Goal: Task Accomplishment & Management: Manage account settings

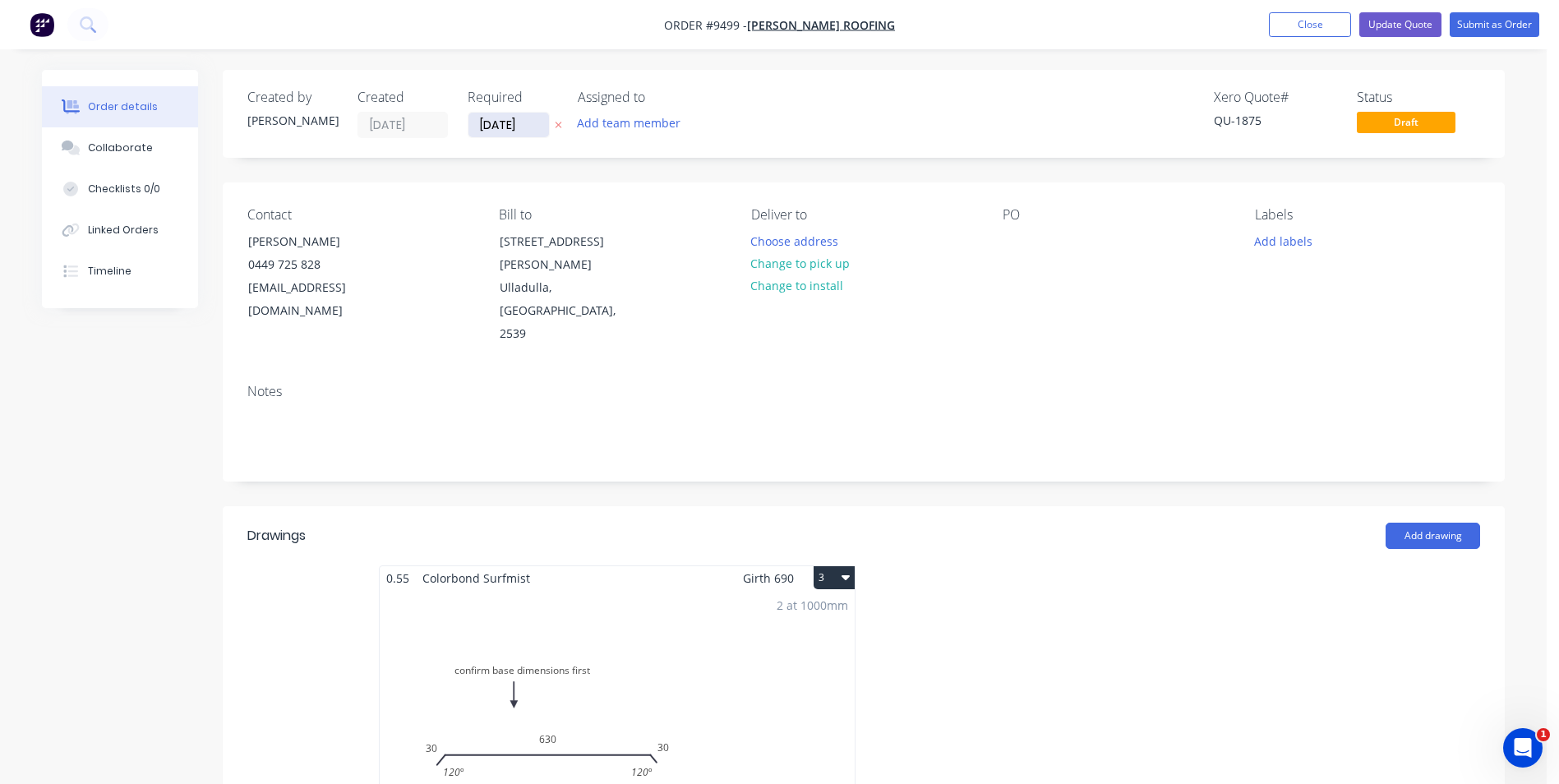
click at [518, 120] on input "[DATE]" at bounding box center [508, 125] width 81 height 25
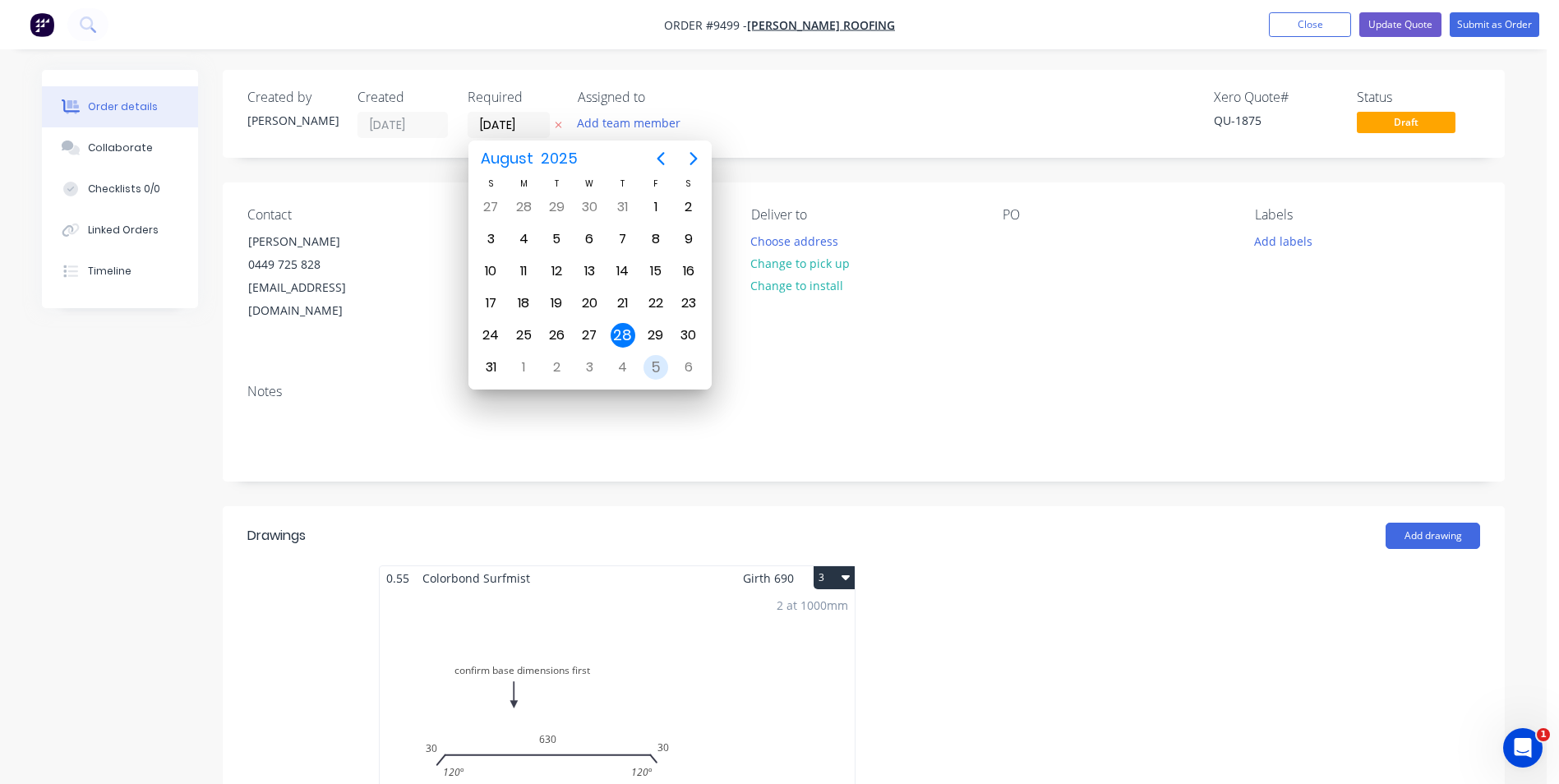
click at [647, 373] on div "5" at bounding box center [656, 368] width 25 height 25
type input "05/09/25"
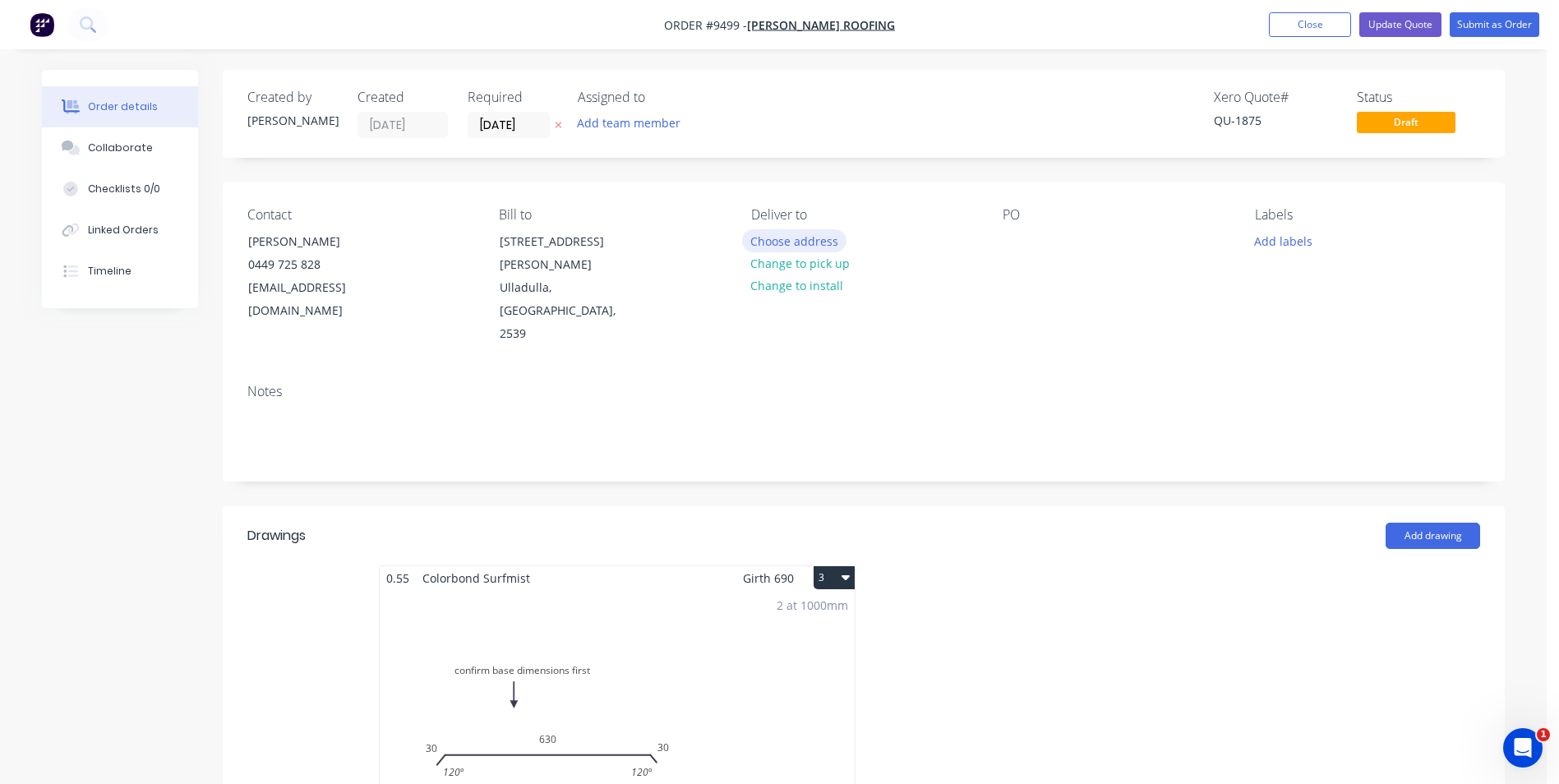
click at [780, 241] on button "Choose address" at bounding box center [795, 240] width 105 height 22
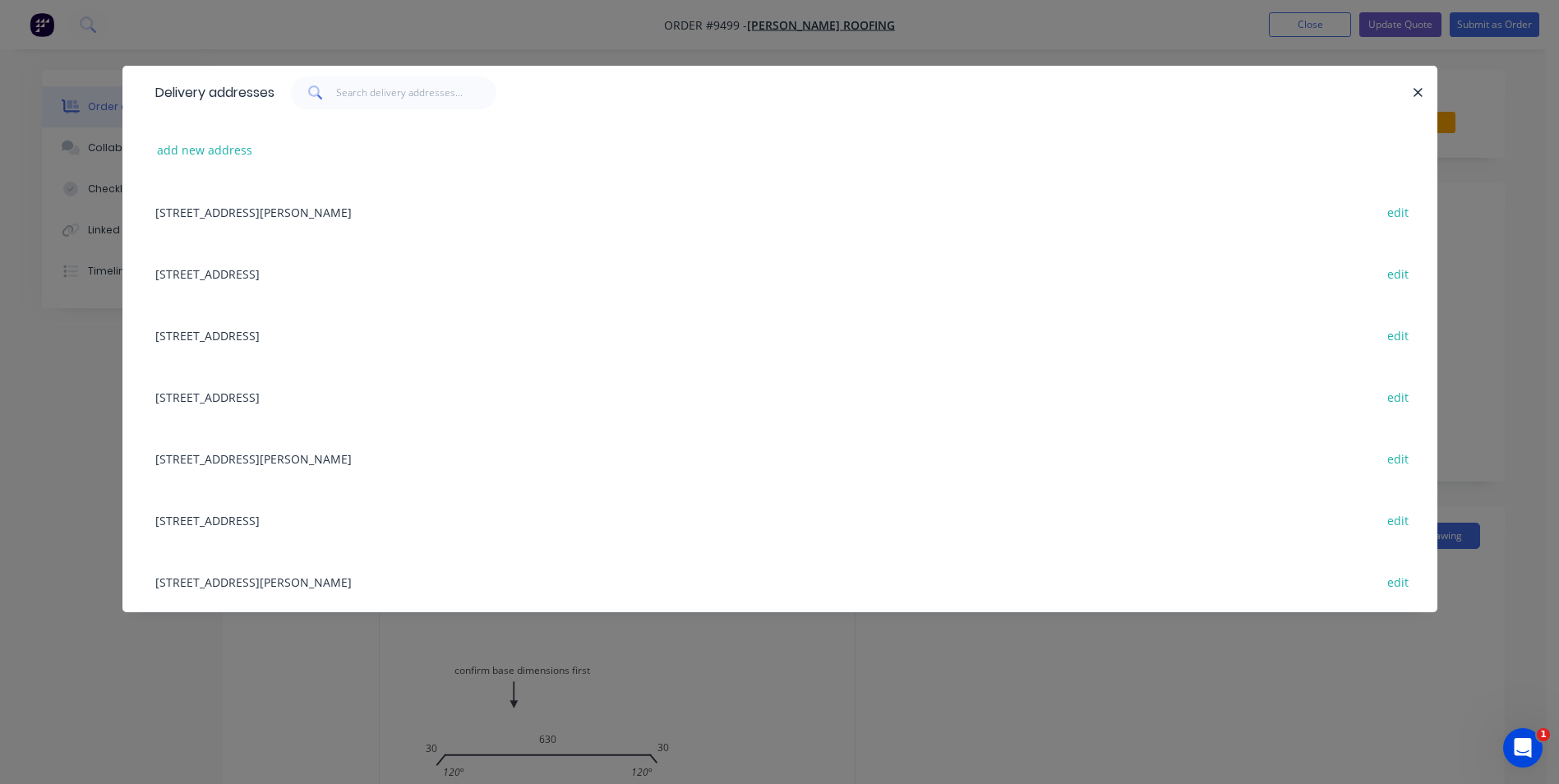
click at [258, 328] on div "4 Mirida Drive, Dolphin Point, New South Wales, Australia, 2539 edit" at bounding box center [780, 335] width 1266 height 62
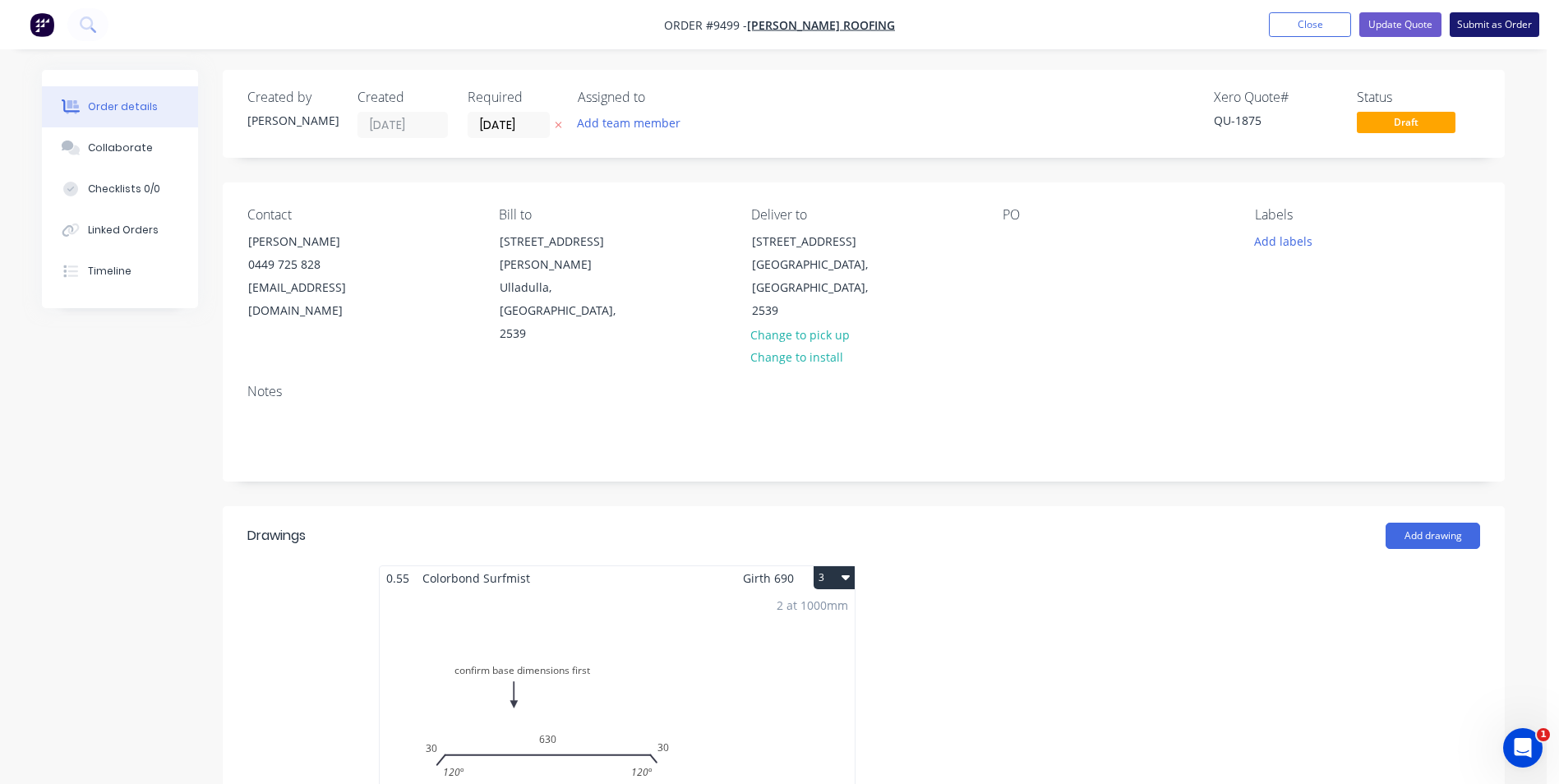
click at [1462, 28] on button "Submit as Order" at bounding box center [1494, 25] width 90 height 25
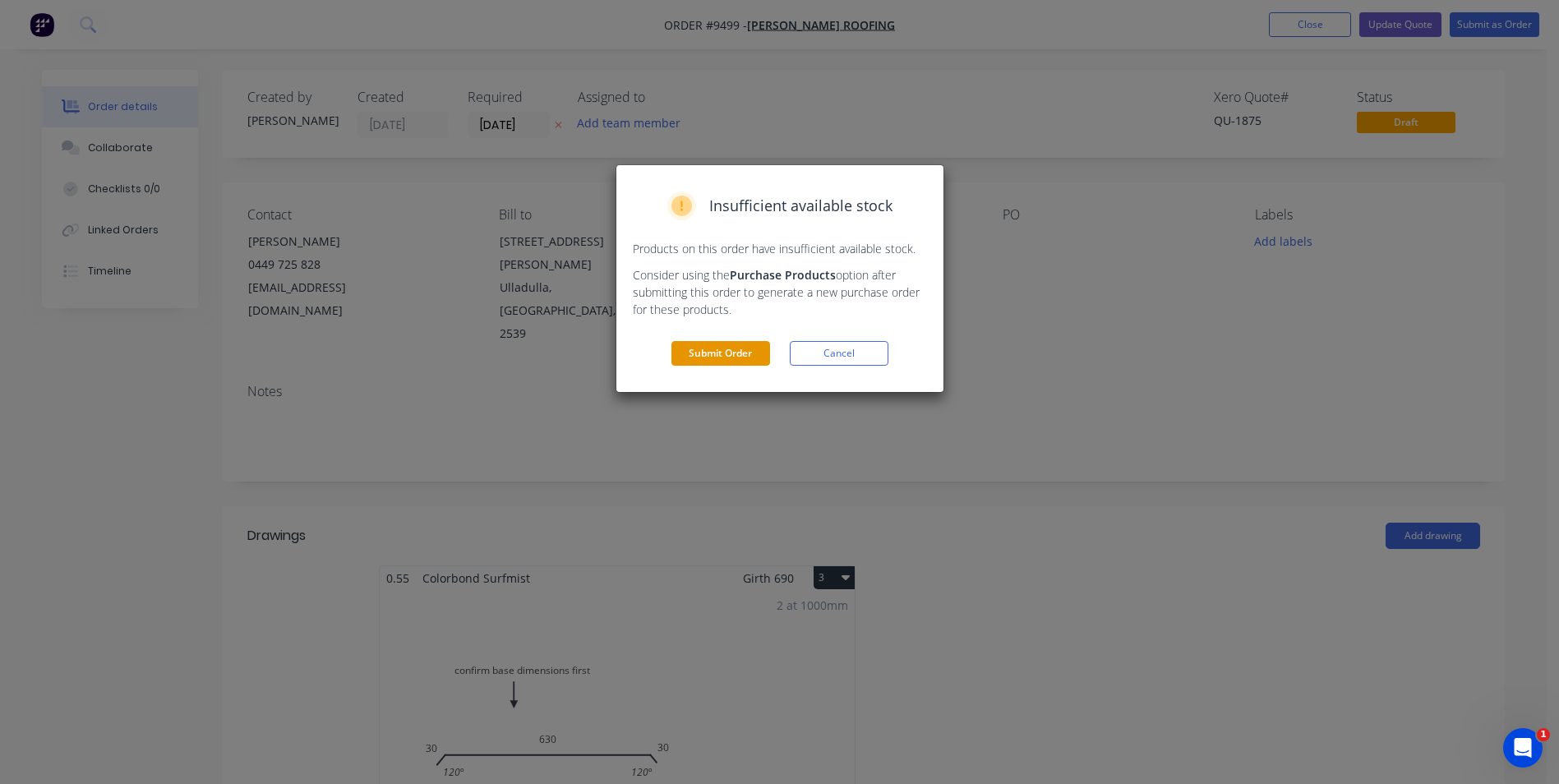
click at [725, 351] on button "Submit Order" at bounding box center [721, 354] width 99 height 25
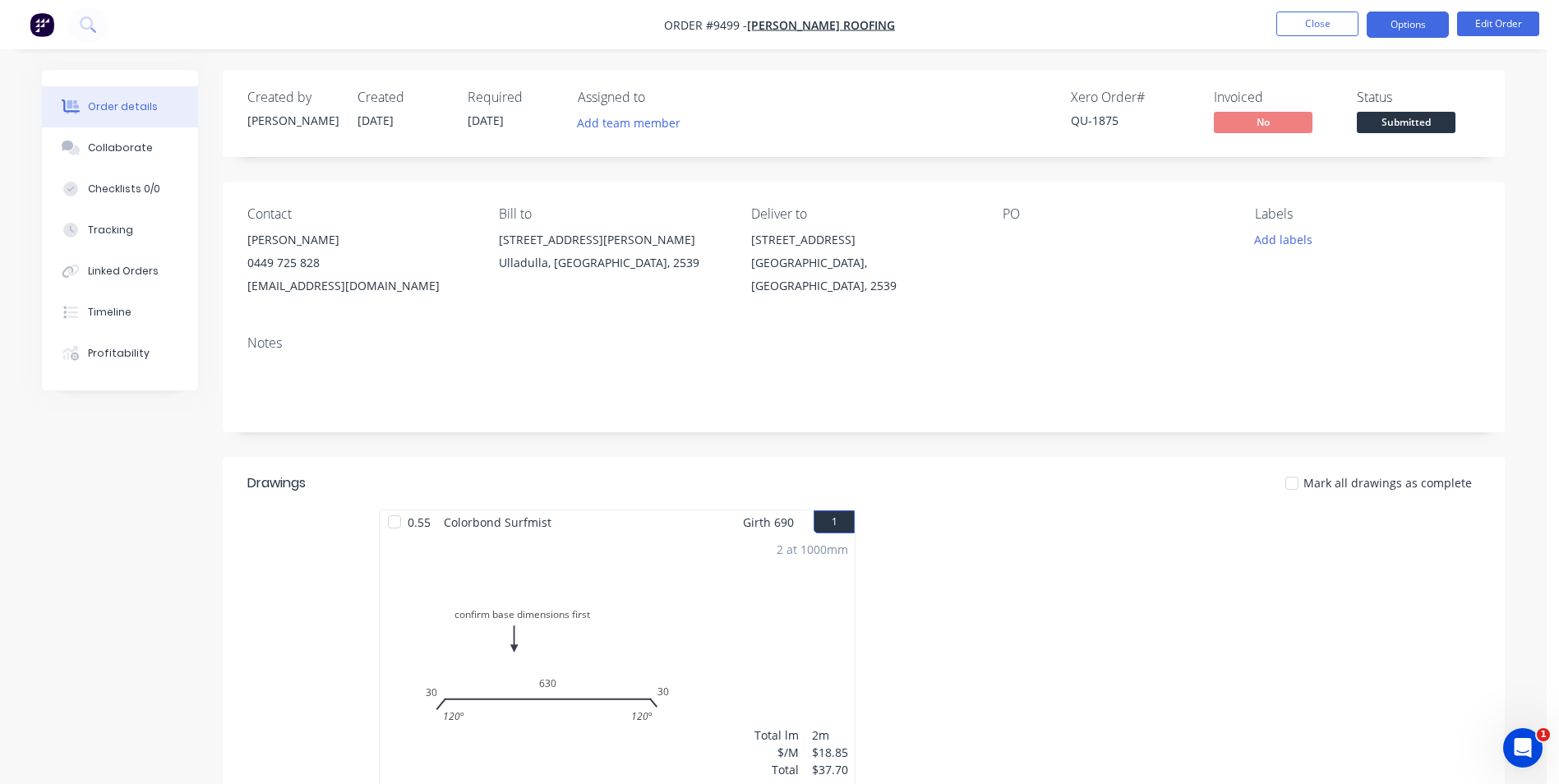
click at [1408, 20] on button "Options" at bounding box center [1408, 25] width 82 height 26
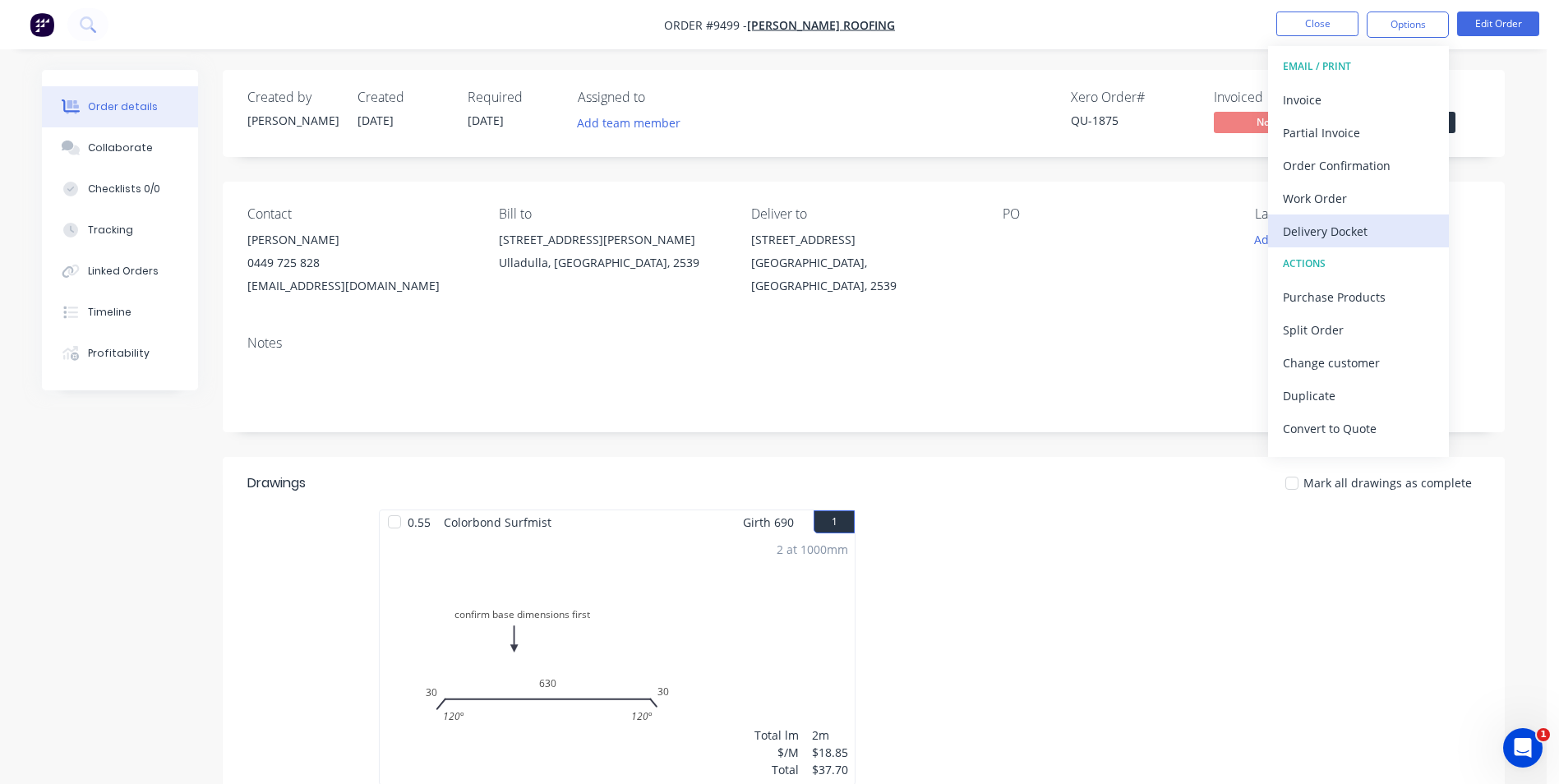
click at [1329, 229] on div "Delivery Docket" at bounding box center [1359, 231] width 151 height 24
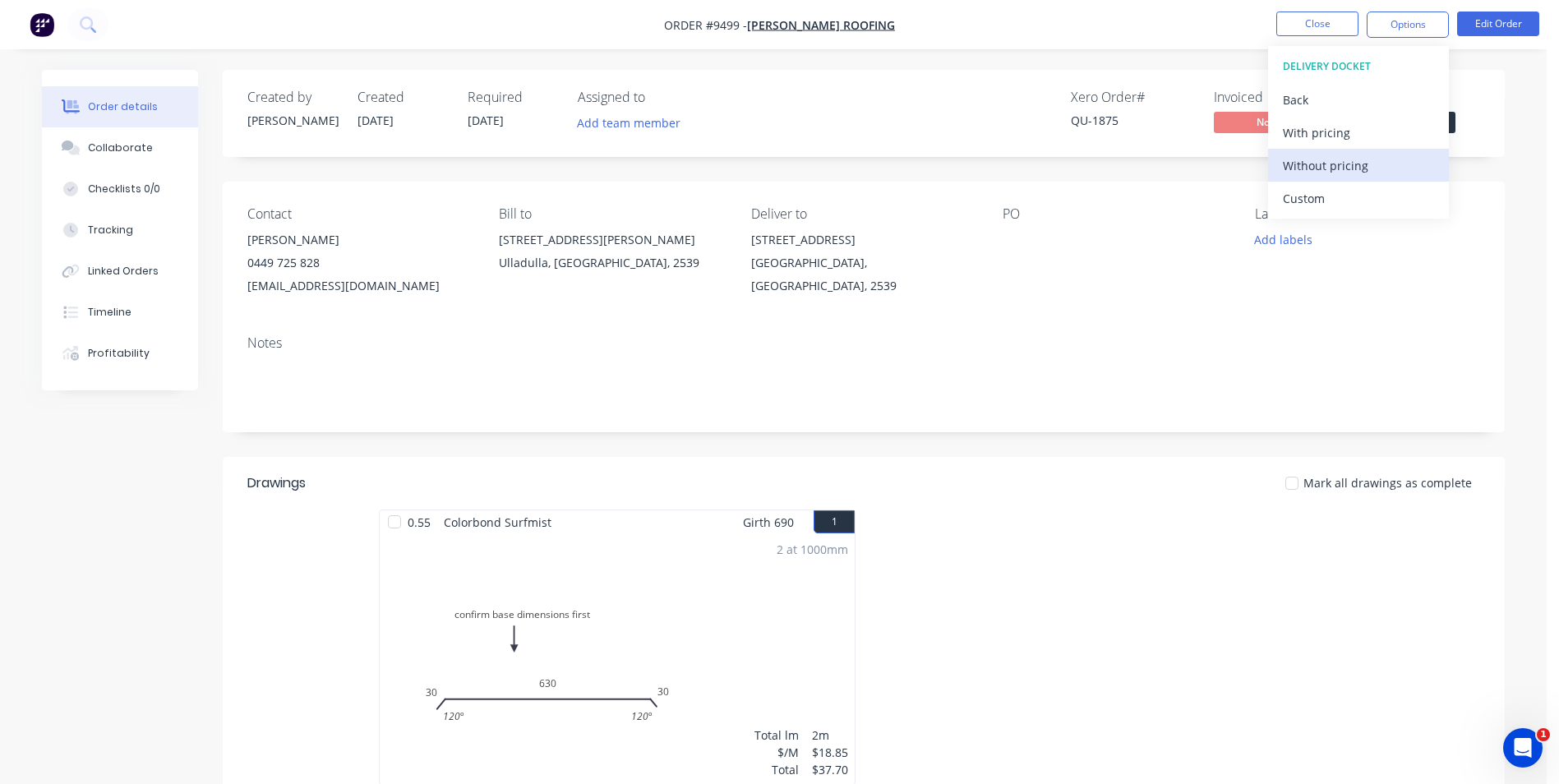
click at [1328, 168] on div "Without pricing" at bounding box center [1359, 165] width 151 height 24
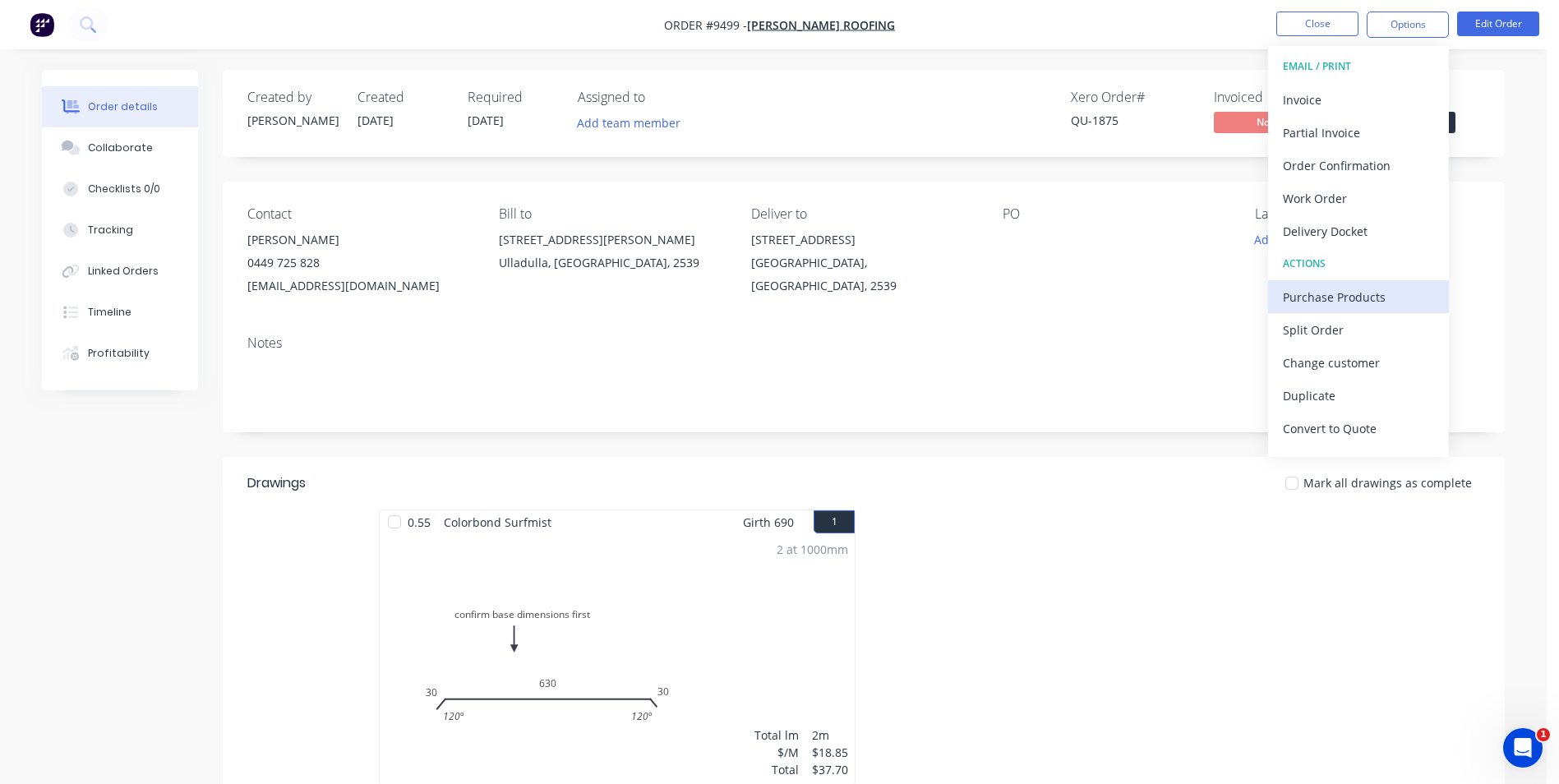
click at [1320, 289] on div "Purchase Products" at bounding box center [1359, 297] width 151 height 24
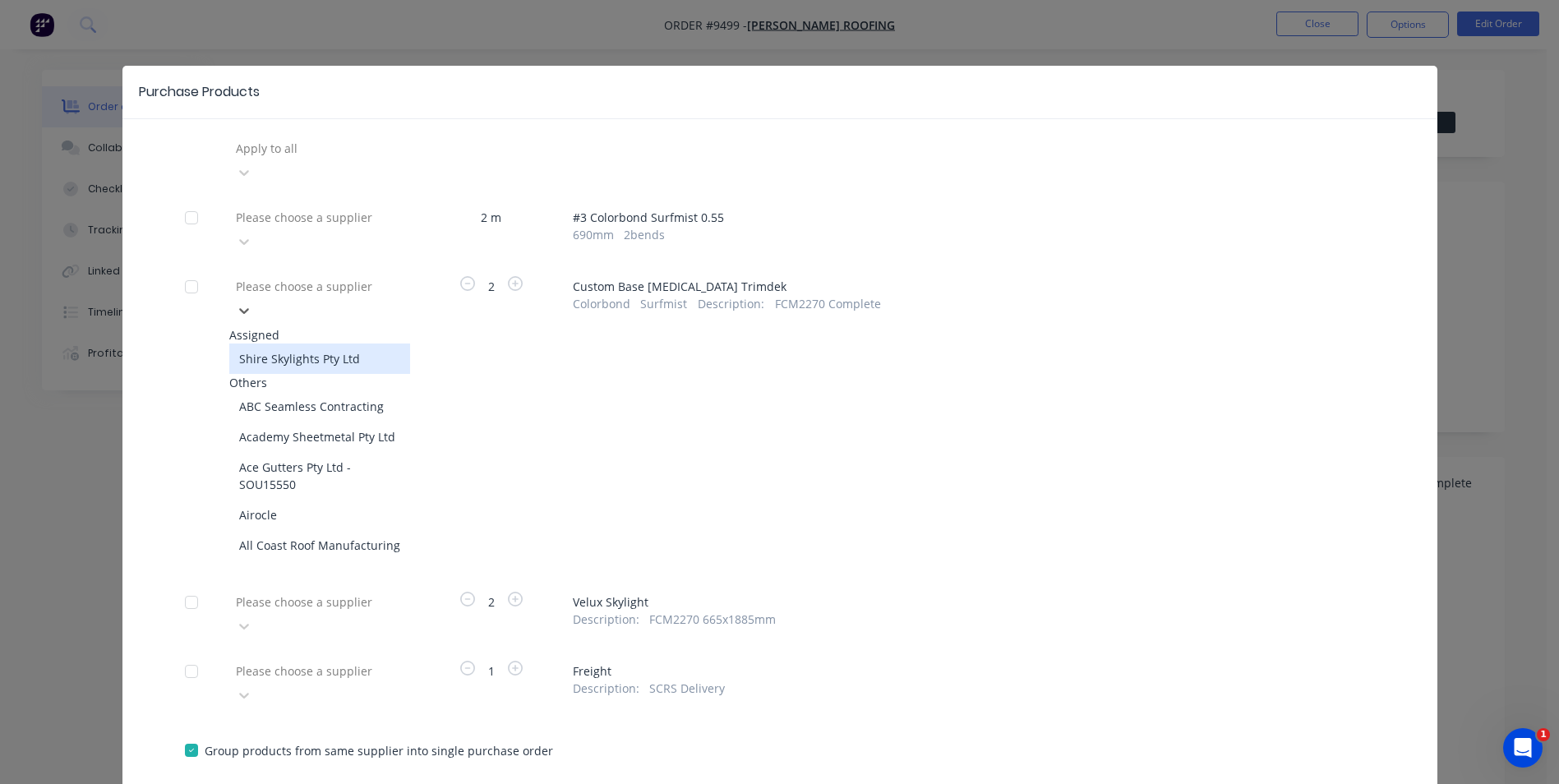
click at [364, 276] on div at bounding box center [353, 286] width 237 height 21
click at [327, 344] on div "Shire Skylights Pty Ltd" at bounding box center [320, 359] width 181 height 30
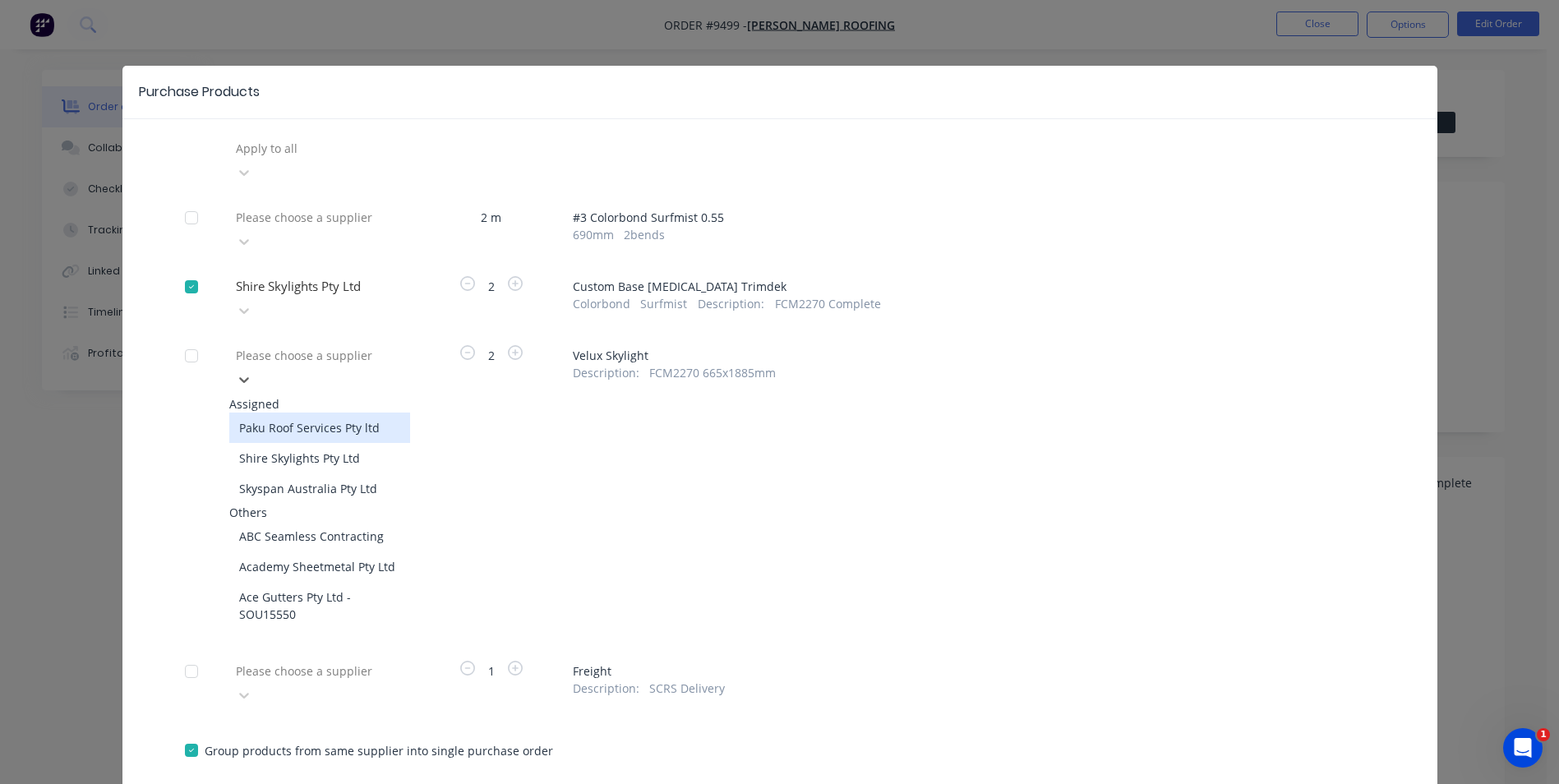
click at [328, 346] on div at bounding box center [353, 355] width 237 height 21
click at [322, 413] on div "Paku Roof Services Pty ltd" at bounding box center [320, 428] width 181 height 30
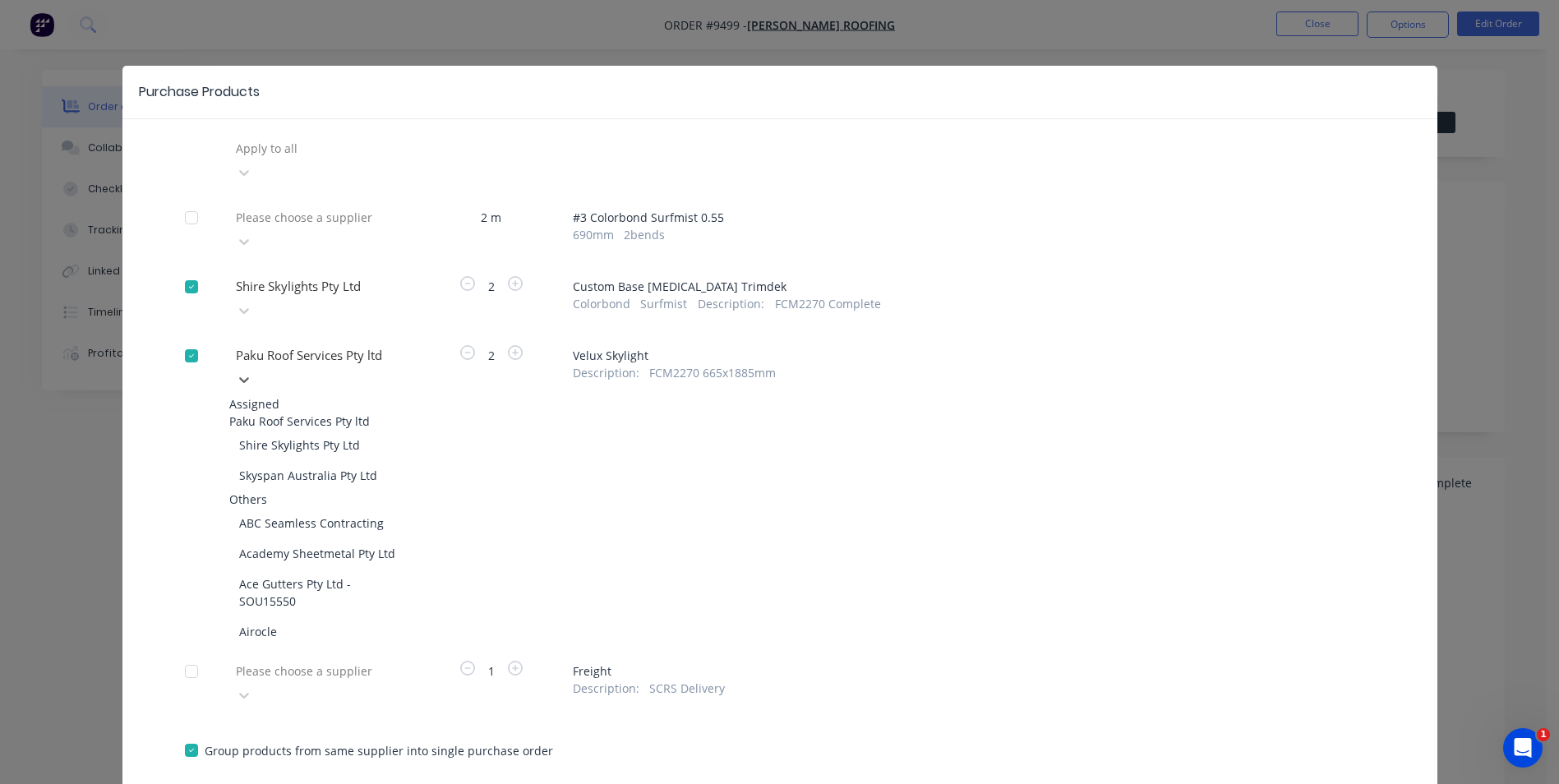
click at [323, 346] on div at bounding box center [353, 355] width 237 height 21
click at [318, 430] on div "Shire Skylights Pty Ltd" at bounding box center [320, 445] width 181 height 30
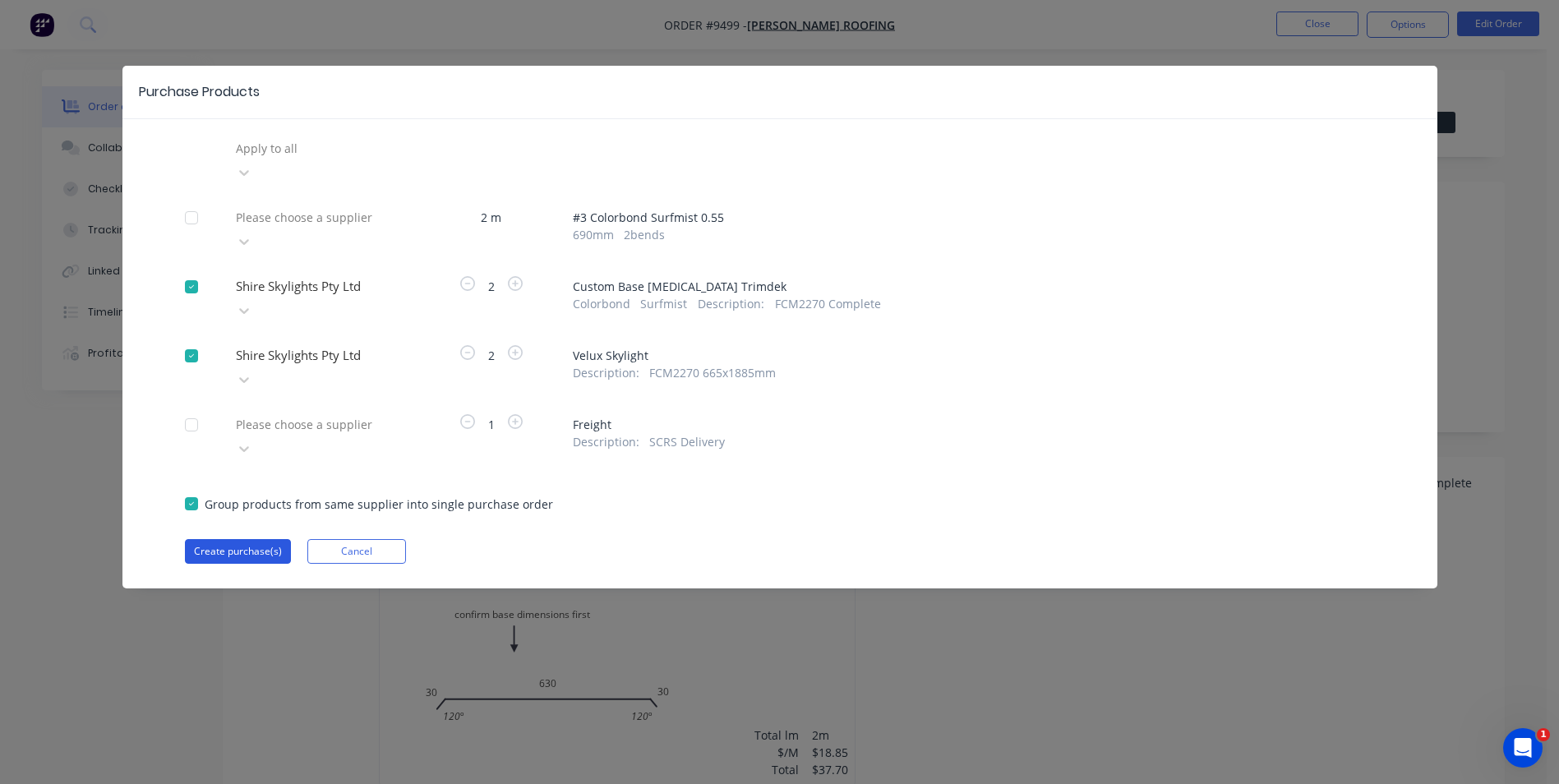
click at [249, 539] on button "Create purchase(s)" at bounding box center [238, 551] width 106 height 25
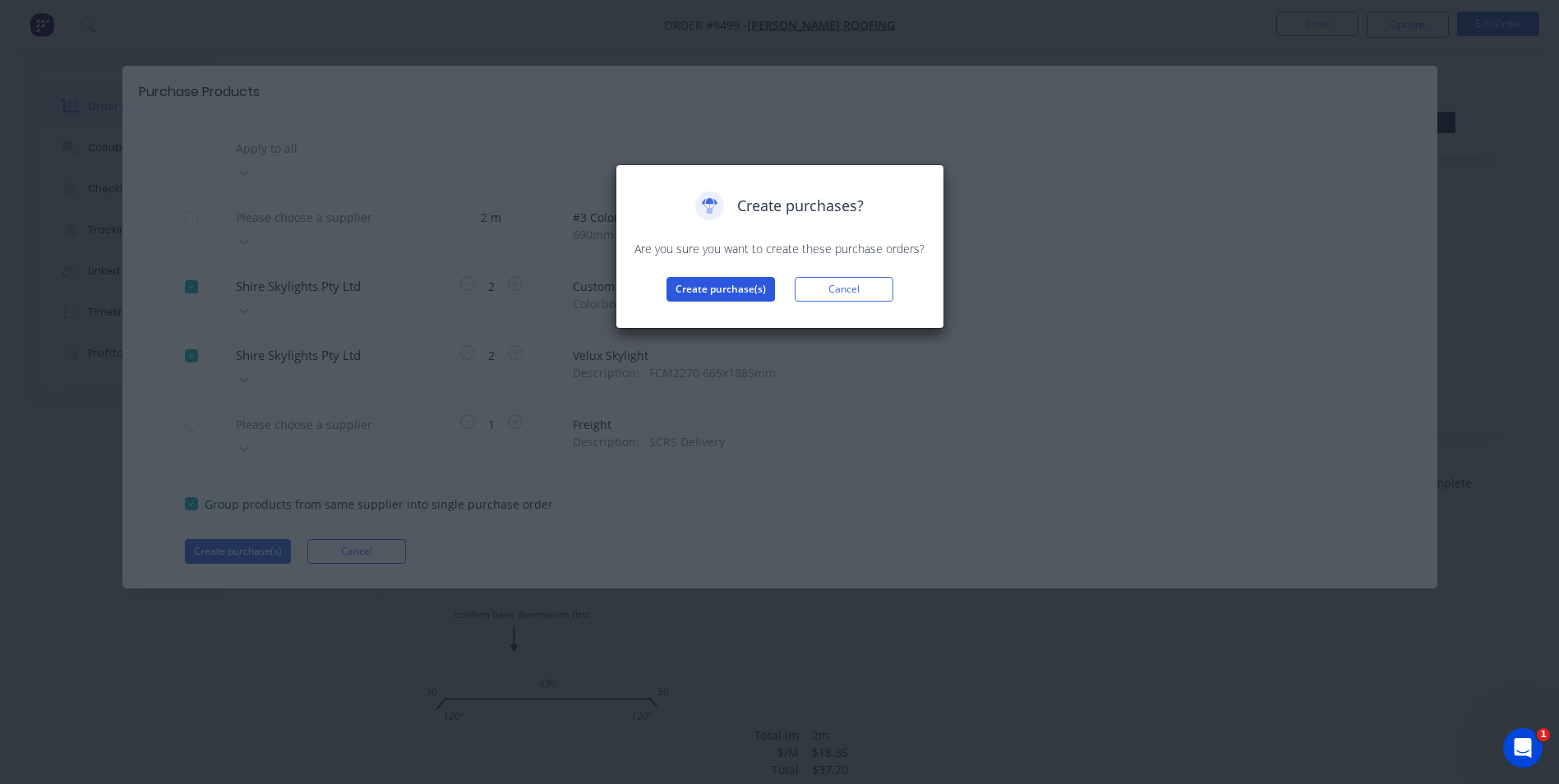
click at [701, 285] on button "Create purchase(s)" at bounding box center [721, 290] width 109 height 25
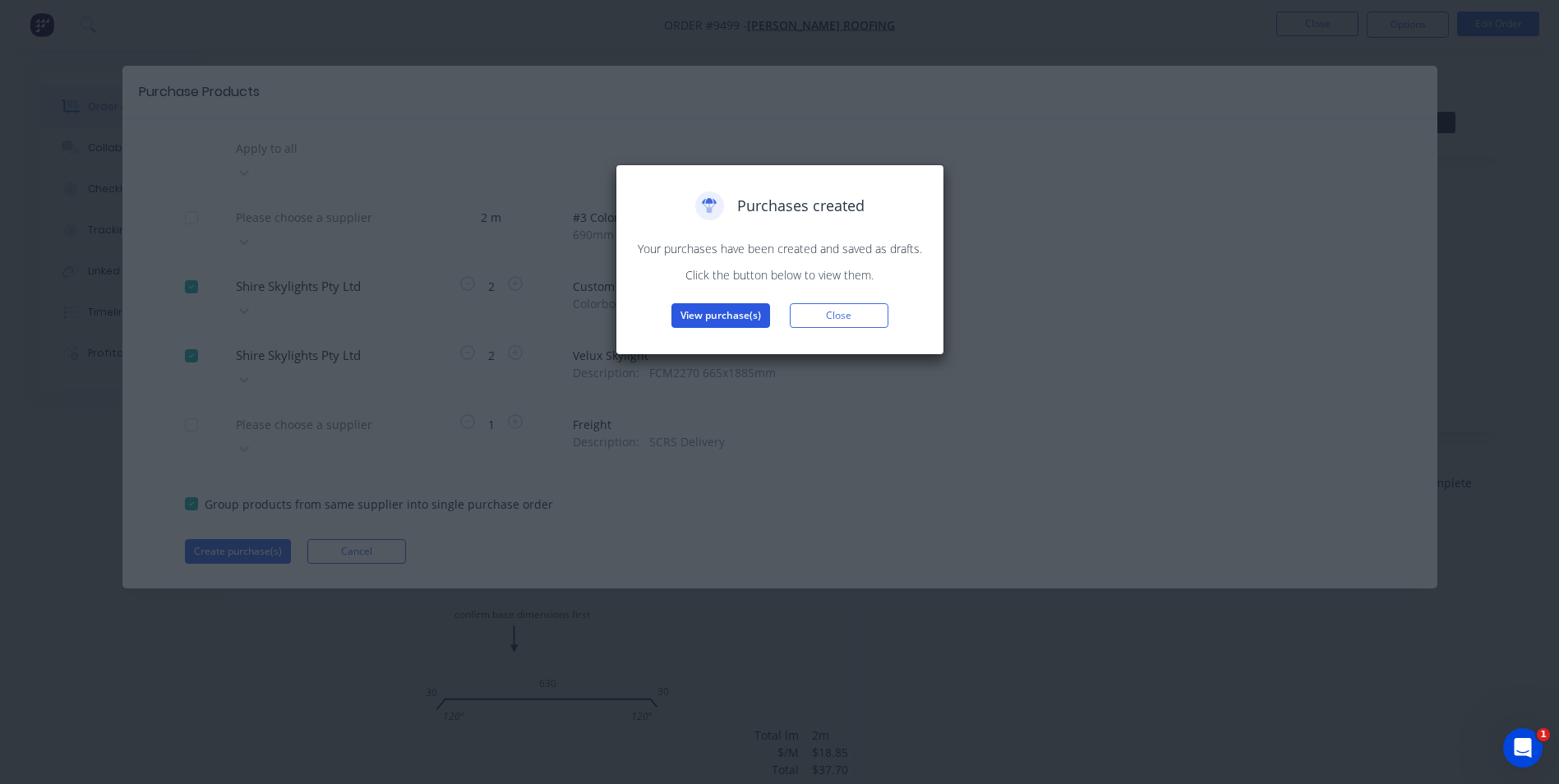
click at [718, 316] on button "View purchase(s)" at bounding box center [721, 316] width 99 height 25
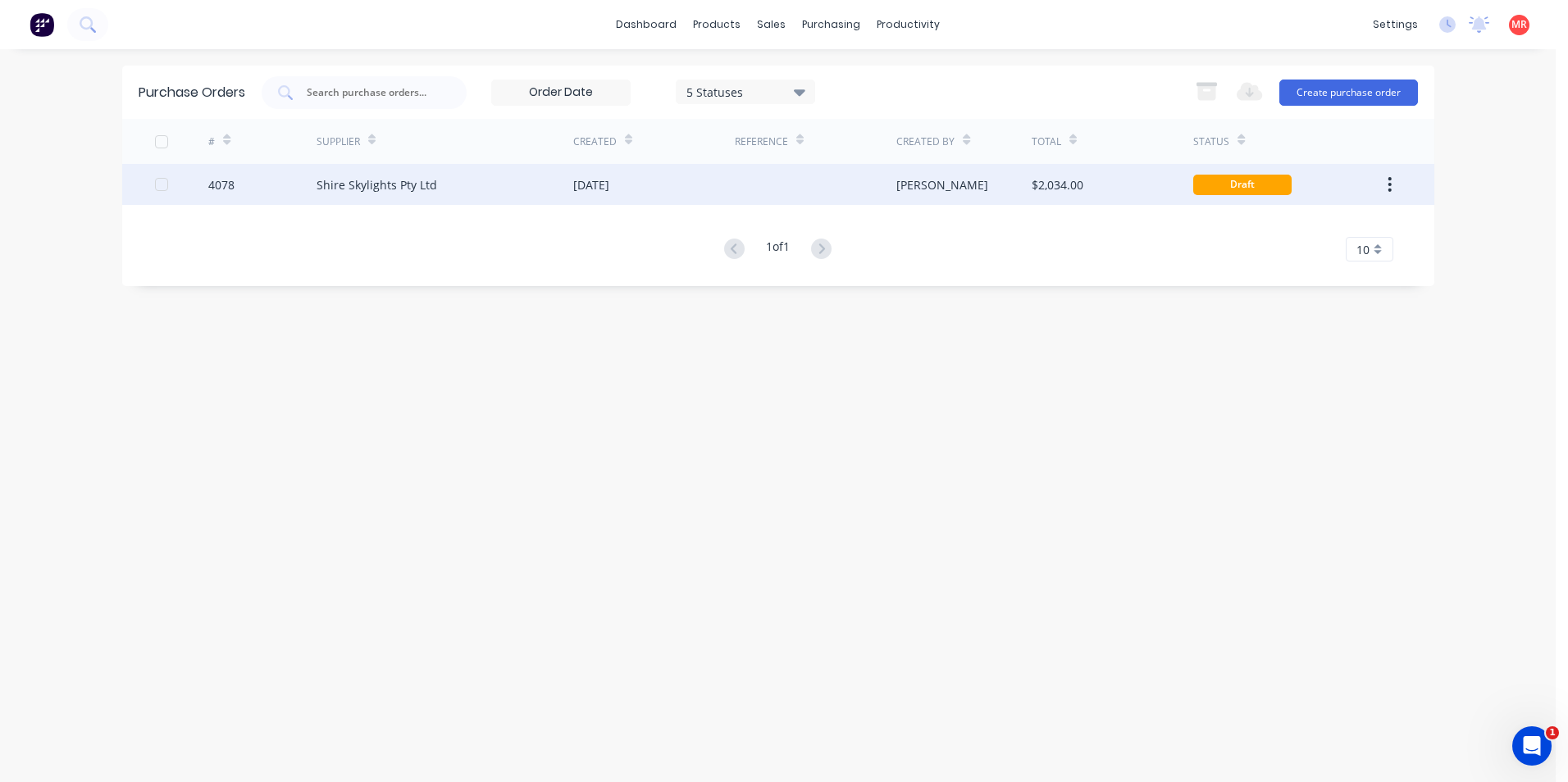
click at [723, 196] on div "[DATE]" at bounding box center [653, 185] width 162 height 41
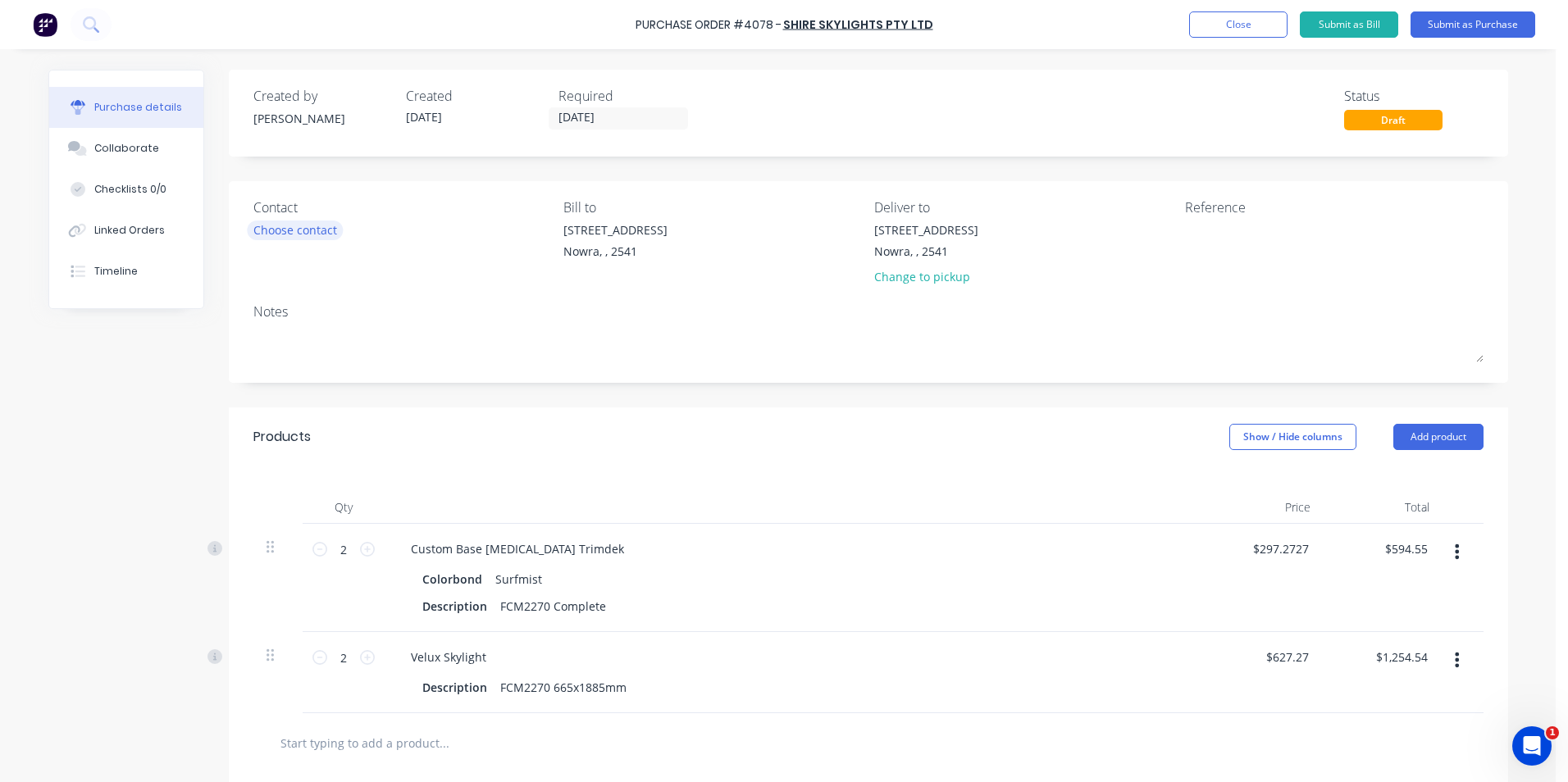
click at [281, 236] on div "Choose contact" at bounding box center [296, 230] width 84 height 17
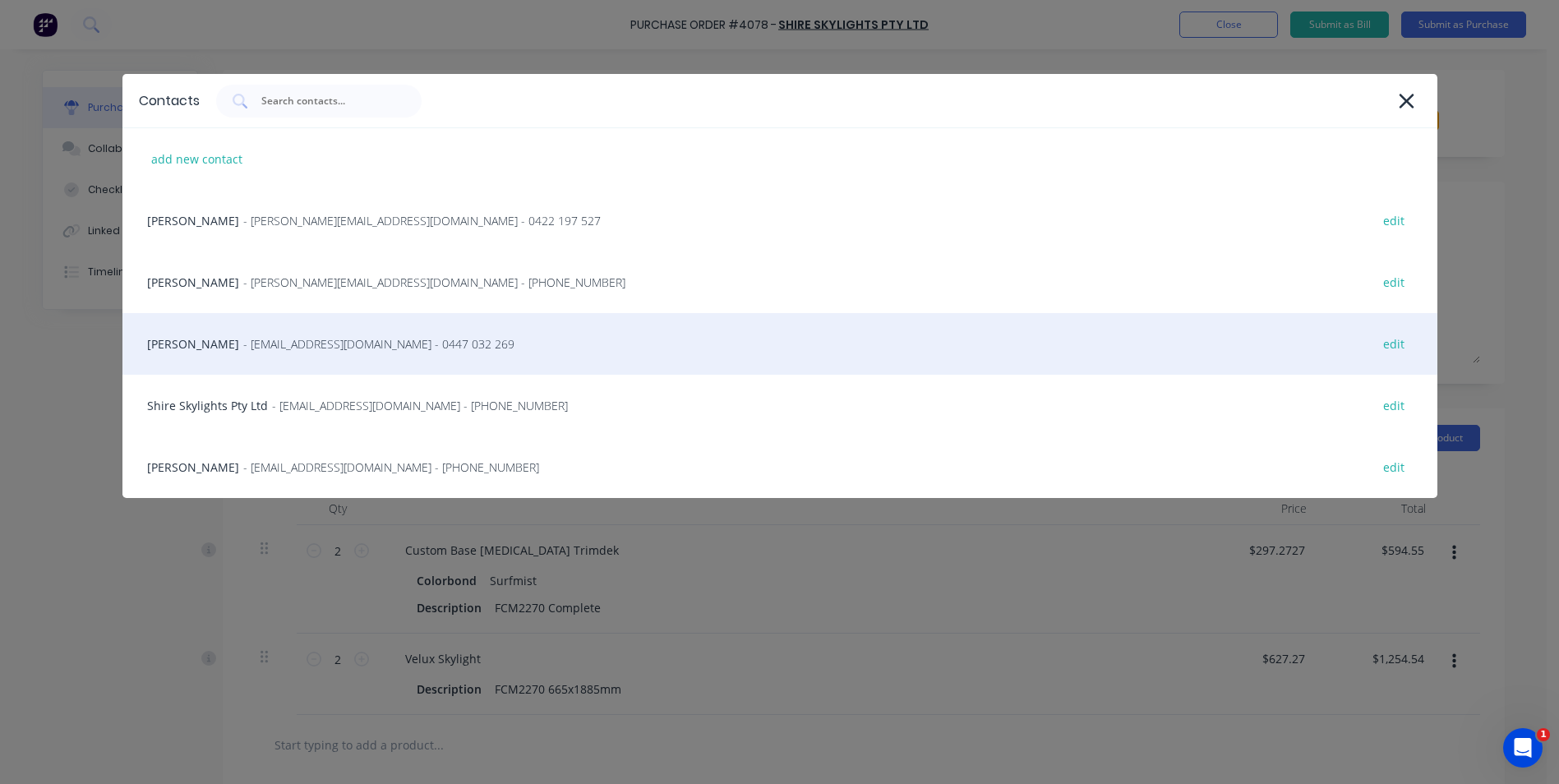
click at [249, 354] on div "Matt - Info@scrs.net.au - 0447 032 269 edit" at bounding box center [780, 344] width 1315 height 62
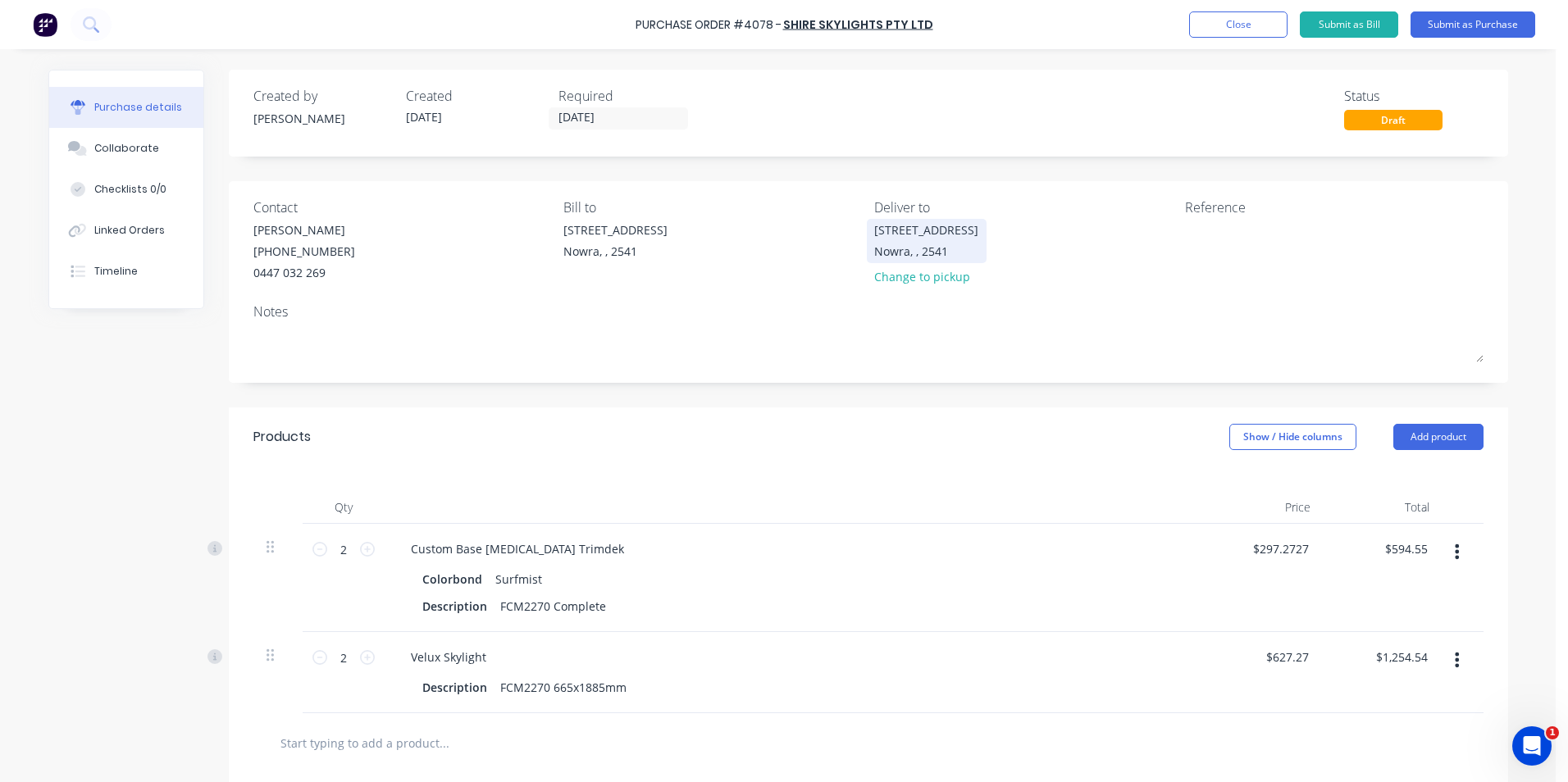
click at [900, 258] on div "Nowra, , 2541" at bounding box center [926, 251] width 104 height 17
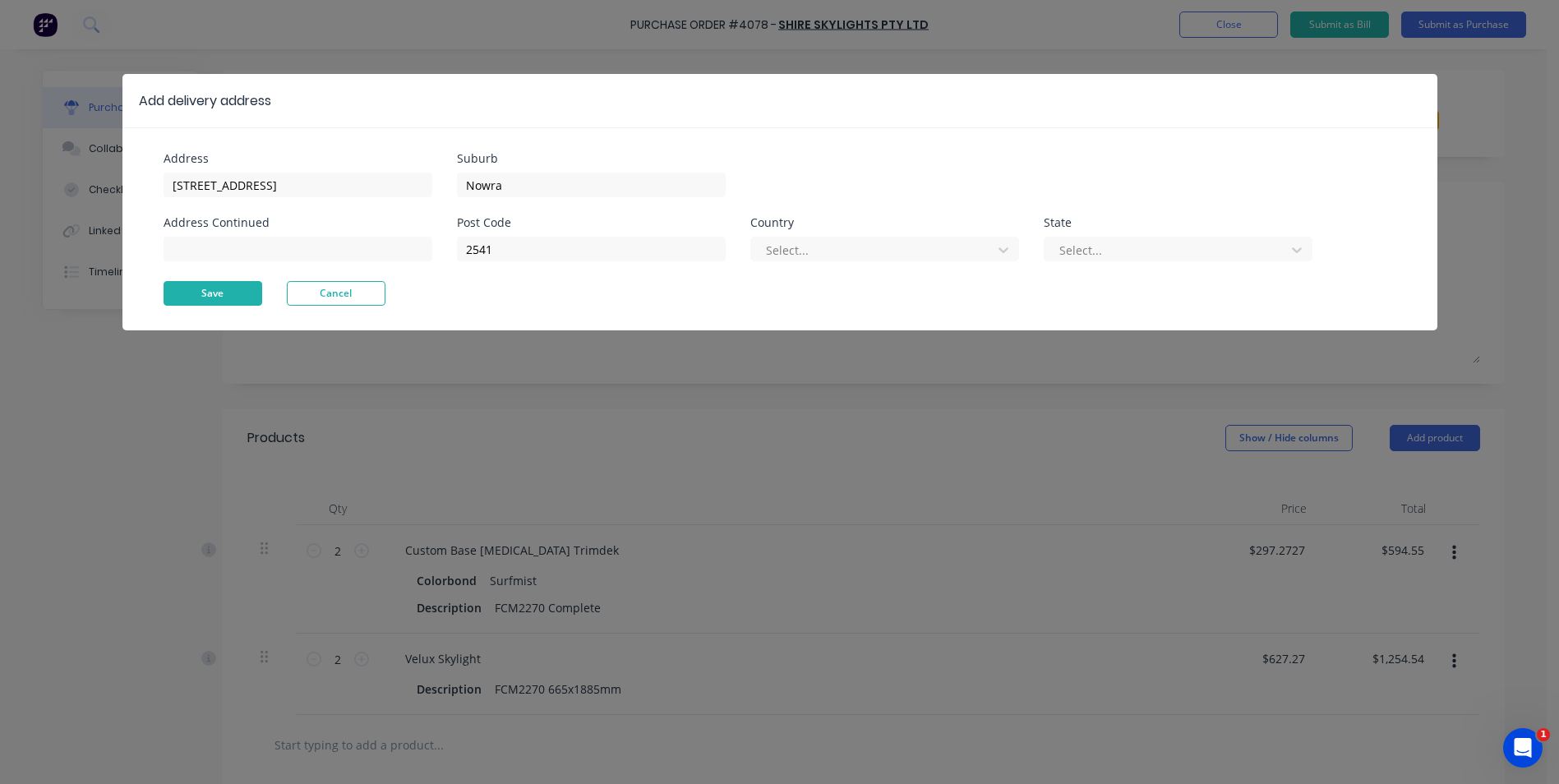
click at [250, 287] on button "Save" at bounding box center [213, 294] width 99 height 25
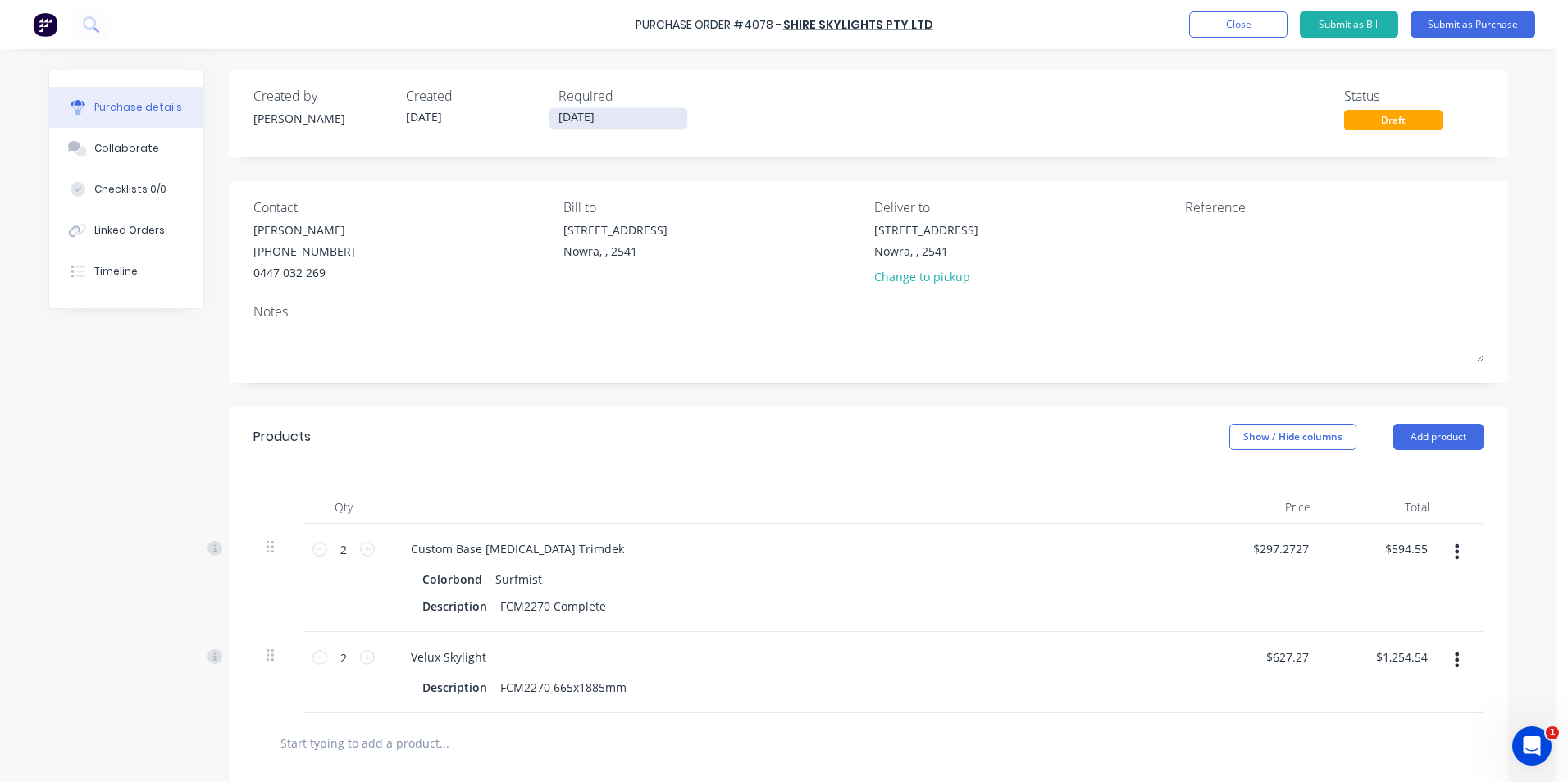
click at [574, 116] on input "[DATE]" at bounding box center [618, 118] width 138 height 21
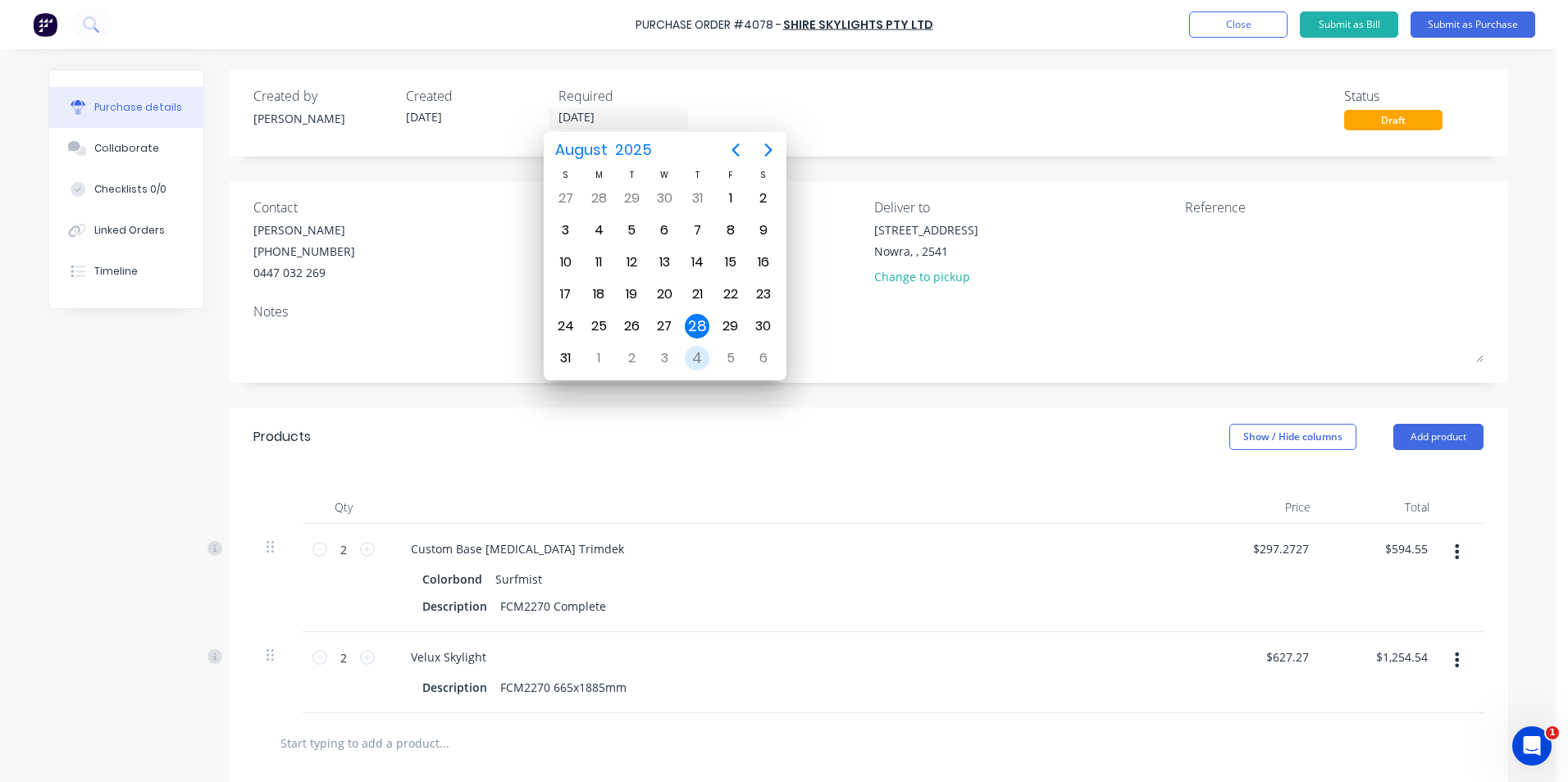
click at [698, 354] on div "4" at bounding box center [697, 359] width 25 height 25
type input "[DATE]"
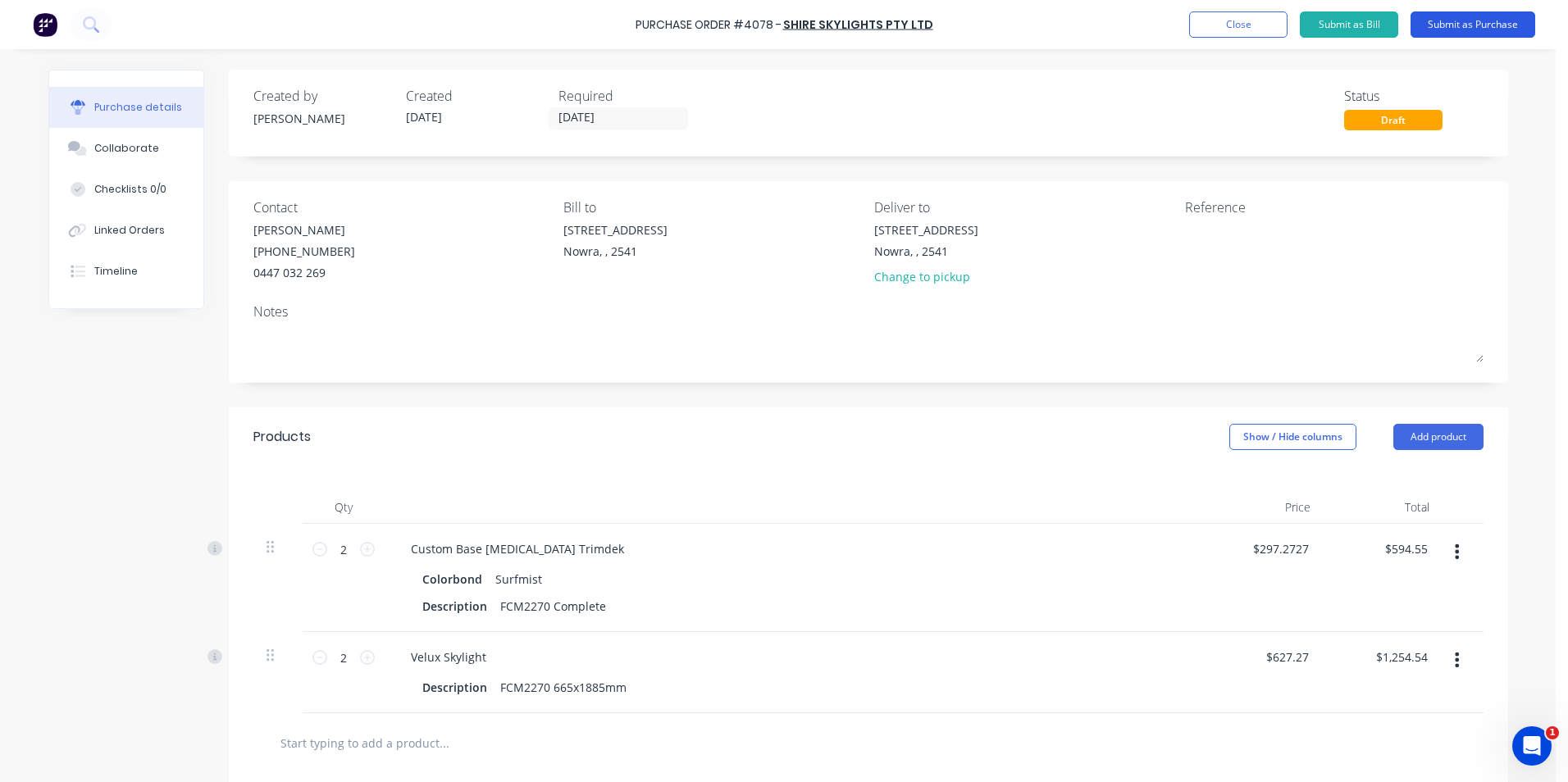
click at [1452, 30] on button "Submit as Purchase" at bounding box center [1473, 25] width 125 height 26
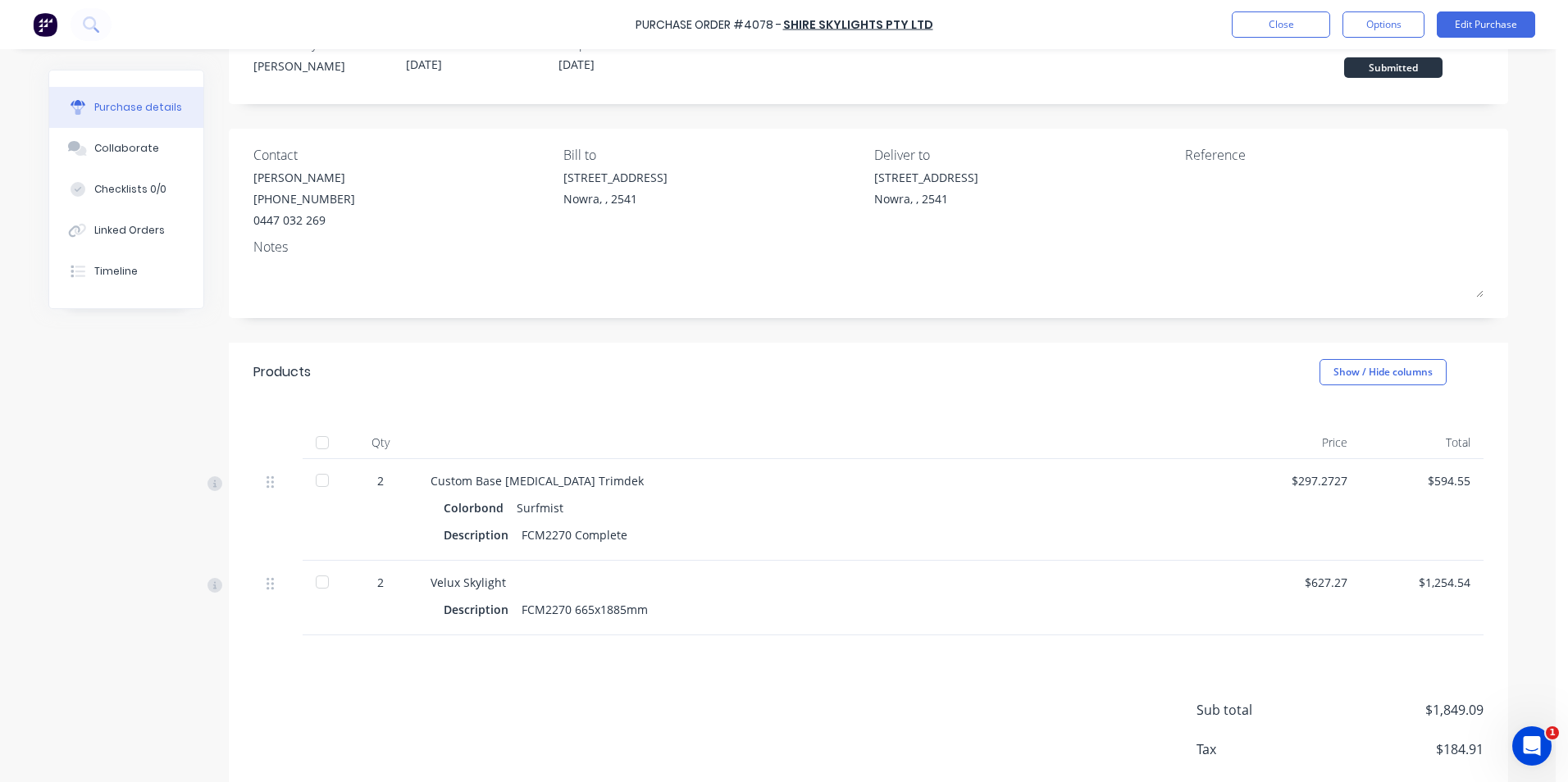
scroll to position [82, 0]
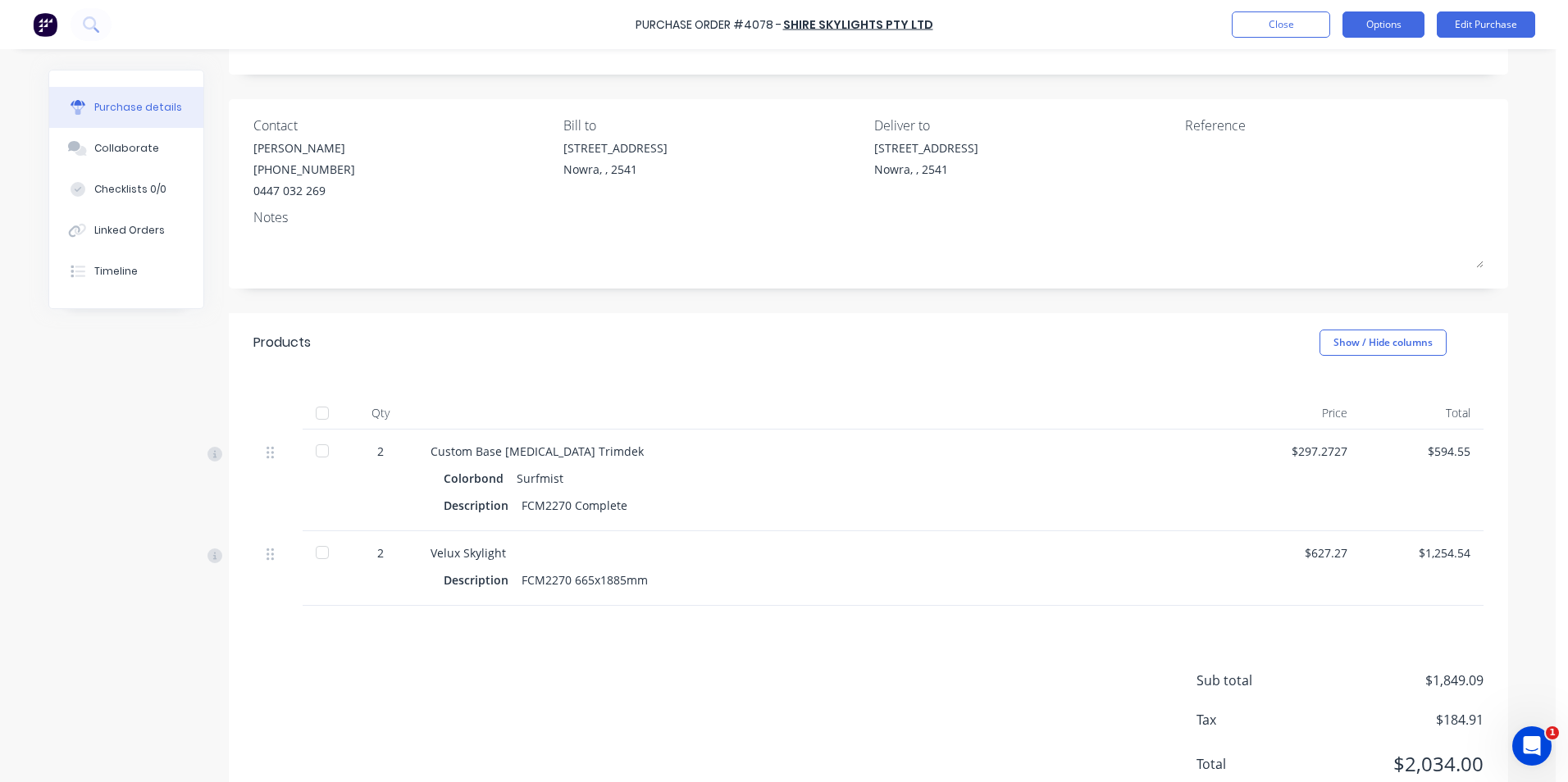
click at [1383, 36] on button "Options" at bounding box center [1384, 25] width 82 height 26
click at [1355, 69] on div "Print / Email" at bounding box center [1347, 66] width 126 height 24
click at [1318, 140] on div "Without pricing" at bounding box center [1347, 132] width 126 height 24
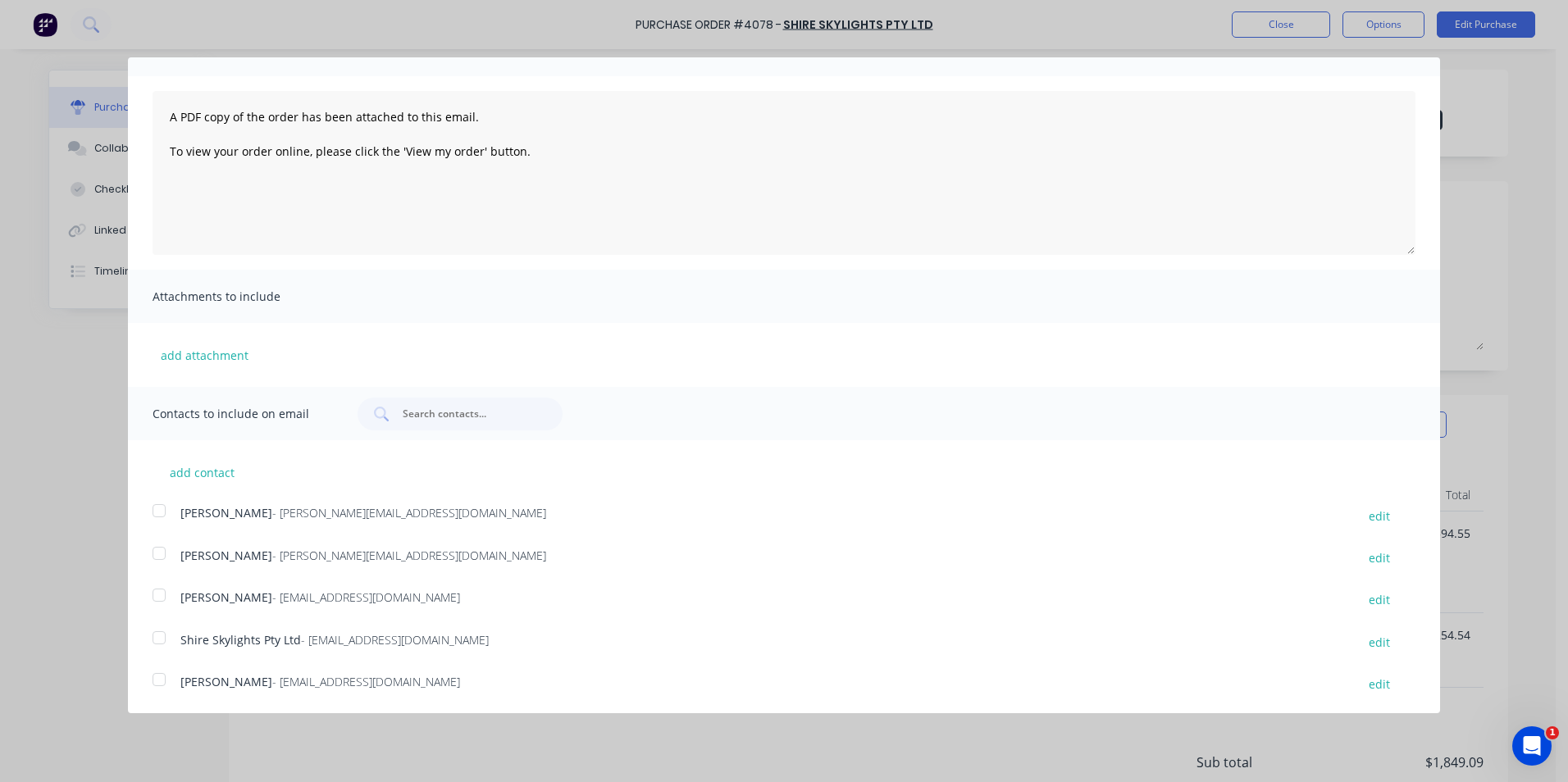
scroll to position [89, 0]
click at [157, 637] on div at bounding box center [159, 636] width 33 height 33
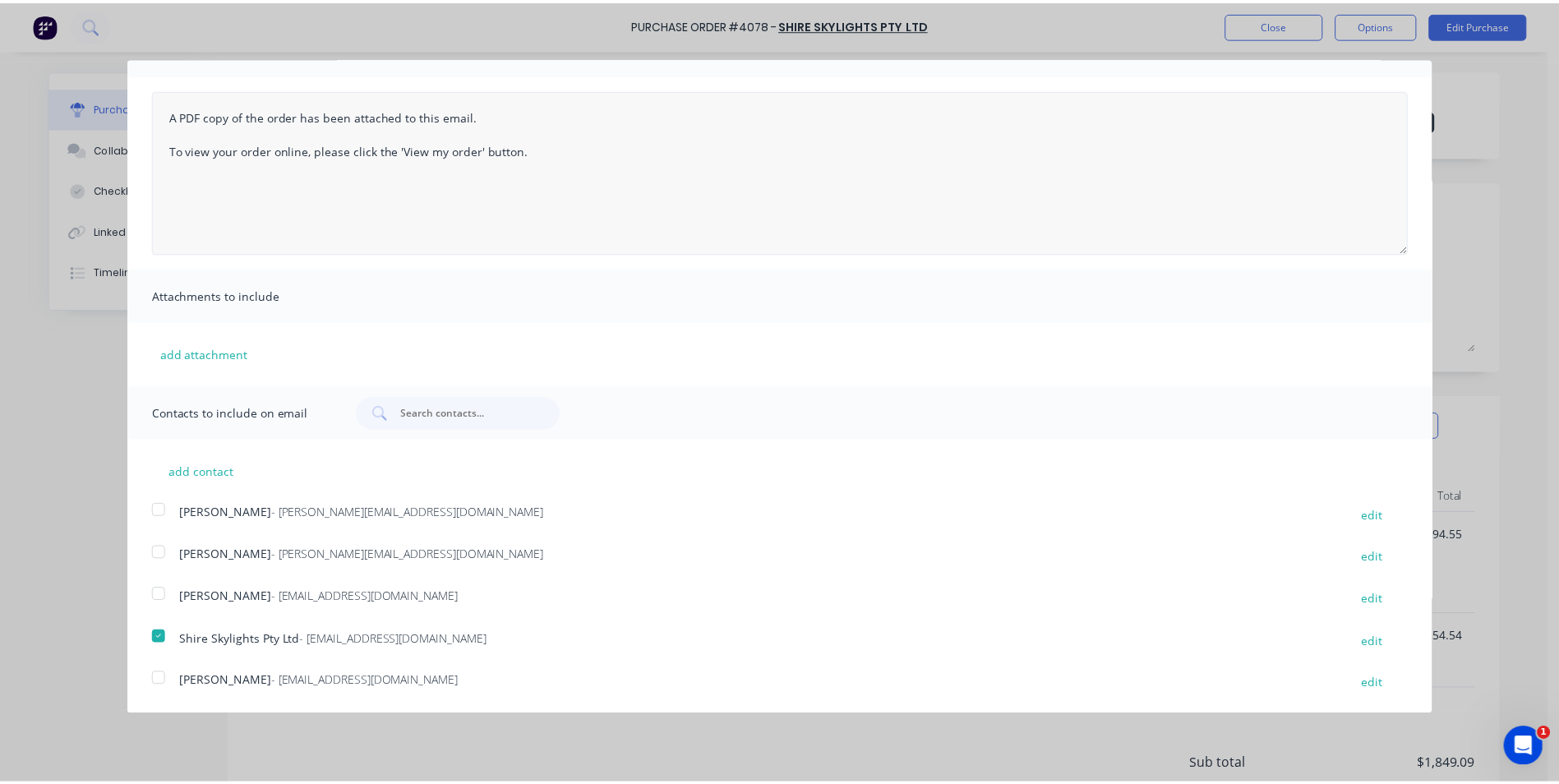
scroll to position [0, 0]
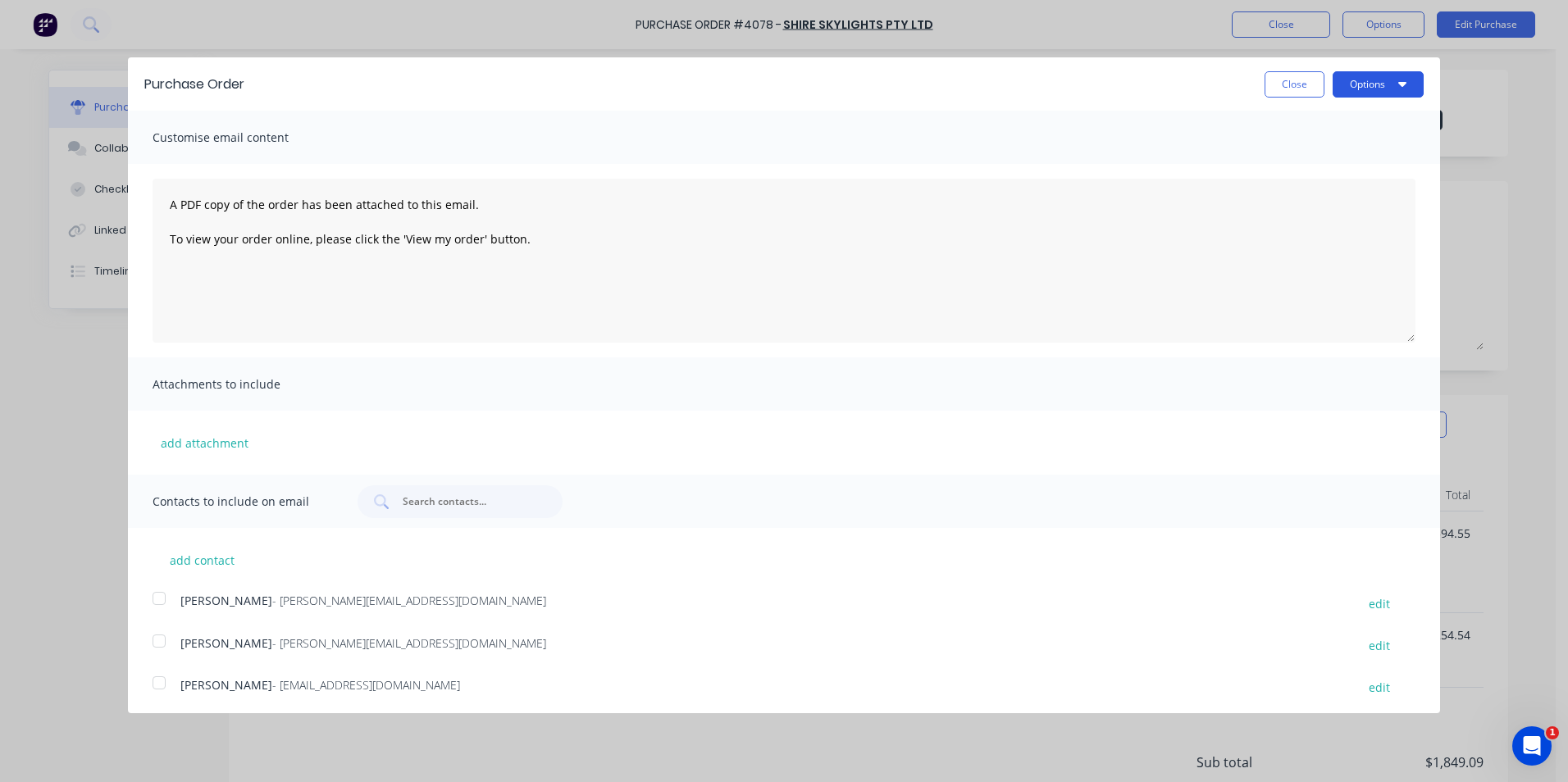
click at [1350, 79] on button "Options" at bounding box center [1378, 85] width 91 height 26
click at [1314, 155] on div "Email" at bounding box center [1346, 158] width 126 height 24
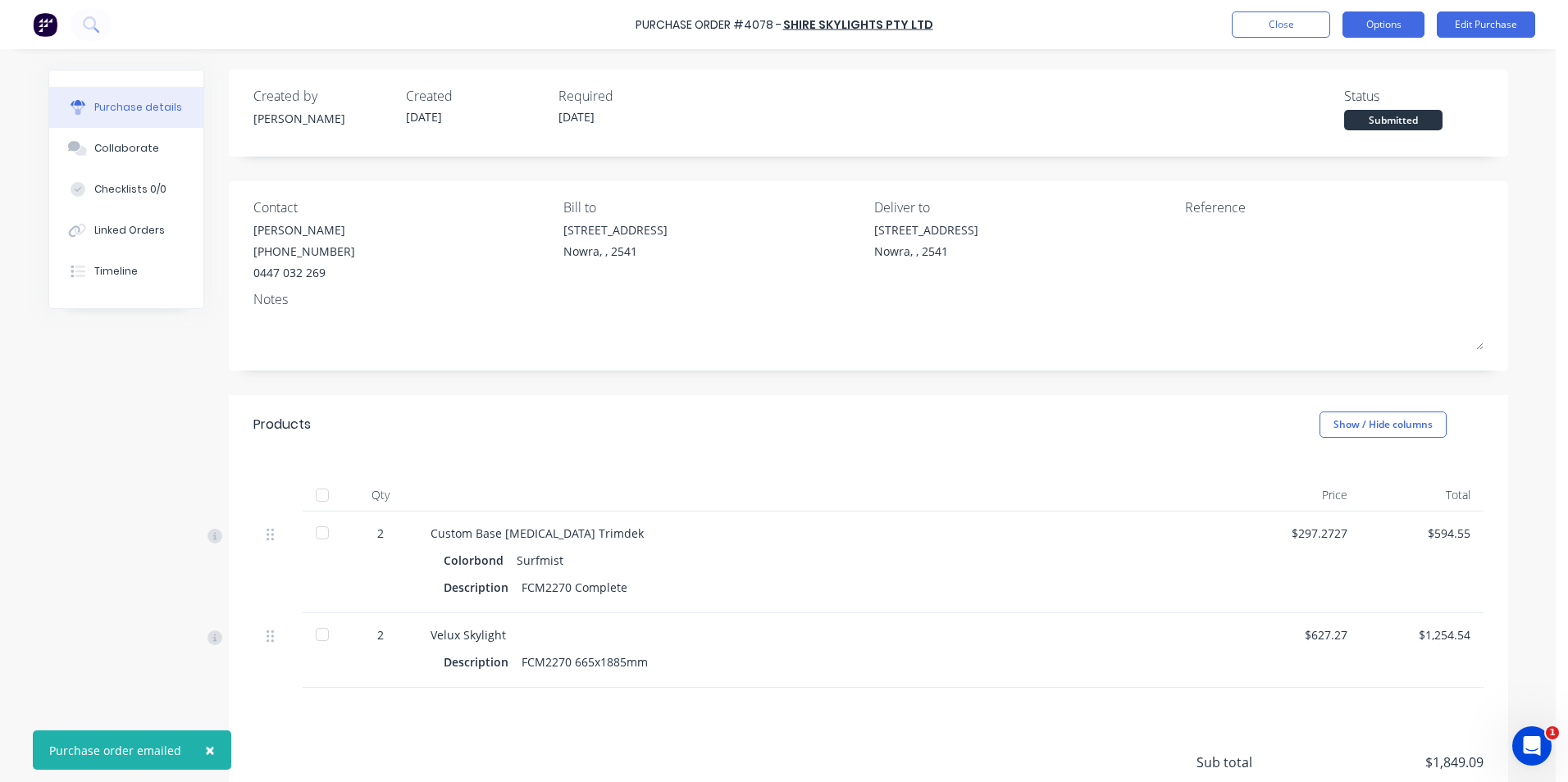
click at [1360, 32] on button "Options" at bounding box center [1384, 25] width 82 height 26
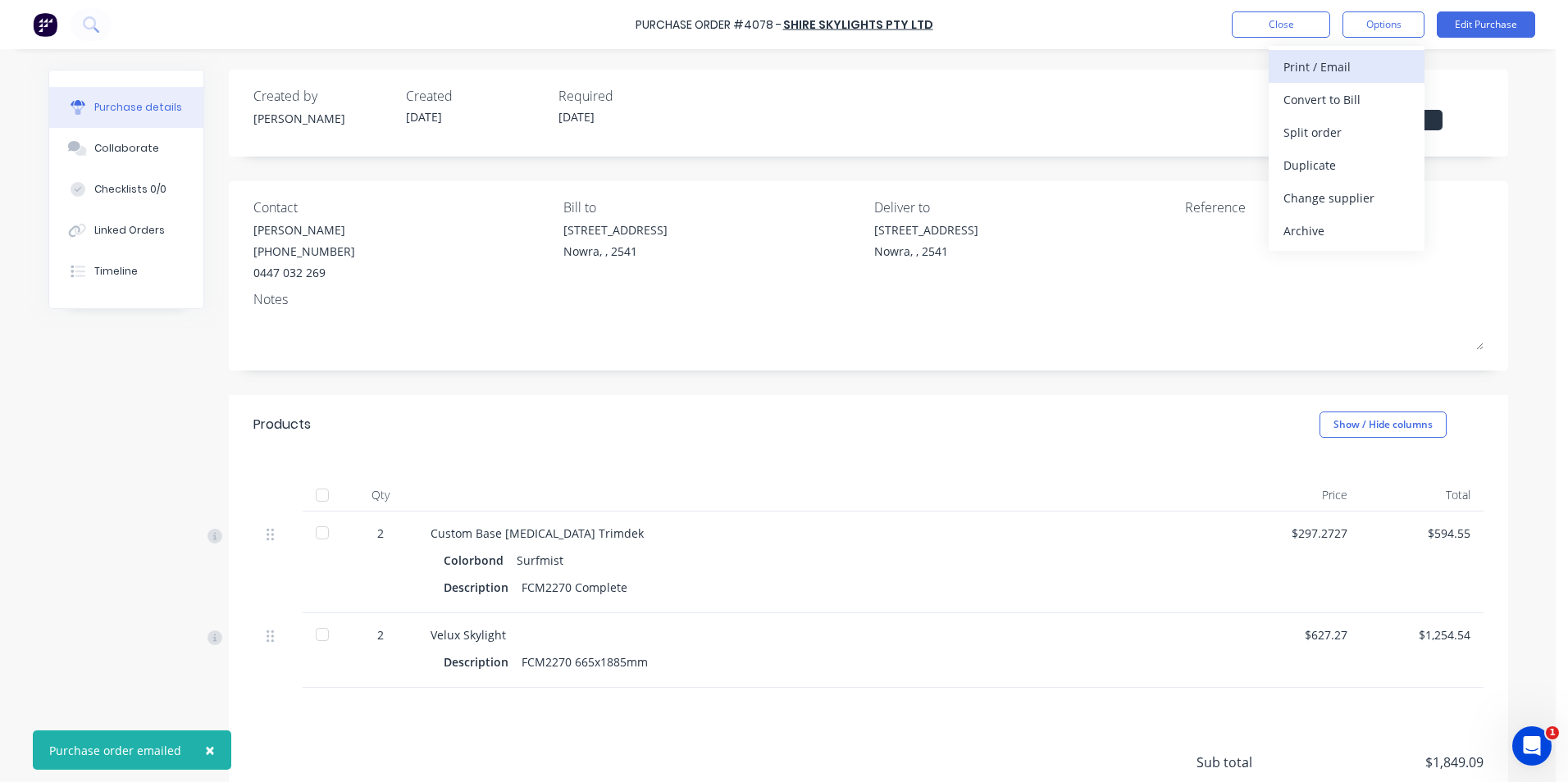
click at [1348, 66] on div "Print / Email" at bounding box center [1347, 66] width 126 height 24
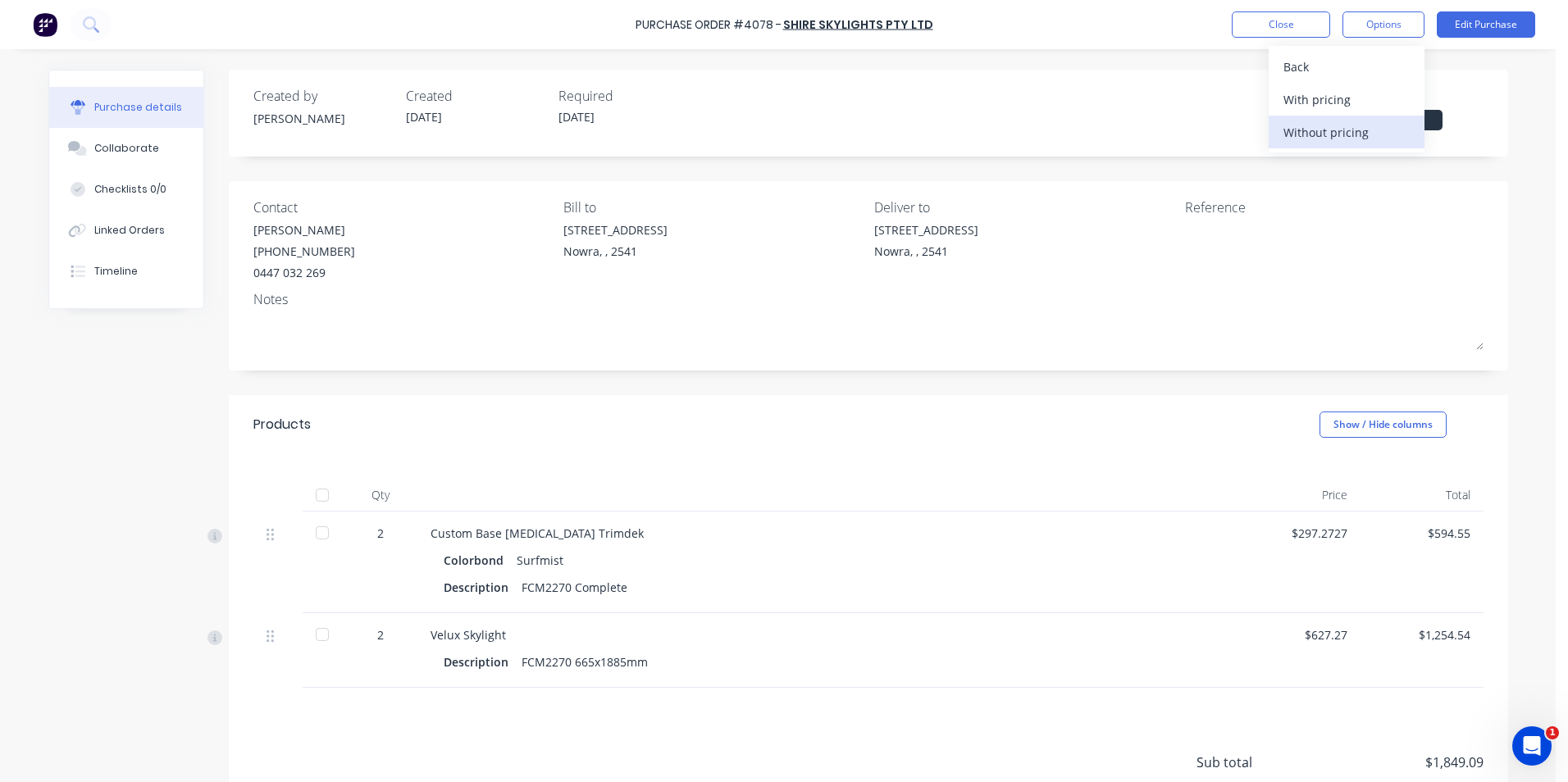
click at [1370, 130] on div "Without pricing" at bounding box center [1347, 132] width 126 height 24
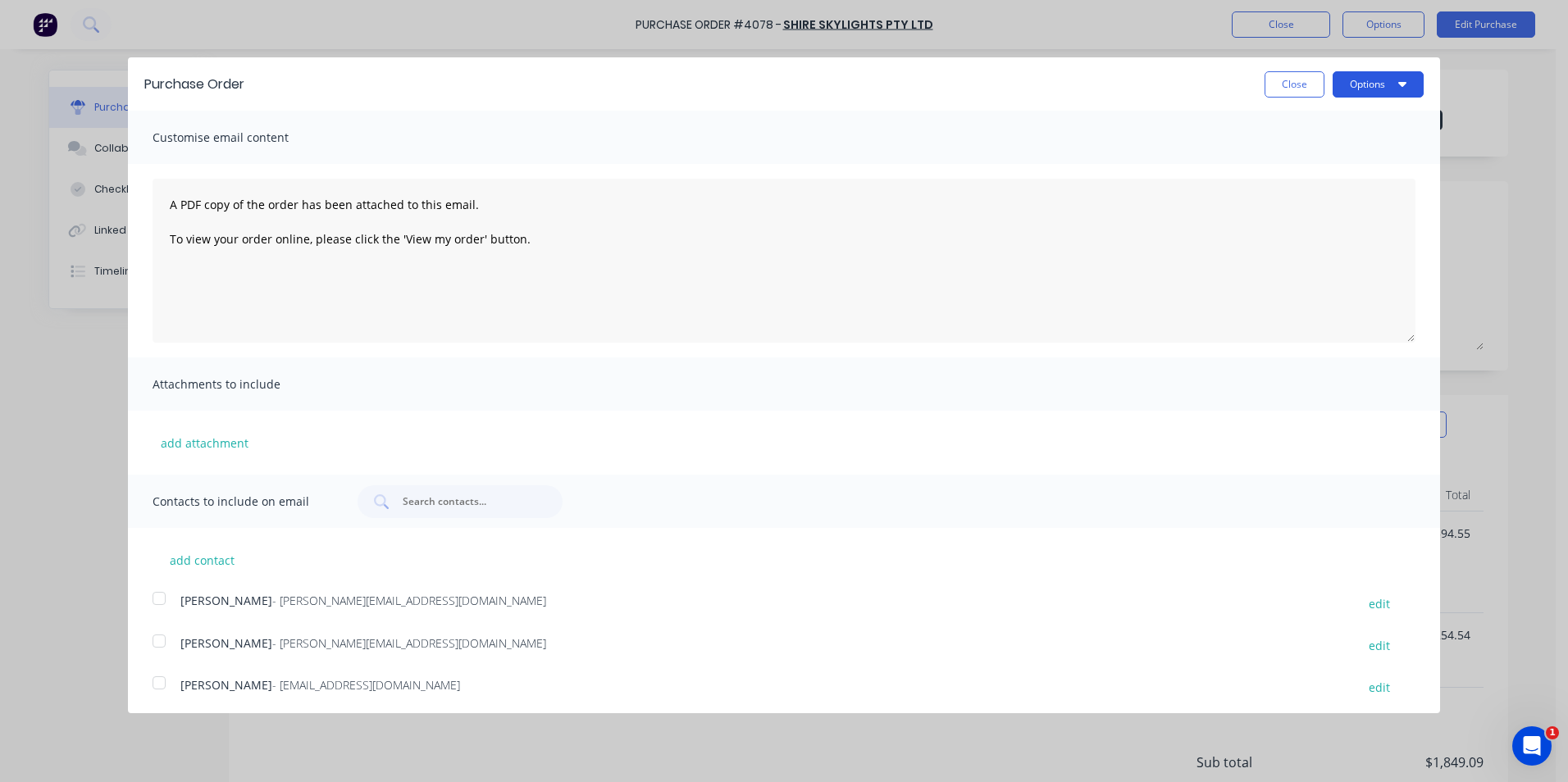
click at [1369, 86] on button "Options" at bounding box center [1378, 85] width 91 height 26
click at [1343, 126] on div "Print" at bounding box center [1346, 126] width 126 height 24
click at [1299, 80] on button "Close" at bounding box center [1295, 85] width 60 height 26
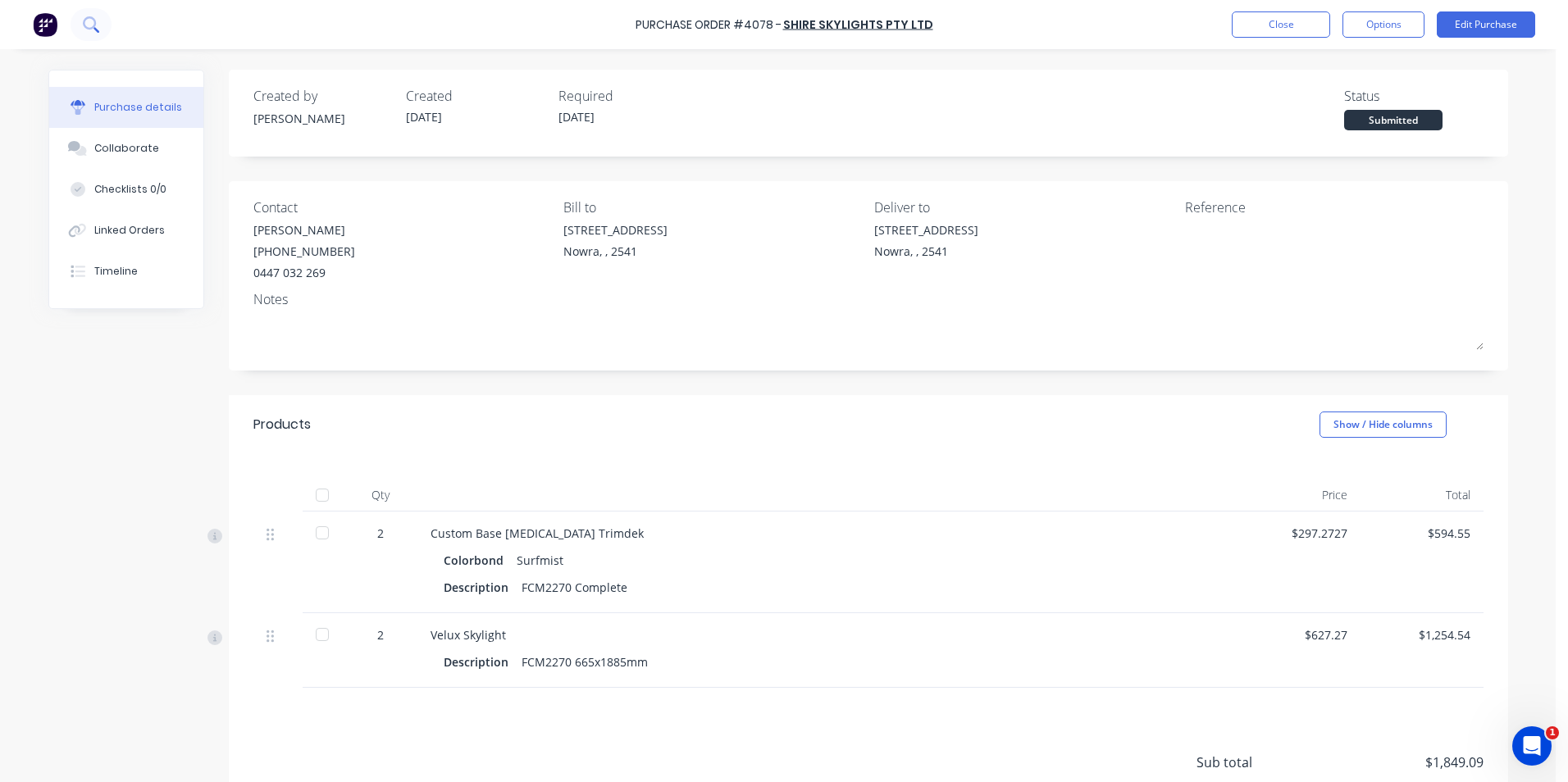
click at [92, 24] on icon at bounding box center [90, 24] width 16 height 16
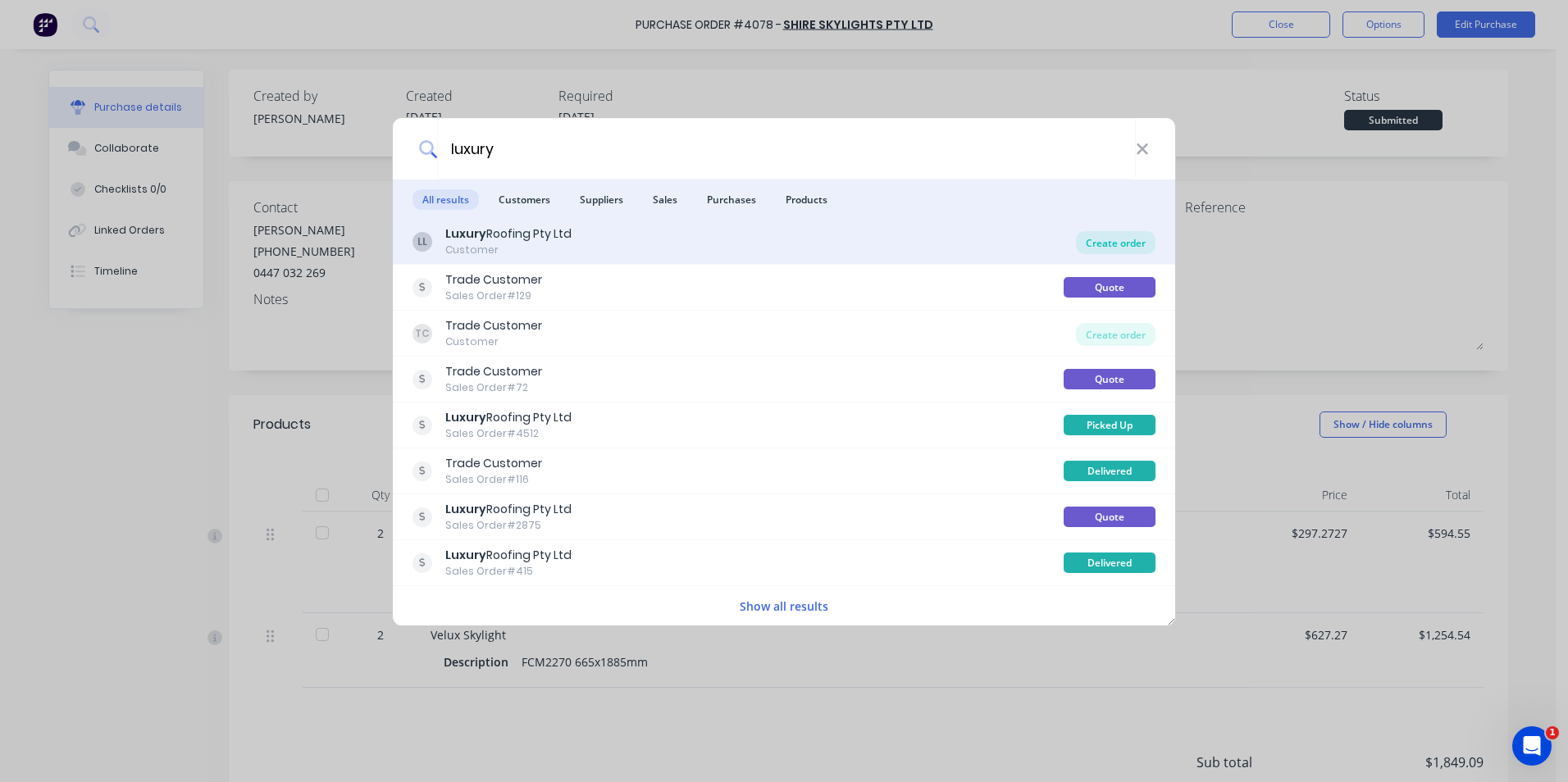
type input "luxury"
click at [1089, 244] on div "Create order" at bounding box center [1116, 243] width 80 height 23
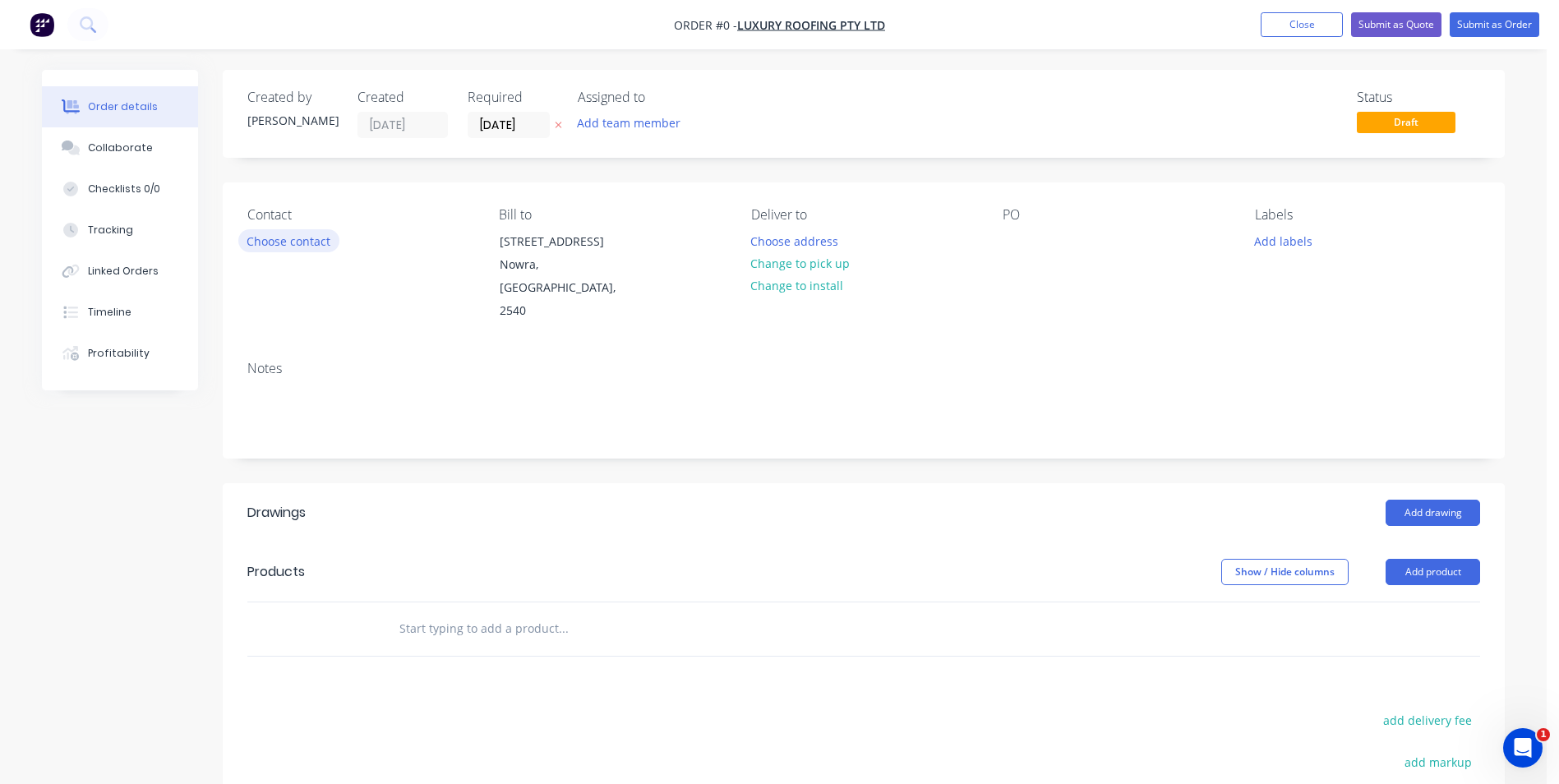
click at [312, 248] on button "Choose contact" at bounding box center [289, 240] width 101 height 22
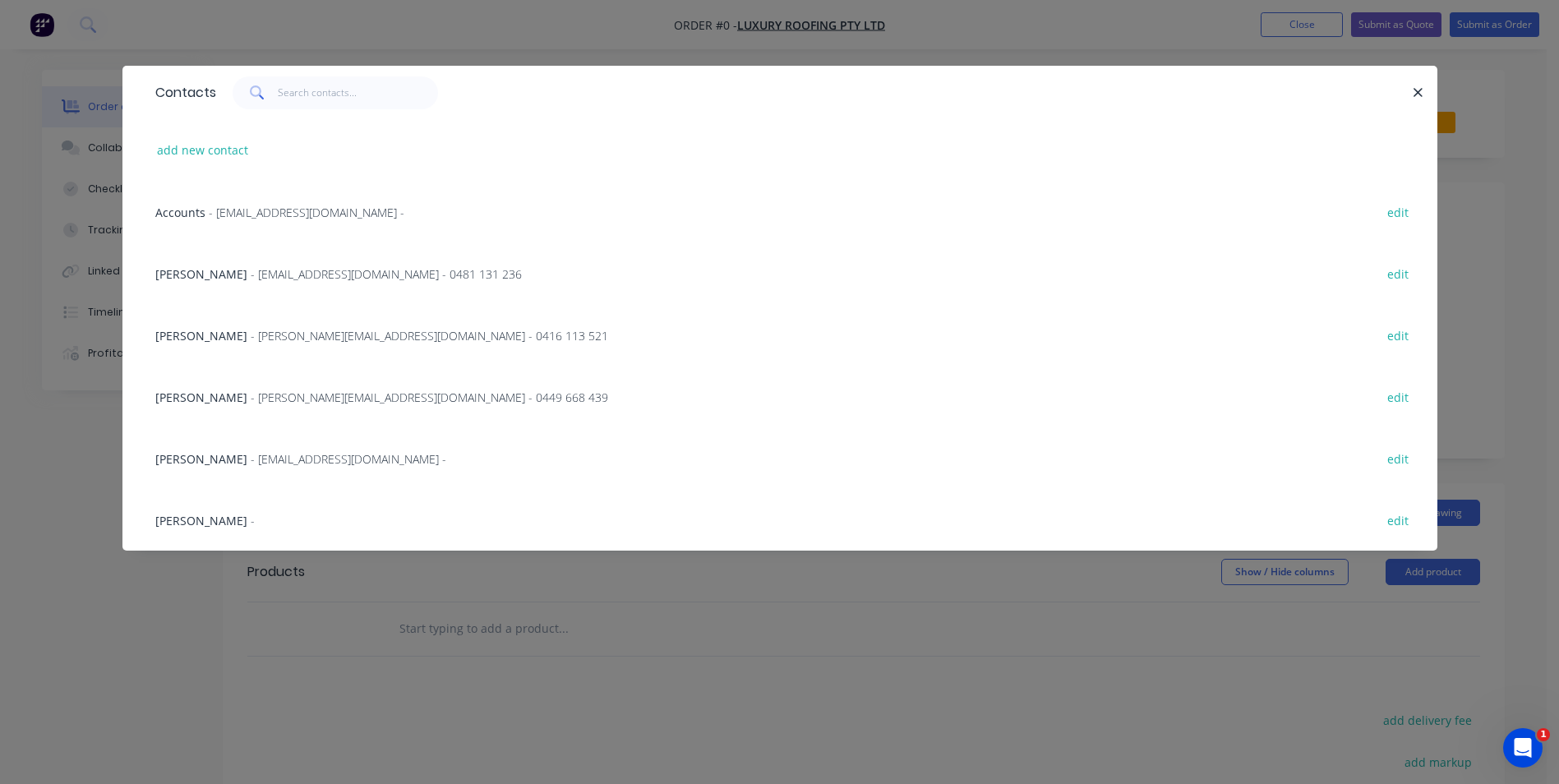
click at [303, 272] on span "- elliottroofingnsw@gmail.com - 0481 131 236" at bounding box center [387, 274] width 271 height 16
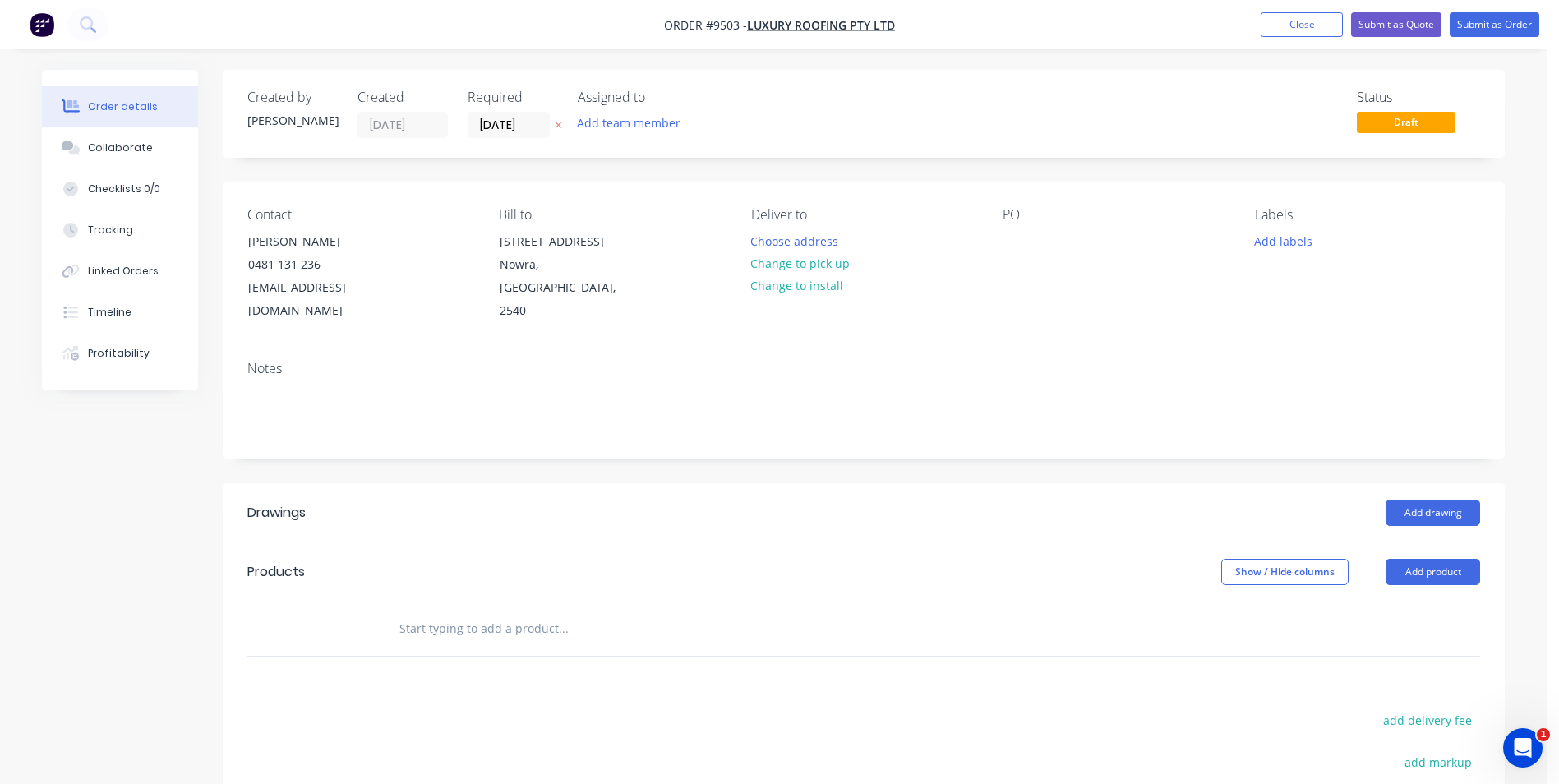
click at [480, 612] on input "text" at bounding box center [564, 629] width 329 height 33
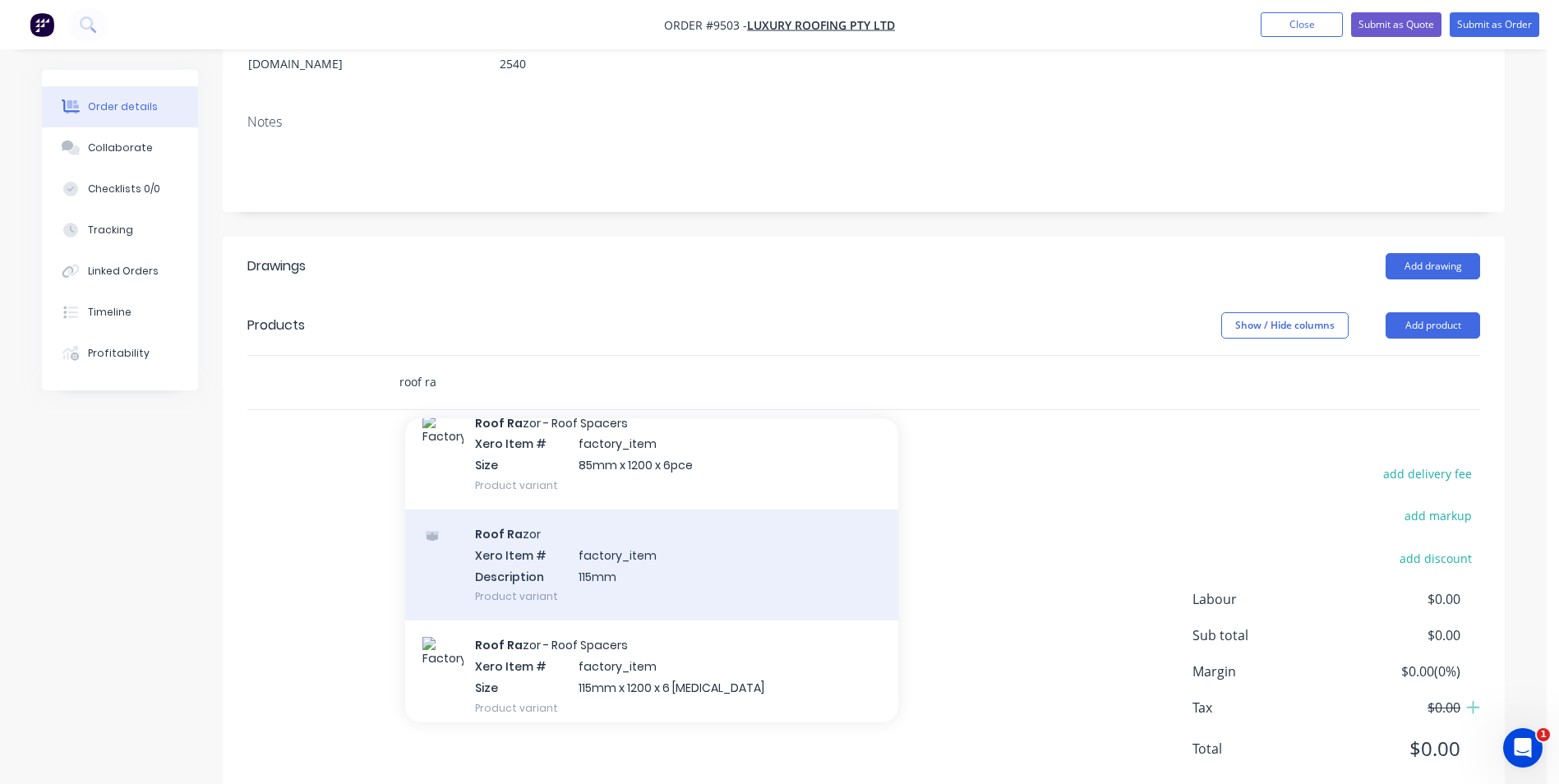
scroll to position [657, 0]
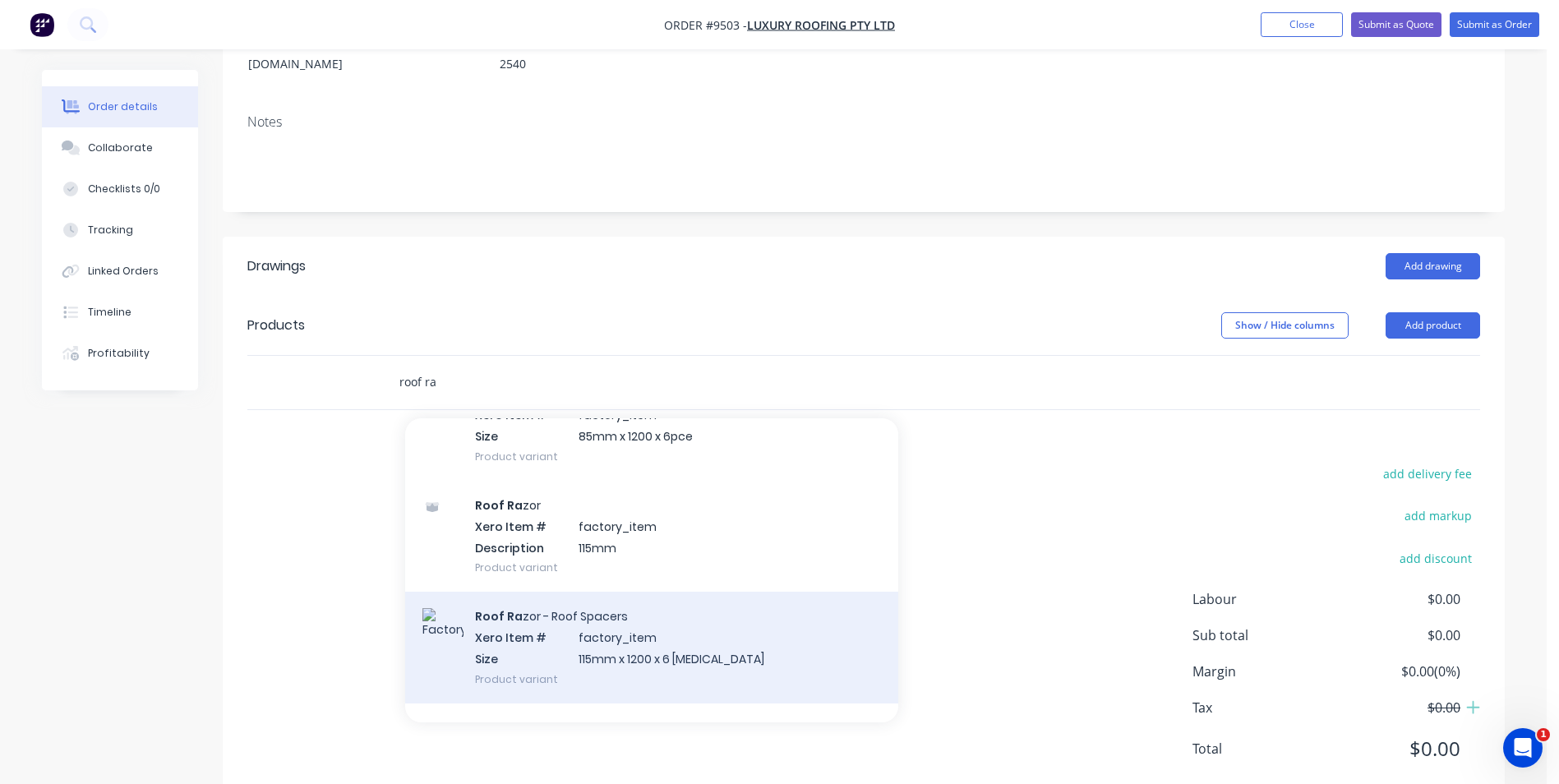
type input "roof ra"
click at [546, 620] on div "Roof Ra zor - Roof Spacers Xero Item # factory_item Size 115mm x 1200 x 6 pce P…" at bounding box center [652, 647] width 493 height 111
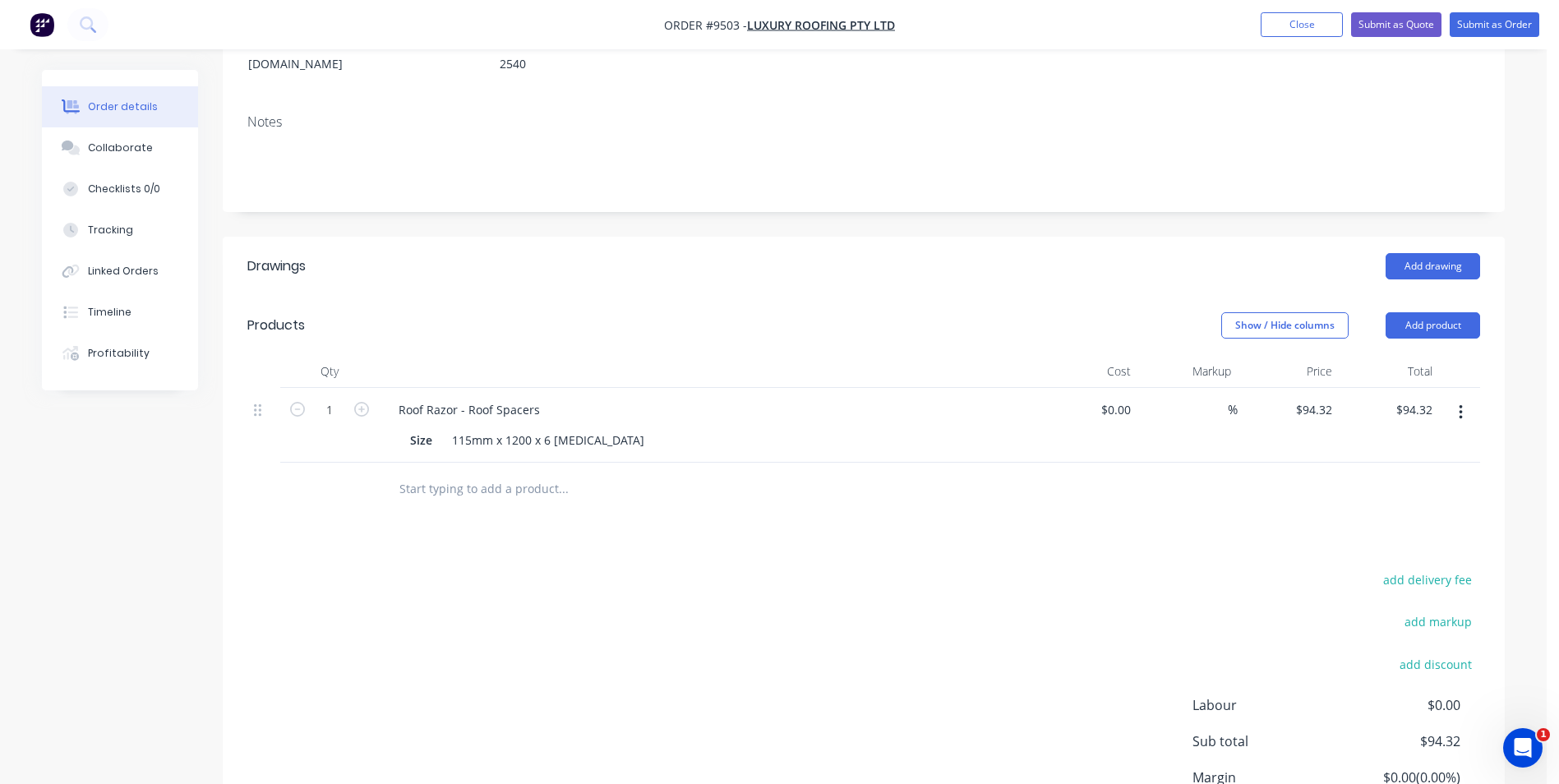
click at [425, 472] on input "text" at bounding box center [564, 489] width 329 height 33
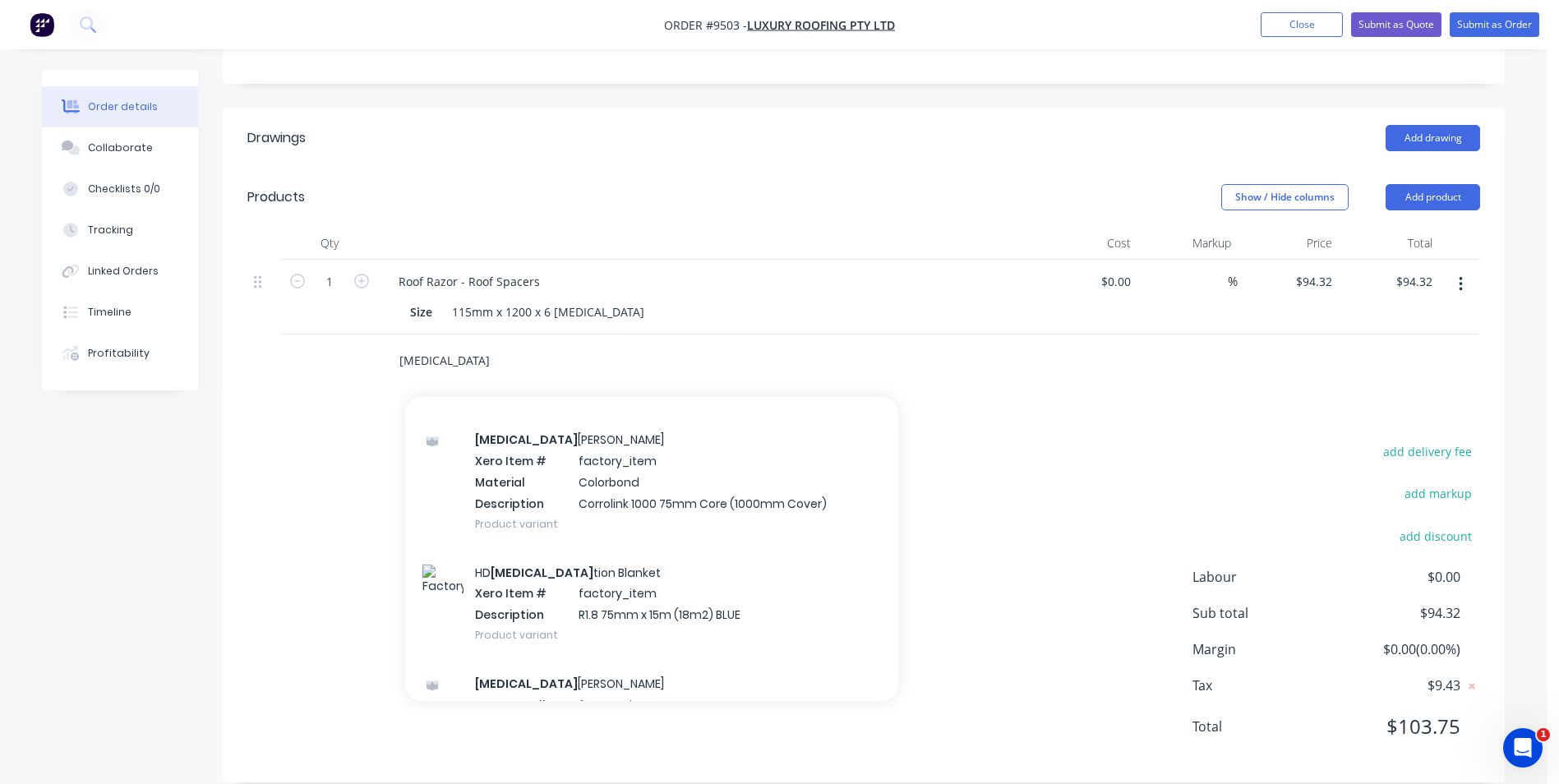
scroll to position [2302, 0]
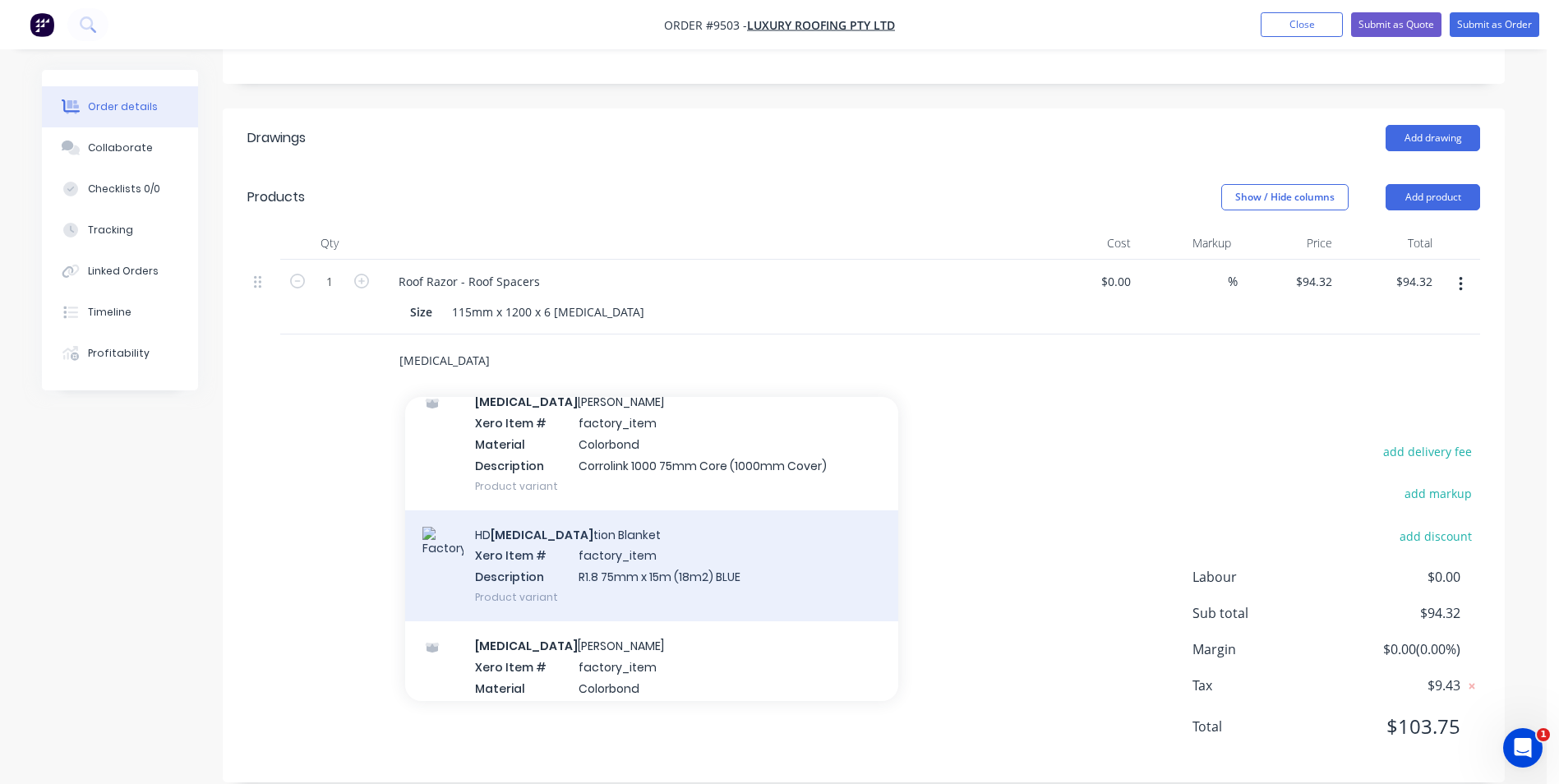
type input "insula"
click at [571, 533] on div "HD Insula tion Blanket Xero Item # factory_item Description R1.8 75mm x 15m (18…" at bounding box center [652, 565] width 493 height 111
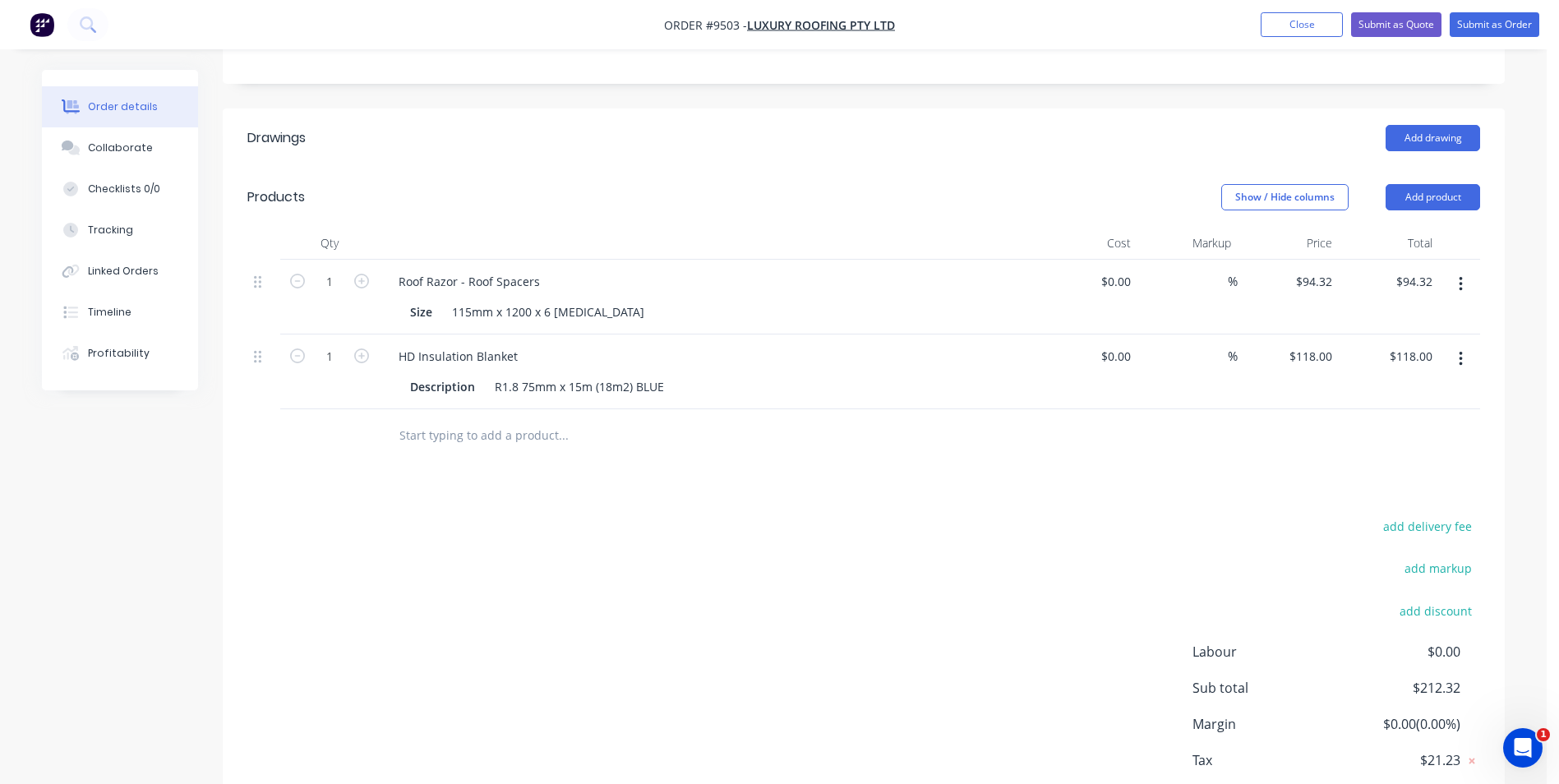
click at [1463, 345] on button "button" at bounding box center [1460, 360] width 39 height 30
click at [1414, 391] on div "Edit" at bounding box center [1403, 402] width 127 height 24
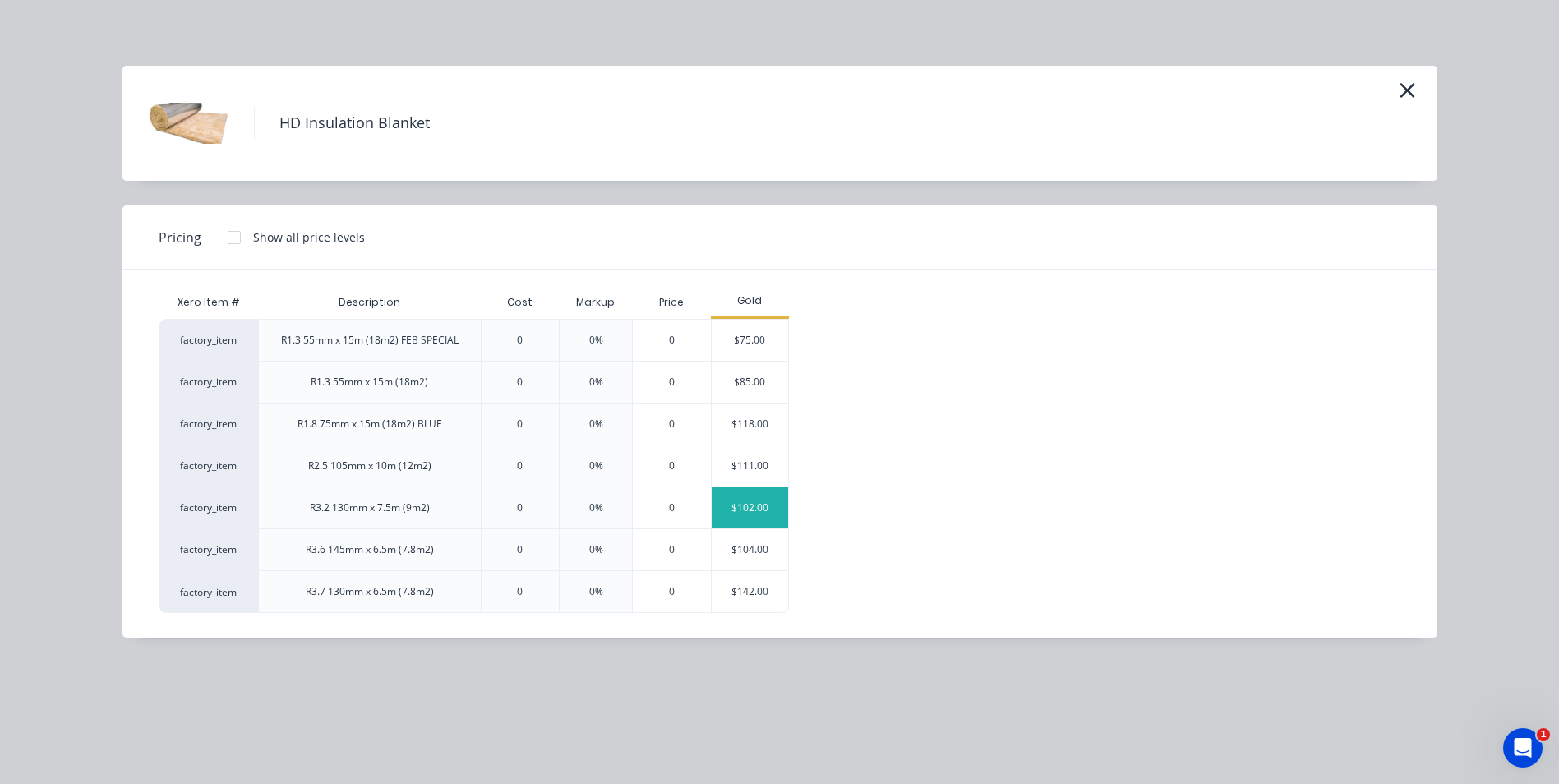
click at [745, 505] on div "$102.00" at bounding box center [750, 508] width 77 height 41
type input "$102.00"
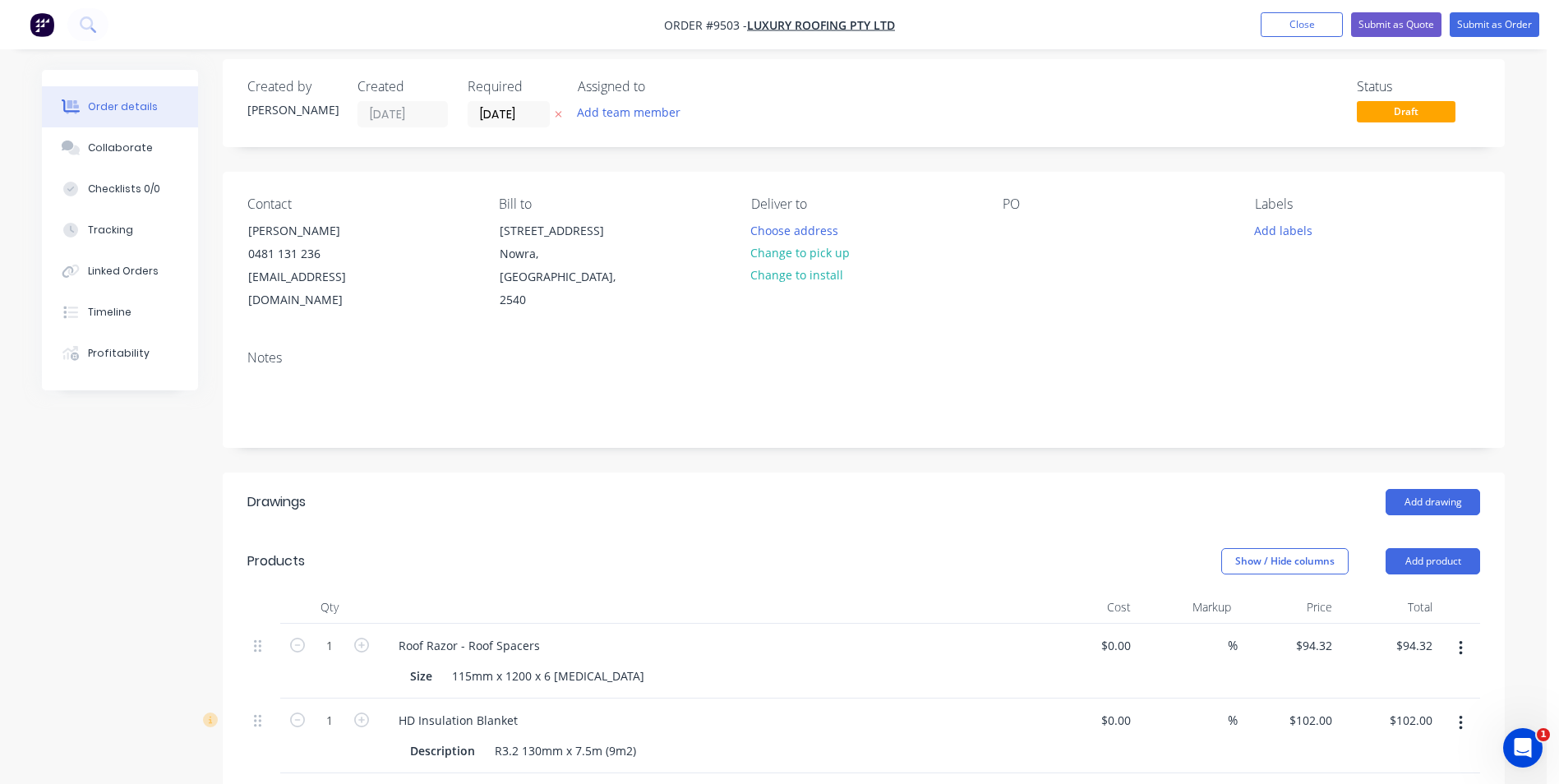
scroll to position [0, 0]
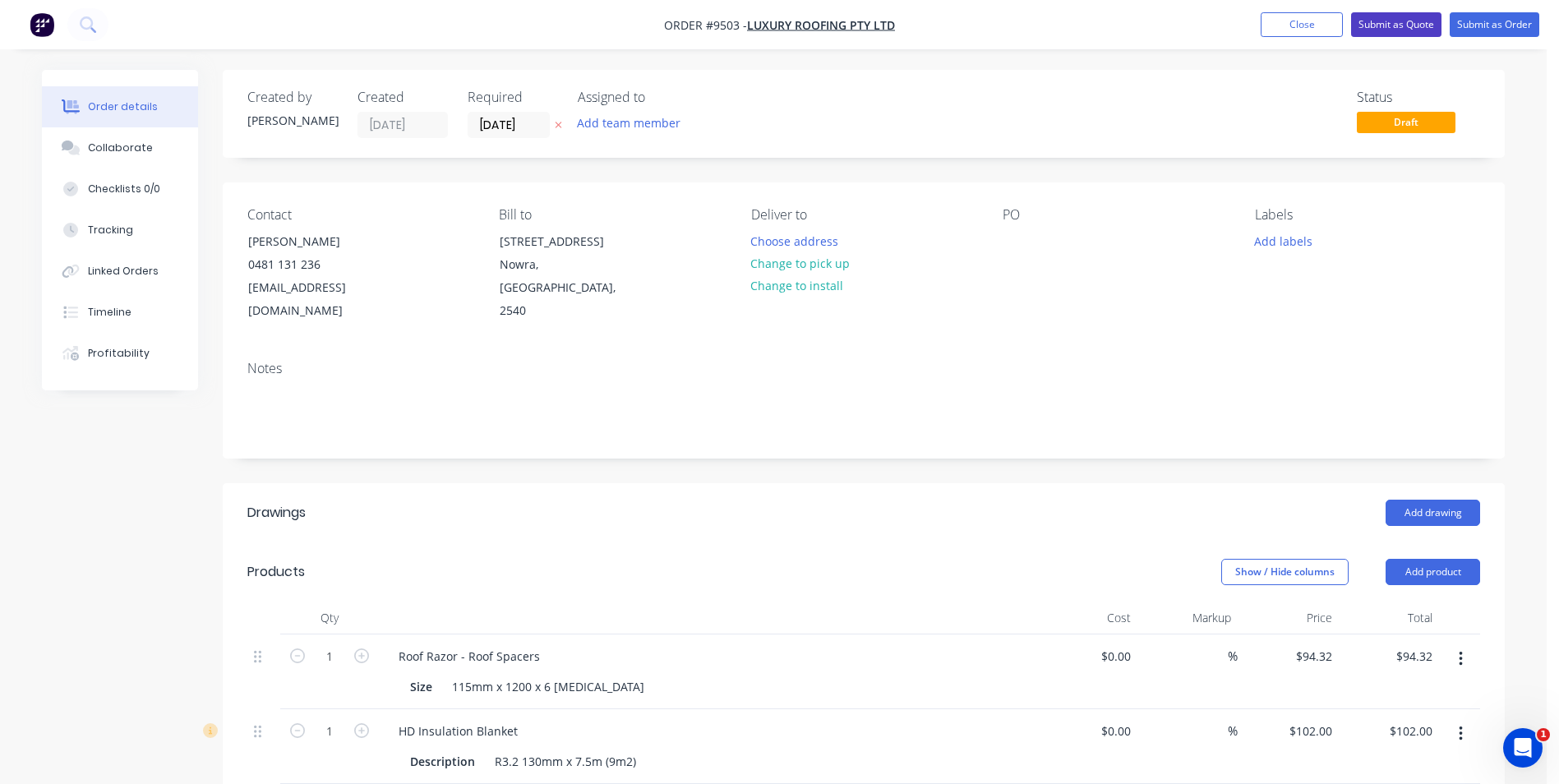
click at [1399, 32] on button "Submit as Quote" at bounding box center [1397, 25] width 90 height 25
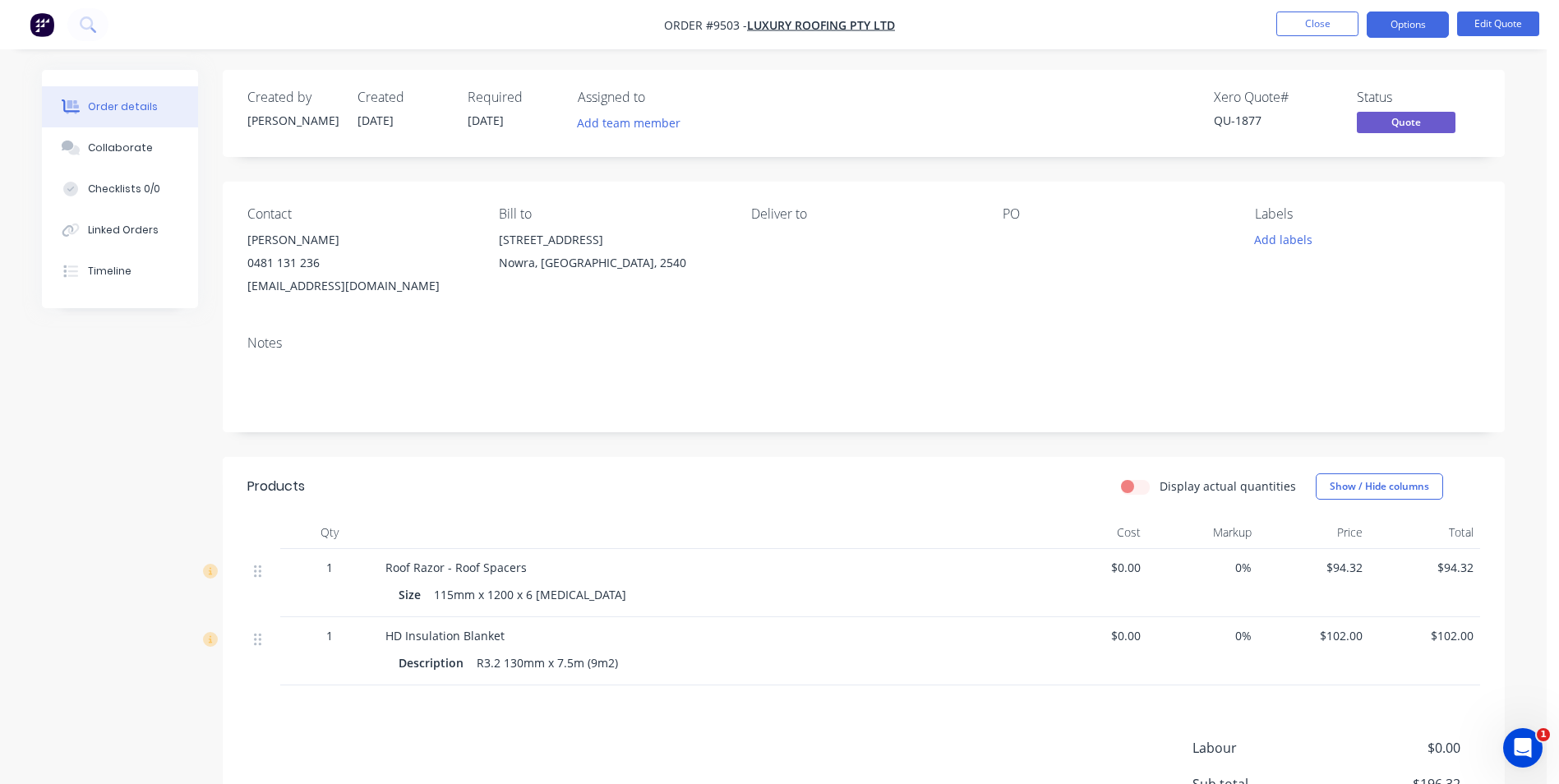
click at [1388, 39] on nav "Order #9503 - Luxury Roofing Pty Ltd Close Options Edit Quote" at bounding box center [779, 25] width 1559 height 49
click at [1387, 32] on button "Options" at bounding box center [1408, 25] width 82 height 26
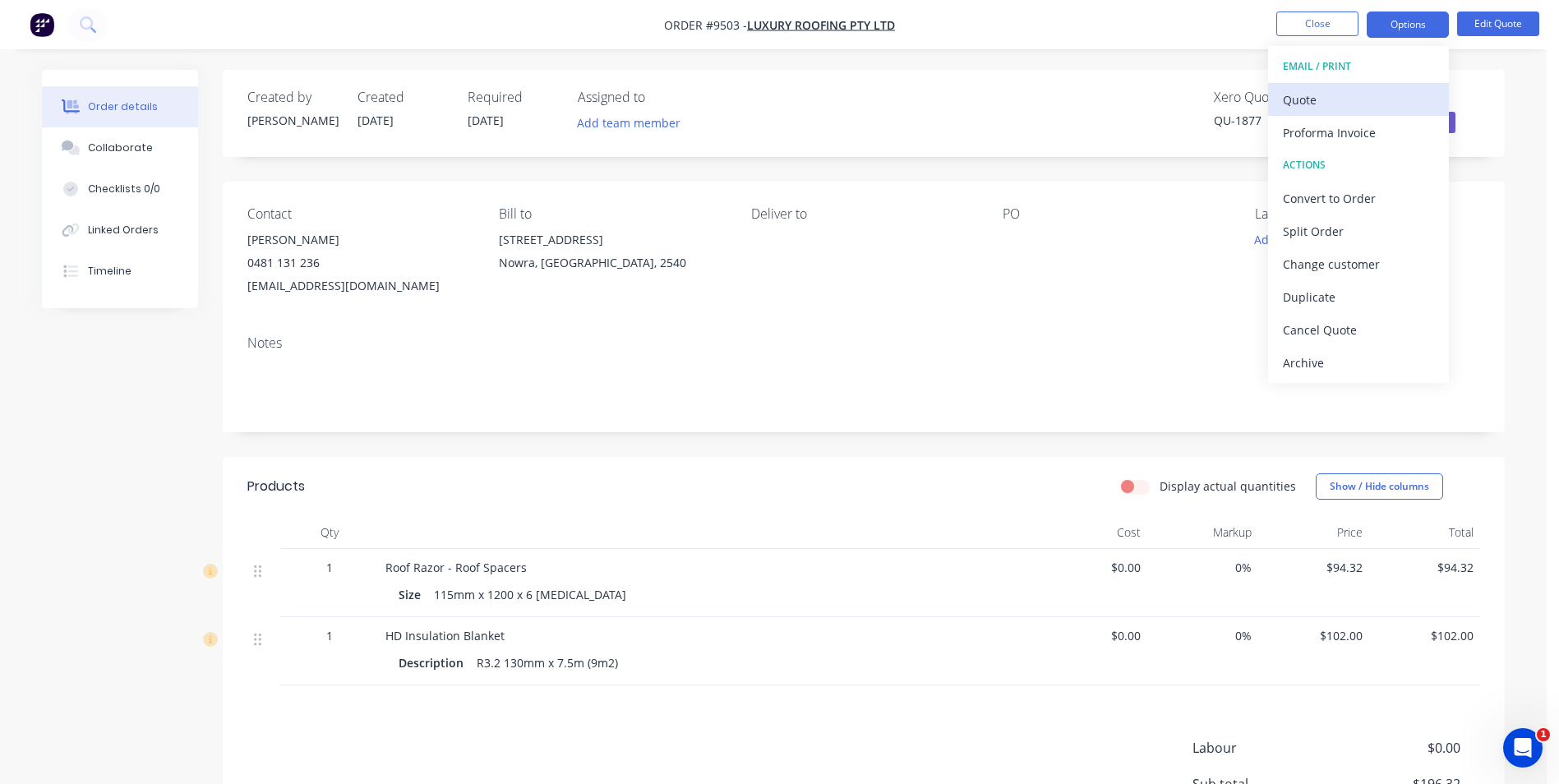
click at [1348, 97] on div "Quote" at bounding box center [1359, 100] width 151 height 24
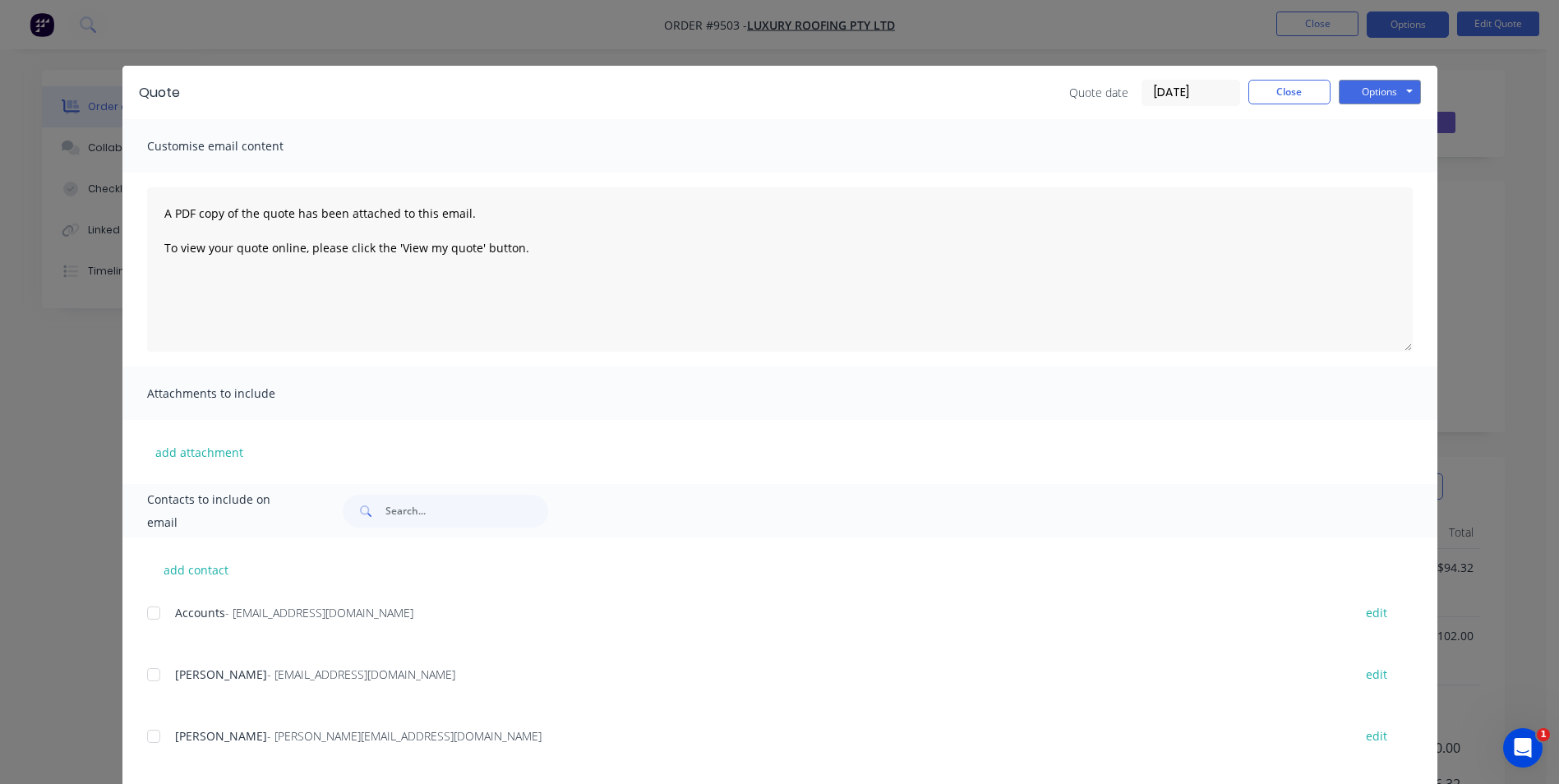
click at [150, 670] on div at bounding box center [154, 675] width 33 height 33
click at [1378, 85] on button "Options" at bounding box center [1380, 92] width 82 height 25
click at [1383, 170] on button "Email" at bounding box center [1392, 175] width 105 height 27
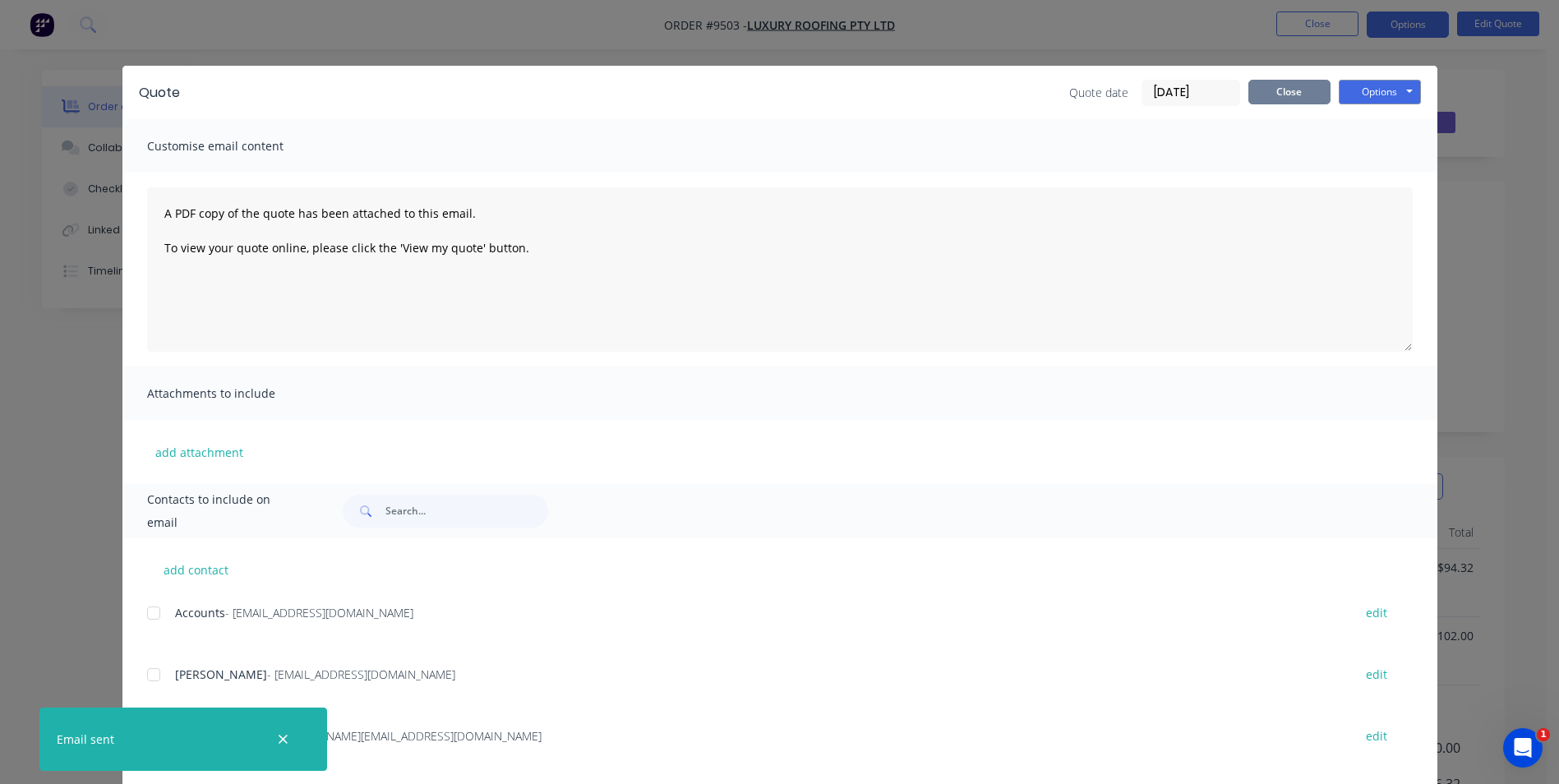
click at [1268, 85] on button "Close" at bounding box center [1290, 92] width 82 height 25
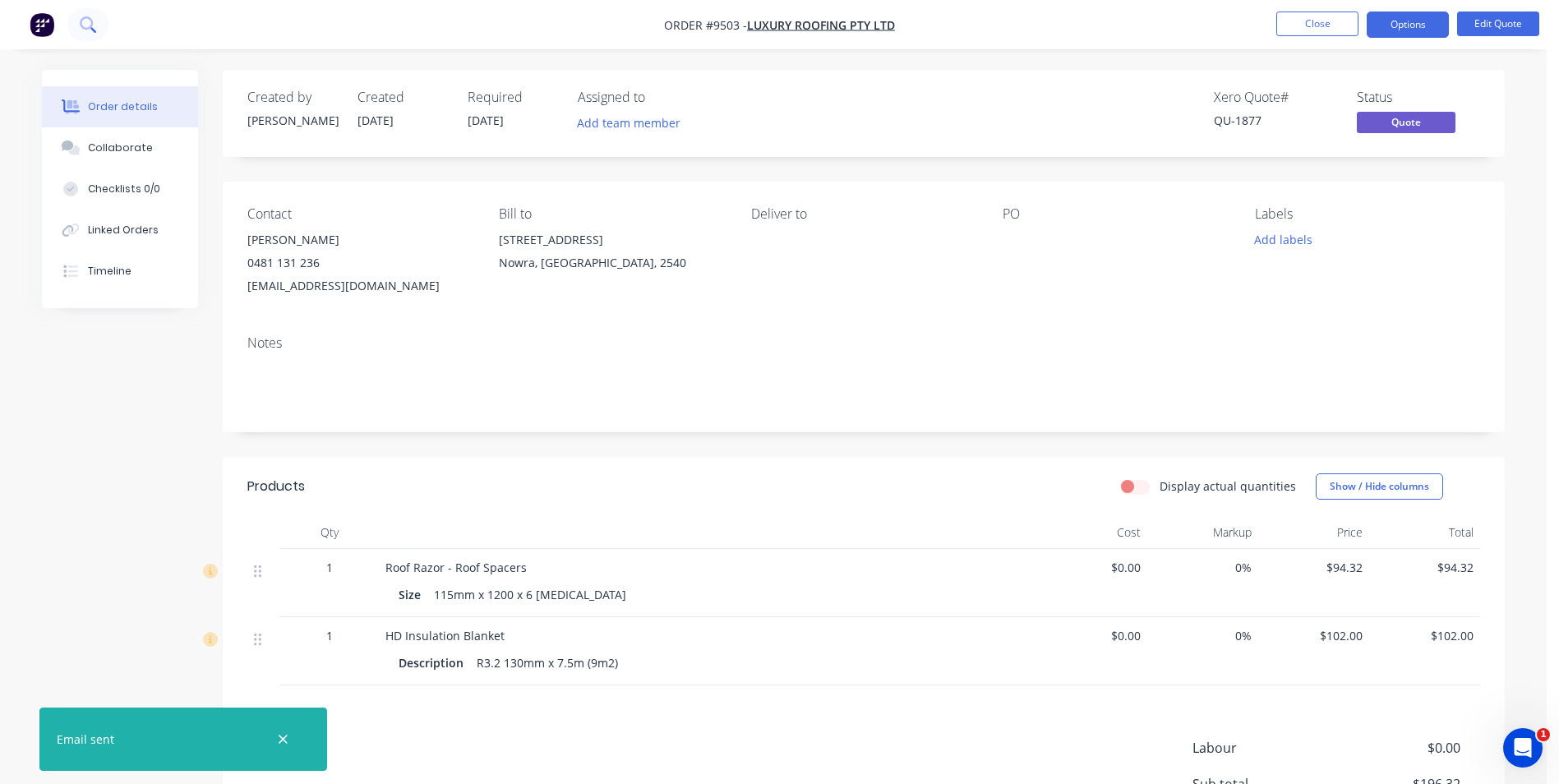
click at [79, 30] on button at bounding box center [88, 25] width 41 height 33
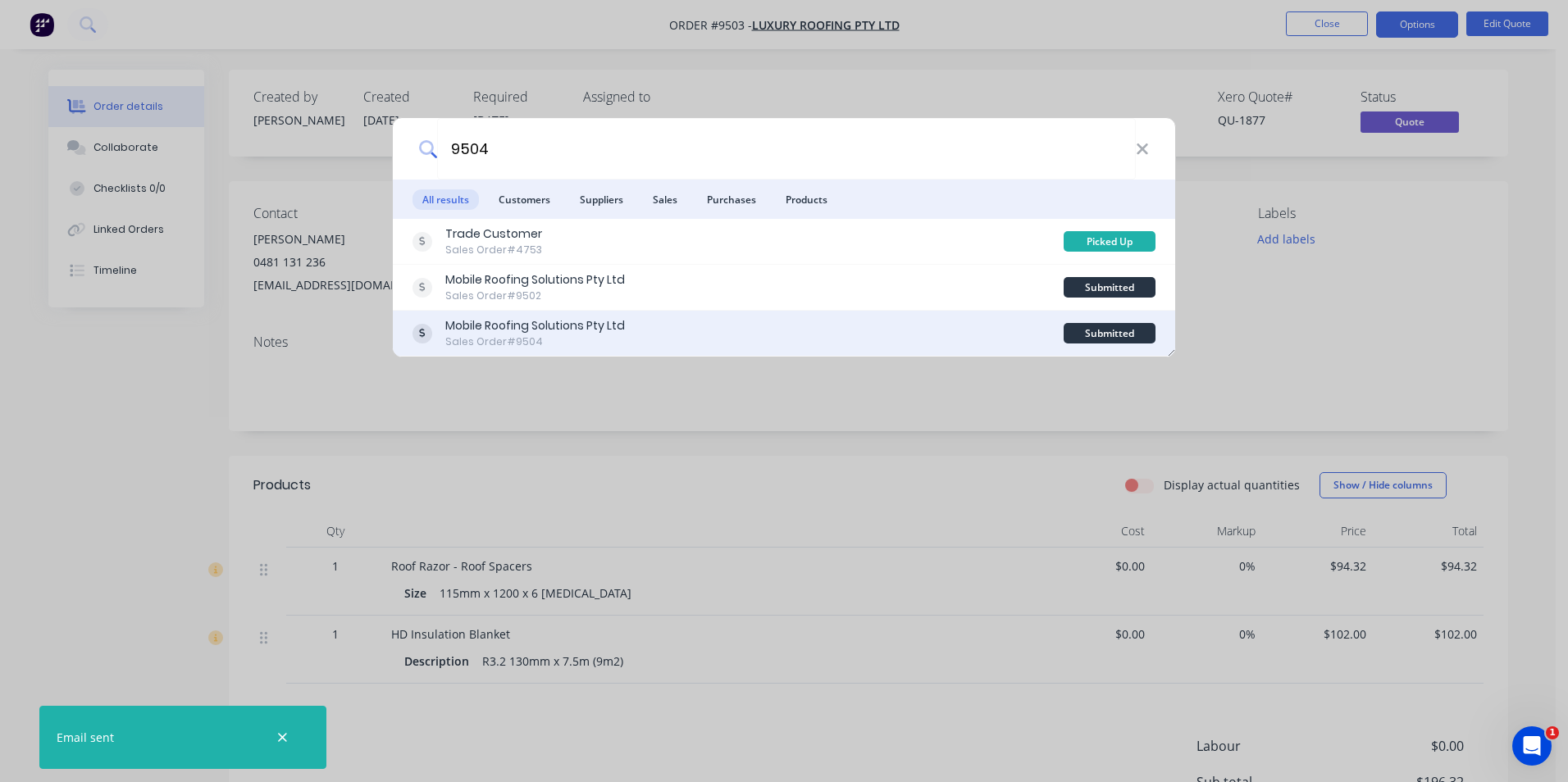
type input "9504"
click at [654, 327] on div "Mobile Roofing Solutions Pty Ltd Sales Order #9504" at bounding box center [738, 333] width 651 height 32
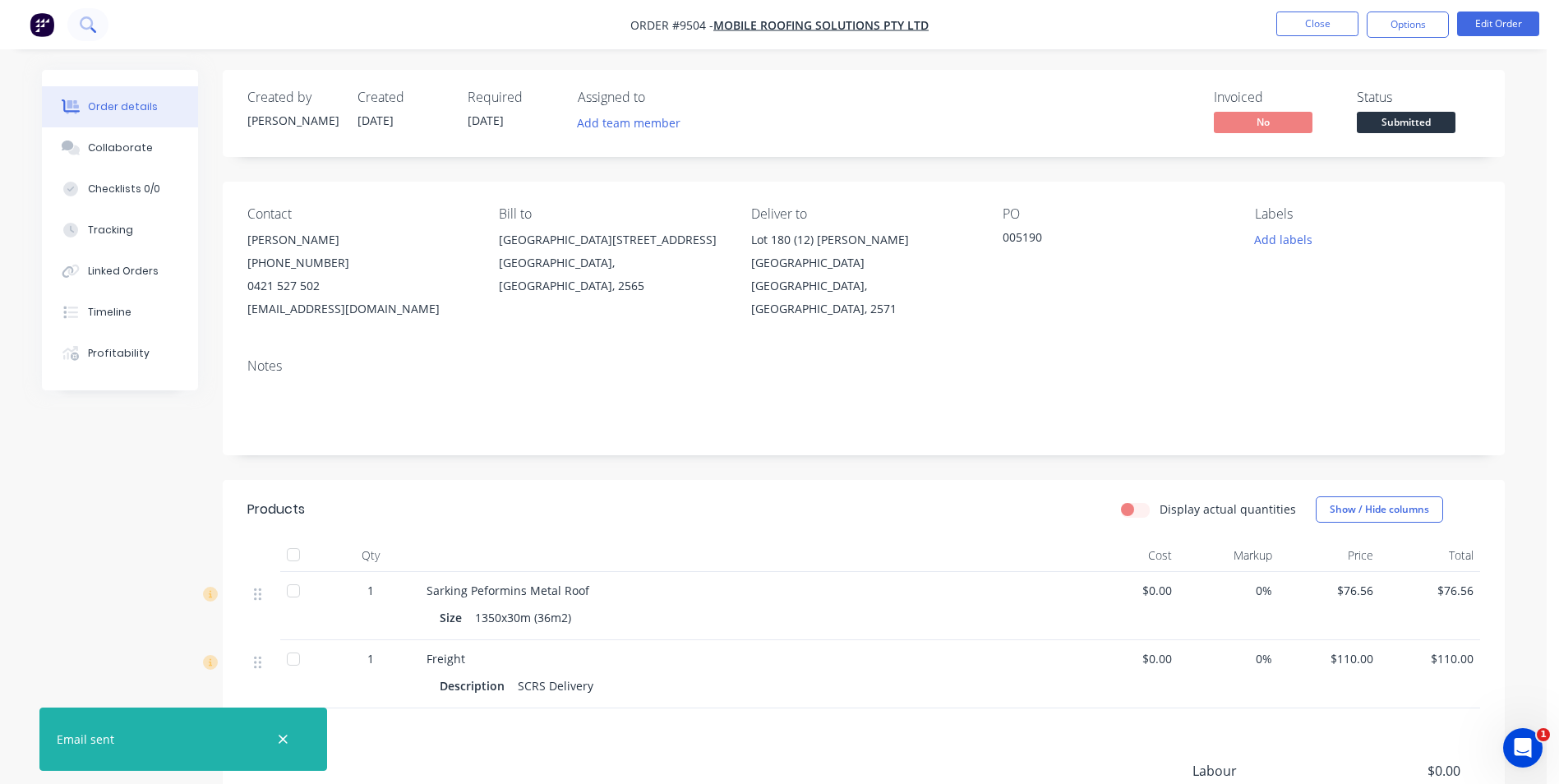
click at [91, 29] on icon at bounding box center [93, 30] width 6 height 6
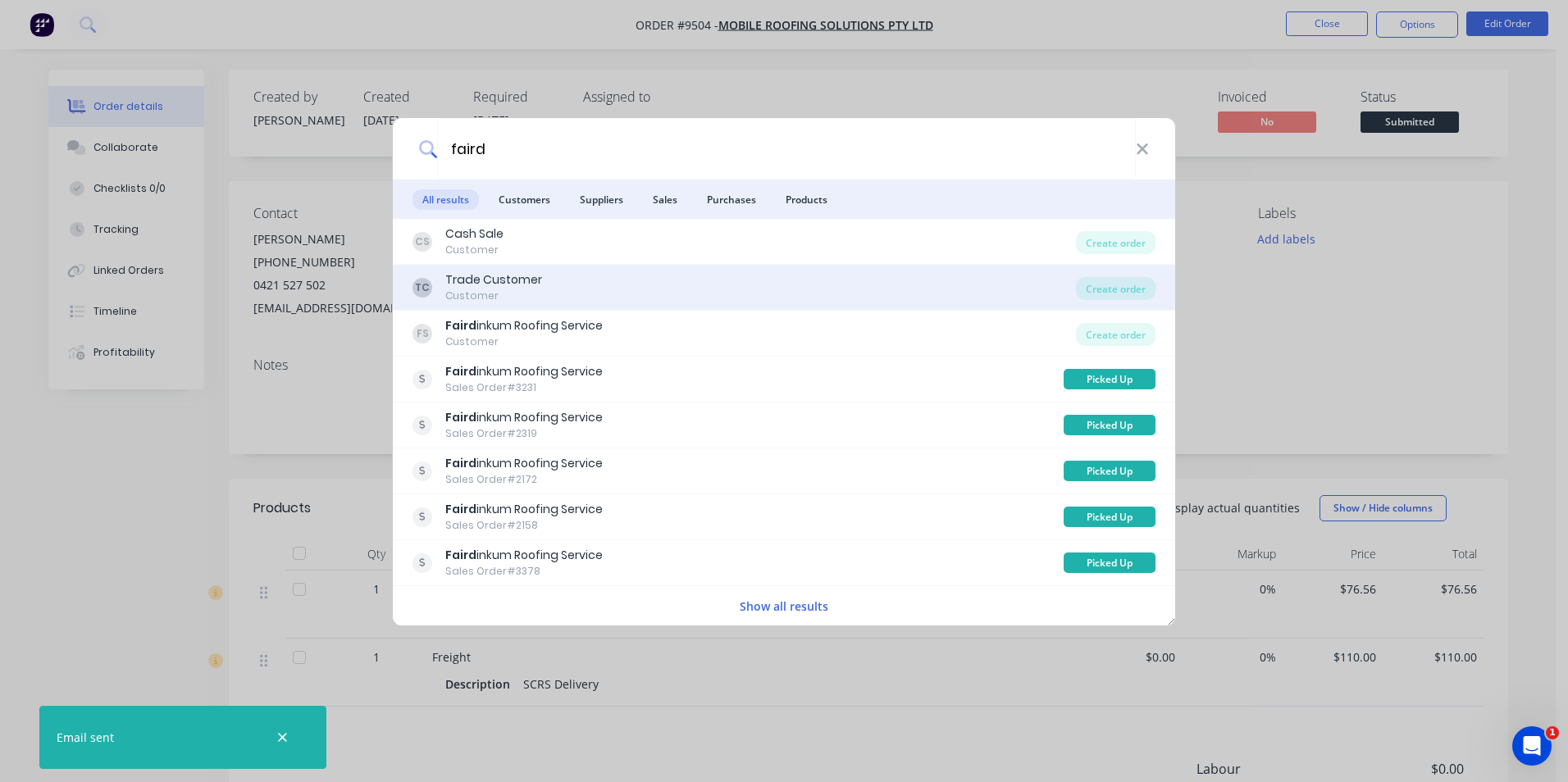
type input "faird"
click at [508, 277] on div "Trade Customer" at bounding box center [494, 280] width 97 height 17
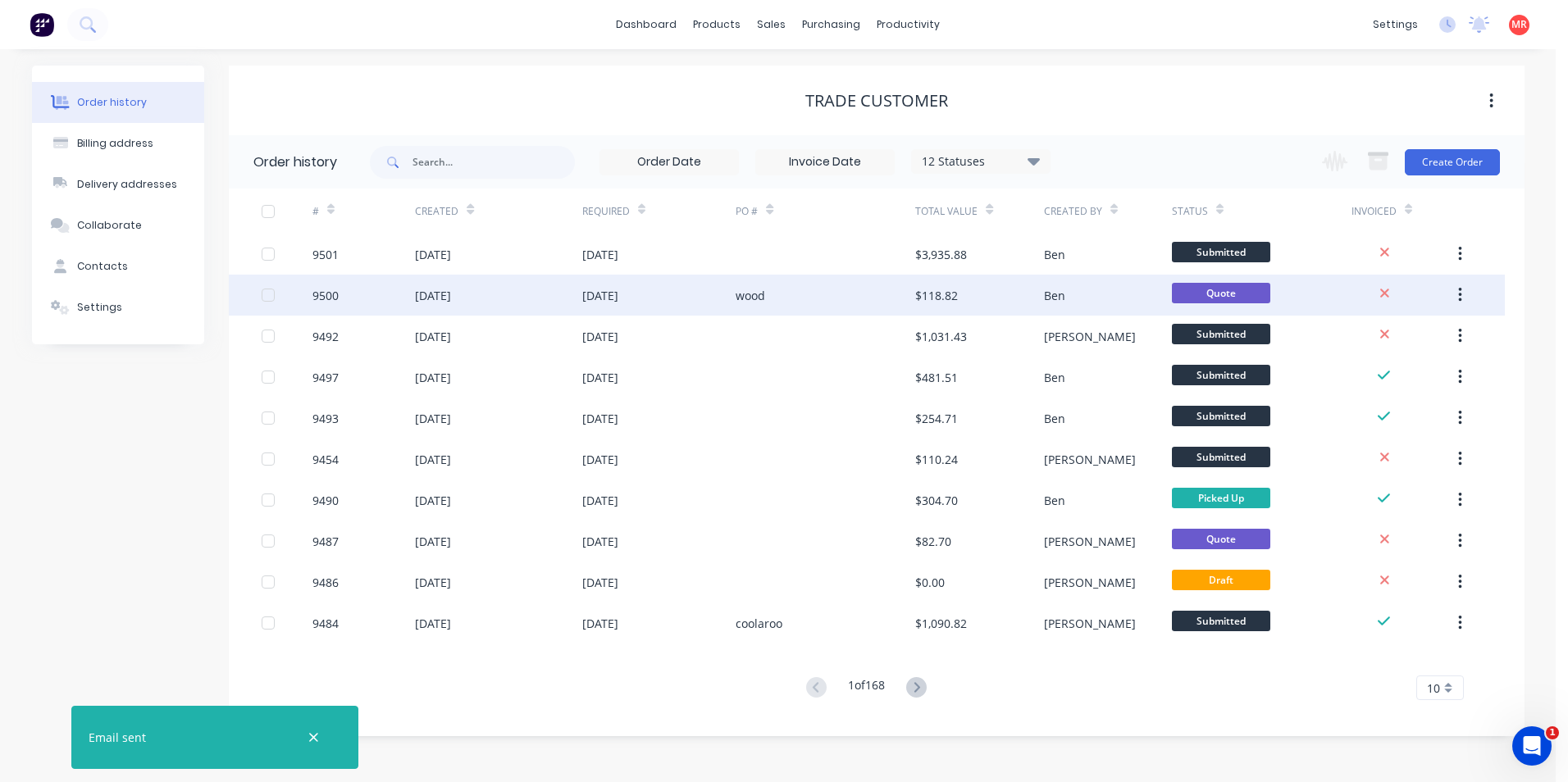
click at [613, 296] on div "28 Aug 2025" at bounding box center [600, 295] width 36 height 17
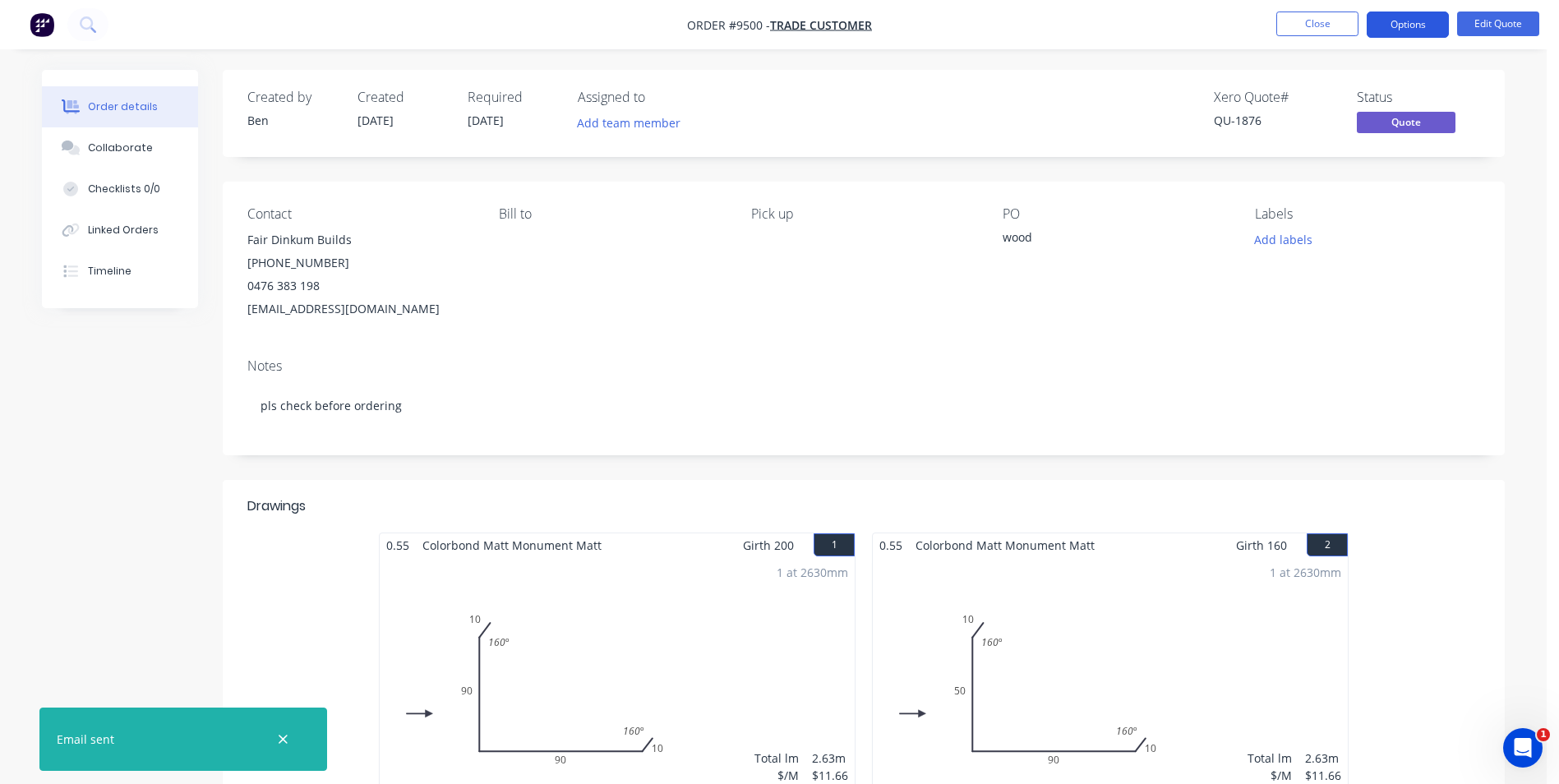
click at [1433, 31] on button "Options" at bounding box center [1408, 25] width 82 height 26
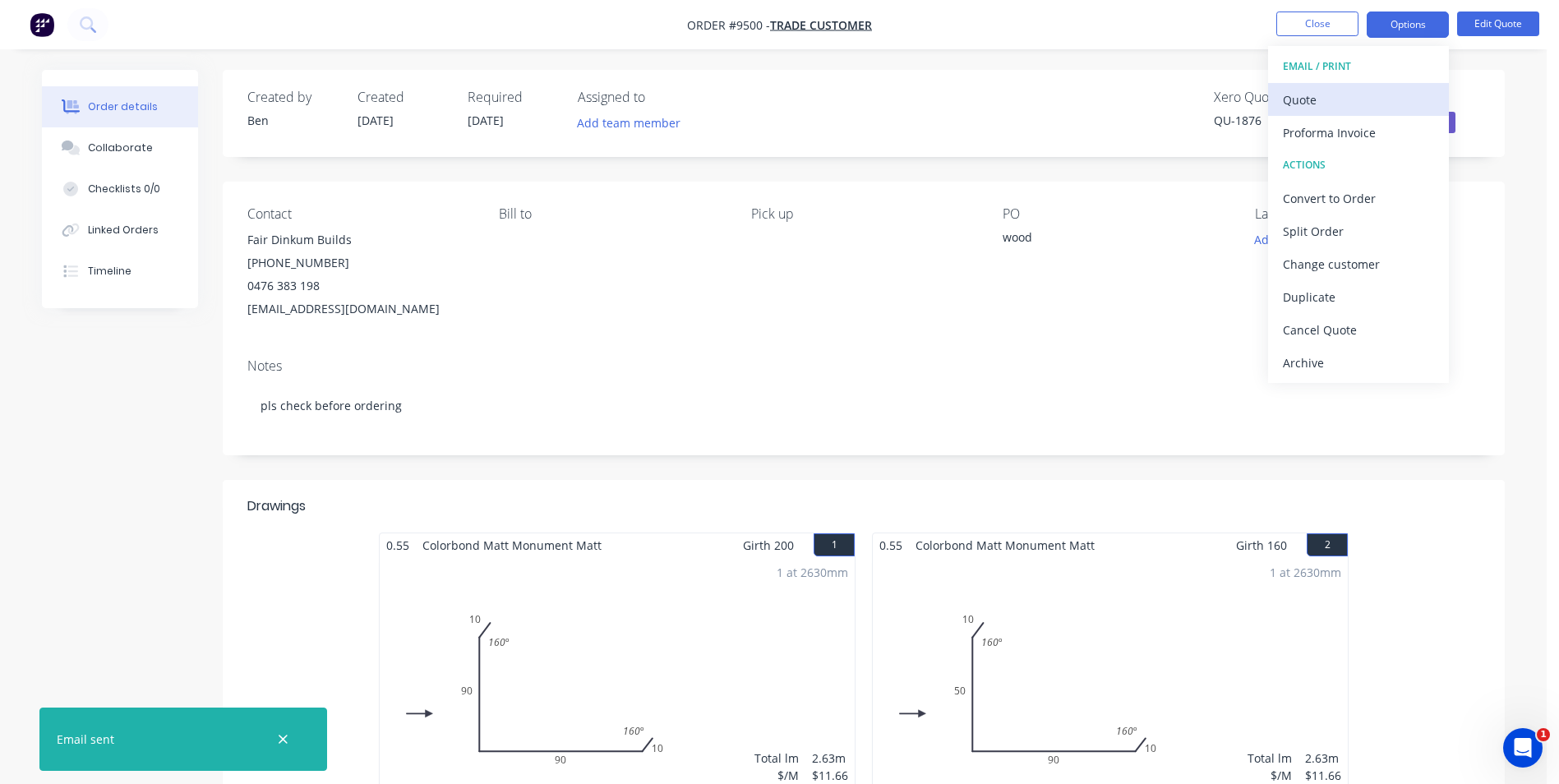
click at [1380, 86] on button "Quote" at bounding box center [1359, 100] width 181 height 33
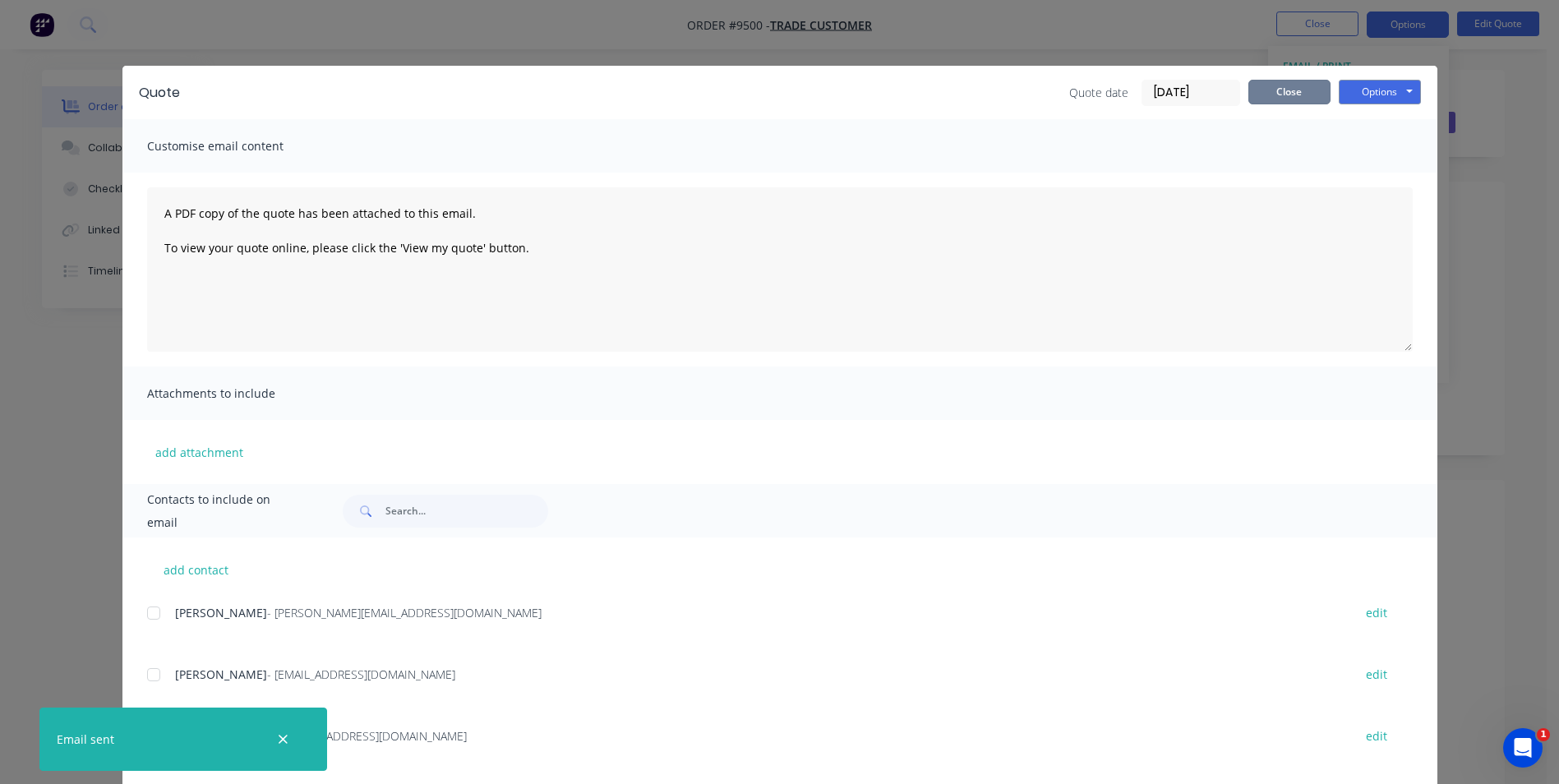
drag, startPoint x: 1311, startPoint y: 90, endPoint x: 1393, endPoint y: 39, distance: 96.6
click at [1311, 89] on button "Close" at bounding box center [1290, 92] width 82 height 25
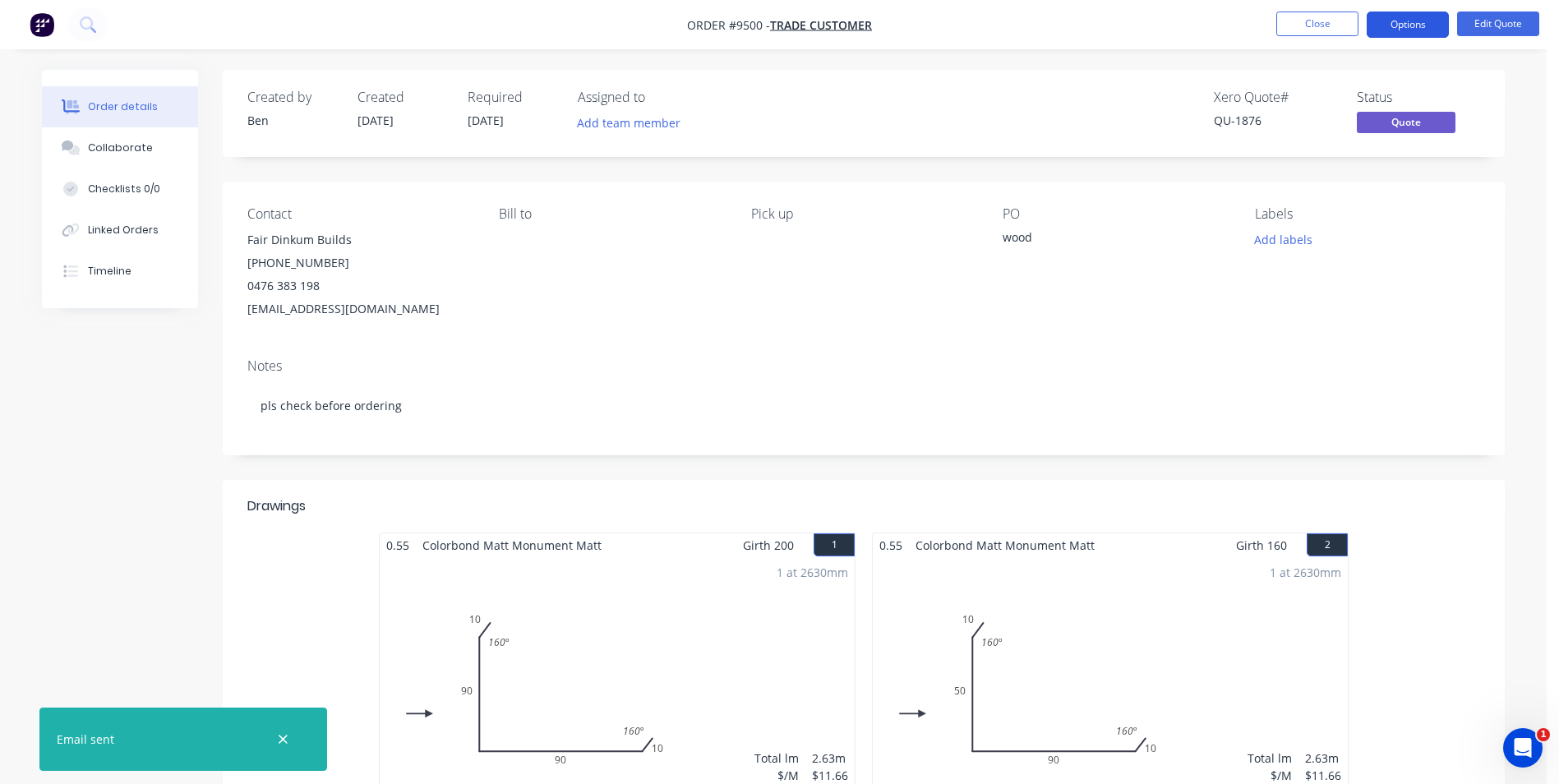
click at [1399, 33] on button "Options" at bounding box center [1408, 25] width 82 height 26
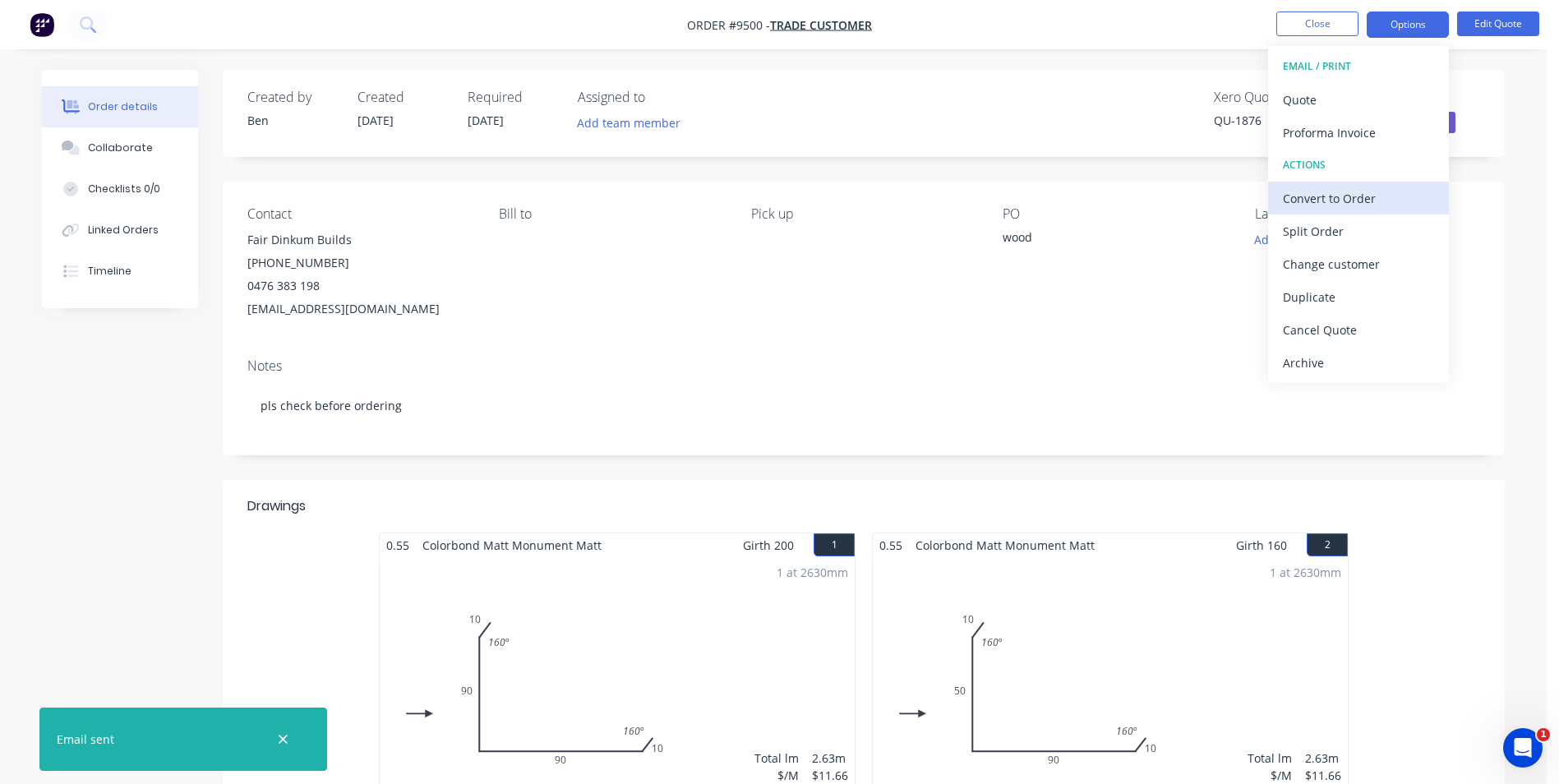
click at [1336, 203] on div "Convert to Order" at bounding box center [1359, 198] width 151 height 24
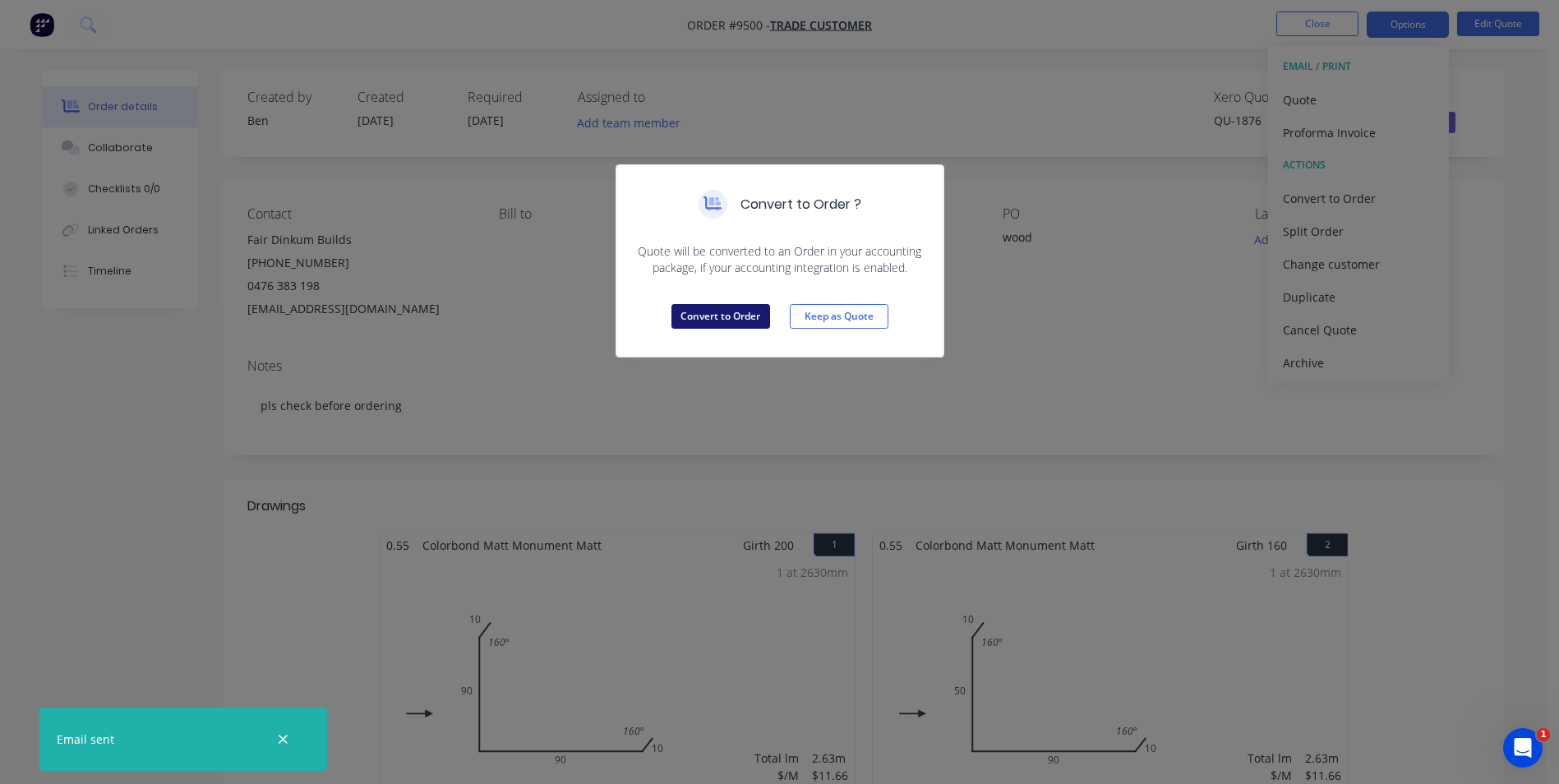
click at [697, 310] on button "Convert to Order" at bounding box center [721, 317] width 99 height 25
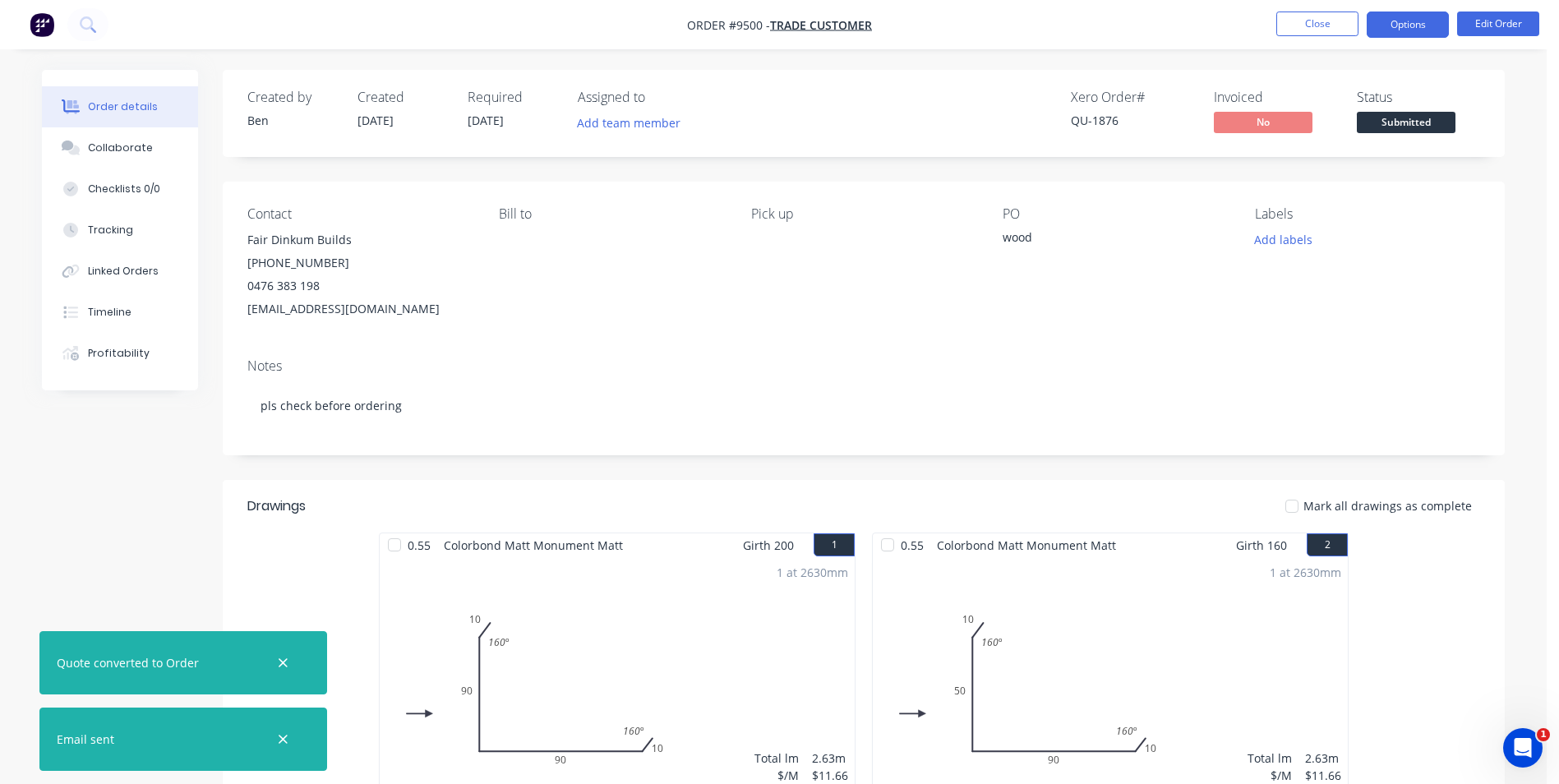
click at [1376, 28] on button "Options" at bounding box center [1408, 25] width 82 height 26
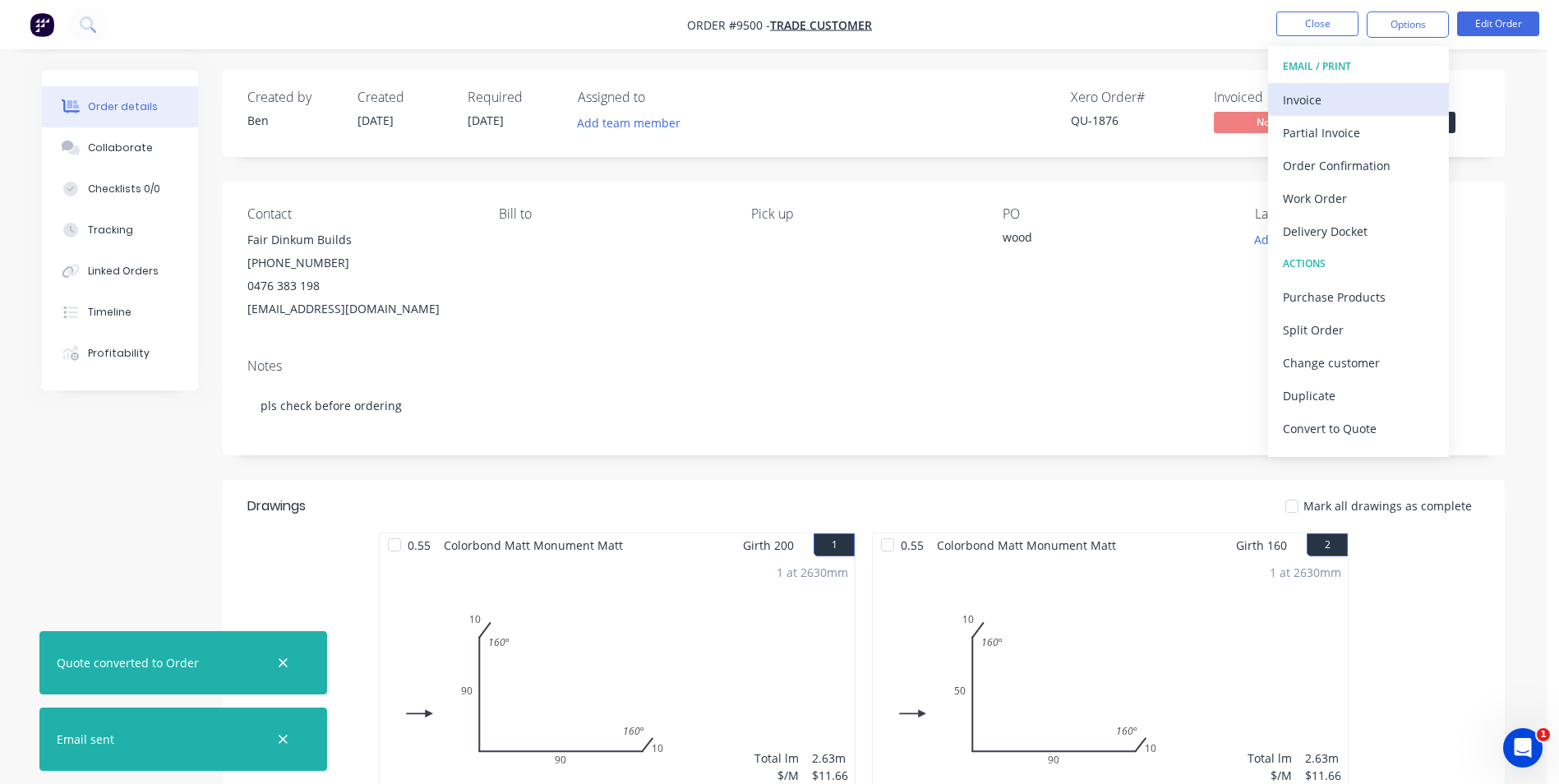
click at [1334, 94] on div "Invoice" at bounding box center [1359, 100] width 151 height 24
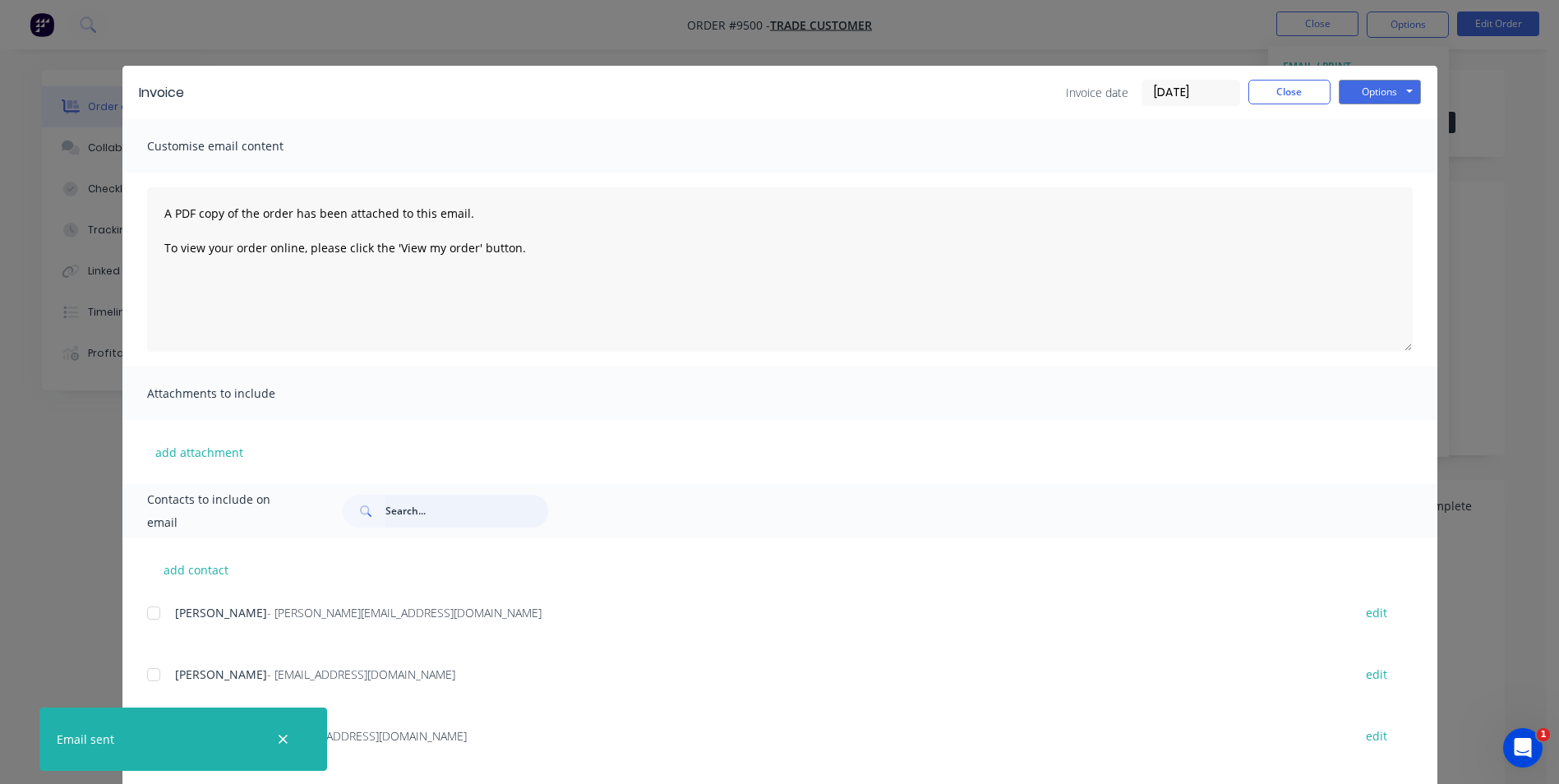
click at [398, 494] on input "text" at bounding box center [467, 511] width 163 height 33
type input "hss"
click at [284, 744] on icon "button" at bounding box center [283, 740] width 11 height 15
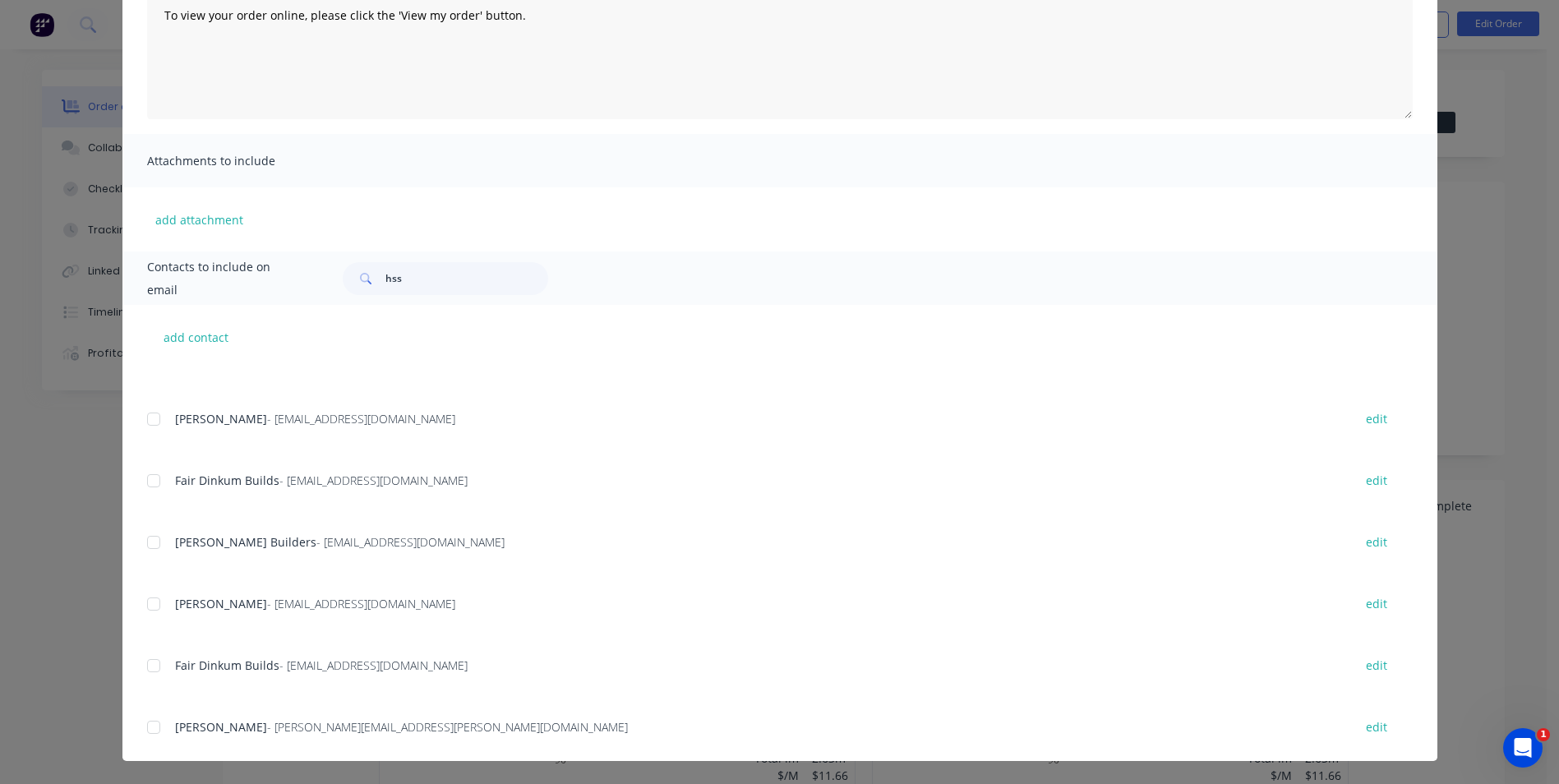
scroll to position [165, 0]
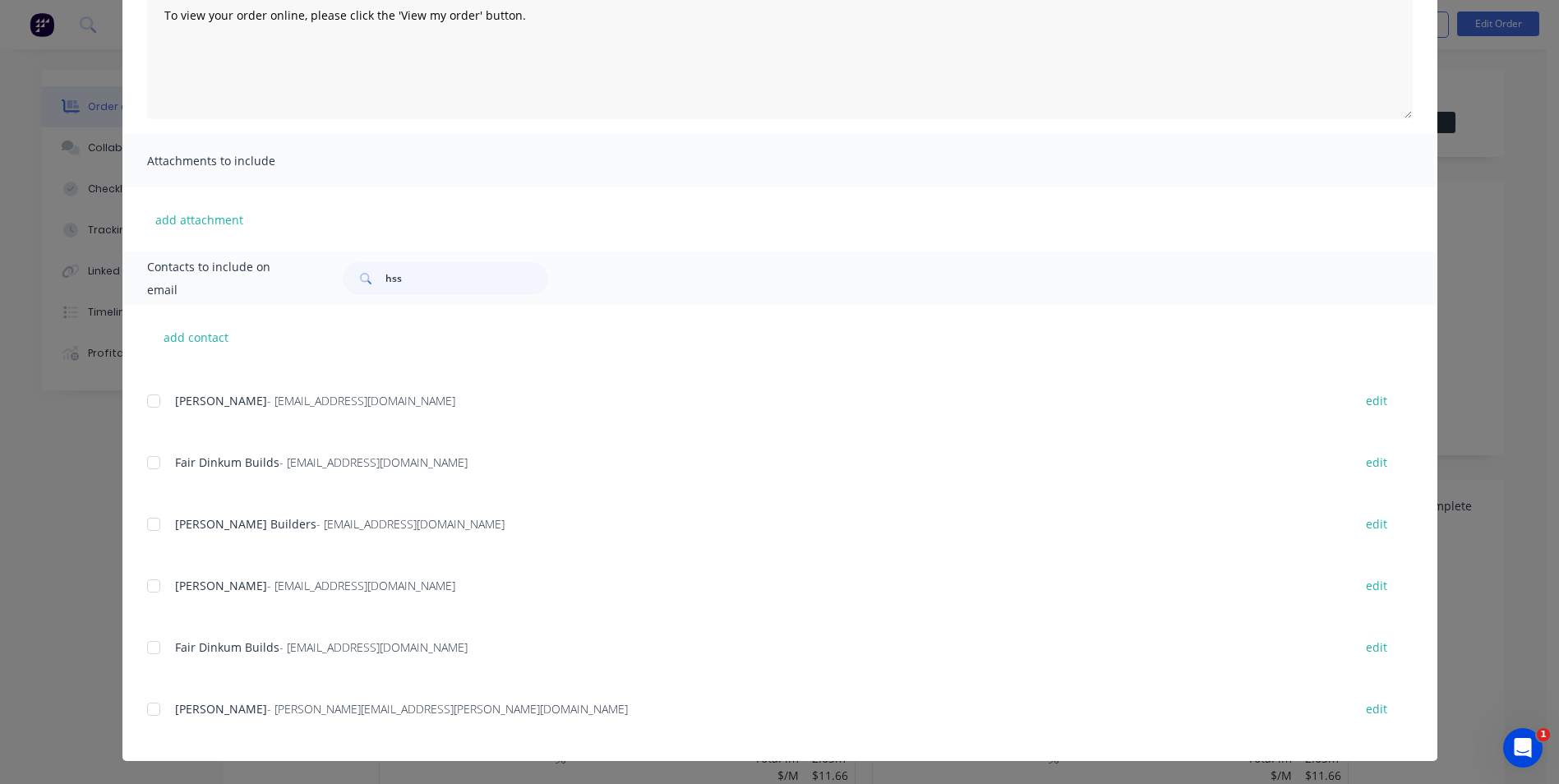
click at [149, 464] on div at bounding box center [154, 463] width 33 height 33
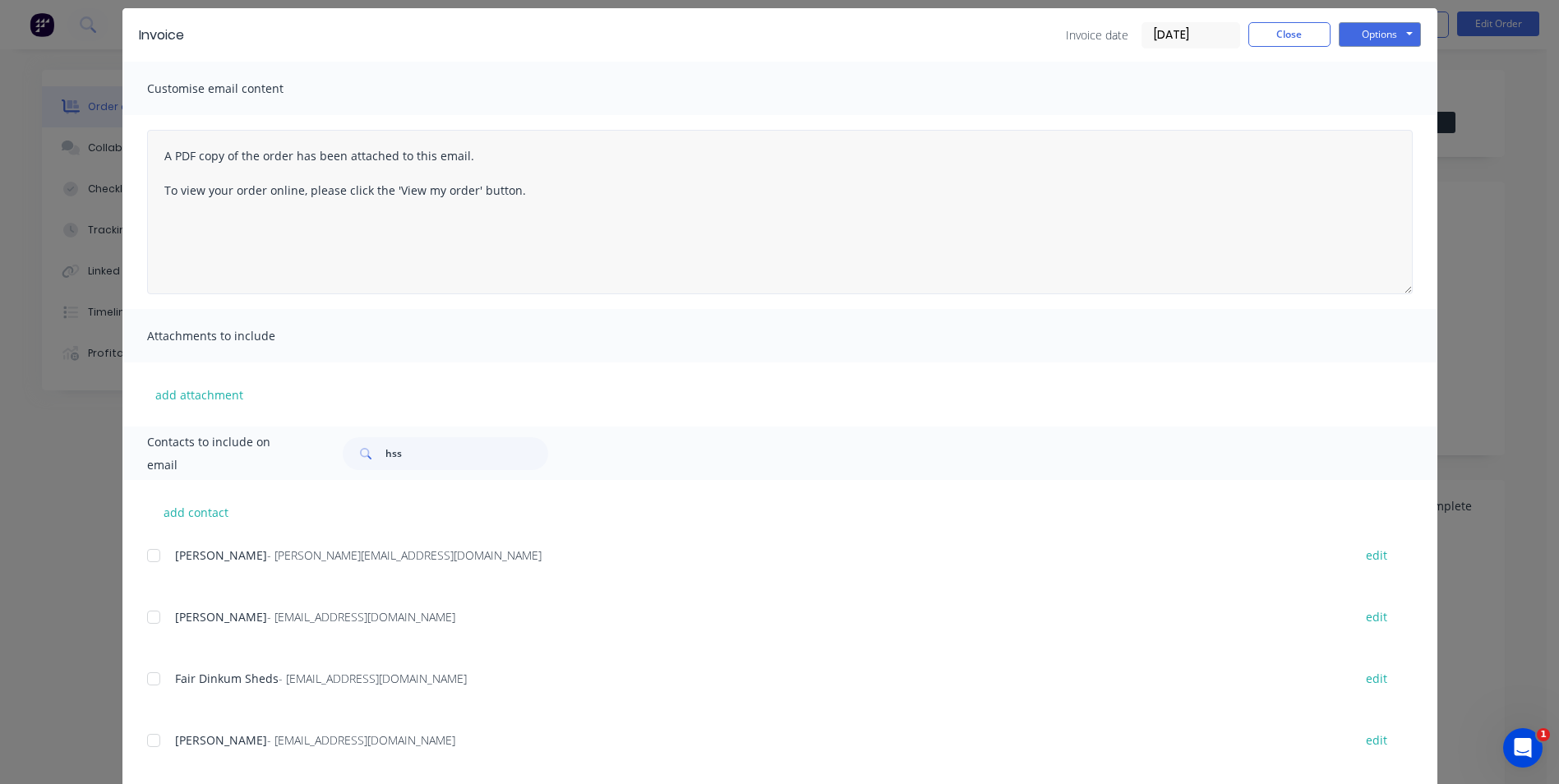
scroll to position [0, 0]
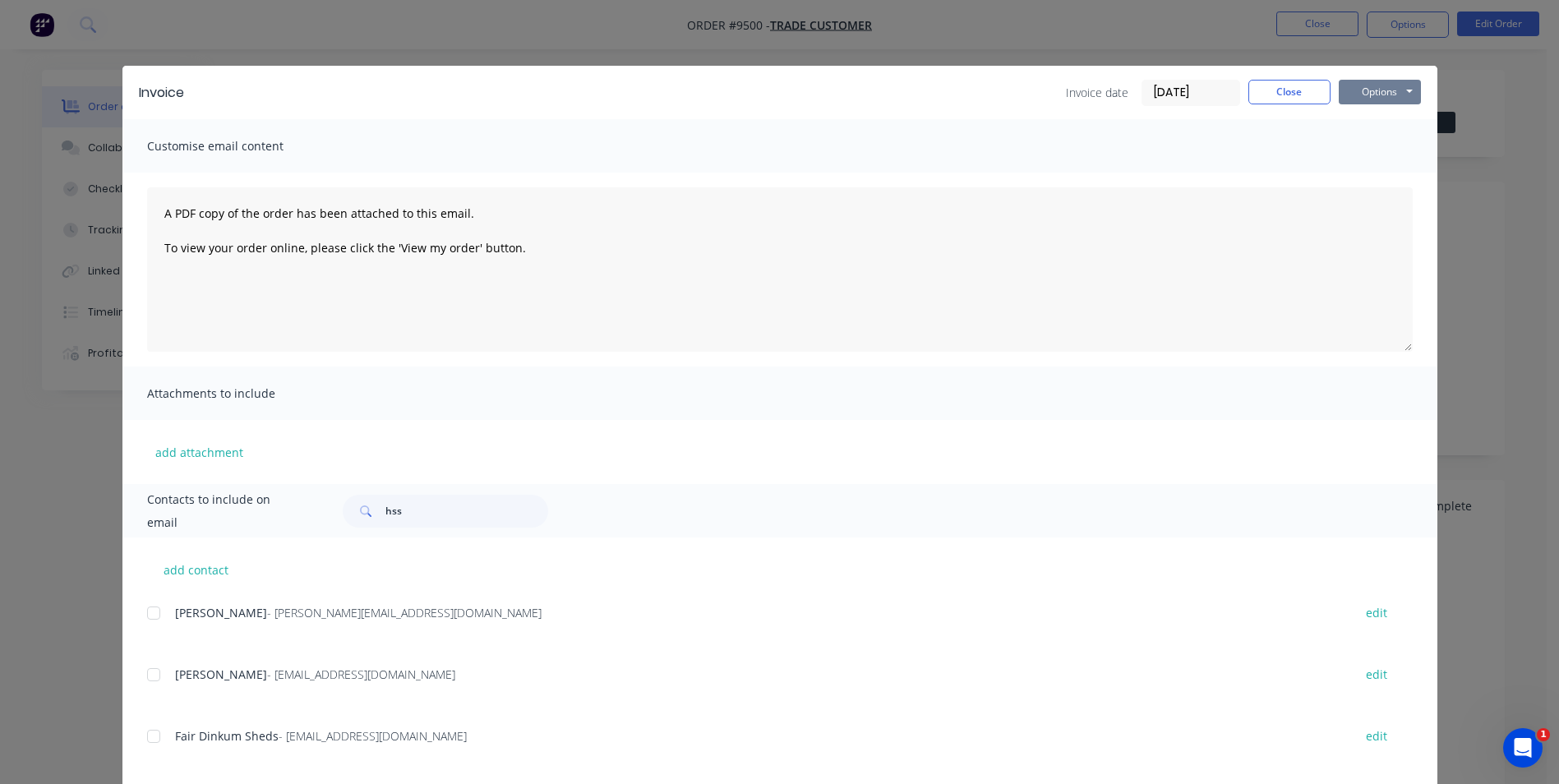
click at [1352, 86] on button "Options" at bounding box center [1380, 92] width 82 height 25
click at [1377, 183] on button "Email" at bounding box center [1392, 175] width 105 height 27
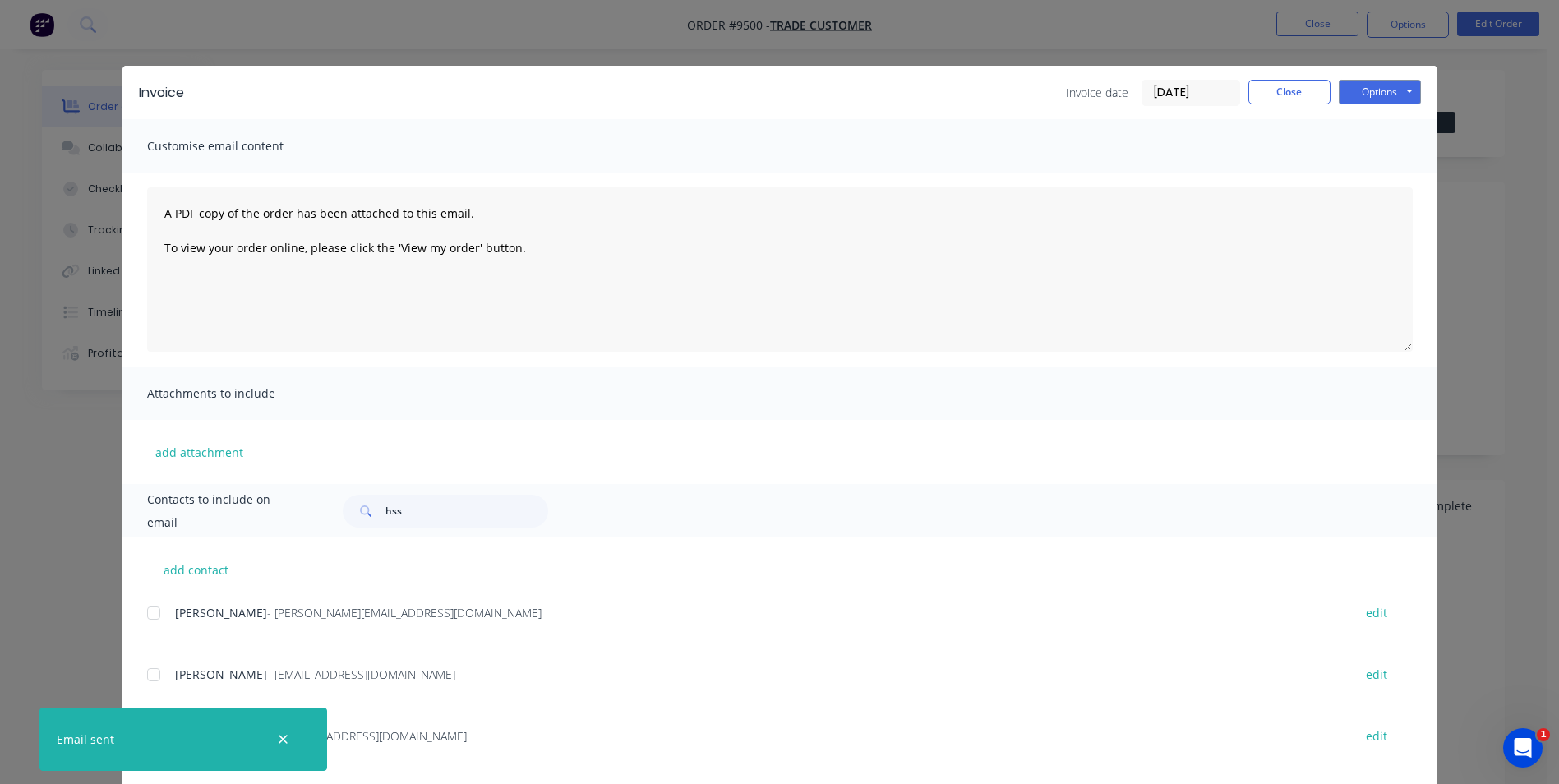
click at [279, 737] on icon "button" at bounding box center [283, 740] width 11 height 15
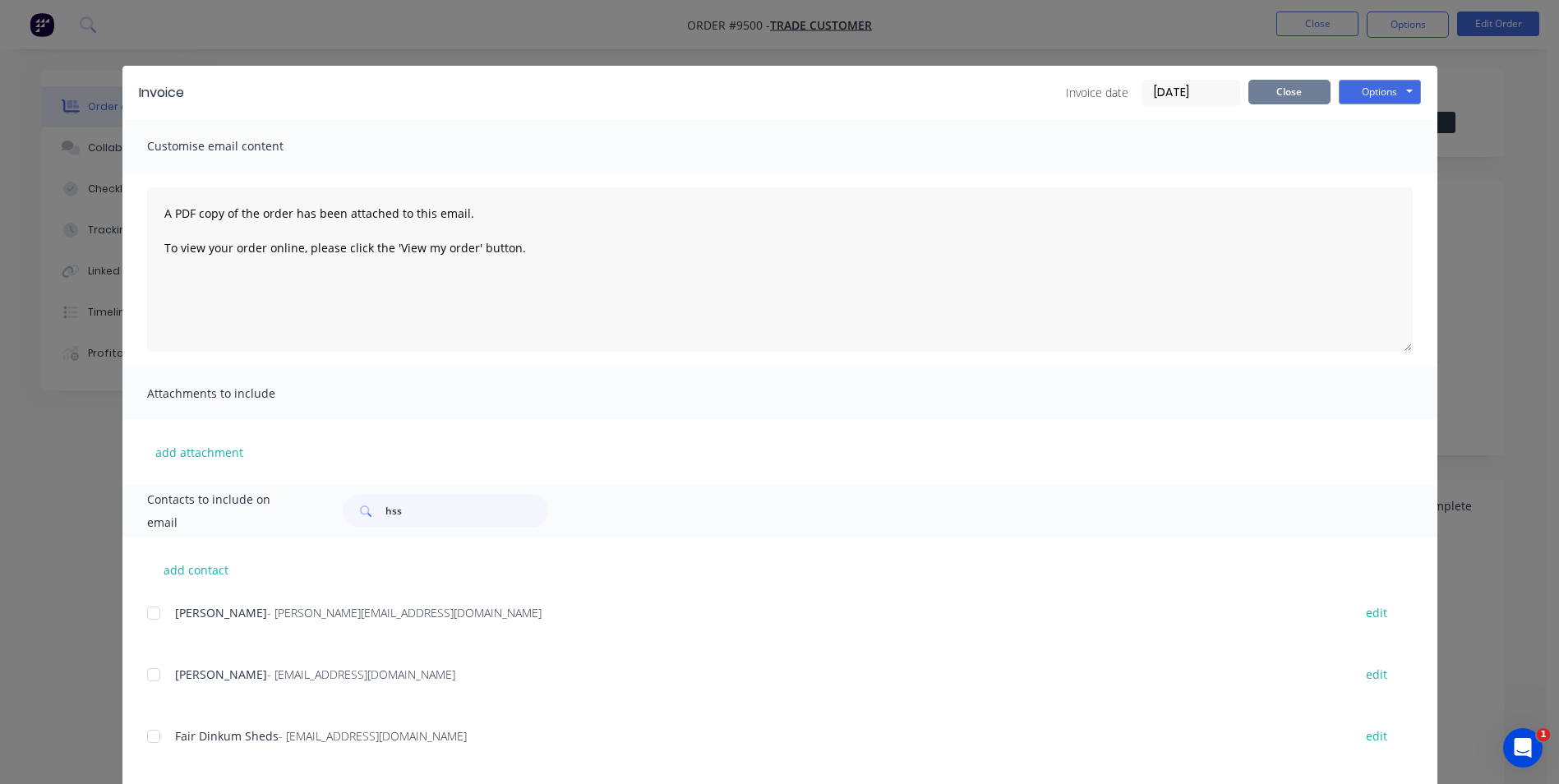
click at [1280, 90] on button "Close" at bounding box center [1290, 92] width 82 height 25
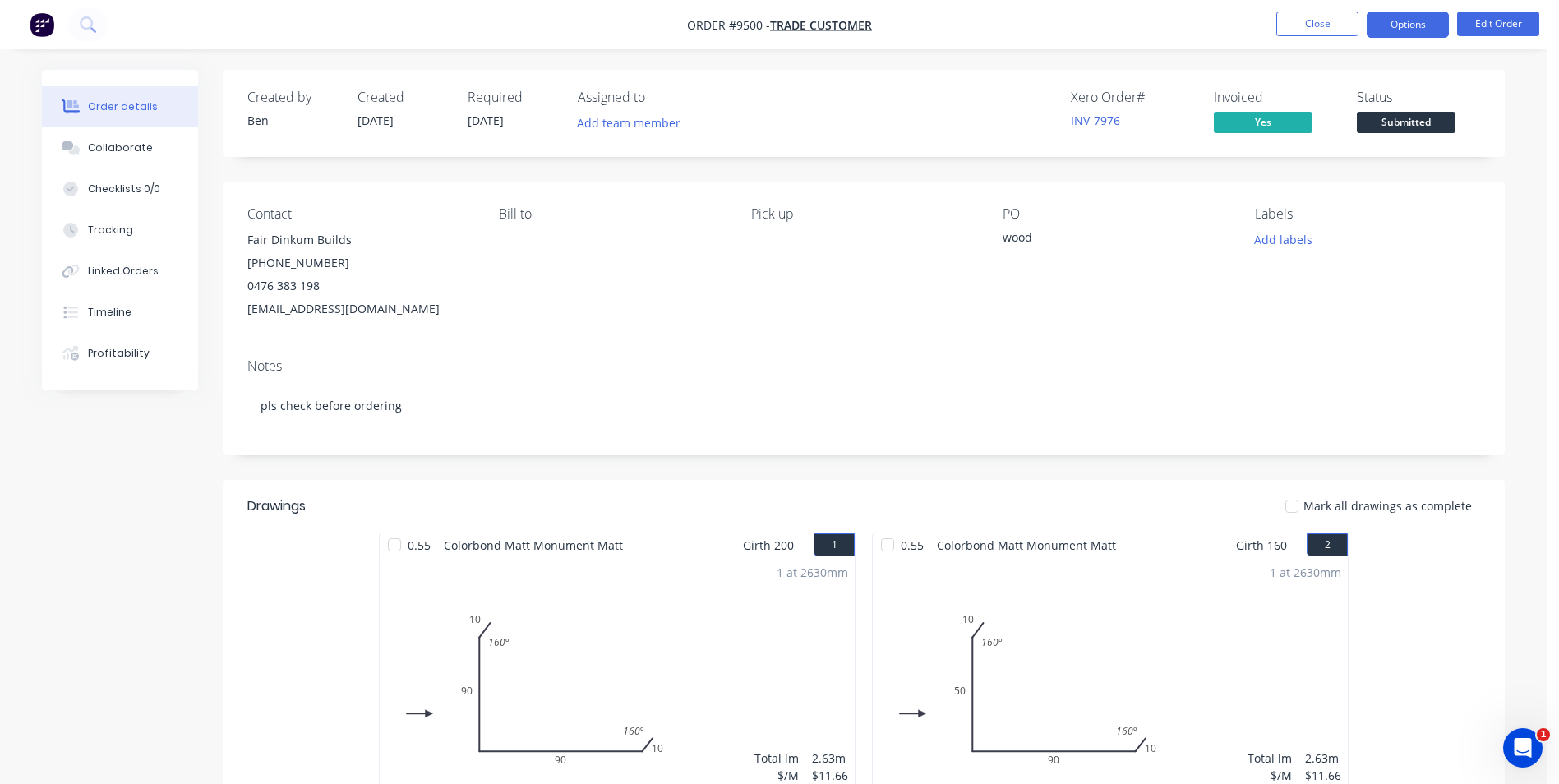
click at [1415, 21] on button "Options" at bounding box center [1408, 25] width 82 height 26
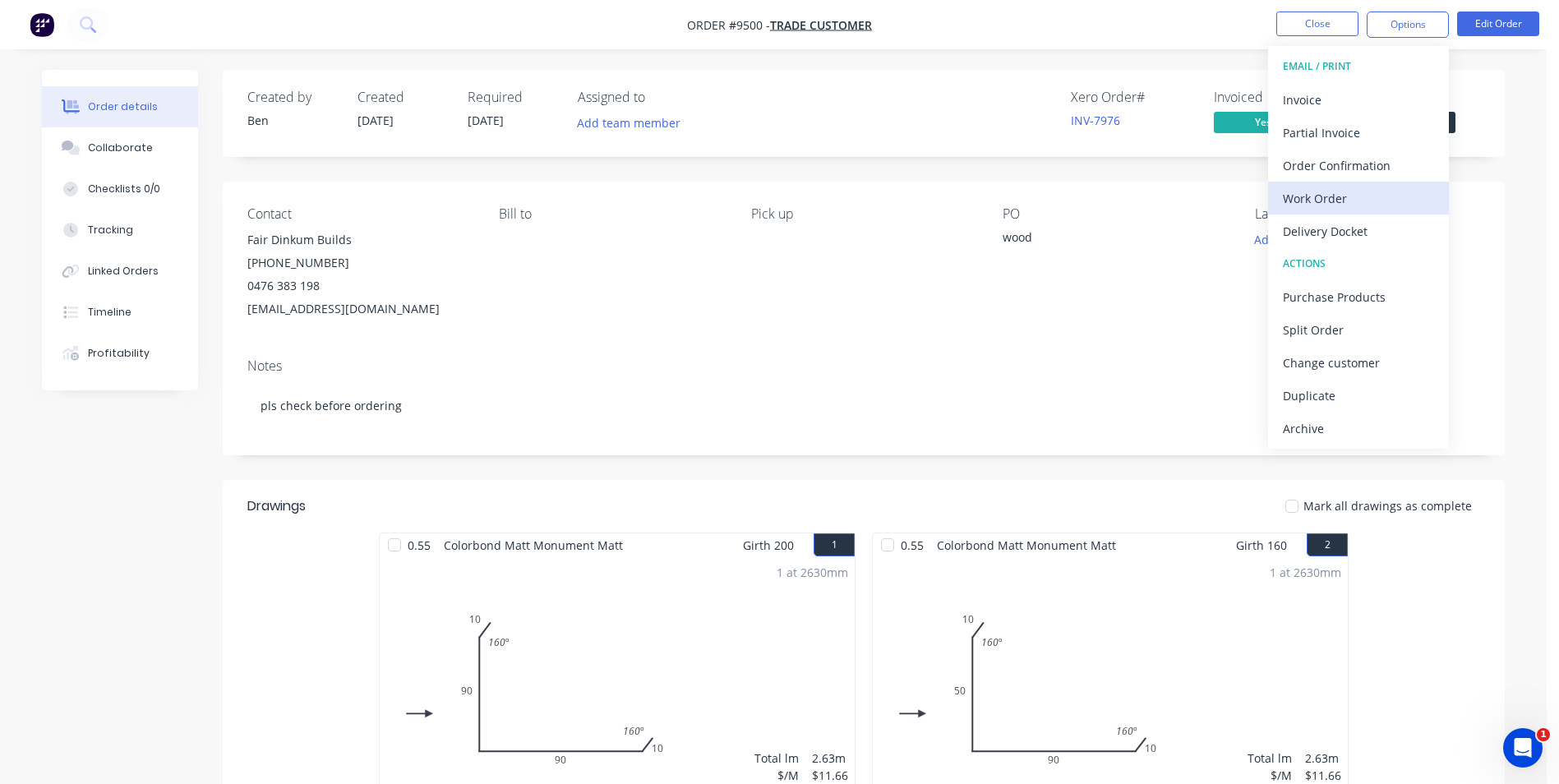
click at [1344, 193] on div "Work Order" at bounding box center [1359, 198] width 151 height 24
click at [1347, 172] on div "Without pricing" at bounding box center [1359, 165] width 151 height 24
click at [92, 26] on icon at bounding box center [86, 23] width 13 height 13
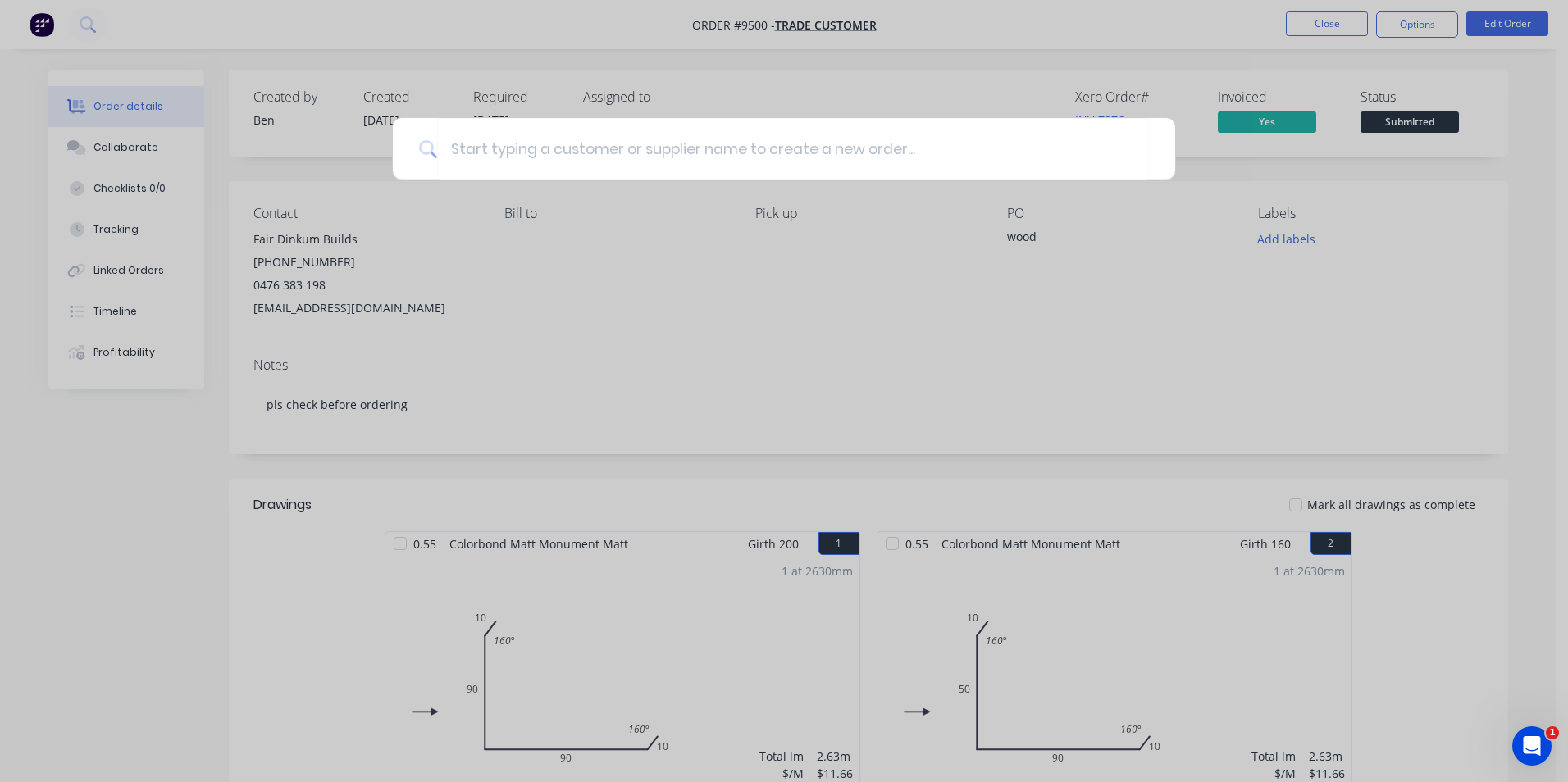
click at [856, 324] on div at bounding box center [784, 391] width 1568 height 782
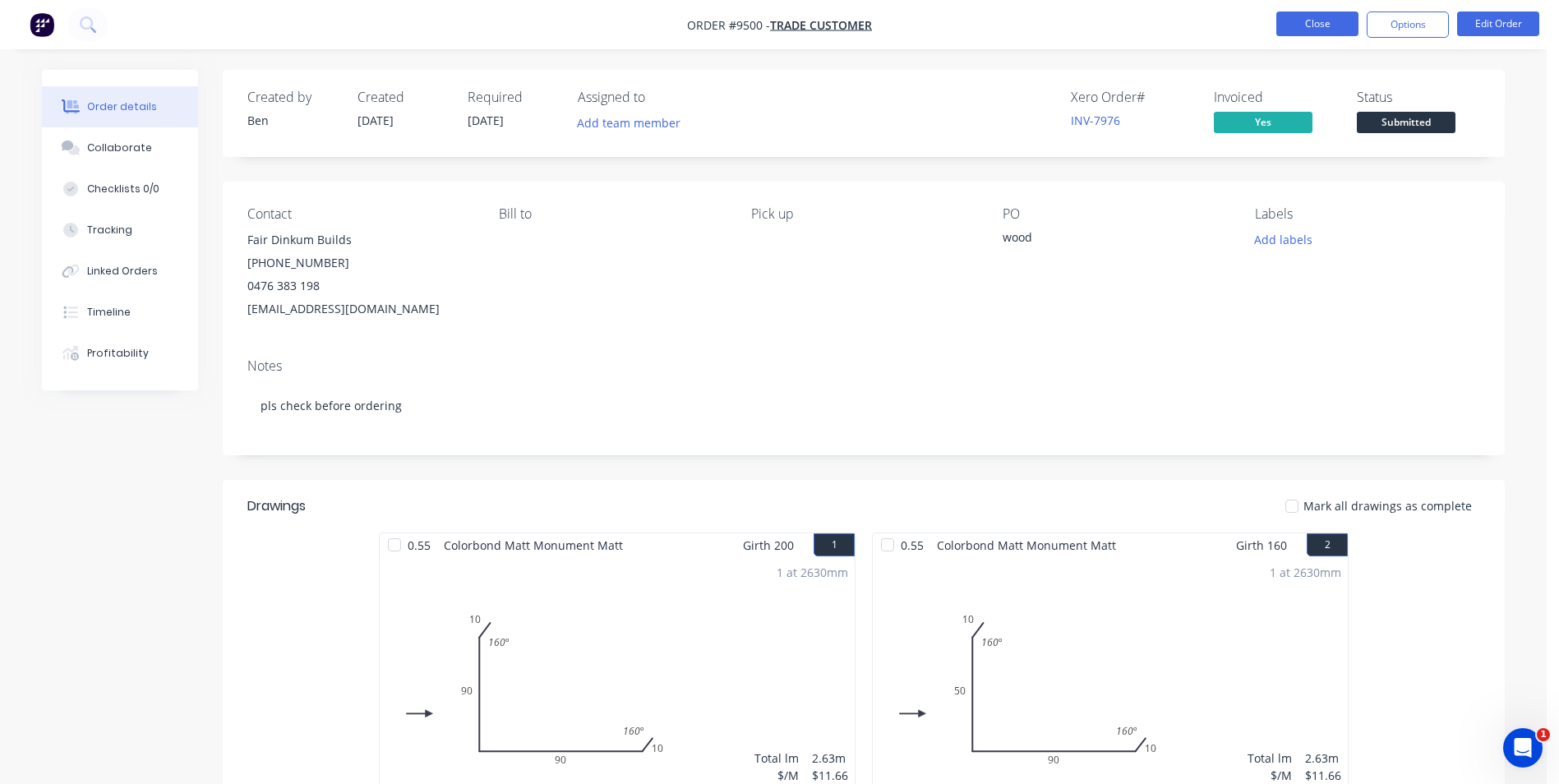
click at [1324, 26] on button "Close" at bounding box center [1318, 24] width 82 height 25
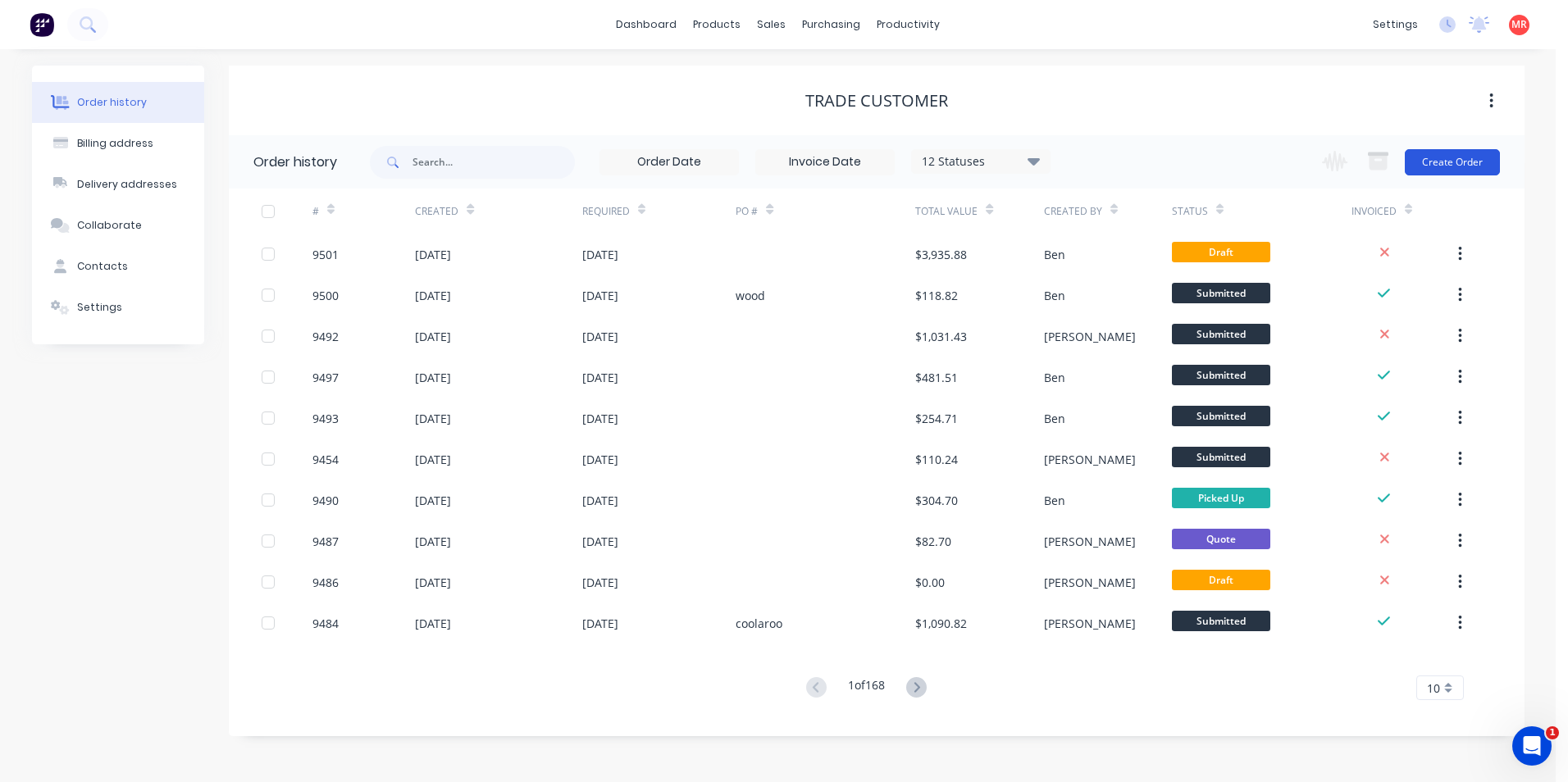
click at [1433, 154] on button "Create Order" at bounding box center [1452, 162] width 95 height 26
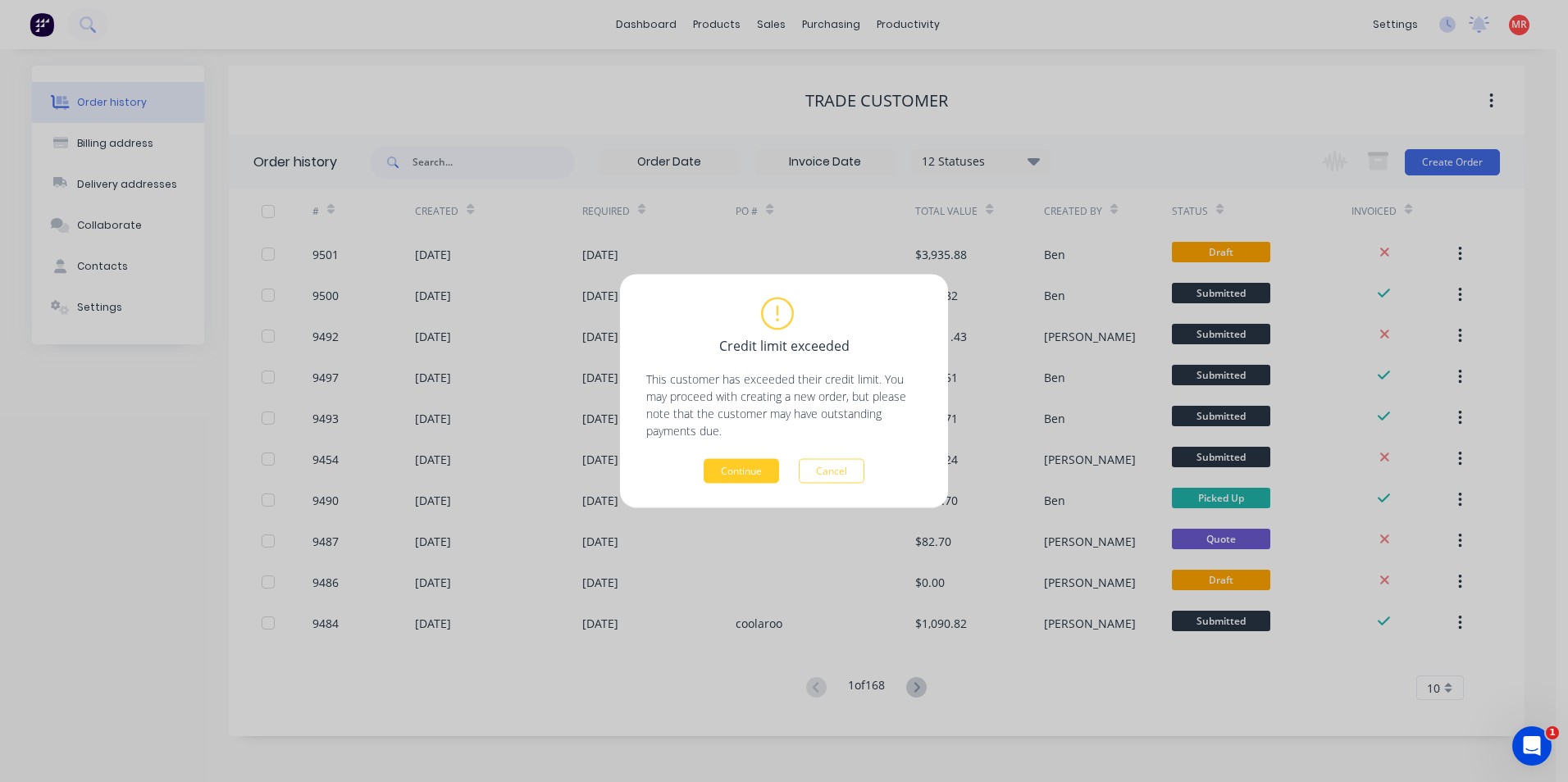
click at [737, 474] on button "Continue" at bounding box center [741, 472] width 76 height 25
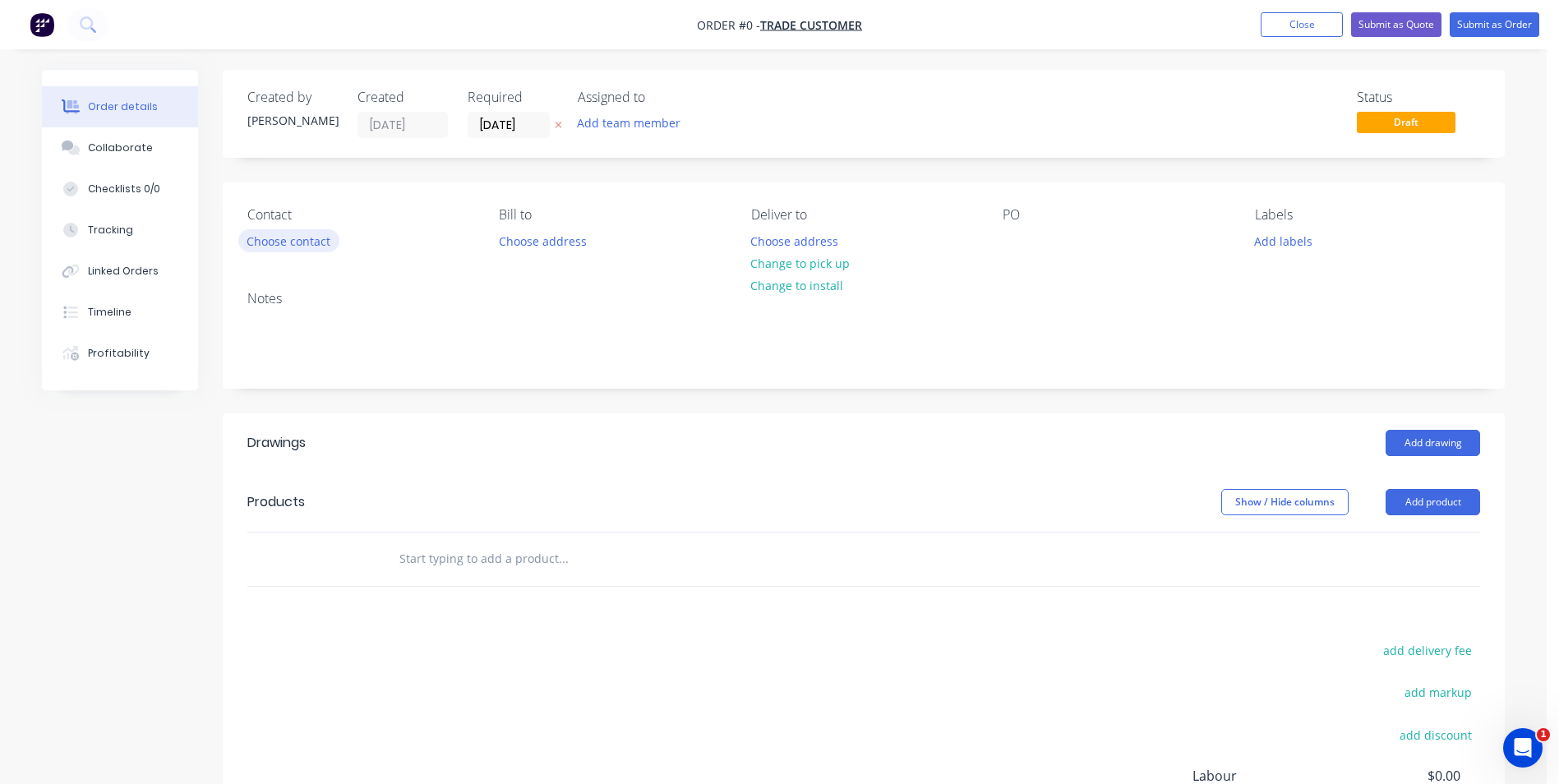
click at [297, 250] on button "Choose contact" at bounding box center [289, 240] width 101 height 22
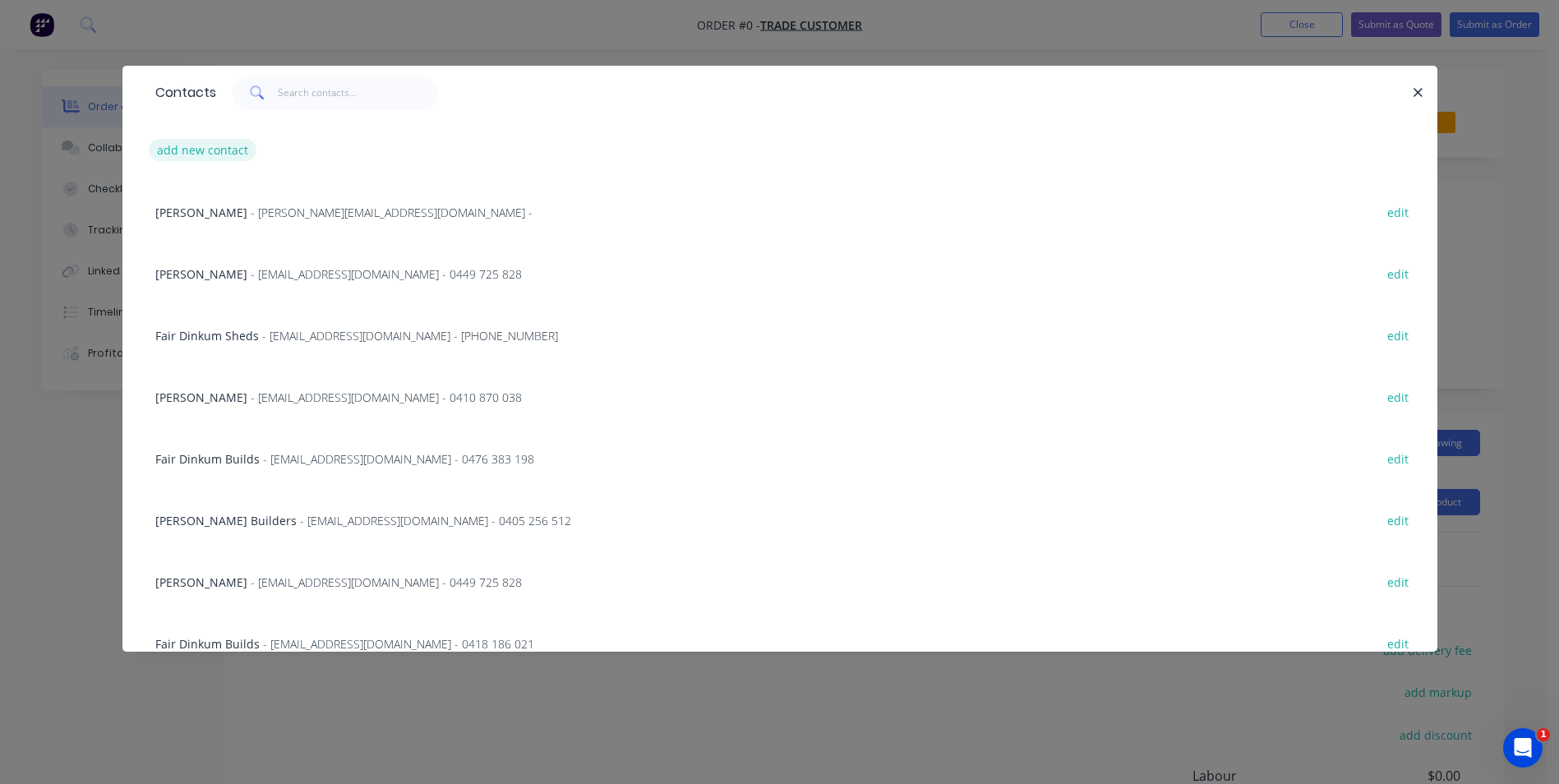
click at [228, 160] on button "add new contact" at bounding box center [203, 150] width 109 height 22
select select "AU"
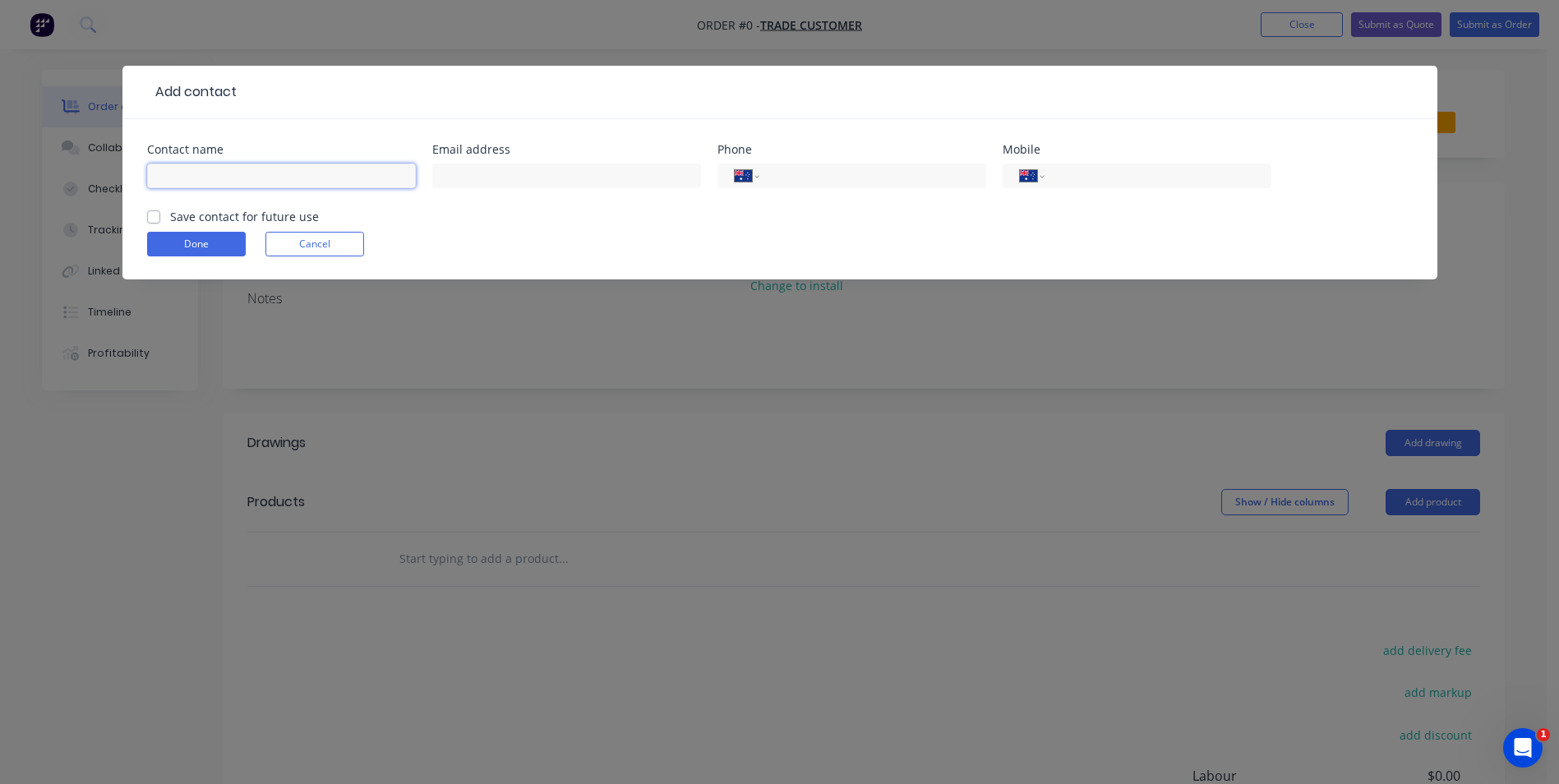
click at [256, 176] on input "text" at bounding box center [281, 176] width 269 height 25
type input "david frost"
type input "0414 543 602"
click at [150, 209] on input "Save contact for future use" at bounding box center [154, 216] width 13 height 16
checkbox input "true"
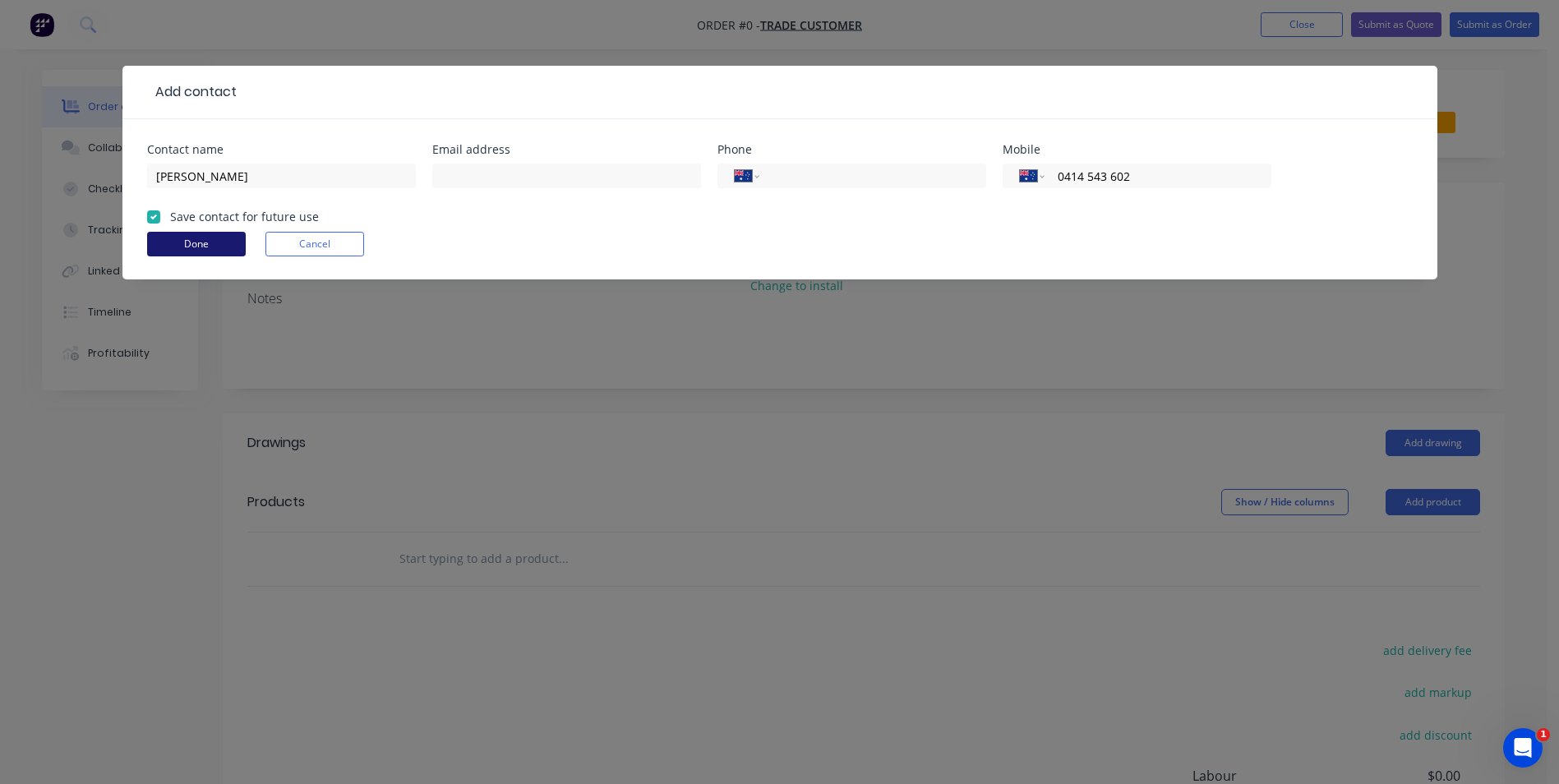
click at [188, 242] on button "Done" at bounding box center [197, 244] width 99 height 25
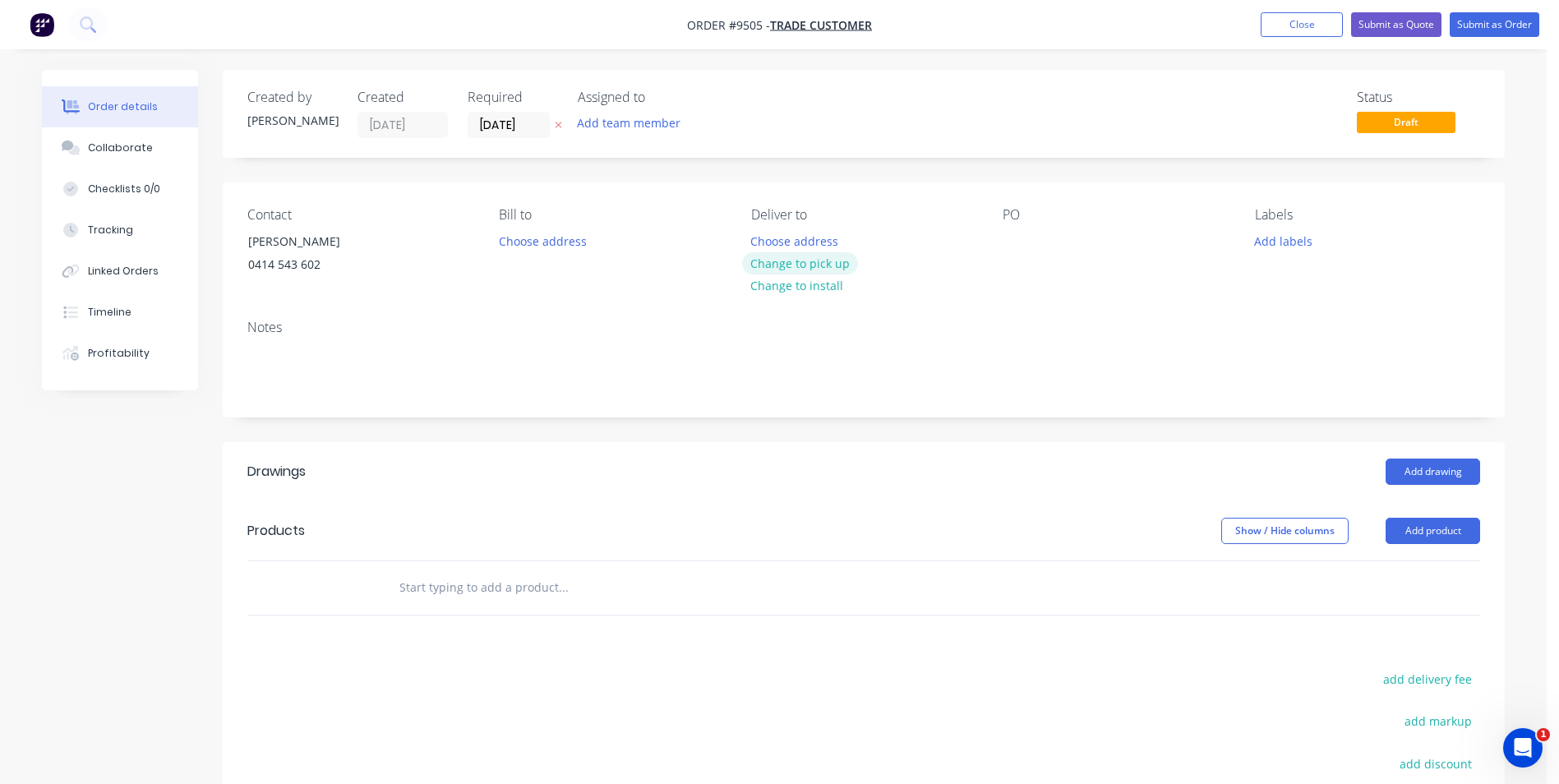
click at [804, 269] on button "Change to pick up" at bounding box center [800, 263] width 117 height 22
click at [1426, 466] on button "Add drawing" at bounding box center [1433, 472] width 95 height 26
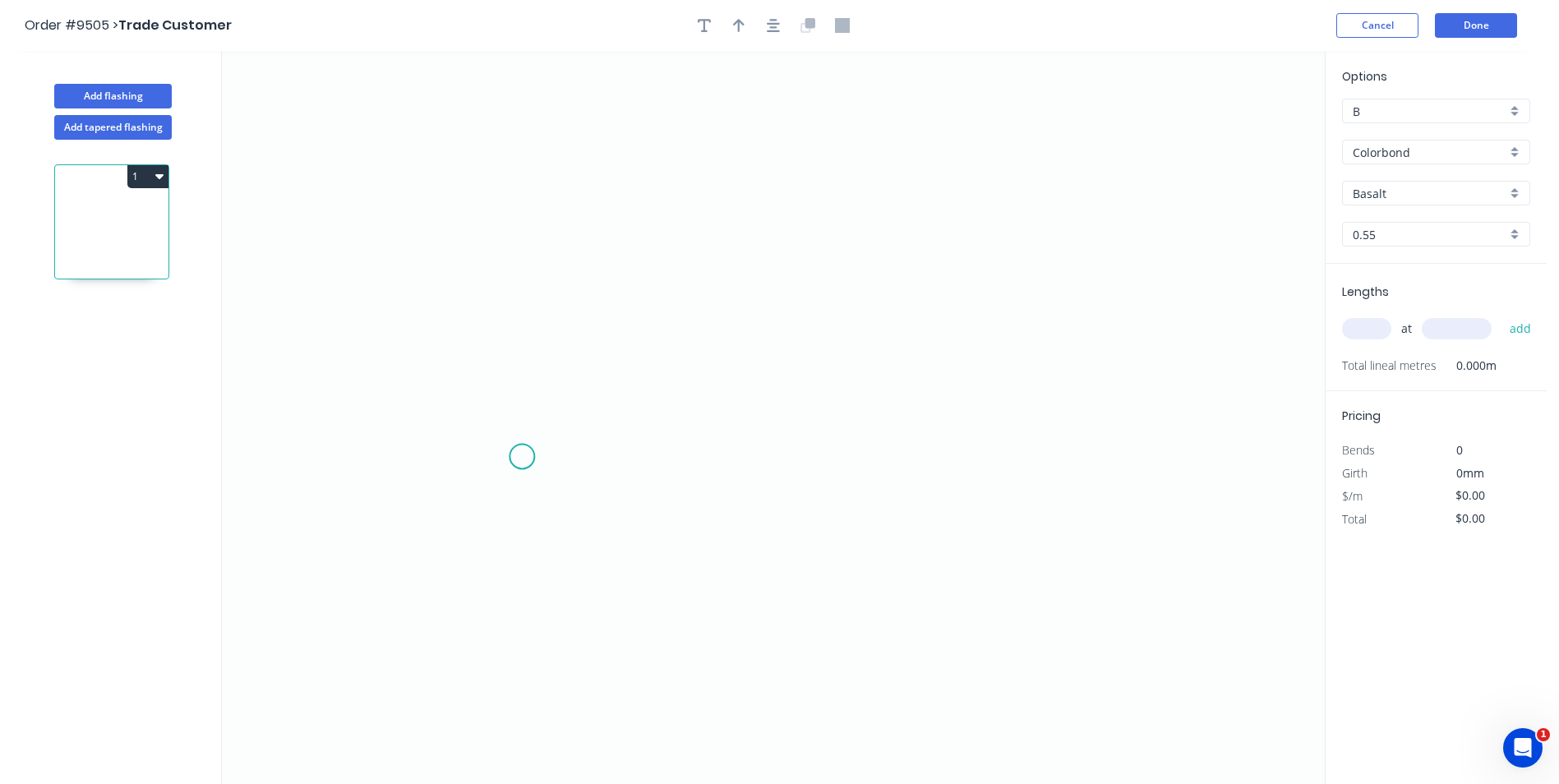
click at [522, 457] on icon "0" at bounding box center [773, 417] width 1103 height 733
click at [531, 318] on icon "0" at bounding box center [773, 417] width 1103 height 733
click at [724, 325] on icon "0 ?" at bounding box center [773, 417] width 1103 height 733
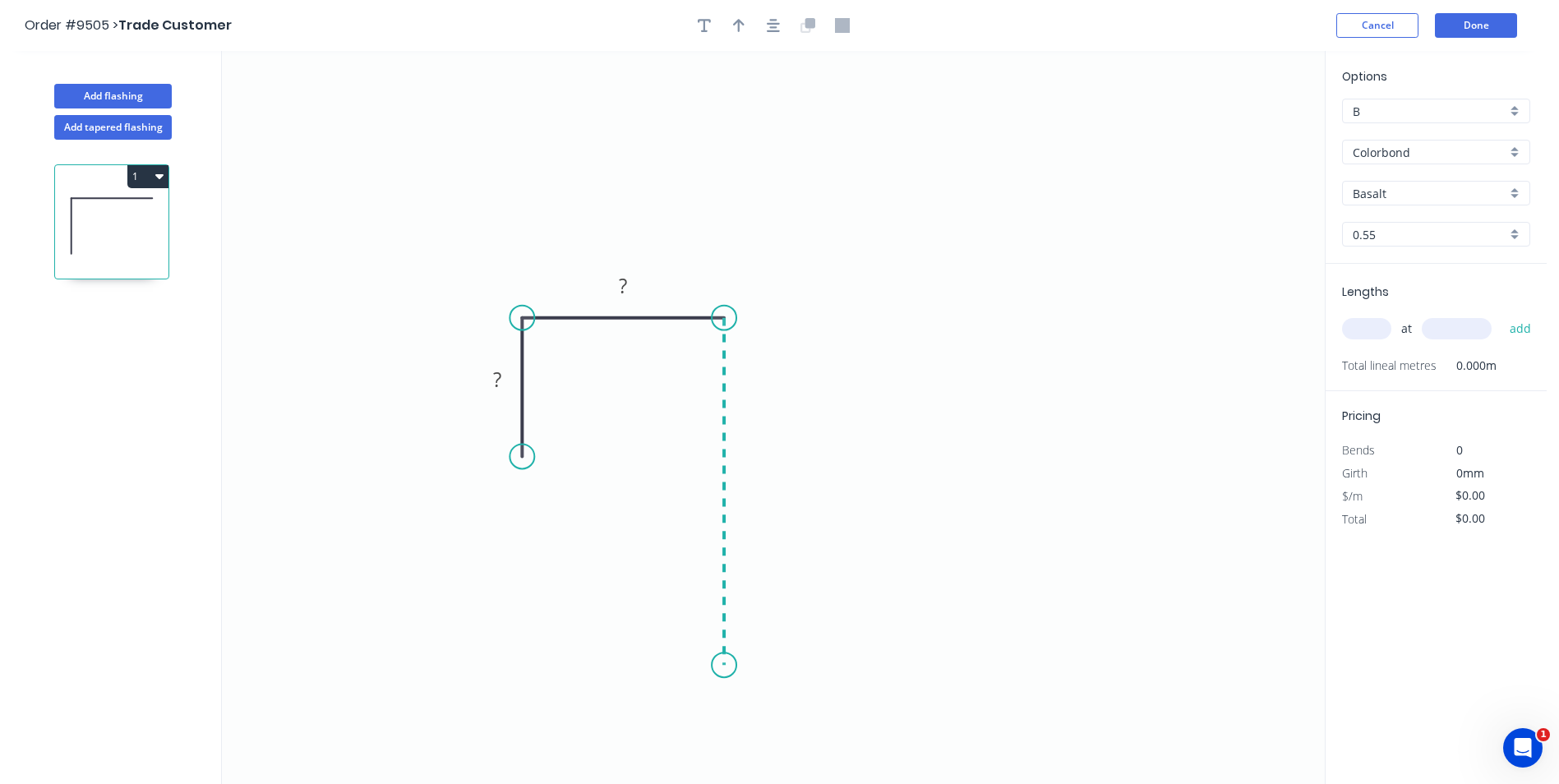
click at [729, 675] on icon "0 ? ?" at bounding box center [773, 417] width 1103 height 733
click at [729, 675] on circle at bounding box center [724, 674] width 25 height 25
click at [782, 27] on button "button" at bounding box center [773, 26] width 25 height 25
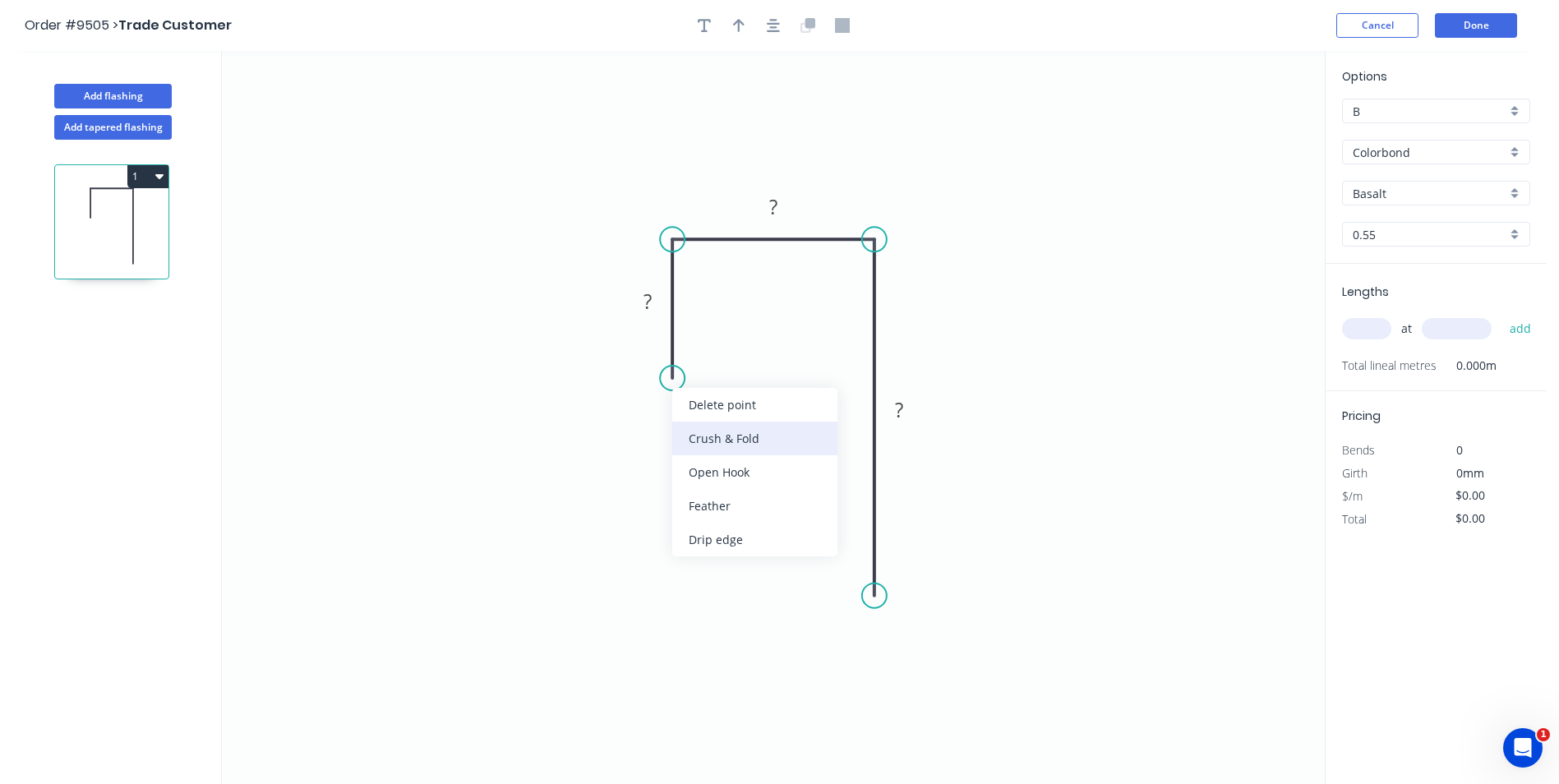
click at [712, 441] on div "Crush & Fold" at bounding box center [754, 438] width 165 height 34
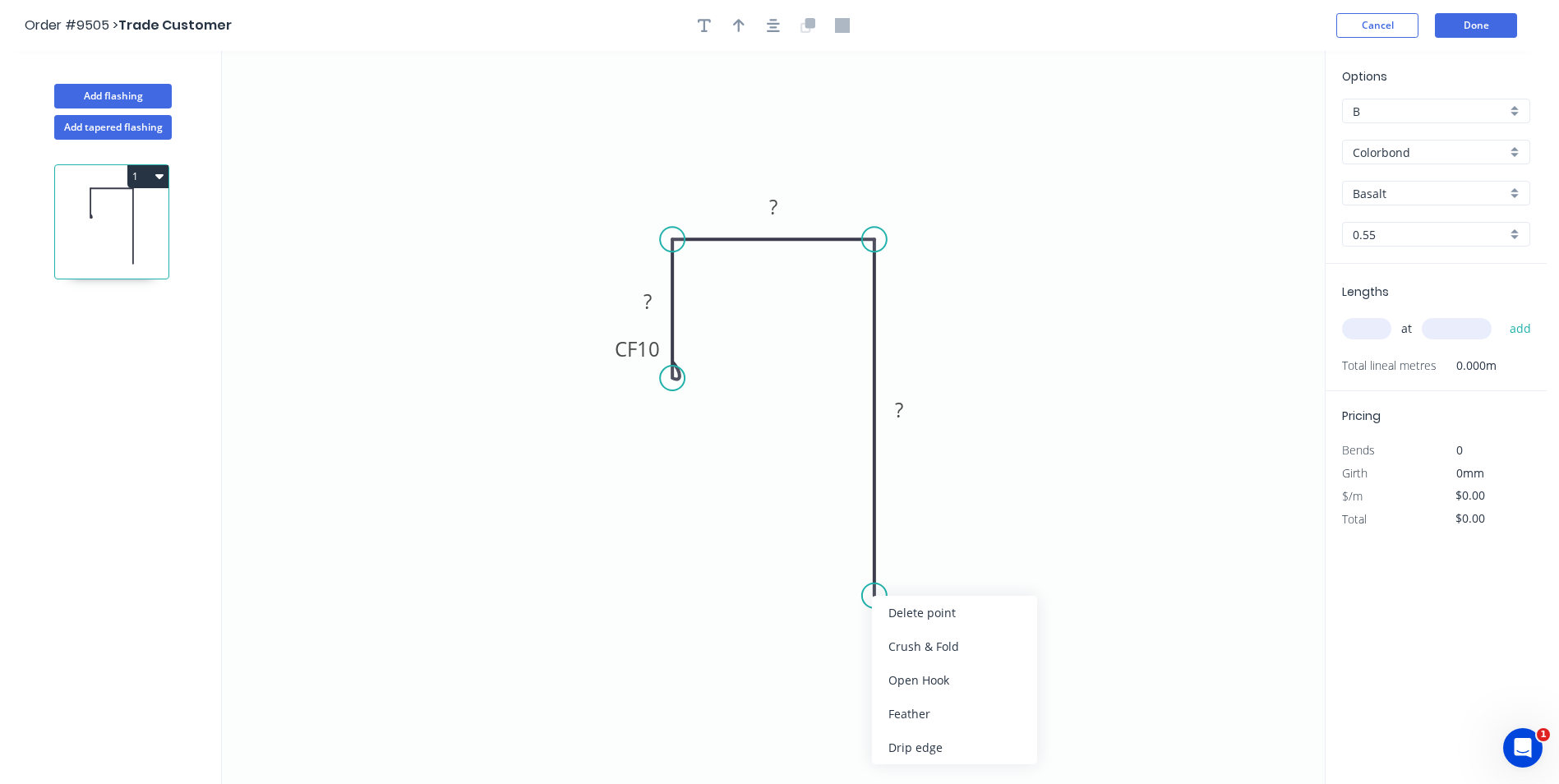
drag, startPoint x: 900, startPoint y: 643, endPoint x: 876, endPoint y: 603, distance: 46.6
click at [896, 641] on div "Crush & Fold" at bounding box center [954, 646] width 165 height 34
click at [901, 659] on div "Flip bend" at bounding box center [958, 658] width 165 height 34
click at [647, 313] on tspan "?" at bounding box center [647, 301] width 8 height 27
click at [1029, 155] on icon "0 CF 10 25 18 CF 10 75" at bounding box center [773, 417] width 1103 height 733
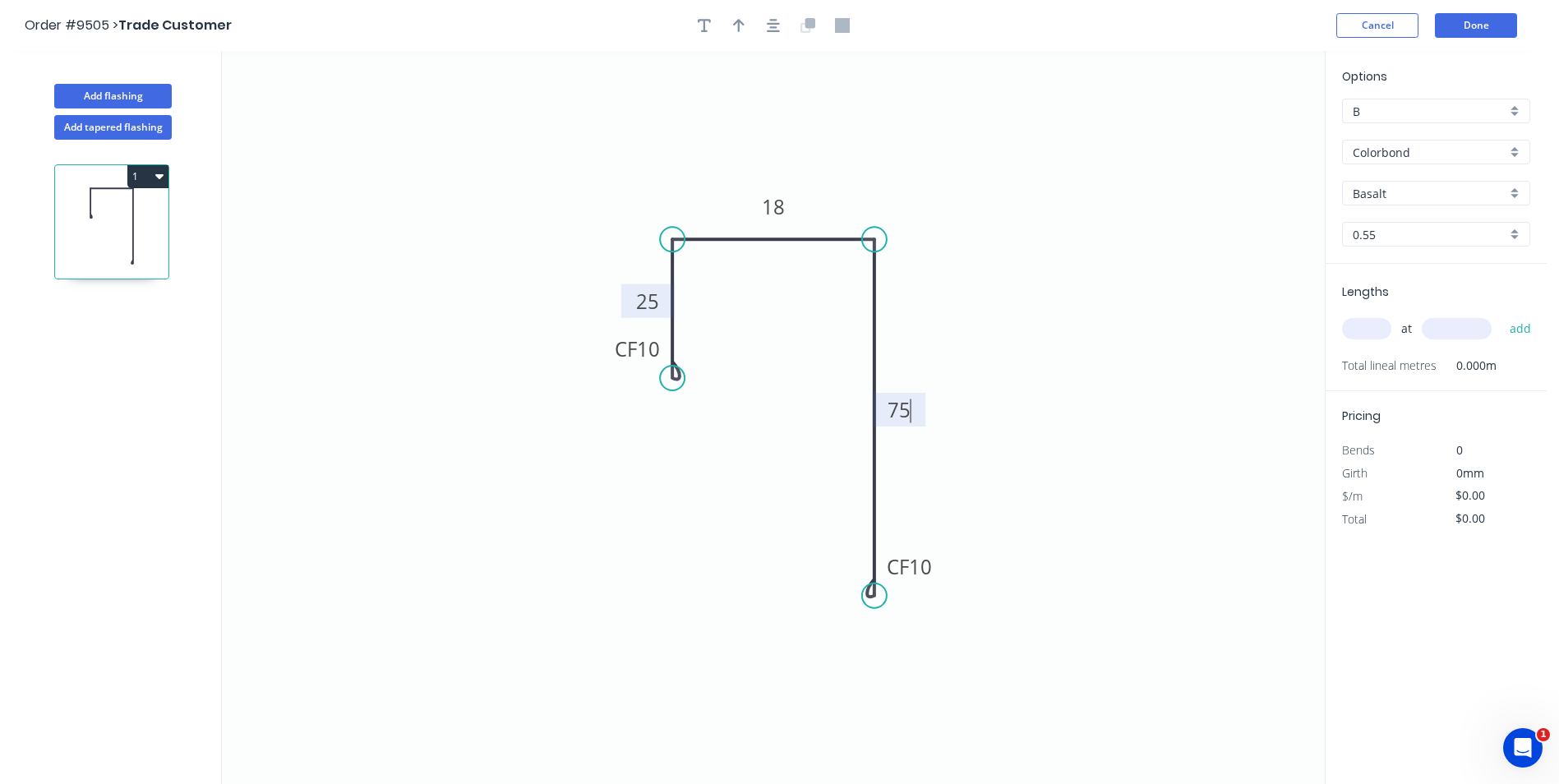
type input "$13.44"
click at [740, 35] on button "button" at bounding box center [739, 26] width 25 height 25
click at [1245, 136] on icon at bounding box center [1242, 114] width 15 height 53
drag, startPoint x: 1245, startPoint y: 136, endPoint x: 1058, endPoint y: 188, distance: 194.1
click at [1232, 144] on icon at bounding box center [1256, 120] width 48 height 48
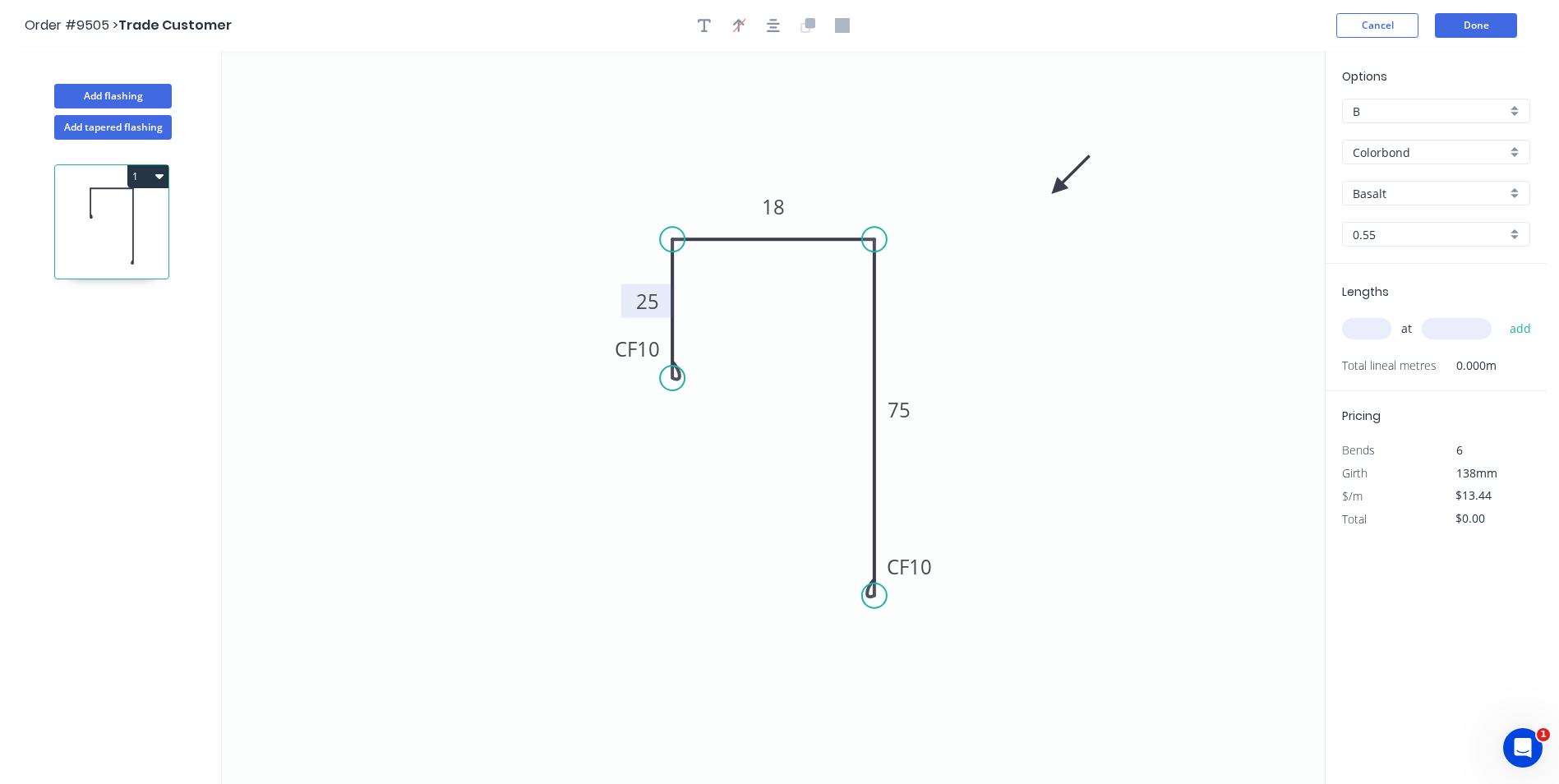
click at [1512, 194] on div "Basalt" at bounding box center [1436, 193] width 188 height 25
click at [1409, 274] on div "Ironstone" at bounding box center [1436, 266] width 187 height 29
type input "Ironstone"
click at [137, 182] on button "1" at bounding box center [148, 177] width 41 height 23
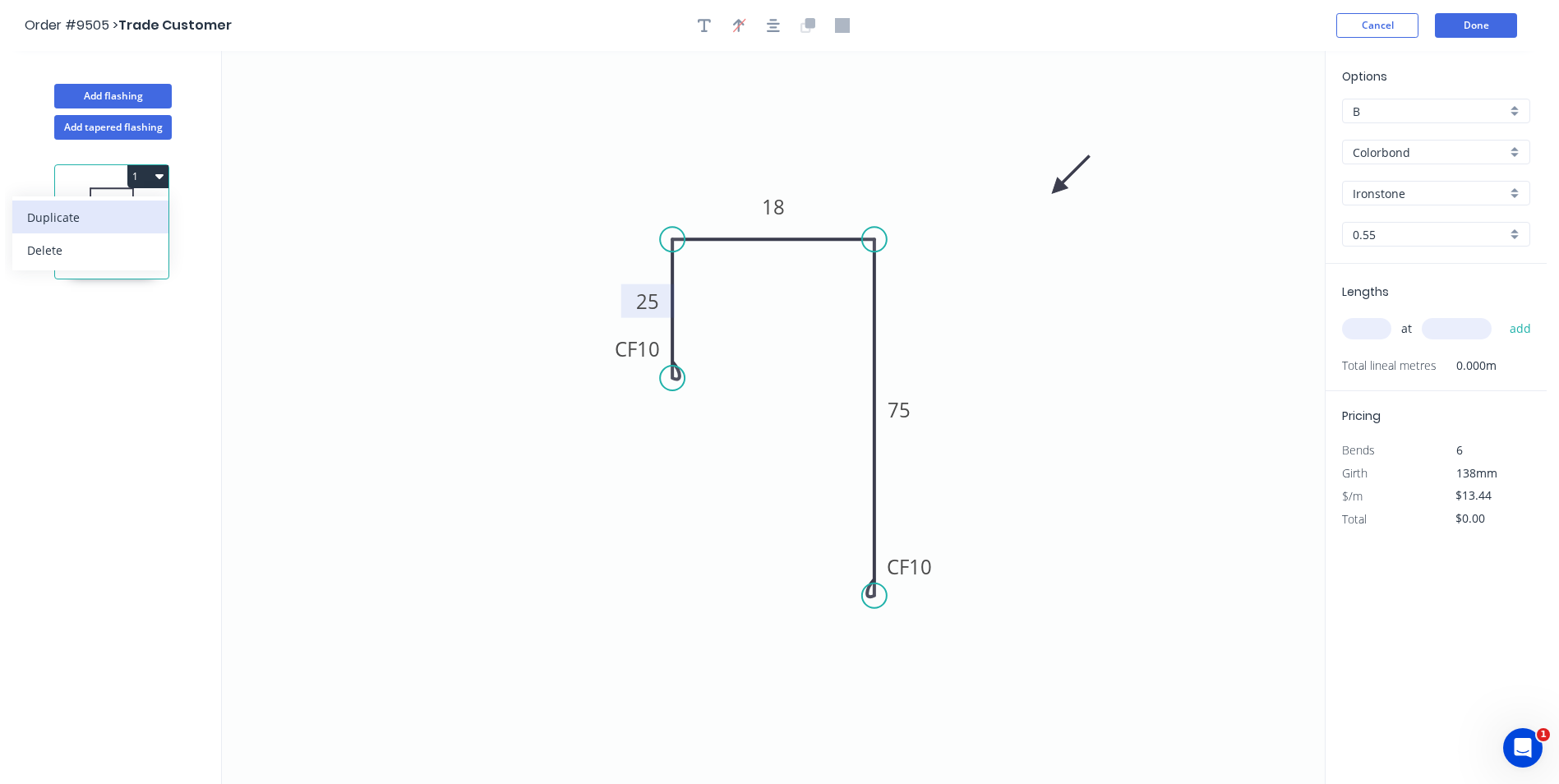
click at [100, 220] on div "Duplicate" at bounding box center [90, 217] width 127 height 24
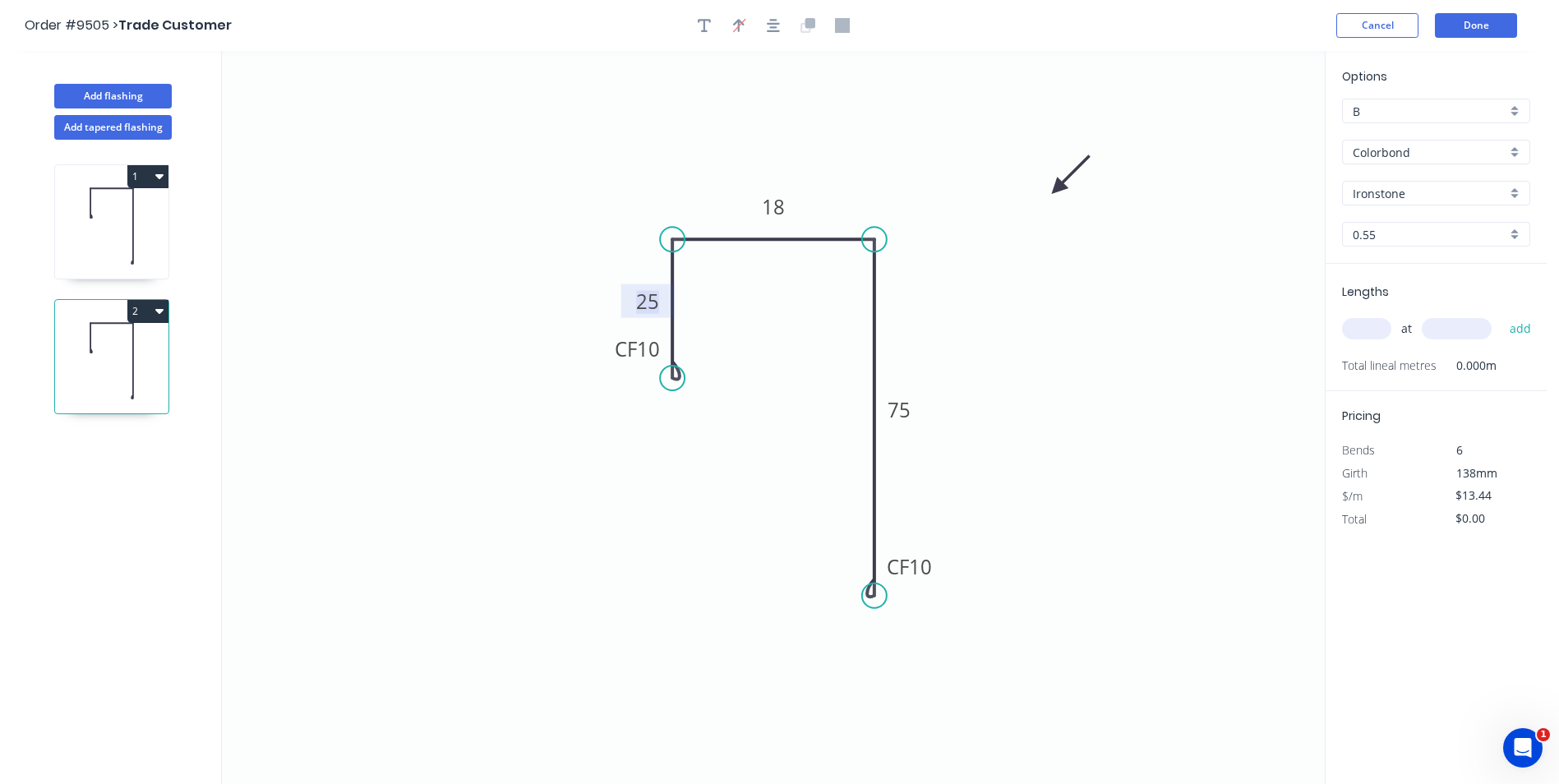
click at [645, 302] on tspan "25" at bounding box center [647, 301] width 23 height 27
type input "$14.99"
click at [1132, 304] on icon "0 CF 10 40 40 CF 10 65" at bounding box center [773, 417] width 1103 height 733
click at [1386, 327] on input "text" at bounding box center [1367, 329] width 49 height 21
type input "1"
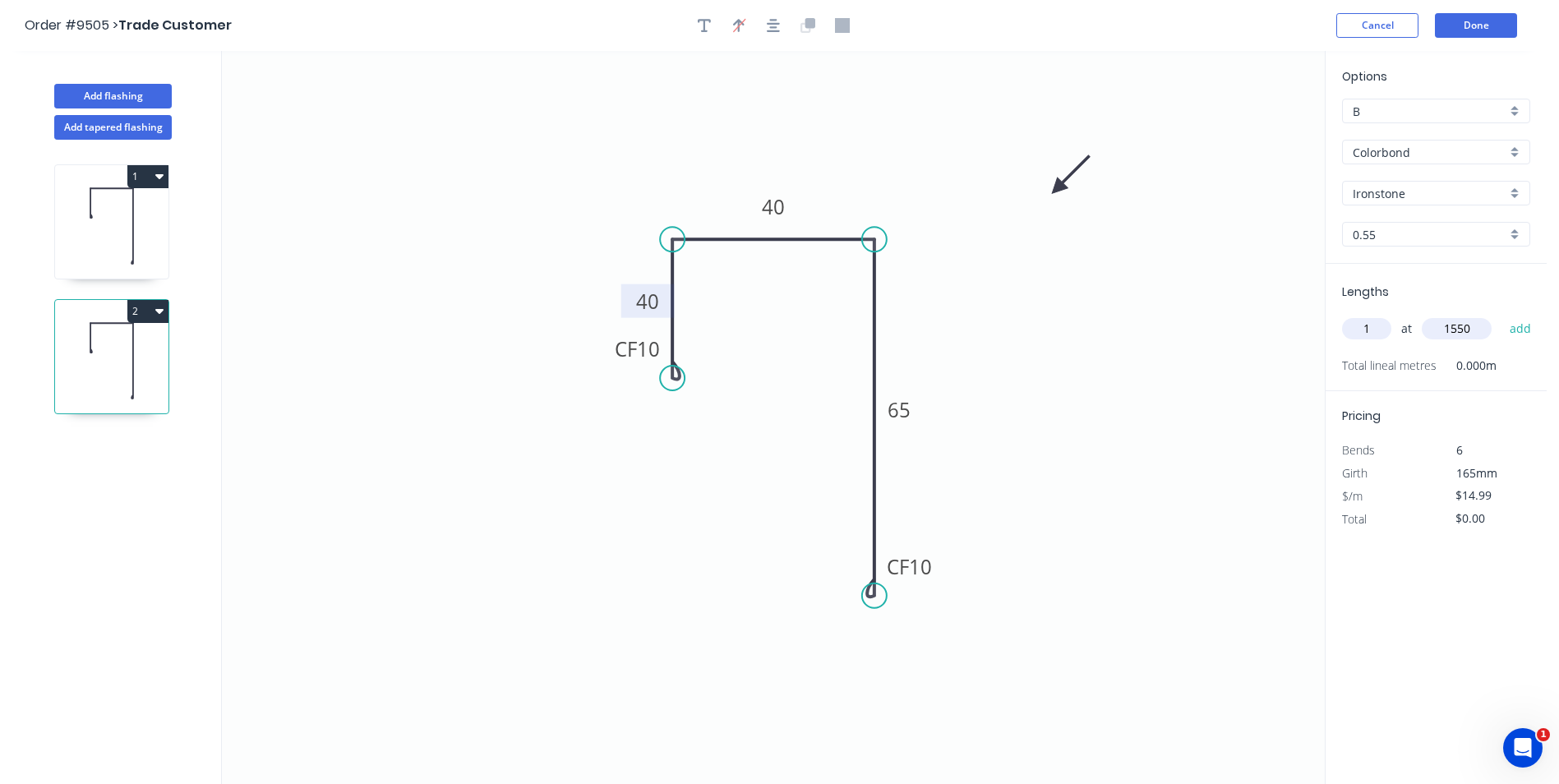
type input "1550"
click at [1501, 315] on button "add" at bounding box center [1520, 329] width 39 height 28
type input "$23.23"
click at [86, 249] on icon at bounding box center [112, 226] width 114 height 105
type input "$13.44"
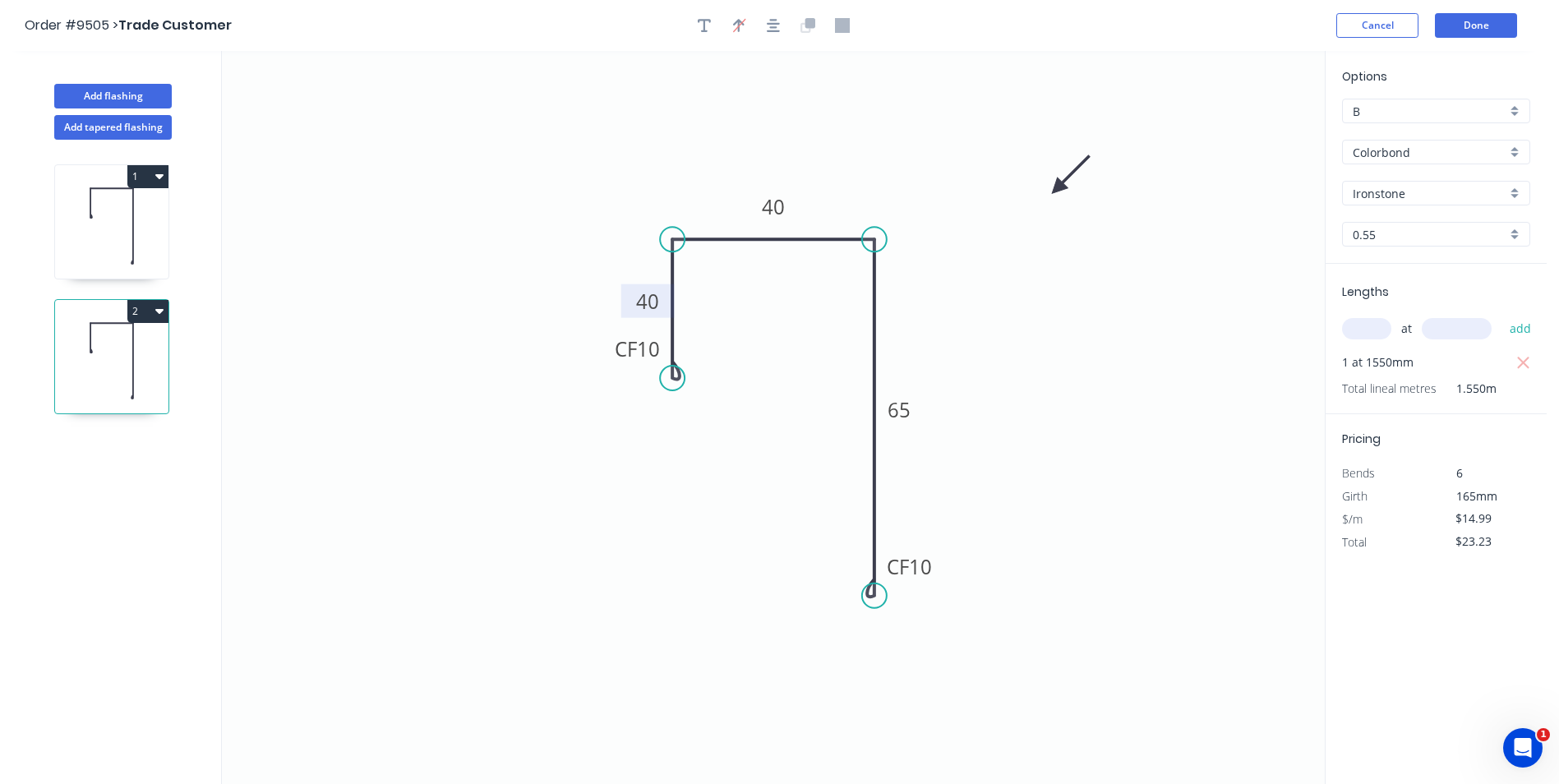
type input "$0.00"
click at [1370, 332] on input "text" at bounding box center [1367, 329] width 49 height 21
type input "1"
type input "1615"
click at [1501, 315] on button "add" at bounding box center [1520, 329] width 39 height 28
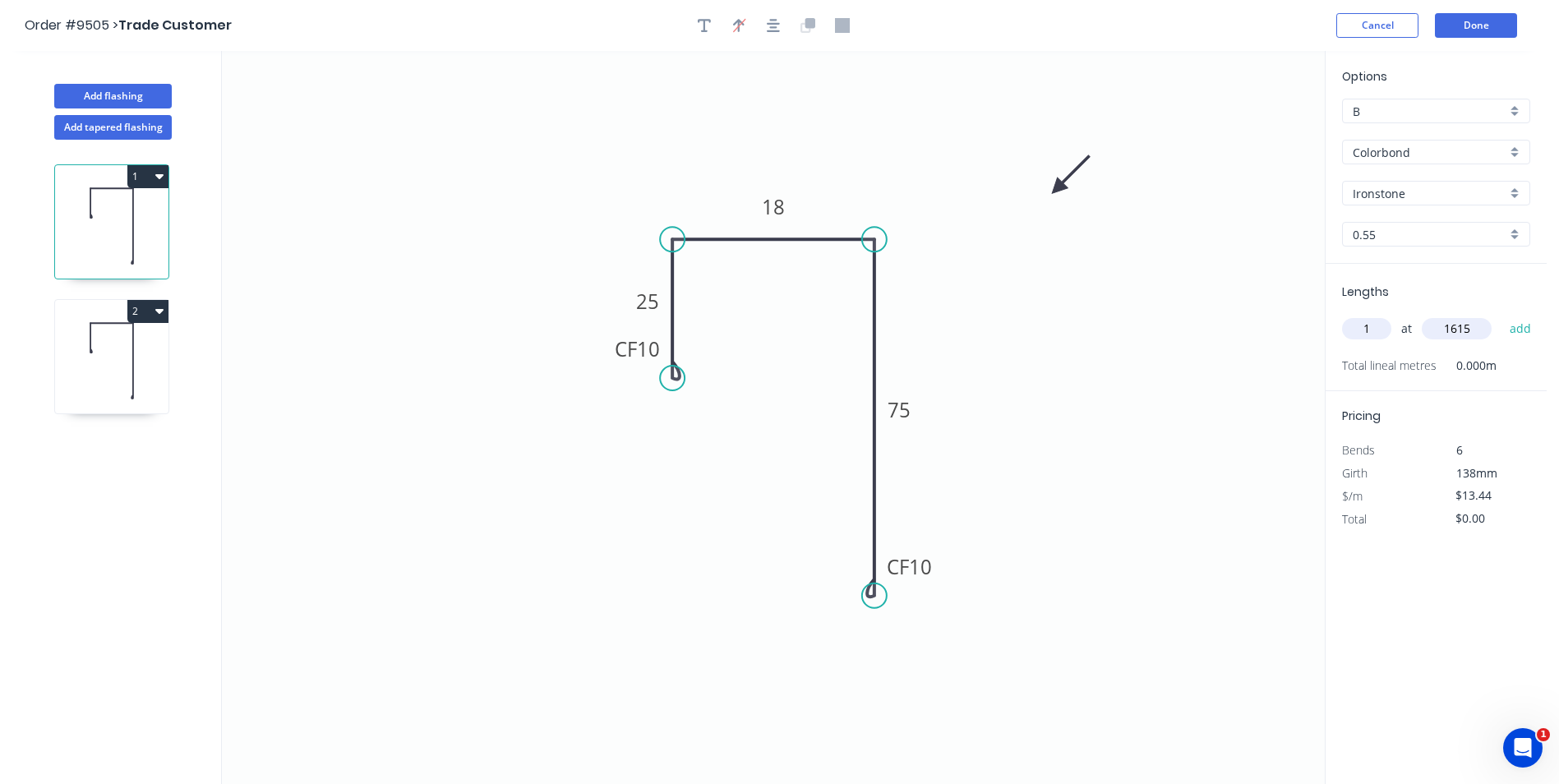
type input "$21.71"
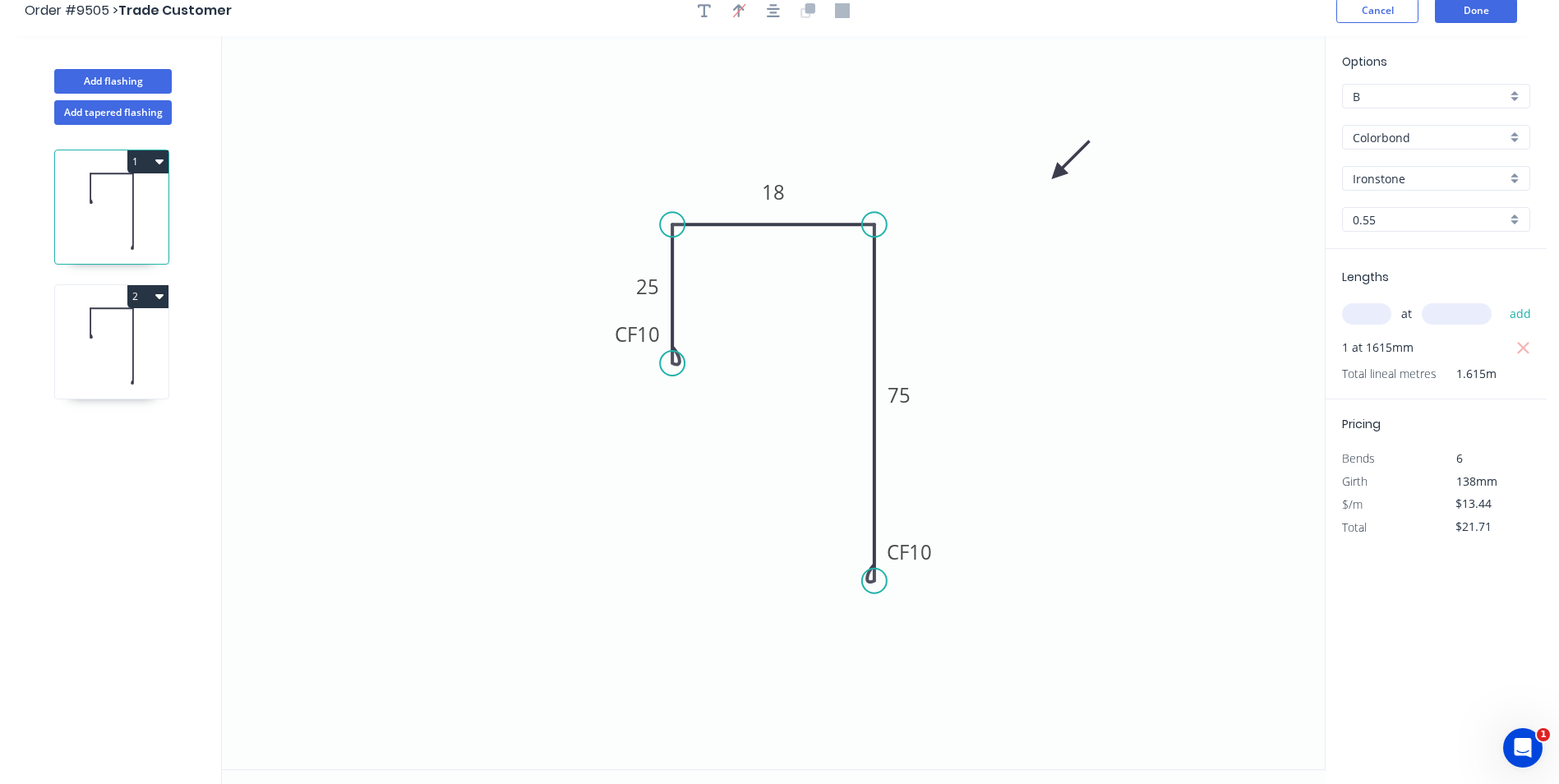
scroll to position [0, 0]
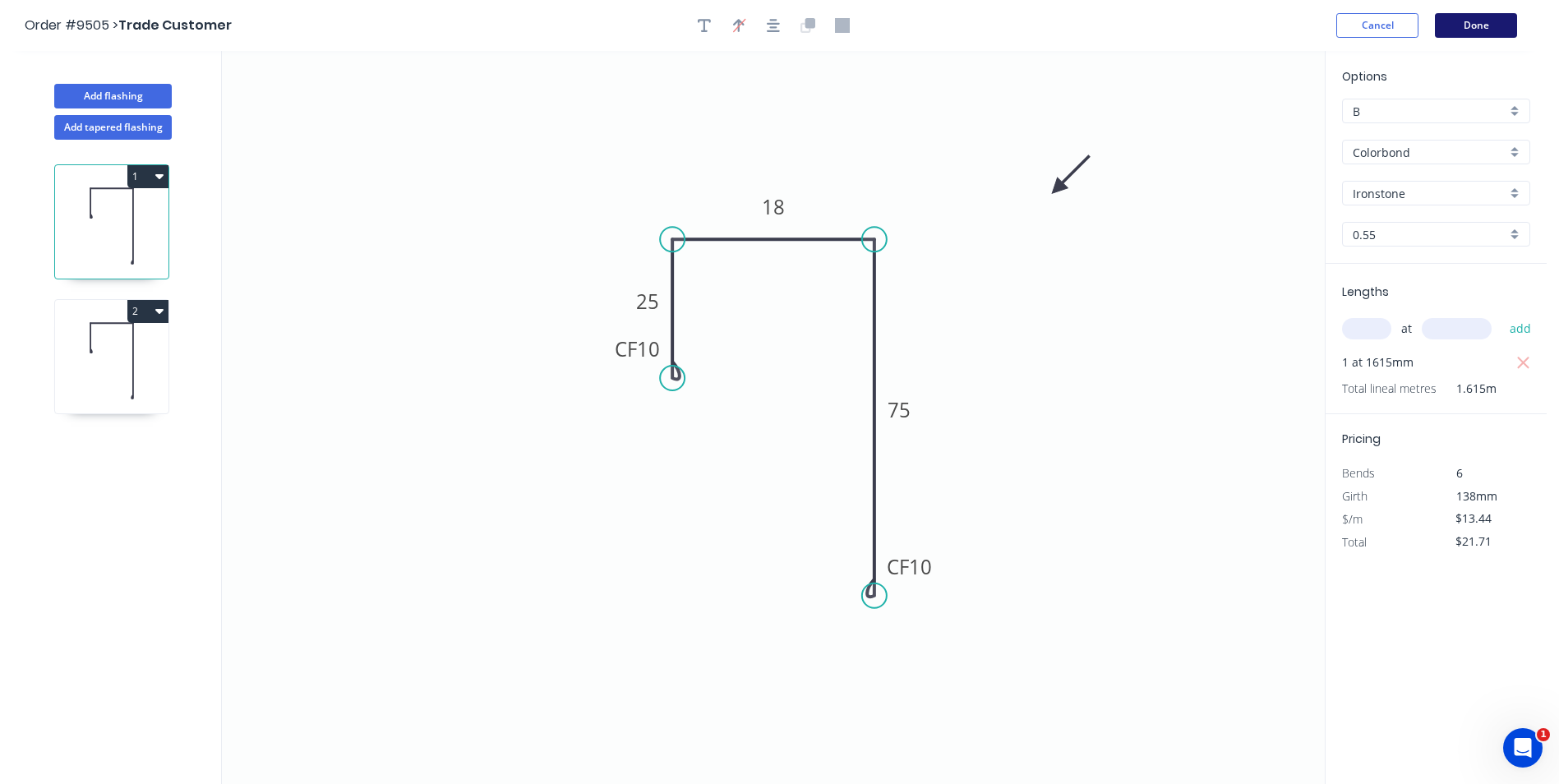
click at [1486, 31] on button "Done" at bounding box center [1476, 26] width 82 height 25
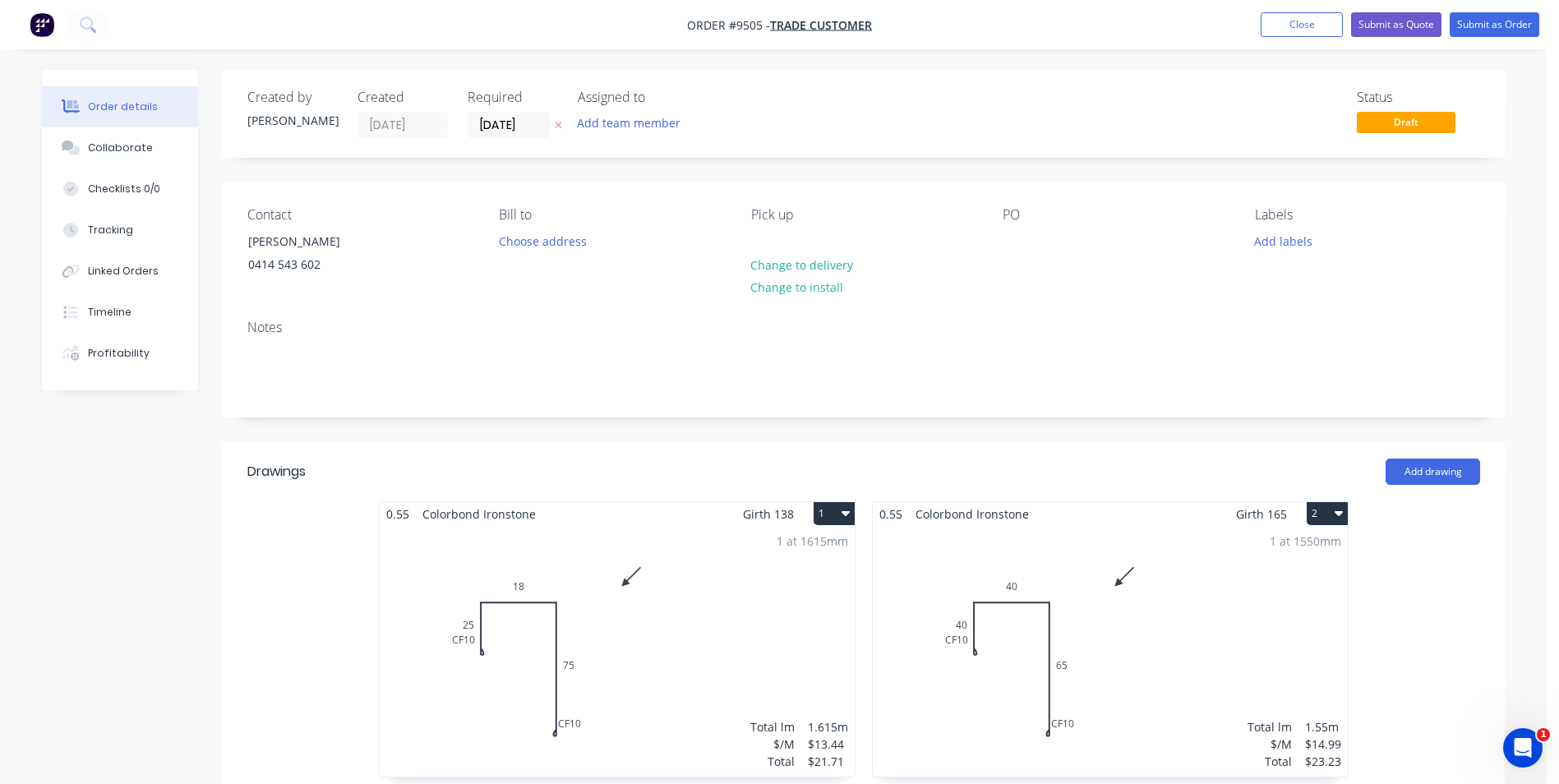
click at [1467, 11] on nav "Order #9505 - Trade Customer Add product Close Submit as Quote Submit as Order" at bounding box center [779, 25] width 1559 height 49
click at [1467, 15] on button "Submit as Order" at bounding box center [1494, 25] width 90 height 25
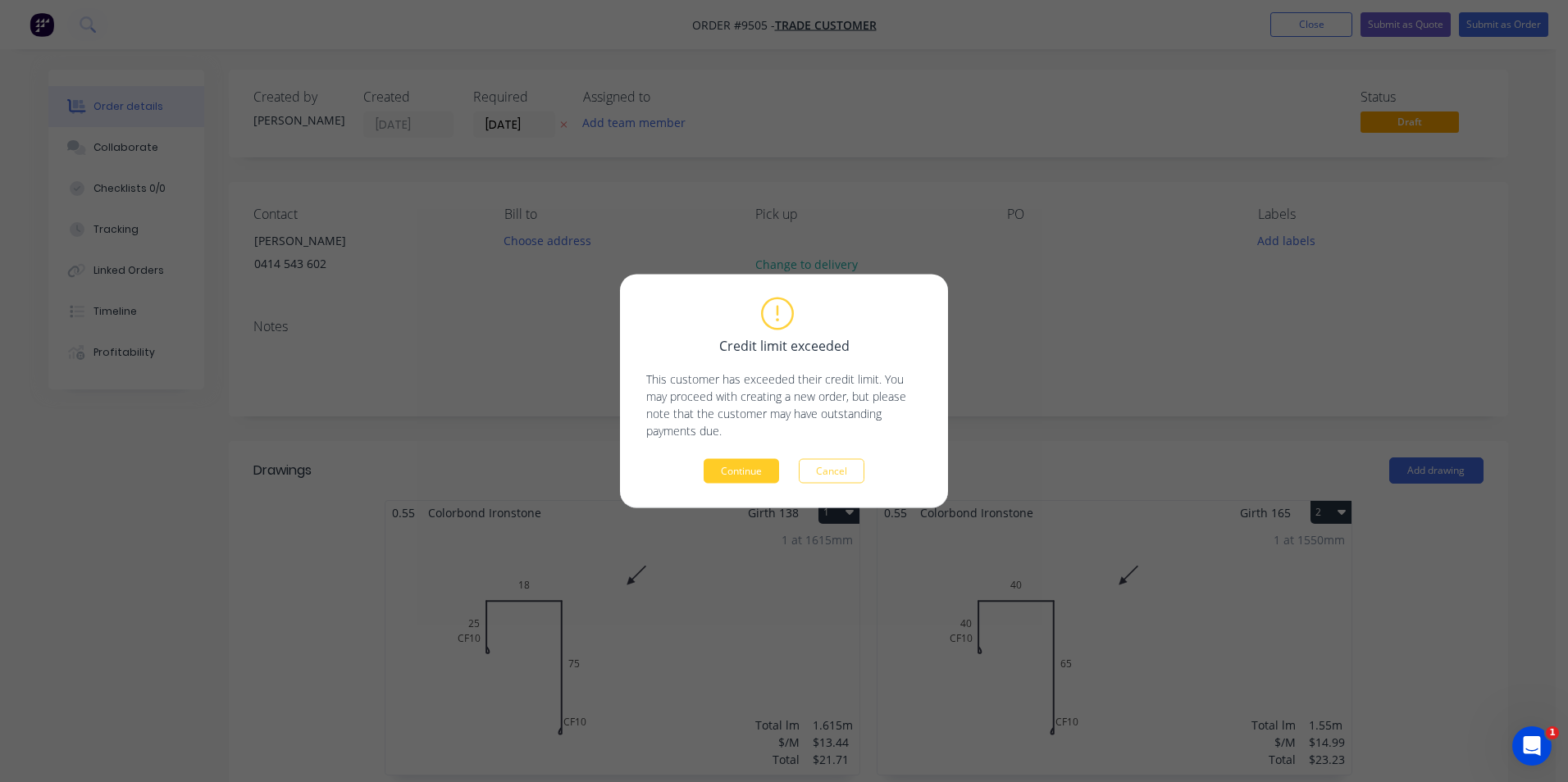
click at [764, 462] on button "Continue" at bounding box center [741, 472] width 76 height 25
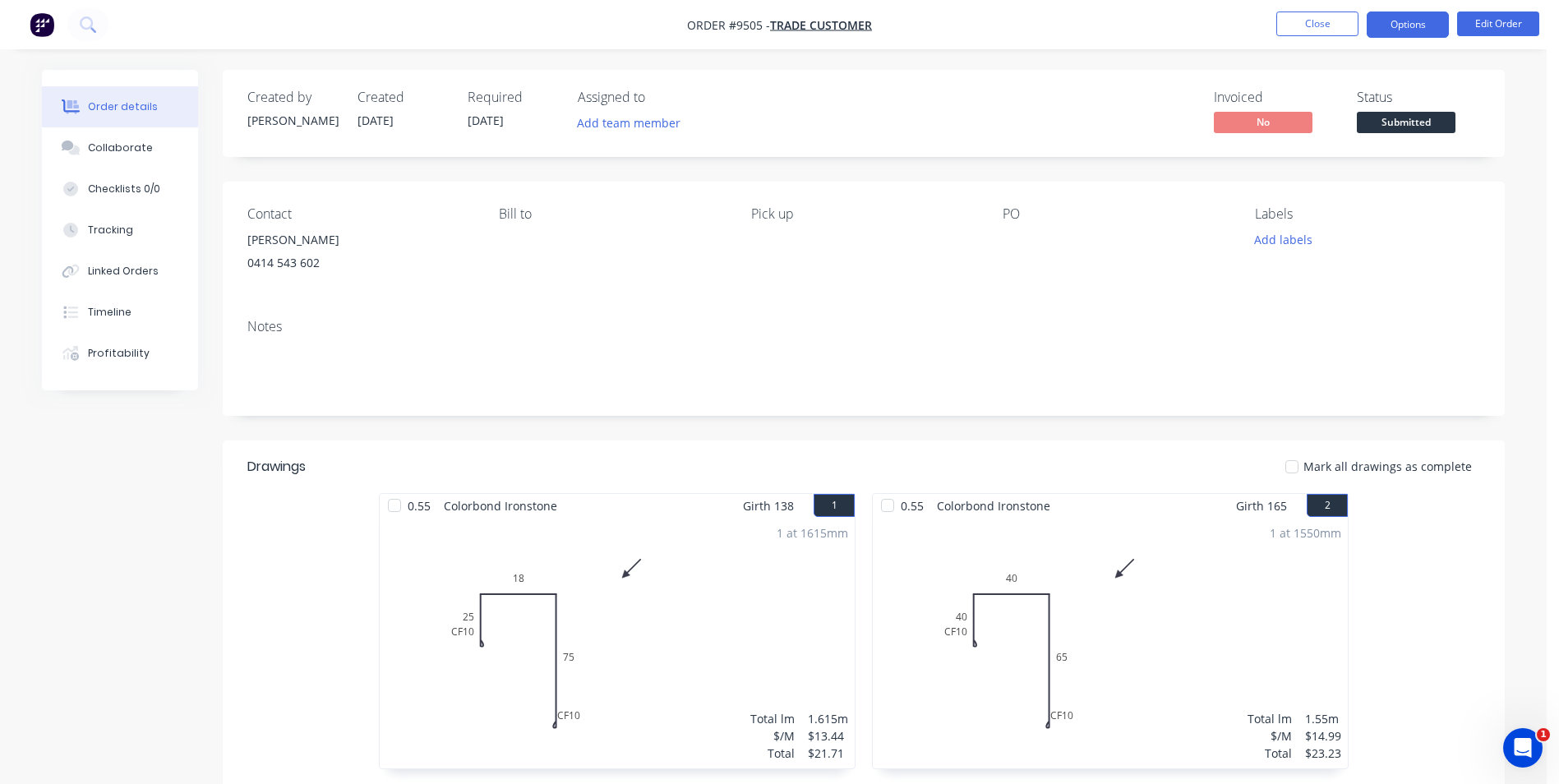
click at [1379, 29] on button "Options" at bounding box center [1408, 25] width 82 height 26
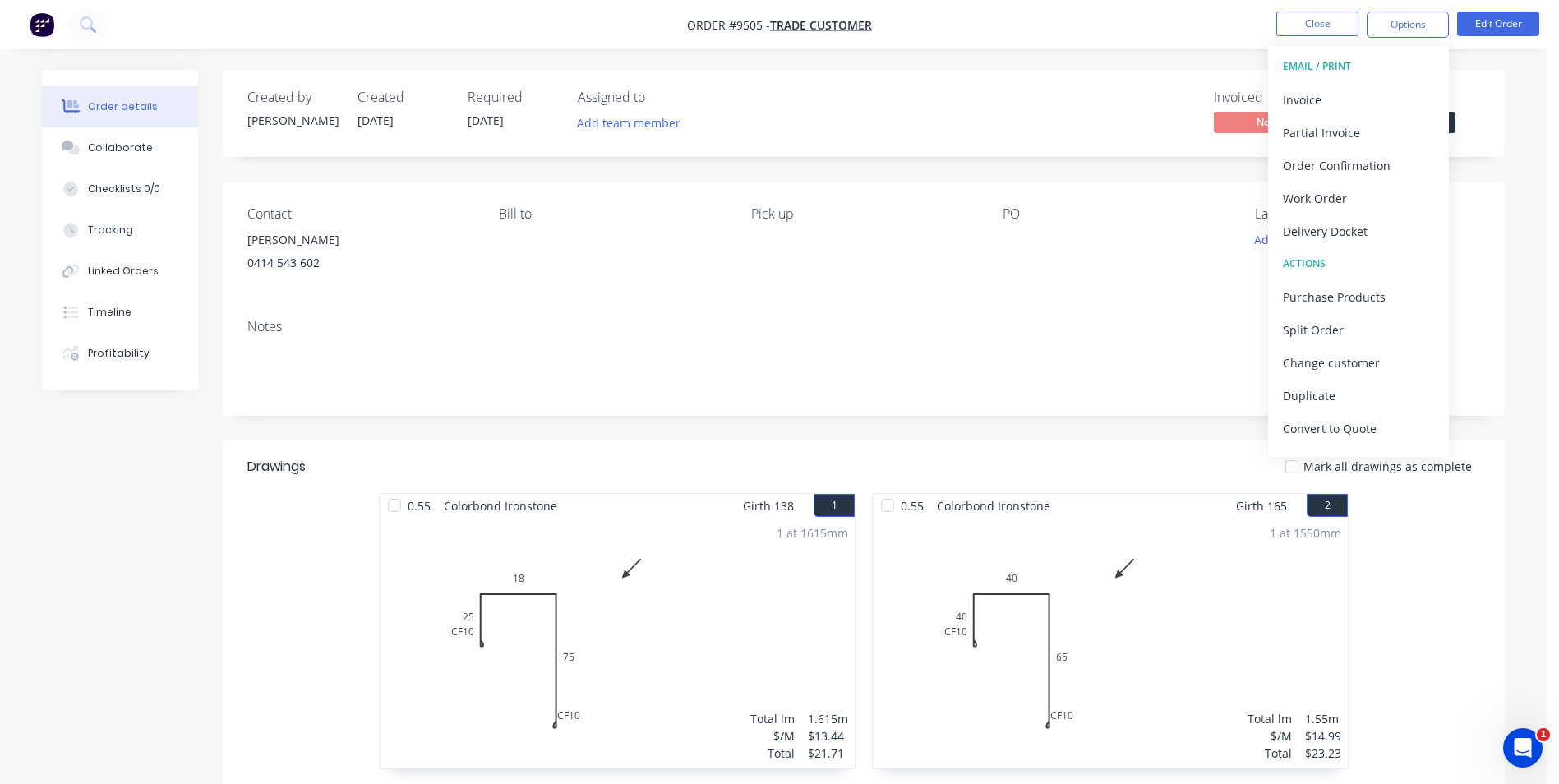
click at [1155, 111] on div "Invoiced No Status Submitted" at bounding box center [1111, 114] width 738 height 48
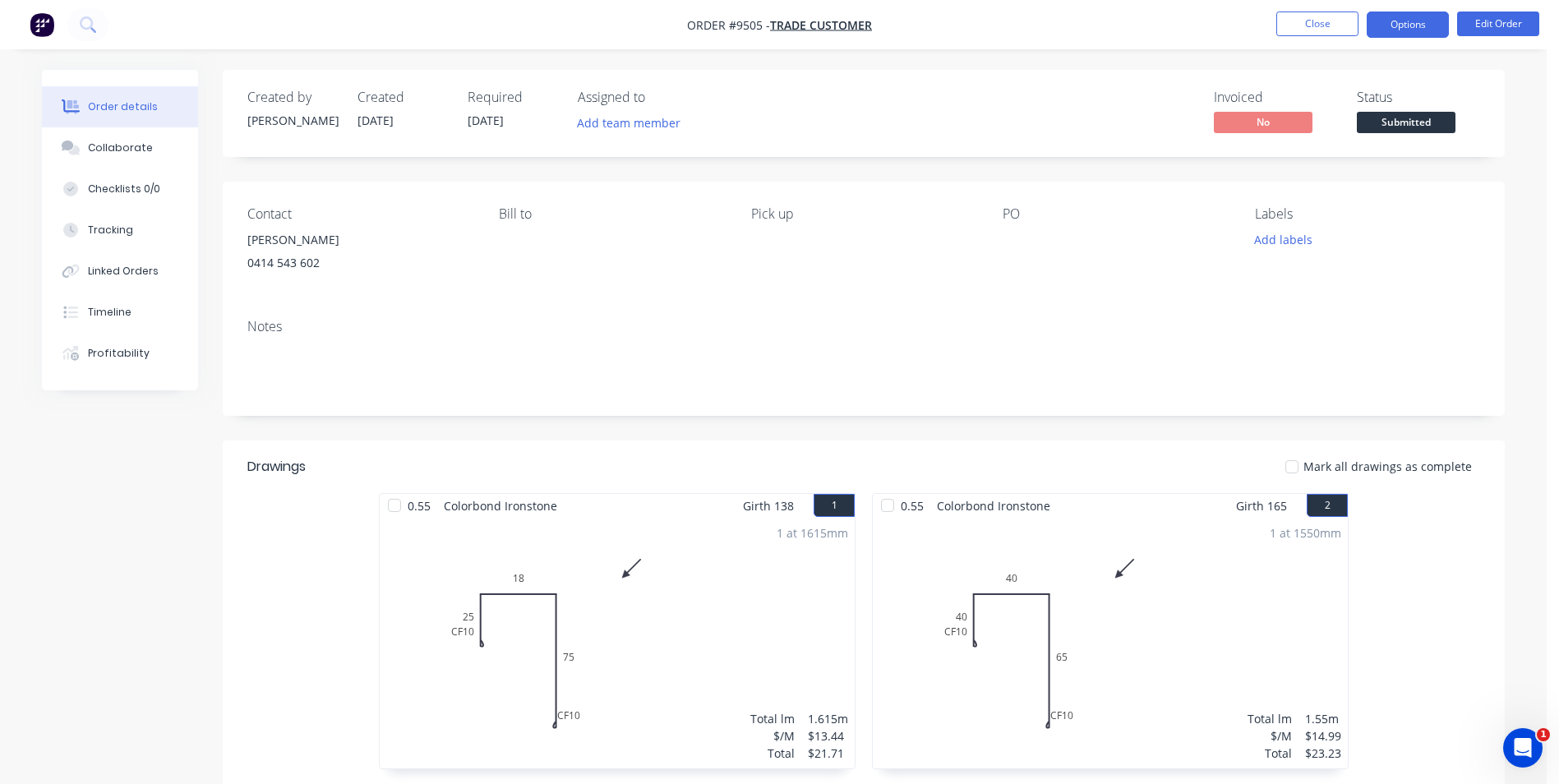
click at [1397, 30] on button "Options" at bounding box center [1408, 25] width 82 height 26
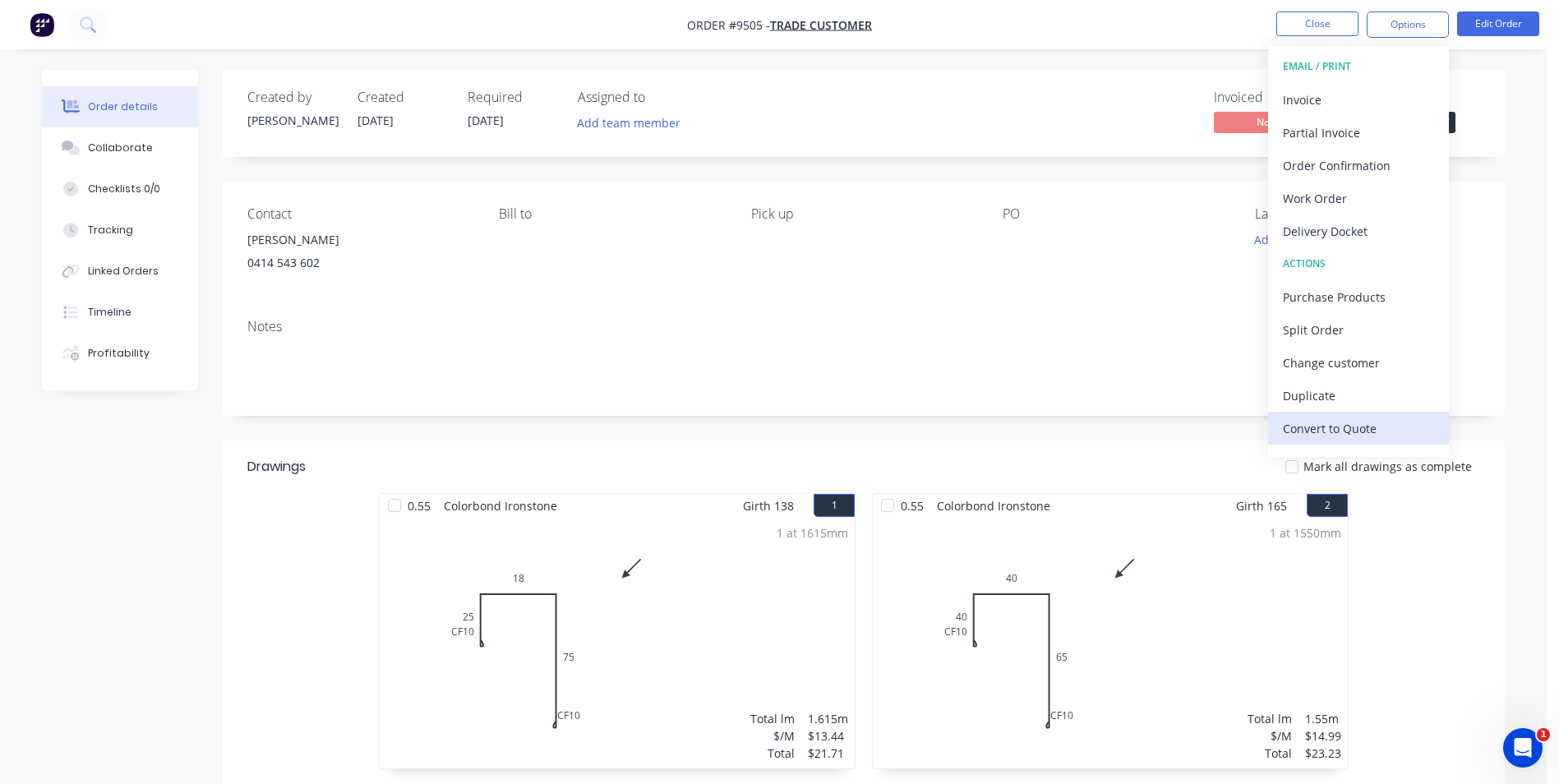
click at [1337, 435] on div "Convert to Quote" at bounding box center [1359, 429] width 151 height 24
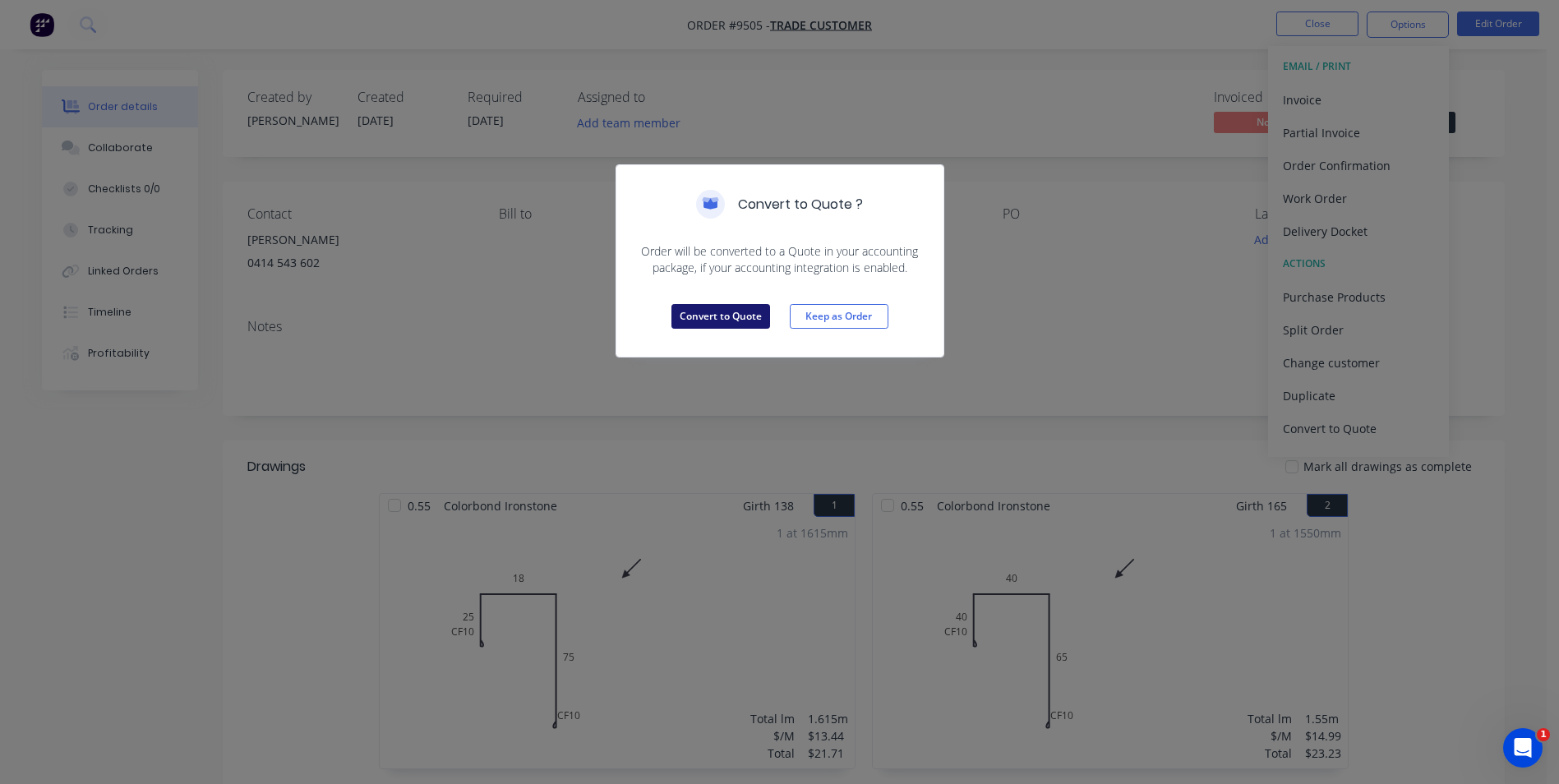
click at [745, 320] on button "Convert to Quote" at bounding box center [721, 317] width 99 height 25
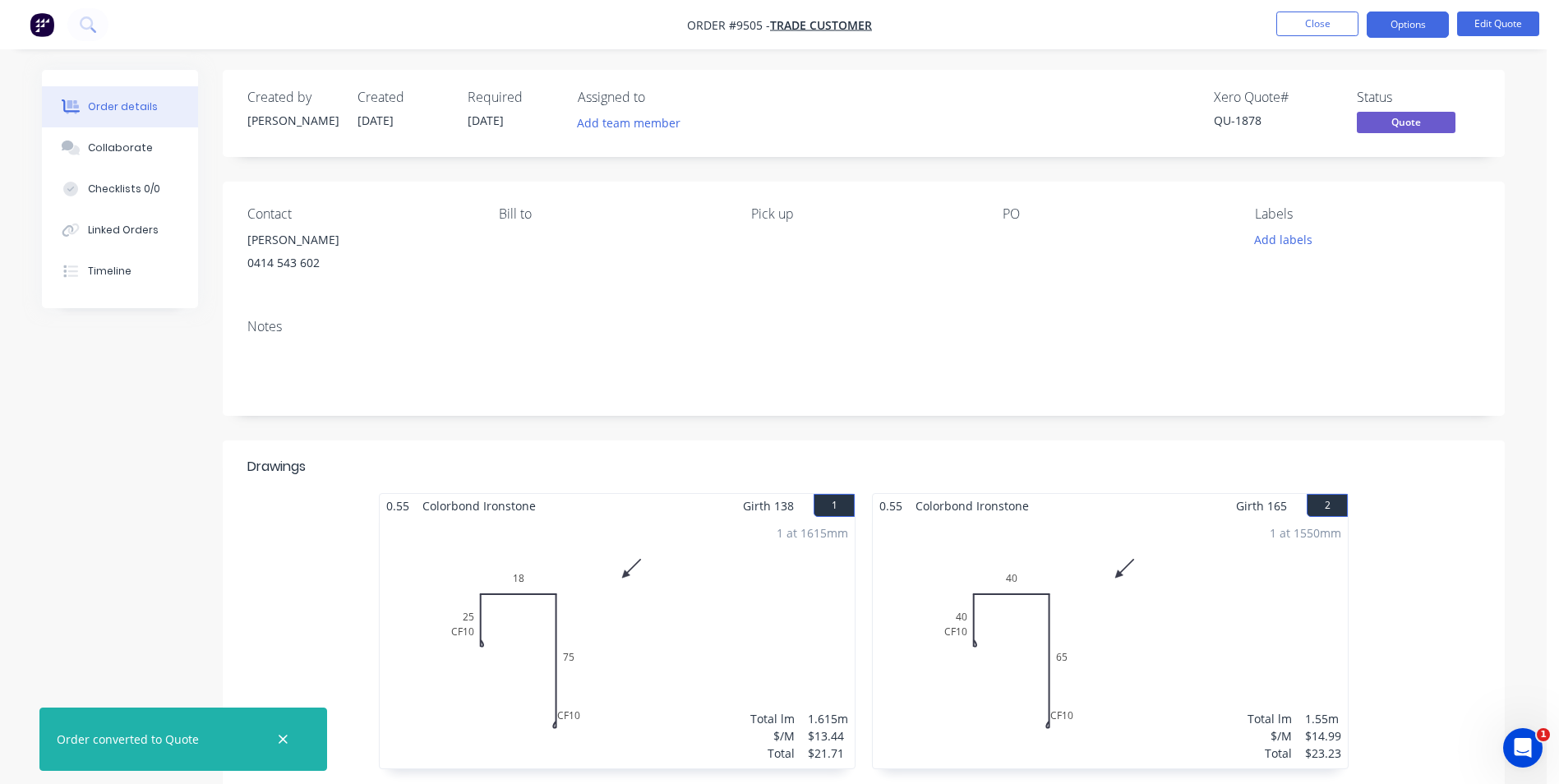
click at [1399, 30] on button "Options" at bounding box center [1408, 25] width 82 height 26
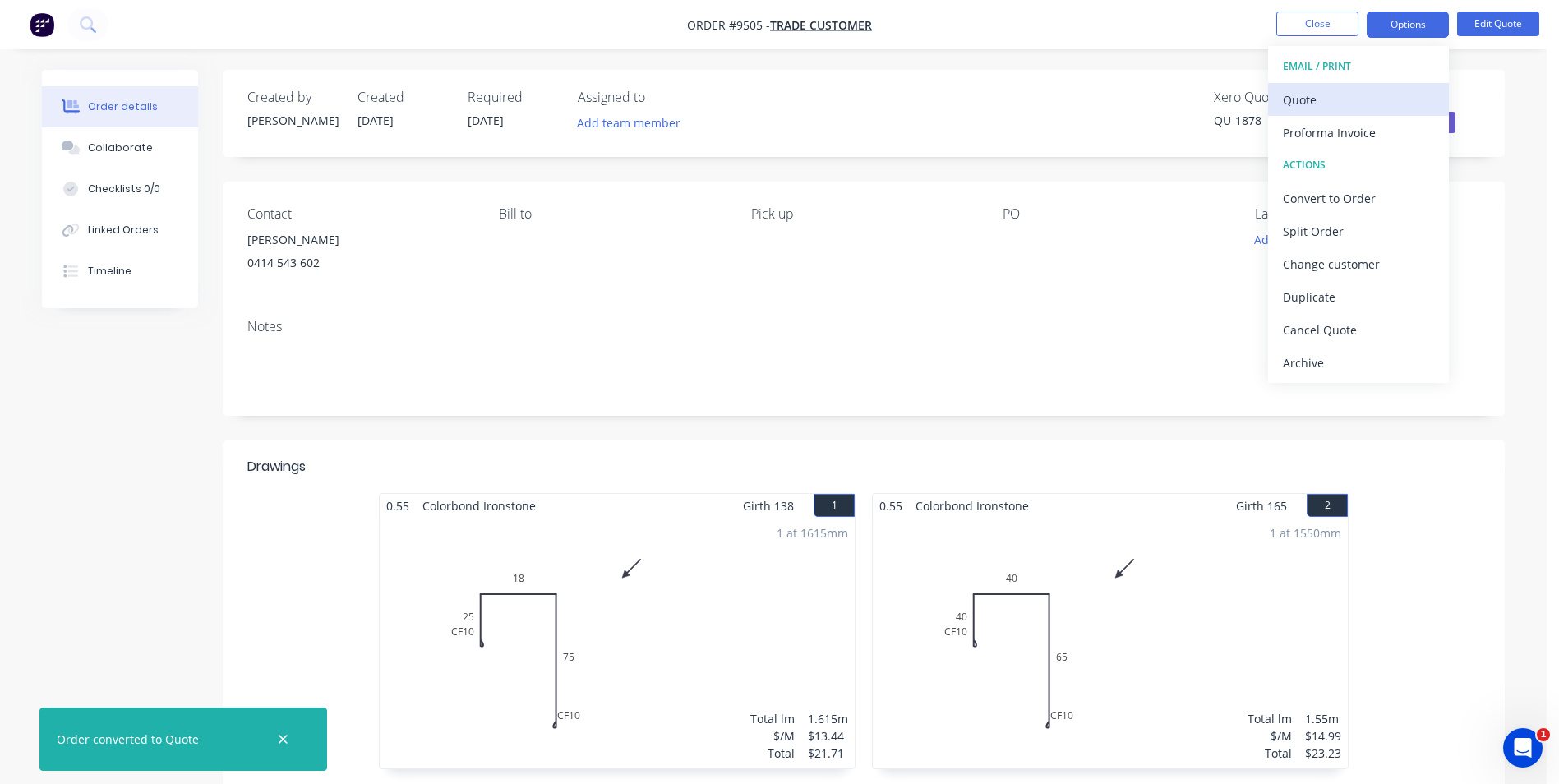
click at [1358, 95] on div "Quote" at bounding box center [1359, 100] width 151 height 24
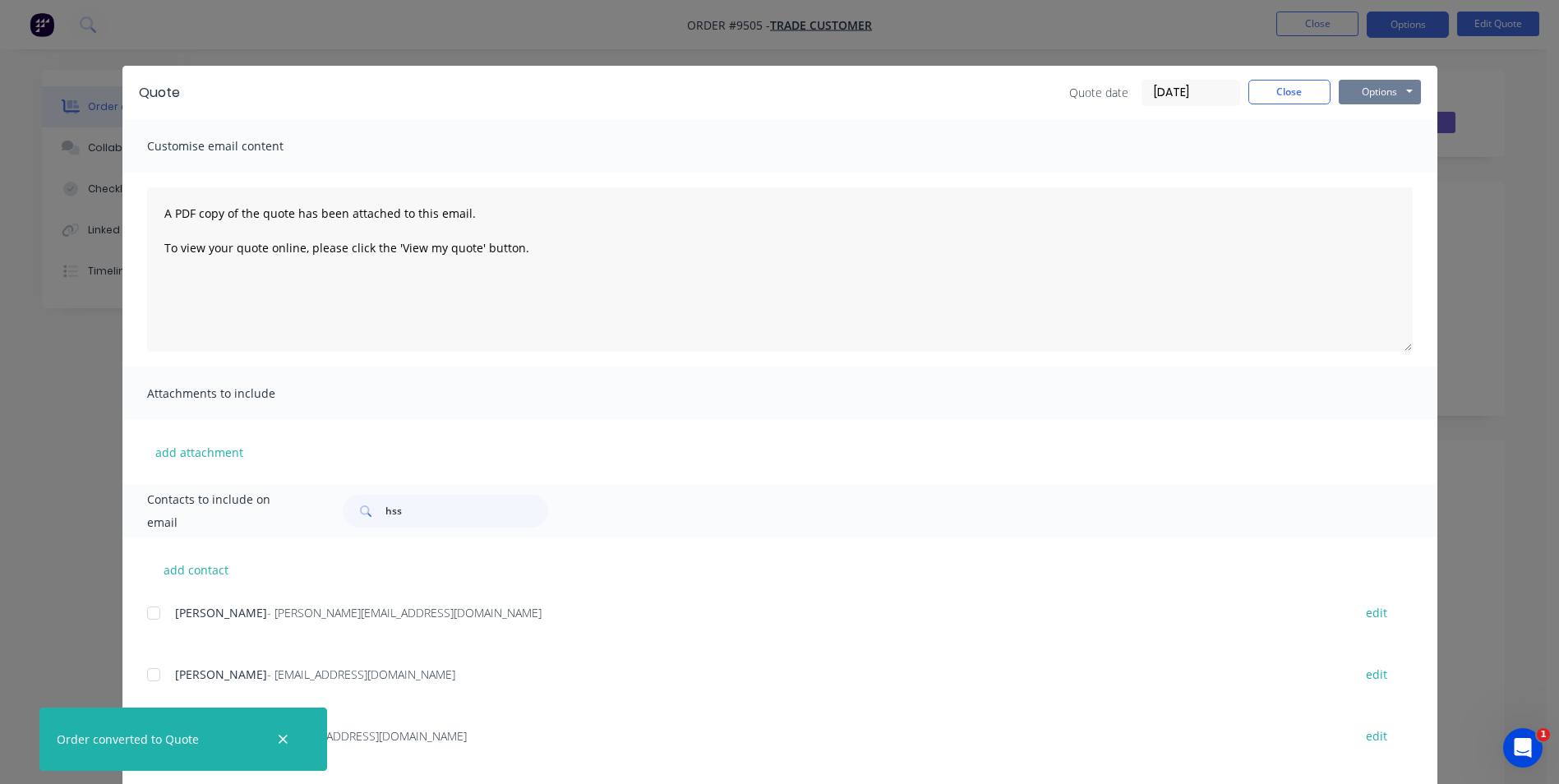
click at [1355, 94] on button "Options" at bounding box center [1380, 92] width 82 height 25
click at [1362, 147] on button "Print" at bounding box center [1392, 148] width 105 height 27
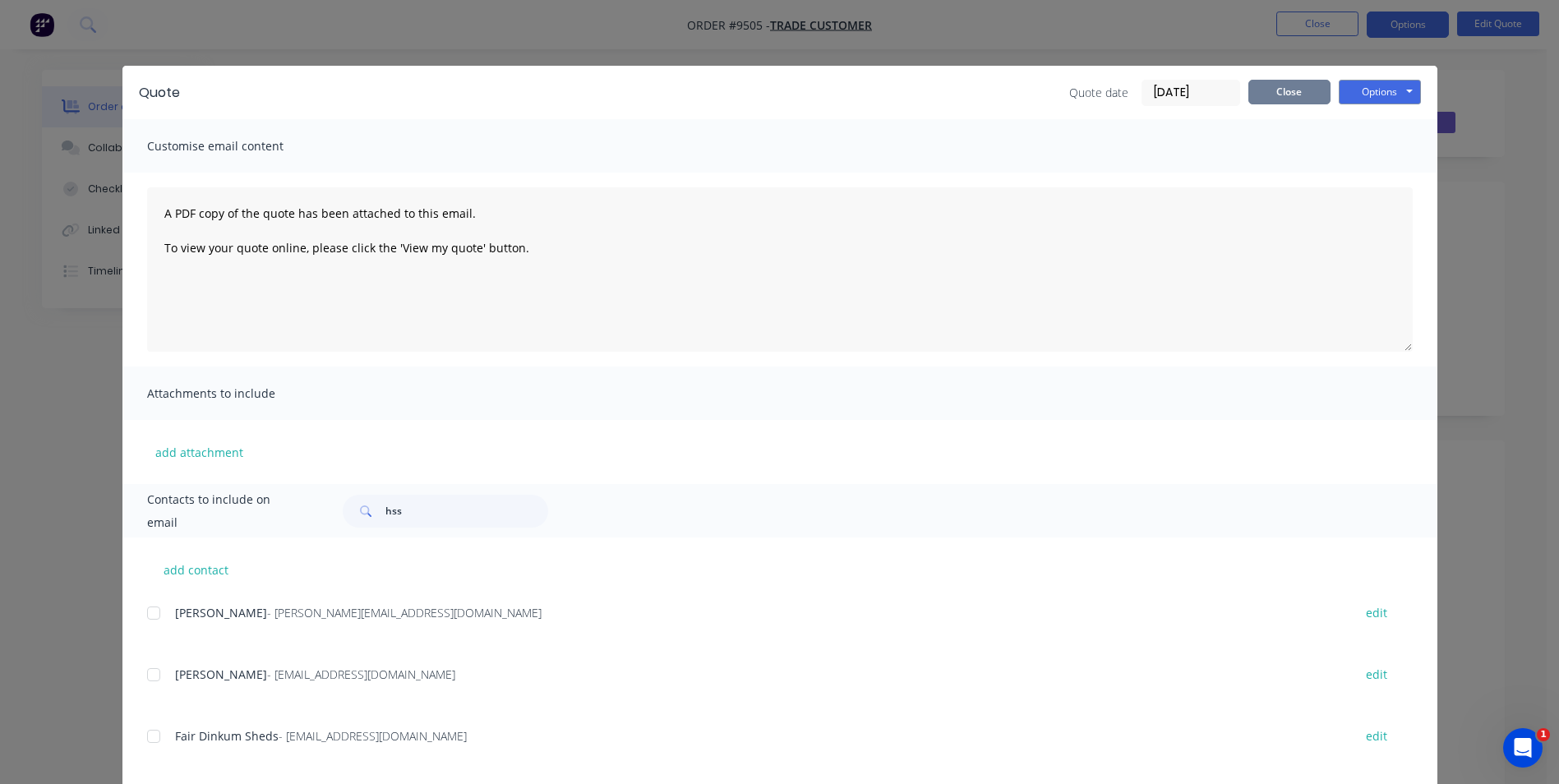
click at [1262, 101] on button "Close" at bounding box center [1290, 92] width 82 height 25
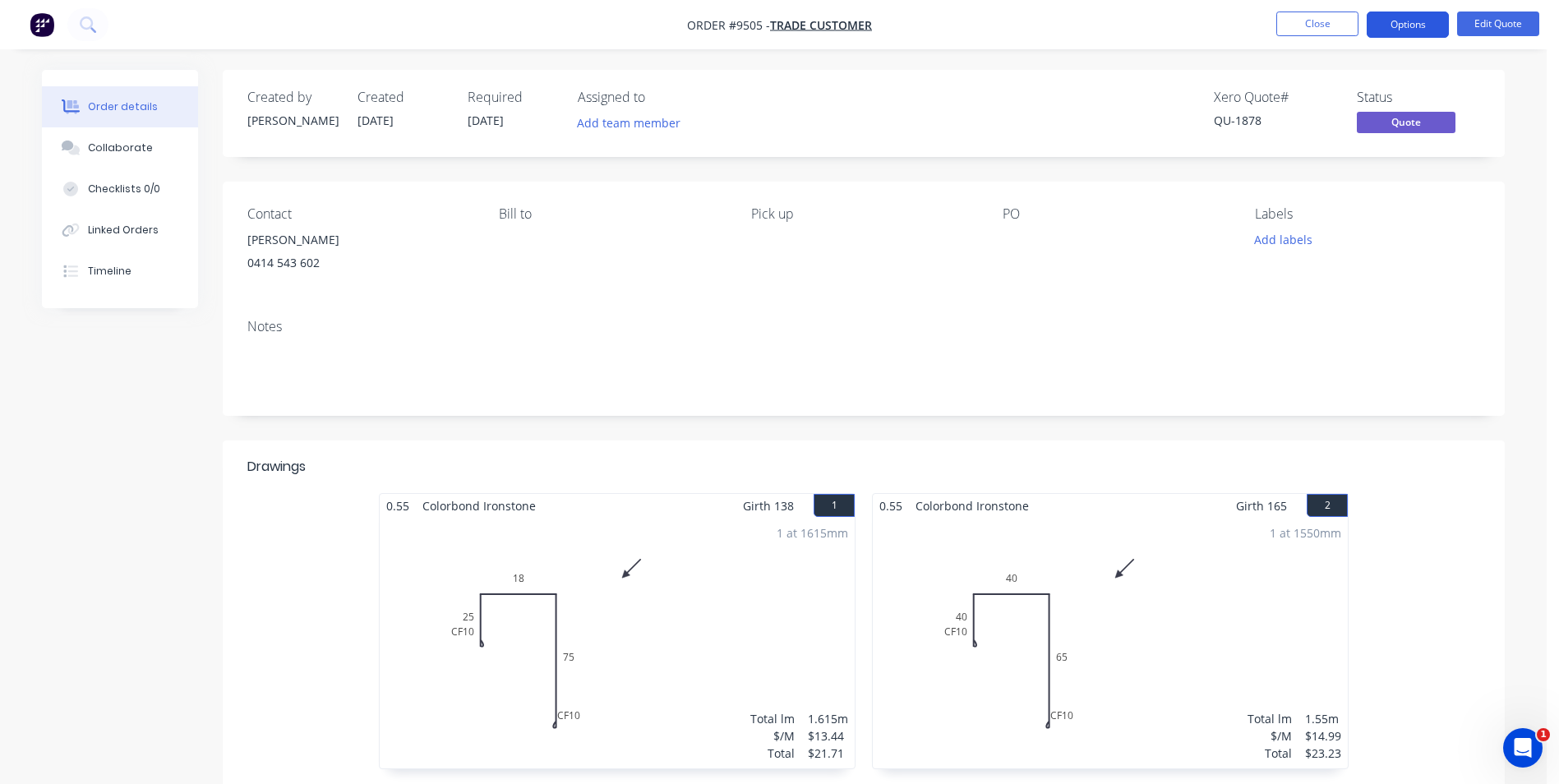
click at [1422, 32] on button "Options" at bounding box center [1408, 25] width 82 height 26
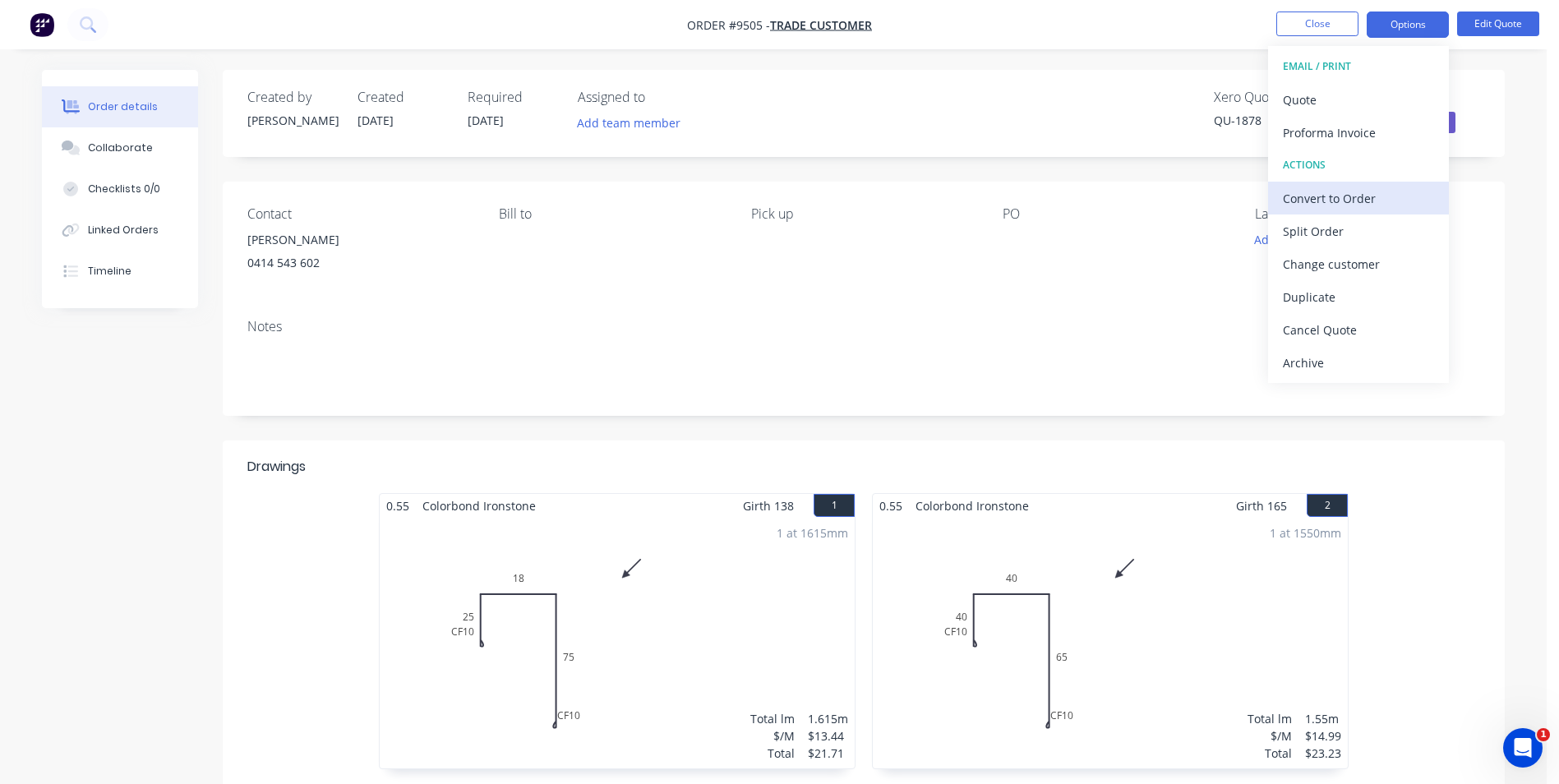
click at [1356, 202] on div "Convert to Order" at bounding box center [1359, 198] width 151 height 24
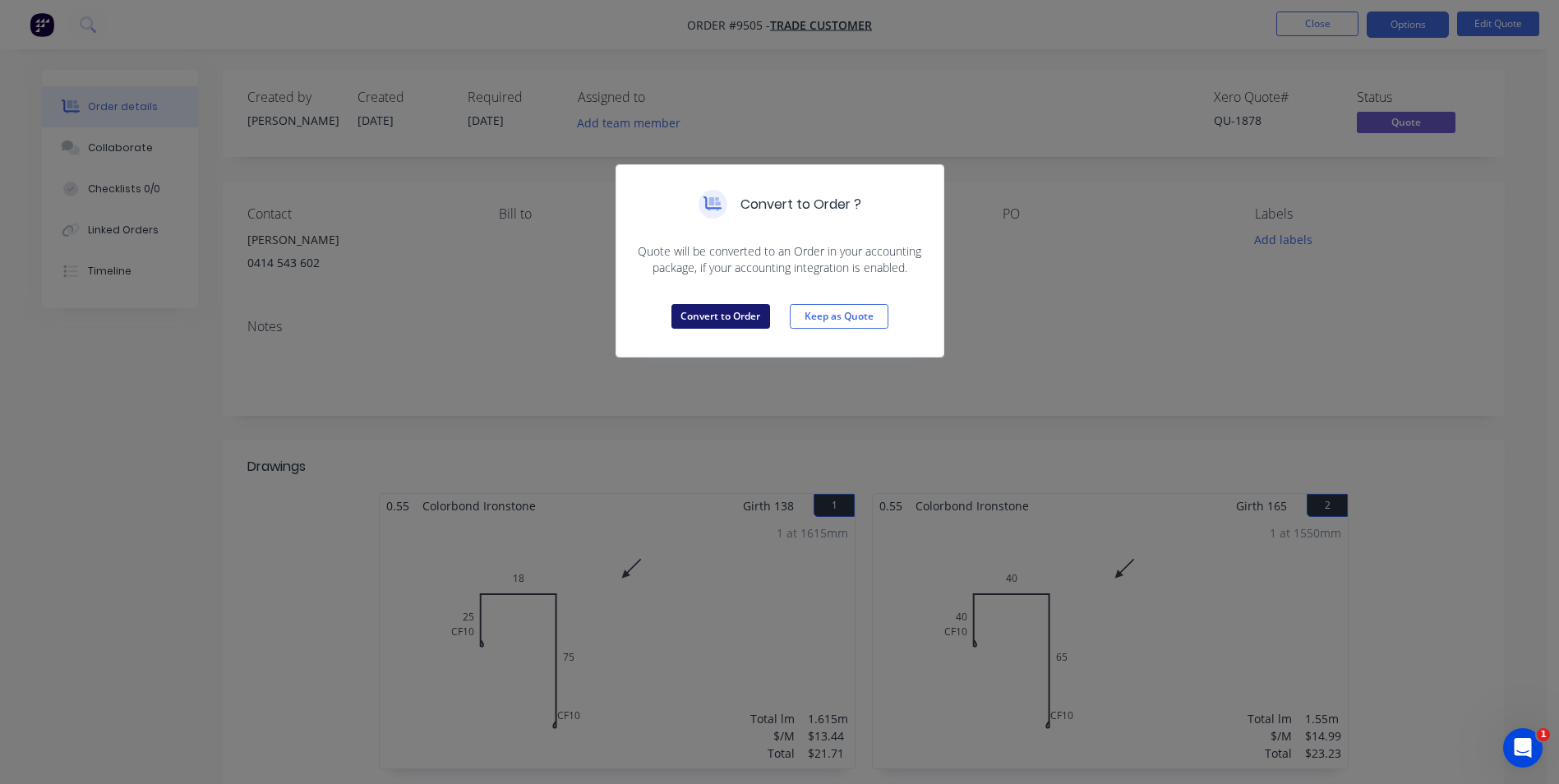
click at [688, 319] on button "Convert to Order" at bounding box center [721, 317] width 99 height 25
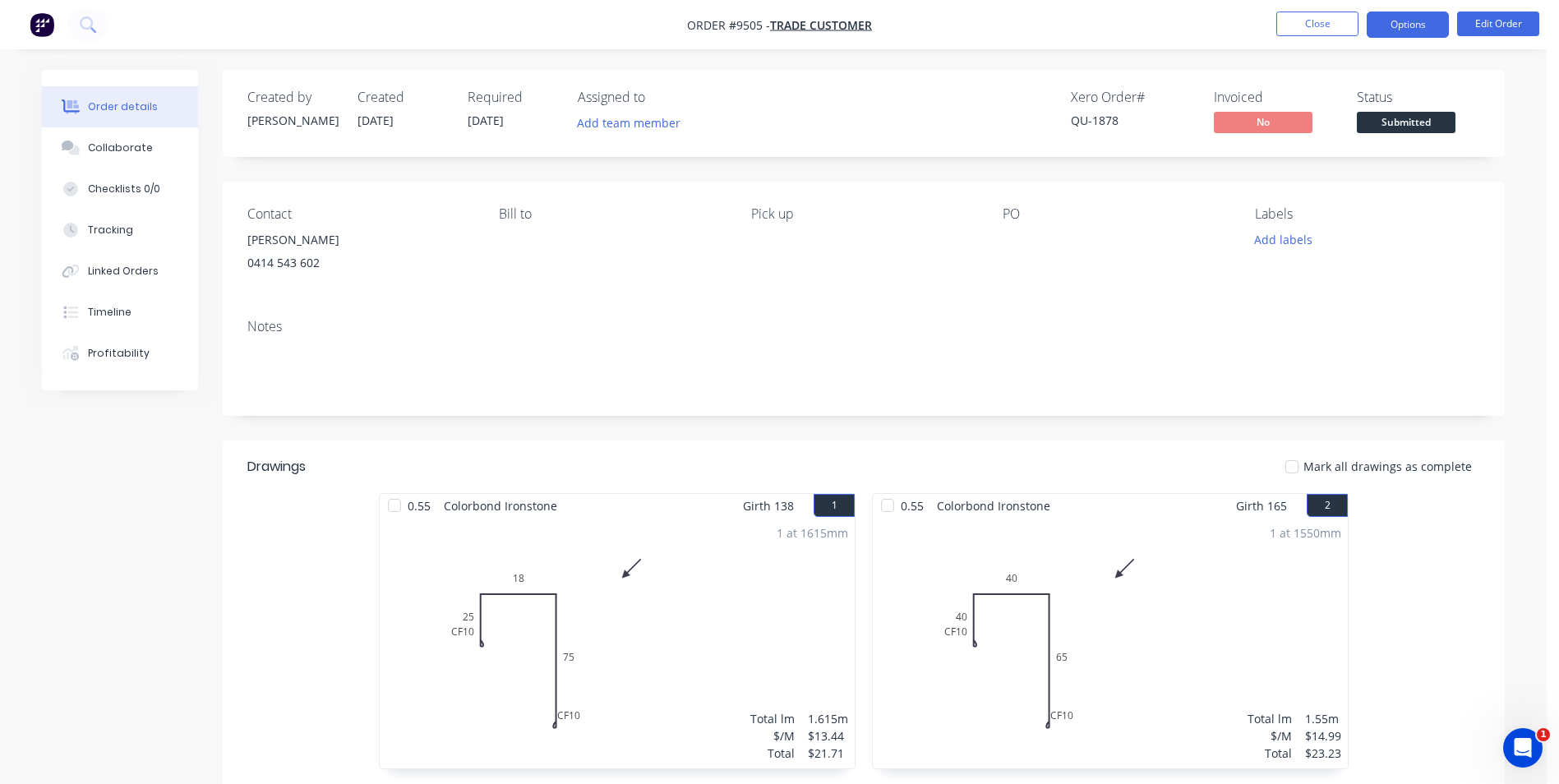
click at [1384, 30] on button "Options" at bounding box center [1408, 25] width 82 height 26
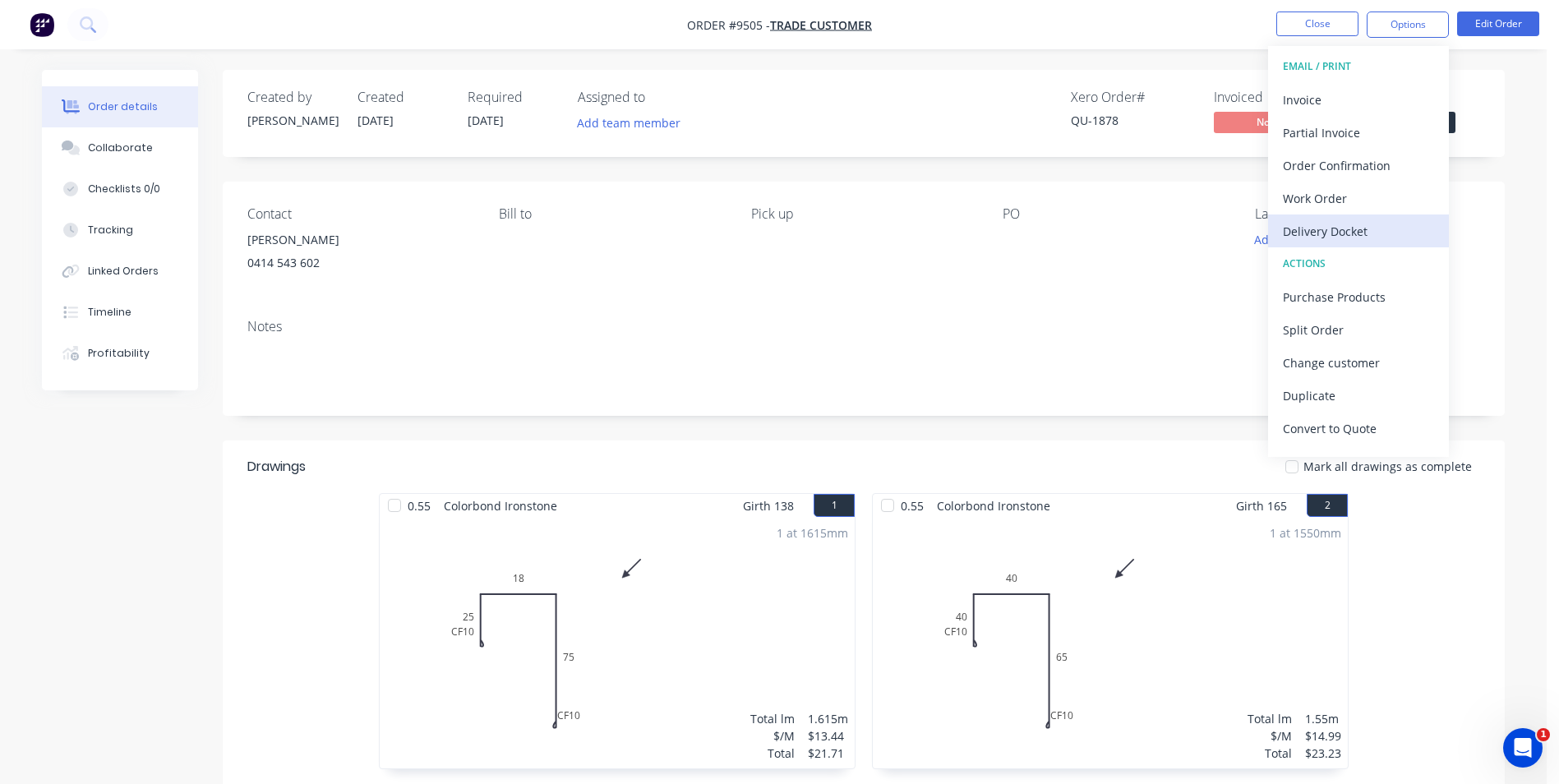
click at [1349, 233] on div "Delivery Docket" at bounding box center [1359, 231] width 151 height 24
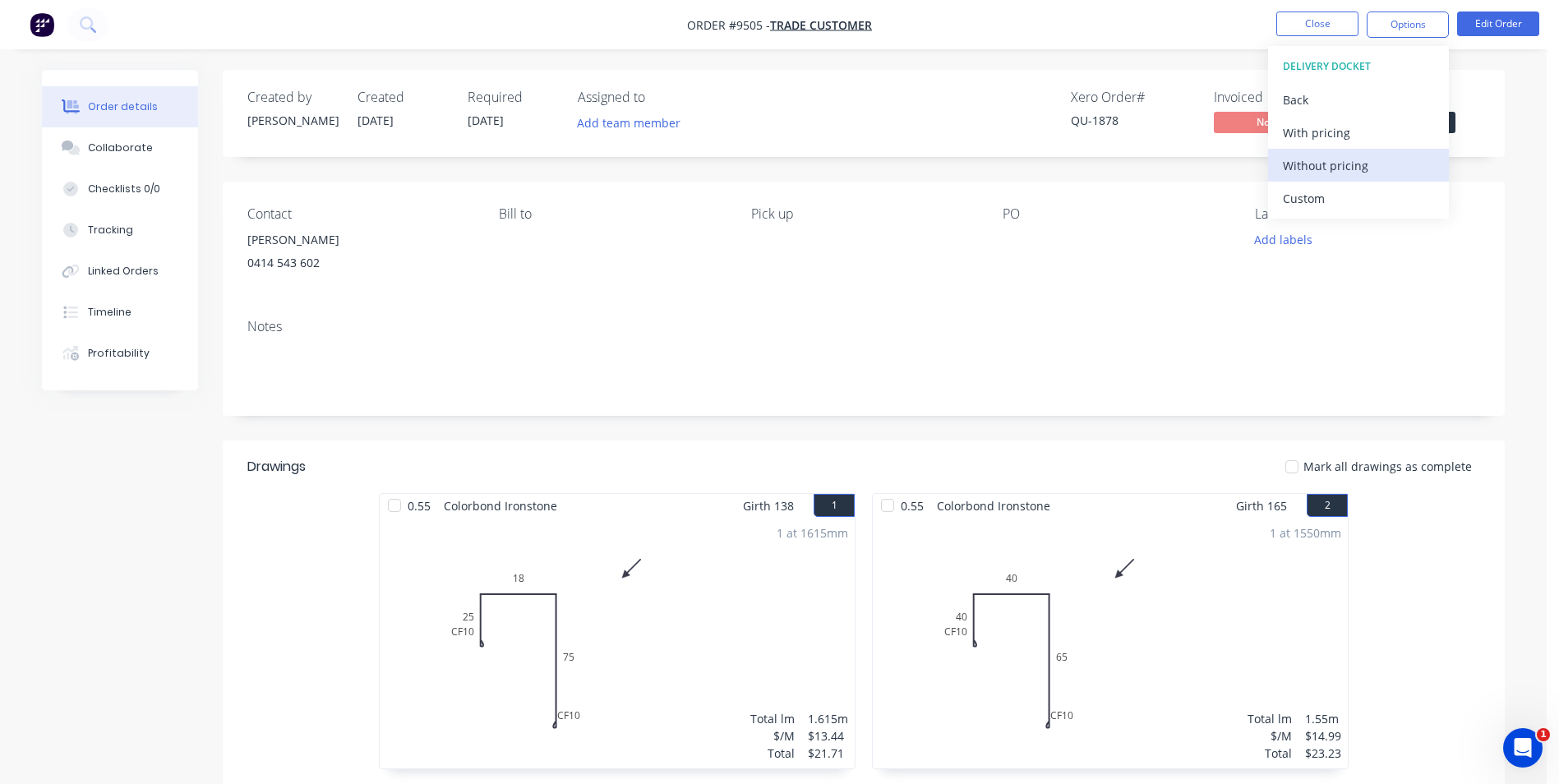
click at [1335, 165] on div "Without pricing" at bounding box center [1359, 165] width 151 height 24
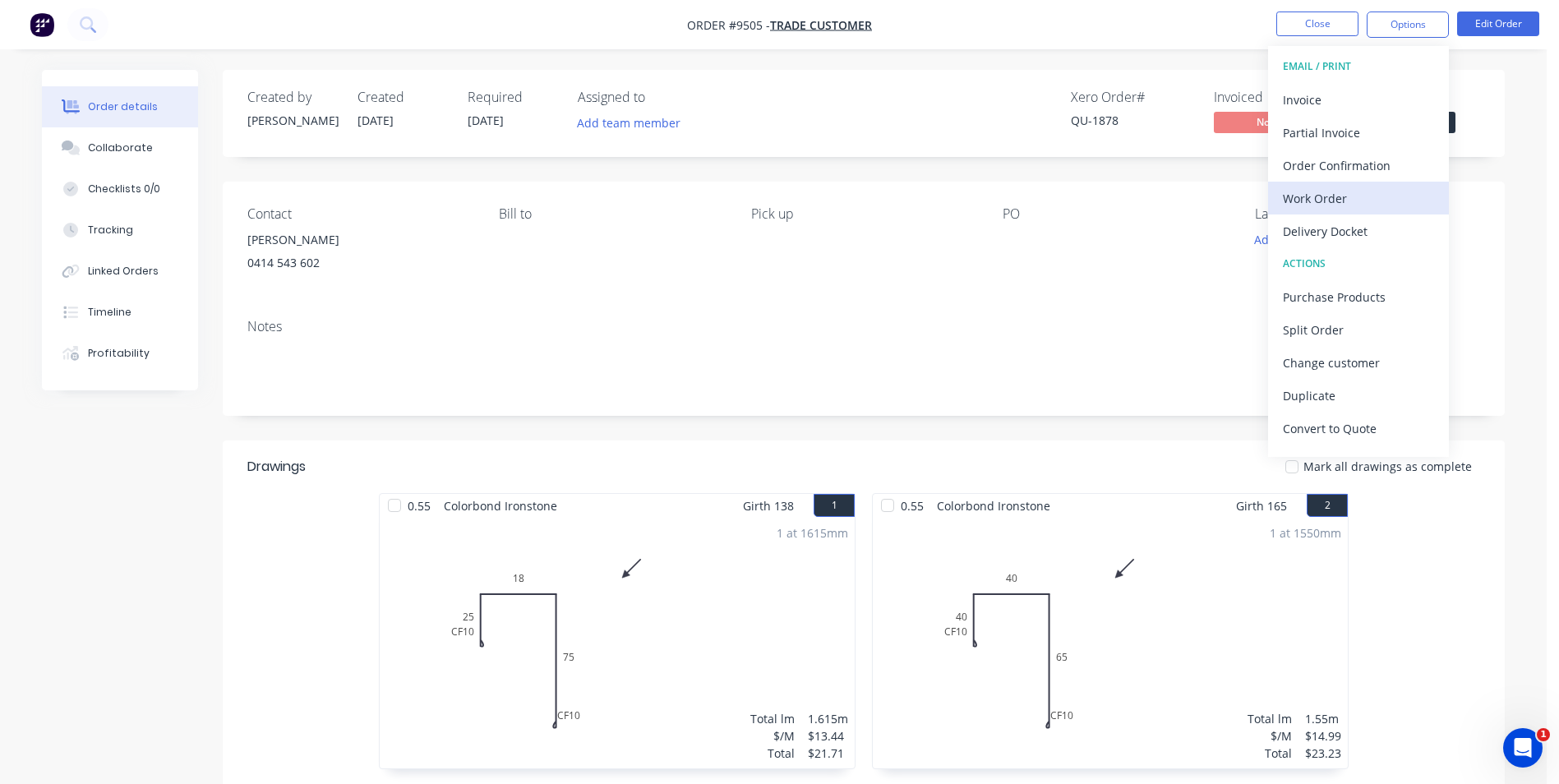
click at [1331, 200] on div "Work Order" at bounding box center [1359, 198] width 151 height 24
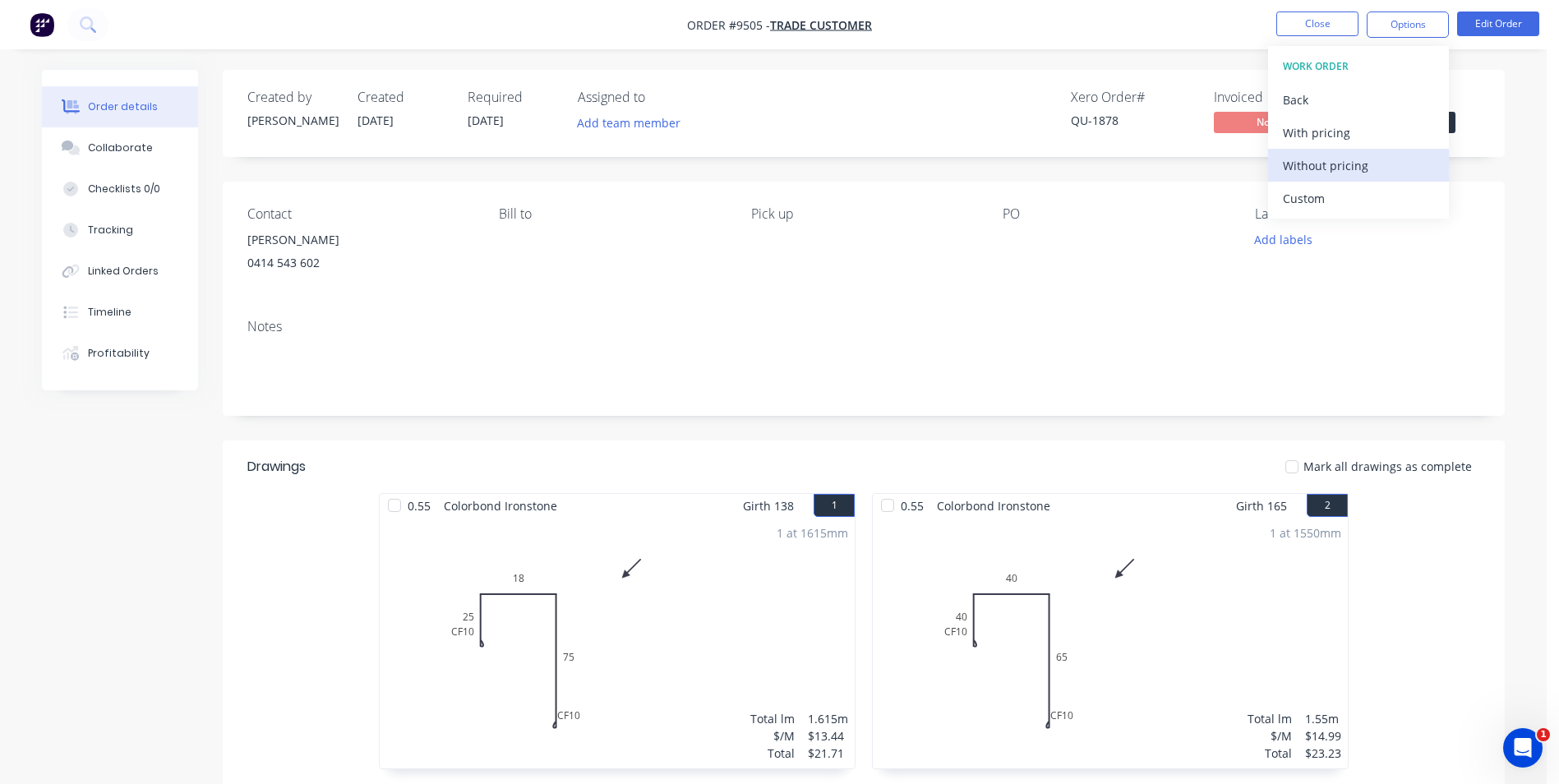
click at [1347, 165] on div "Without pricing" at bounding box center [1359, 165] width 151 height 24
click at [1487, 37] on li "Edit Order" at bounding box center [1498, 25] width 82 height 26
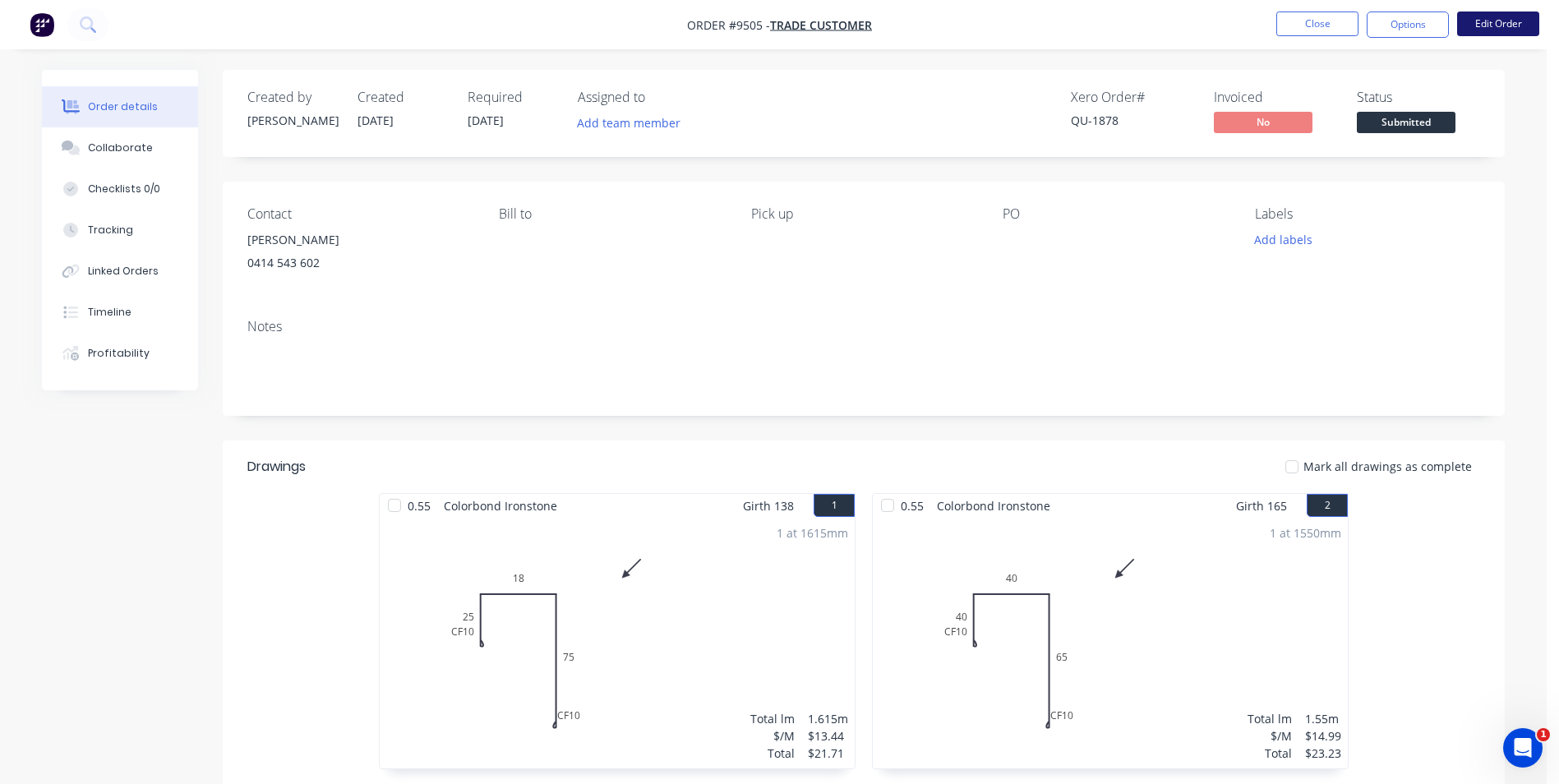
click at [1487, 32] on button "Edit Order" at bounding box center [1498, 24] width 82 height 25
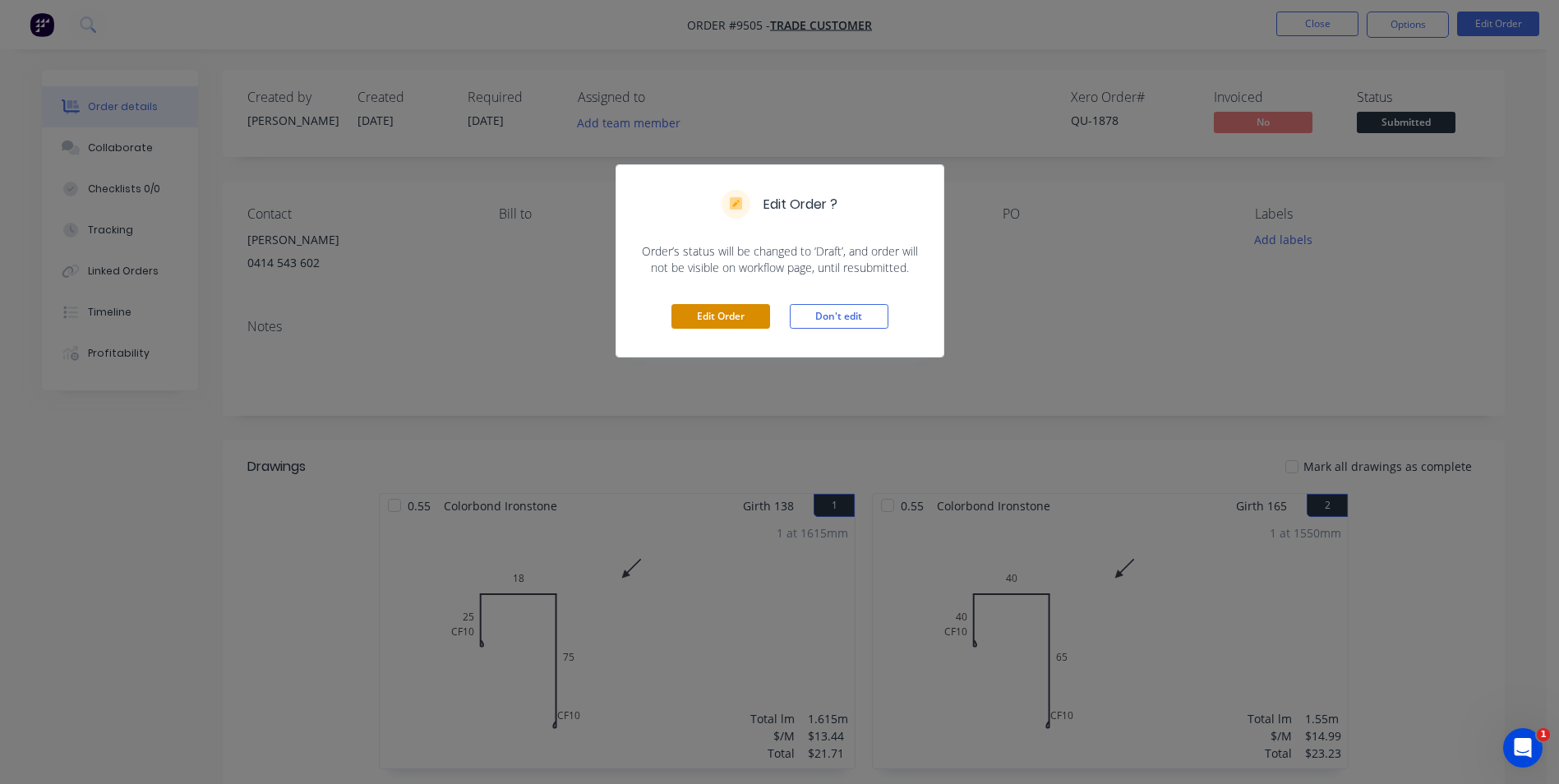
click at [695, 316] on button "Edit Order" at bounding box center [721, 317] width 99 height 25
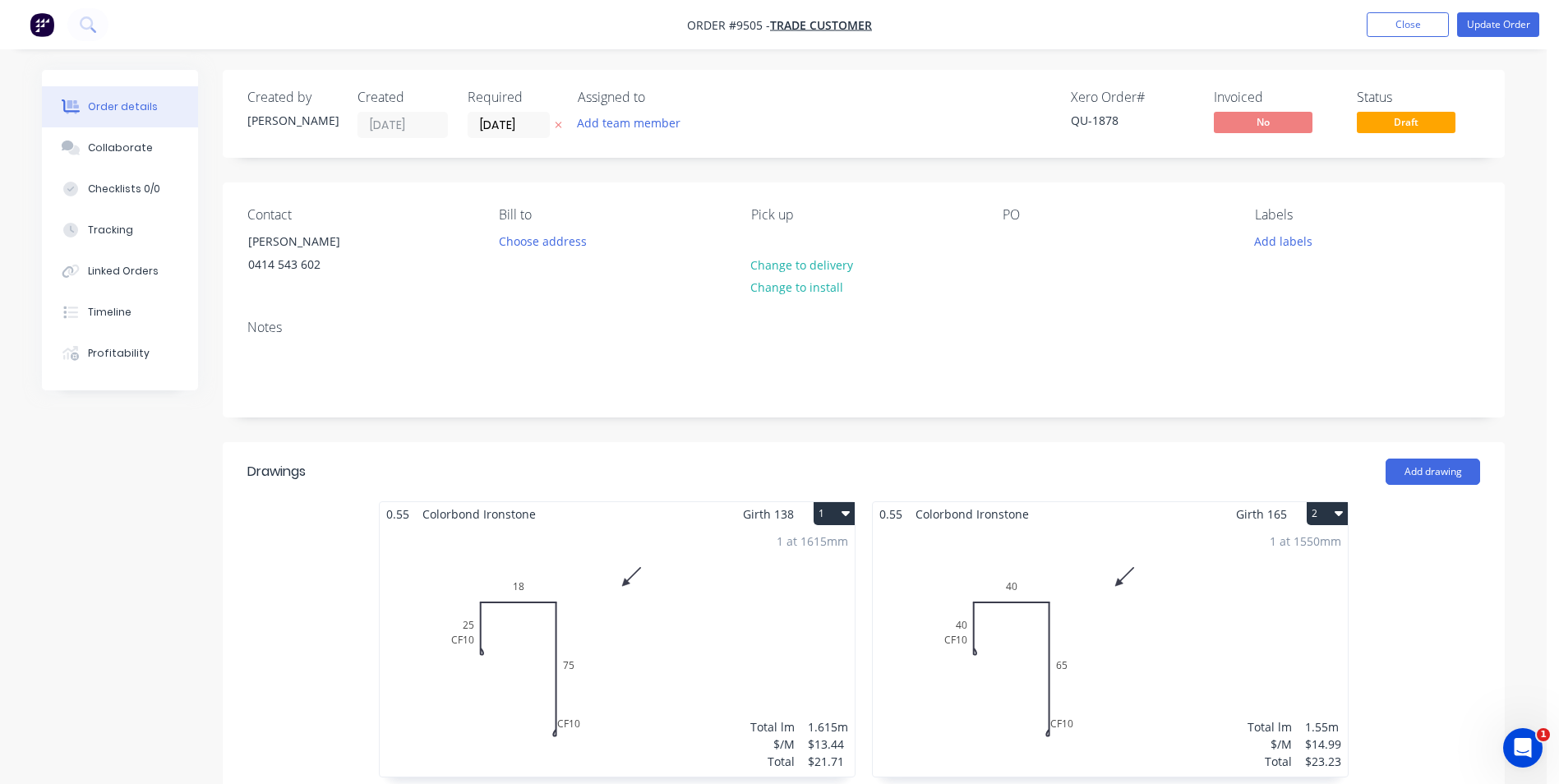
click at [648, 623] on div "1 at 1615mm Total lm $/M Total 1.615m $13.44 $21.71" at bounding box center [617, 651] width 475 height 251
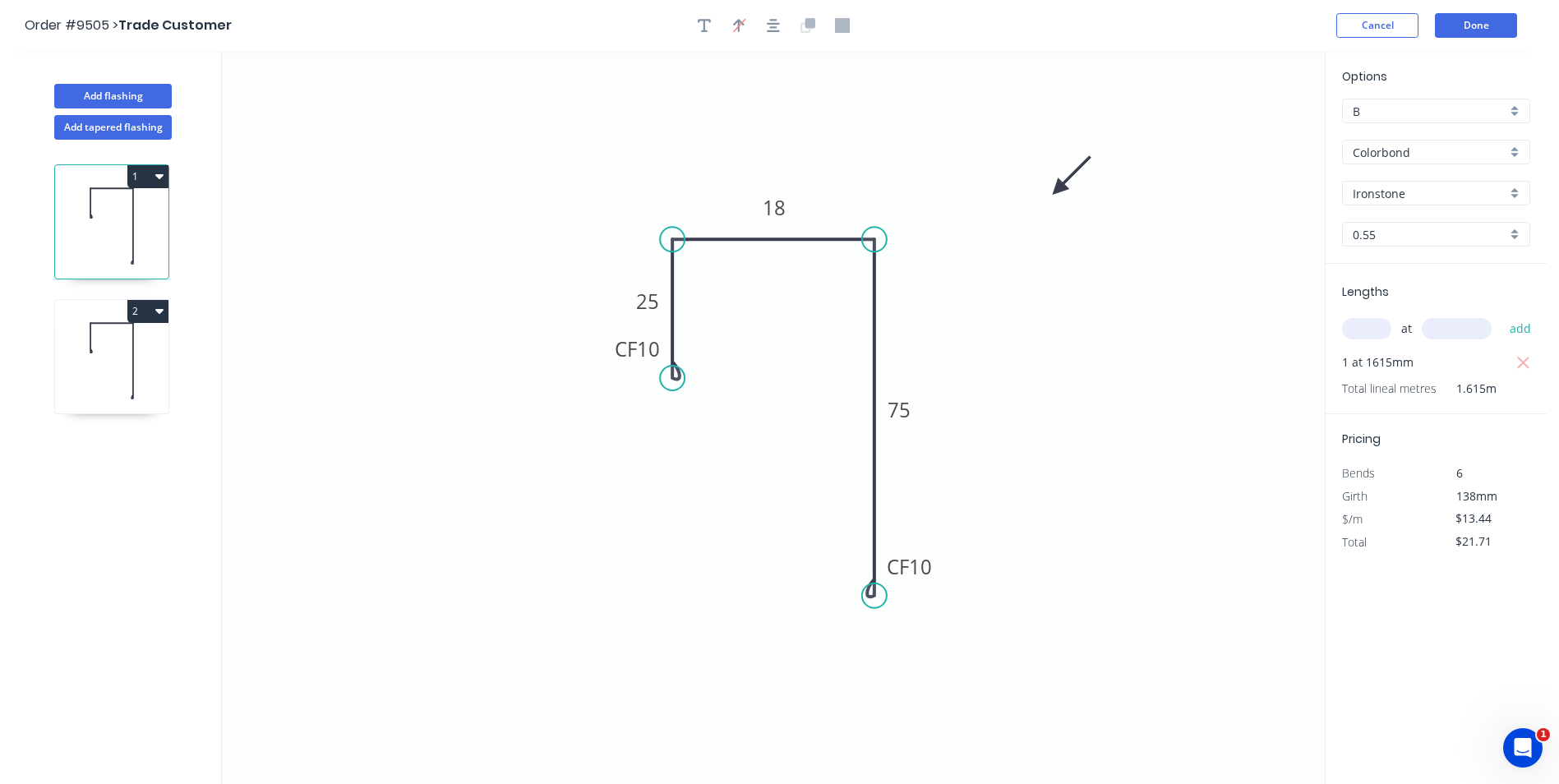
click at [1359, 331] on input "text" at bounding box center [1367, 329] width 49 height 21
type input "2"
type input "1615"
click at [1501, 315] on button "add" at bounding box center [1520, 329] width 39 height 28
click at [1524, 358] on icon "button" at bounding box center [1524, 364] width 15 height 20
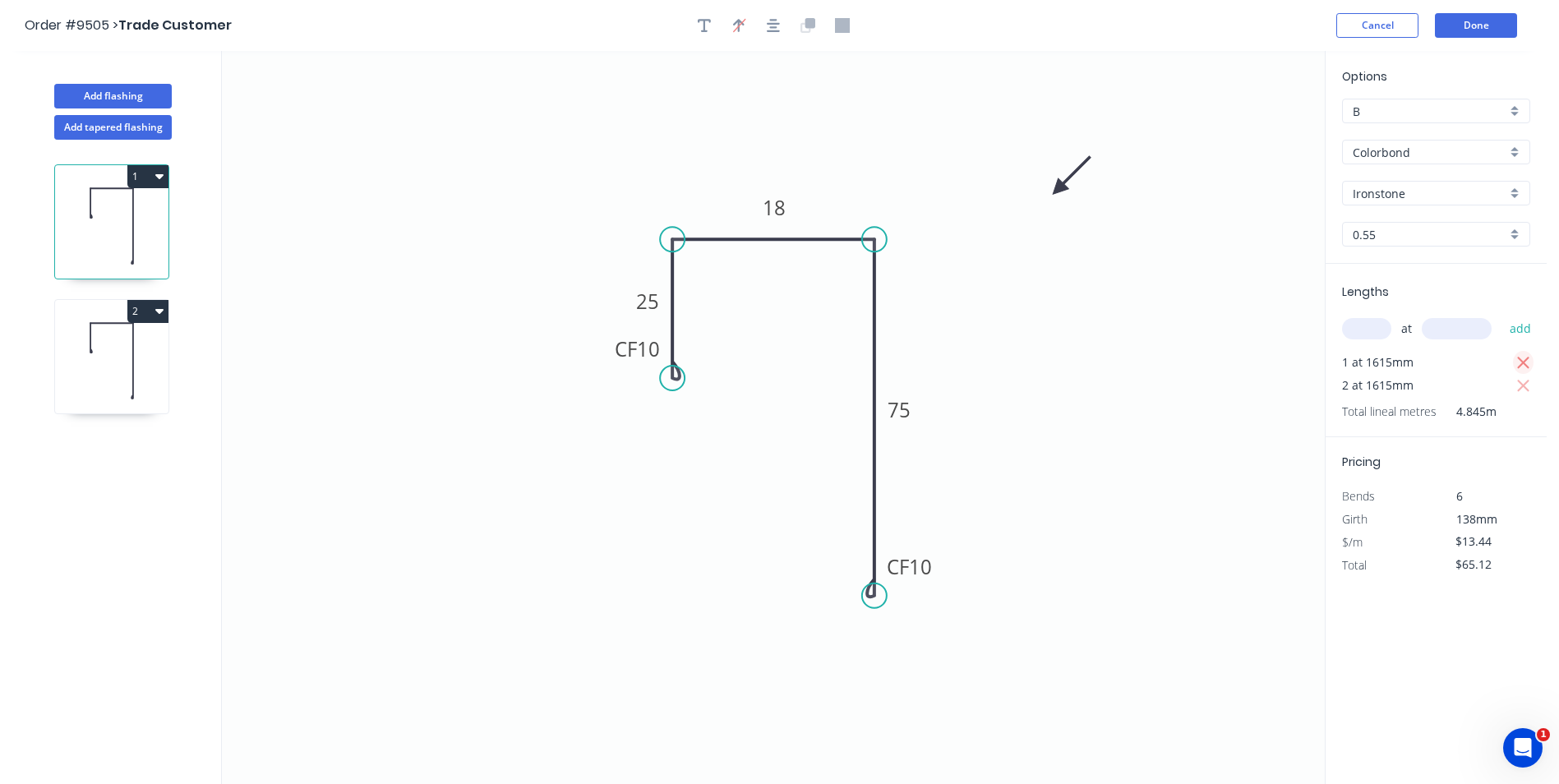
type input "$43.41"
click at [1499, 32] on button "Done" at bounding box center [1476, 26] width 82 height 25
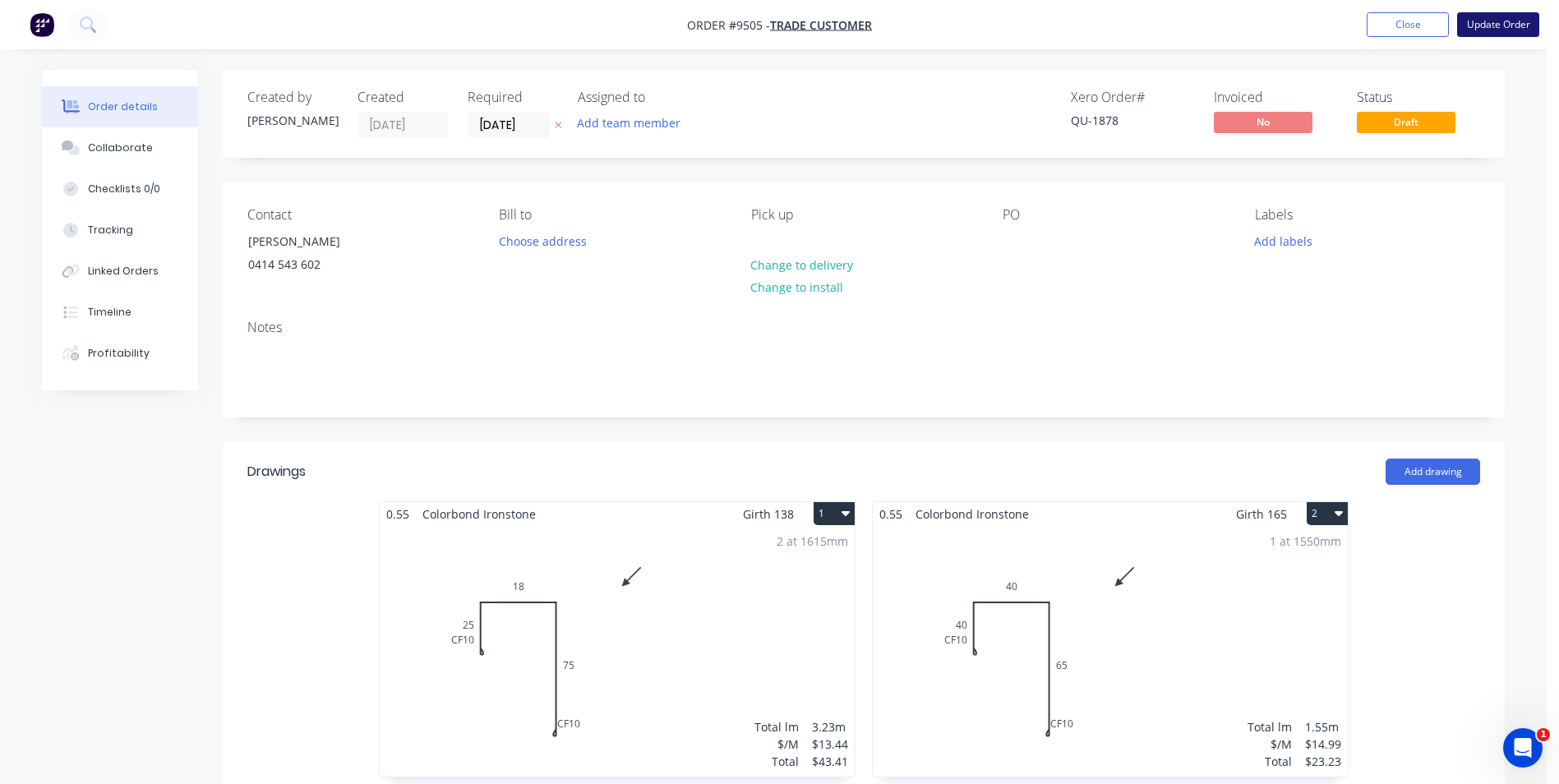
click at [1500, 26] on button "Update Order" at bounding box center [1498, 25] width 82 height 25
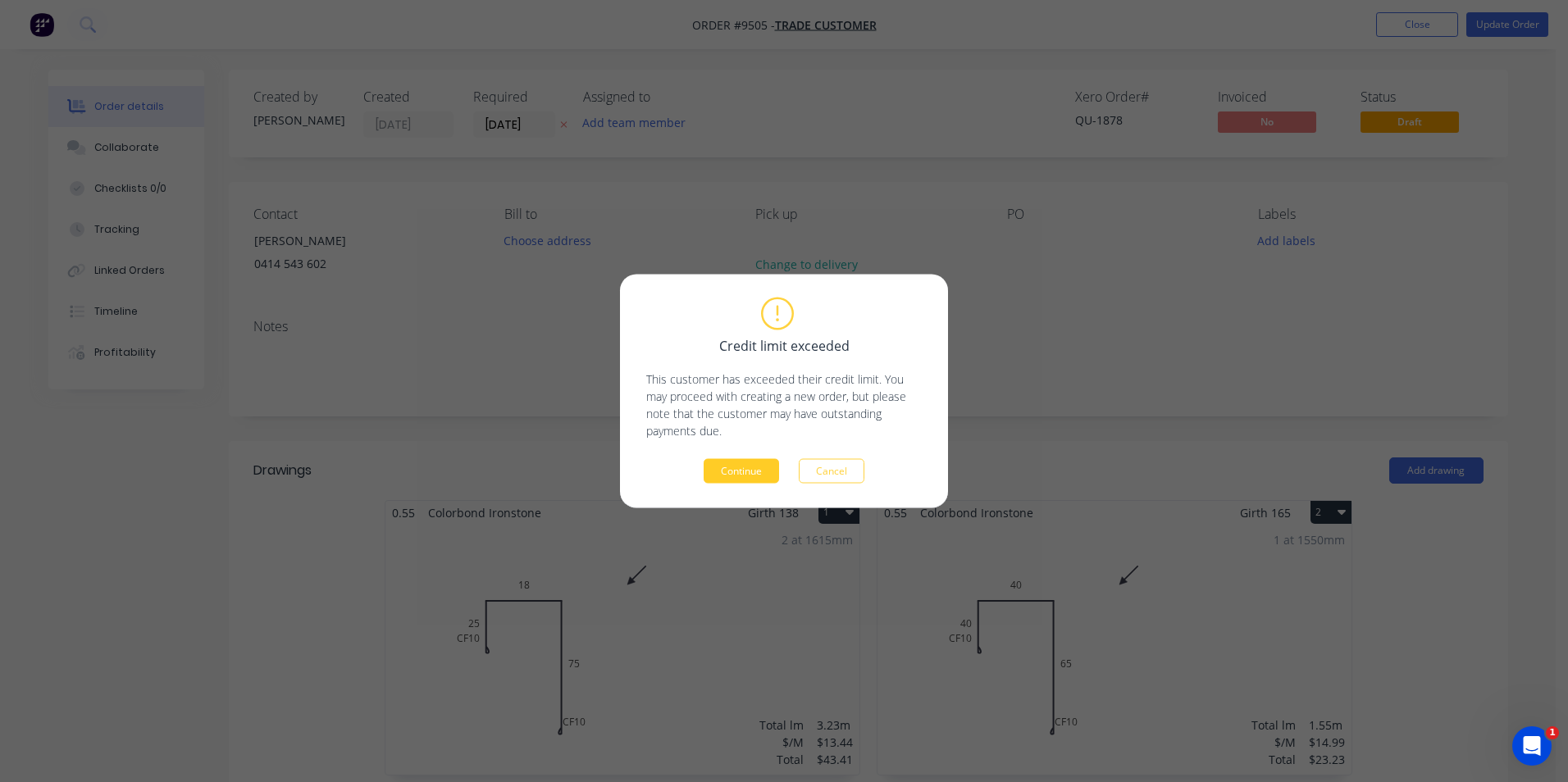
click at [727, 478] on button "Continue" at bounding box center [741, 472] width 76 height 25
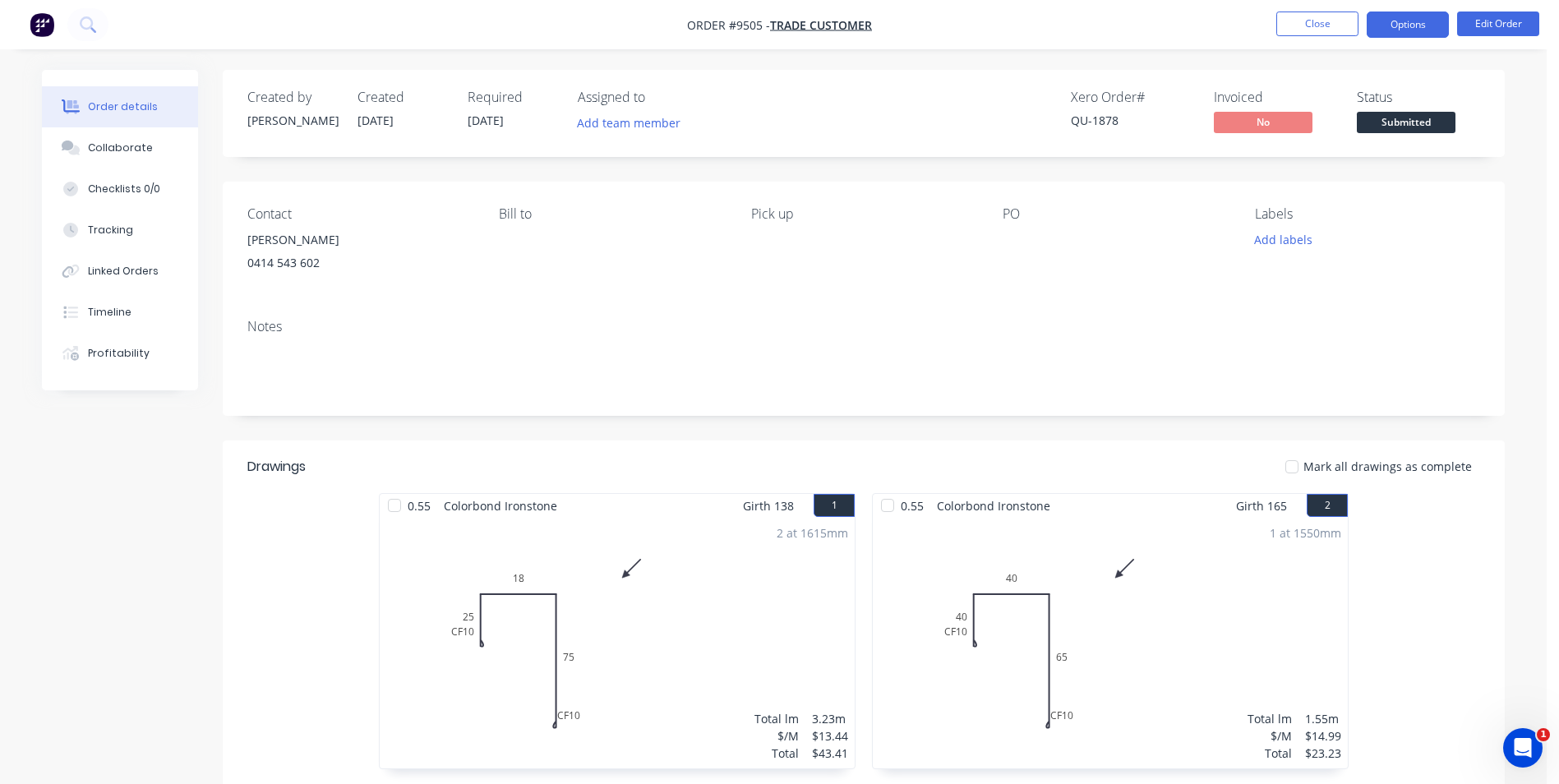
click at [1427, 28] on button "Options" at bounding box center [1408, 25] width 82 height 26
click at [1487, 64] on div "Order details Collaborate Checklists 0/0 Tracking Linked Orders Timeline Profit…" at bounding box center [773, 539] width 1547 height 1079
click at [1476, 21] on button "Edit Order" at bounding box center [1498, 24] width 82 height 25
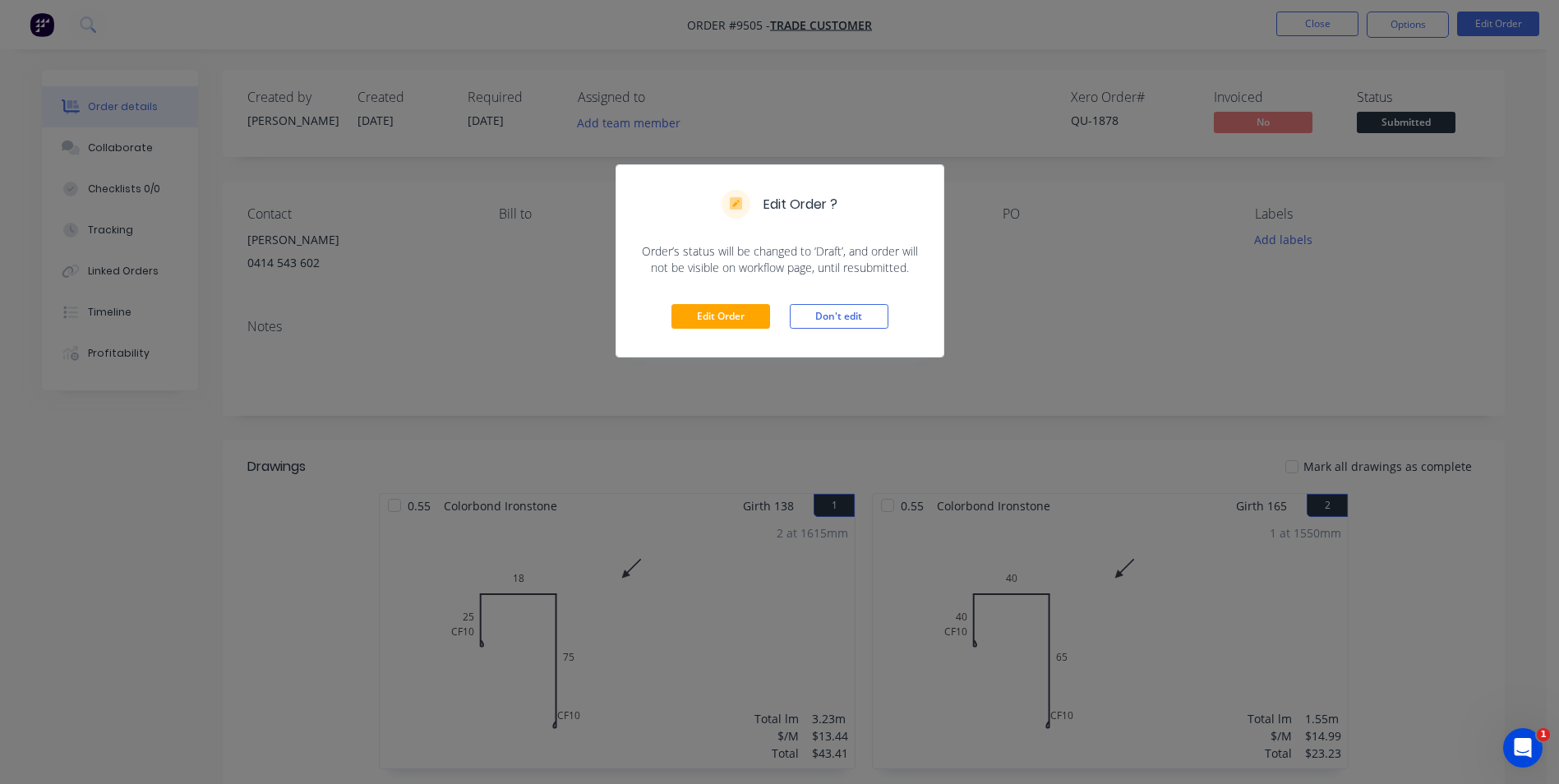
click at [683, 406] on div "Edit Order ? Order’s status will be changed to ‘Draft’, and order will not be v…" at bounding box center [779, 392] width 1559 height 784
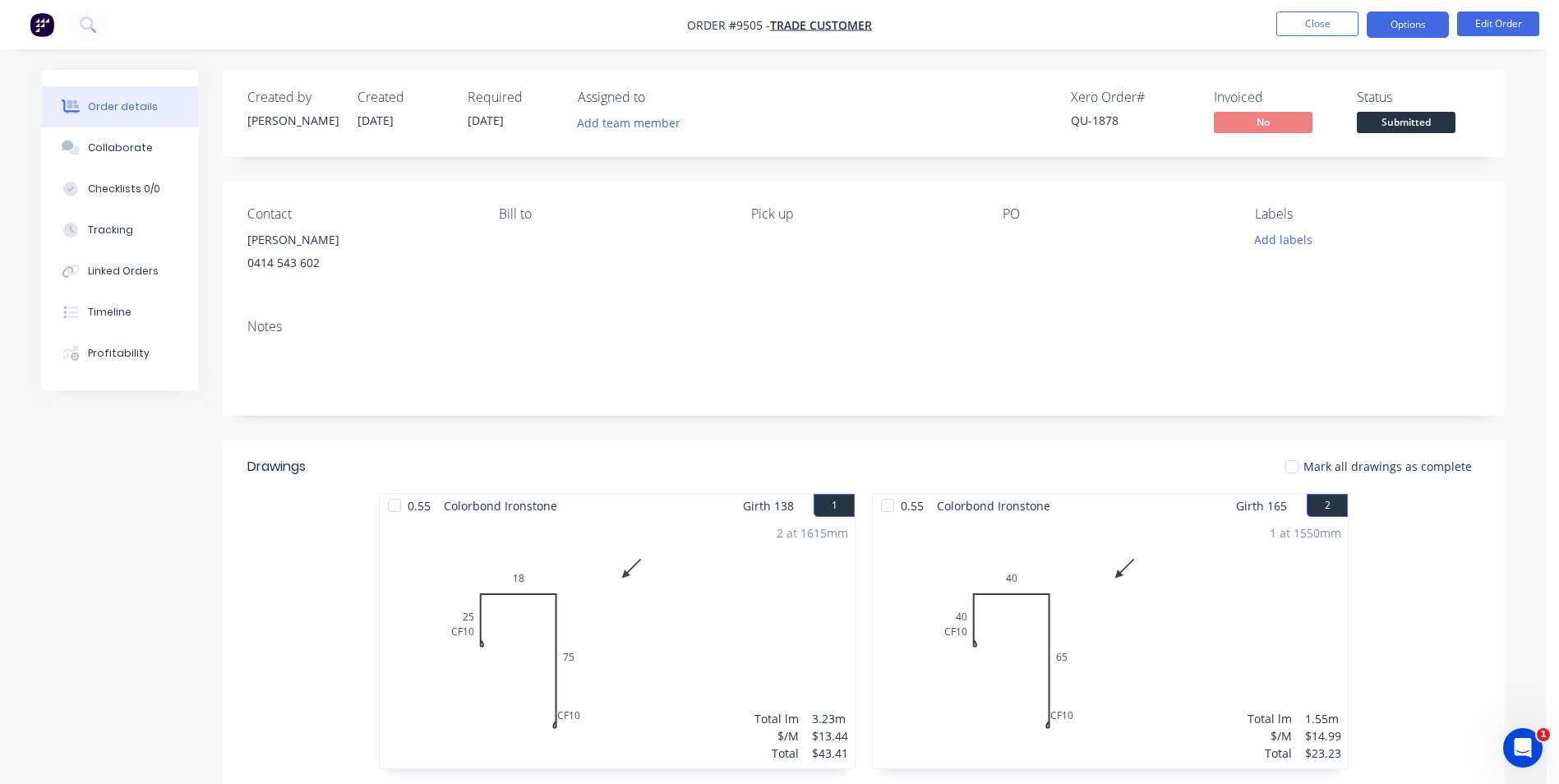
click at [1386, 35] on button "Options" at bounding box center [1408, 25] width 82 height 26
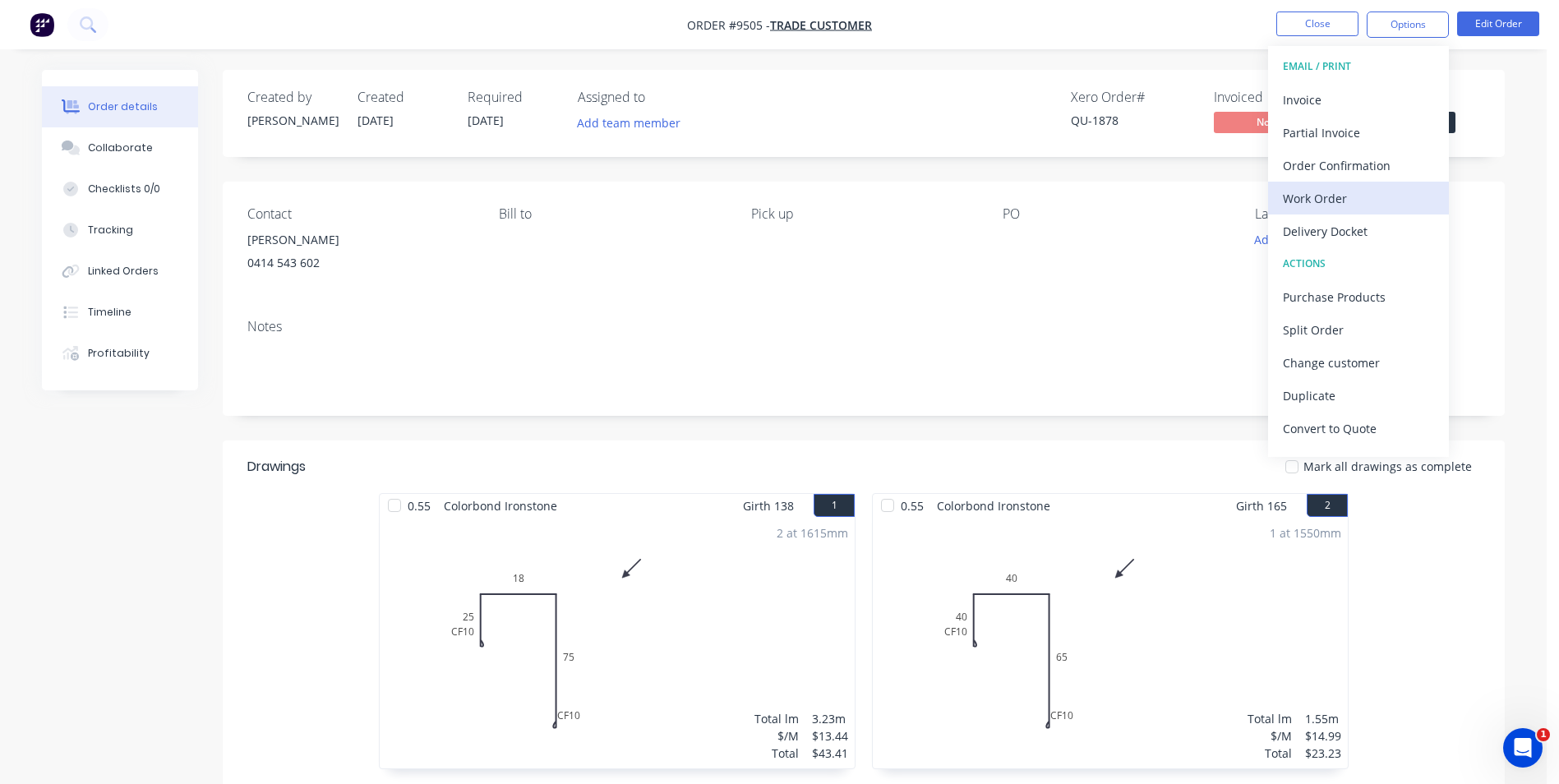
click at [1349, 195] on div "Work Order" at bounding box center [1359, 198] width 151 height 24
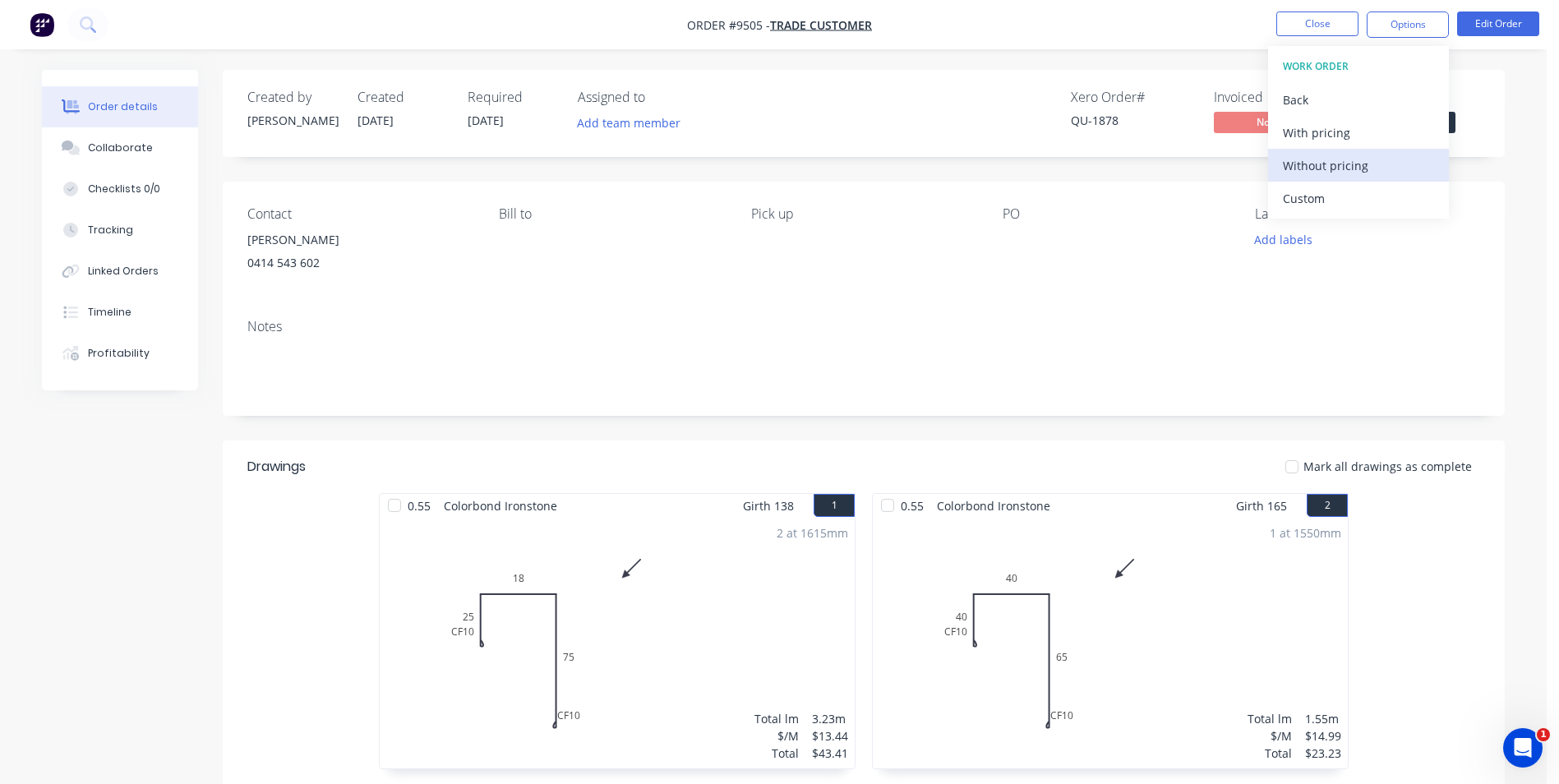
click at [1358, 170] on div "Without pricing" at bounding box center [1359, 165] width 151 height 24
click at [969, 266] on div "Pick up" at bounding box center [864, 244] width 225 height 75
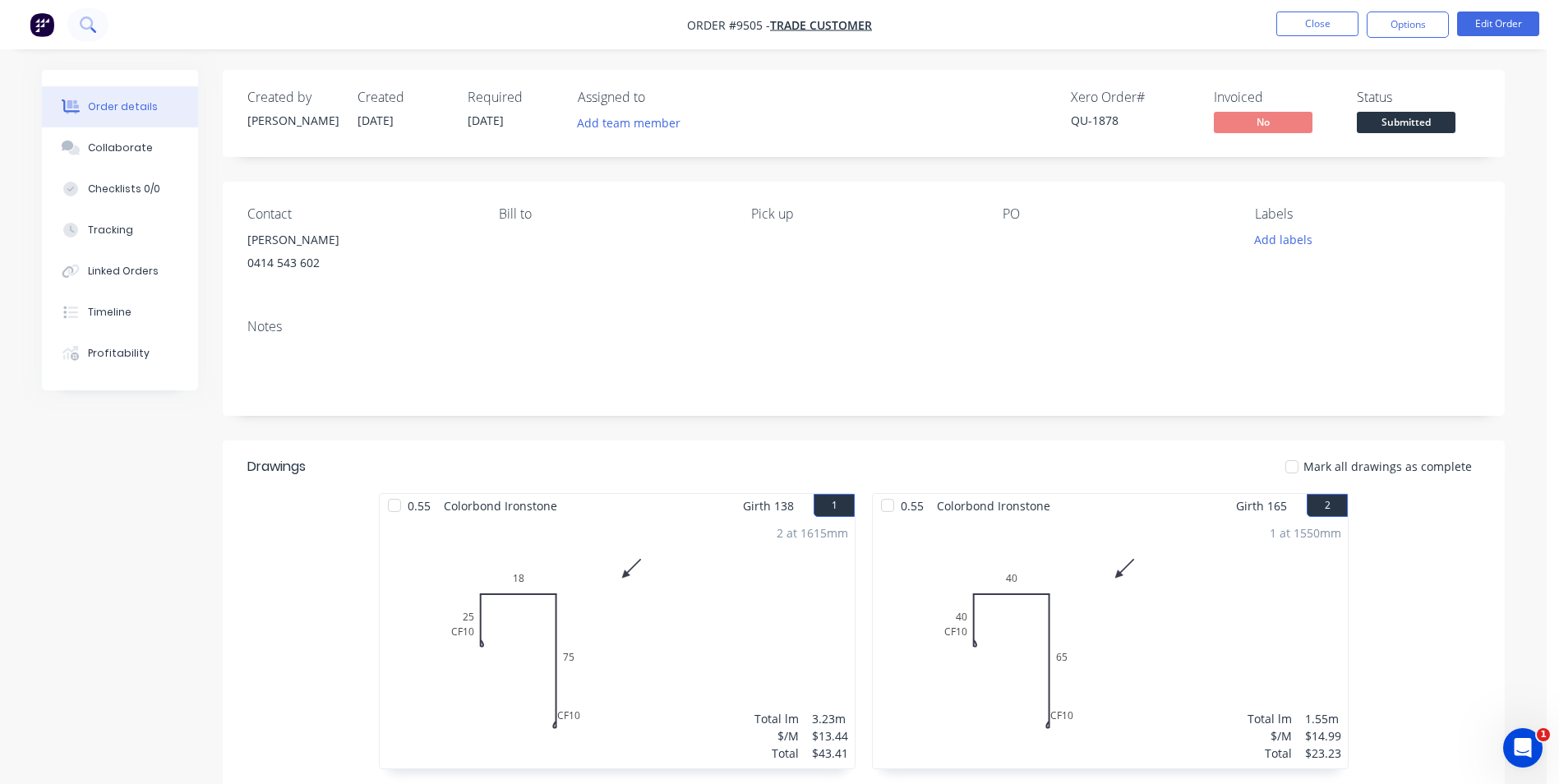
click at [84, 15] on button at bounding box center [88, 25] width 41 height 33
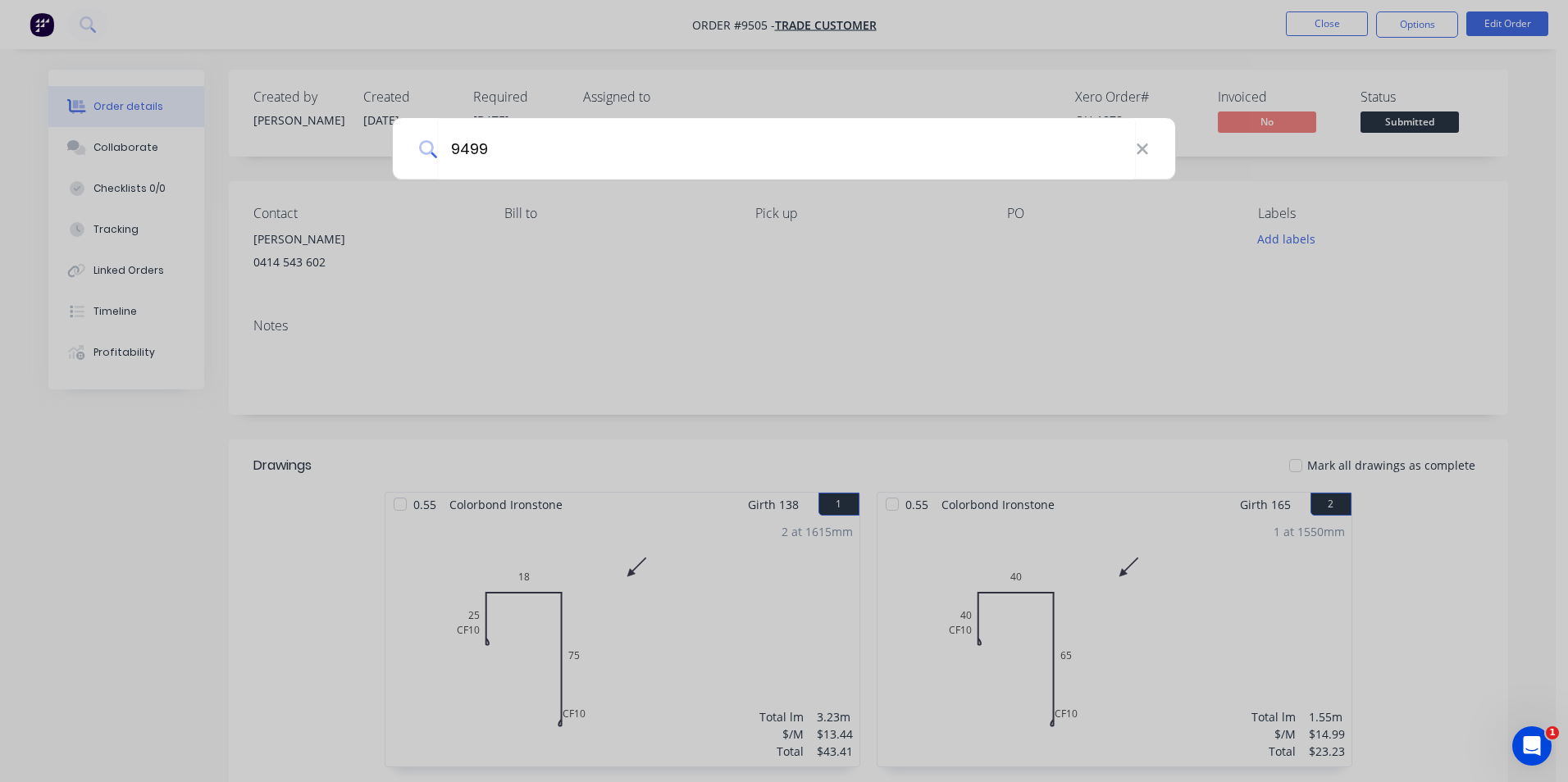
type input "9499"
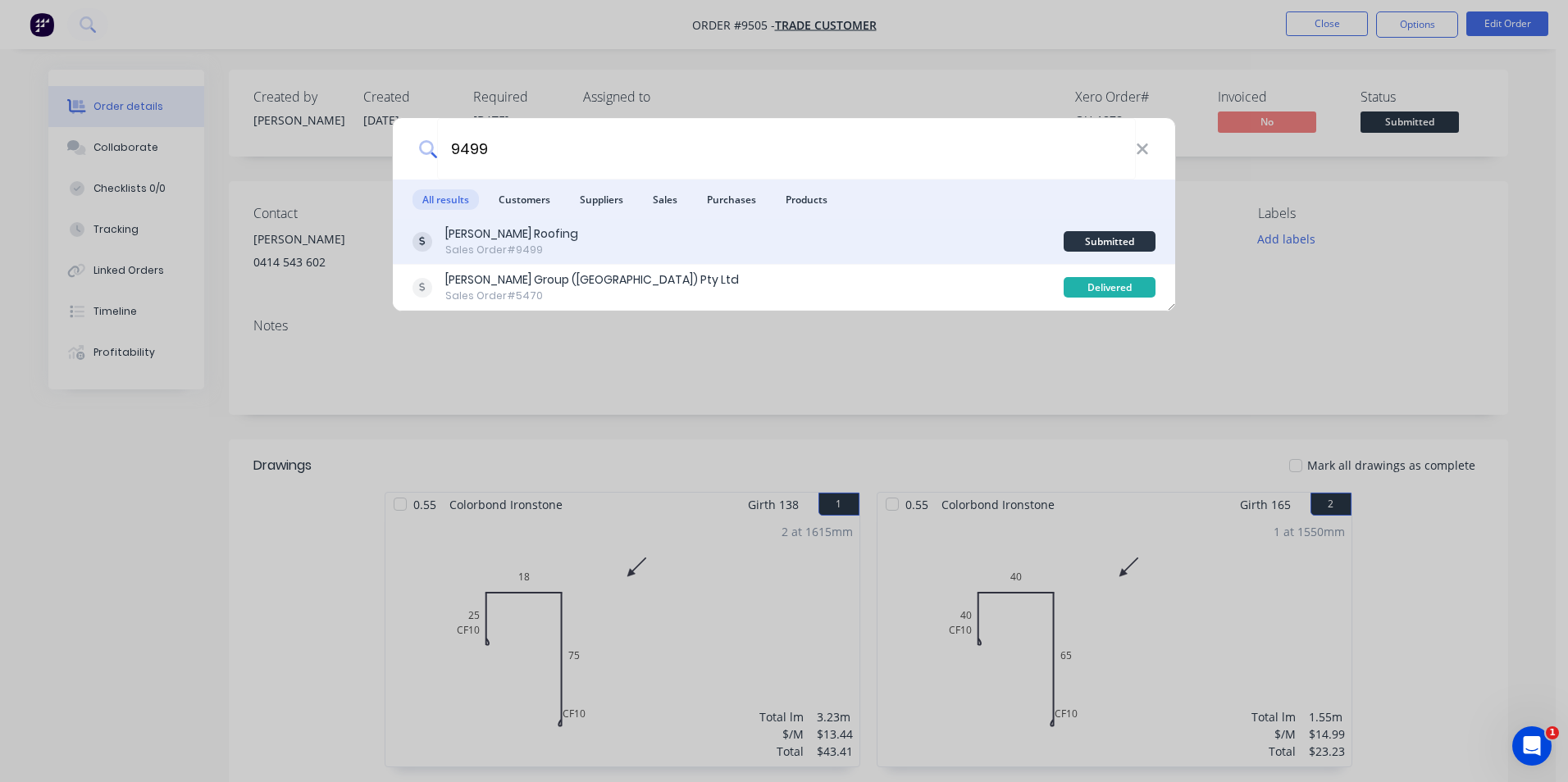
click at [662, 240] on div "Luke Austin Roofing Sales Order #9499" at bounding box center [738, 241] width 651 height 32
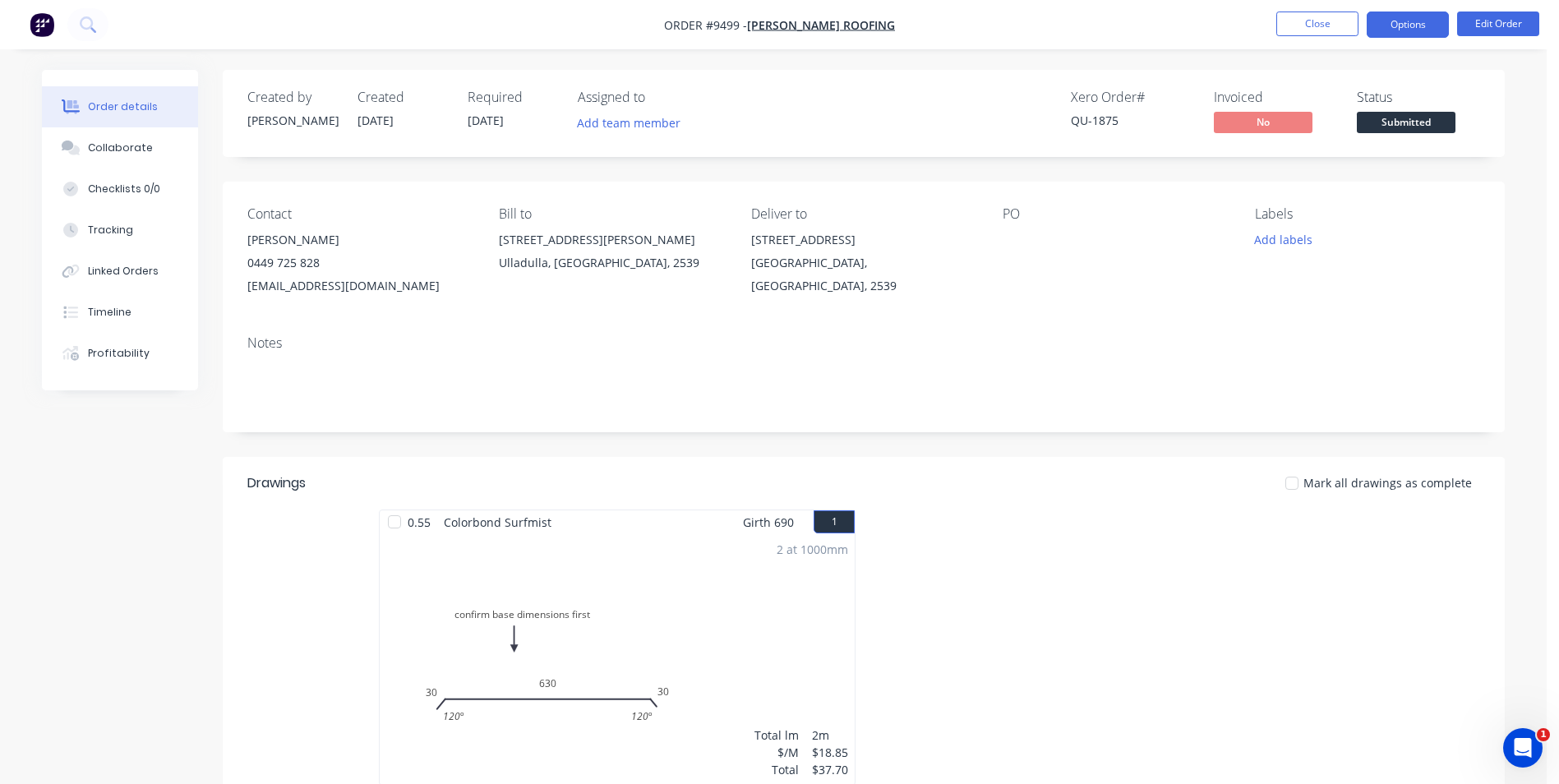
click at [1425, 30] on button "Options" at bounding box center [1408, 25] width 82 height 26
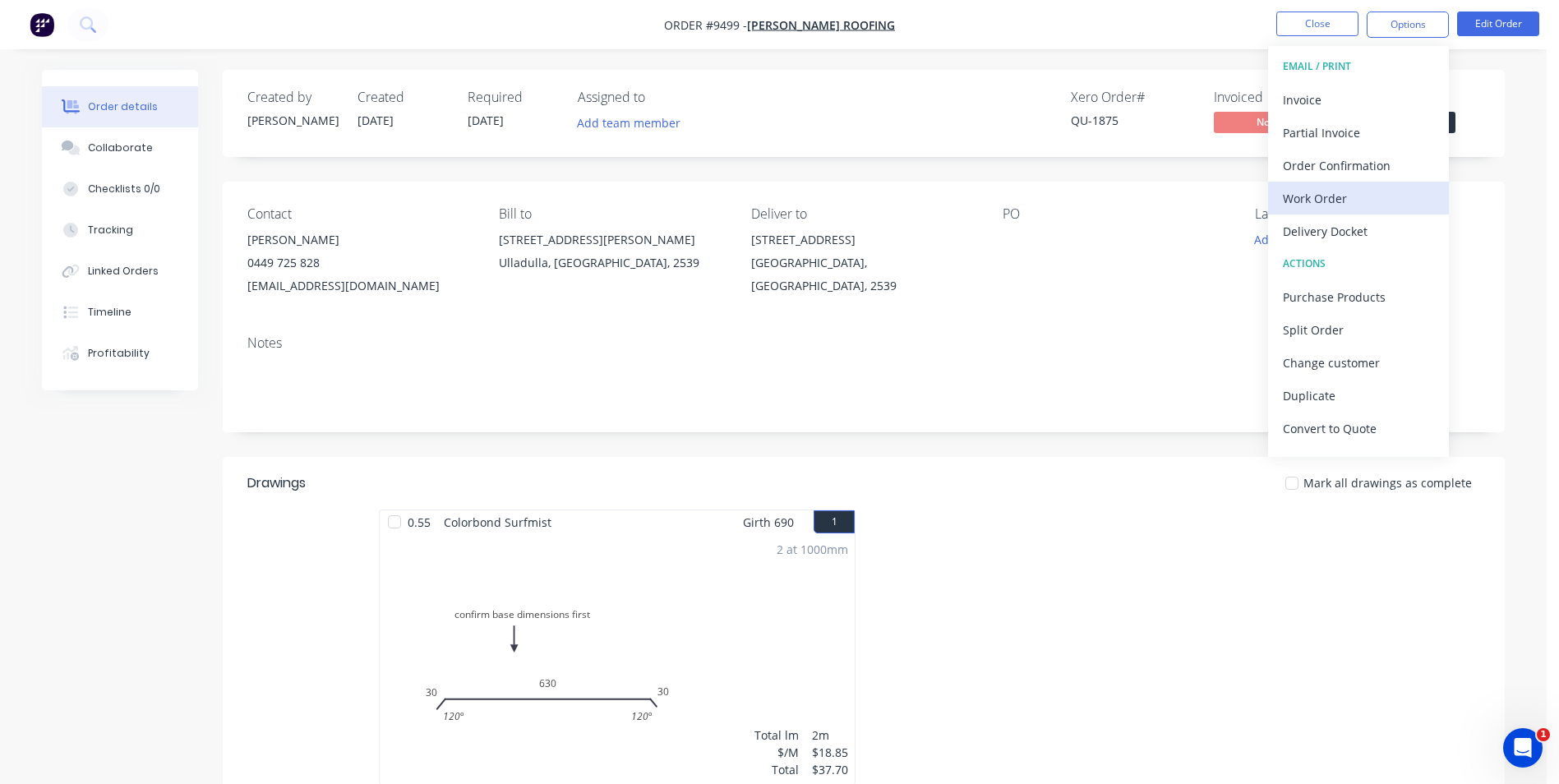
click at [1334, 197] on div "Work Order" at bounding box center [1359, 198] width 151 height 24
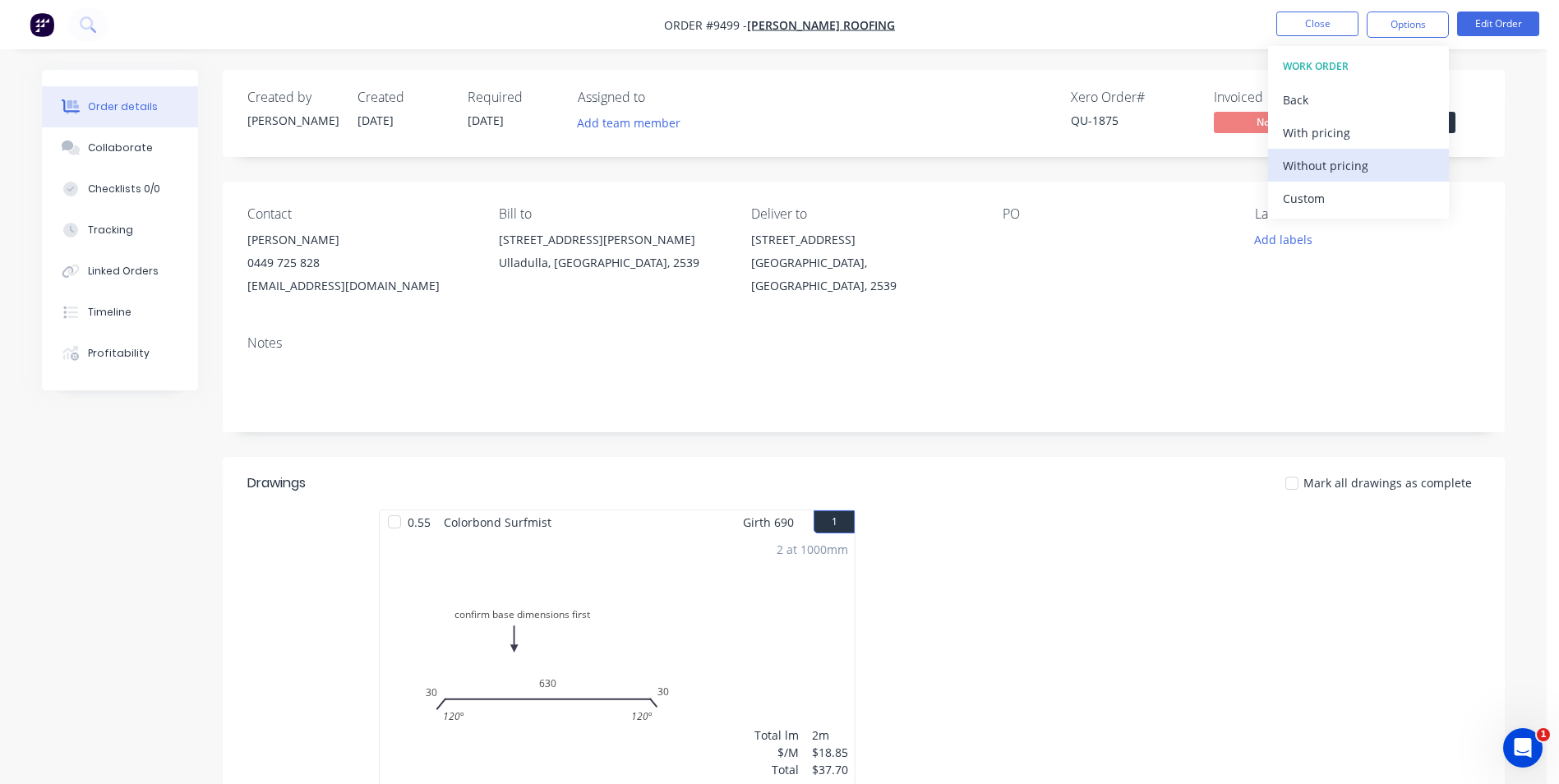
click at [1334, 176] on div "Without pricing" at bounding box center [1359, 165] width 151 height 24
click at [81, 21] on icon at bounding box center [86, 23] width 13 height 13
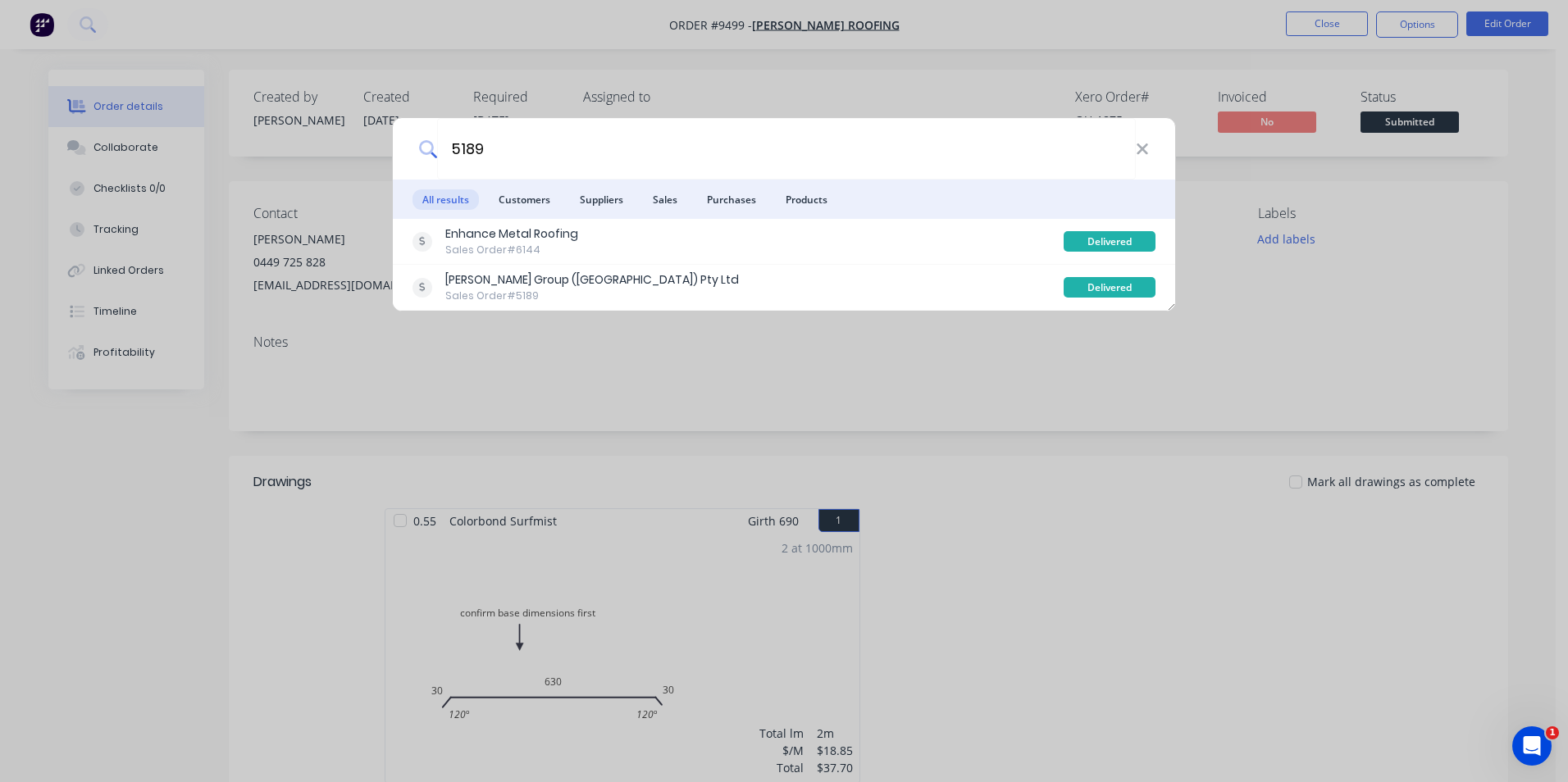
type input "5189"
click at [573, 34] on div "5189 All results Customers Suppliers Sales Purchases Products Enhance Metal Roo…" at bounding box center [784, 391] width 1568 height 782
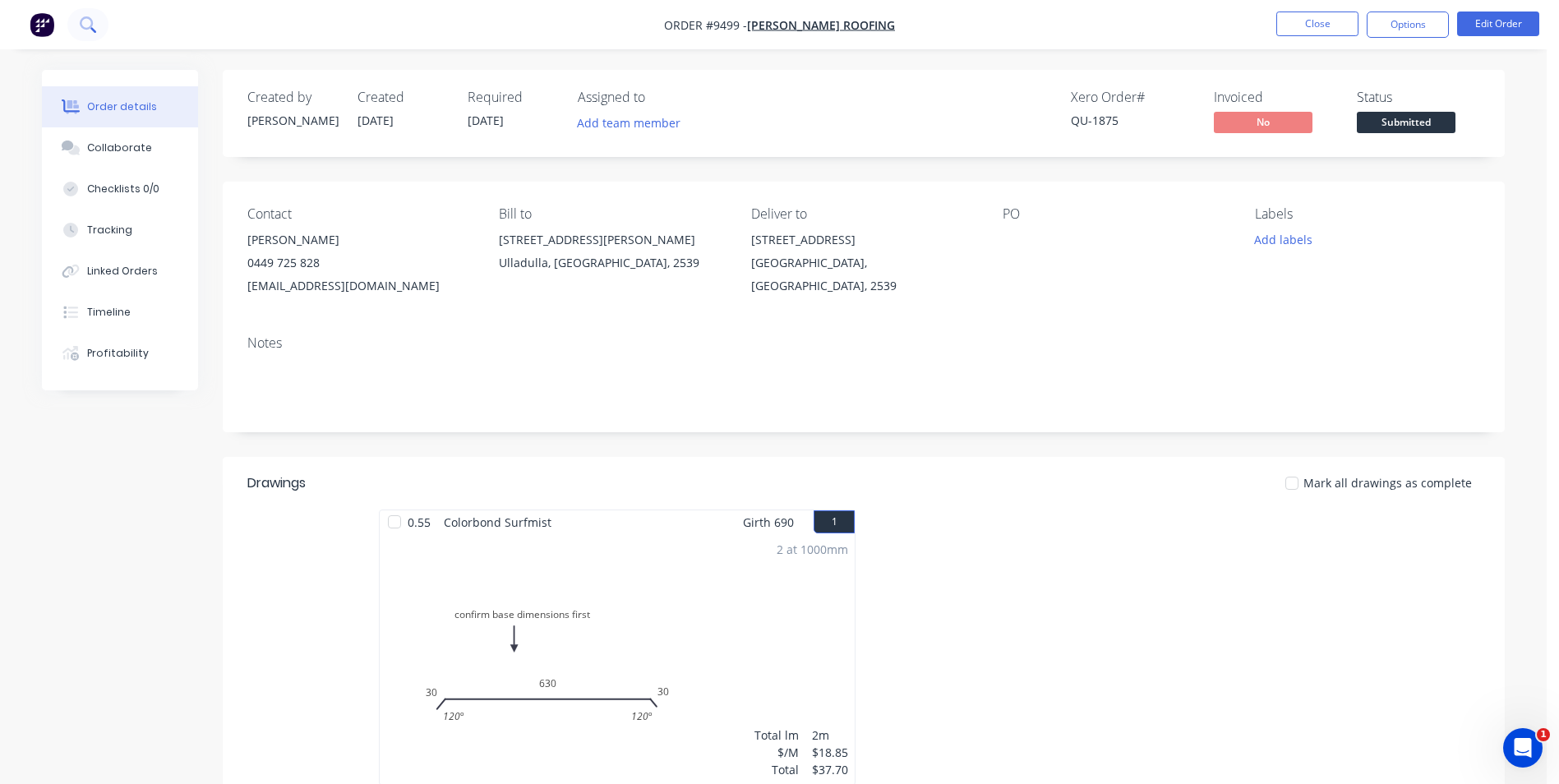
click at [100, 28] on button at bounding box center [88, 25] width 41 height 33
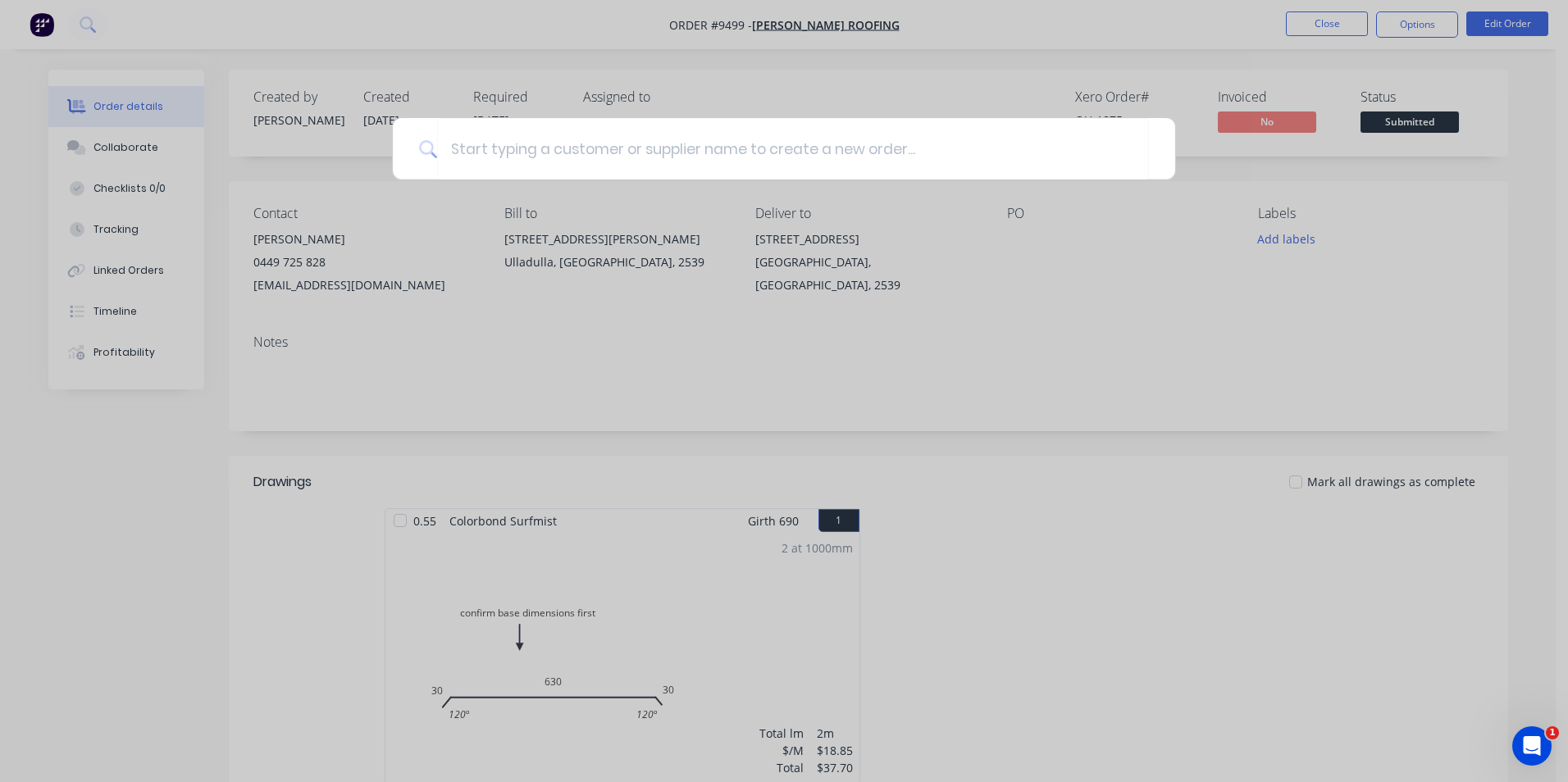
drag, startPoint x: 525, startPoint y: 73, endPoint x: 492, endPoint y: 69, distance: 33.2
click at [521, 71] on div at bounding box center [784, 391] width 1568 height 782
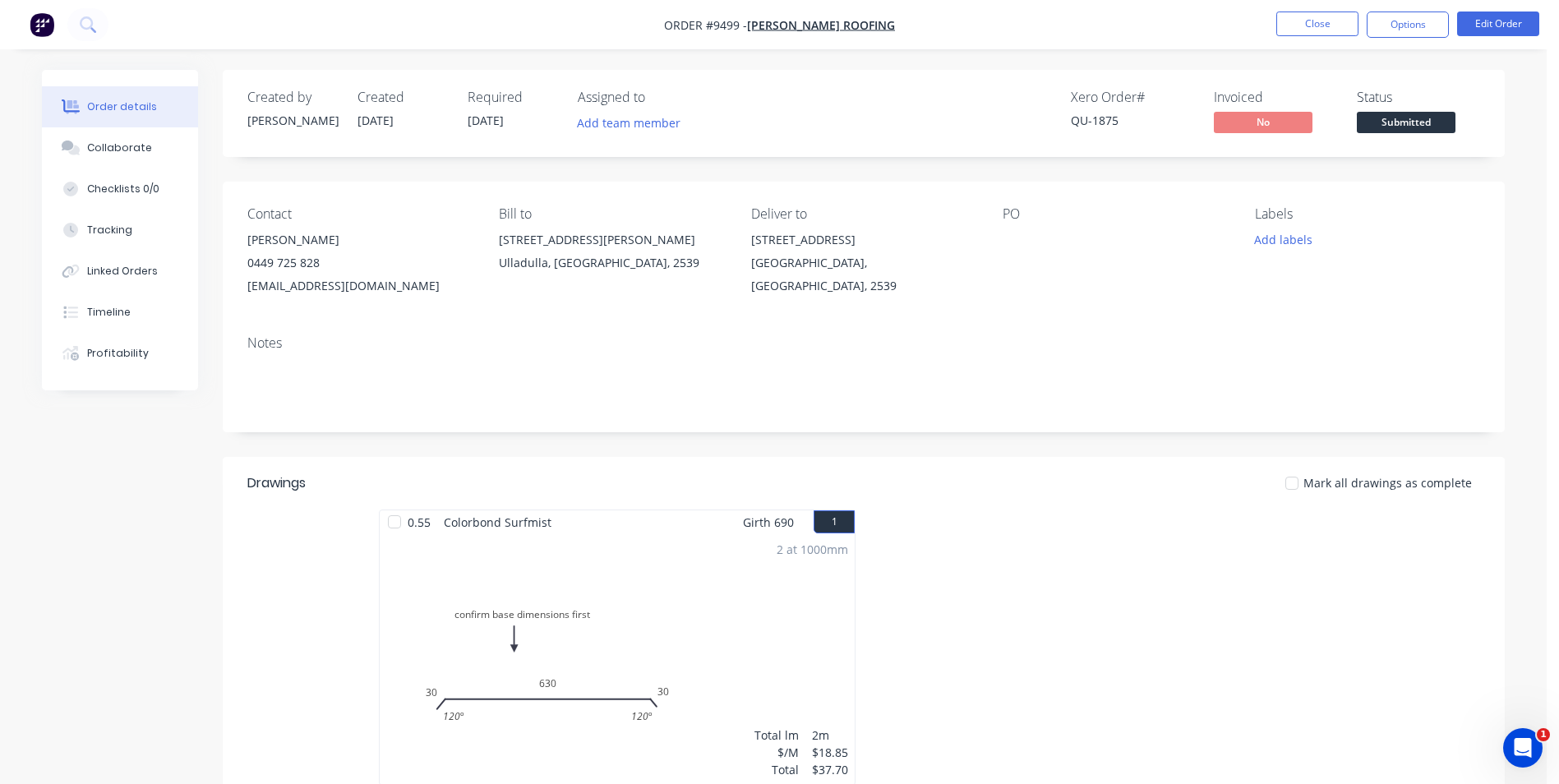
click at [44, 18] on img "button" at bounding box center [42, 25] width 25 height 25
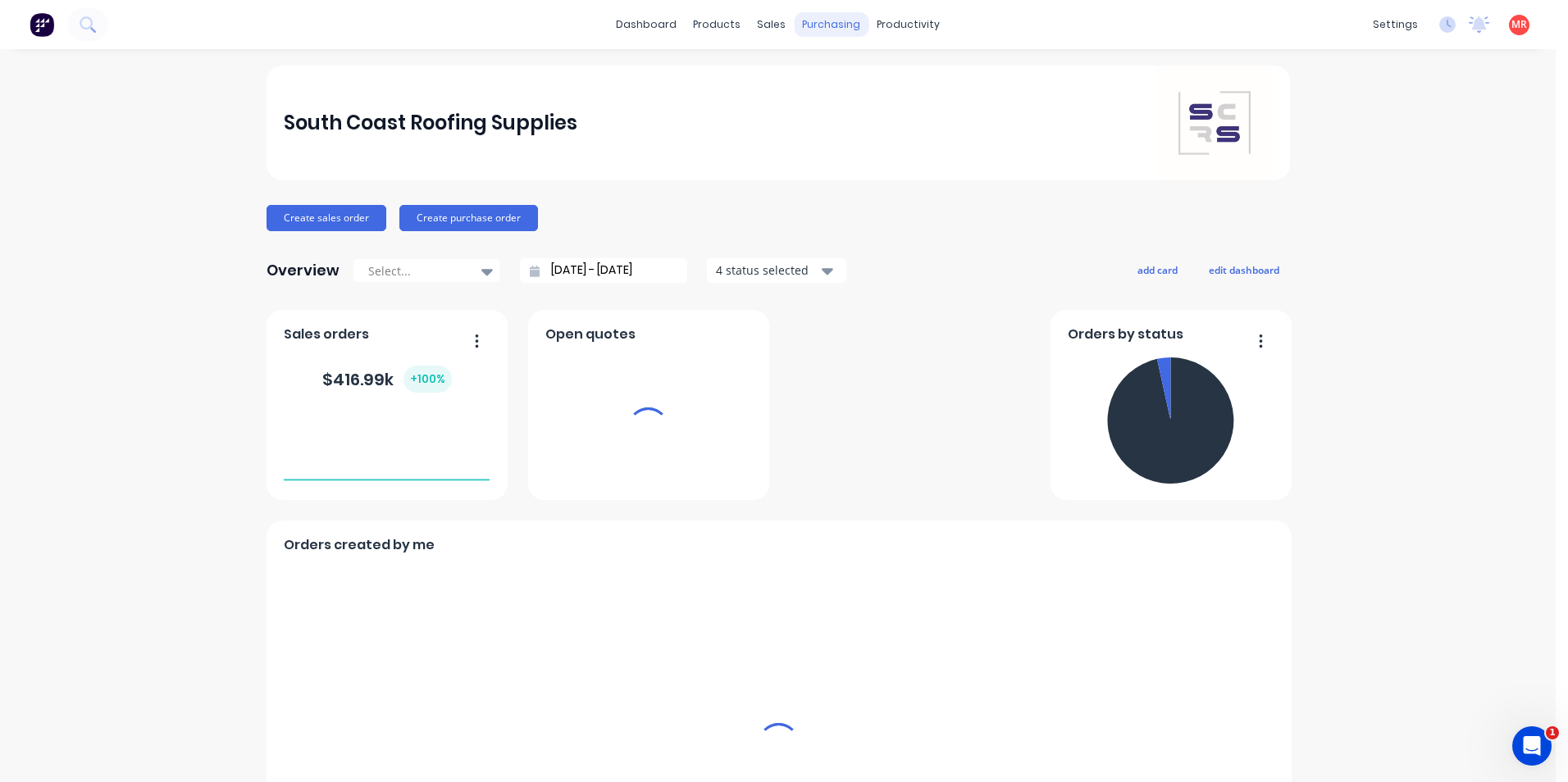
click at [817, 34] on div "purchasing" at bounding box center [831, 25] width 75 height 25
click at [814, 25] on div "purchasing" at bounding box center [831, 25] width 75 height 25
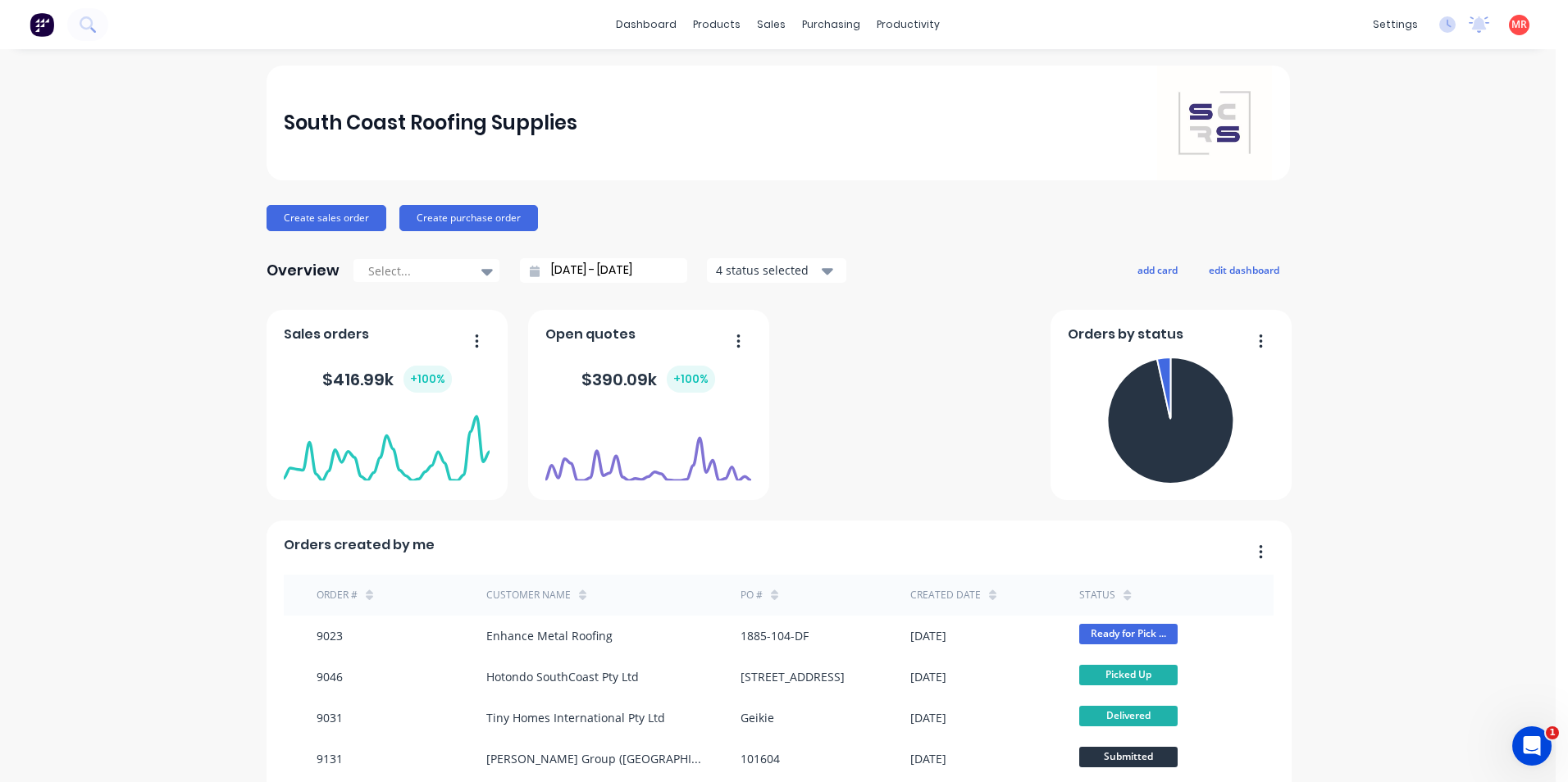
click at [585, 277] on input "28/07/25 - 28/08/25" at bounding box center [610, 271] width 141 height 25
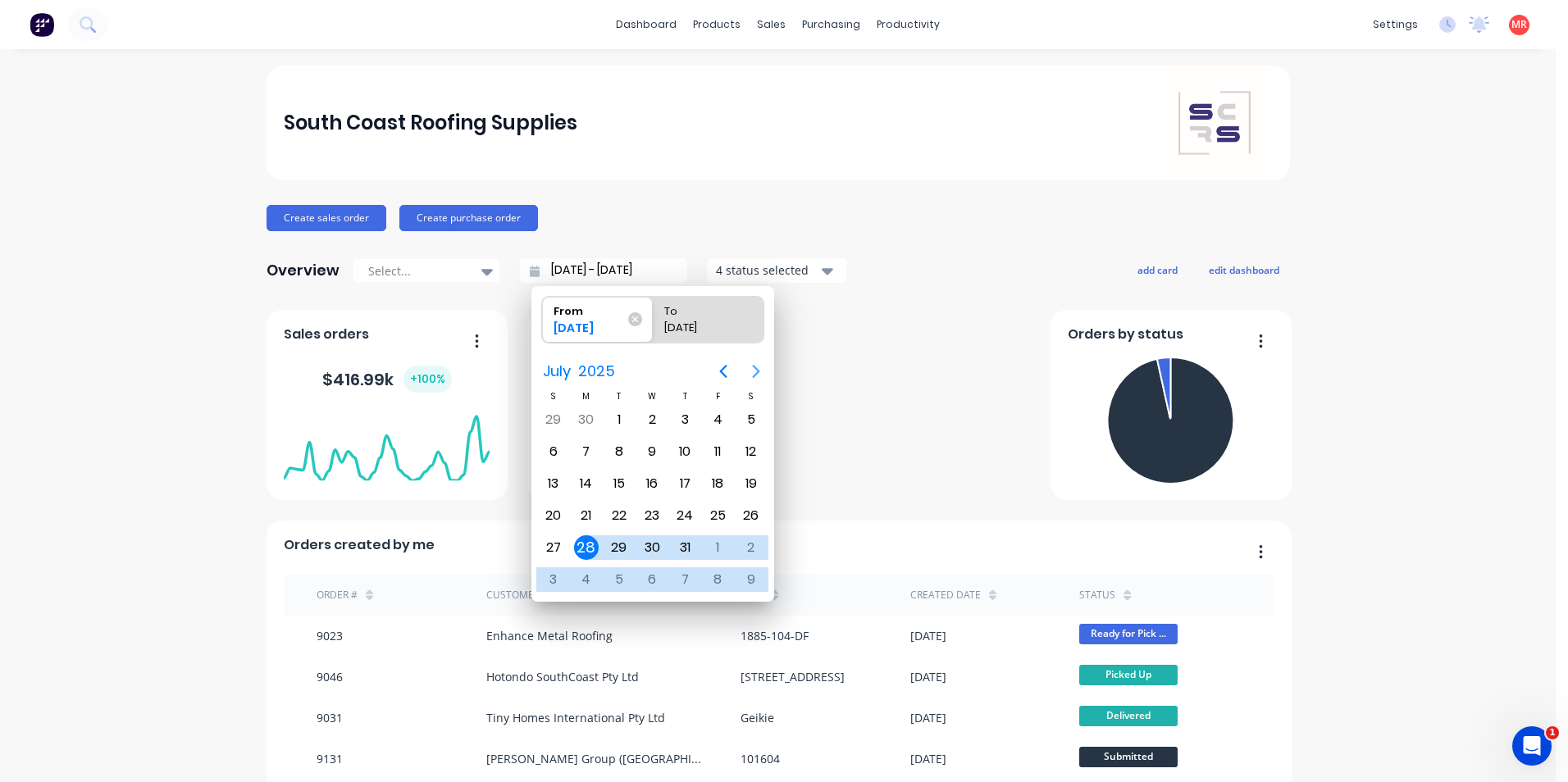
click at [758, 369] on icon "Next page" at bounding box center [755, 372] width 7 height 13
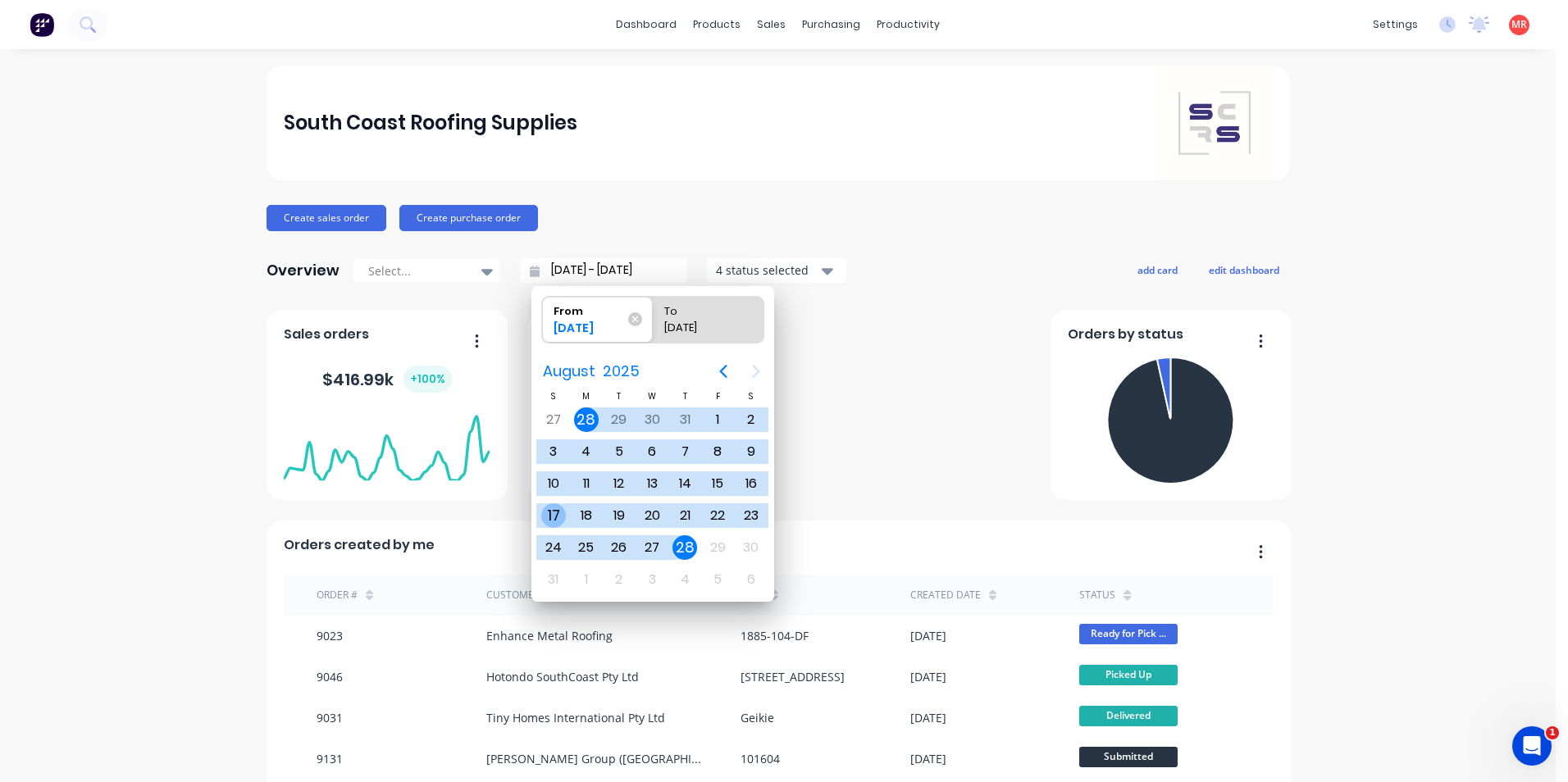
click at [549, 514] on div "17" at bounding box center [553, 515] width 25 height 25
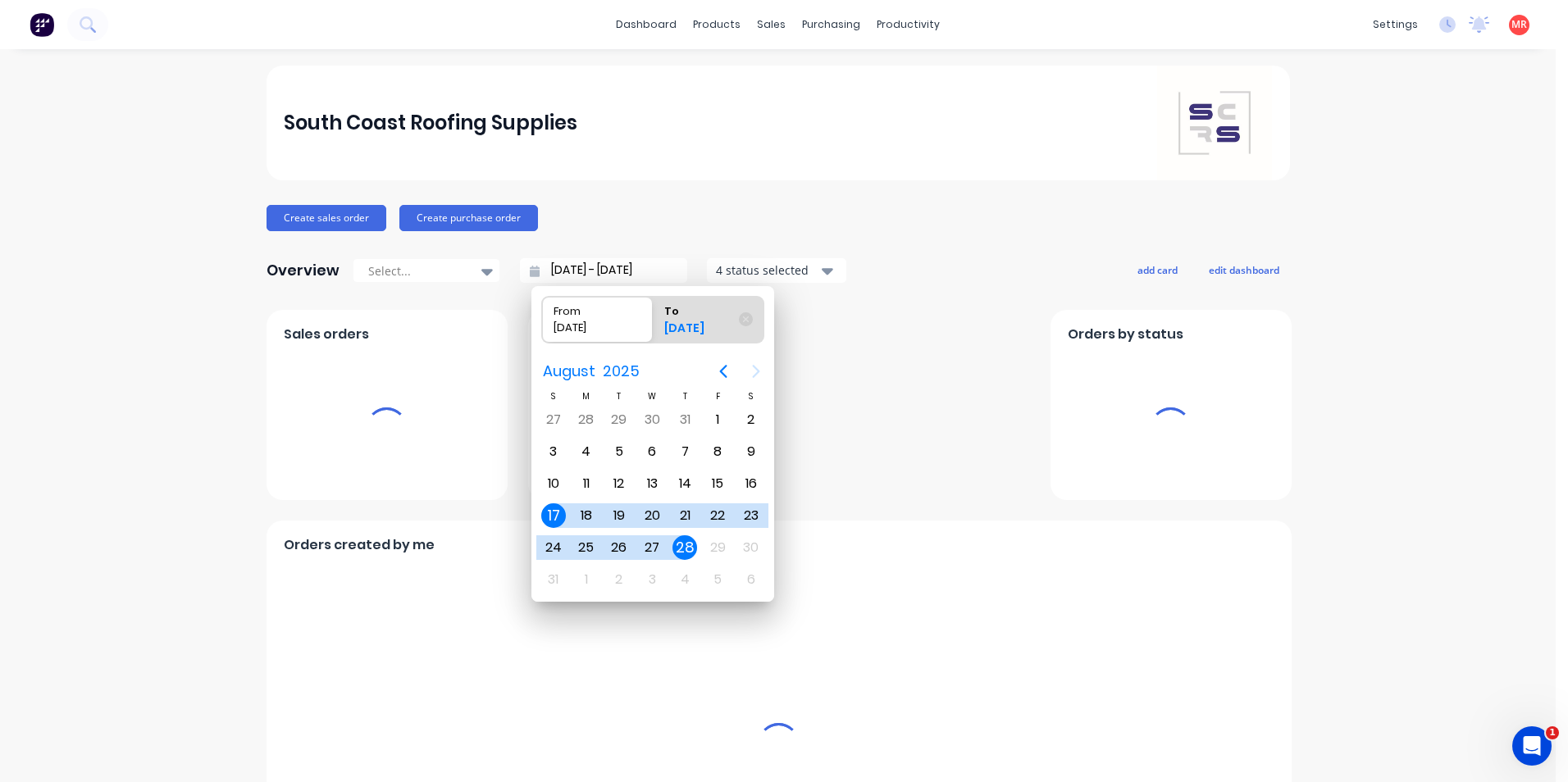
type input "17/08/25 - 28/08/25"
radio input "false"
radio input "true"
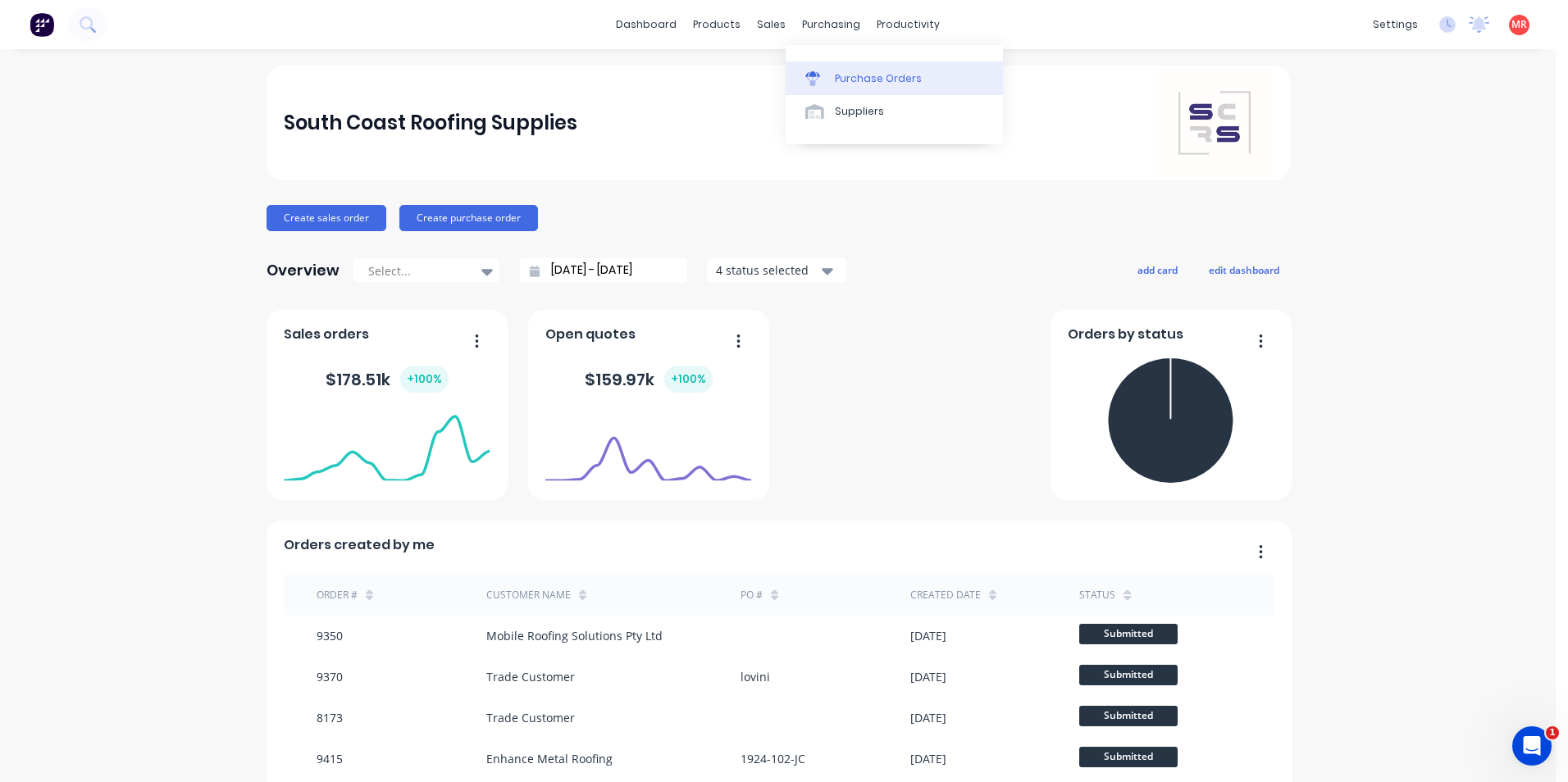
click at [842, 71] on div "Purchase Orders" at bounding box center [878, 79] width 87 height 15
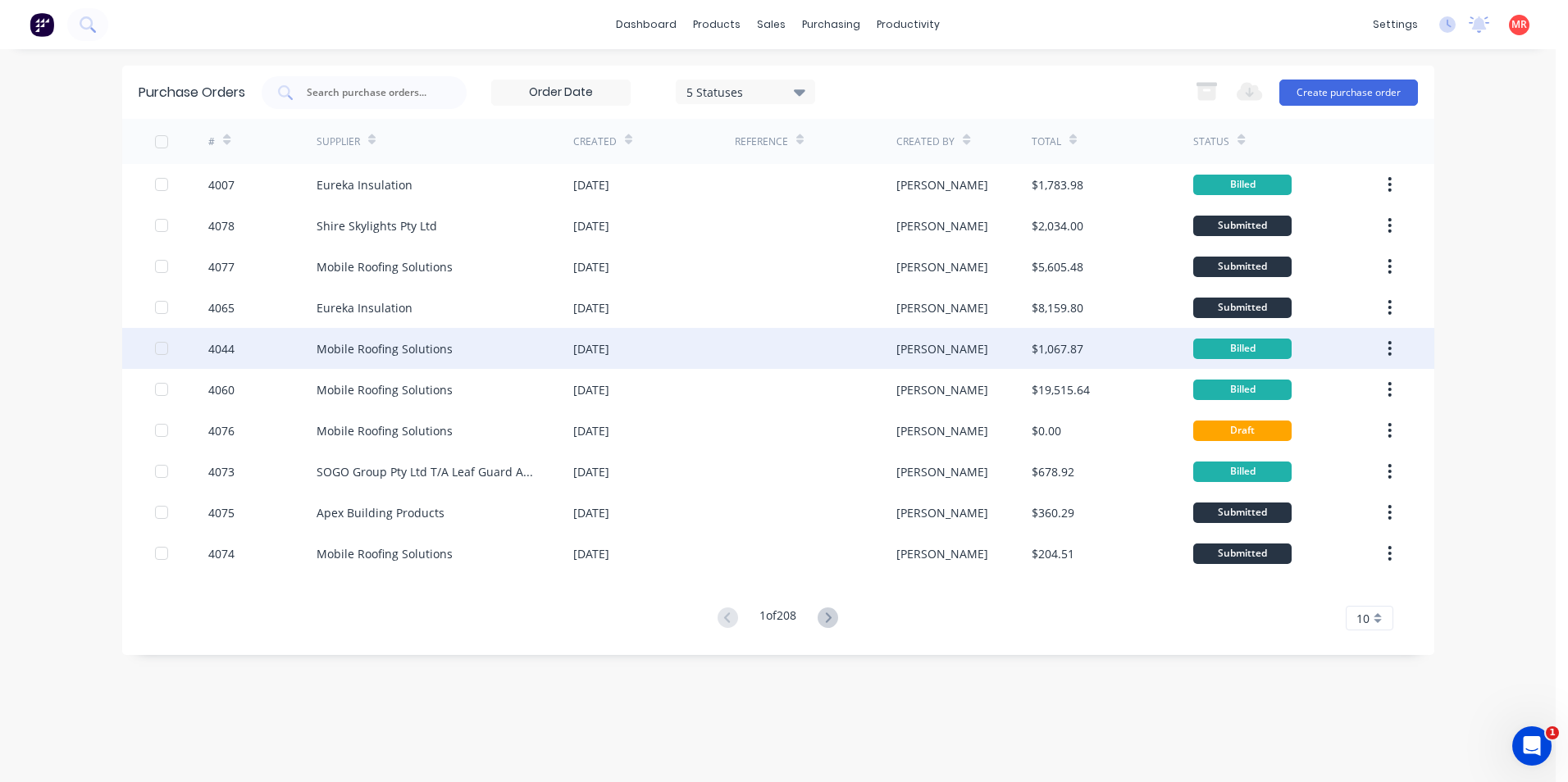
click at [681, 344] on div "25 Aug 2025" at bounding box center [653, 349] width 162 height 41
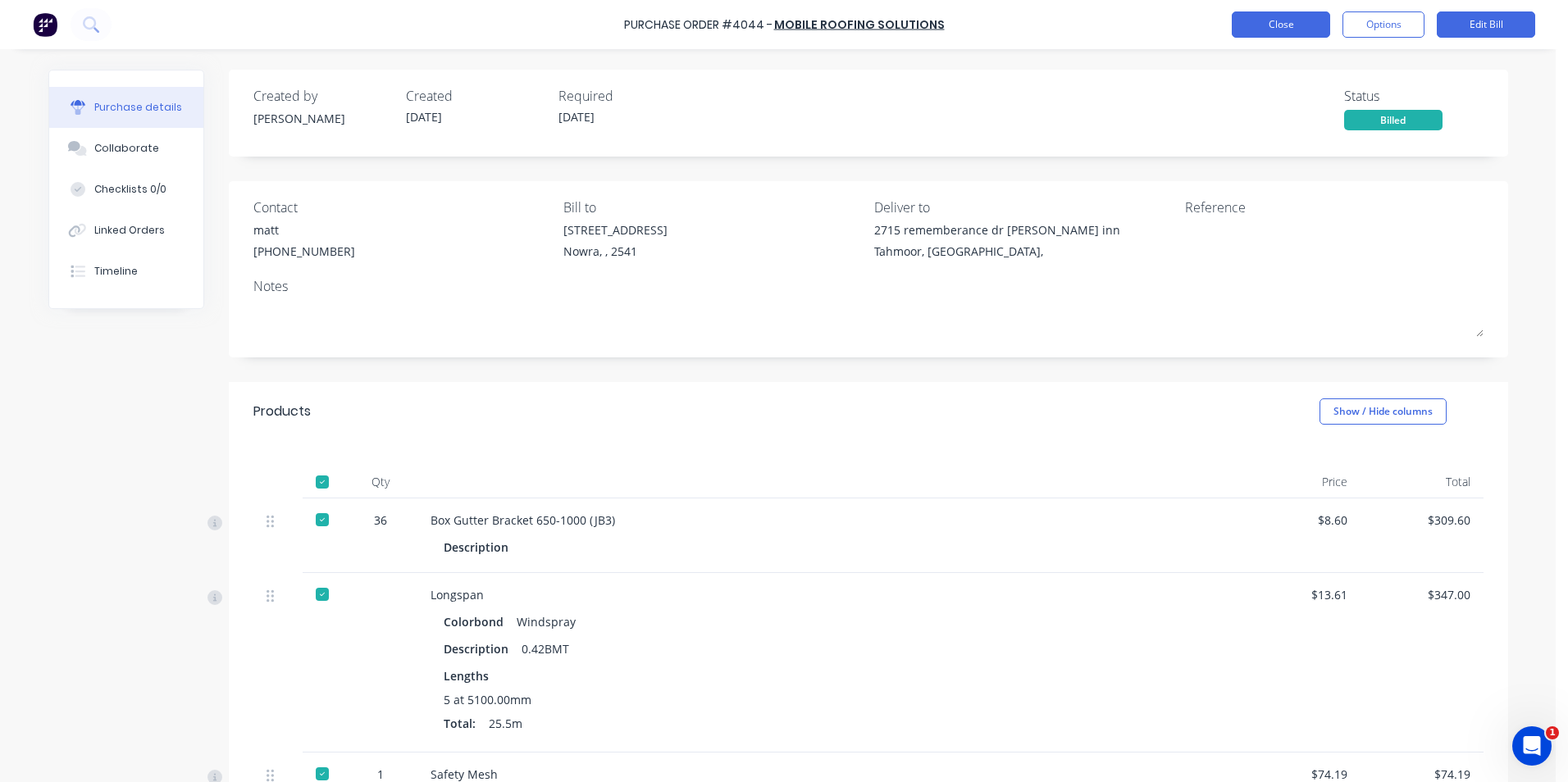
click at [1310, 25] on button "Close" at bounding box center [1281, 25] width 99 height 26
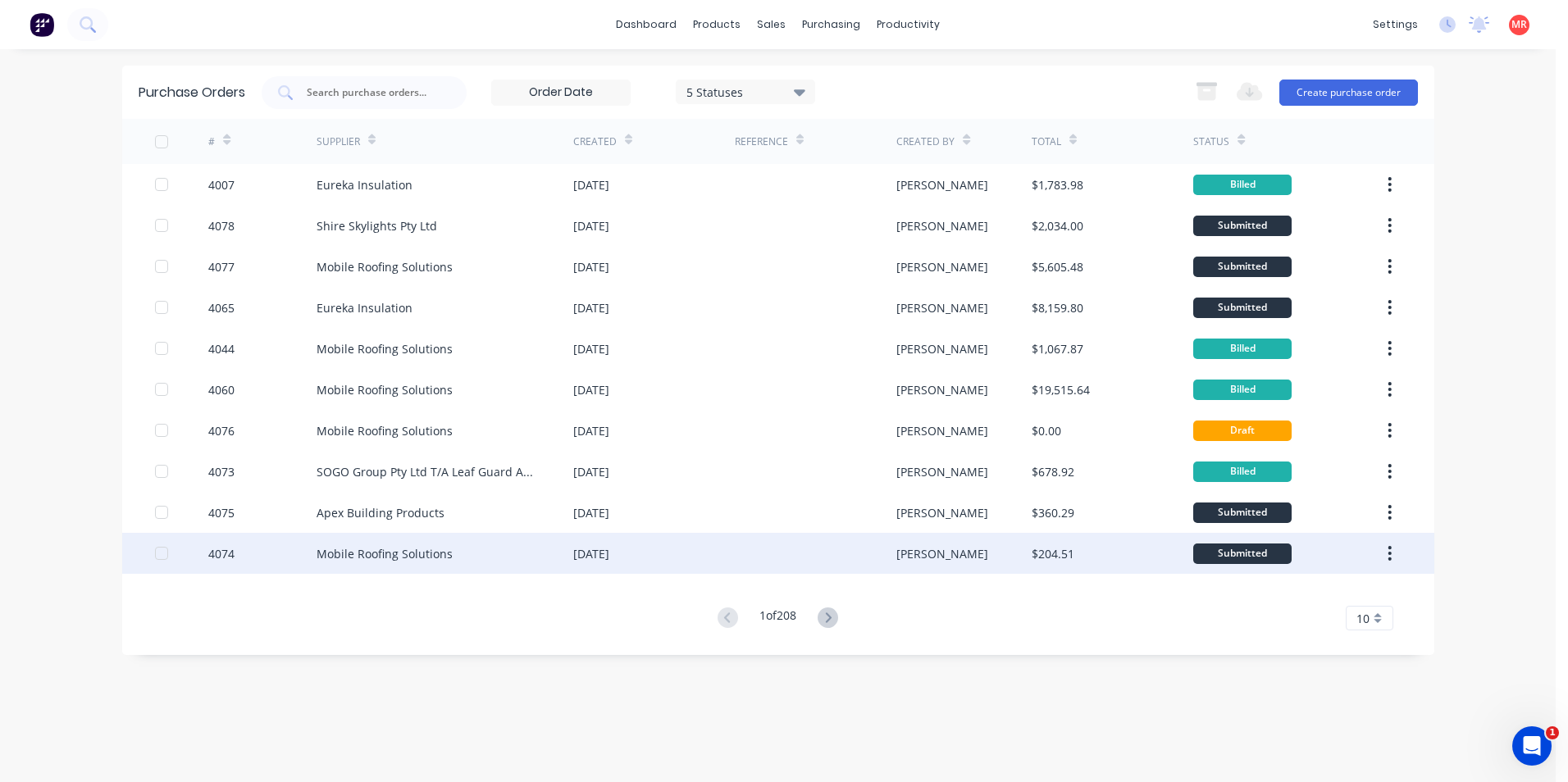
click at [730, 552] on div "[DATE]" at bounding box center [653, 553] width 162 height 41
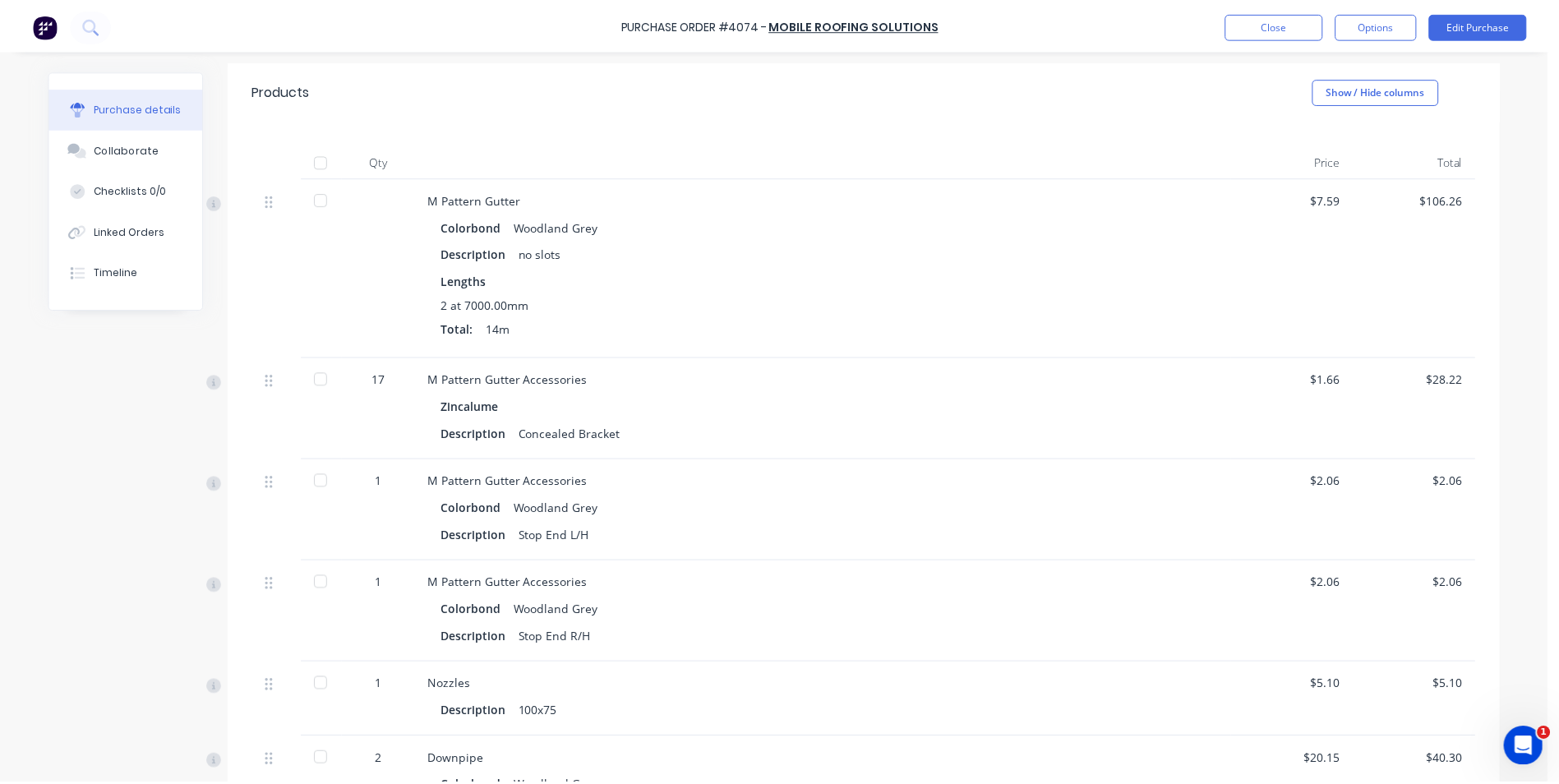
scroll to position [329, 0]
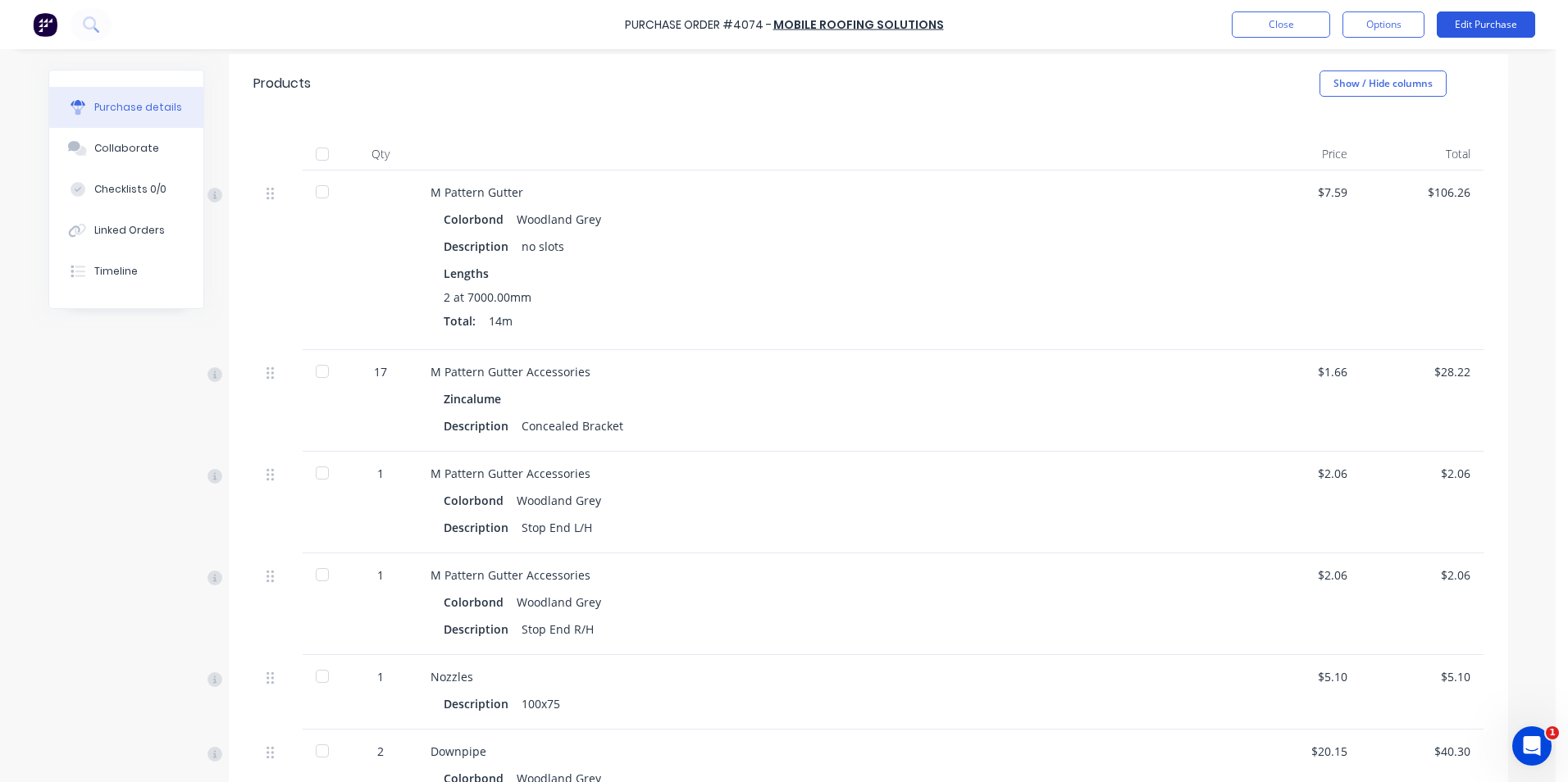
click at [1456, 20] on button "Edit Purchase" at bounding box center [1486, 25] width 99 height 26
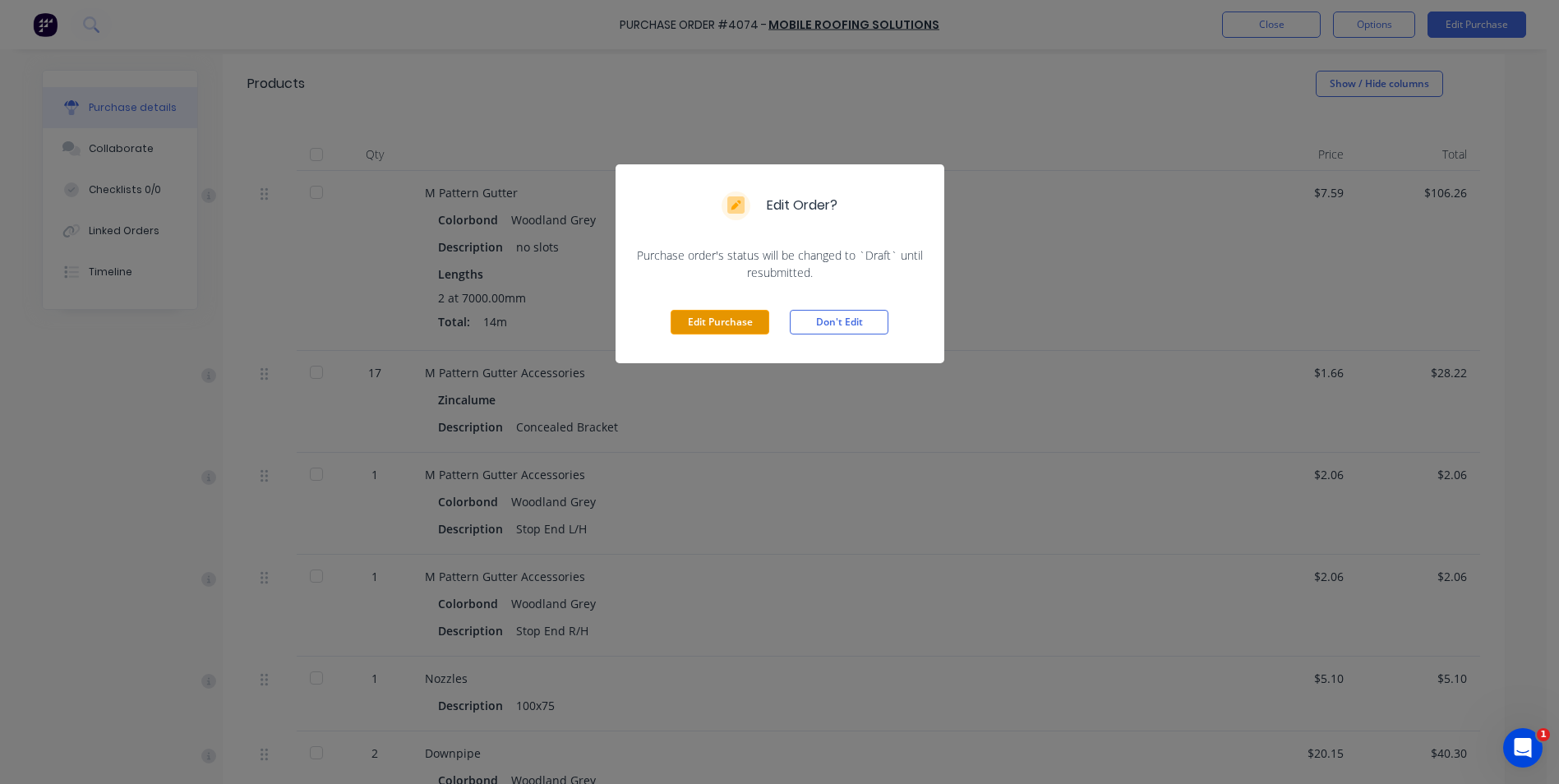
click at [754, 316] on button "Edit Purchase" at bounding box center [720, 322] width 99 height 25
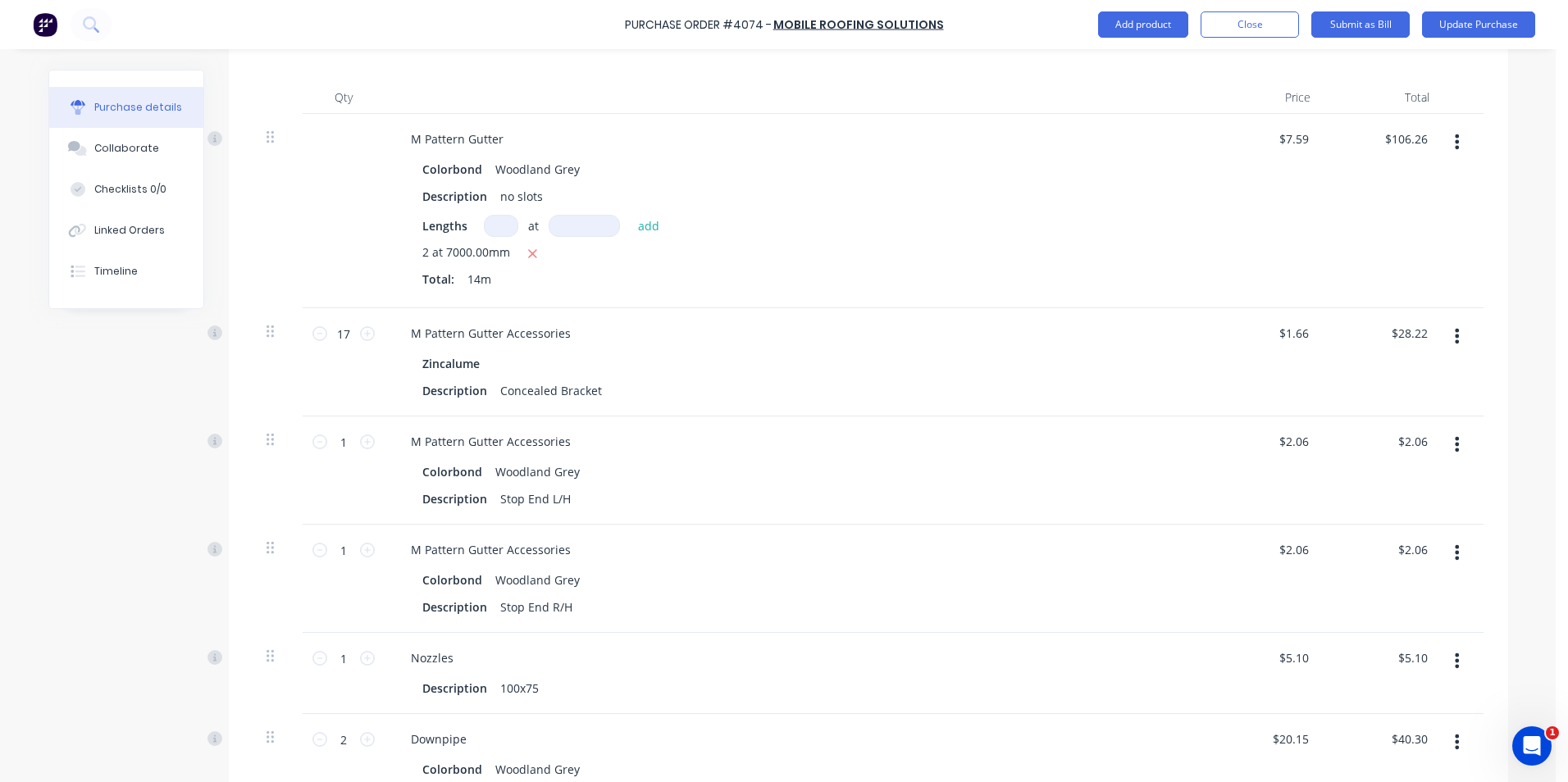
scroll to position [436, 0]
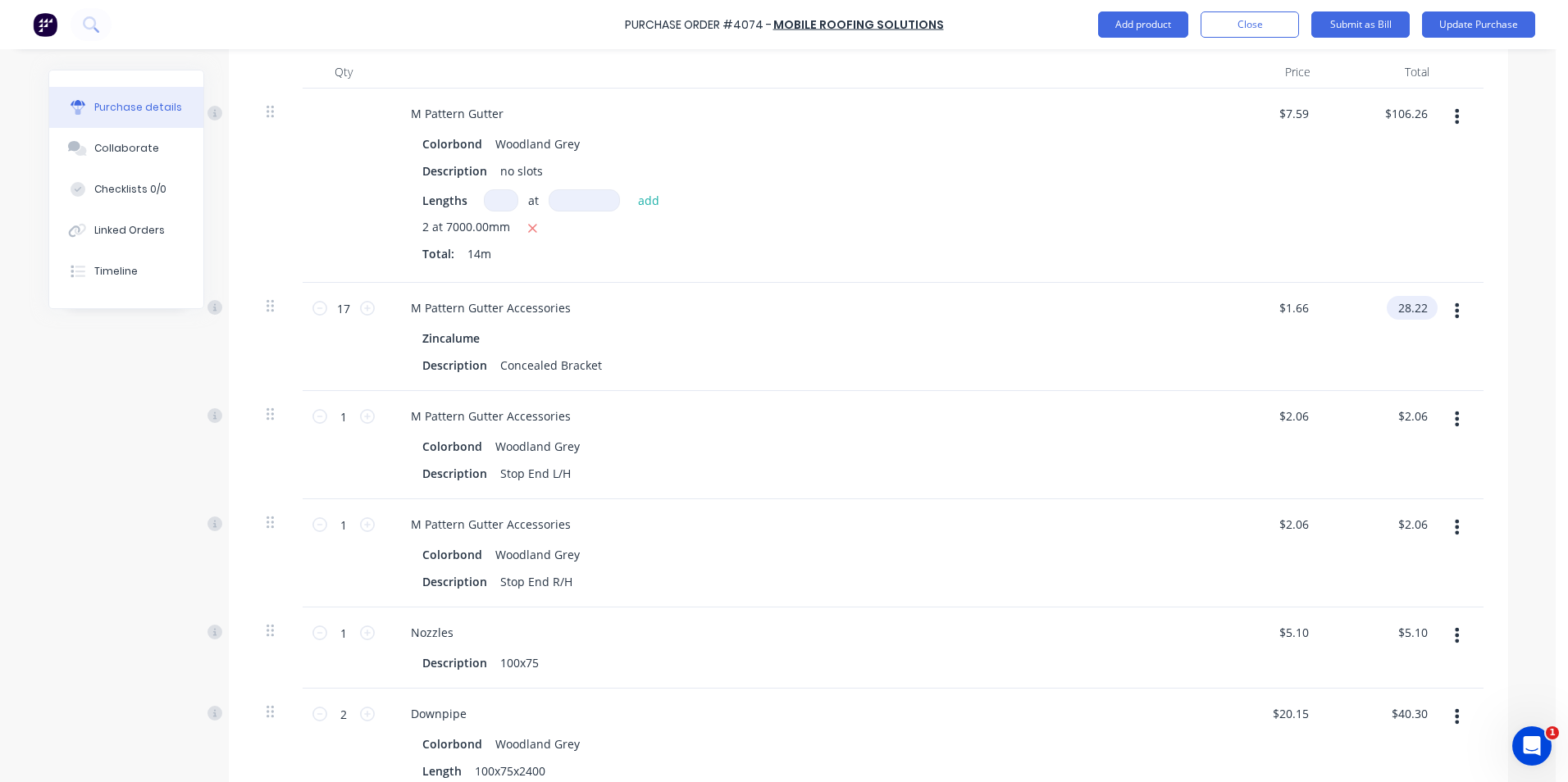
click at [1396, 314] on input "28.22" at bounding box center [1410, 308] width 44 height 24
drag, startPoint x: 1420, startPoint y: 308, endPoint x: 1388, endPoint y: 303, distance: 32.4
click at [1393, 303] on input "28.22" at bounding box center [1412, 308] width 38 height 24
type input "18.53"
type input "$1.09"
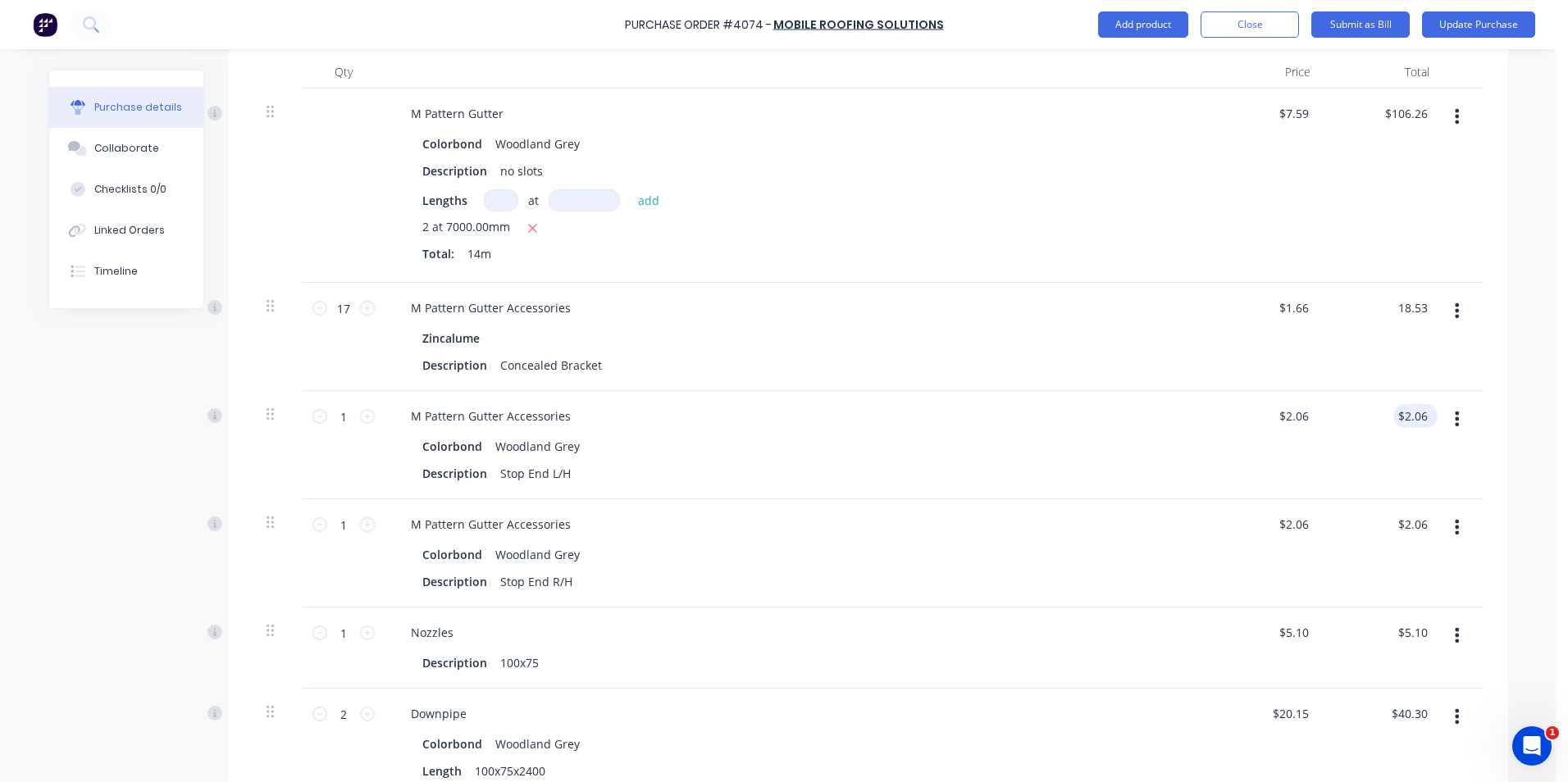
type input "$18.53"
click at [1414, 423] on input "2.06" at bounding box center [1412, 416] width 38 height 24
type input "2"
type input "2.37"
type input "$2.37"
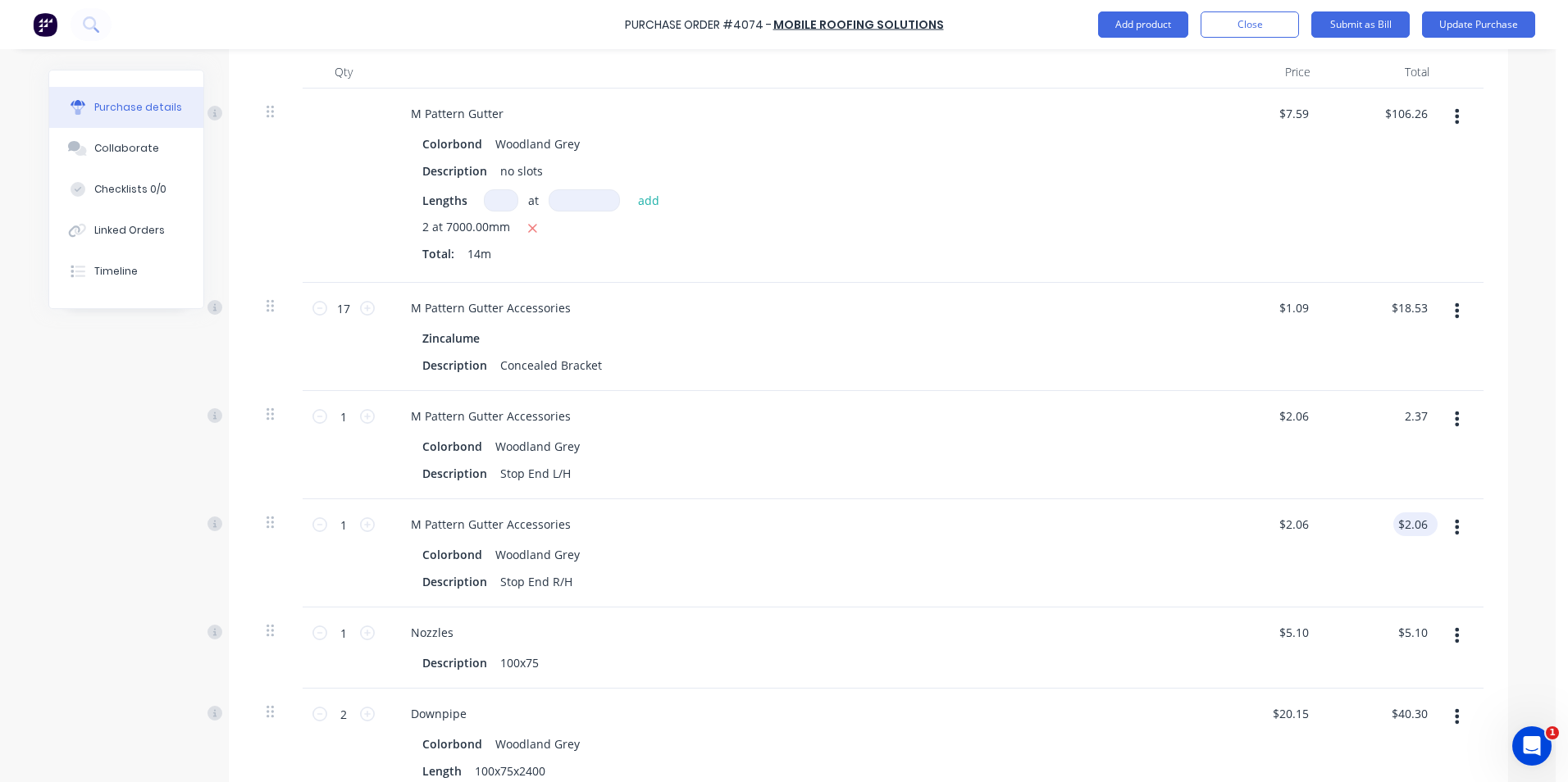
type input "$2.37"
click at [1420, 514] on input "2.06" at bounding box center [1412, 524] width 38 height 24
type input "2.37"
type input "$2.37"
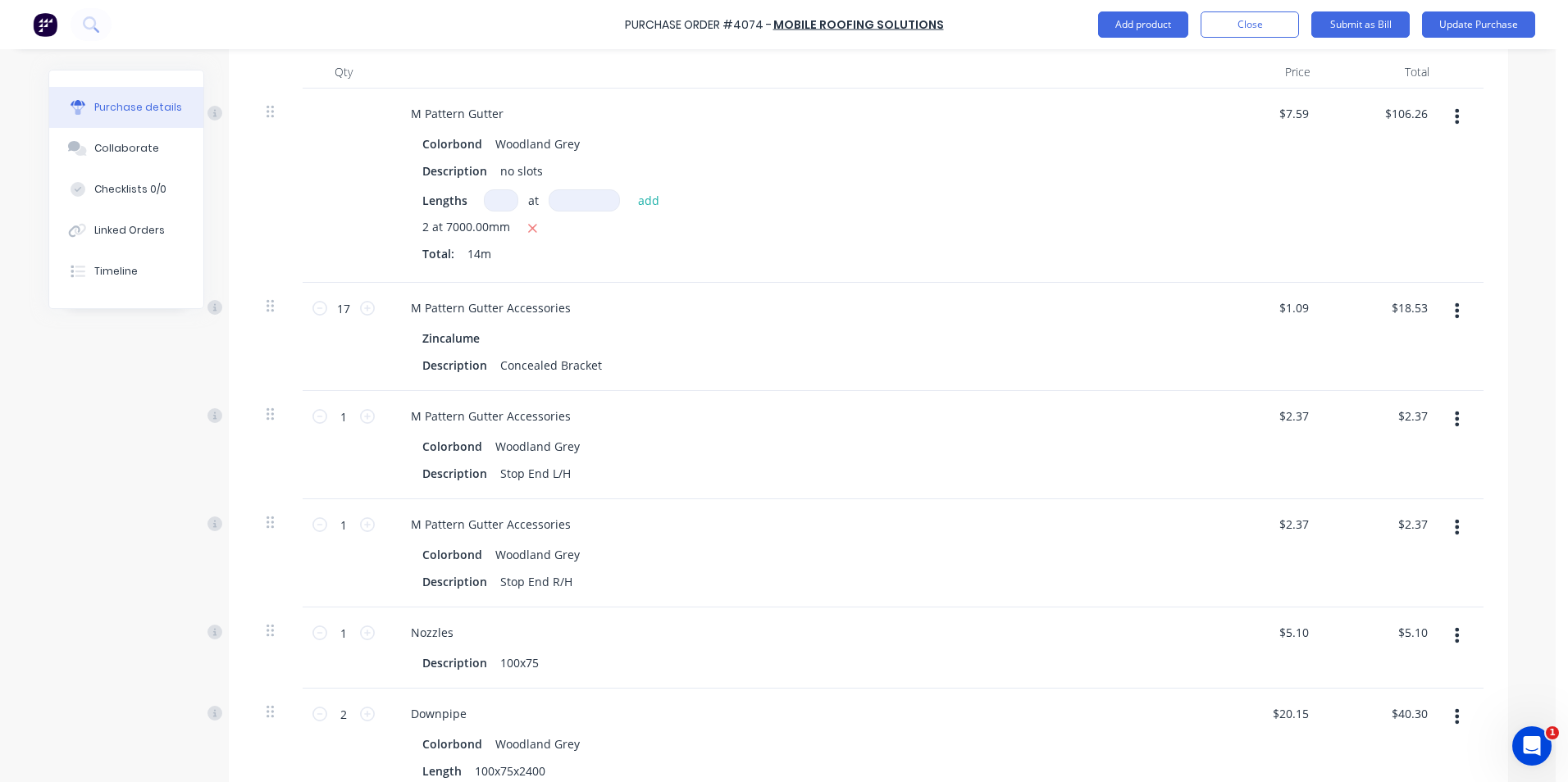
click at [1395, 587] on div "$2.37 $2.37" at bounding box center [1383, 553] width 119 height 108
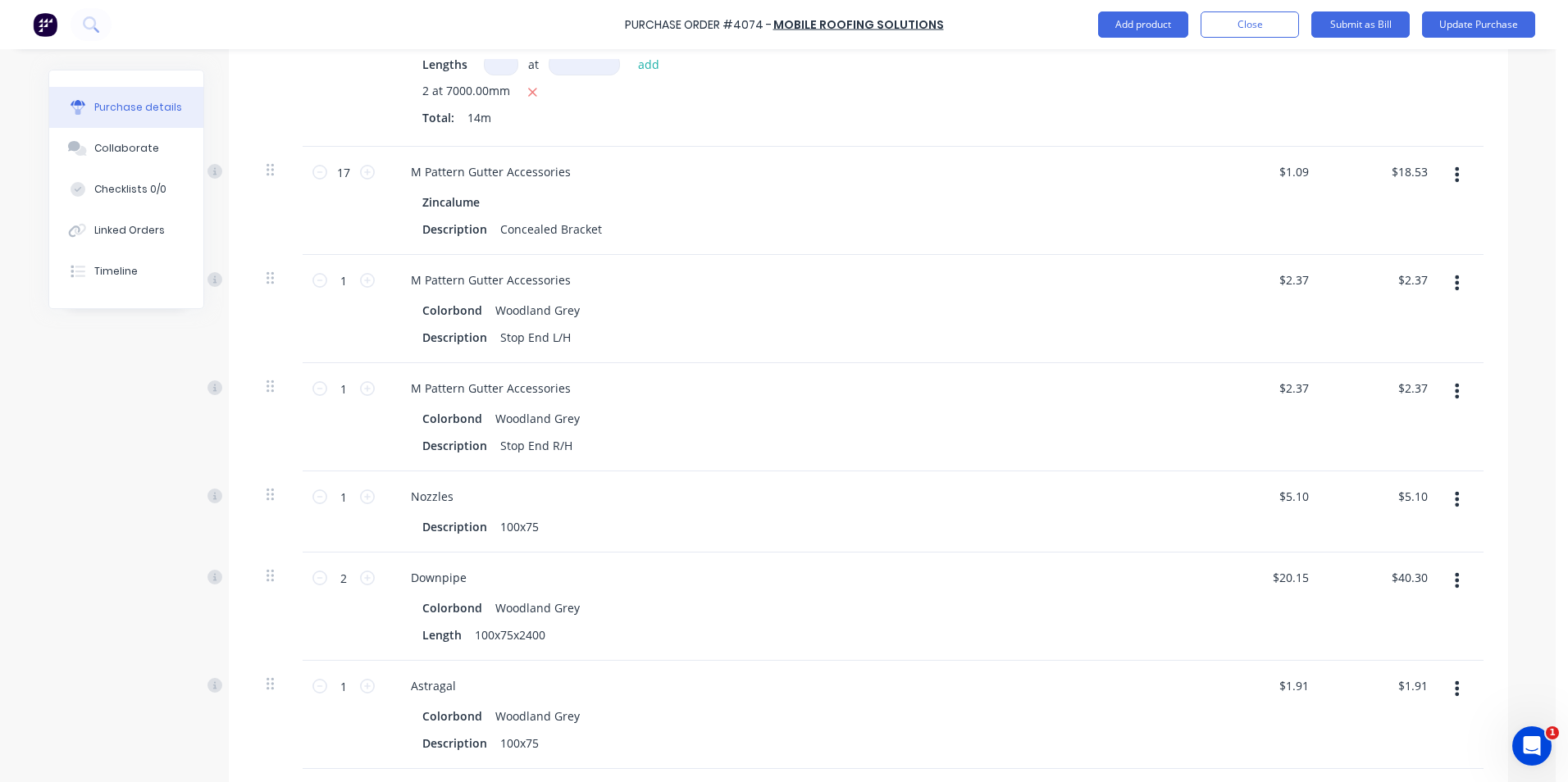
scroll to position [599, 0]
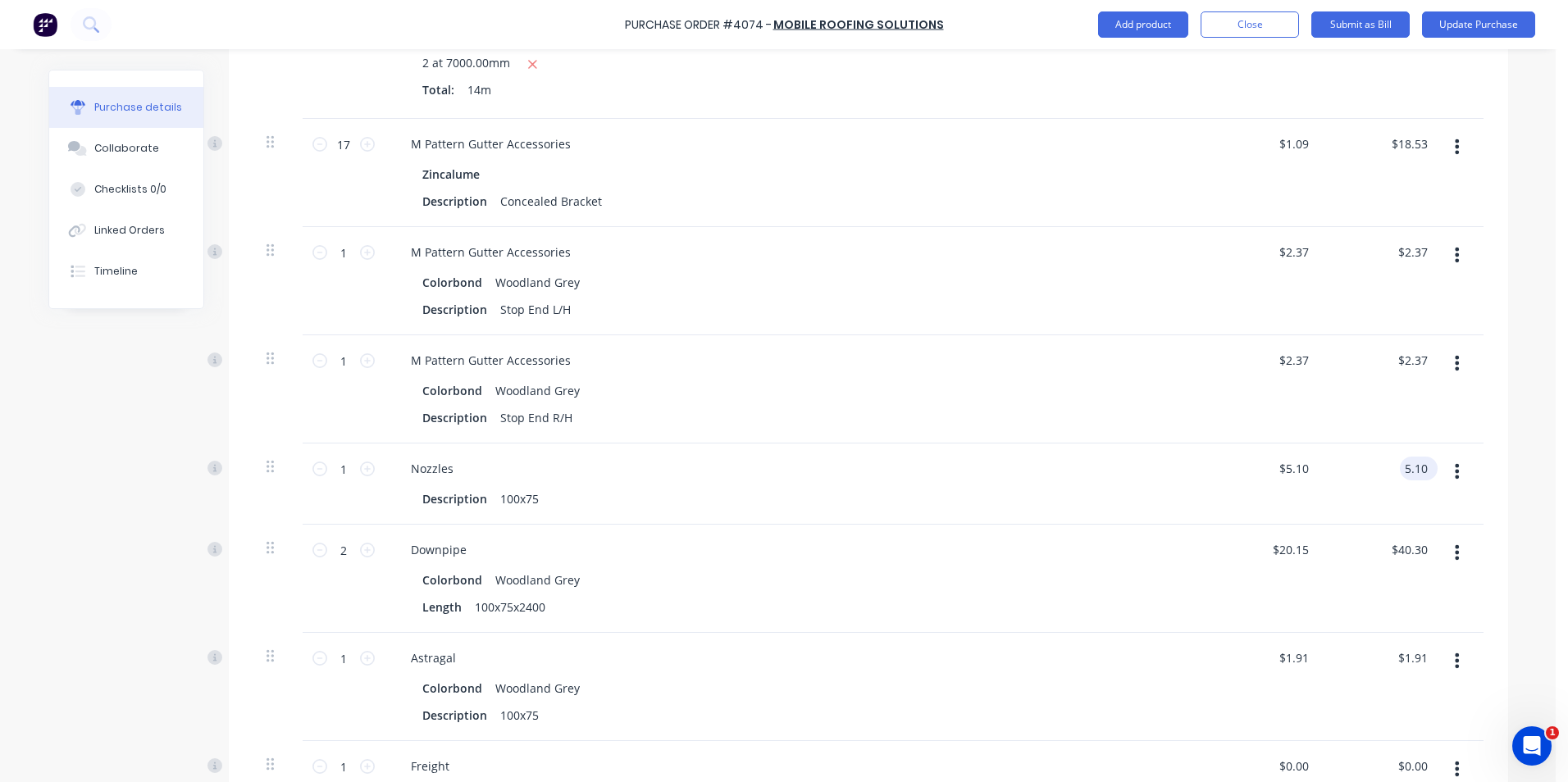
click at [1423, 466] on input "5.10" at bounding box center [1415, 469] width 31 height 24
type input "$5.10"
click at [1424, 553] on input "40.30" at bounding box center [1410, 549] width 44 height 24
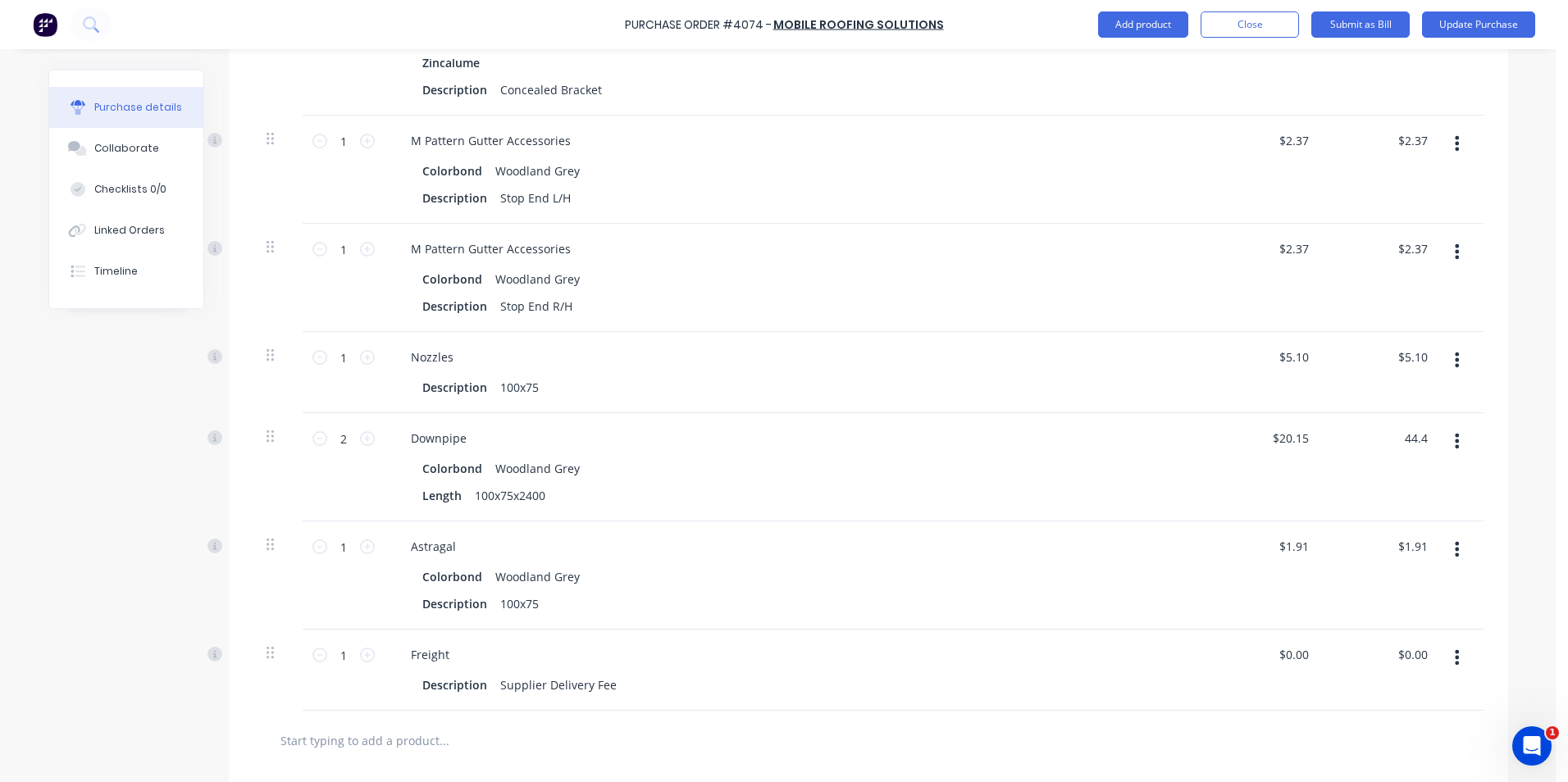
scroll to position [927, 0]
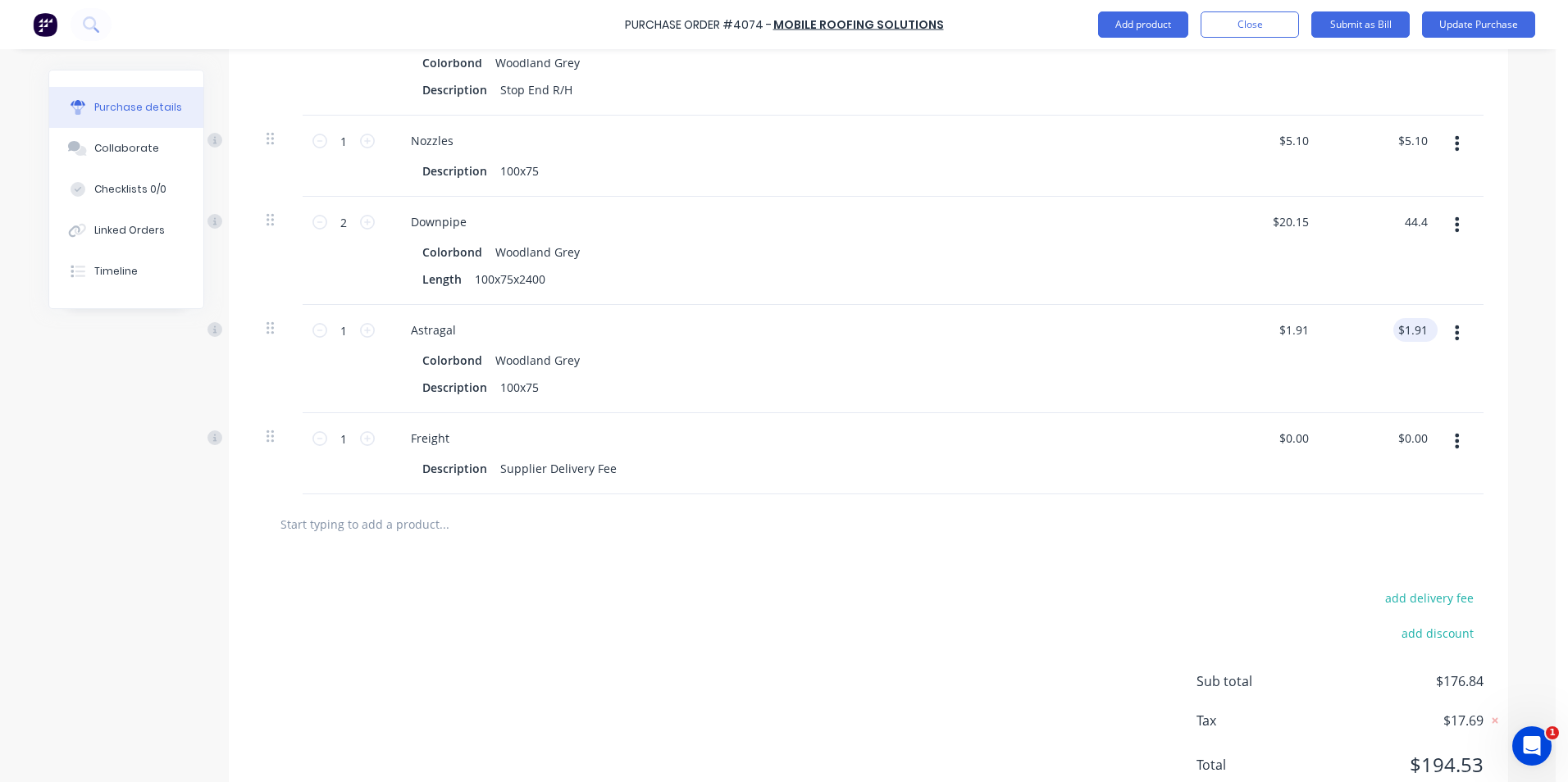
type input "44.4"
type input "$22.20"
type input "$44.40"
click at [1422, 328] on div "$1.91 $1.91" at bounding box center [1415, 330] width 44 height 24
click at [1422, 328] on input "1.91" at bounding box center [1412, 330] width 38 height 24
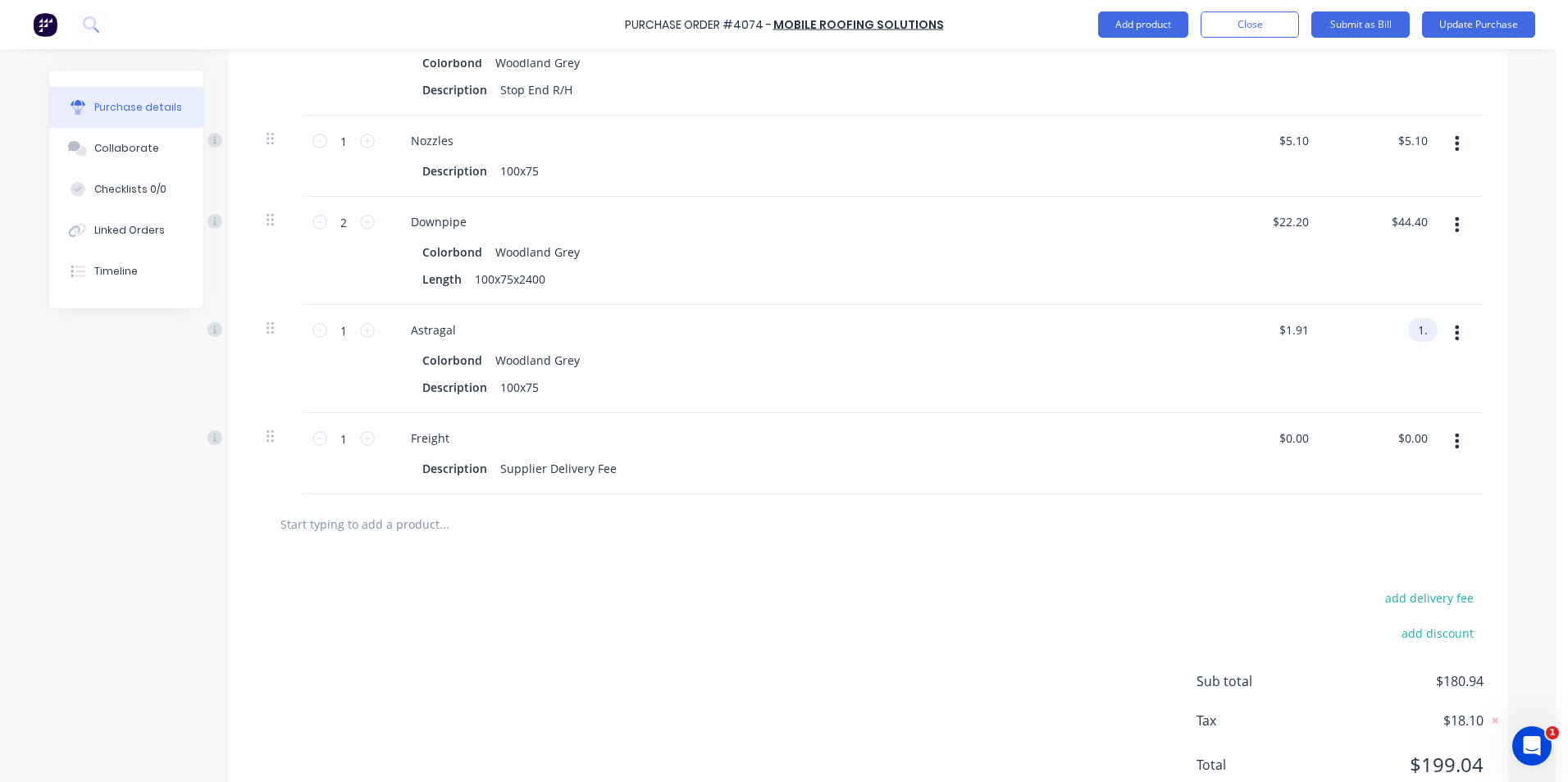
type input "1"
type input ".86"
type input "$0.86"
click at [1410, 368] on div "$0.86 .86" at bounding box center [1383, 359] width 119 height 108
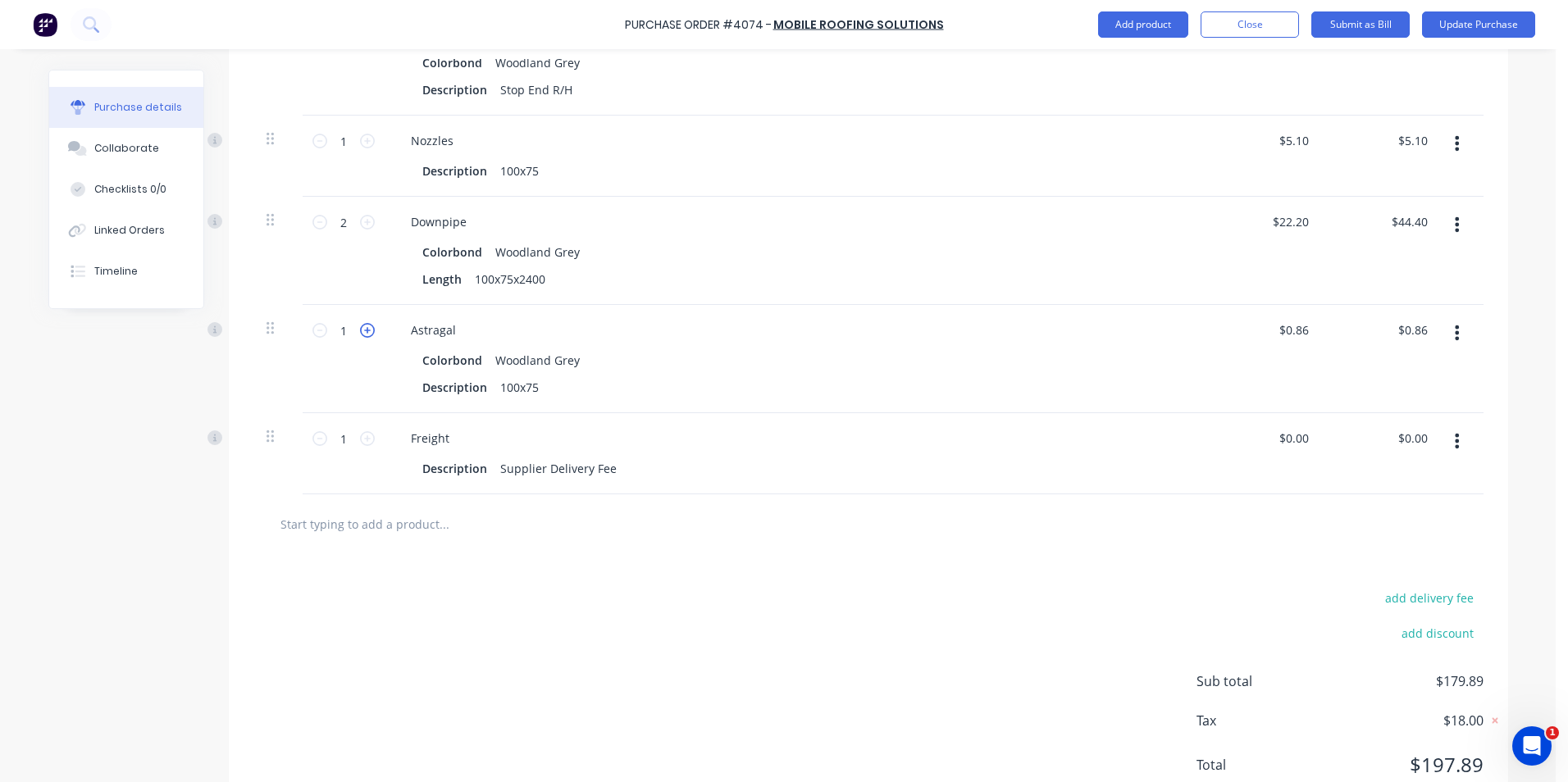
click at [360, 336] on icon at bounding box center [368, 331] width 15 height 15
type input "2"
type input "$1.72"
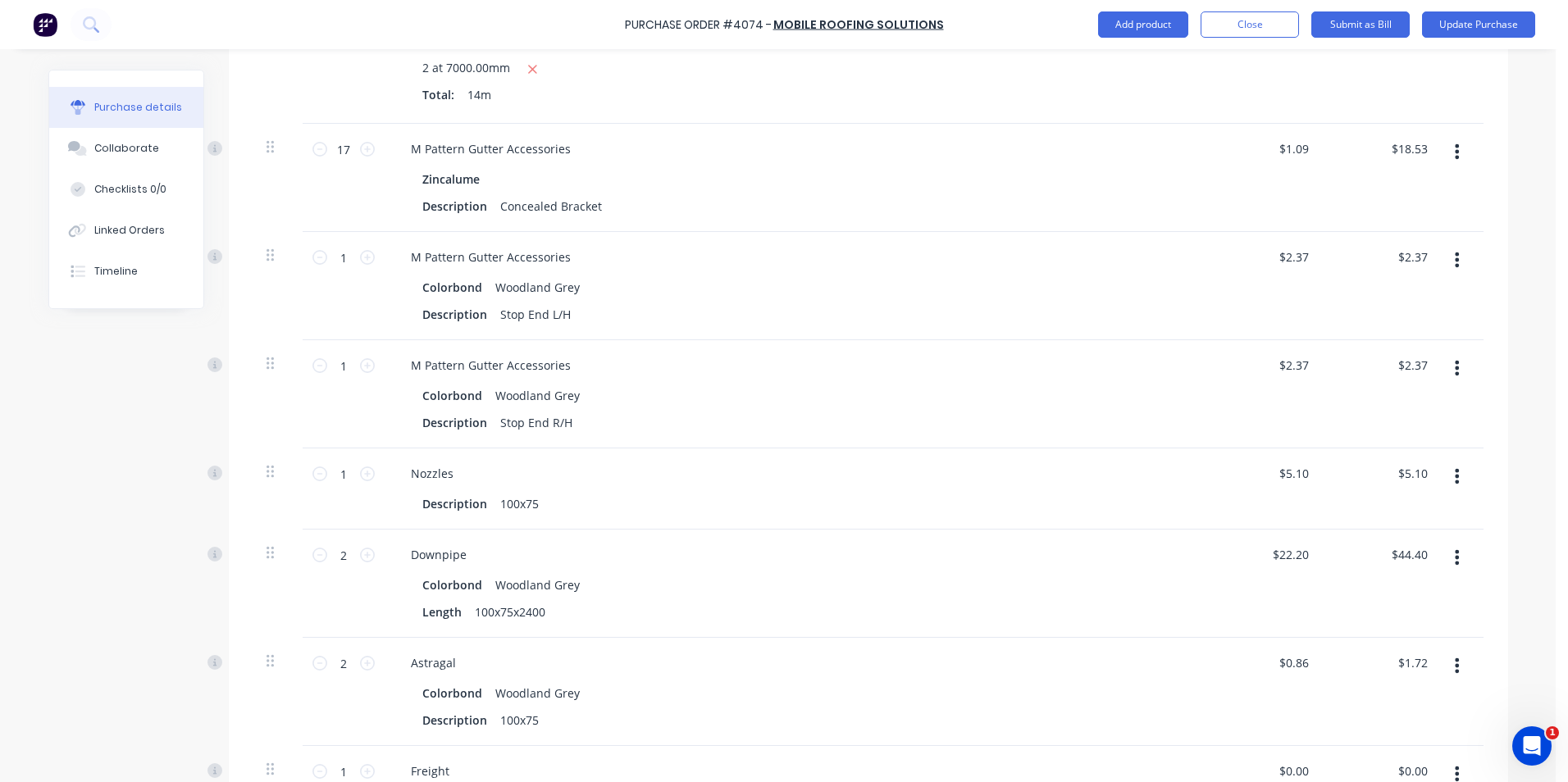
scroll to position [845, 0]
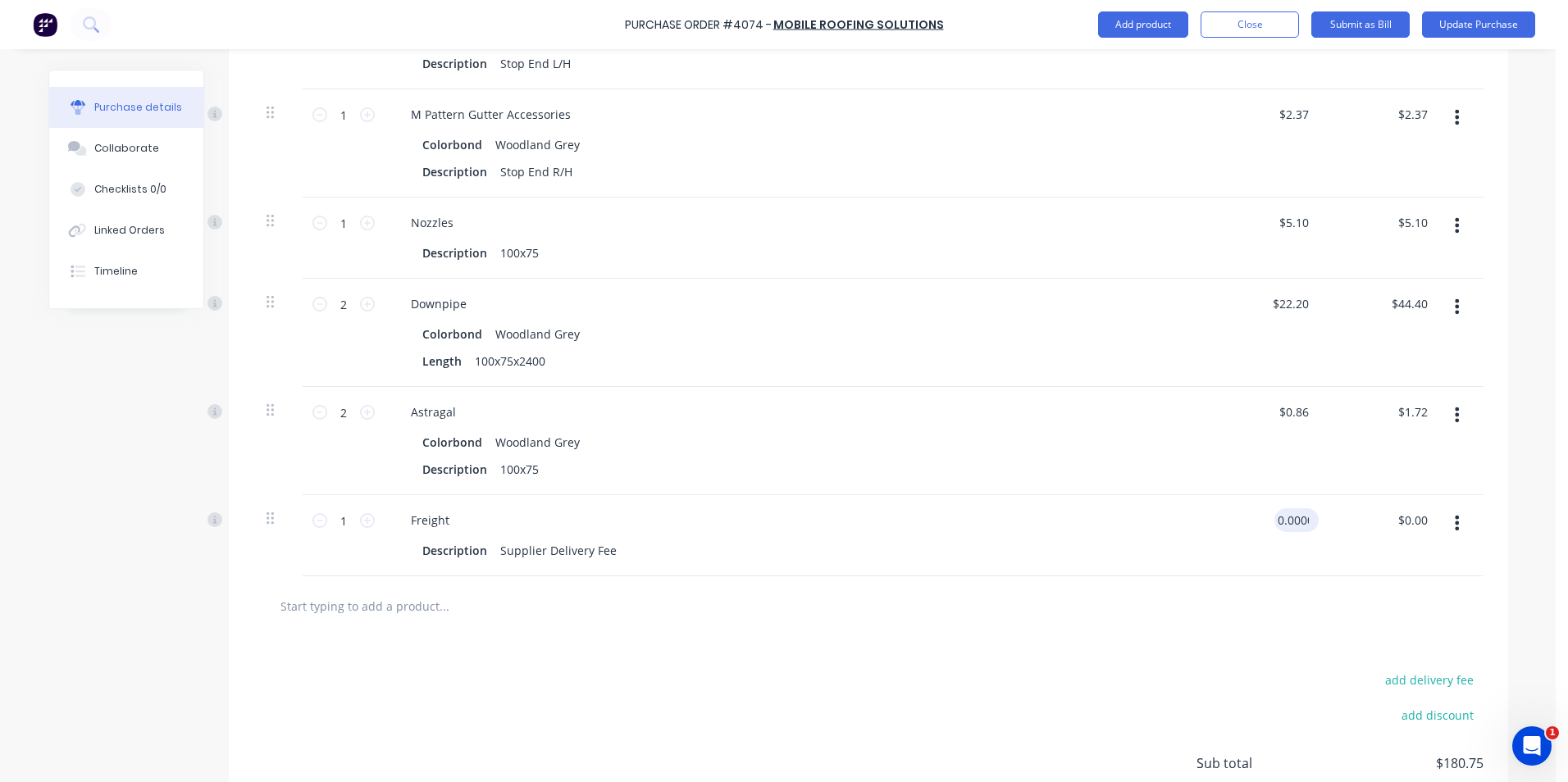
click at [1281, 516] on input "0.0000" at bounding box center [1294, 519] width 38 height 24
drag, startPoint x: 1301, startPoint y: 520, endPoint x: 1255, endPoint y: 516, distance: 46.2
click at [1255, 516] on div "0.0000 0.0000" at bounding box center [1264, 535] width 119 height 81
type input "$75.00"
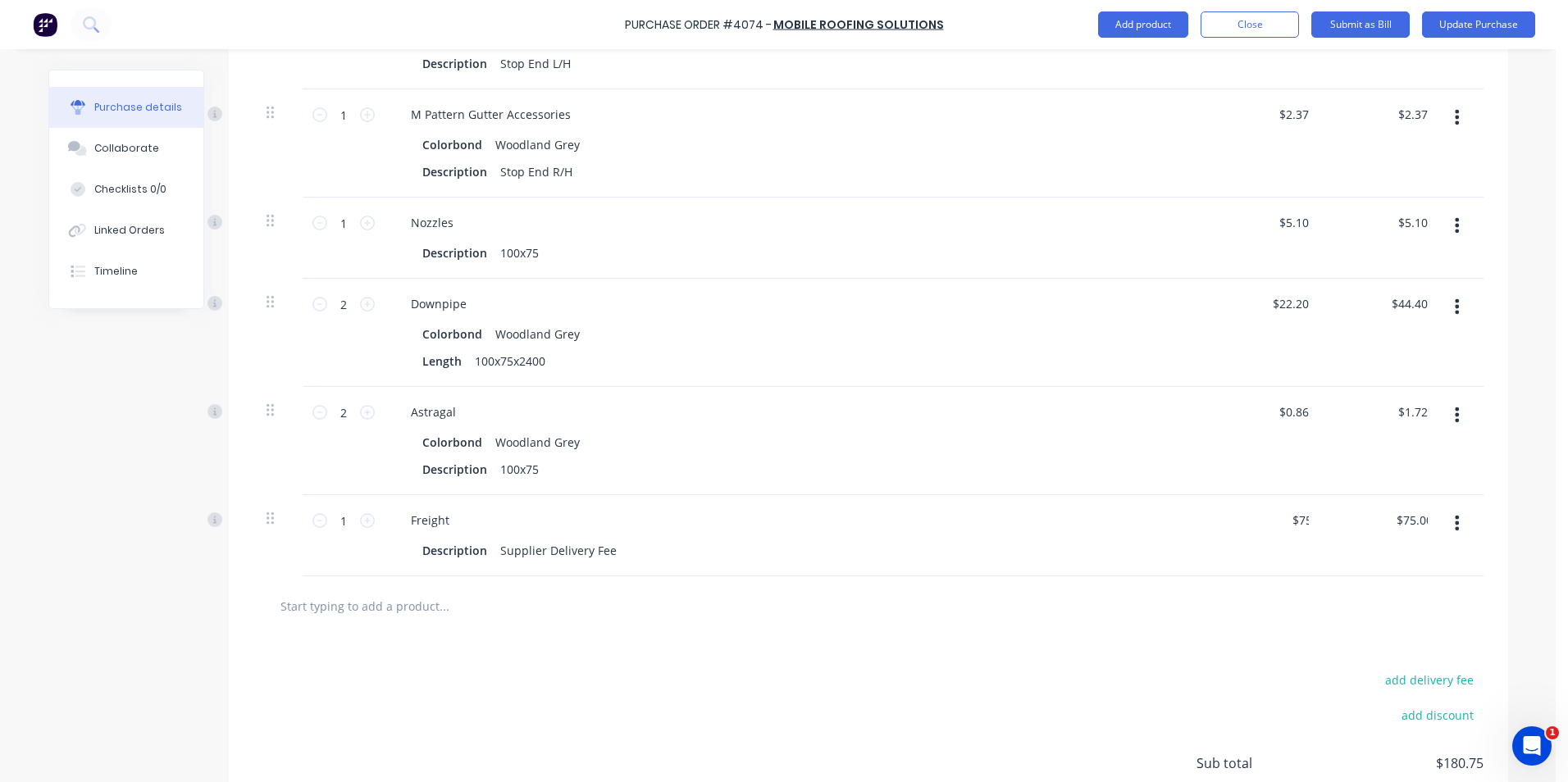
click at [1162, 618] on div at bounding box center [869, 606] width 1204 height 33
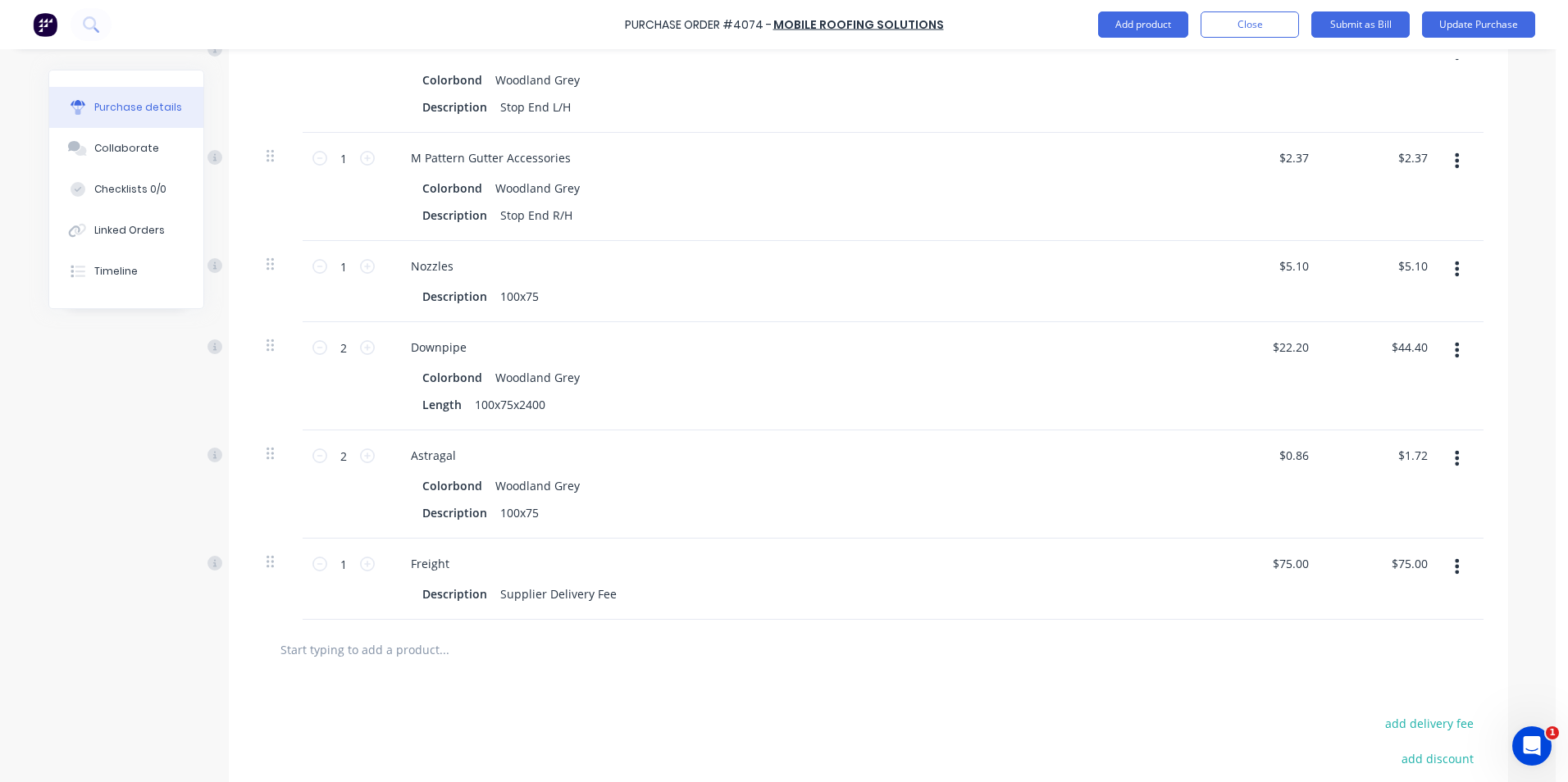
scroll to position [763, 0]
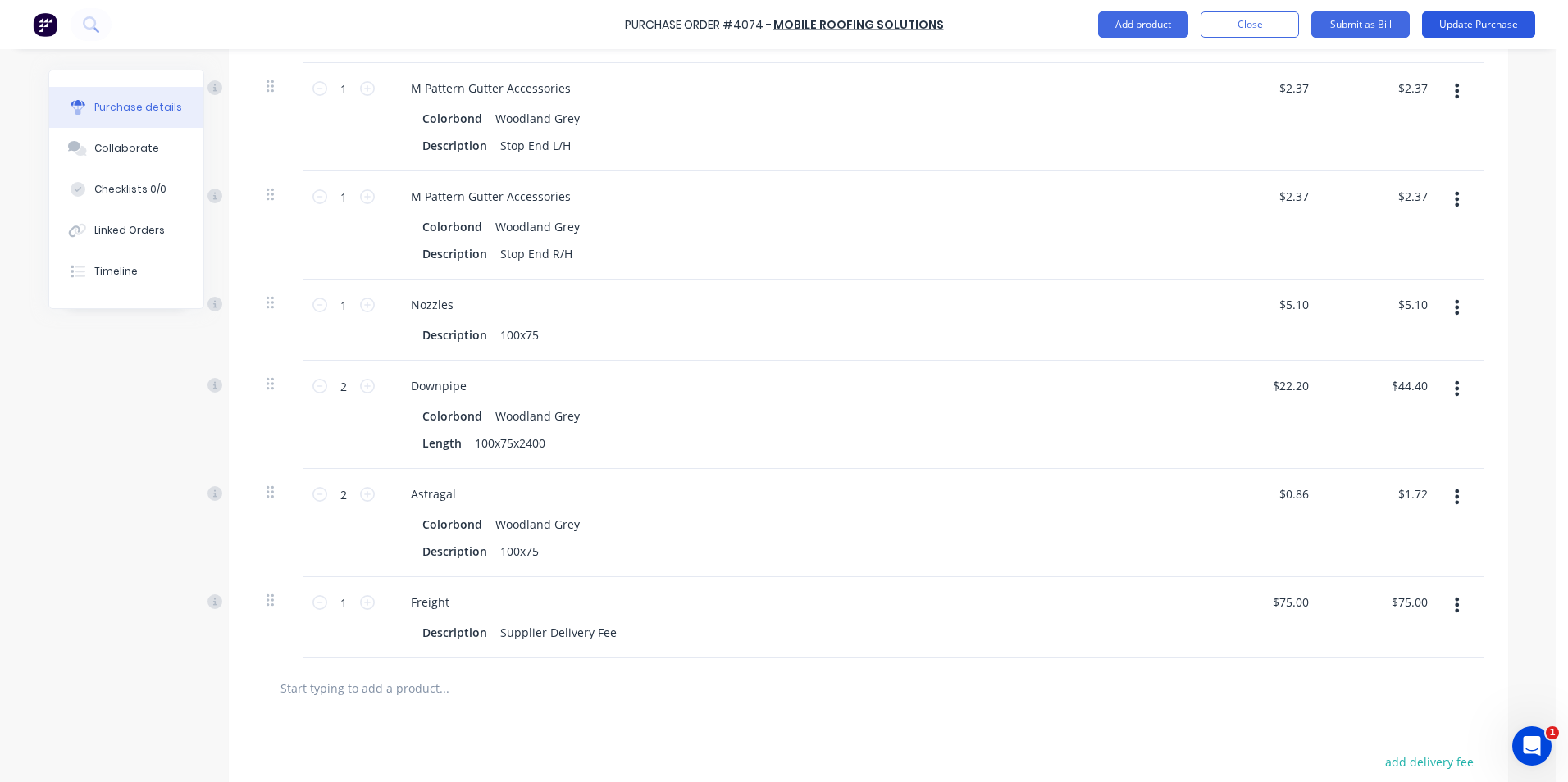
click at [1450, 23] on button "Update Purchase" at bounding box center [1479, 25] width 113 height 26
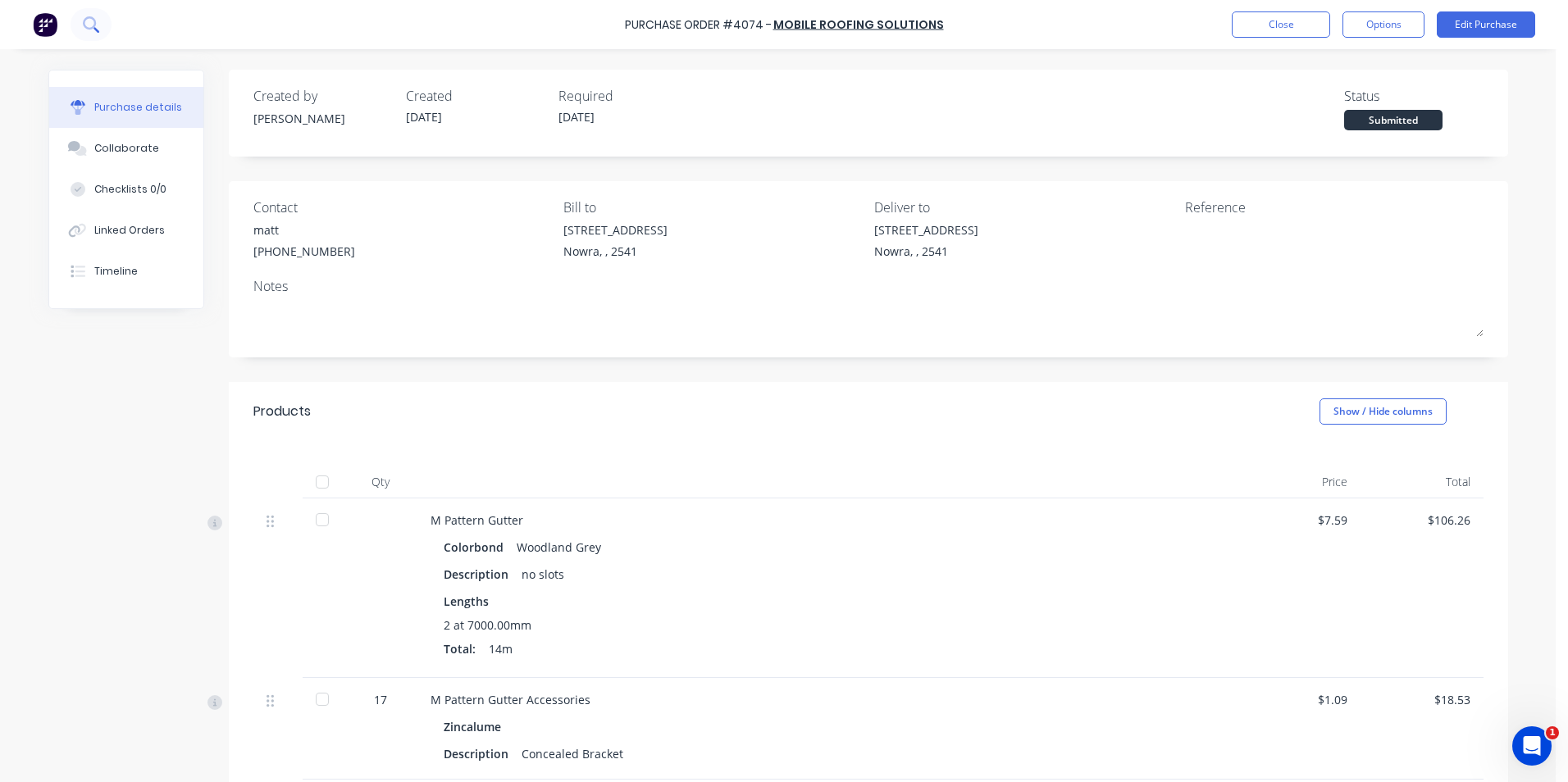
click at [77, 24] on button at bounding box center [91, 25] width 41 height 33
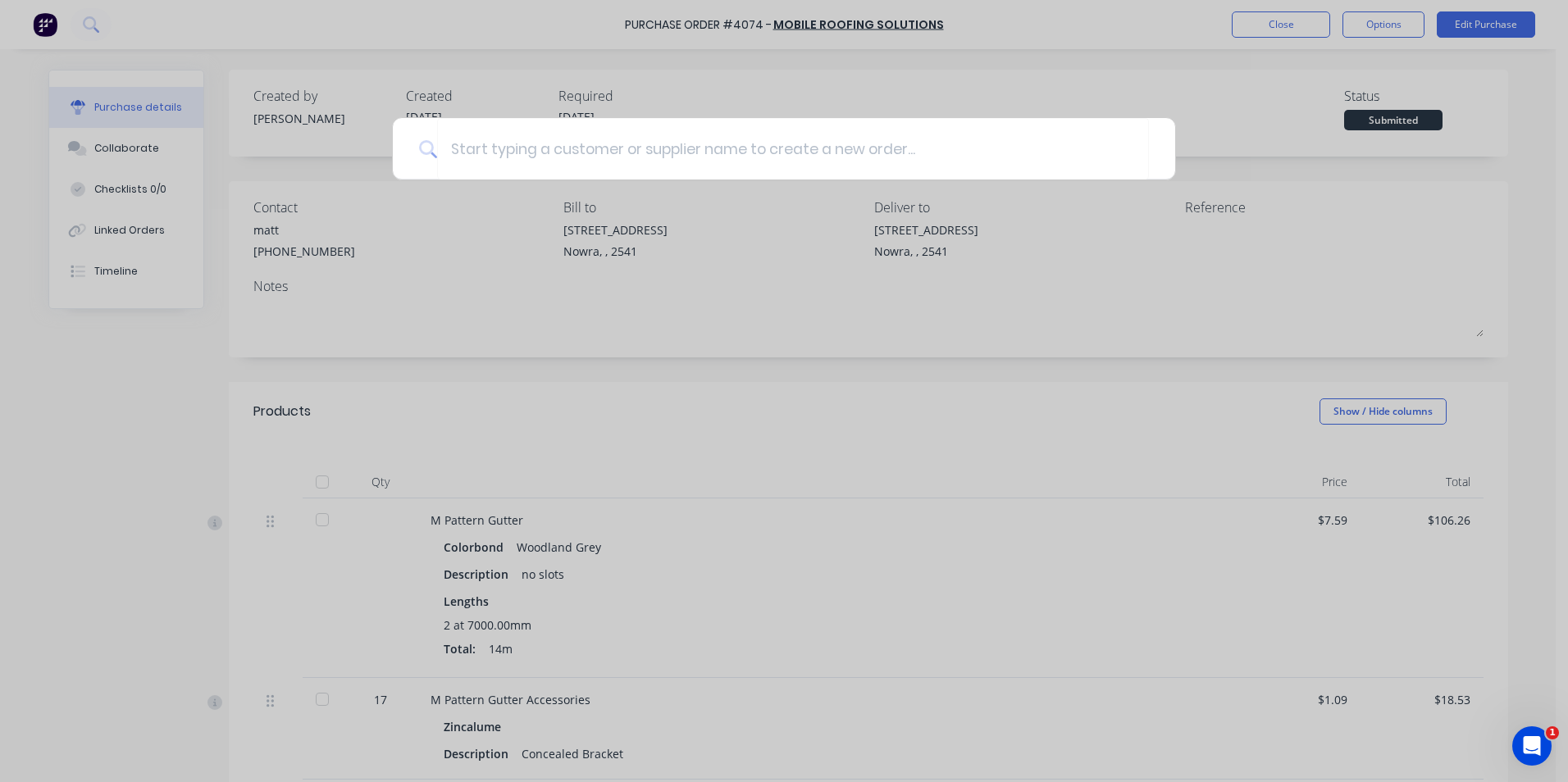
type input "n"
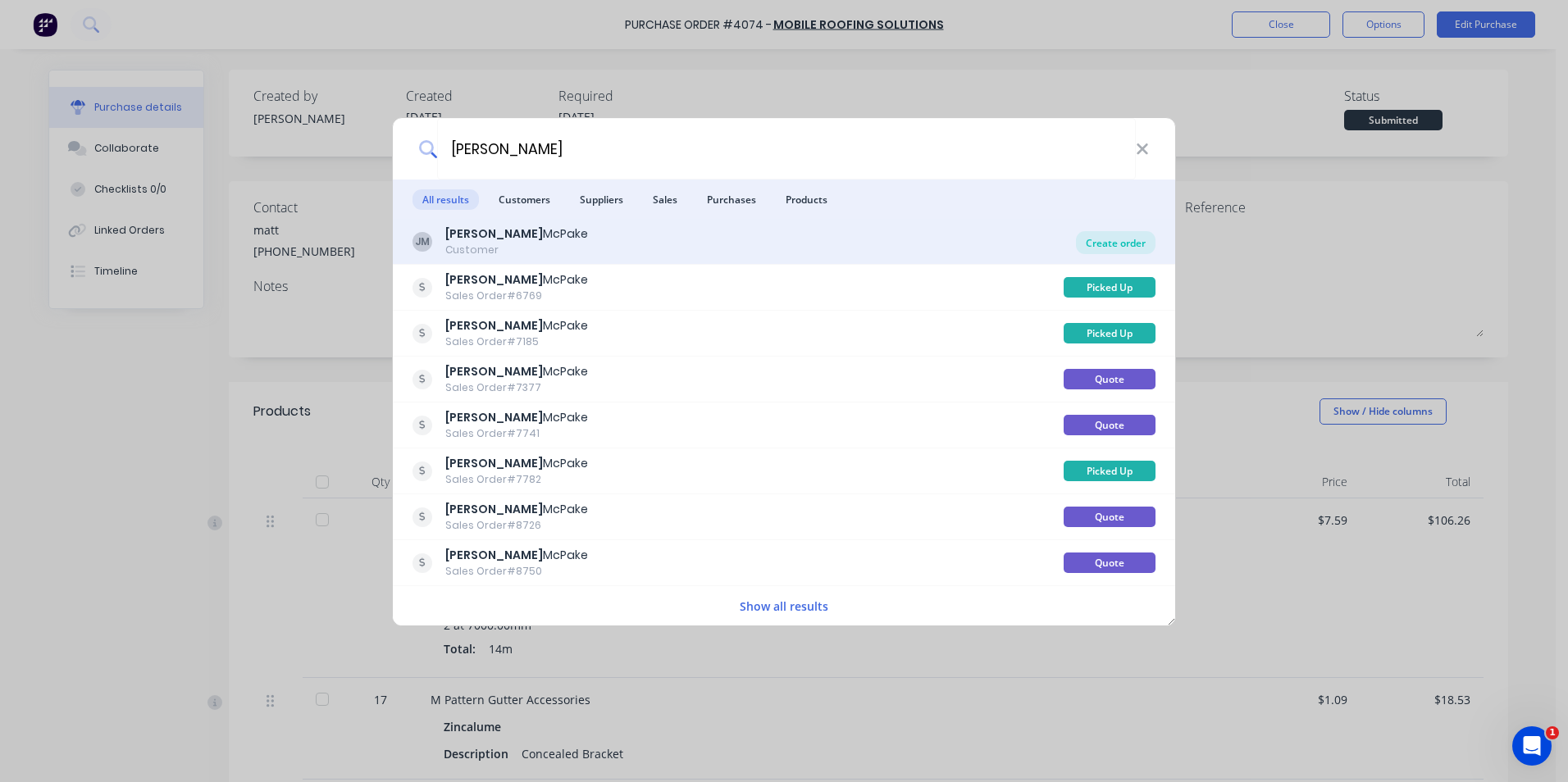
type input "jarred"
click at [1101, 246] on div "Create order" at bounding box center [1116, 243] width 80 height 23
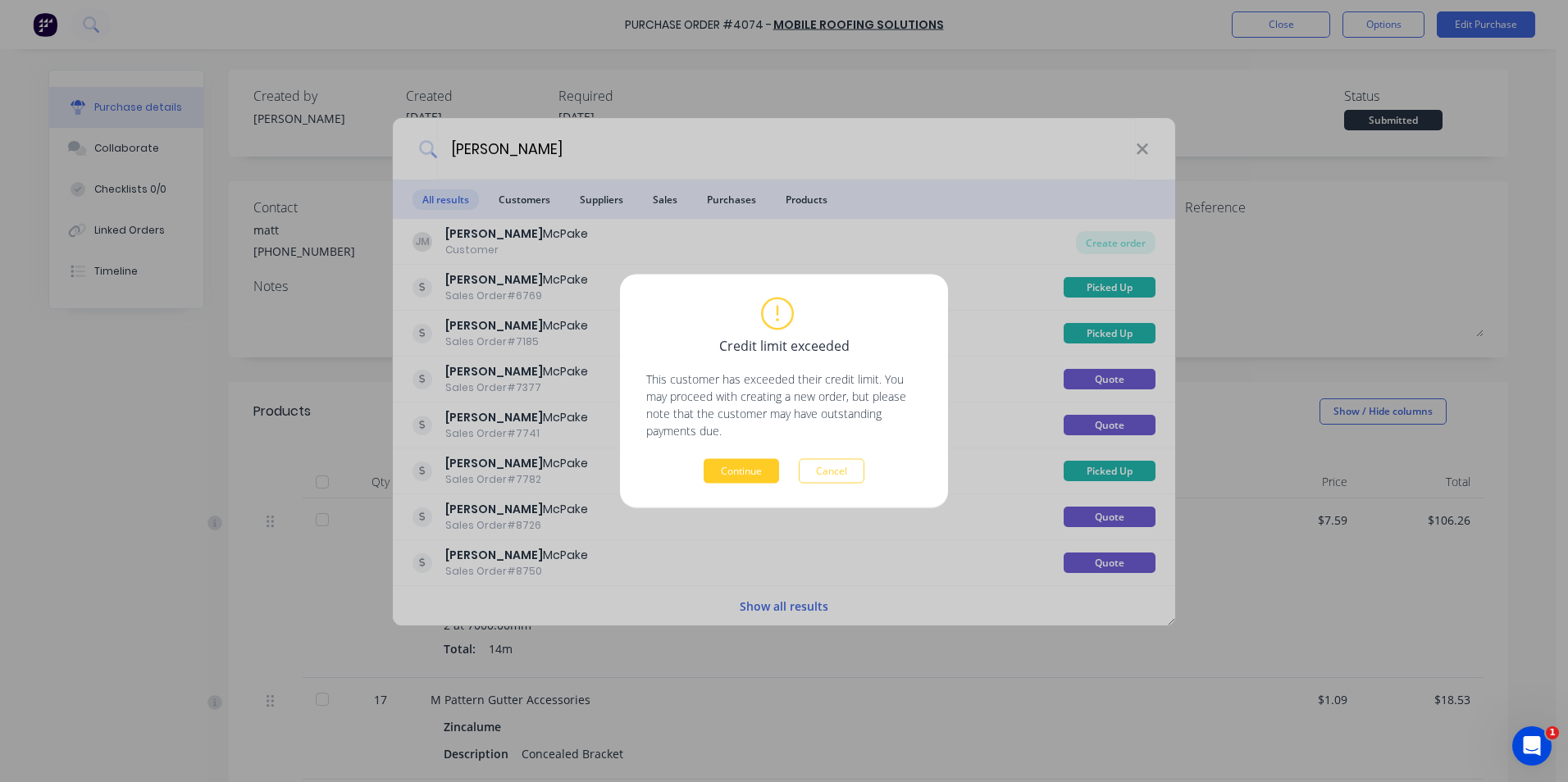
click at [734, 472] on button "Continue" at bounding box center [741, 472] width 76 height 25
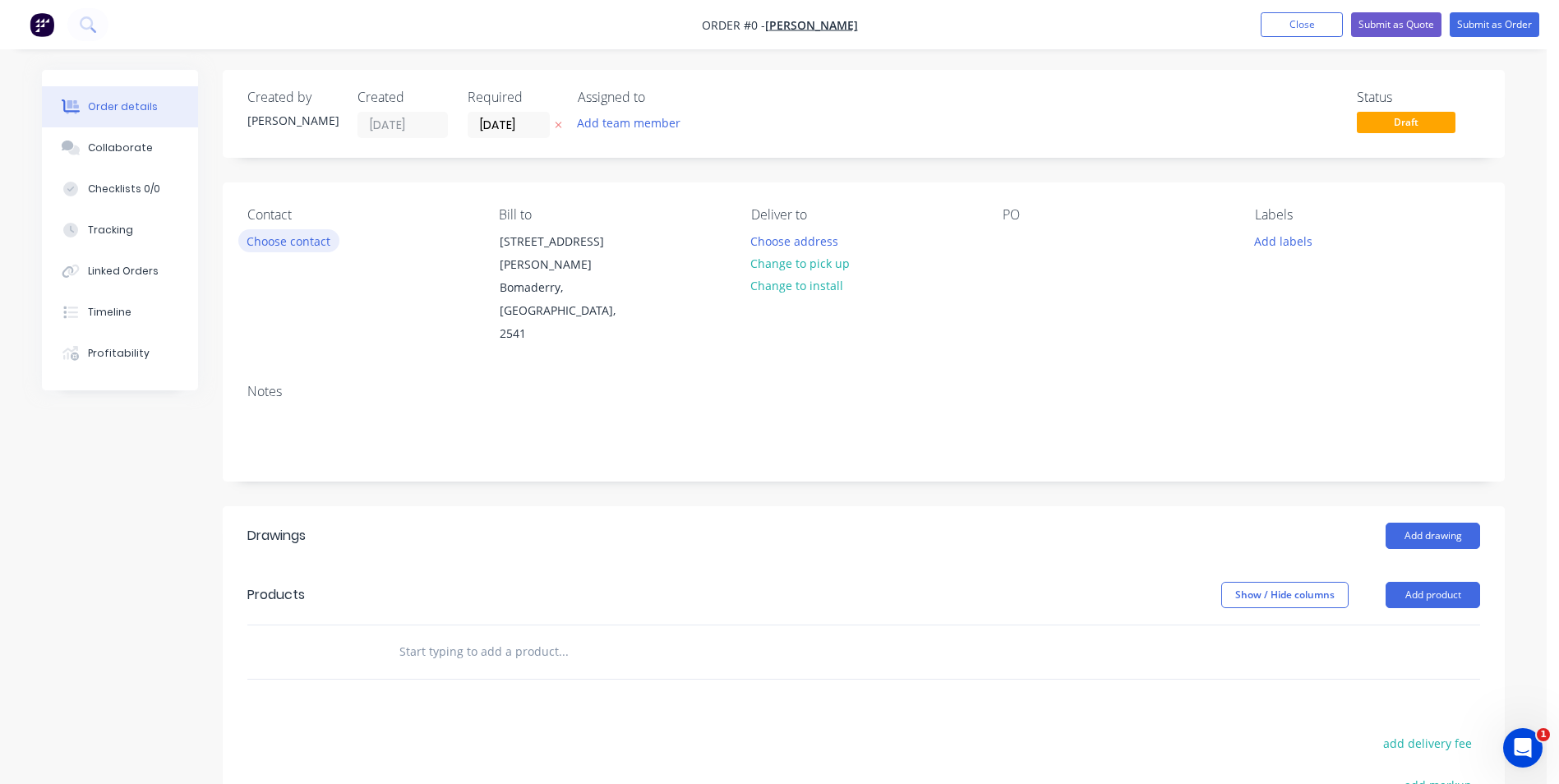
click at [306, 239] on button "Choose contact" at bounding box center [289, 240] width 101 height 22
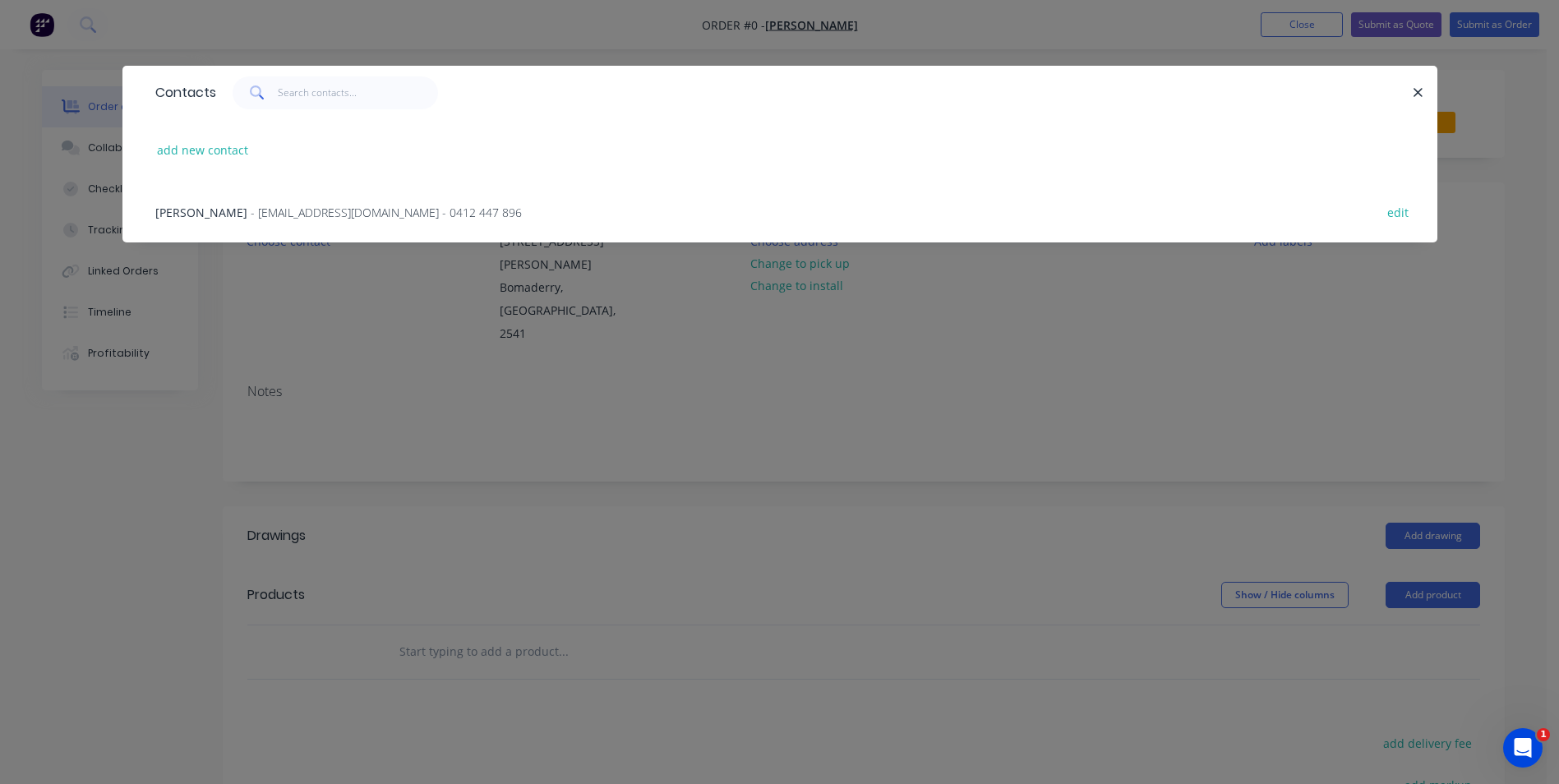
click at [318, 211] on span "- jarredmcpake@gmail.com - 0412 447 896" at bounding box center [387, 212] width 271 height 16
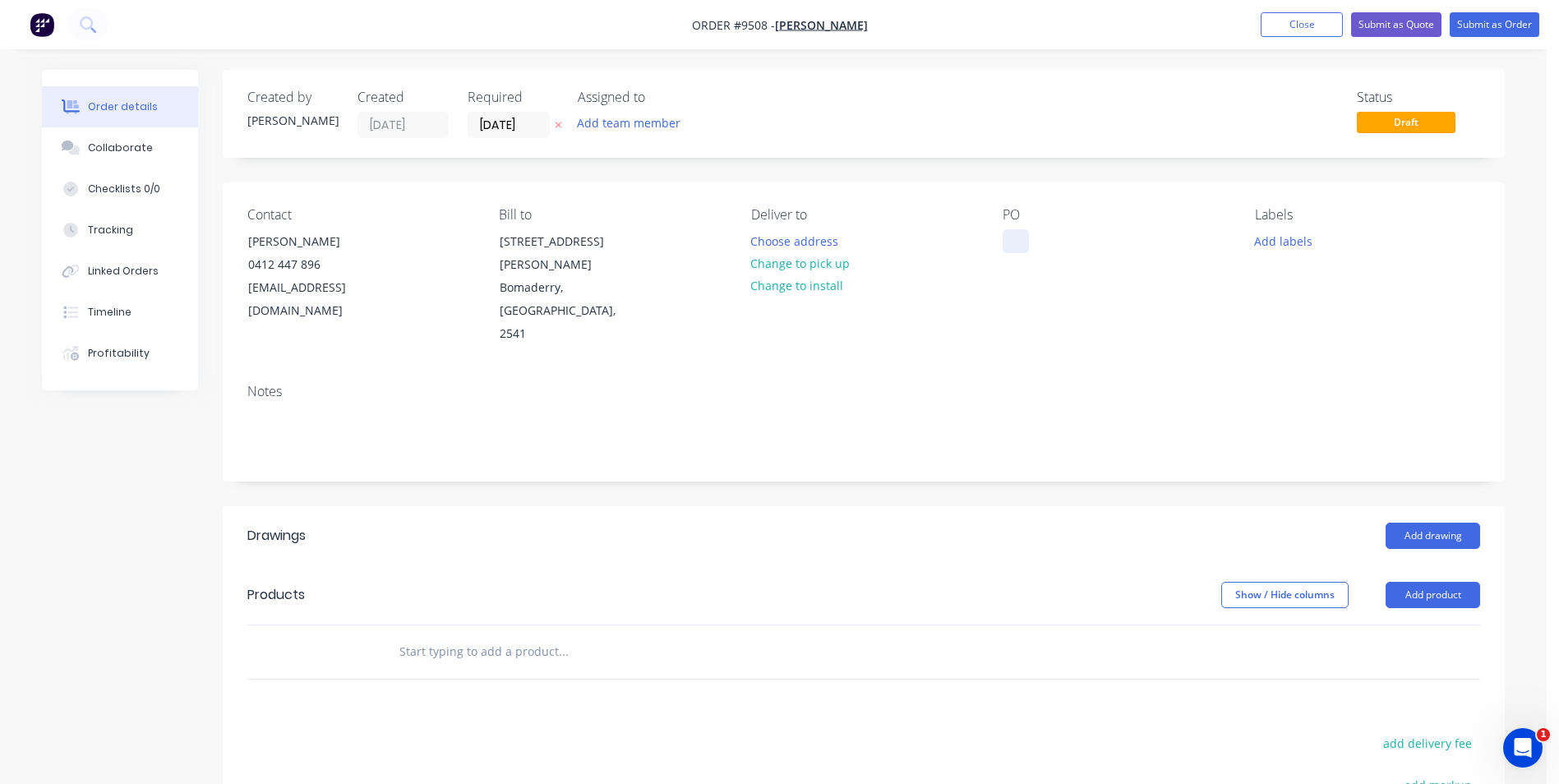
click at [1007, 235] on div at bounding box center [1016, 241] width 26 height 24
click at [1246, 230] on button "Add labels" at bounding box center [1283, 240] width 76 height 22
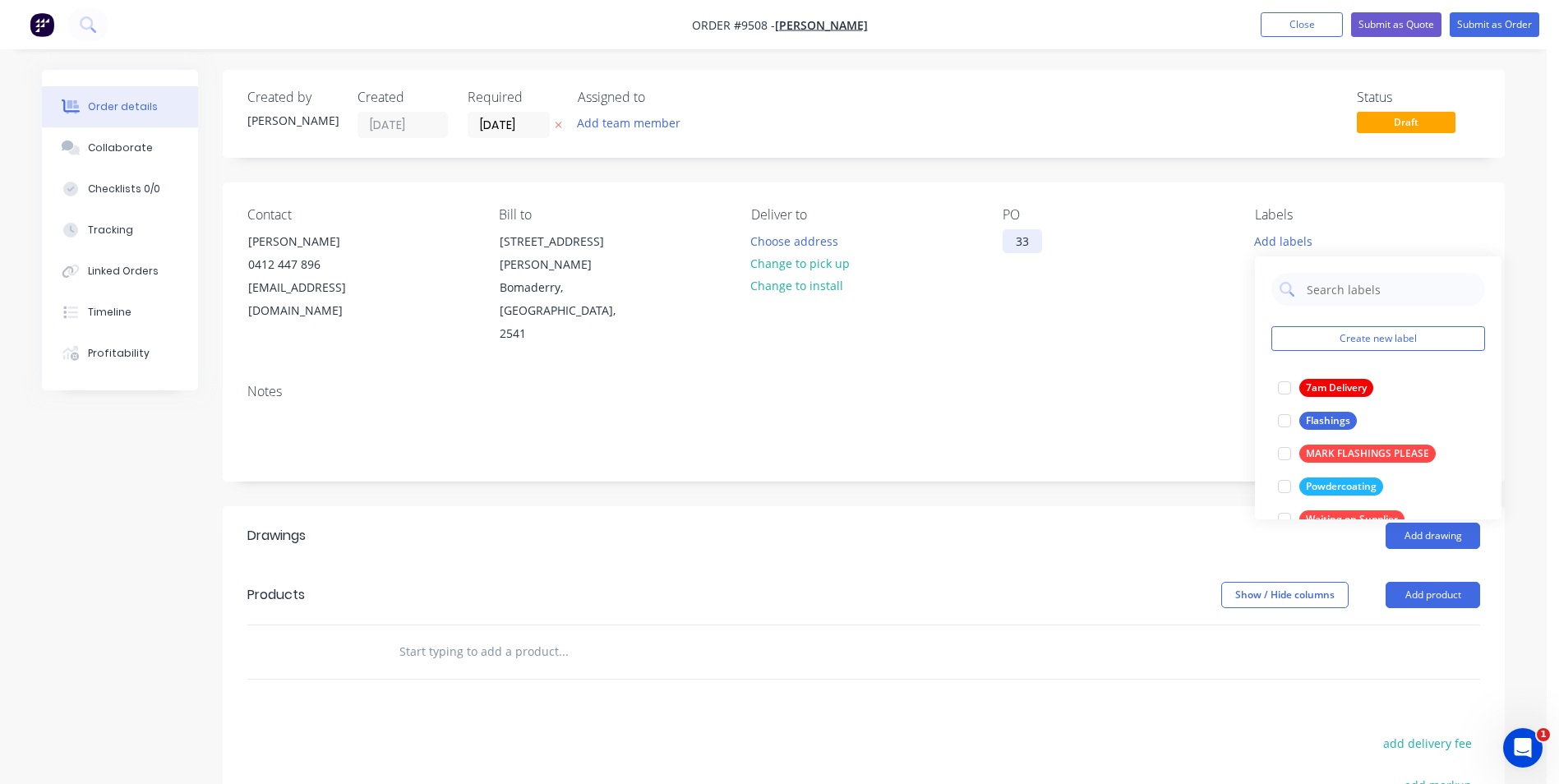
click at [1034, 244] on div "33" at bounding box center [1023, 241] width 39 height 24
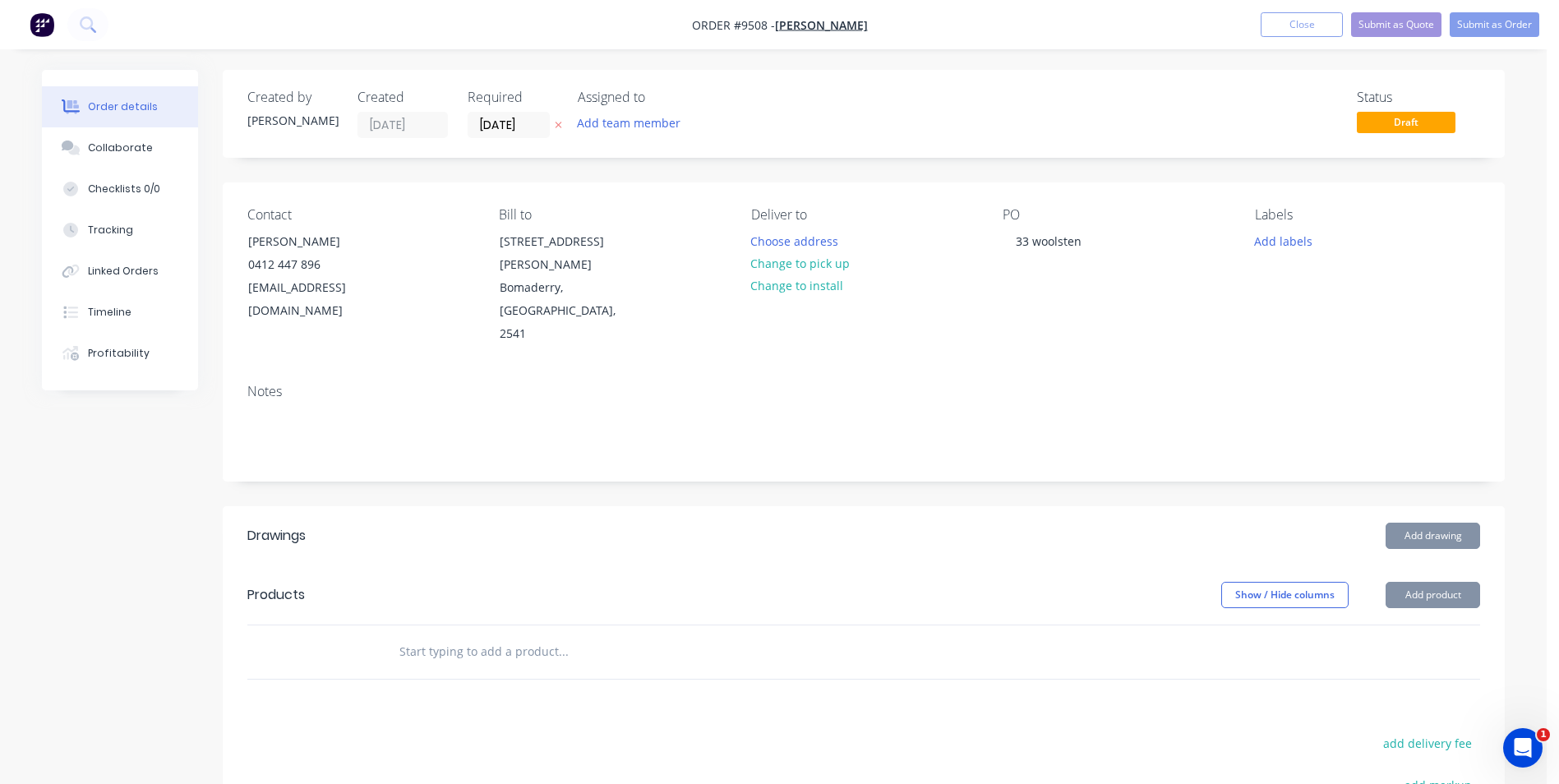
click at [989, 286] on div "Contact Jarred McPake 0412 447 896 jarredmcpake@gmail.com Bill to 6 Nita Place …" at bounding box center [864, 276] width 1283 height 188
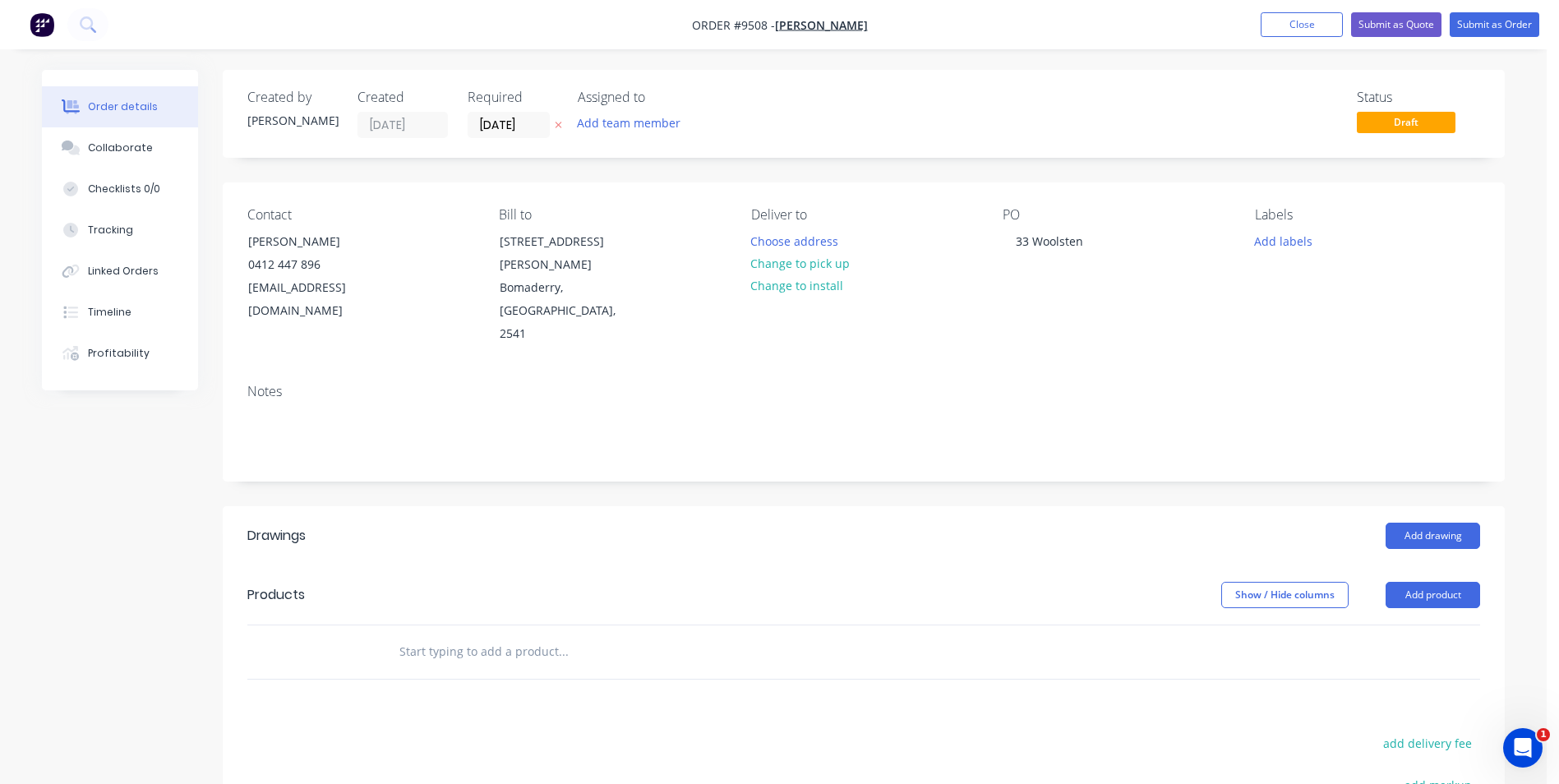
click at [1033, 295] on div "PO 33 Woolsten" at bounding box center [1116, 276] width 225 height 139
click at [1084, 247] on div "33 Woolsten" at bounding box center [1050, 241] width 94 height 24
click at [462, 635] on input "text" at bounding box center [564, 652] width 329 height 33
click at [1447, 522] on button "Add drawing" at bounding box center [1433, 536] width 95 height 26
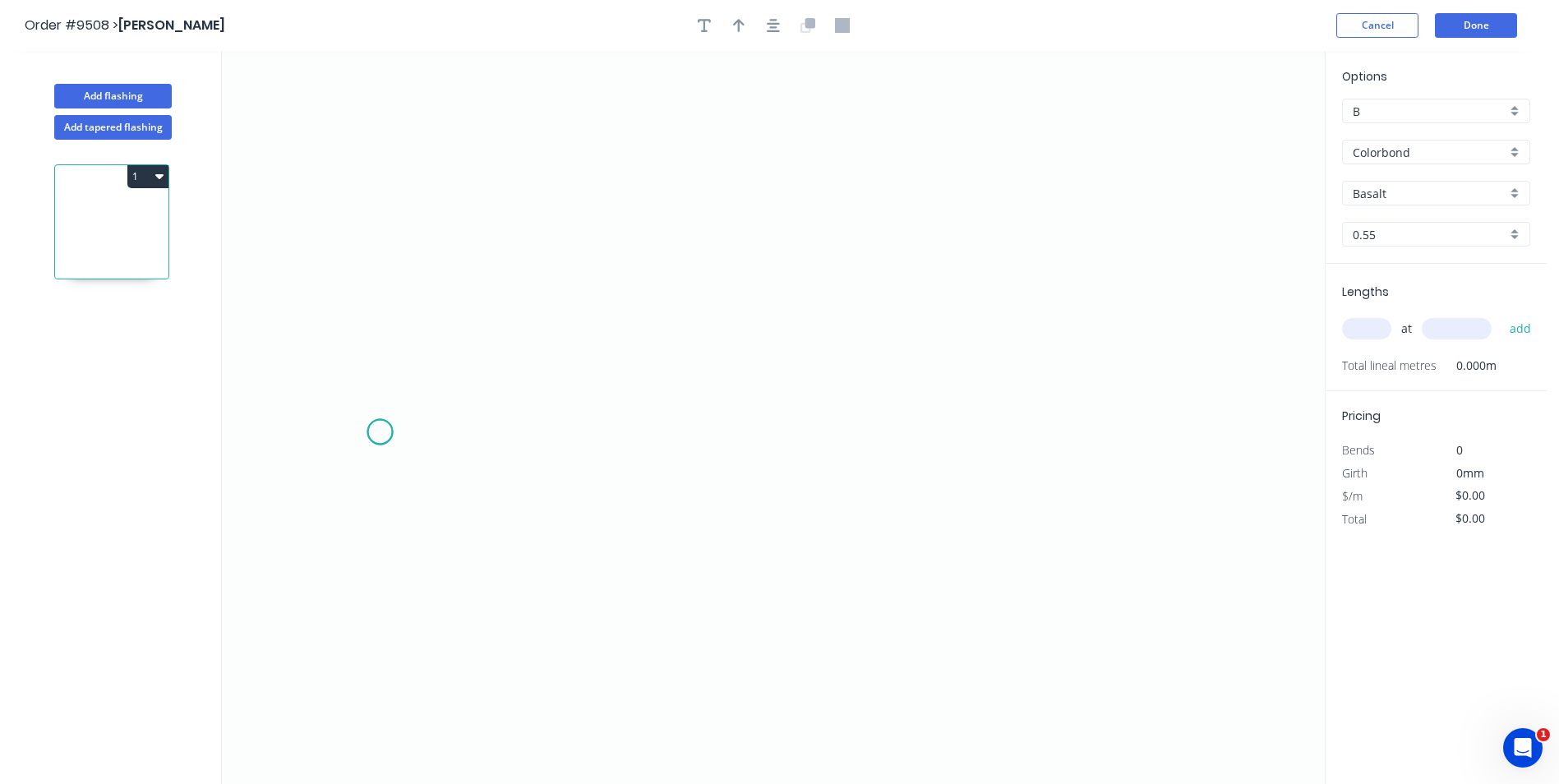
click at [380, 433] on icon "0" at bounding box center [773, 417] width 1103 height 733
click at [384, 359] on icon "0" at bounding box center [773, 417] width 1103 height 733
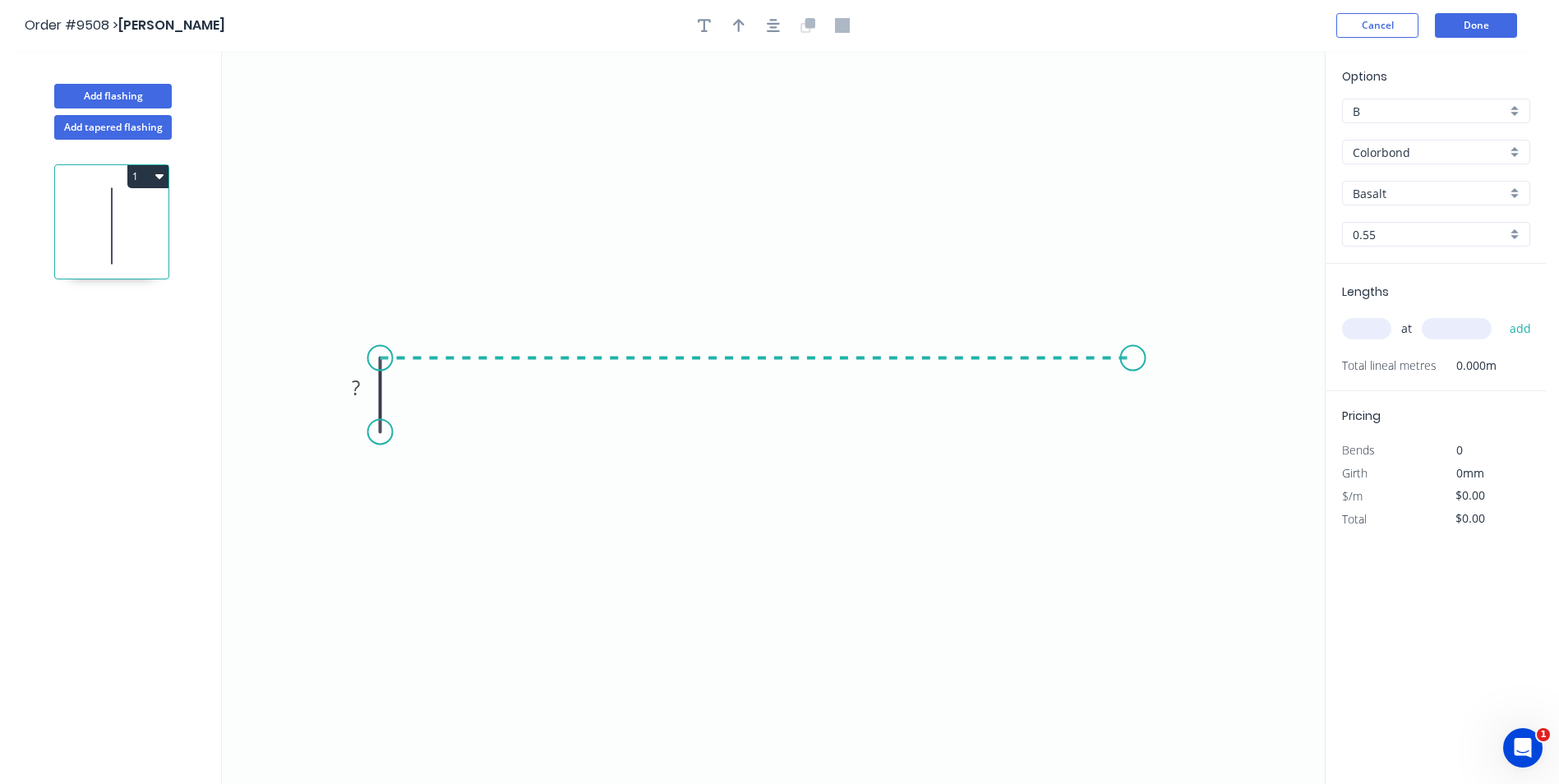
click at [1134, 363] on icon "0 ?" at bounding box center [773, 417] width 1103 height 733
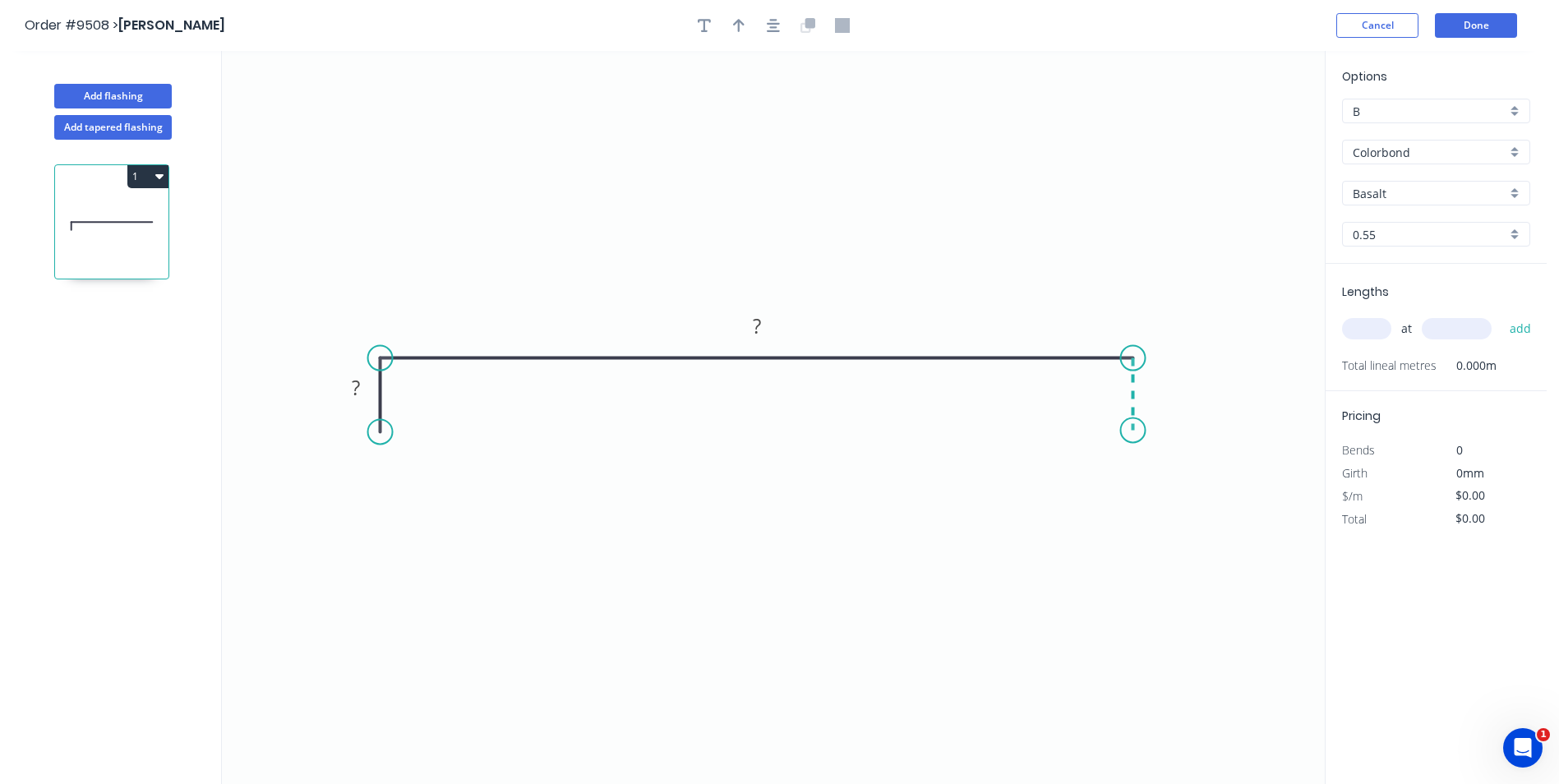
click at [1135, 431] on icon "0 ? ?" at bounding box center [773, 417] width 1103 height 733
click at [1135, 431] on circle at bounding box center [1134, 430] width 25 height 25
click at [356, 388] on tspan "?" at bounding box center [356, 387] width 8 height 27
click at [604, 229] on icon "0 40 450 40" at bounding box center [773, 417] width 1103 height 733
type input "$20.95"
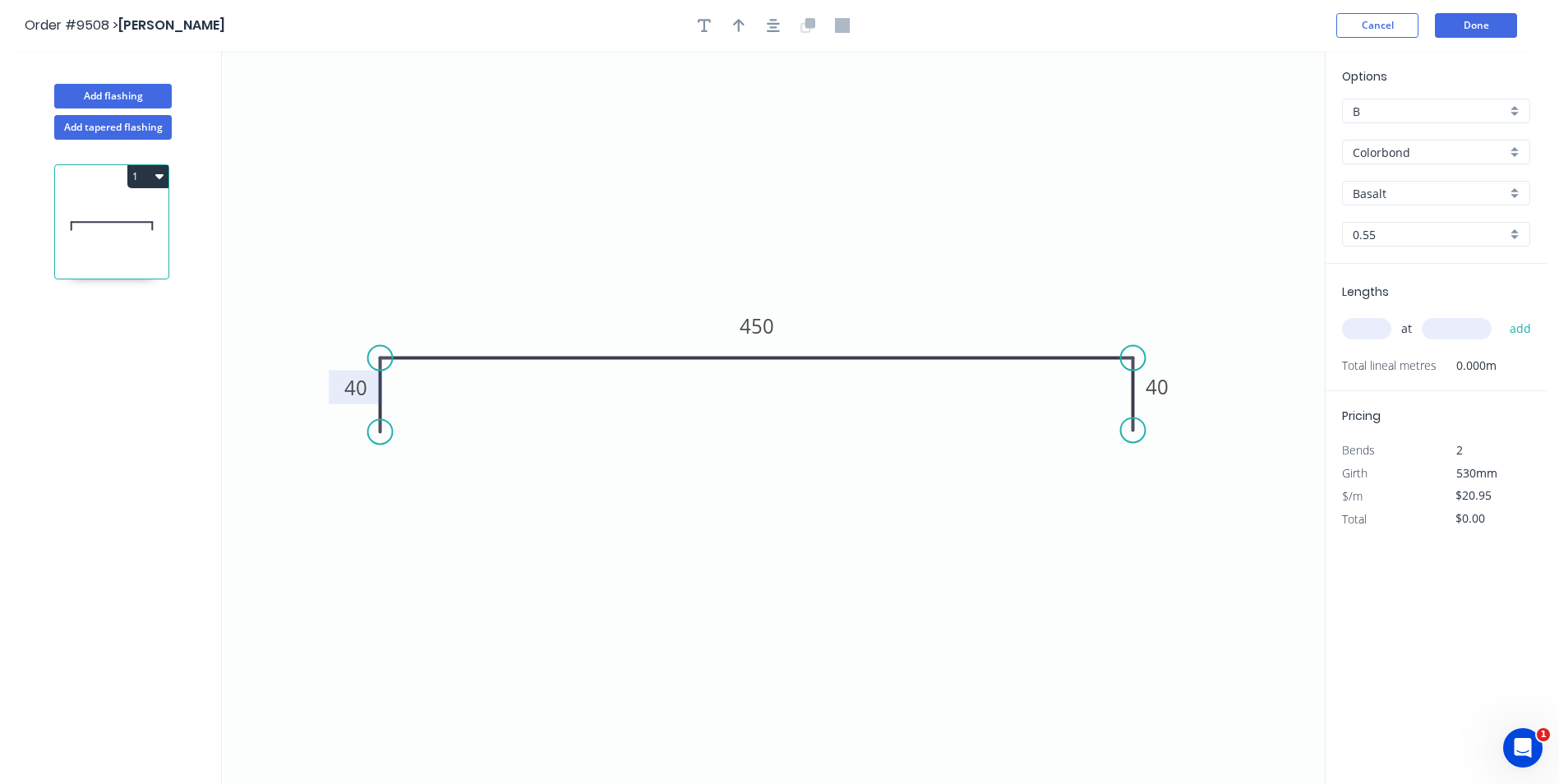
click at [754, 21] on div at bounding box center [773, 26] width 173 height 25
click at [742, 35] on button "button" at bounding box center [739, 26] width 25 height 25
drag, startPoint x: 1237, startPoint y: 132, endPoint x: 1145, endPoint y: 169, distance: 99.2
click at [999, 185] on icon "0 40 450 40" at bounding box center [773, 417] width 1103 height 733
drag, startPoint x: 1246, startPoint y: 131, endPoint x: 998, endPoint y: 190, distance: 254.9
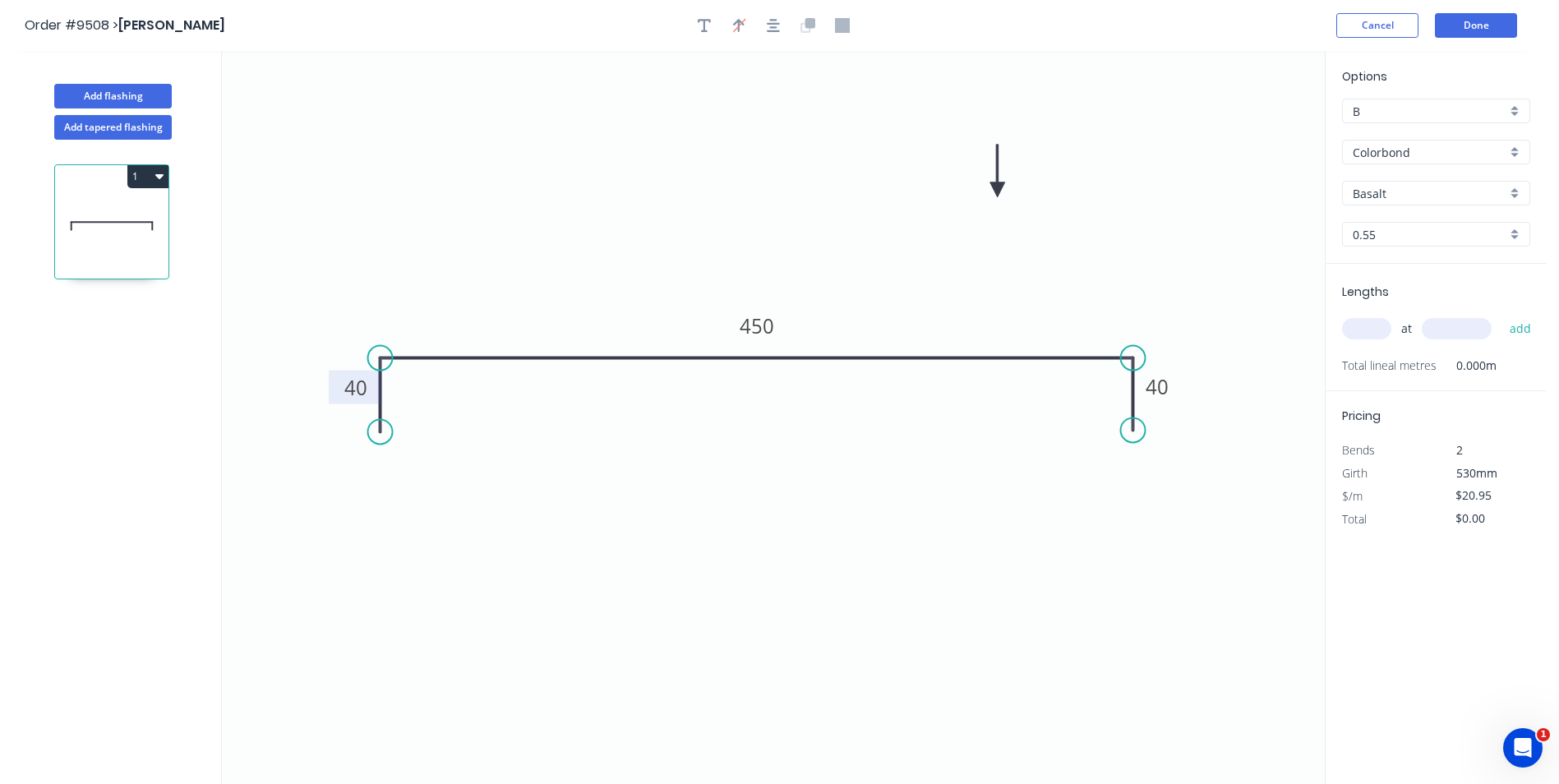
click at [998, 190] on icon at bounding box center [998, 171] width 15 height 53
click at [1522, 191] on div "Basalt" at bounding box center [1436, 193] width 188 height 25
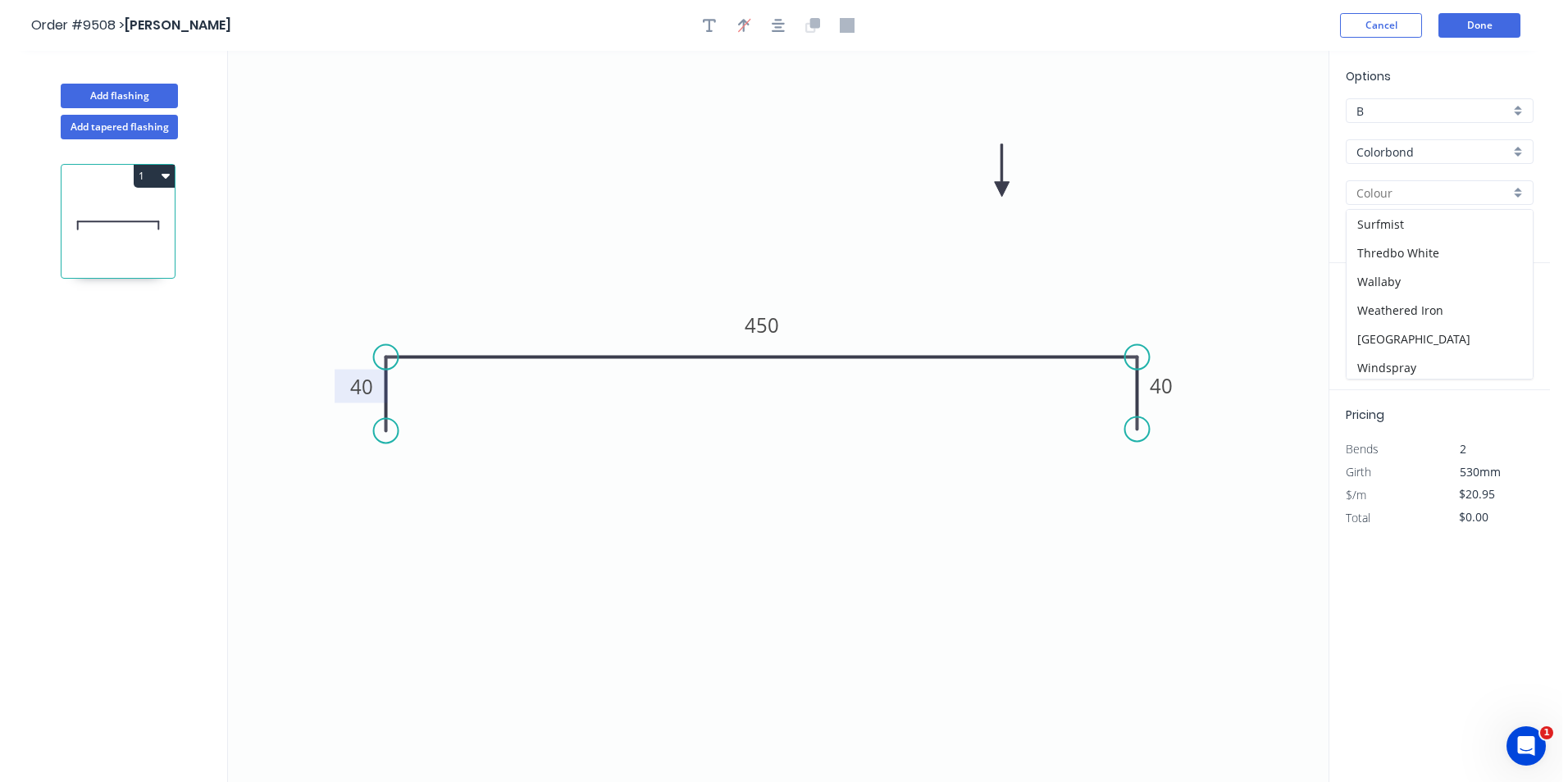
scroll to position [606, 0]
click at [1410, 334] on div "Windspray" at bounding box center [1433, 336] width 186 height 29
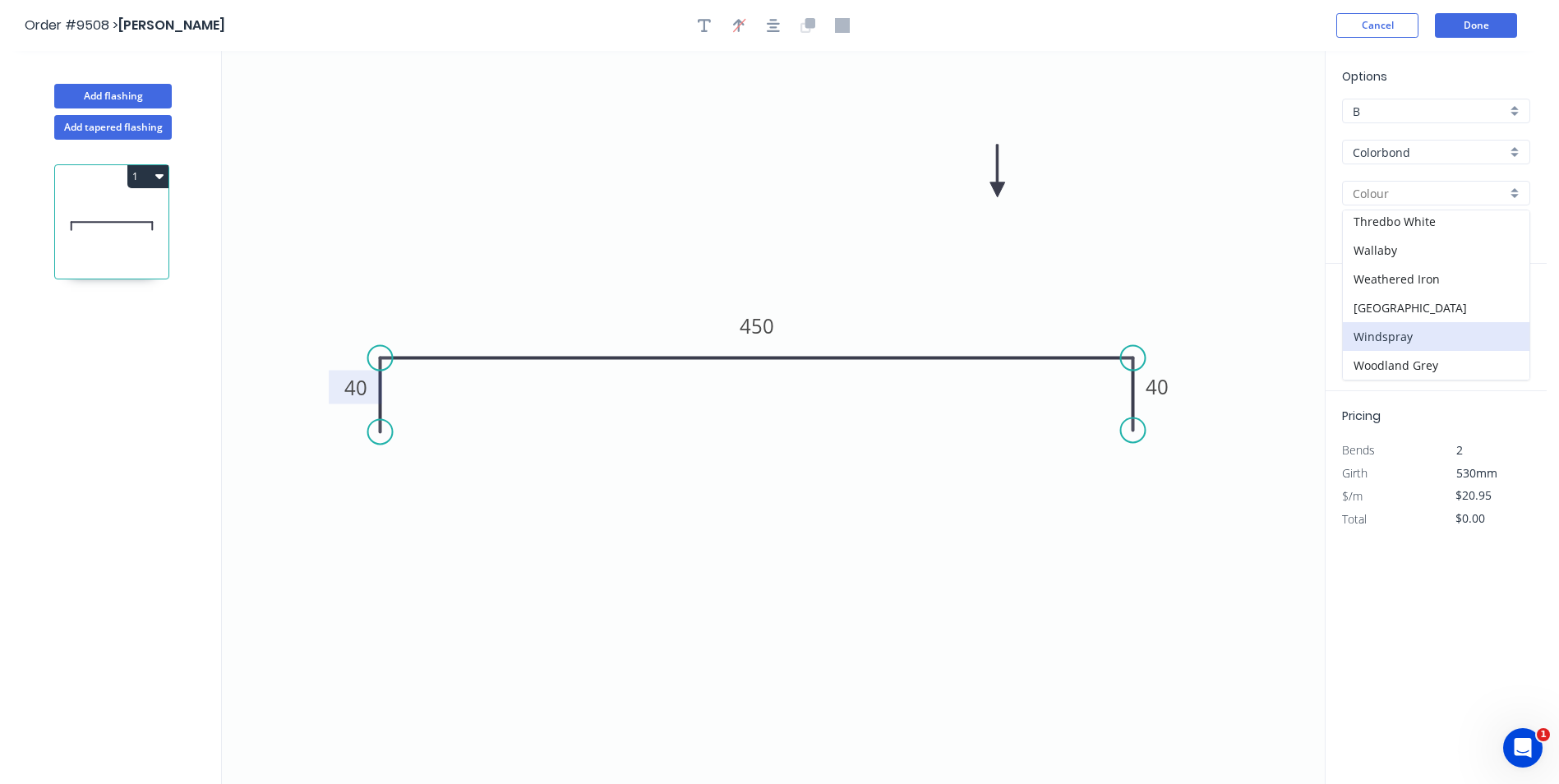
type input "Windspray"
click at [1370, 332] on input "text" at bounding box center [1367, 329] width 49 height 21
type input "4"
type input "5000"
click at [1501, 315] on button "add" at bounding box center [1520, 329] width 39 height 28
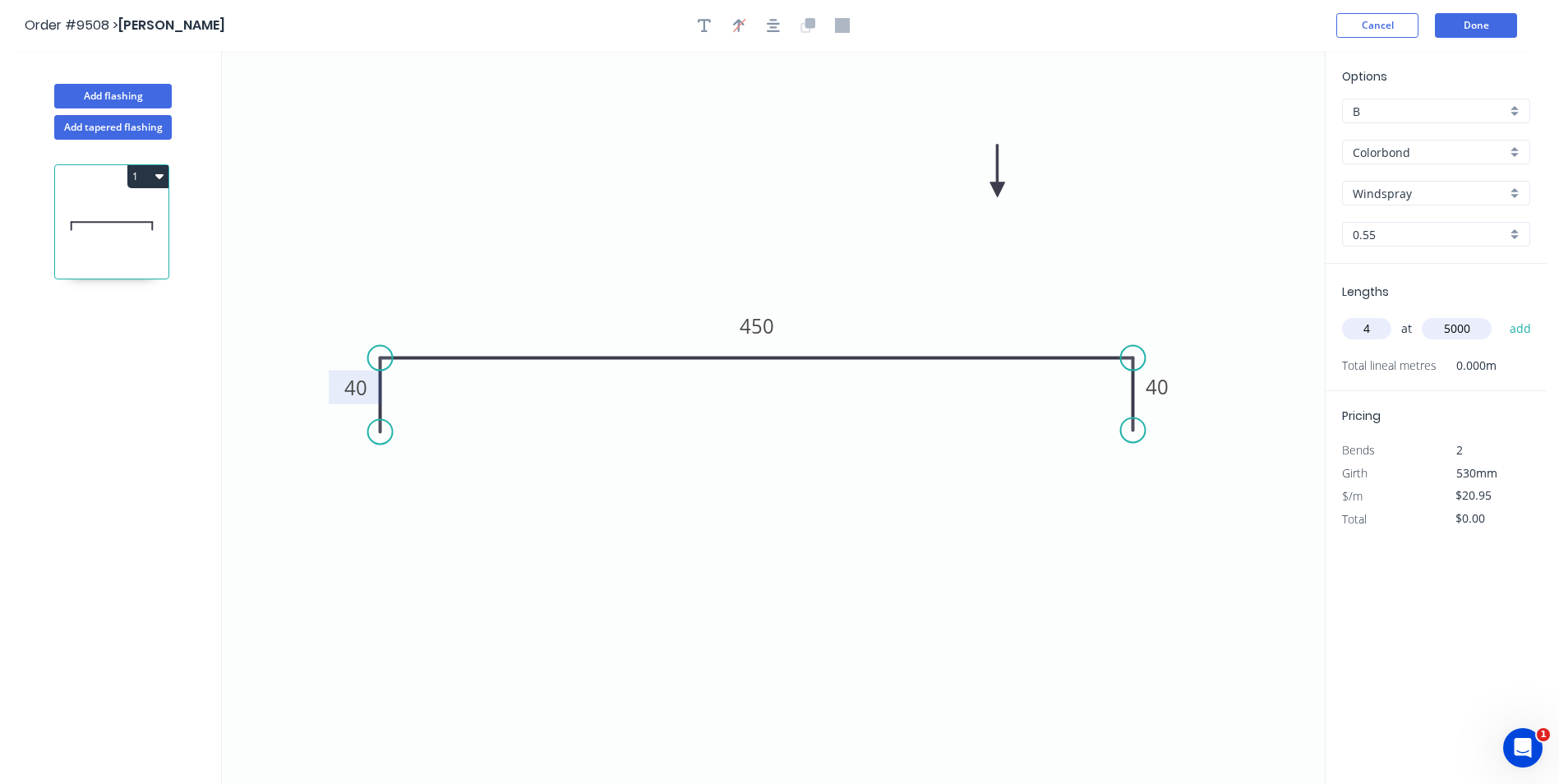
type input "$419.00"
click at [1480, 27] on button "Done" at bounding box center [1476, 26] width 82 height 25
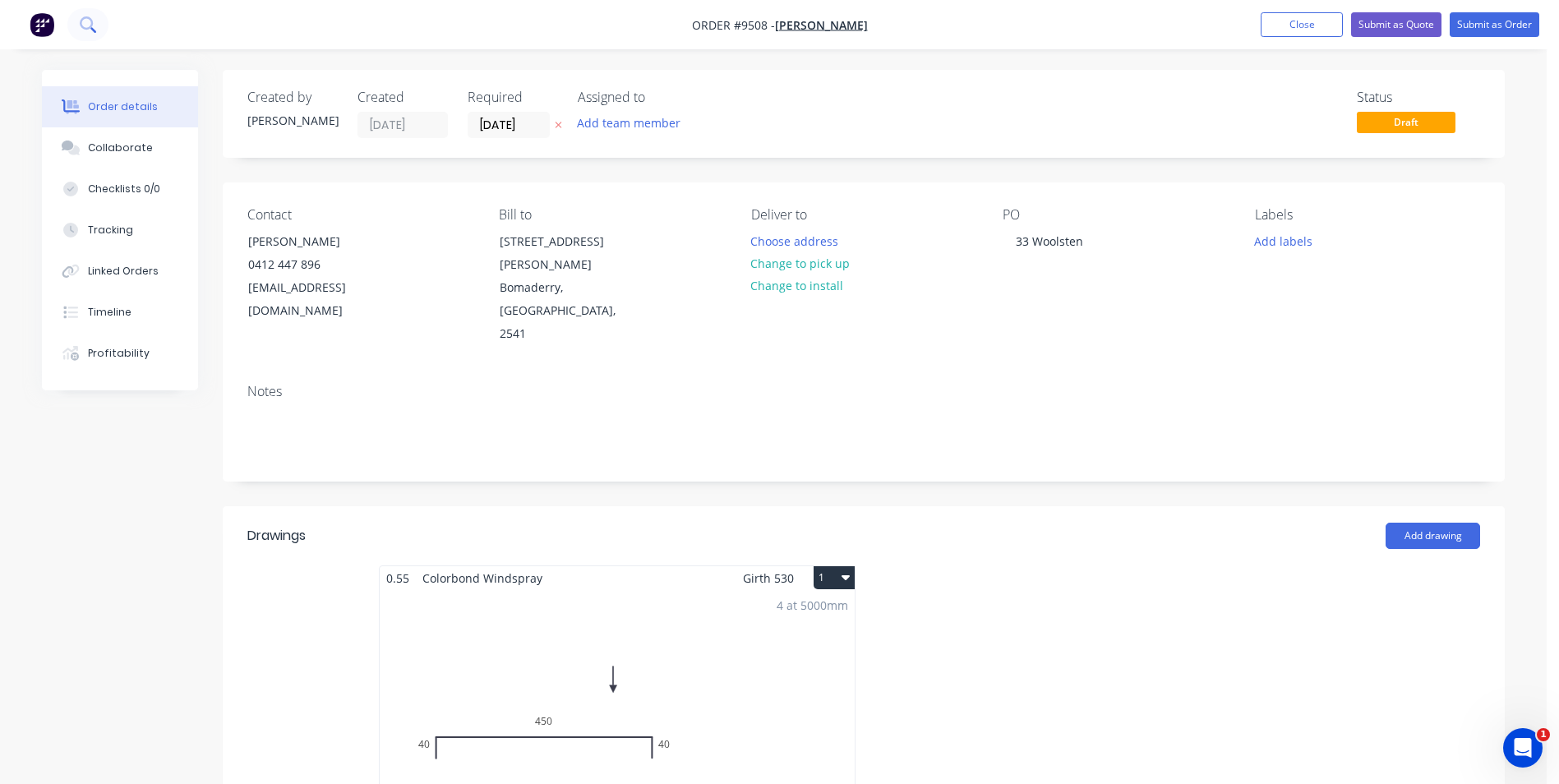
click at [88, 30] on icon at bounding box center [87, 24] width 16 height 16
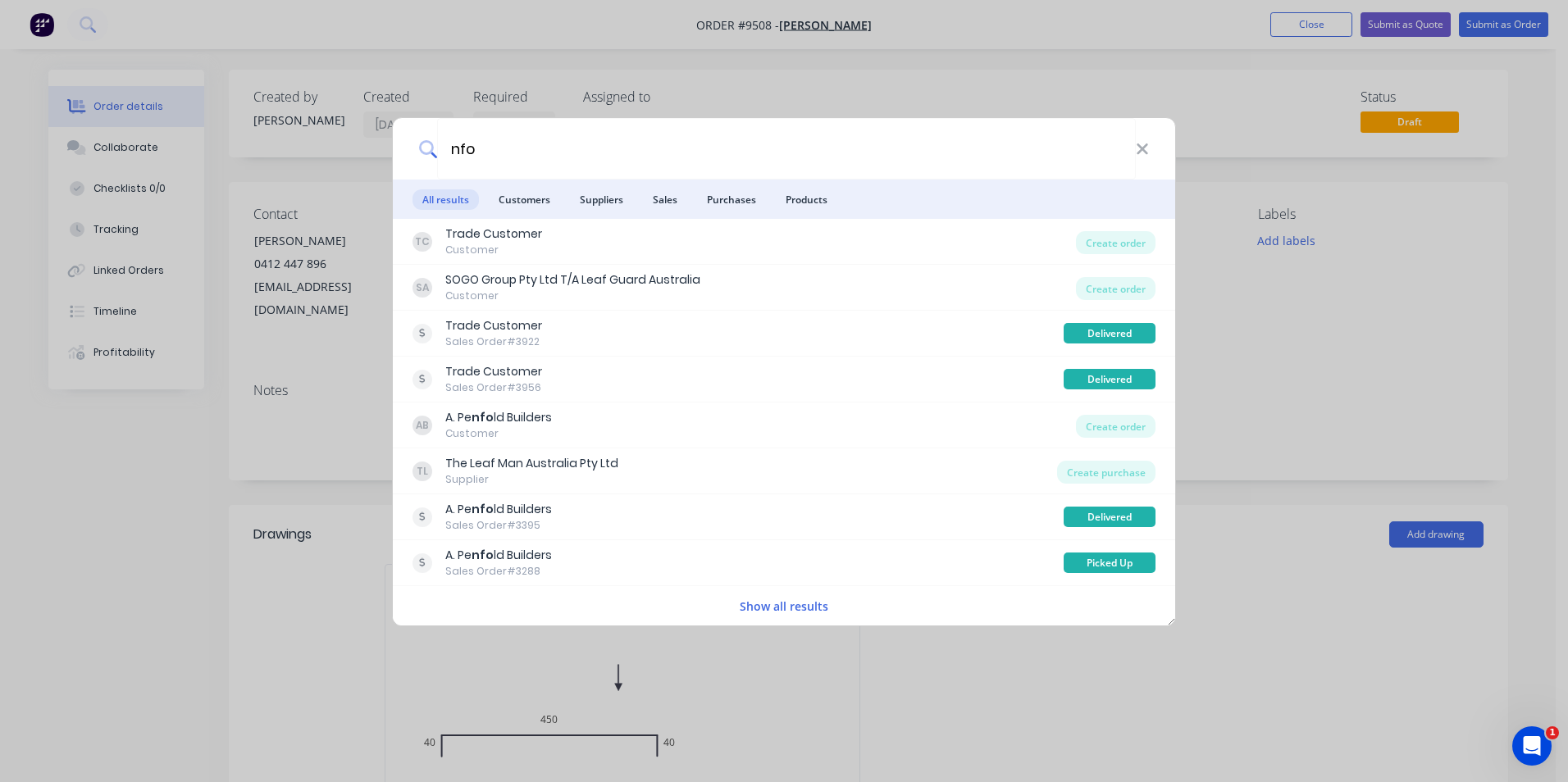
type input "nfo"
click at [124, 482] on div "nfo All results Customers Suppliers Sales Purchases Products TC Trade Customer …" at bounding box center [784, 391] width 1568 height 782
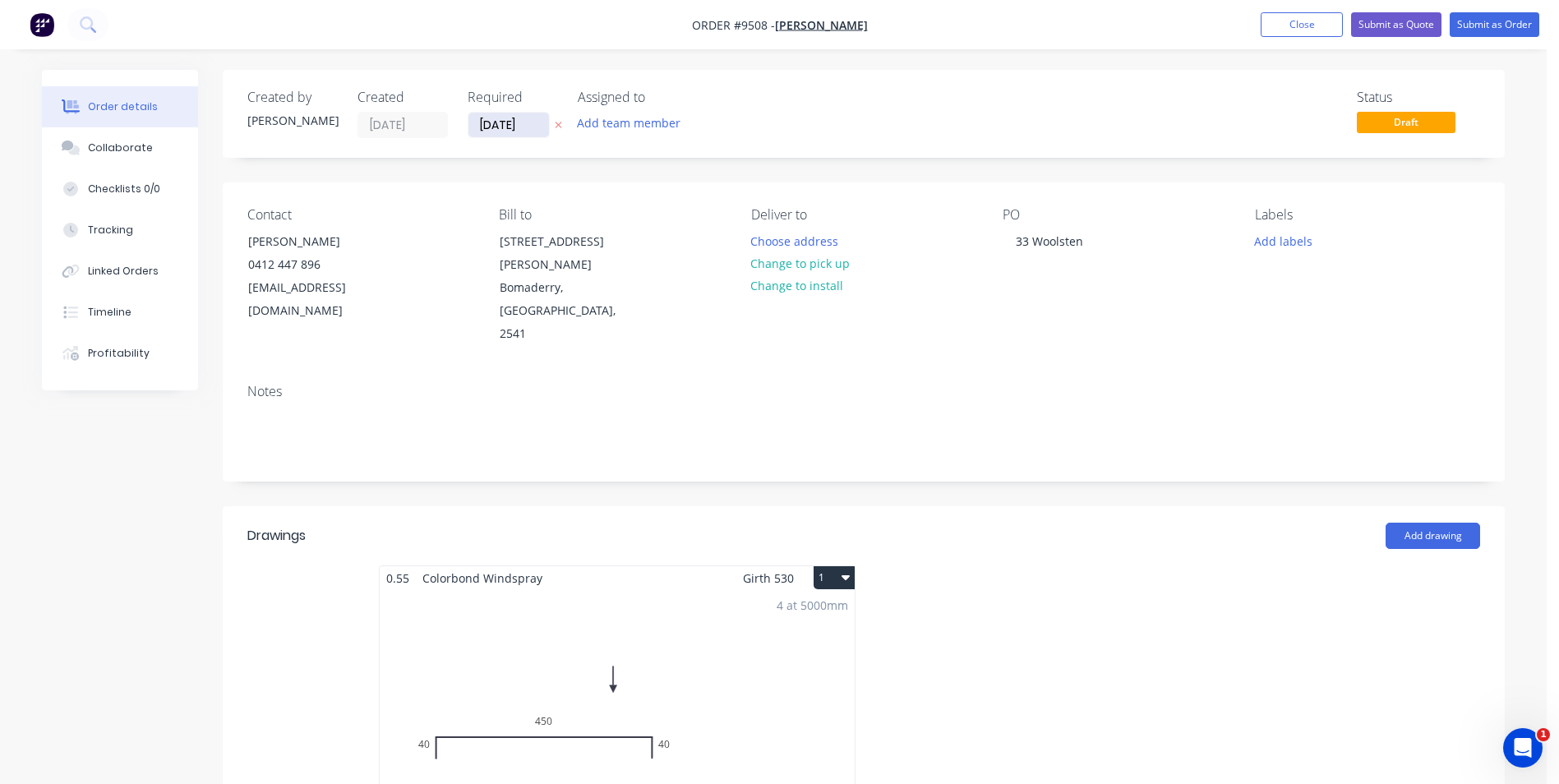
click at [504, 130] on input "[DATE]" at bounding box center [508, 125] width 81 height 25
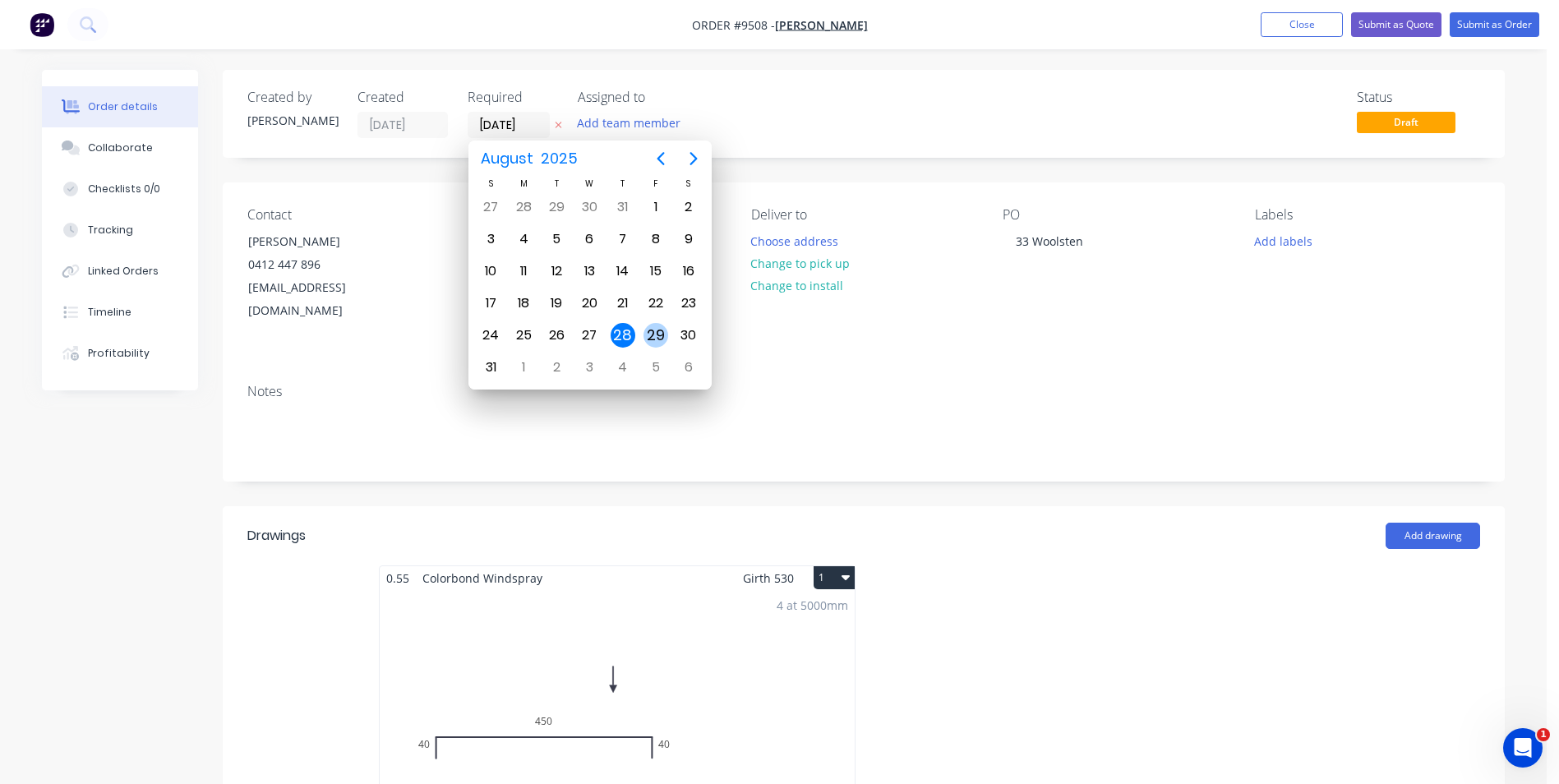
click at [646, 342] on div "29" at bounding box center [656, 336] width 25 height 25
type input "29/08/25"
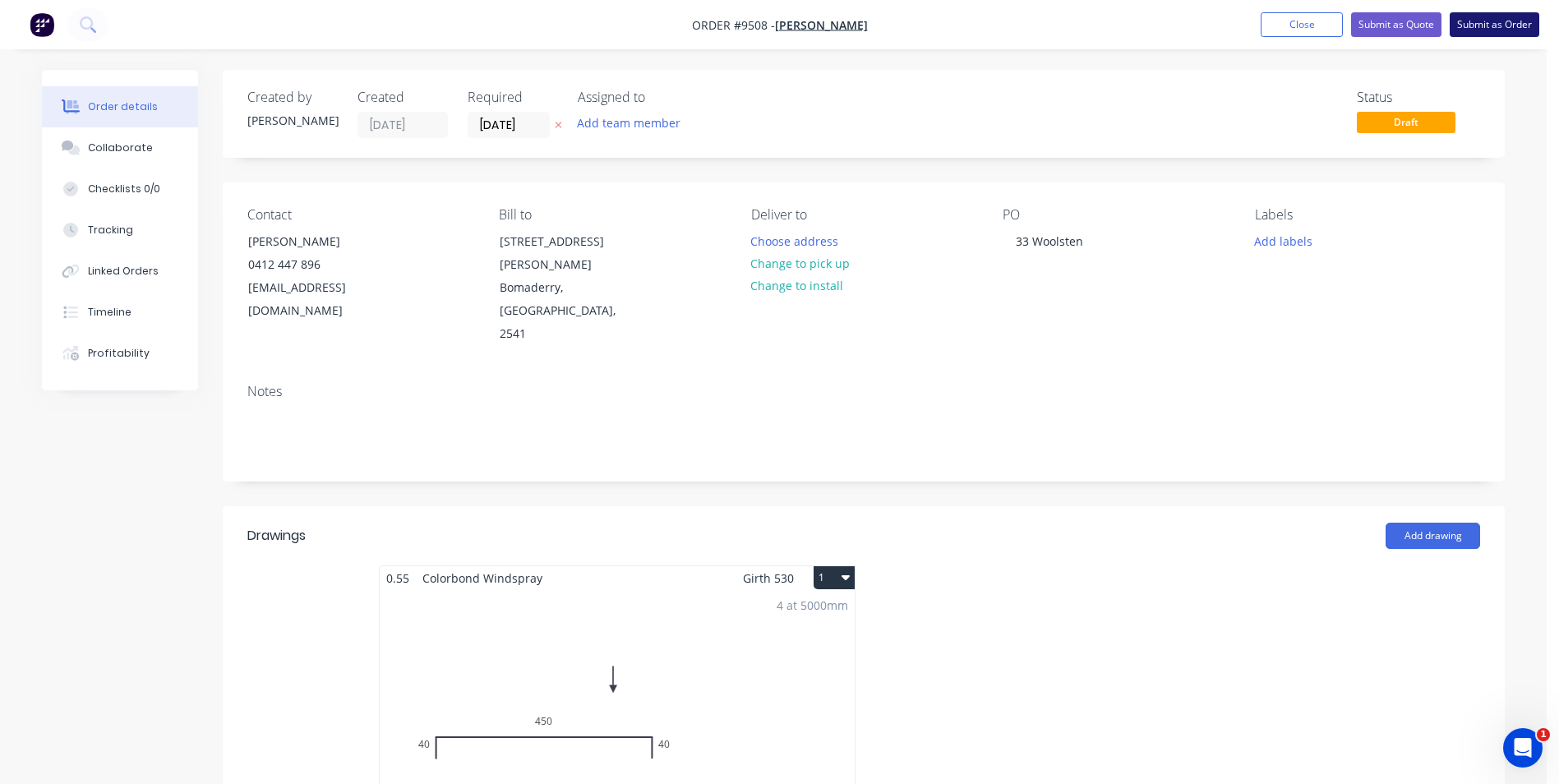
click at [1477, 19] on button "Submit as Order" at bounding box center [1494, 25] width 90 height 25
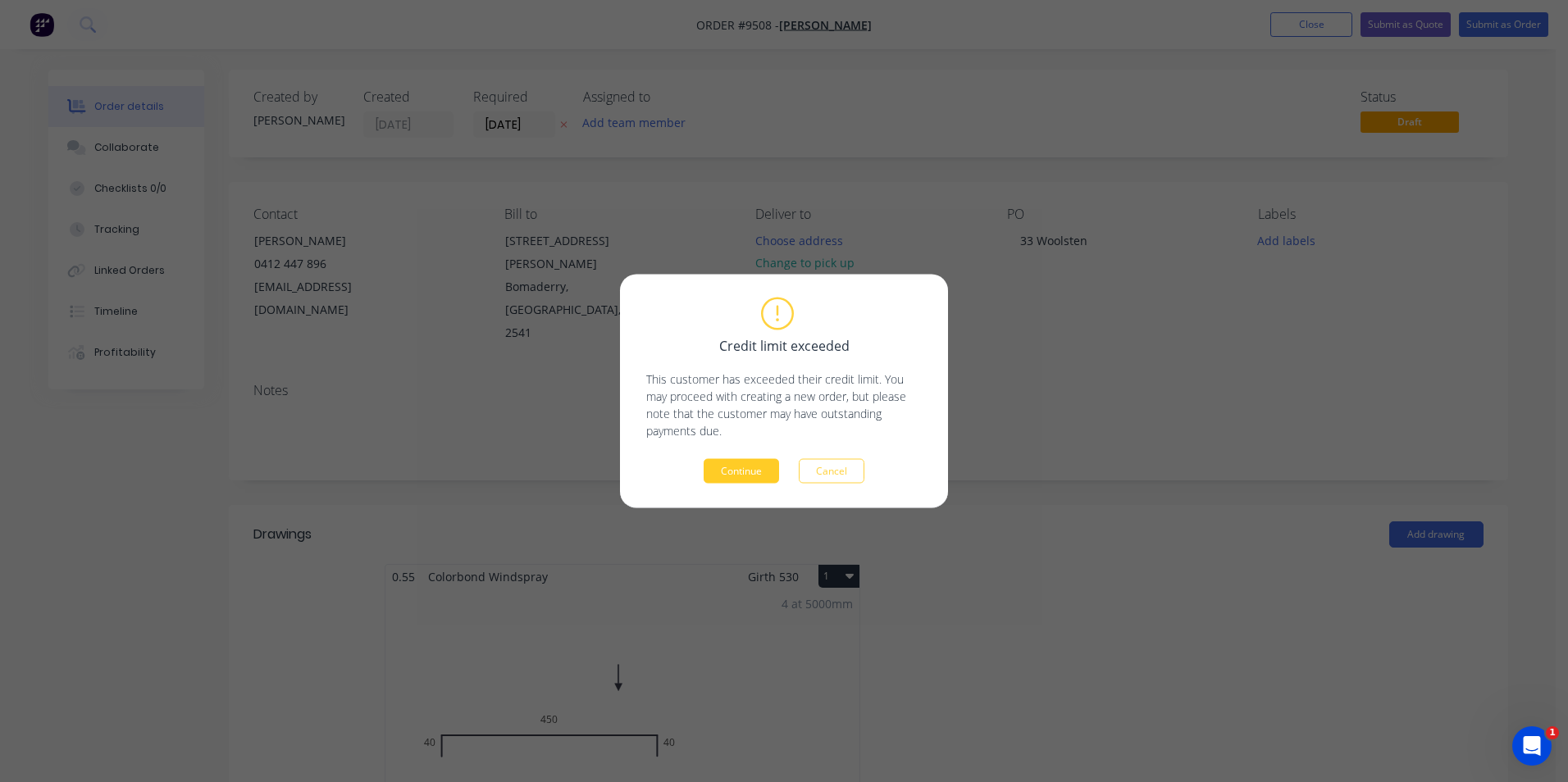
click at [722, 473] on button "Continue" at bounding box center [741, 472] width 76 height 25
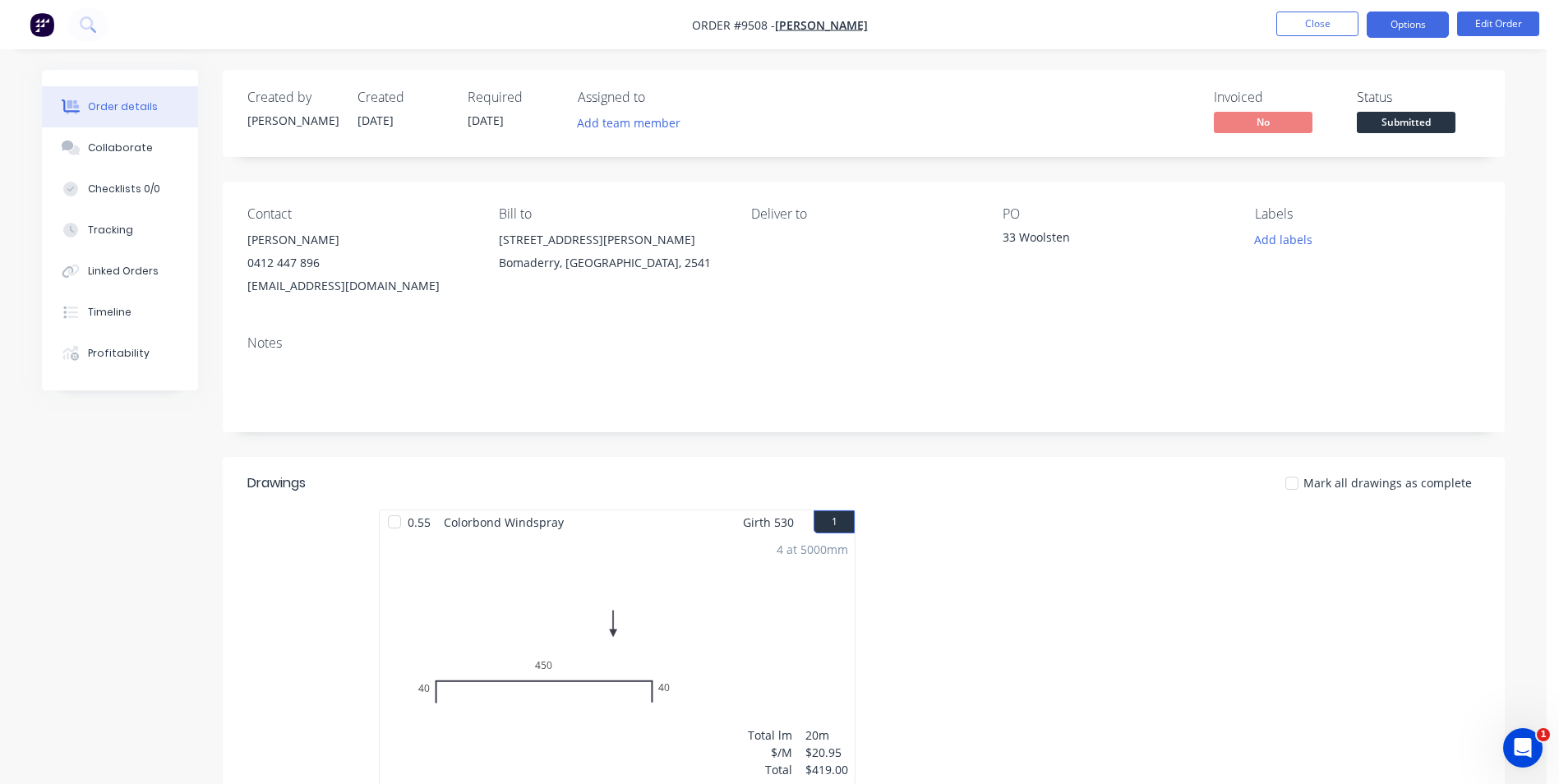
click at [1396, 18] on button "Options" at bounding box center [1408, 25] width 82 height 26
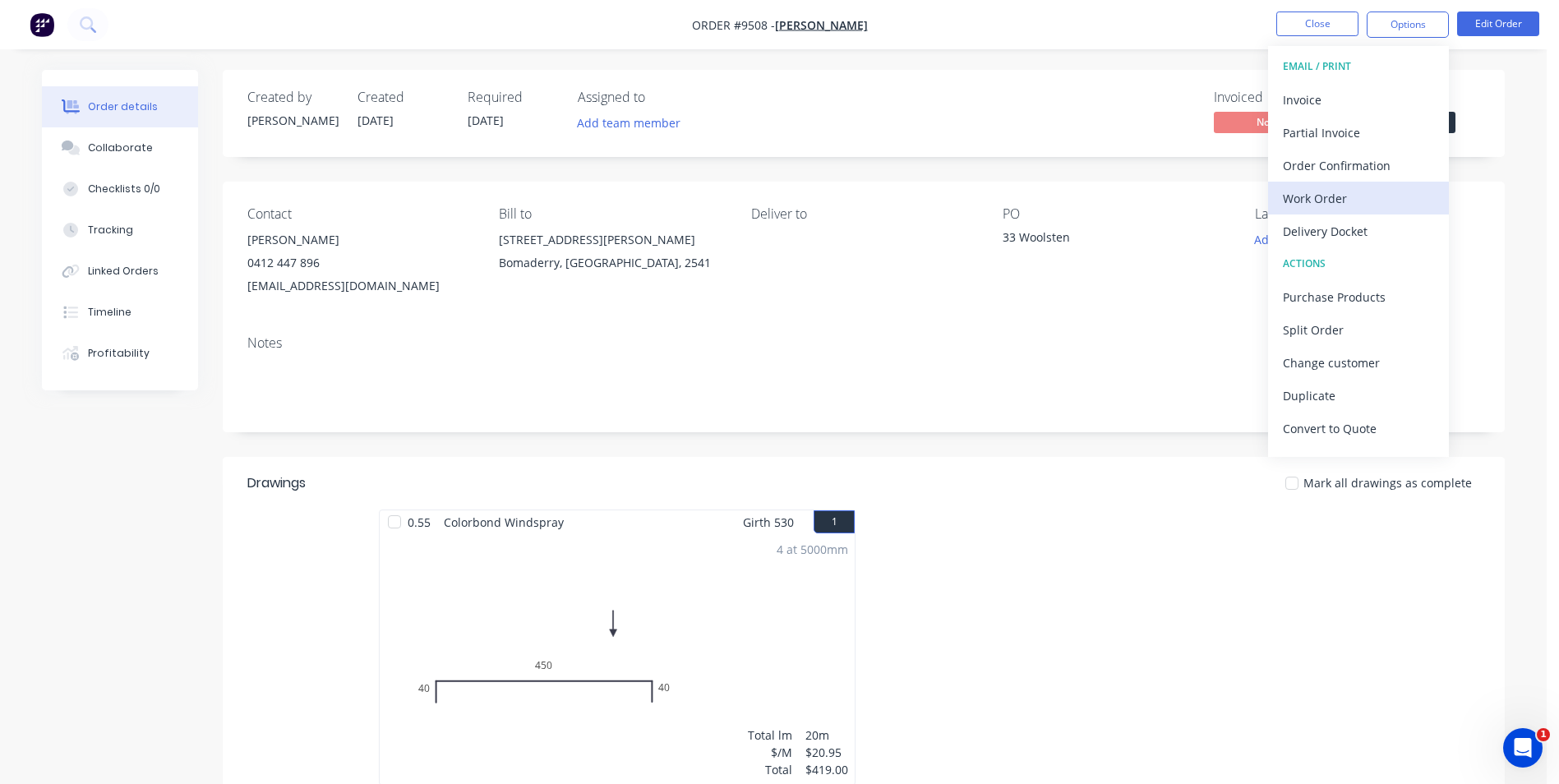
click at [1317, 189] on div "Work Order" at bounding box center [1359, 198] width 151 height 24
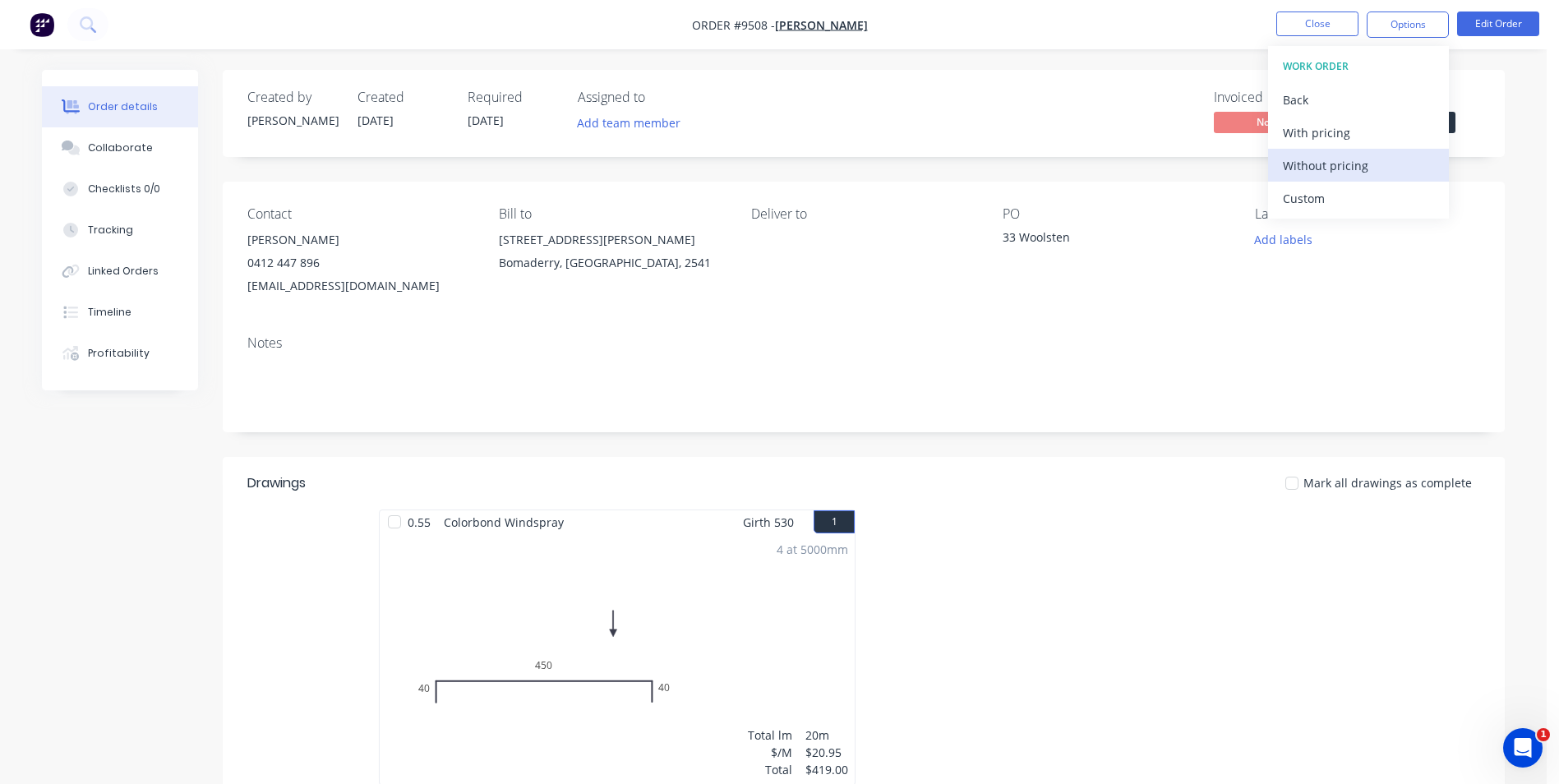
click at [1316, 158] on div "Without pricing" at bounding box center [1359, 165] width 151 height 24
click at [1336, 158] on div "Order Confirmation" at bounding box center [1359, 165] width 151 height 24
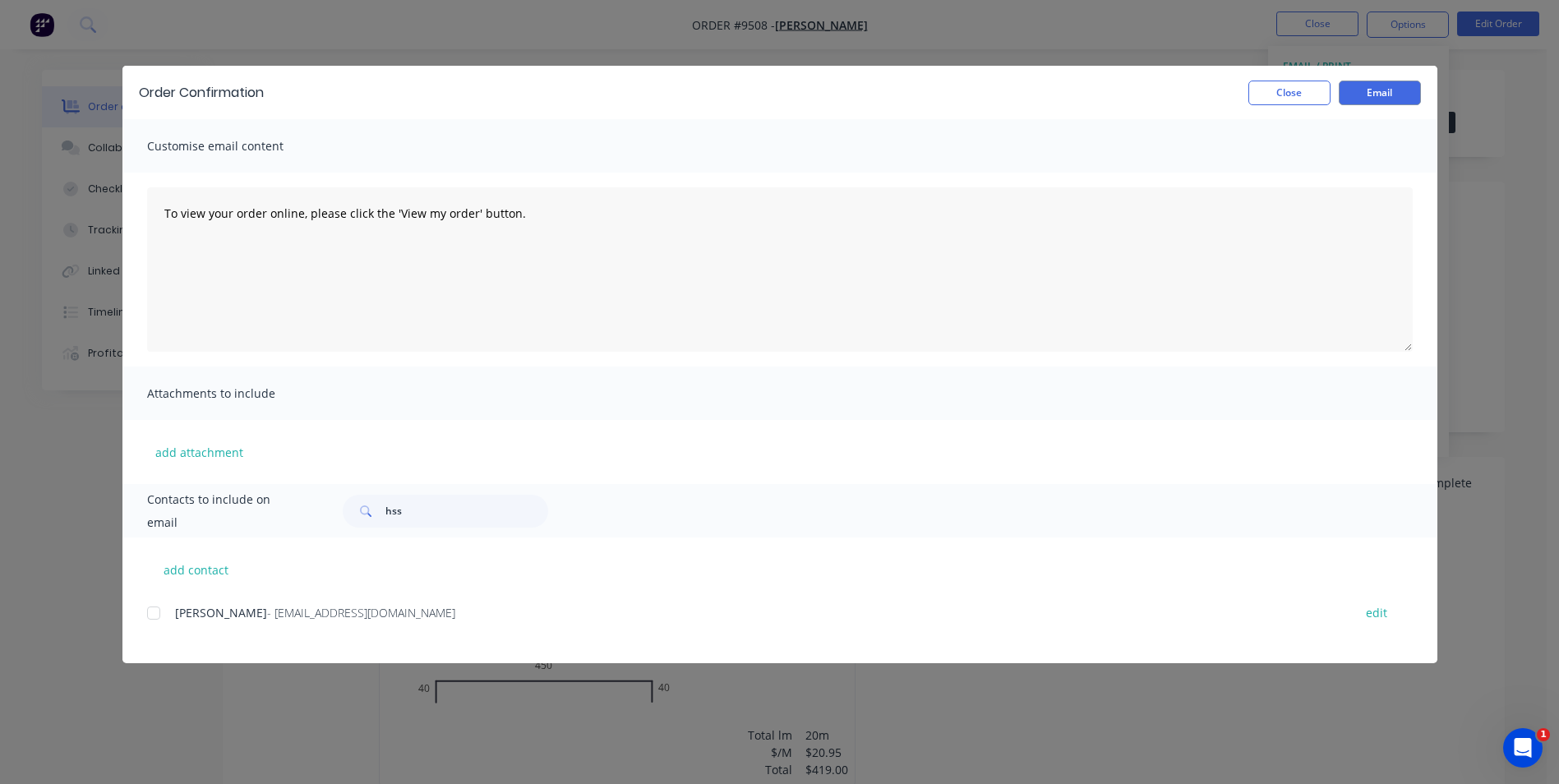
click at [166, 615] on div at bounding box center [154, 613] width 33 height 33
click at [1377, 98] on button "Email" at bounding box center [1380, 93] width 82 height 25
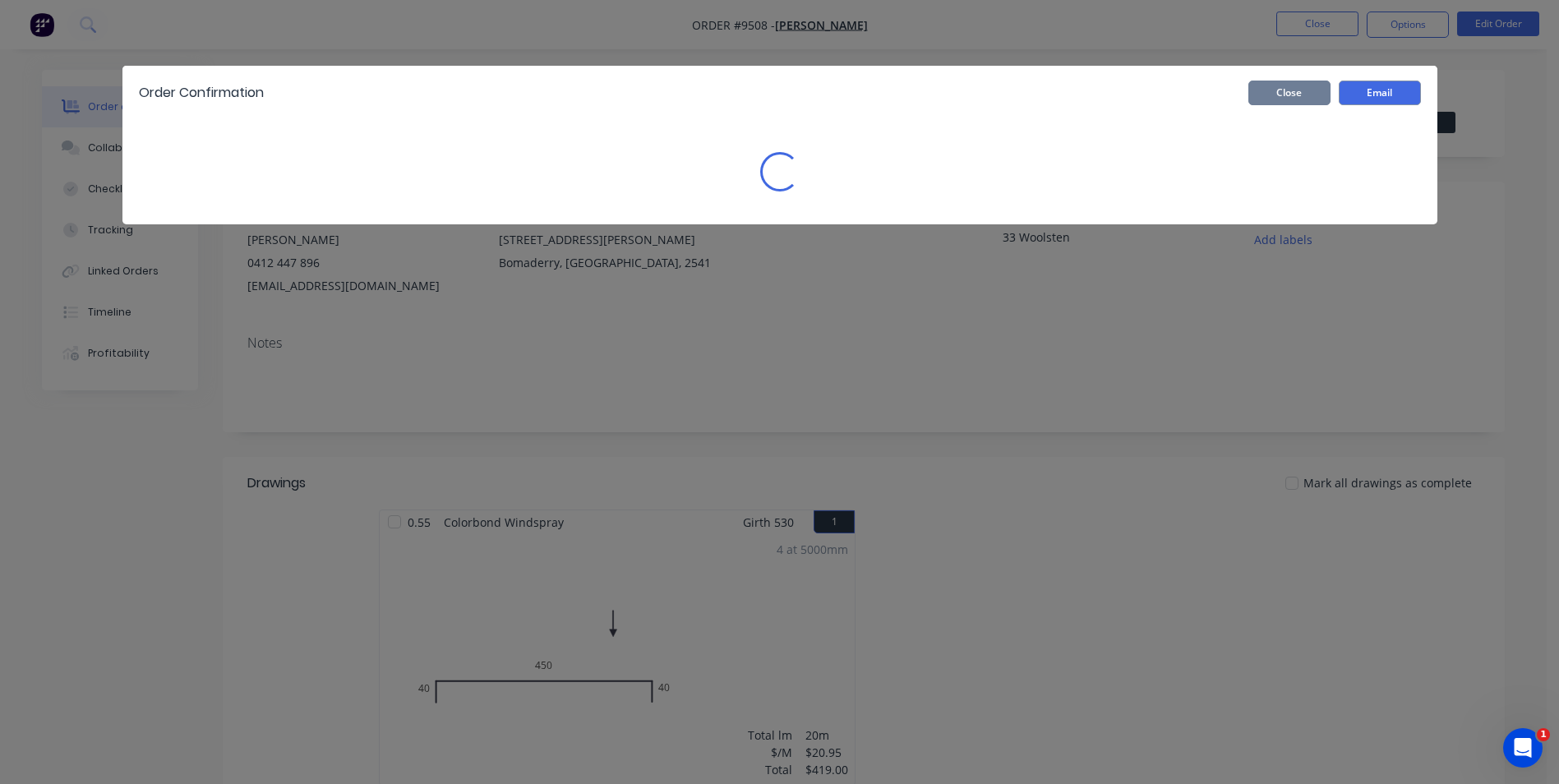
click at [1299, 99] on button "Close" at bounding box center [1290, 93] width 82 height 25
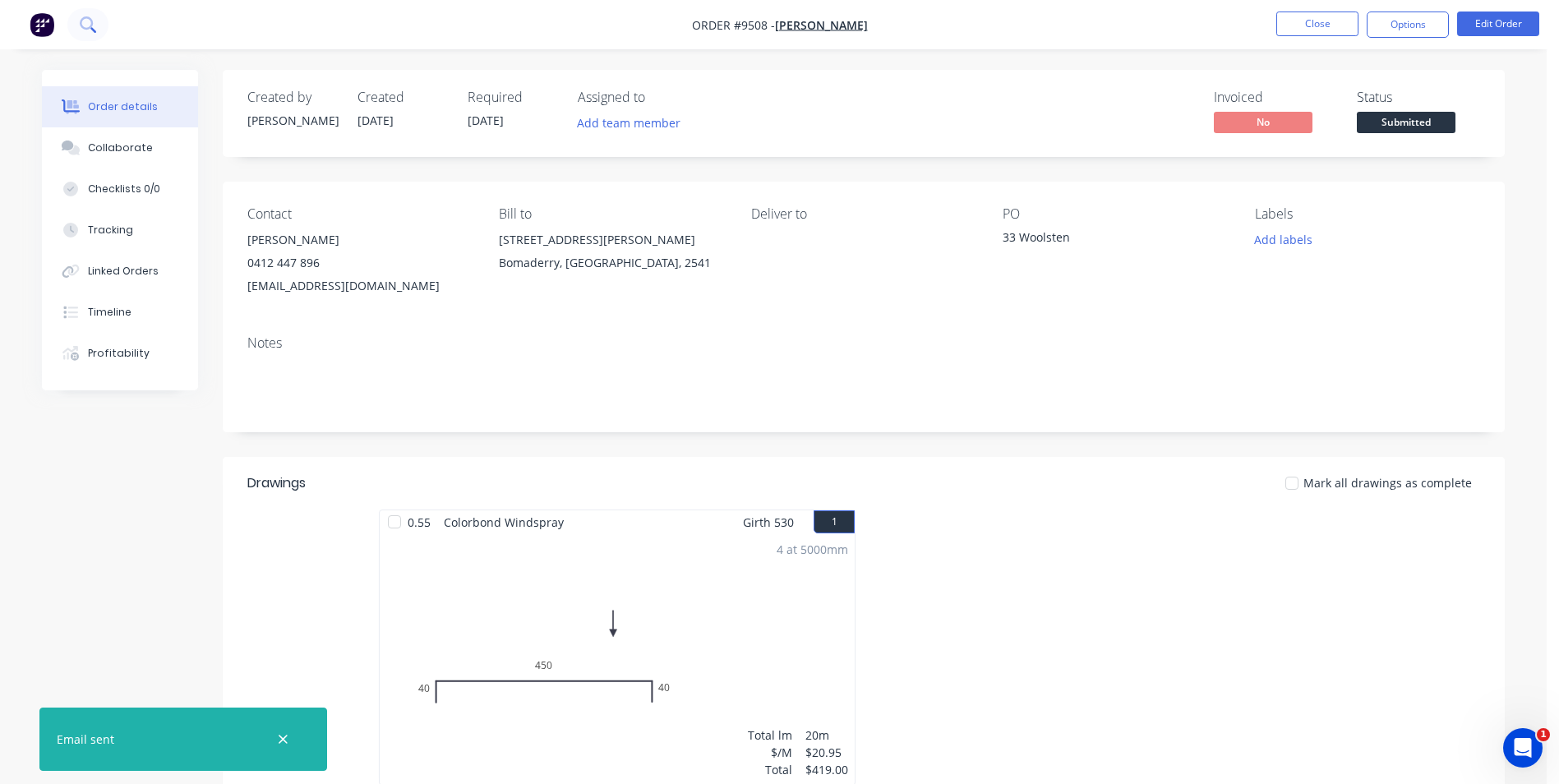
click at [86, 26] on icon at bounding box center [87, 24] width 16 height 16
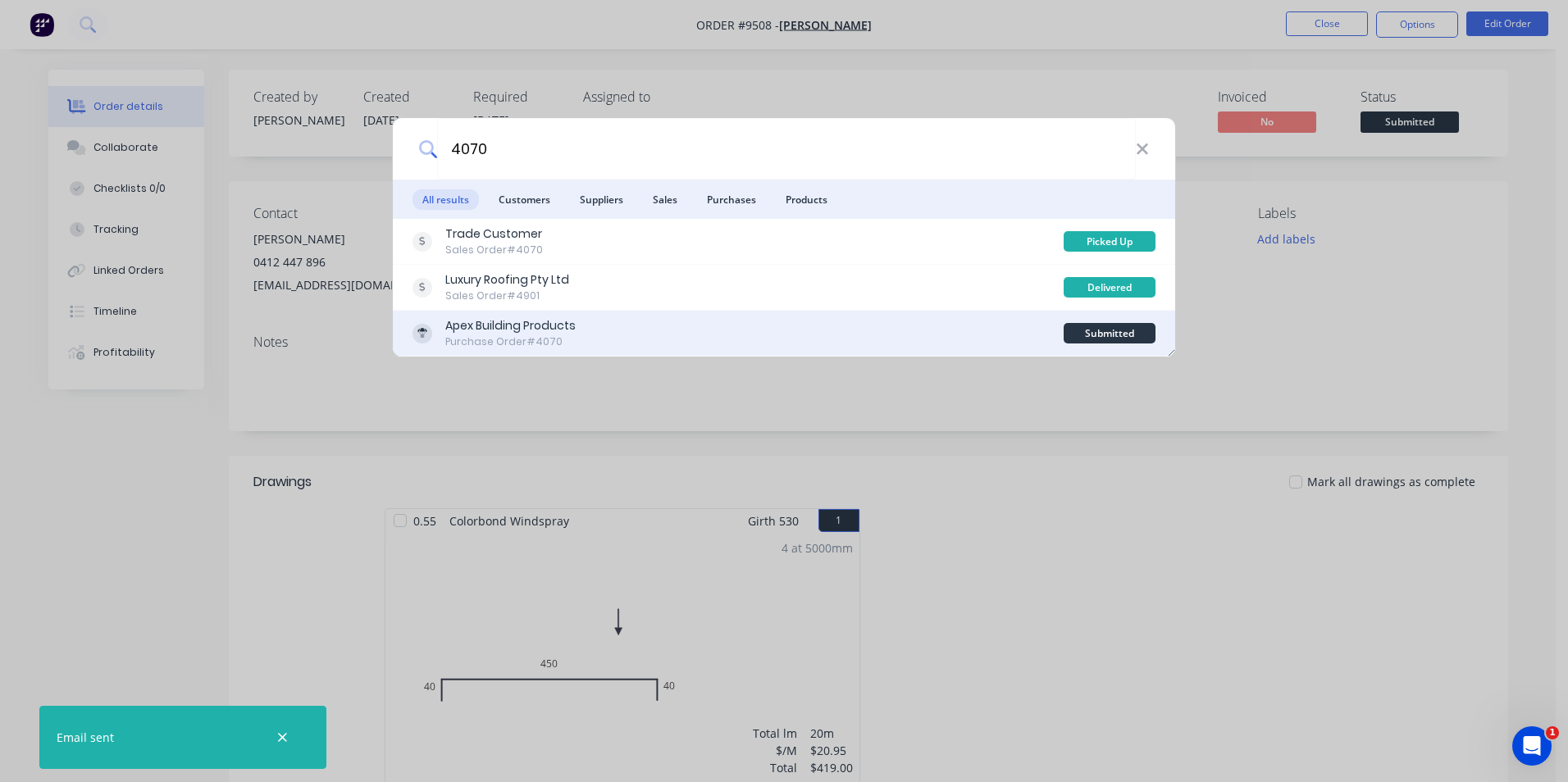
type input "4070"
click at [841, 325] on div "Apex Building Products Purchase Order #4070" at bounding box center [738, 333] width 651 height 32
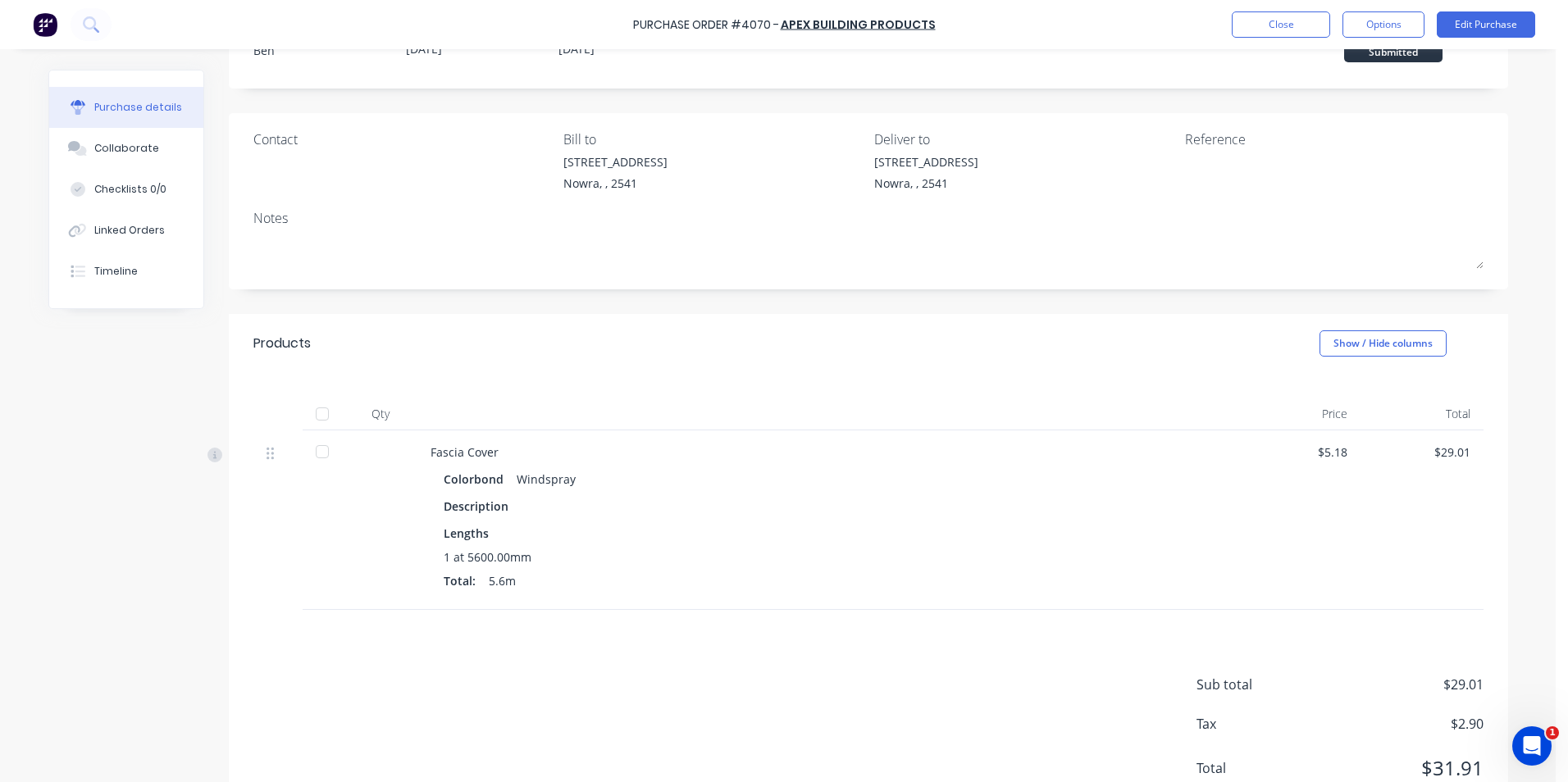
scroll to position [130, 0]
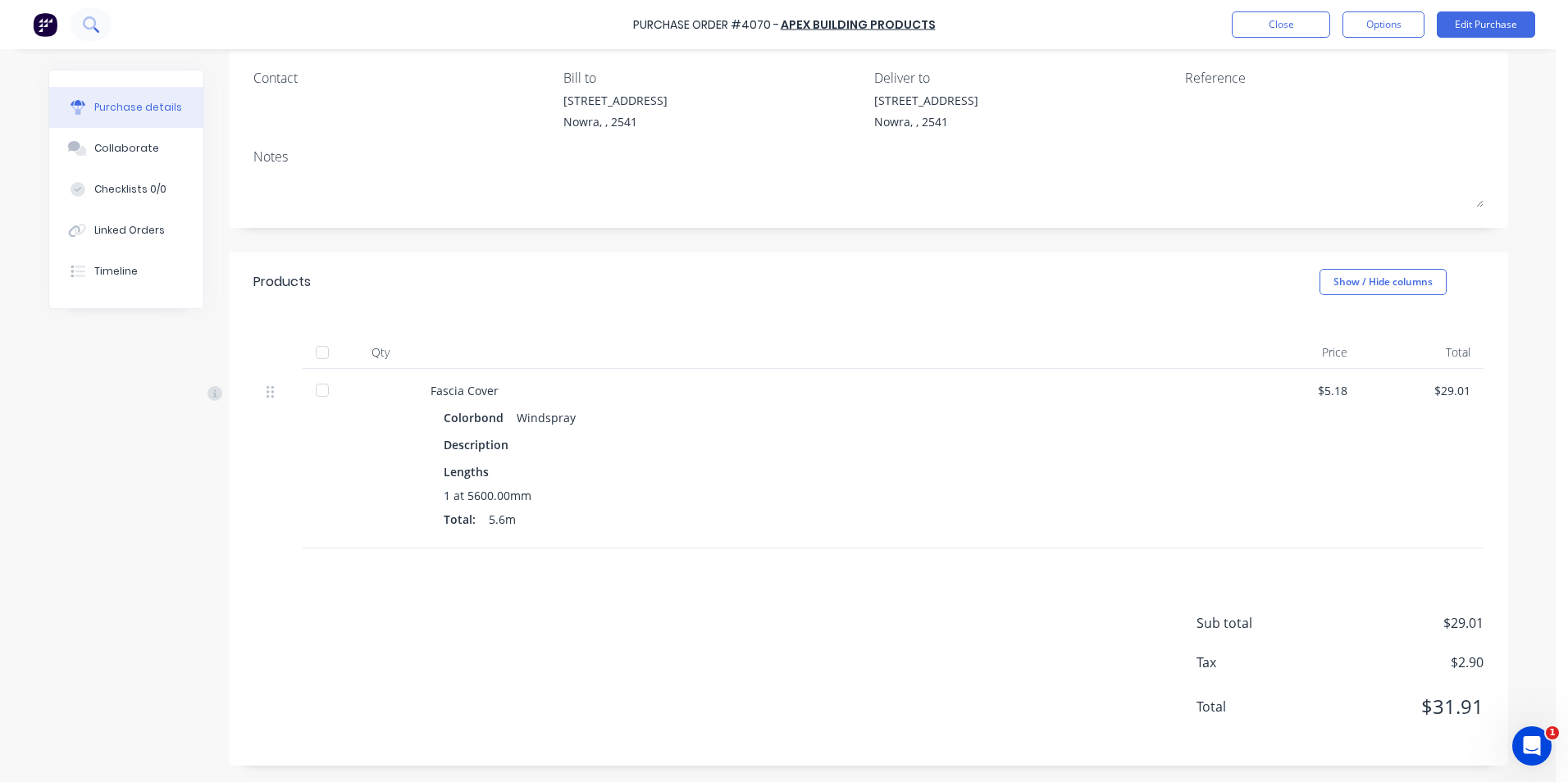
click at [99, 28] on icon at bounding box center [90, 24] width 16 height 16
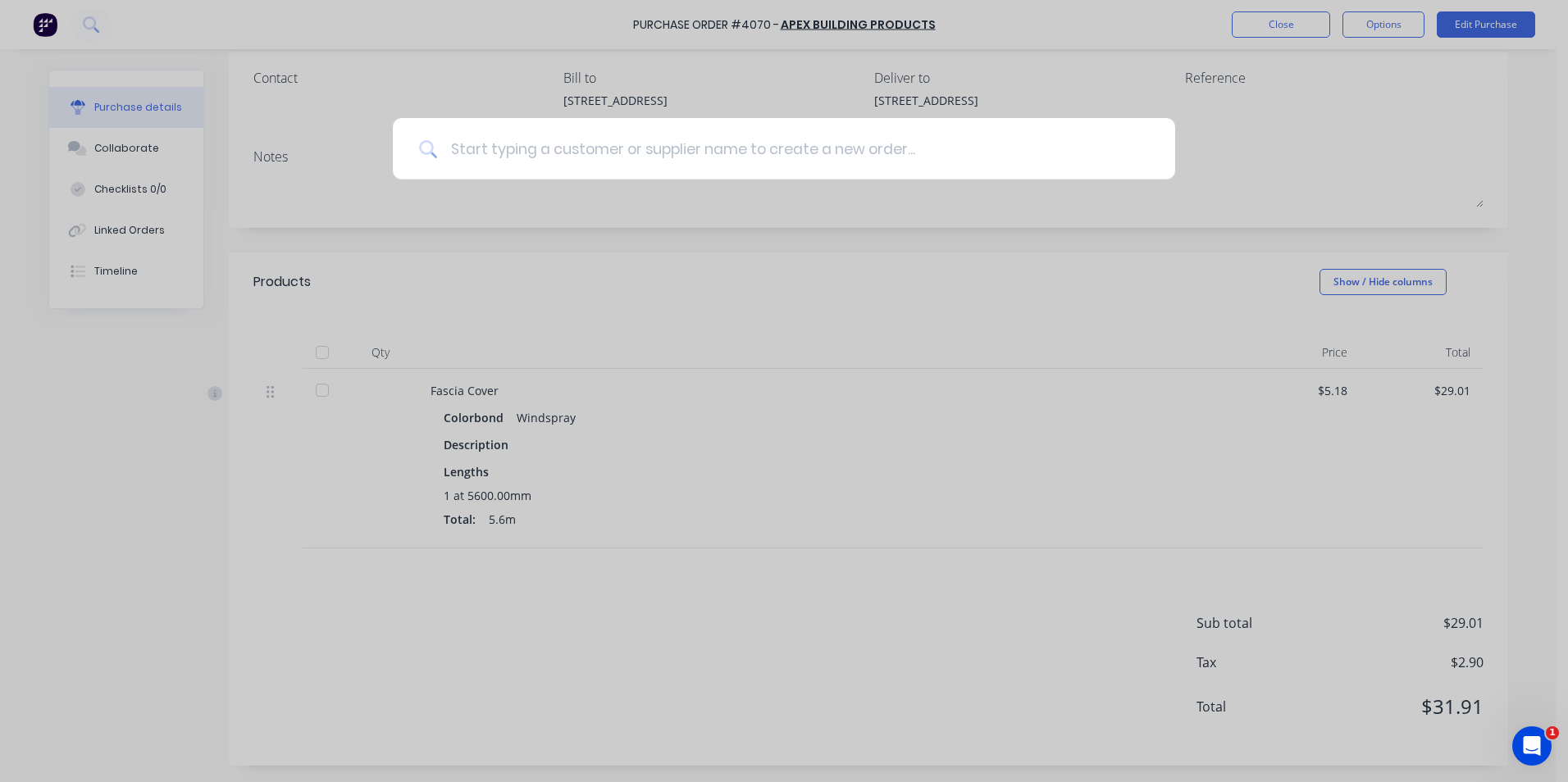
click at [498, 153] on input at bounding box center [793, 149] width 712 height 62
click at [483, 167] on input at bounding box center [793, 149] width 712 height 62
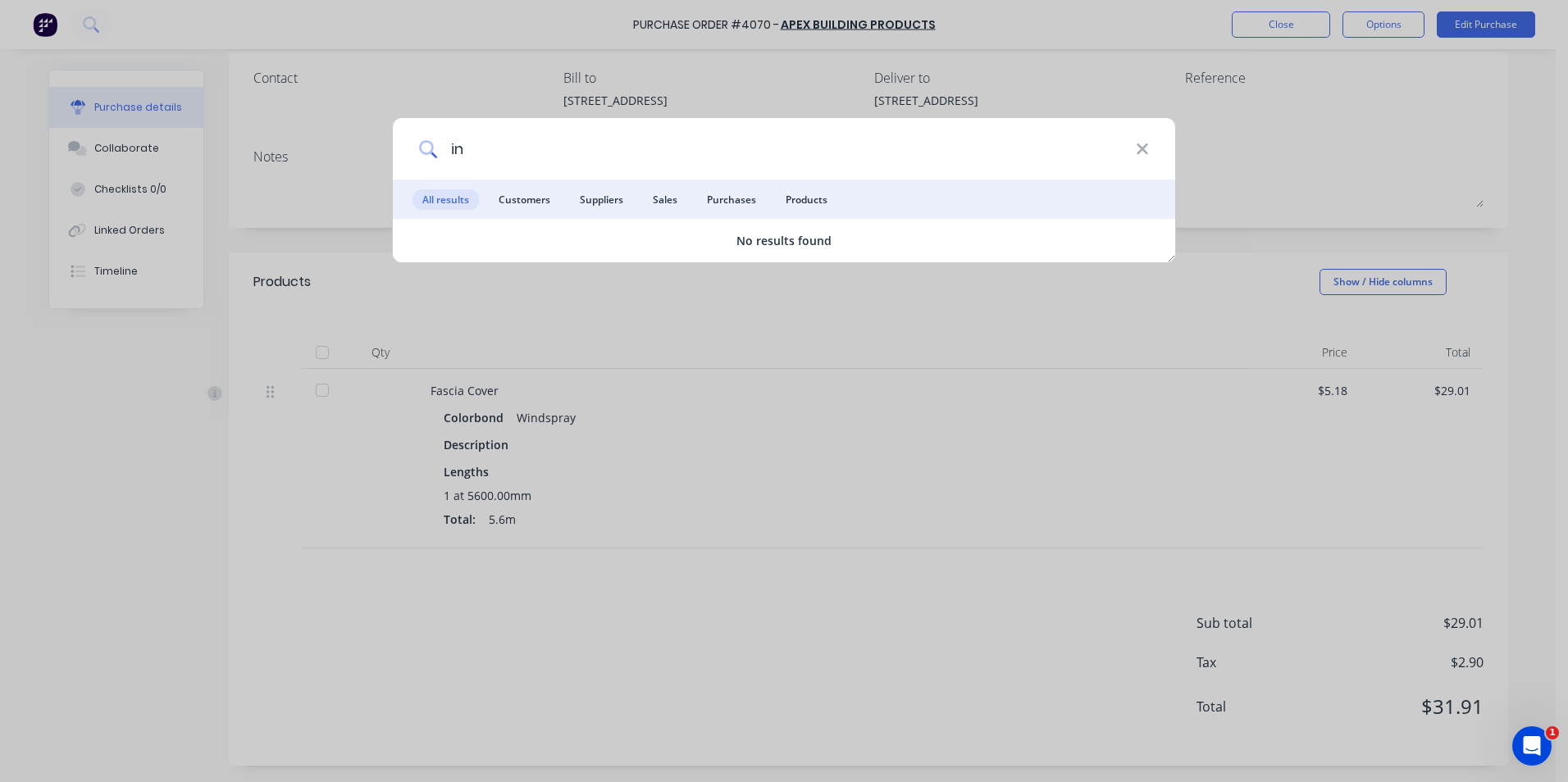
type input "i"
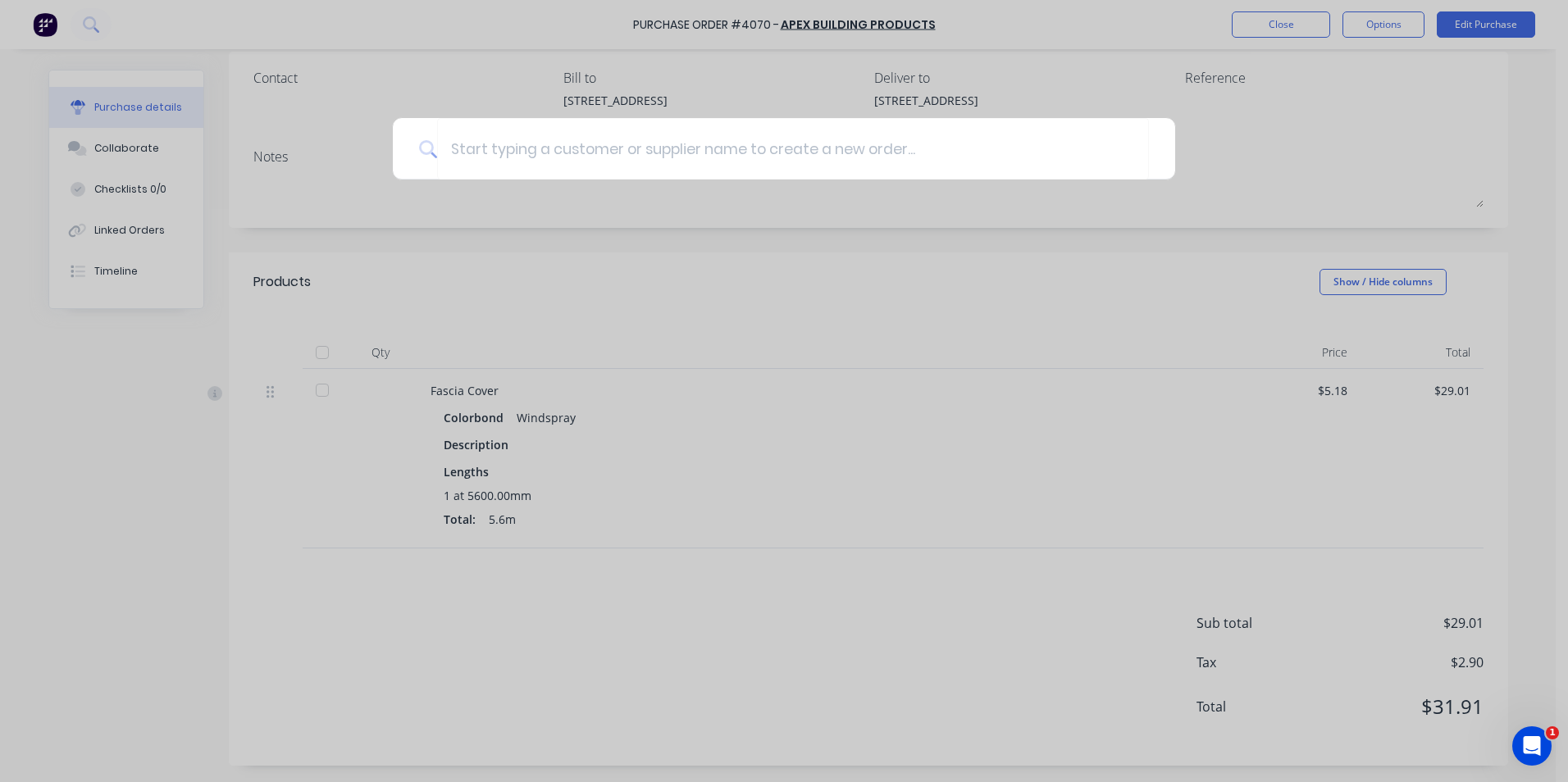
click at [185, 37] on div at bounding box center [784, 391] width 1568 height 782
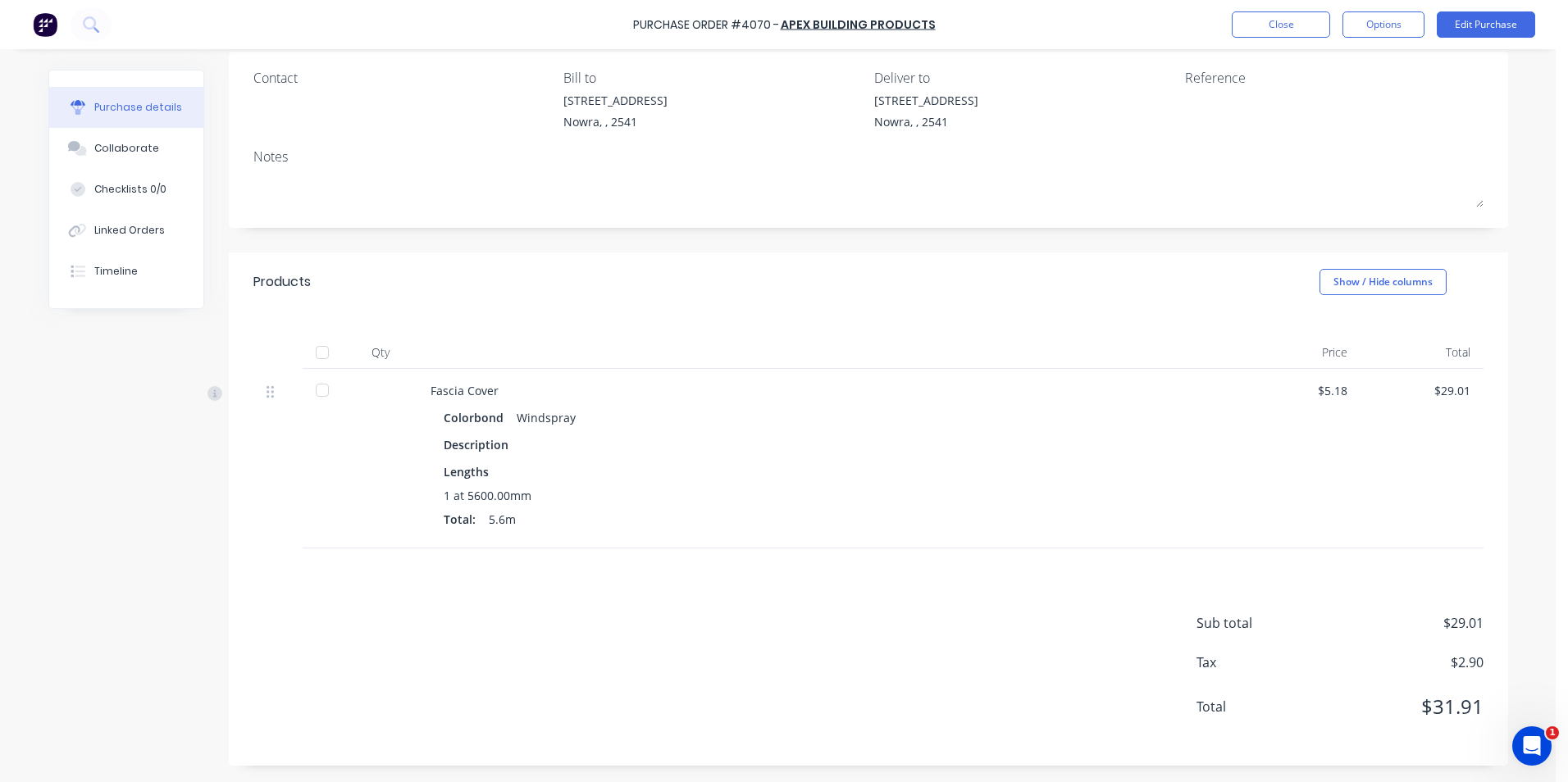
click at [61, 28] on div at bounding box center [72, 25] width 79 height 33
click at [53, 30] on img at bounding box center [45, 25] width 25 height 25
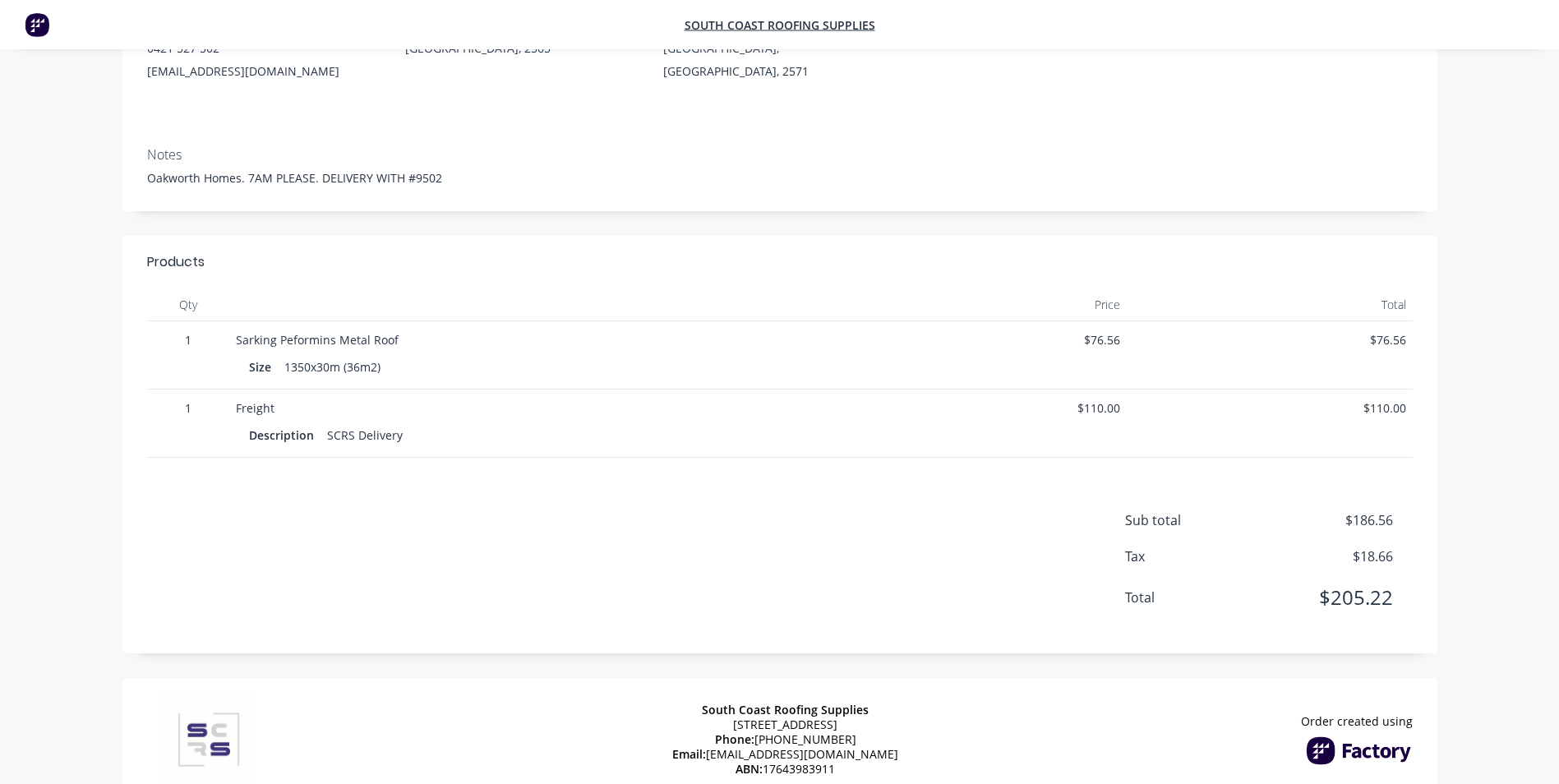
scroll to position [247, 0]
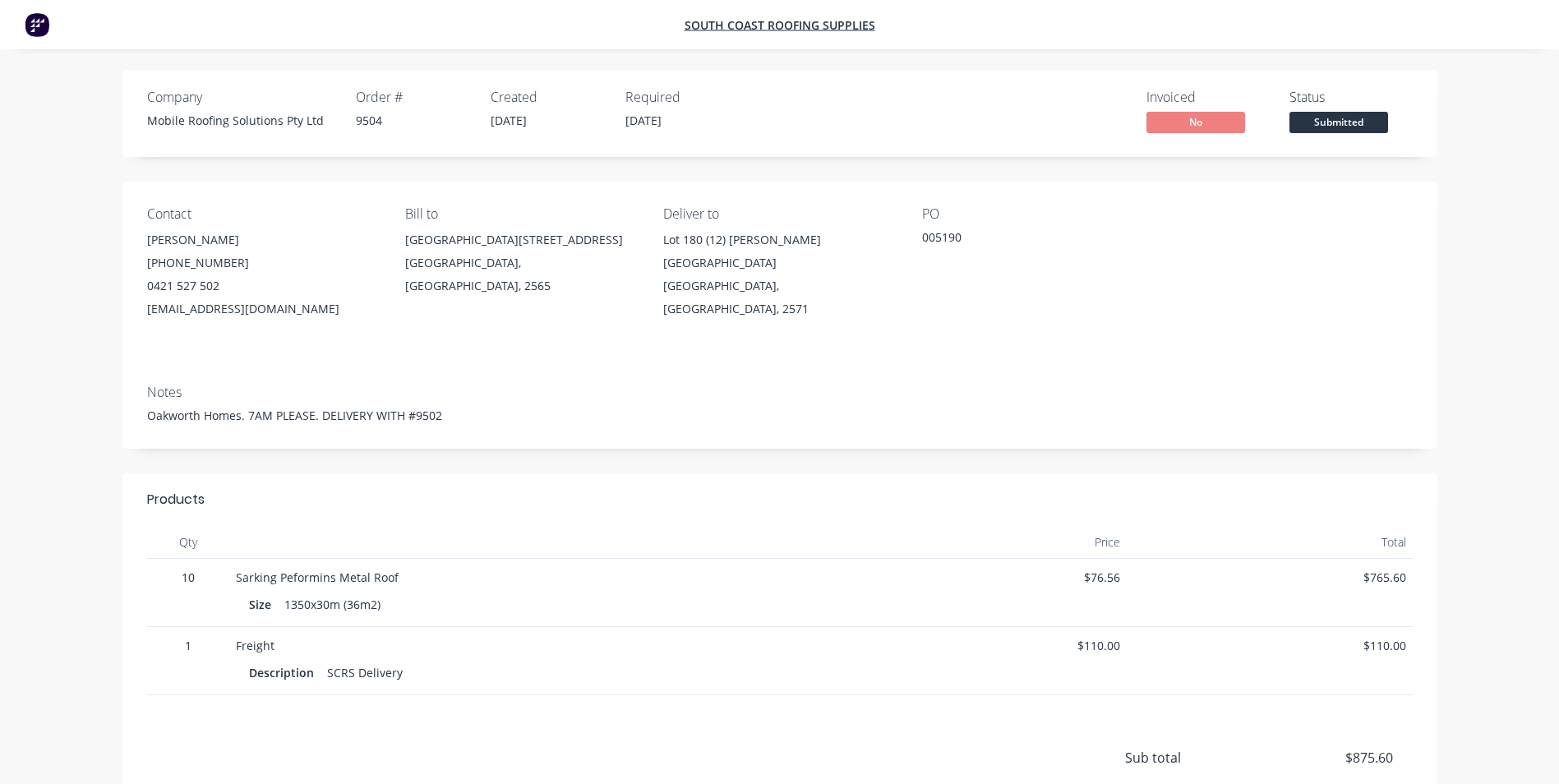
scroll to position [244, 0]
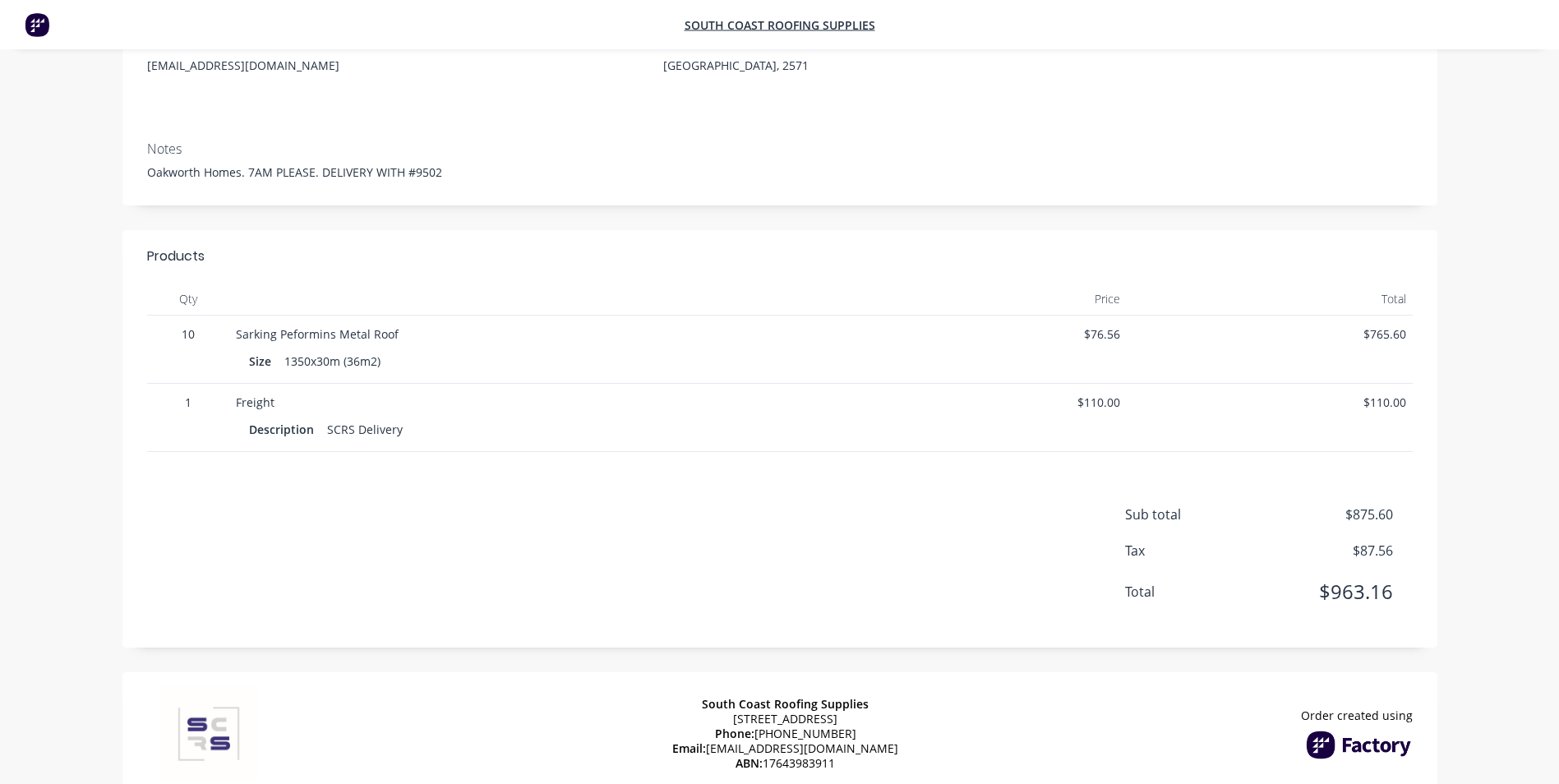
click at [37, 24] on img at bounding box center [37, 25] width 25 height 25
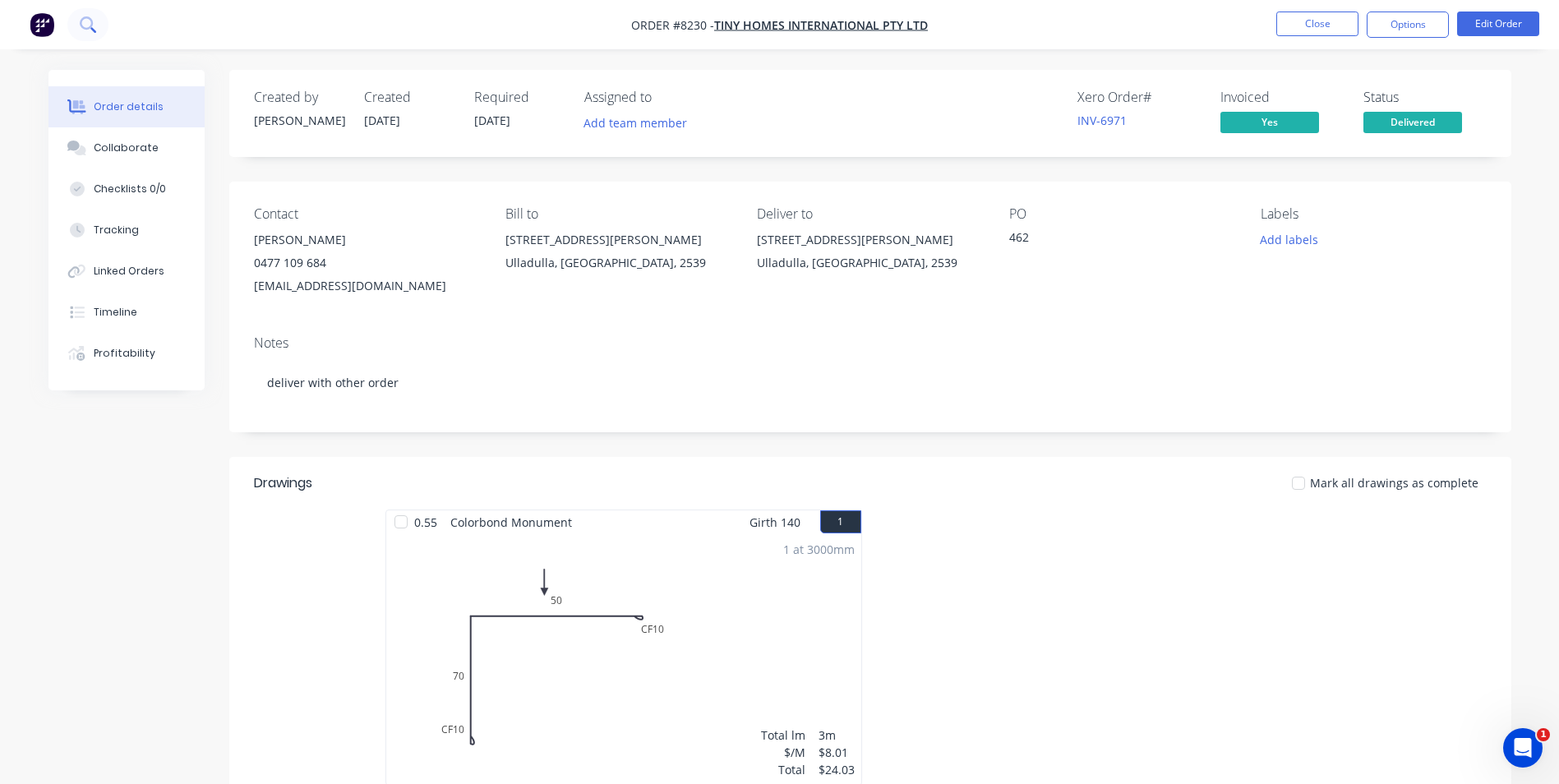
click at [95, 35] on button at bounding box center [88, 25] width 41 height 33
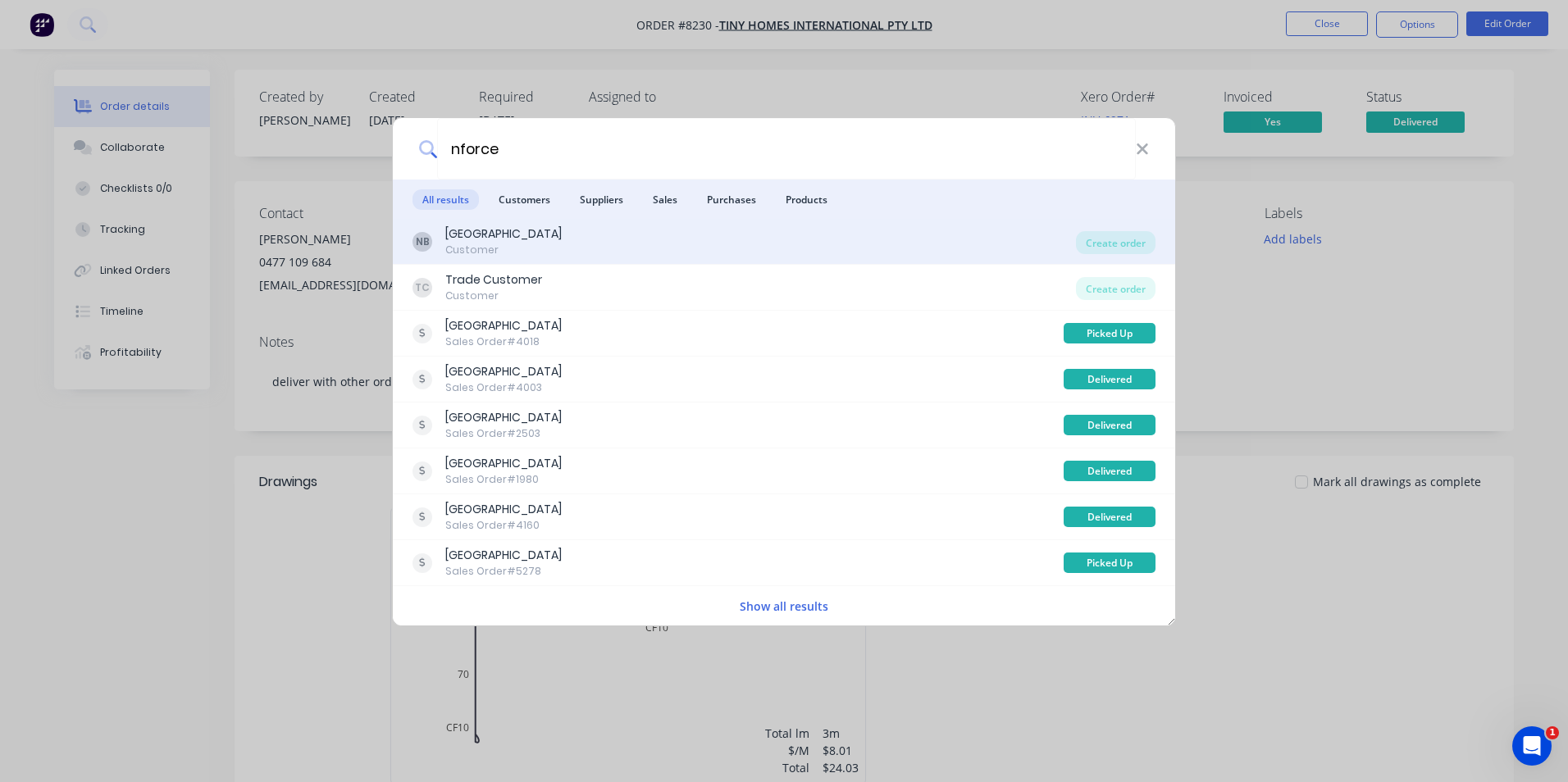
type input "nforce"
click at [809, 257] on div "NB N Force Building Customer" at bounding box center [745, 241] width 663 height 32
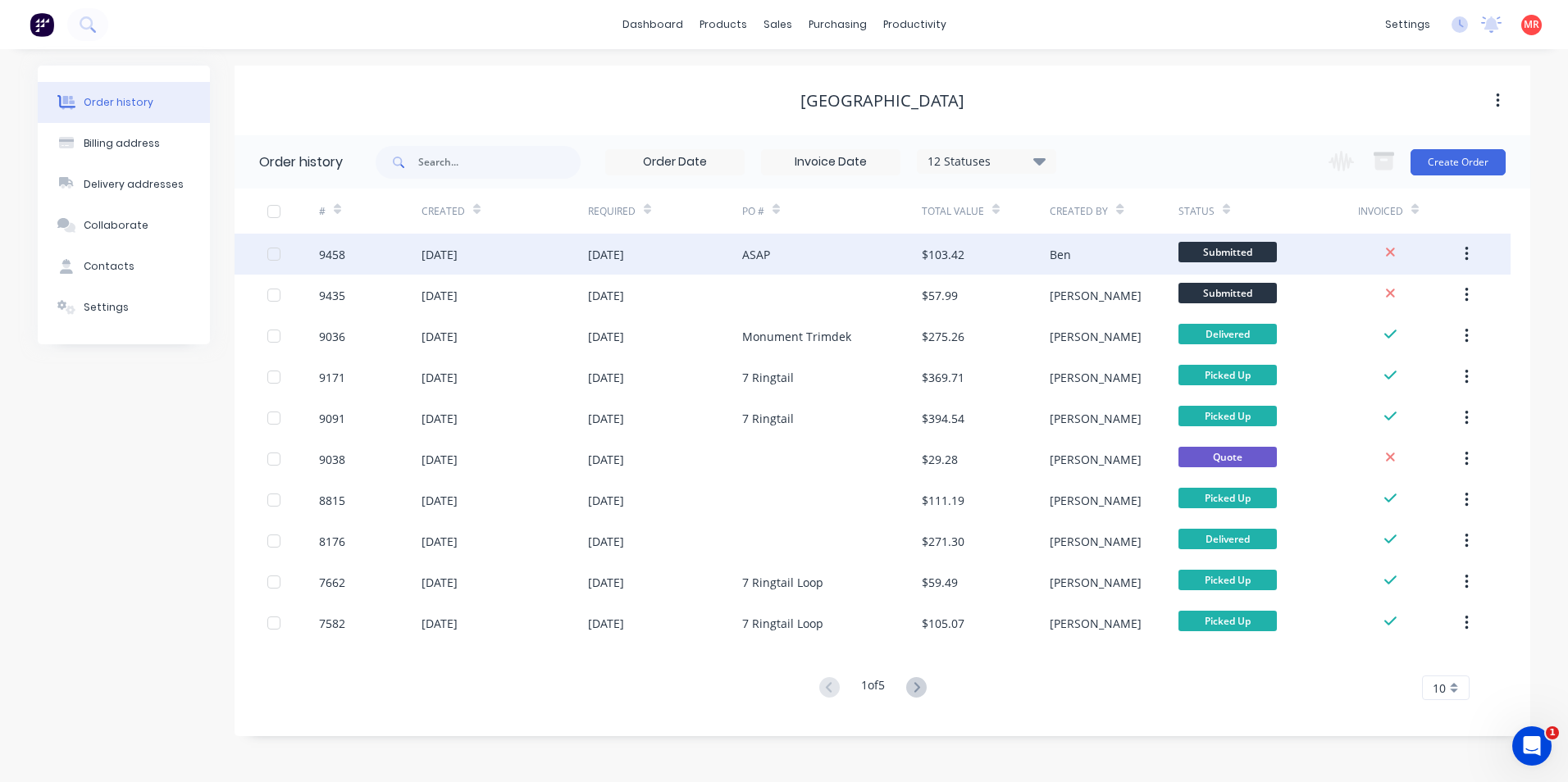
click at [671, 259] on div "[DATE]" at bounding box center [665, 254] width 154 height 41
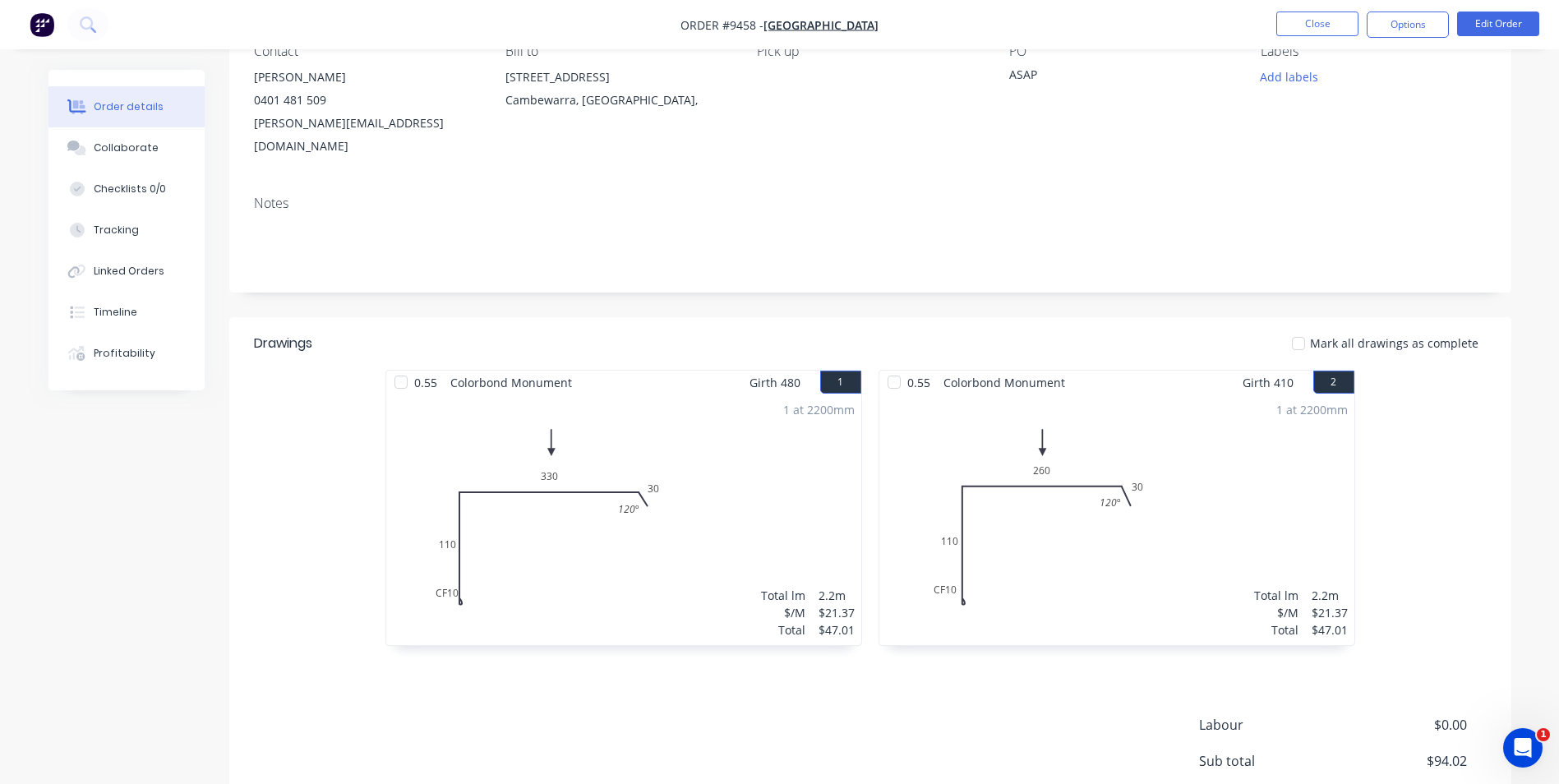
scroll to position [165, 0]
click at [46, 23] on img "button" at bounding box center [42, 25] width 25 height 25
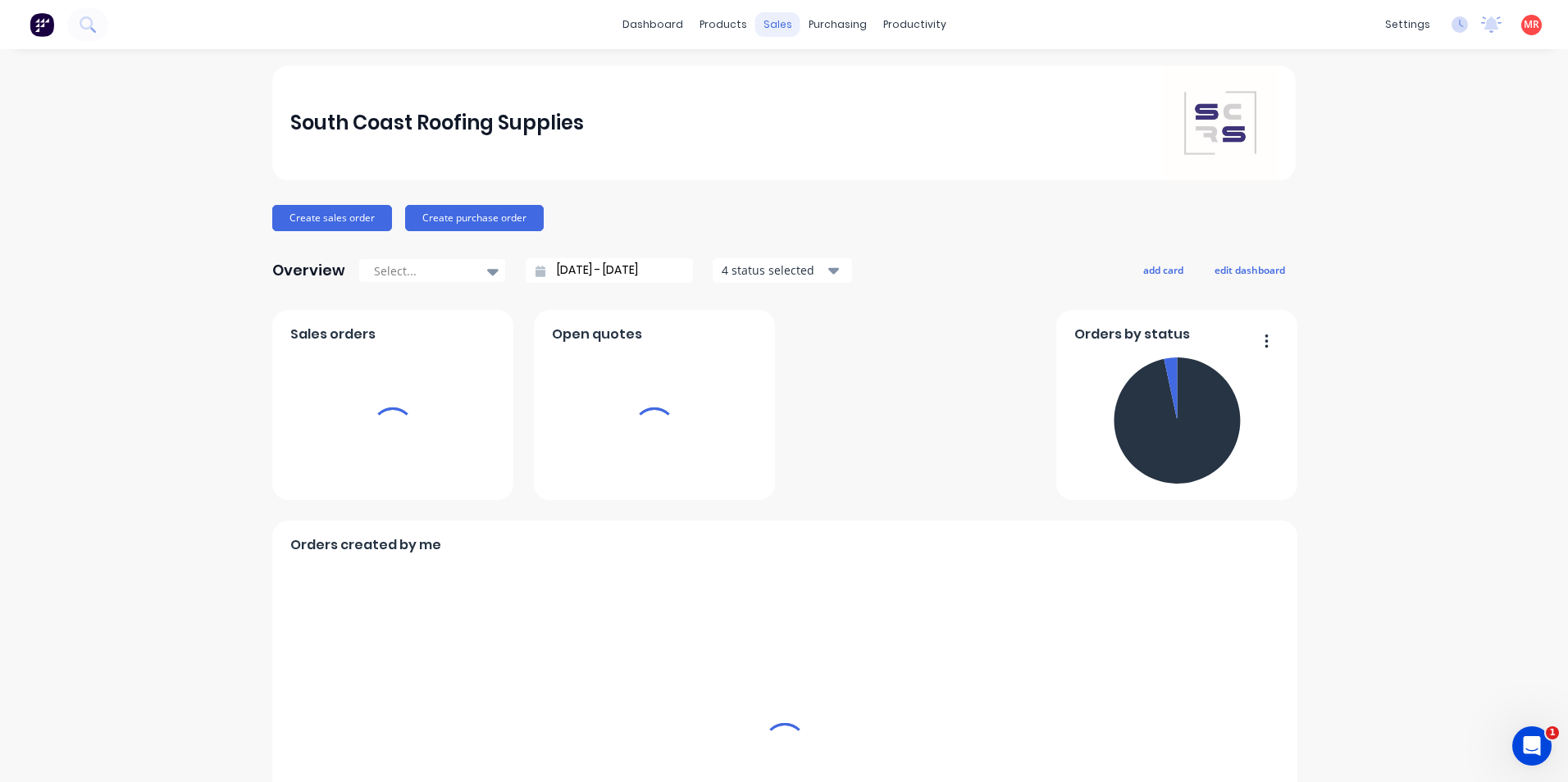
drag, startPoint x: 773, startPoint y: 28, endPoint x: 826, endPoint y: 28, distance: 53.0
click at [773, 28] on div "sales" at bounding box center [777, 25] width 45 height 25
click at [830, 27] on div "purchasing" at bounding box center [837, 25] width 75 height 25
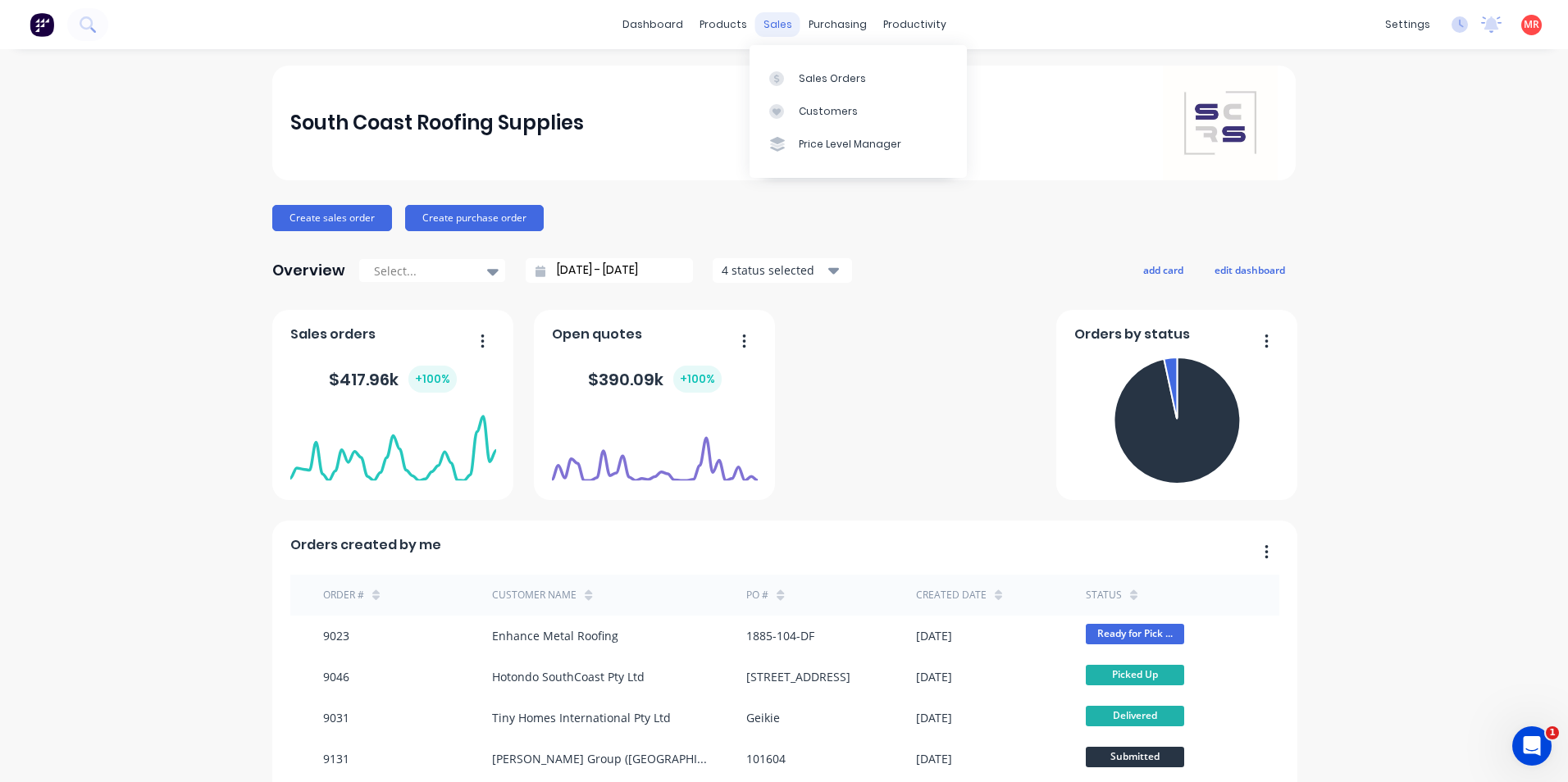
click at [789, 29] on div "sales" at bounding box center [777, 25] width 45 height 25
drag, startPoint x: 773, startPoint y: 33, endPoint x: 778, endPoint y: 56, distance: 23.5
click at [773, 33] on div "sales" at bounding box center [777, 25] width 45 height 25
click at [803, 82] on div "Sales Orders" at bounding box center [832, 79] width 67 height 15
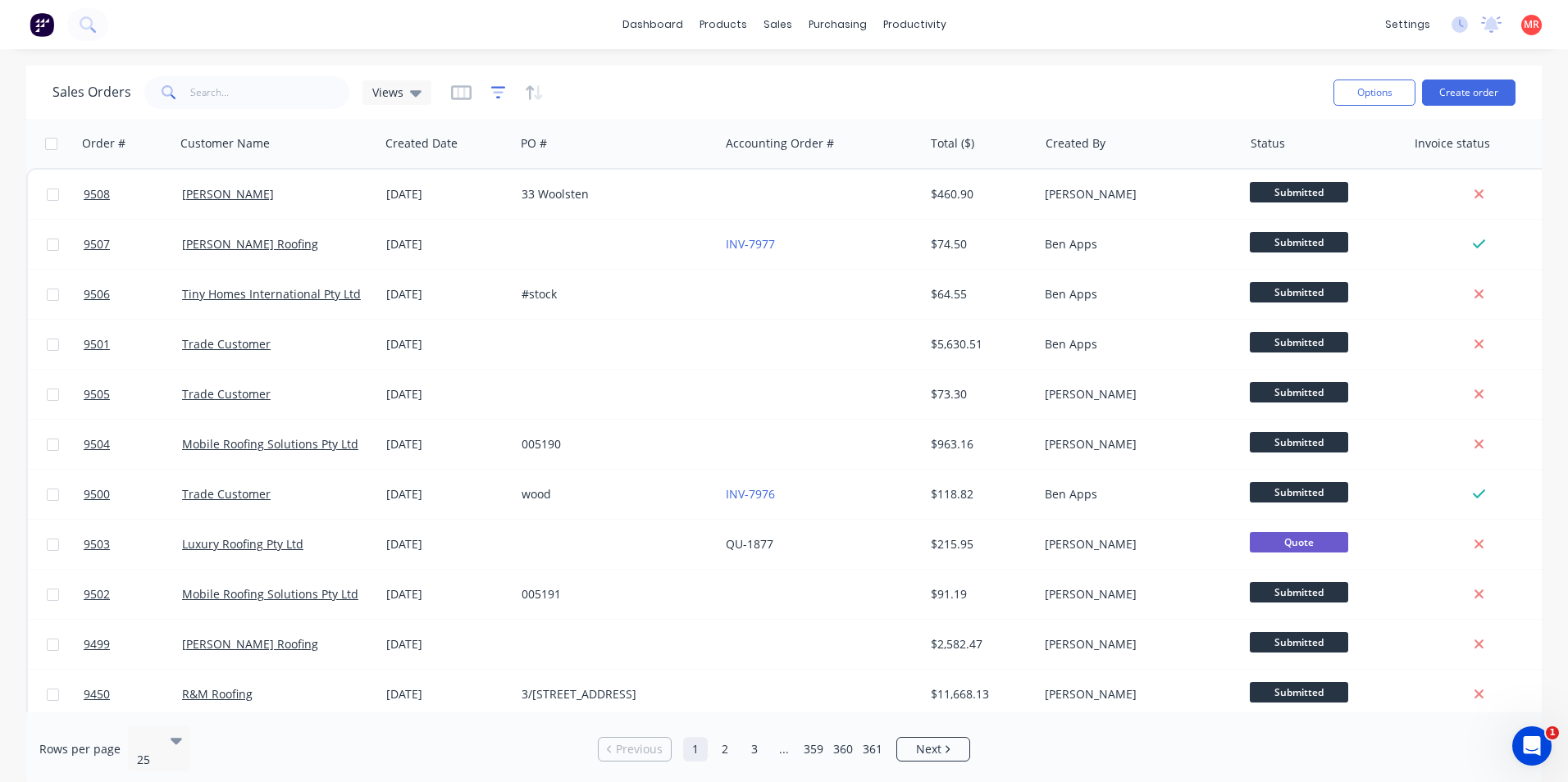
click at [497, 91] on icon "button" at bounding box center [498, 93] width 15 height 16
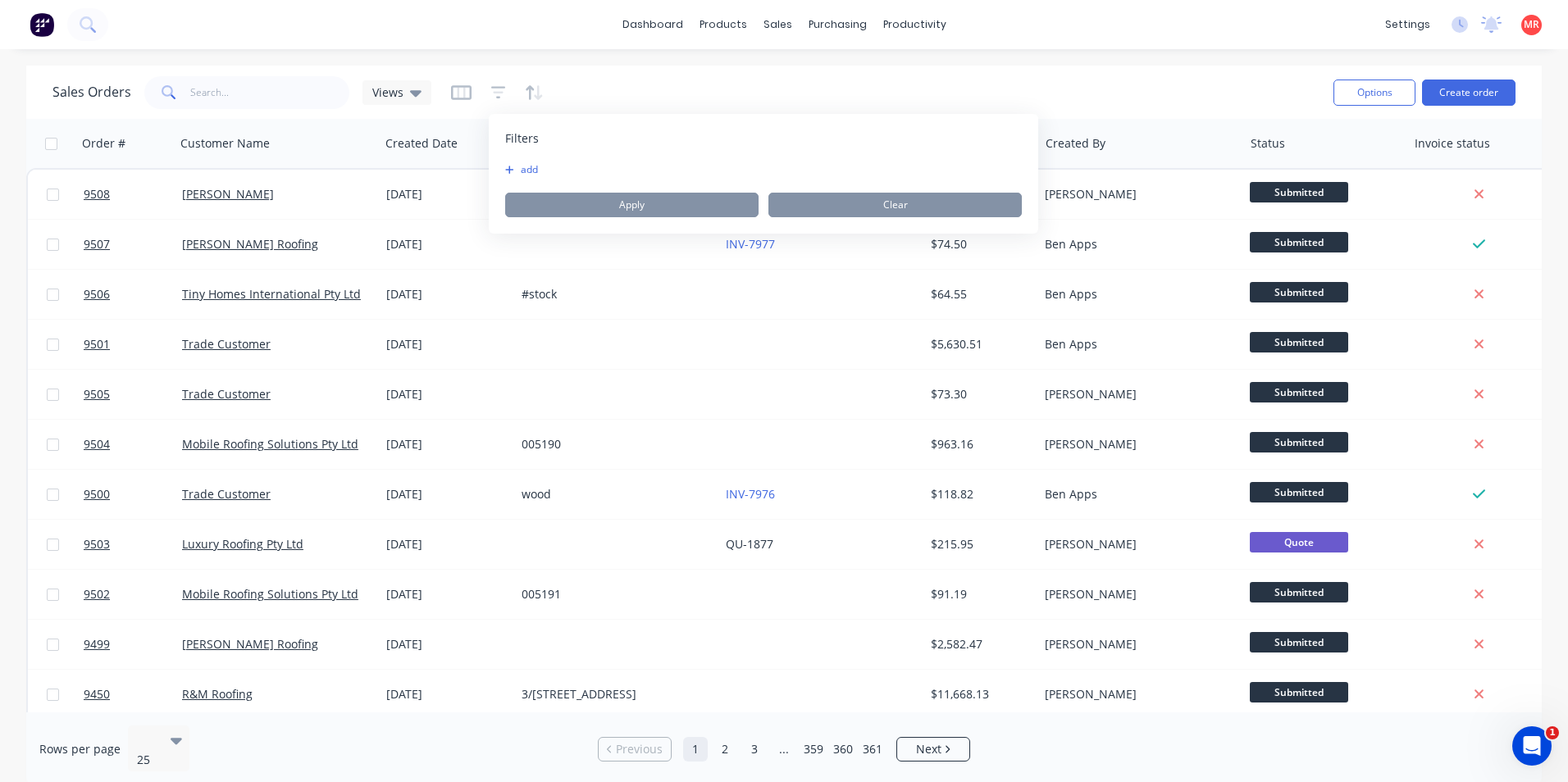
click at [517, 167] on button "add" at bounding box center [525, 170] width 41 height 13
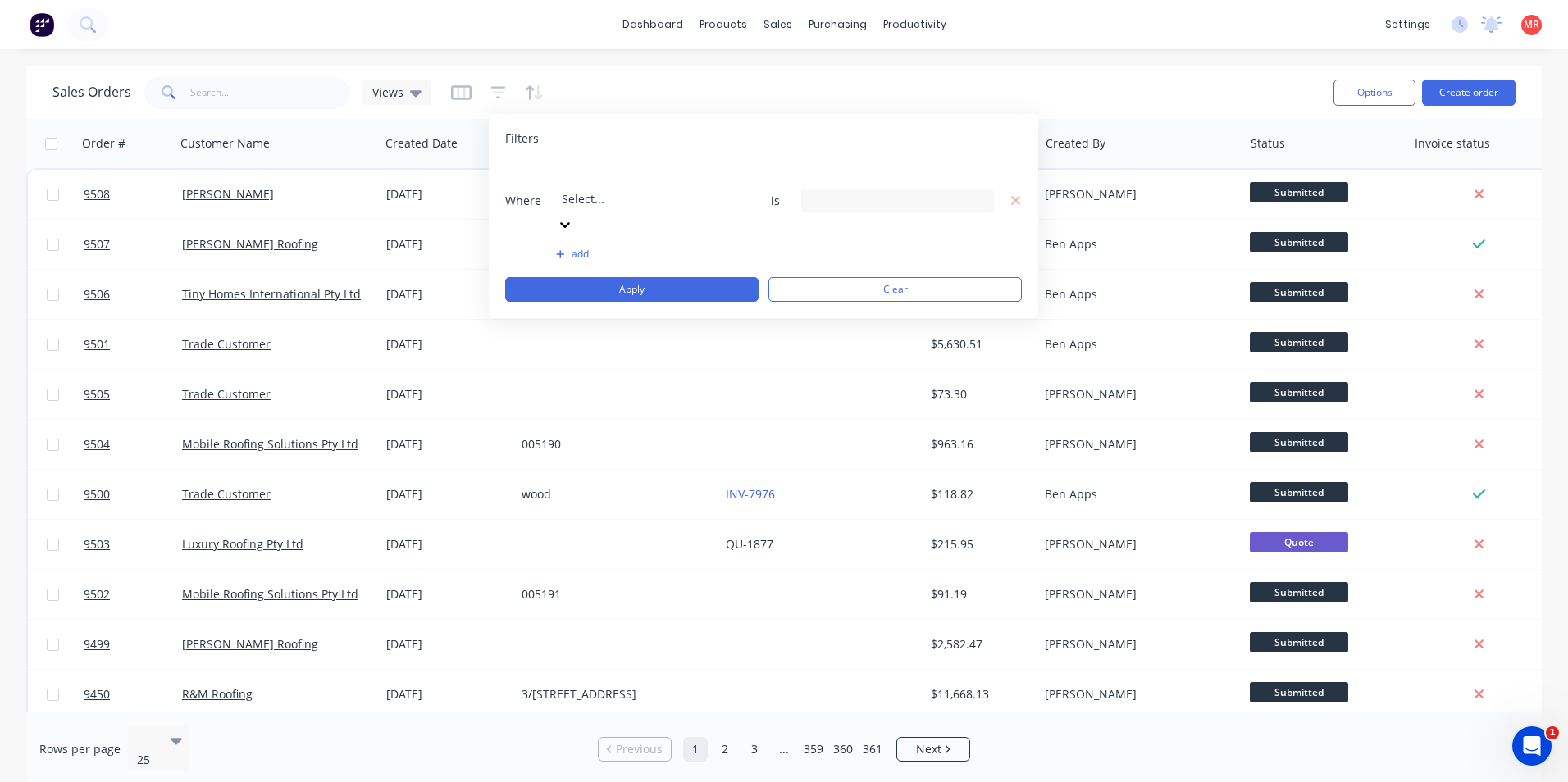
click at [619, 187] on div at bounding box center [680, 176] width 236 height 21
click at [917, 189] on div "9 Status selected" at bounding box center [897, 201] width 193 height 25
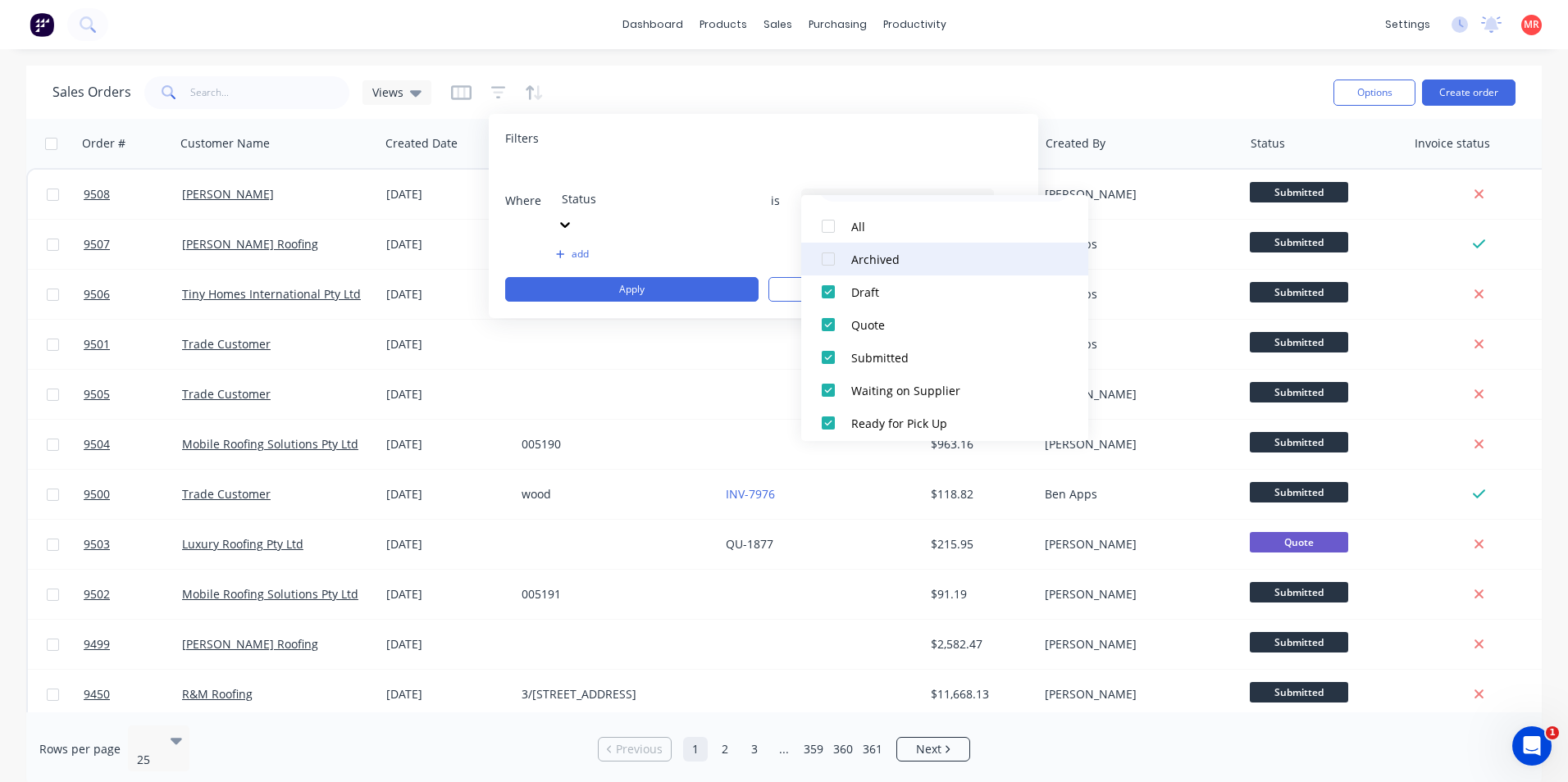
scroll to position [82, 0]
click at [836, 258] on div at bounding box center [828, 253] width 33 height 33
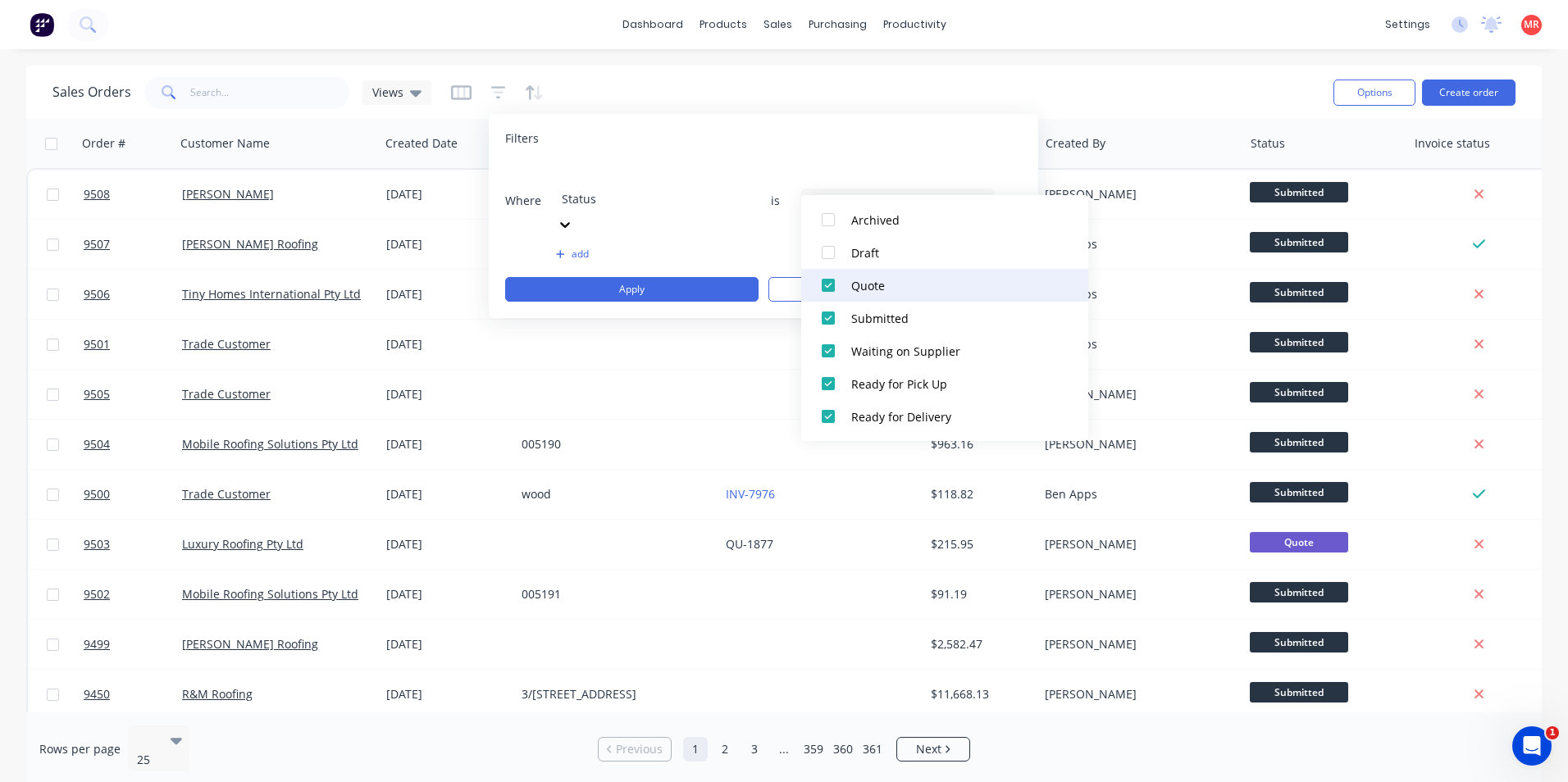
click at [829, 281] on div at bounding box center [828, 286] width 33 height 33
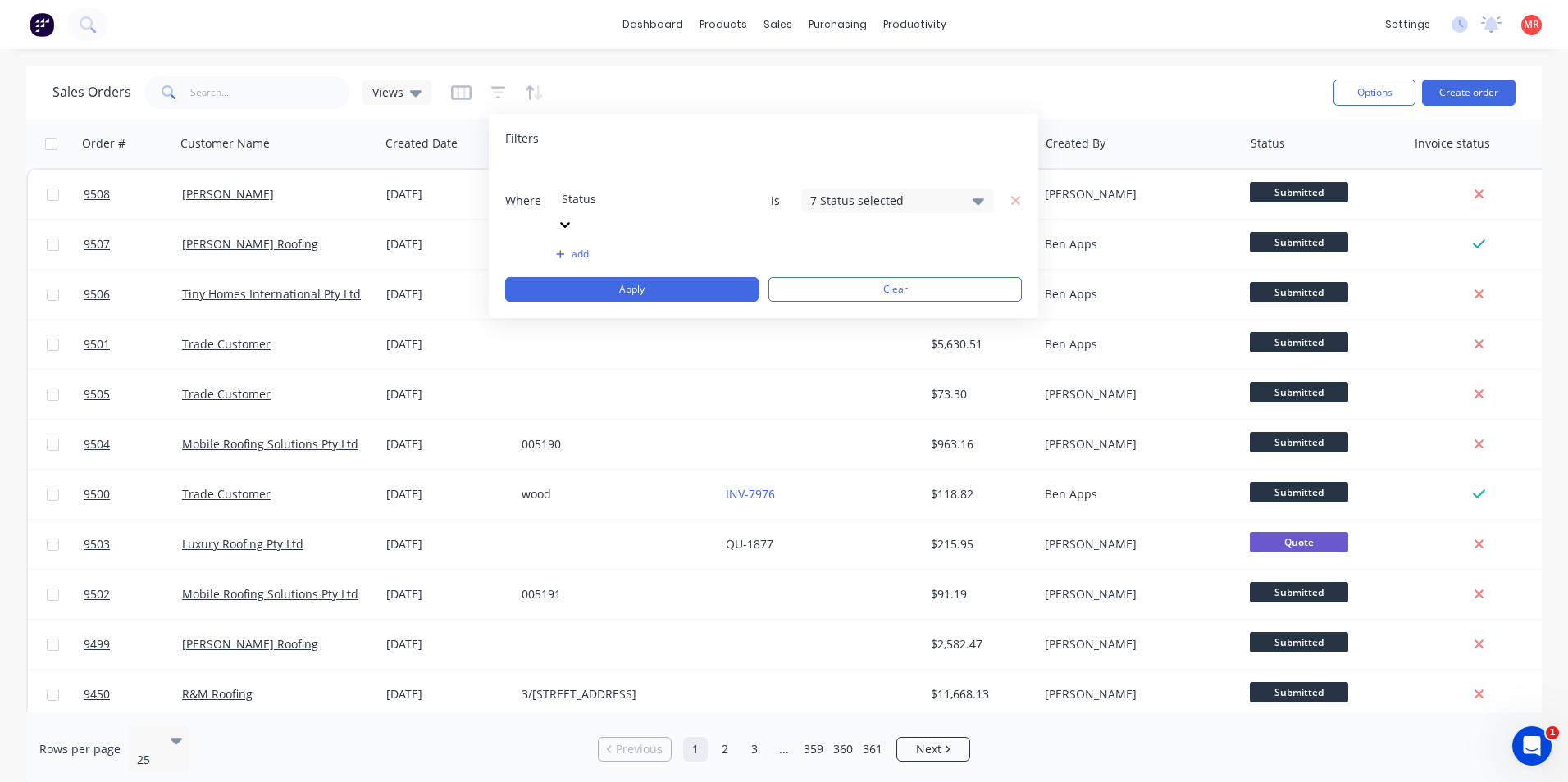
click at [686, 248] on button "add" at bounding box center [652, 254] width 193 height 13
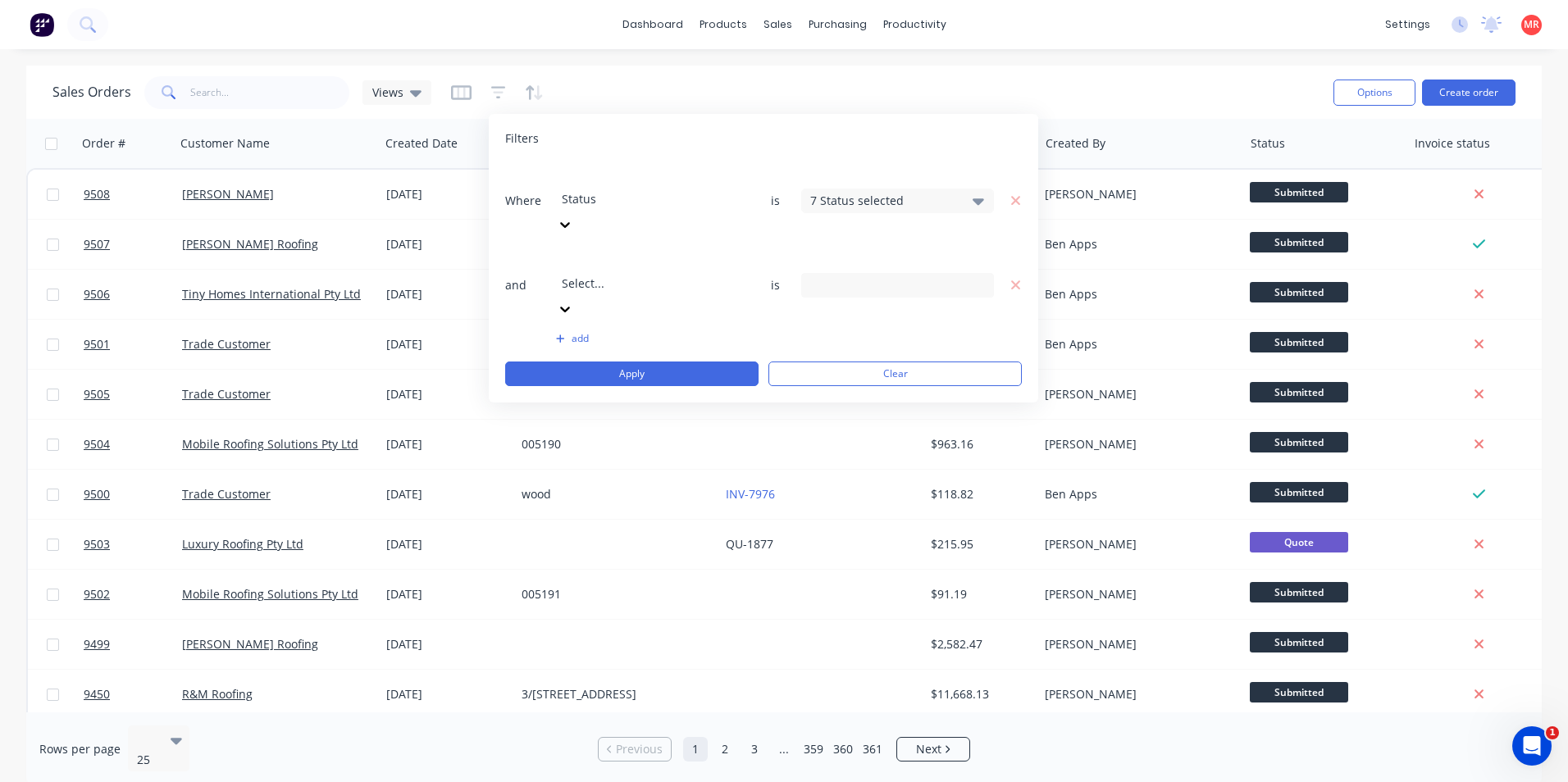
click at [618, 251] on div at bounding box center [680, 261] width 236 height 21
click at [957, 277] on div "3 Invoice status selected" at bounding box center [884, 285] width 149 height 17
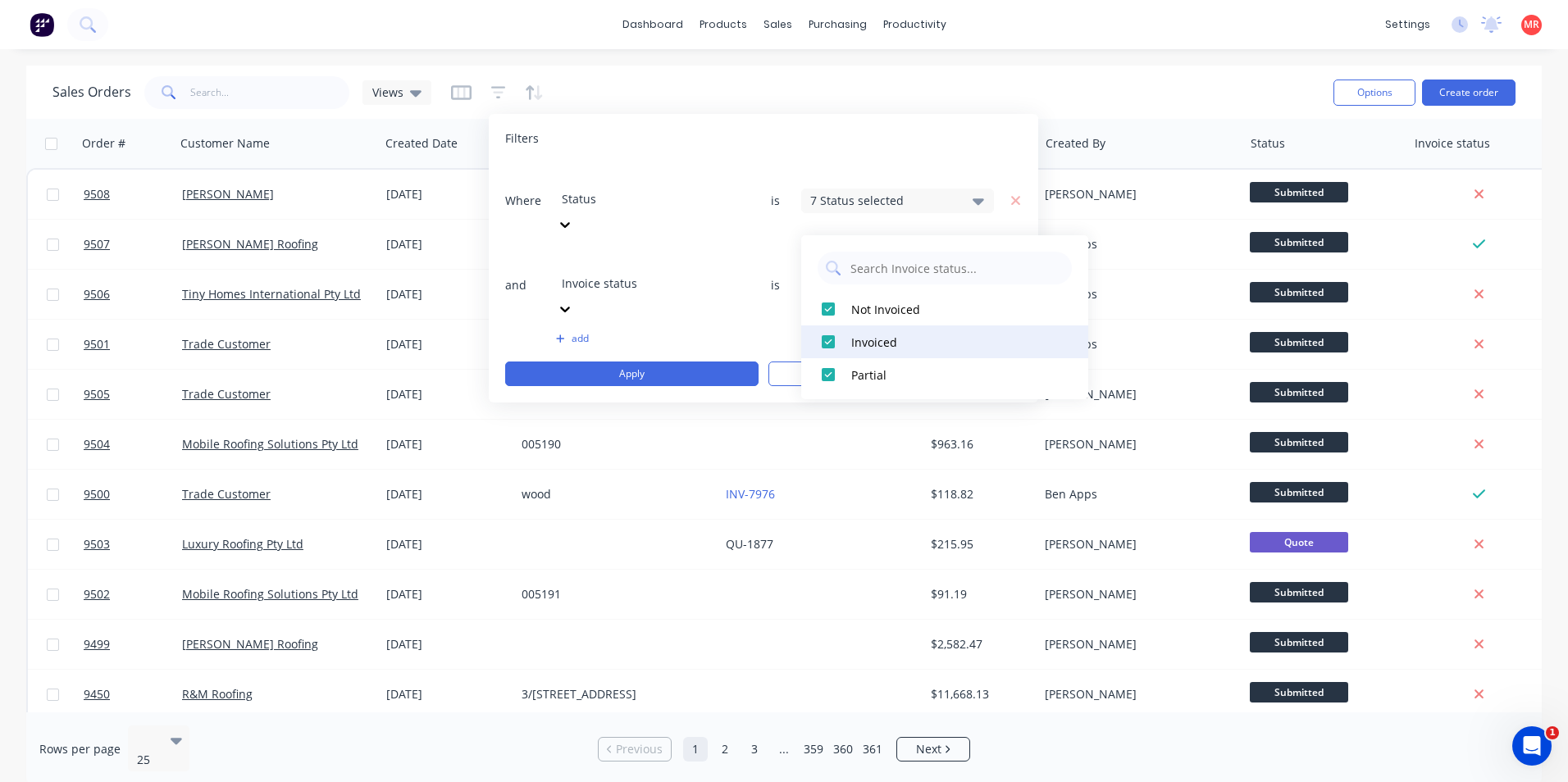
click at [826, 350] on div at bounding box center [828, 342] width 33 height 33
drag, startPoint x: 823, startPoint y: 368, endPoint x: 706, endPoint y: 293, distance: 139.0
click at [823, 368] on div at bounding box center [828, 375] width 33 height 33
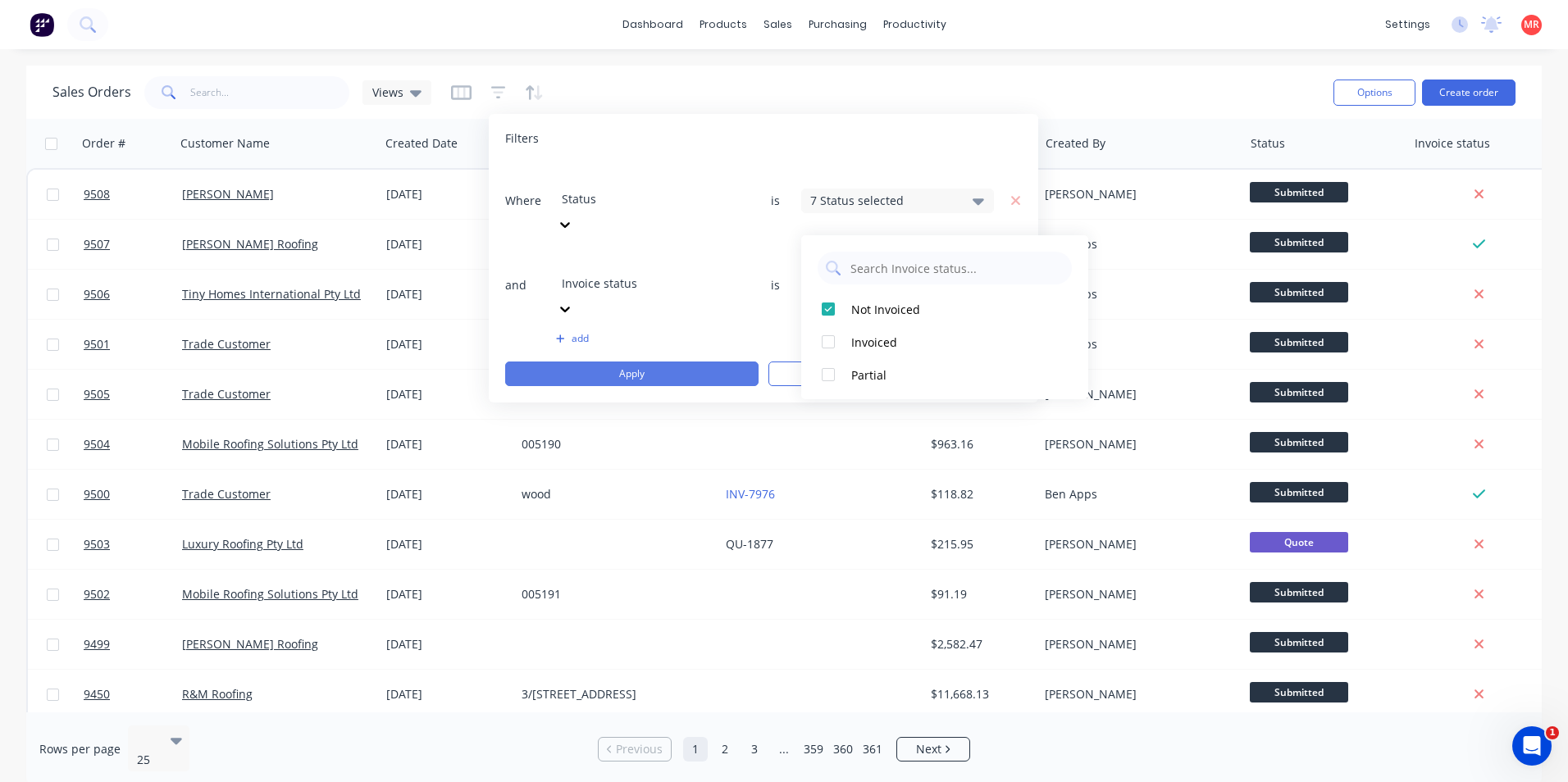
click at [676, 362] on button "Apply" at bounding box center [631, 374] width 254 height 25
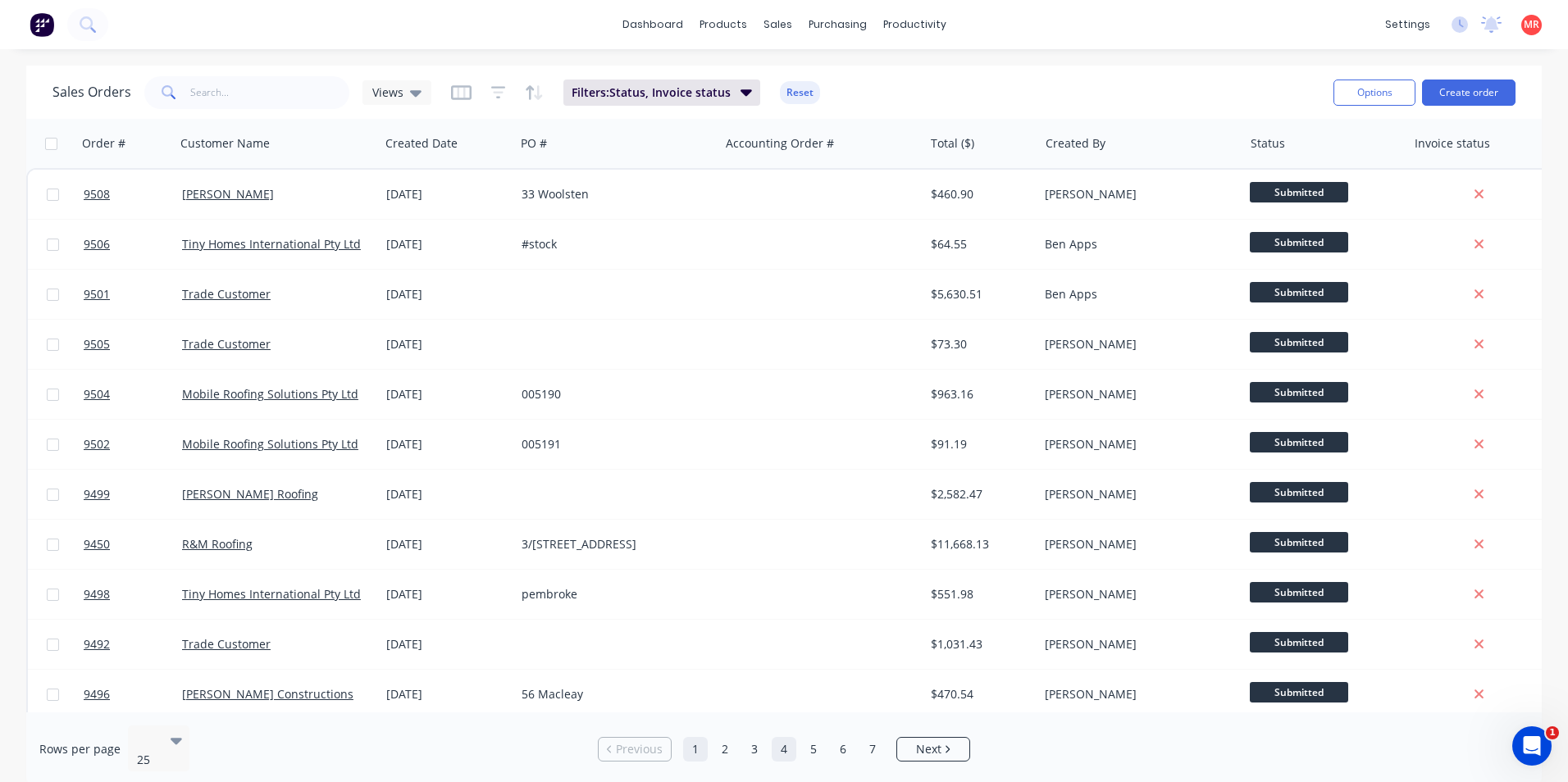
click at [784, 748] on link "4" at bounding box center [784, 749] width 25 height 25
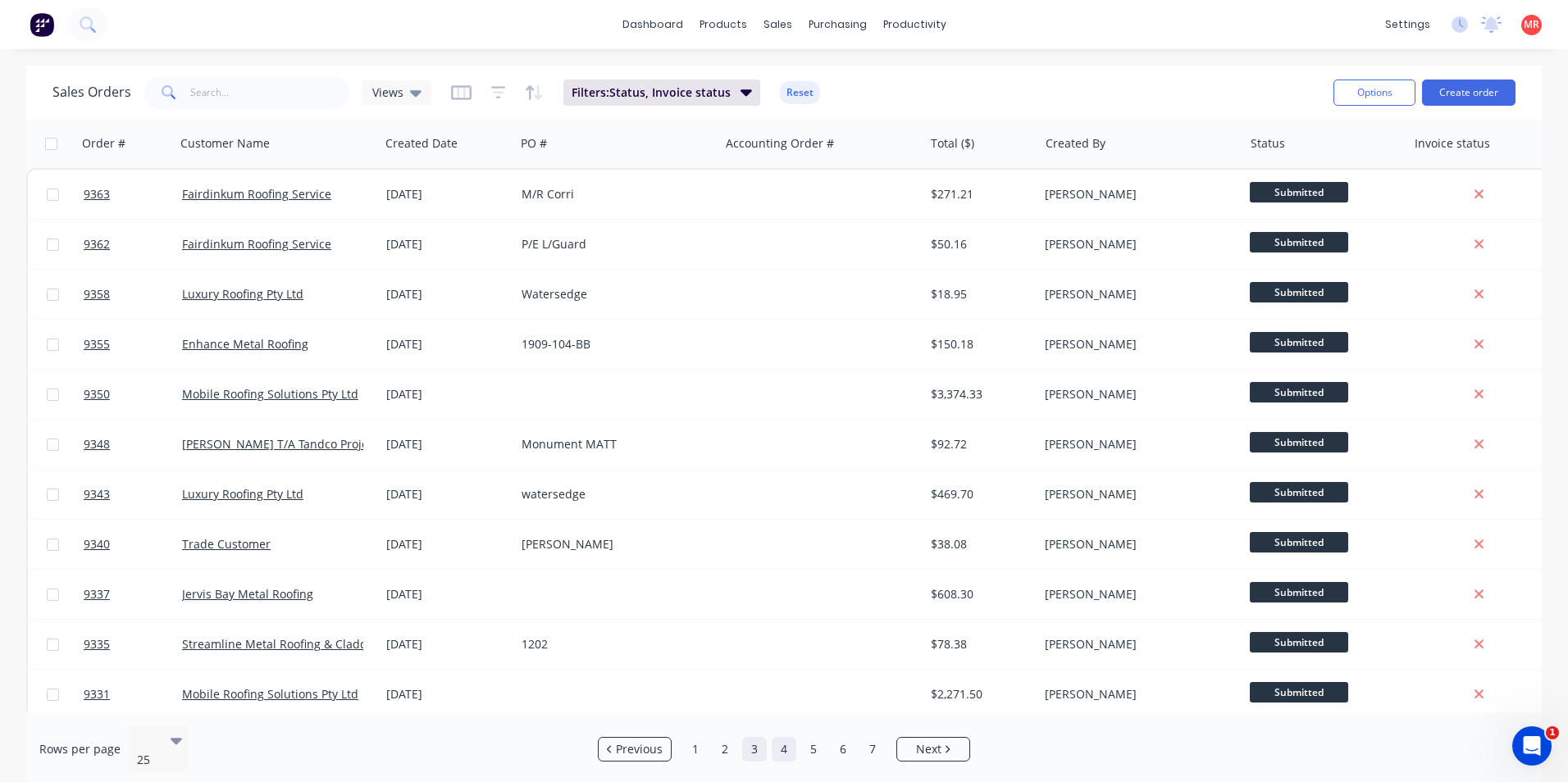
click at [746, 740] on link "3" at bounding box center [754, 749] width 25 height 25
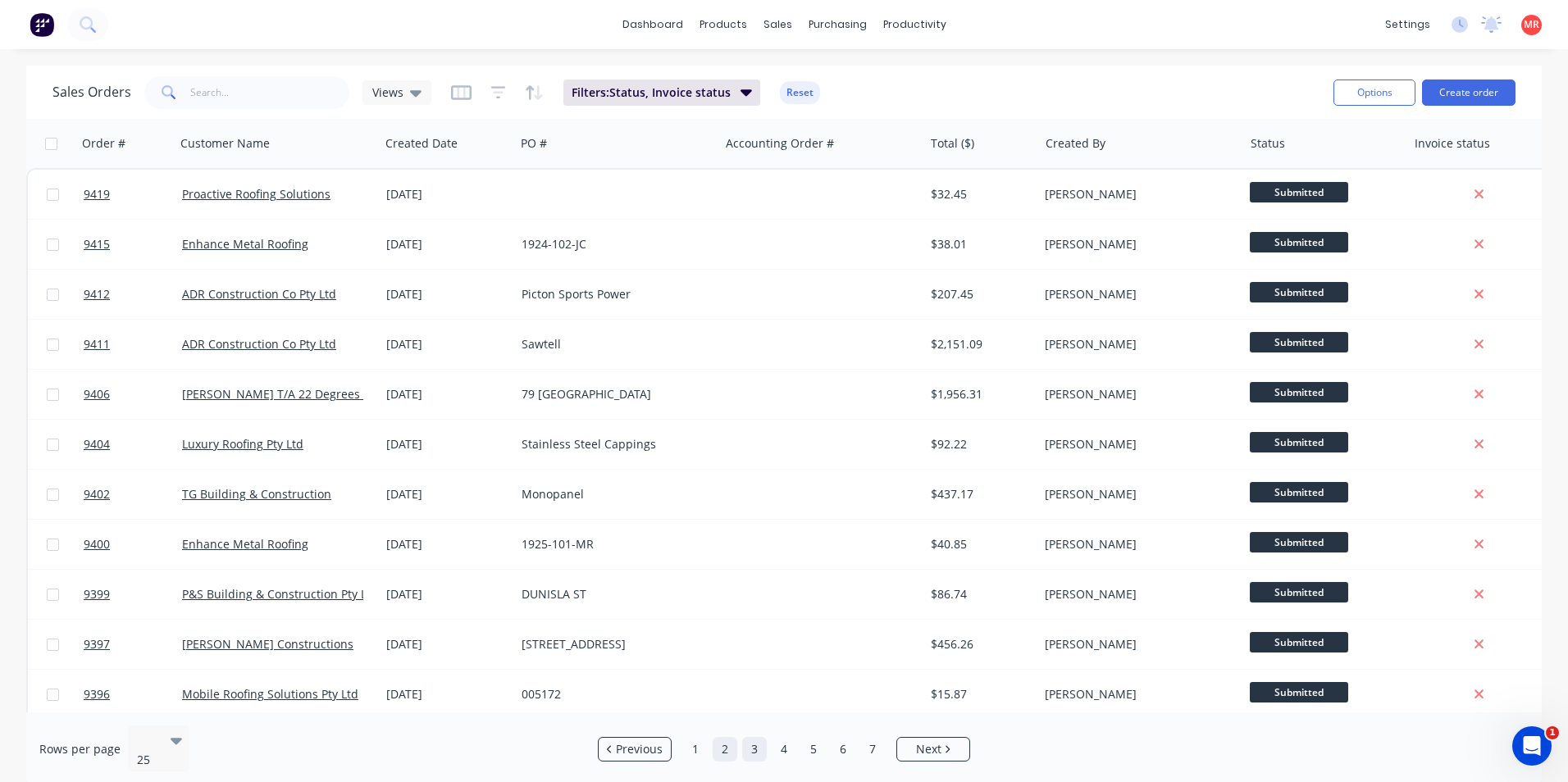
click at [720, 738] on link "2" at bounding box center [725, 749] width 25 height 25
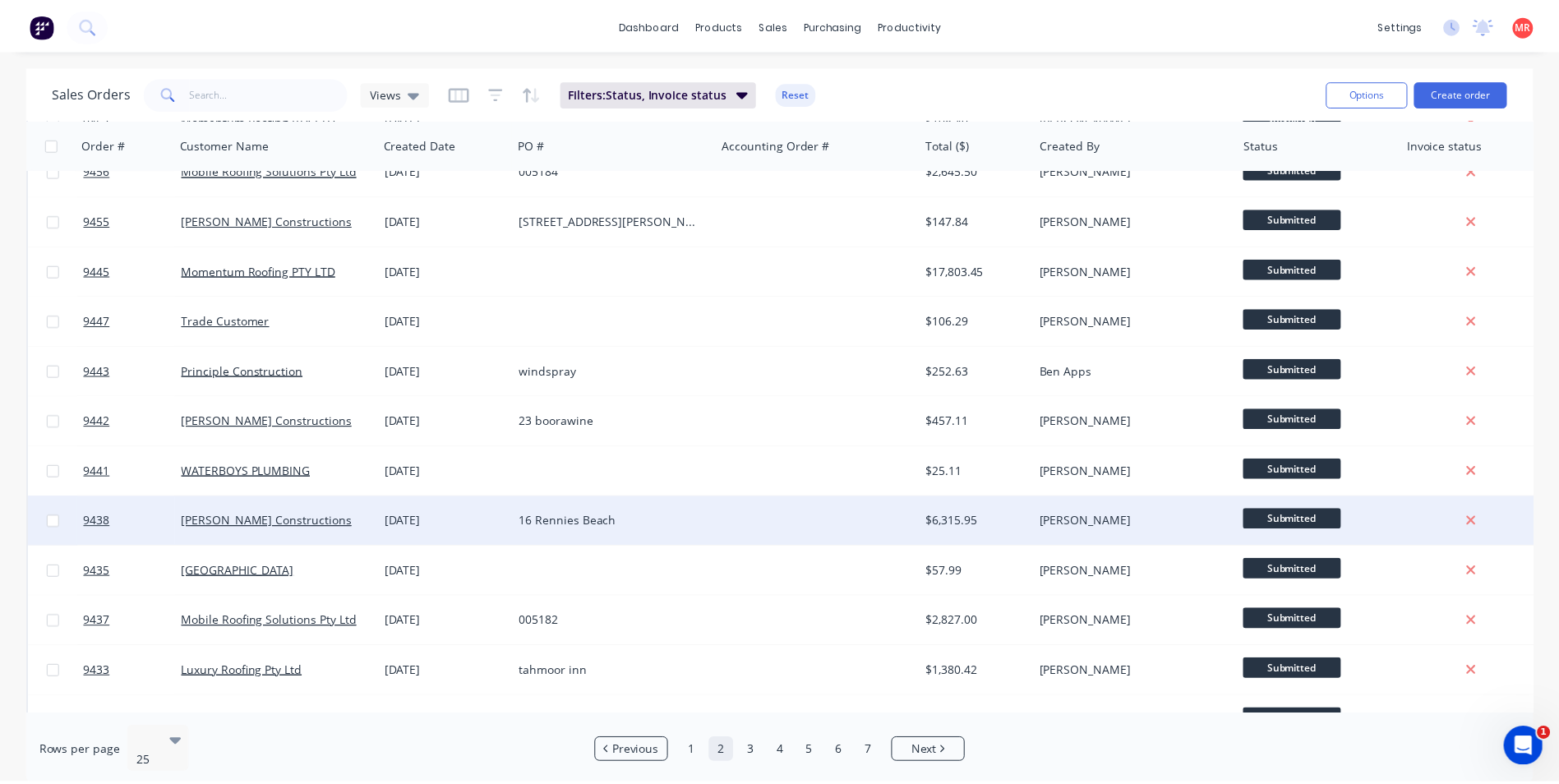
scroll to position [716, 0]
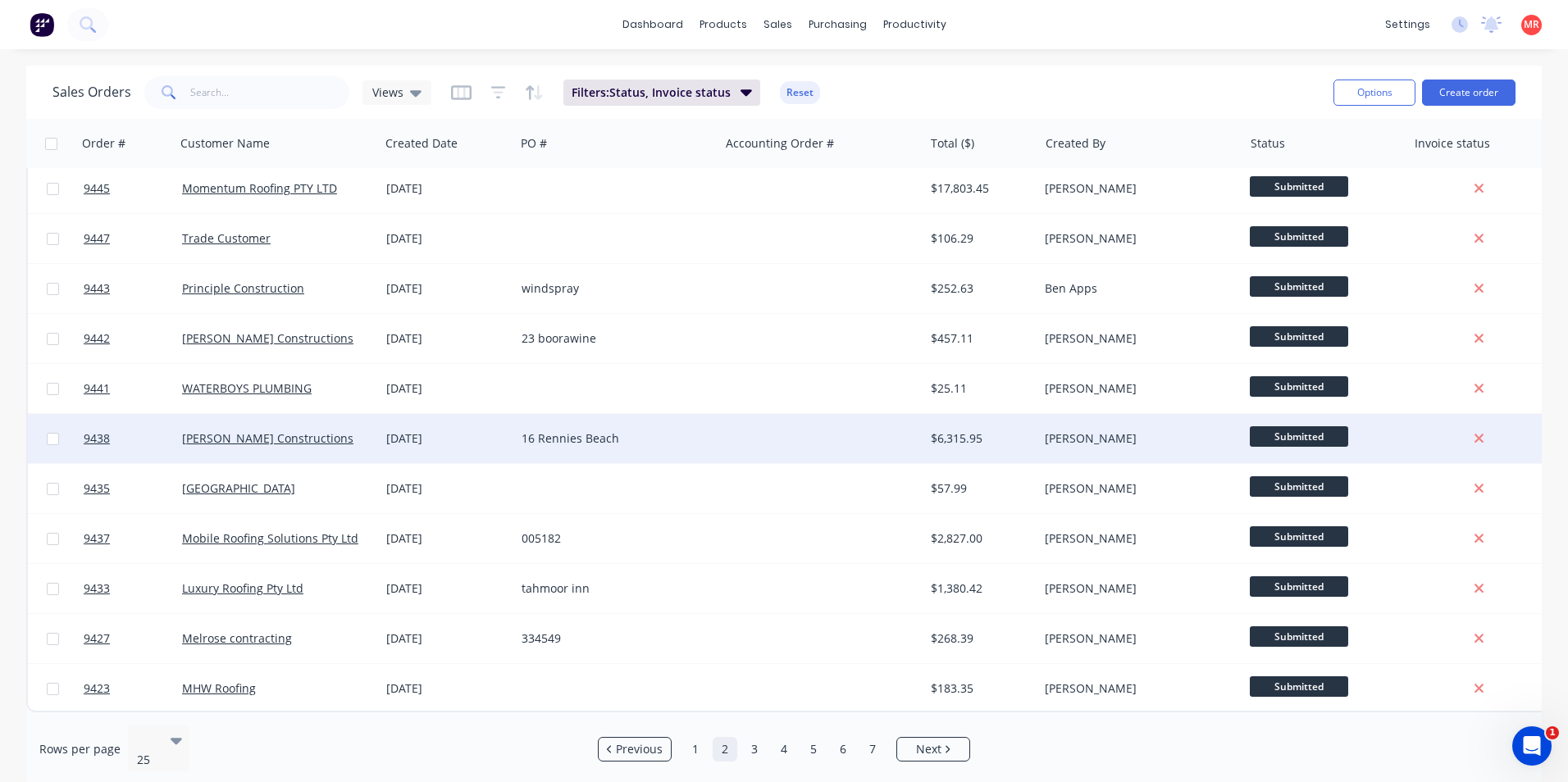
click at [805, 418] on div at bounding box center [821, 439] width 204 height 49
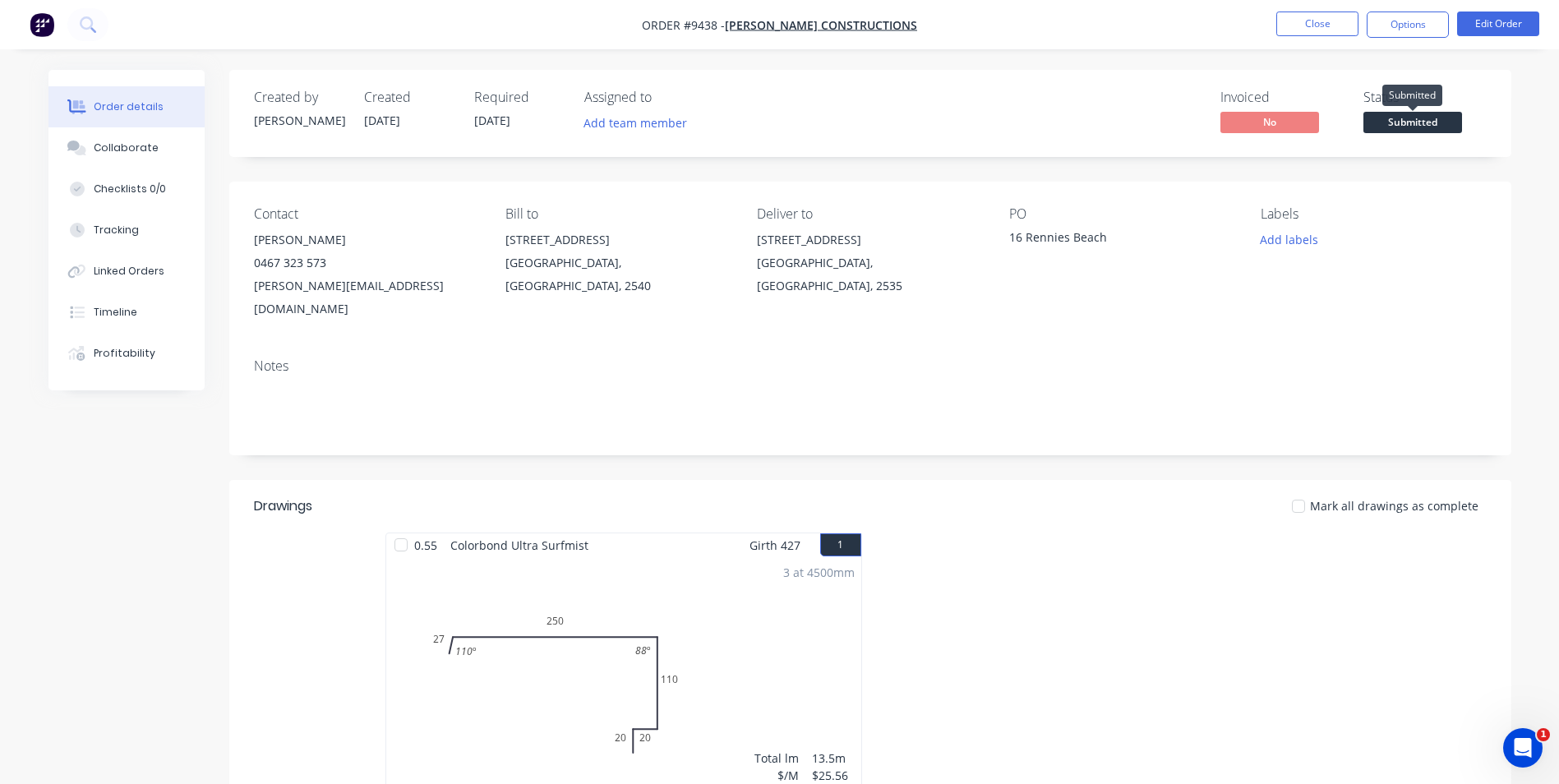
click at [1392, 116] on span "Submitted" at bounding box center [1413, 122] width 99 height 21
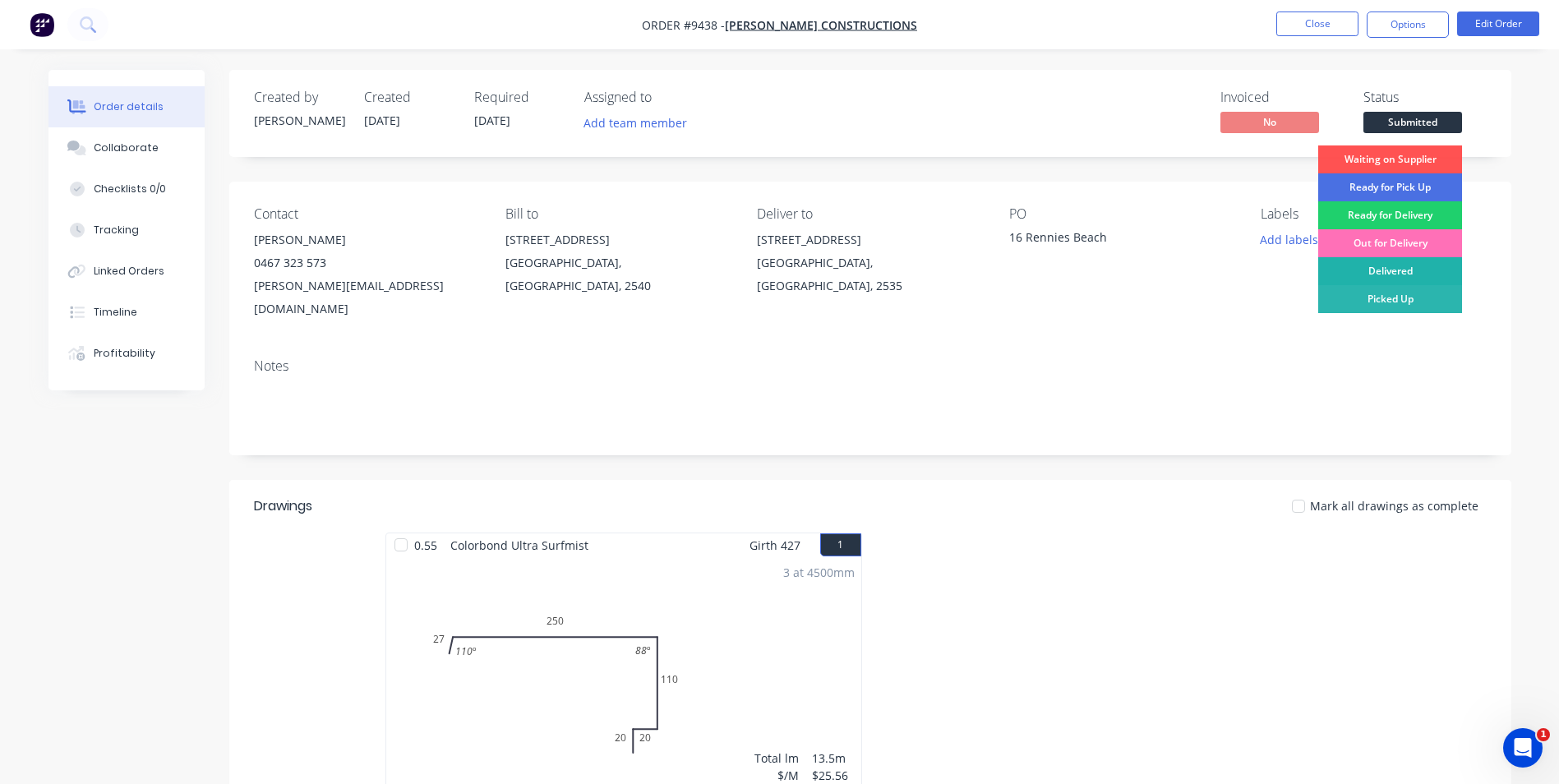
click at [1366, 262] on div "Delivered" at bounding box center [1390, 271] width 144 height 28
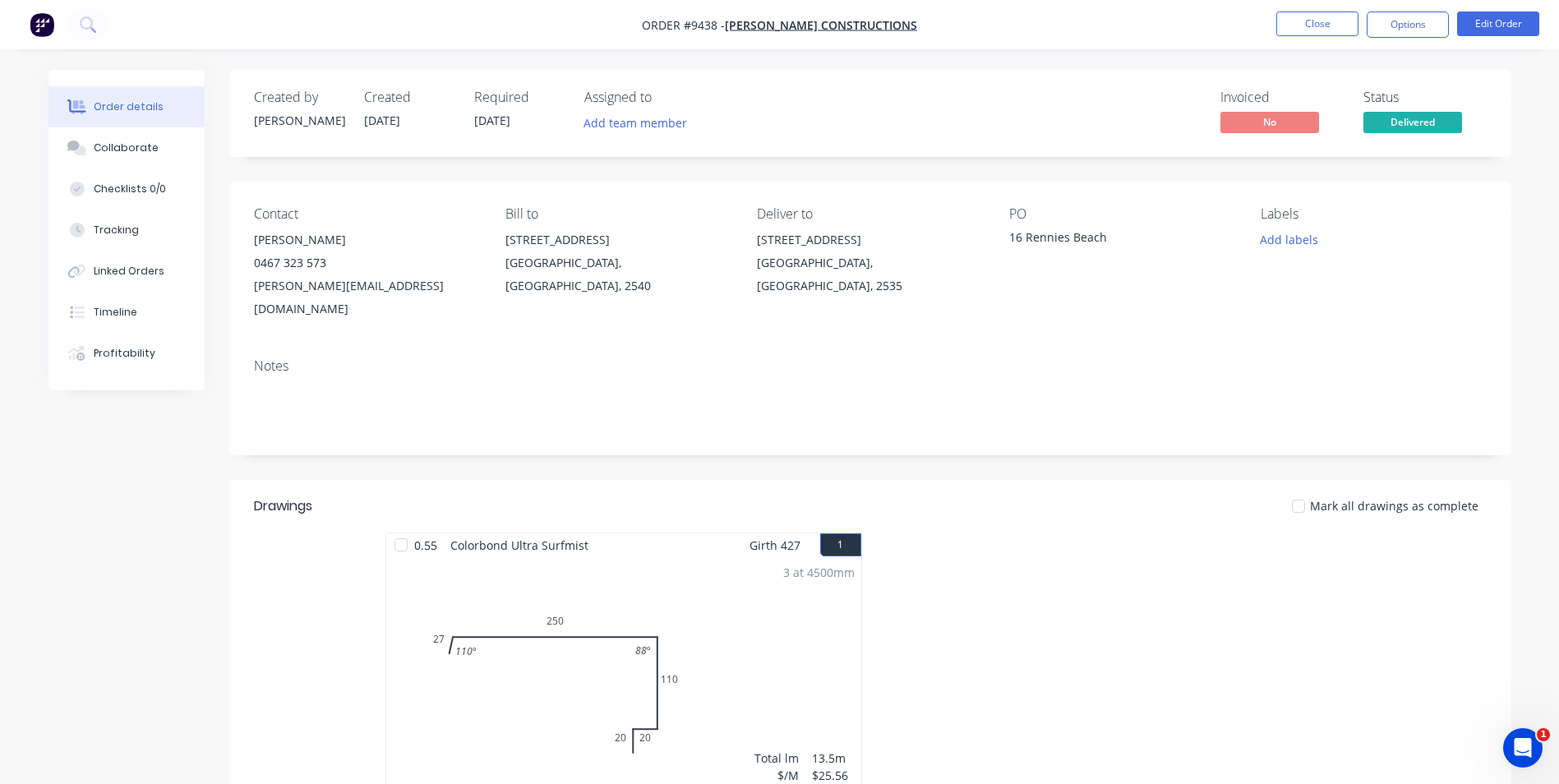
click at [1393, 38] on nav "Order #9438 - Hobbs Constructions Close Options Edit Order" at bounding box center [779, 25] width 1559 height 49
click at [1387, 22] on button "Options" at bounding box center [1408, 25] width 82 height 26
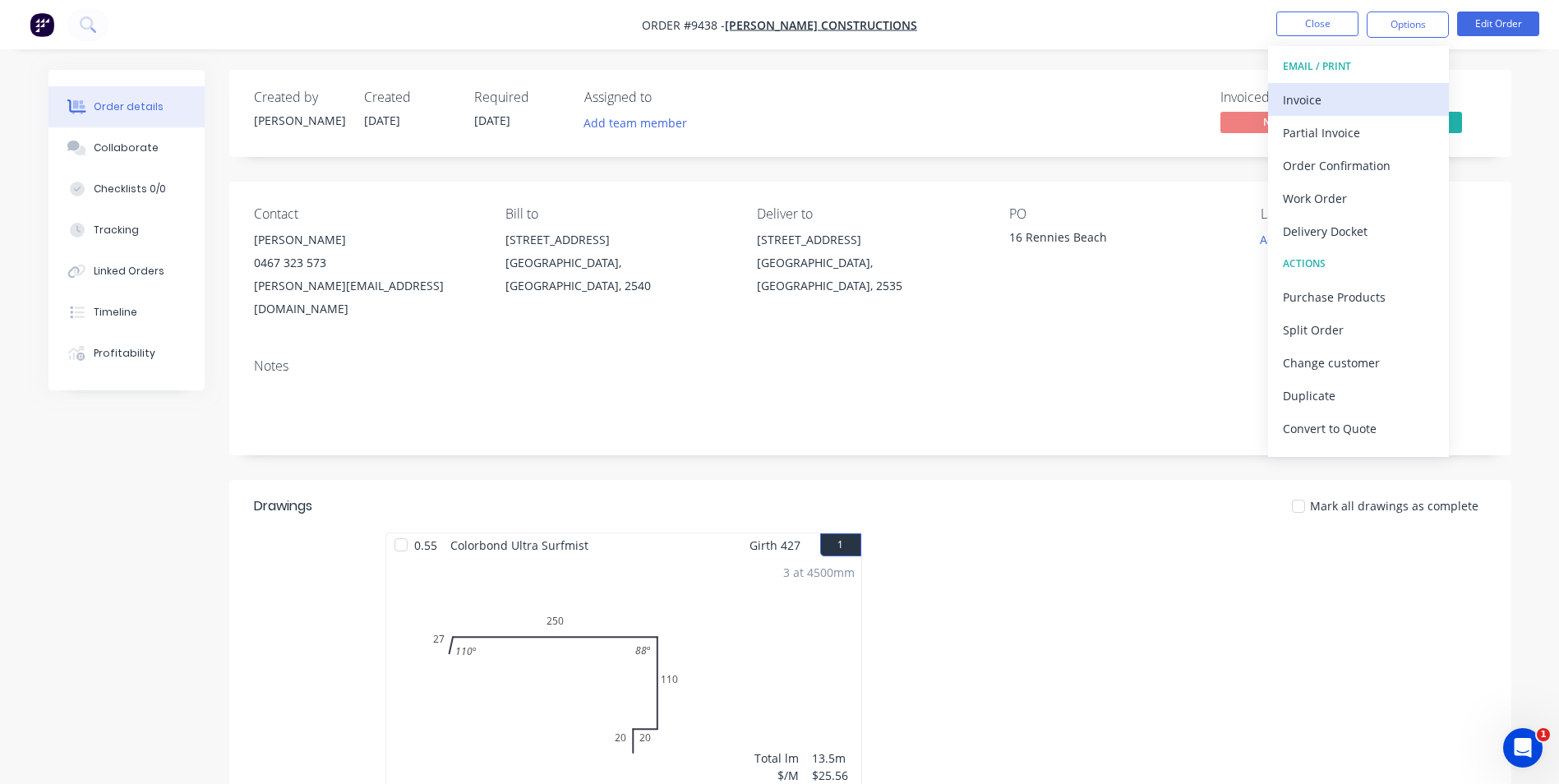
click at [1340, 91] on div "Invoice" at bounding box center [1359, 100] width 151 height 24
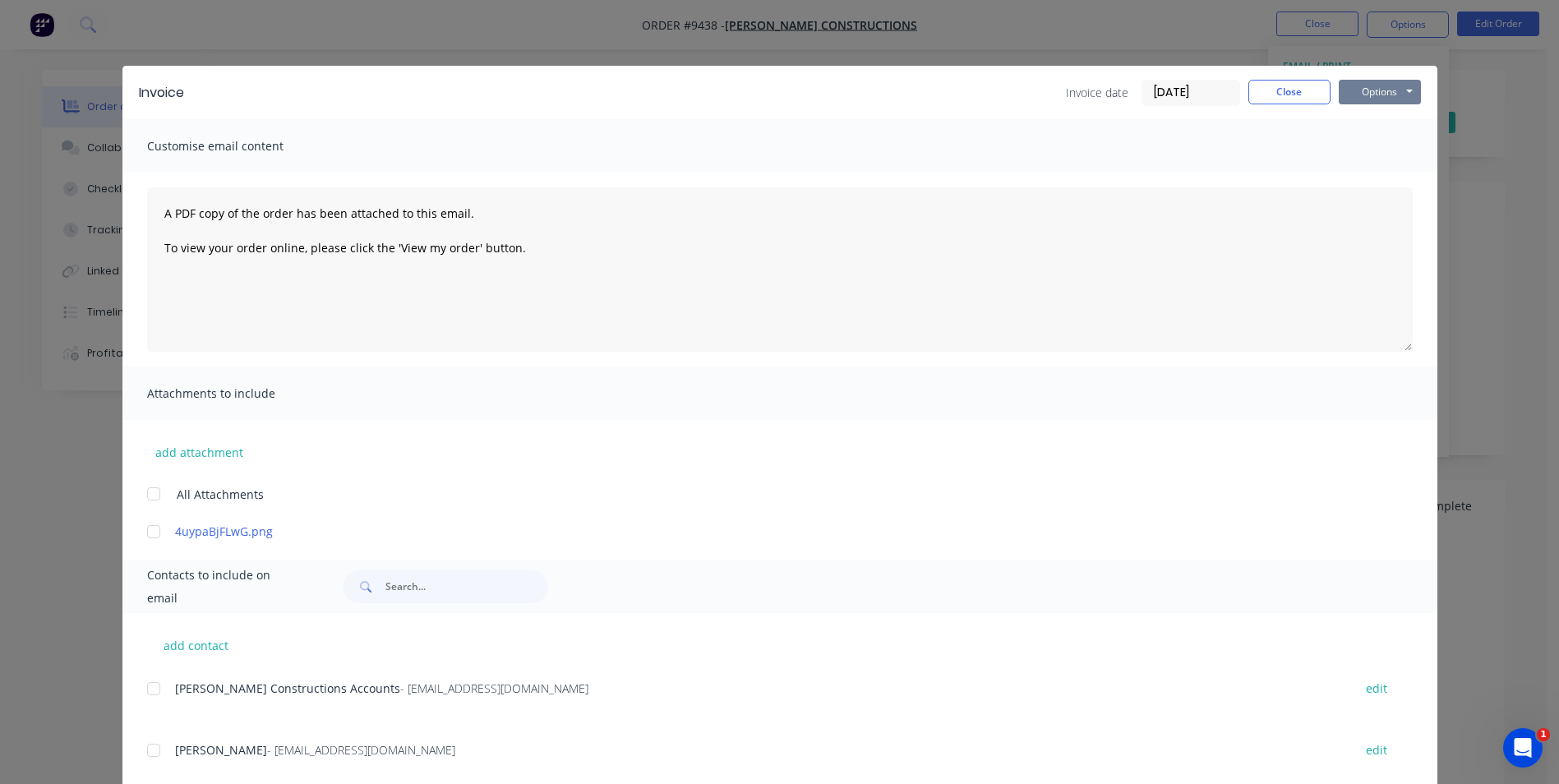
click at [1362, 88] on button "Options" at bounding box center [1380, 92] width 82 height 25
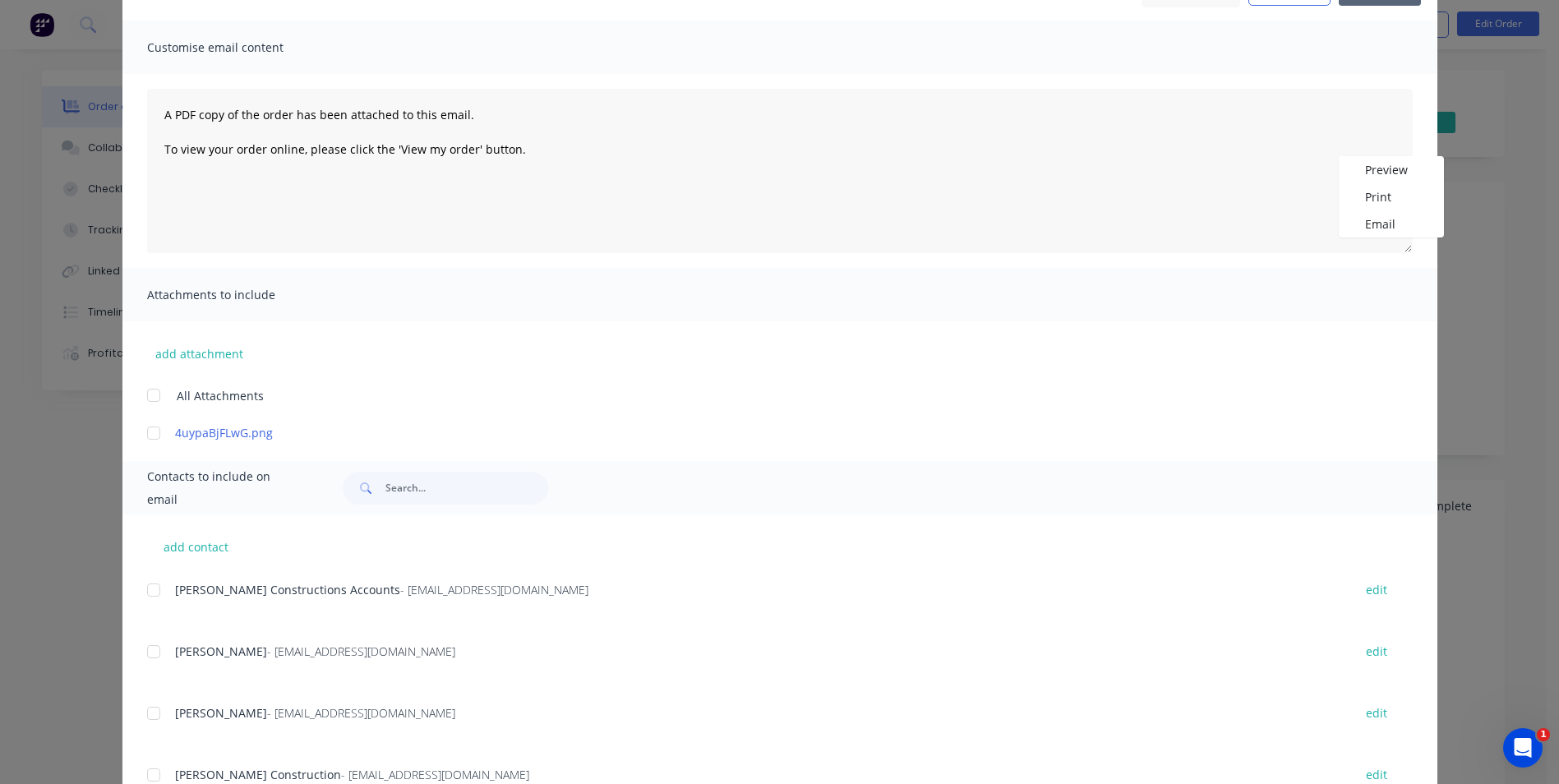
scroll to position [247, 0]
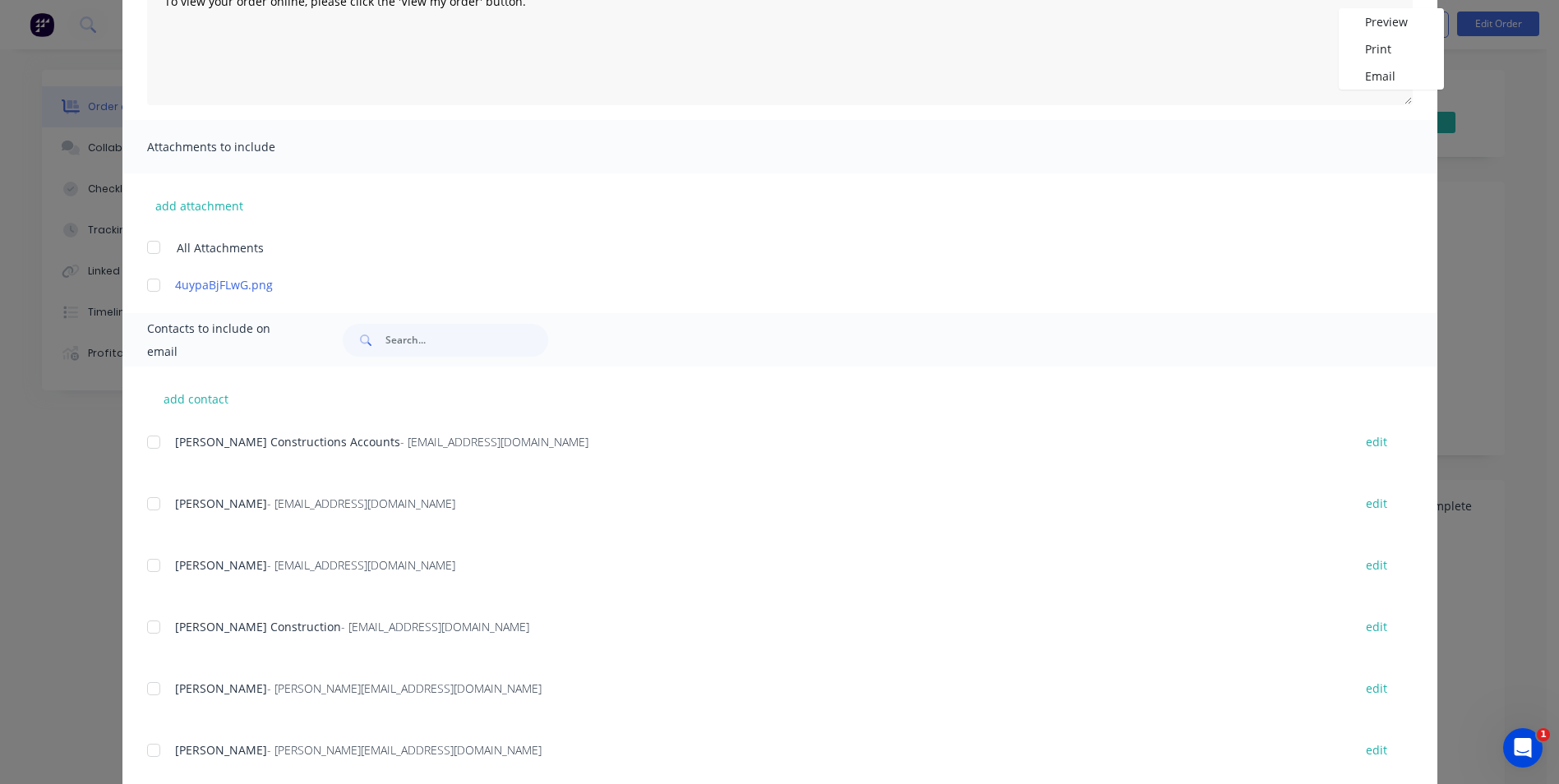
click at [151, 626] on div at bounding box center [154, 627] width 33 height 33
click at [157, 628] on div at bounding box center [154, 627] width 33 height 33
click at [147, 449] on div at bounding box center [154, 443] width 33 height 33
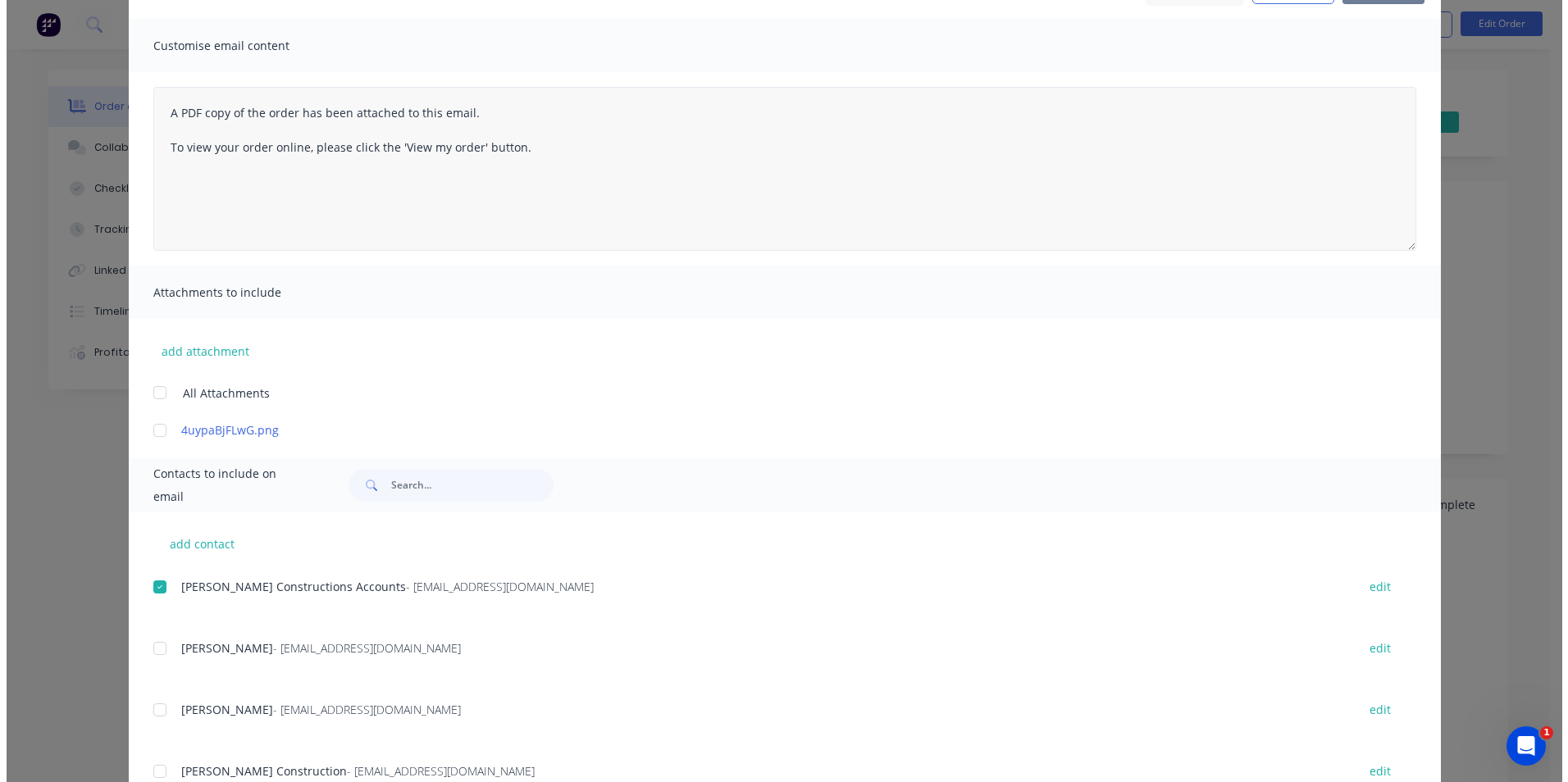
scroll to position [0, 0]
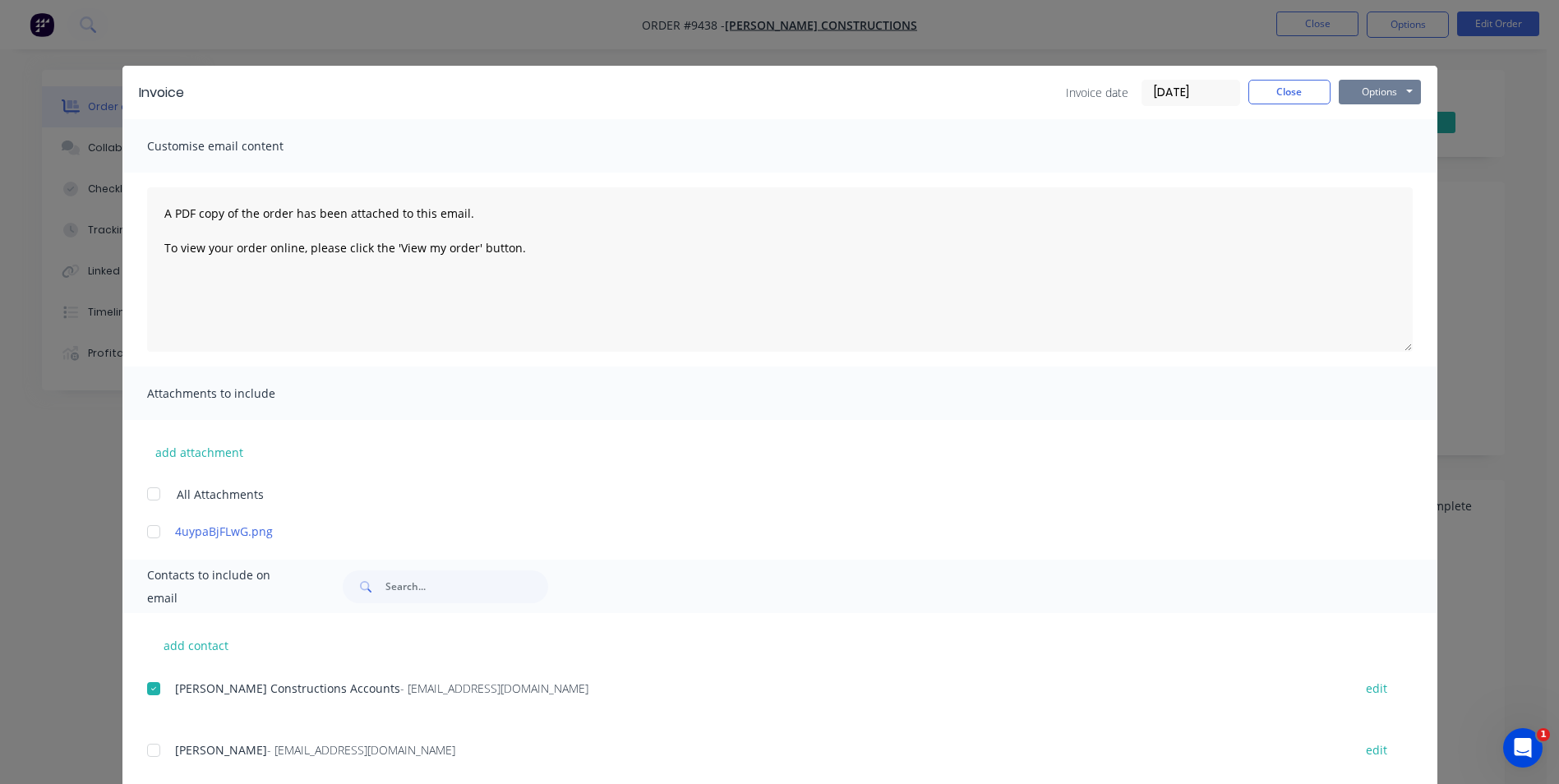
drag, startPoint x: 1395, startPoint y: 88, endPoint x: 1390, endPoint y: 105, distance: 17.7
click at [1394, 86] on button "Options" at bounding box center [1380, 92] width 82 height 25
click at [1376, 177] on button "Email" at bounding box center [1392, 175] width 105 height 27
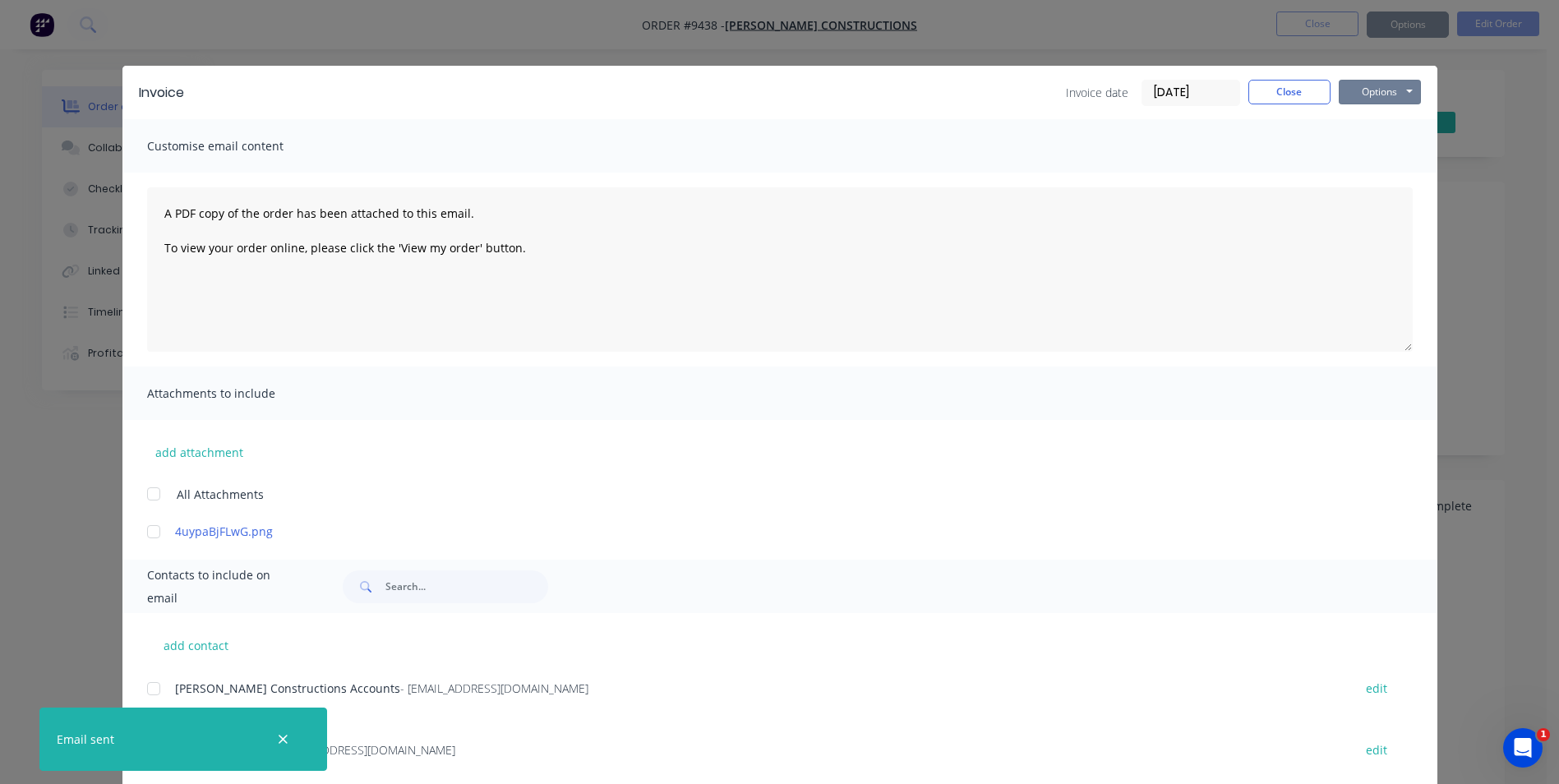
click at [1390, 93] on button "Options" at bounding box center [1380, 92] width 82 height 25
click at [1373, 143] on button "Print" at bounding box center [1392, 148] width 105 height 27
click at [1305, 86] on button "Close" at bounding box center [1290, 92] width 82 height 25
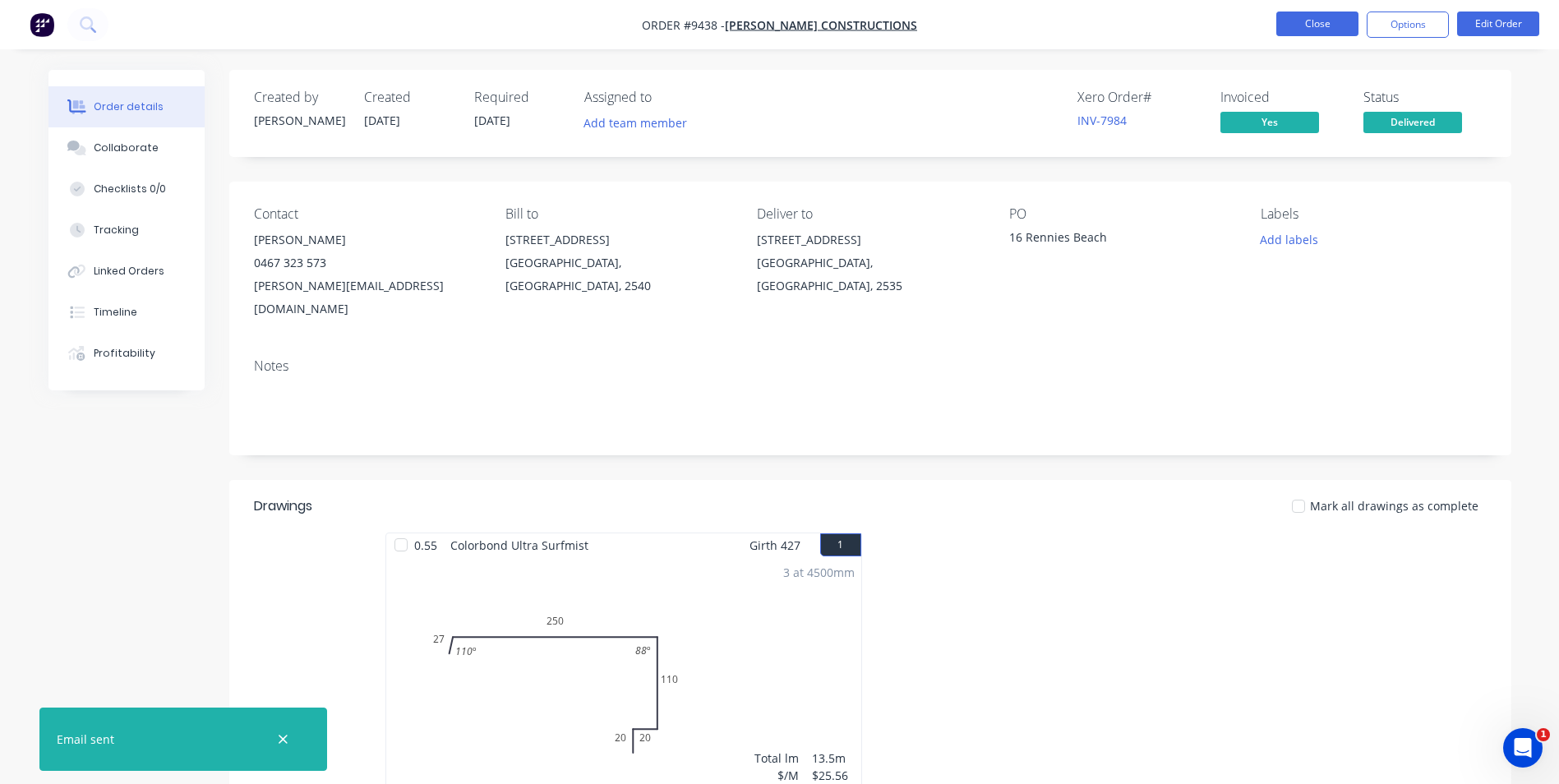
click at [1293, 21] on button "Close" at bounding box center [1318, 24] width 82 height 25
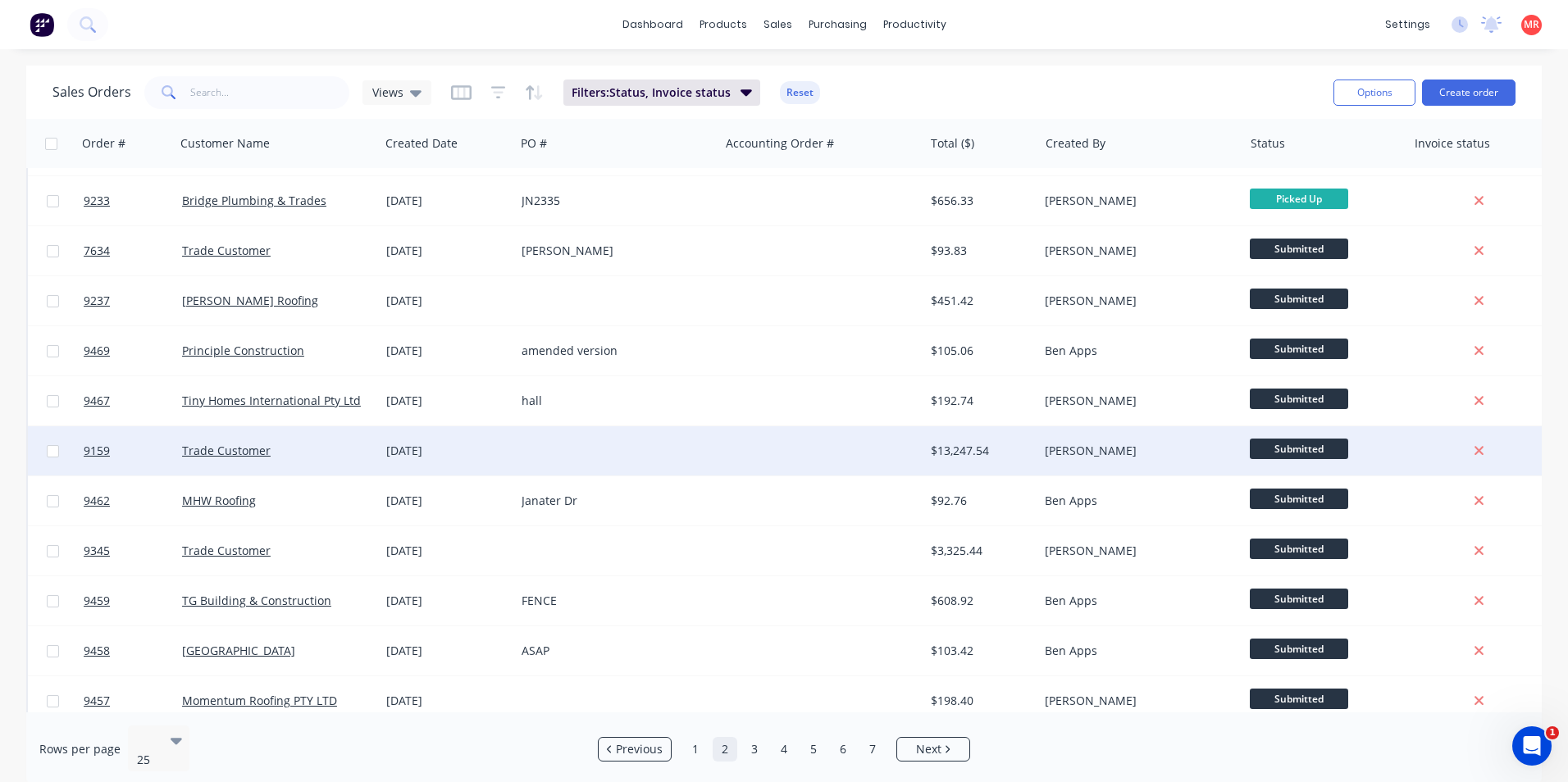
scroll to position [82, 0]
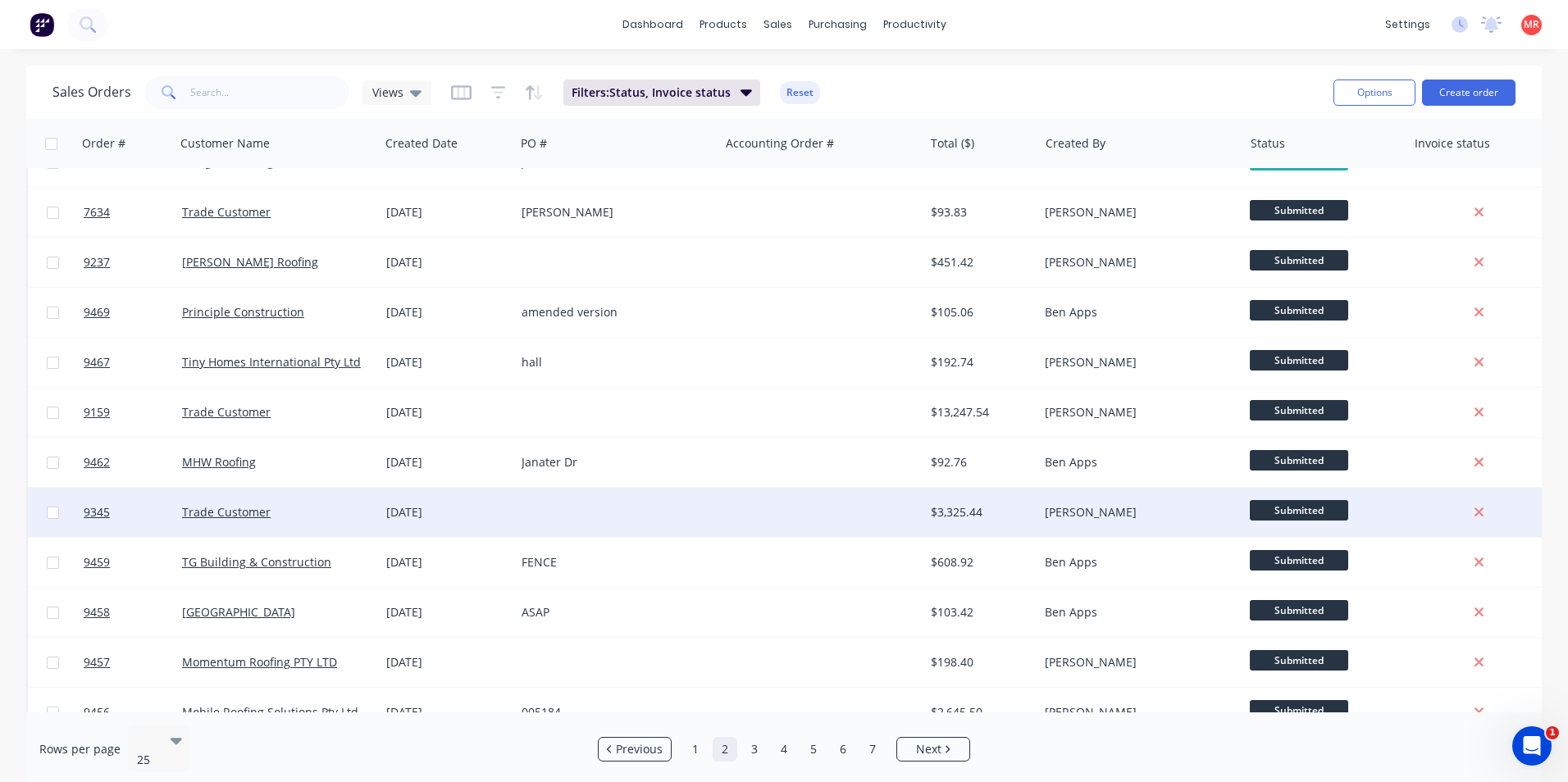
click at [797, 512] on div at bounding box center [821, 512] width 204 height 49
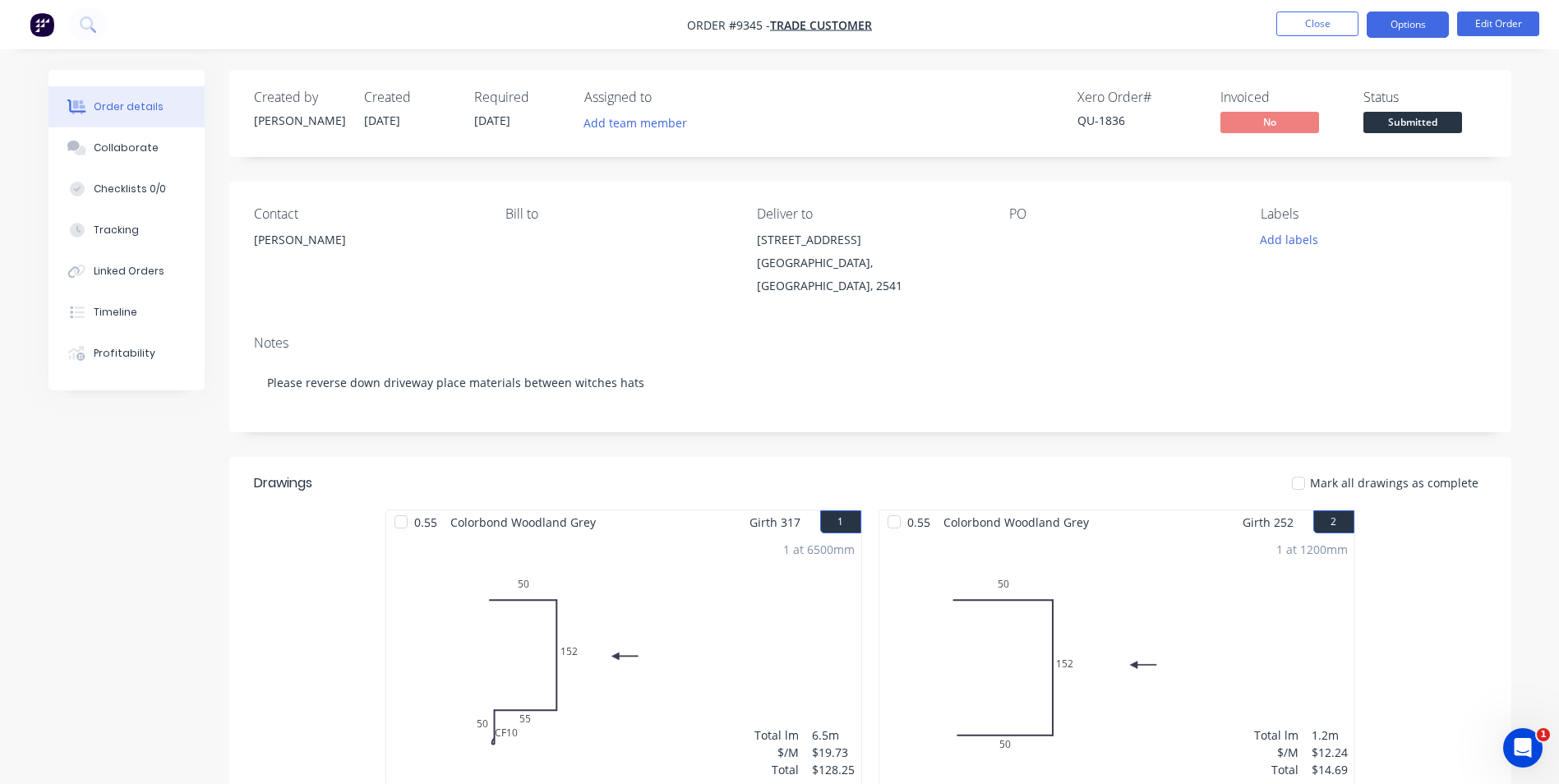
click at [1373, 28] on button "Options" at bounding box center [1408, 25] width 82 height 26
click at [1163, 234] on div at bounding box center [1112, 240] width 206 height 23
click at [1380, 24] on button "Options" at bounding box center [1408, 25] width 82 height 26
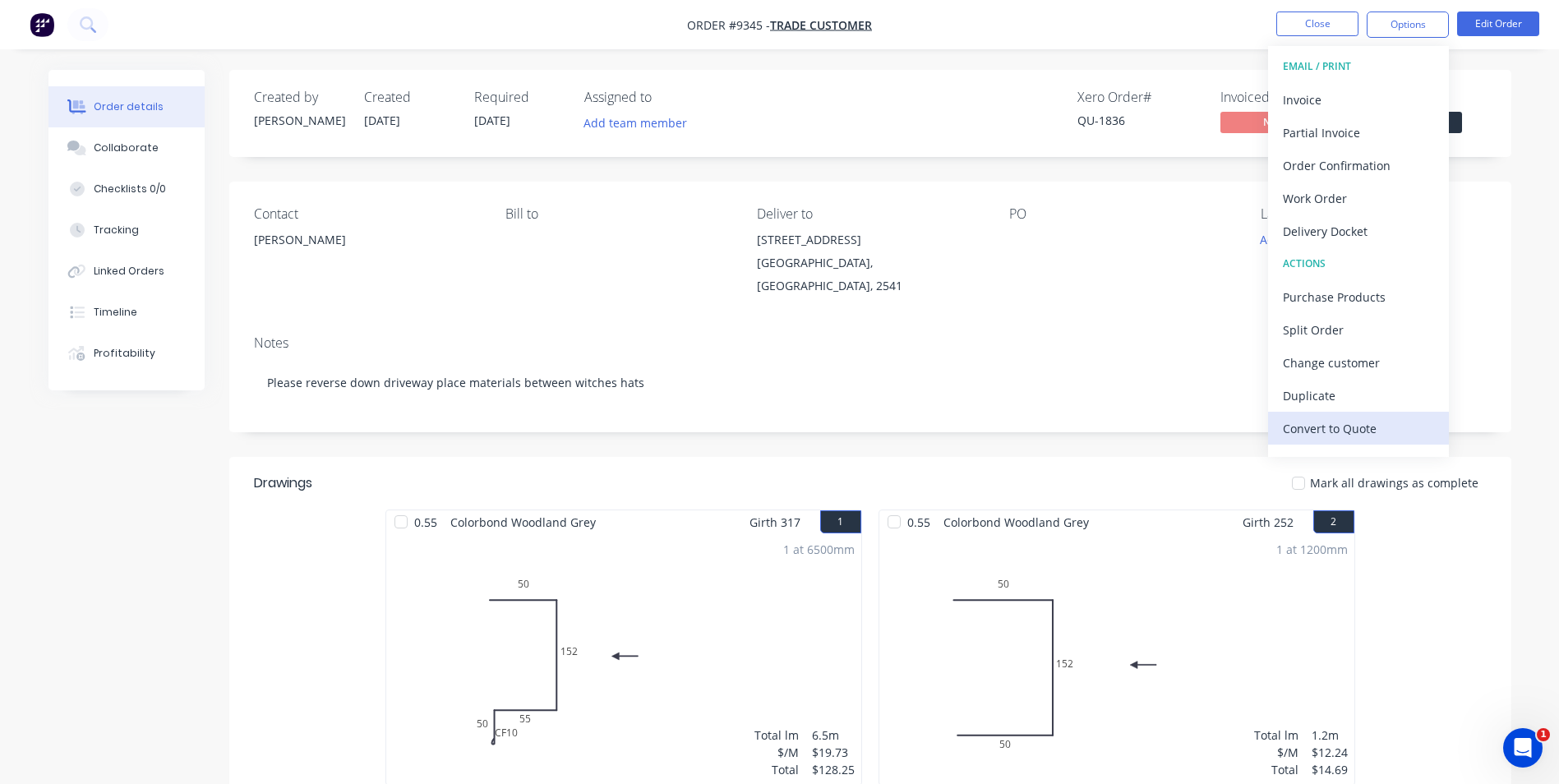
click at [1336, 421] on div "Convert to Quote" at bounding box center [1359, 429] width 151 height 24
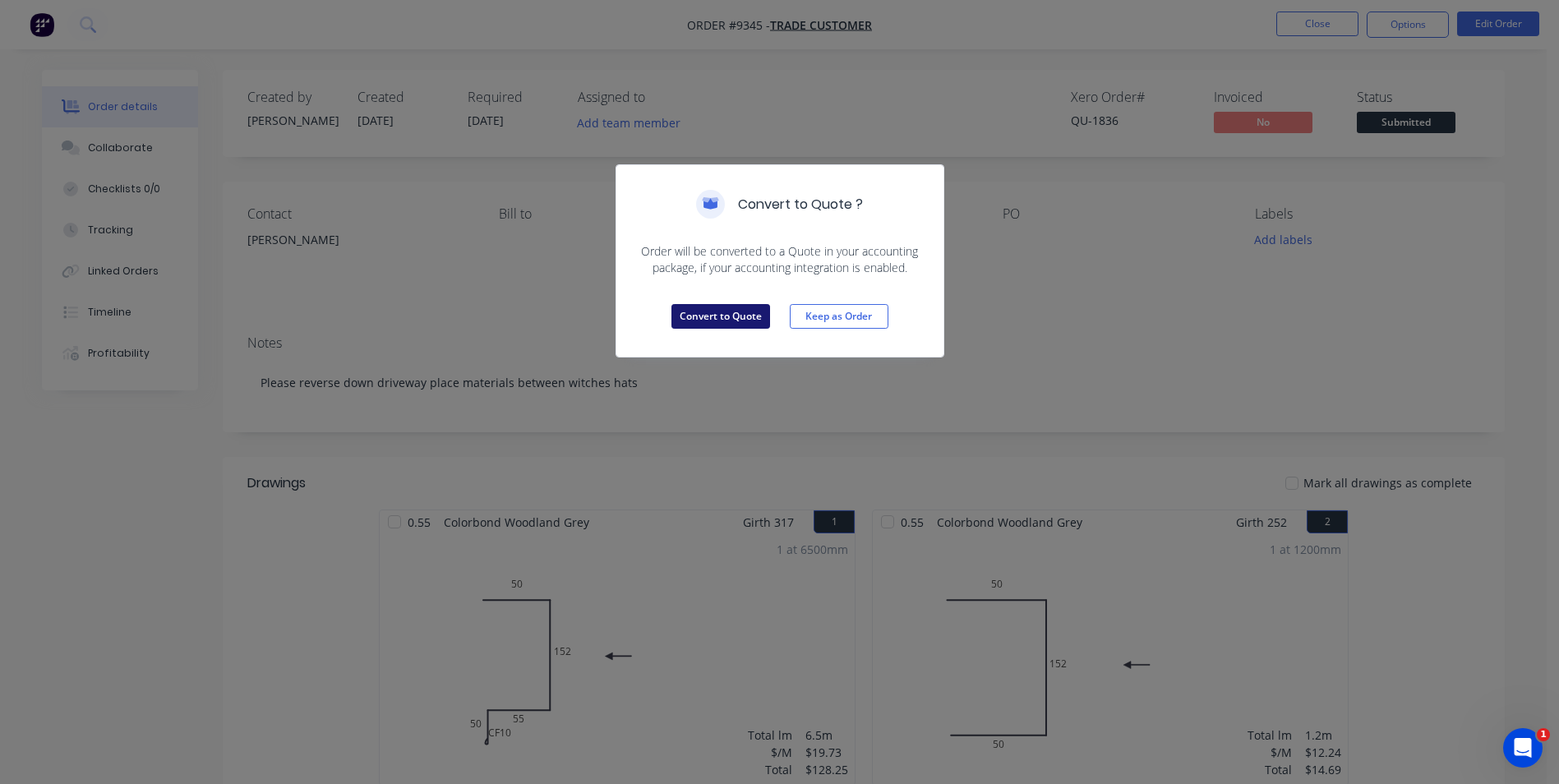
click at [726, 325] on button "Convert to Quote" at bounding box center [721, 317] width 99 height 25
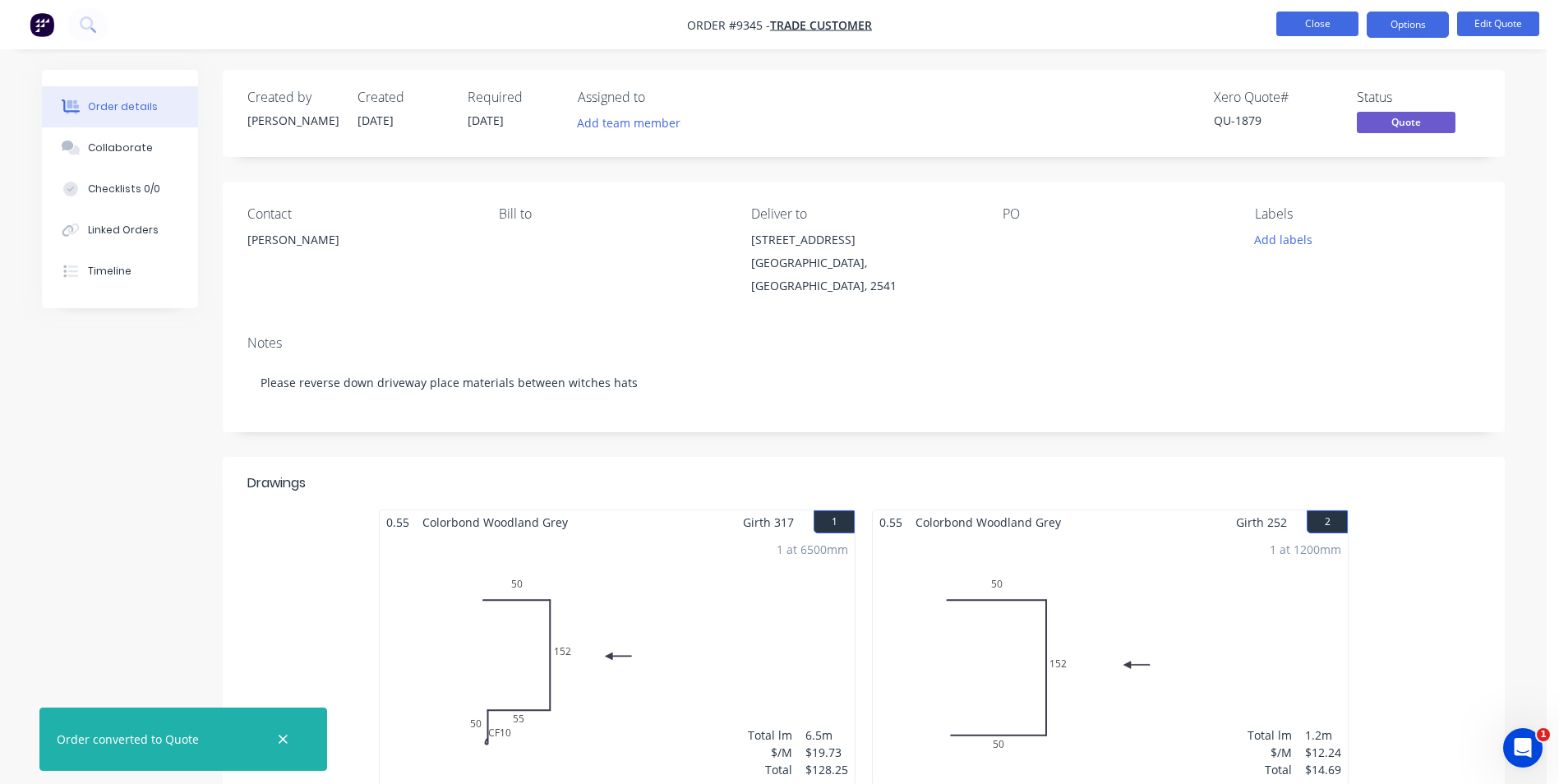
click at [1323, 12] on button "Close" at bounding box center [1318, 24] width 82 height 25
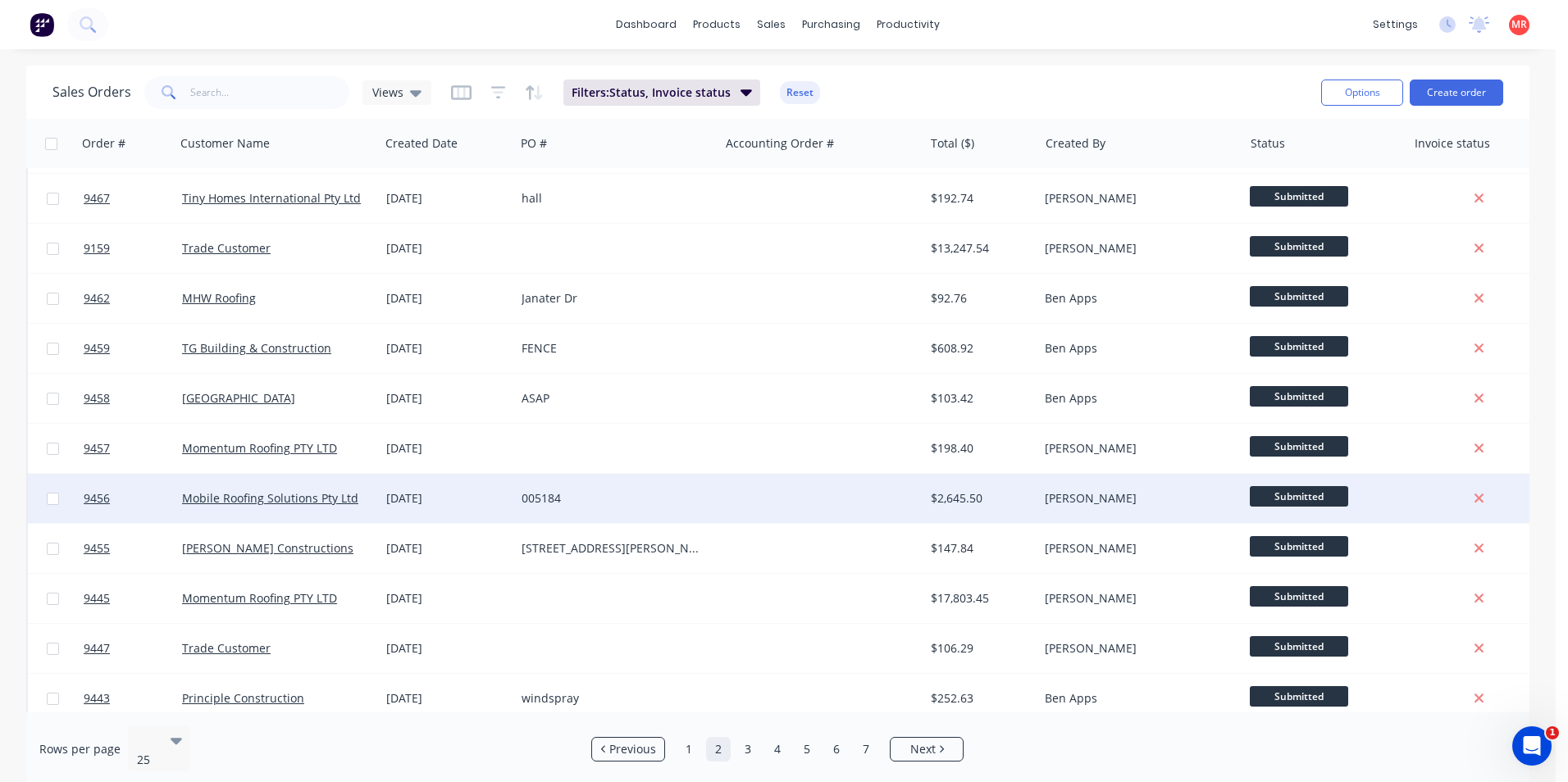
scroll to position [328, 0]
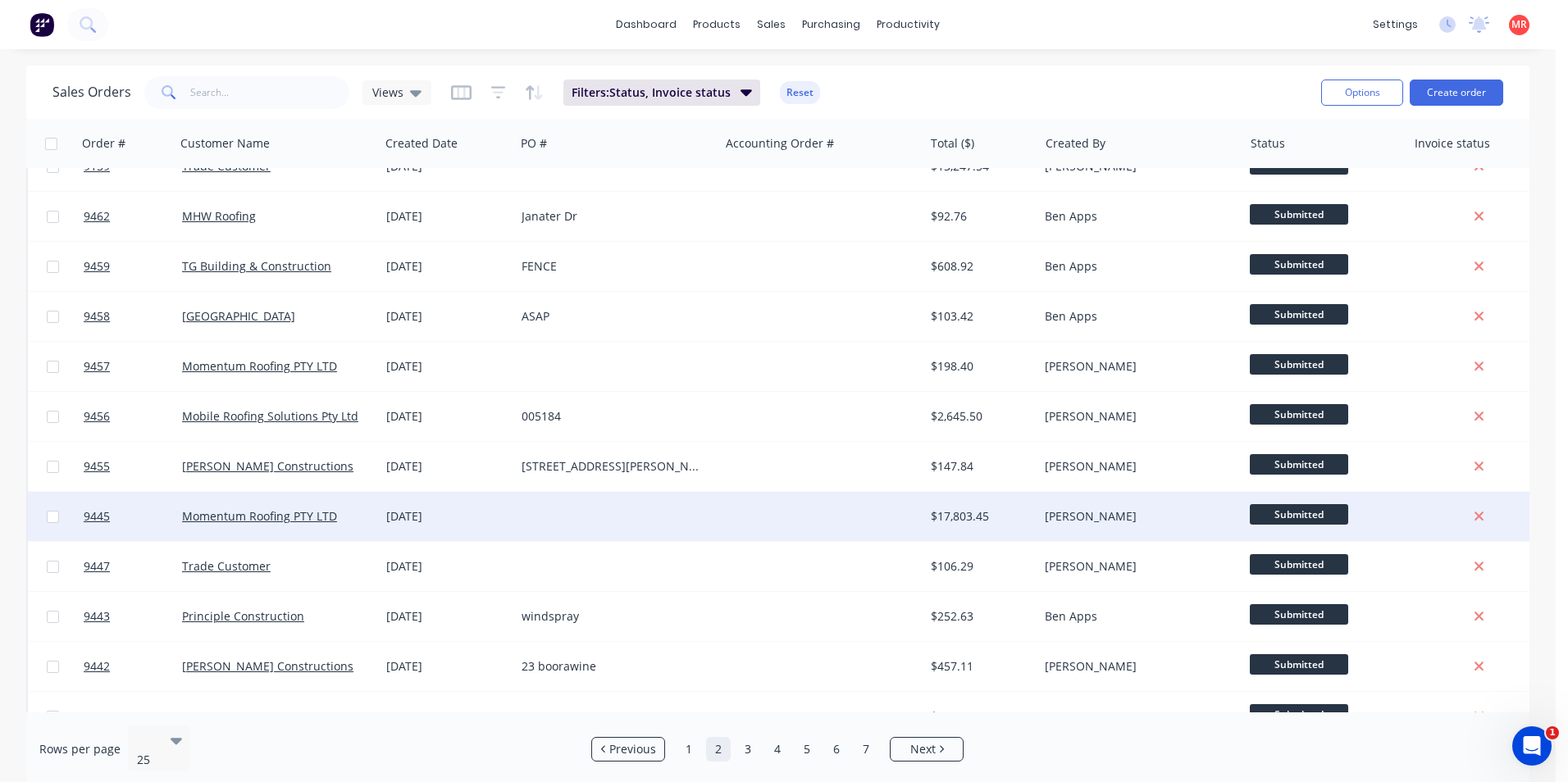
click at [842, 513] on div at bounding box center [821, 516] width 204 height 49
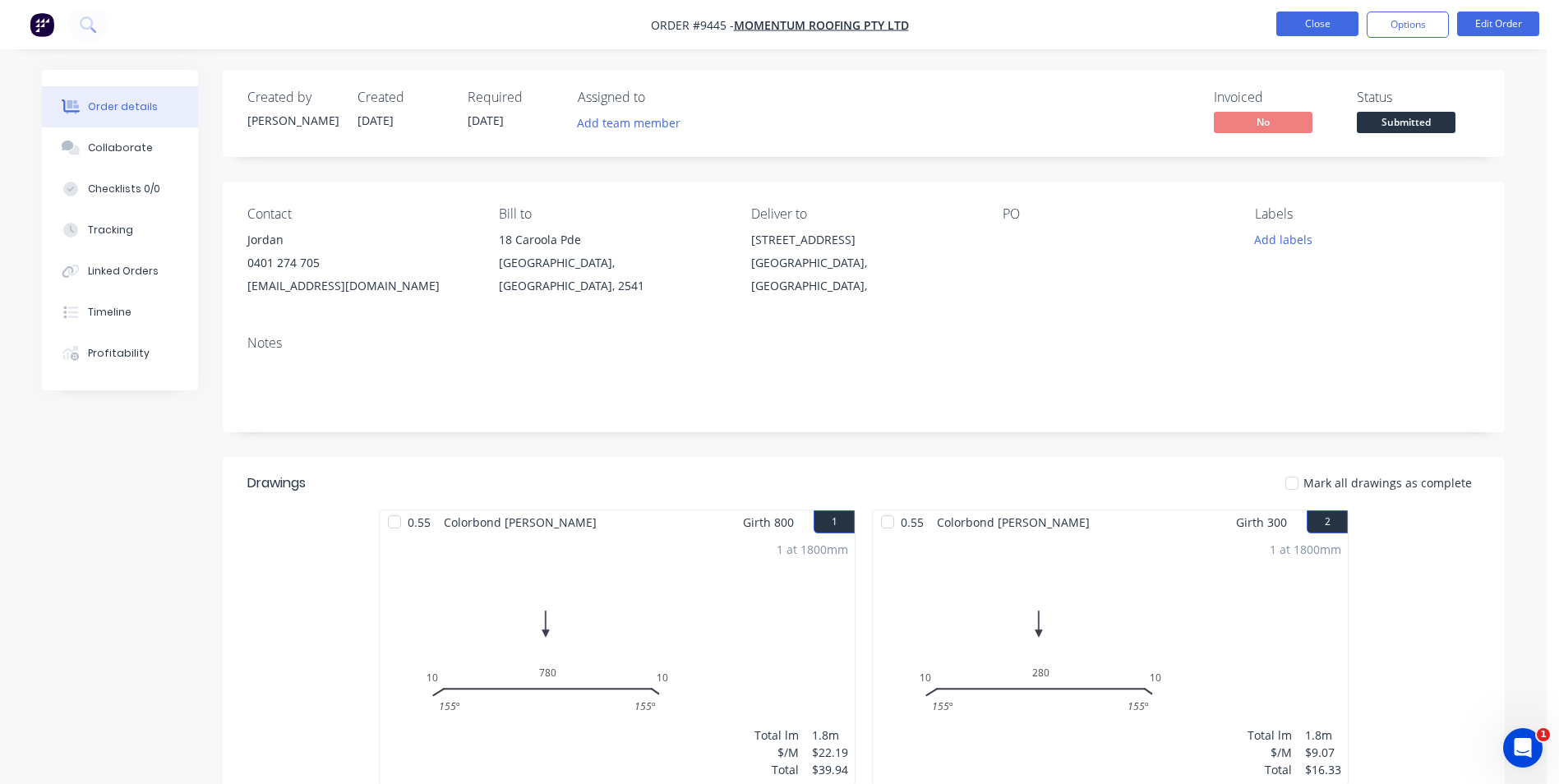
click at [1309, 25] on button "Close" at bounding box center [1318, 24] width 82 height 25
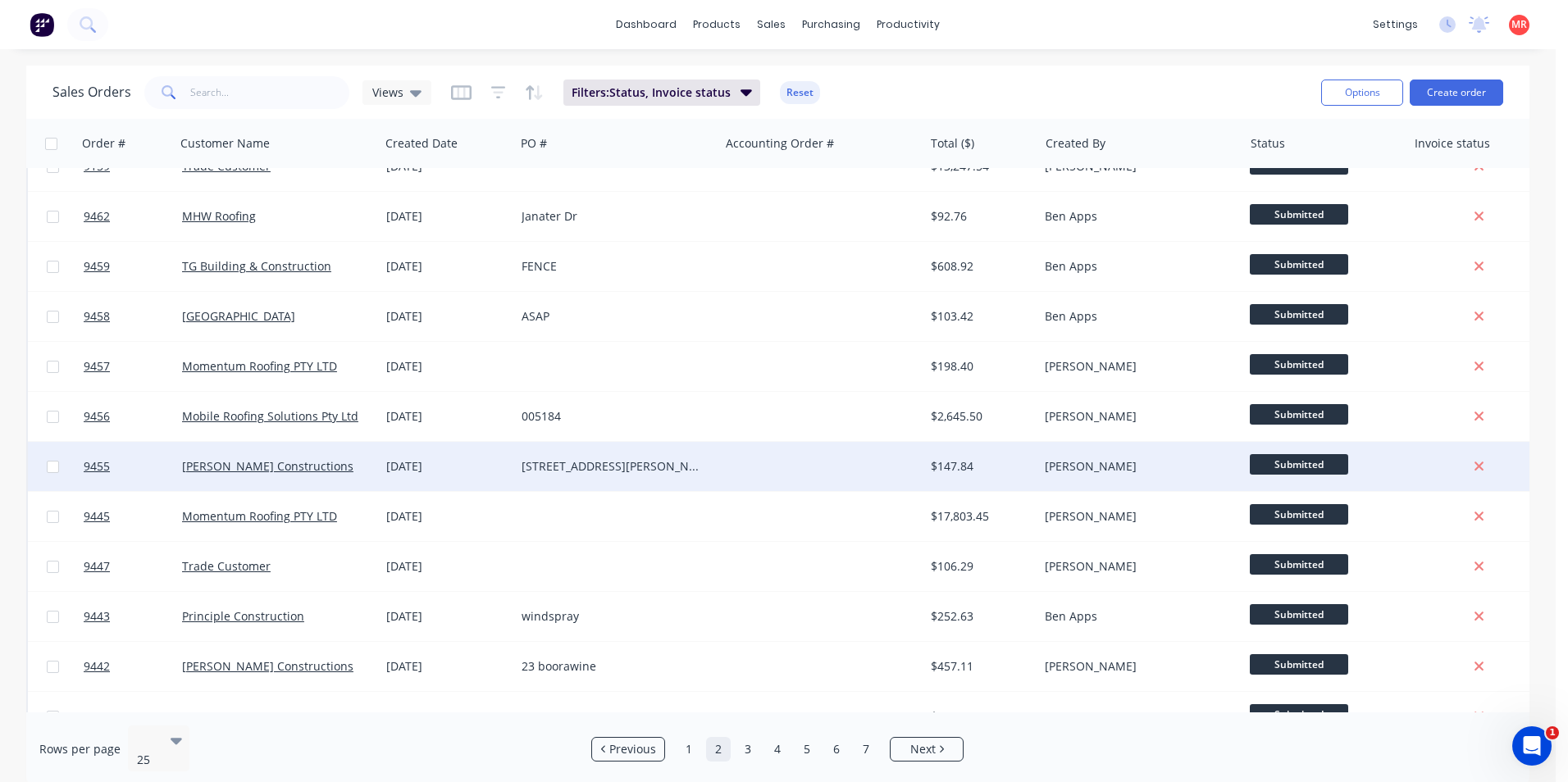
scroll to position [410, 0]
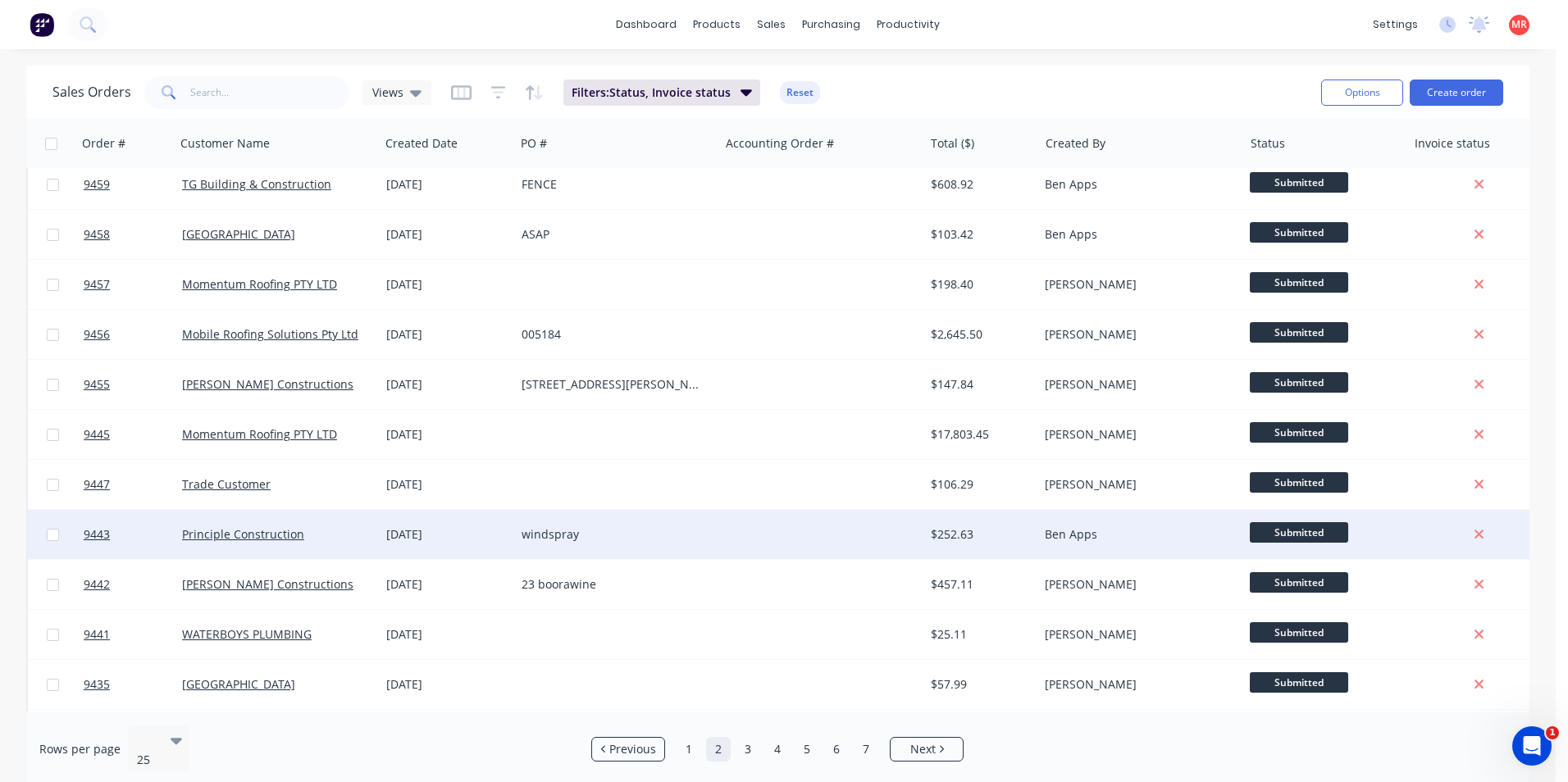
click at [749, 533] on div at bounding box center [821, 534] width 204 height 49
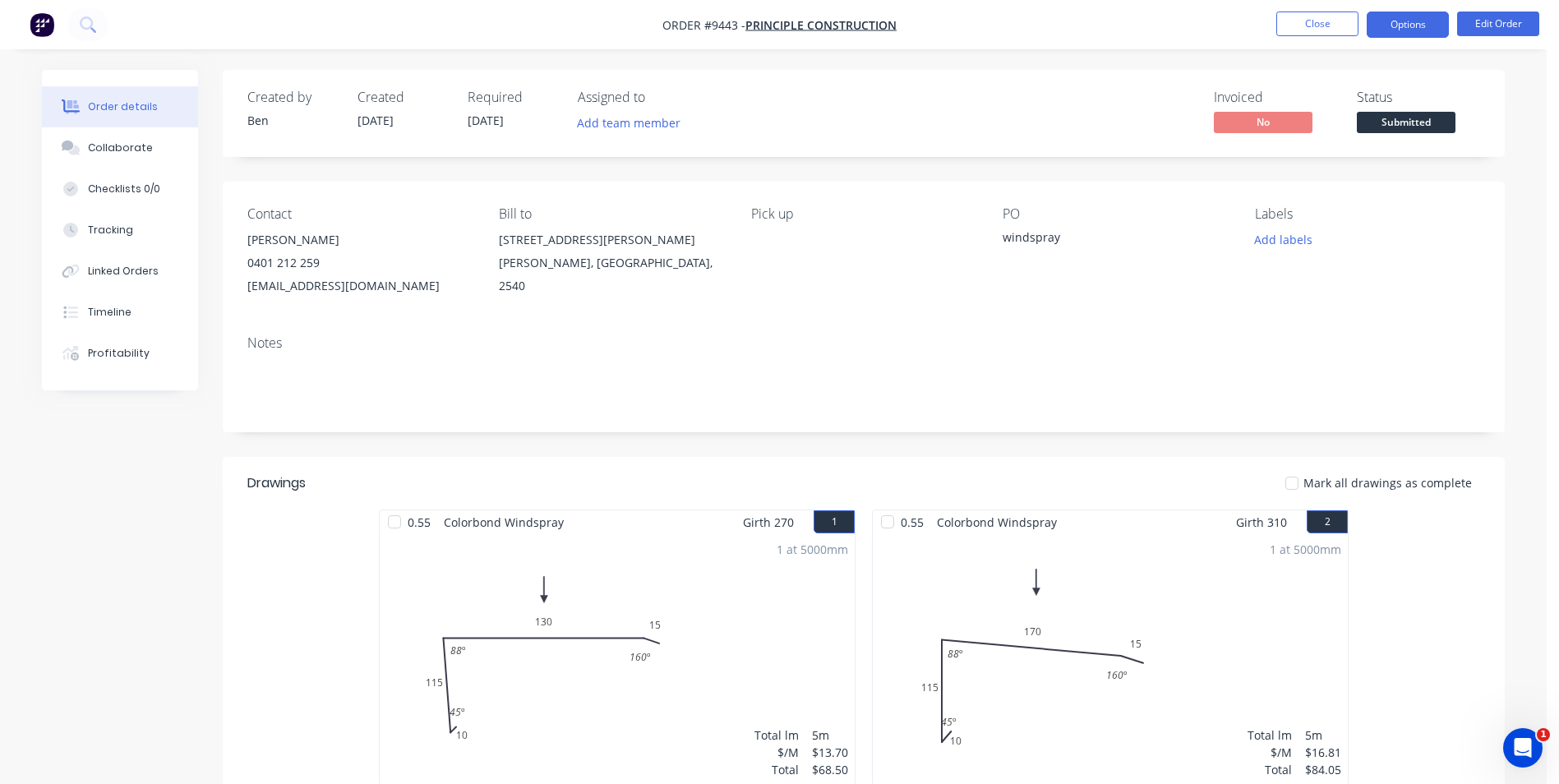
click at [1420, 14] on button "Options" at bounding box center [1408, 25] width 82 height 26
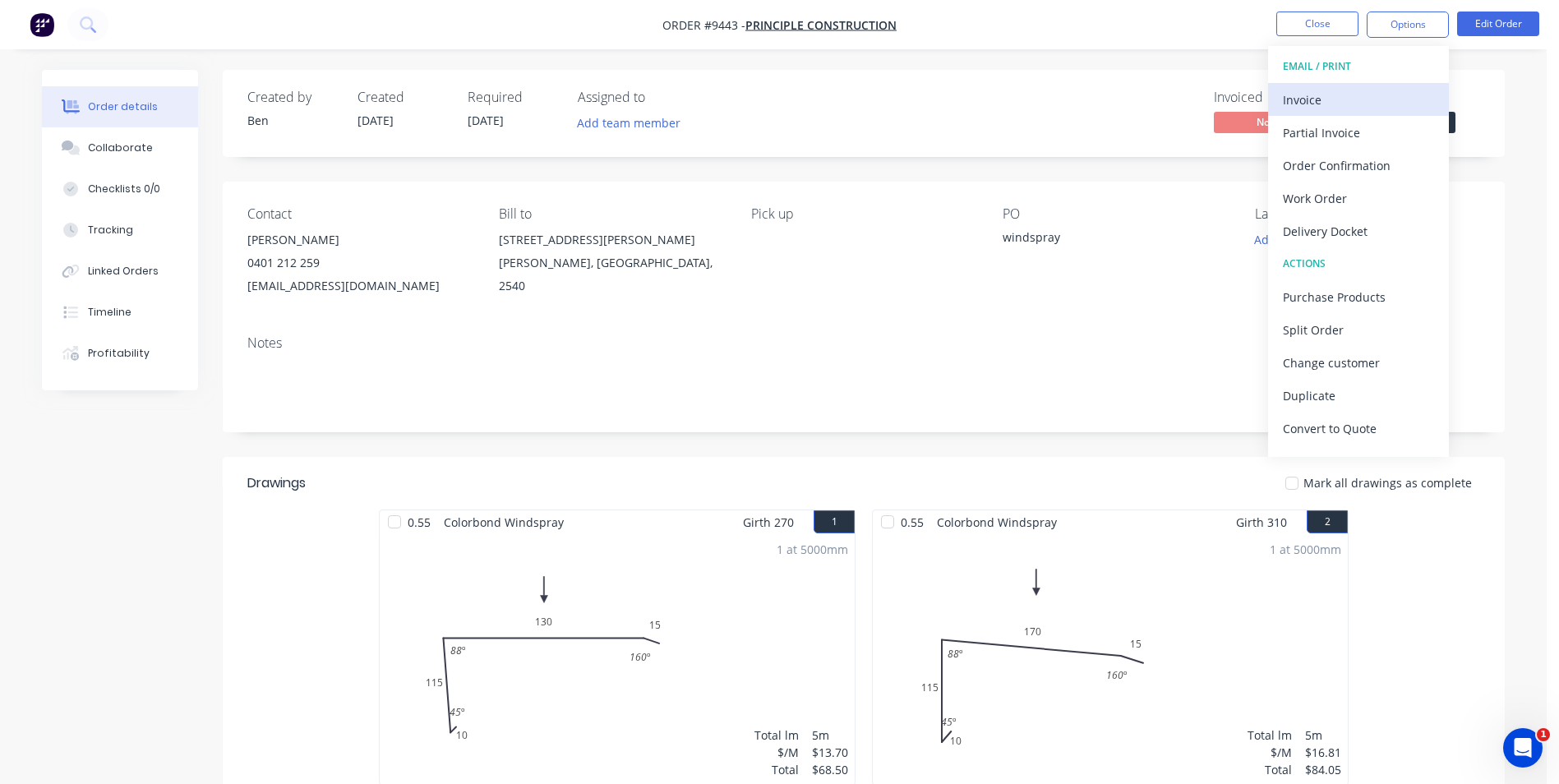
click at [1334, 104] on div "Invoice" at bounding box center [1359, 100] width 151 height 24
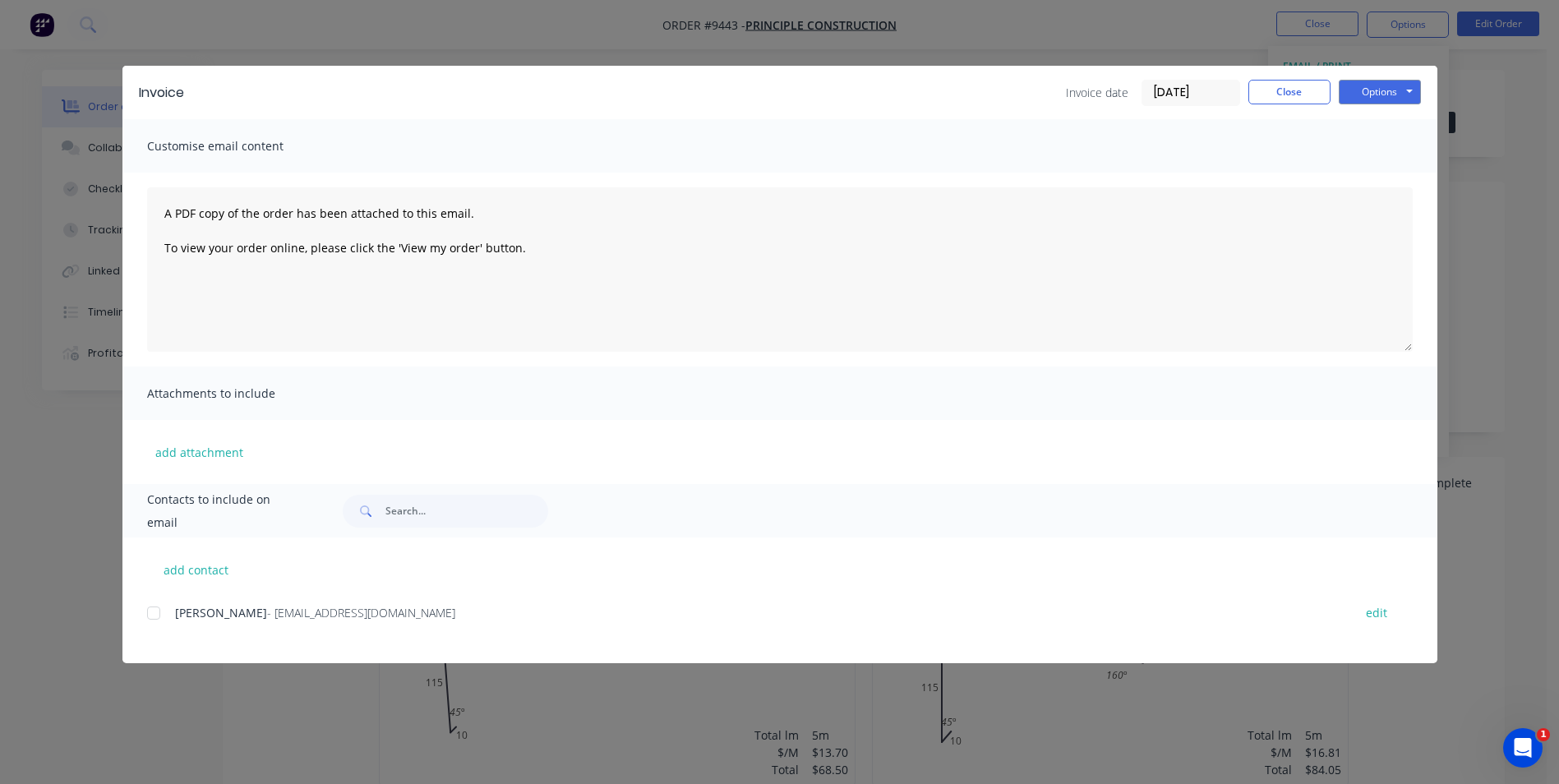
click at [157, 616] on div at bounding box center [154, 613] width 33 height 33
click at [1387, 105] on div "Options Preview Print Email" at bounding box center [1380, 93] width 82 height 26
click at [1388, 96] on button "Options" at bounding box center [1380, 92] width 82 height 25
click at [1390, 187] on button "Email" at bounding box center [1392, 175] width 105 height 27
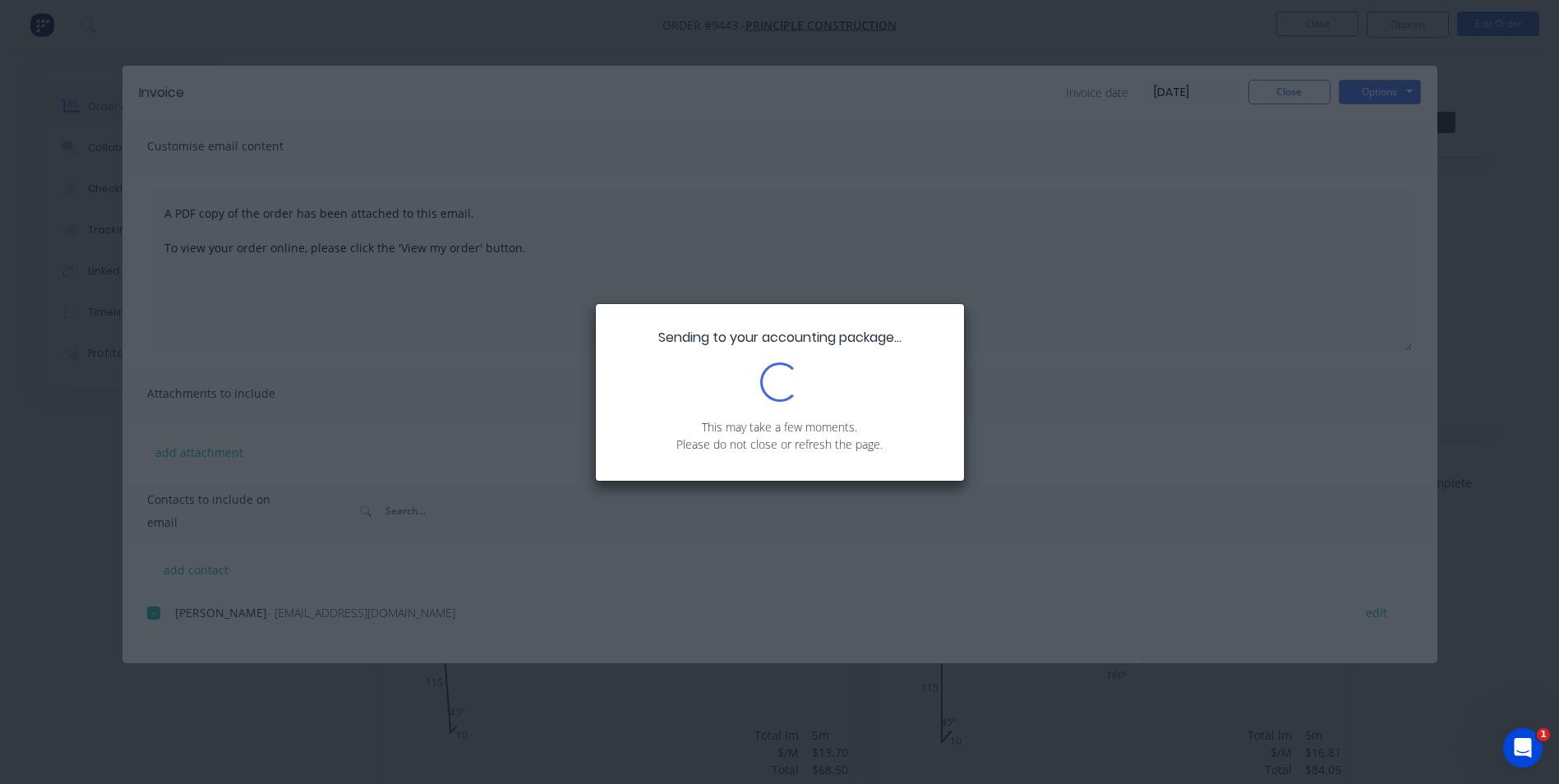
click at [1311, 97] on div "Sending to your accounting package... Loading... This may take a few moments. P…" at bounding box center [779, 392] width 1559 height 784
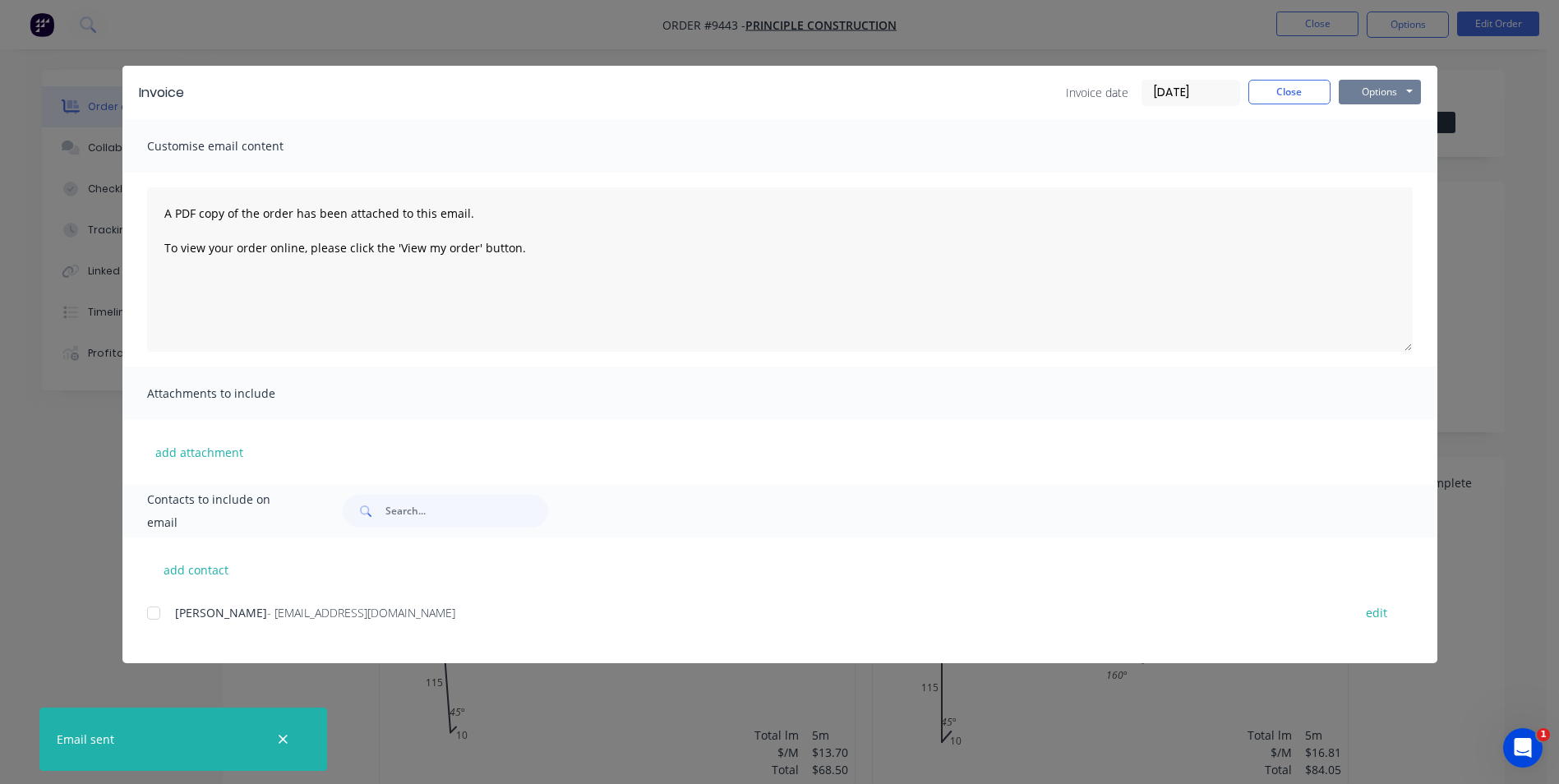
click at [1363, 97] on button "Options" at bounding box center [1380, 92] width 82 height 25
click at [1379, 157] on button "Print" at bounding box center [1392, 148] width 105 height 27
click at [1311, 82] on button "Close" at bounding box center [1290, 92] width 82 height 25
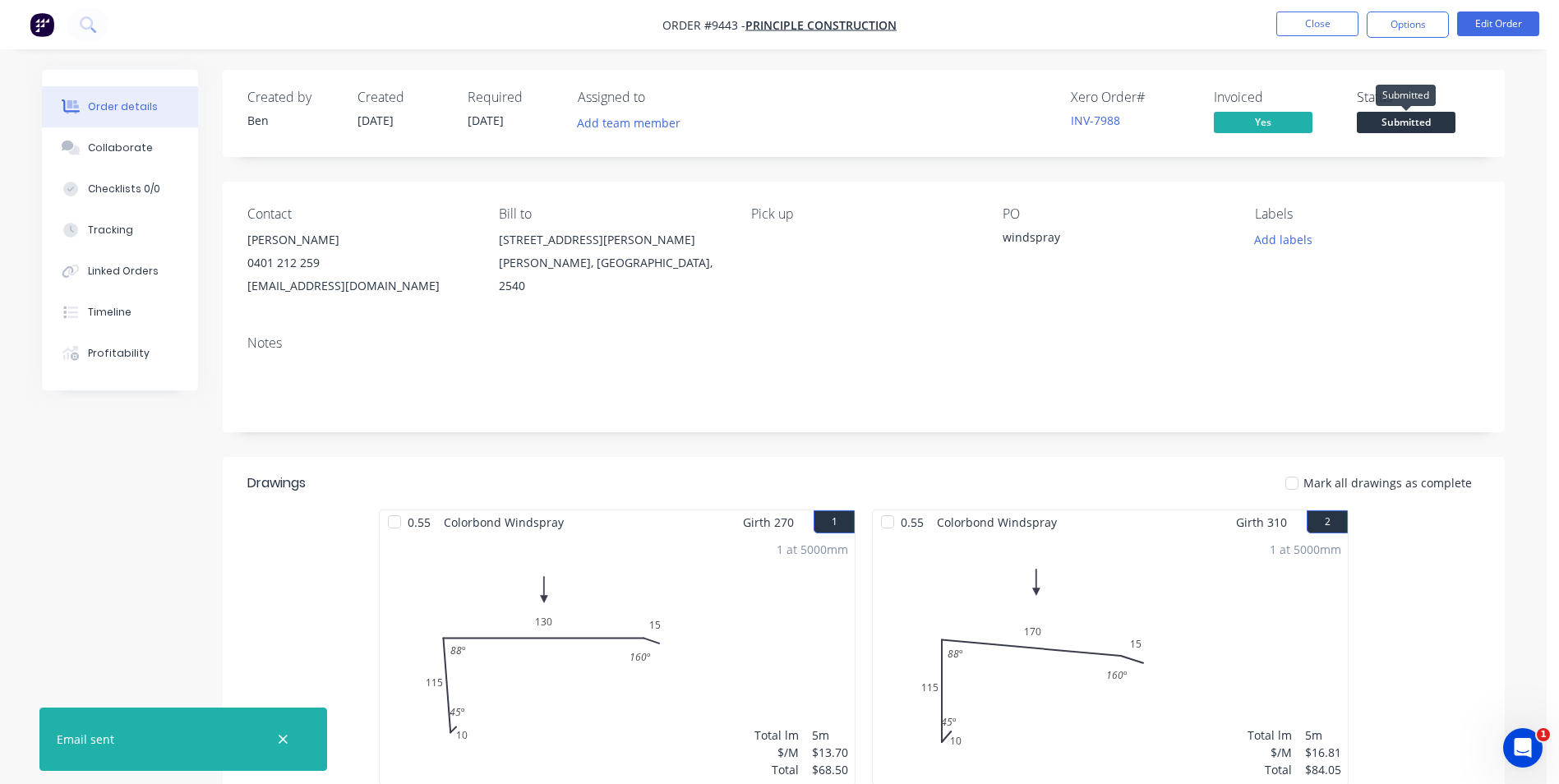
click at [1380, 118] on span "Submitted" at bounding box center [1407, 122] width 99 height 21
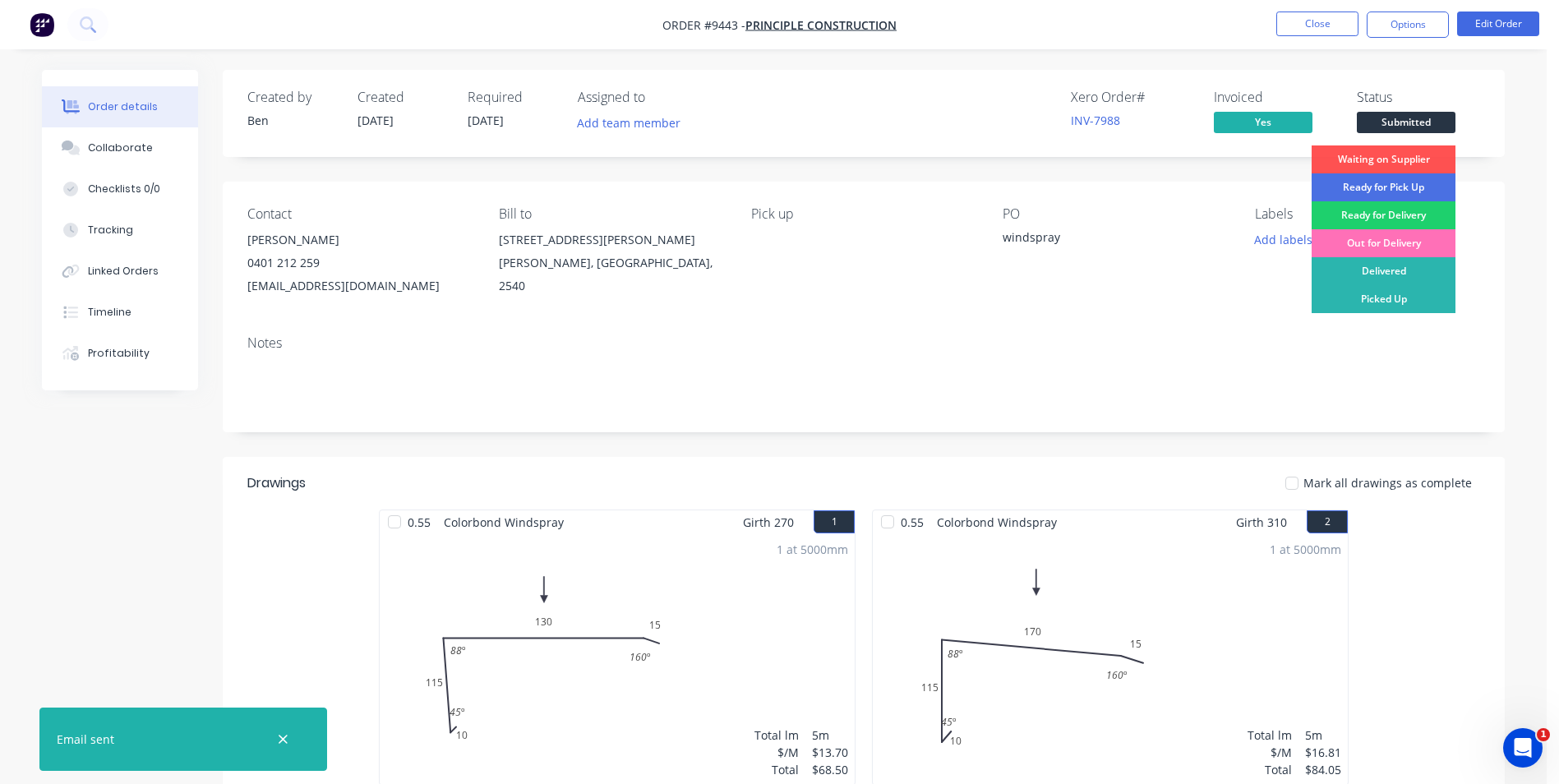
click at [1399, 271] on div "Delivered" at bounding box center [1384, 271] width 144 height 28
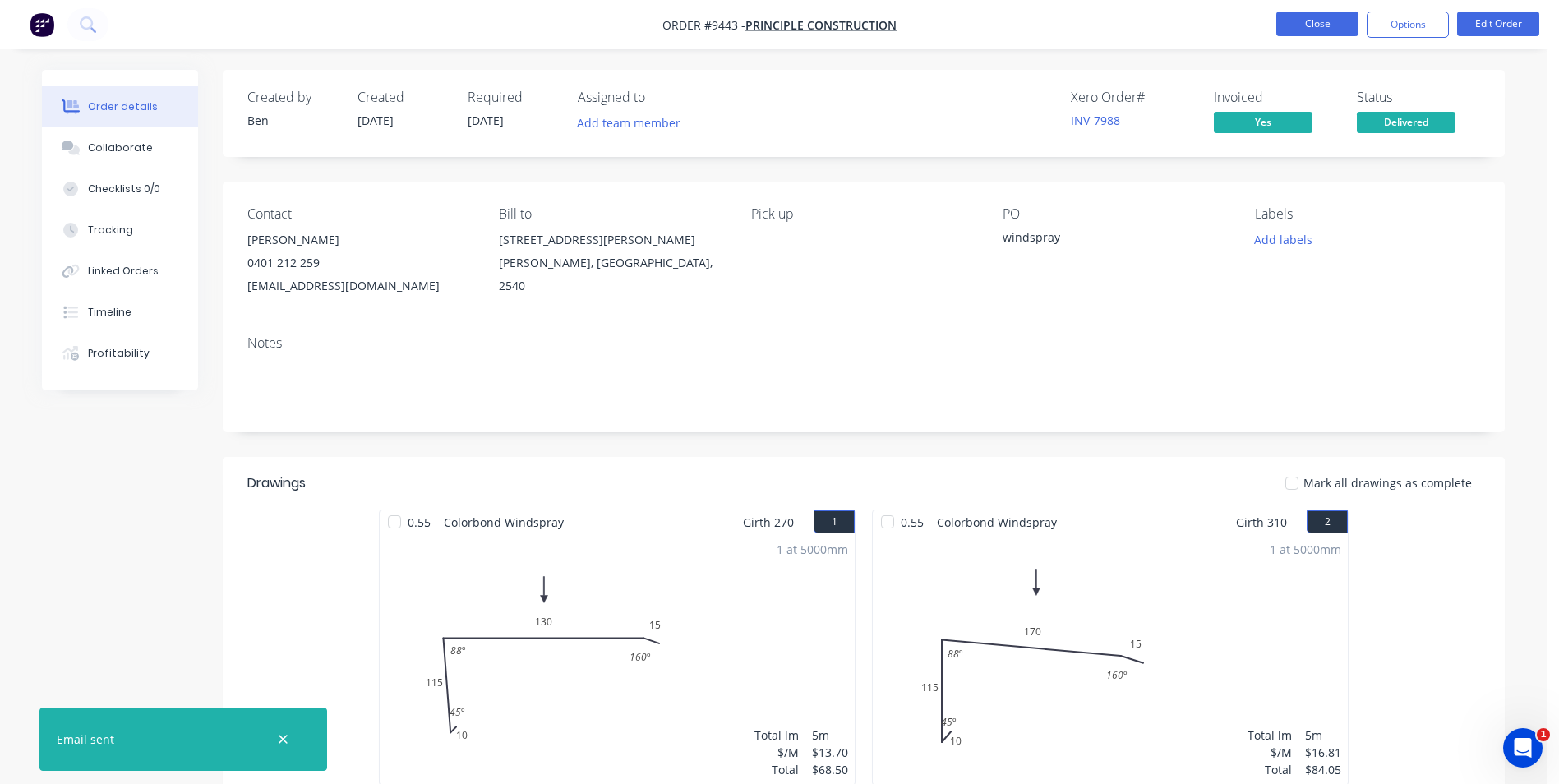
click at [1353, 23] on button "Close" at bounding box center [1318, 24] width 82 height 25
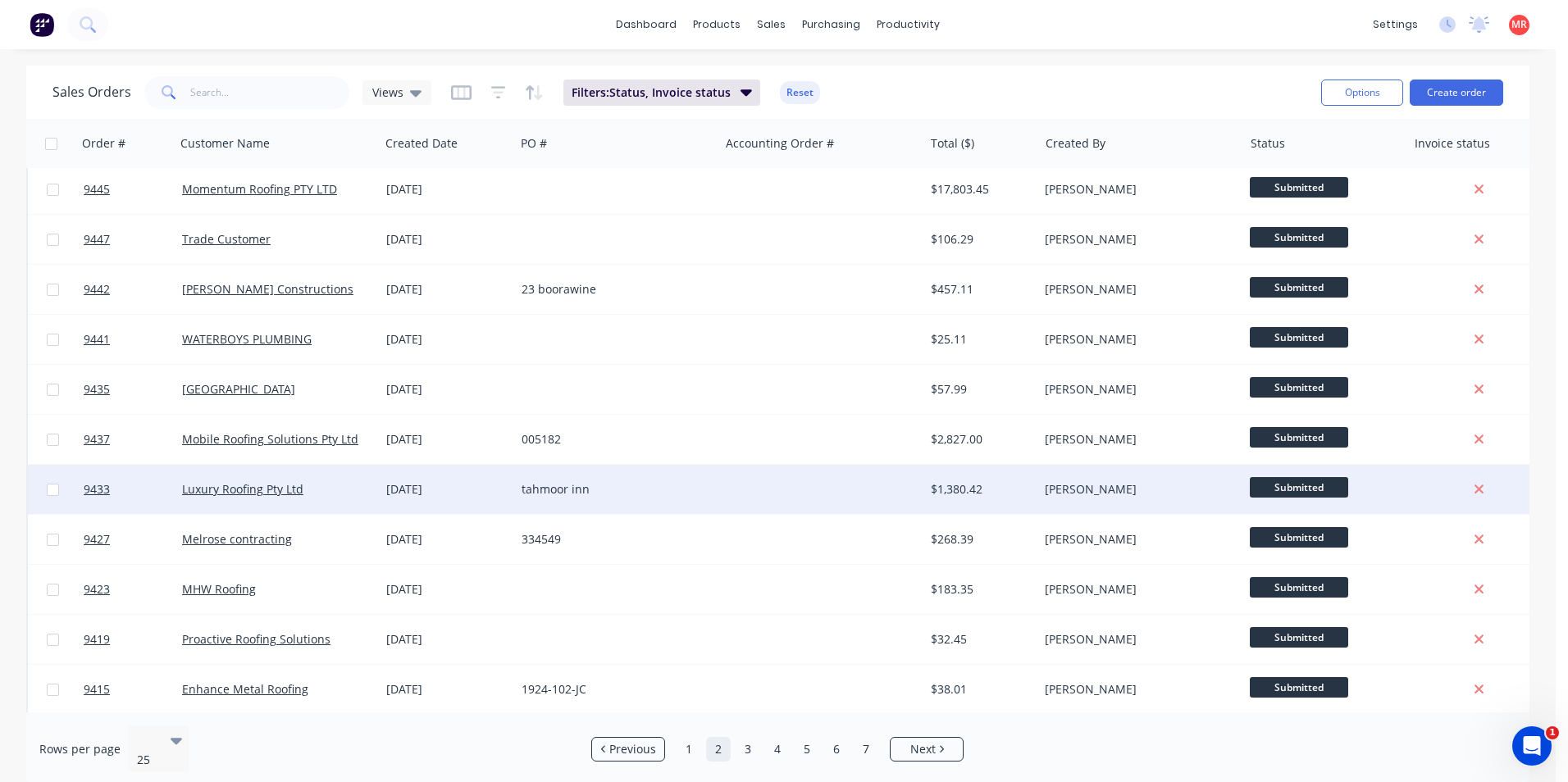
scroll to position [714, 0]
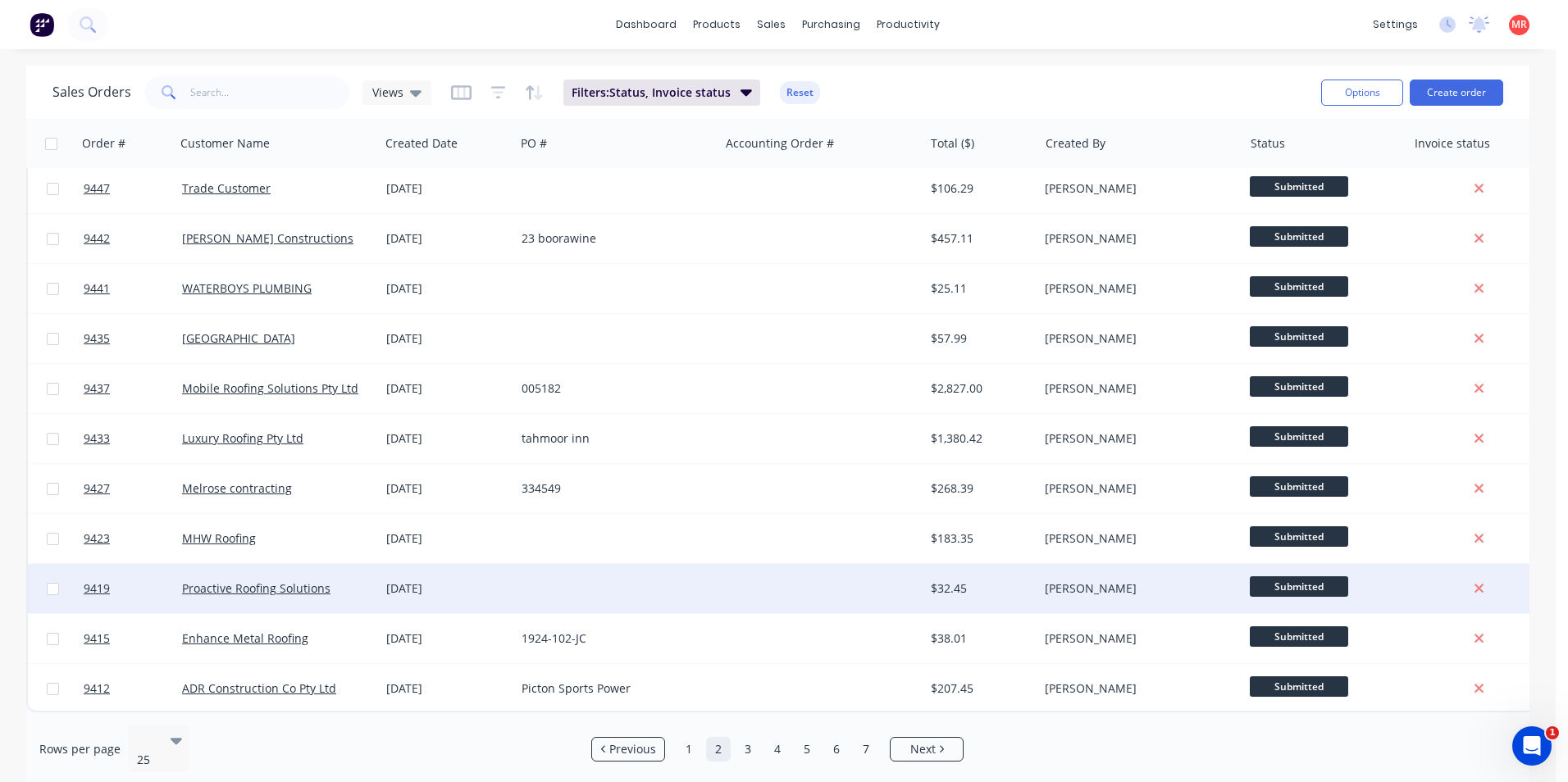
click at [683, 571] on div at bounding box center [617, 588] width 204 height 49
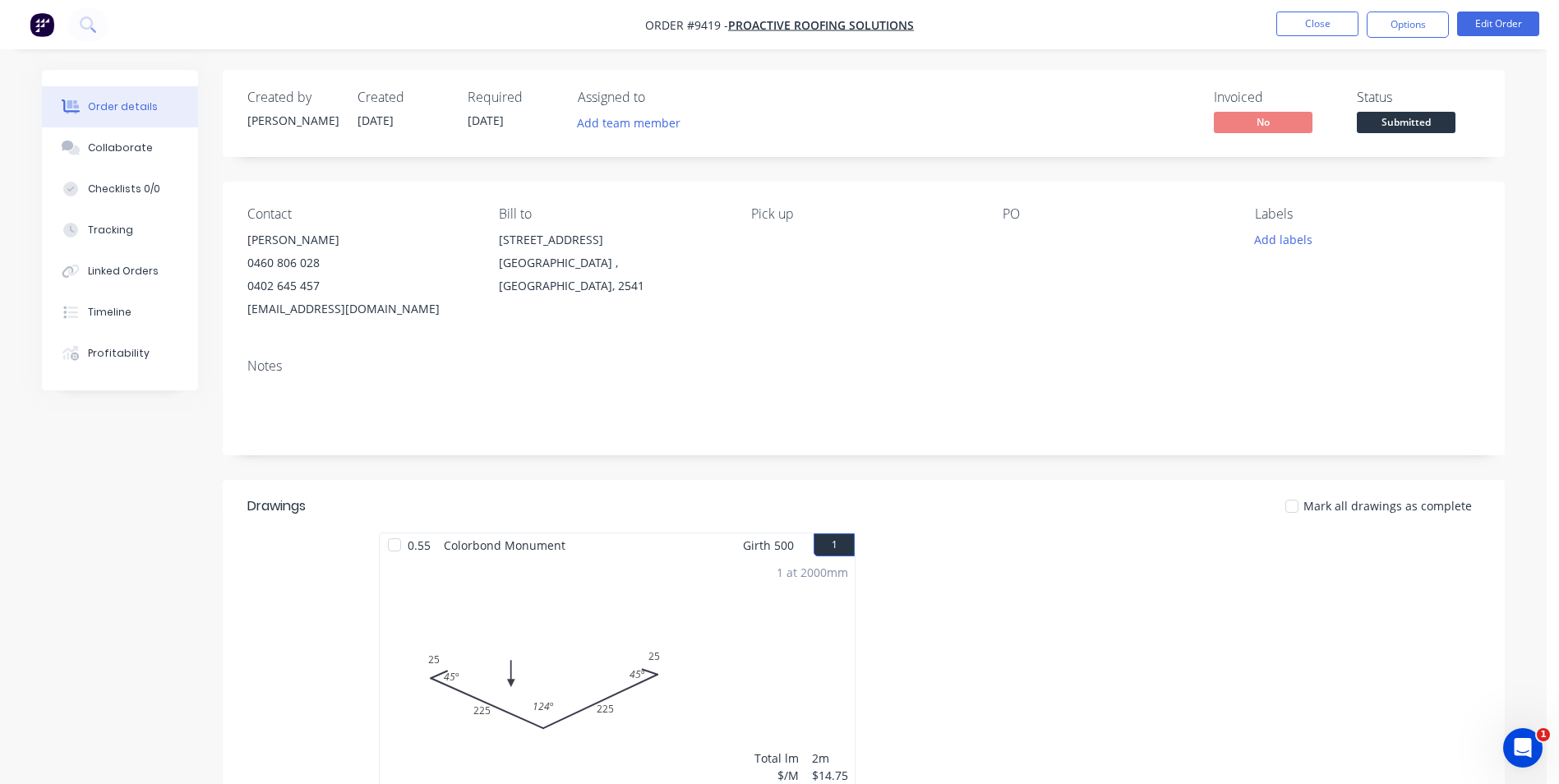
click at [1394, 118] on span "Submitted" at bounding box center [1407, 122] width 99 height 21
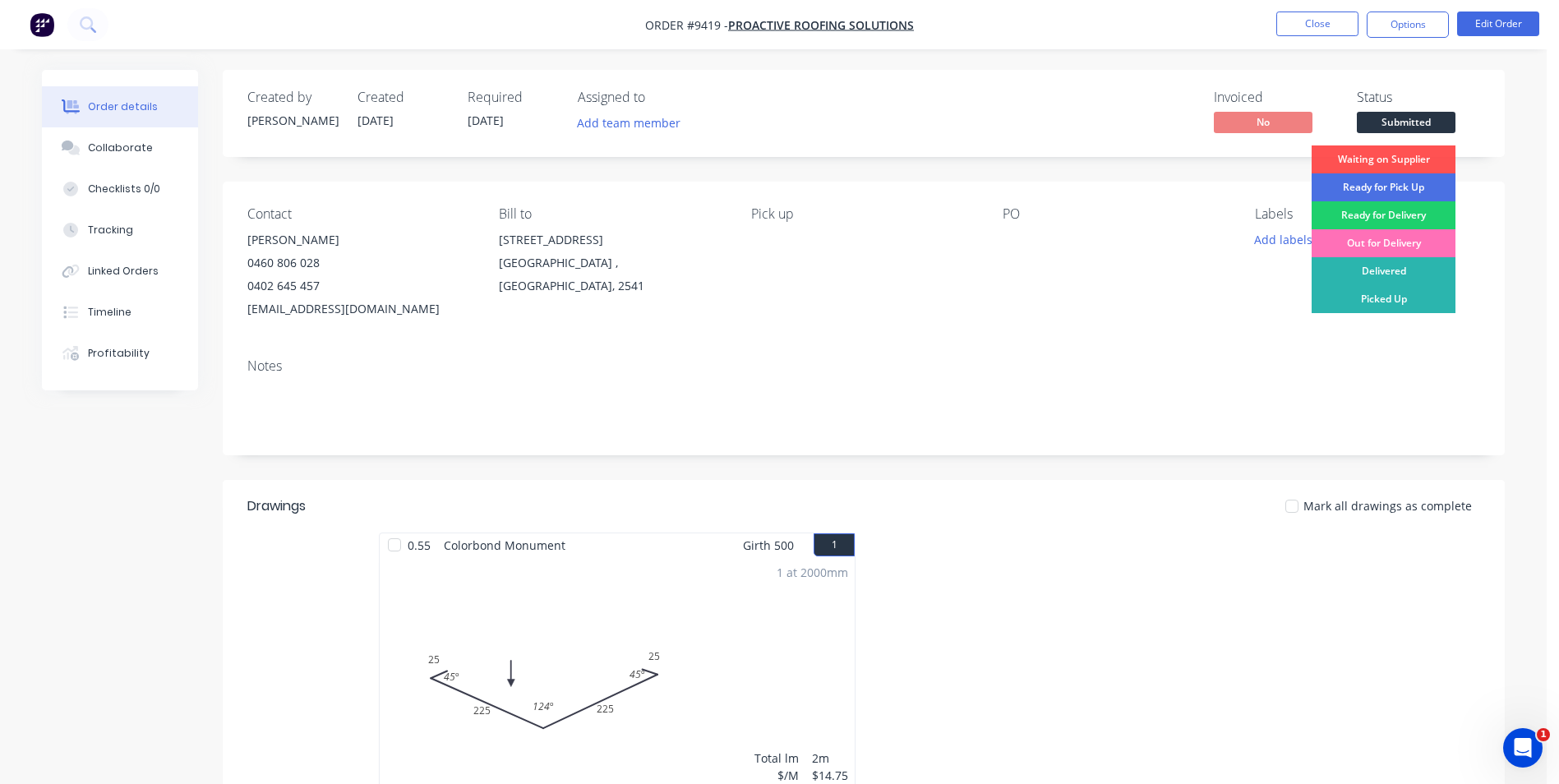
drag, startPoint x: 1375, startPoint y: 274, endPoint x: 1375, endPoint y: 226, distance: 48.0
click at [1375, 272] on div "Delivered" at bounding box center [1384, 271] width 144 height 28
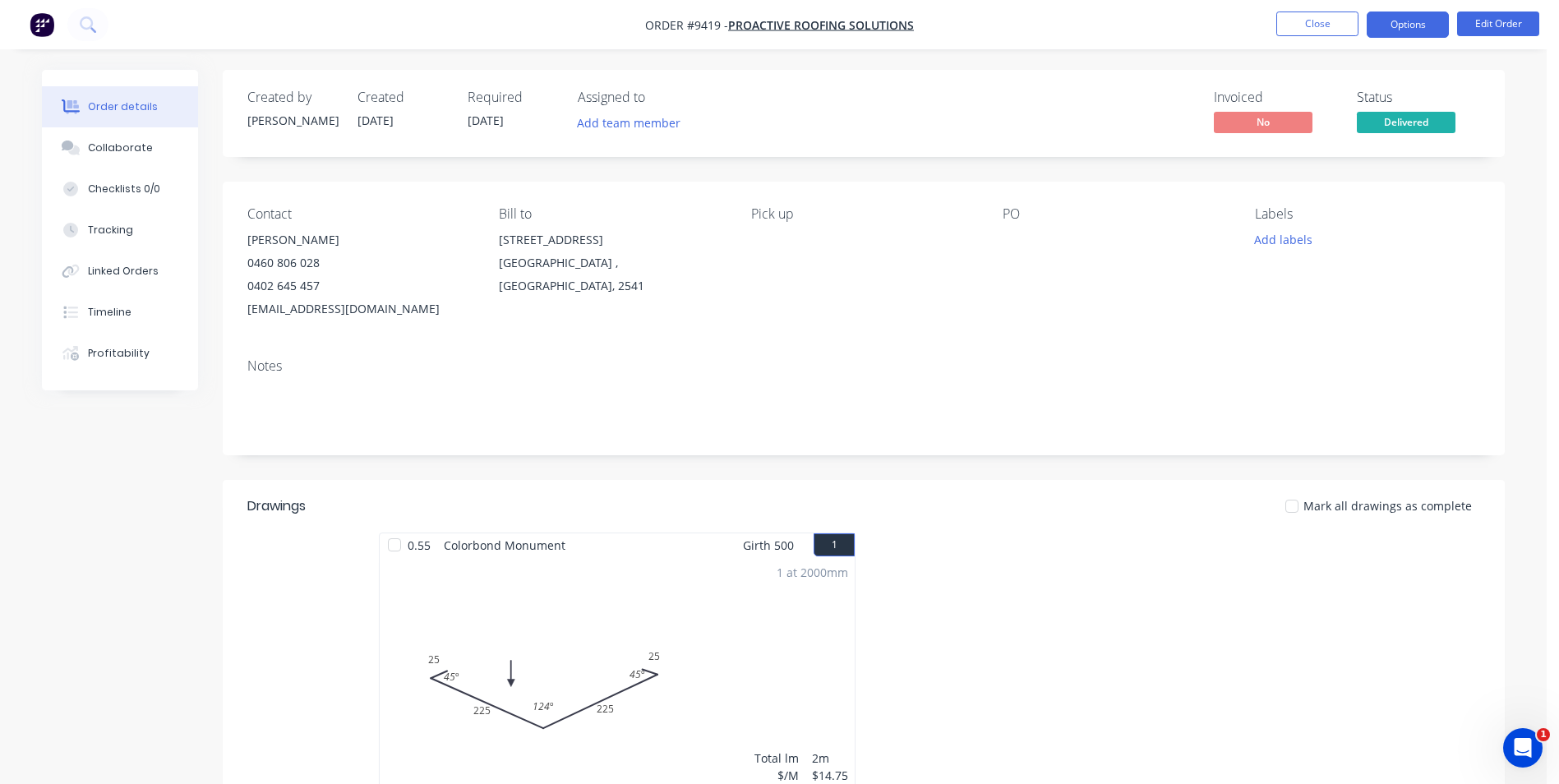
click at [1394, 27] on button "Options" at bounding box center [1408, 25] width 82 height 26
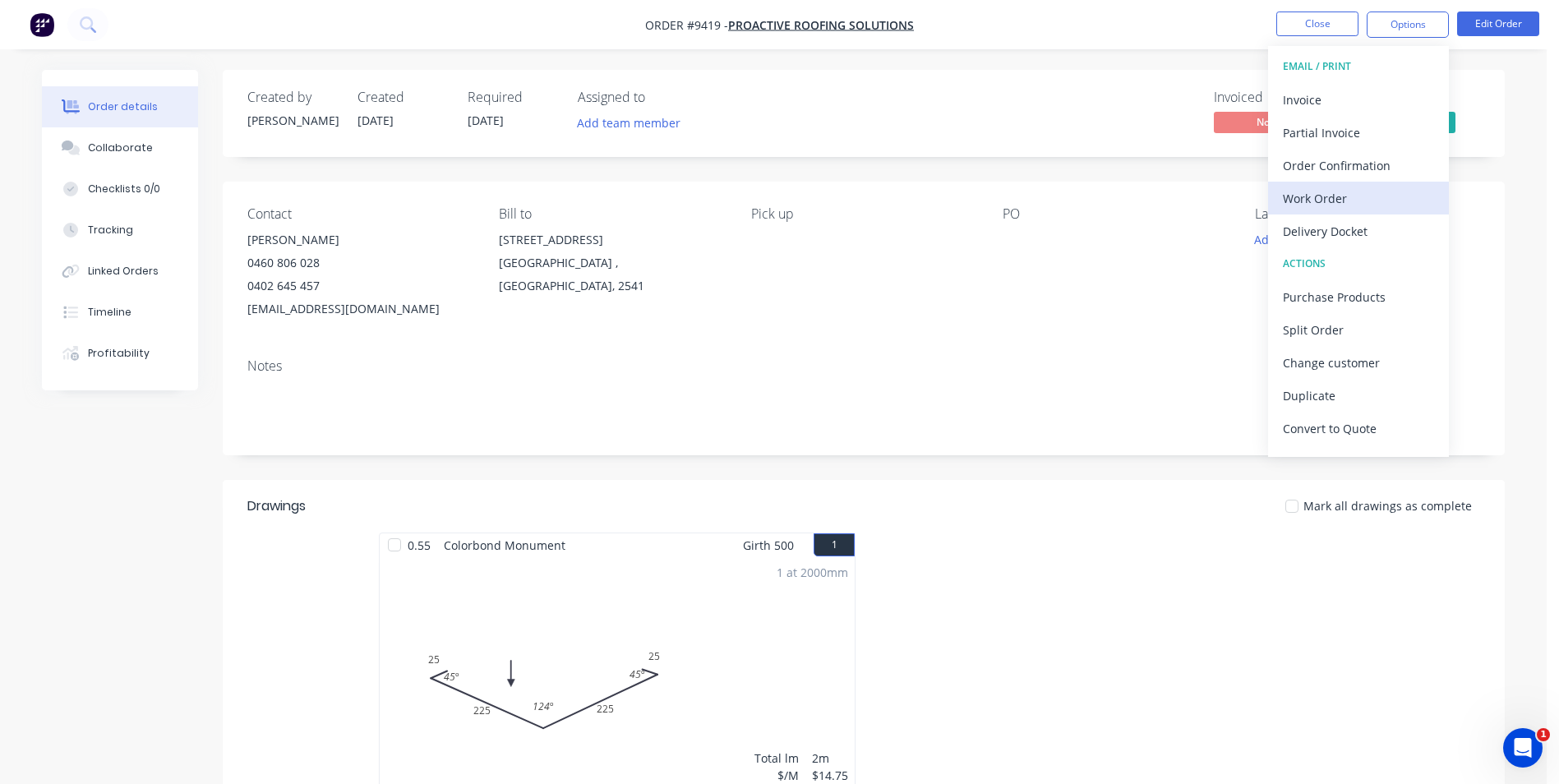
click at [1329, 201] on div "Work Order" at bounding box center [1359, 198] width 151 height 24
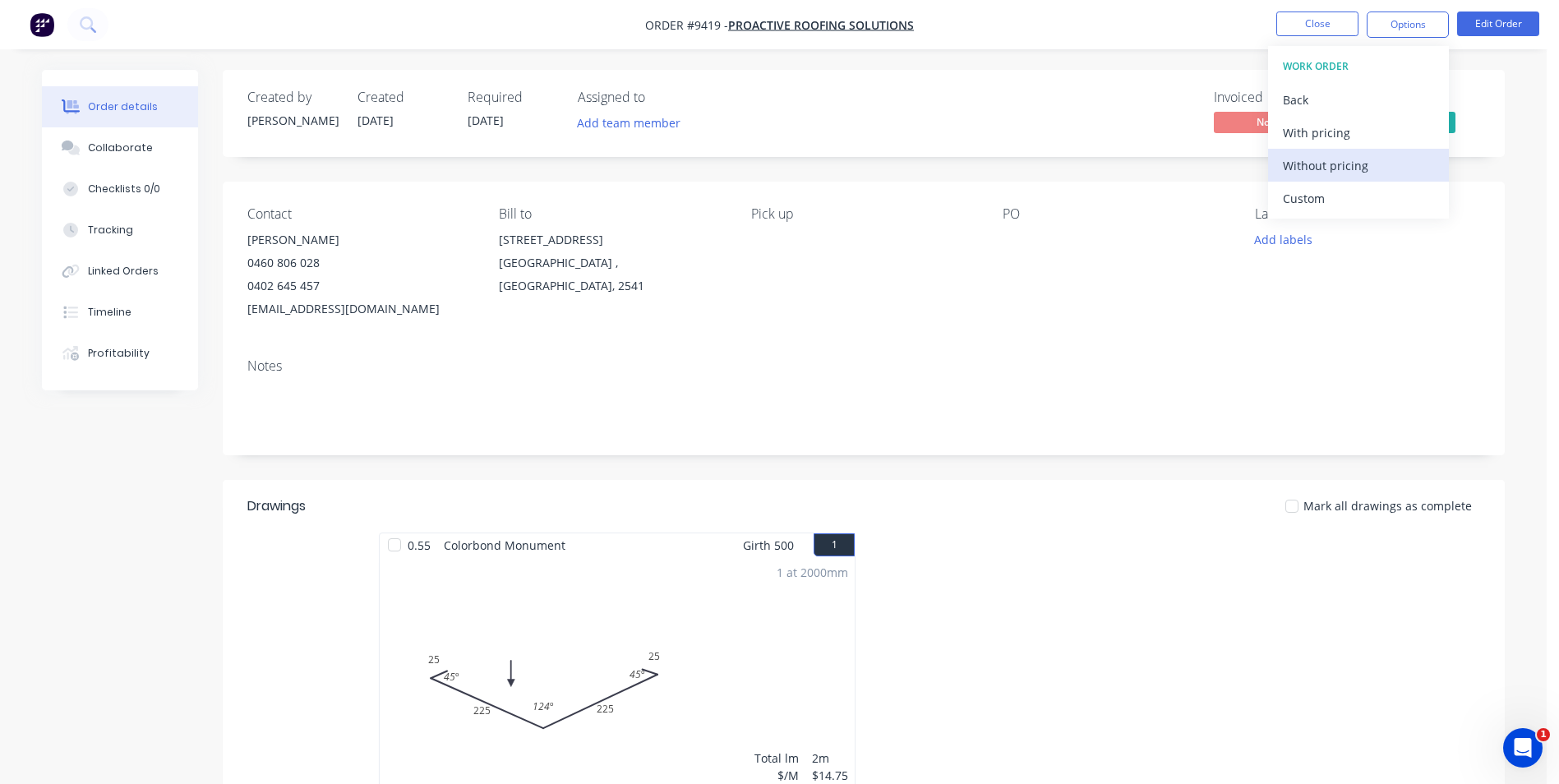
click at [1317, 165] on div "Without pricing" at bounding box center [1359, 165] width 151 height 24
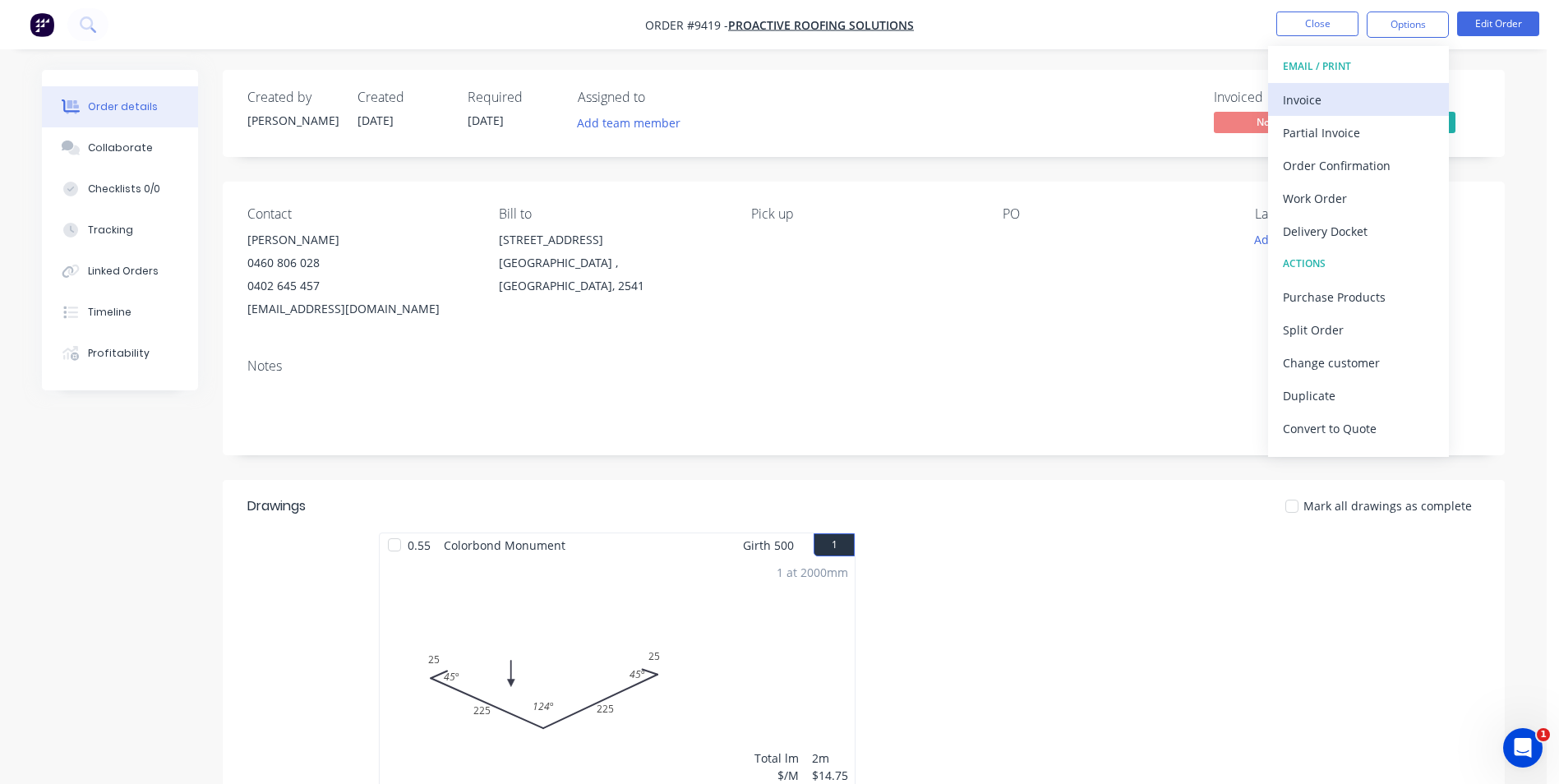
click at [1362, 106] on div "Invoice" at bounding box center [1359, 100] width 151 height 24
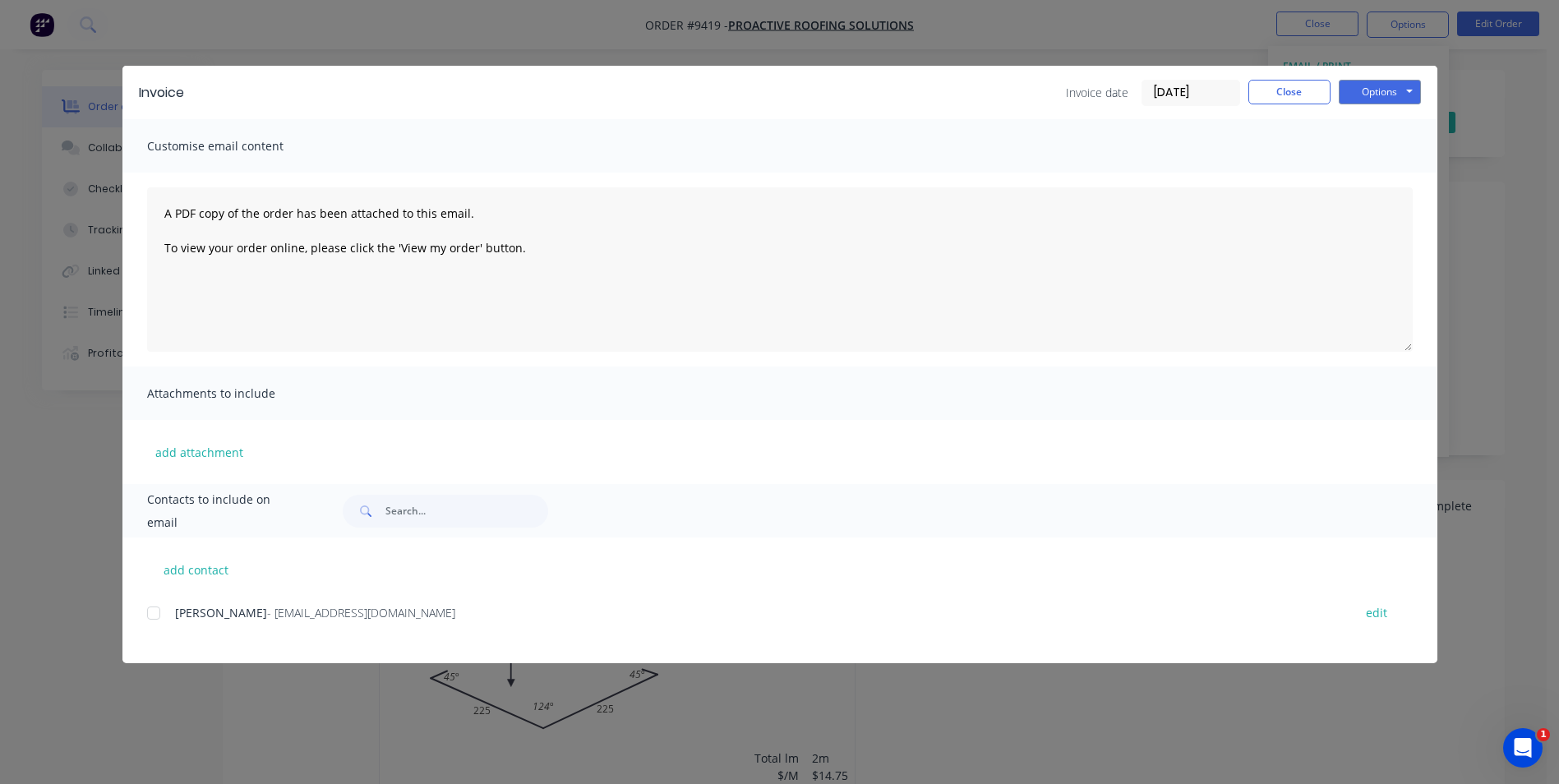
click at [164, 615] on div at bounding box center [154, 613] width 33 height 33
click at [1368, 87] on button "Options" at bounding box center [1380, 92] width 82 height 25
click at [1370, 179] on button "Email" at bounding box center [1392, 175] width 105 height 27
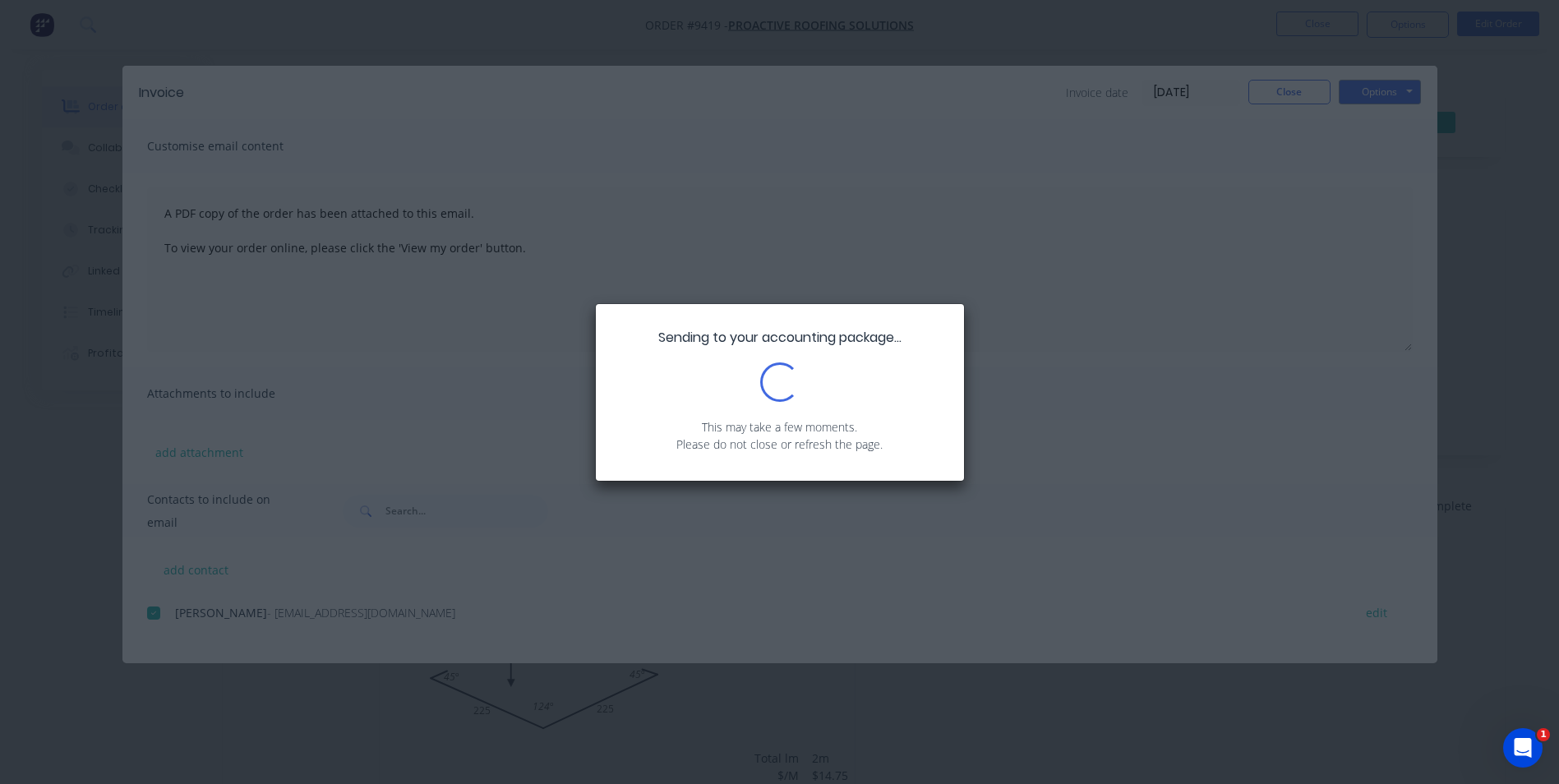
click at [1310, 87] on div "Sending to your accounting package... Loading... This may take a few moments. P…" at bounding box center [779, 392] width 1559 height 784
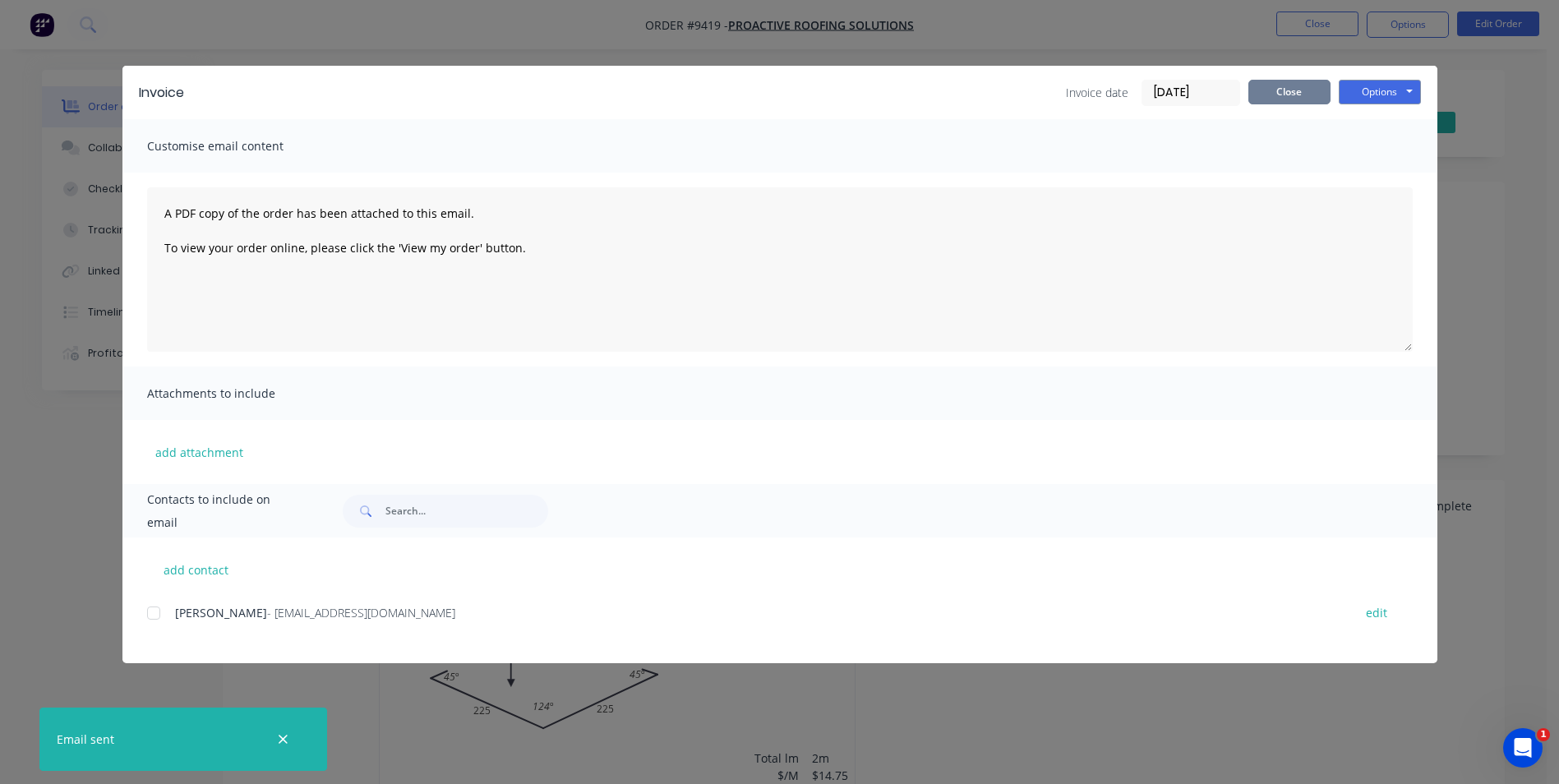
click at [1305, 96] on button "Close" at bounding box center [1290, 92] width 82 height 25
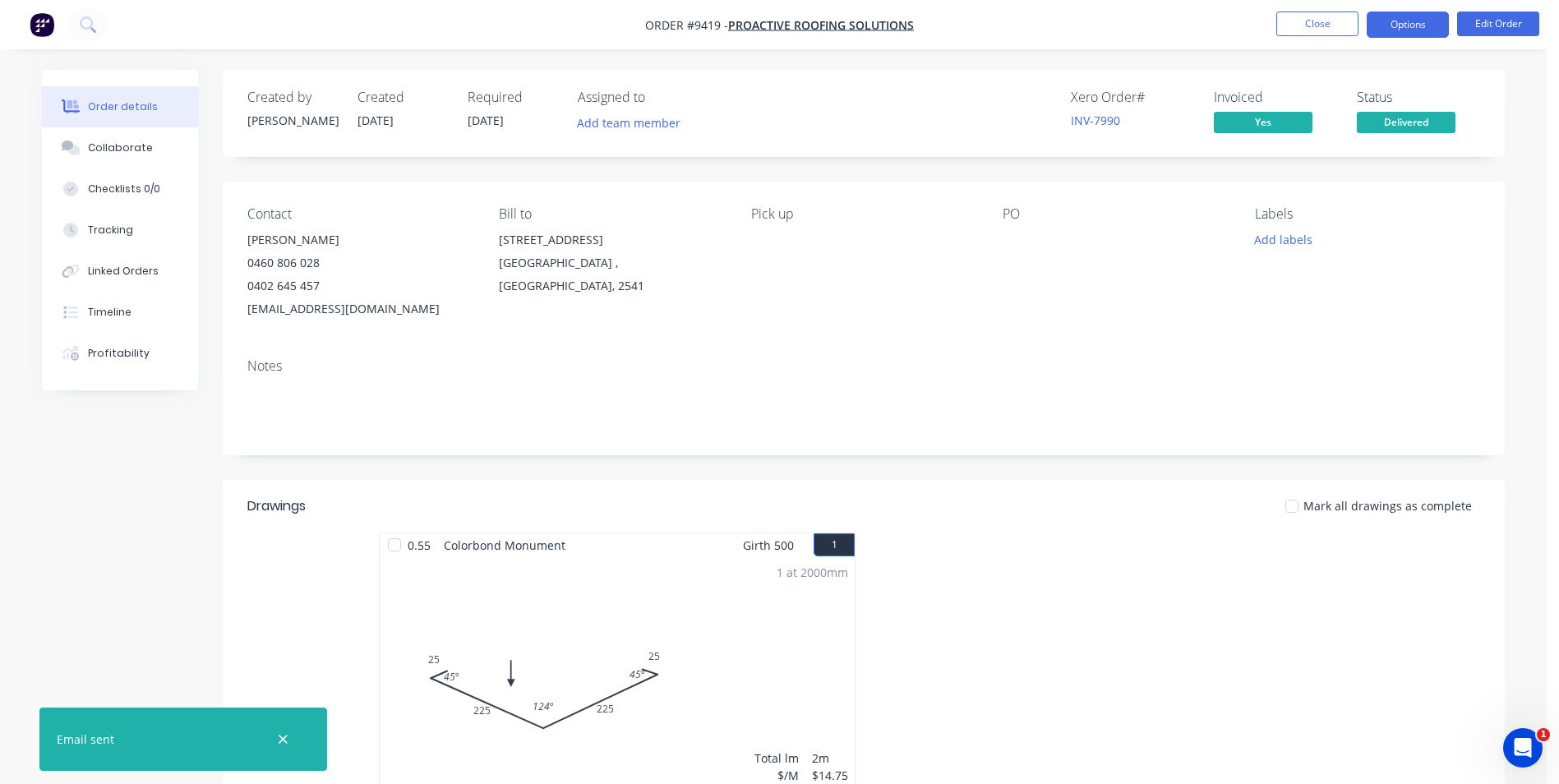
click at [1380, 34] on button "Options" at bounding box center [1408, 25] width 82 height 26
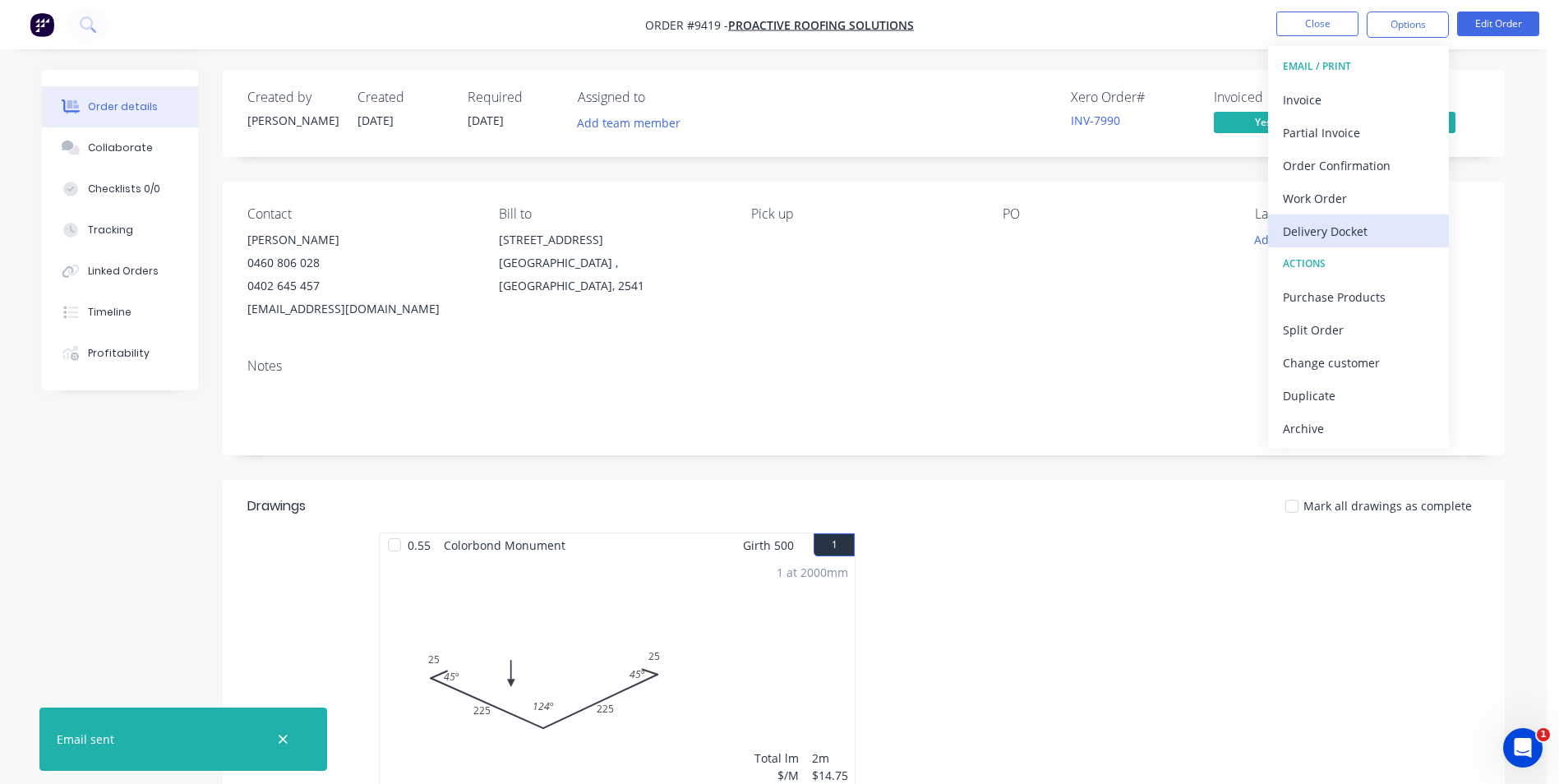
click at [1351, 228] on div "Delivery Docket" at bounding box center [1359, 231] width 151 height 24
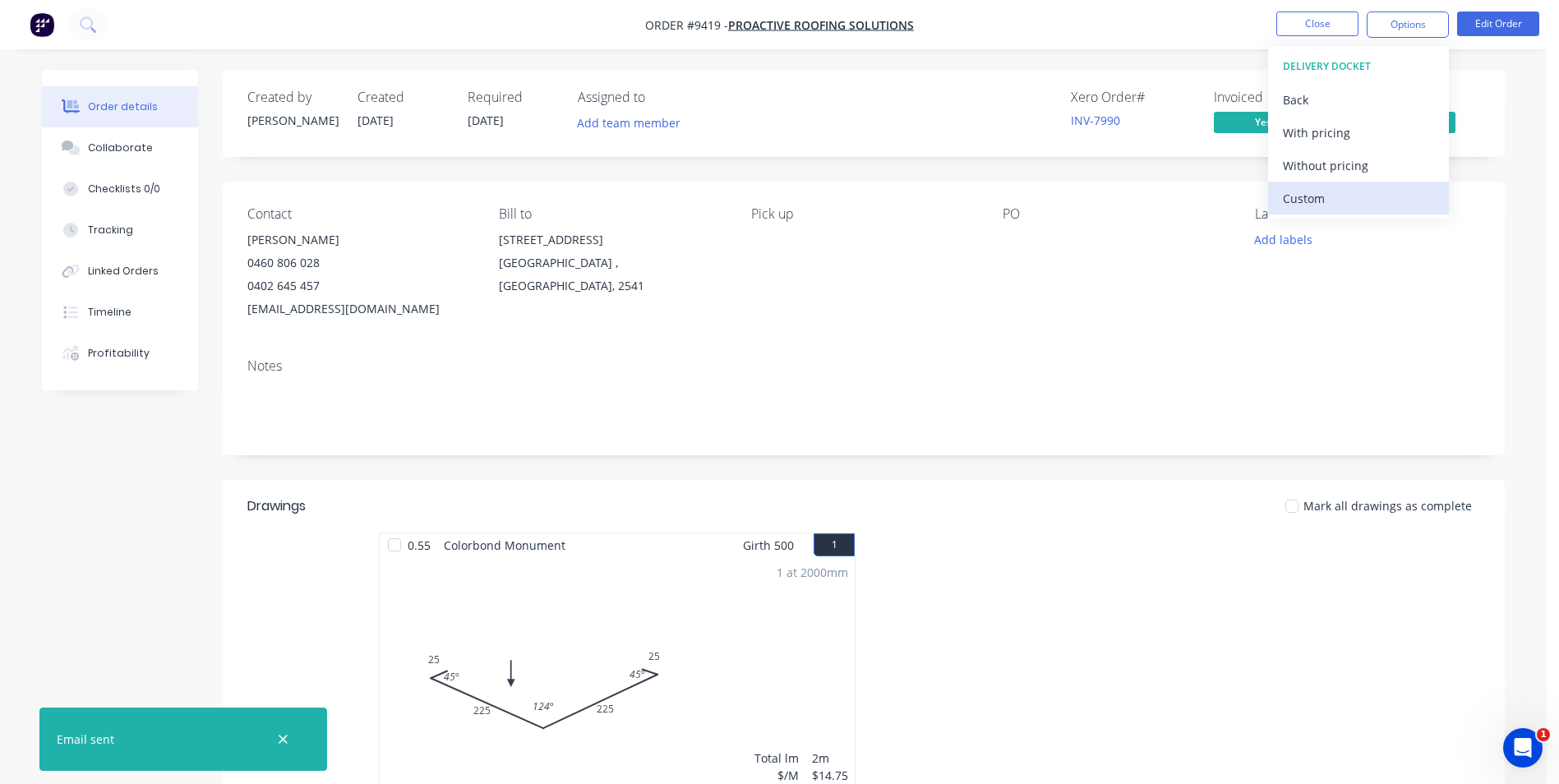
click at [1330, 200] on div "Custom" at bounding box center [1359, 198] width 151 height 24
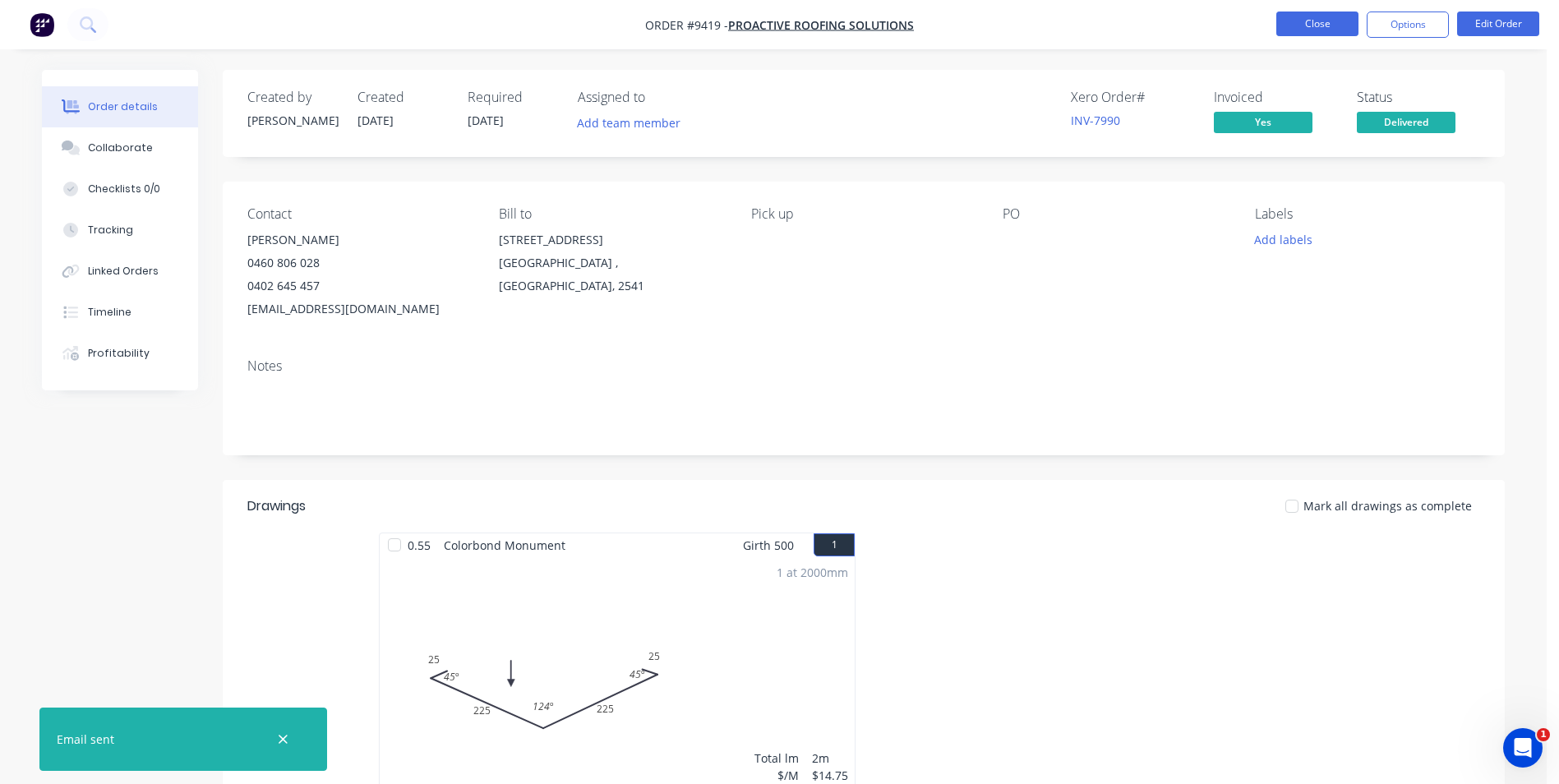
click at [1325, 16] on button "Close" at bounding box center [1318, 24] width 82 height 25
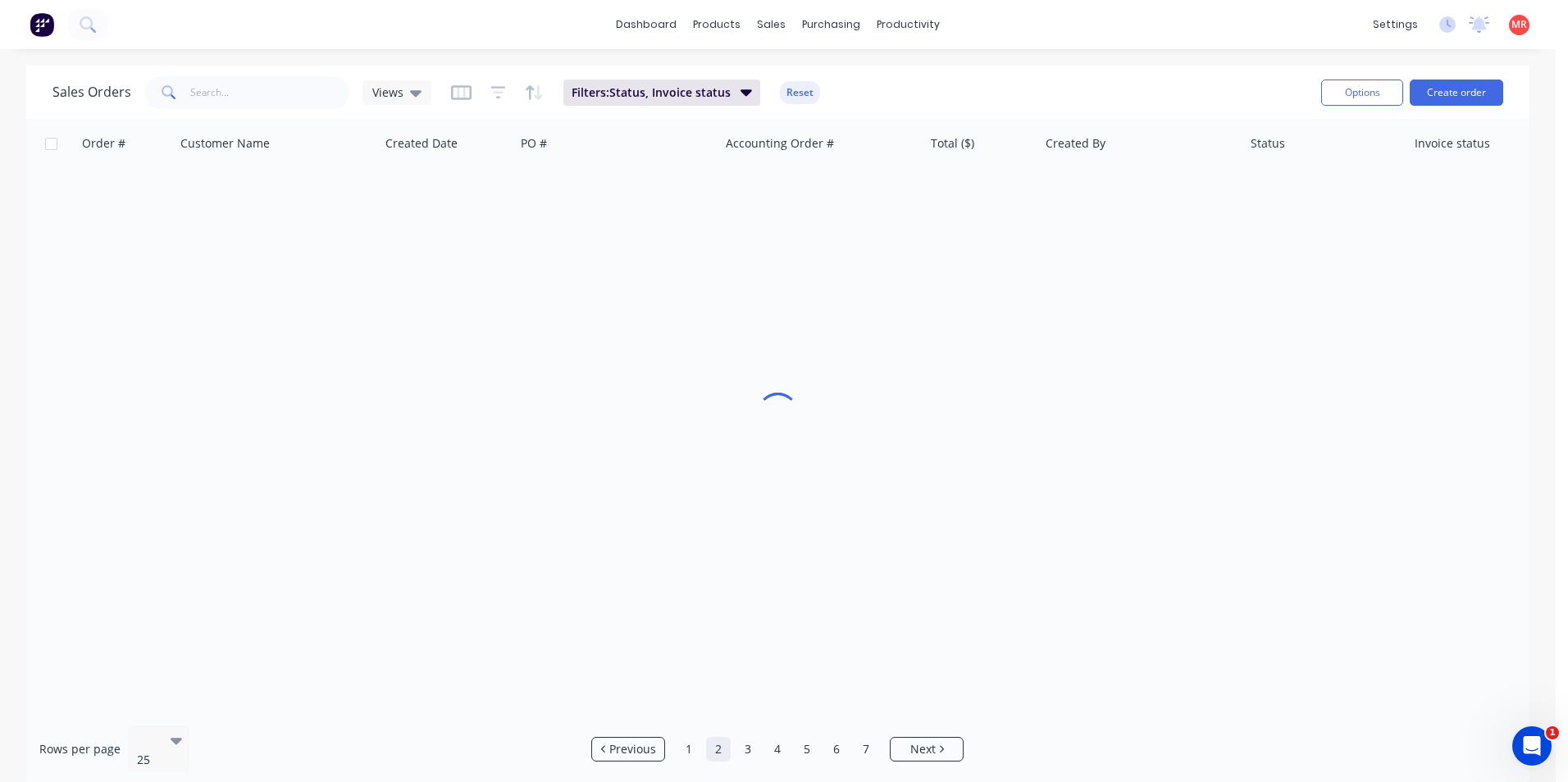
click at [1392, 21] on div "settings" at bounding box center [1396, 25] width 62 height 25
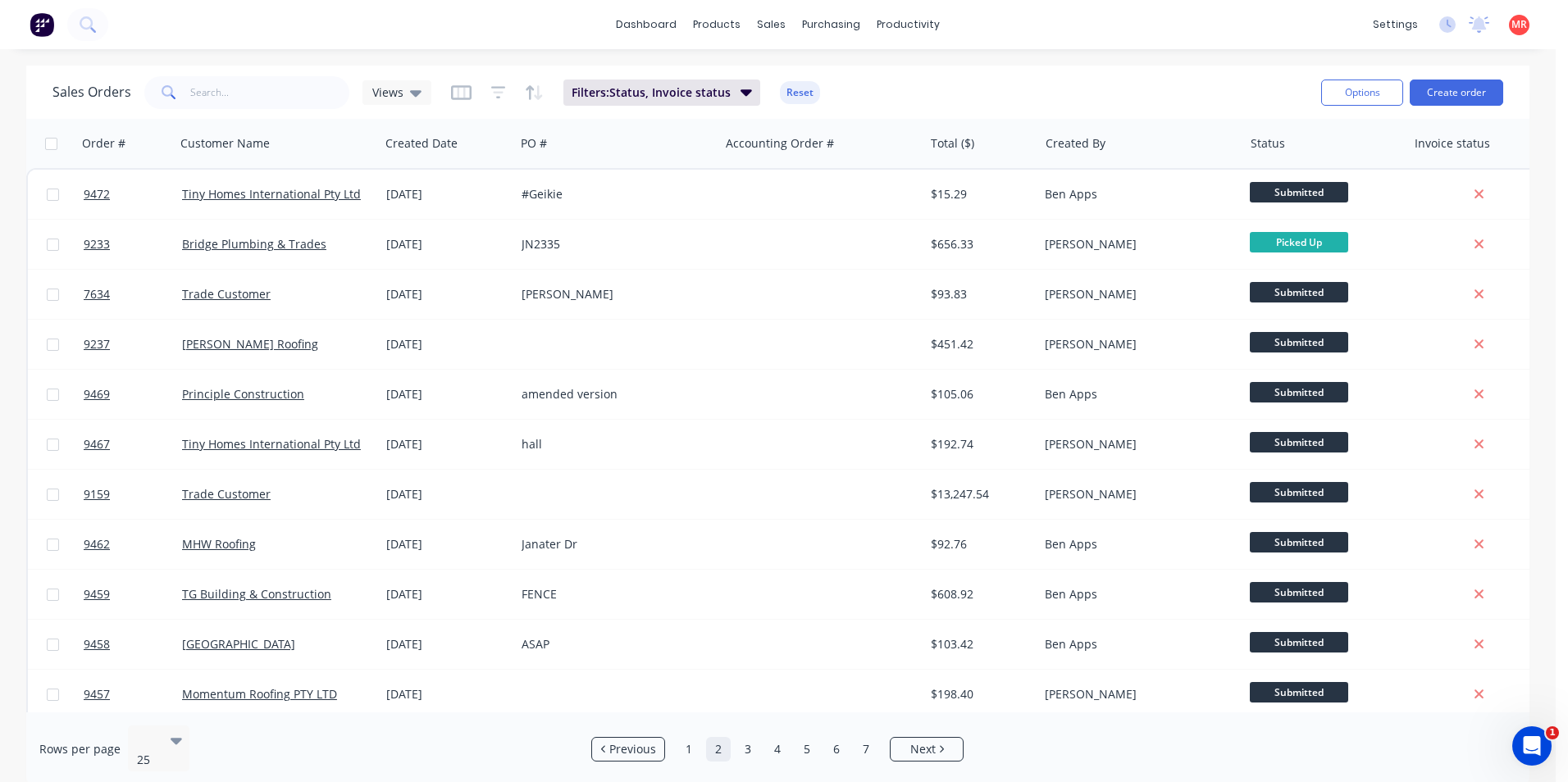
click at [1029, 92] on div "Sales Orders Views Filters: Status, Invoice status Reset" at bounding box center [681, 92] width 1256 height 40
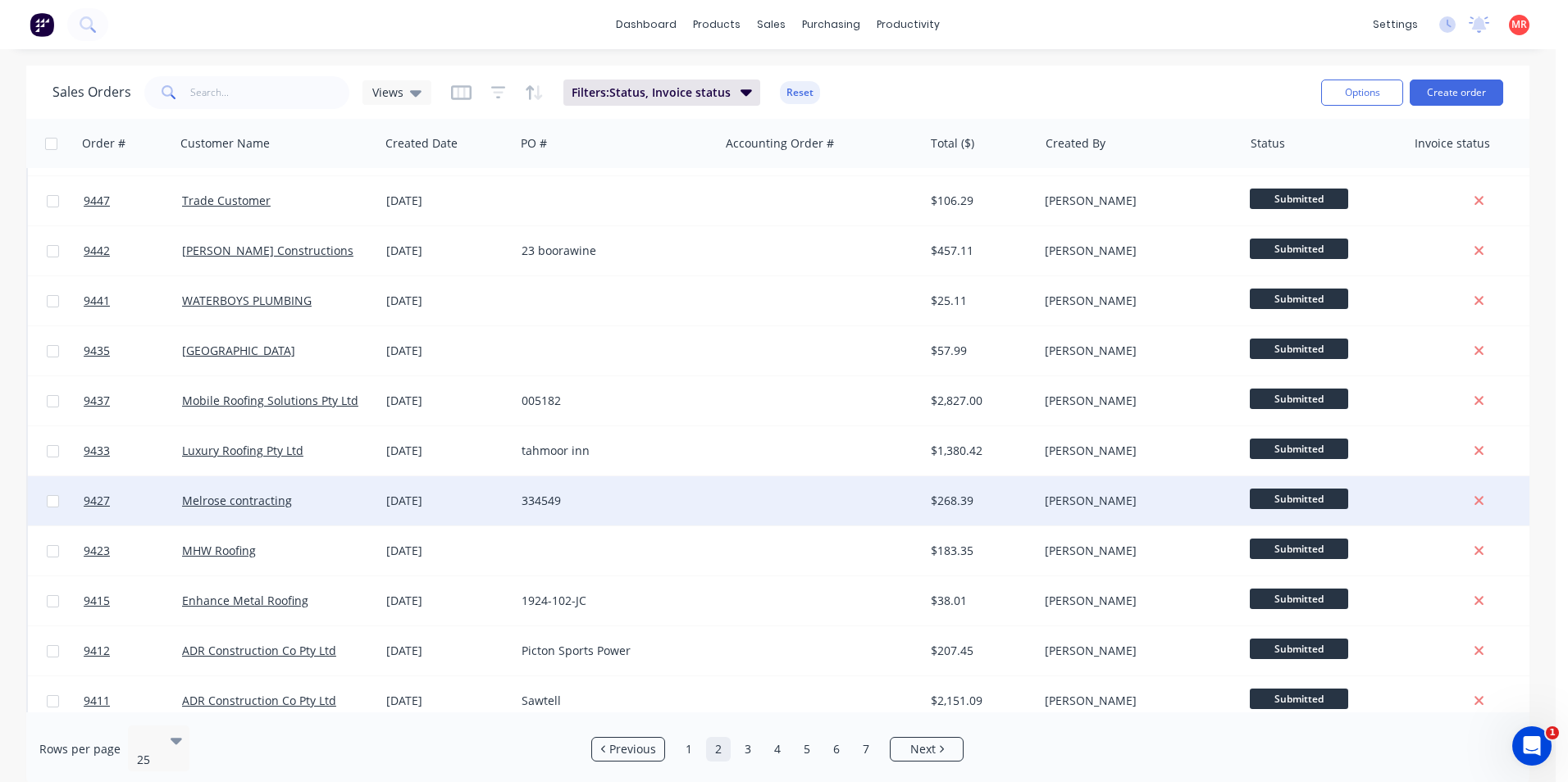
scroll to position [714, 0]
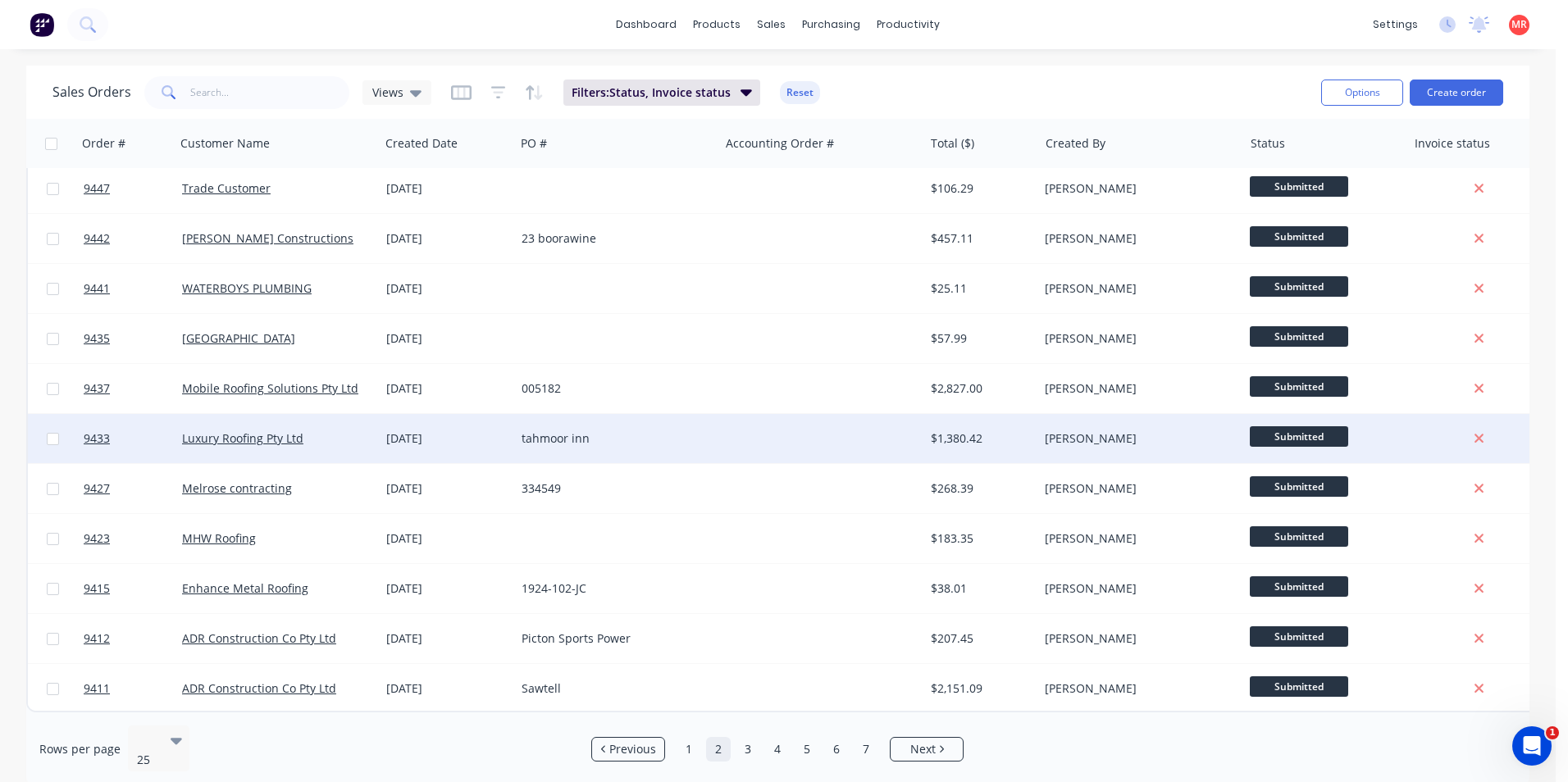
click at [820, 430] on div at bounding box center [821, 439] width 204 height 49
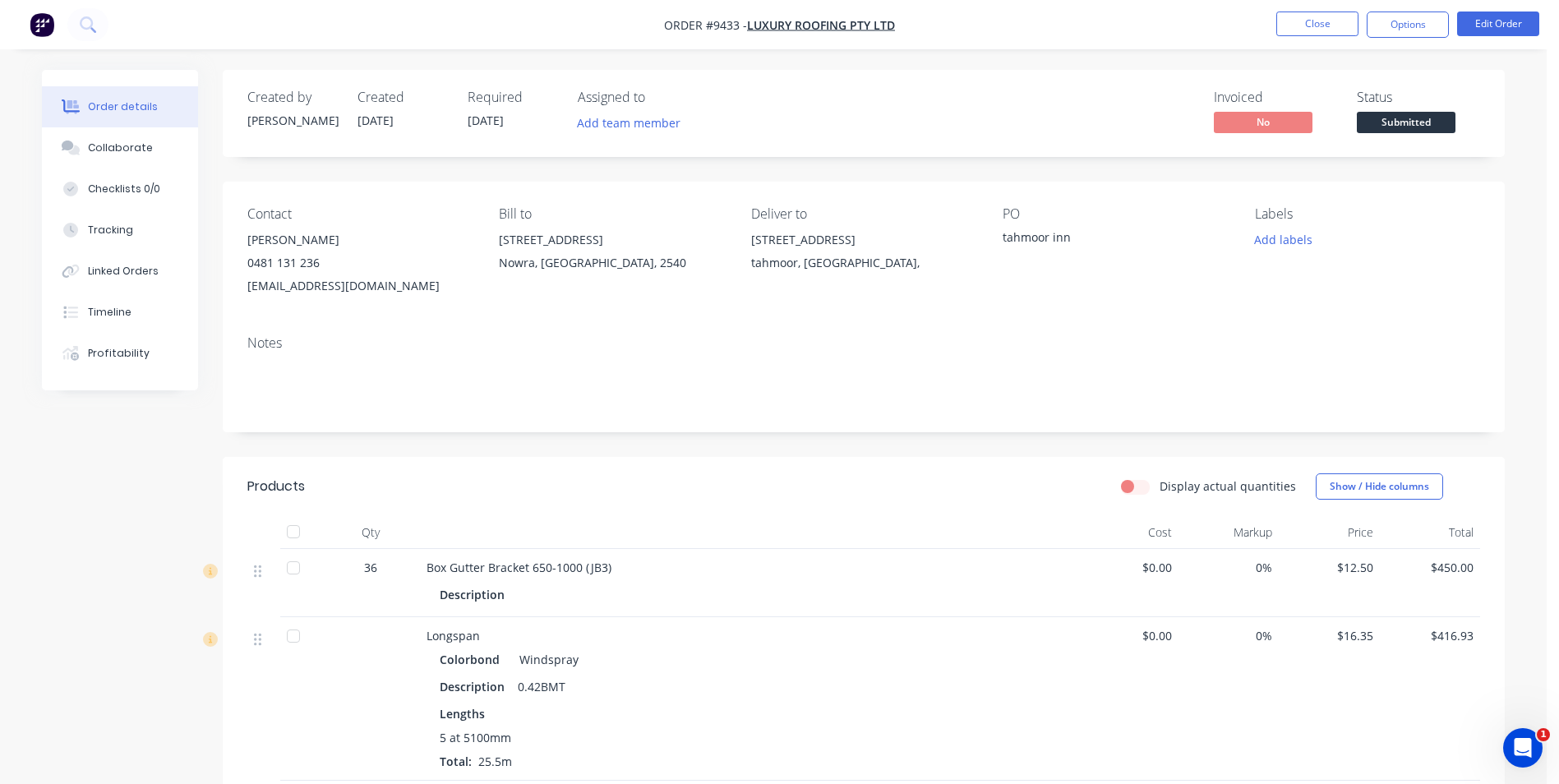
click at [1417, 132] on span "Submitted" at bounding box center [1407, 122] width 99 height 21
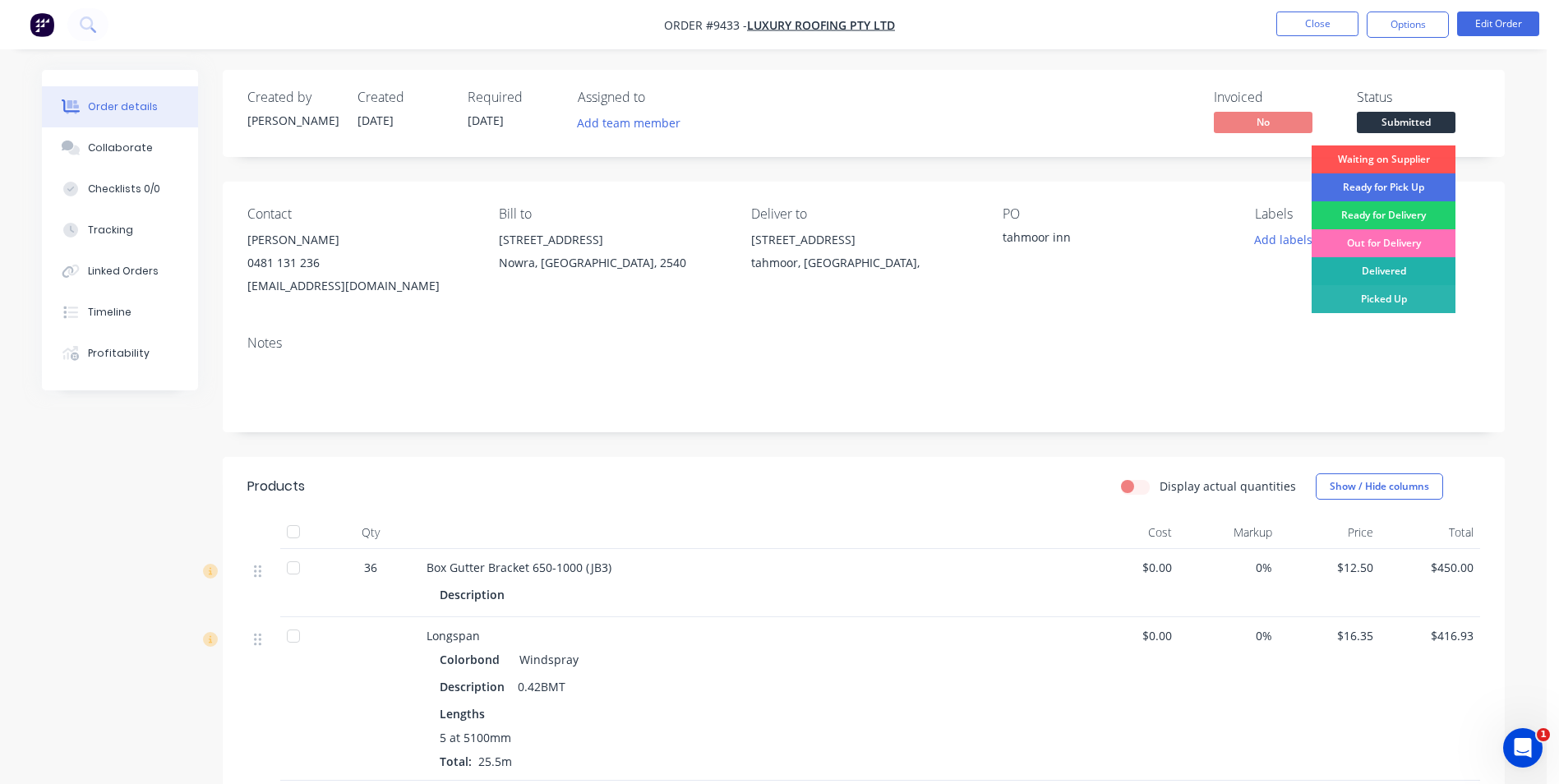
click at [1399, 265] on div "Delivered" at bounding box center [1384, 271] width 144 height 28
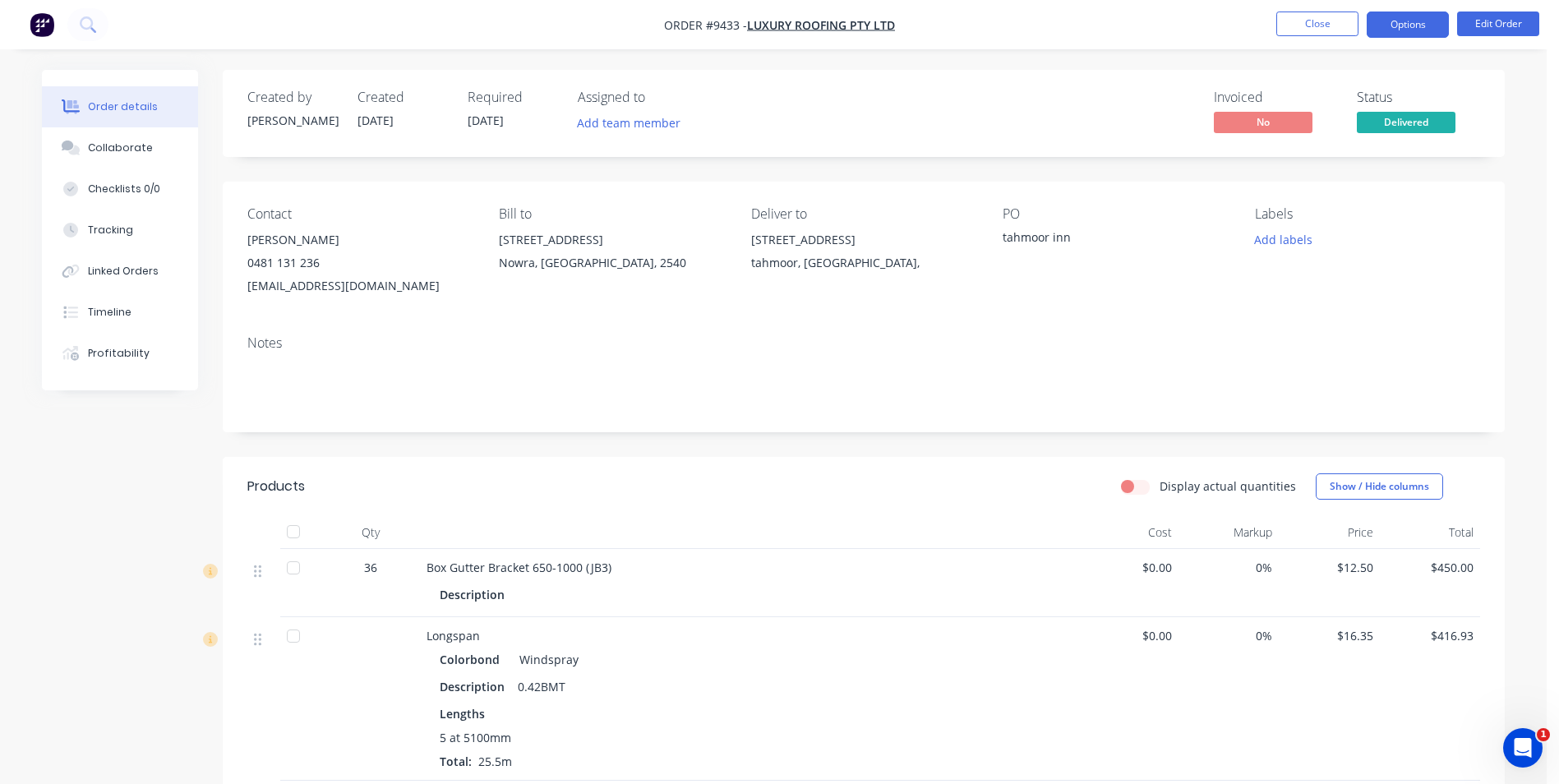
click at [1414, 32] on button "Options" at bounding box center [1408, 25] width 82 height 26
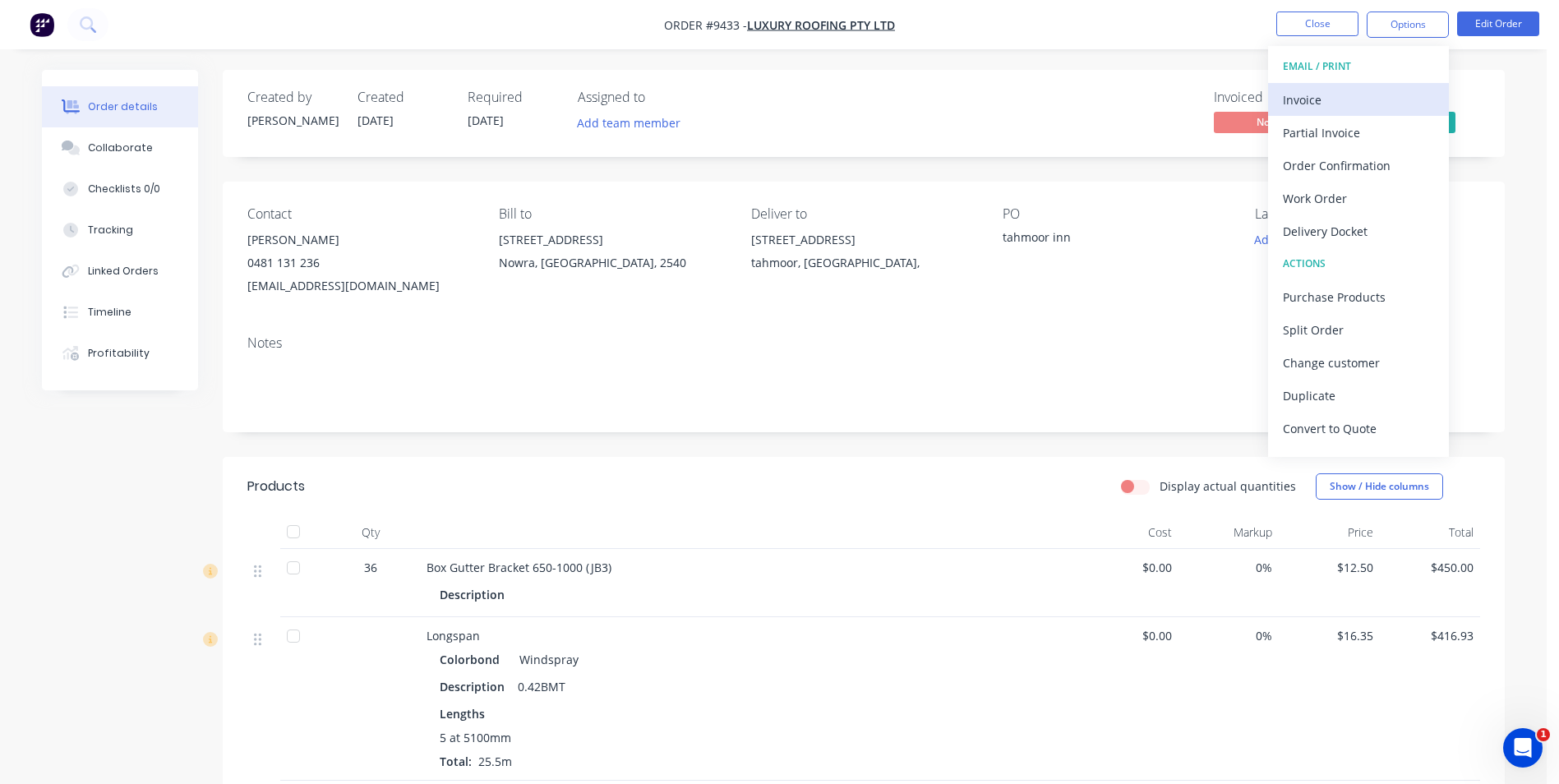
click at [1364, 106] on div "Invoice" at bounding box center [1359, 100] width 151 height 24
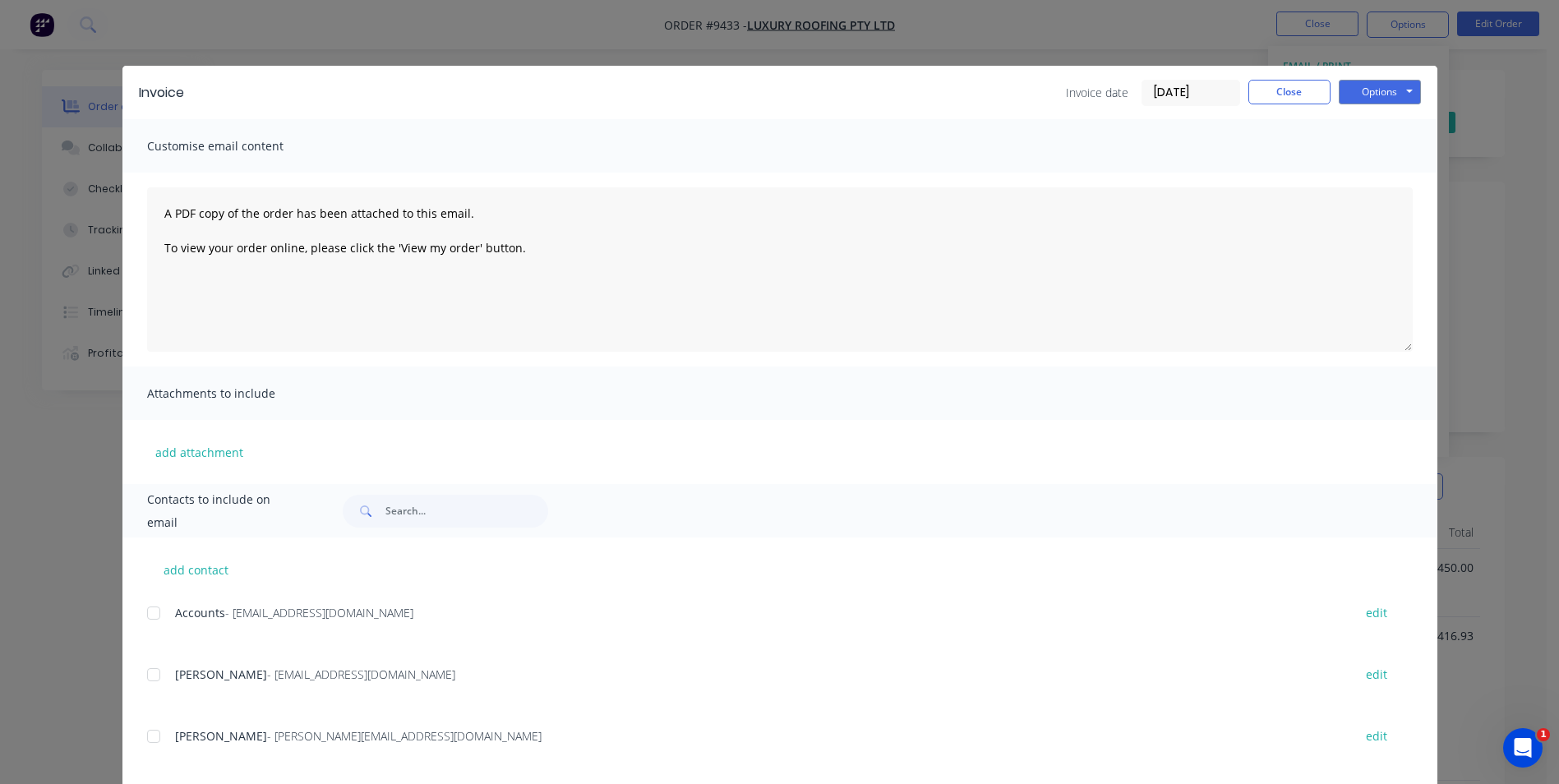
click at [155, 618] on div at bounding box center [154, 613] width 33 height 33
click at [1362, 102] on button "Options" at bounding box center [1380, 92] width 82 height 25
click at [1362, 163] on button "Email" at bounding box center [1392, 175] width 105 height 27
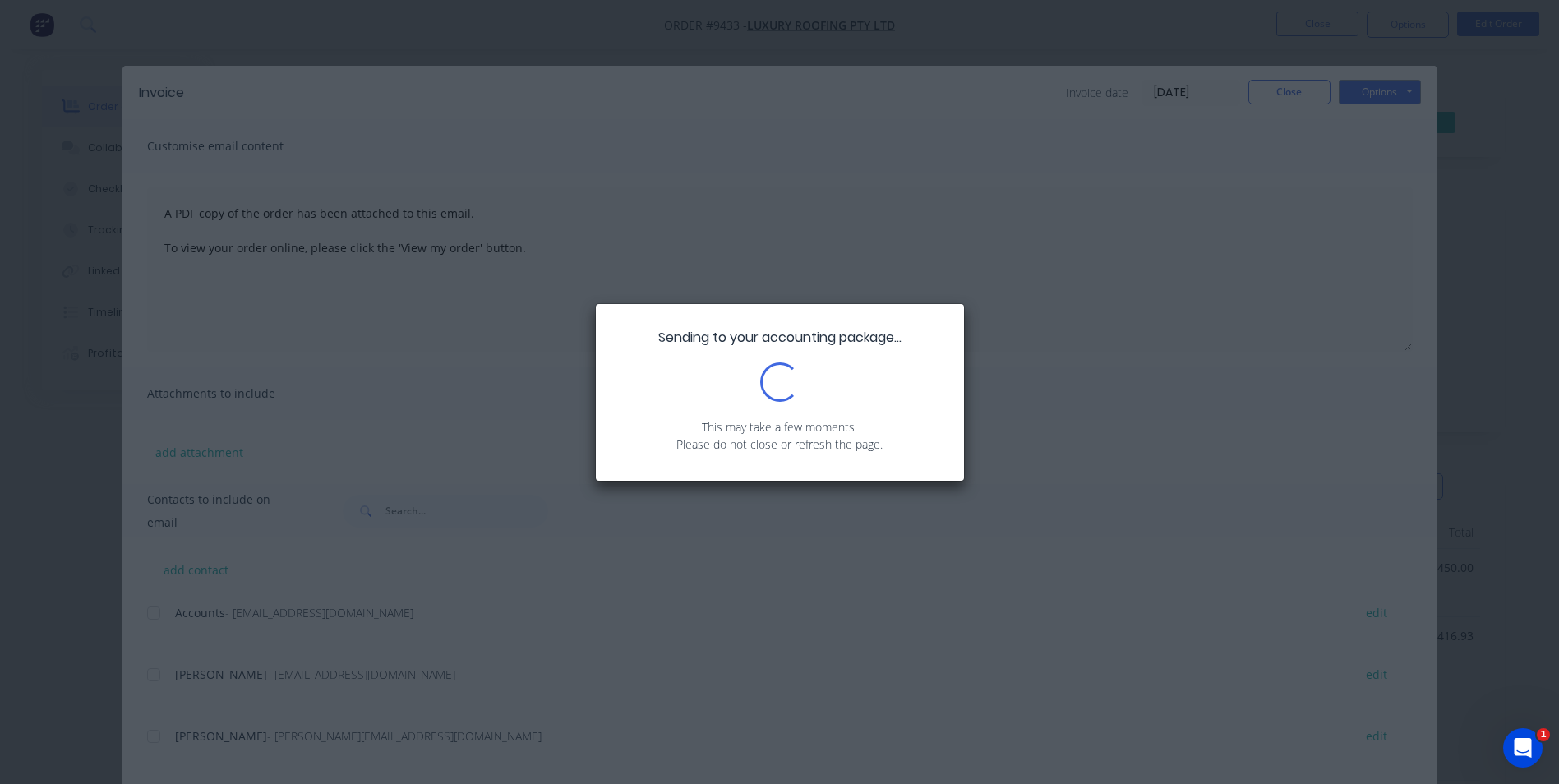
click at [1320, 92] on div "Sending to your accounting package... Loading... This may take a few moments. P…" at bounding box center [779, 392] width 1559 height 784
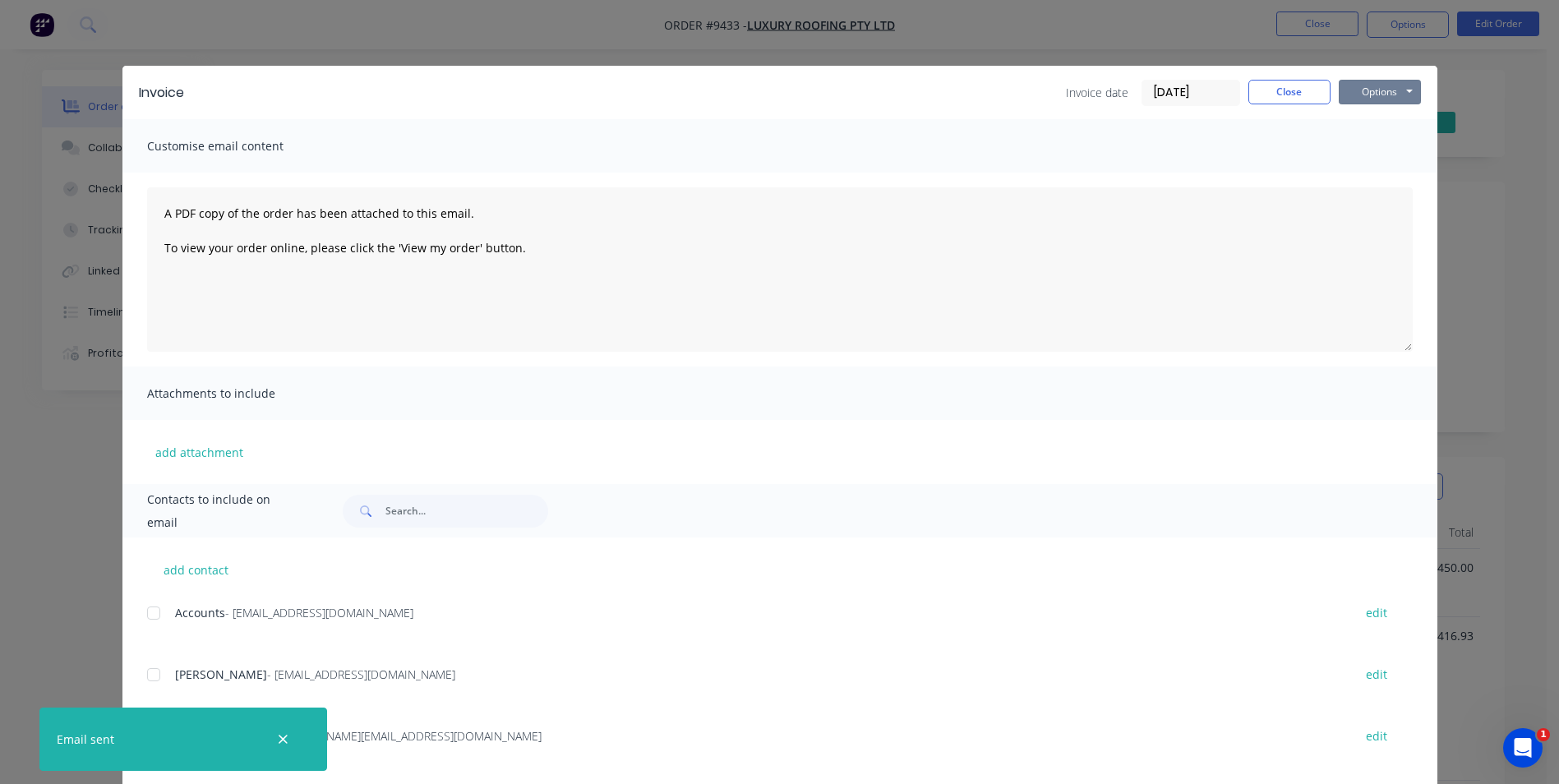
click at [1394, 92] on button "Options" at bounding box center [1380, 92] width 82 height 25
click at [1364, 156] on button "Print" at bounding box center [1392, 148] width 105 height 27
click at [1297, 96] on button "Close" at bounding box center [1290, 92] width 82 height 25
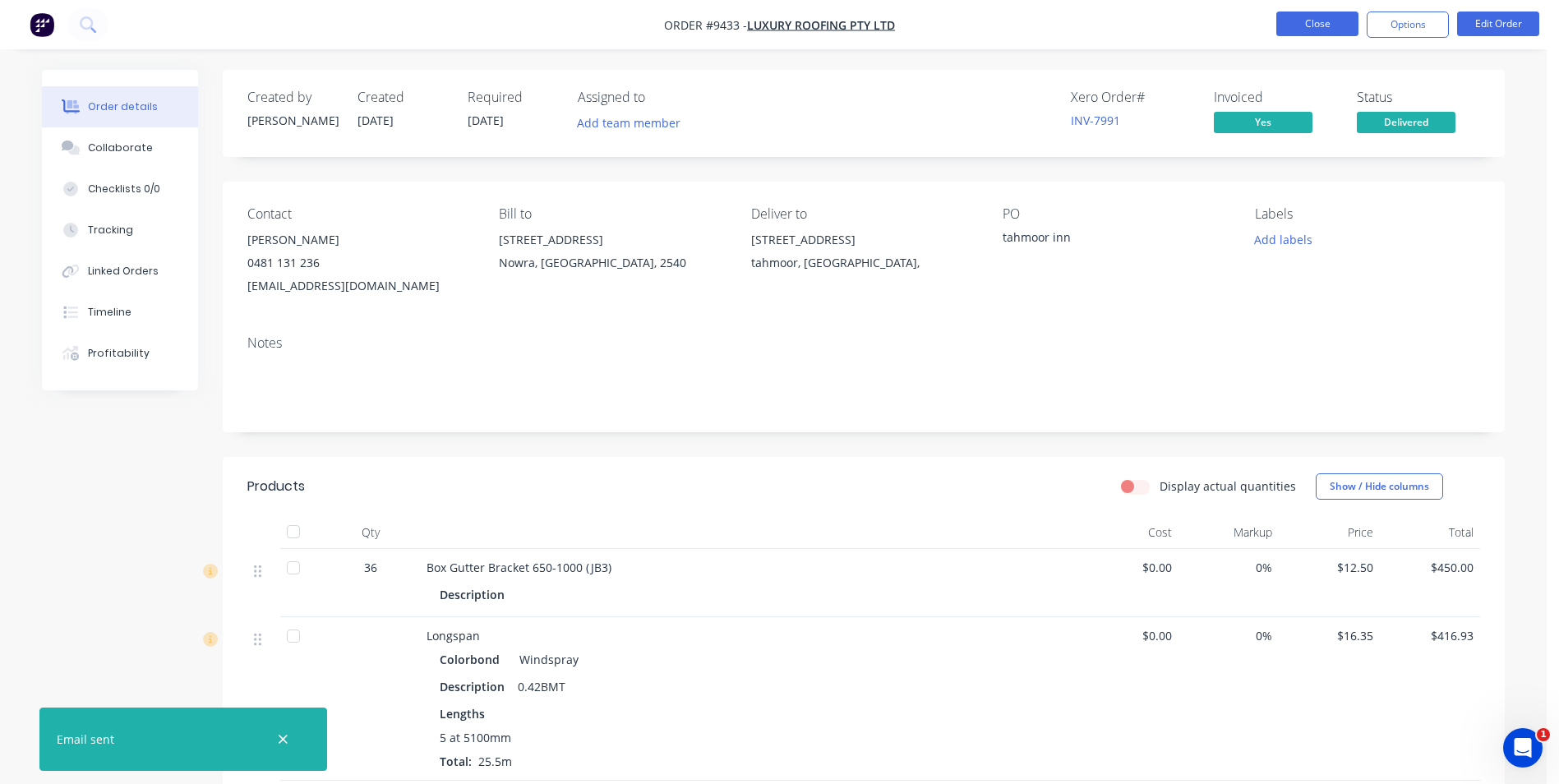
click at [1351, 26] on button "Close" at bounding box center [1318, 24] width 82 height 25
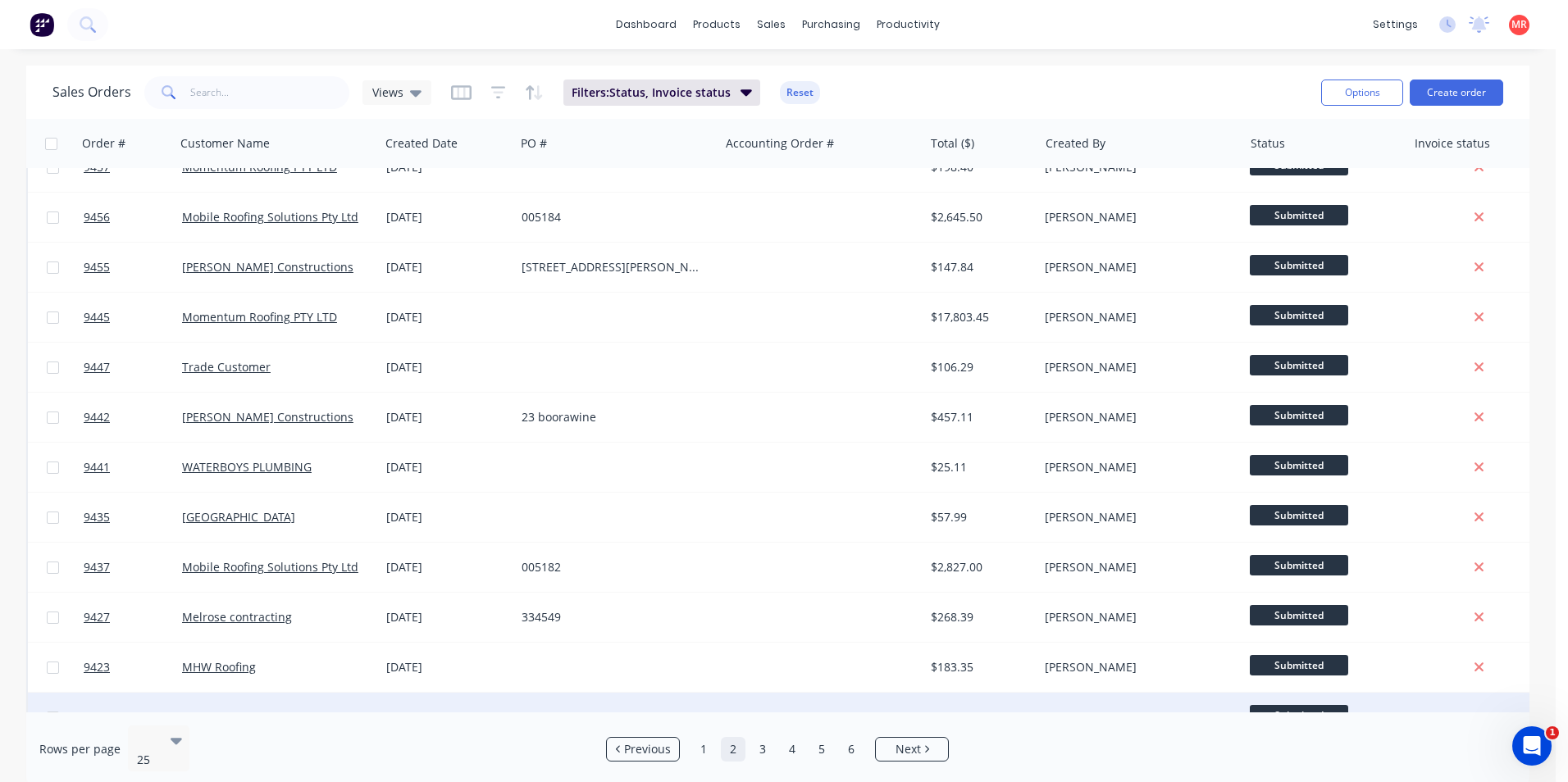
scroll to position [714, 0]
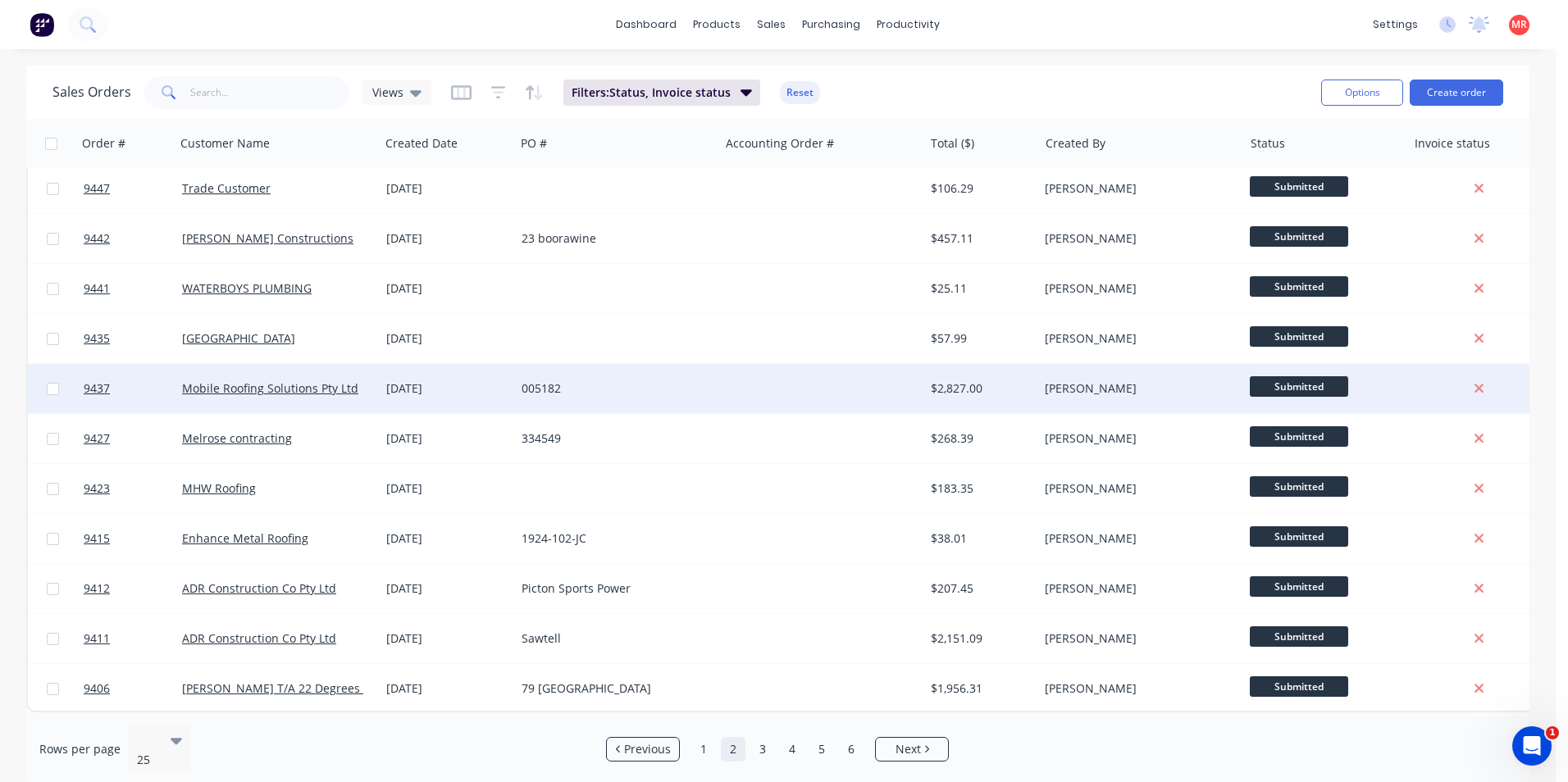
click at [814, 396] on div at bounding box center [821, 389] width 204 height 49
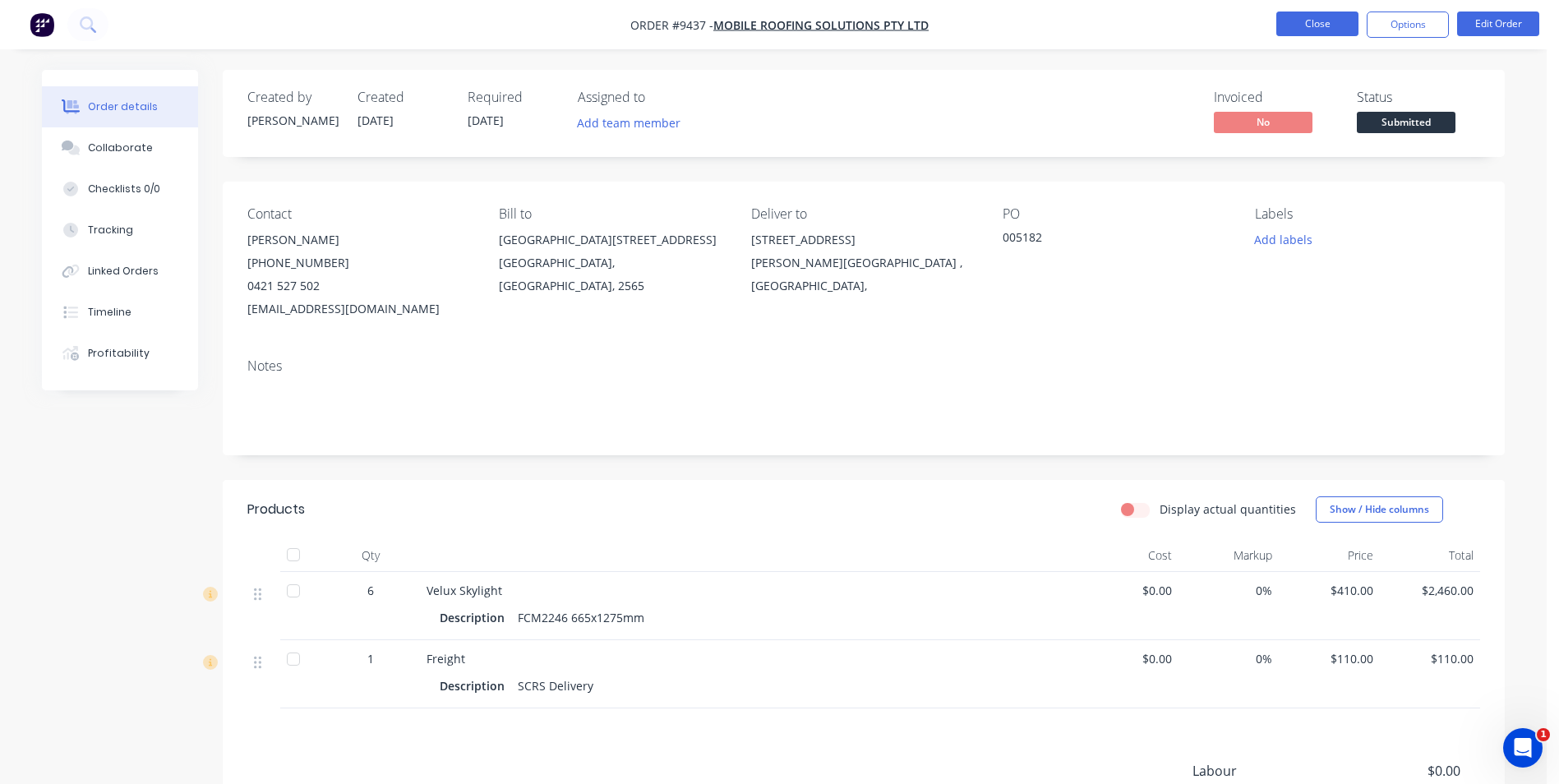
click at [1335, 34] on button "Close" at bounding box center [1318, 24] width 82 height 25
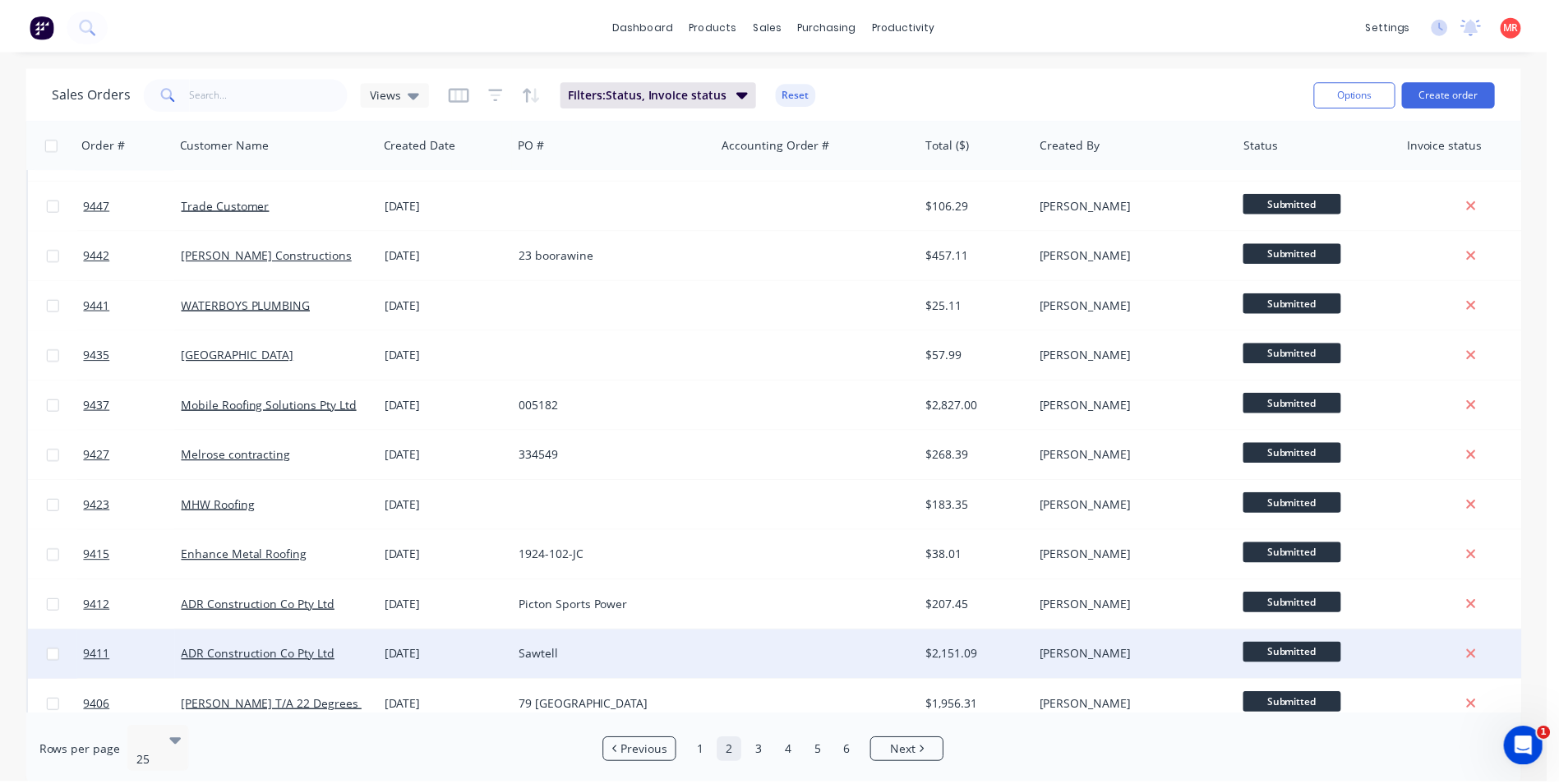
scroll to position [716, 0]
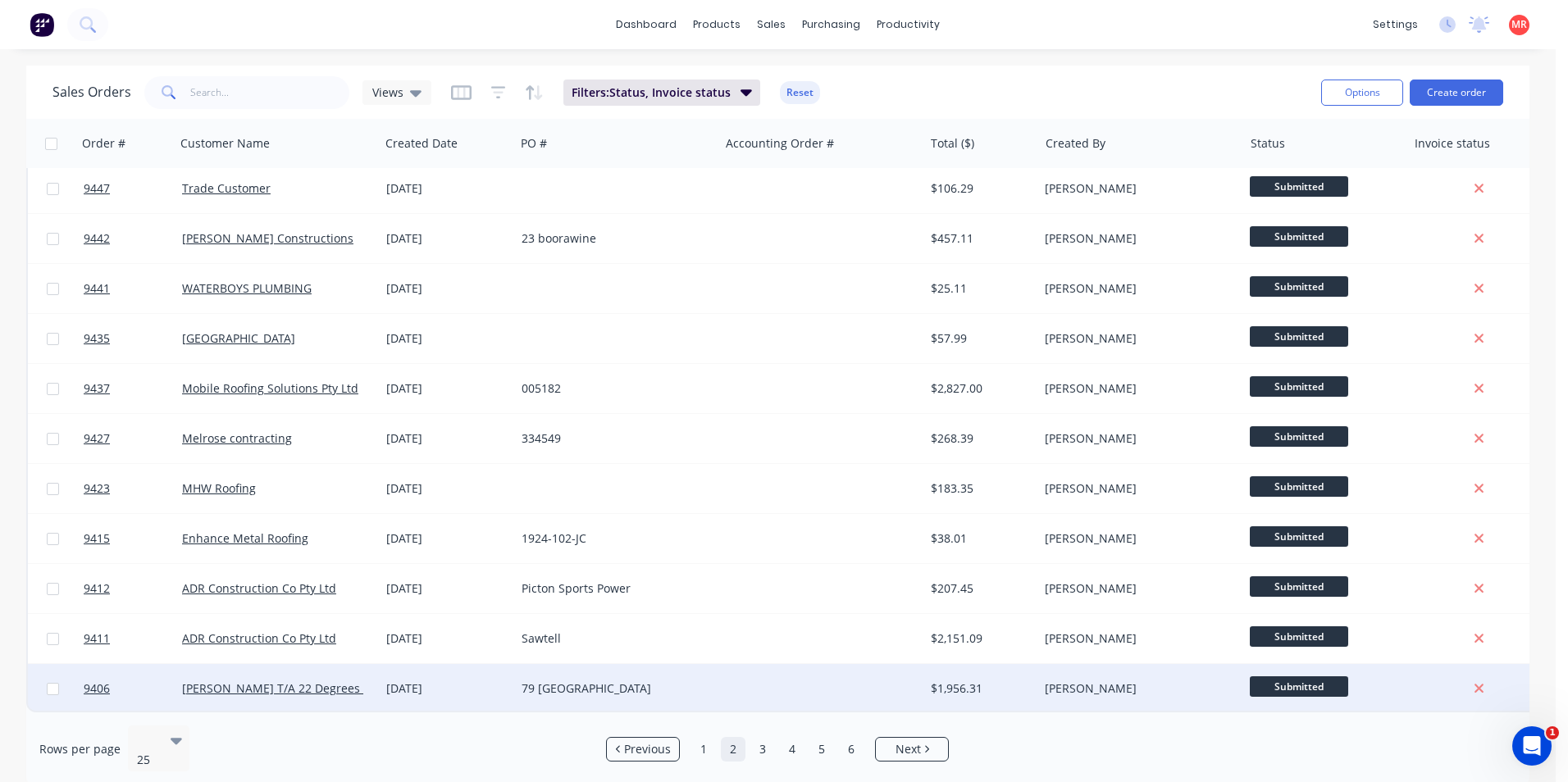
click at [740, 677] on div at bounding box center [821, 688] width 204 height 49
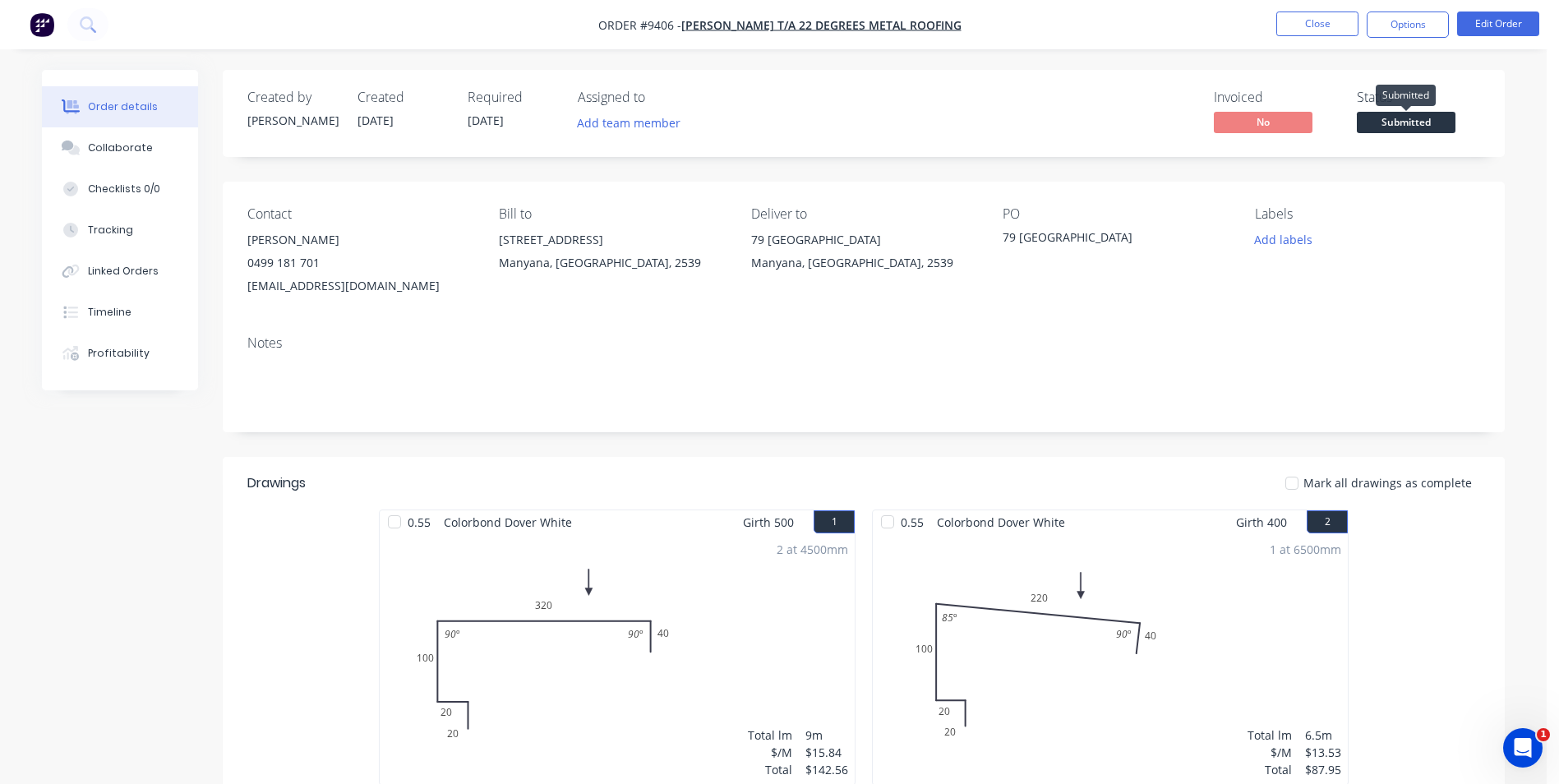
click at [1402, 119] on span "Submitted" at bounding box center [1407, 122] width 99 height 21
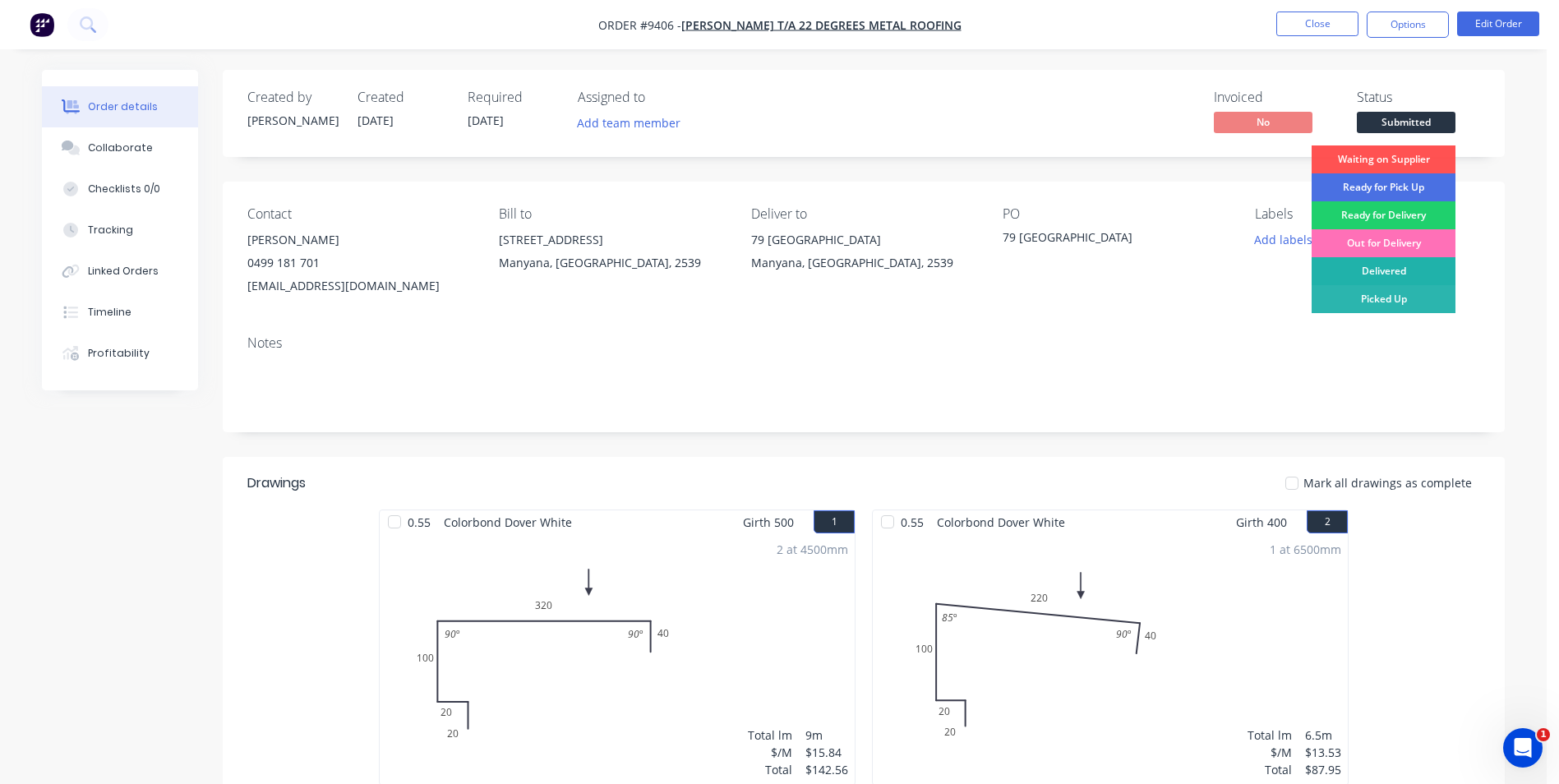
click at [1373, 258] on div "Delivered" at bounding box center [1384, 271] width 144 height 28
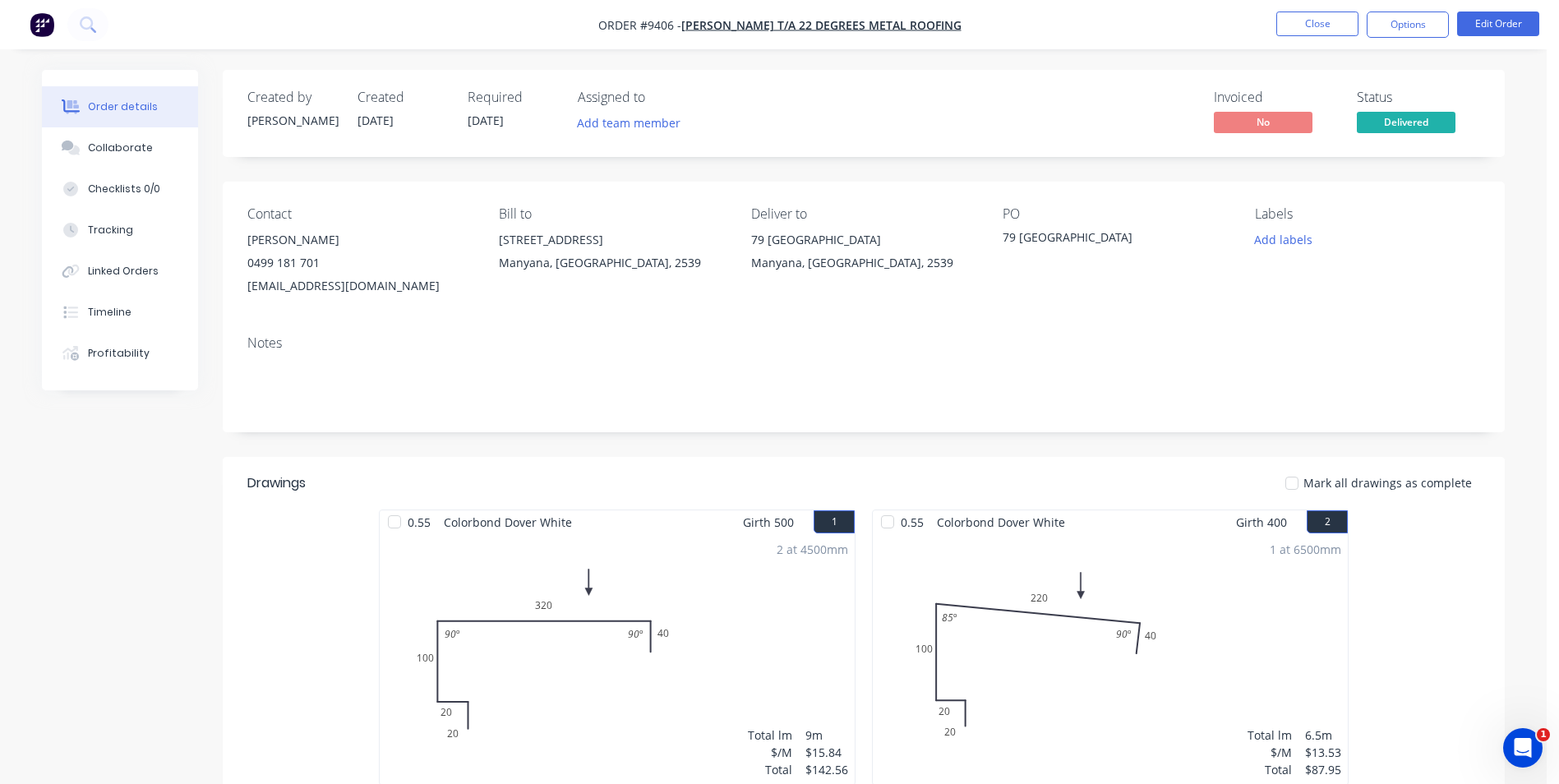
drag, startPoint x: 1394, startPoint y: 22, endPoint x: 1384, endPoint y: 42, distance: 22.4
click at [1395, 22] on button "Options" at bounding box center [1408, 25] width 82 height 26
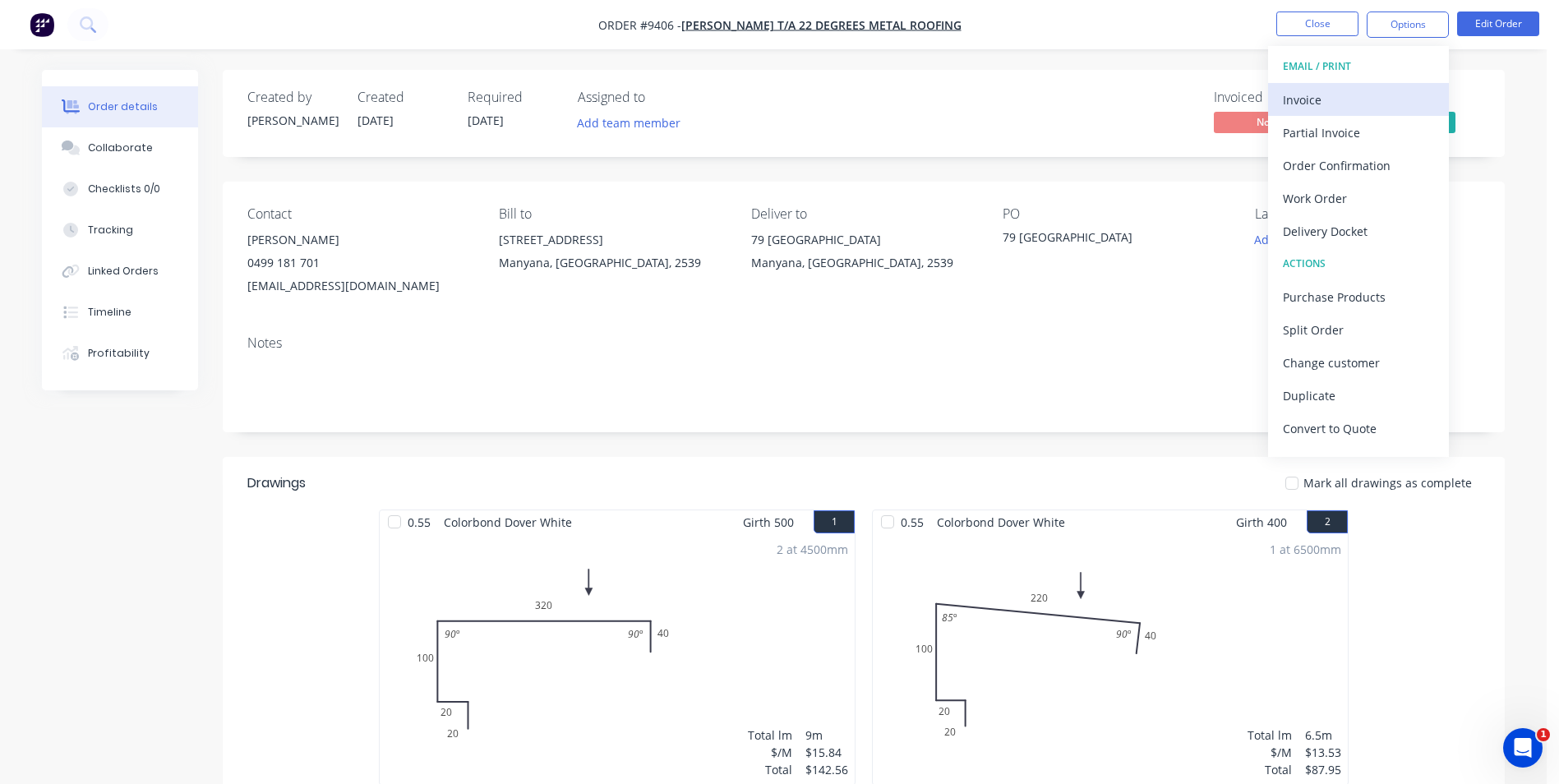
click at [1326, 88] on div "Invoice" at bounding box center [1359, 100] width 151 height 24
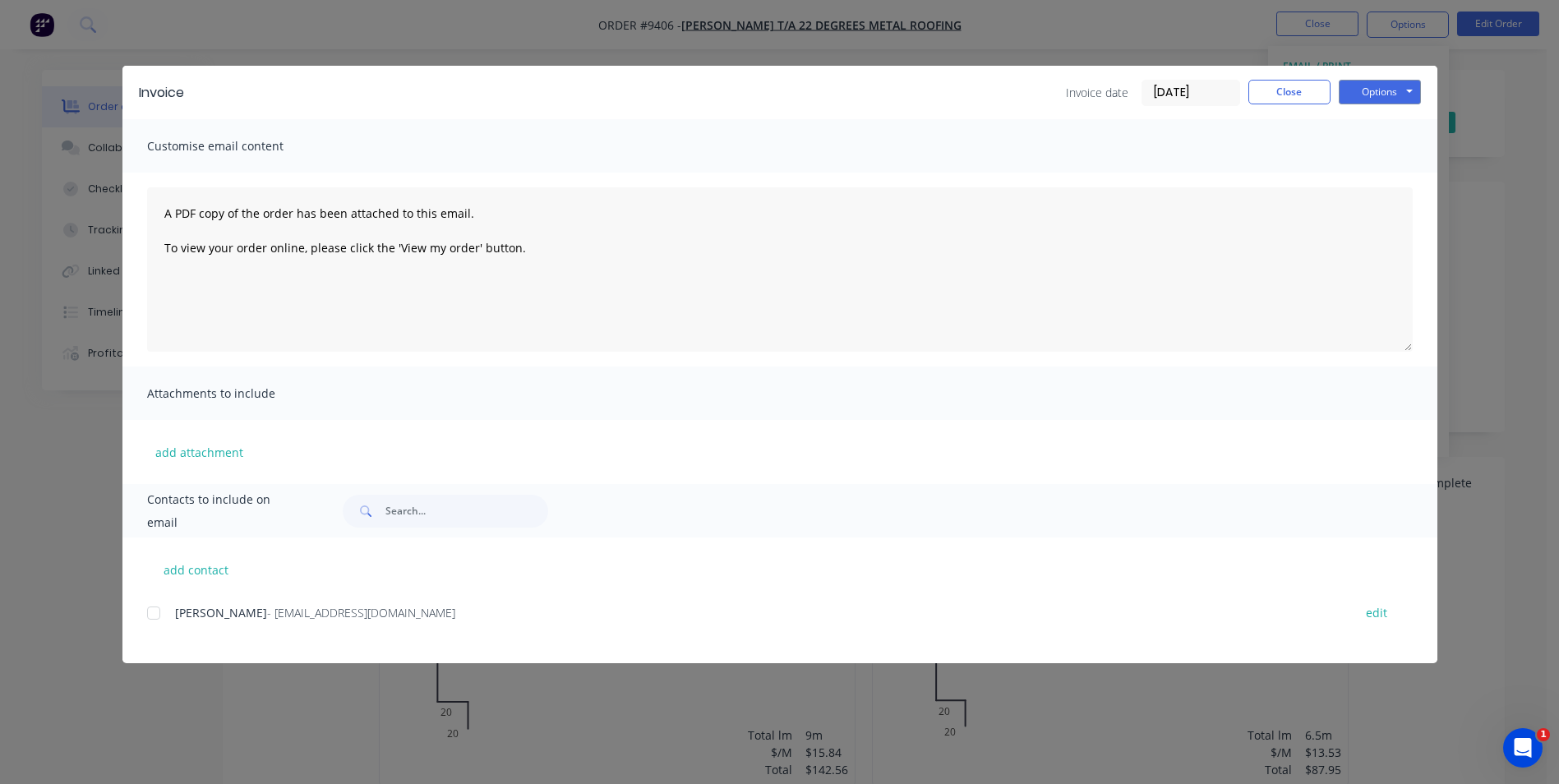
click at [177, 612] on span "Wayne Calford" at bounding box center [221, 612] width 92 height 16
click at [157, 613] on div at bounding box center [154, 613] width 33 height 33
click at [1357, 88] on button "Options" at bounding box center [1380, 92] width 82 height 25
click at [1370, 177] on button "Email" at bounding box center [1392, 175] width 105 height 27
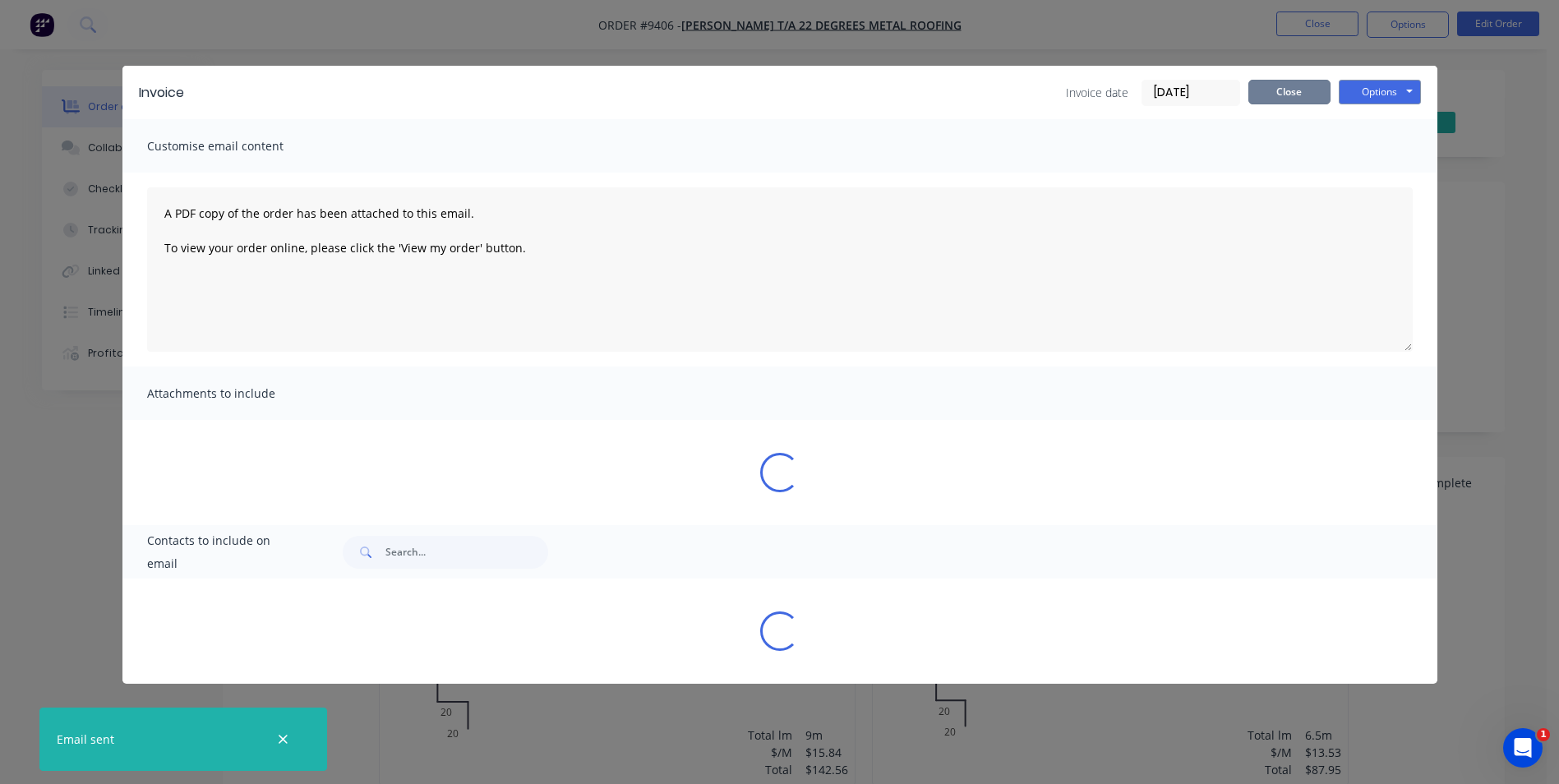
click at [1311, 90] on button "Close" at bounding box center [1290, 92] width 82 height 25
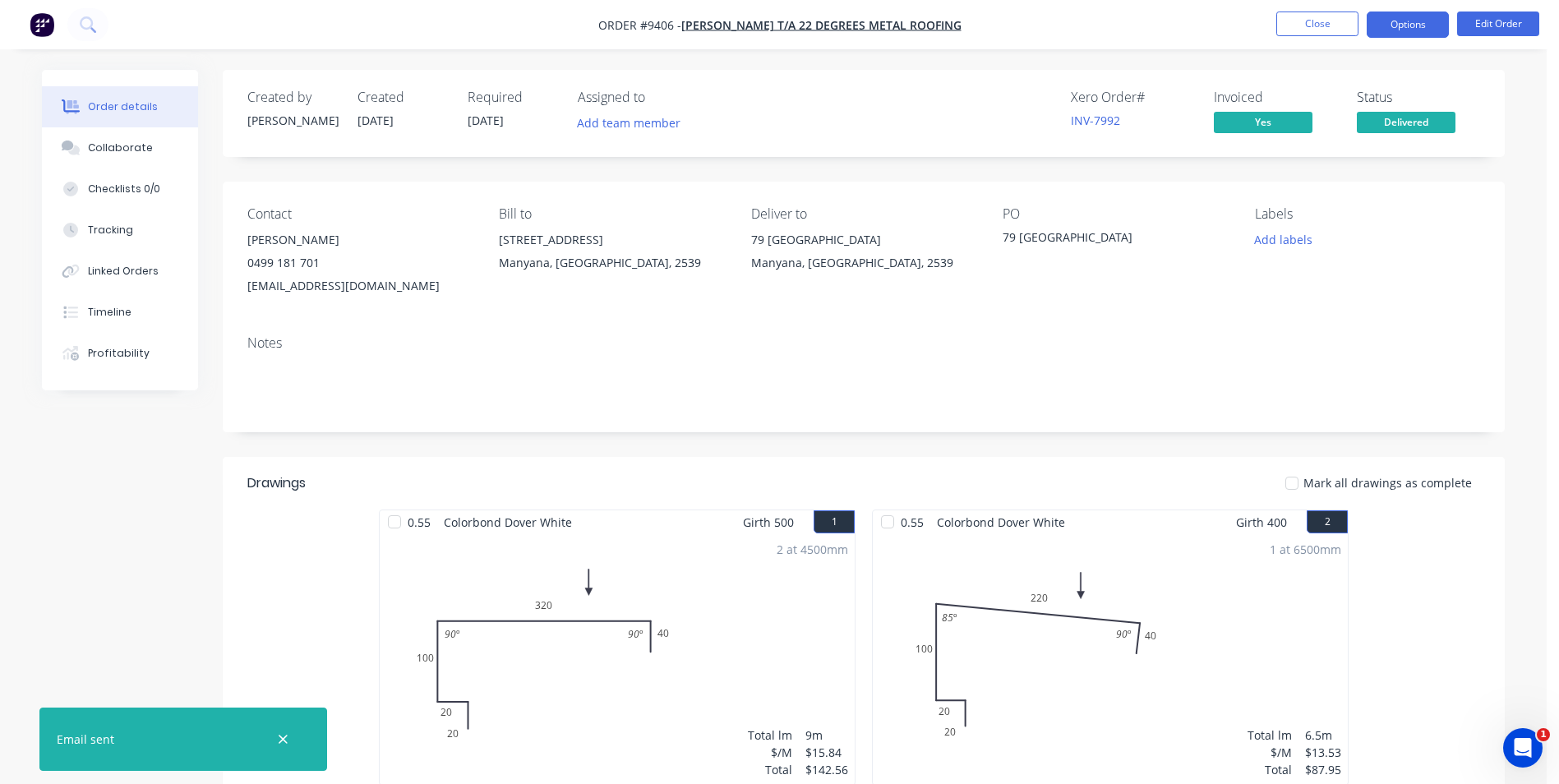
click at [1415, 27] on button "Options" at bounding box center [1408, 25] width 82 height 26
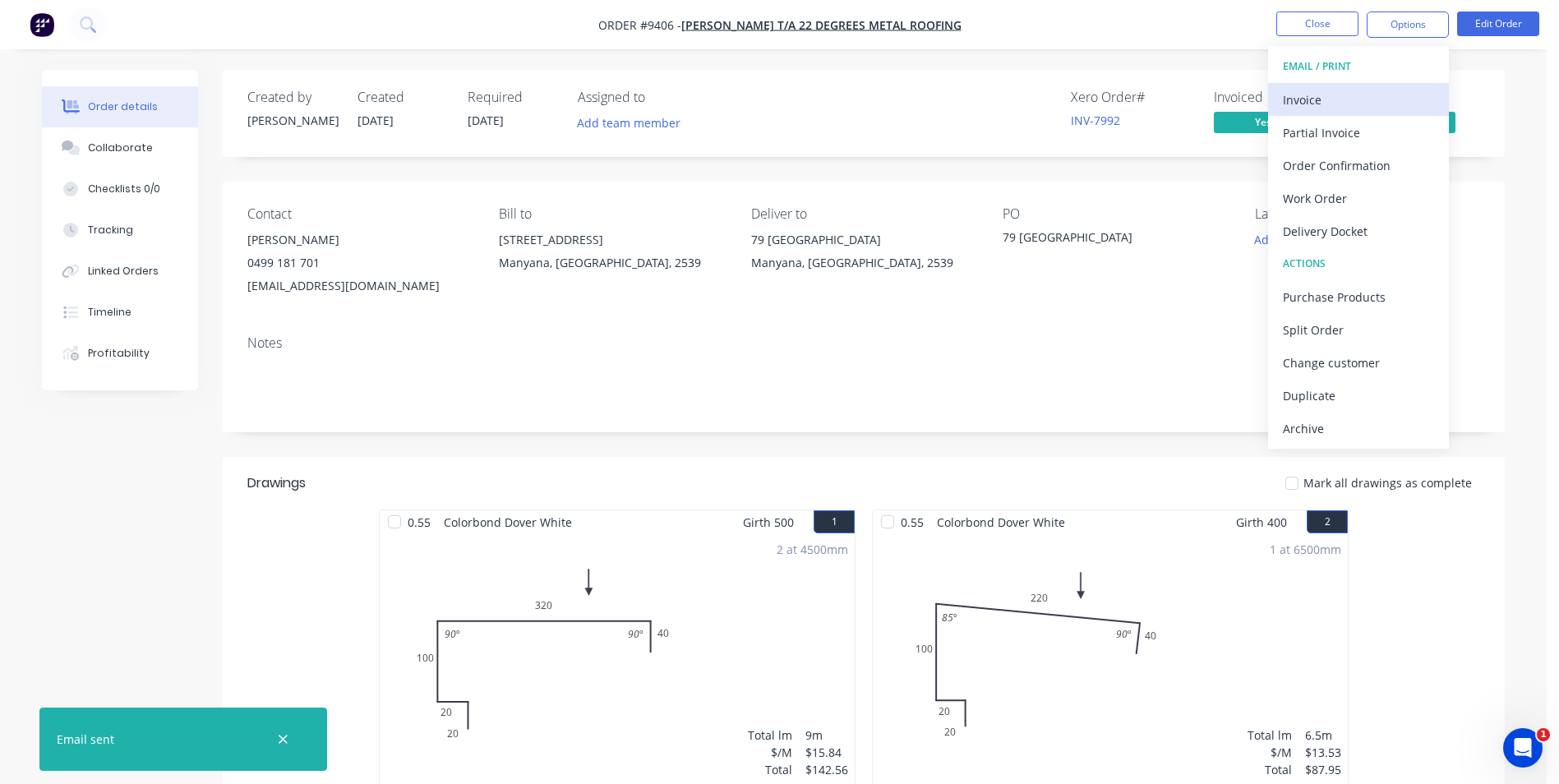
click at [1371, 107] on div "Invoice" at bounding box center [1359, 100] width 151 height 24
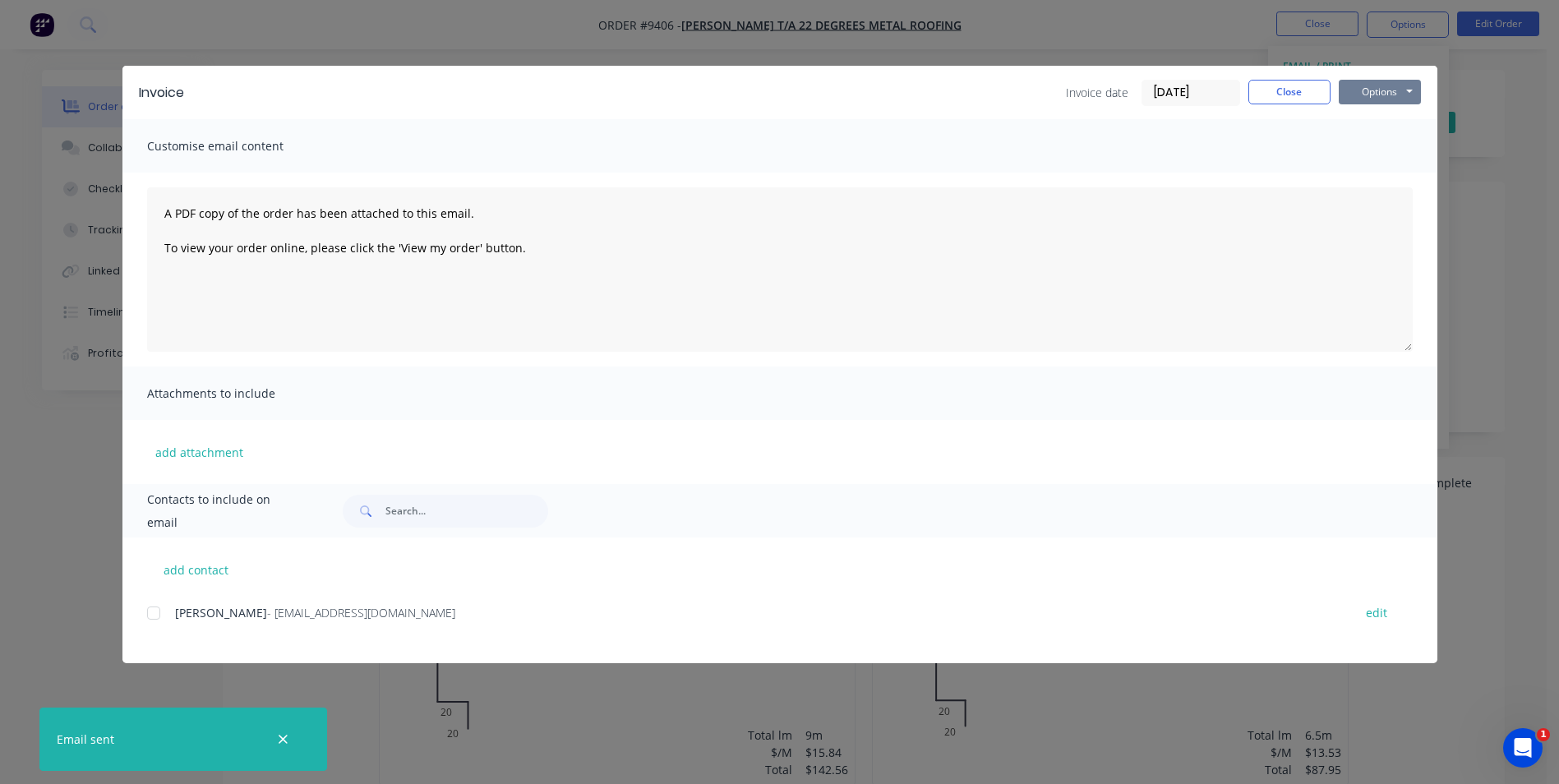
click at [1377, 96] on button "Options" at bounding box center [1380, 92] width 82 height 25
click at [1375, 150] on button "Print" at bounding box center [1392, 148] width 105 height 27
drag, startPoint x: 1301, startPoint y: 95, endPoint x: 1308, endPoint y: 56, distance: 39.6
click at [1301, 94] on button "Close" at bounding box center [1290, 92] width 82 height 25
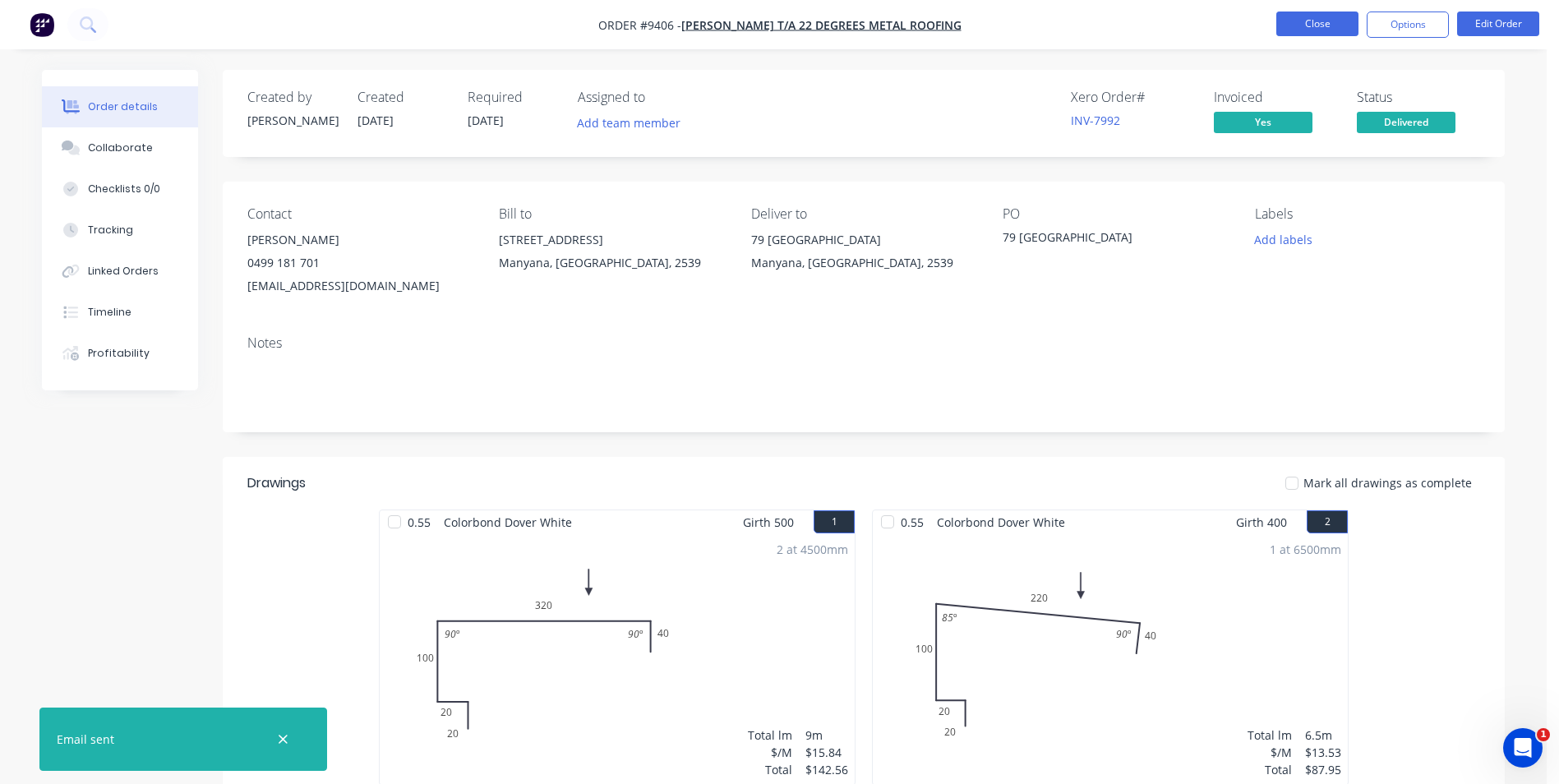
click at [1313, 29] on button "Close" at bounding box center [1318, 24] width 82 height 25
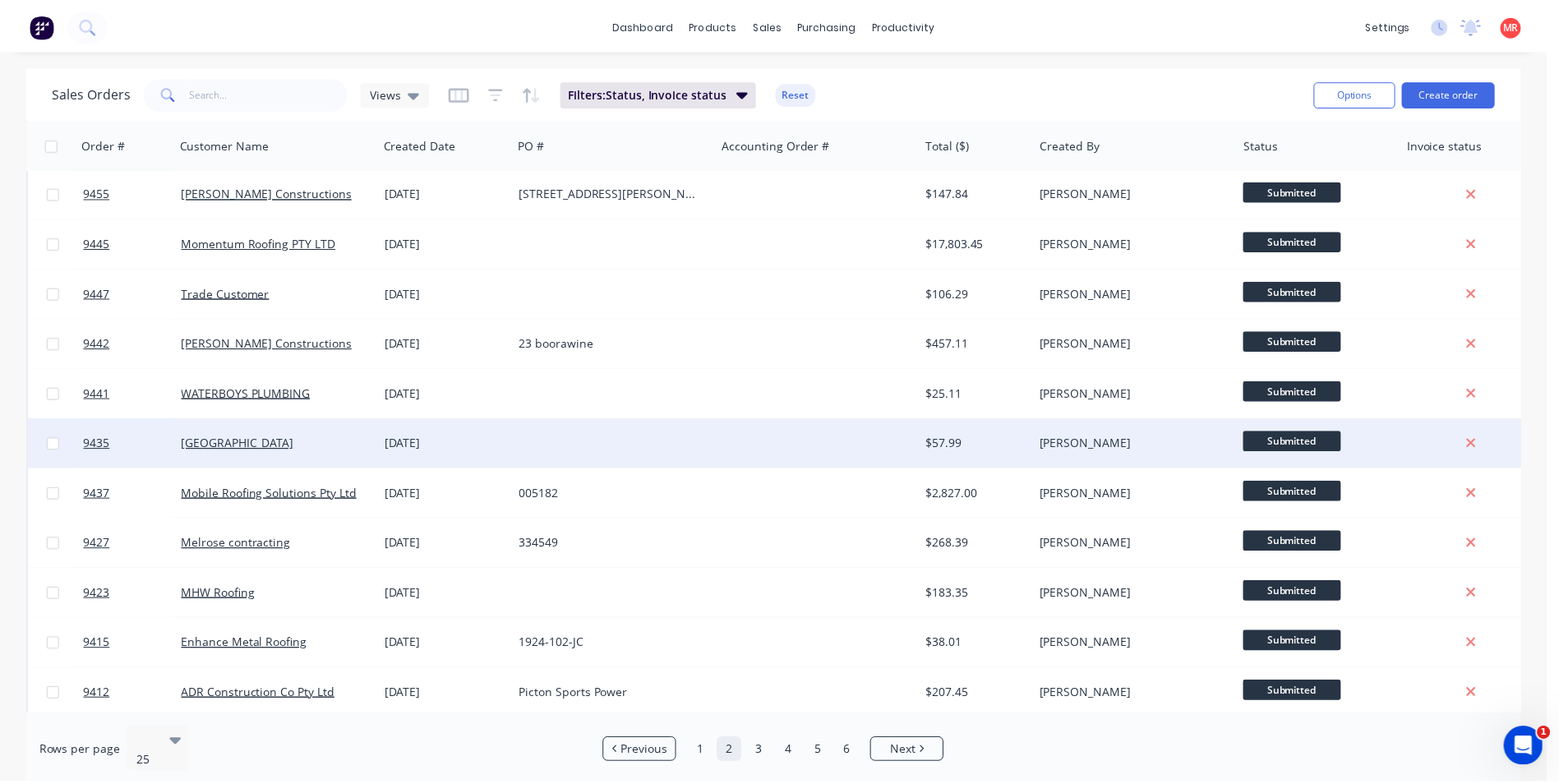
scroll to position [716, 0]
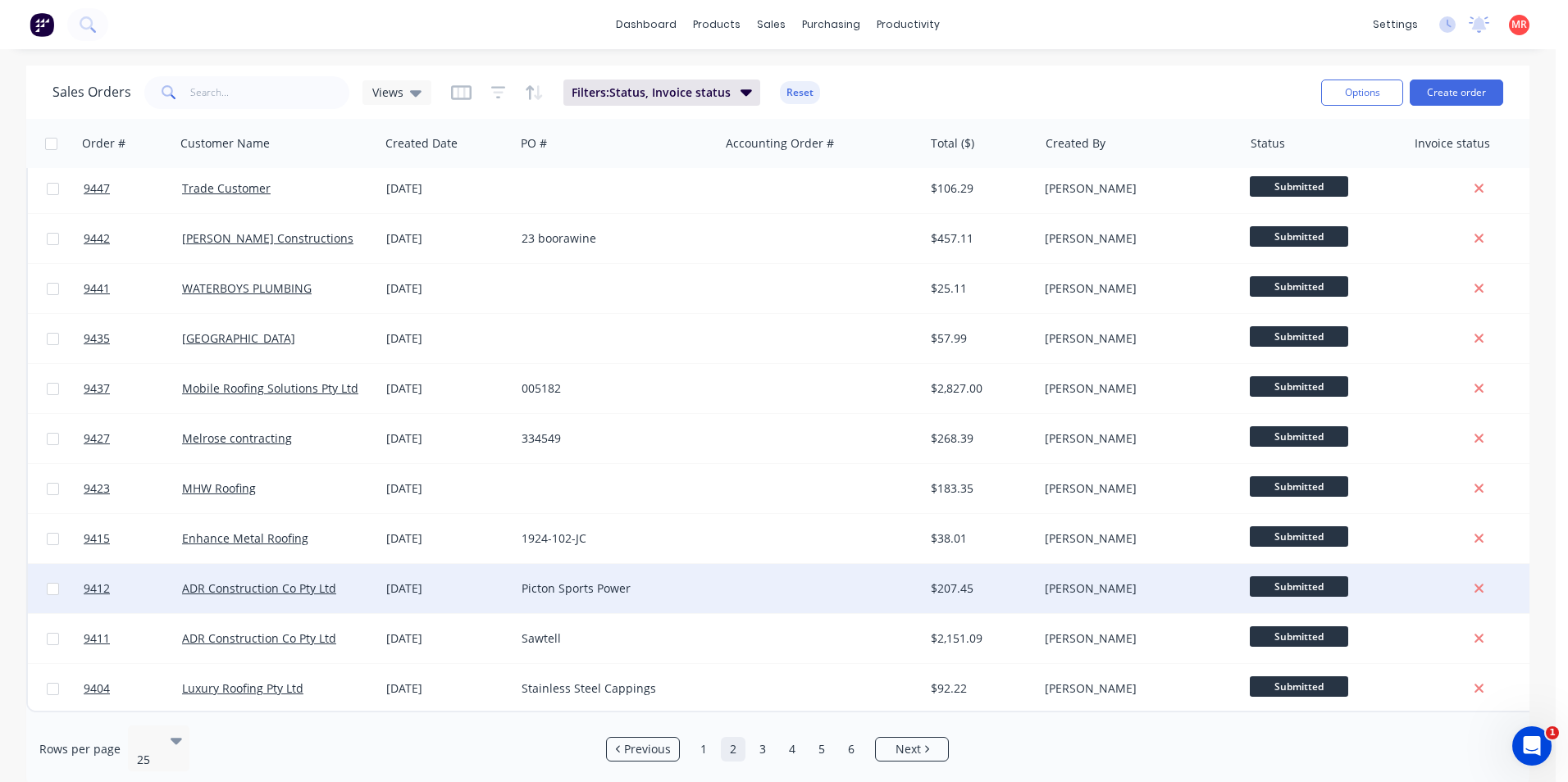
click at [806, 583] on div at bounding box center [821, 588] width 204 height 49
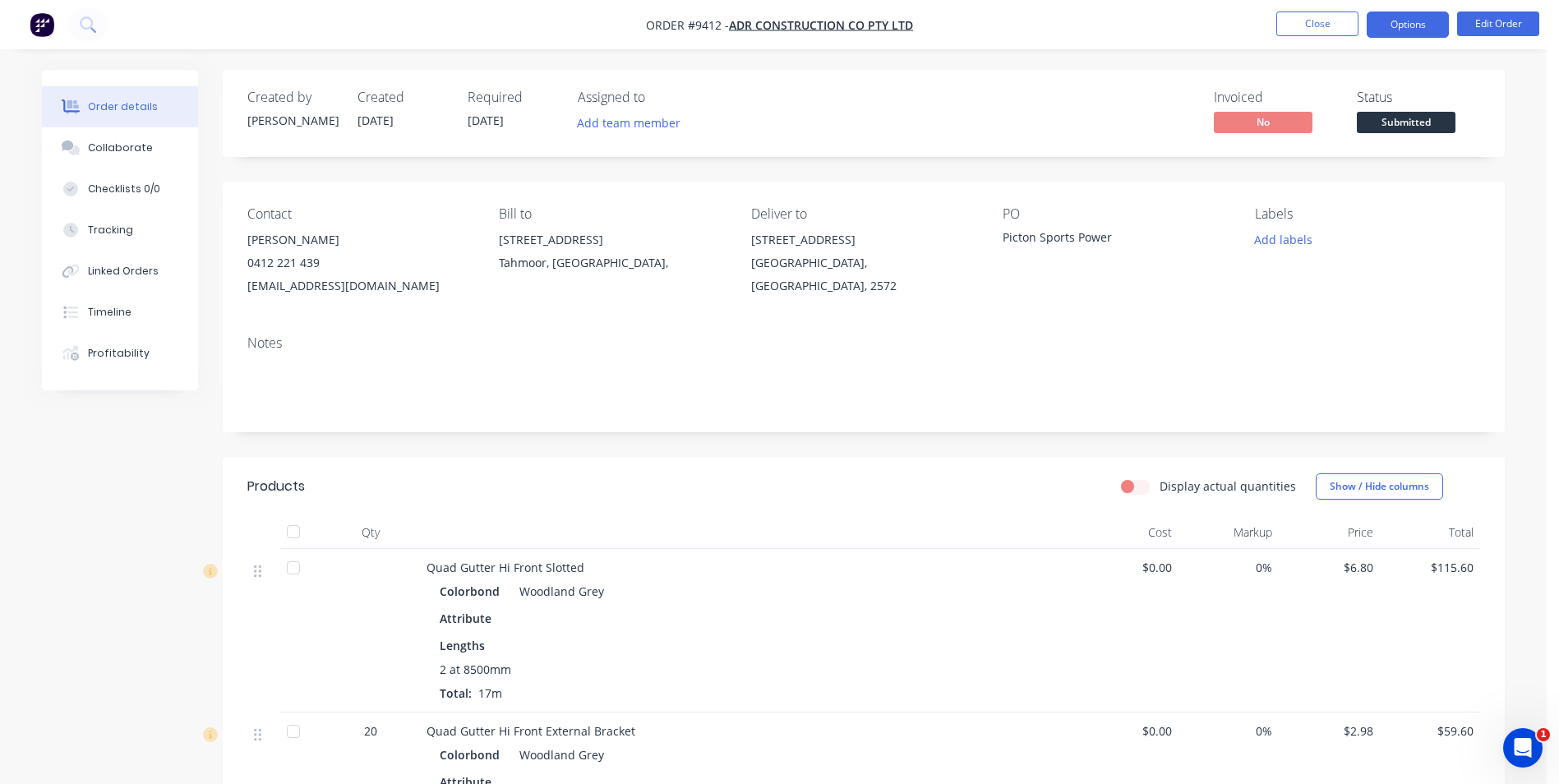
click at [1408, 26] on button "Options" at bounding box center [1408, 25] width 82 height 26
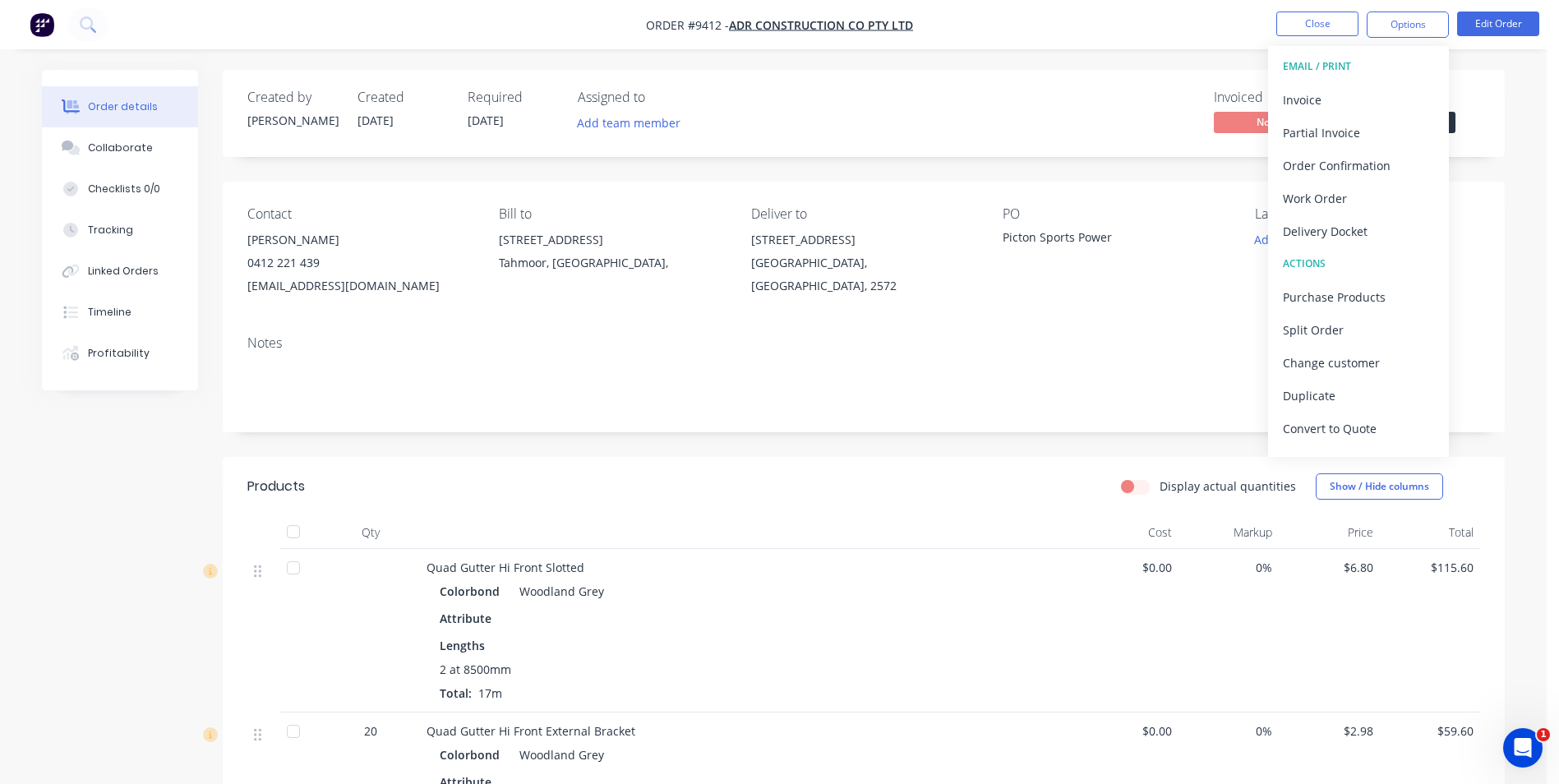
click at [1230, 190] on div "Contact Chris Ainsworth 0412 221 439 info@adrconstructionco.com.au Bill to 3 My…" at bounding box center [864, 252] width 1283 height 141
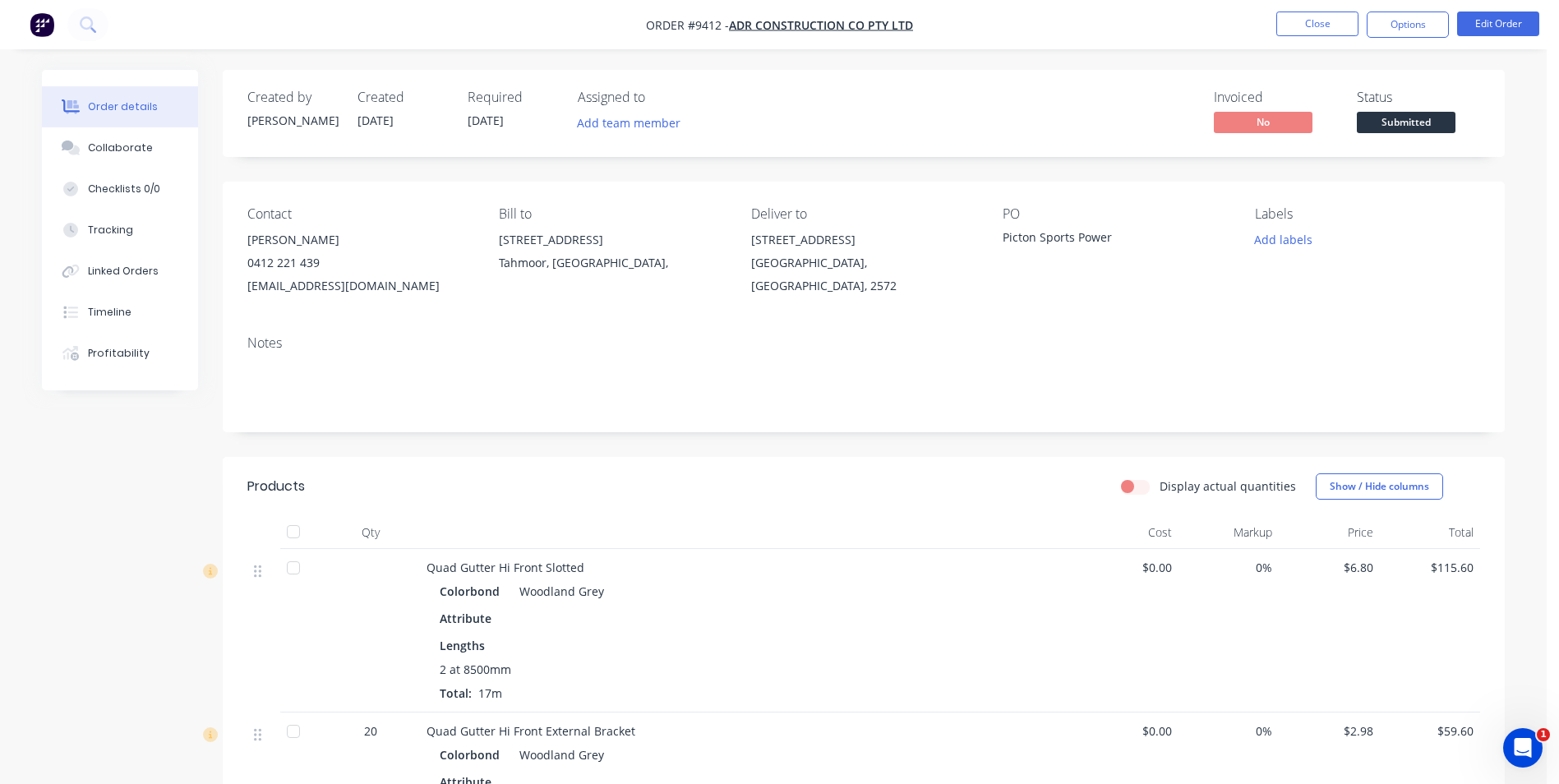
click at [1430, 123] on span "Submitted" at bounding box center [1407, 122] width 99 height 21
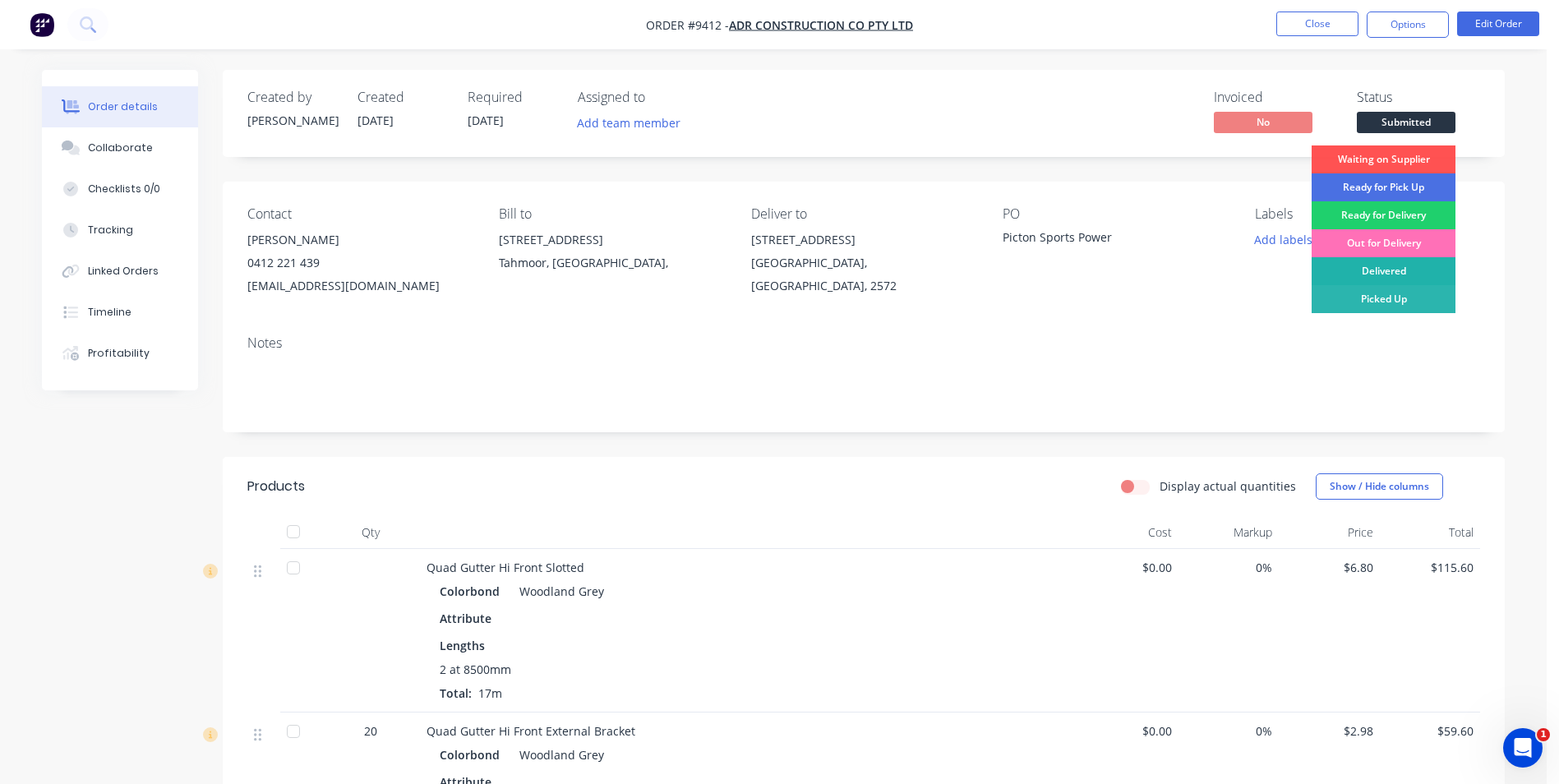
click at [1366, 272] on div "Delivered" at bounding box center [1384, 271] width 144 height 28
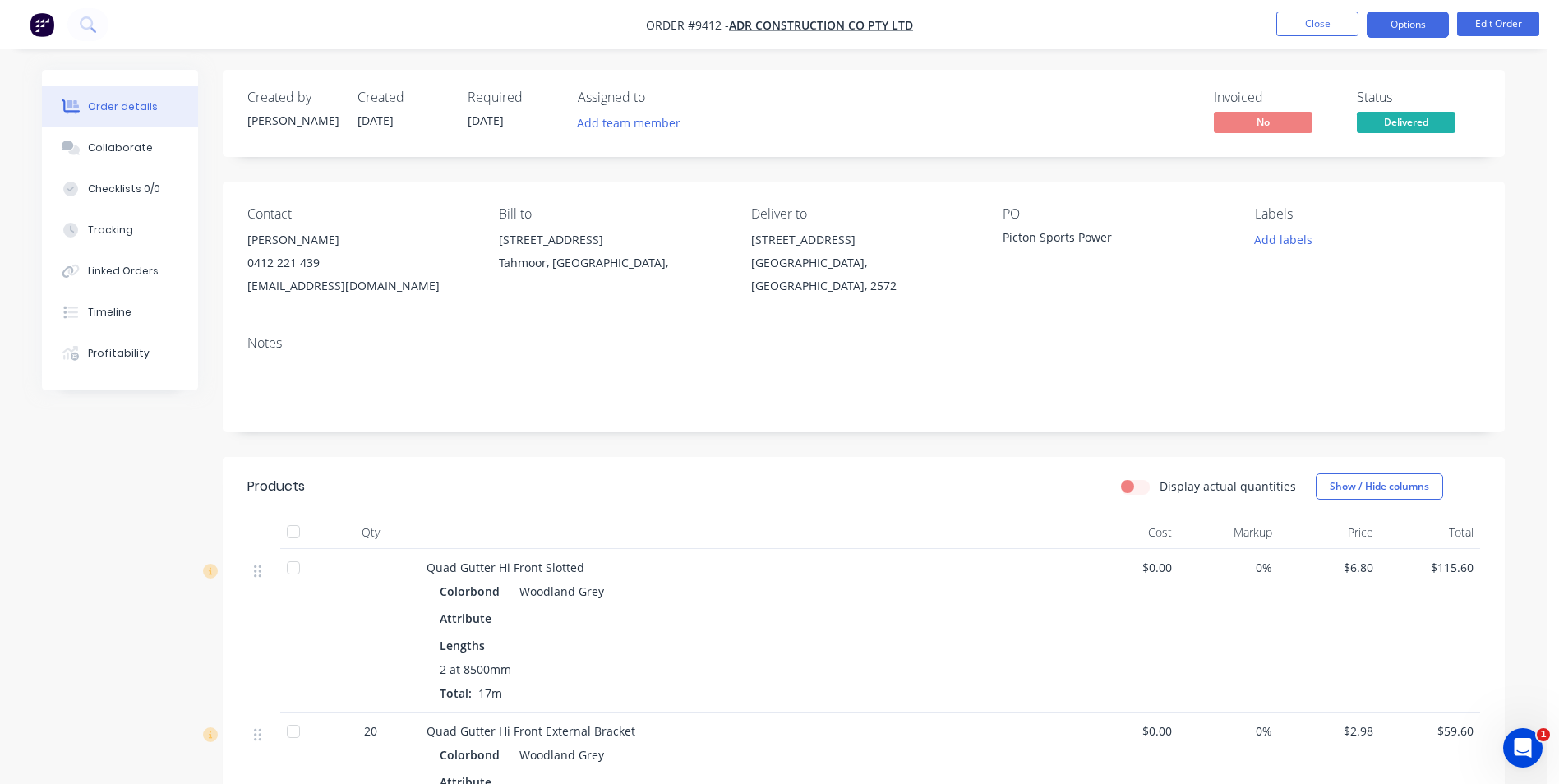
click at [1390, 34] on button "Options" at bounding box center [1408, 25] width 82 height 26
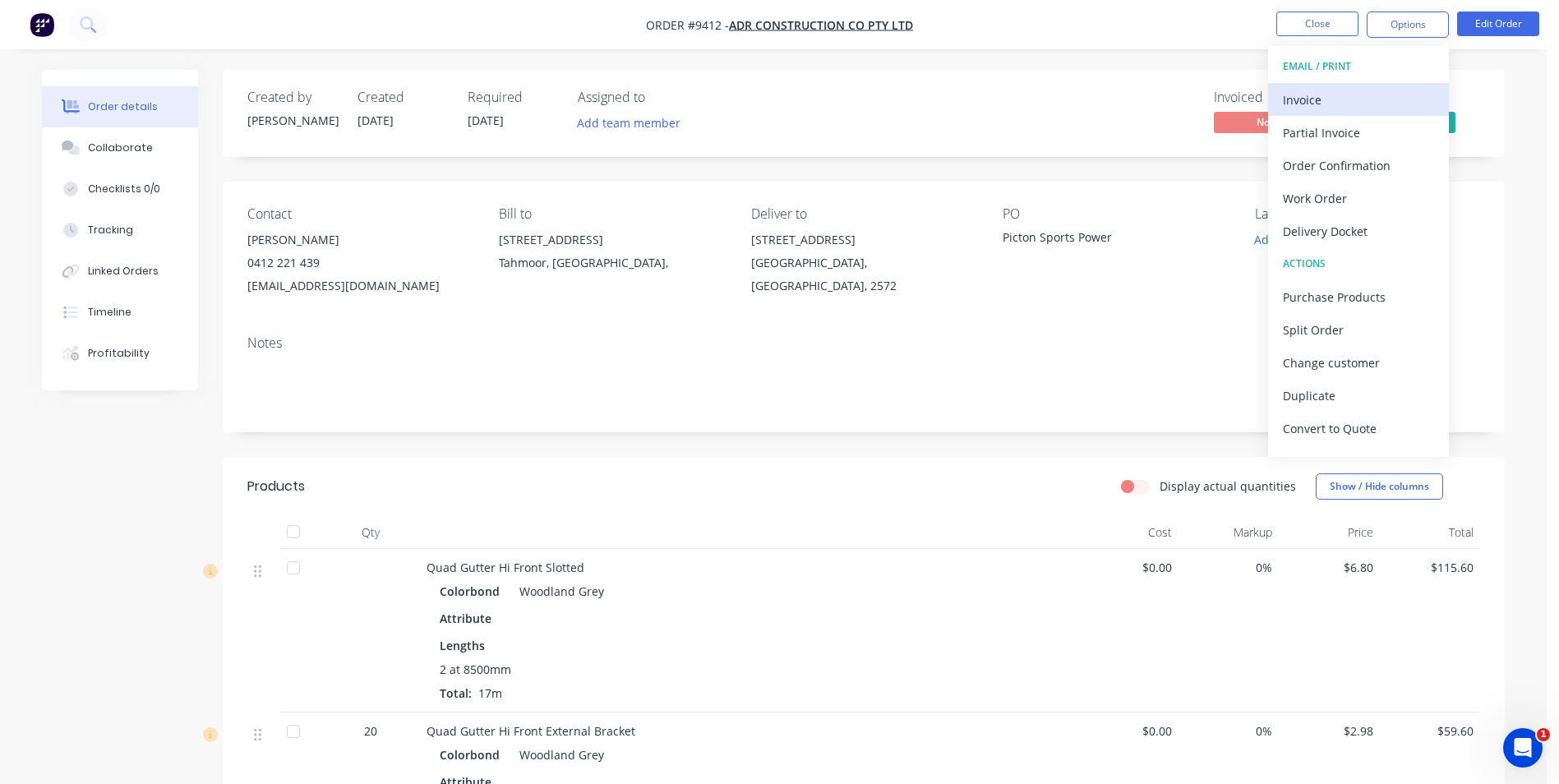
click at [1354, 102] on div "Invoice" at bounding box center [1359, 100] width 151 height 24
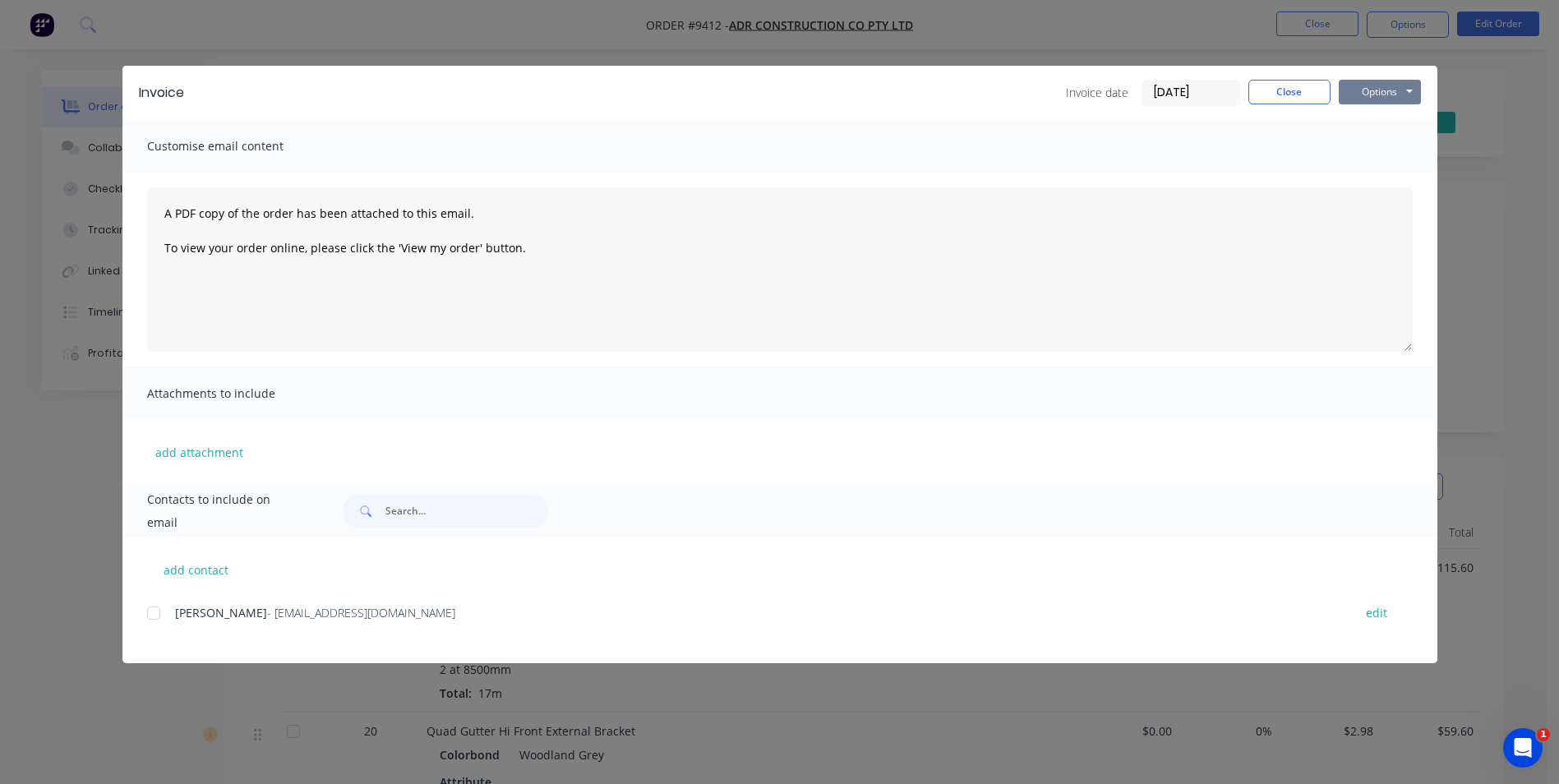
click at [1361, 89] on button "Options" at bounding box center [1380, 92] width 82 height 25
click at [155, 613] on div at bounding box center [154, 613] width 33 height 33
click at [1398, 91] on button "Options" at bounding box center [1380, 92] width 82 height 25
click at [1366, 174] on button "Email" at bounding box center [1392, 175] width 105 height 27
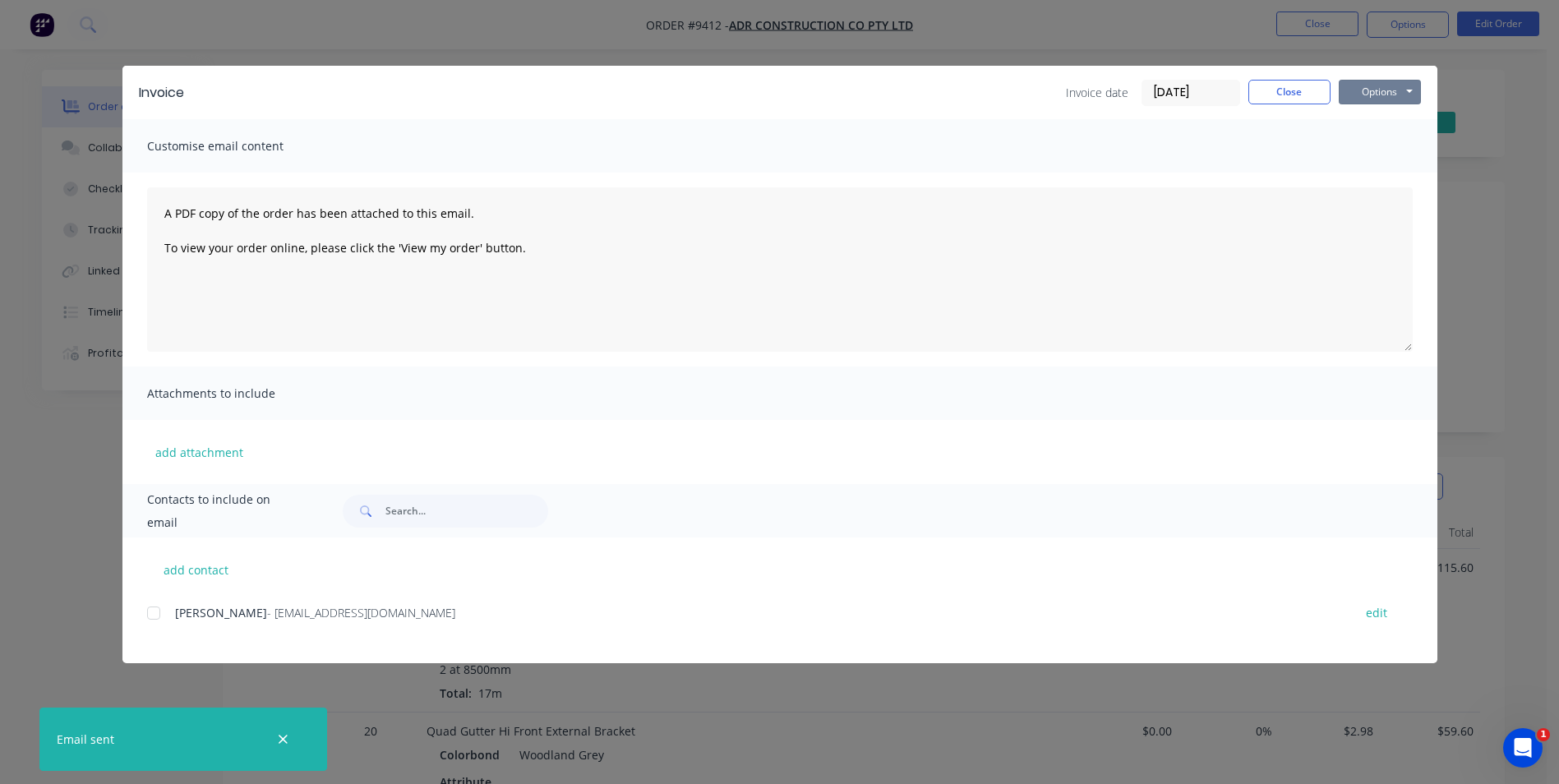
click at [1398, 90] on button "Options" at bounding box center [1380, 92] width 82 height 25
click at [1378, 145] on button "Print" at bounding box center [1392, 148] width 105 height 27
click at [1292, 95] on button "Close" at bounding box center [1290, 92] width 82 height 25
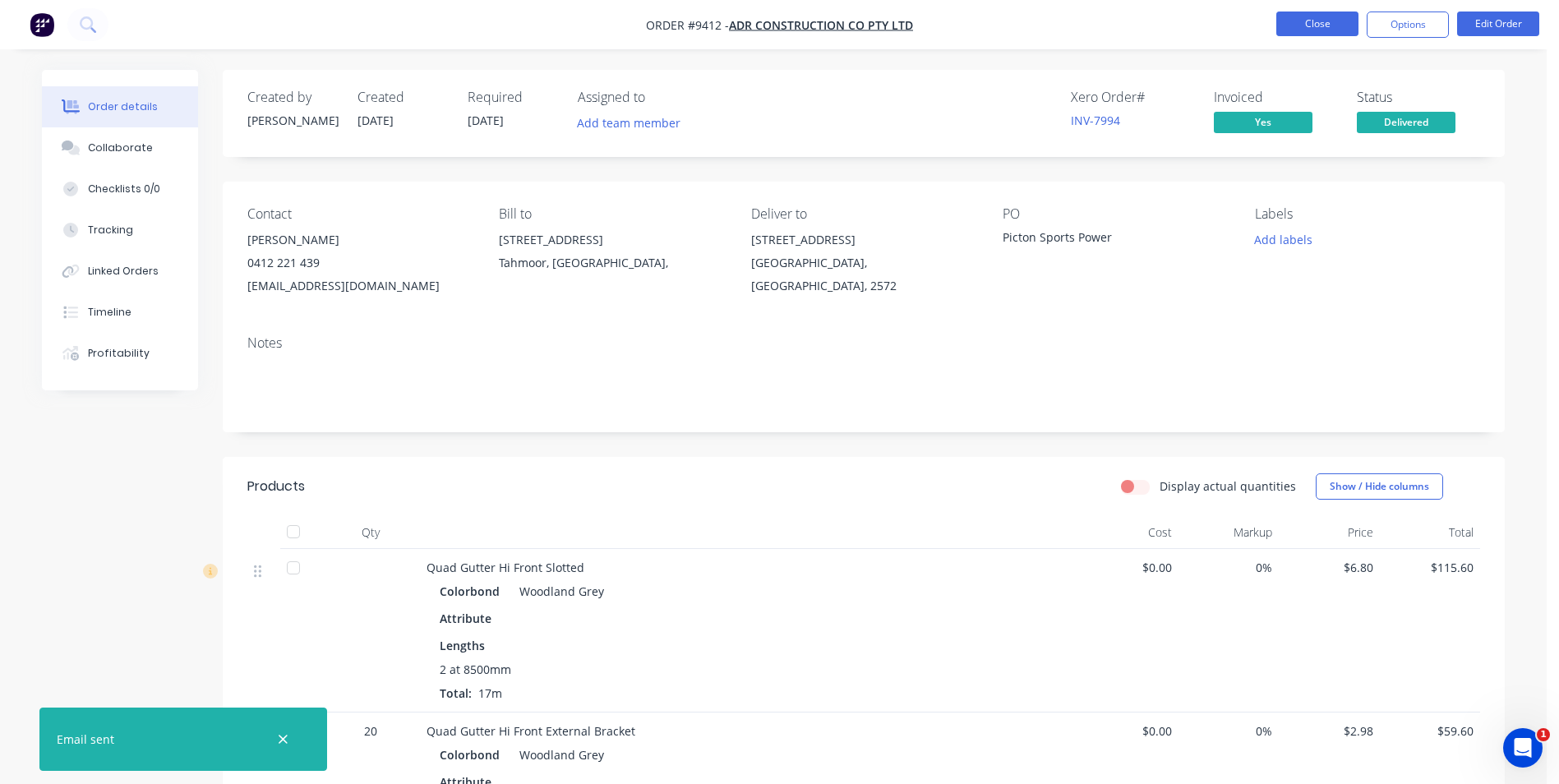
click at [1299, 29] on button "Close" at bounding box center [1318, 24] width 82 height 25
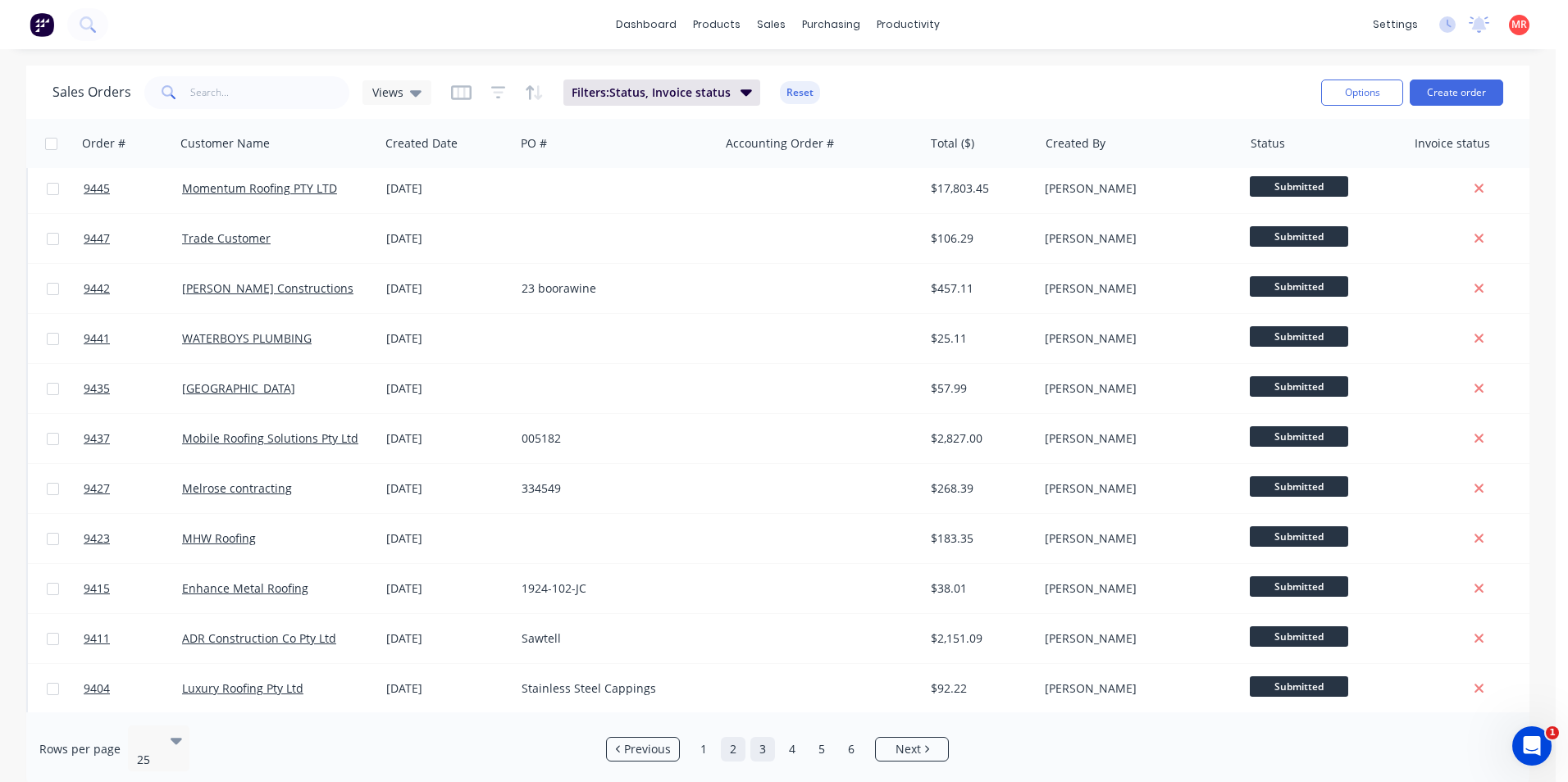
click at [765, 752] on link "3" at bounding box center [763, 749] width 25 height 25
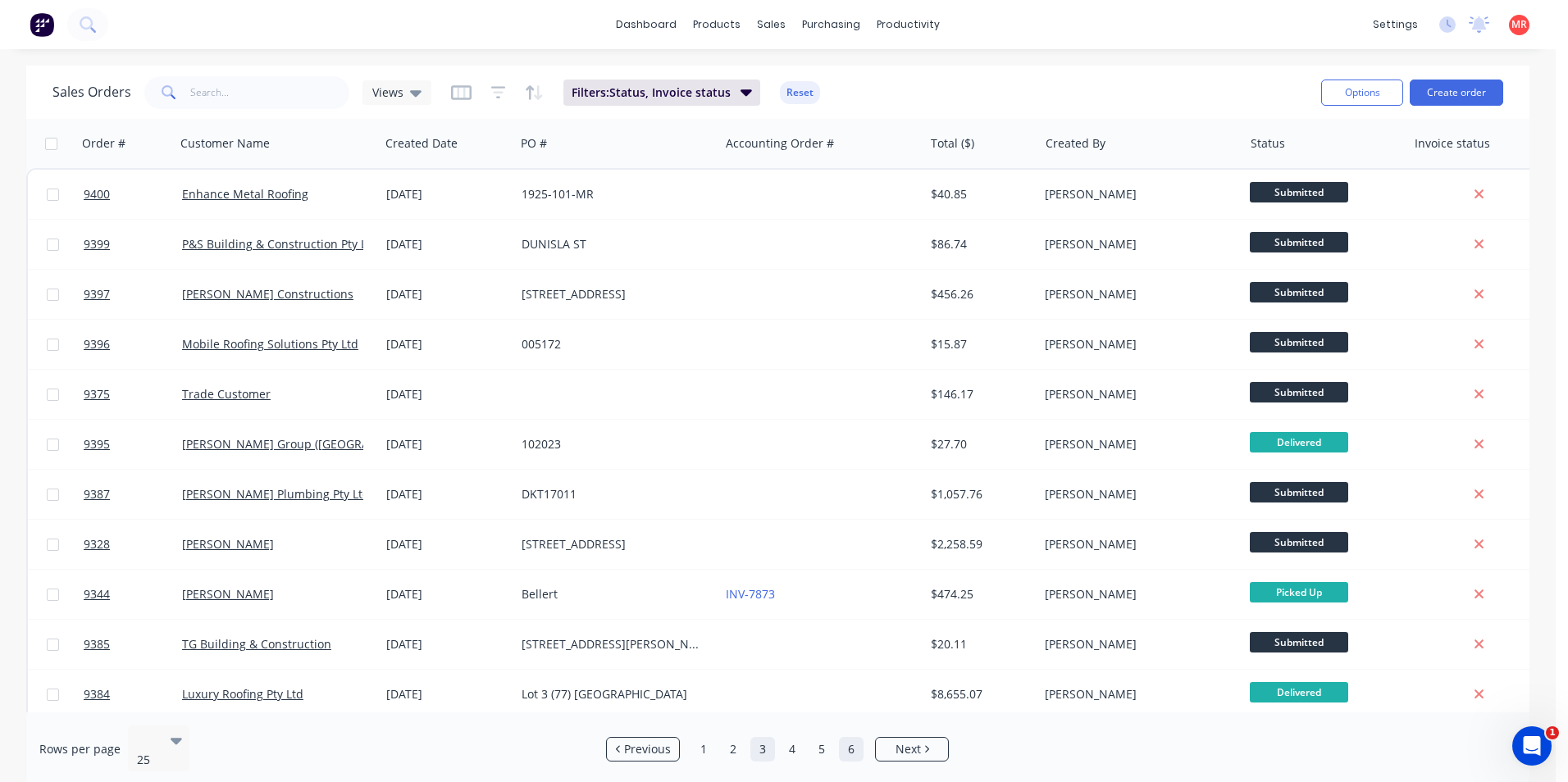
click at [854, 739] on link "6" at bounding box center [851, 749] width 25 height 25
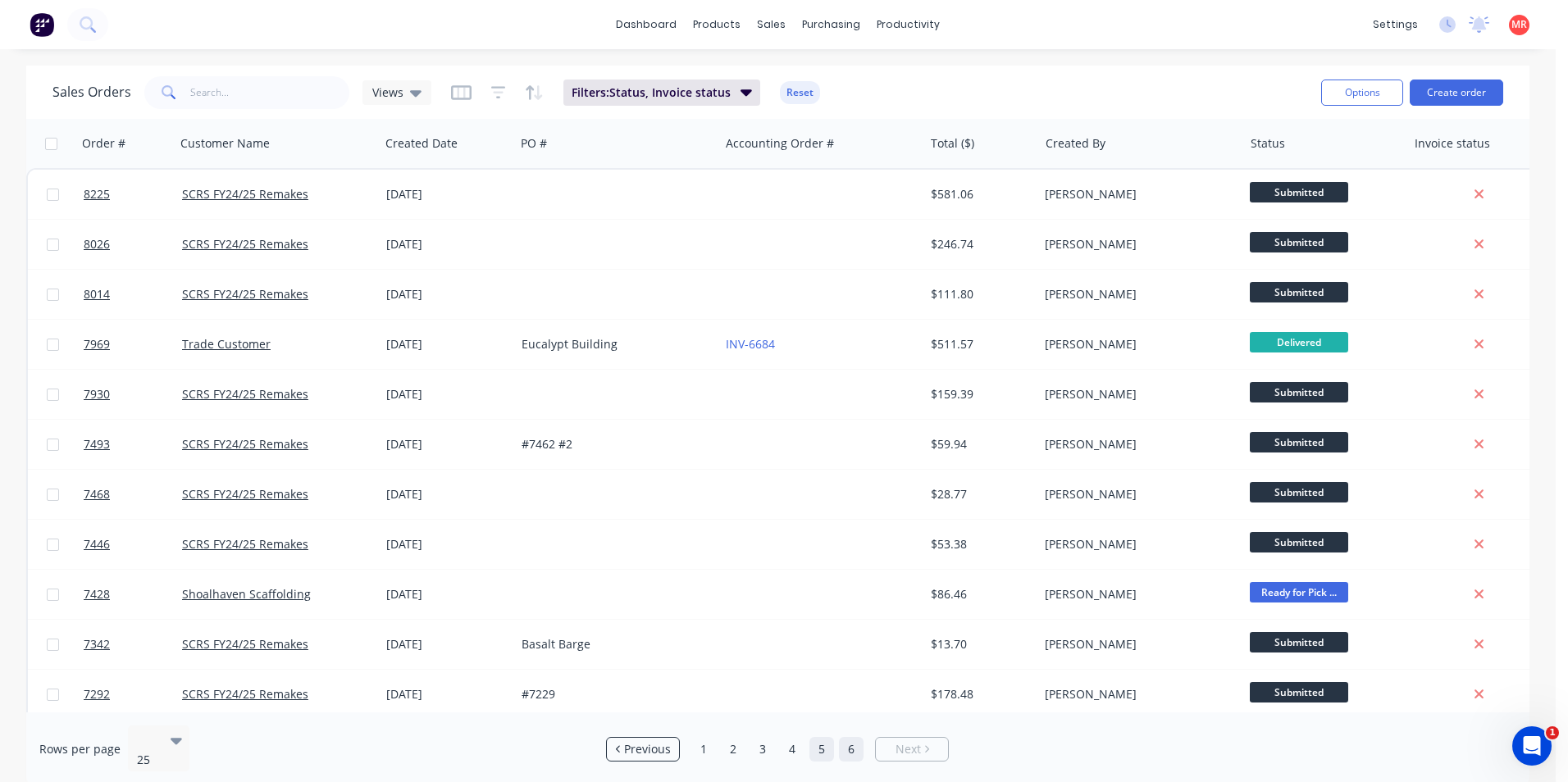
click at [831, 740] on link "5" at bounding box center [822, 749] width 25 height 25
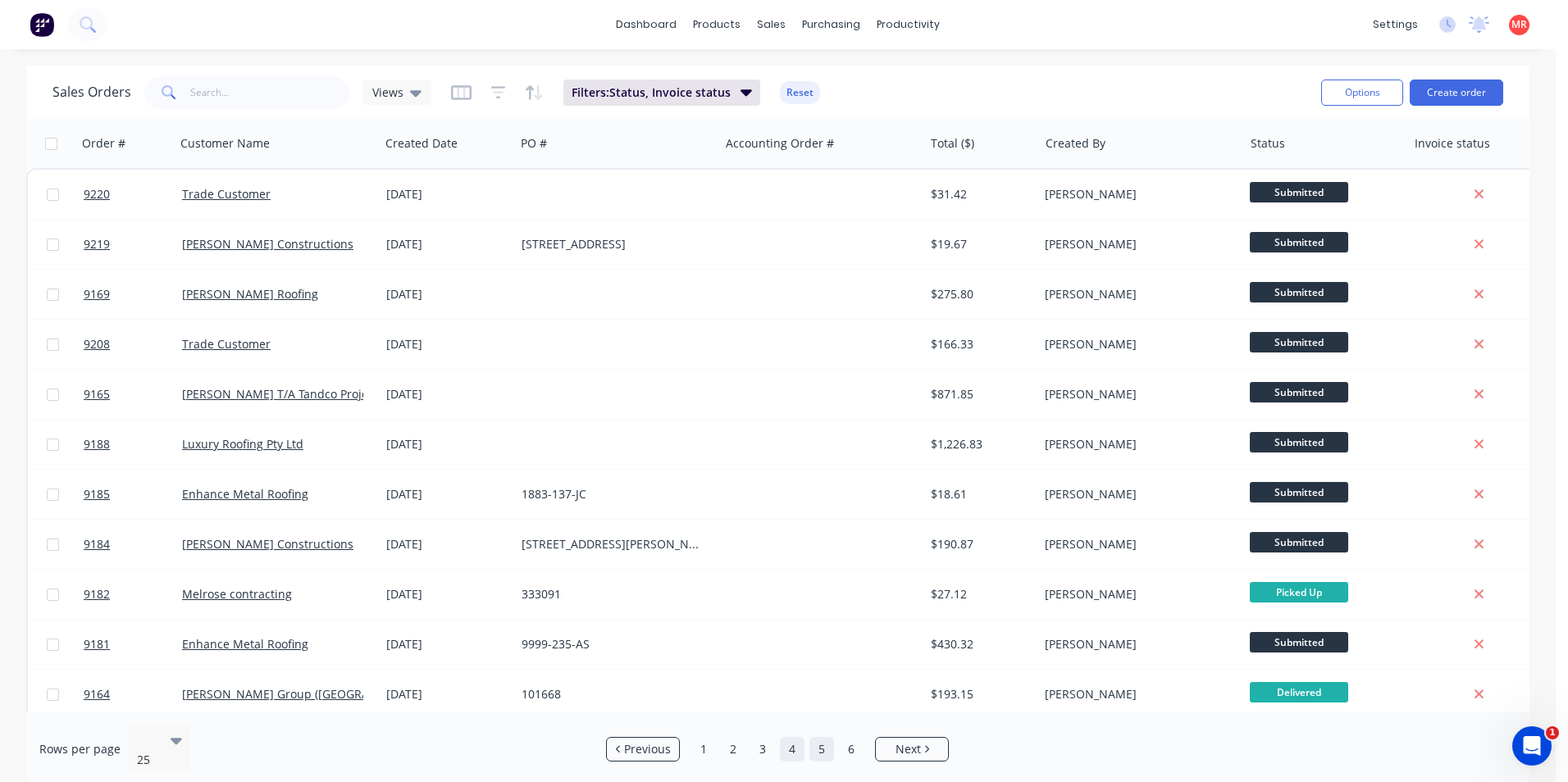
click at [795, 743] on link "4" at bounding box center [792, 749] width 25 height 25
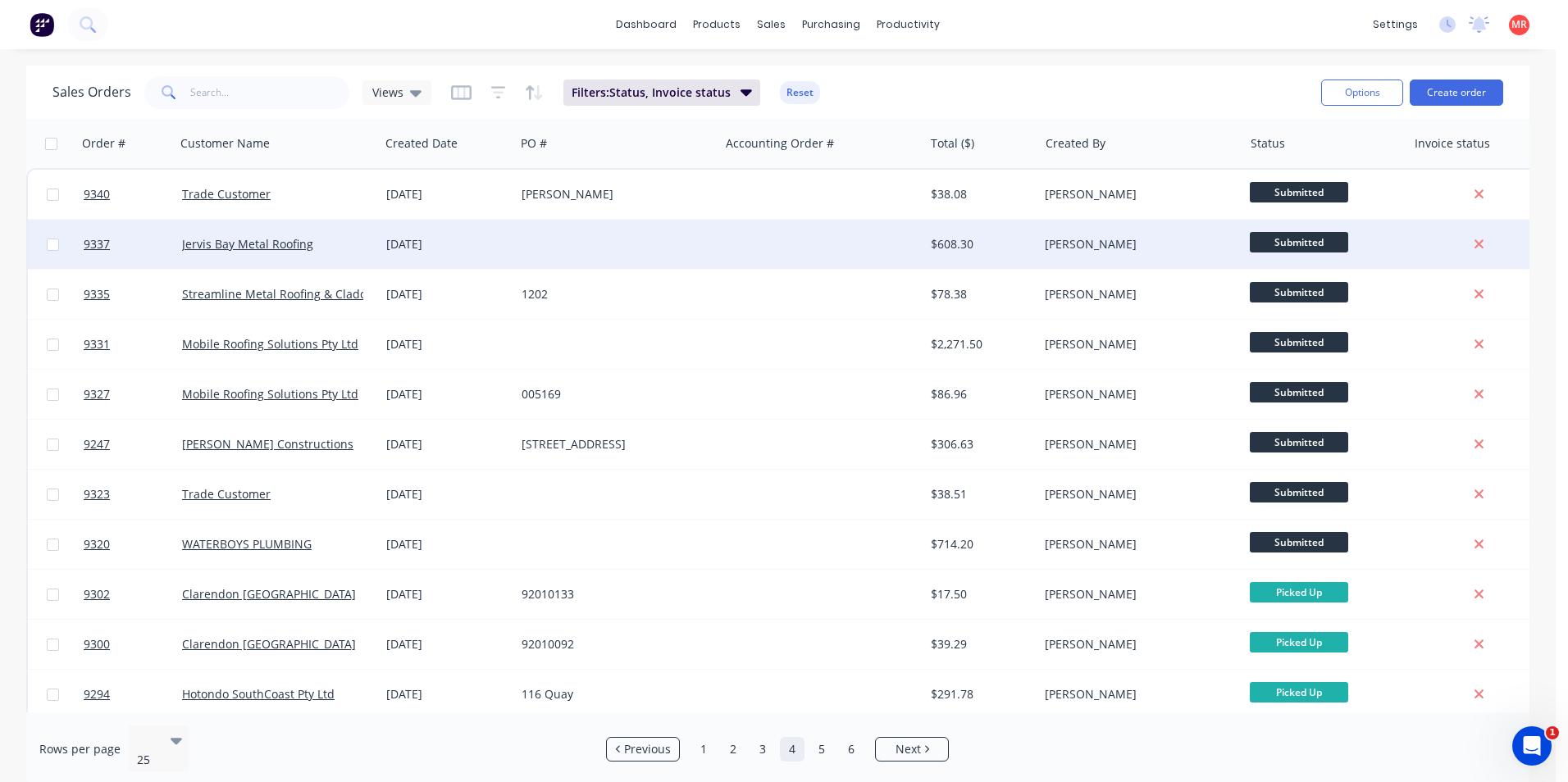
click at [786, 241] on div at bounding box center [821, 245] width 204 height 49
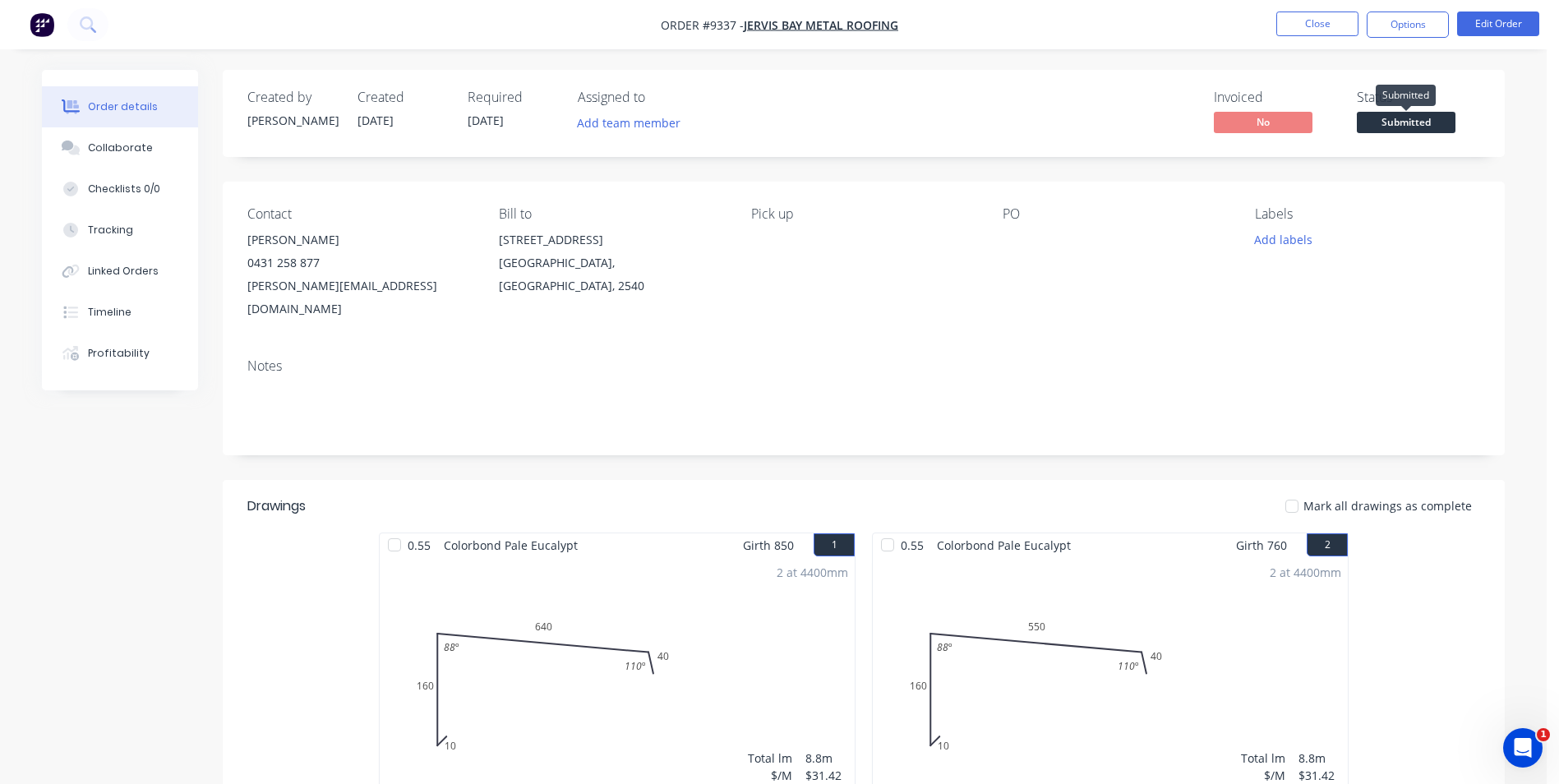
drag, startPoint x: 1403, startPoint y: 123, endPoint x: 1402, endPoint y: 144, distance: 21.0
click at [1403, 123] on span "Submitted" at bounding box center [1407, 122] width 99 height 21
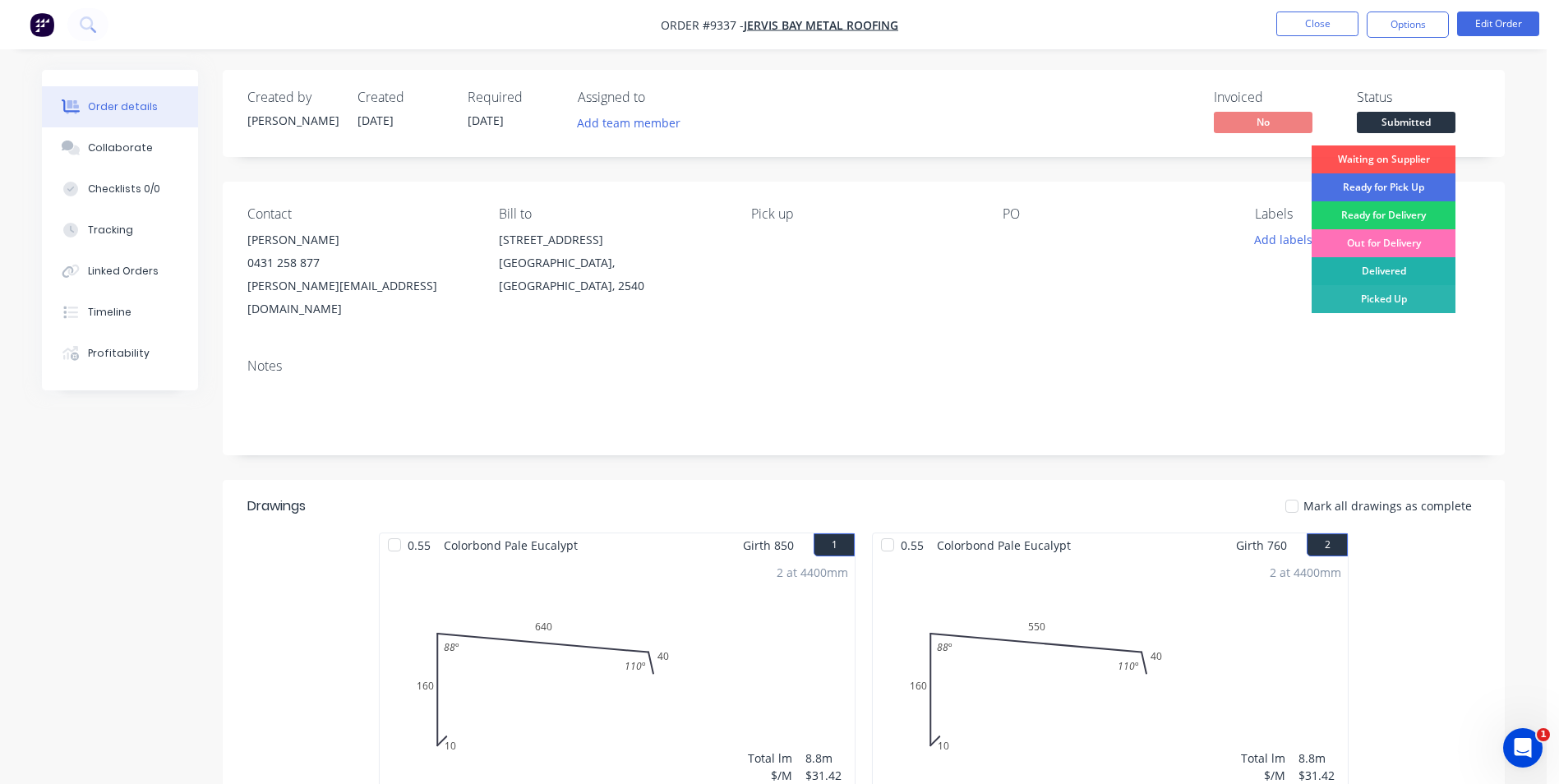
click at [1390, 276] on div "Delivered" at bounding box center [1384, 271] width 144 height 28
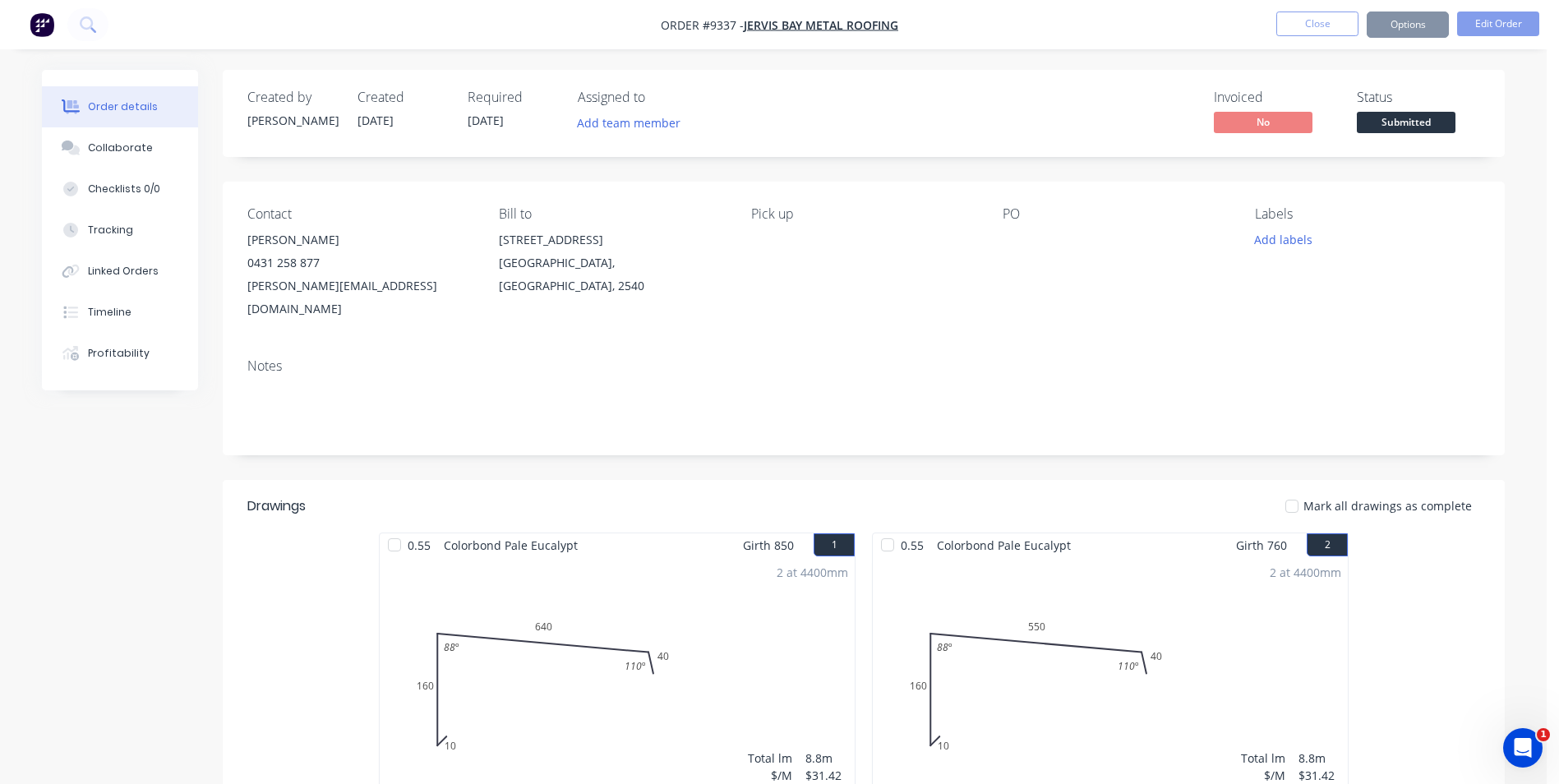
click at [1402, 32] on button "Options" at bounding box center [1408, 25] width 82 height 26
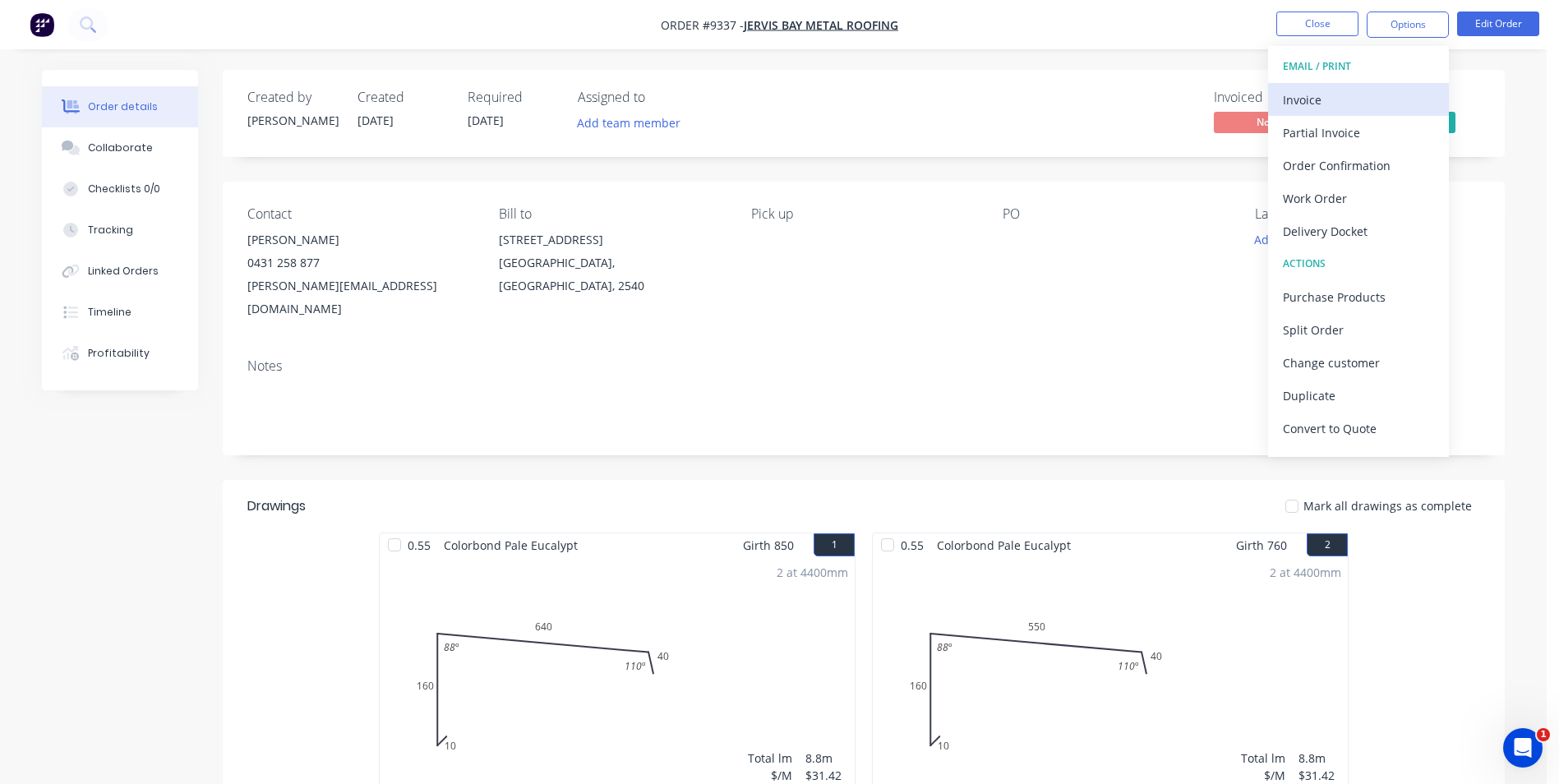
click at [1346, 110] on div "Invoice" at bounding box center [1359, 100] width 151 height 24
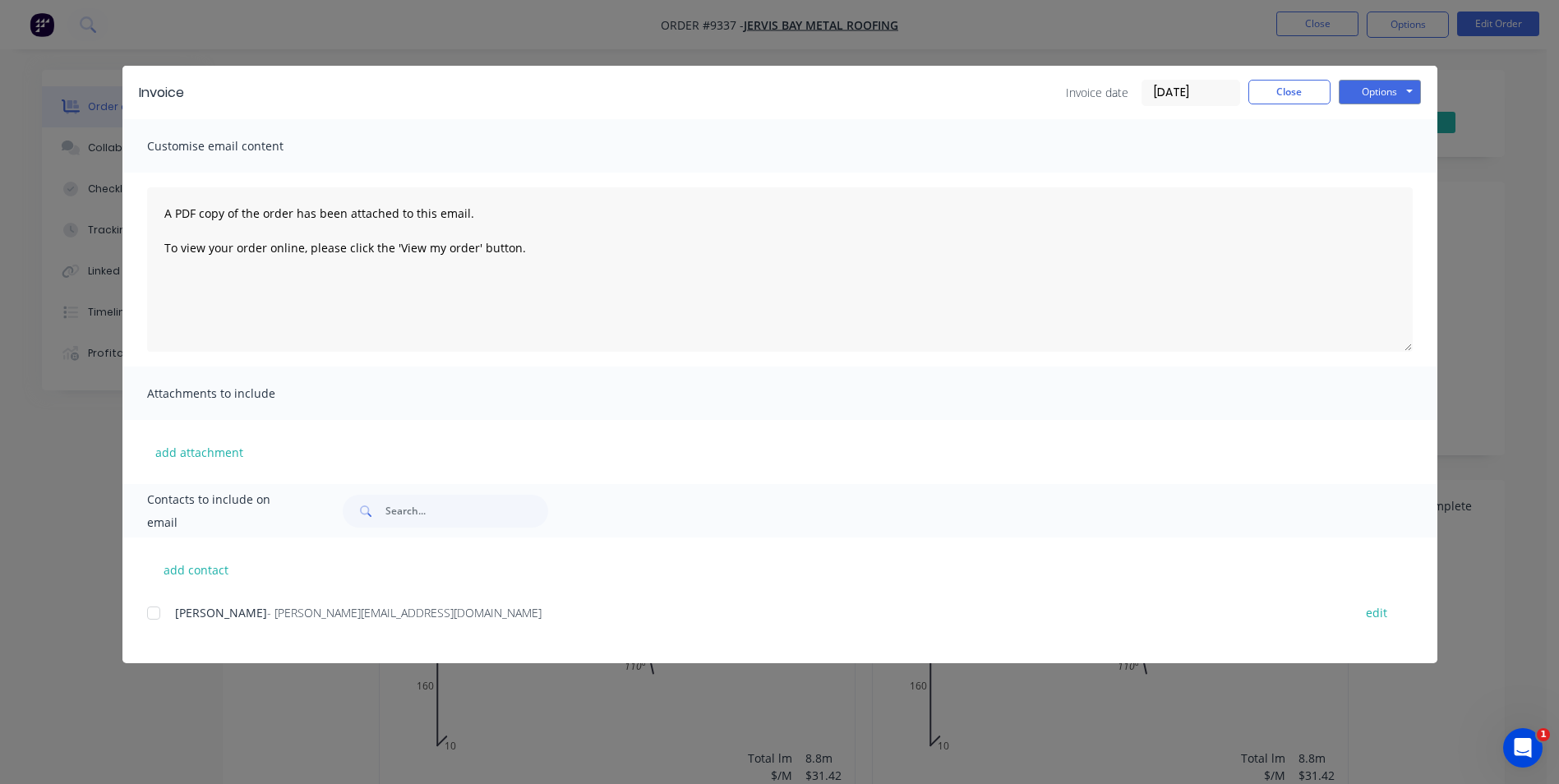
click at [152, 618] on div at bounding box center [154, 613] width 33 height 33
click at [1339, 87] on button "Options" at bounding box center [1380, 92] width 82 height 25
click at [1384, 172] on button "Email" at bounding box center [1392, 175] width 105 height 27
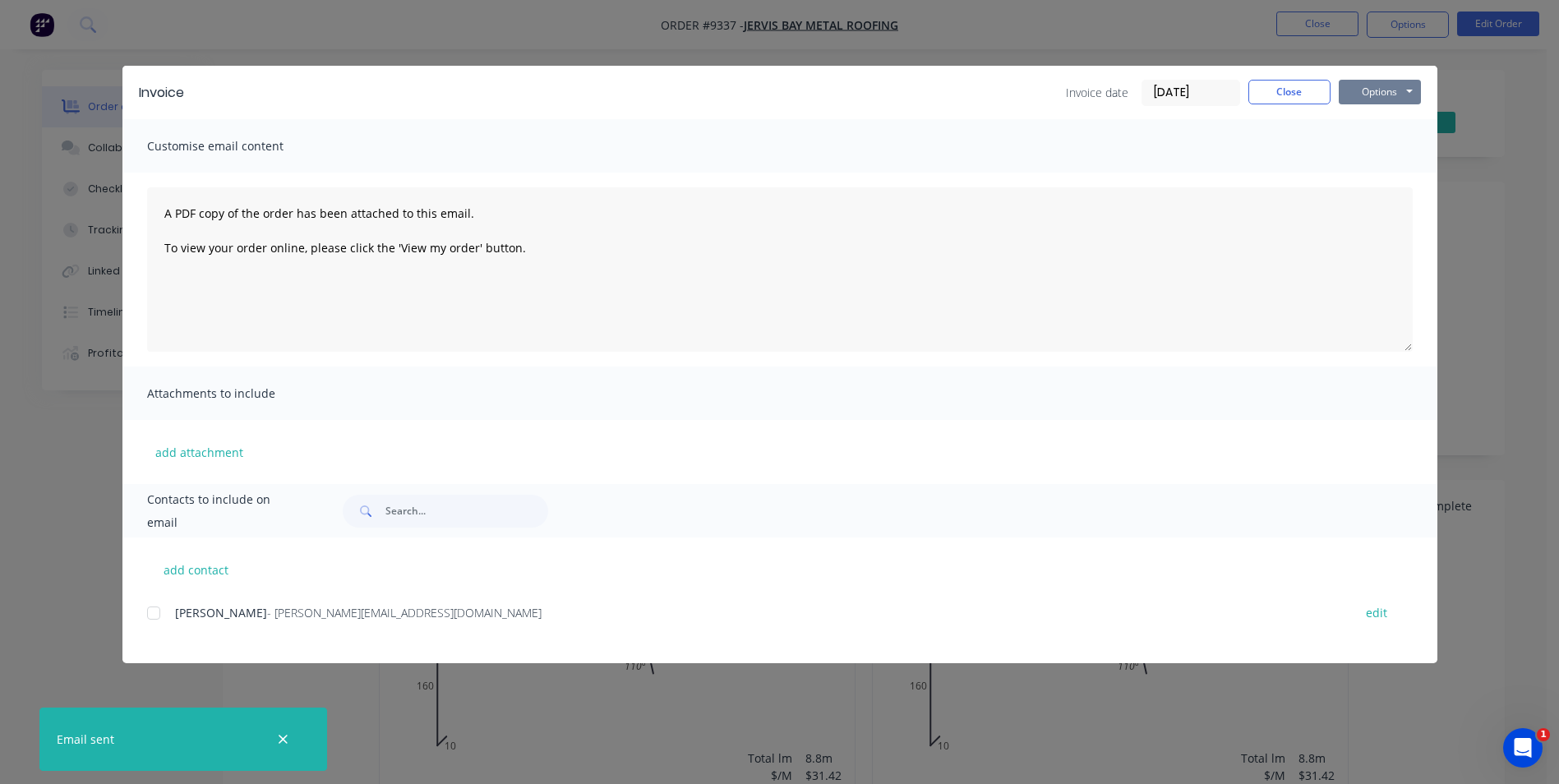
click at [1361, 86] on button "Options" at bounding box center [1380, 92] width 82 height 25
click at [1369, 169] on button "Email" at bounding box center [1392, 175] width 105 height 27
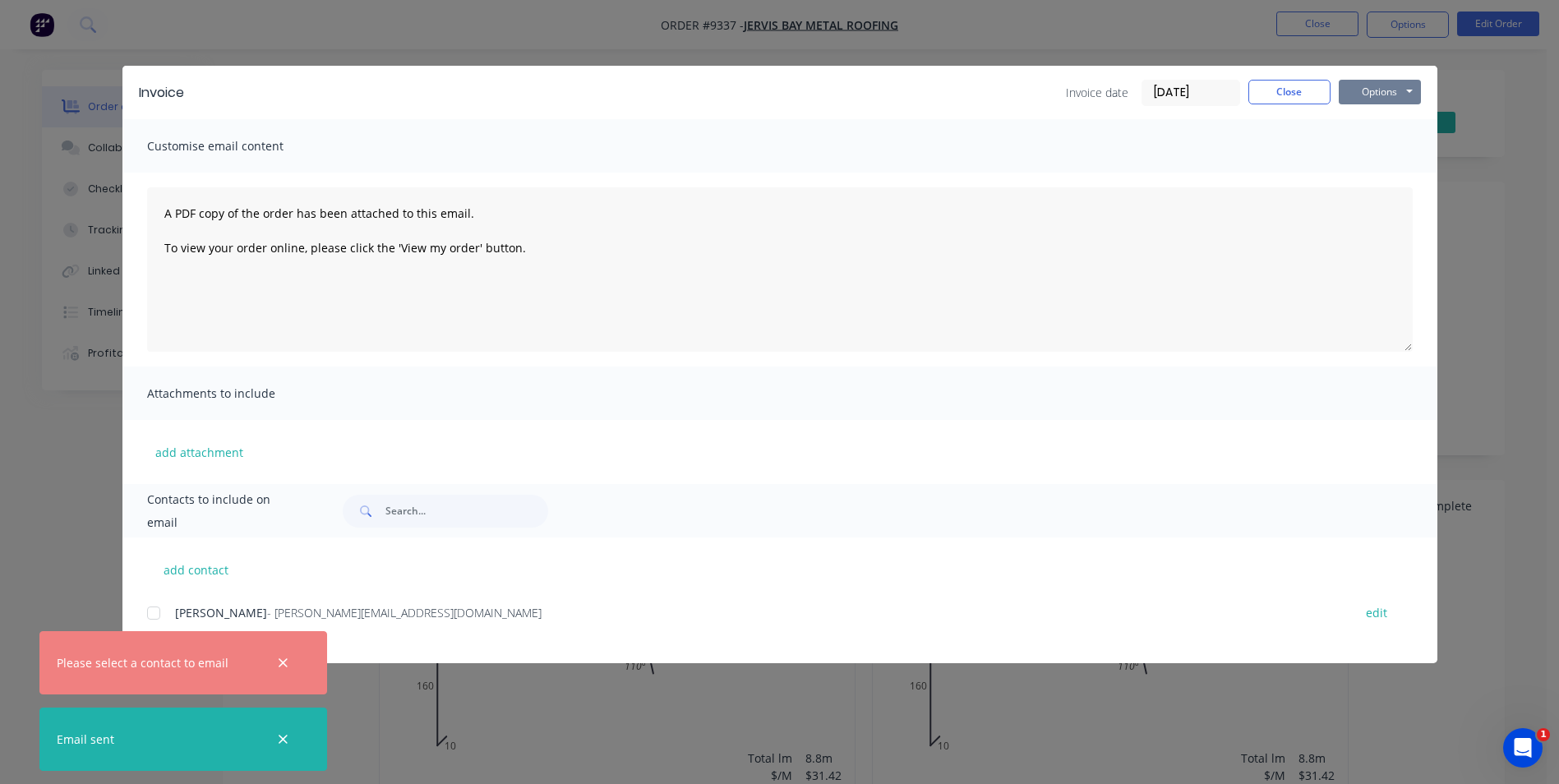
click at [1354, 100] on button "Options" at bounding box center [1380, 92] width 82 height 25
click at [1369, 125] on button "Preview" at bounding box center [1392, 121] width 105 height 27
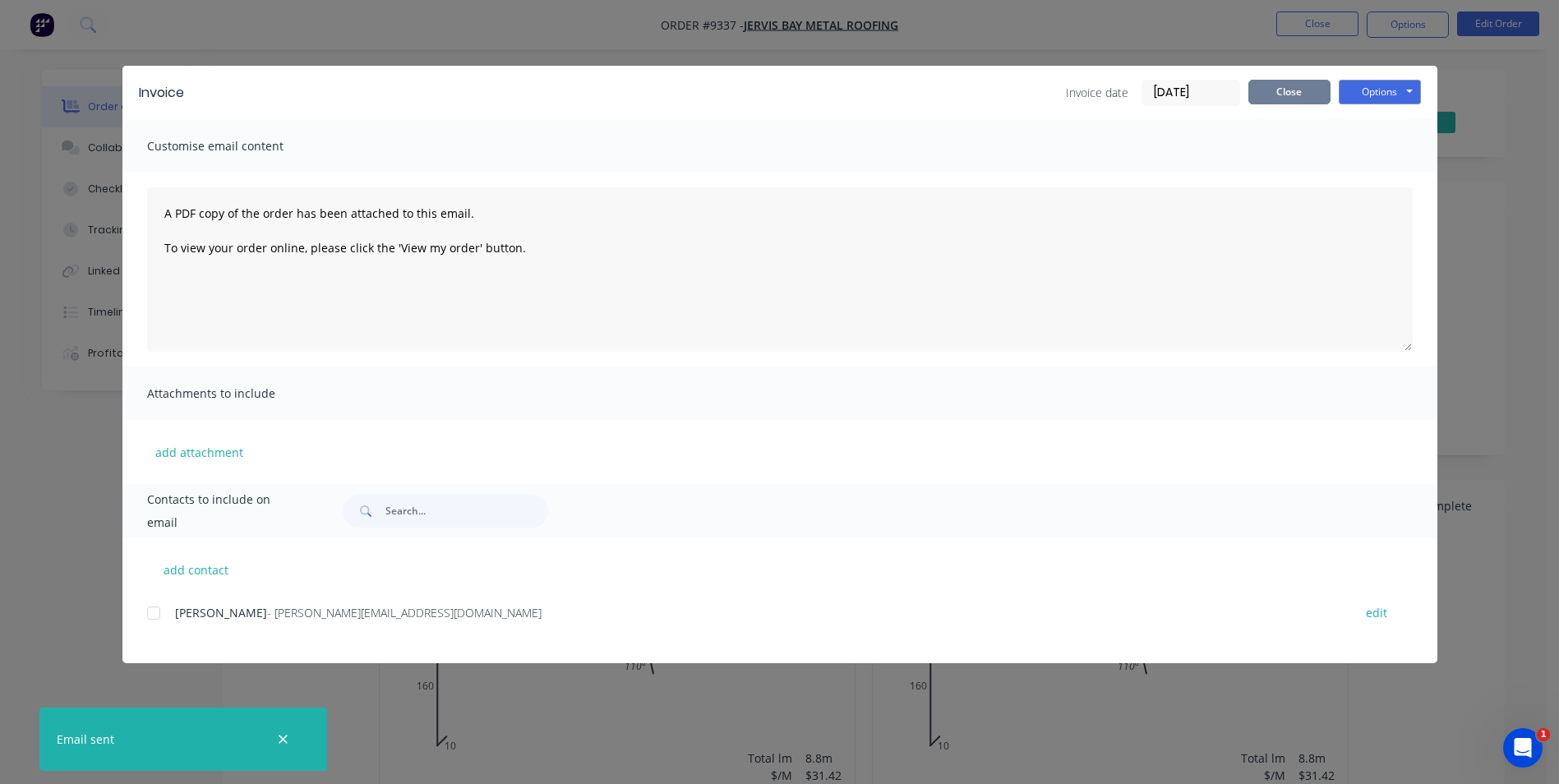
click at [1284, 86] on button "Close" at bounding box center [1290, 92] width 82 height 25
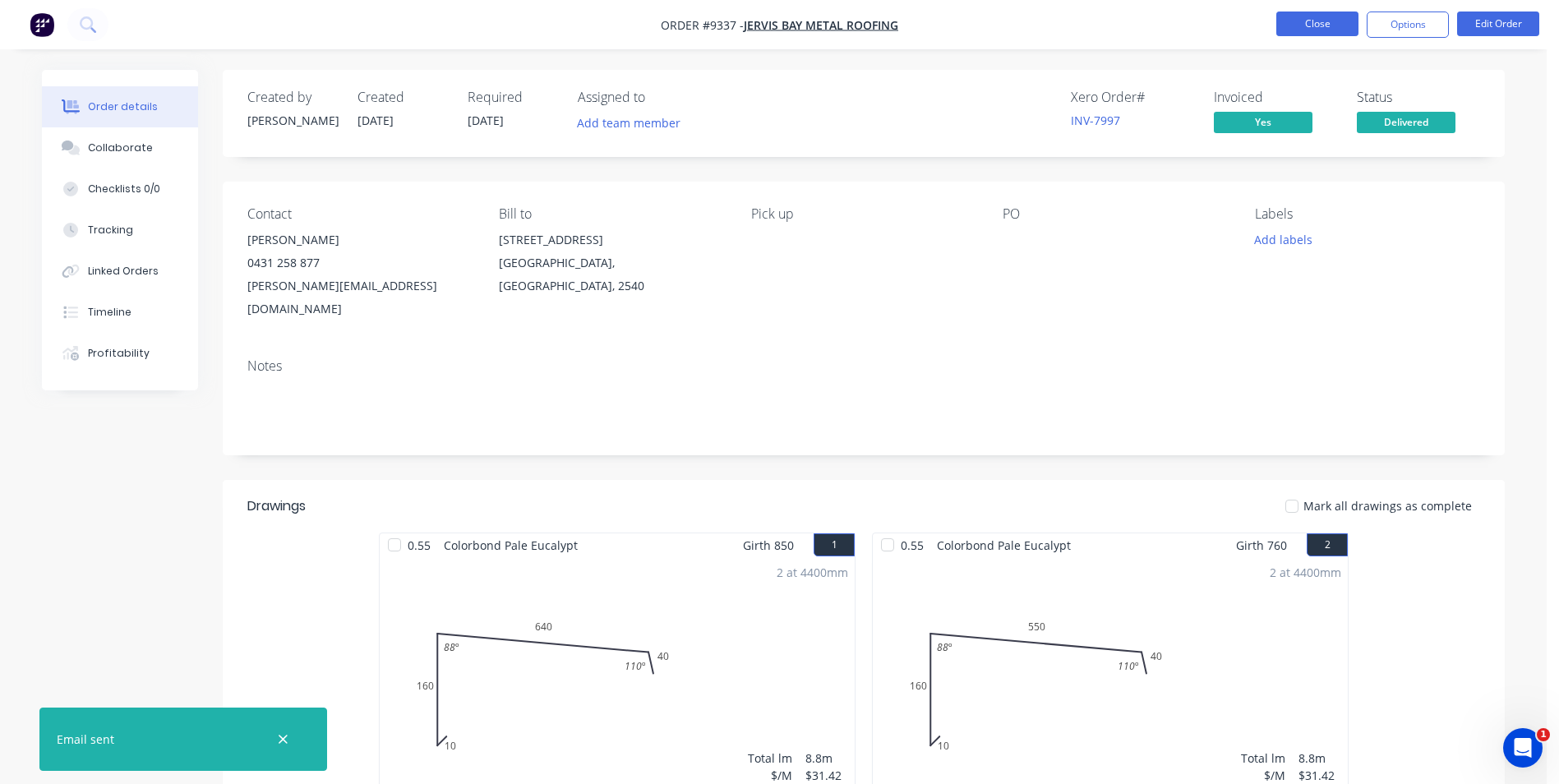
click at [1294, 32] on button "Close" at bounding box center [1318, 24] width 82 height 25
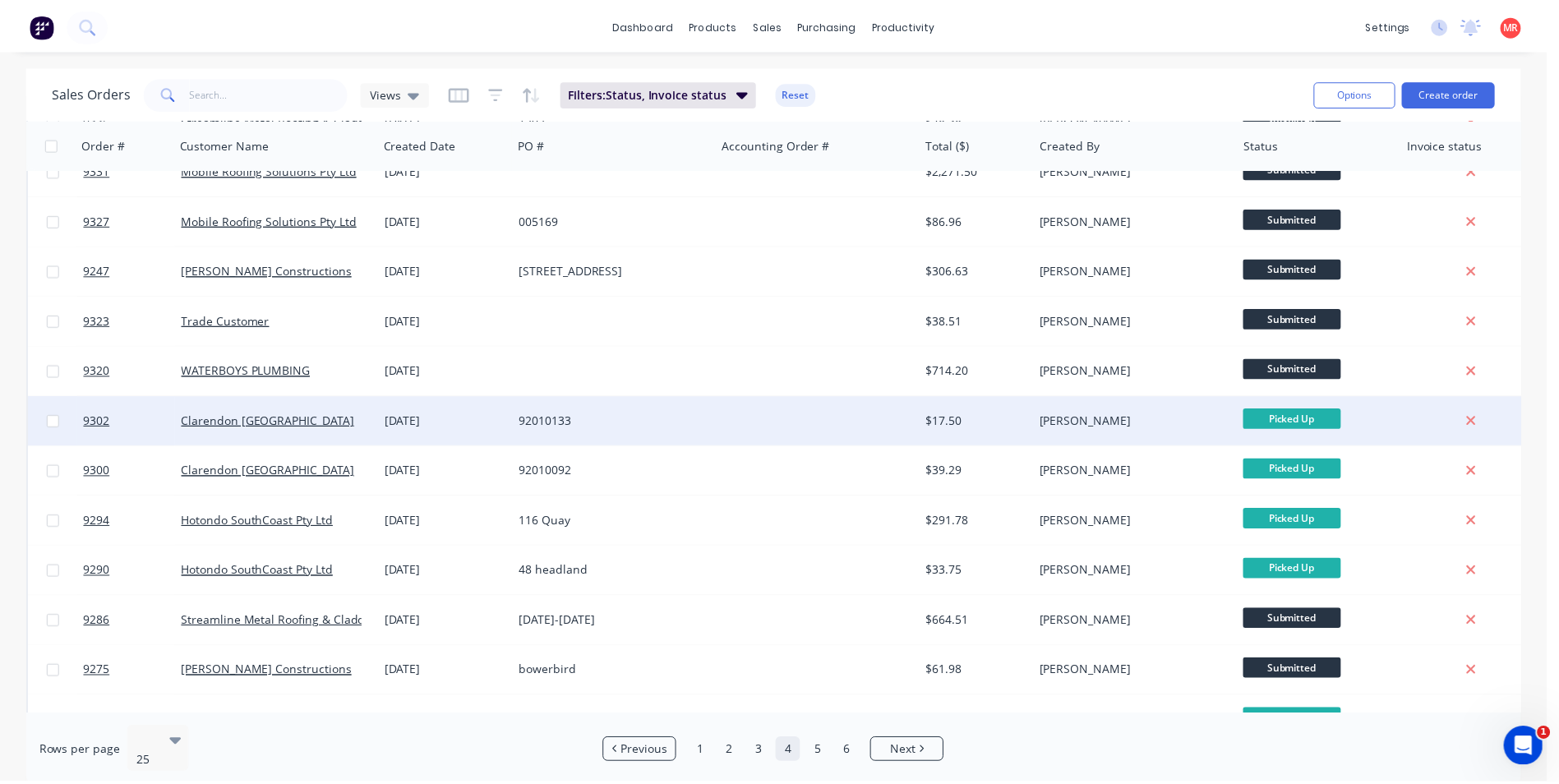
scroll to position [165, 0]
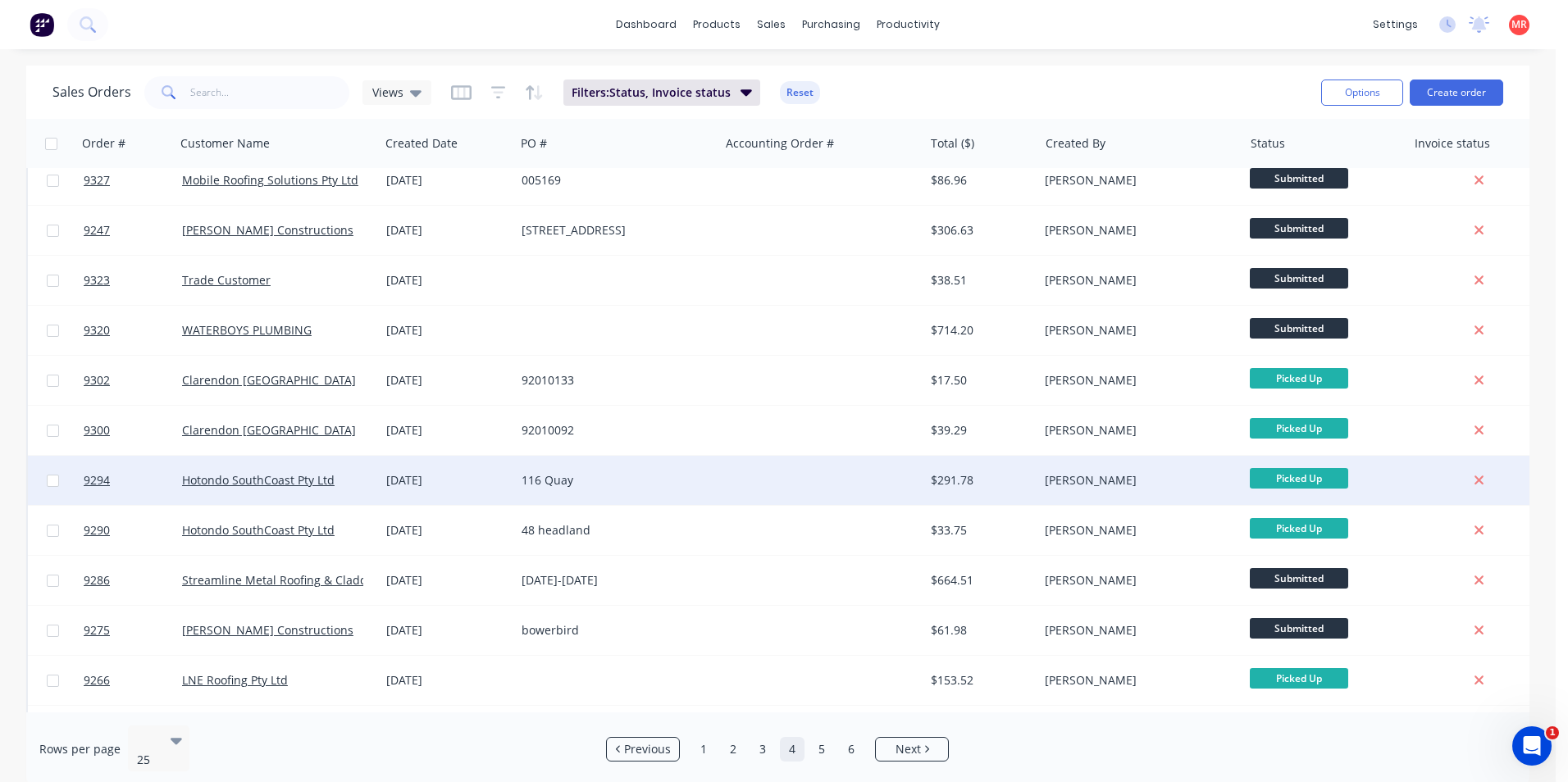
click at [705, 483] on div "116 Quay" at bounding box center [617, 480] width 191 height 16
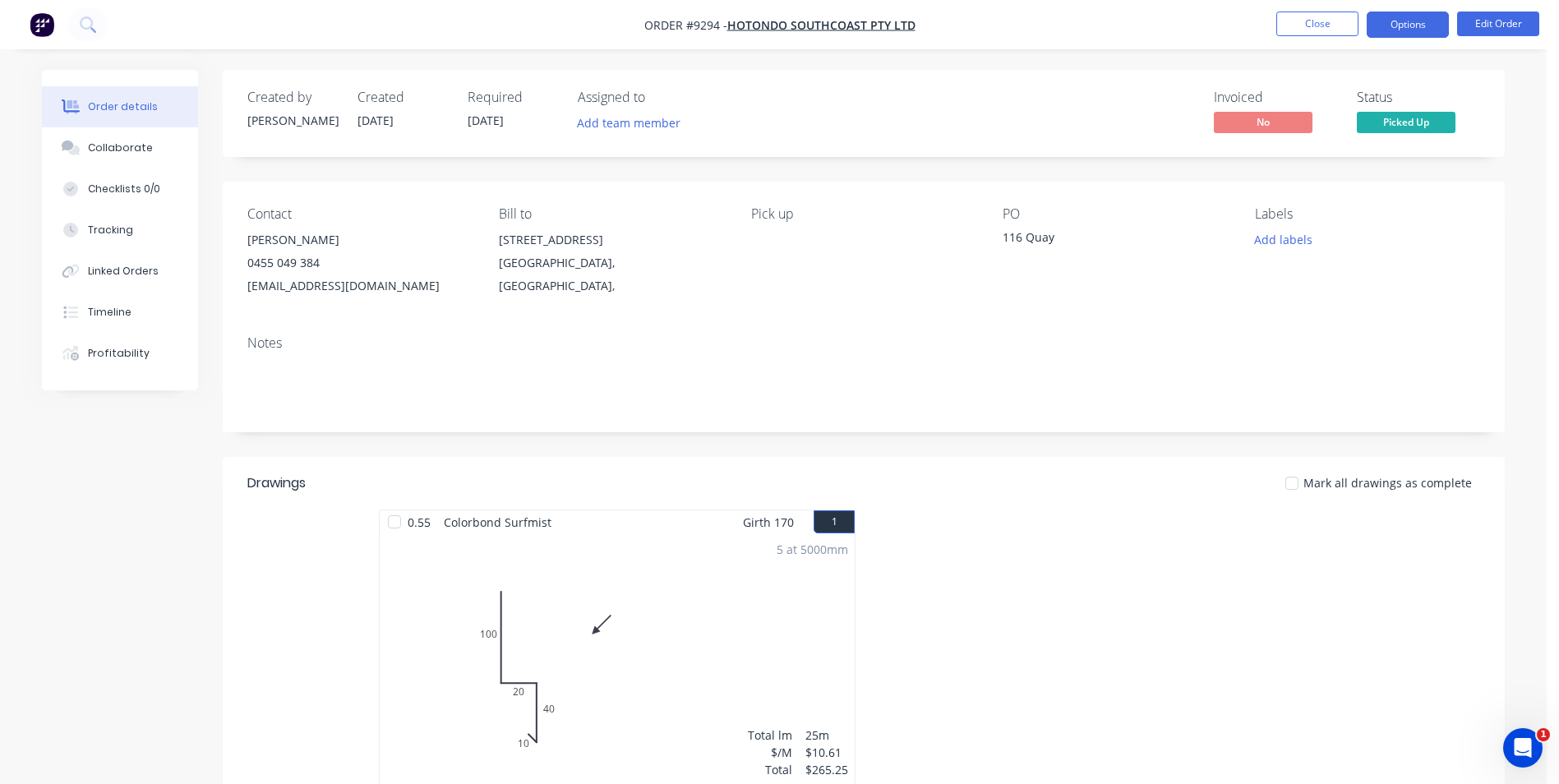
click at [1382, 27] on button "Options" at bounding box center [1408, 25] width 82 height 26
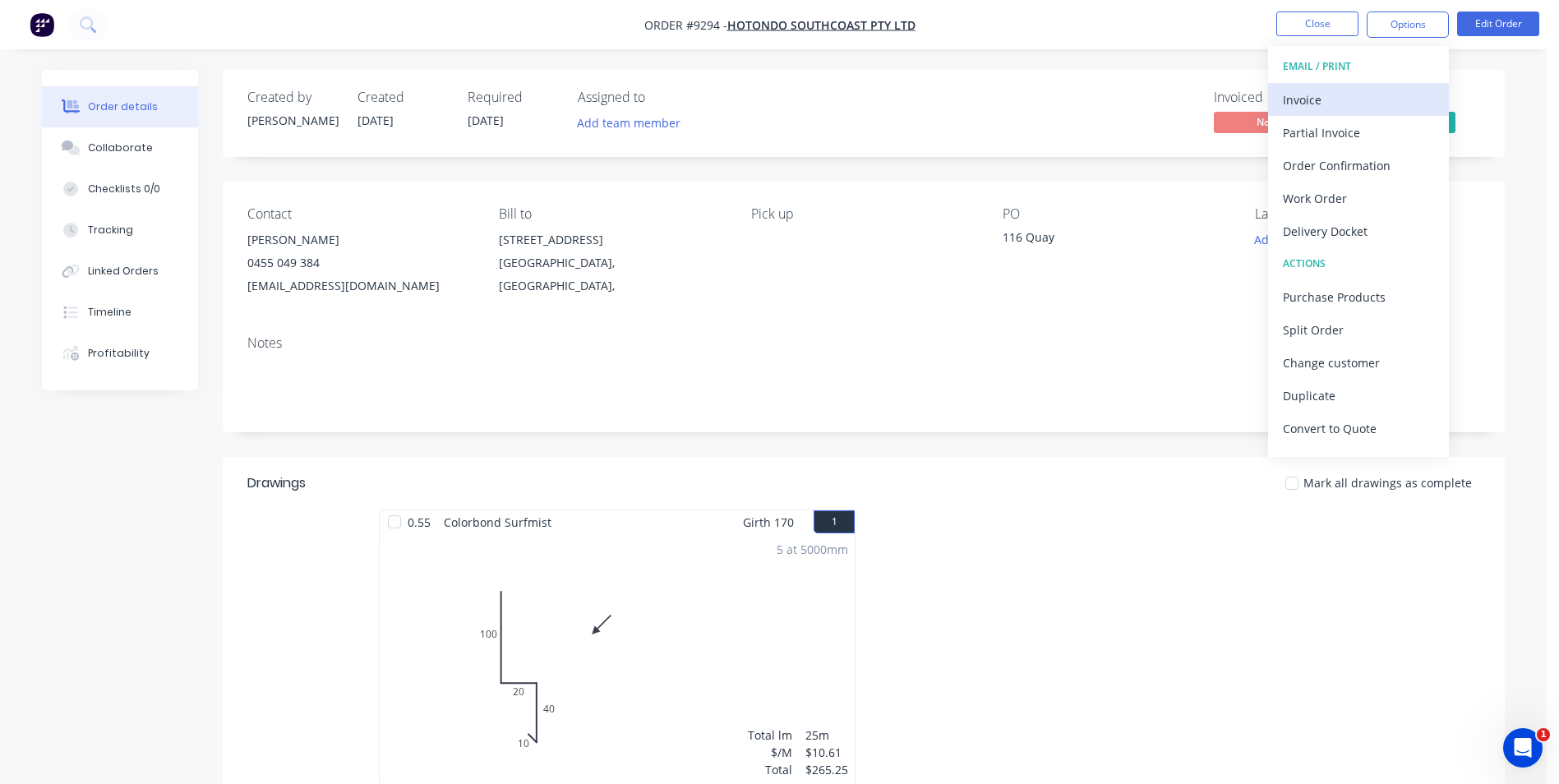
click at [1339, 103] on div "Invoice" at bounding box center [1359, 100] width 151 height 24
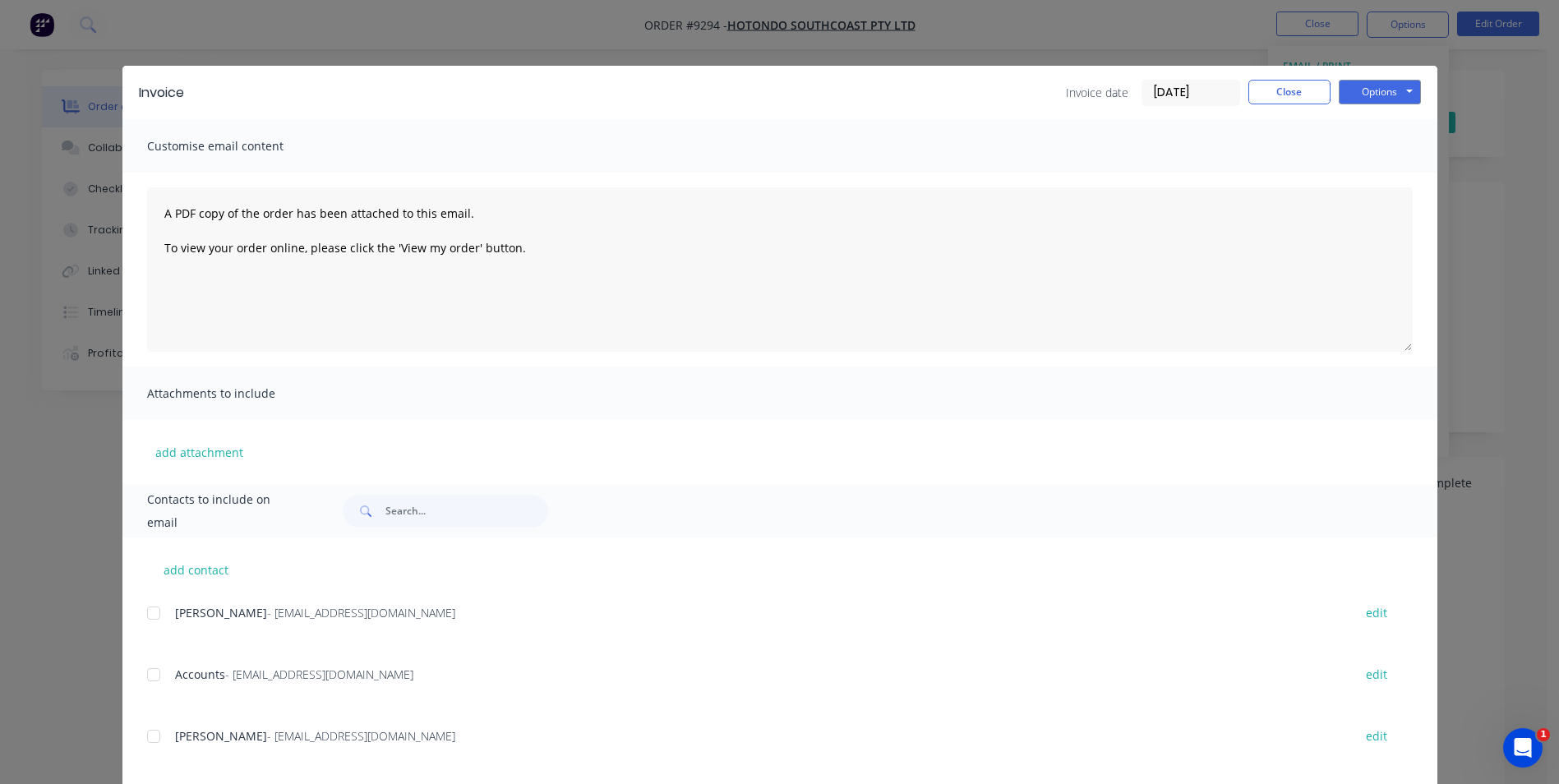
click at [146, 674] on div at bounding box center [154, 675] width 33 height 33
click at [1383, 83] on button "Options" at bounding box center [1380, 92] width 82 height 25
click at [1348, 166] on button "Email" at bounding box center [1392, 175] width 105 height 27
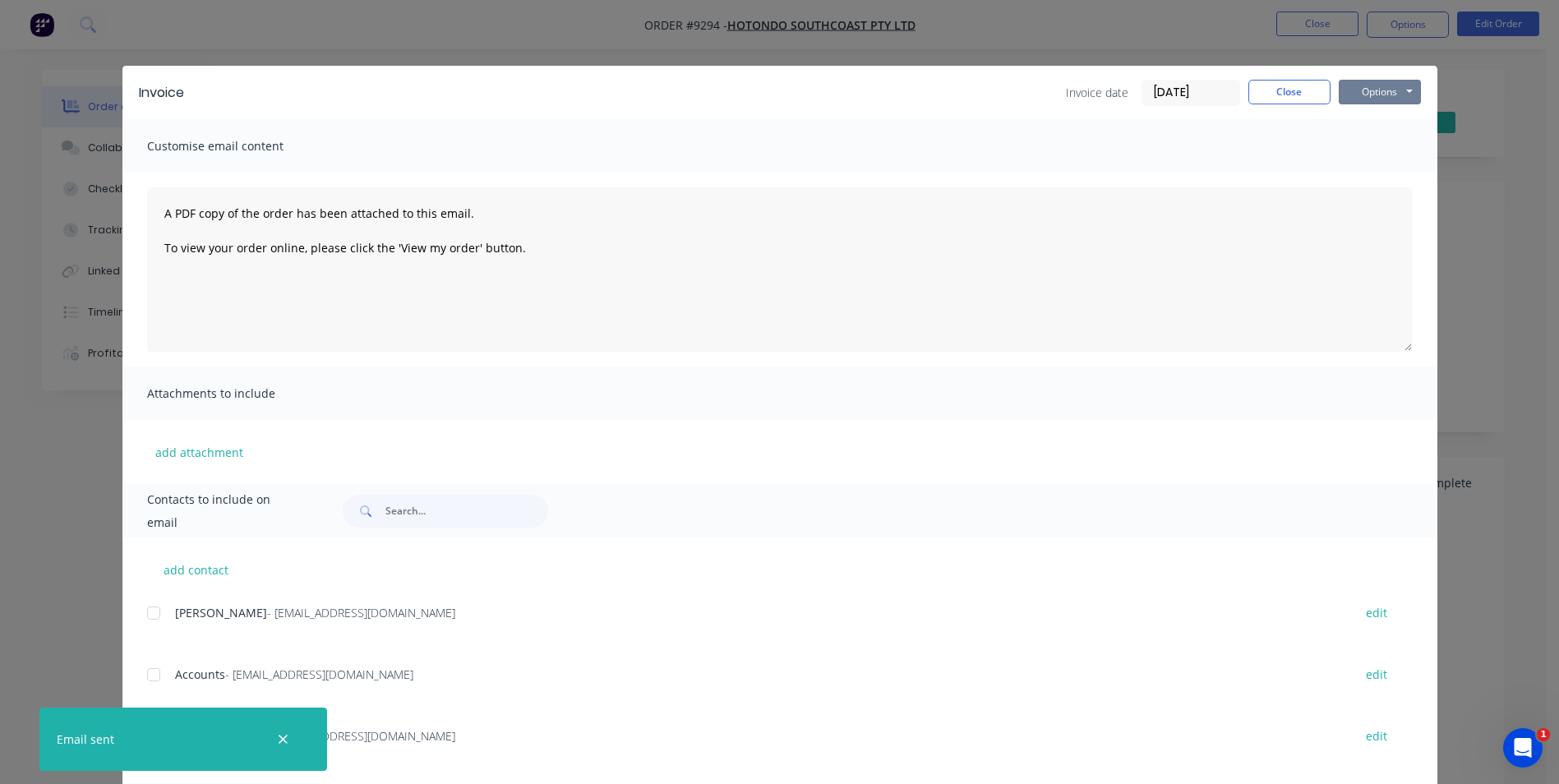
click at [1376, 88] on button "Options" at bounding box center [1380, 92] width 82 height 25
click at [1371, 148] on button "Print" at bounding box center [1392, 148] width 105 height 27
click at [1299, 86] on button "Close" at bounding box center [1290, 92] width 82 height 25
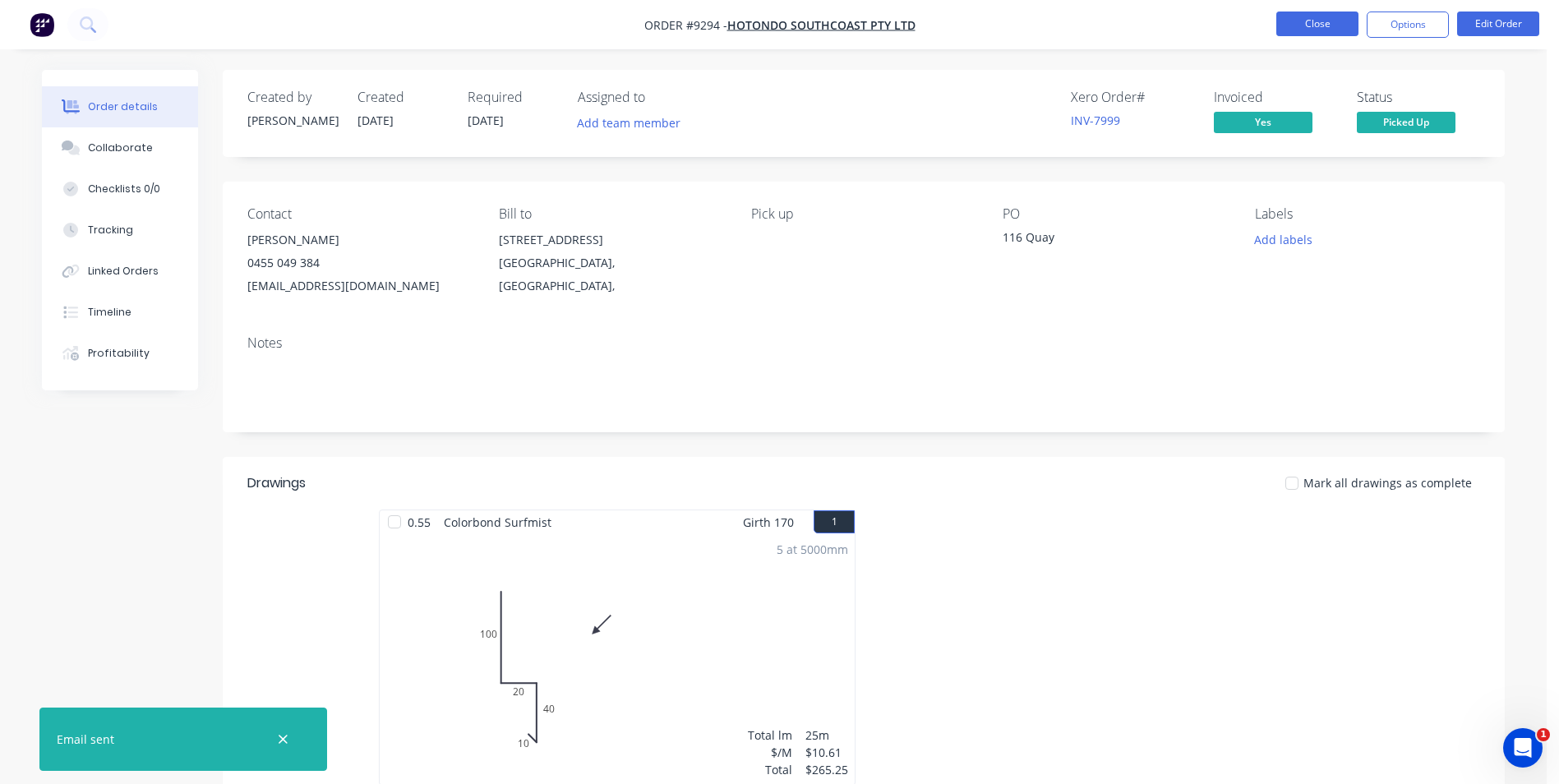
click at [1321, 24] on button "Close" at bounding box center [1318, 24] width 82 height 25
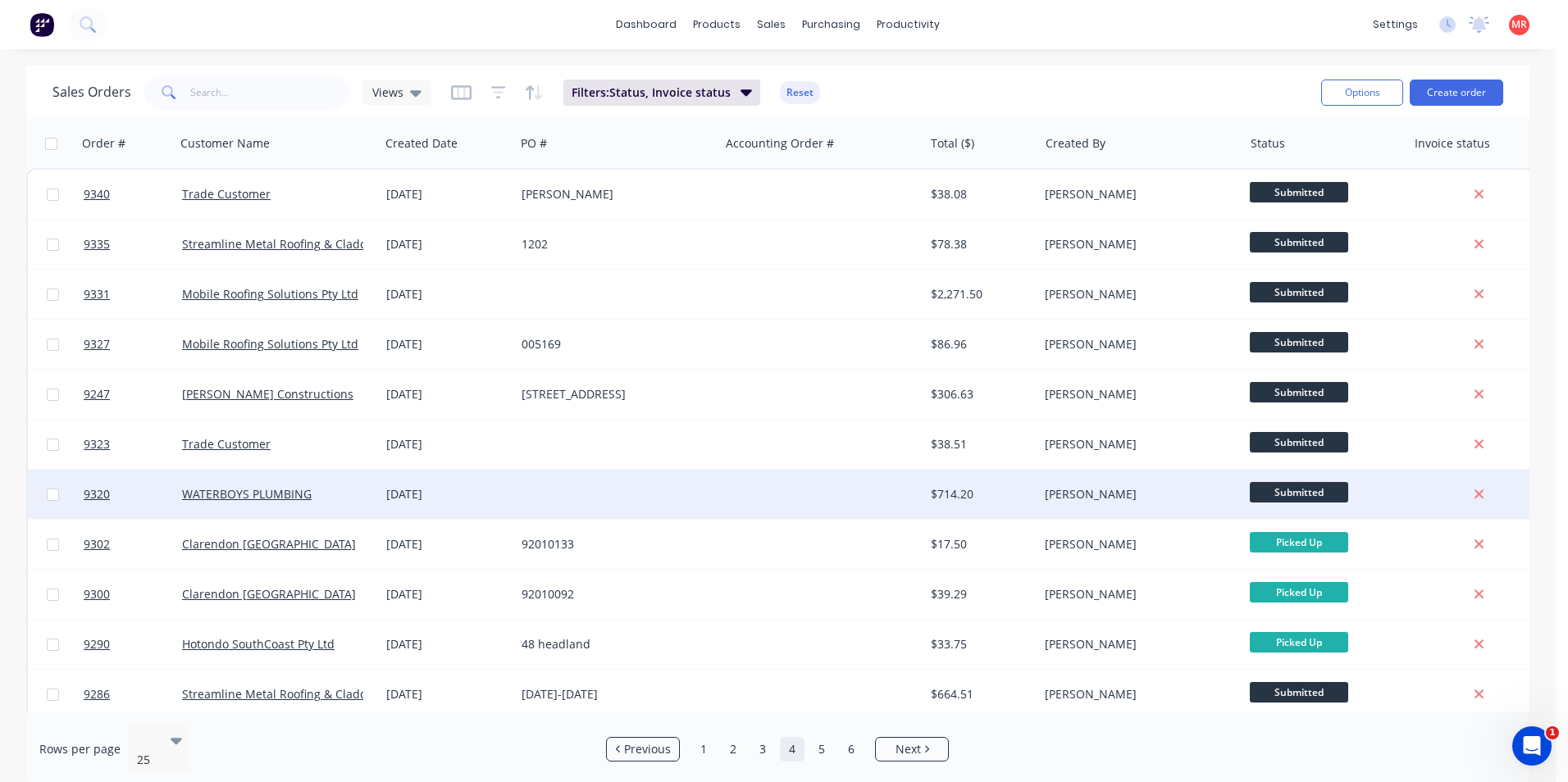
click at [797, 496] on div at bounding box center [821, 494] width 204 height 49
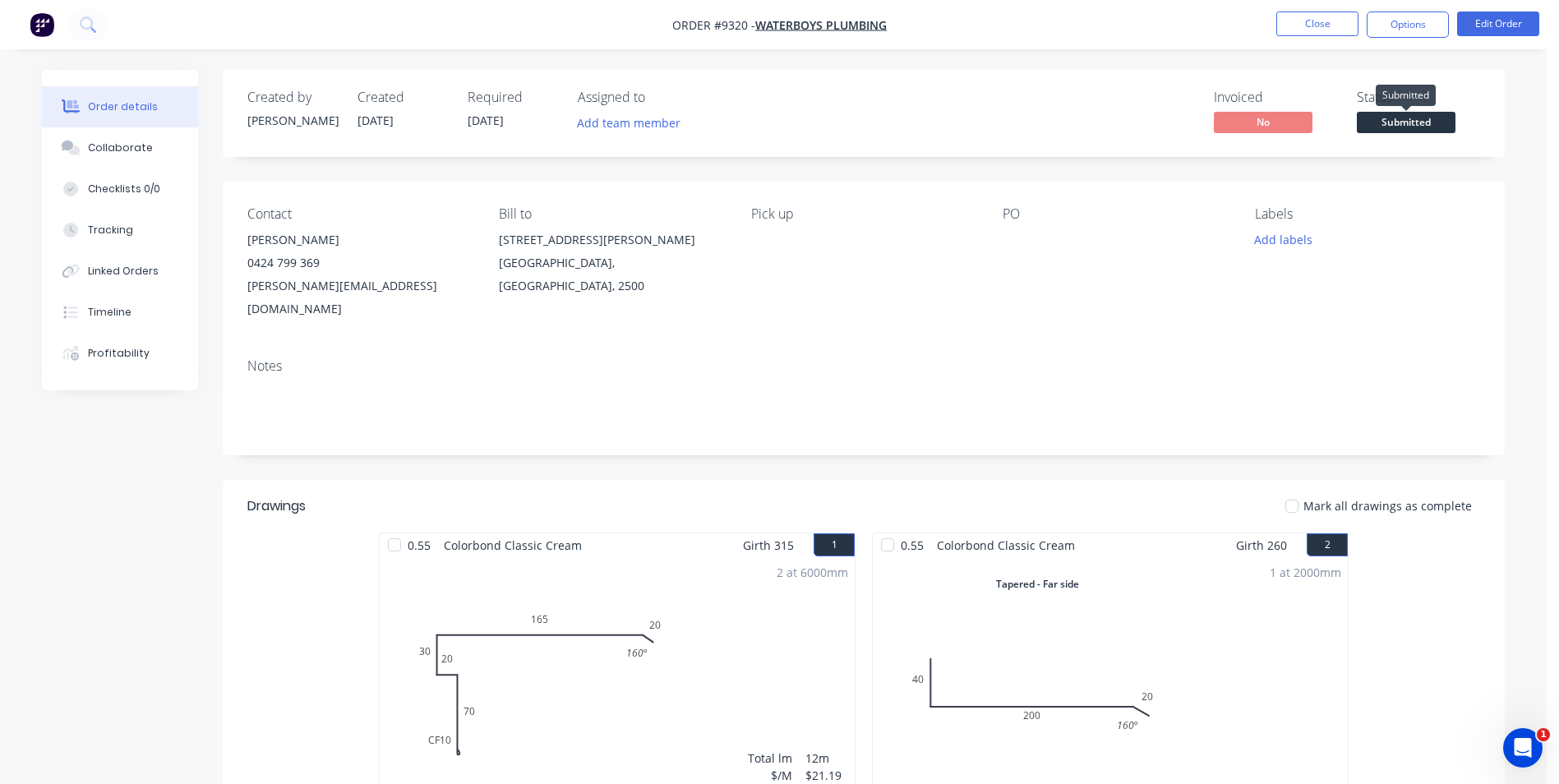
click at [1407, 122] on span "Submitted" at bounding box center [1407, 122] width 99 height 21
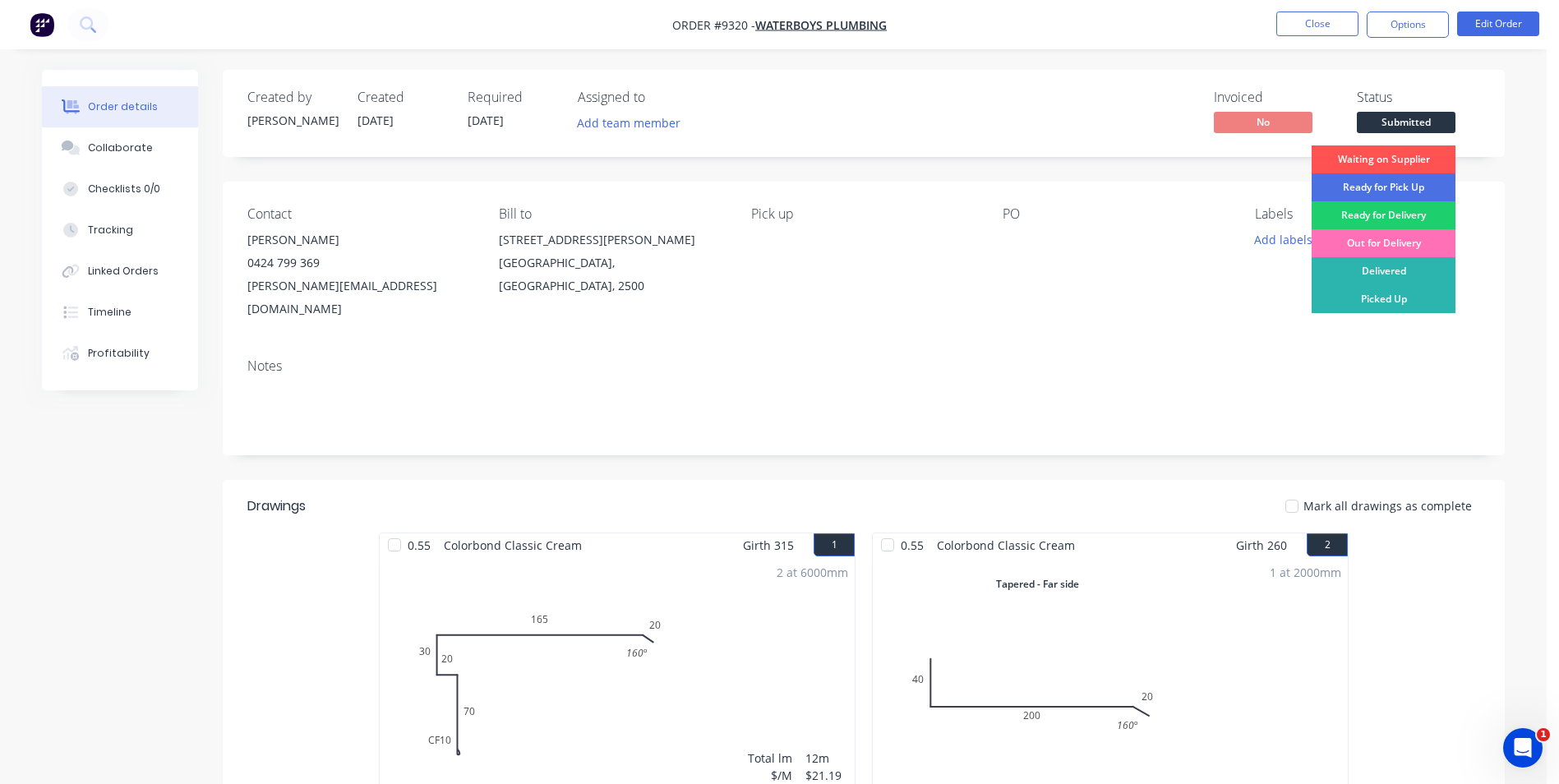
drag, startPoint x: 1400, startPoint y: 271, endPoint x: 1393, endPoint y: 221, distance: 50.5
click at [1399, 271] on div "Delivered" at bounding box center [1384, 271] width 144 height 28
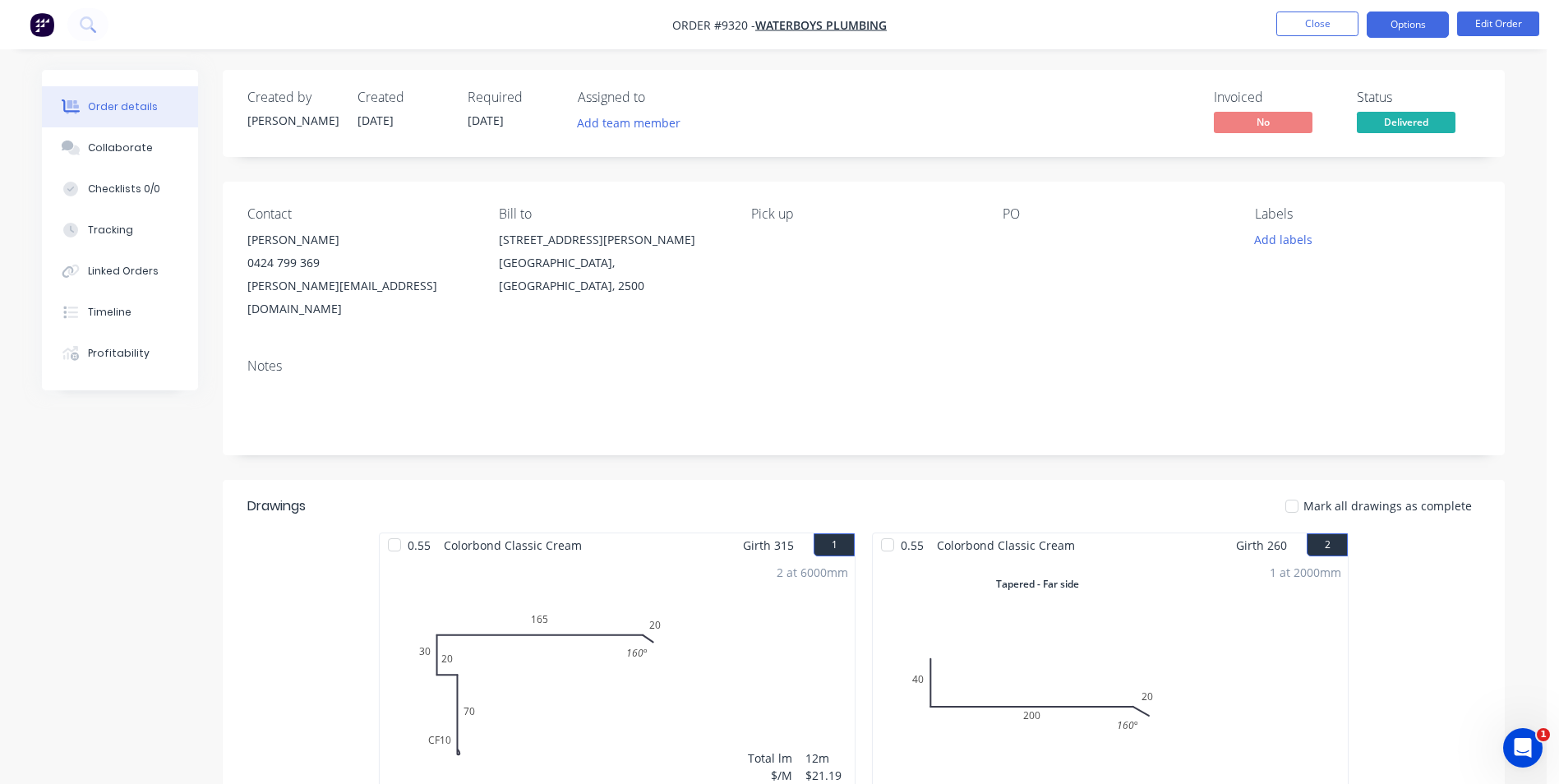
click at [1401, 26] on button "Options" at bounding box center [1408, 25] width 82 height 26
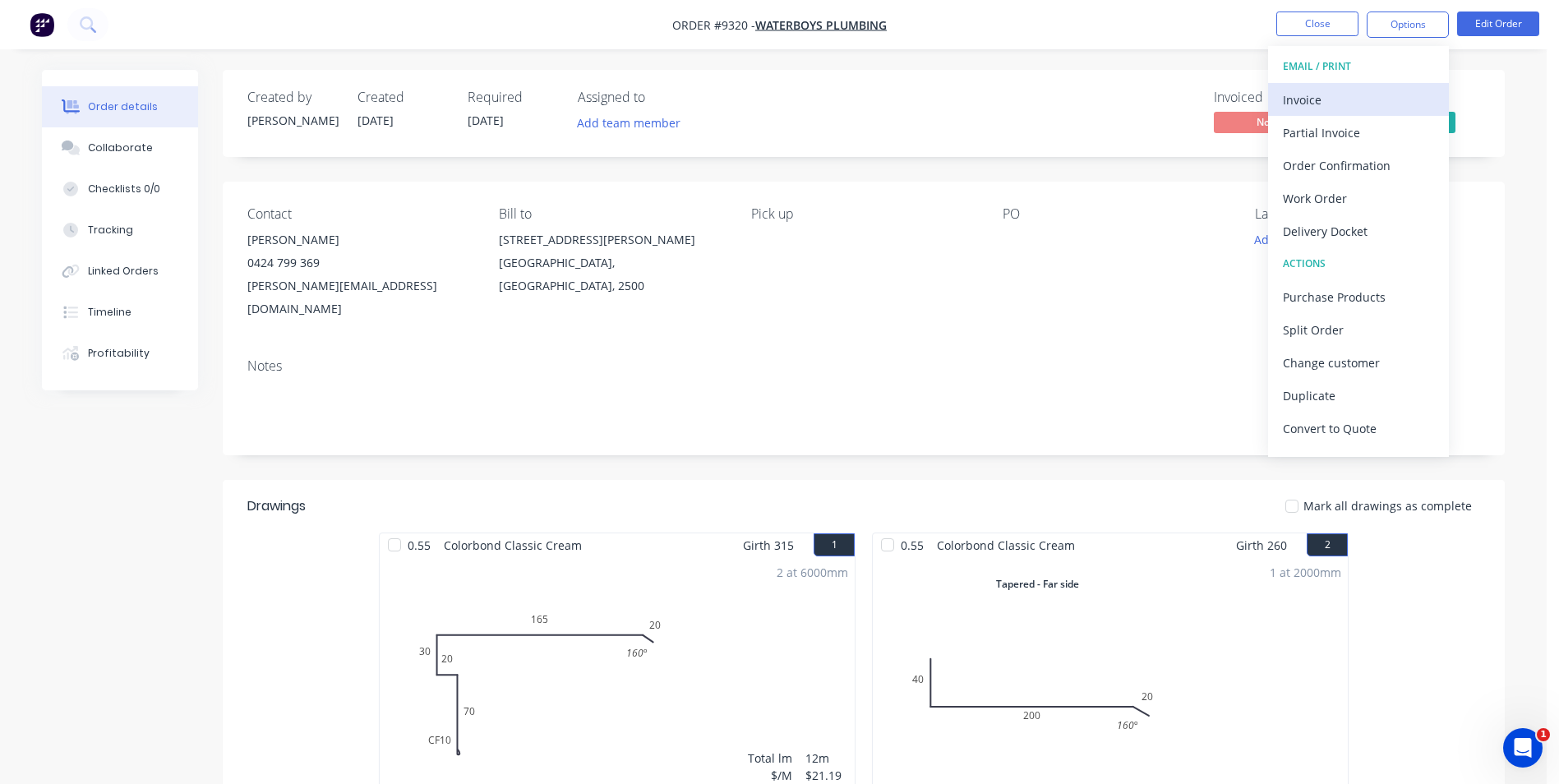
click at [1350, 113] on button "Invoice" at bounding box center [1359, 100] width 181 height 33
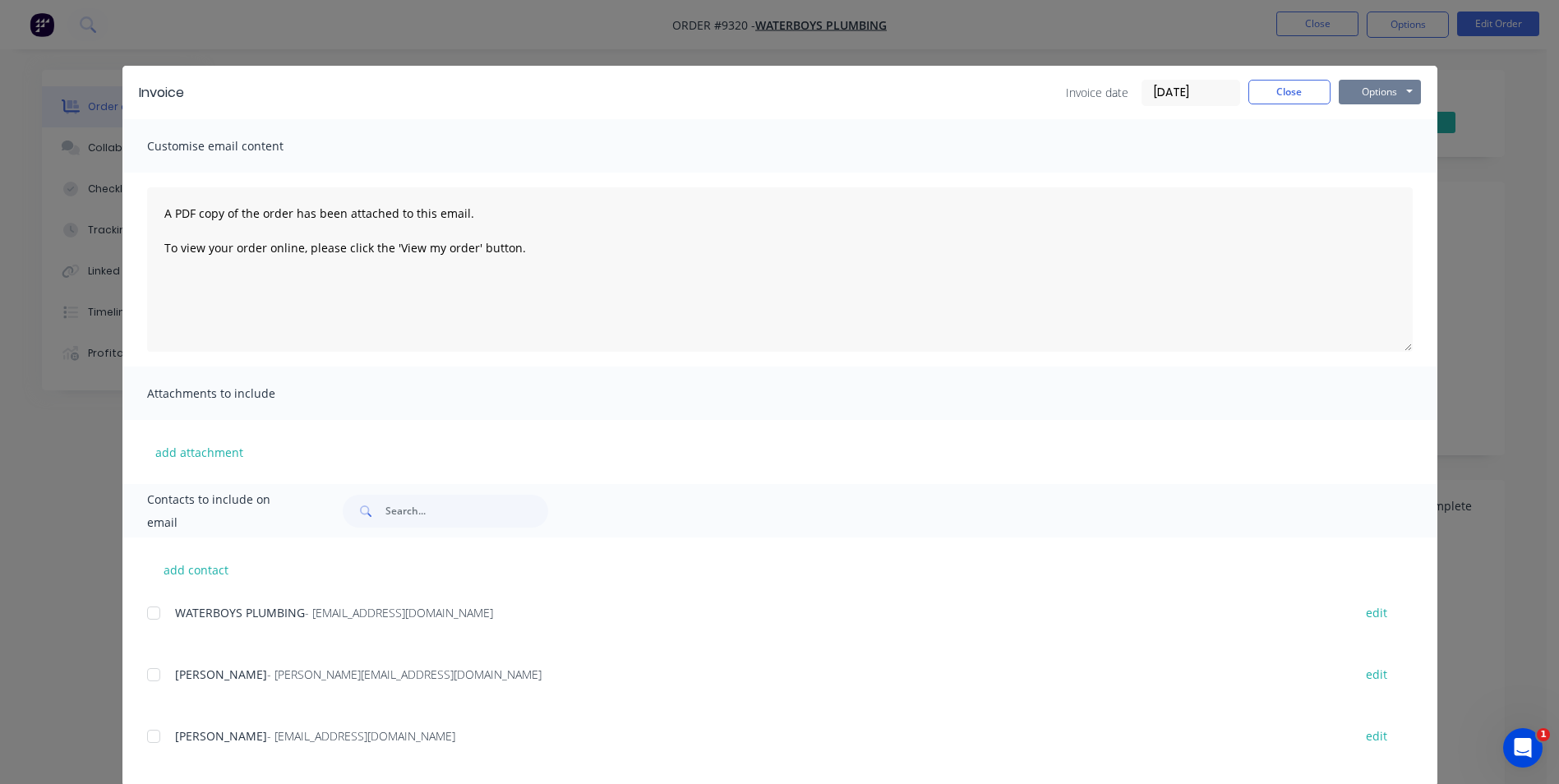
click at [1363, 96] on button "Options" at bounding box center [1380, 92] width 82 height 25
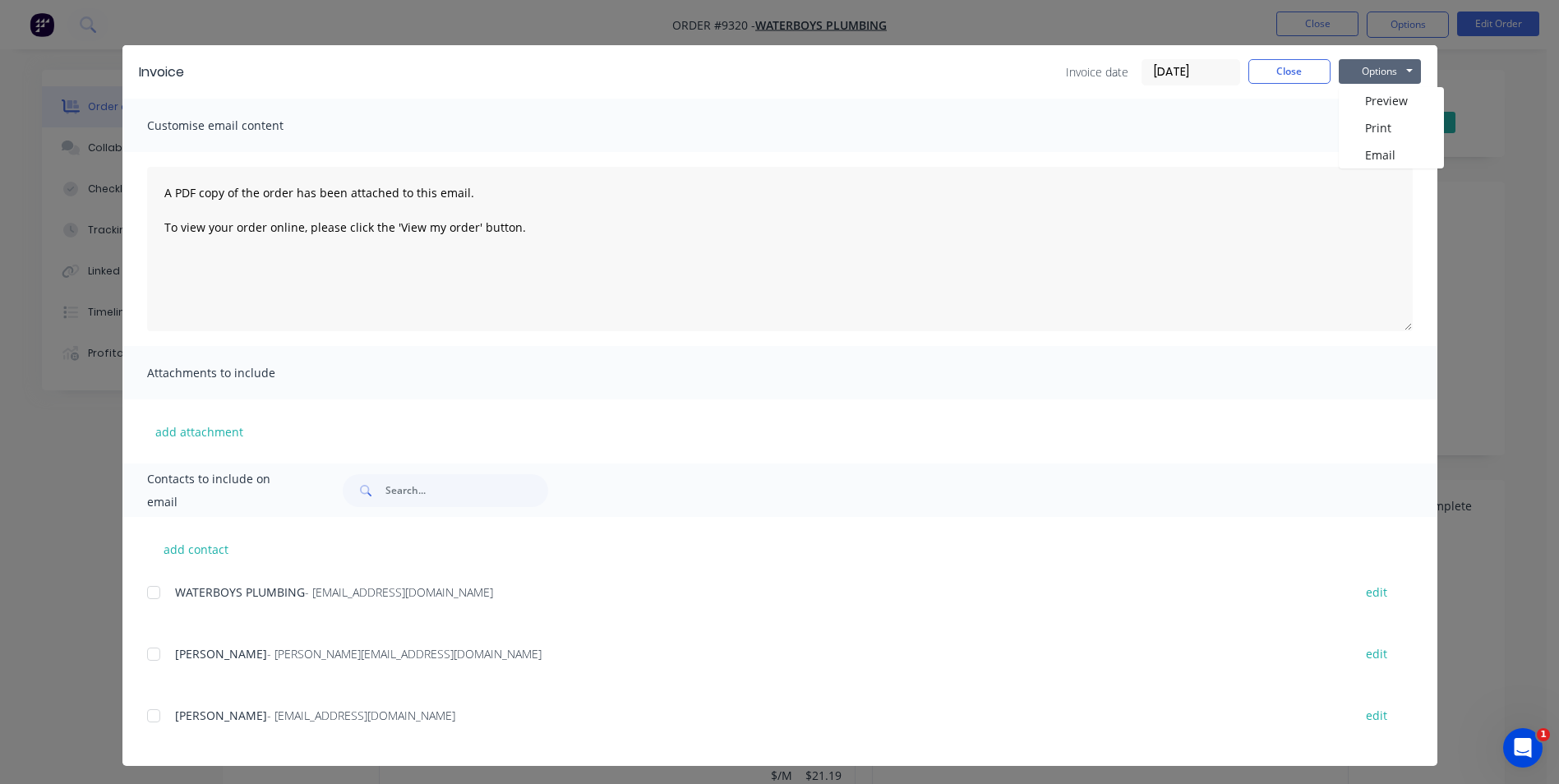
scroll to position [26, 0]
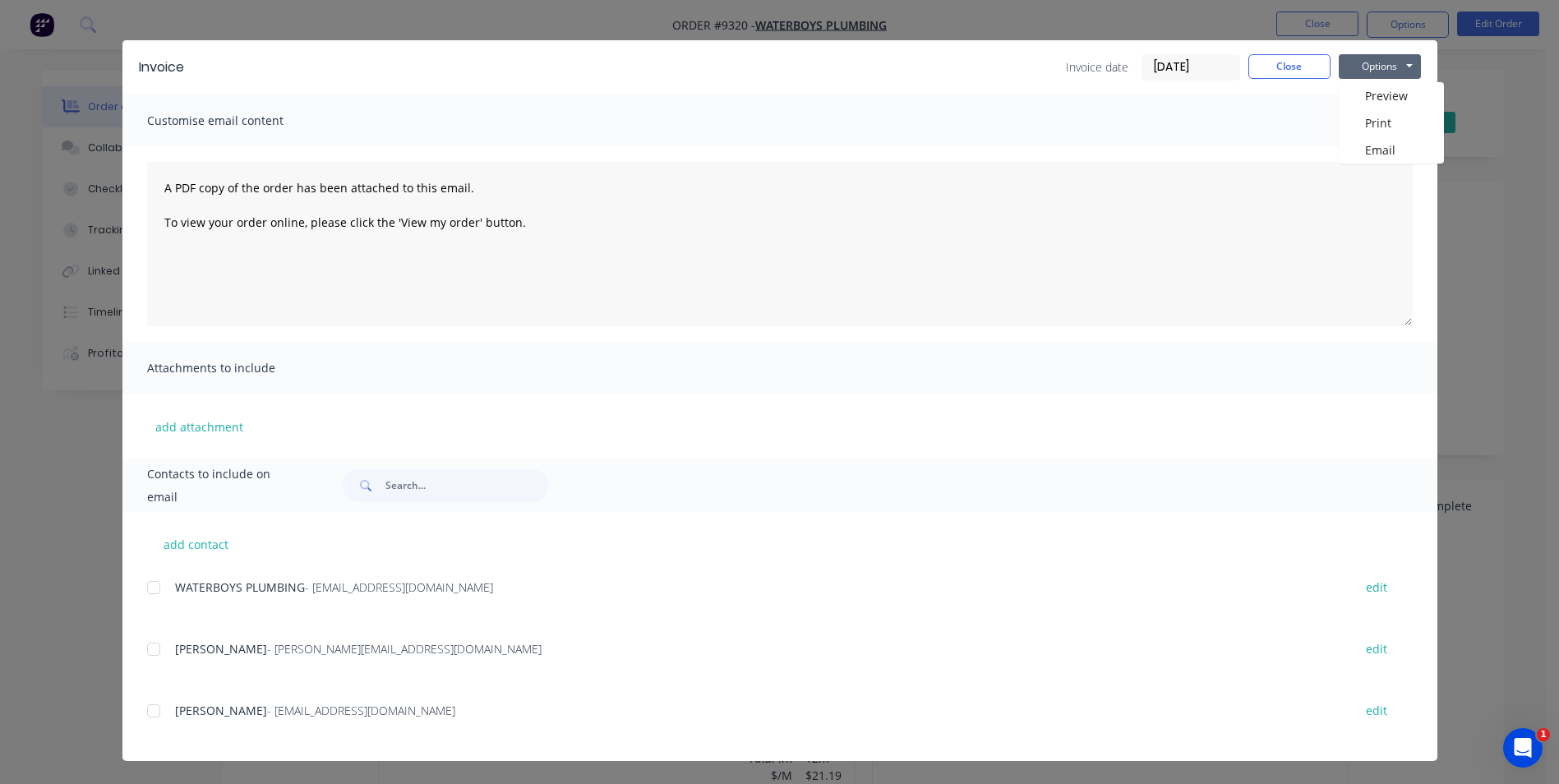
click at [155, 585] on div at bounding box center [154, 587] width 33 height 33
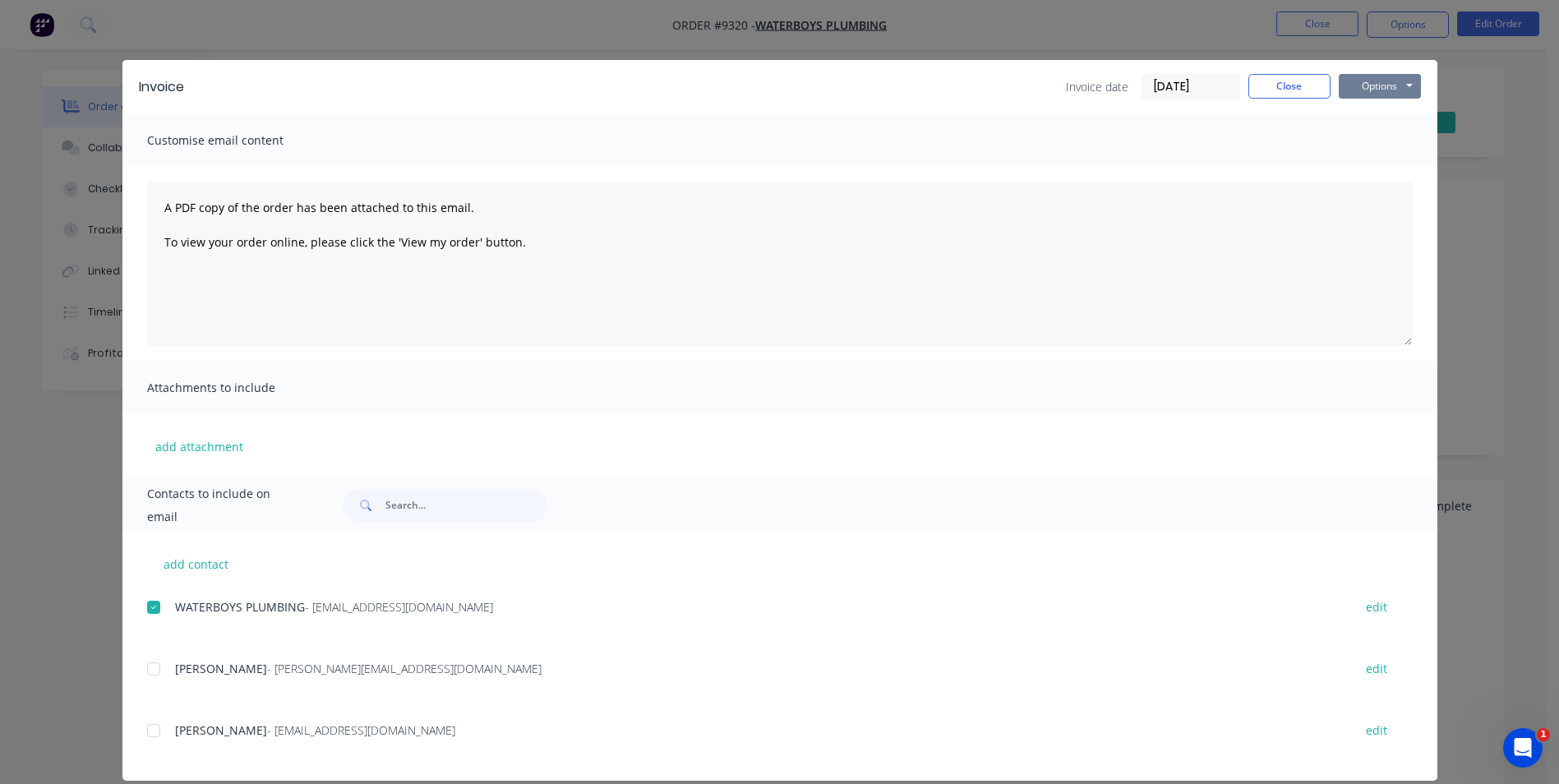
scroll to position [0, 0]
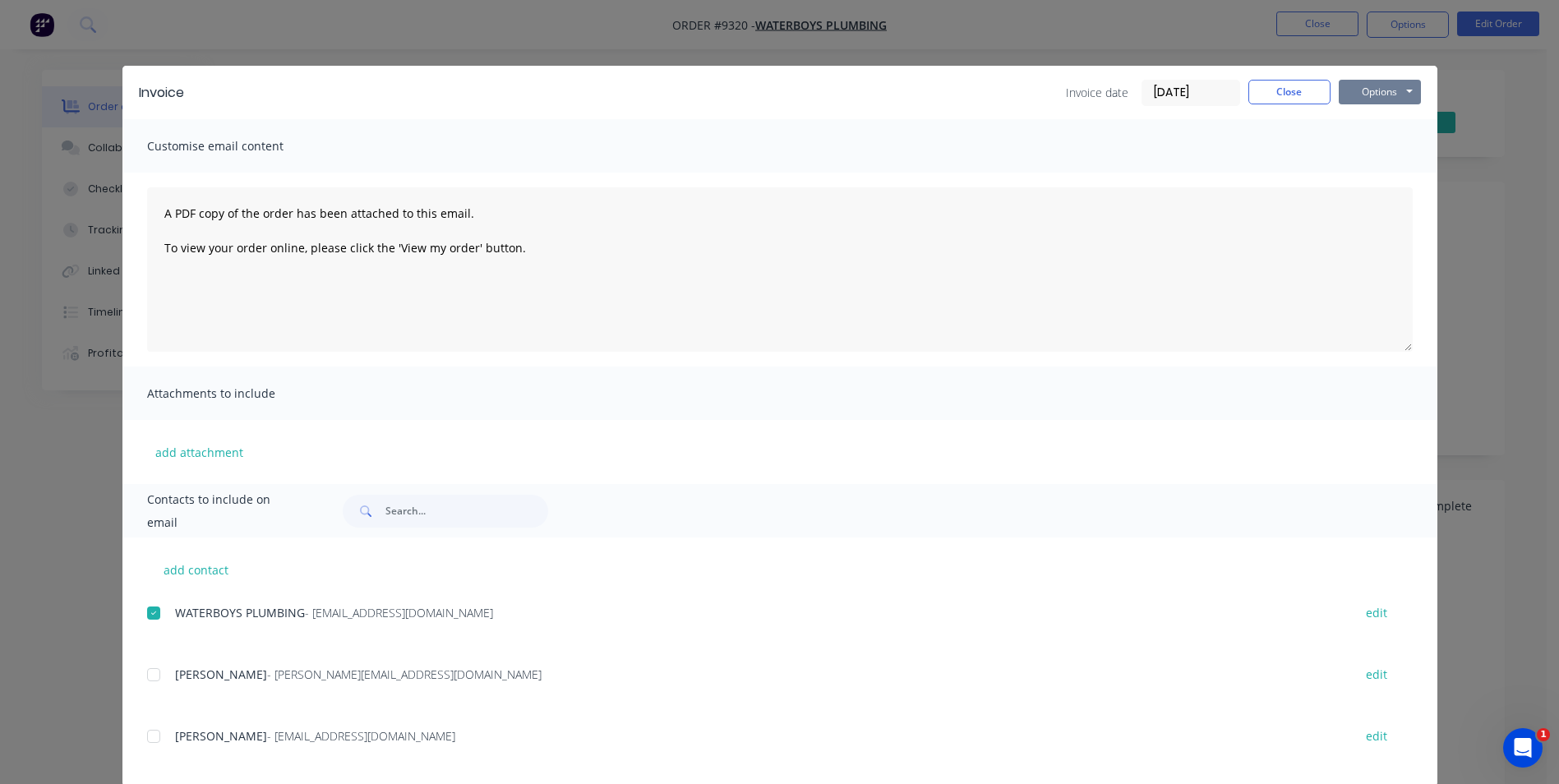
click at [1386, 85] on button "Options" at bounding box center [1380, 92] width 82 height 25
click at [1382, 172] on button "Email" at bounding box center [1392, 175] width 105 height 27
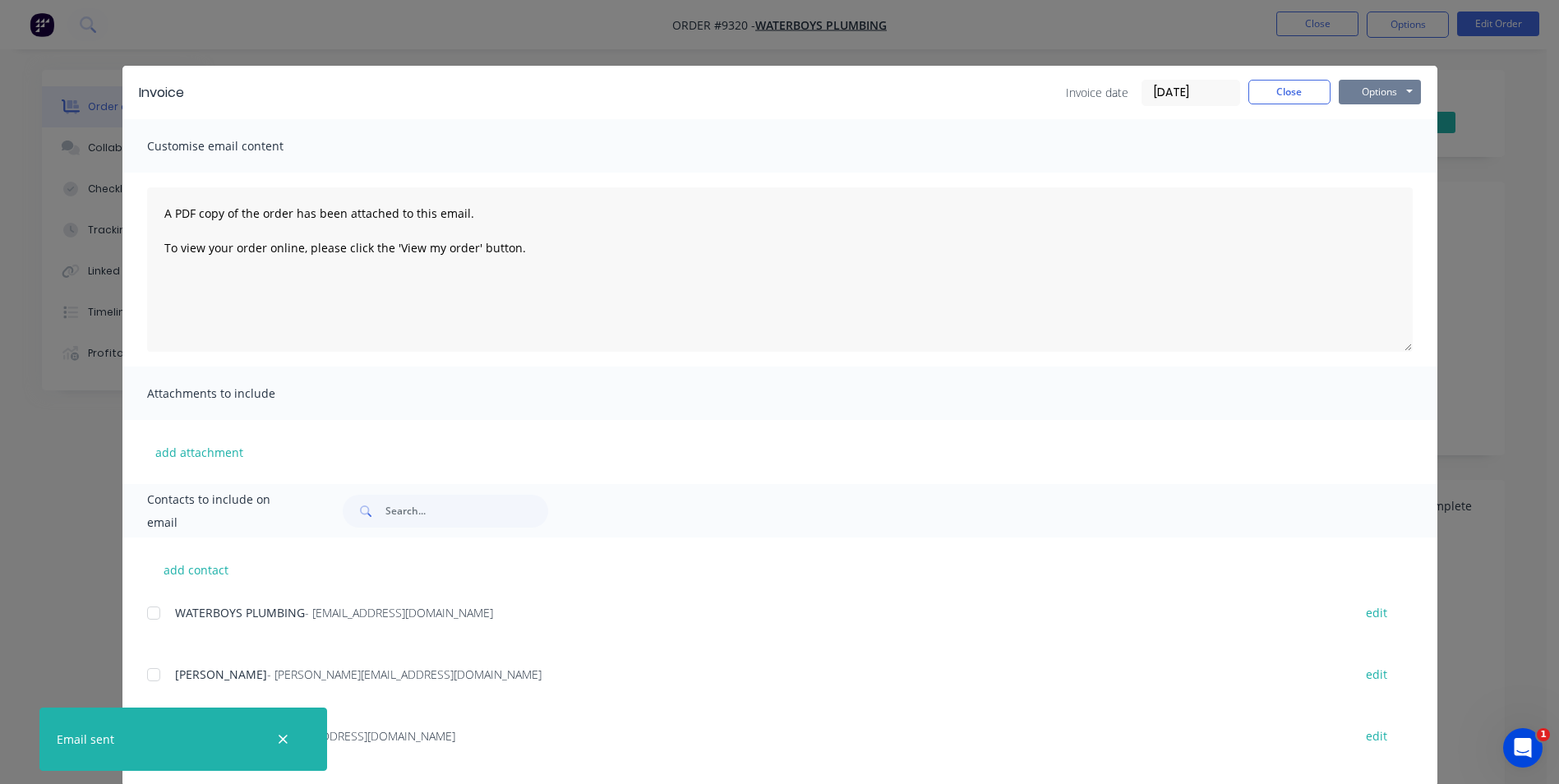
click at [1351, 87] on button "Options" at bounding box center [1380, 92] width 82 height 25
click at [1365, 155] on button "Print" at bounding box center [1392, 148] width 105 height 27
click at [1301, 99] on button "Close" at bounding box center [1290, 92] width 82 height 25
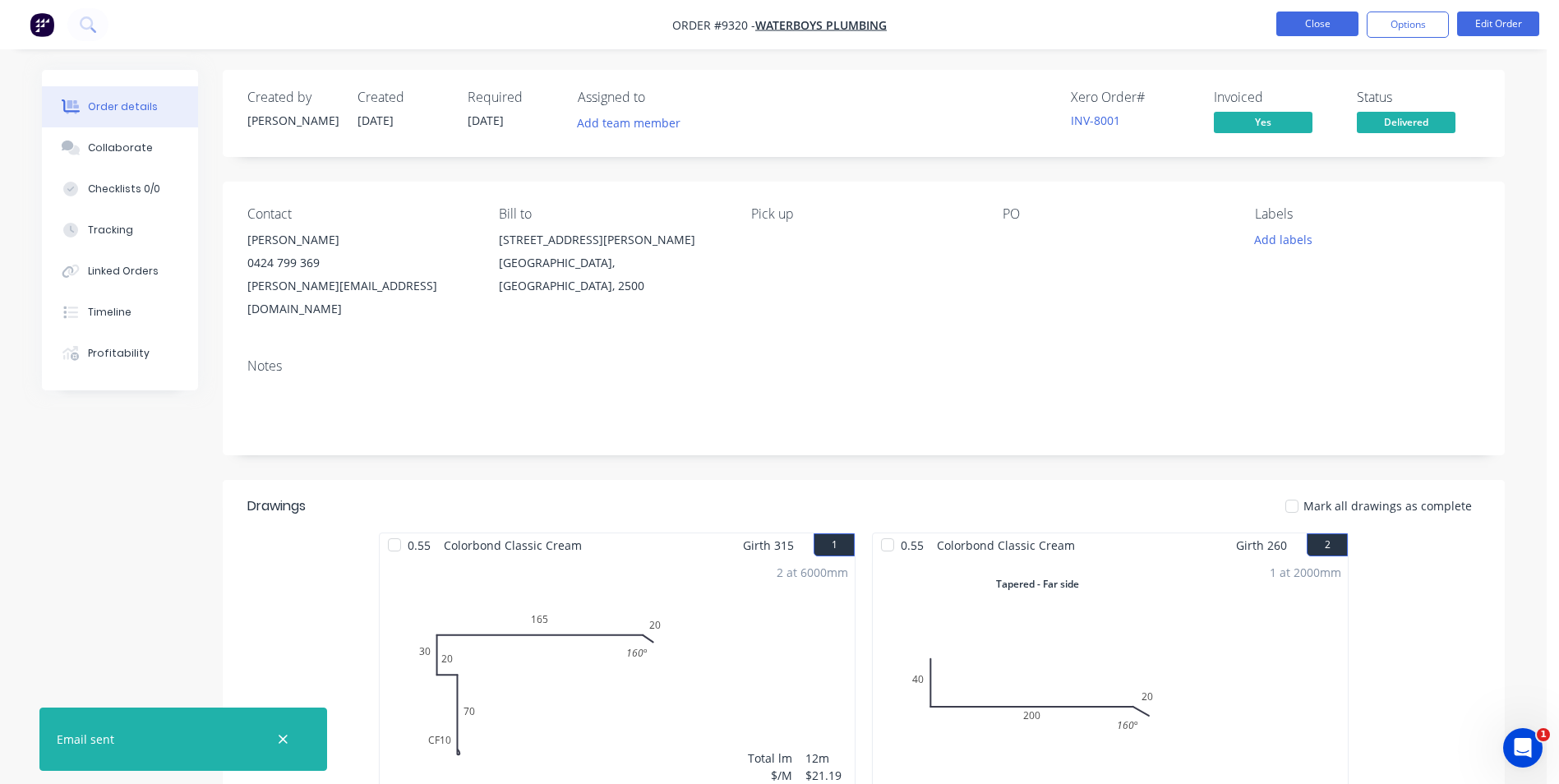
click at [1329, 28] on button "Close" at bounding box center [1318, 24] width 82 height 25
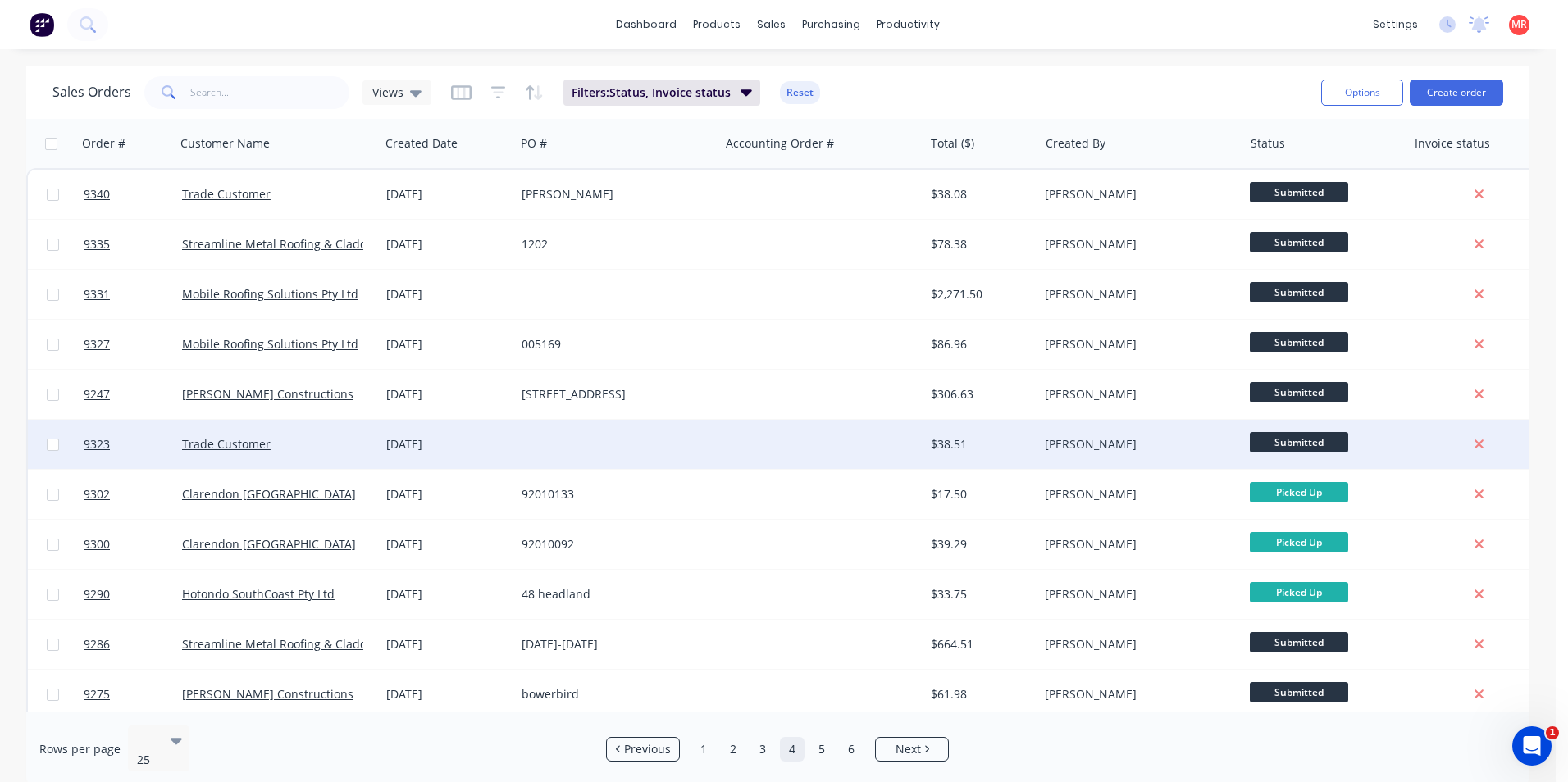
click at [814, 444] on div at bounding box center [821, 445] width 204 height 49
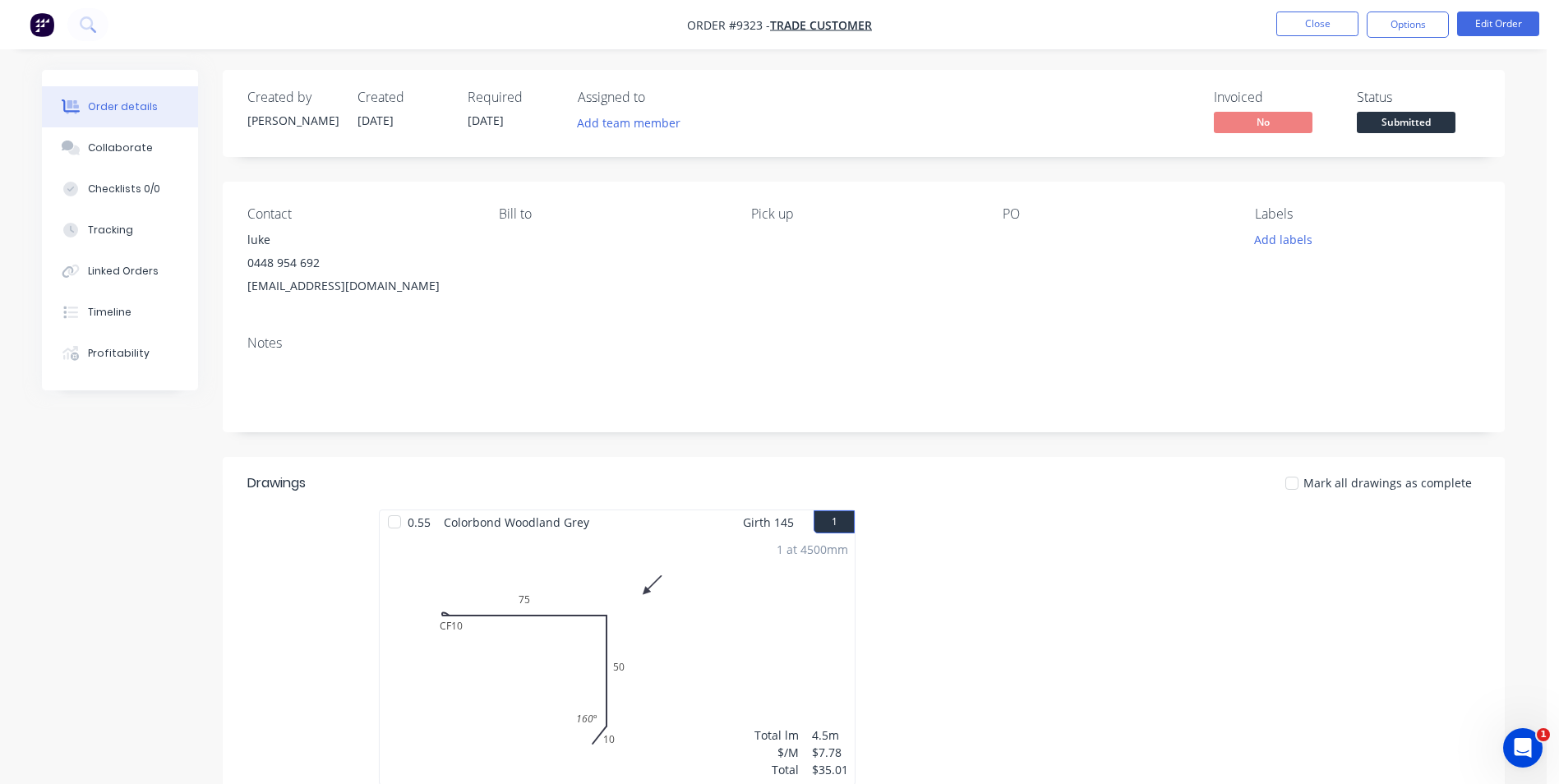
click at [1410, 134] on button "Submitted" at bounding box center [1407, 124] width 99 height 25
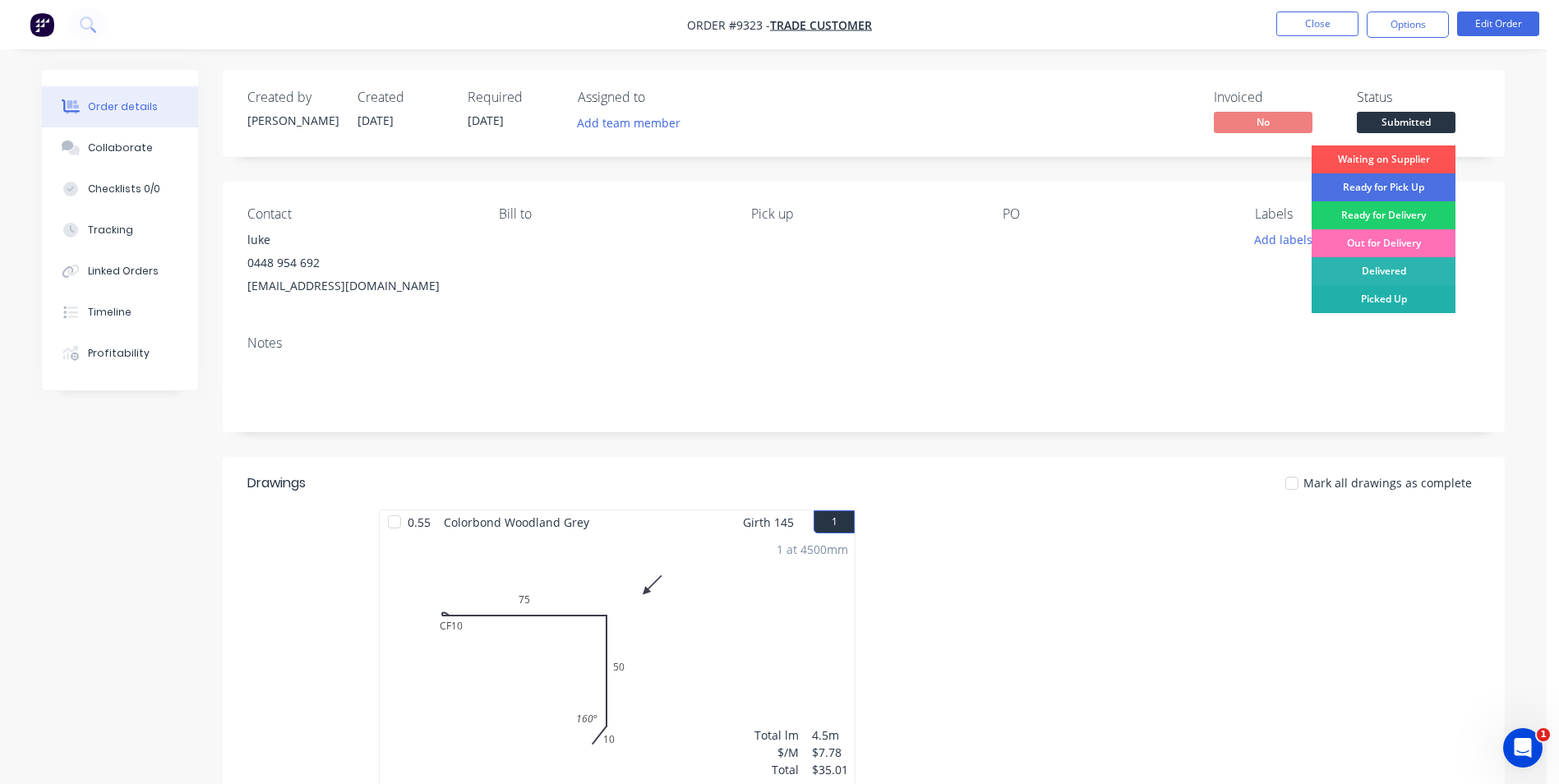
click at [1385, 286] on div "Picked Up" at bounding box center [1384, 299] width 144 height 28
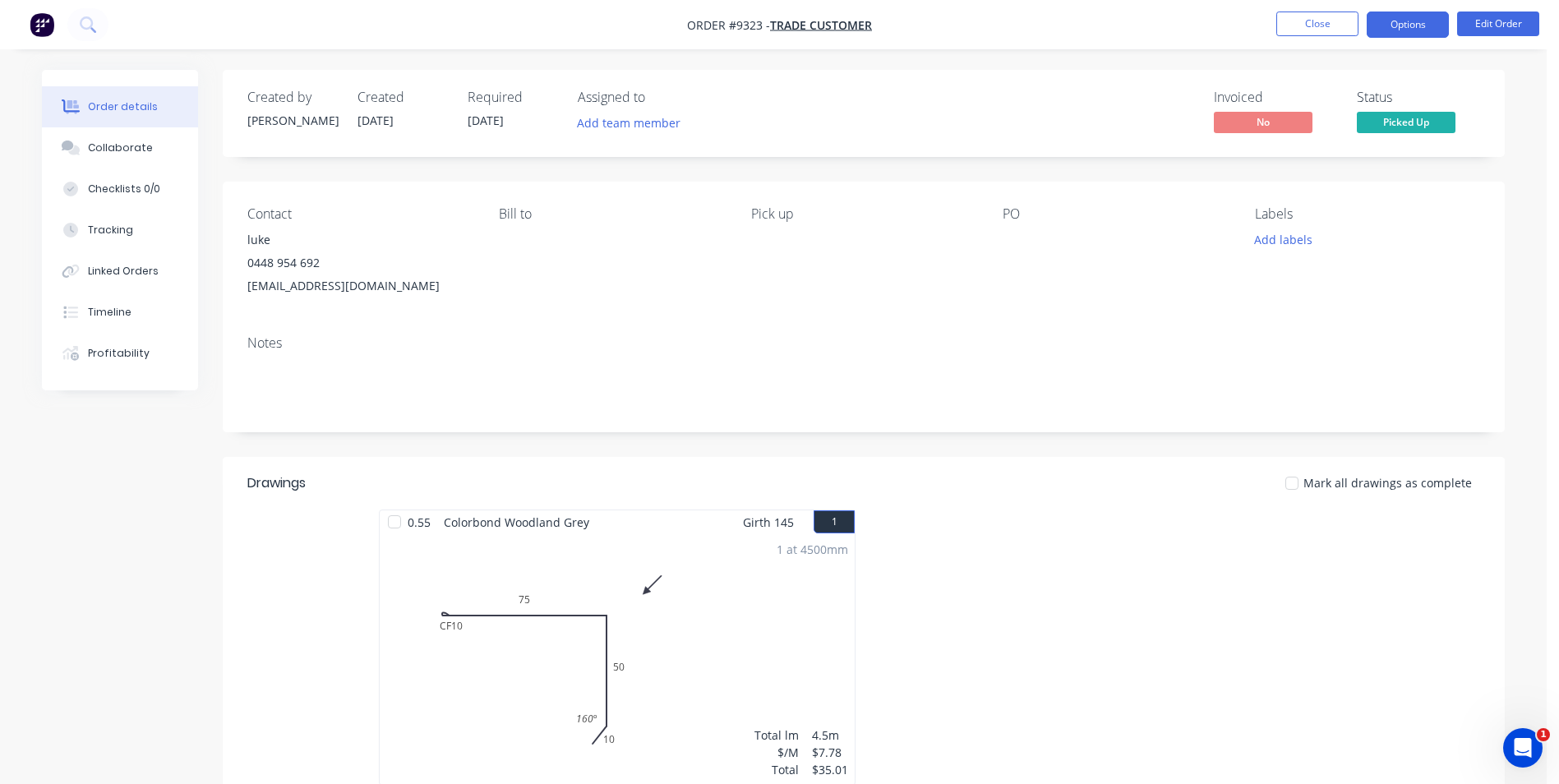
click at [1397, 26] on button "Options" at bounding box center [1408, 25] width 82 height 26
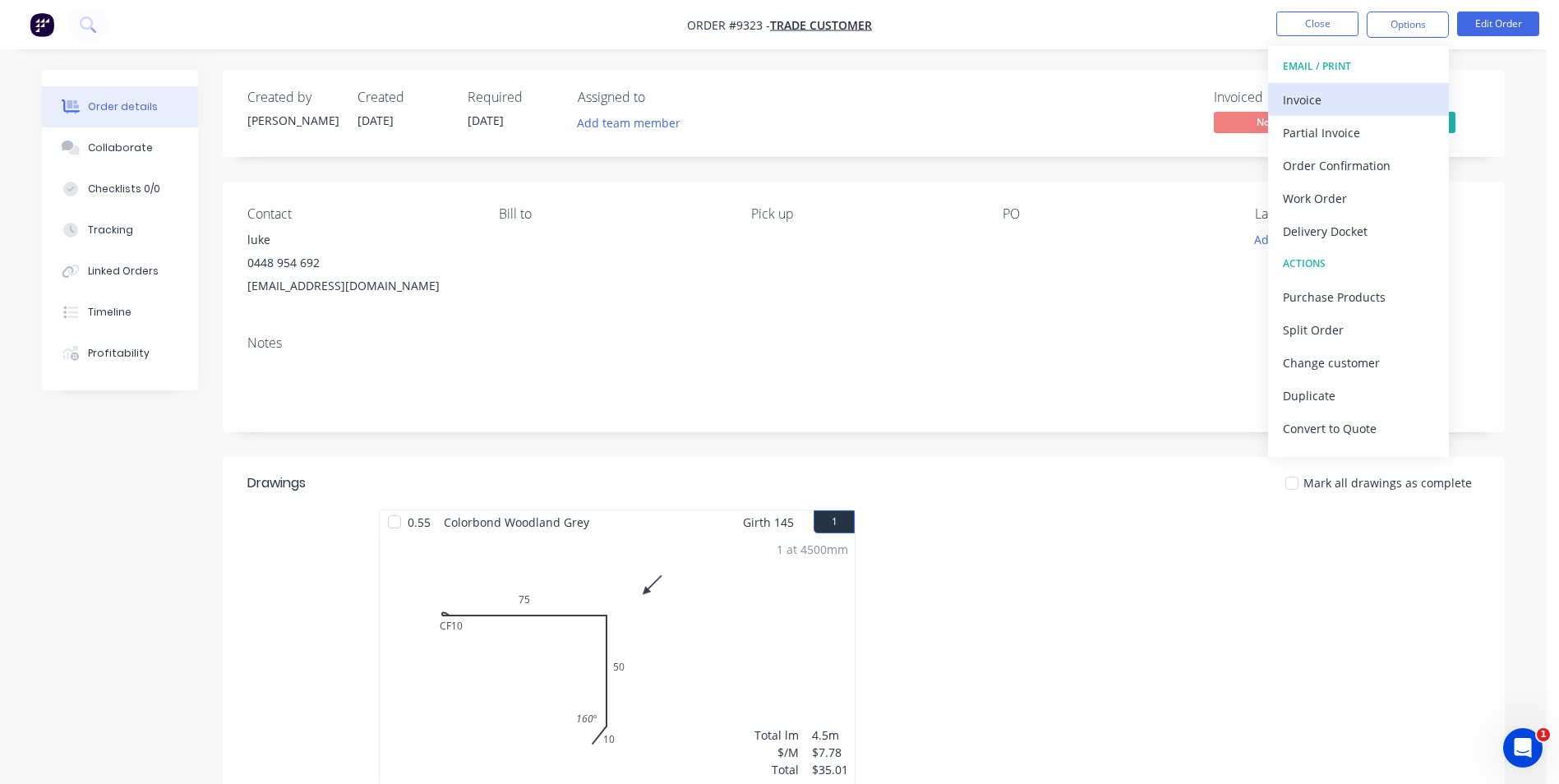
click at [1369, 95] on div "Invoice" at bounding box center [1359, 100] width 151 height 24
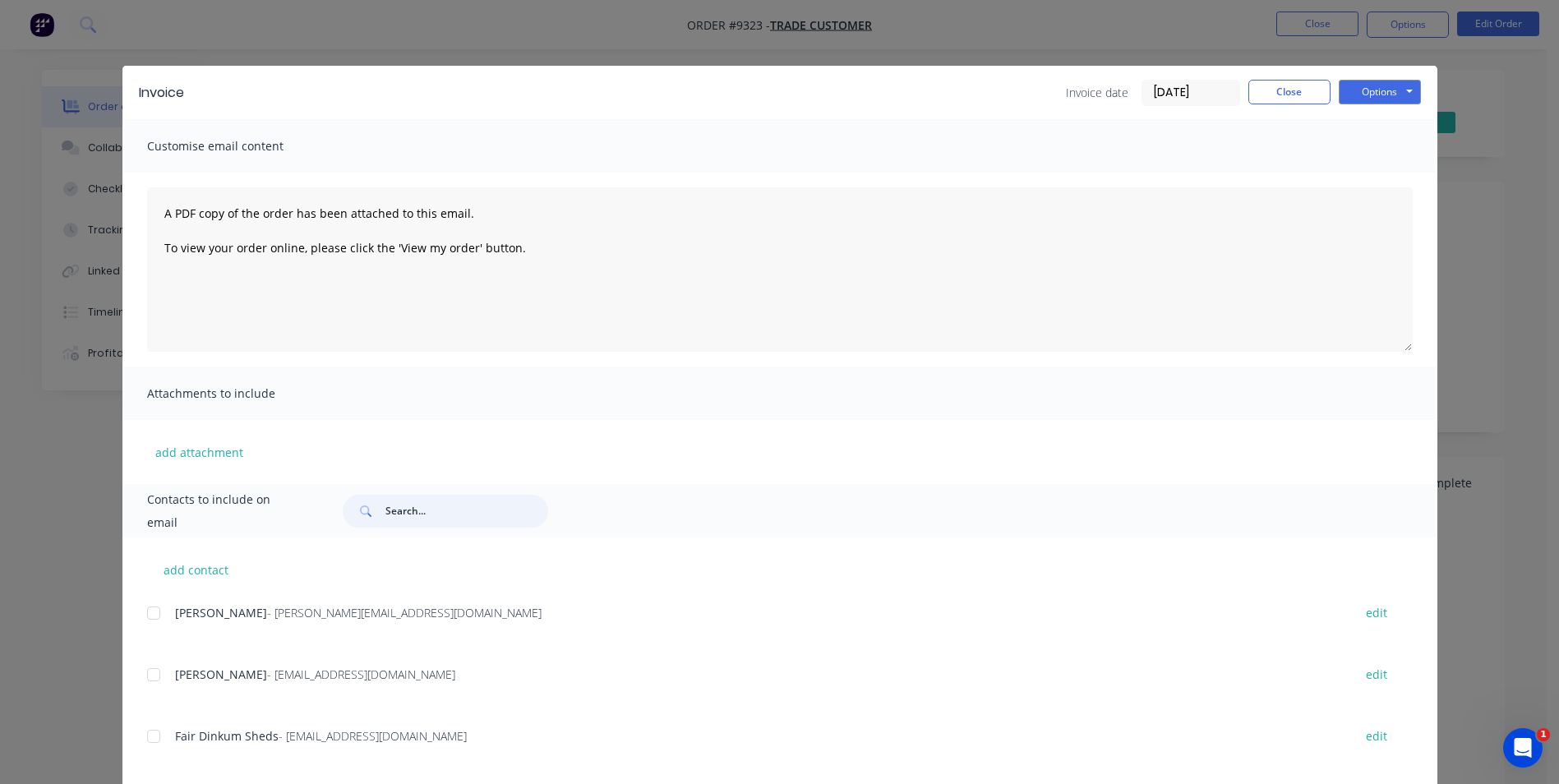
click at [426, 517] on input "text" at bounding box center [467, 511] width 163 height 33
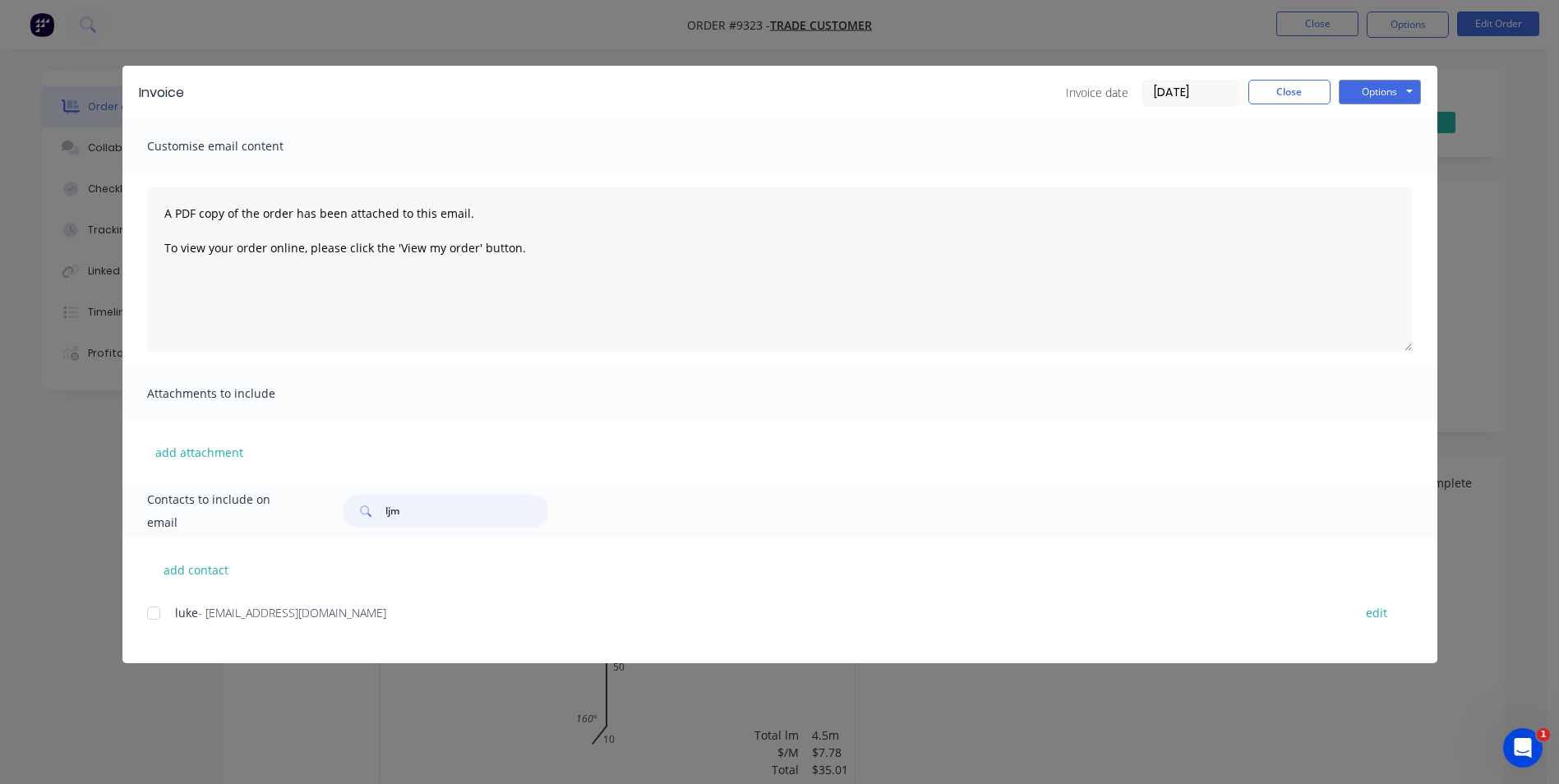
click at [160, 610] on div at bounding box center [154, 613] width 33 height 33
type input "ljm"
click at [1402, 90] on button "Options" at bounding box center [1380, 92] width 82 height 25
click at [1368, 174] on button "Email" at bounding box center [1392, 175] width 105 height 27
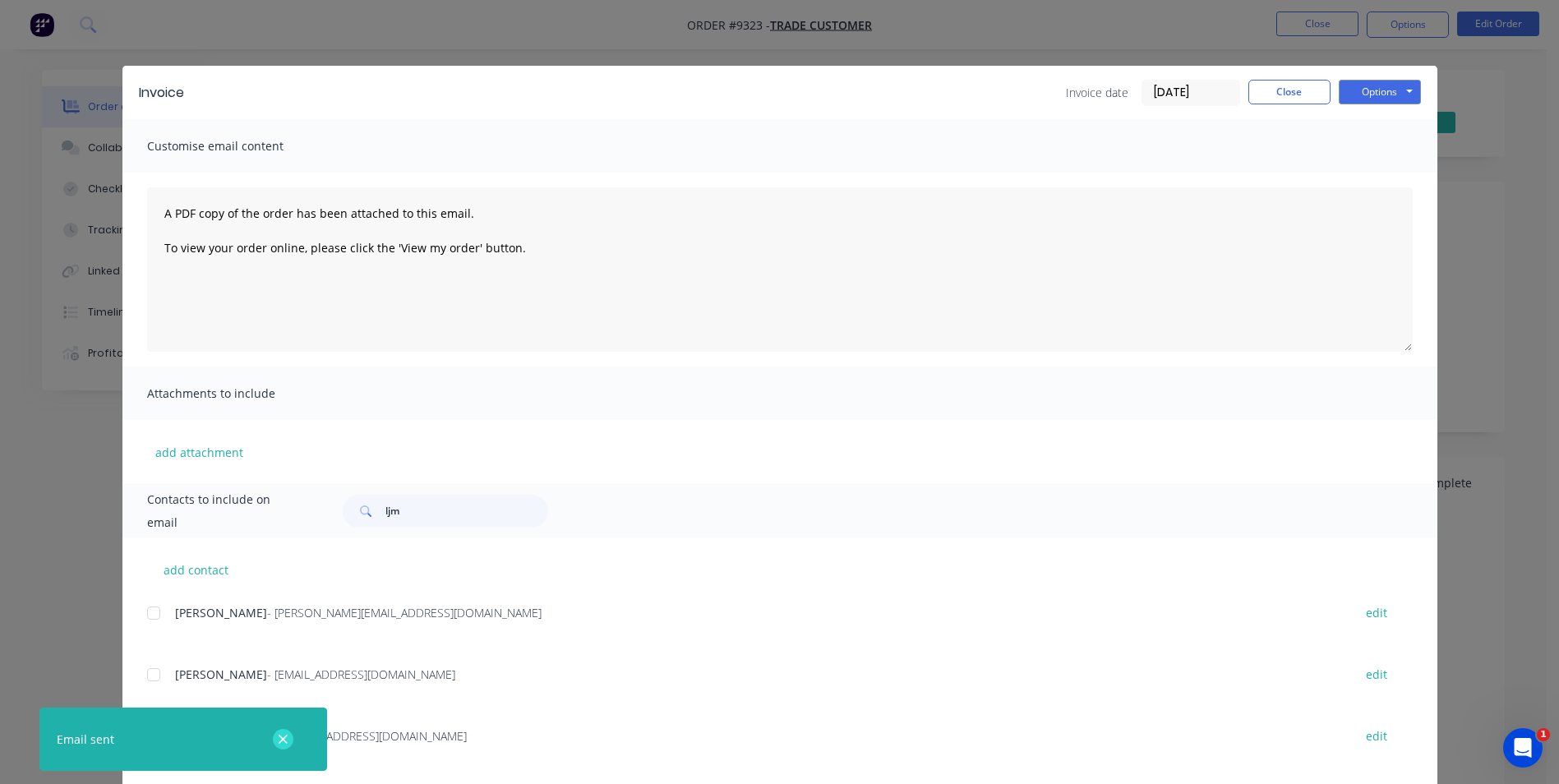
click at [282, 736] on icon "button" at bounding box center [283, 740] width 11 height 15
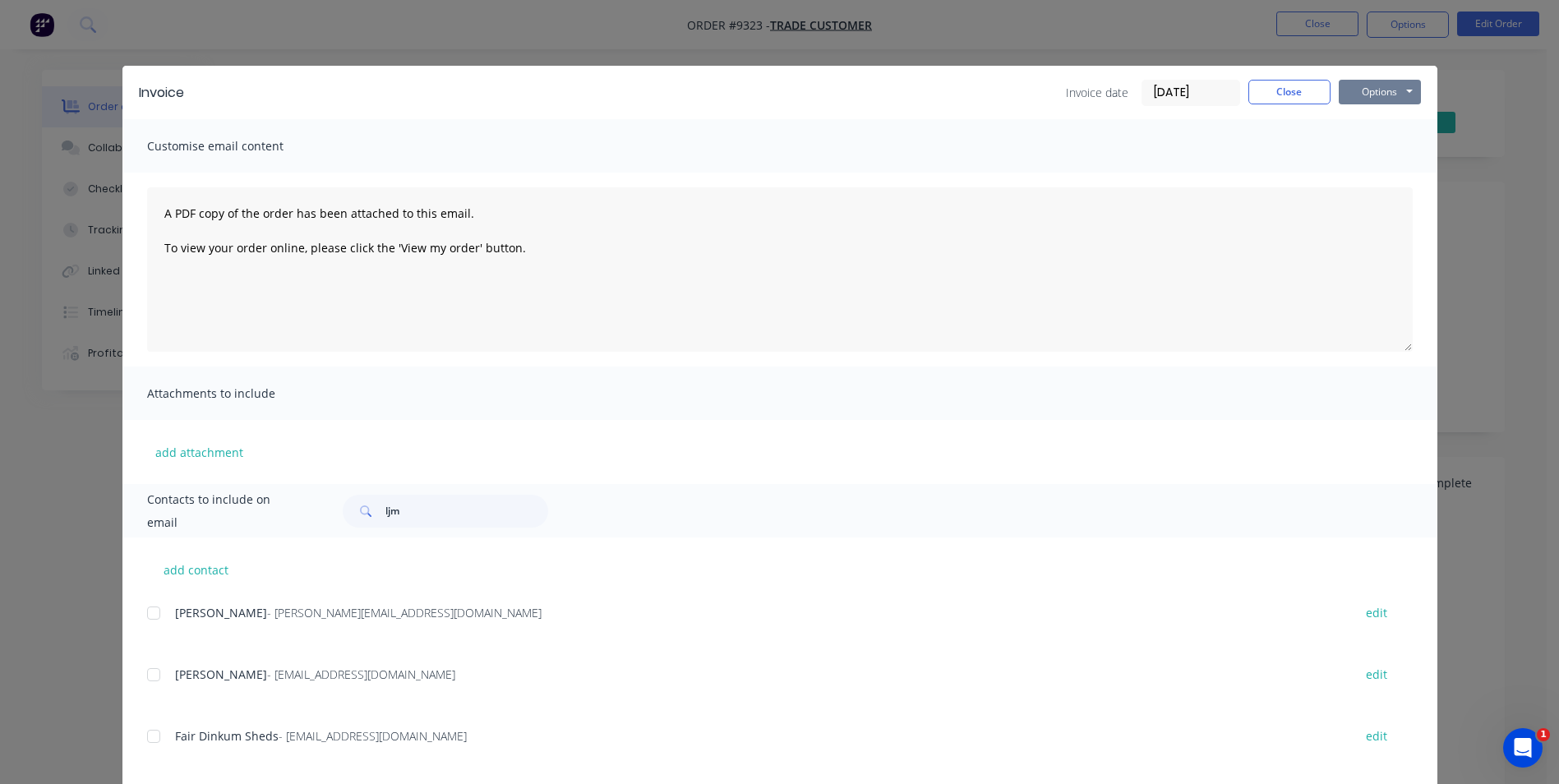
click at [1357, 93] on button "Options" at bounding box center [1380, 92] width 82 height 25
click at [1363, 155] on button "Print" at bounding box center [1392, 148] width 105 height 27
click at [1278, 90] on button "Close" at bounding box center [1290, 92] width 82 height 25
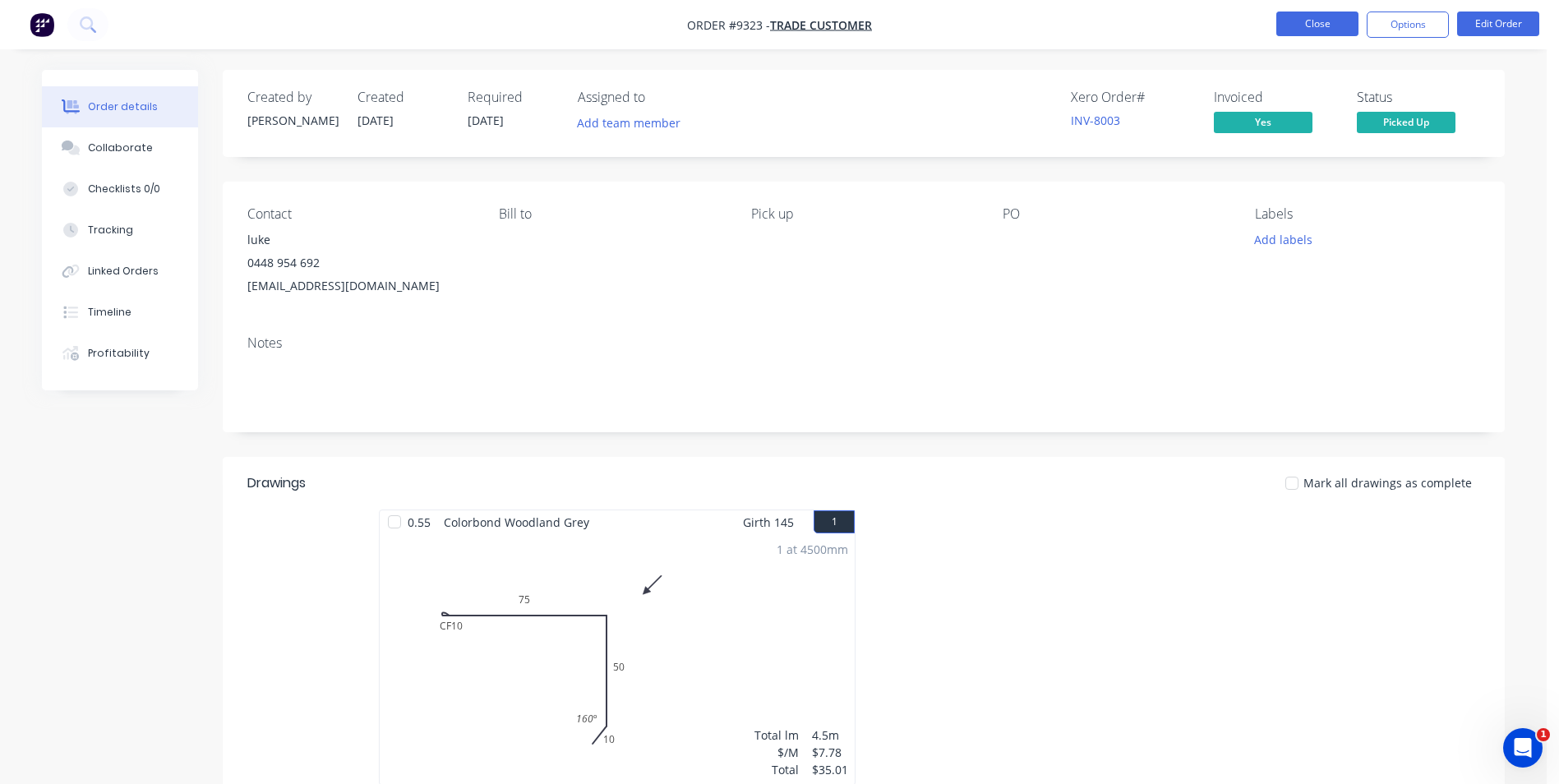
click at [1314, 23] on button "Close" at bounding box center [1318, 24] width 82 height 25
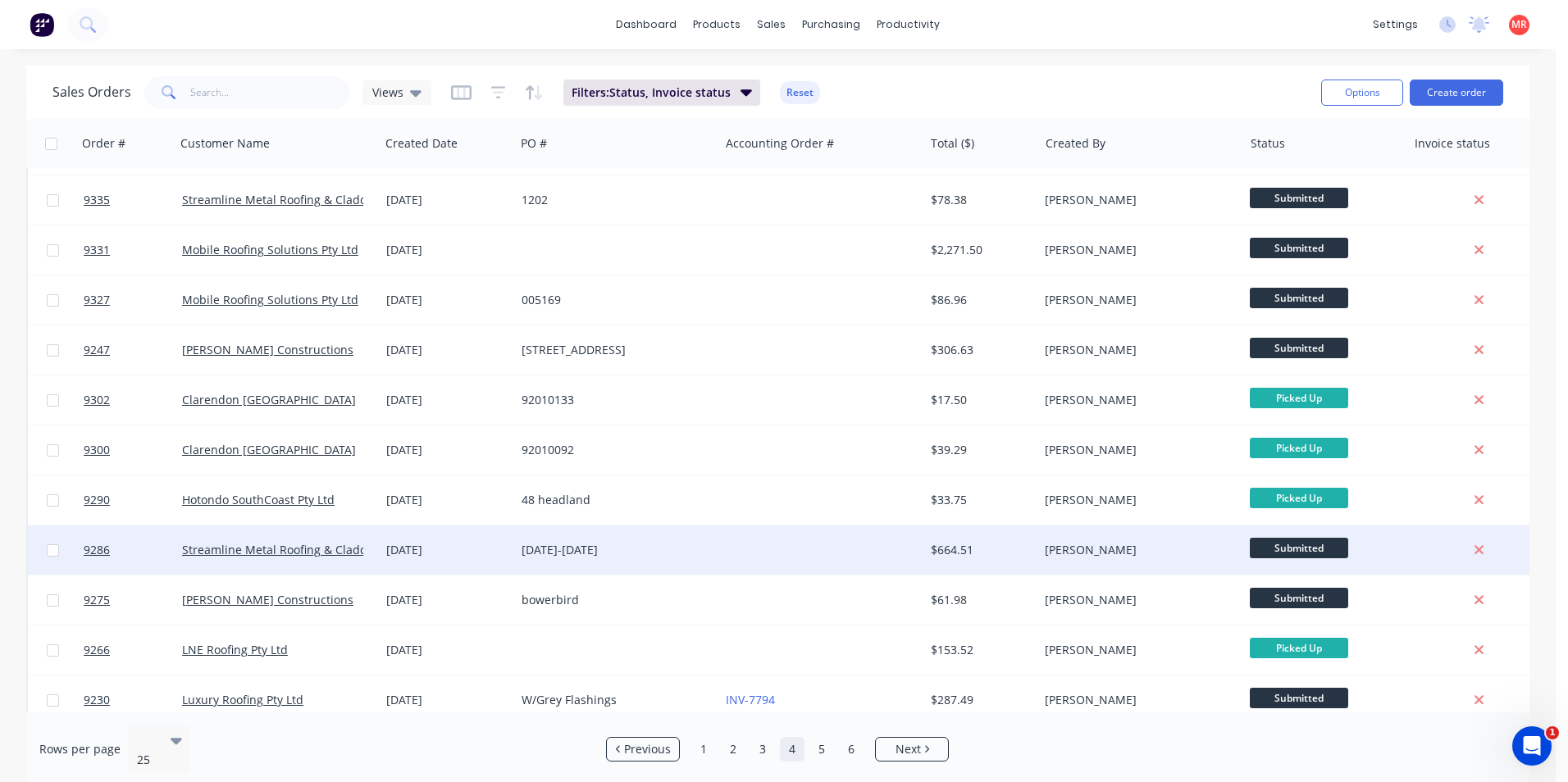
scroll to position [164, 0]
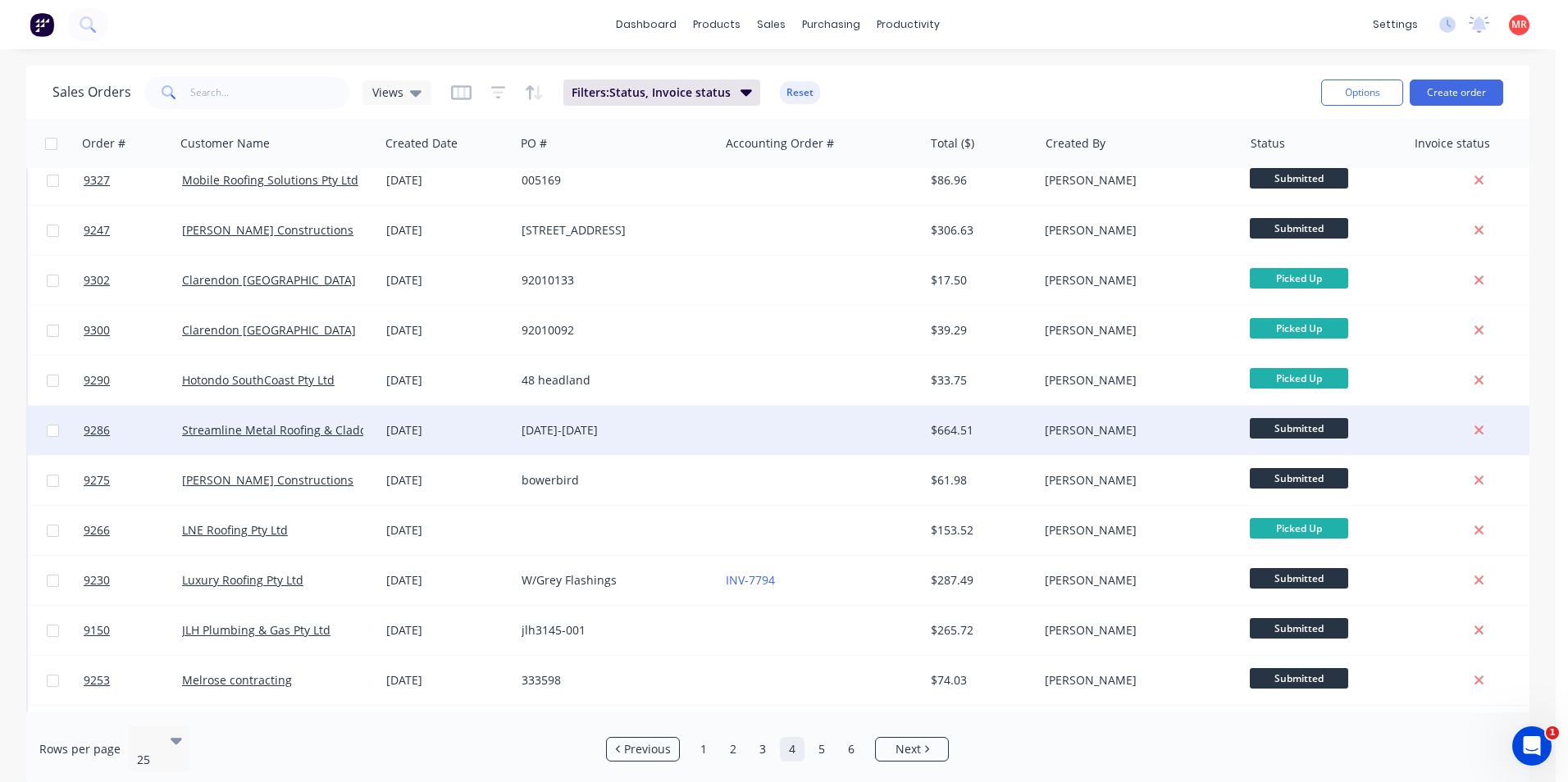
click at [686, 438] on div "1100-1199" at bounding box center [612, 431] width 182 height 16
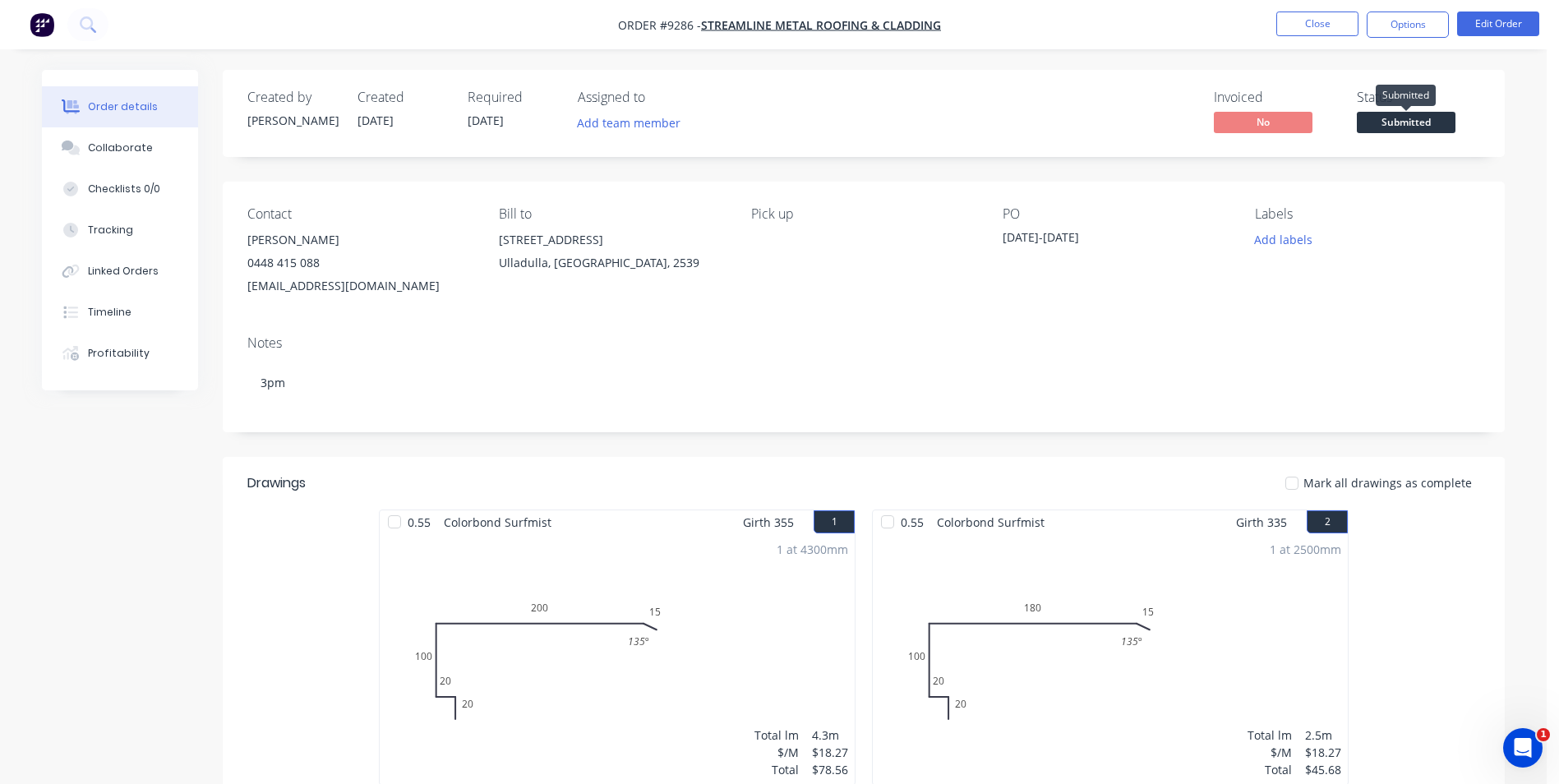
click at [1414, 118] on span "Submitted" at bounding box center [1407, 122] width 99 height 21
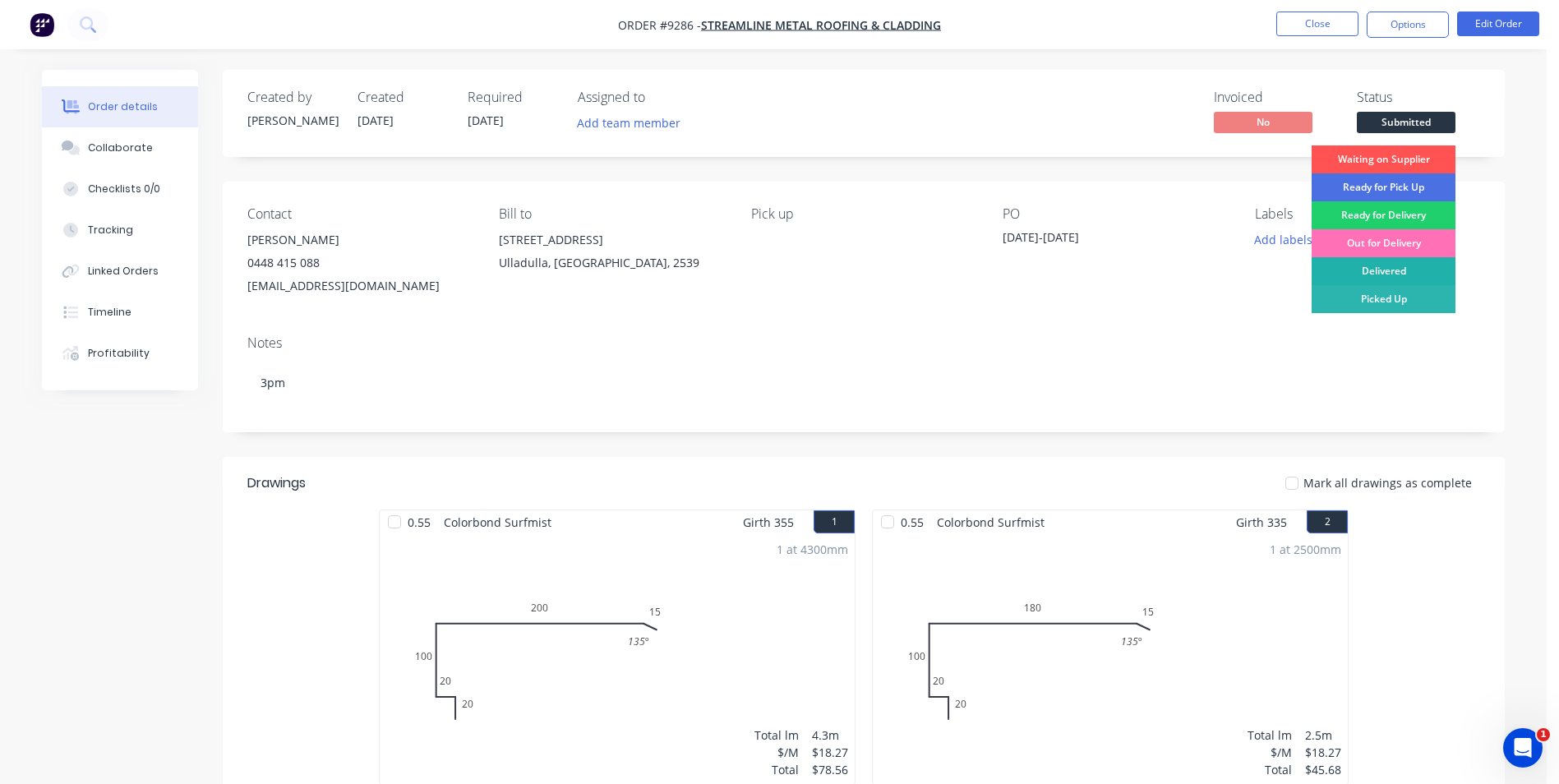
click at [1369, 280] on div "Delivered" at bounding box center [1384, 271] width 144 height 28
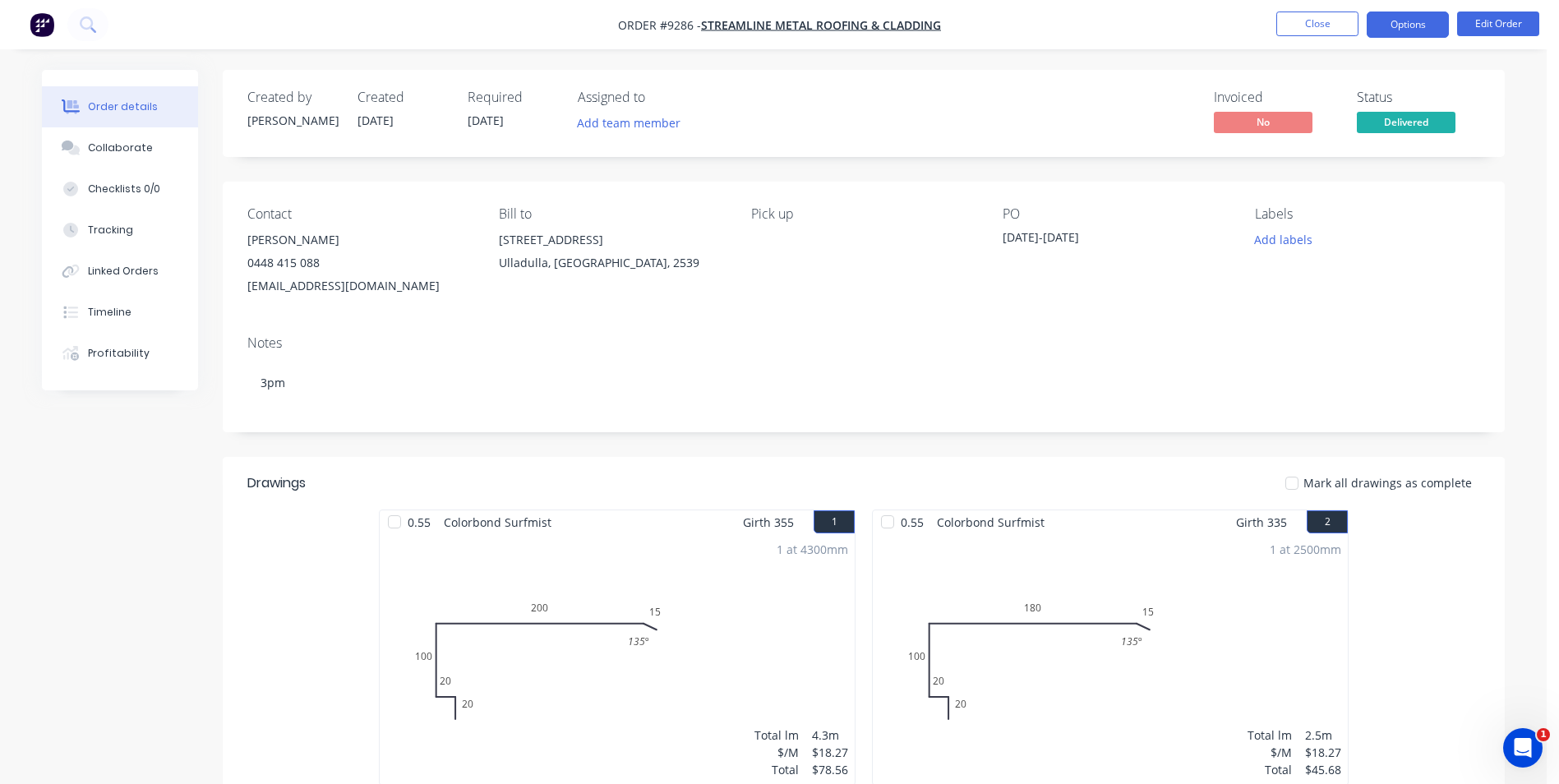
click at [1394, 26] on button "Options" at bounding box center [1408, 25] width 82 height 26
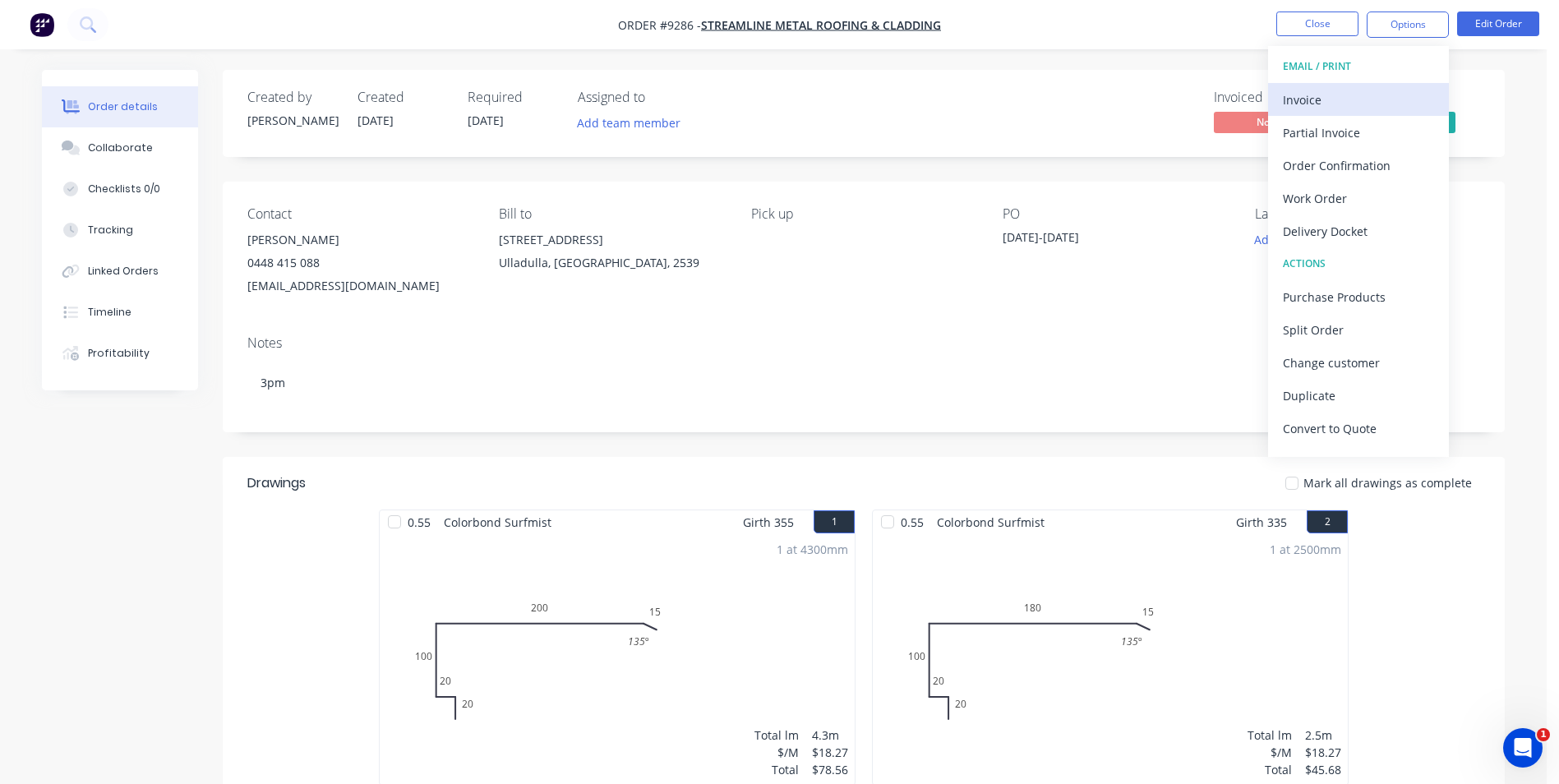
click at [1323, 95] on div "Invoice" at bounding box center [1359, 100] width 151 height 24
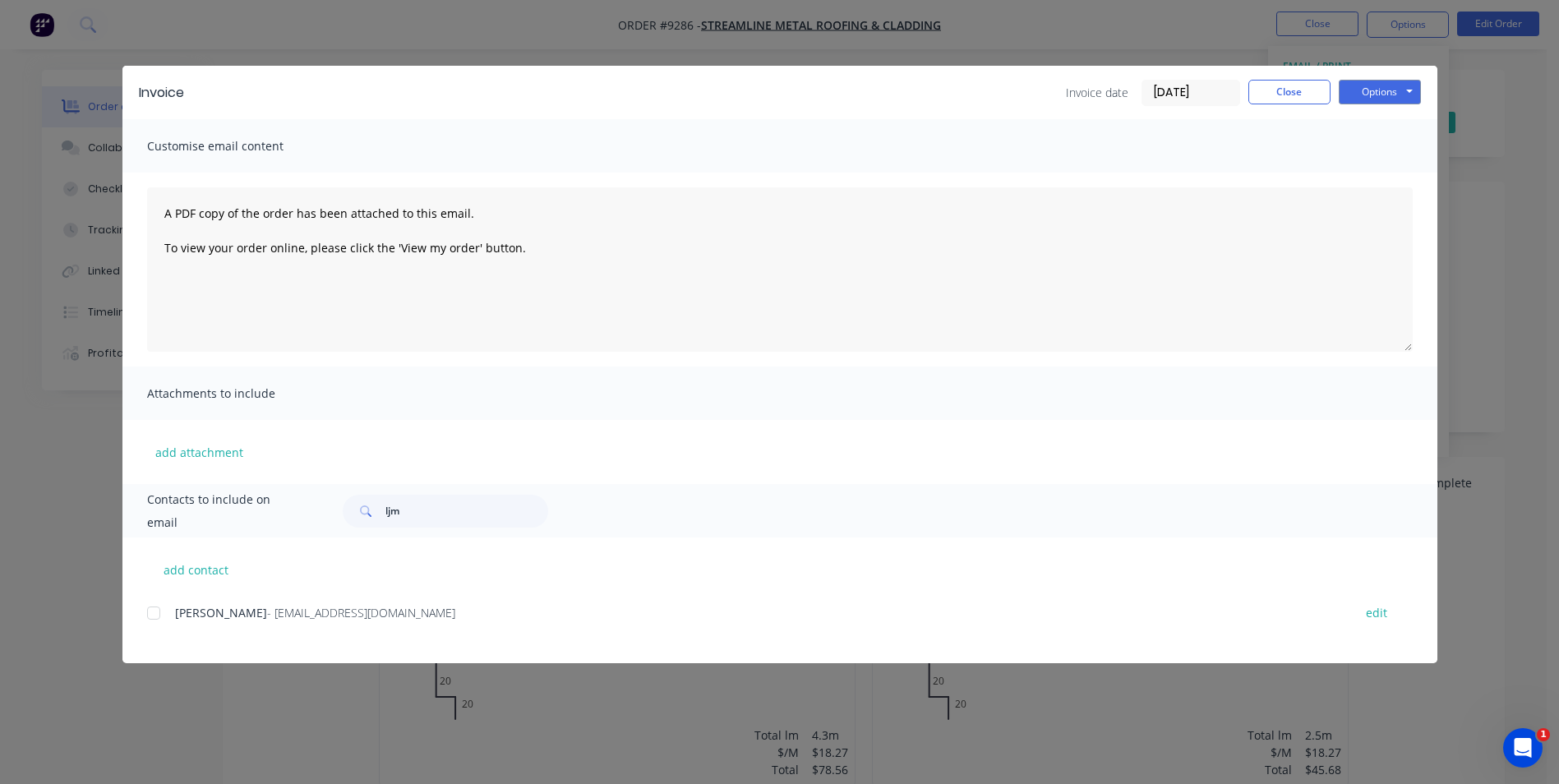
click at [146, 616] on div "add contact Jesse Cameron - streamlinemrc@outlook.com edit" at bounding box center [780, 600] width 1315 height 126
drag, startPoint x: 149, startPoint y: 616, endPoint x: 470, endPoint y: 490, distance: 344.8
click at [151, 616] on div at bounding box center [154, 613] width 33 height 33
click at [1380, 96] on button "Options" at bounding box center [1380, 92] width 82 height 25
click at [1375, 174] on button "Email" at bounding box center [1392, 175] width 105 height 27
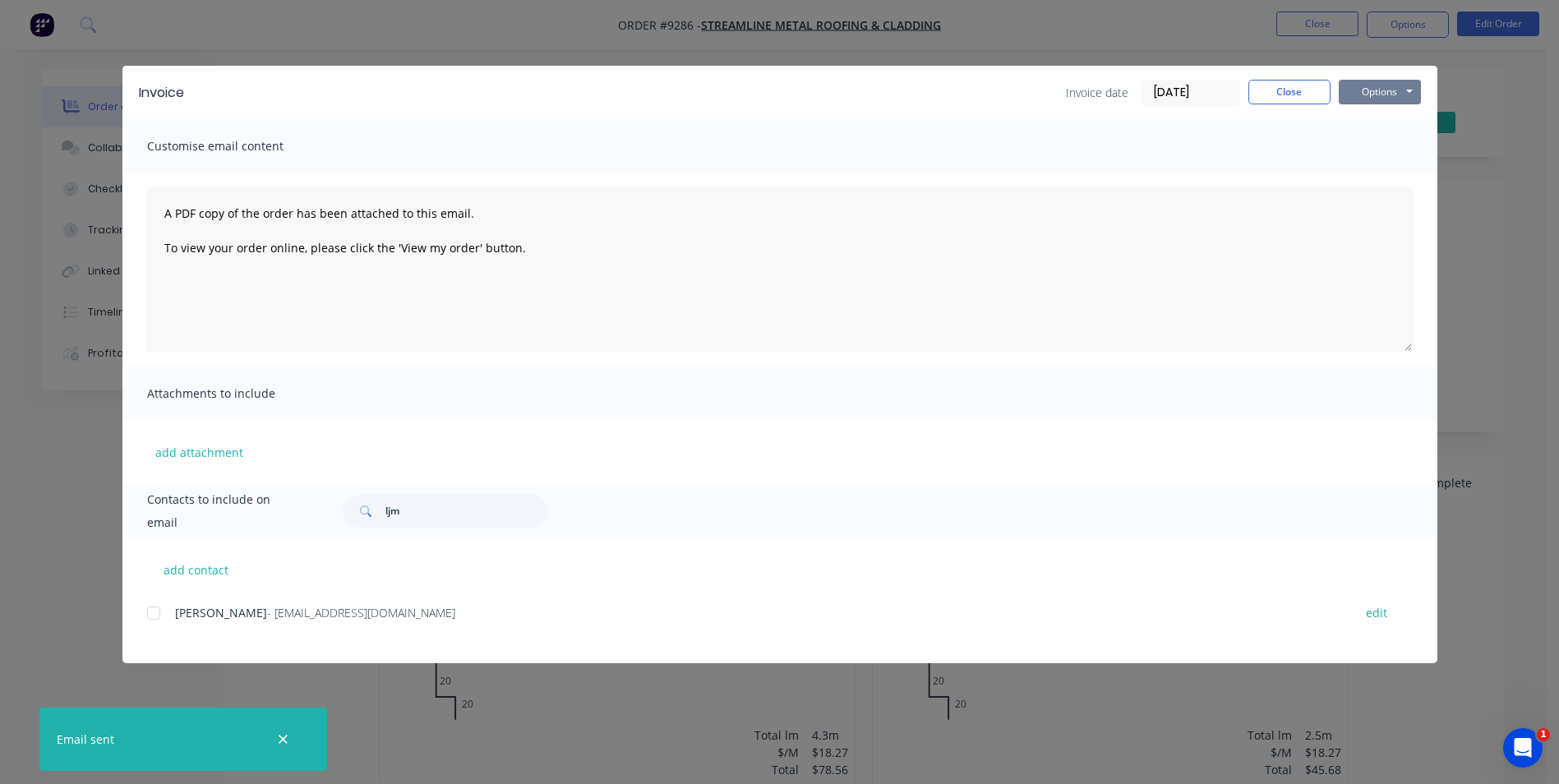
click at [1353, 87] on button "Options" at bounding box center [1380, 92] width 82 height 25
click at [1353, 149] on button "Print" at bounding box center [1392, 148] width 105 height 27
click at [1302, 86] on button "Close" at bounding box center [1290, 92] width 82 height 25
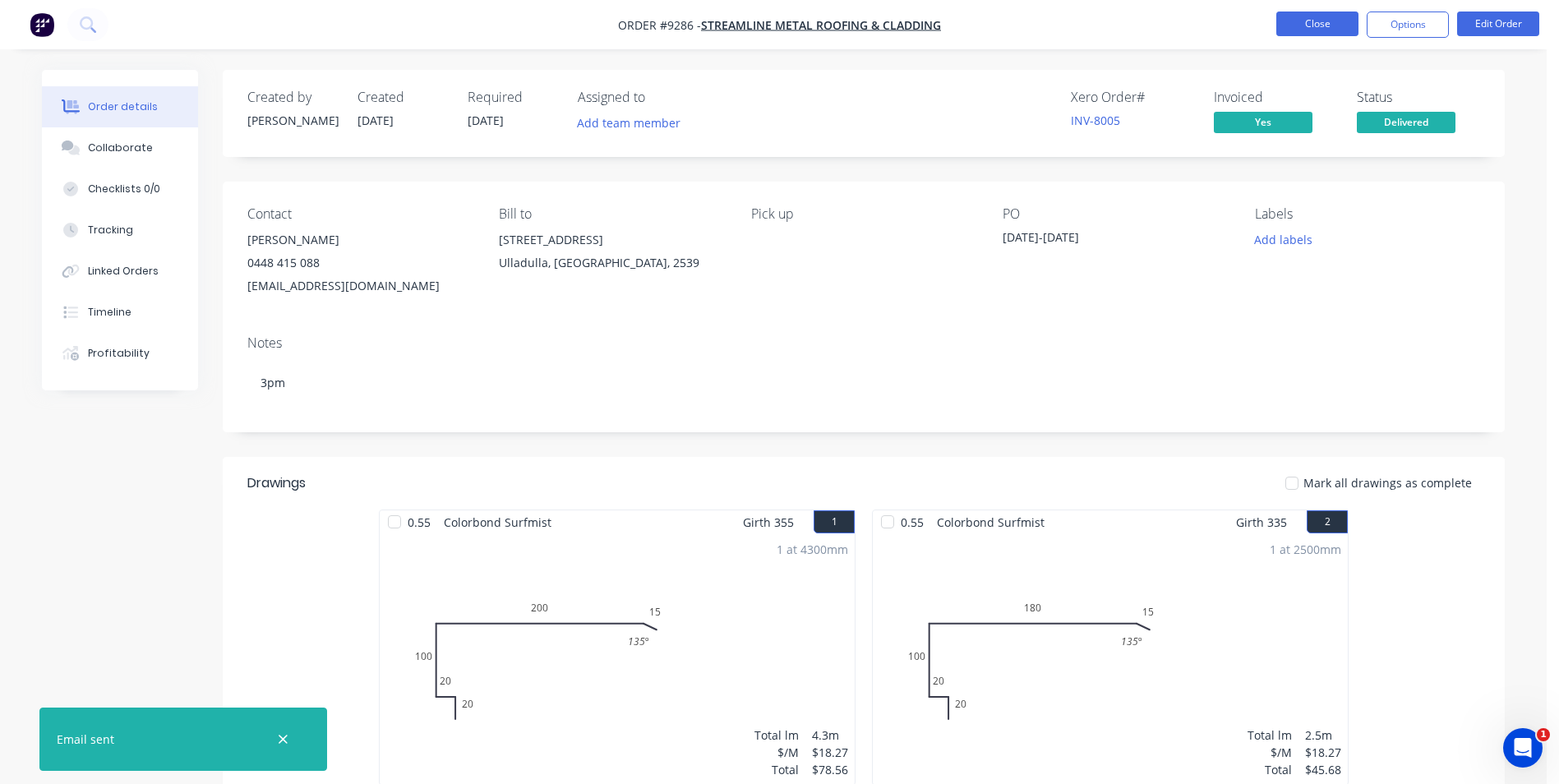
click at [1347, 17] on button "Close" at bounding box center [1318, 24] width 82 height 25
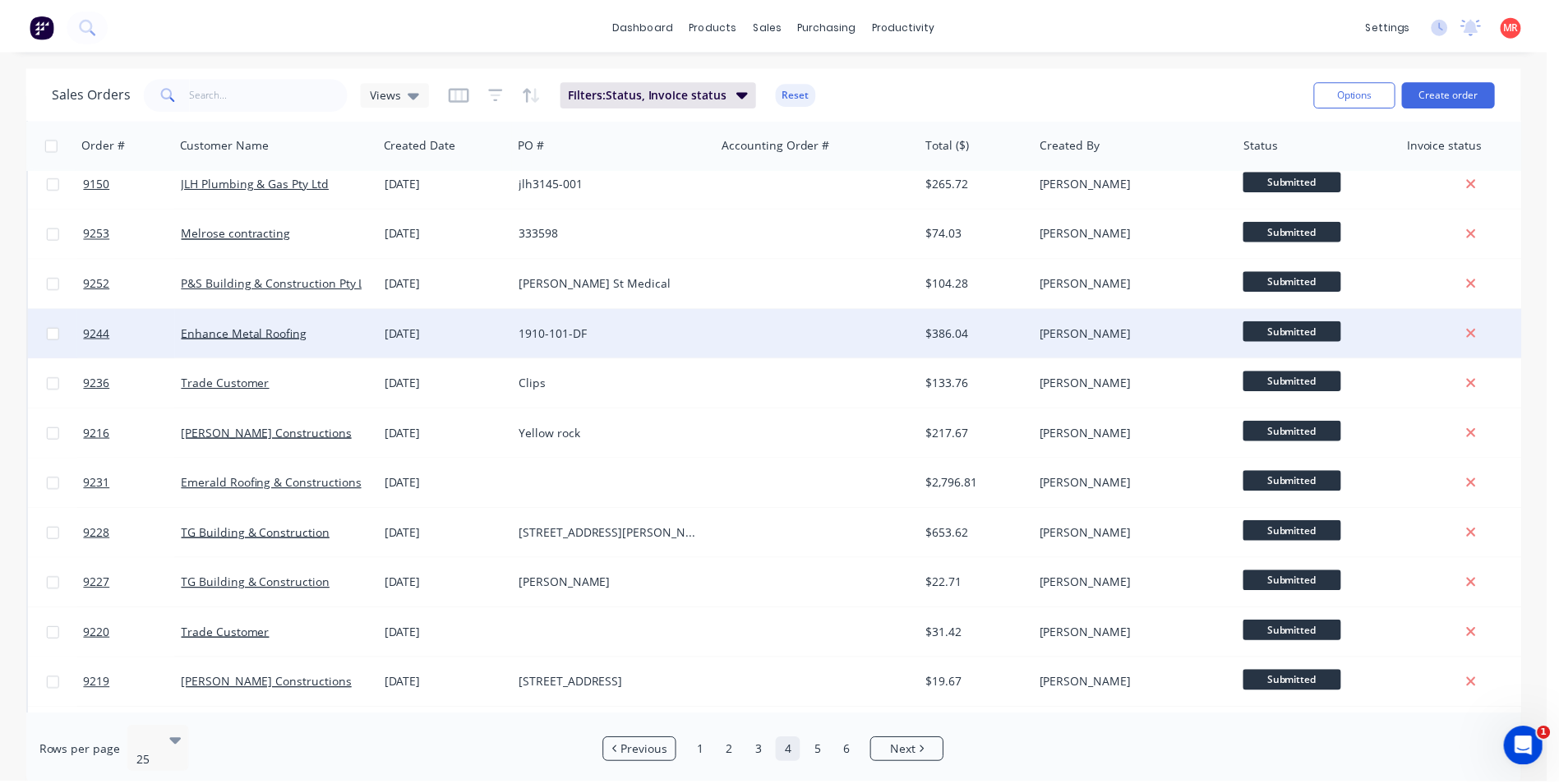
scroll to position [716, 0]
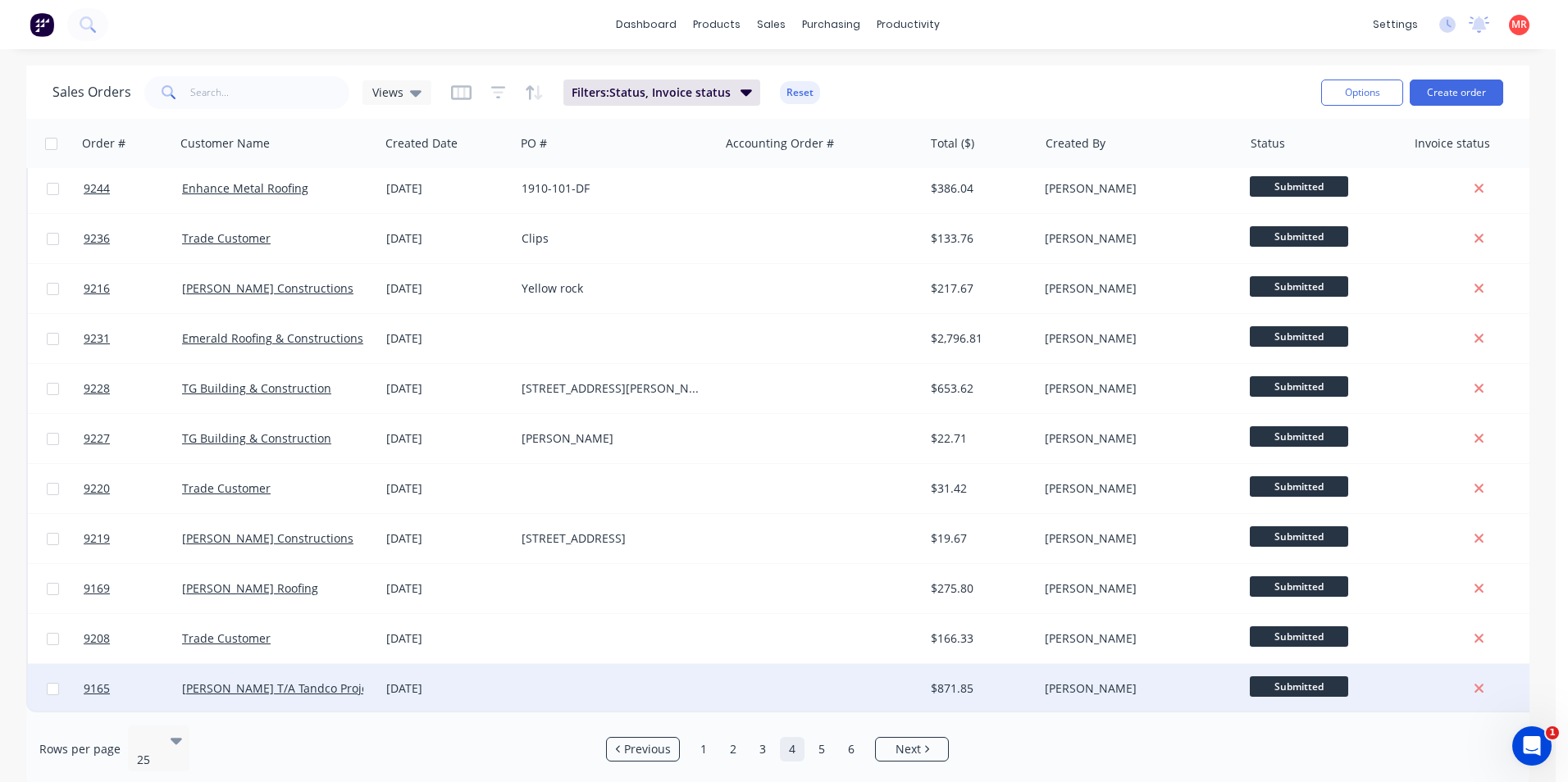
click at [591, 673] on div at bounding box center [617, 688] width 204 height 49
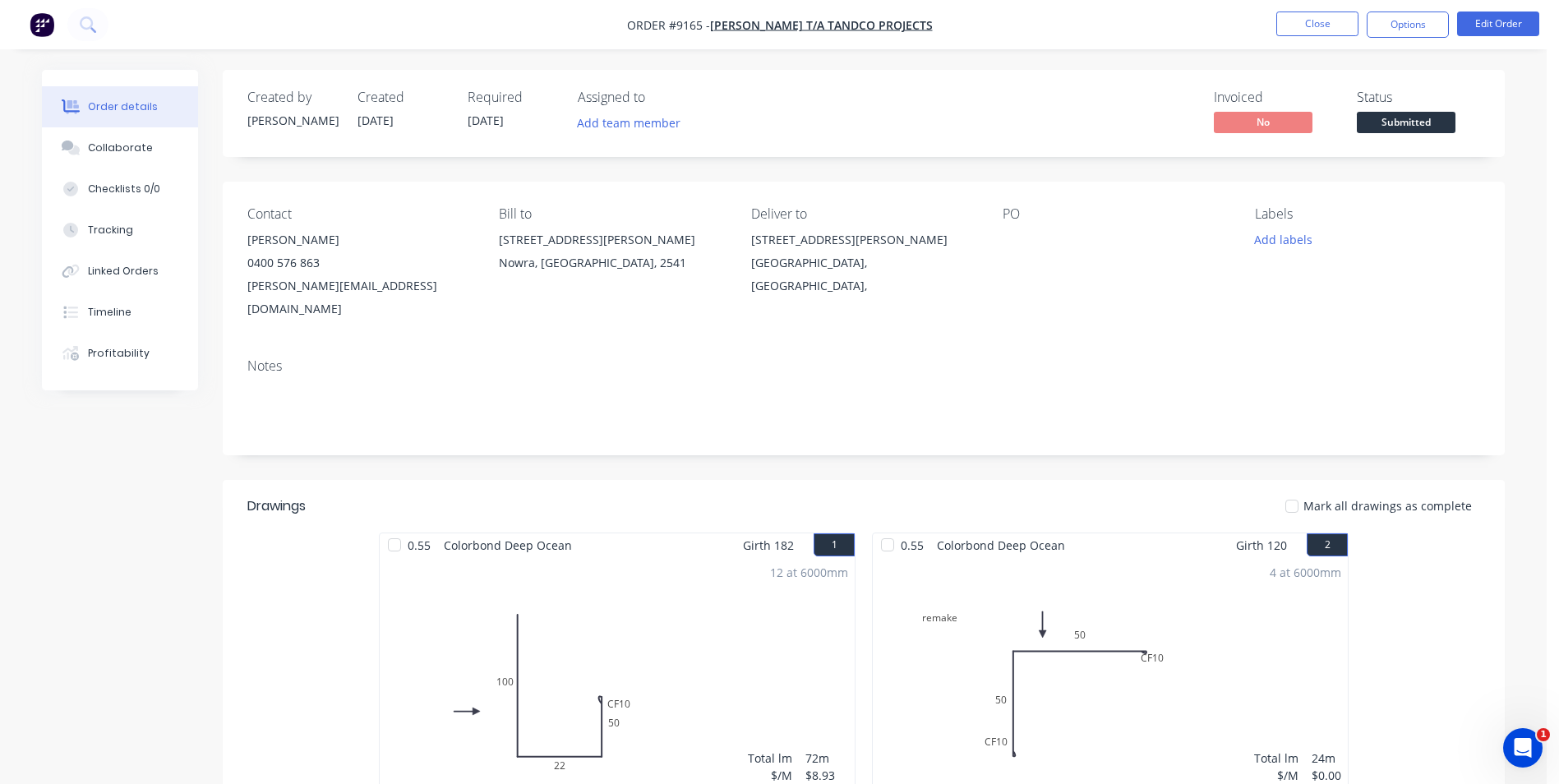
click at [1396, 135] on button "Submitted" at bounding box center [1407, 124] width 99 height 25
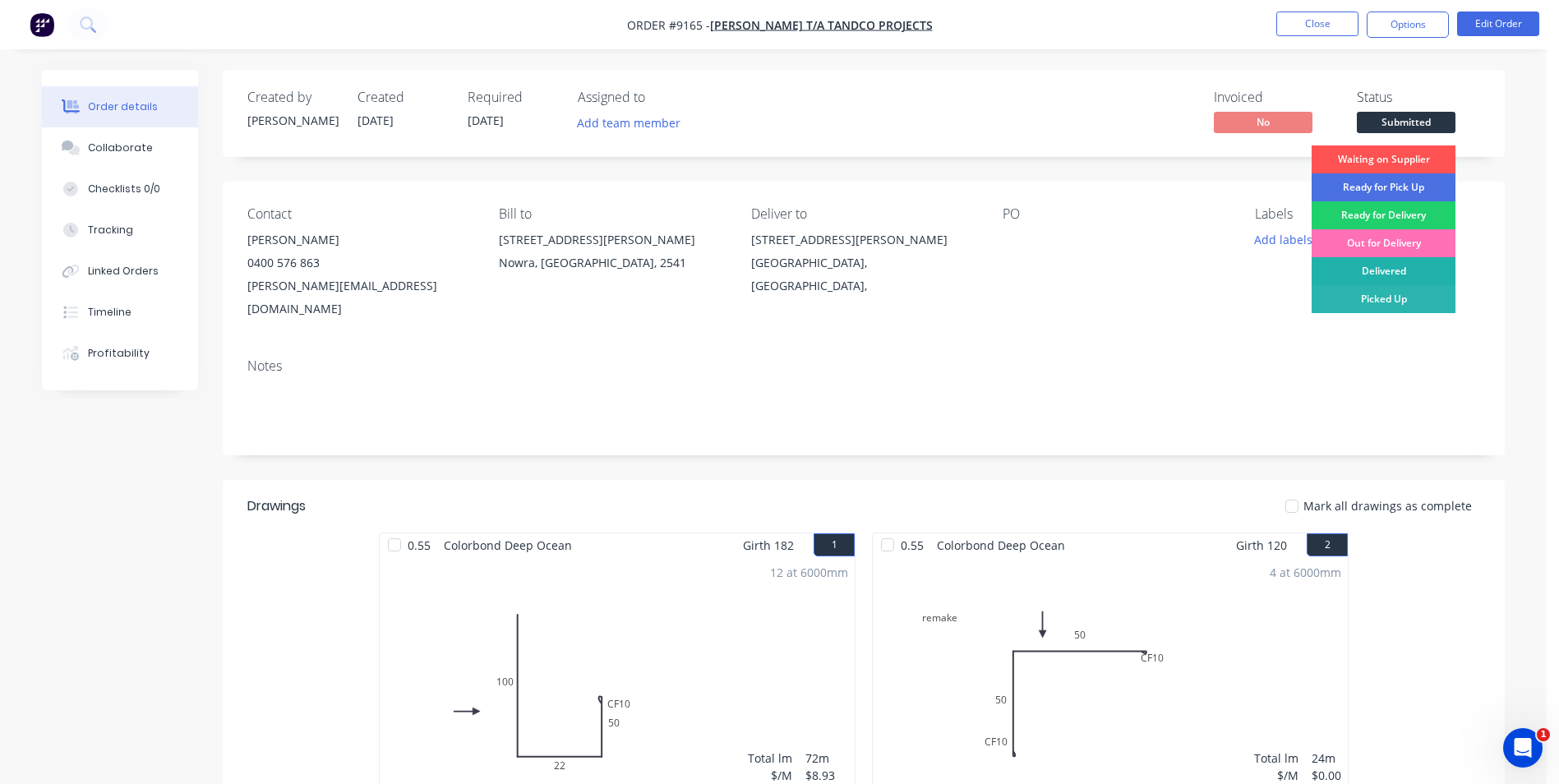
click at [1385, 273] on div "Delivered" at bounding box center [1384, 271] width 144 height 28
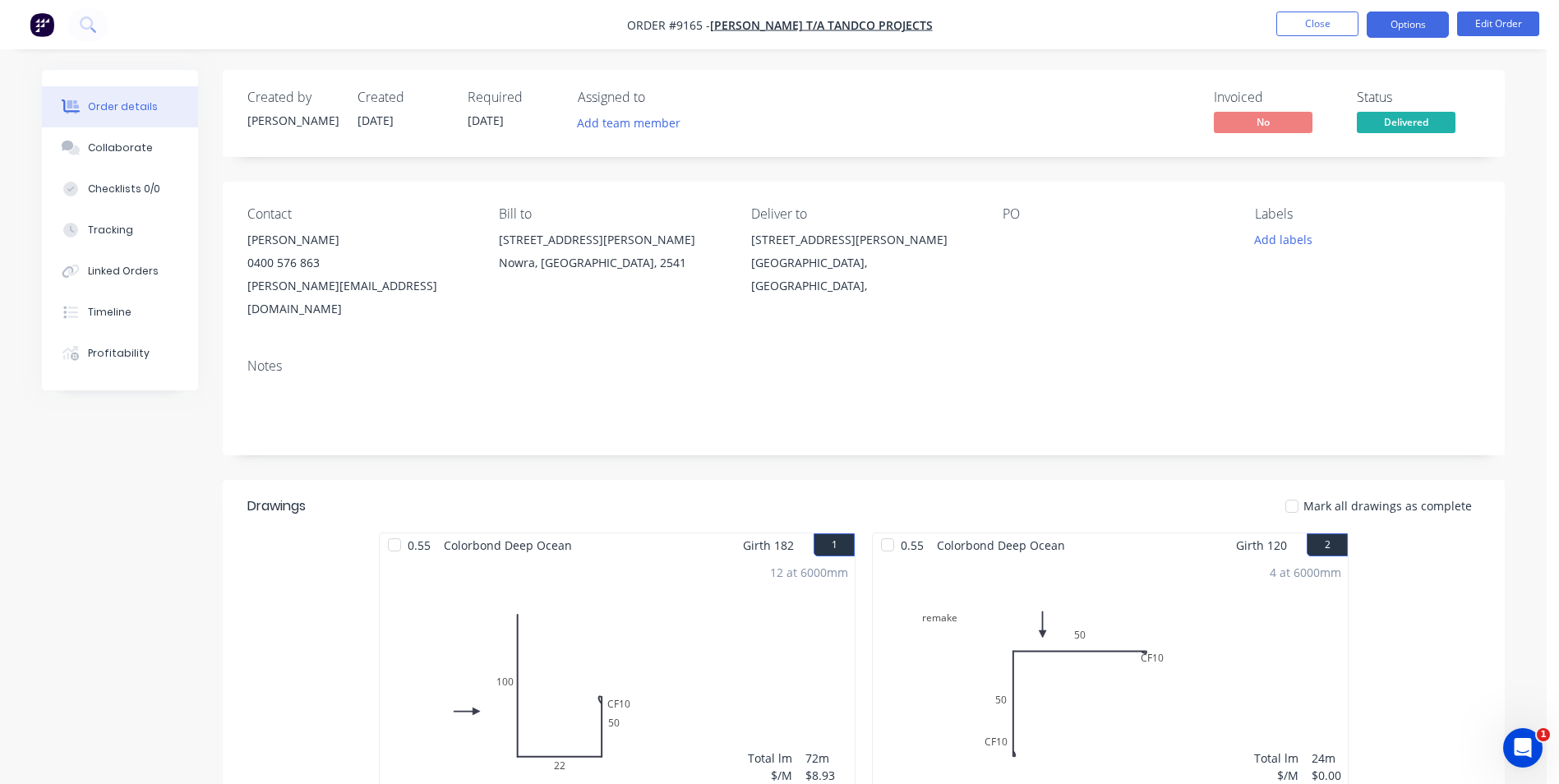
click at [1386, 31] on button "Options" at bounding box center [1408, 25] width 82 height 26
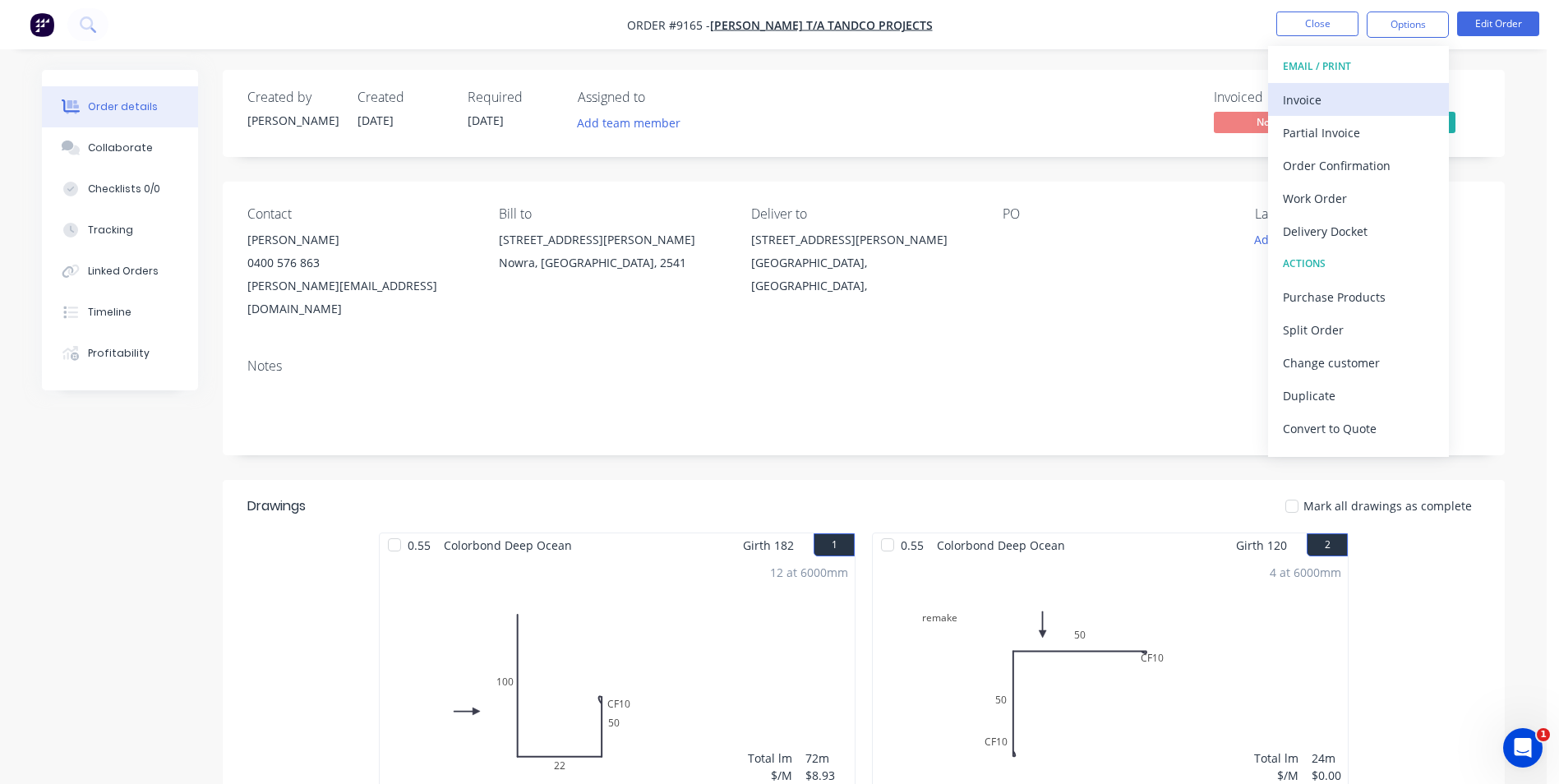
click at [1342, 99] on div "Invoice" at bounding box center [1359, 100] width 151 height 24
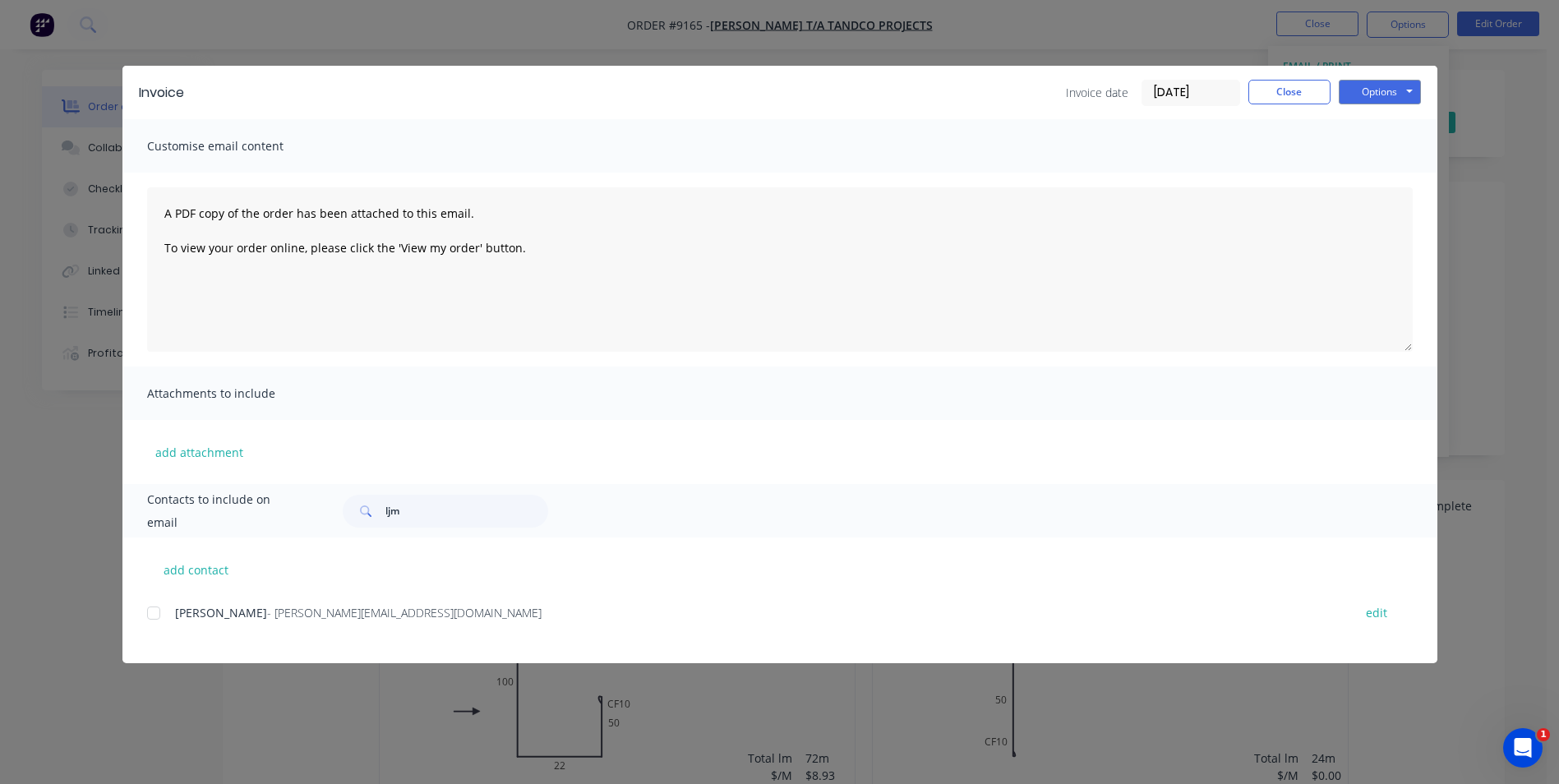
click at [159, 608] on div at bounding box center [154, 613] width 33 height 33
click at [1394, 101] on button "Options" at bounding box center [1380, 92] width 82 height 25
click at [1379, 173] on button "Email" at bounding box center [1392, 175] width 105 height 27
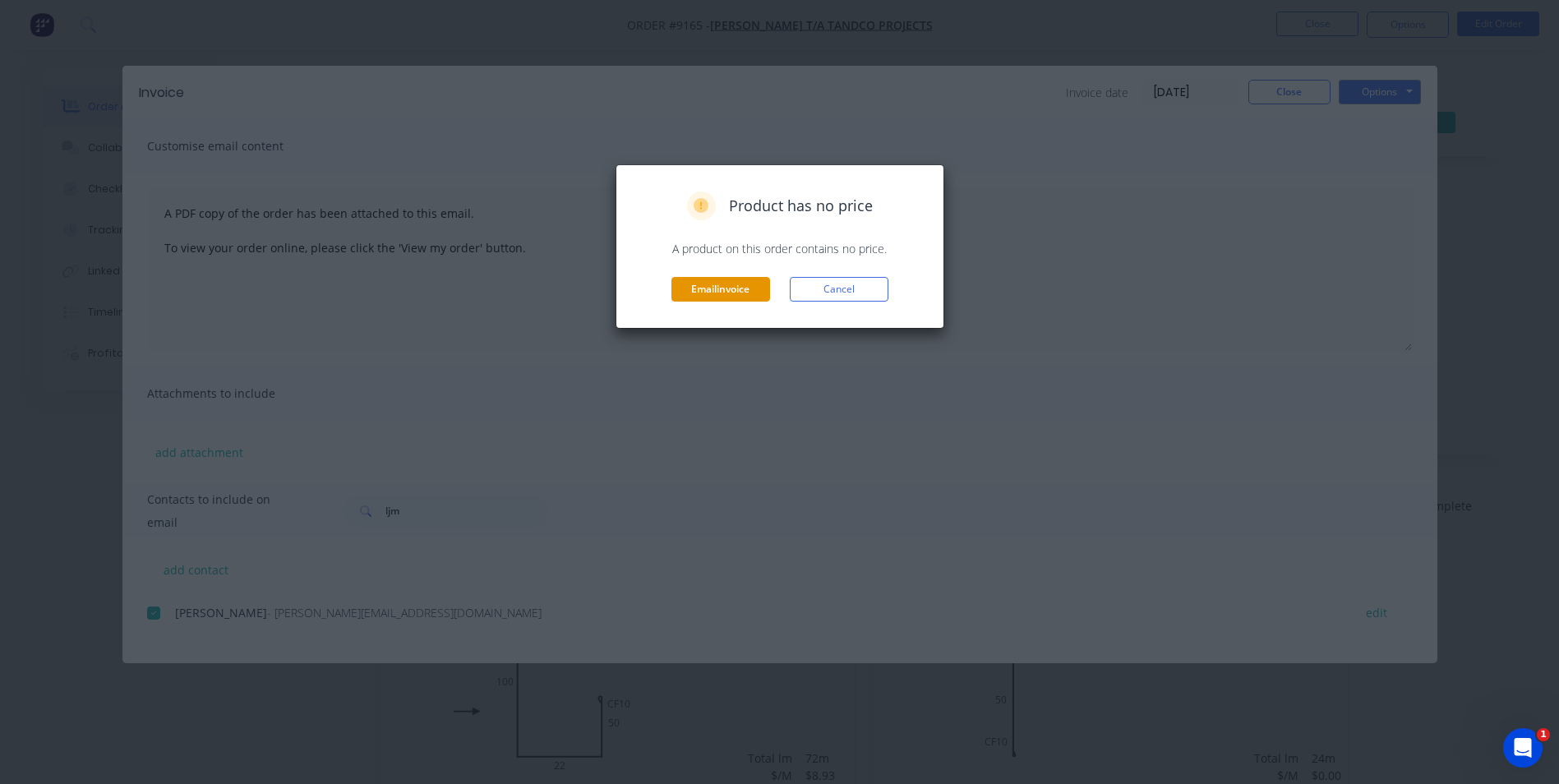
click at [715, 296] on button "Email invoice" at bounding box center [721, 290] width 99 height 25
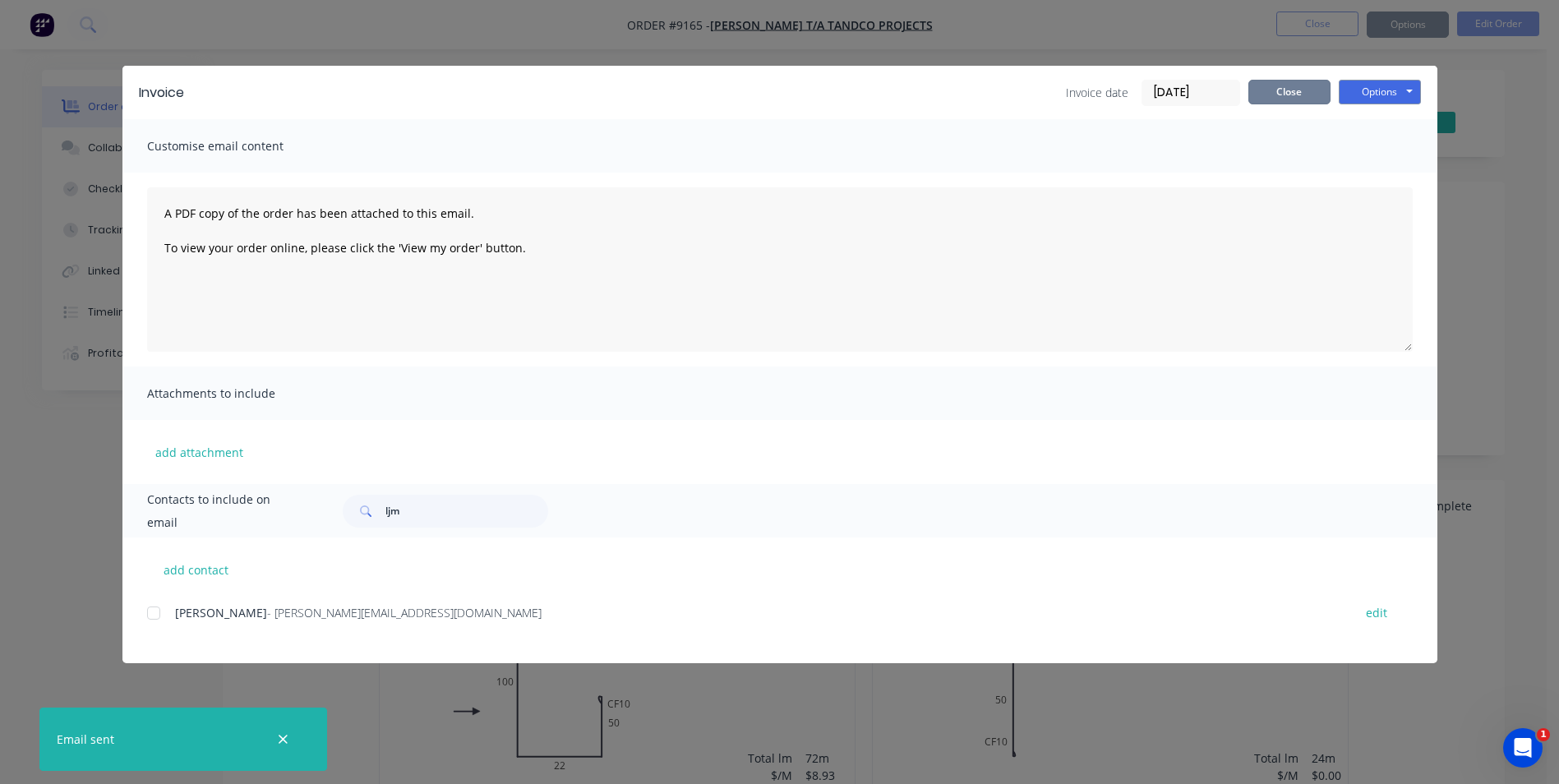
click at [1302, 90] on button "Close" at bounding box center [1290, 92] width 82 height 25
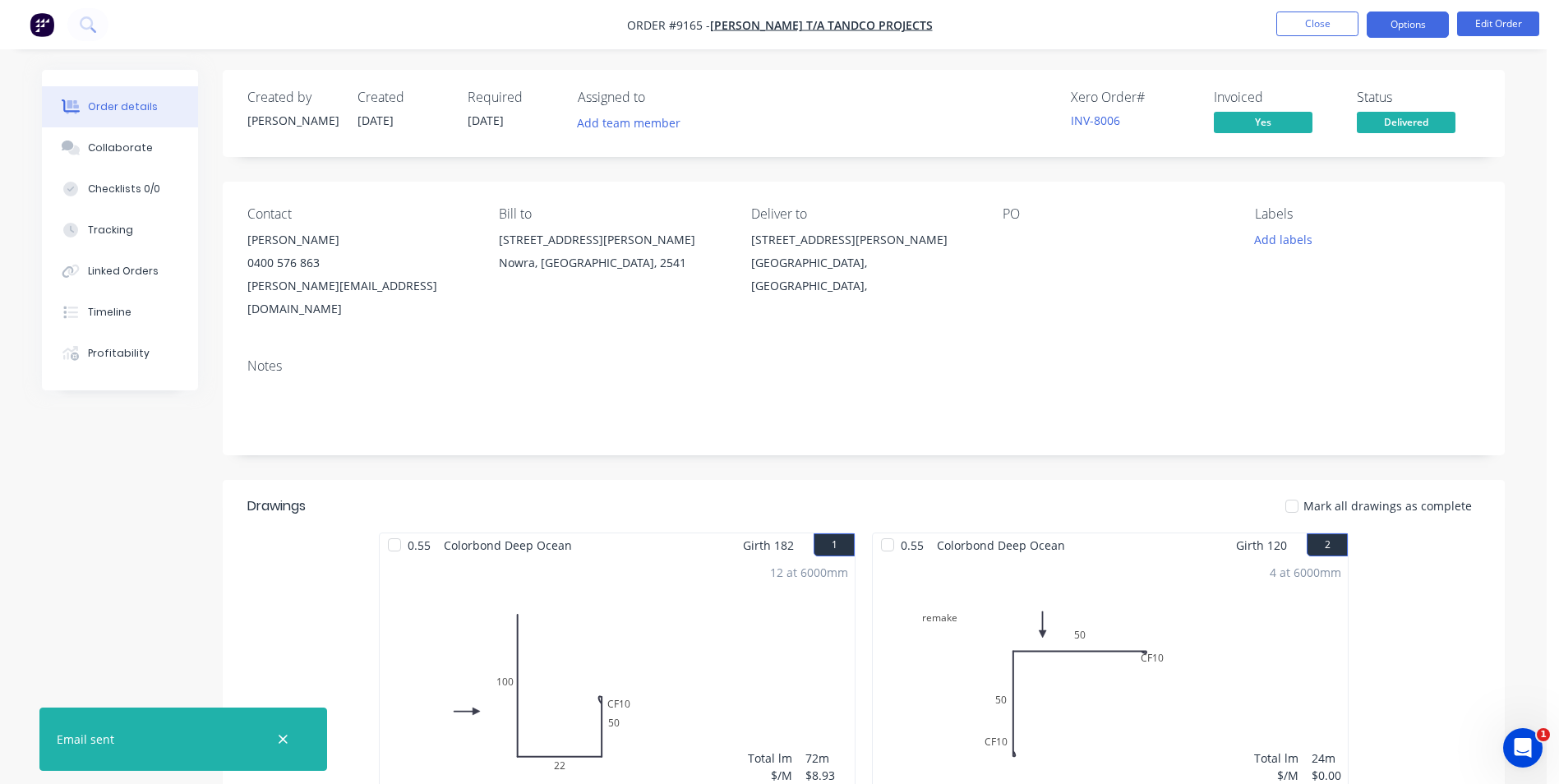
click at [1412, 33] on button "Options" at bounding box center [1408, 25] width 82 height 26
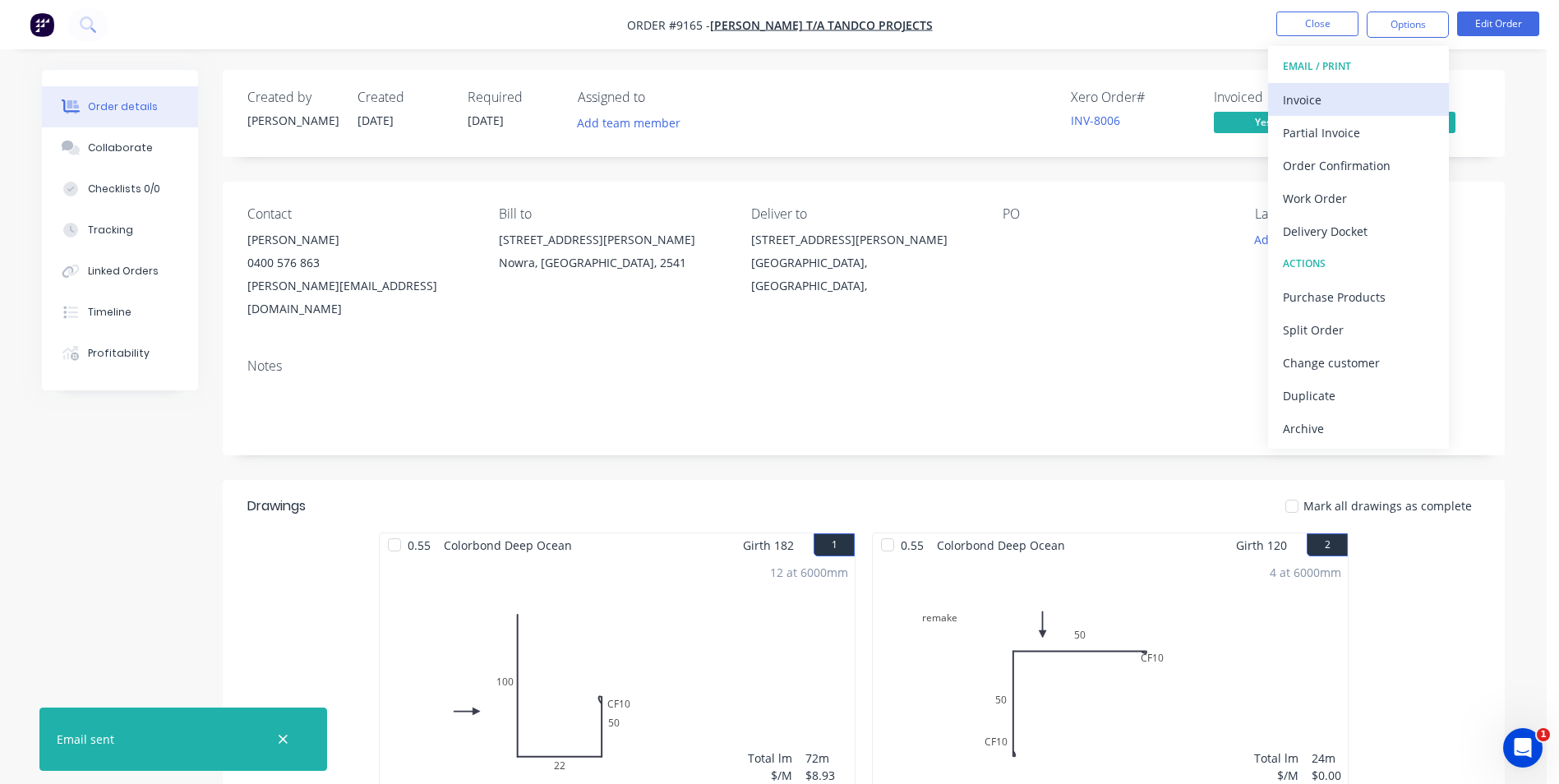
click at [1341, 106] on div "Invoice" at bounding box center [1359, 100] width 151 height 24
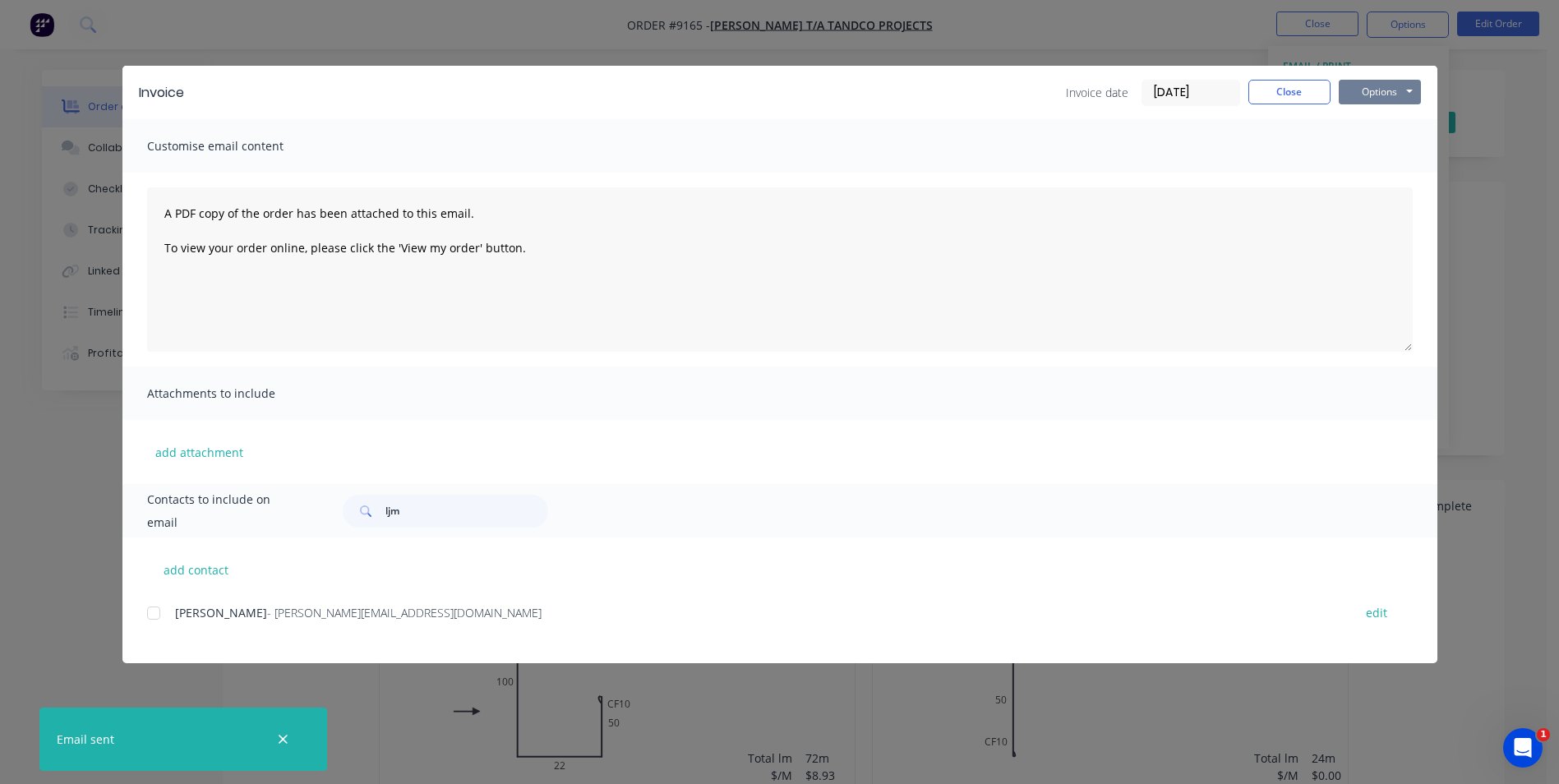
click at [1386, 91] on button "Options" at bounding box center [1380, 92] width 82 height 25
click at [1391, 148] on button "Print" at bounding box center [1392, 148] width 105 height 27
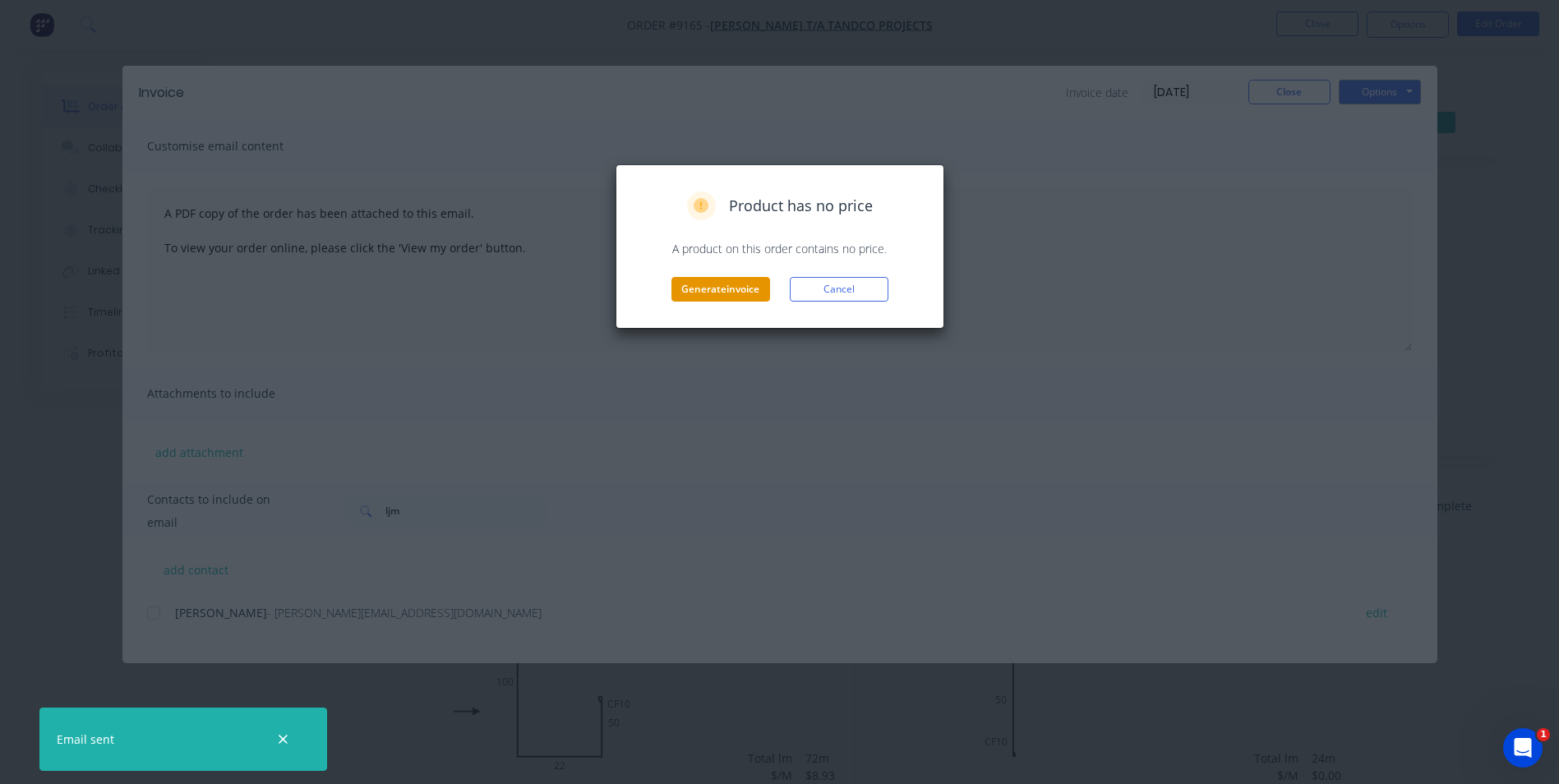
click at [719, 286] on button "Generate invoice" at bounding box center [721, 290] width 99 height 25
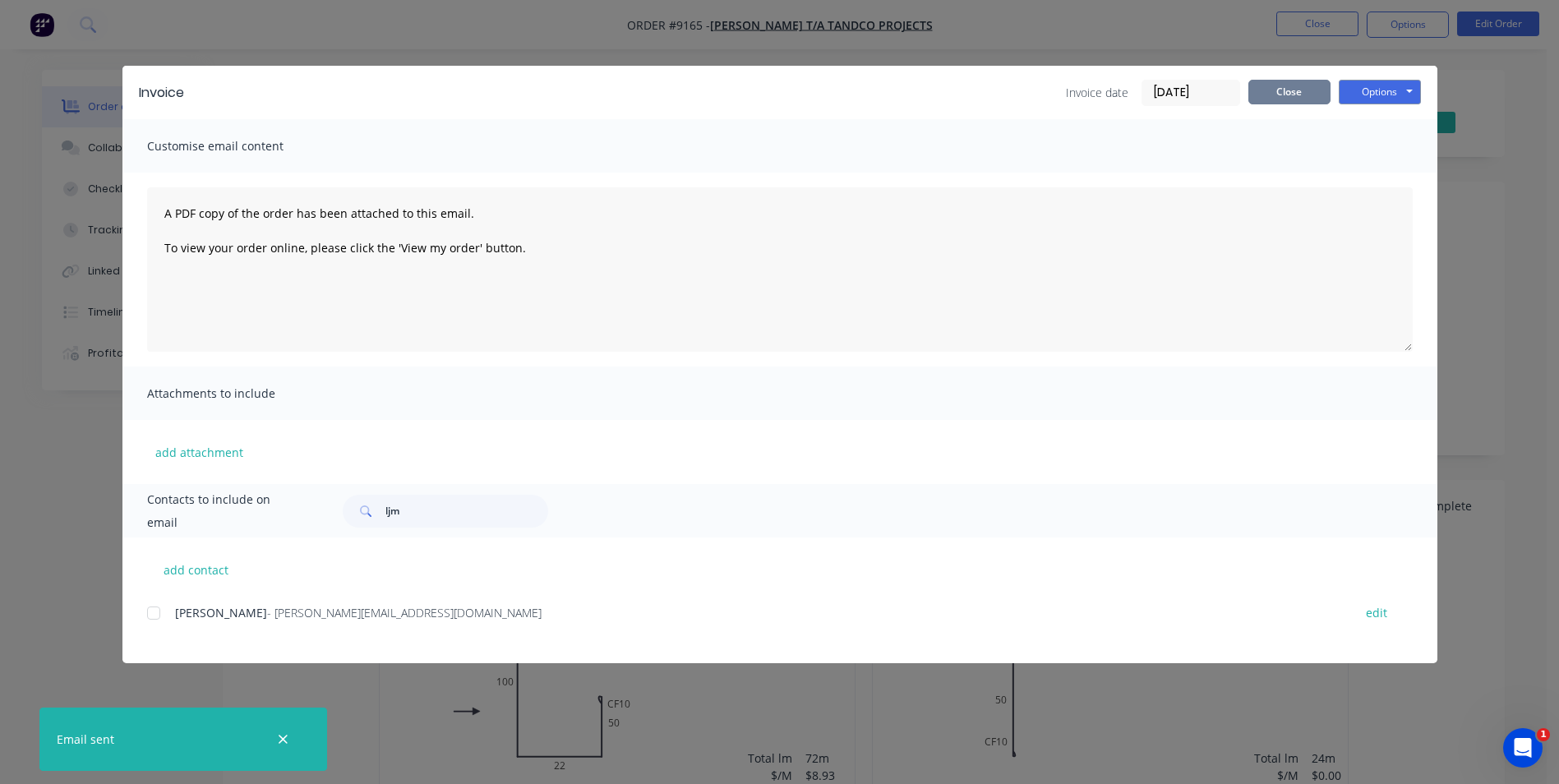
click at [1310, 96] on button "Close" at bounding box center [1290, 92] width 82 height 25
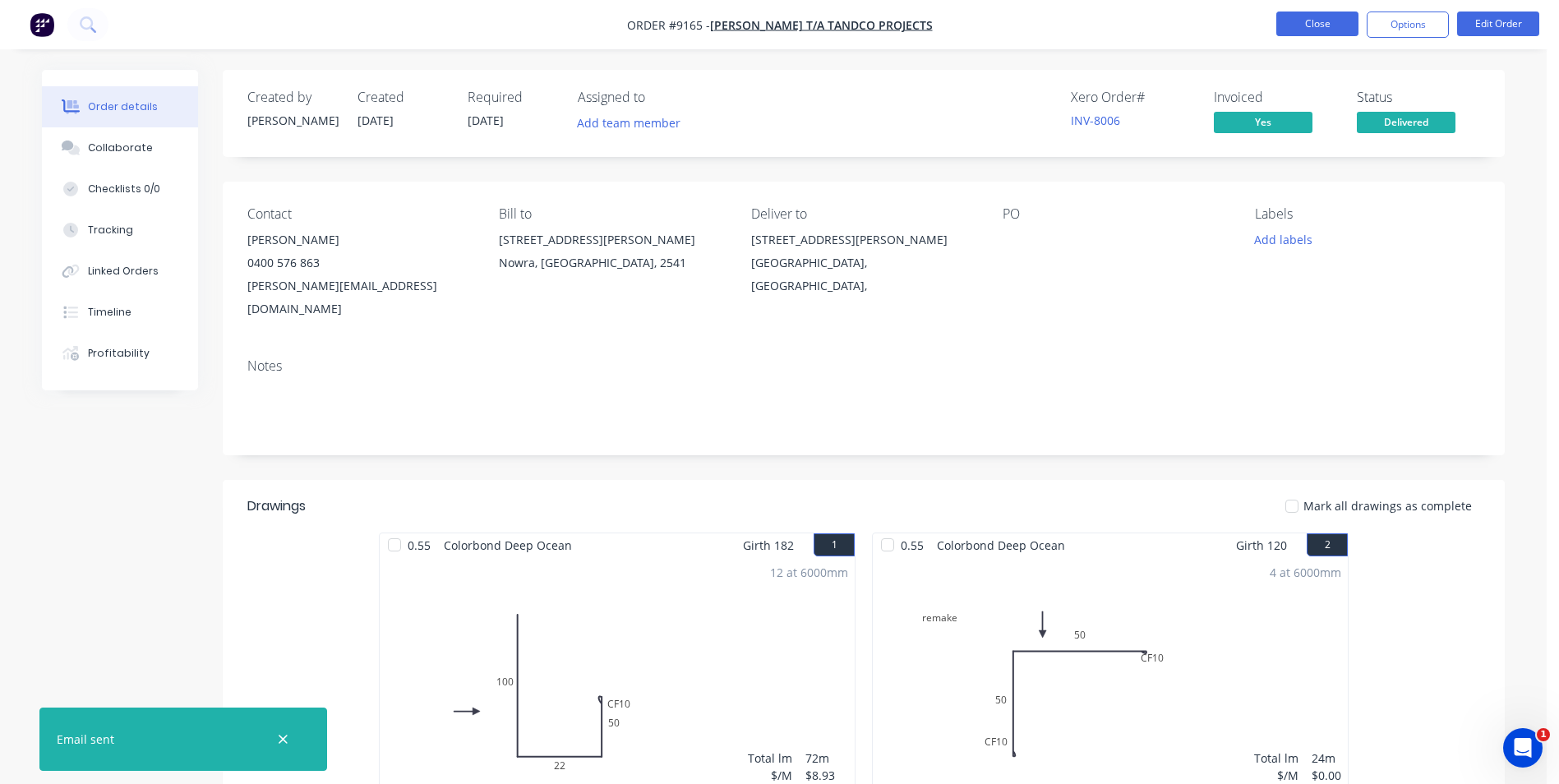
click at [1328, 27] on button "Close" at bounding box center [1318, 24] width 82 height 25
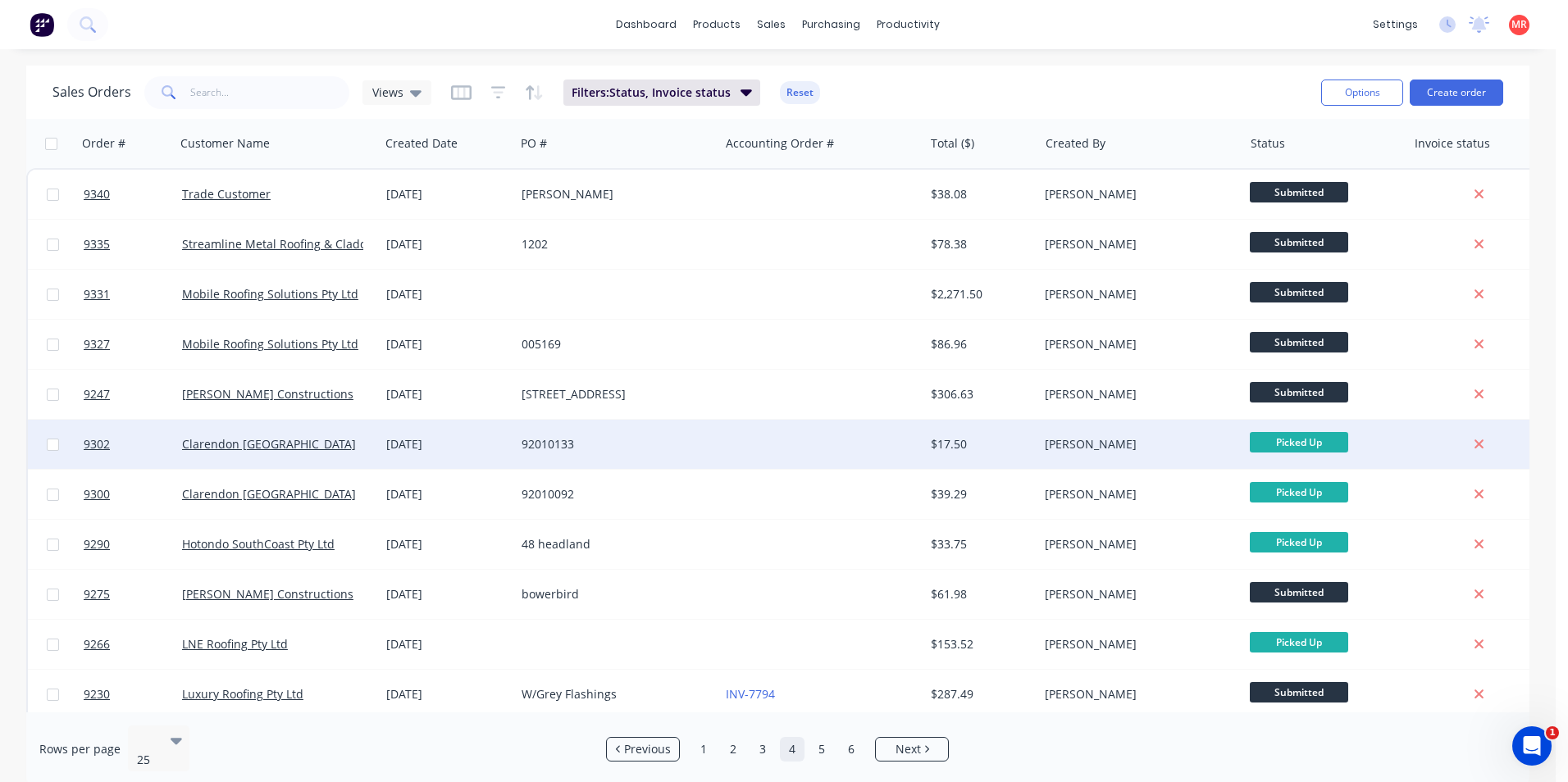
click at [689, 450] on div "92010133" at bounding box center [612, 445] width 182 height 16
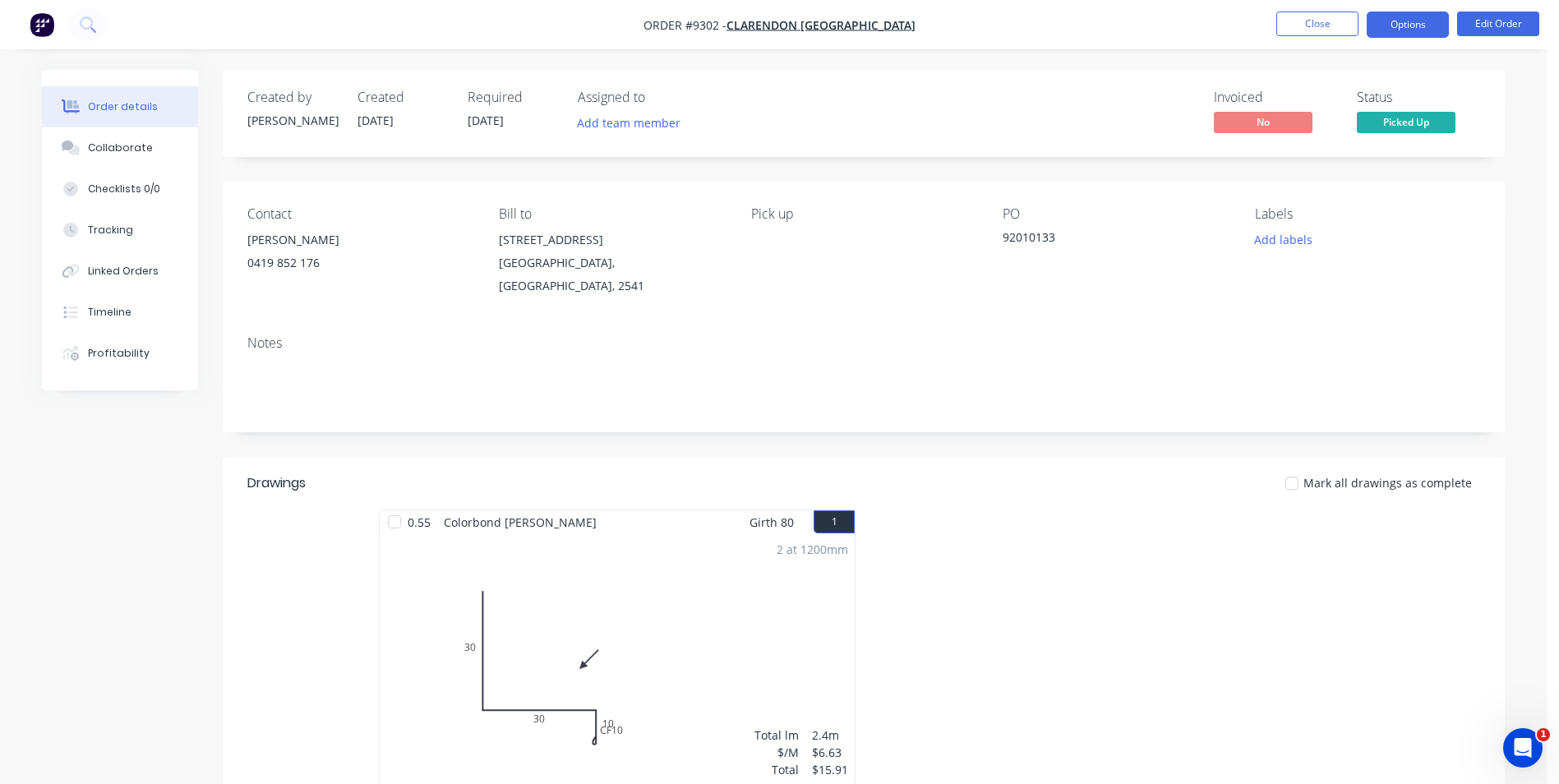
click at [1406, 29] on button "Options" at bounding box center [1408, 25] width 82 height 26
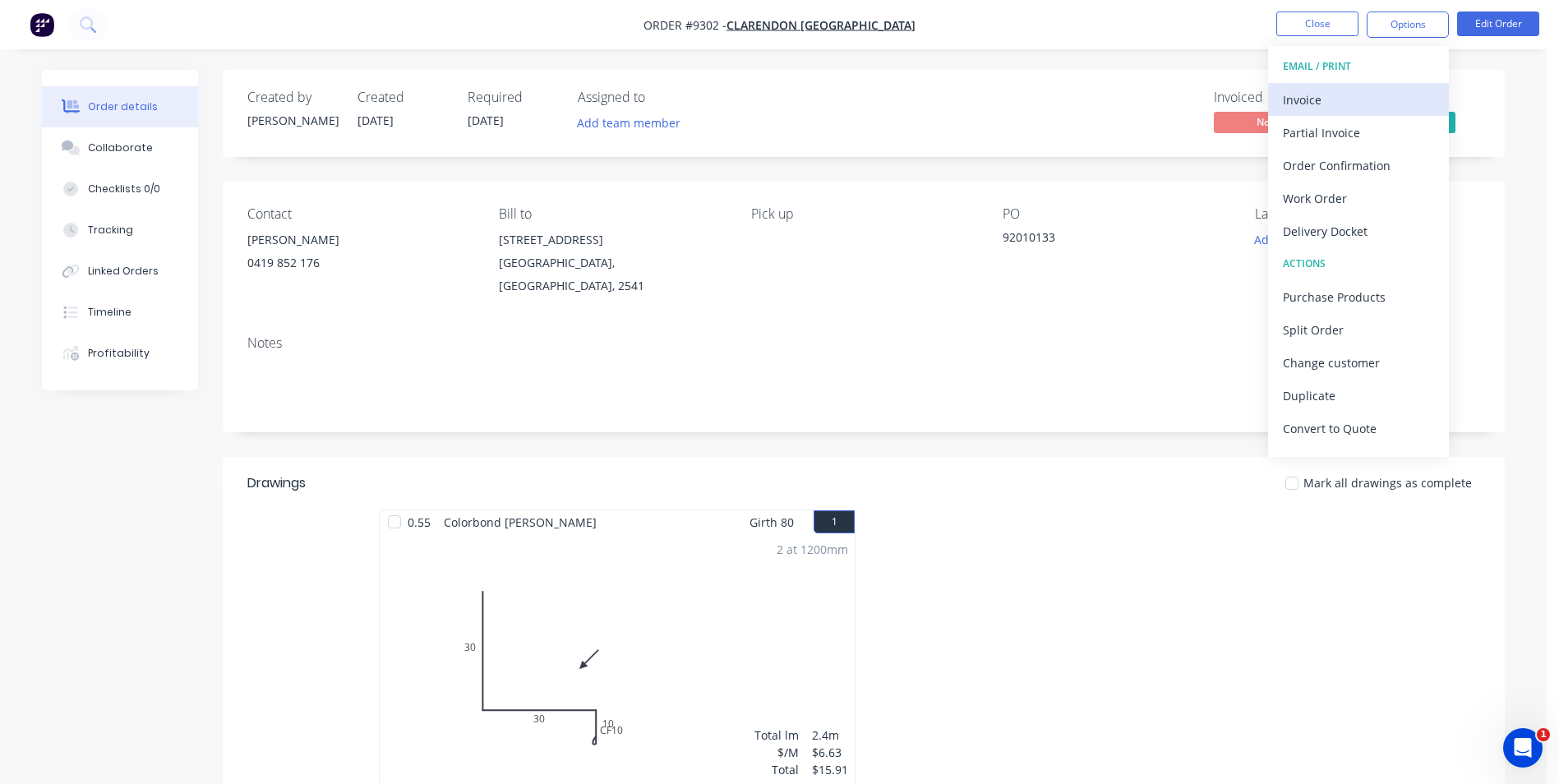
click at [1342, 97] on div "Invoice" at bounding box center [1359, 100] width 151 height 24
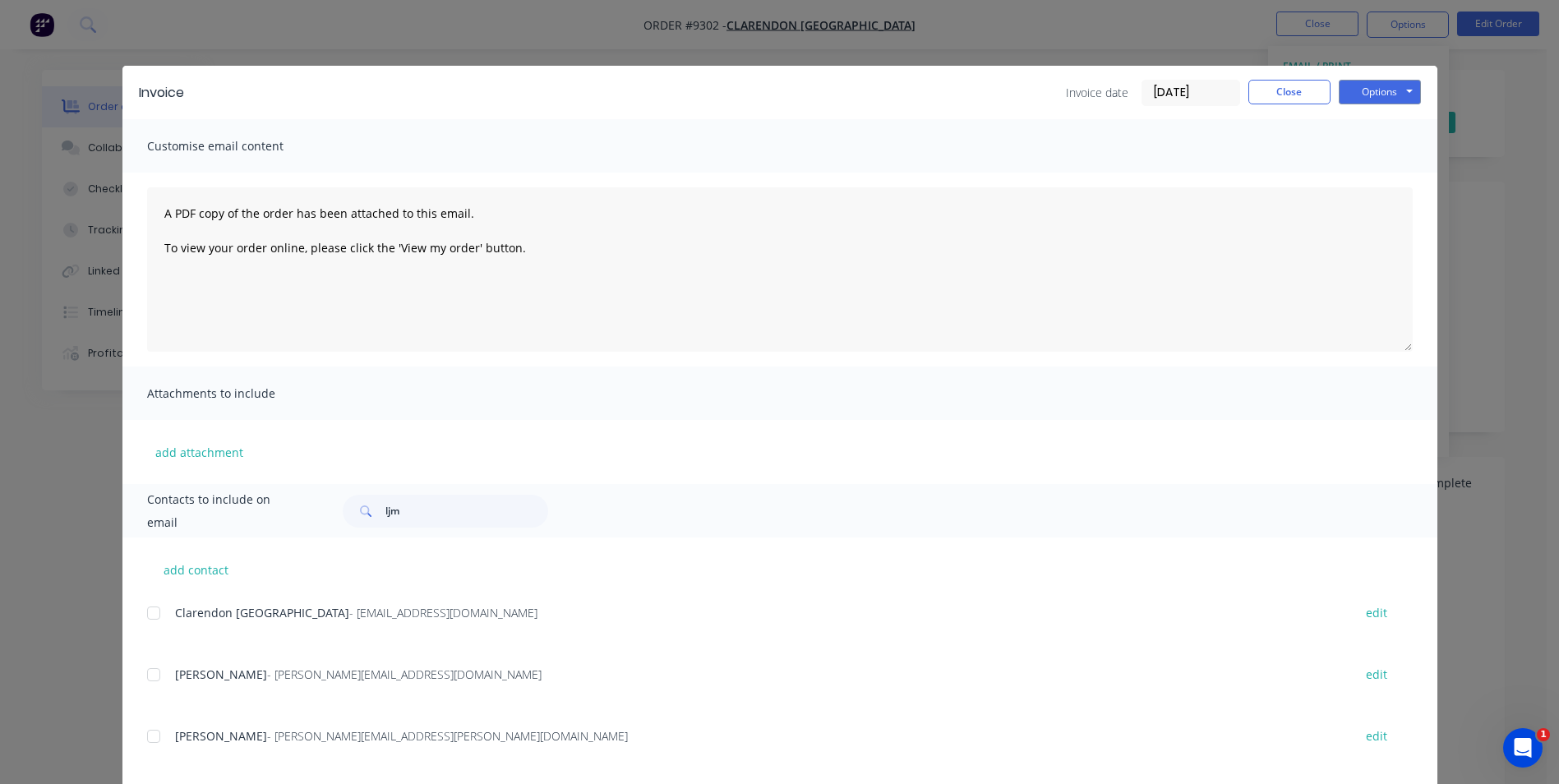
click at [145, 609] on div at bounding box center [154, 613] width 33 height 33
click at [1380, 93] on button "Options" at bounding box center [1380, 92] width 82 height 25
click at [1378, 174] on button "Email" at bounding box center [1392, 175] width 105 height 27
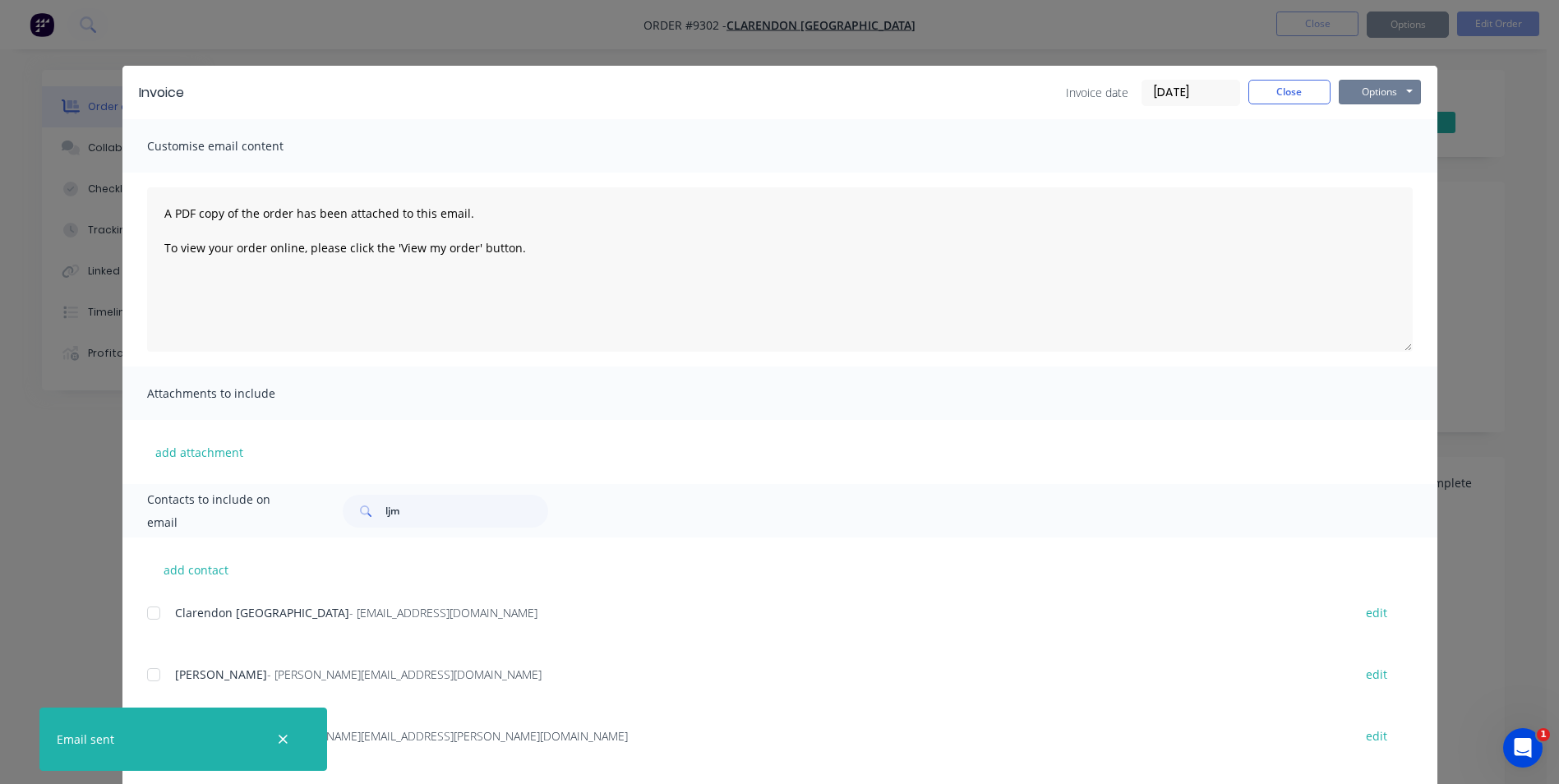
click at [1362, 91] on button "Options" at bounding box center [1380, 92] width 82 height 25
click at [1378, 151] on button "Print" at bounding box center [1392, 148] width 105 height 27
click at [1312, 100] on button "Close" at bounding box center [1290, 92] width 82 height 25
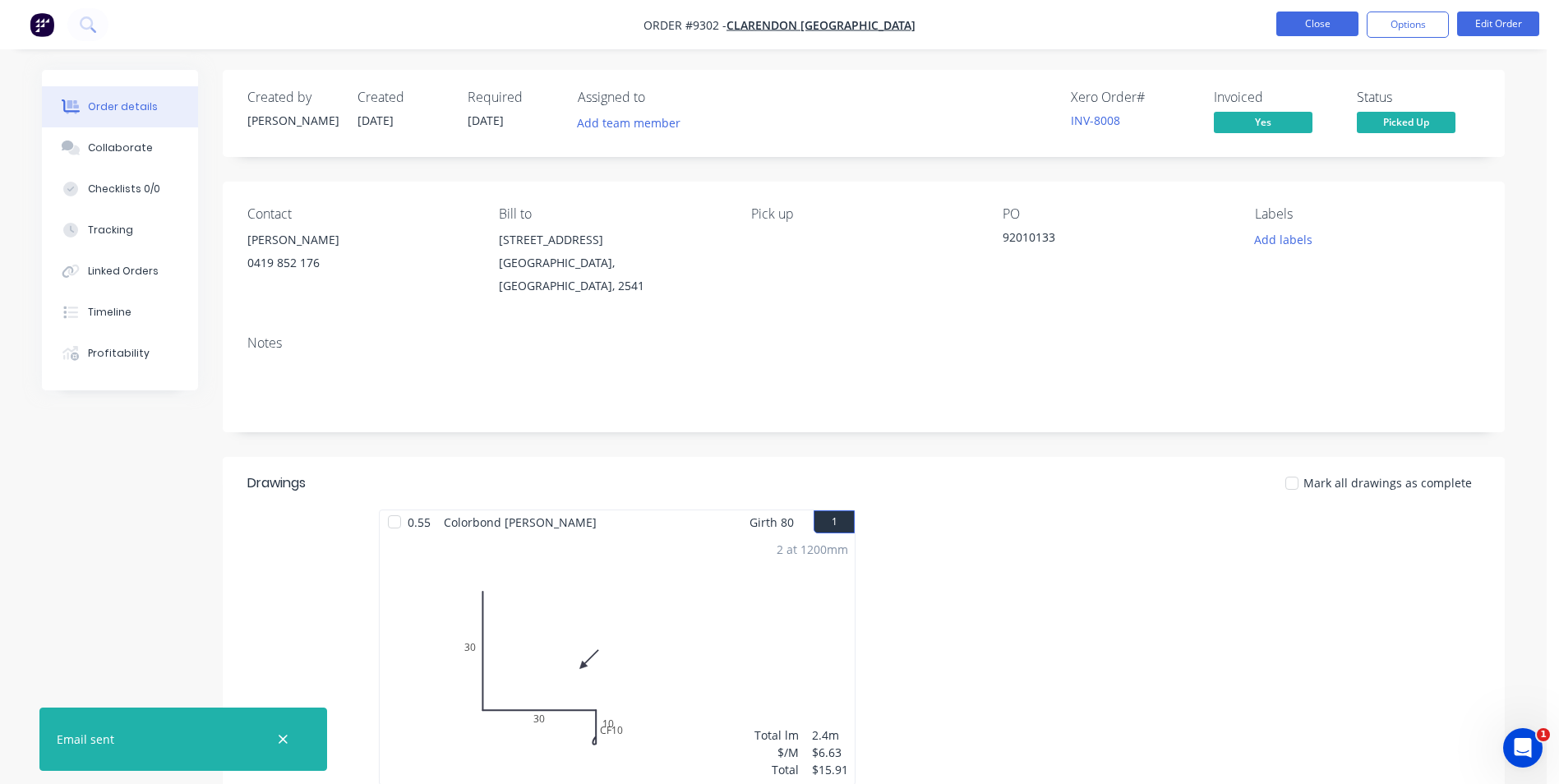
click at [1303, 27] on button "Close" at bounding box center [1318, 24] width 82 height 25
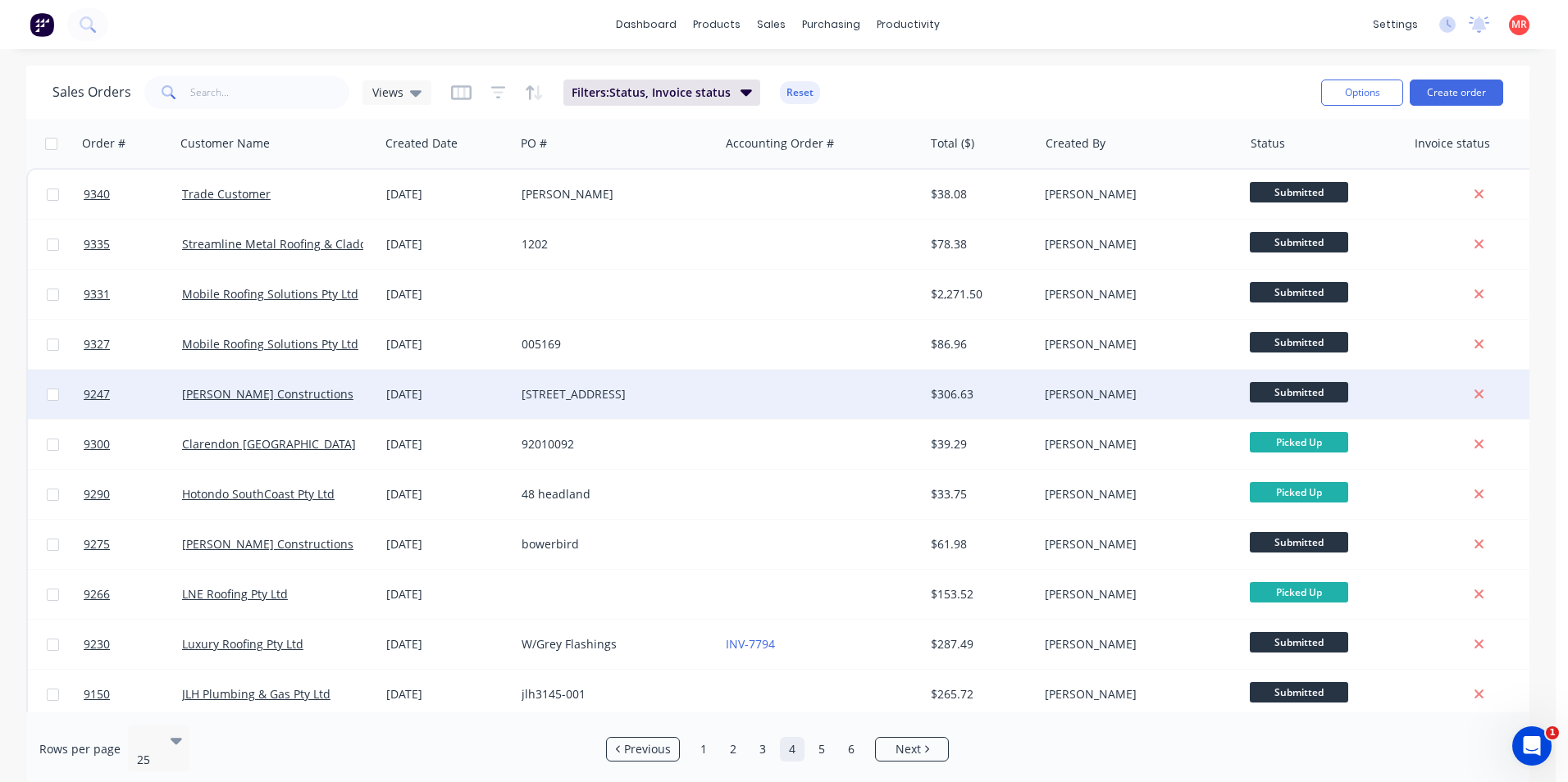
click at [699, 393] on div "21 Pheasant Point Dr" at bounding box center [612, 395] width 182 height 16
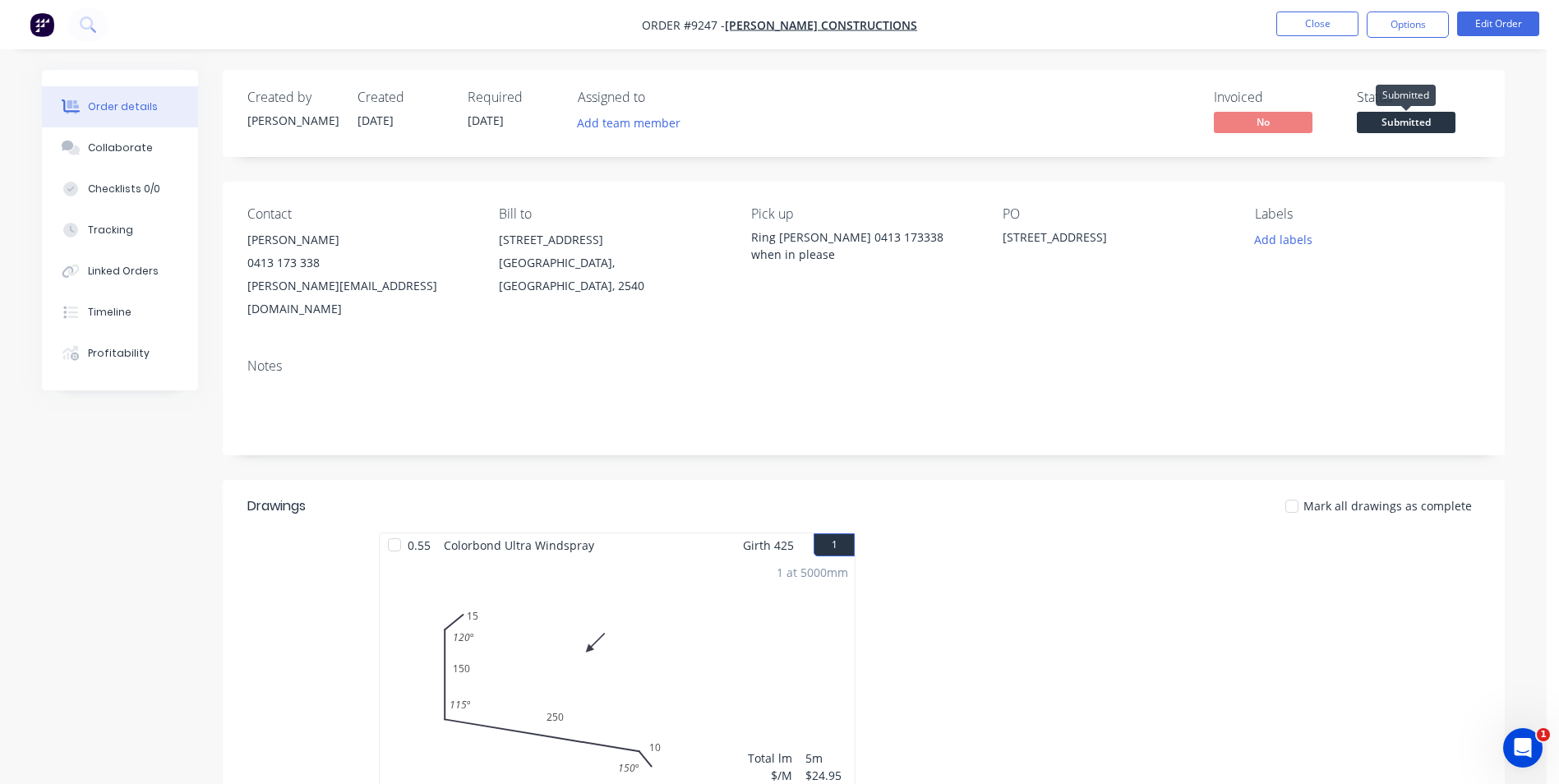
click at [1414, 131] on span "Submitted" at bounding box center [1407, 122] width 99 height 21
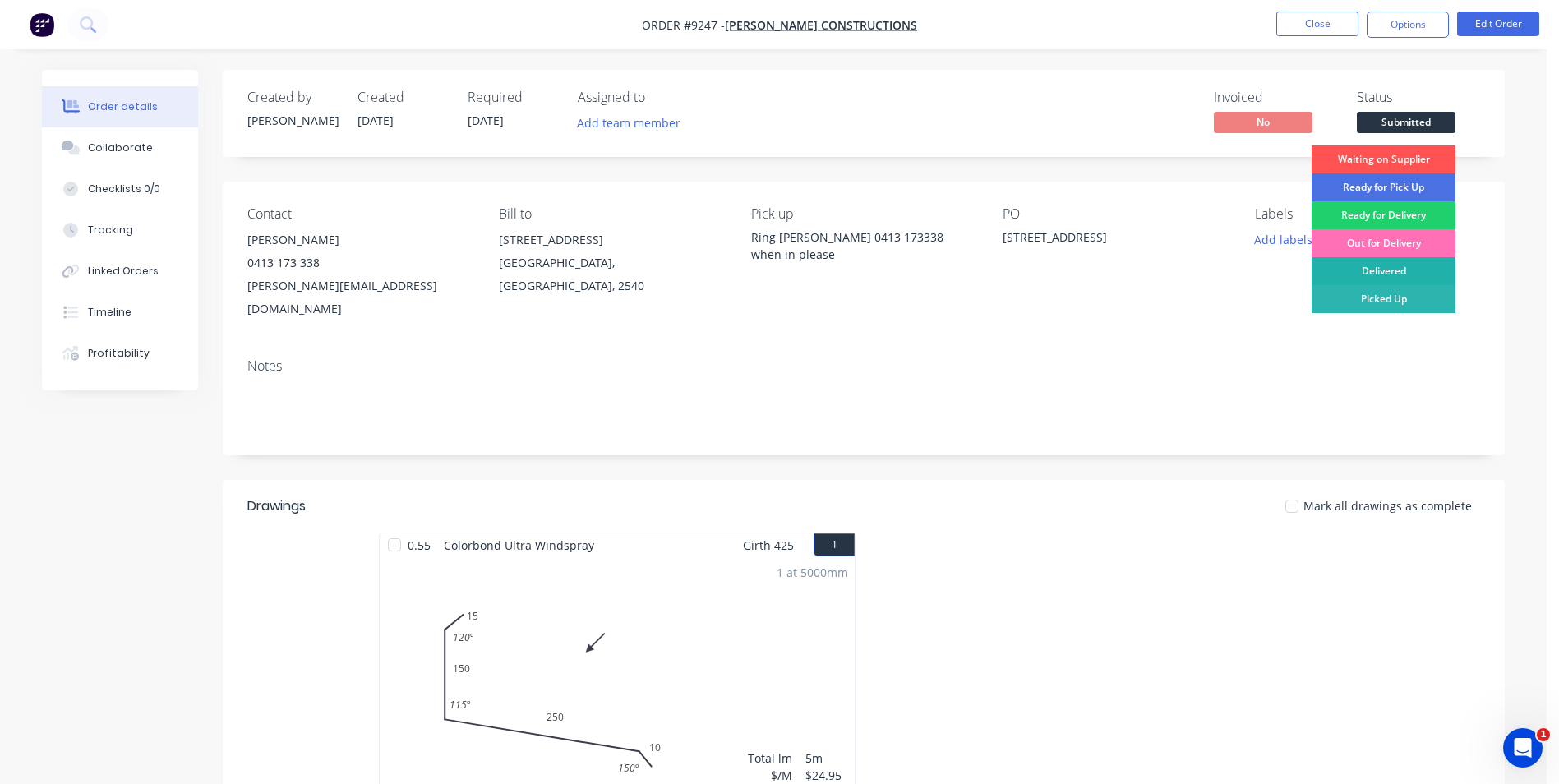
click at [1385, 271] on div "Delivered" at bounding box center [1384, 271] width 144 height 28
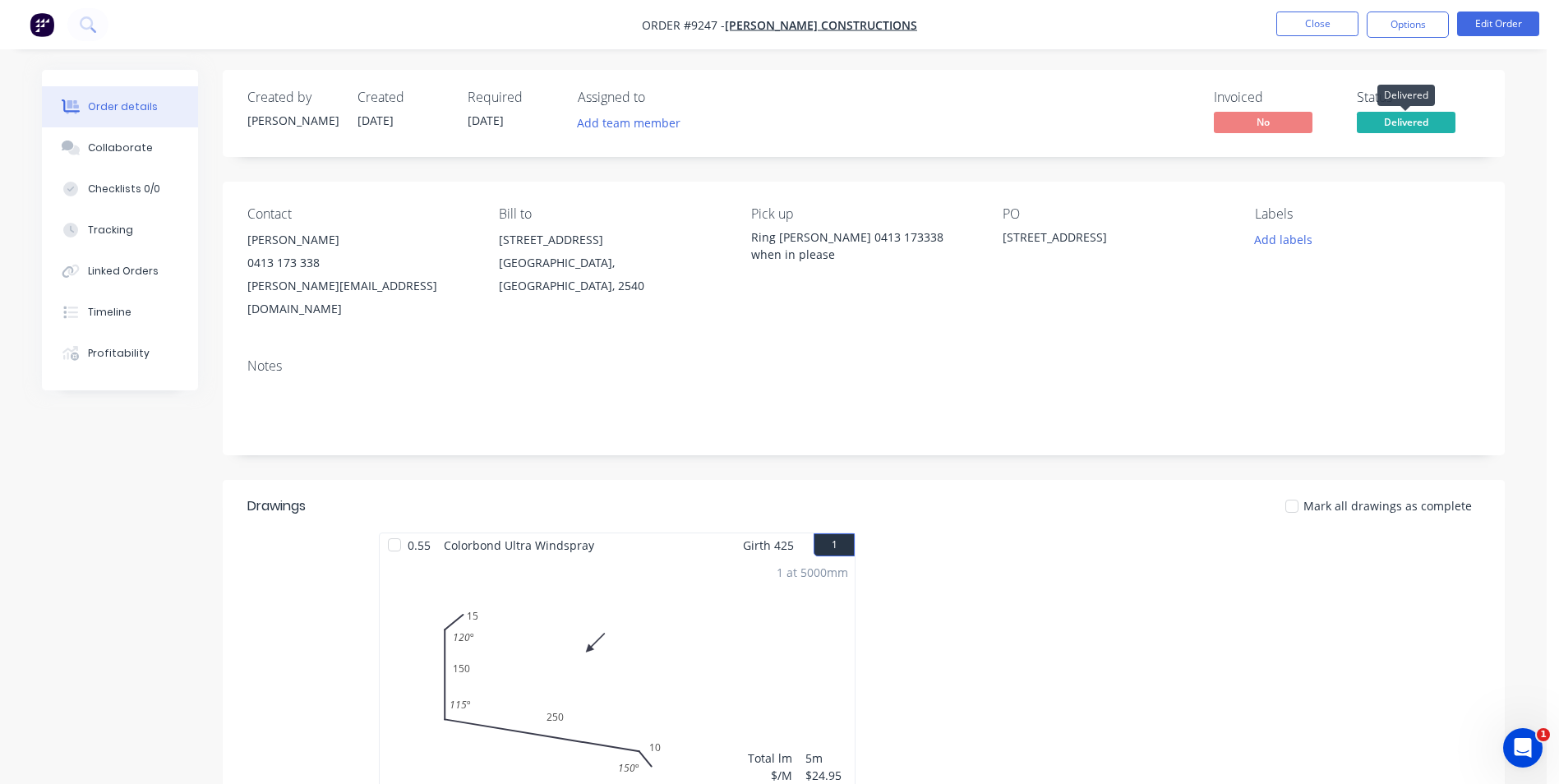
click at [1403, 115] on span "Delivered" at bounding box center [1407, 122] width 99 height 21
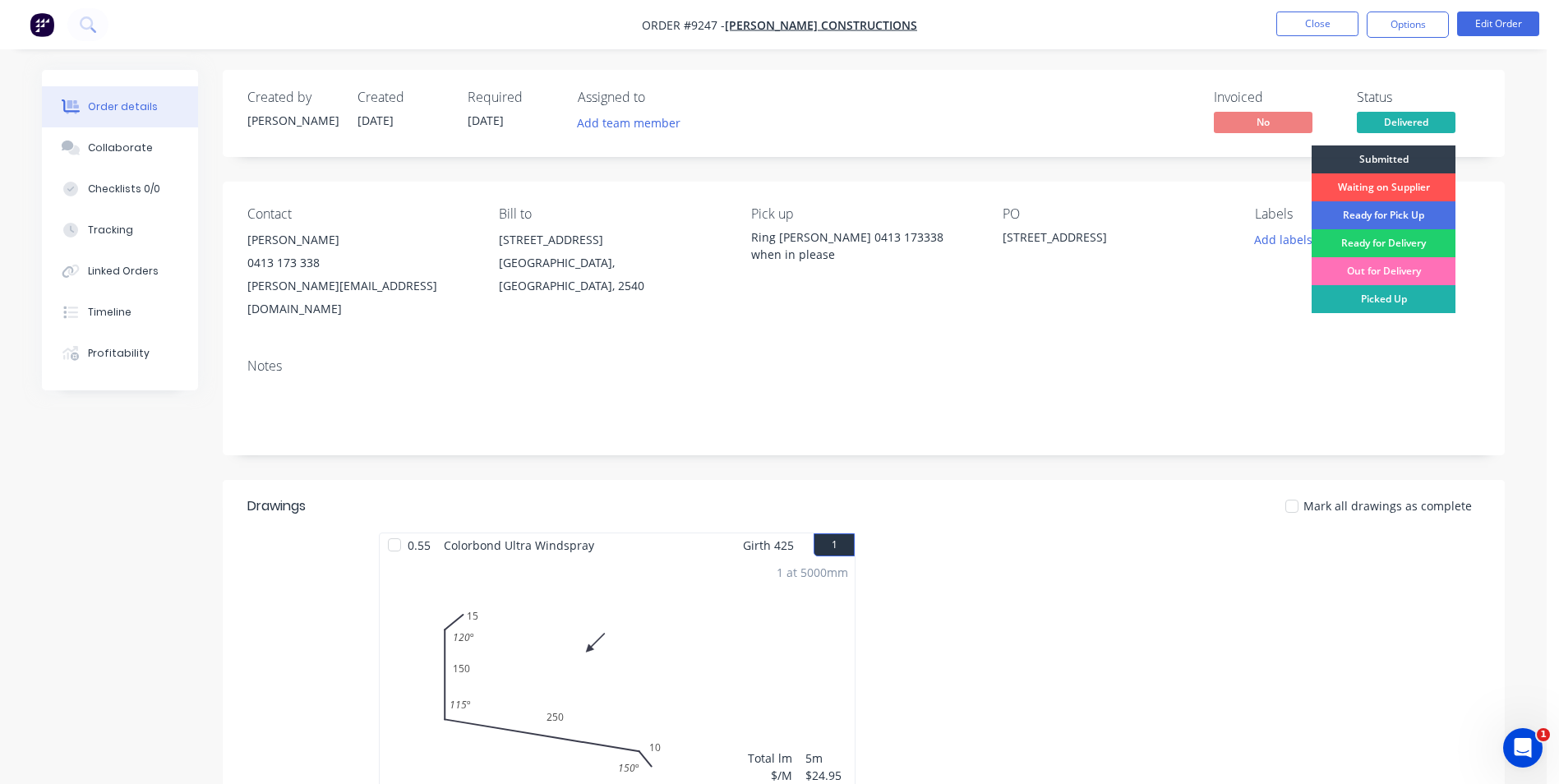
click at [1390, 306] on div "Picked Up" at bounding box center [1384, 299] width 144 height 28
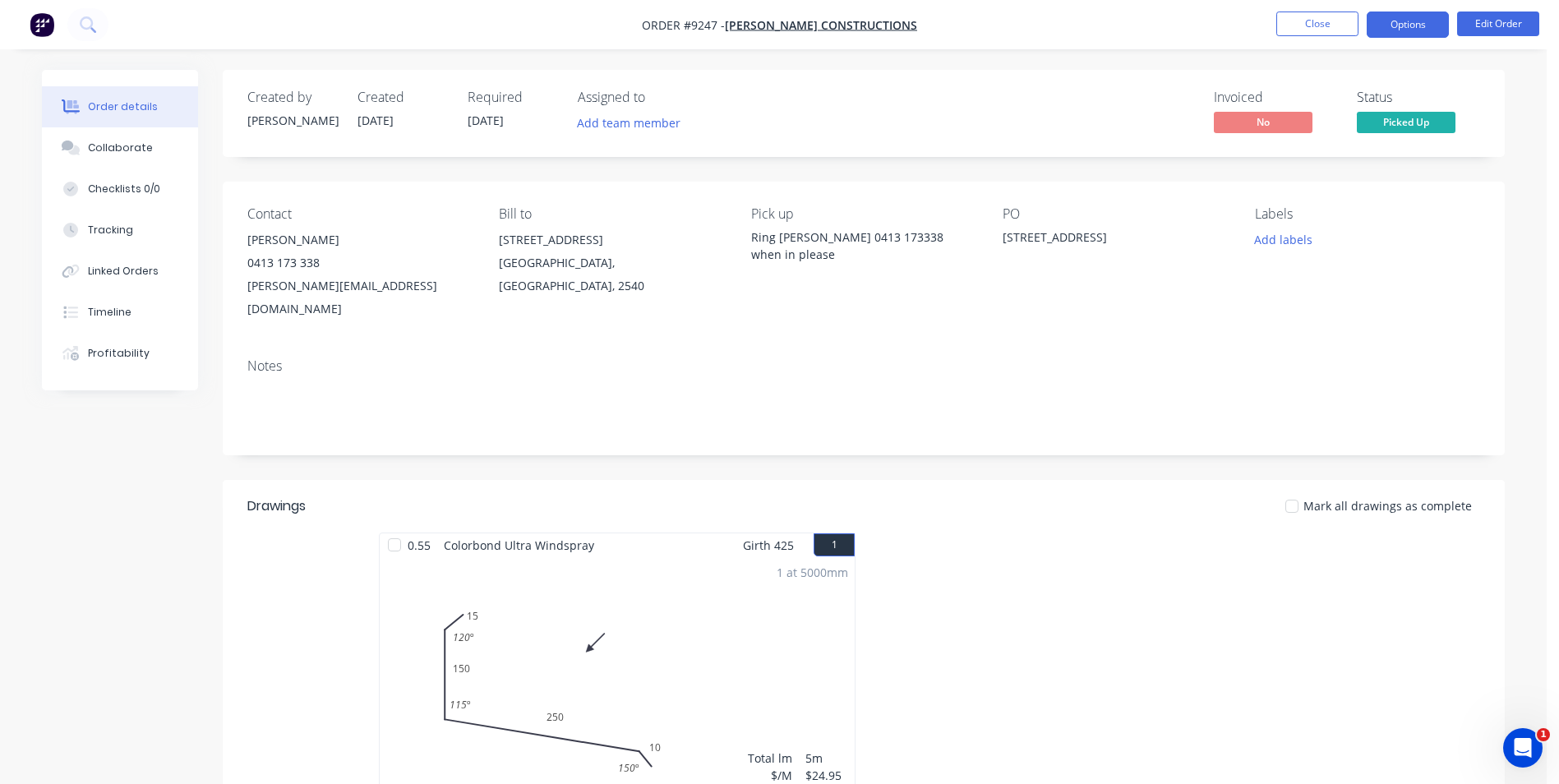
click at [1400, 22] on button "Options" at bounding box center [1408, 25] width 82 height 26
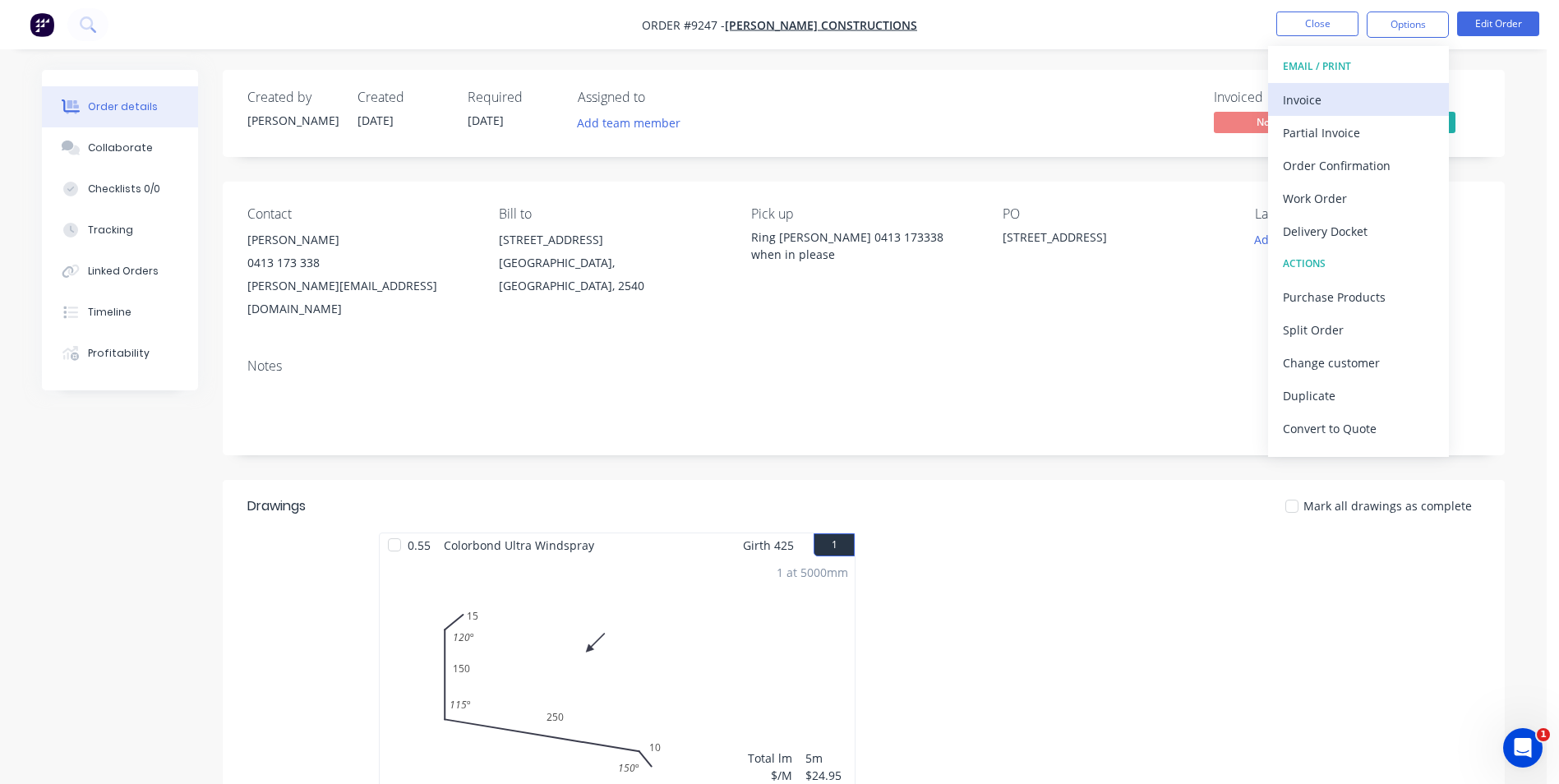
click at [1362, 99] on div "Invoice" at bounding box center [1359, 100] width 151 height 24
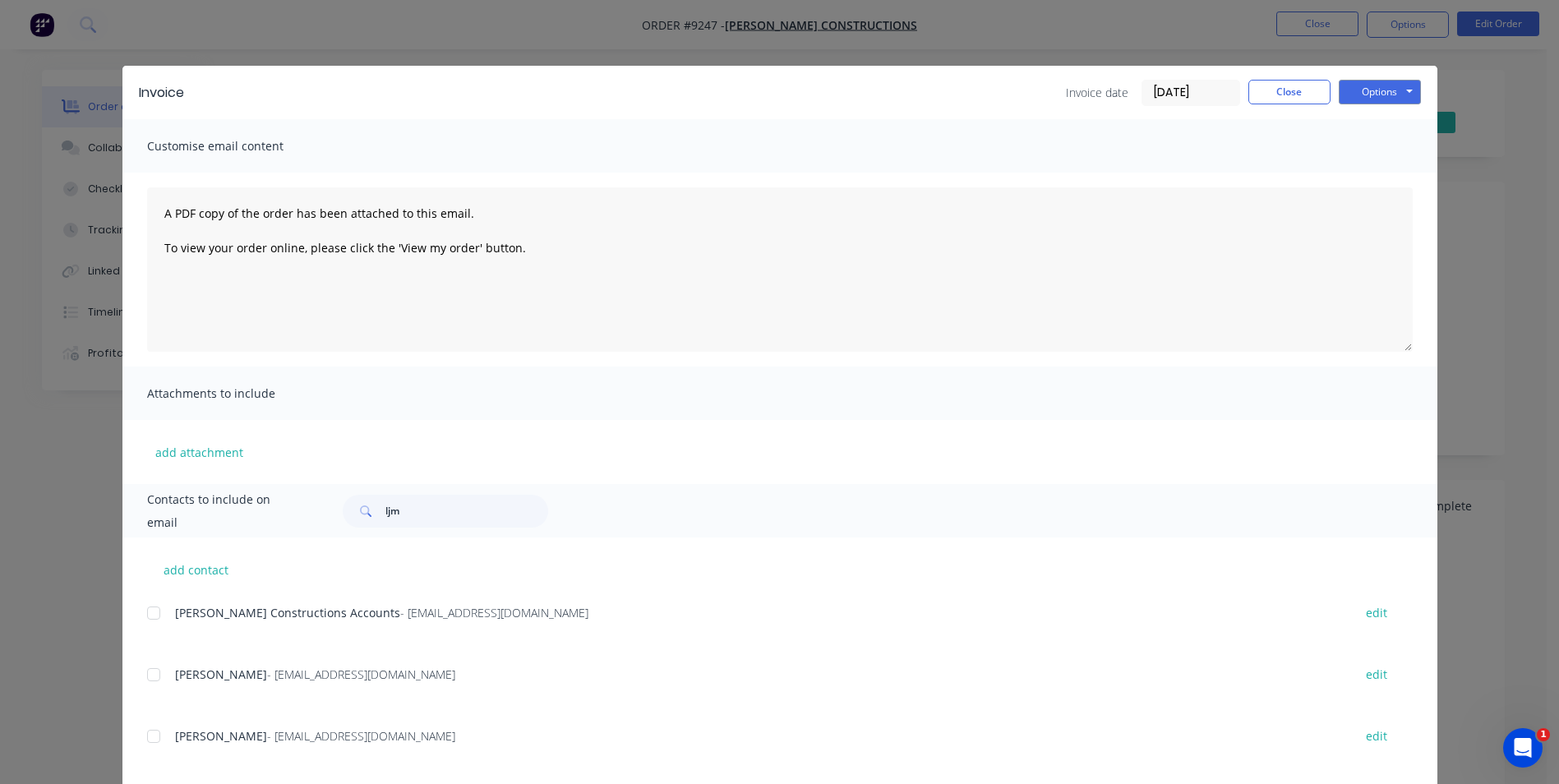
click at [145, 614] on div at bounding box center [154, 613] width 33 height 33
click at [1361, 93] on button "Options" at bounding box center [1380, 92] width 82 height 25
click at [1362, 170] on button "Email" at bounding box center [1392, 175] width 105 height 27
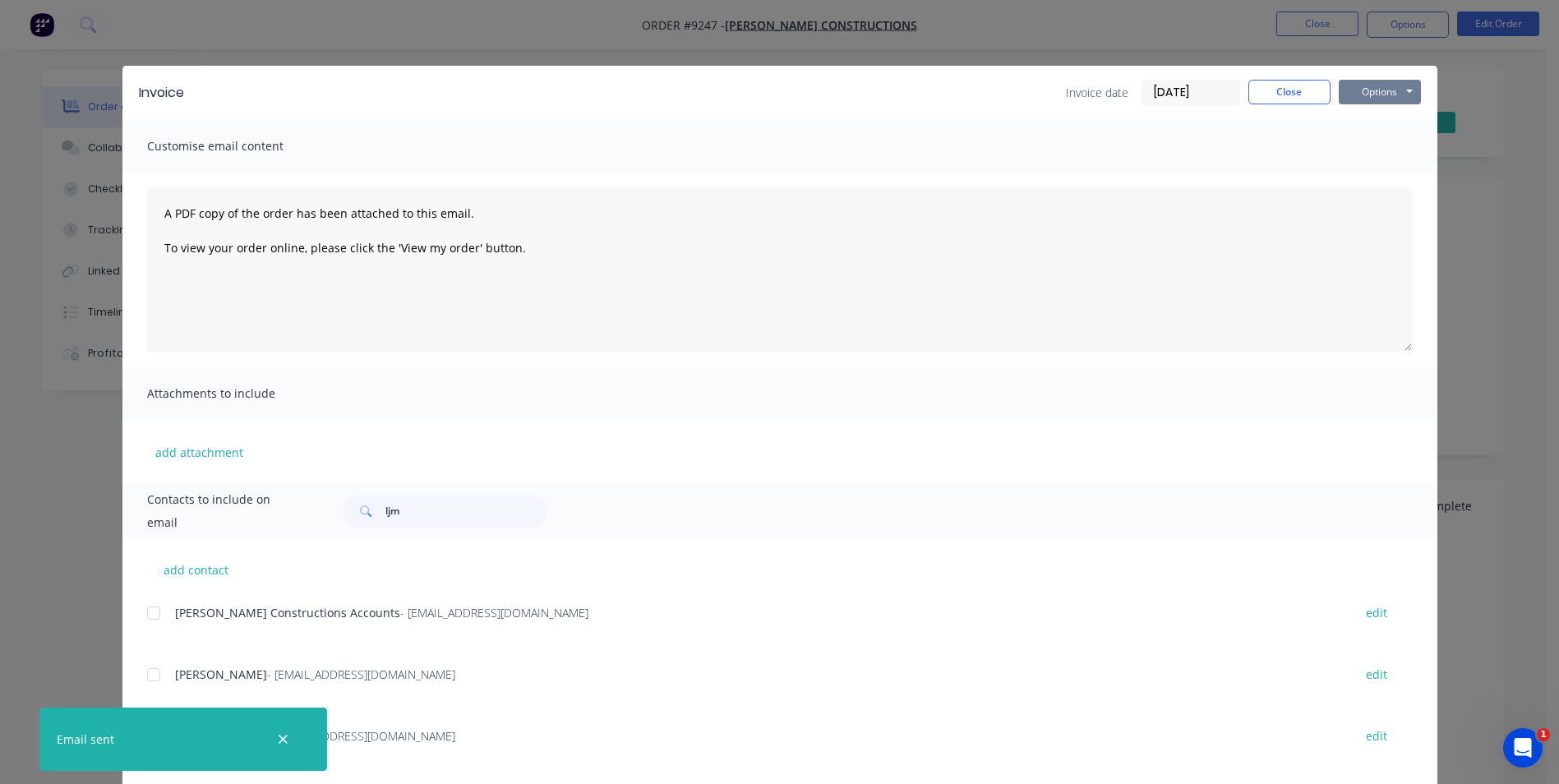
click at [1393, 92] on button "Options" at bounding box center [1380, 92] width 82 height 25
click at [1393, 169] on button "Email" at bounding box center [1392, 175] width 105 height 27
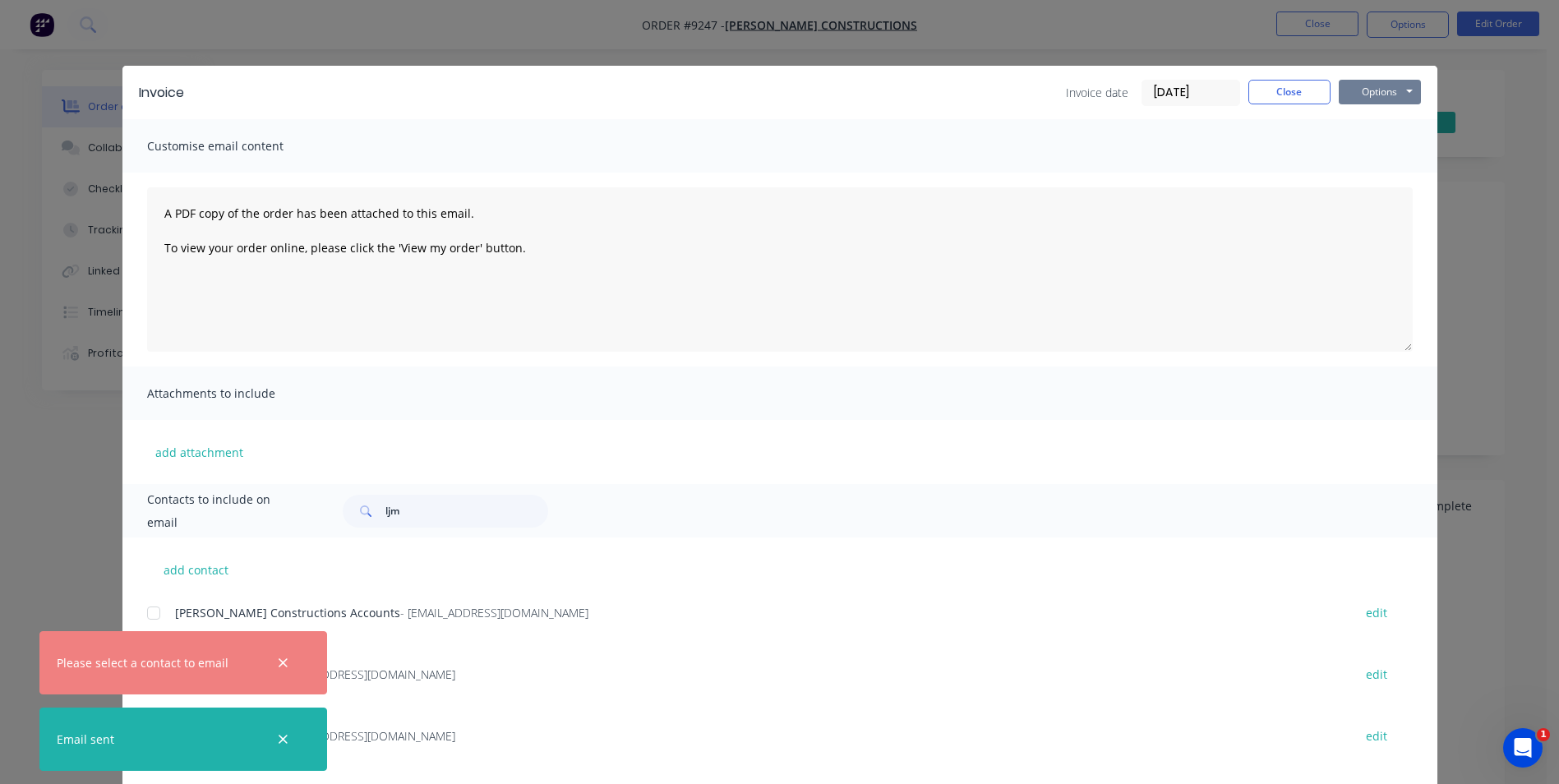
click at [1367, 94] on button "Options" at bounding box center [1380, 92] width 82 height 25
click at [1380, 148] on button "Print" at bounding box center [1392, 148] width 105 height 27
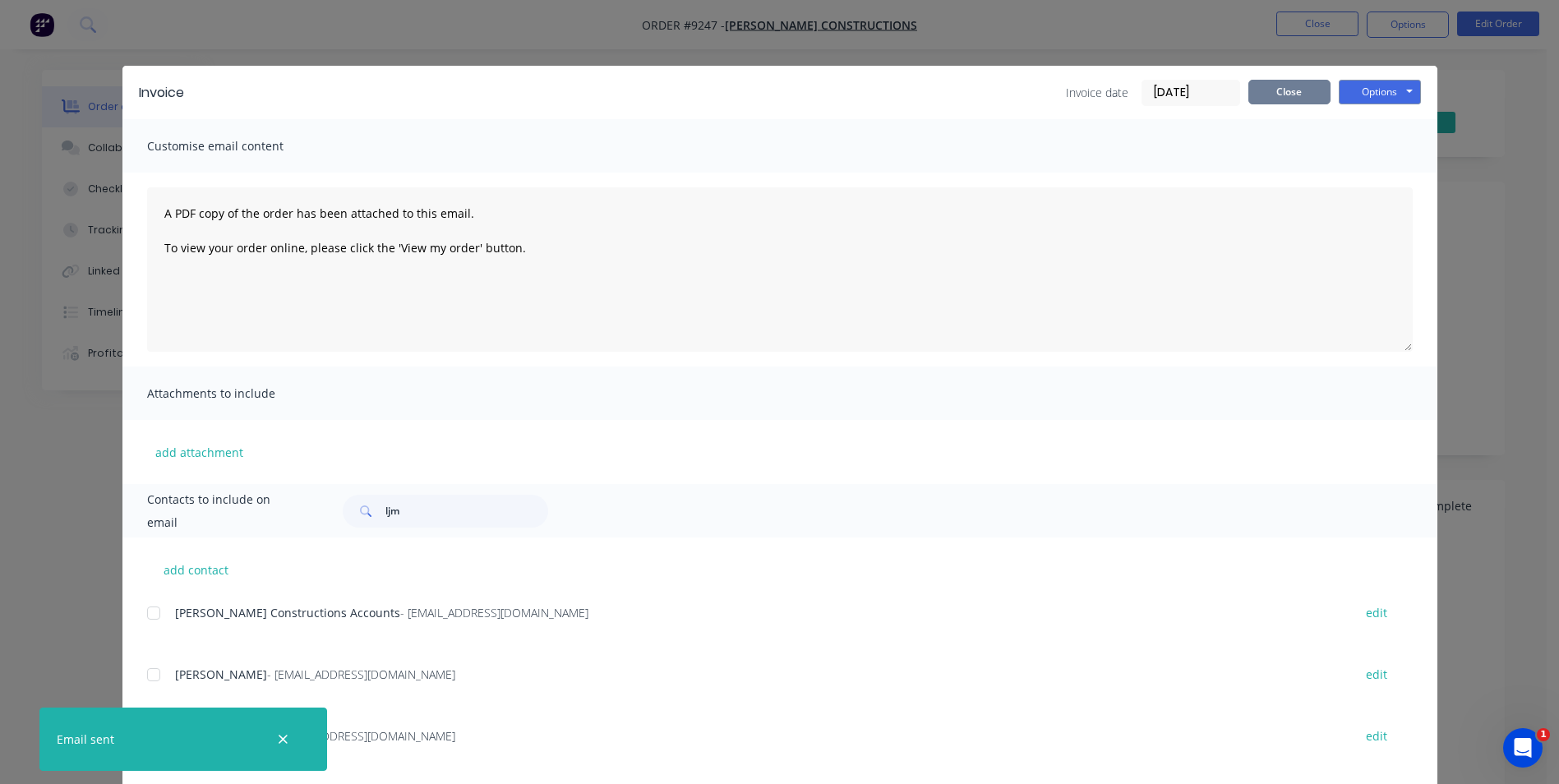
click at [1280, 87] on button "Close" at bounding box center [1290, 92] width 82 height 25
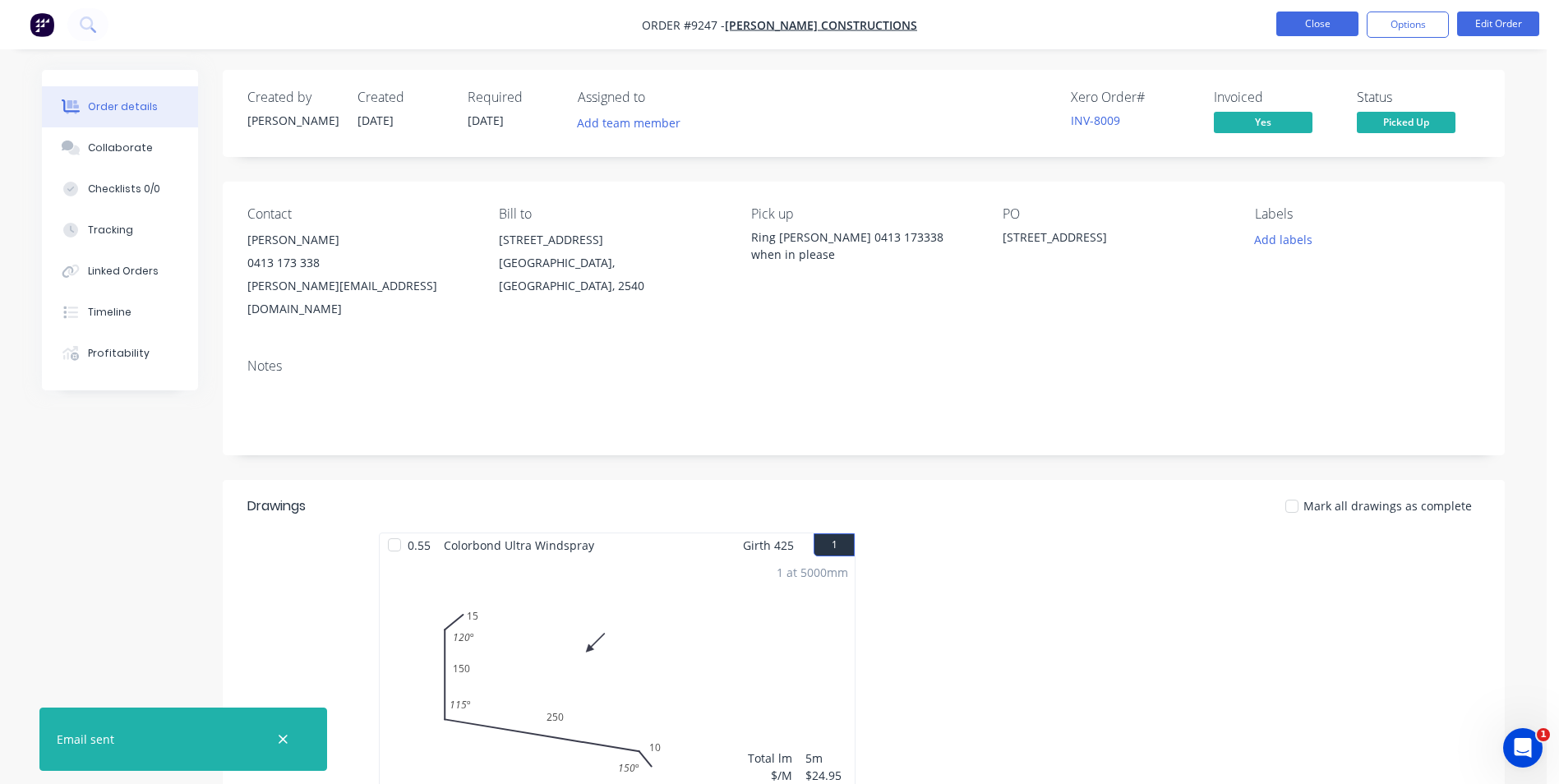
click at [1325, 27] on button "Close" at bounding box center [1318, 24] width 82 height 25
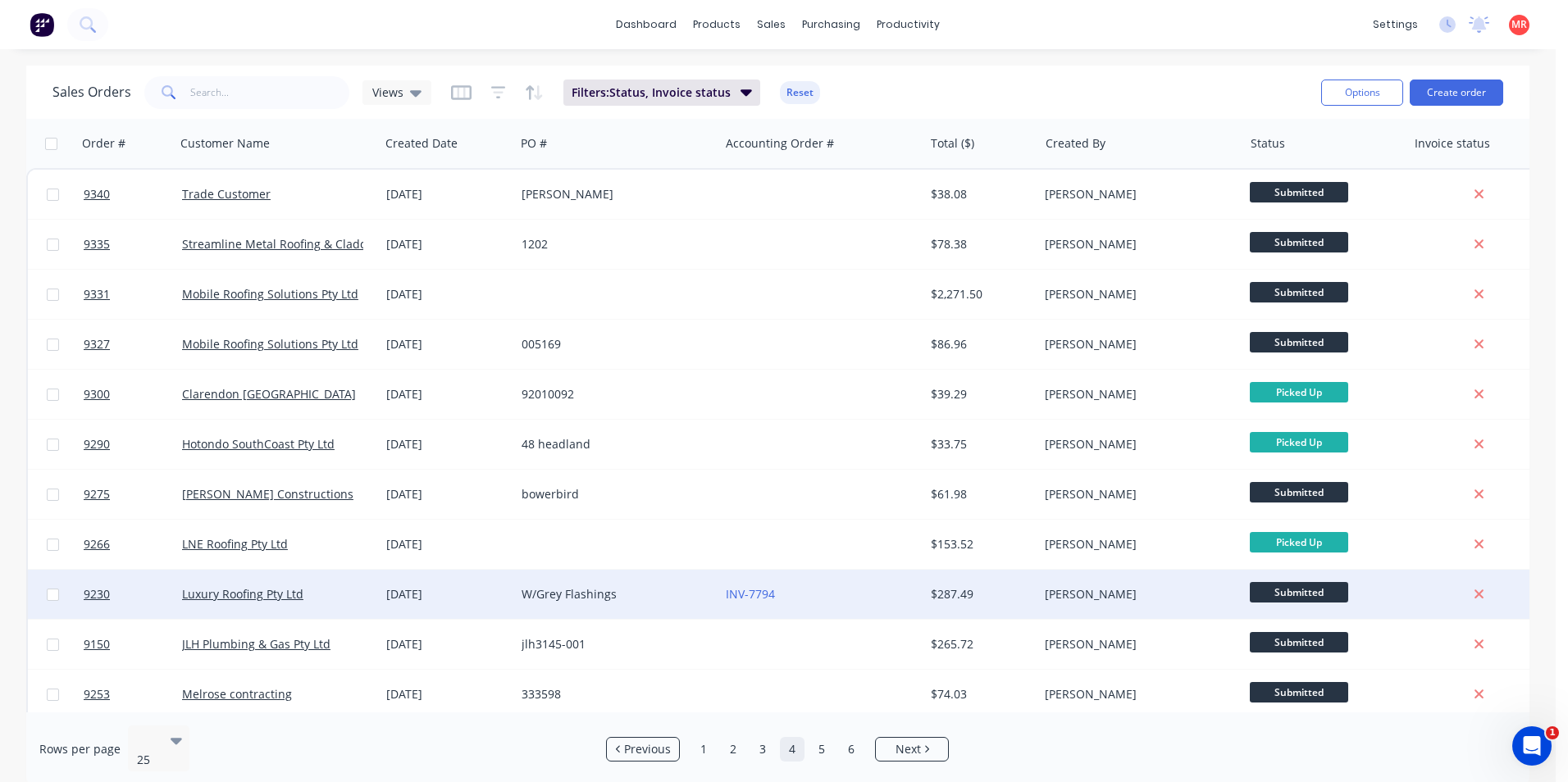
click at [803, 593] on div "INV-7794" at bounding box center [817, 594] width 182 height 16
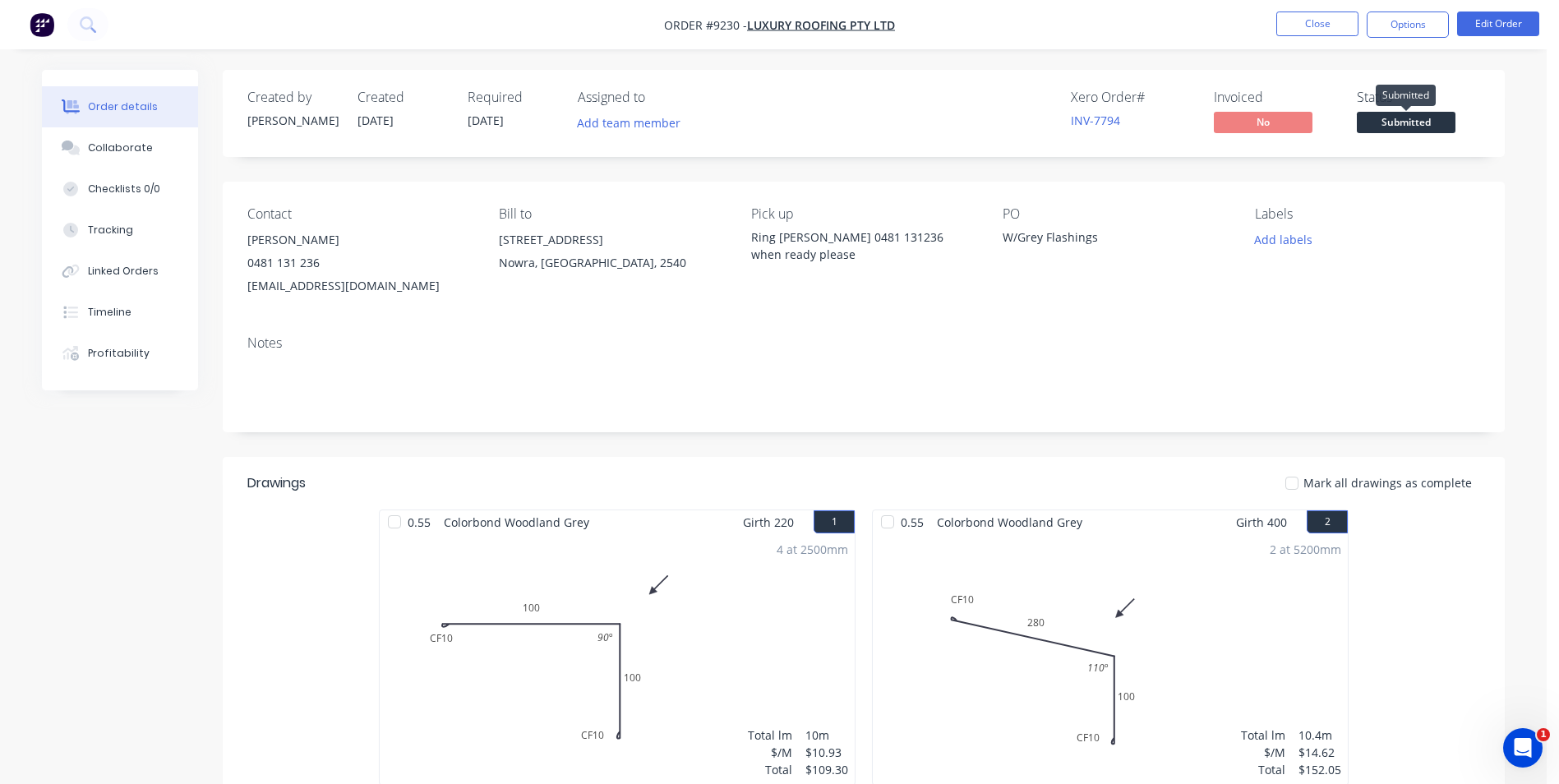
click at [1409, 121] on span "Submitted" at bounding box center [1407, 122] width 99 height 21
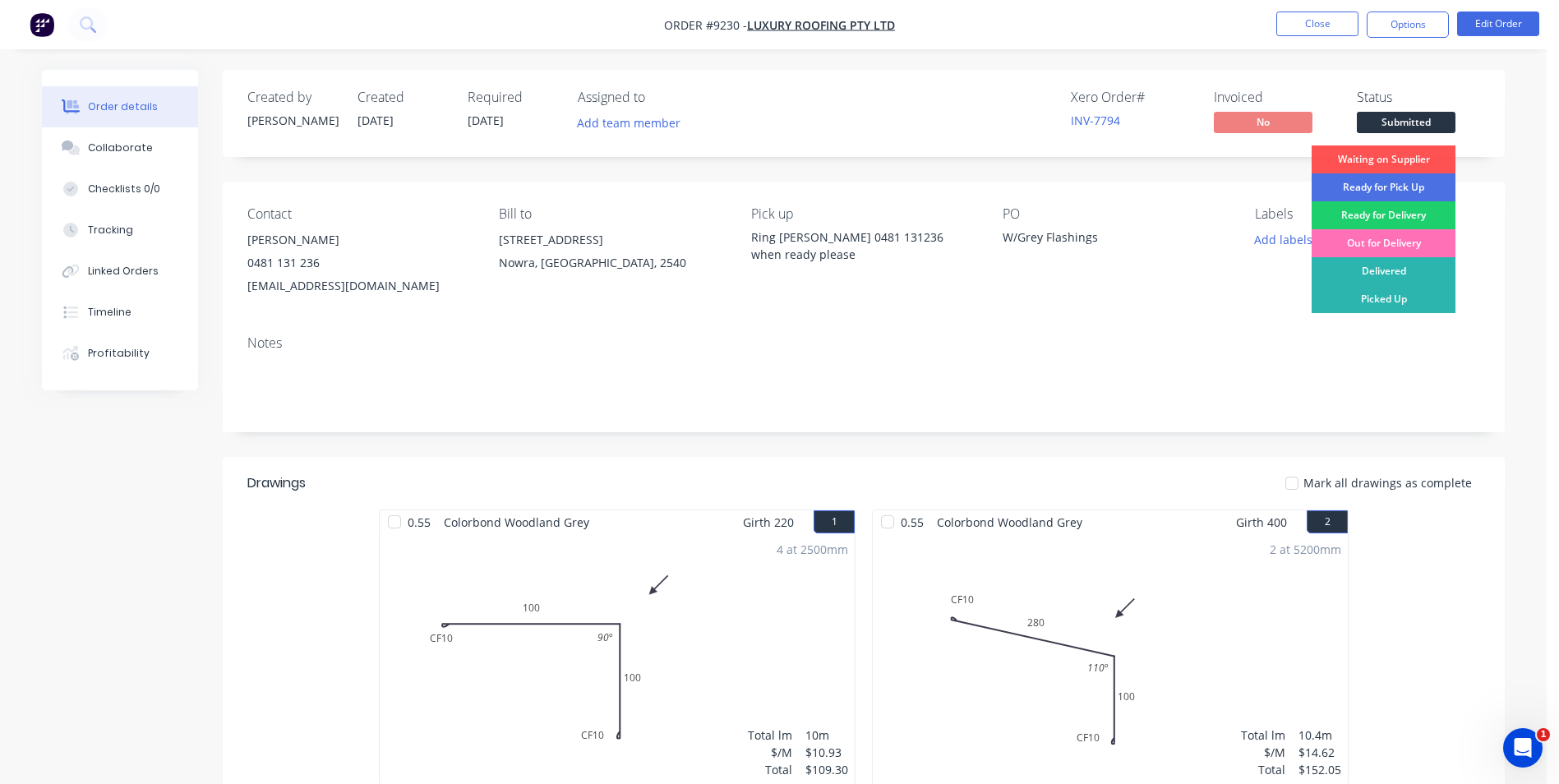
click at [1370, 304] on div "Picked Up" at bounding box center [1384, 299] width 144 height 28
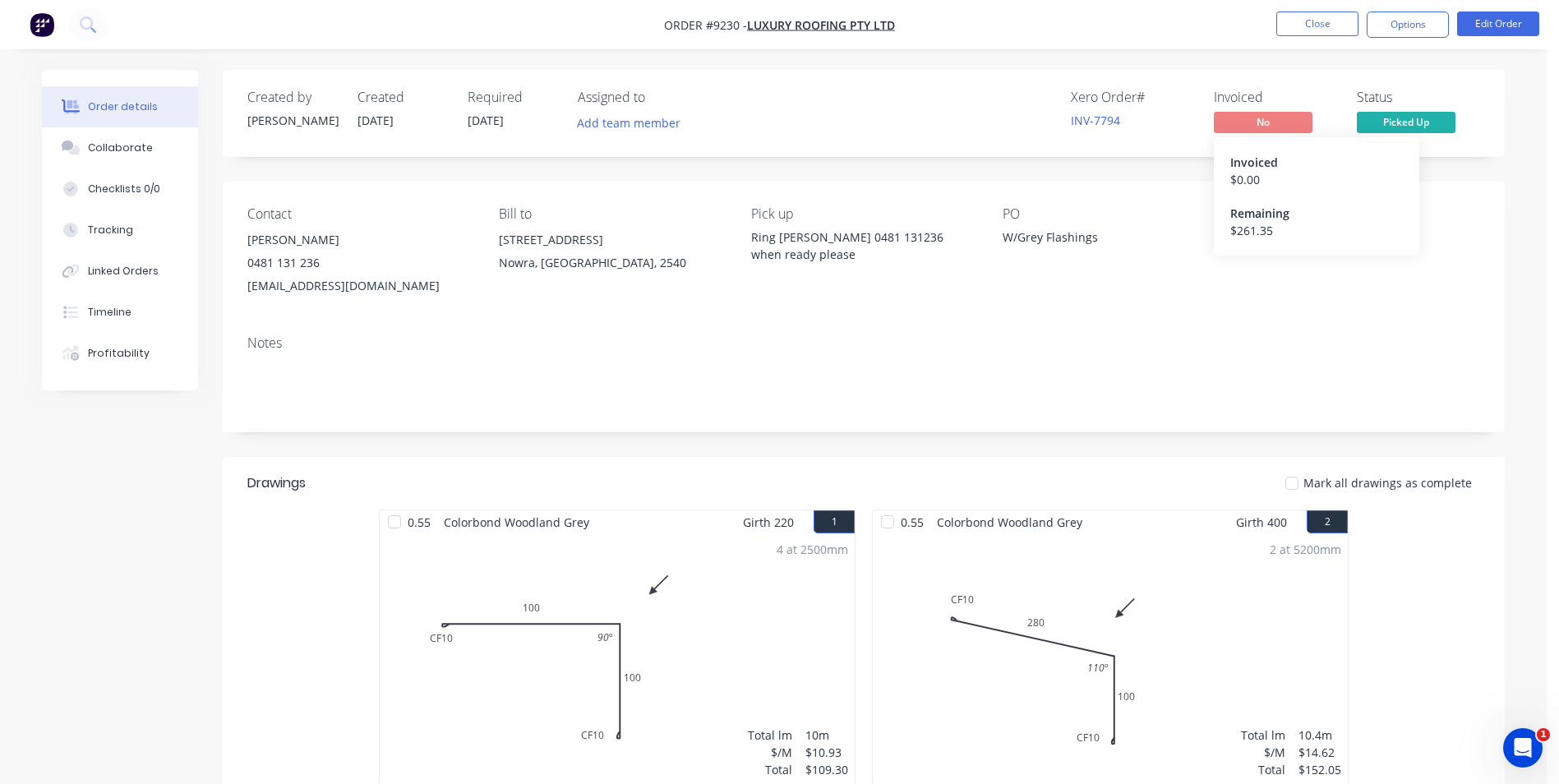
click at [1291, 118] on span "No" at bounding box center [1264, 122] width 99 height 21
click at [1390, 25] on button "Options" at bounding box center [1408, 25] width 82 height 26
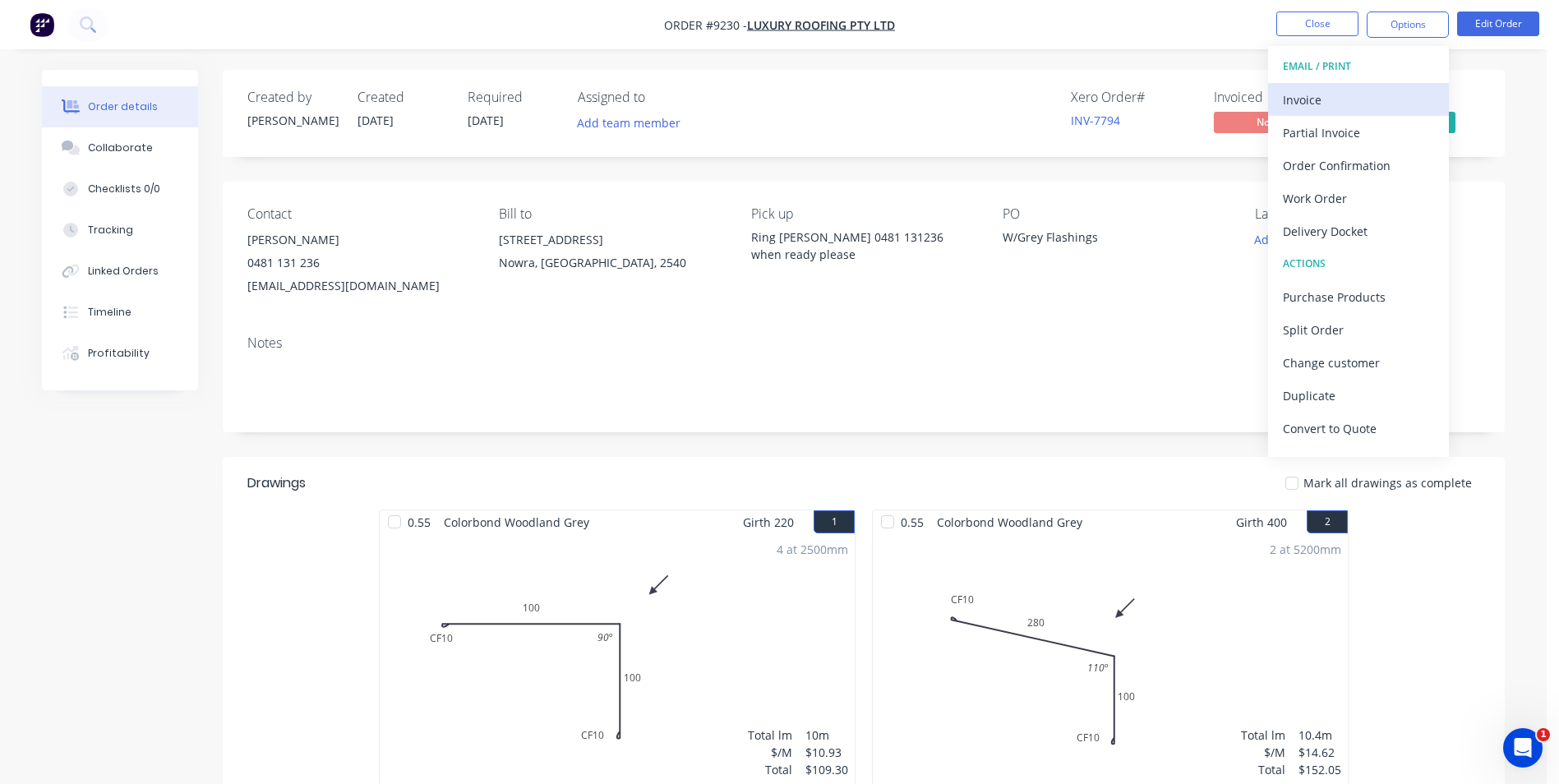
click at [1332, 101] on div "Invoice" at bounding box center [1359, 100] width 151 height 24
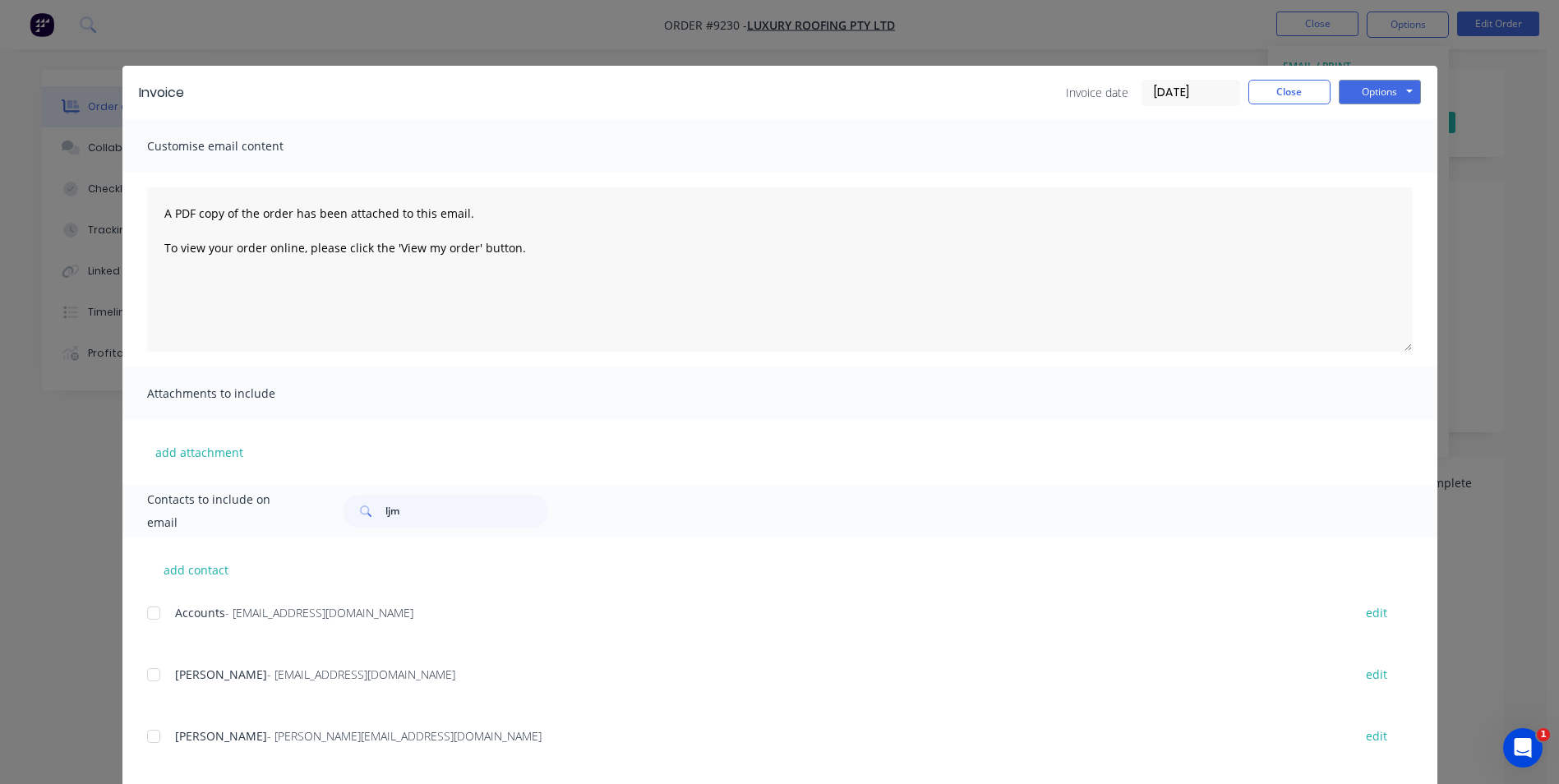
click at [143, 610] on div at bounding box center [154, 613] width 33 height 33
click at [1394, 93] on button "Options" at bounding box center [1380, 92] width 82 height 25
click at [1385, 174] on button "Email" at bounding box center [1392, 175] width 105 height 27
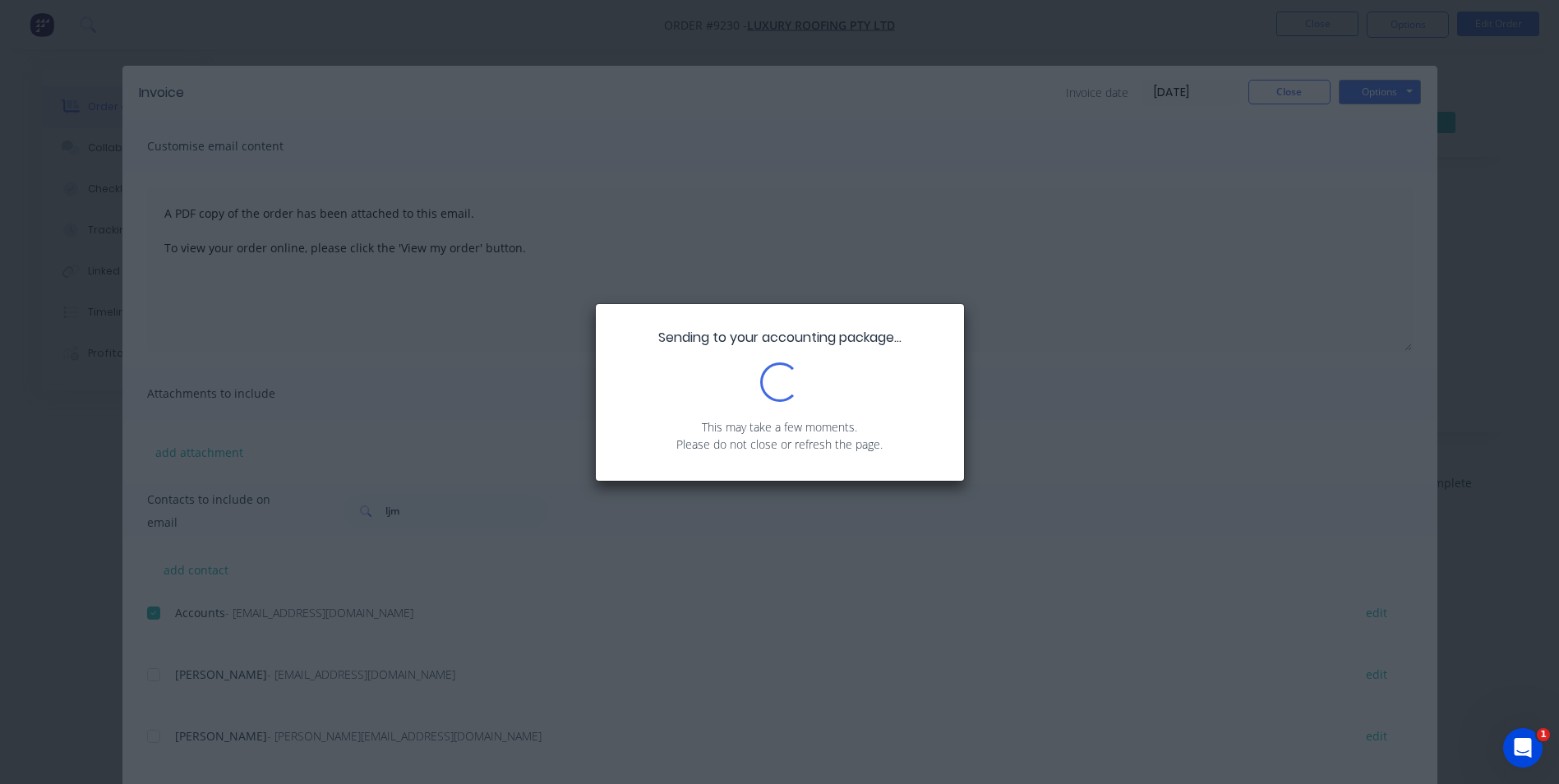
click at [1302, 90] on div "Sending to your accounting package... Loading... This may take a few moments. P…" at bounding box center [779, 392] width 1559 height 784
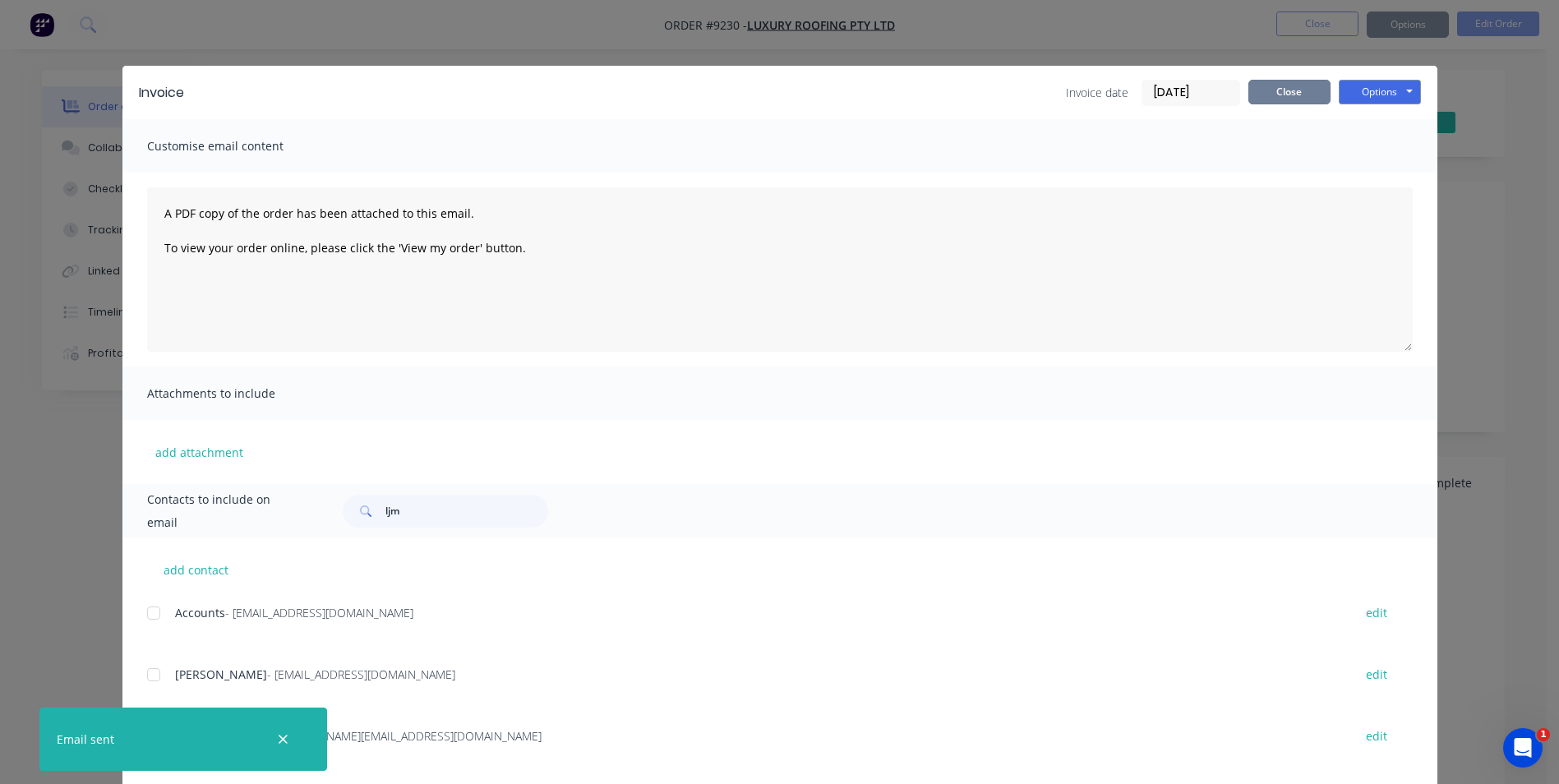
click at [1297, 90] on button "Close" at bounding box center [1290, 92] width 82 height 25
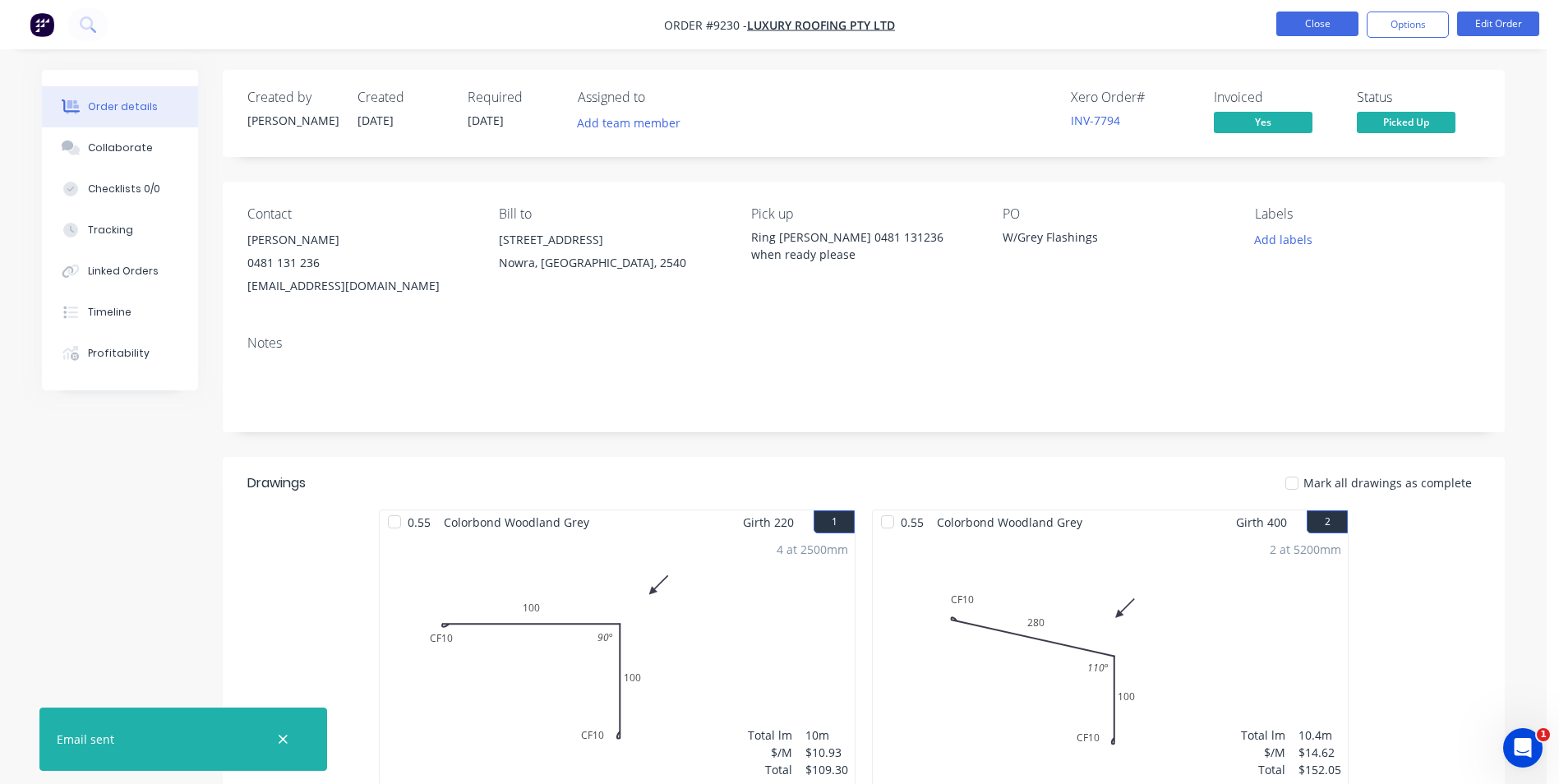
click at [1325, 28] on button "Close" at bounding box center [1318, 24] width 82 height 25
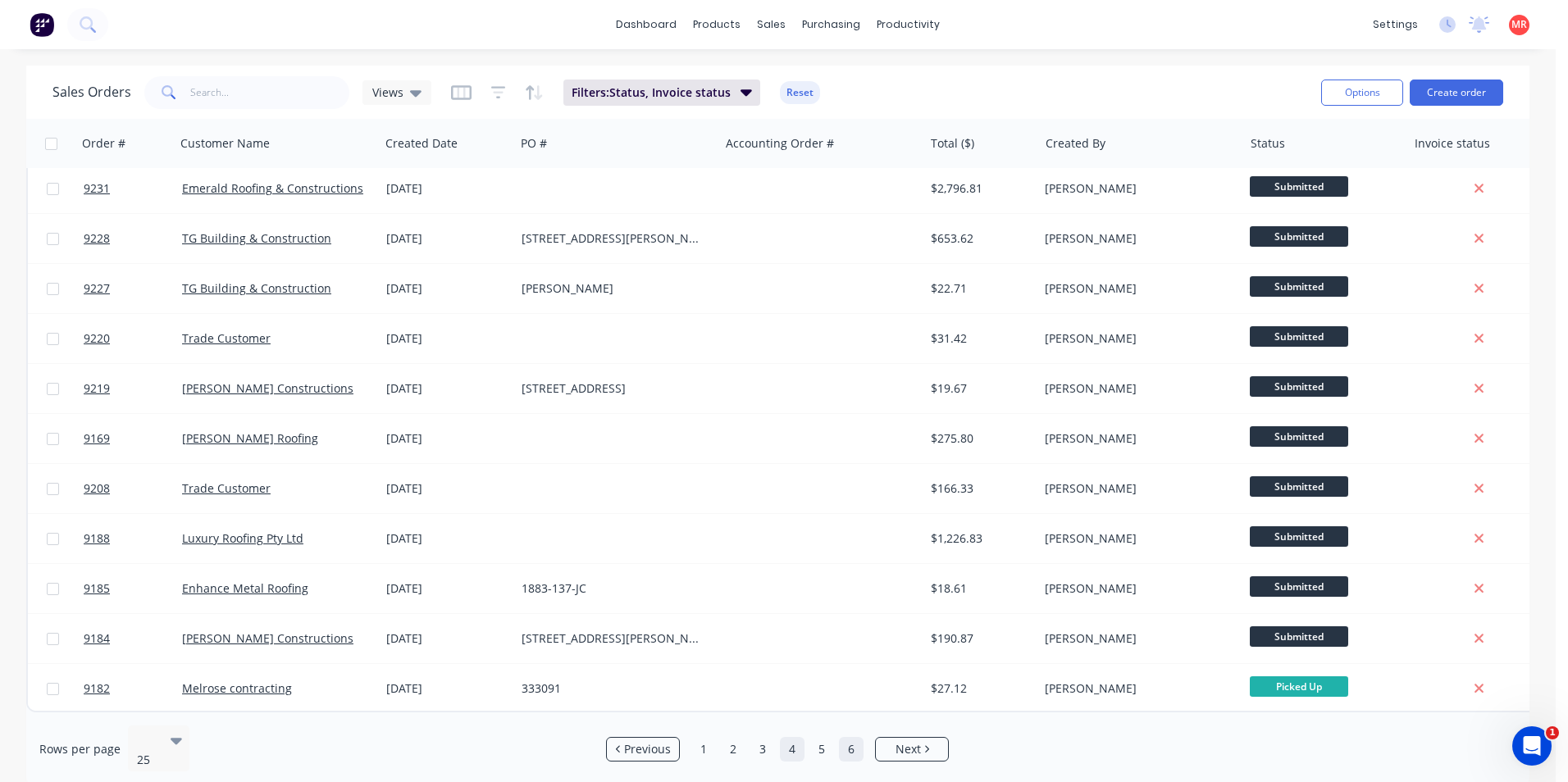
click at [846, 737] on link "6" at bounding box center [851, 749] width 25 height 25
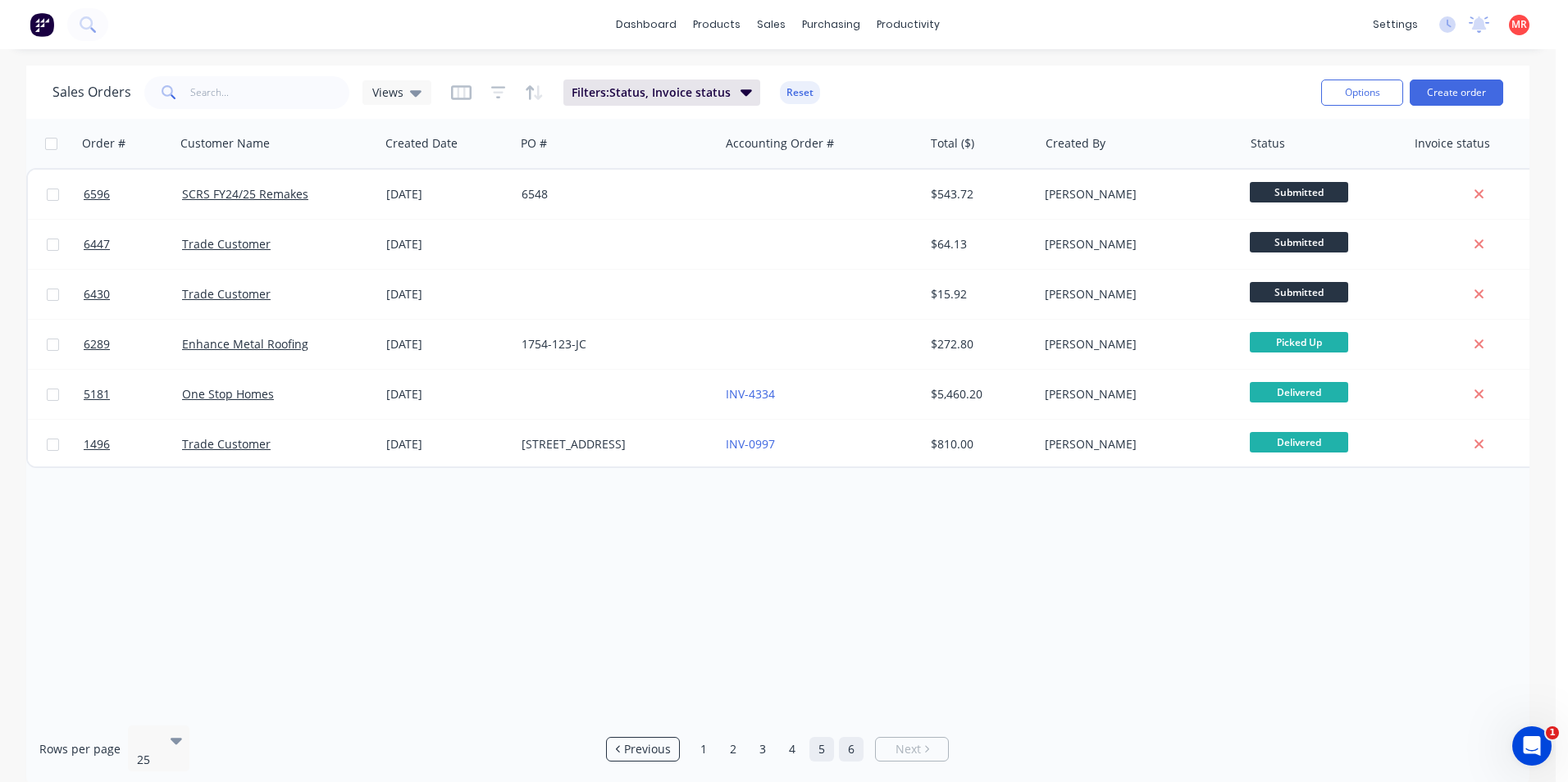
click at [824, 740] on link "5" at bounding box center [822, 749] width 25 height 25
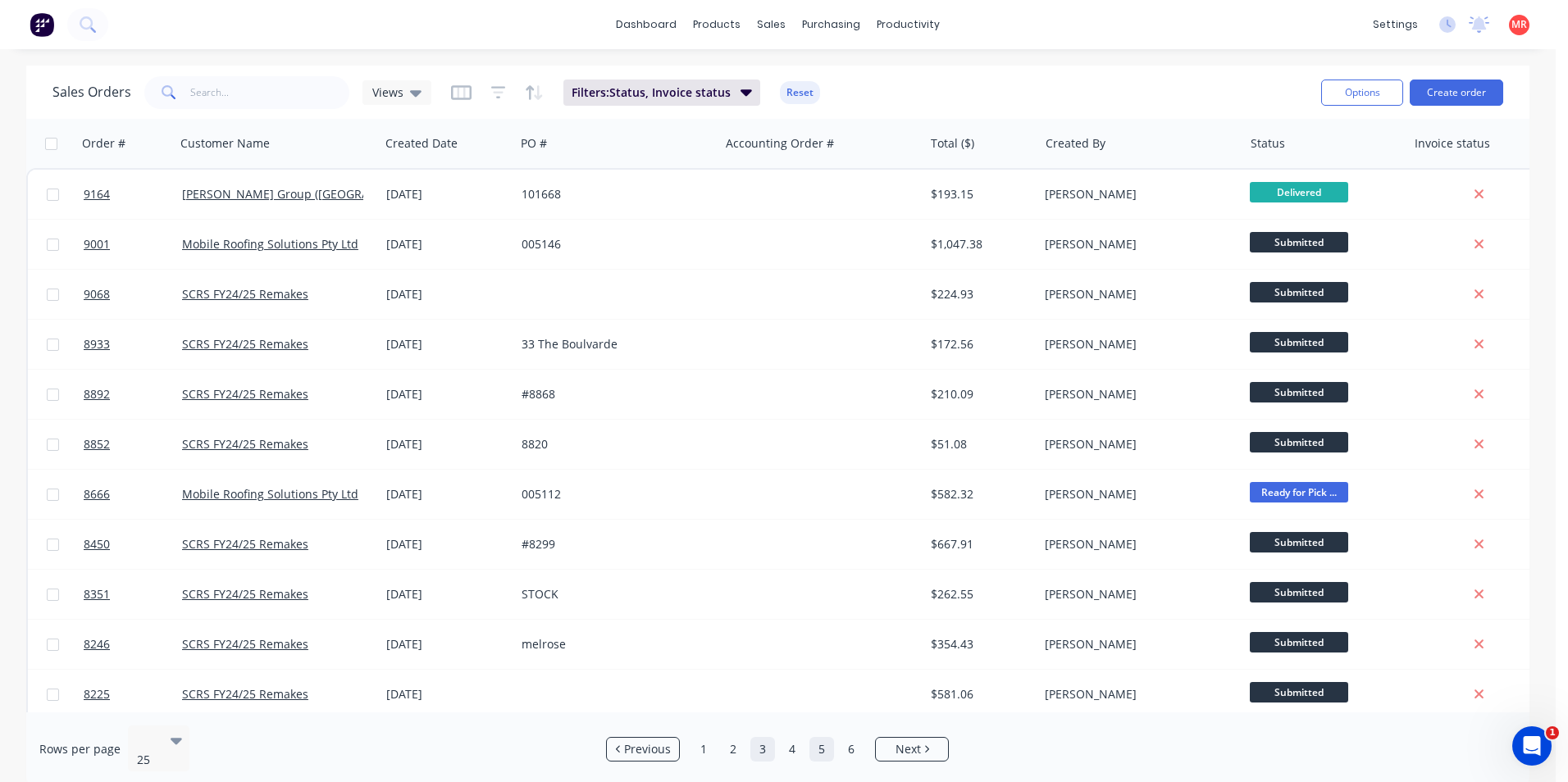
click at [768, 740] on link "3" at bounding box center [763, 749] width 25 height 25
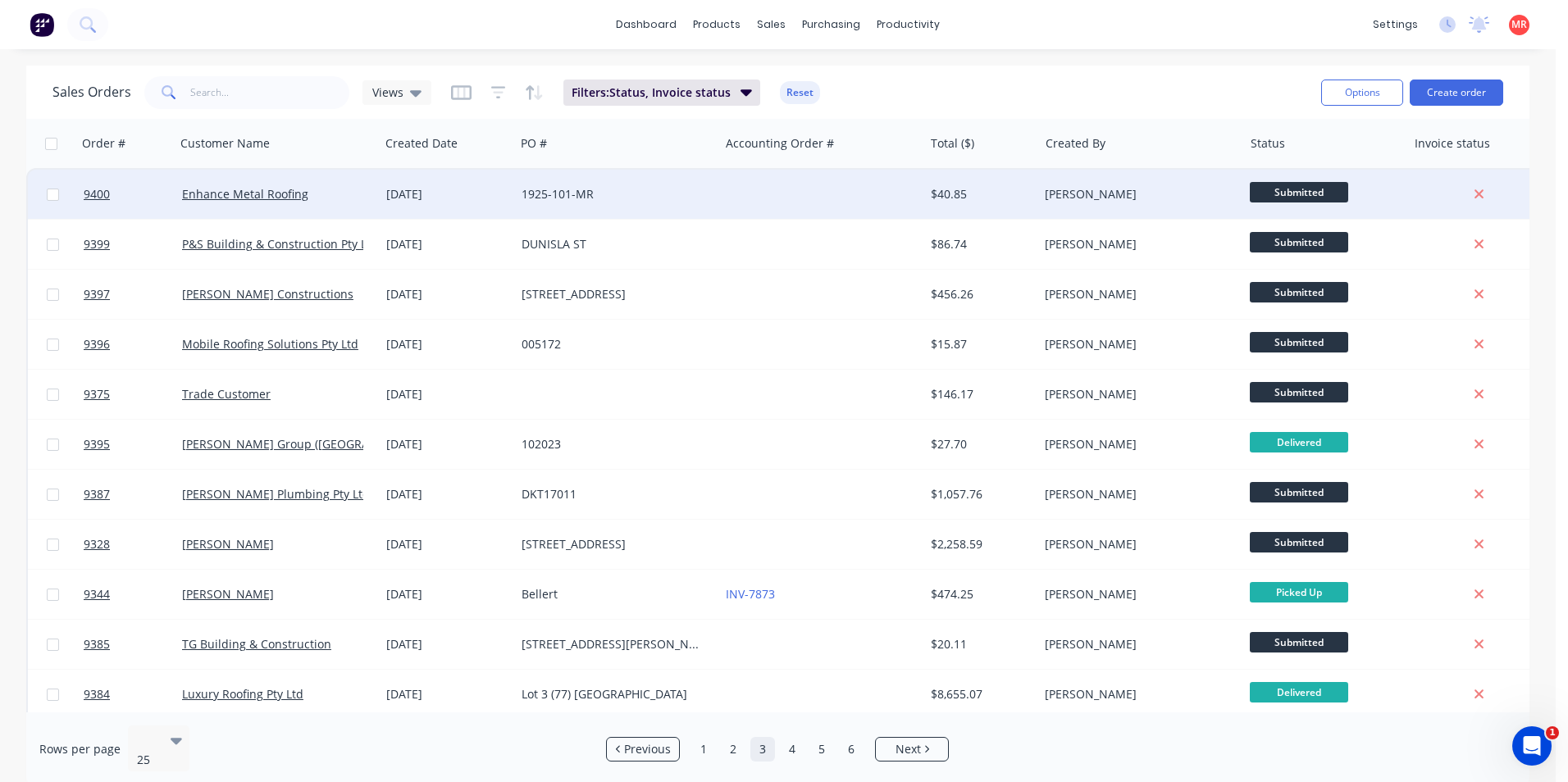
click at [671, 196] on div "1925-101-MR" at bounding box center [612, 194] width 182 height 16
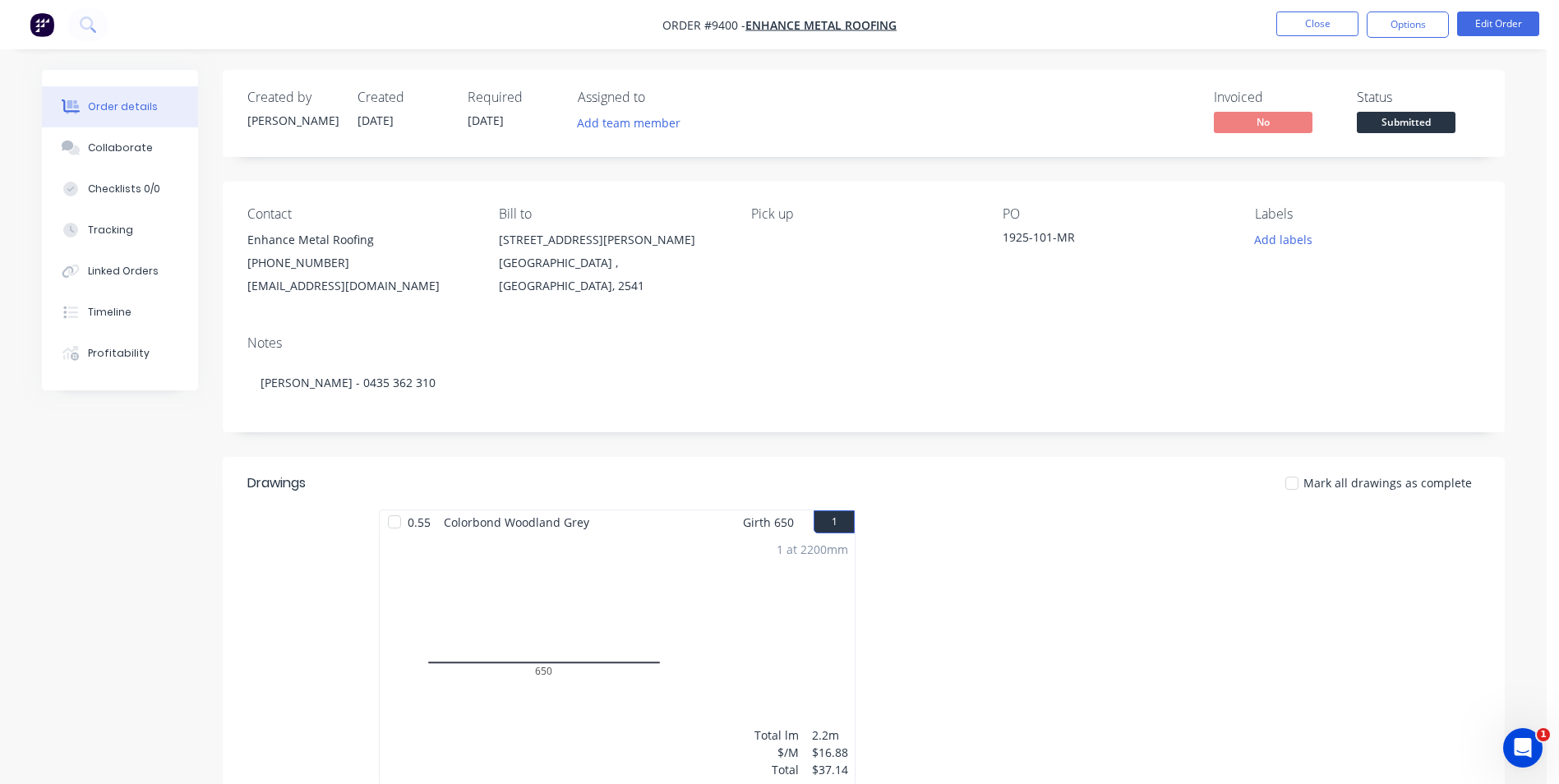
click at [1403, 123] on span "Submitted" at bounding box center [1407, 122] width 99 height 21
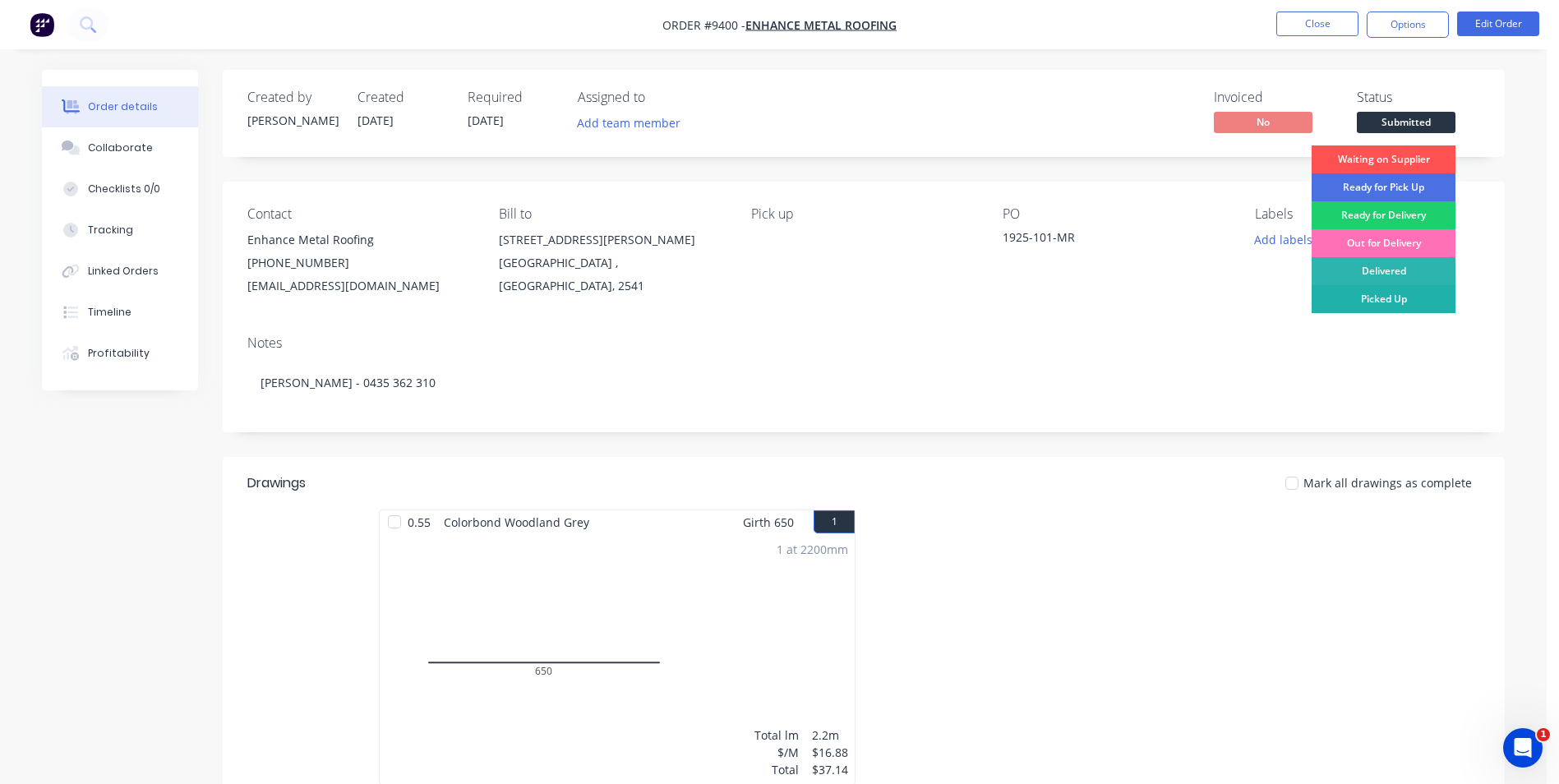
drag, startPoint x: 1380, startPoint y: 299, endPoint x: 1377, endPoint y: 123, distance: 176.0
click at [1380, 298] on div "Picked Up" at bounding box center [1384, 299] width 144 height 28
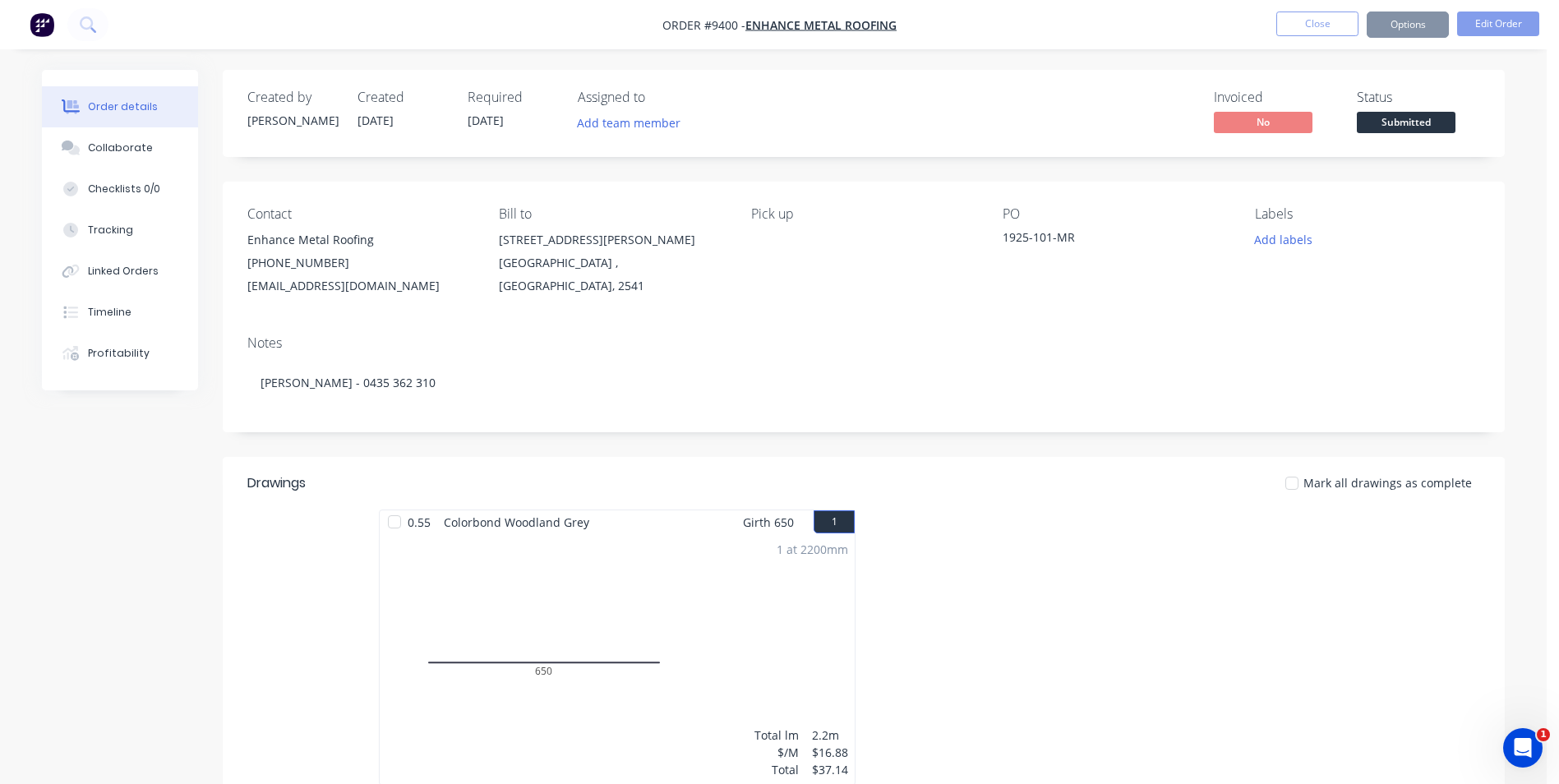
click at [1389, 32] on button "Options" at bounding box center [1408, 25] width 82 height 26
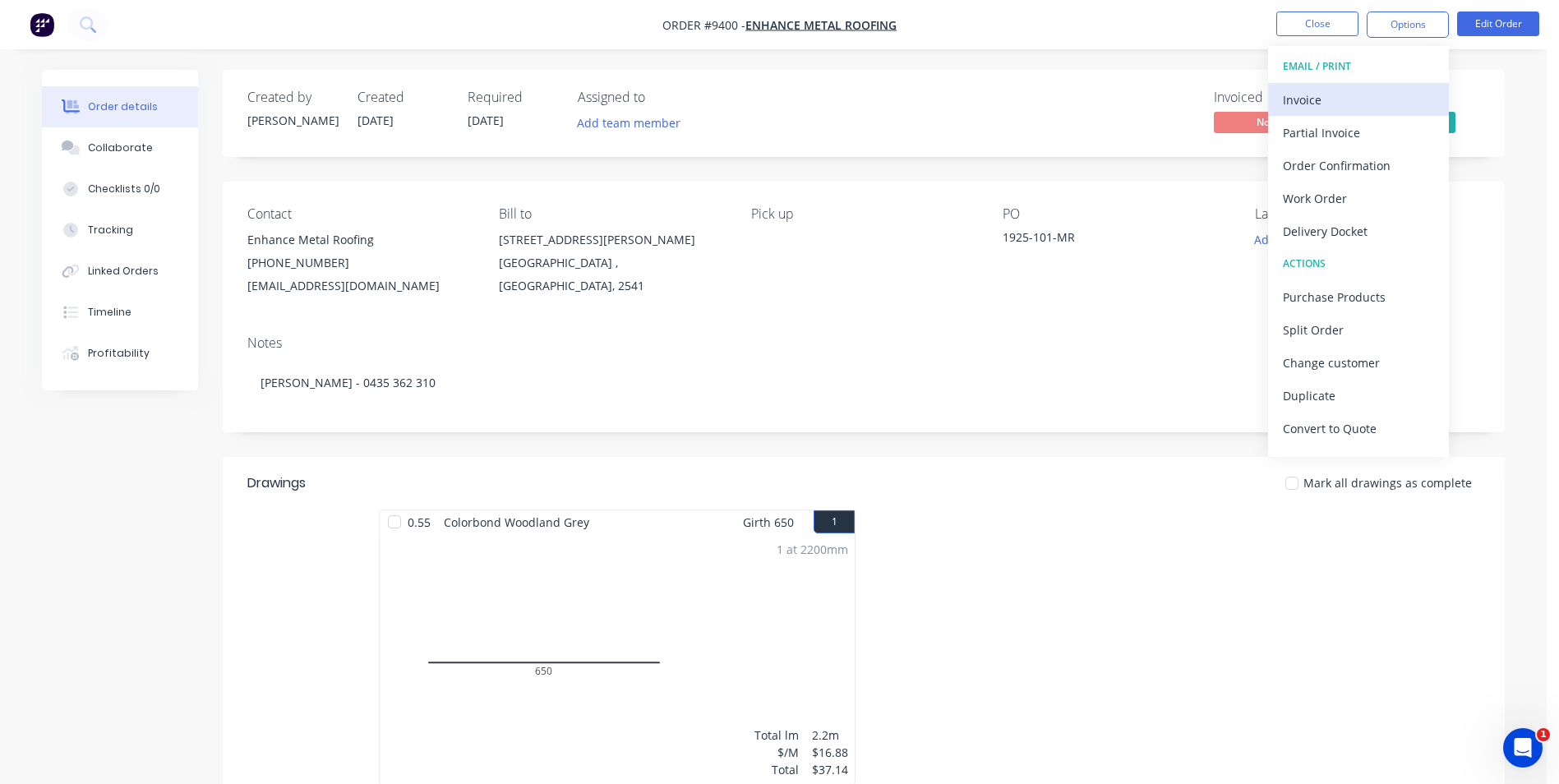
click at [1343, 106] on div "Invoice" at bounding box center [1359, 100] width 151 height 24
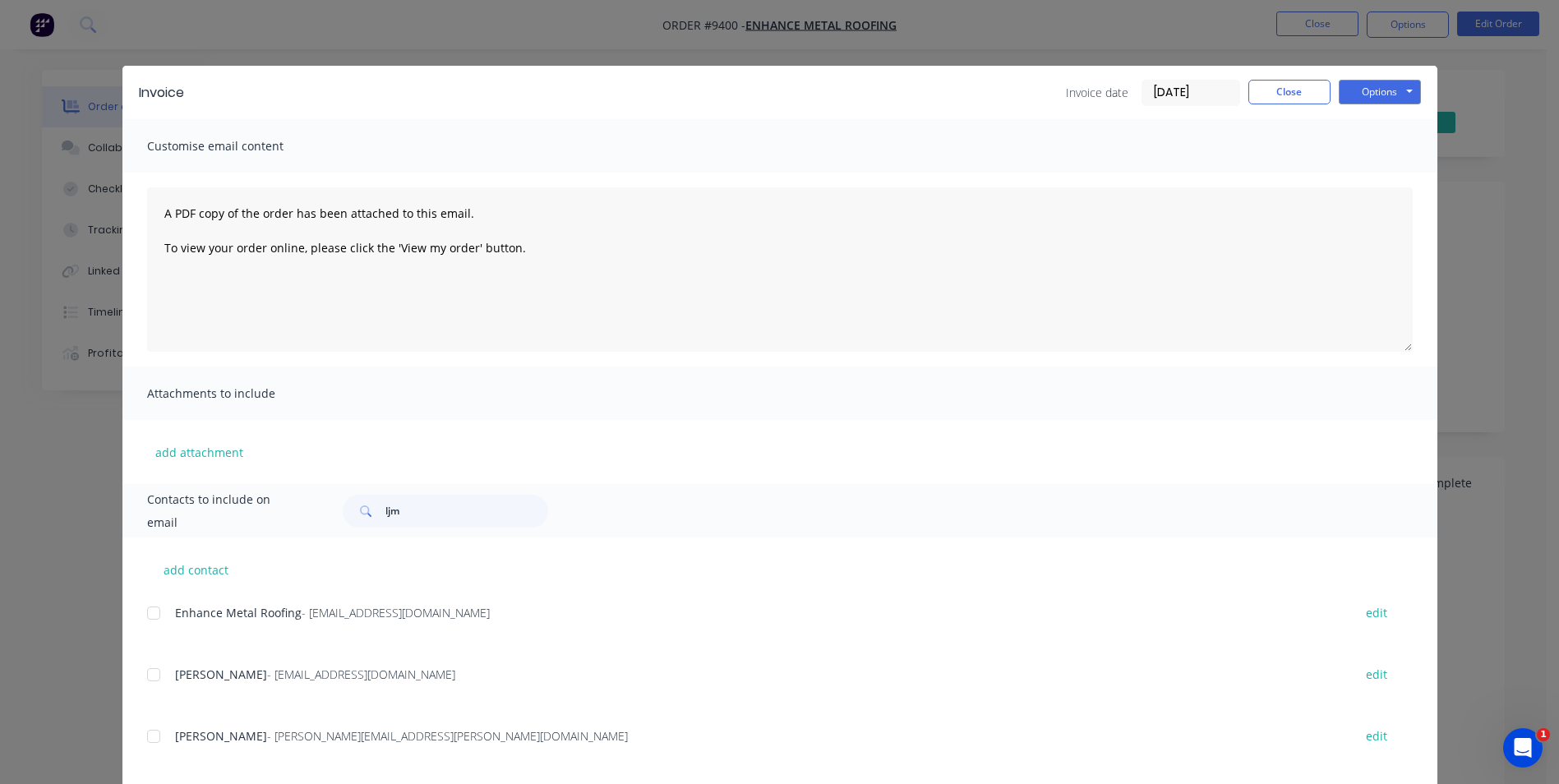
click at [142, 610] on div at bounding box center [154, 613] width 33 height 33
click at [1383, 98] on button "Options" at bounding box center [1380, 92] width 82 height 25
click at [1373, 172] on button "Email" at bounding box center [1392, 175] width 105 height 27
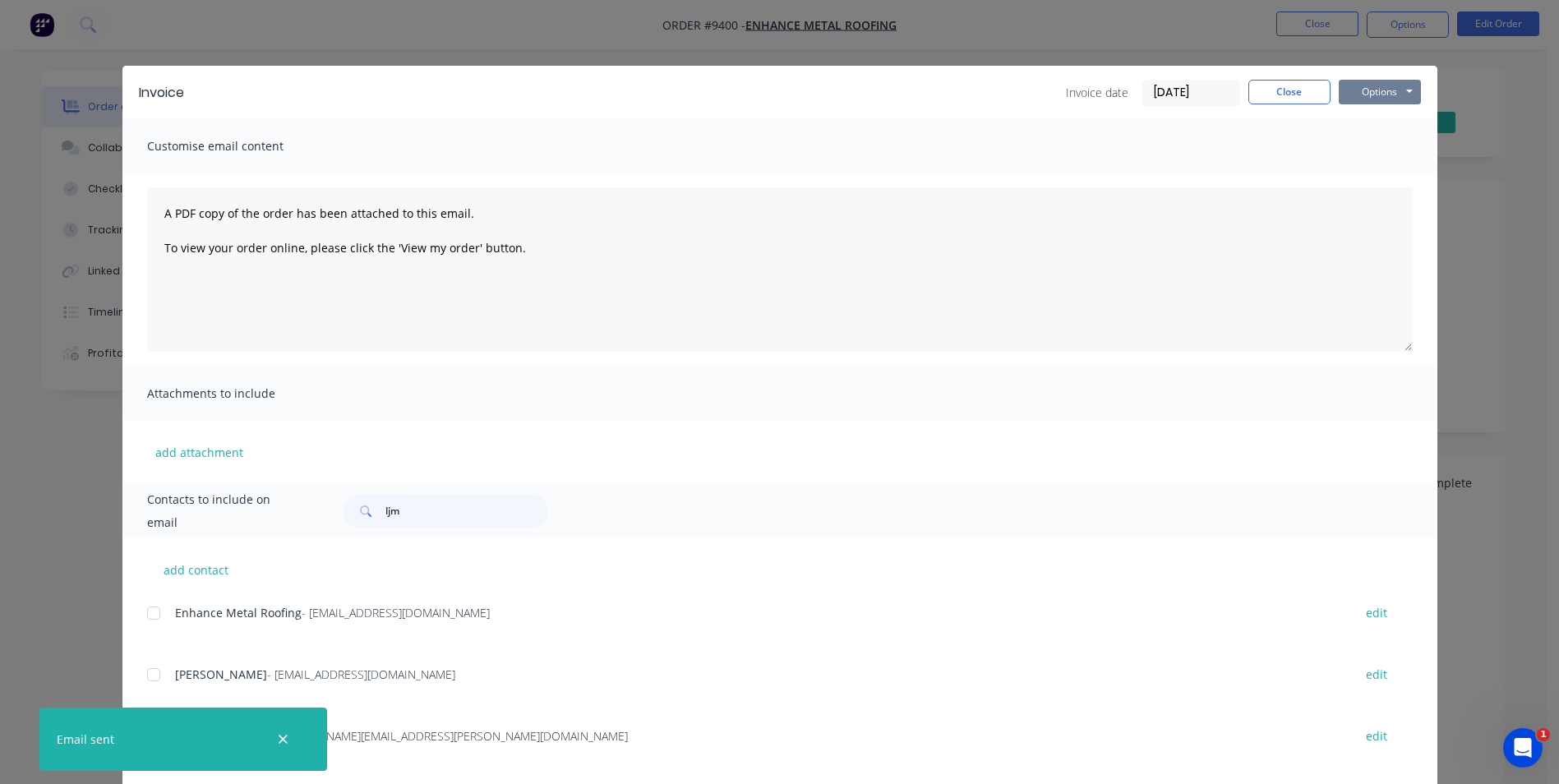
click at [1353, 95] on button "Options" at bounding box center [1380, 92] width 82 height 25
click at [1380, 141] on button "Print" at bounding box center [1392, 148] width 105 height 27
click at [1278, 88] on button "Close" at bounding box center [1290, 92] width 82 height 25
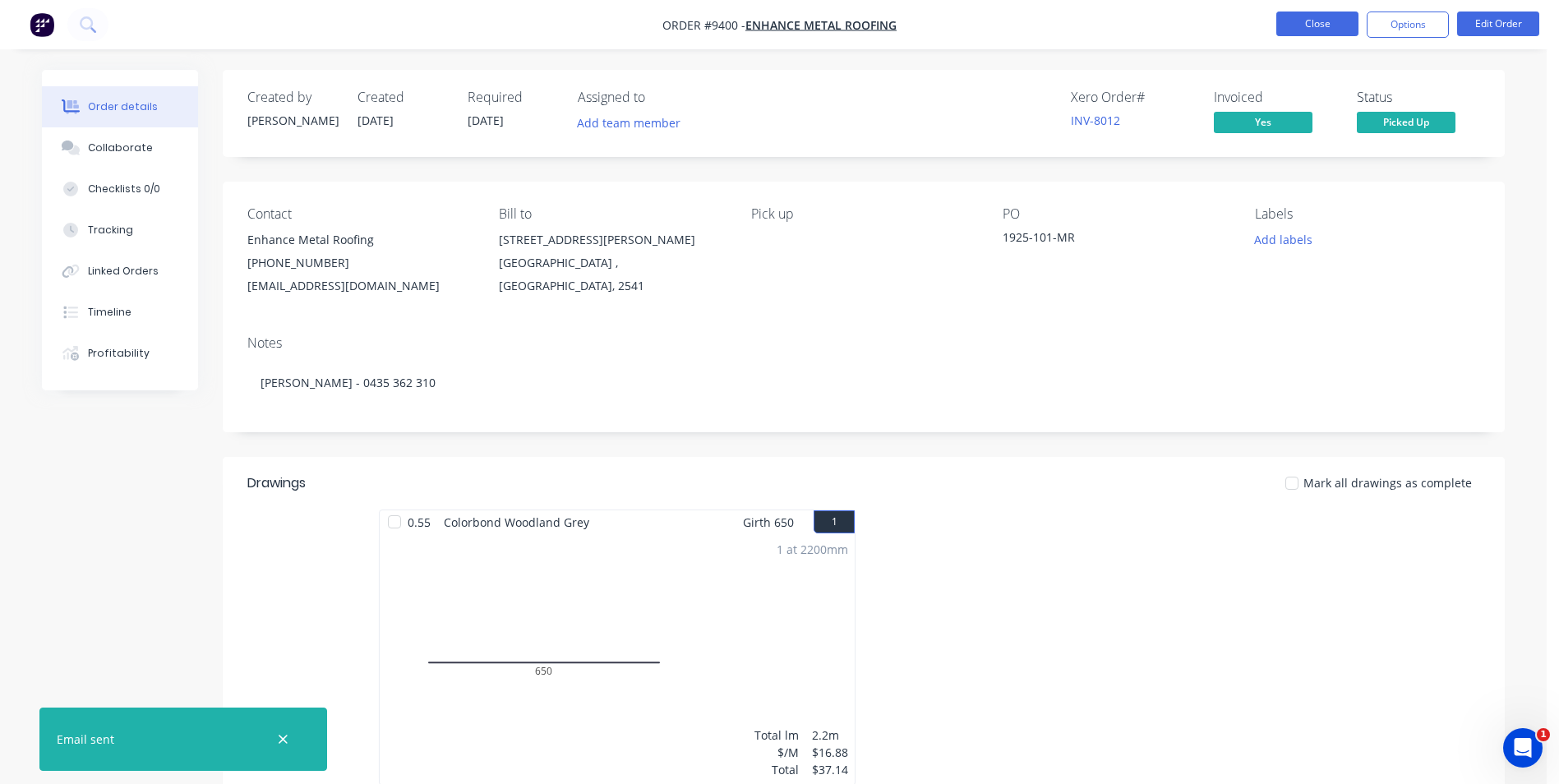
click at [1293, 30] on button "Close" at bounding box center [1318, 24] width 82 height 25
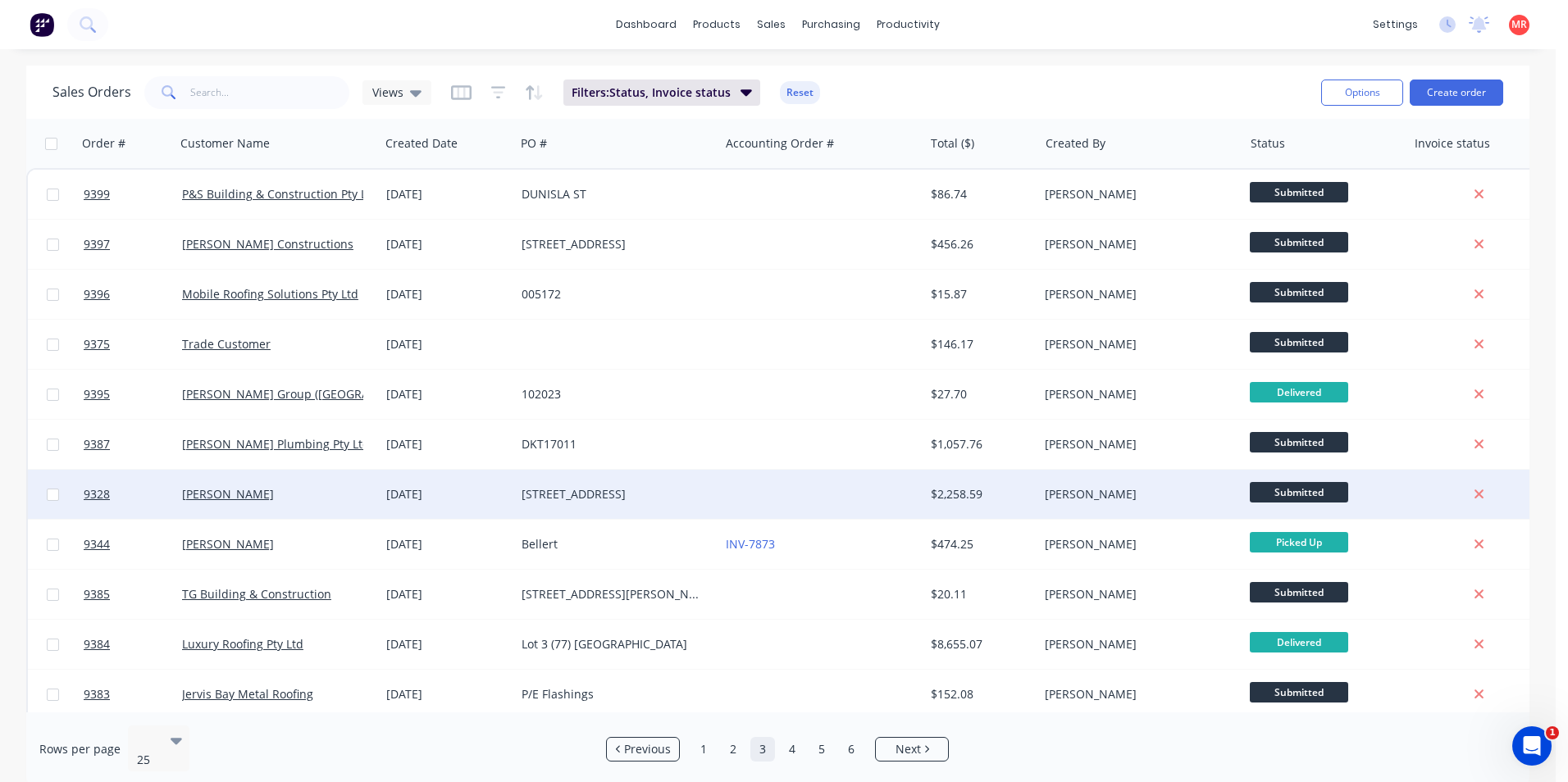
click at [833, 492] on div at bounding box center [821, 494] width 204 height 49
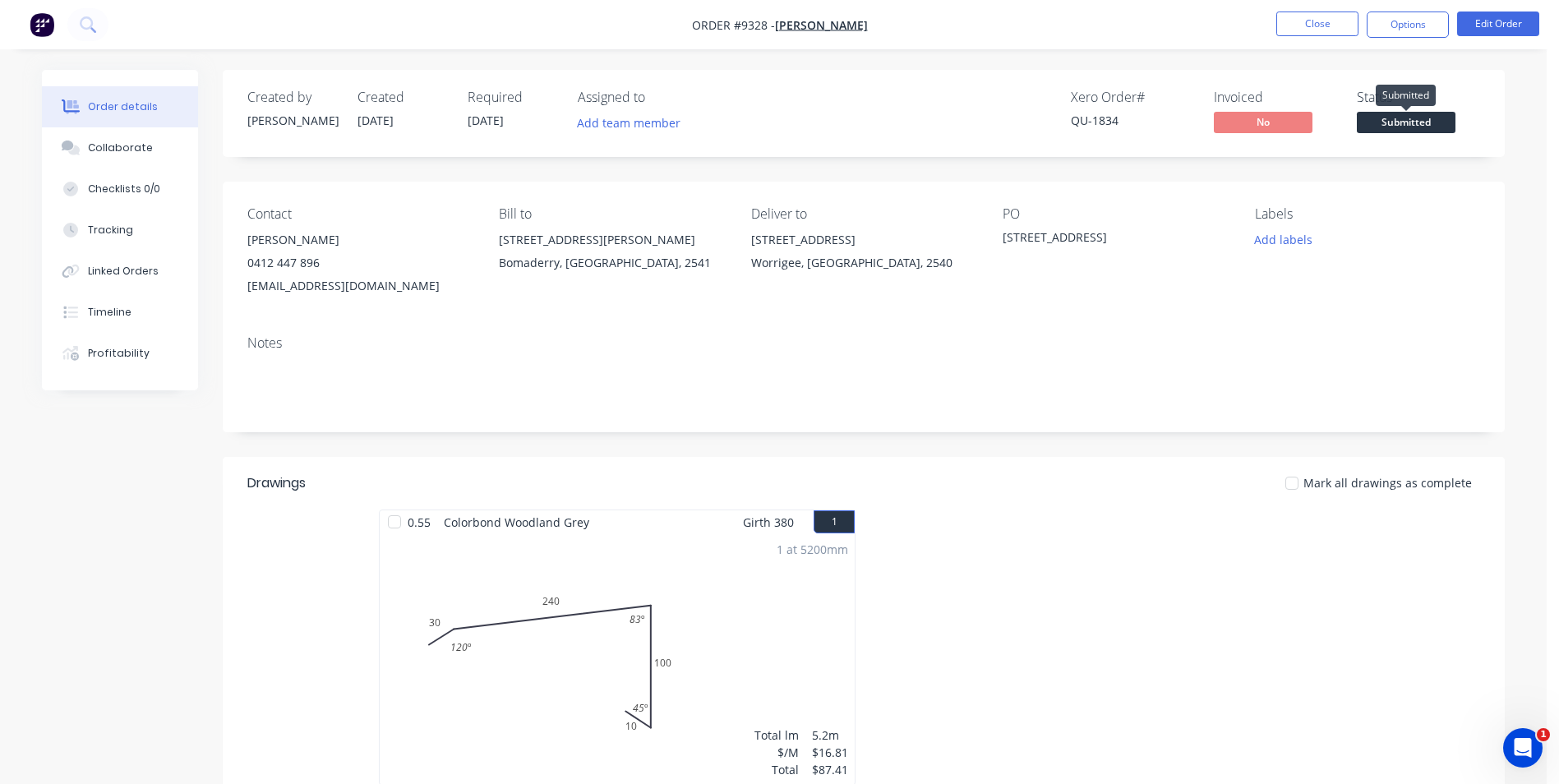
click at [1403, 125] on span "Submitted" at bounding box center [1407, 122] width 99 height 21
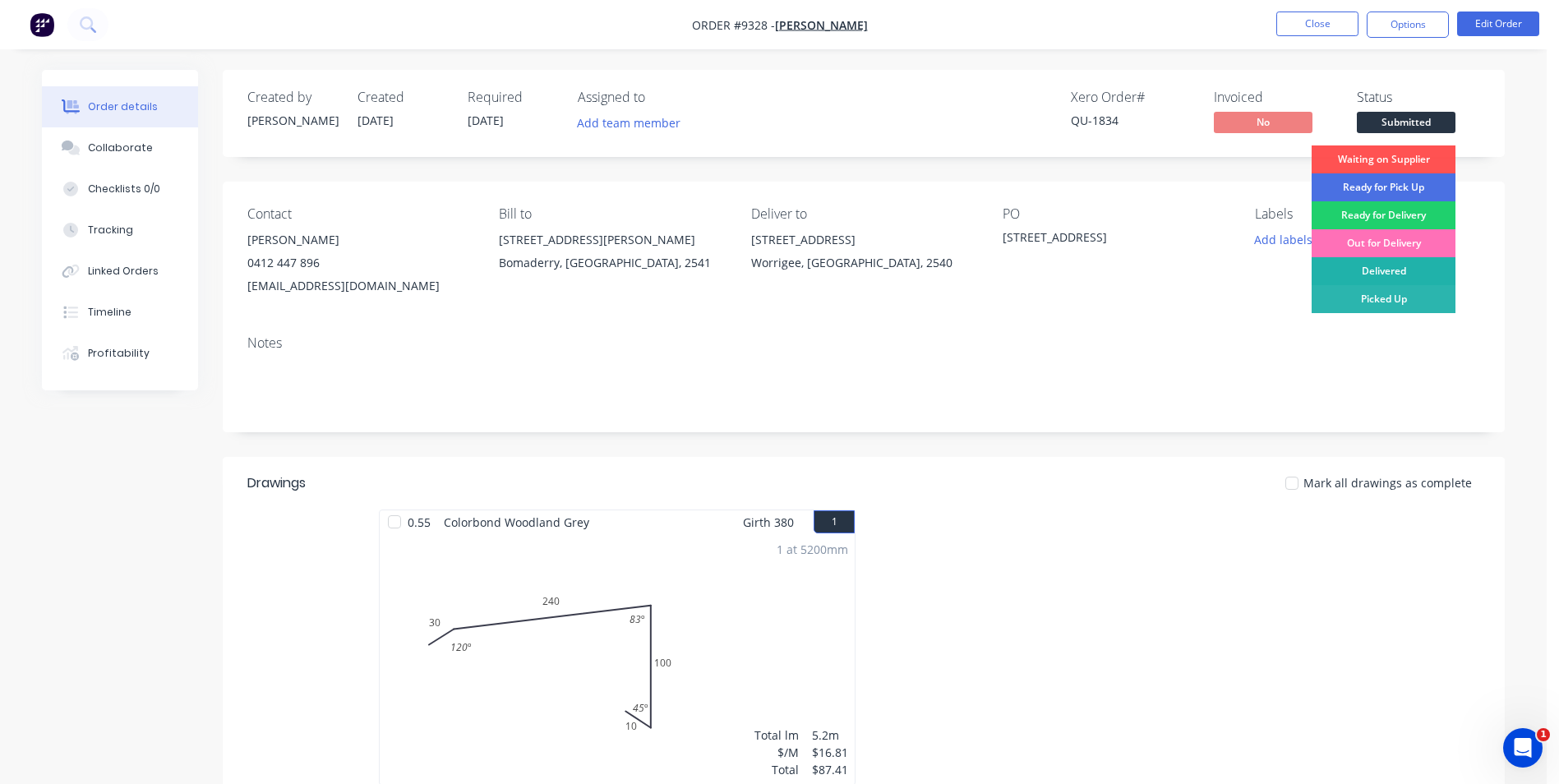
click at [1376, 264] on div "Delivered" at bounding box center [1384, 271] width 144 height 28
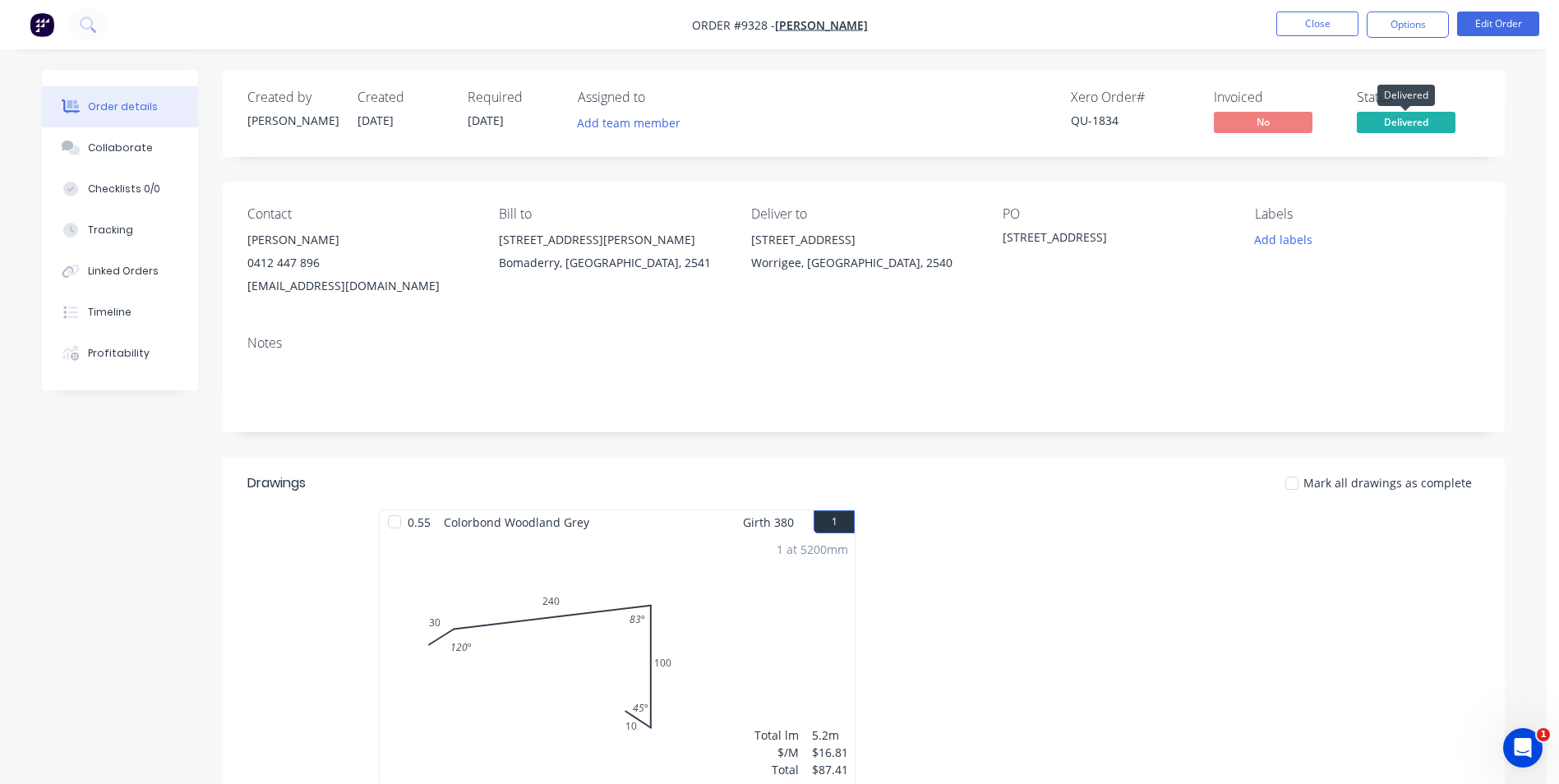
click at [1395, 120] on span "Delivered" at bounding box center [1407, 122] width 99 height 21
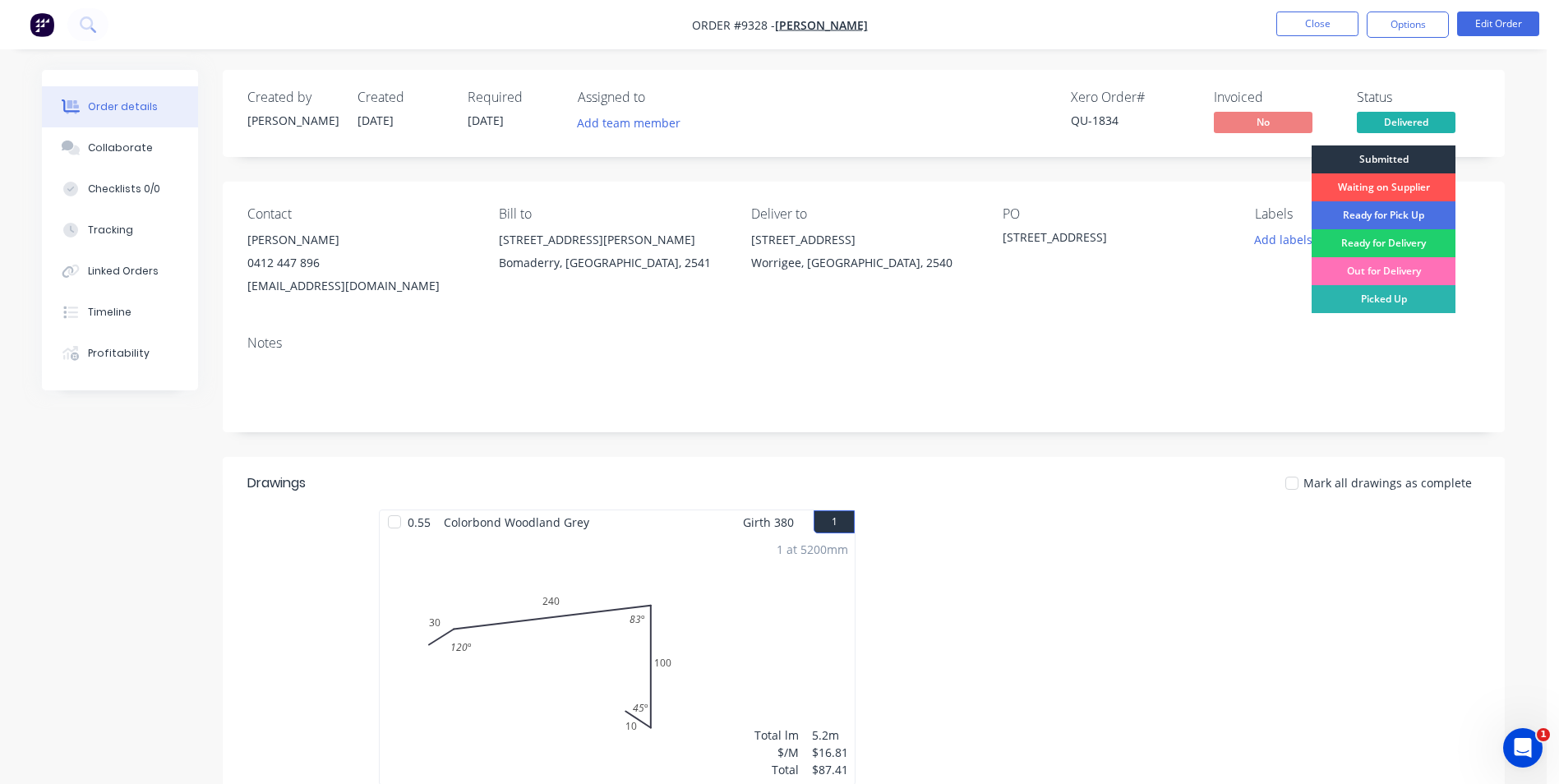
click at [1391, 161] on div "Submitted" at bounding box center [1384, 160] width 144 height 28
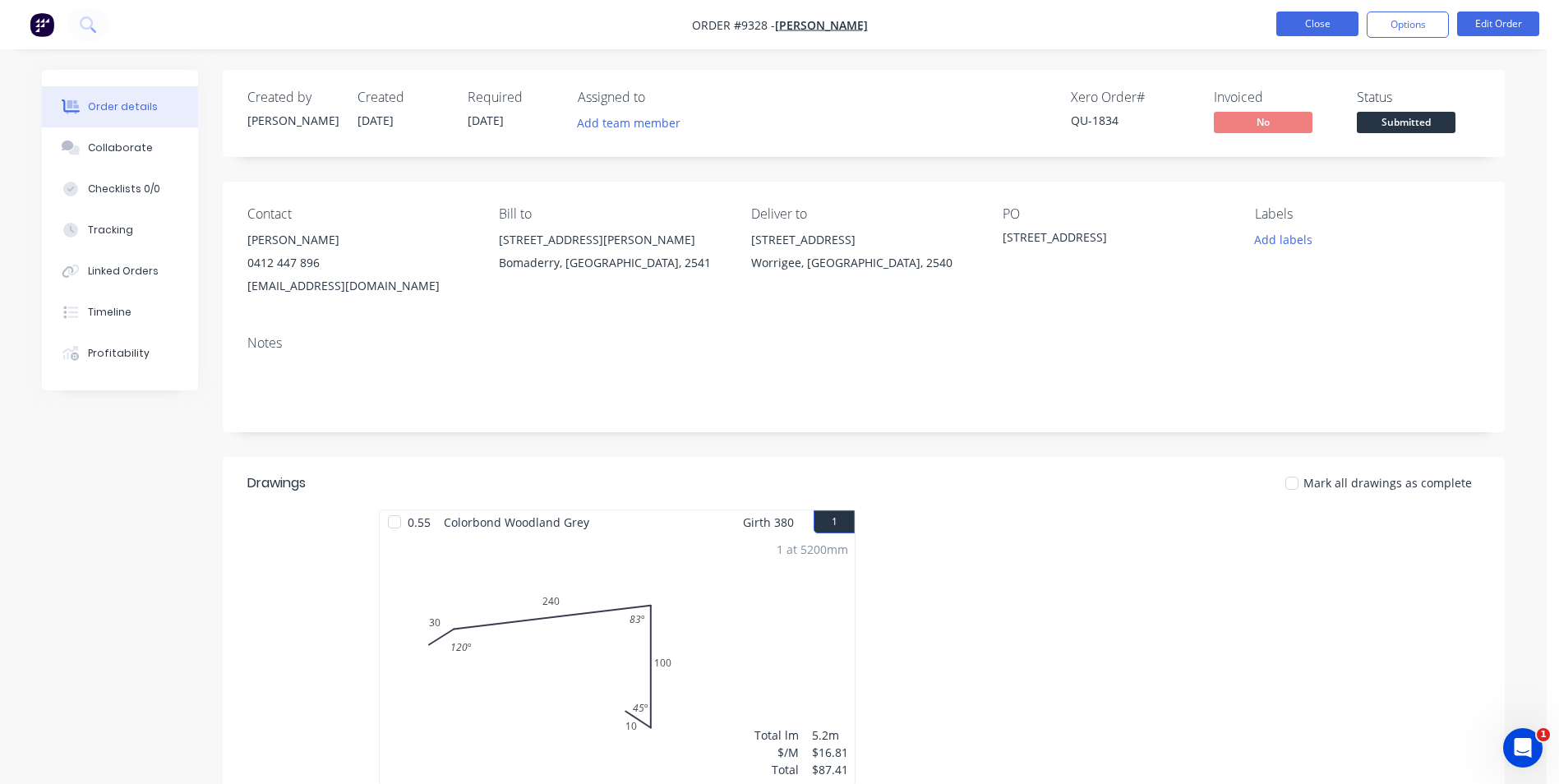
click at [1331, 23] on button "Close" at bounding box center [1318, 24] width 82 height 25
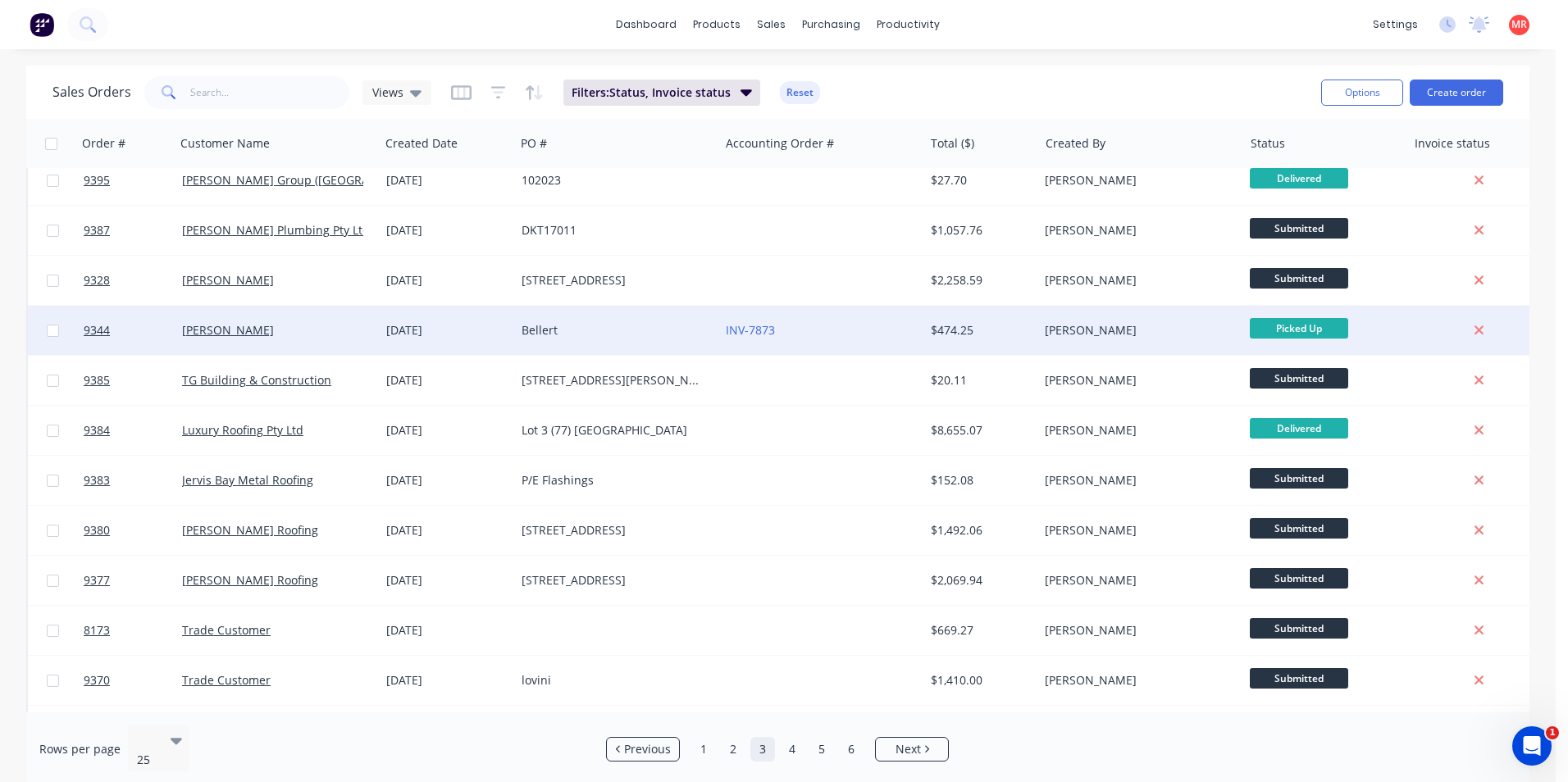
scroll to position [246, 0]
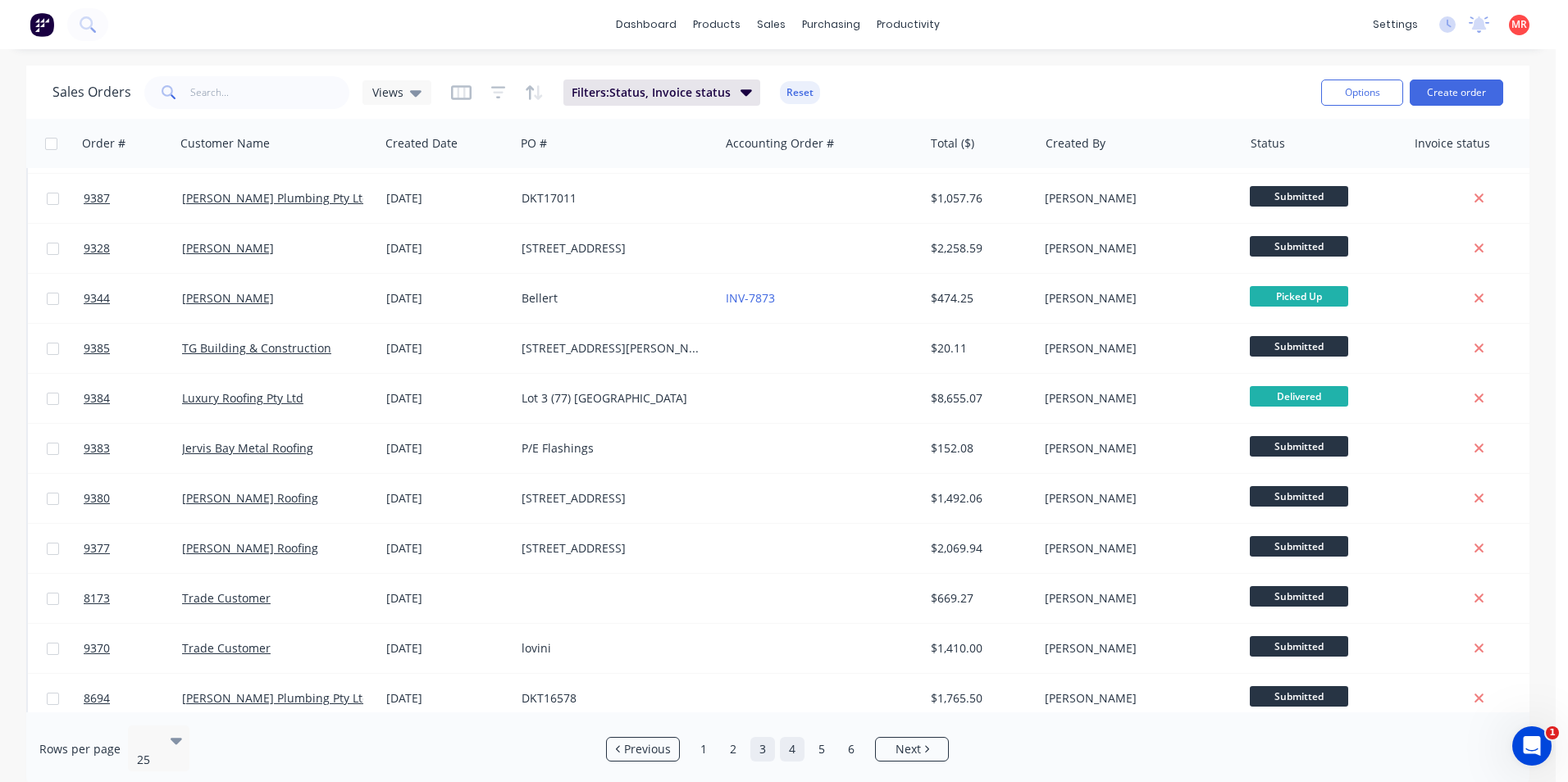
click at [796, 745] on link "4" at bounding box center [792, 749] width 25 height 25
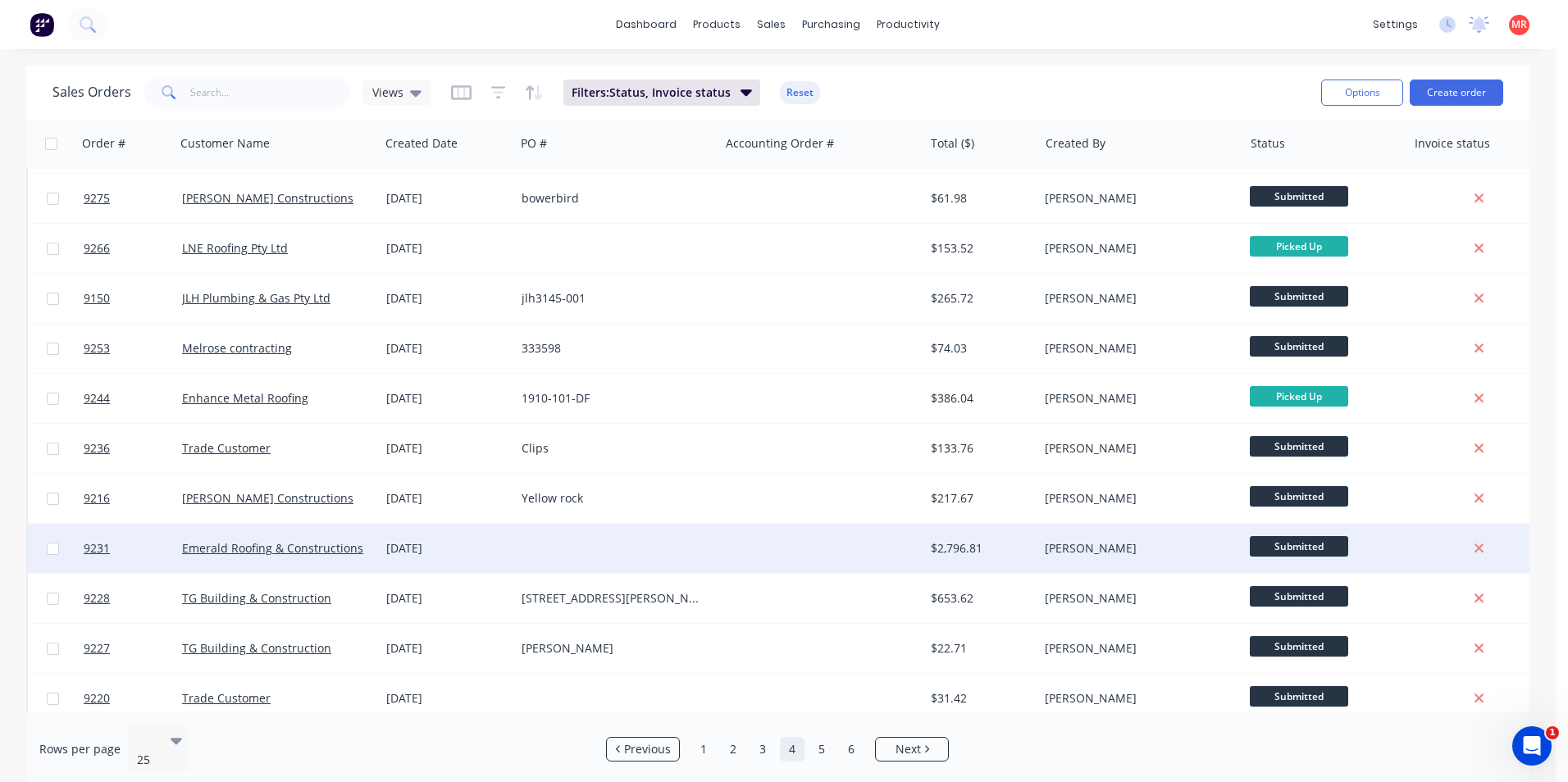
click at [734, 537] on div at bounding box center [821, 548] width 204 height 49
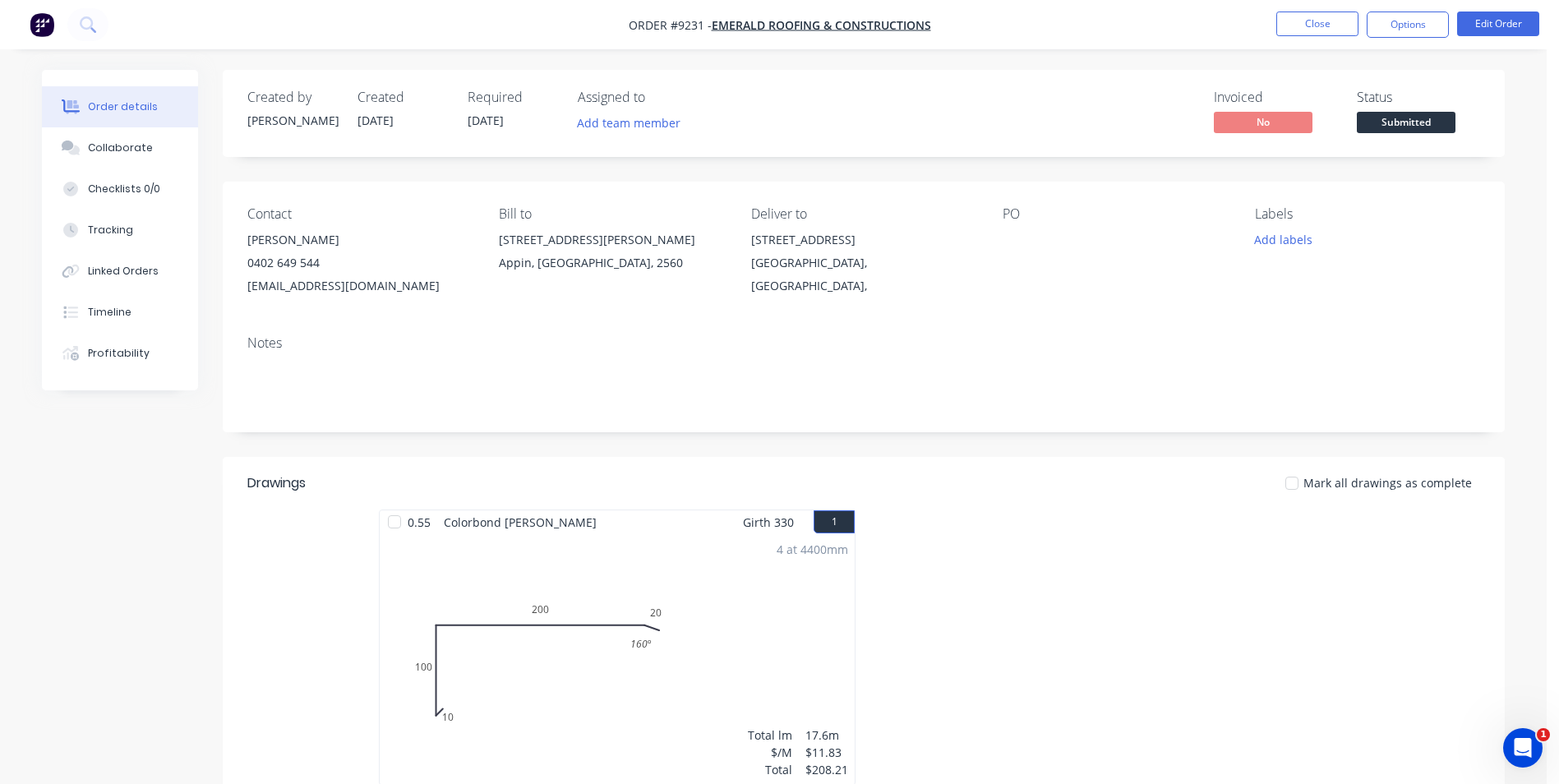
click at [1418, 124] on span "Submitted" at bounding box center [1407, 122] width 99 height 21
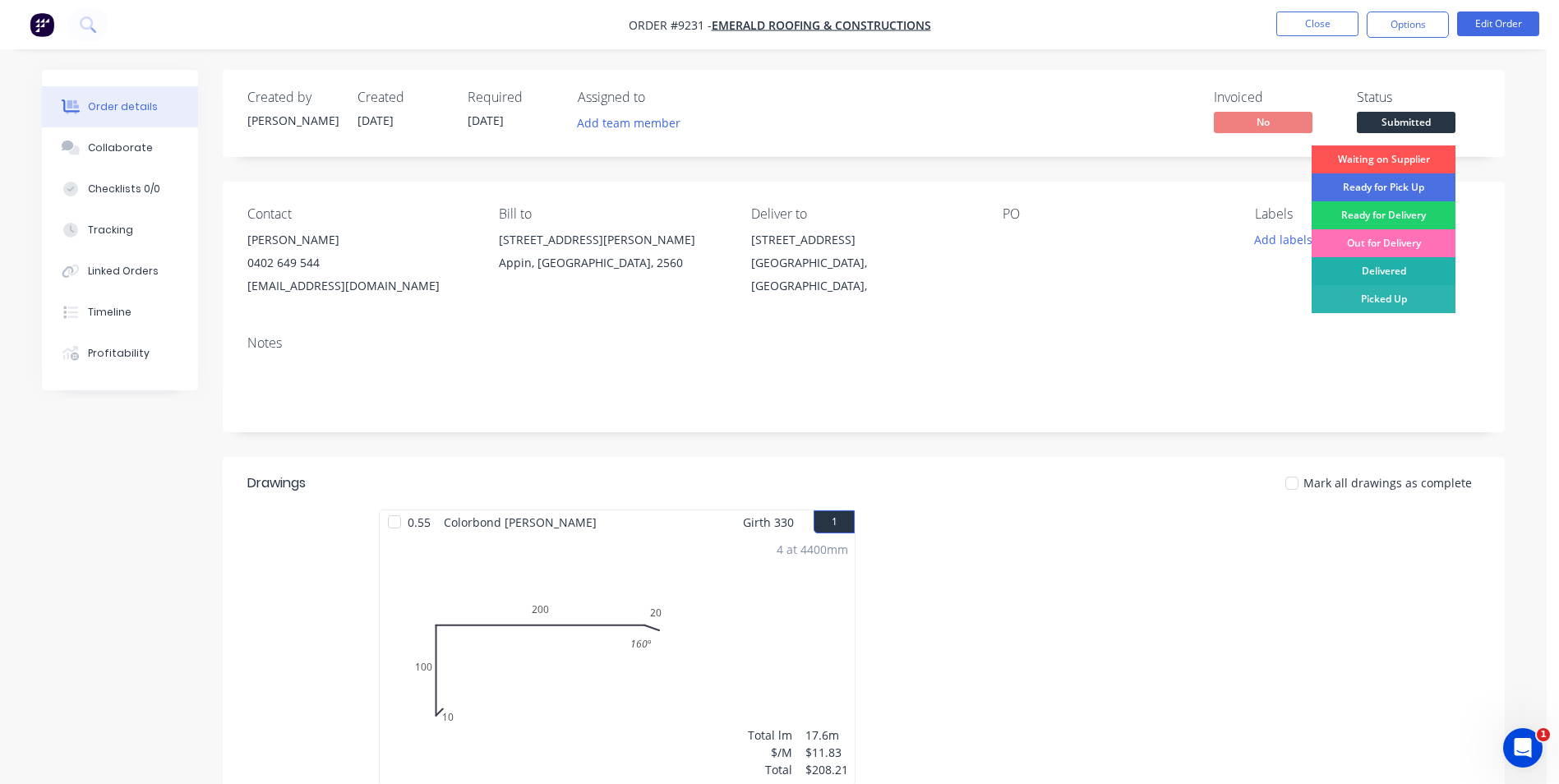
click at [1404, 267] on div "Delivered" at bounding box center [1384, 271] width 144 height 28
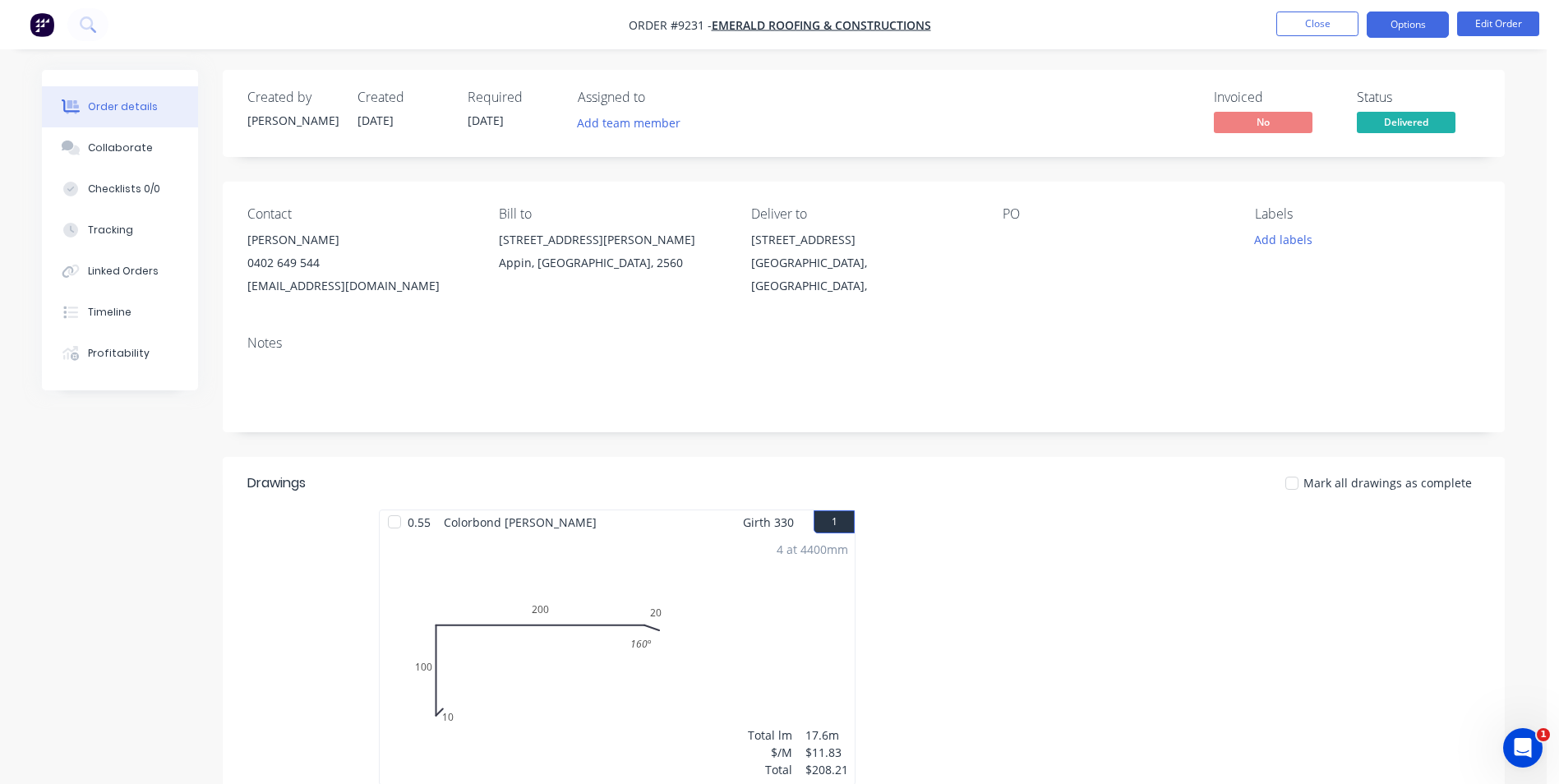
click at [1418, 28] on button "Options" at bounding box center [1408, 25] width 82 height 26
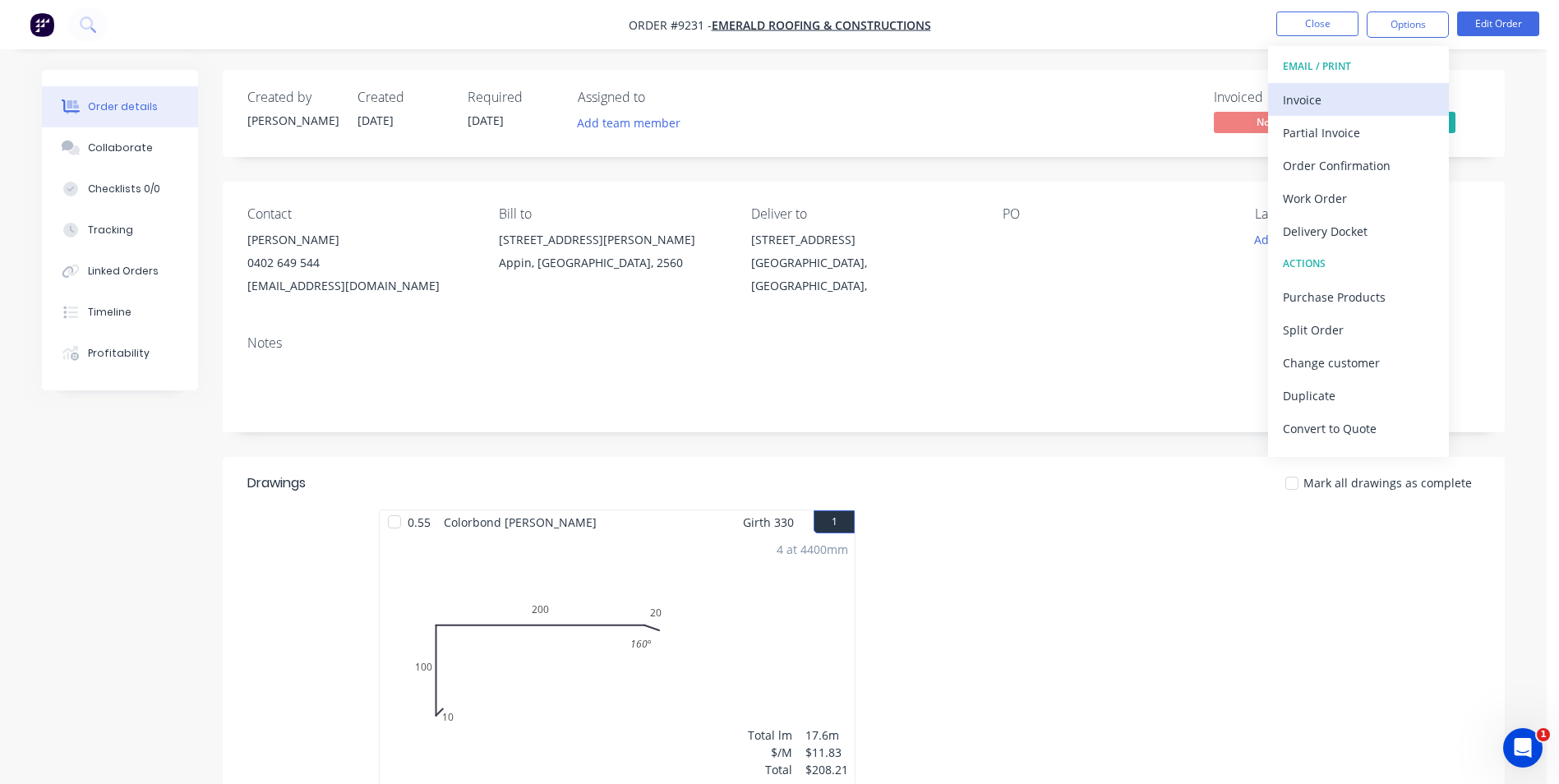
click at [1362, 96] on div "Invoice" at bounding box center [1359, 100] width 151 height 24
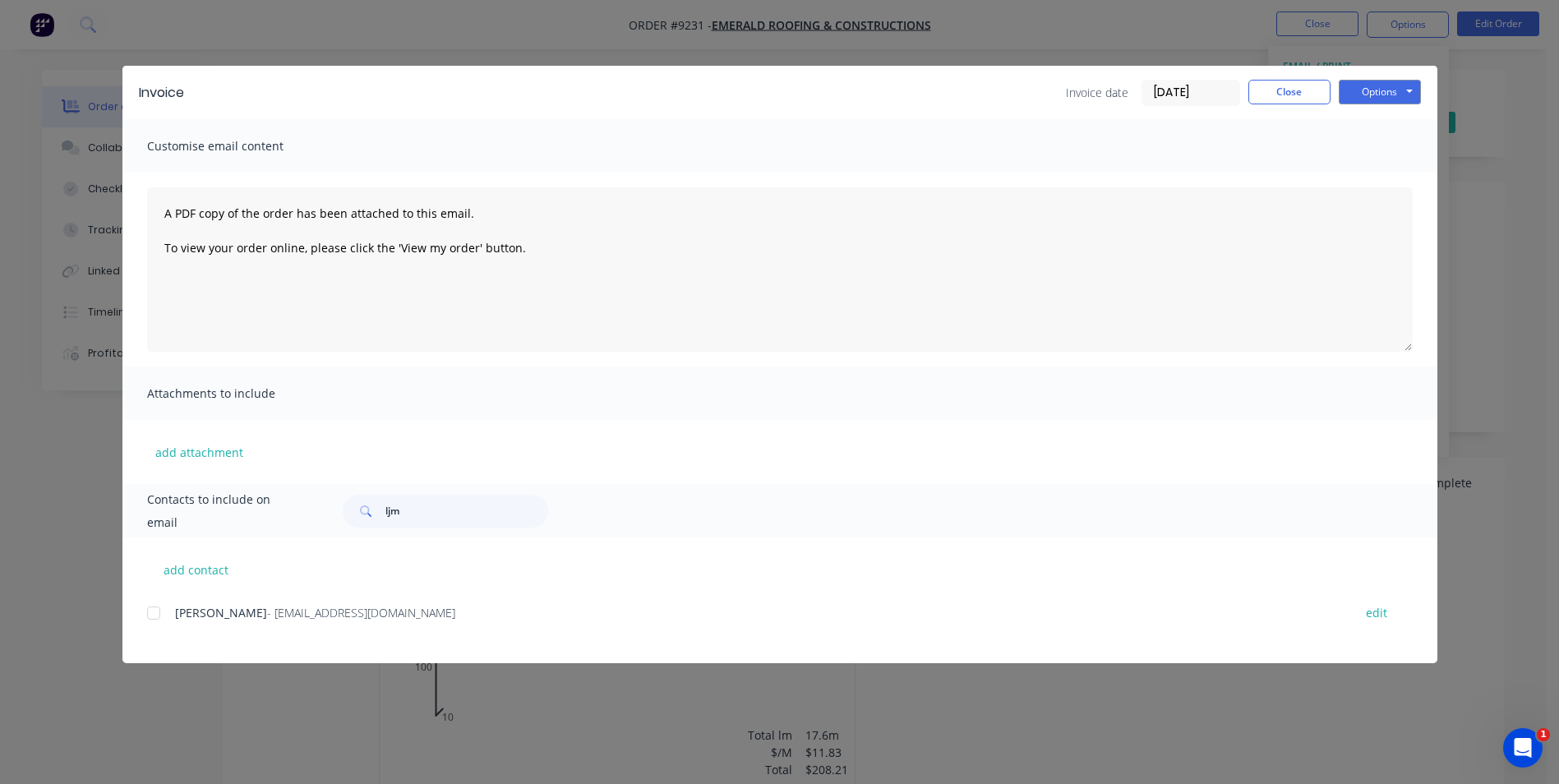
click at [159, 617] on div at bounding box center [154, 613] width 33 height 33
click at [1408, 93] on button "Options" at bounding box center [1380, 92] width 82 height 25
click at [1398, 174] on button "Email" at bounding box center [1392, 175] width 105 height 27
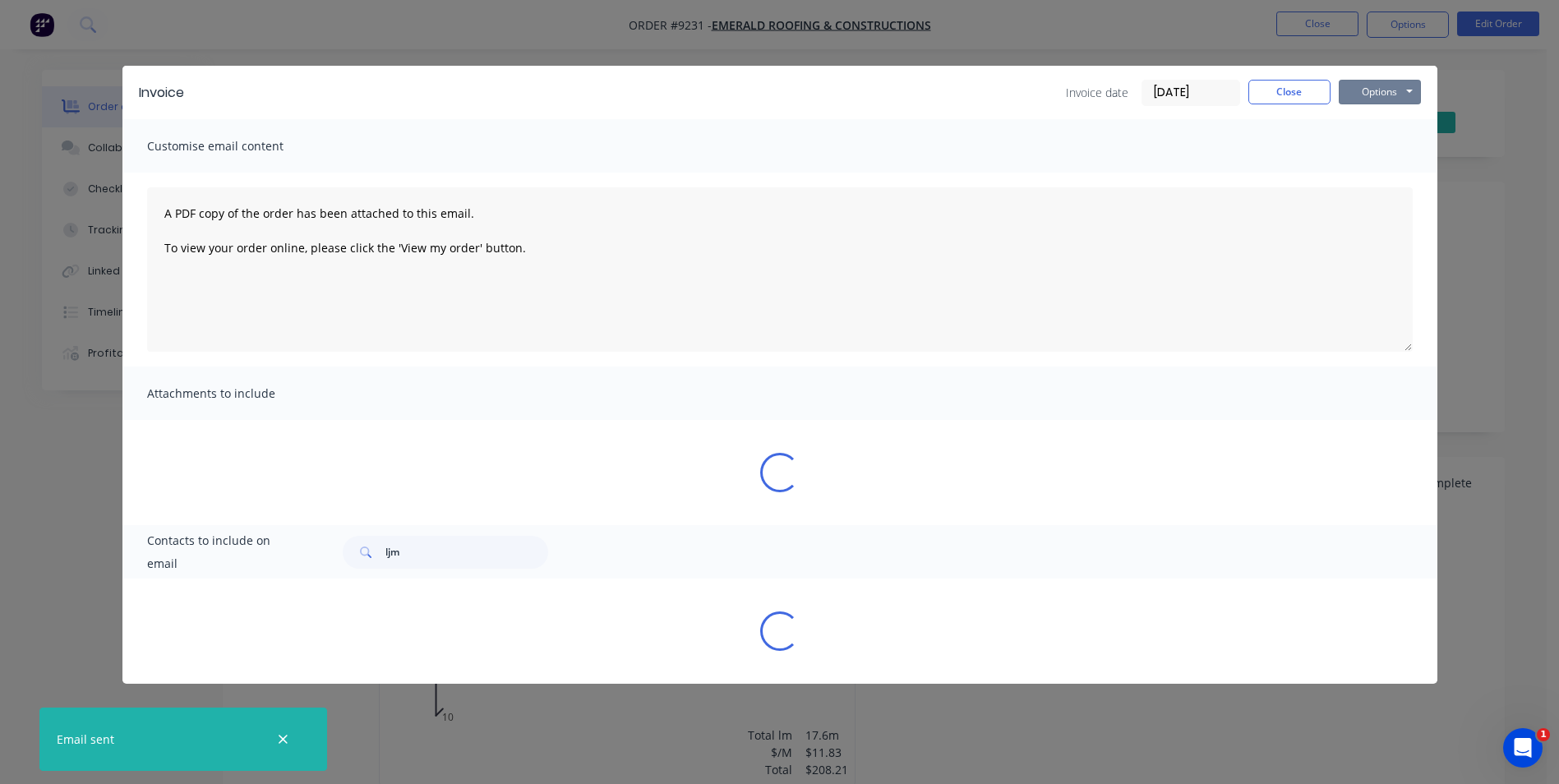
click at [1389, 95] on button "Options" at bounding box center [1380, 92] width 82 height 25
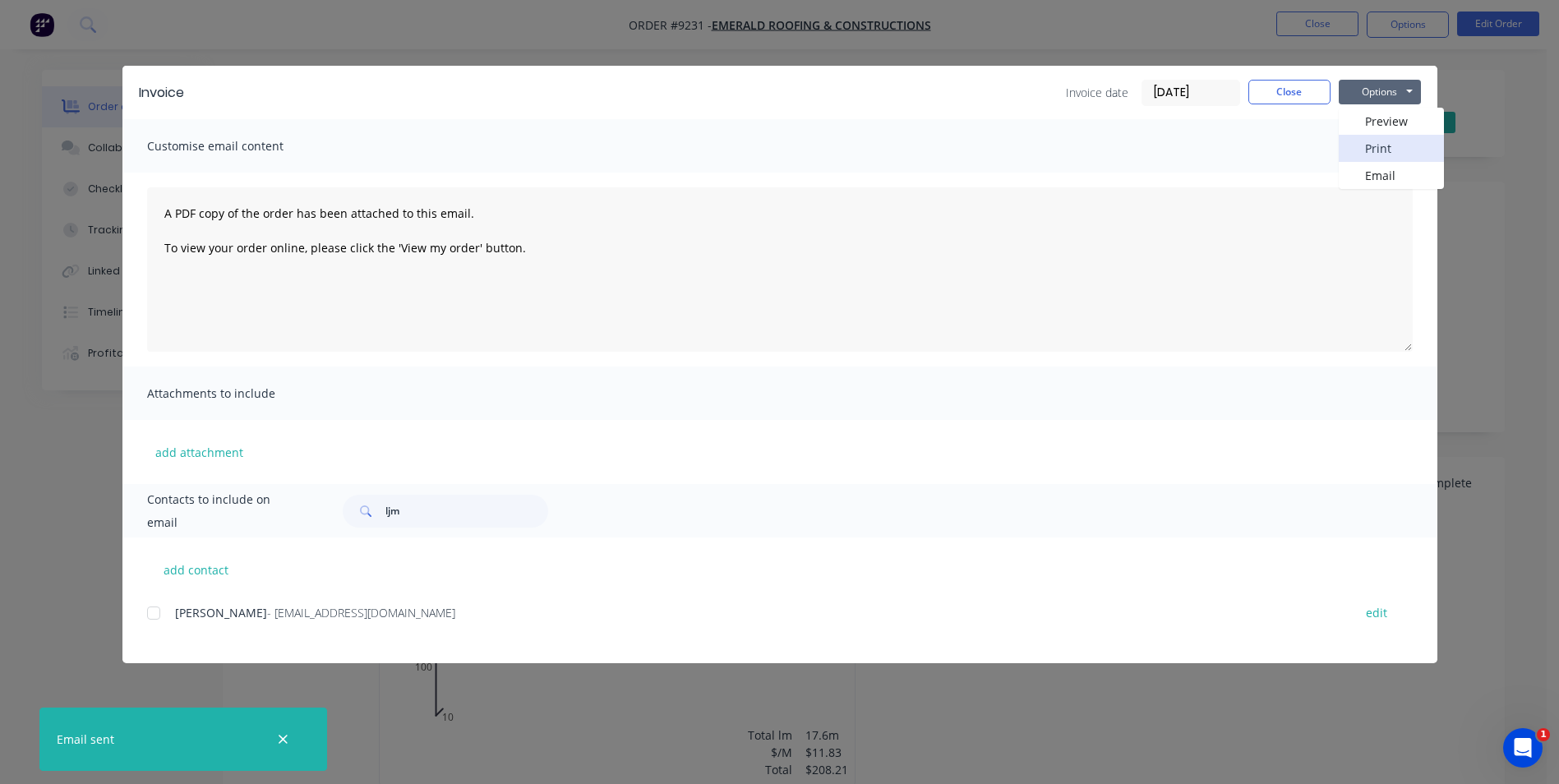
click at [1390, 151] on button "Print" at bounding box center [1392, 148] width 105 height 27
click at [1306, 97] on button "Close" at bounding box center [1290, 92] width 82 height 25
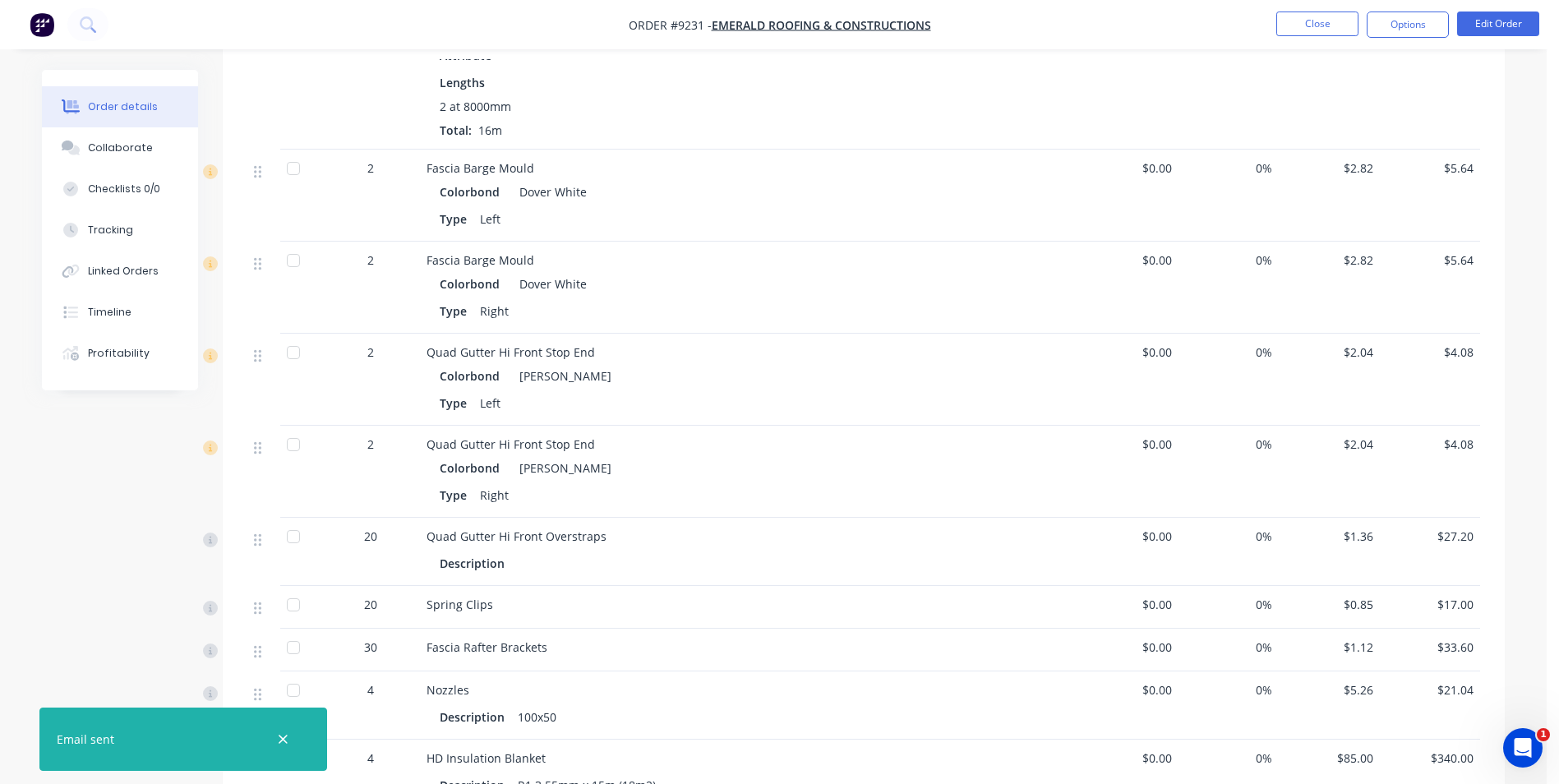
scroll to position [1315, 0]
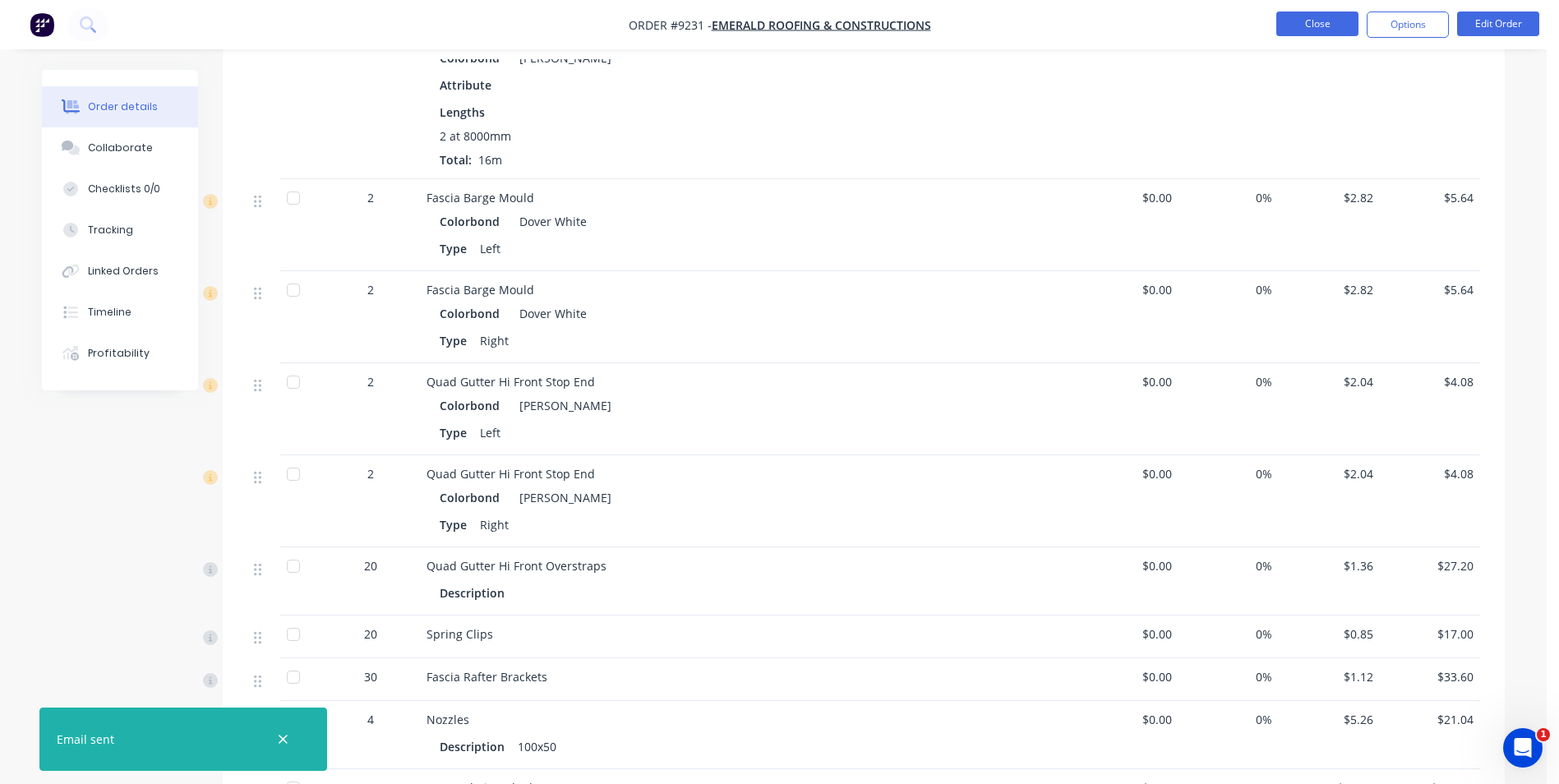
click at [1298, 26] on button "Close" at bounding box center [1318, 24] width 82 height 25
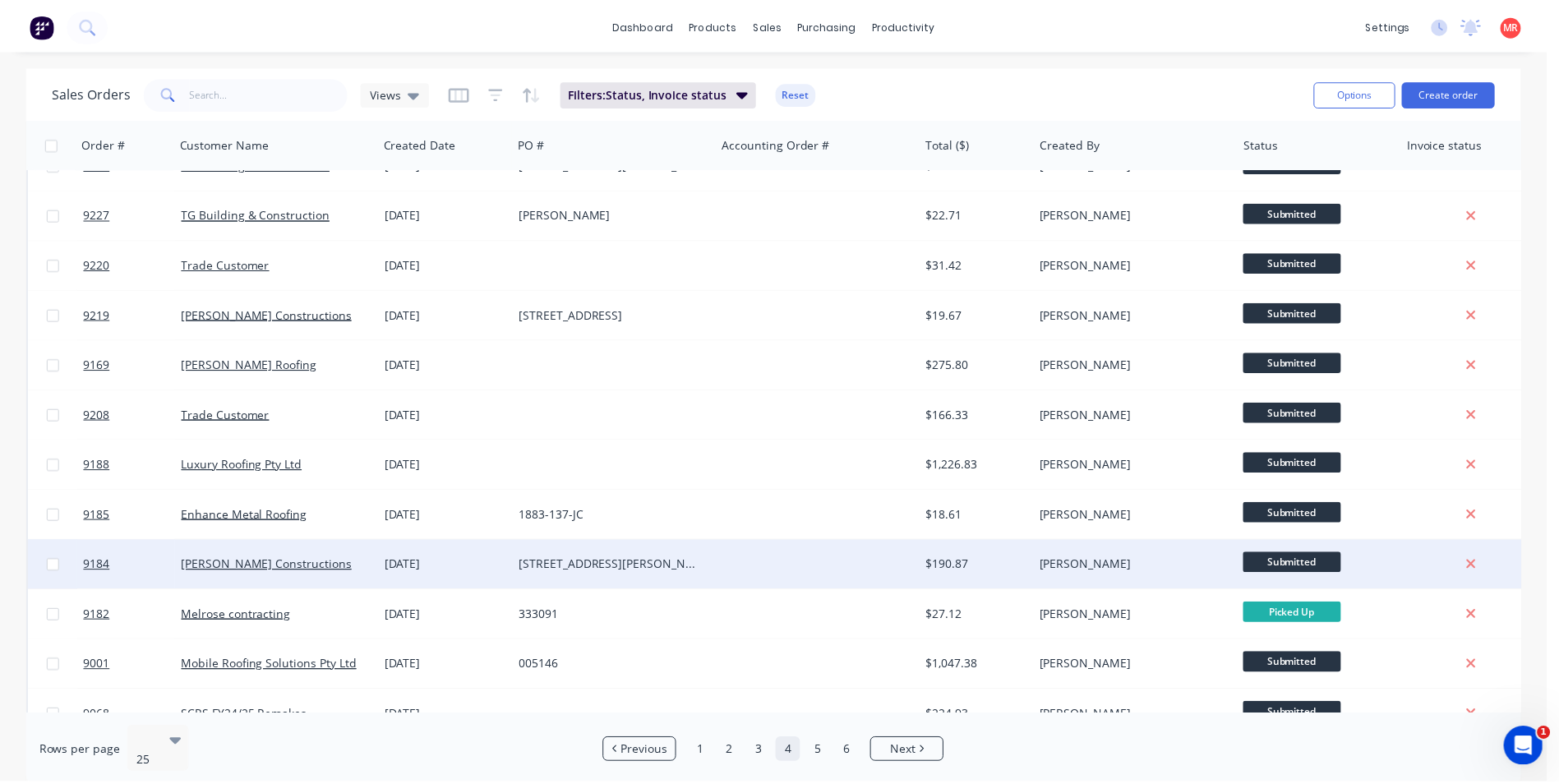
scroll to position [551, 0]
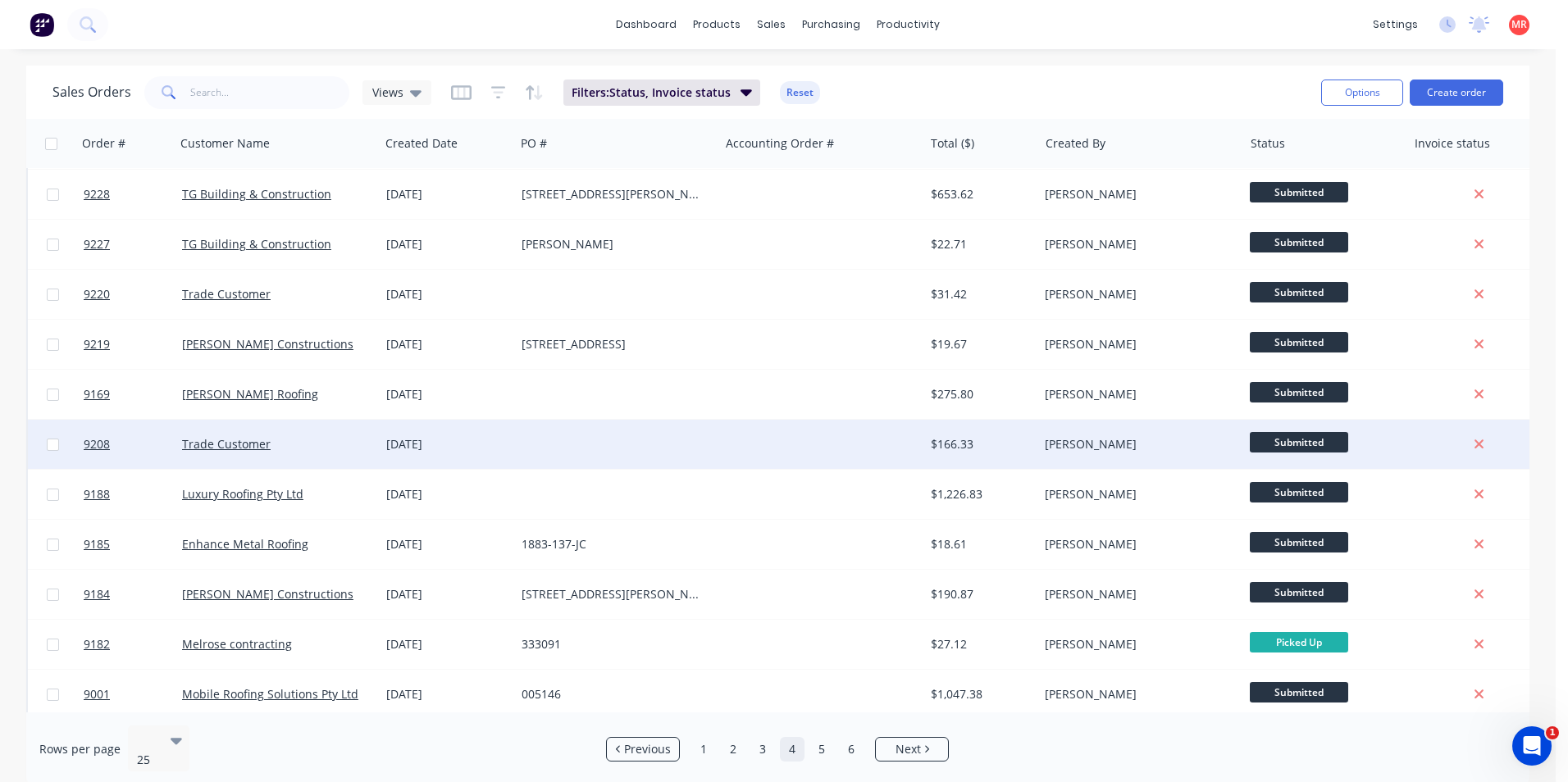
click at [622, 441] on div at bounding box center [617, 445] width 204 height 49
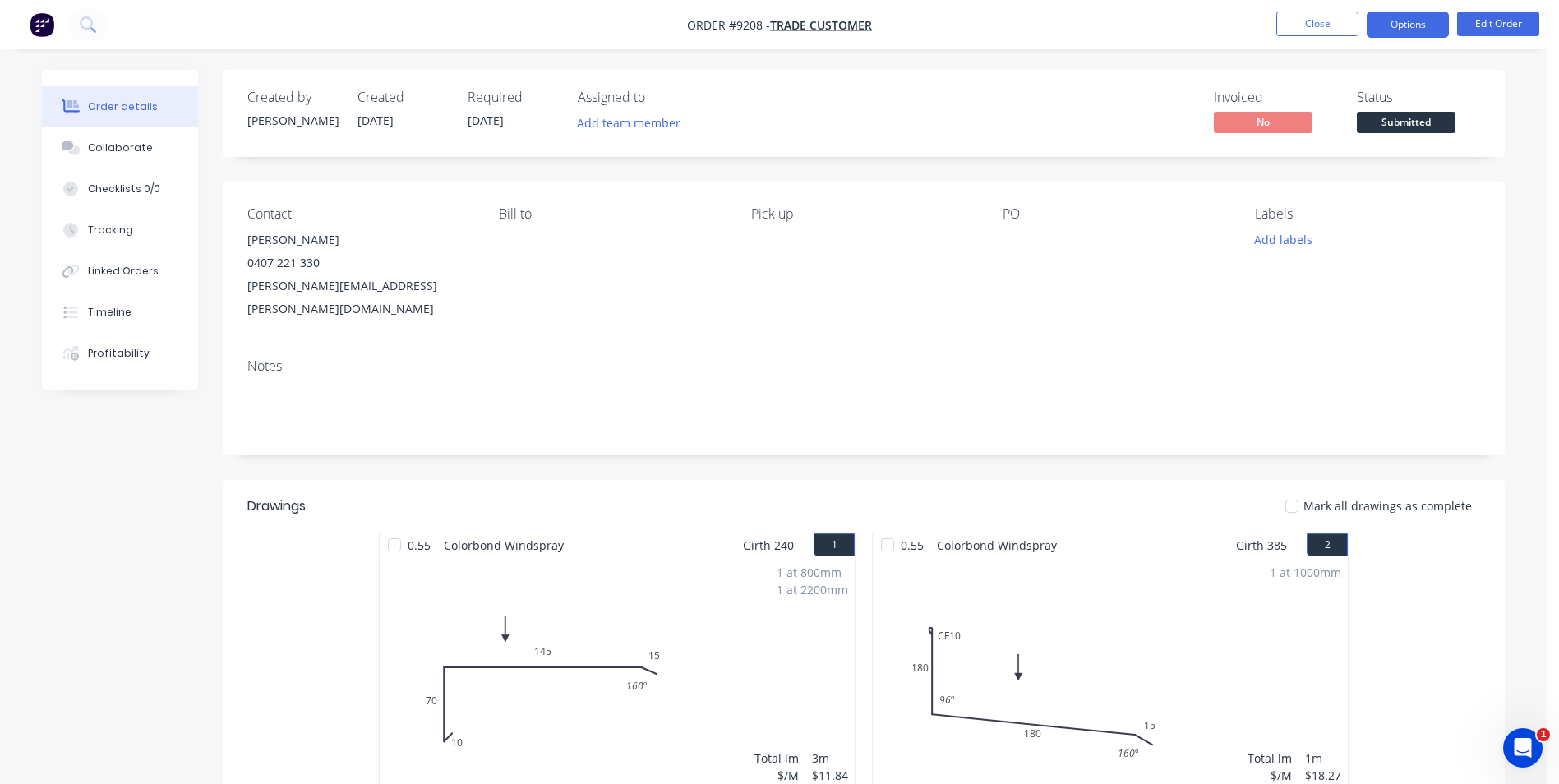
click at [1401, 29] on button "Options" at bounding box center [1408, 25] width 82 height 26
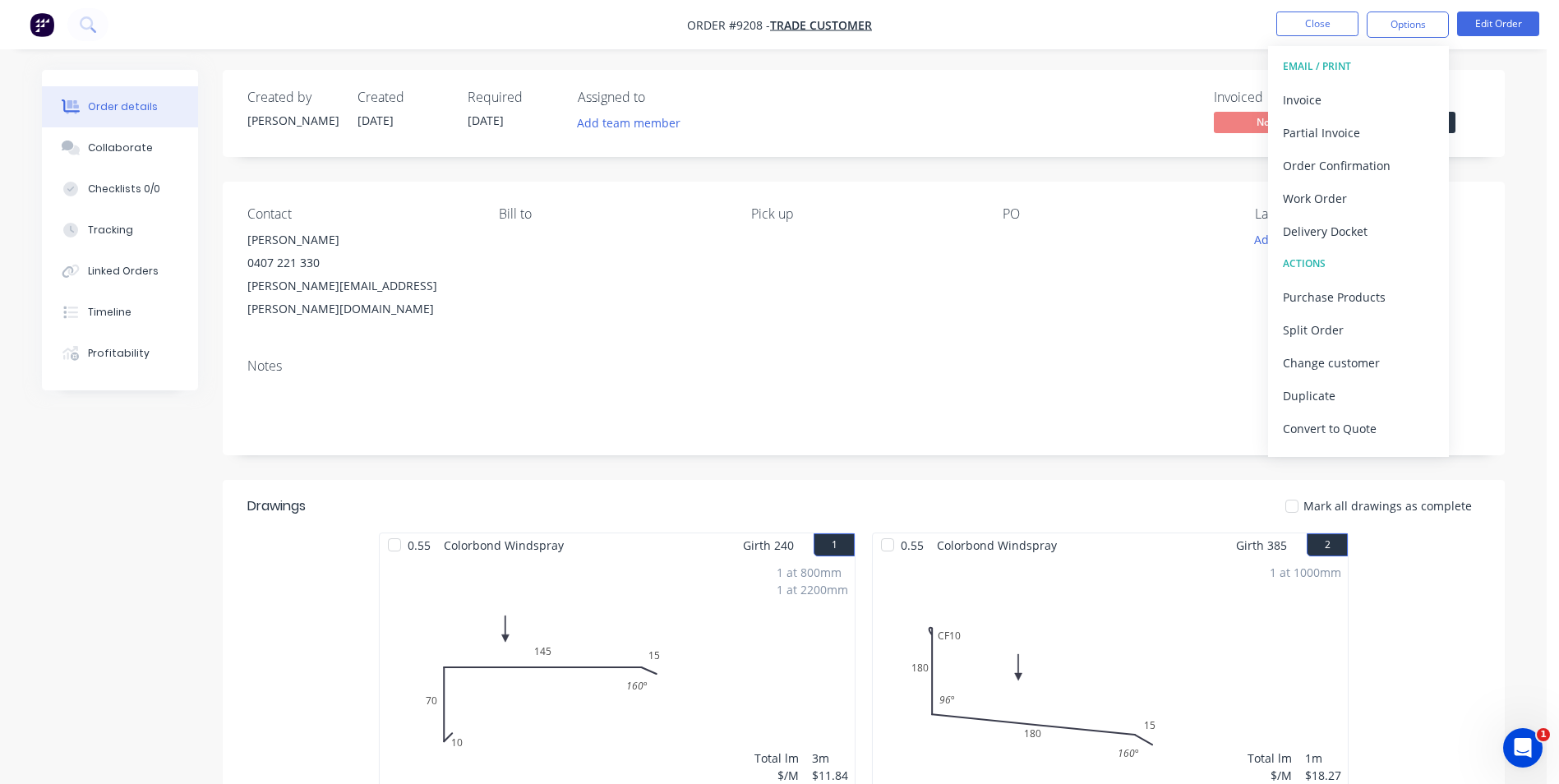
click at [1107, 225] on div "PO" at bounding box center [1116, 263] width 225 height 114
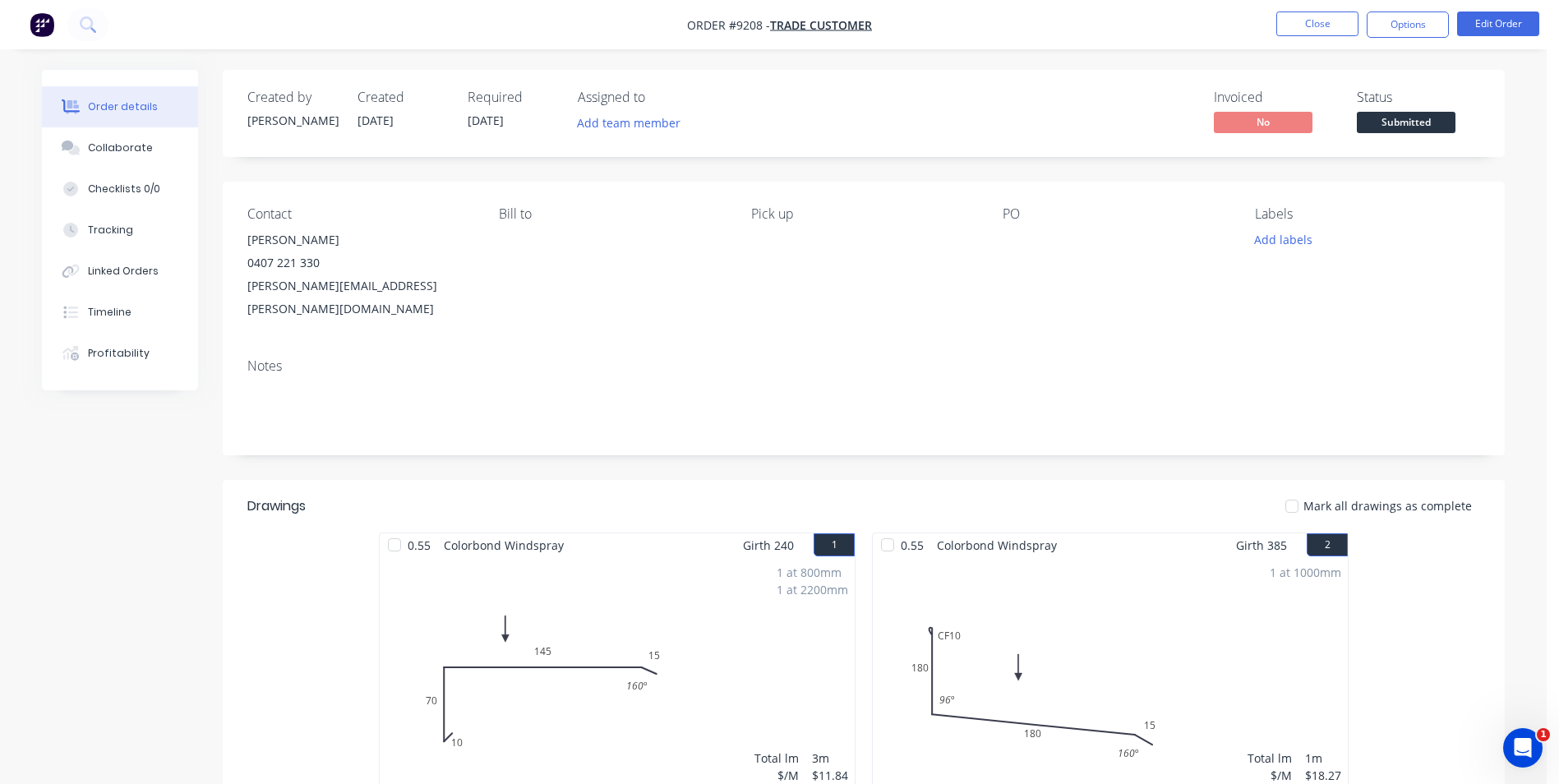
click at [1396, 121] on span "Submitted" at bounding box center [1407, 122] width 99 height 21
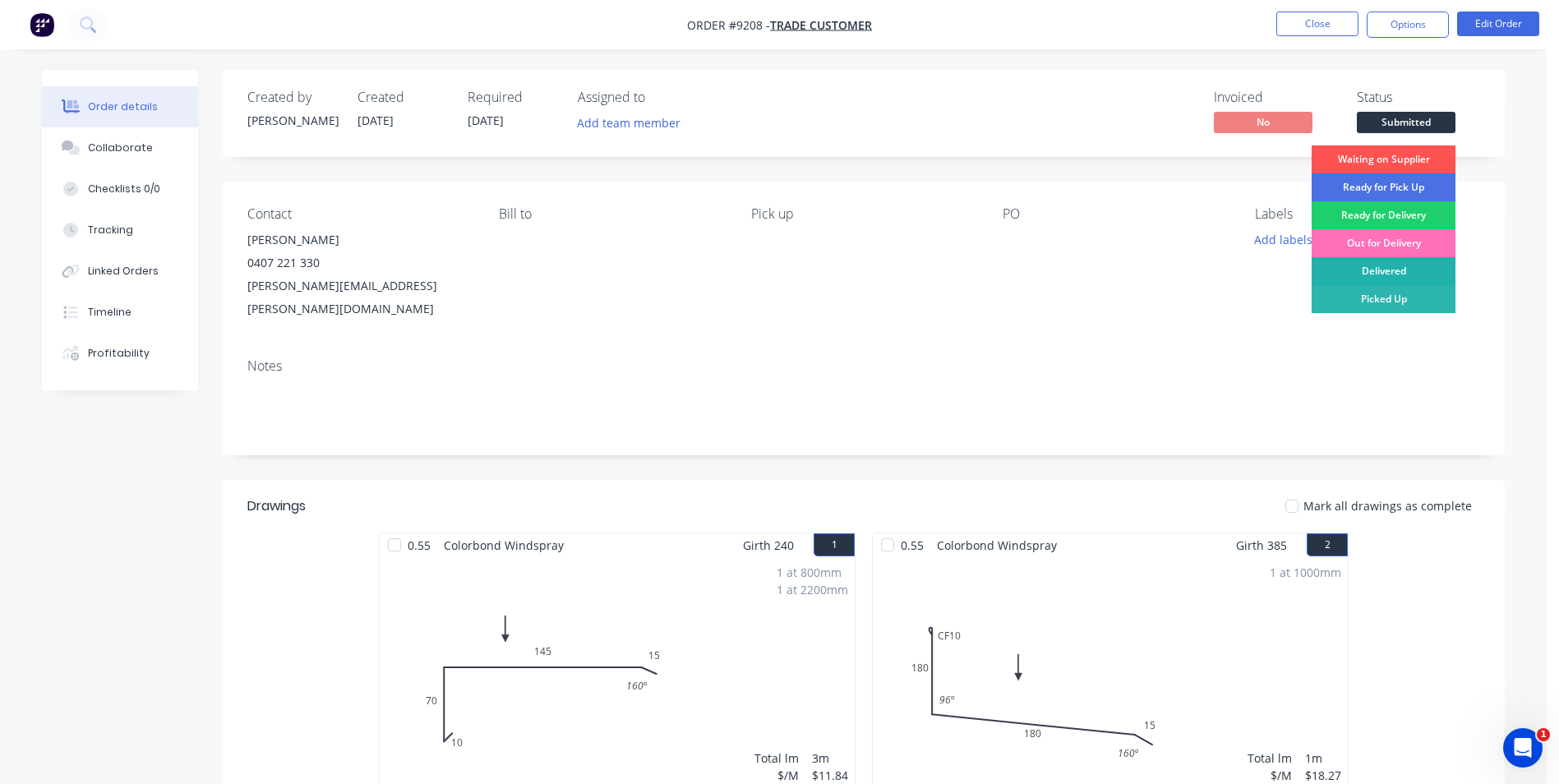
click at [1384, 267] on div "Delivered" at bounding box center [1384, 271] width 144 height 28
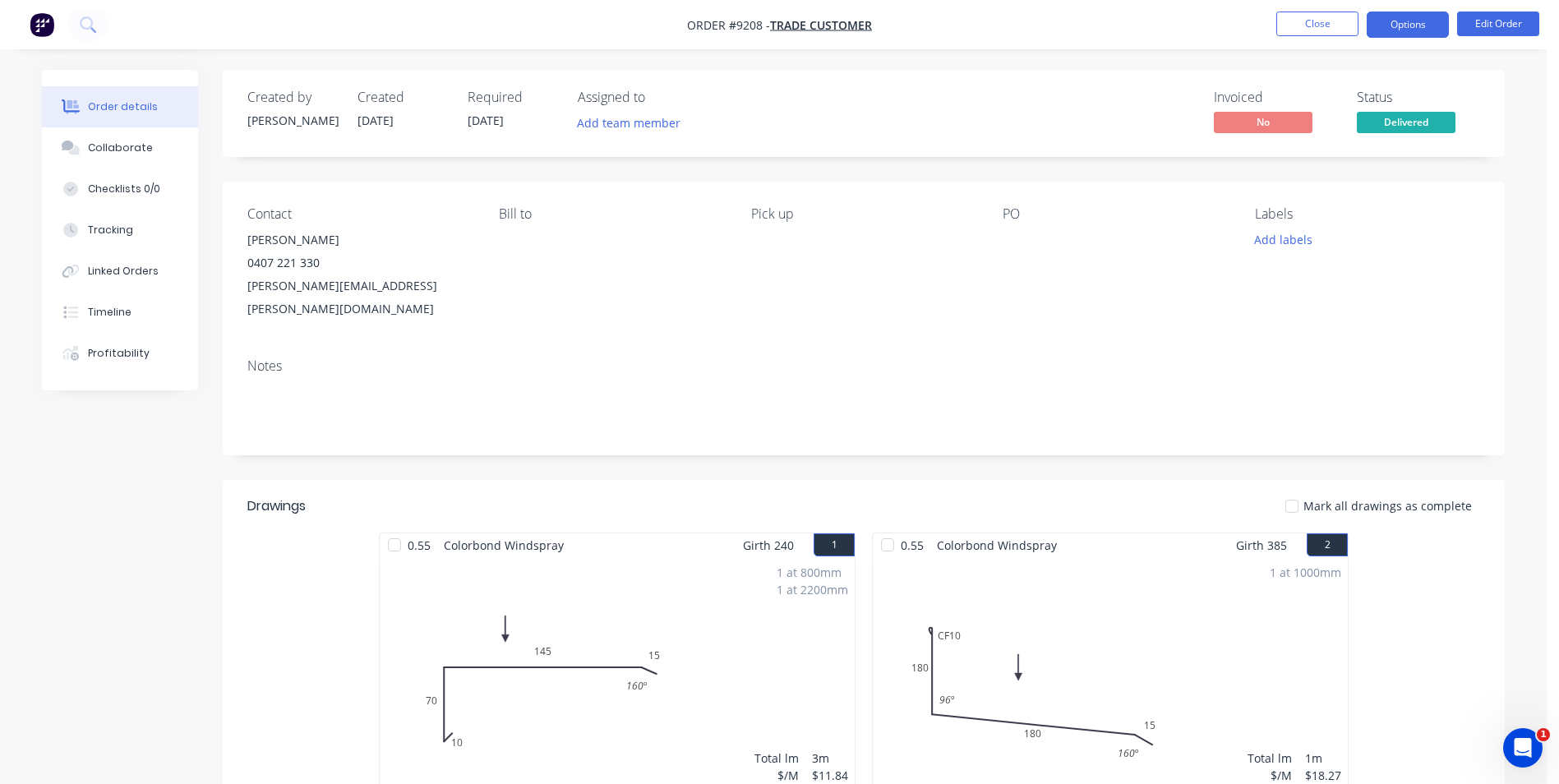
click at [1395, 23] on button "Options" at bounding box center [1408, 25] width 82 height 26
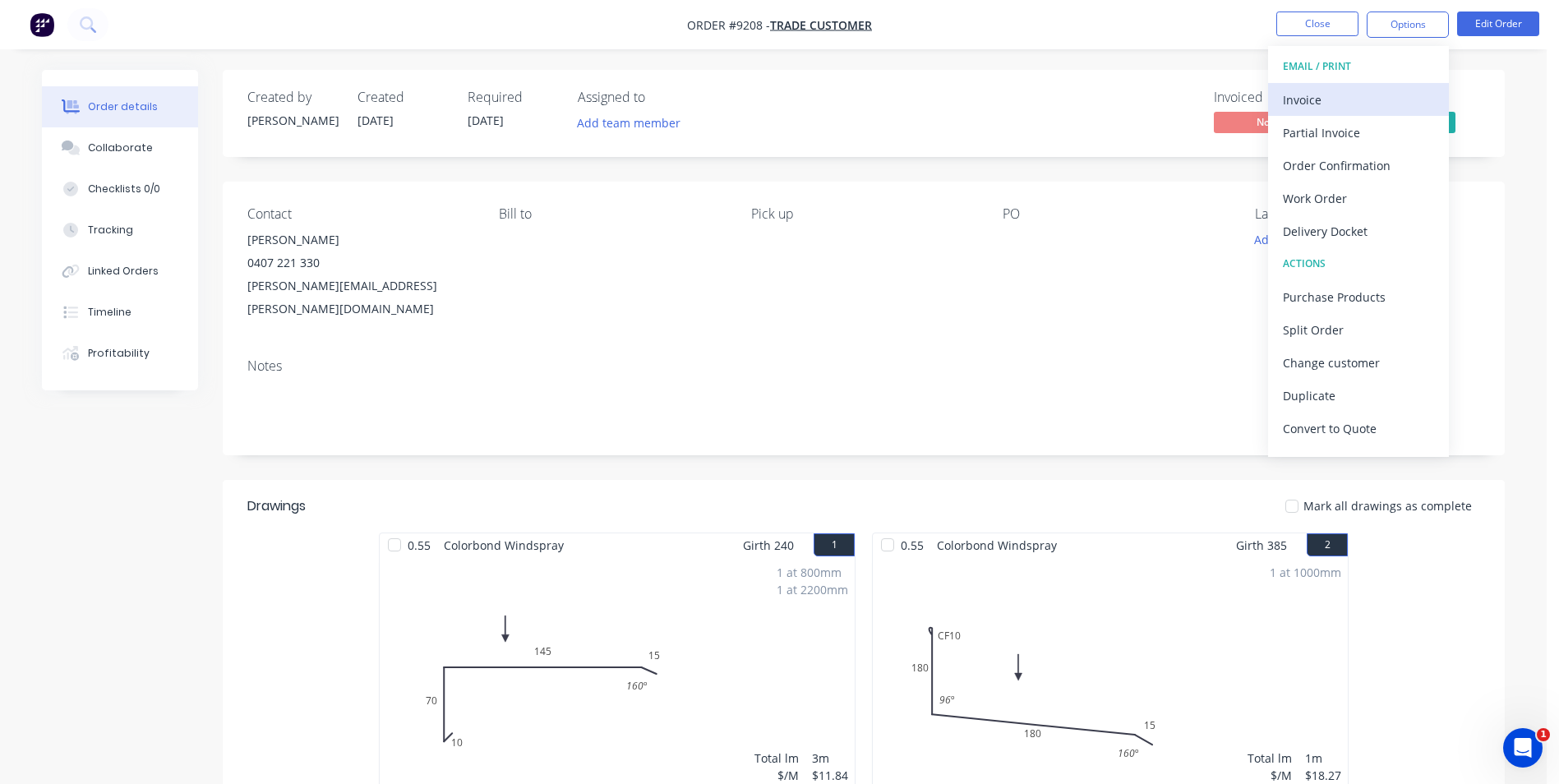
click at [1351, 104] on div "Invoice" at bounding box center [1359, 100] width 151 height 24
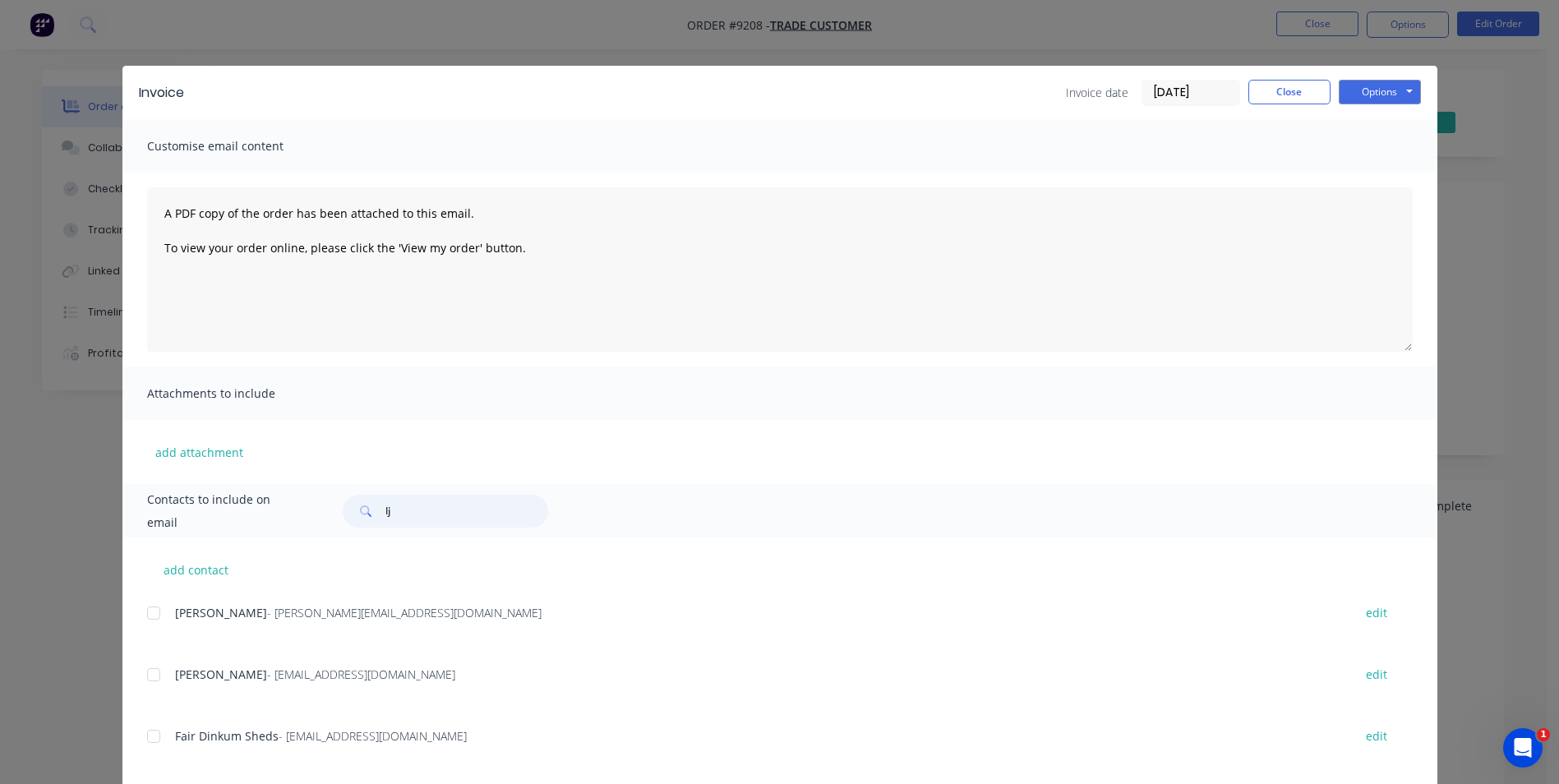
type input "l"
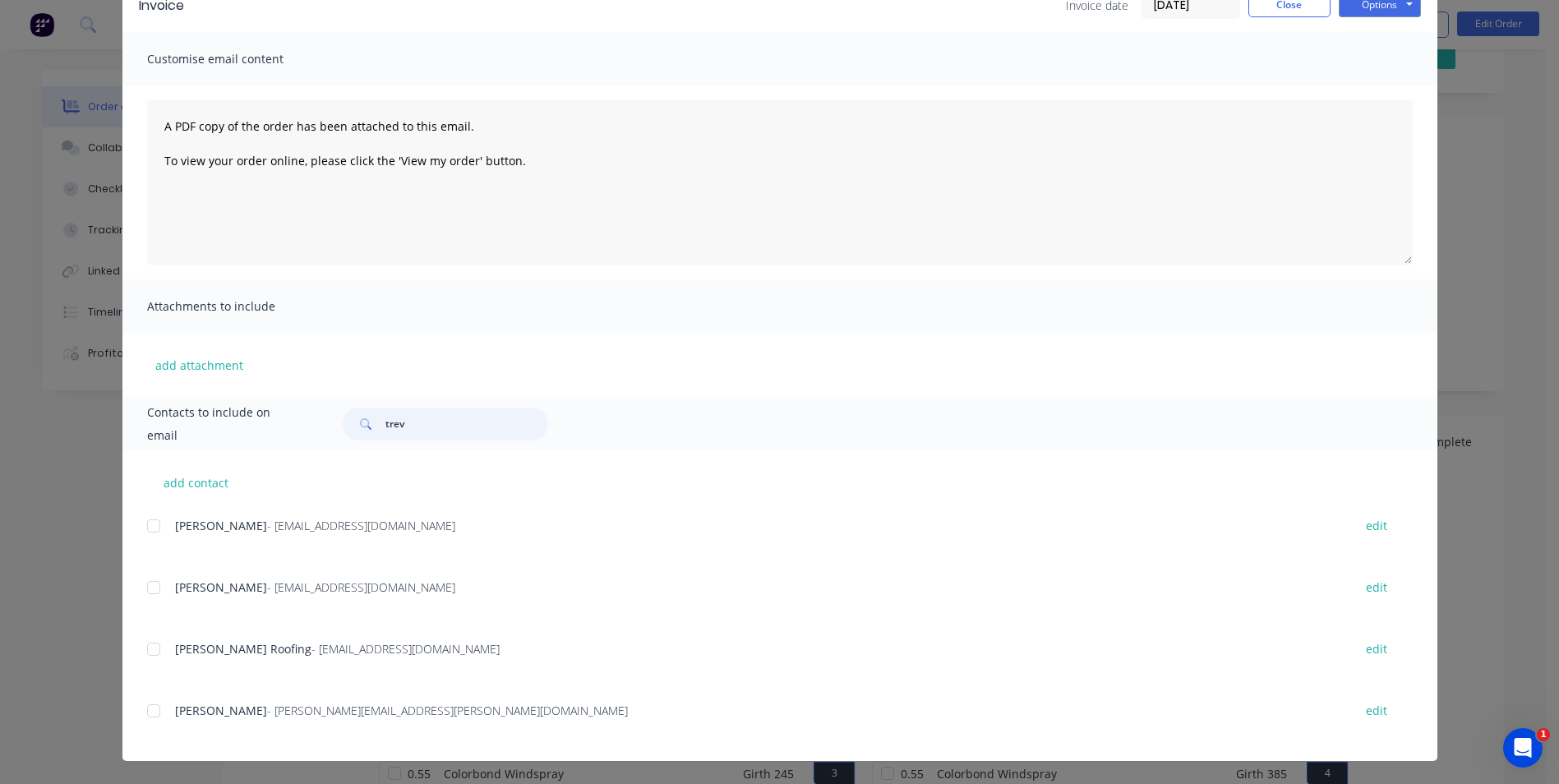
scroll to position [82, 0]
click at [146, 715] on div at bounding box center [154, 711] width 33 height 33
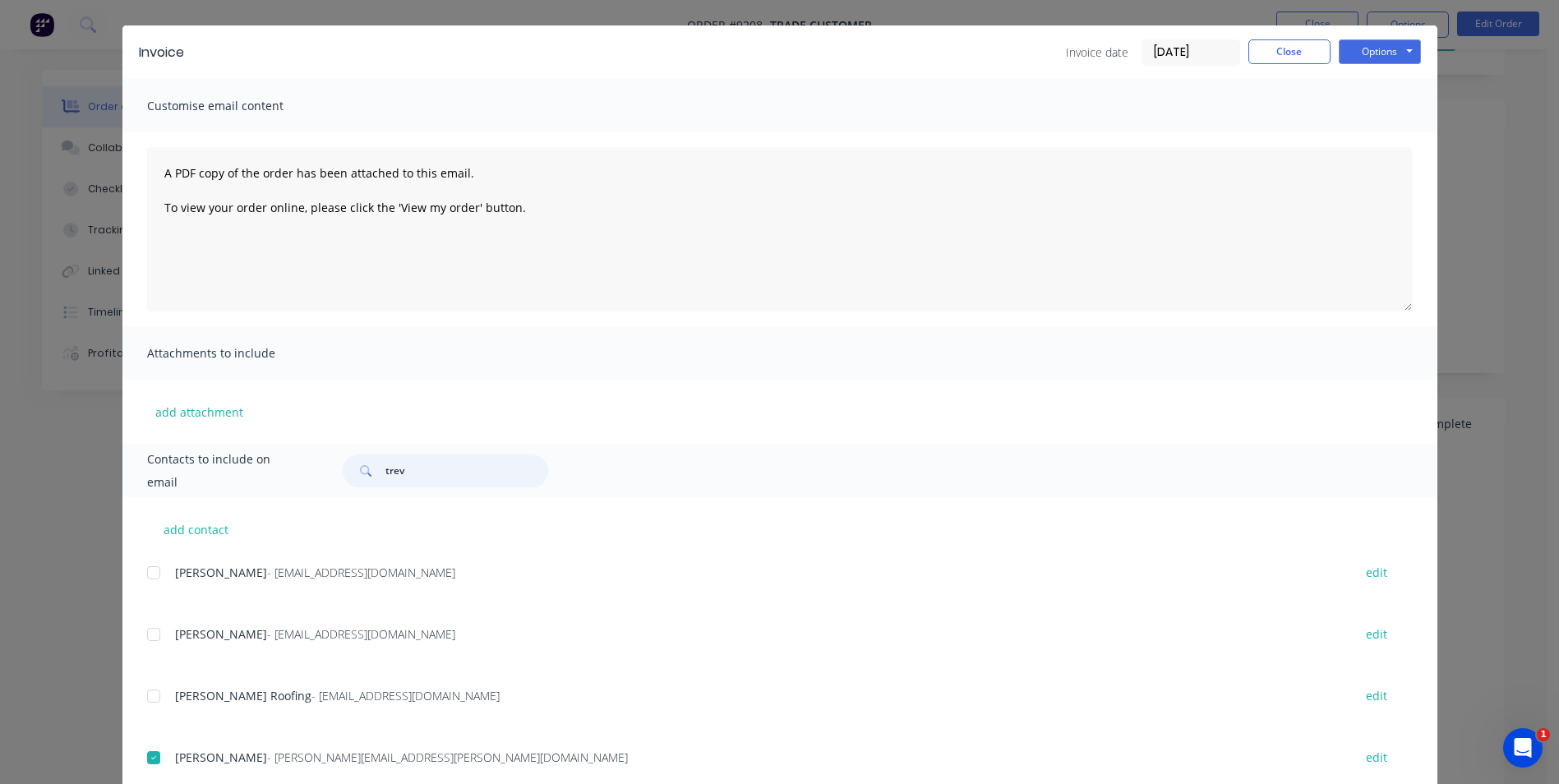
scroll to position [0, 0]
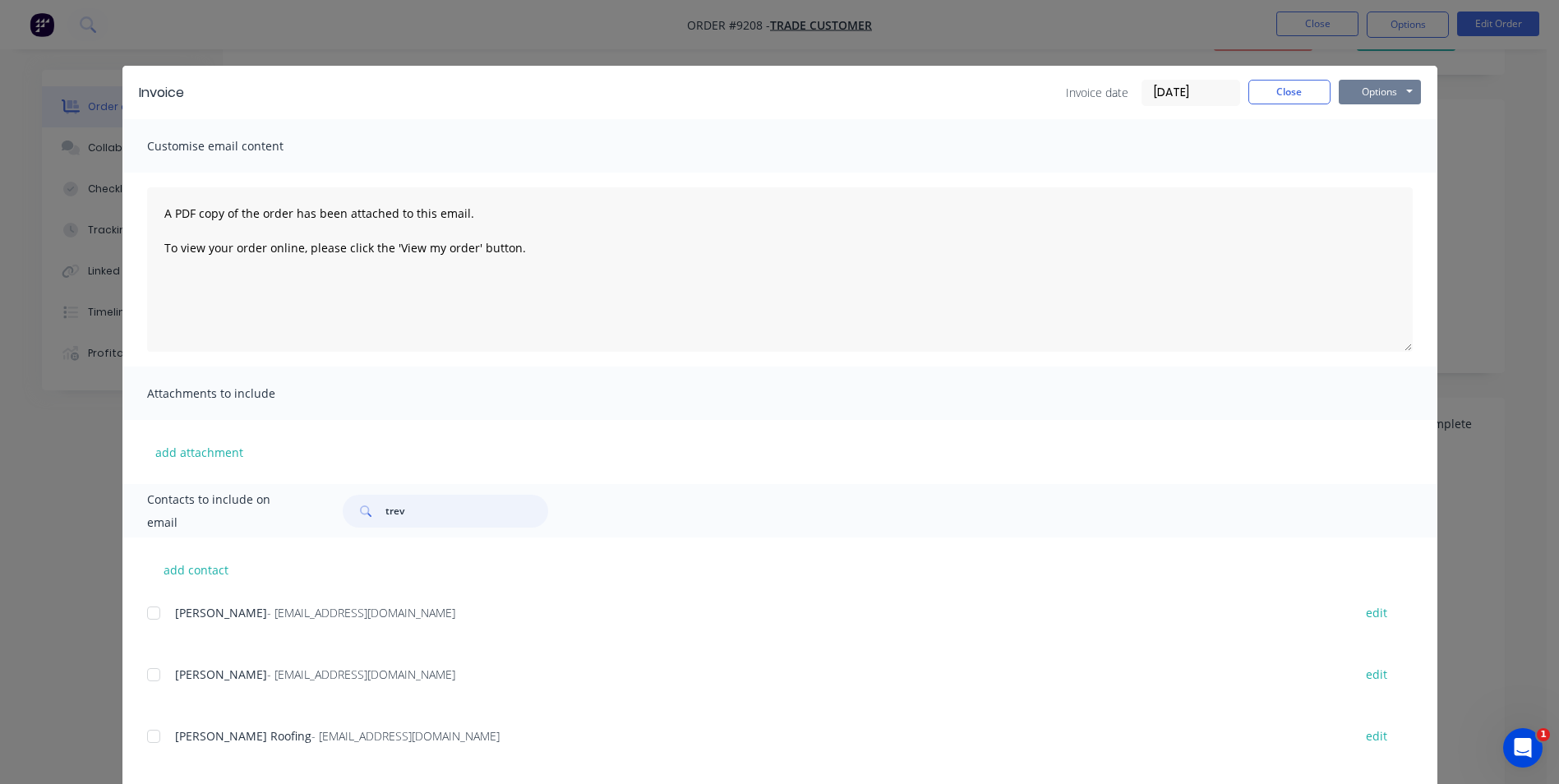
type input "trev"
click at [1369, 90] on button "Options" at bounding box center [1380, 92] width 82 height 25
click at [1380, 175] on button "Email" at bounding box center [1392, 175] width 105 height 27
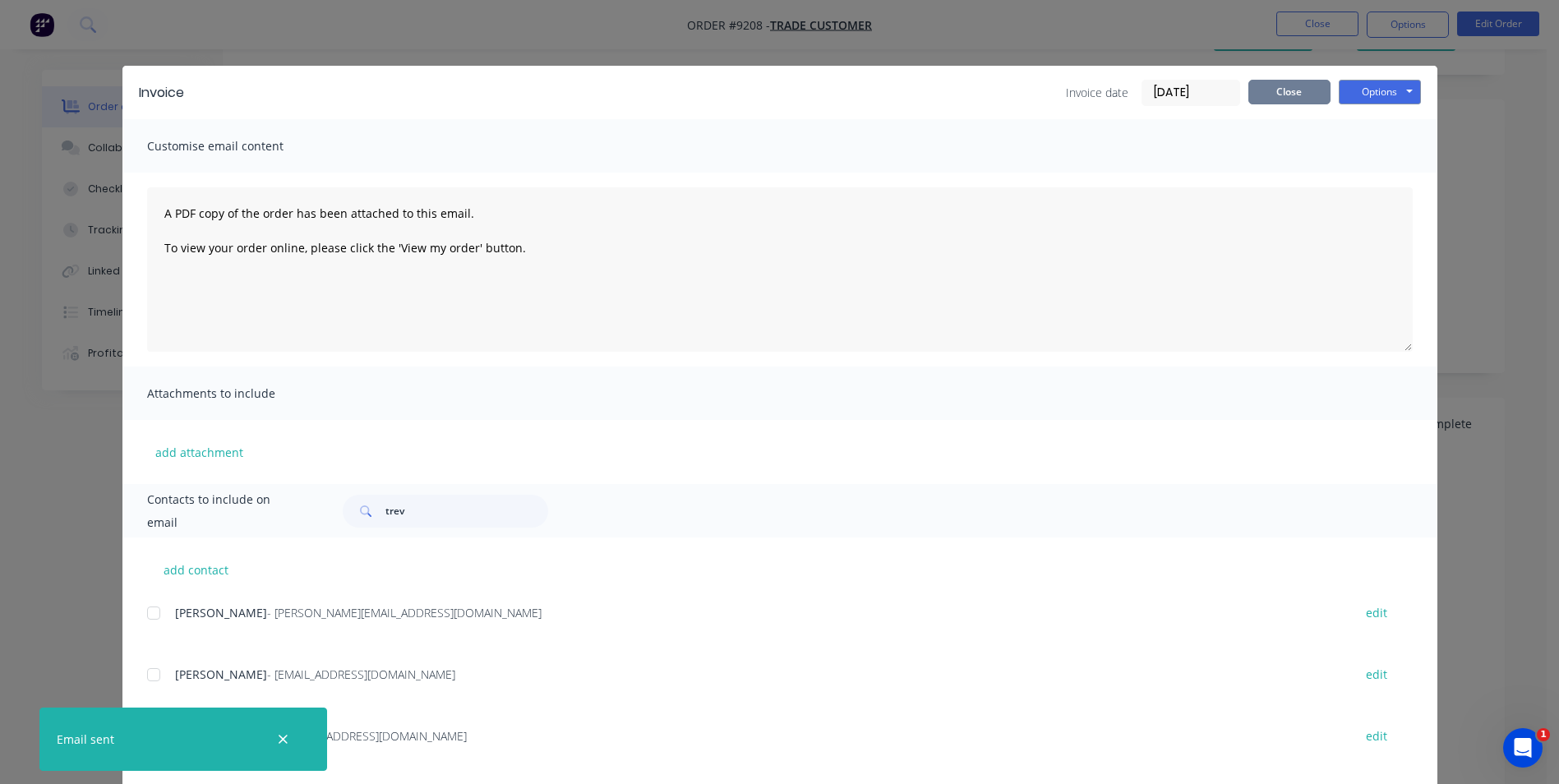
click at [1288, 90] on button "Close" at bounding box center [1290, 92] width 82 height 25
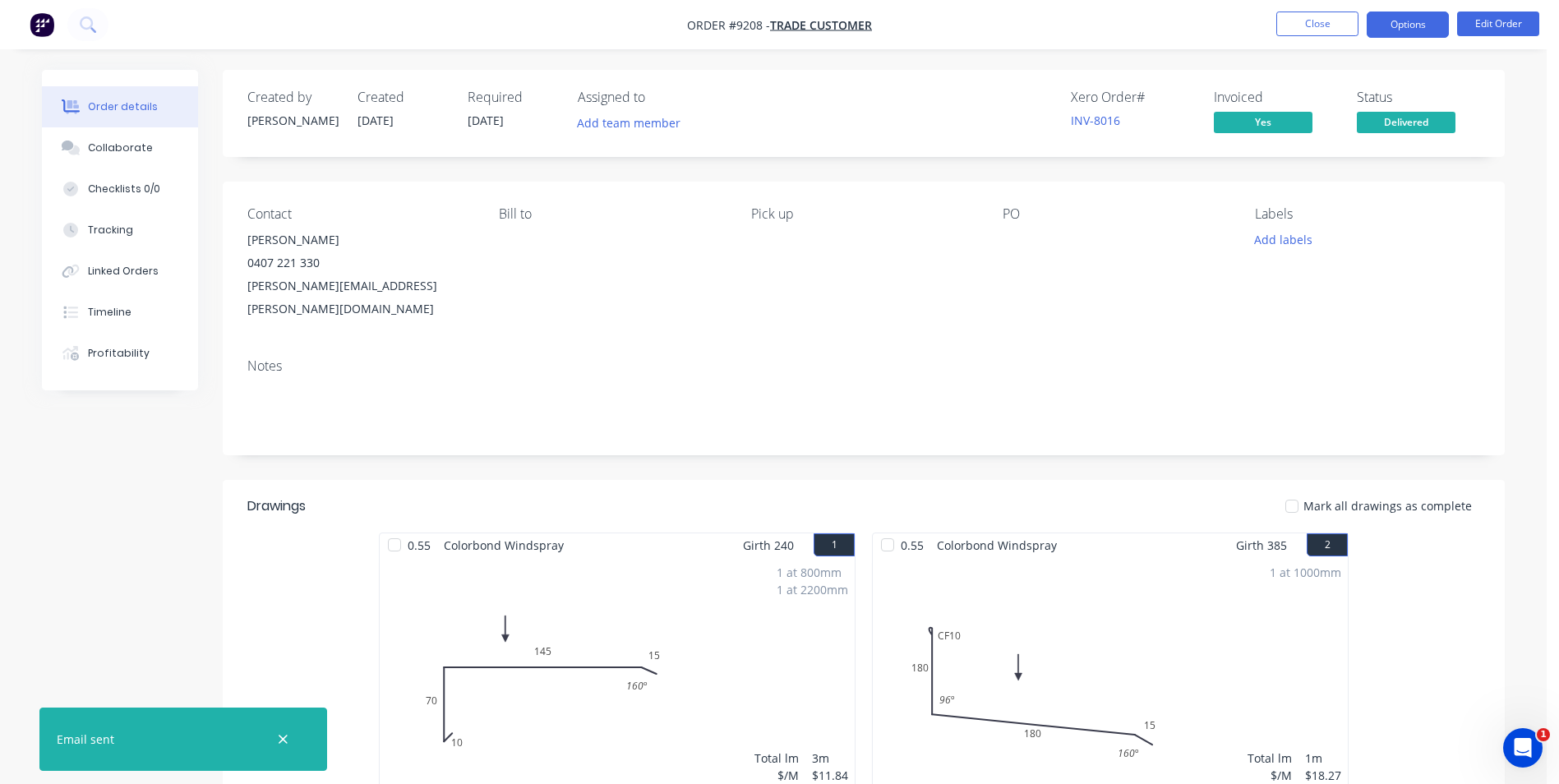
click at [1400, 17] on button "Options" at bounding box center [1408, 25] width 82 height 26
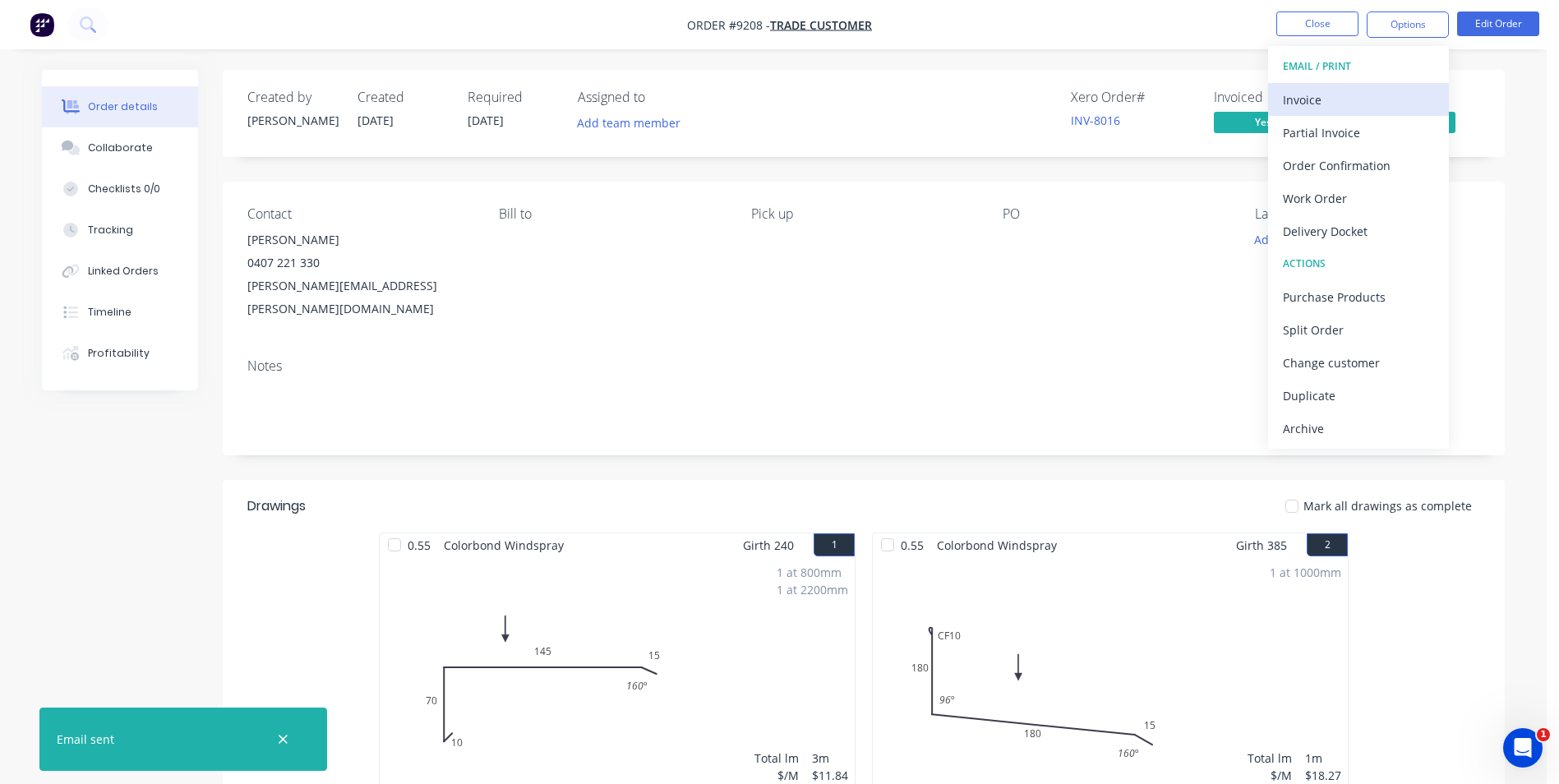
click at [1377, 90] on div "Invoice" at bounding box center [1359, 100] width 151 height 24
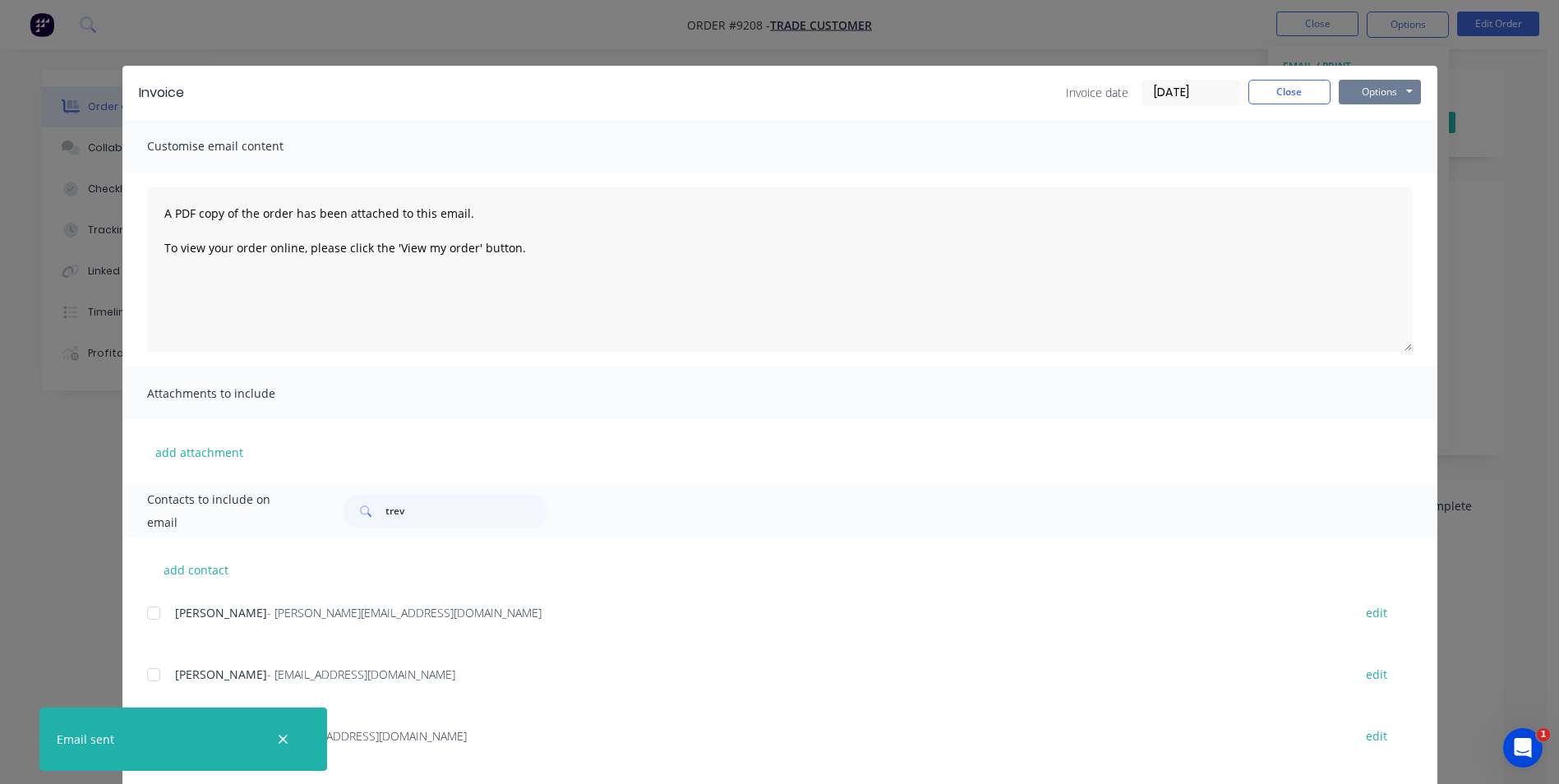
click at [1390, 95] on button "Options" at bounding box center [1380, 92] width 82 height 25
click at [1381, 146] on button "Print" at bounding box center [1392, 148] width 105 height 27
click at [1286, 91] on button "Close" at bounding box center [1290, 92] width 82 height 25
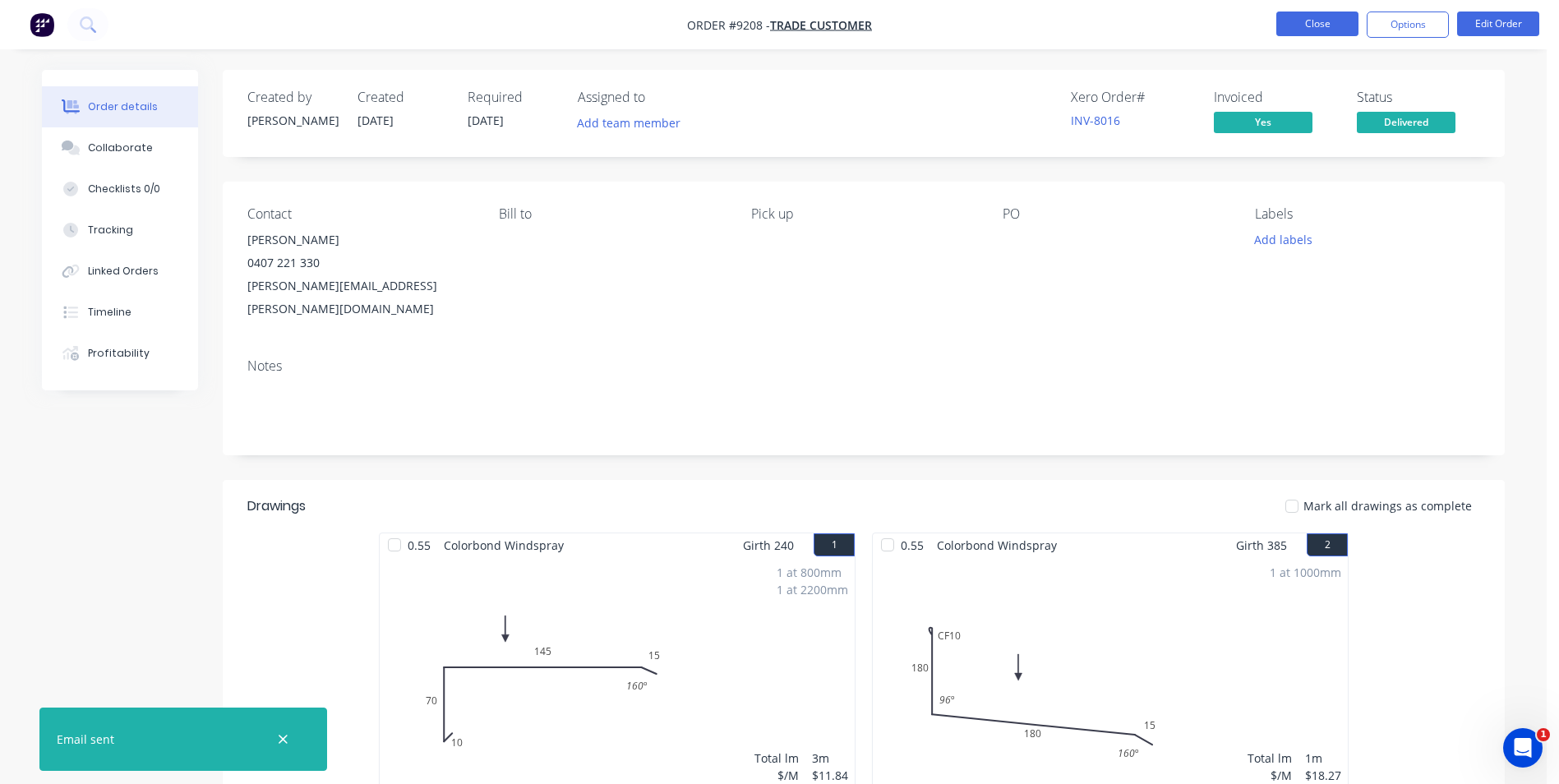
click at [1296, 27] on button "Close" at bounding box center [1318, 24] width 82 height 25
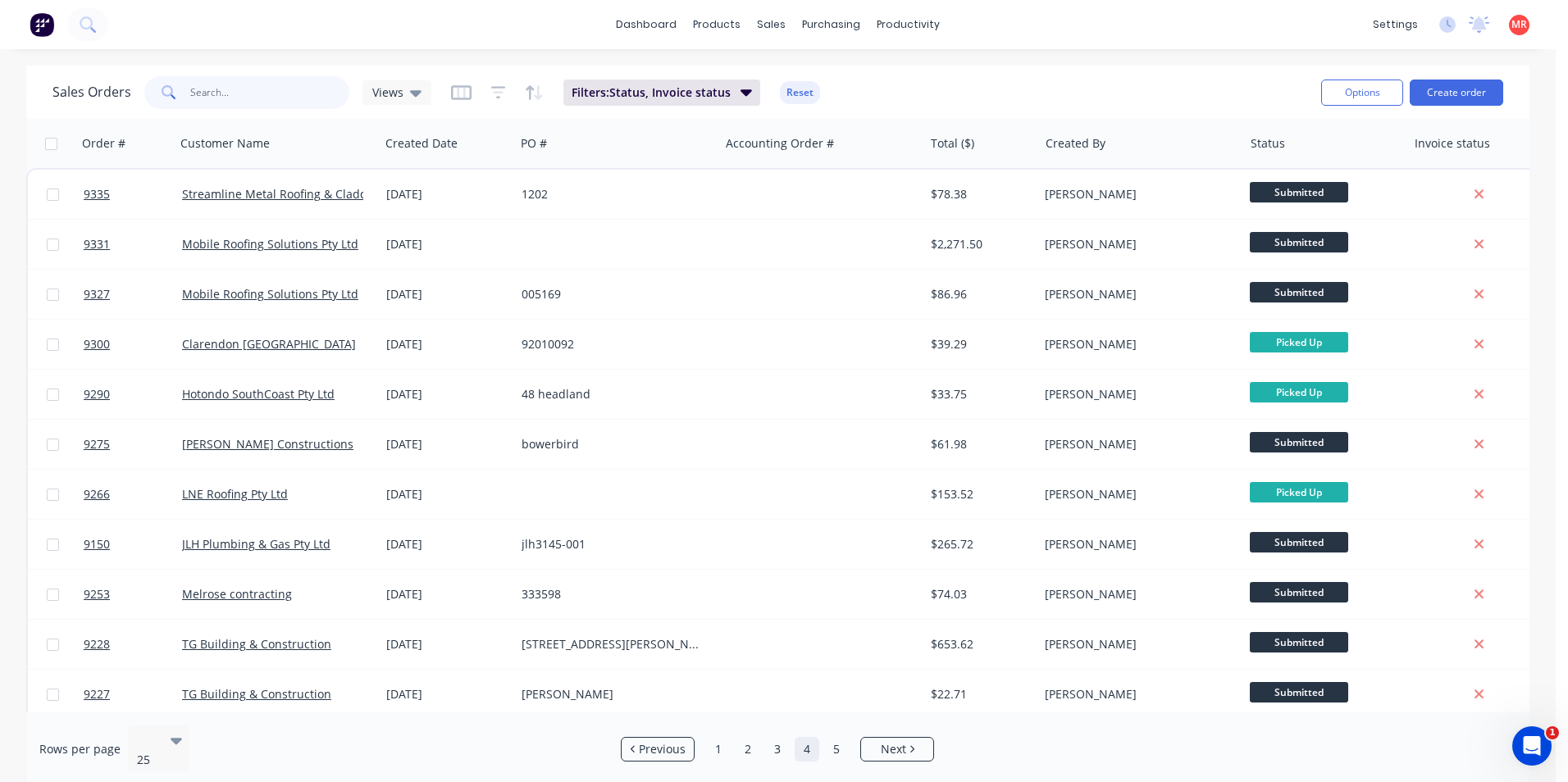
click at [216, 96] on input "text" at bounding box center [270, 93] width 160 height 33
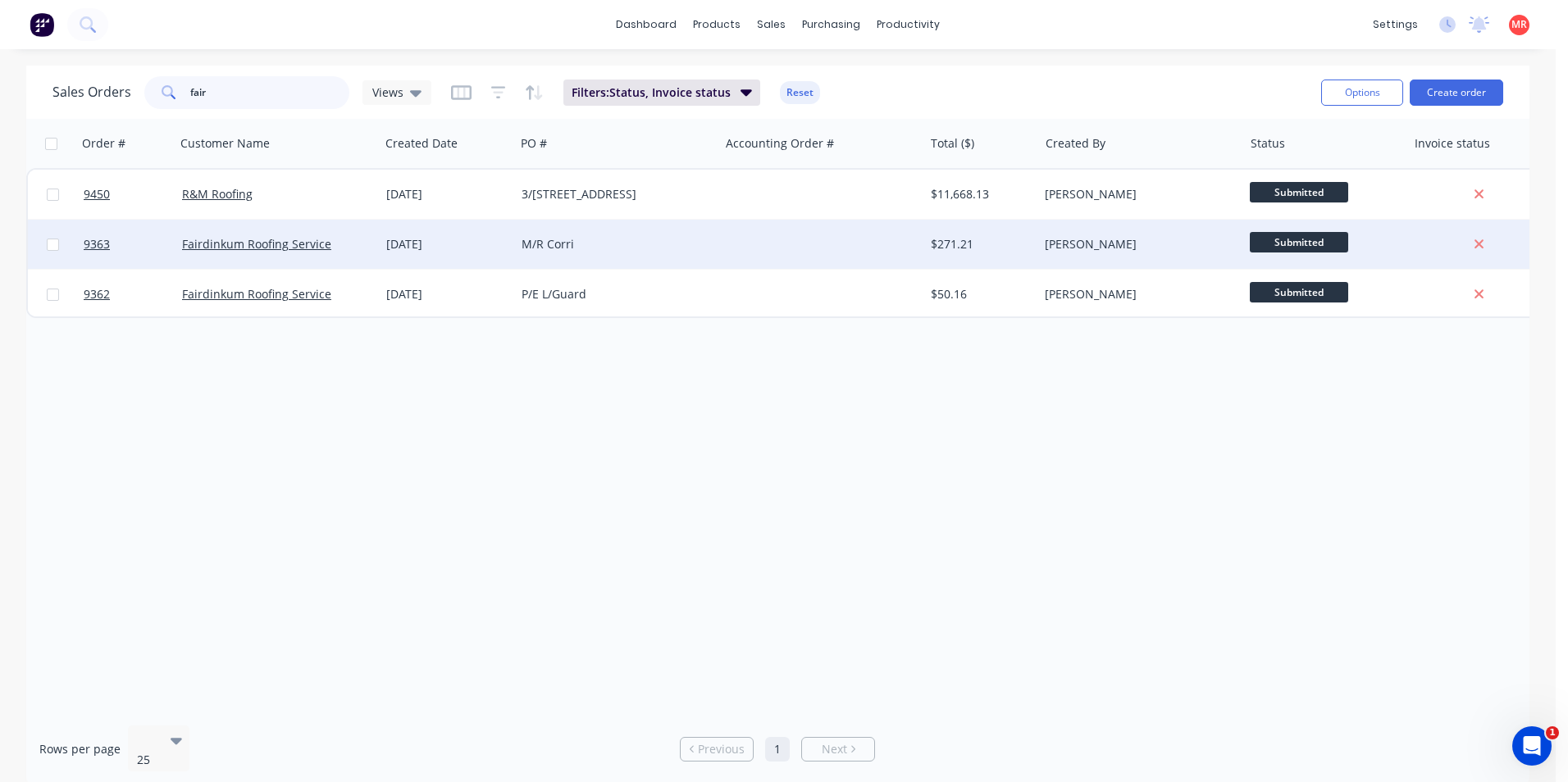
type input "fair"
click at [673, 252] on div "M/R Corri" at bounding box center [612, 245] width 182 height 16
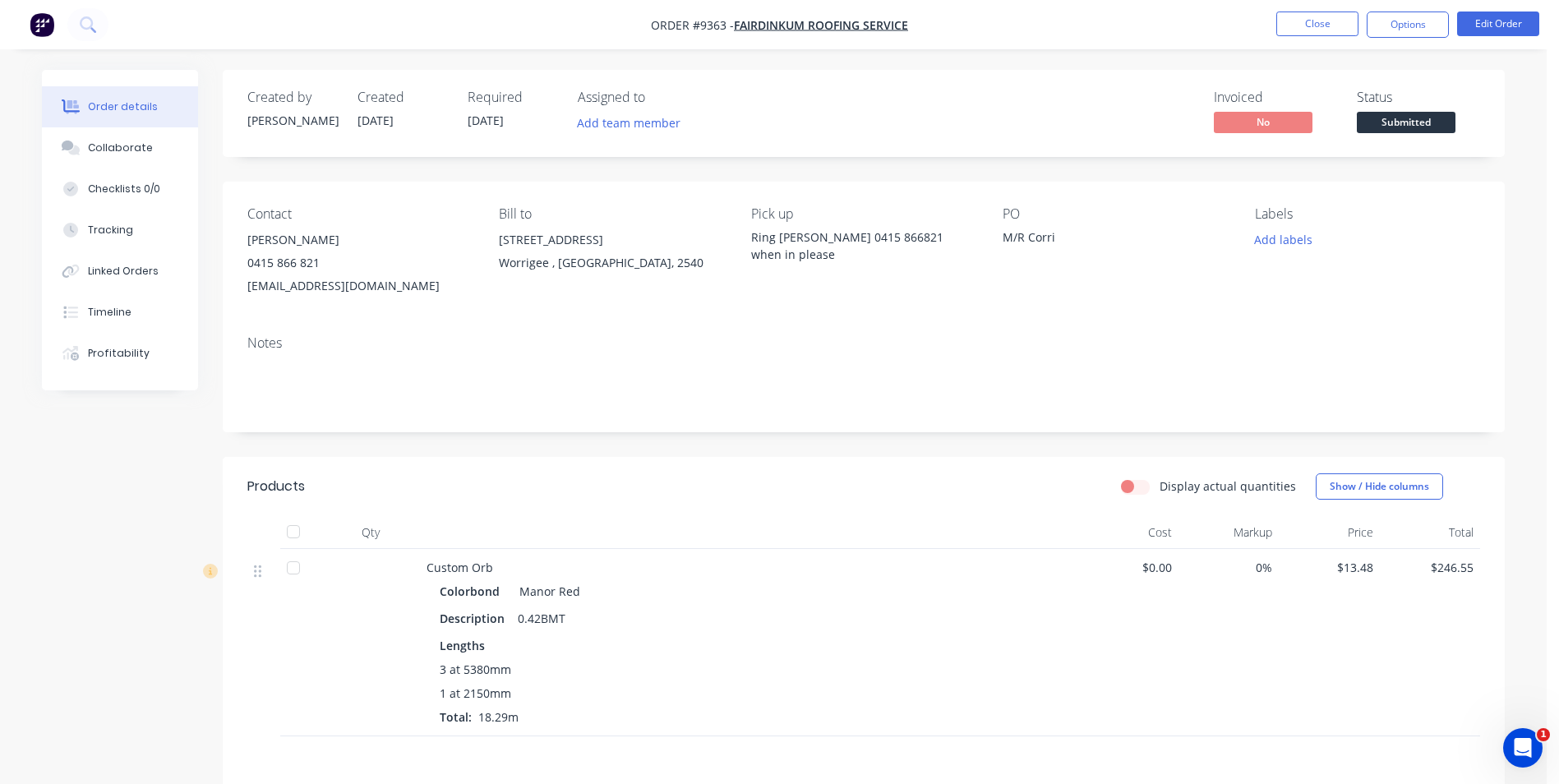
click at [1406, 110] on div "Status Submitted" at bounding box center [1419, 114] width 123 height 48
click at [1407, 120] on span "Submitted" at bounding box center [1407, 122] width 99 height 21
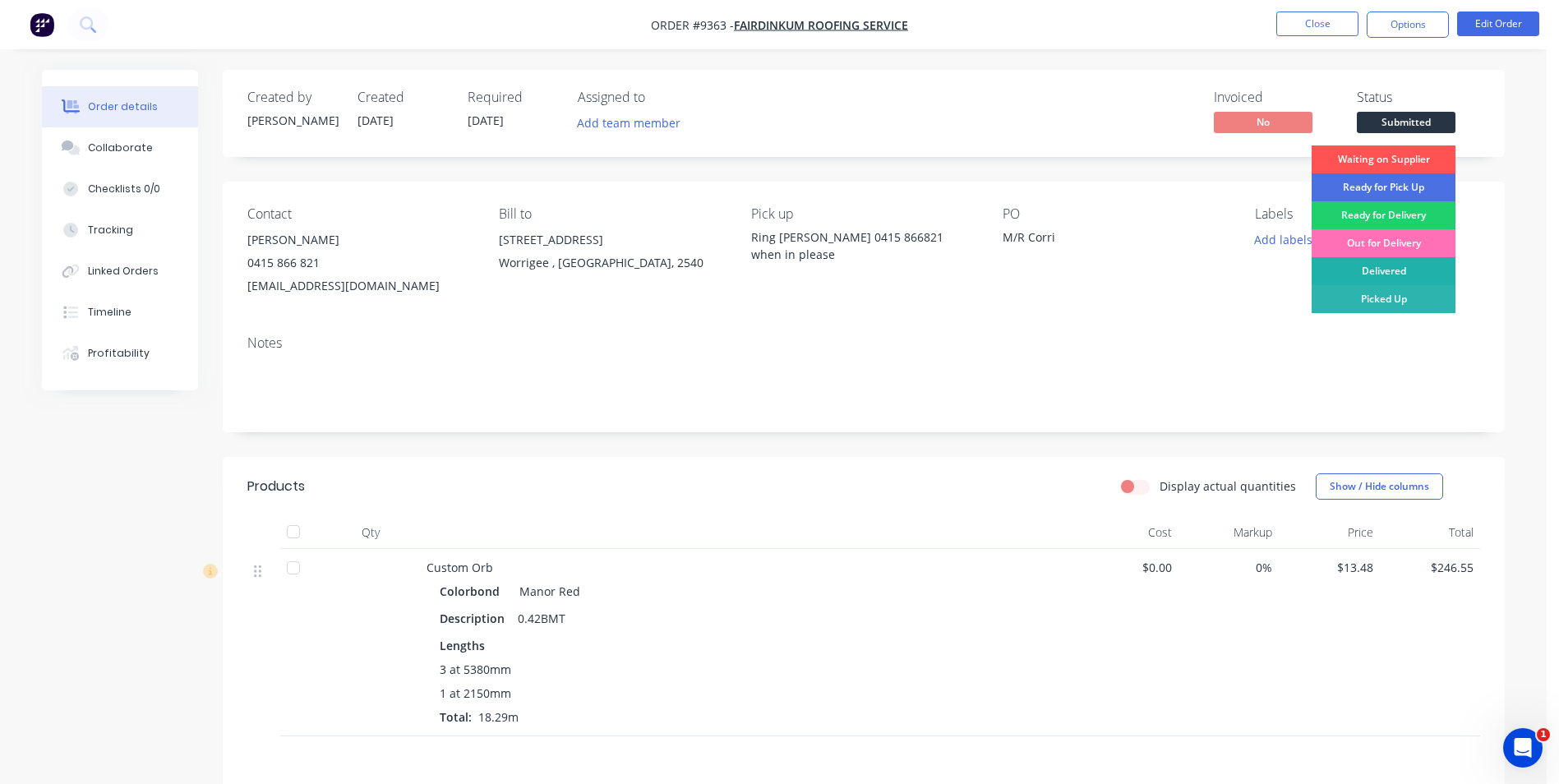
click at [1386, 267] on div "Delivered" at bounding box center [1384, 271] width 144 height 28
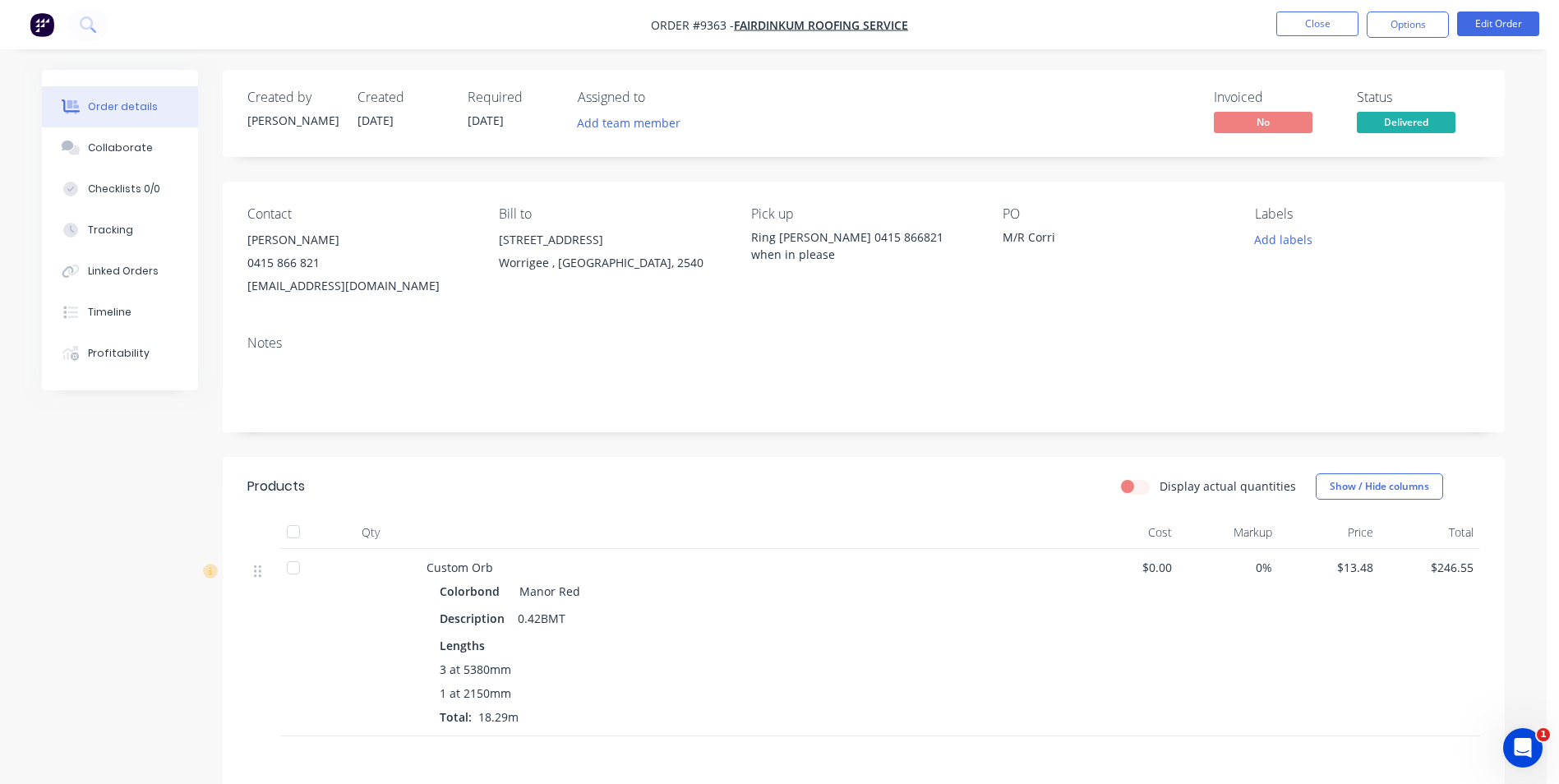
click at [1399, 38] on nav "Order #9363 - Fairdinkum Roofing Service Close Options Edit Order" at bounding box center [779, 25] width 1559 height 49
click at [1399, 25] on button "Options" at bounding box center [1408, 25] width 82 height 26
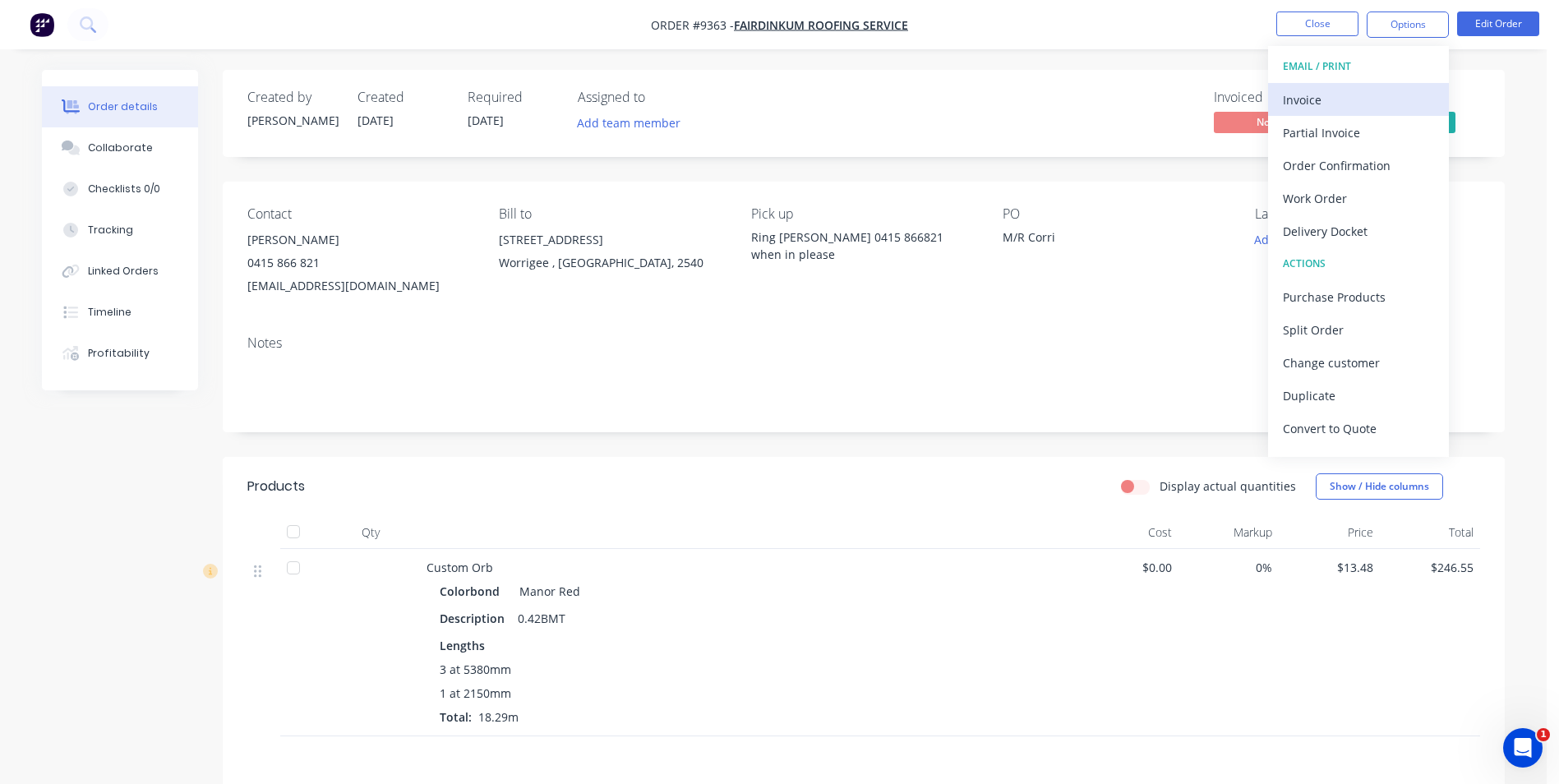
click at [1359, 101] on div "Invoice" at bounding box center [1359, 100] width 151 height 24
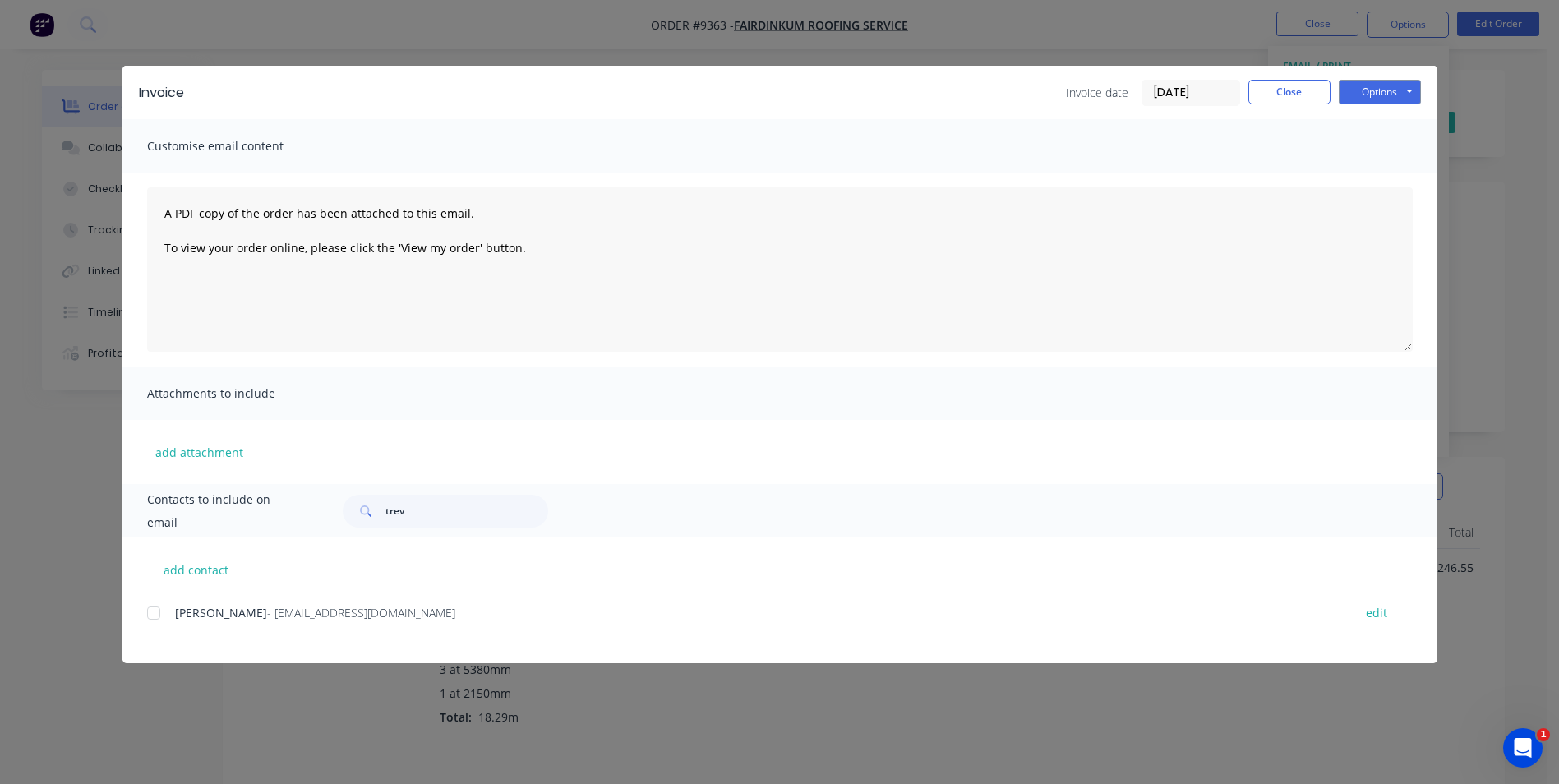
click at [156, 615] on div at bounding box center [154, 613] width 33 height 33
click at [1382, 89] on button "Options" at bounding box center [1380, 92] width 82 height 25
click at [1385, 169] on button "Email" at bounding box center [1392, 175] width 105 height 27
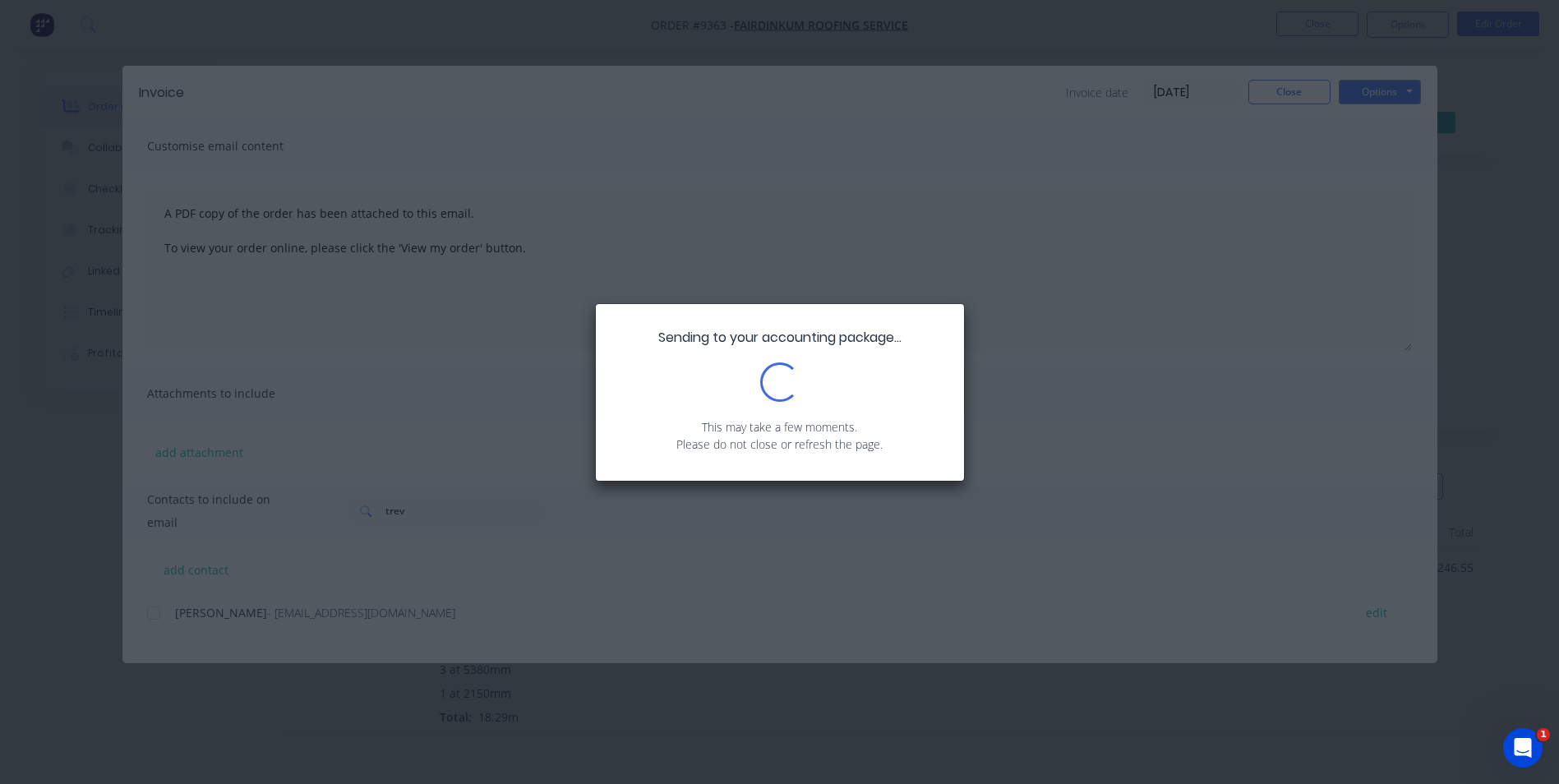
click at [1313, 95] on div "Sending to your accounting package... Loading... This may take a few moments. P…" at bounding box center [779, 392] width 1559 height 784
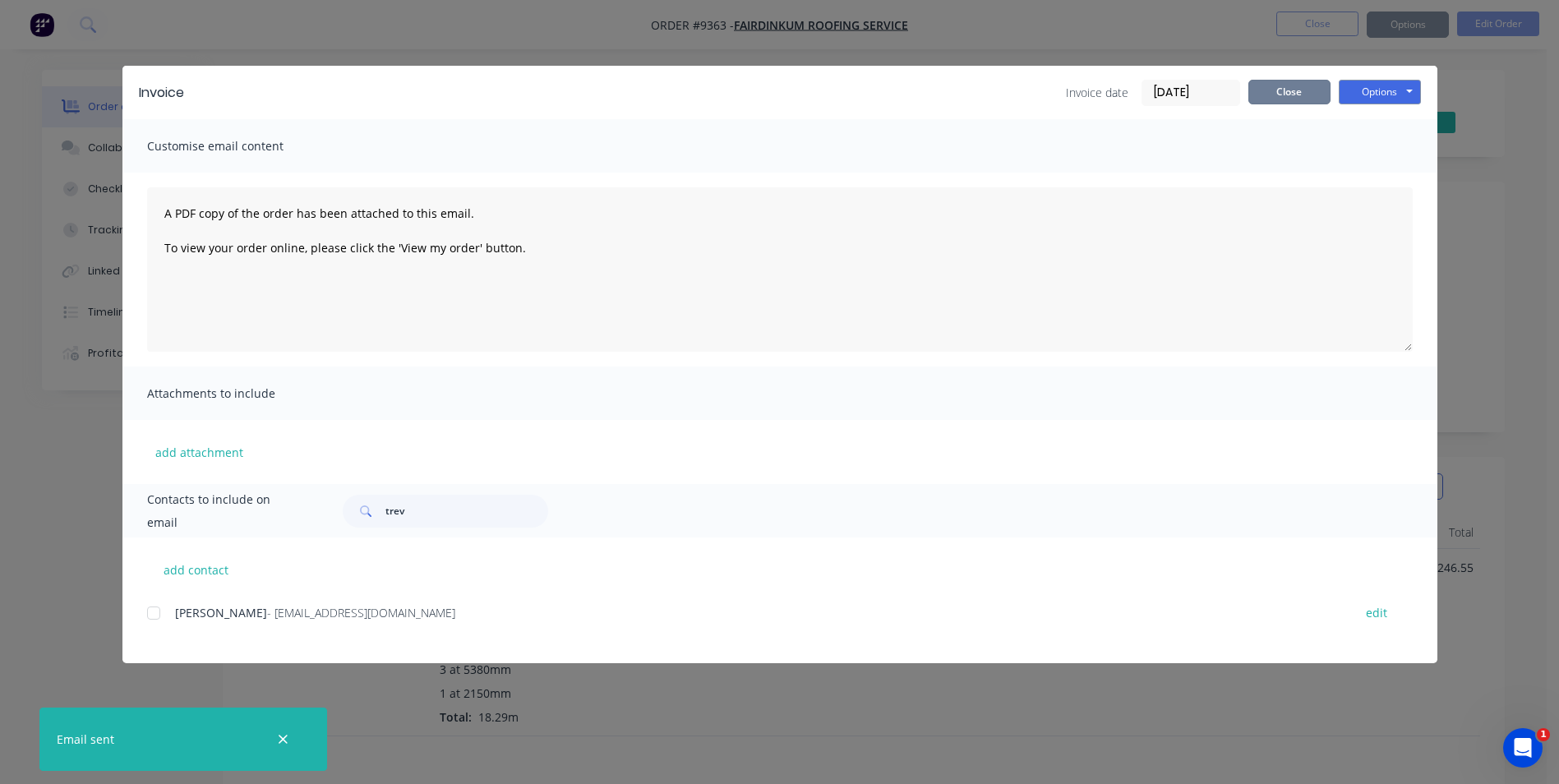
click at [1302, 90] on button "Close" at bounding box center [1290, 92] width 82 height 25
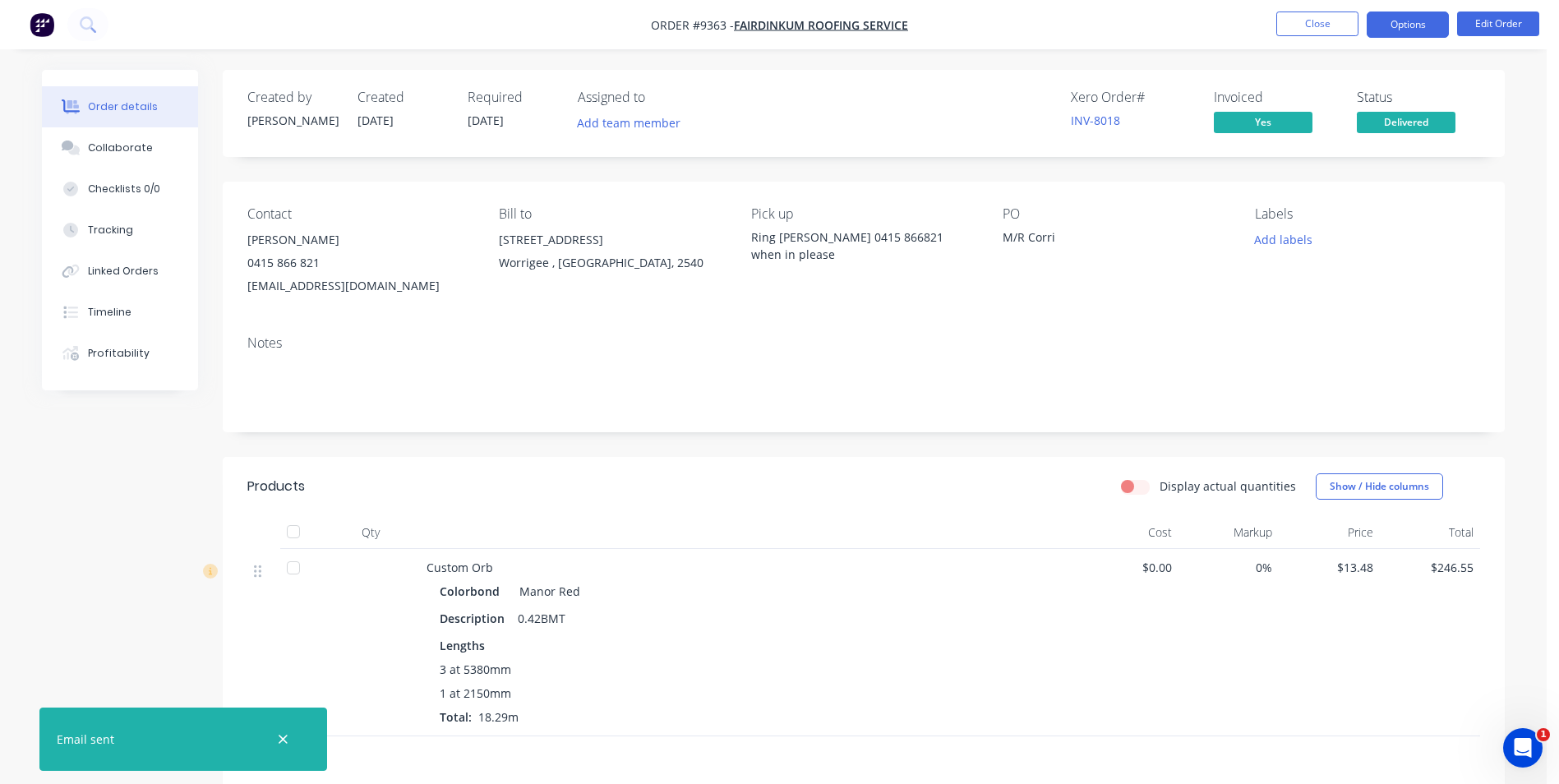
click at [1390, 30] on button "Options" at bounding box center [1408, 25] width 82 height 26
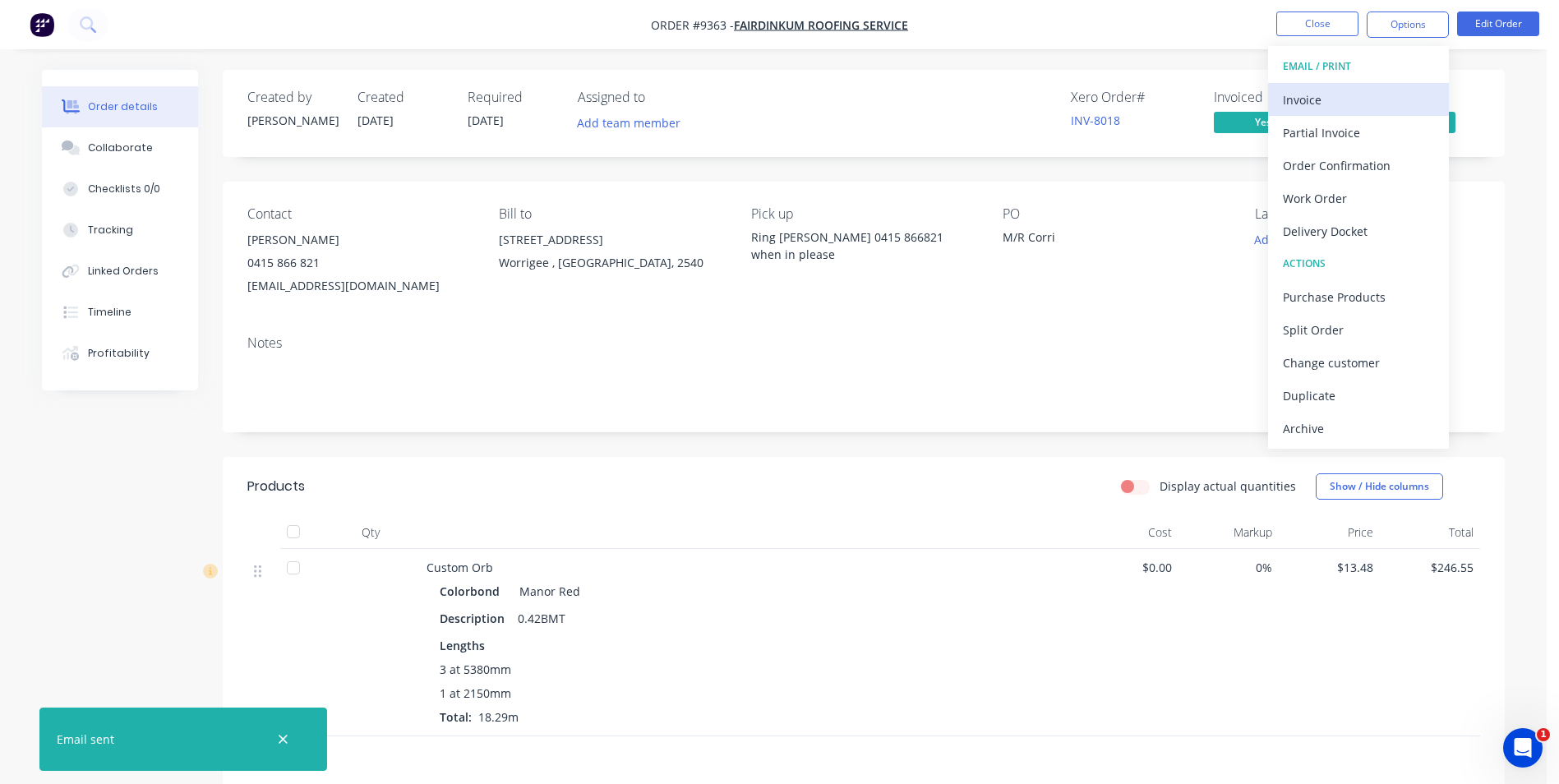
click at [1385, 92] on div "Invoice" at bounding box center [1359, 100] width 151 height 24
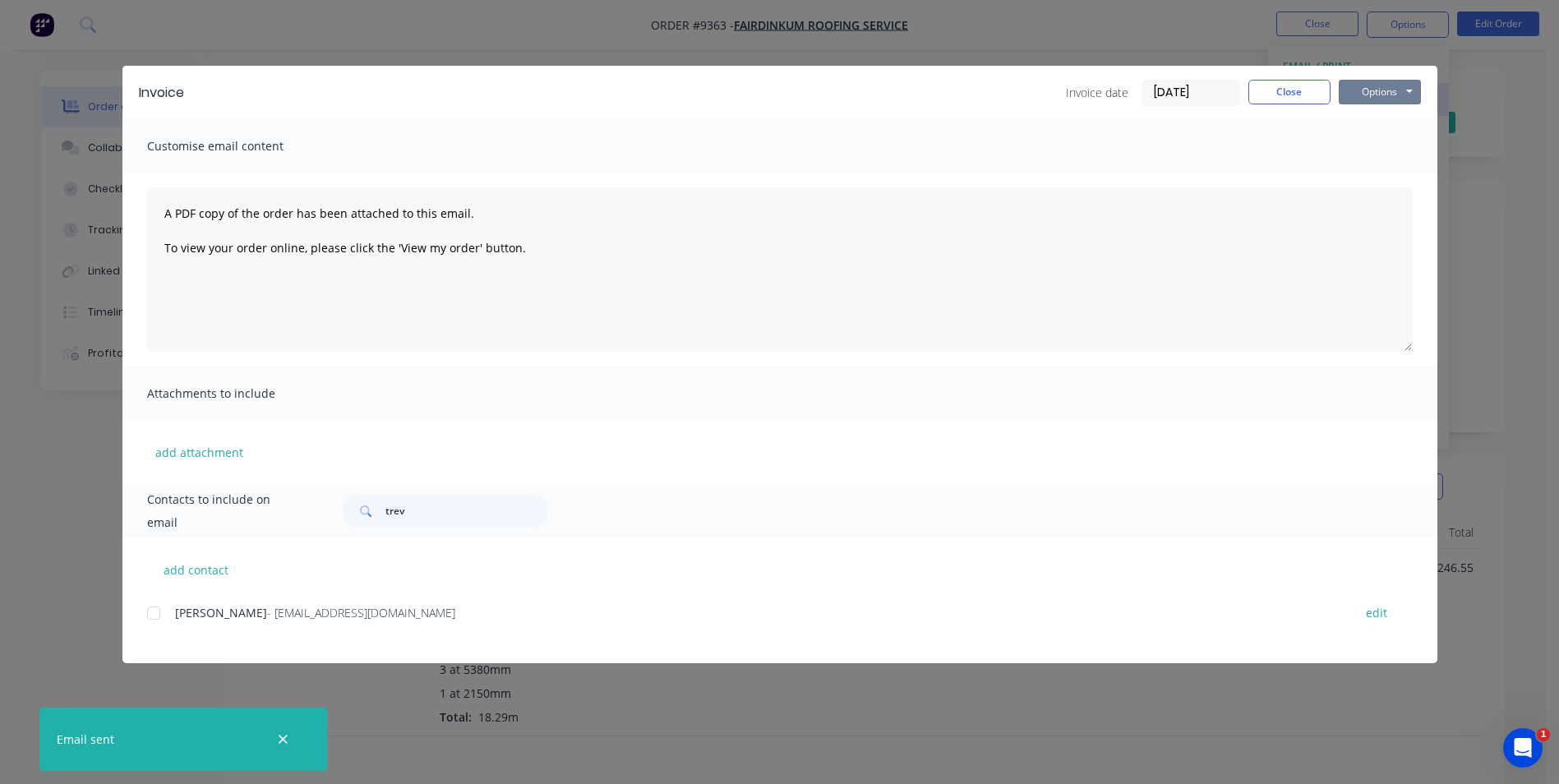
click at [1385, 92] on button "Options" at bounding box center [1380, 92] width 82 height 25
click at [1385, 146] on button "Print" at bounding box center [1392, 148] width 105 height 27
click at [1316, 89] on button "Close" at bounding box center [1290, 92] width 82 height 25
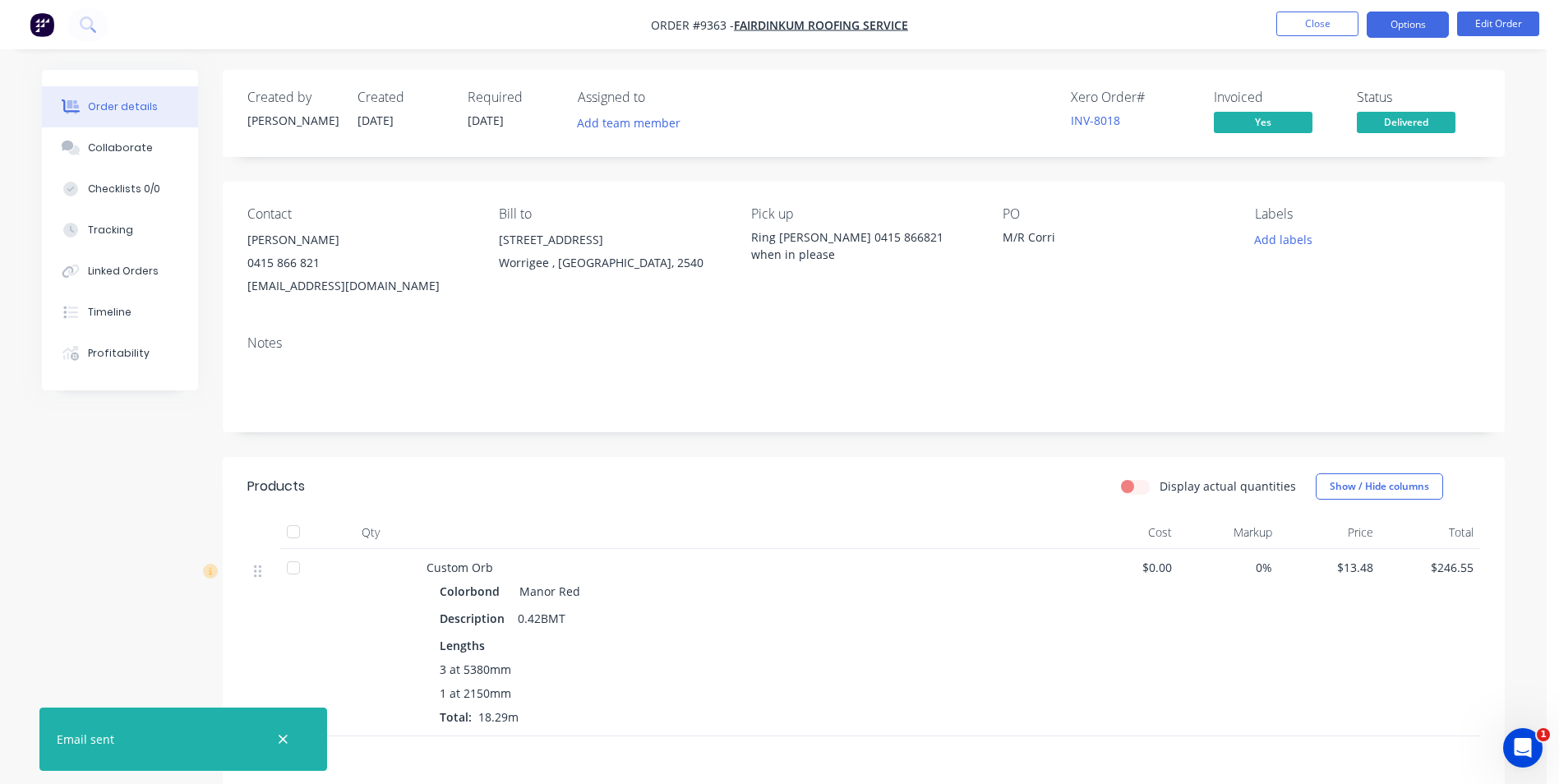
click at [1428, 18] on button "Options" at bounding box center [1408, 25] width 82 height 26
click at [1345, 31] on button "Close" at bounding box center [1318, 24] width 82 height 25
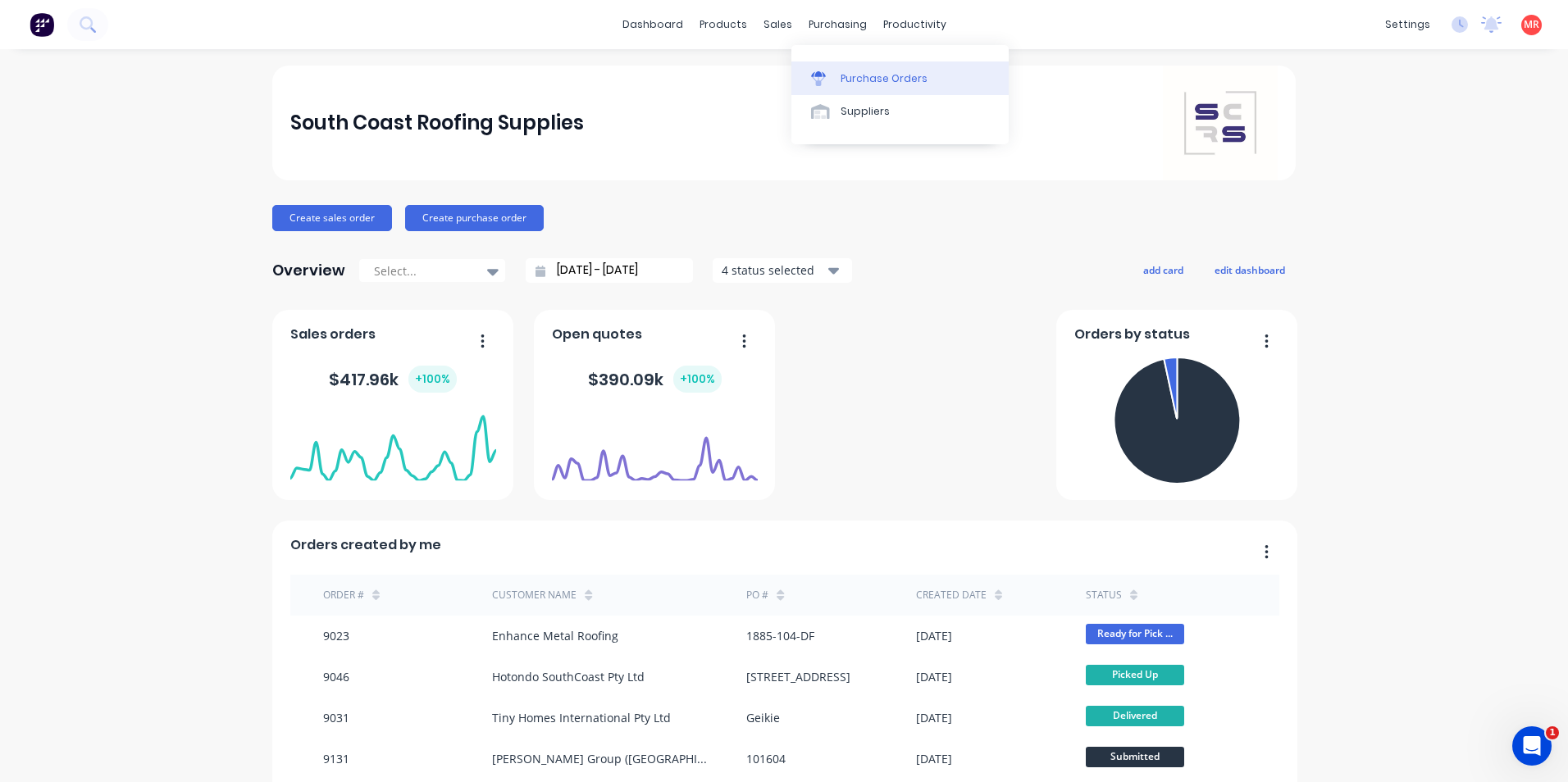
click at [852, 80] on div "Purchase Orders" at bounding box center [884, 79] width 87 height 15
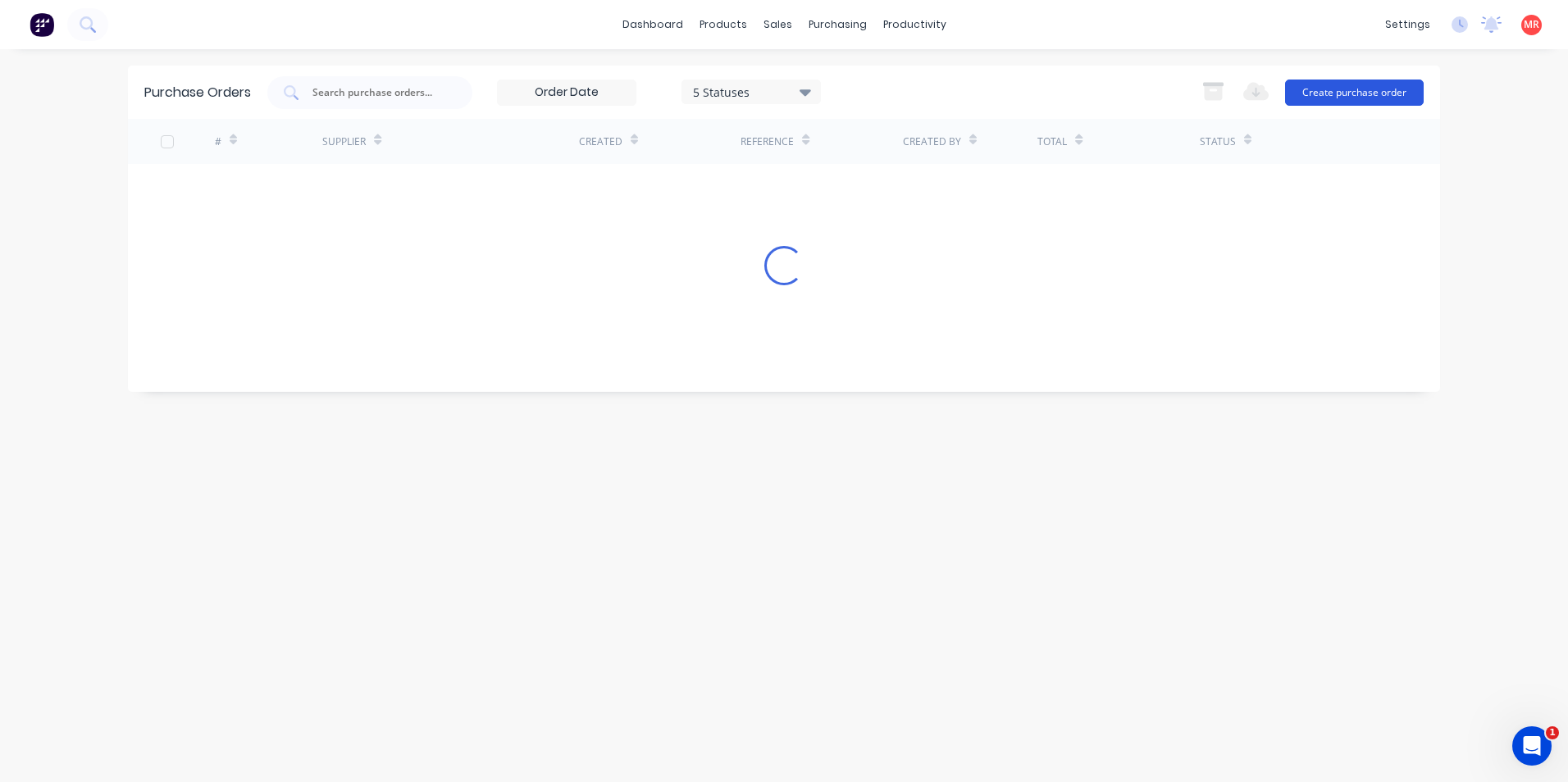
click at [1347, 94] on button "Create purchase order" at bounding box center [1355, 93] width 139 height 26
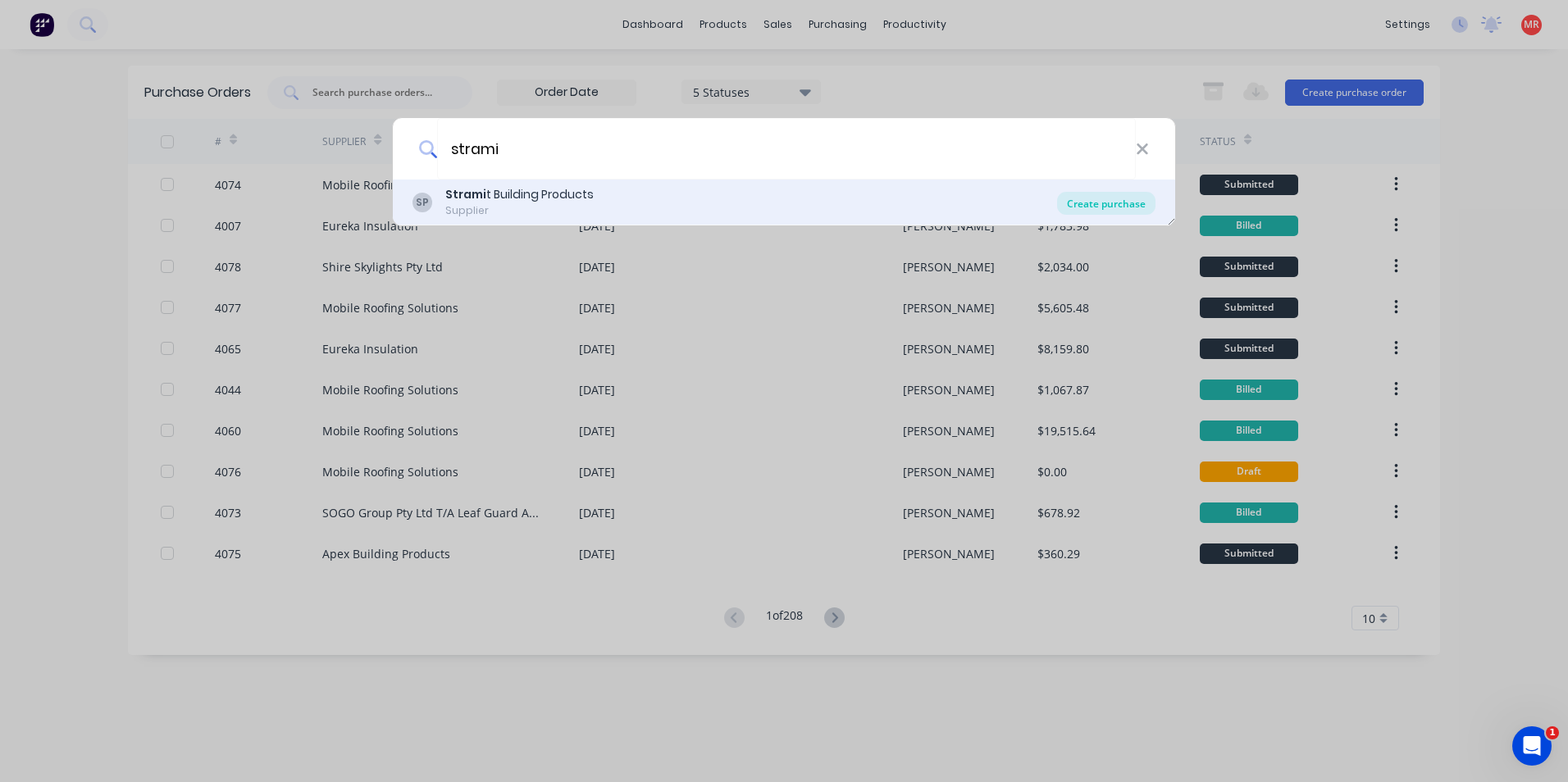
type input "strami"
click at [1103, 199] on div "Create purchase" at bounding box center [1107, 204] width 99 height 23
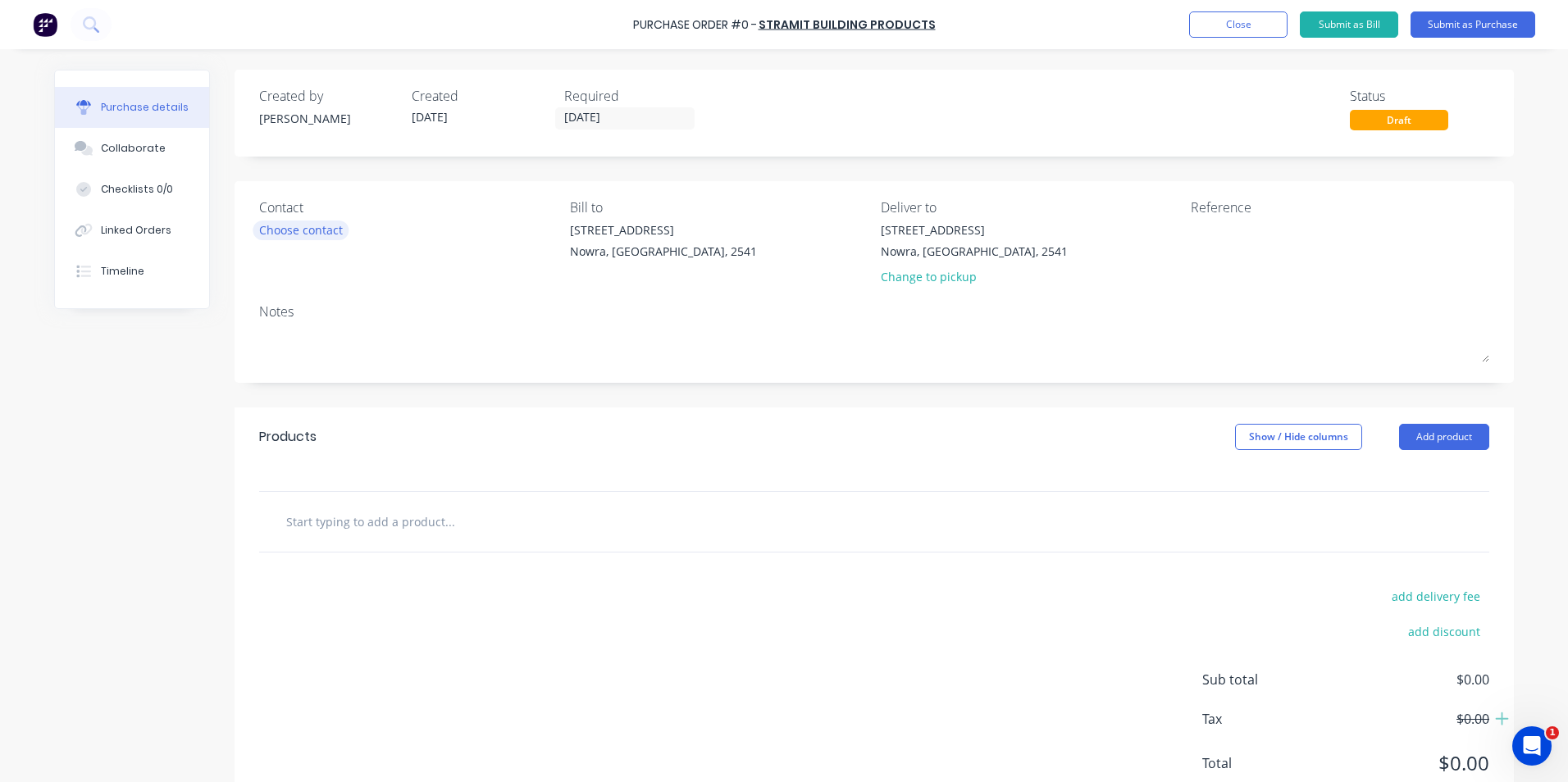
click at [282, 222] on div "Choose contact" at bounding box center [301, 230] width 84 height 17
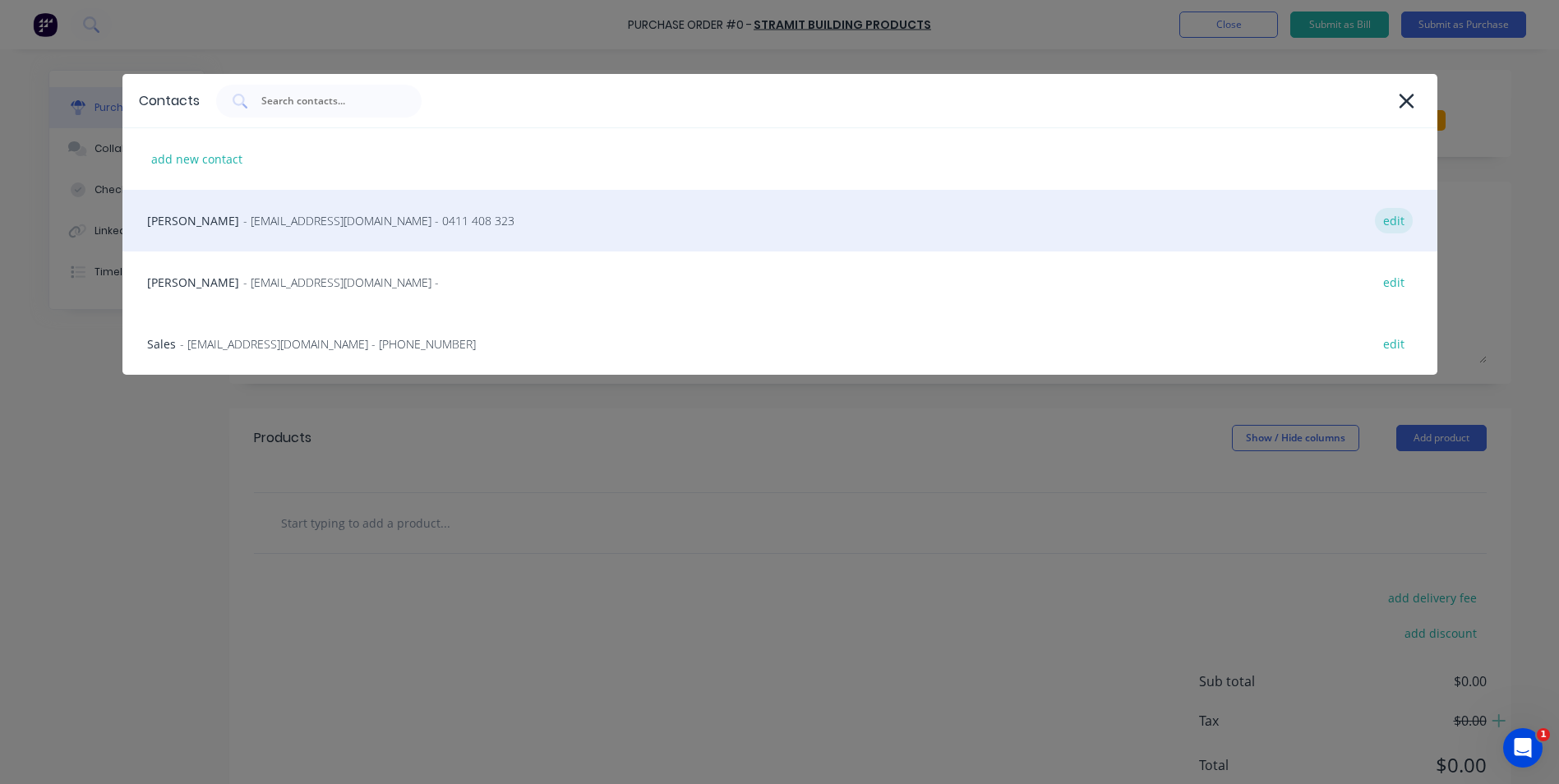
click at [1397, 220] on div "edit" at bounding box center [1394, 220] width 38 height 26
select select "AU"
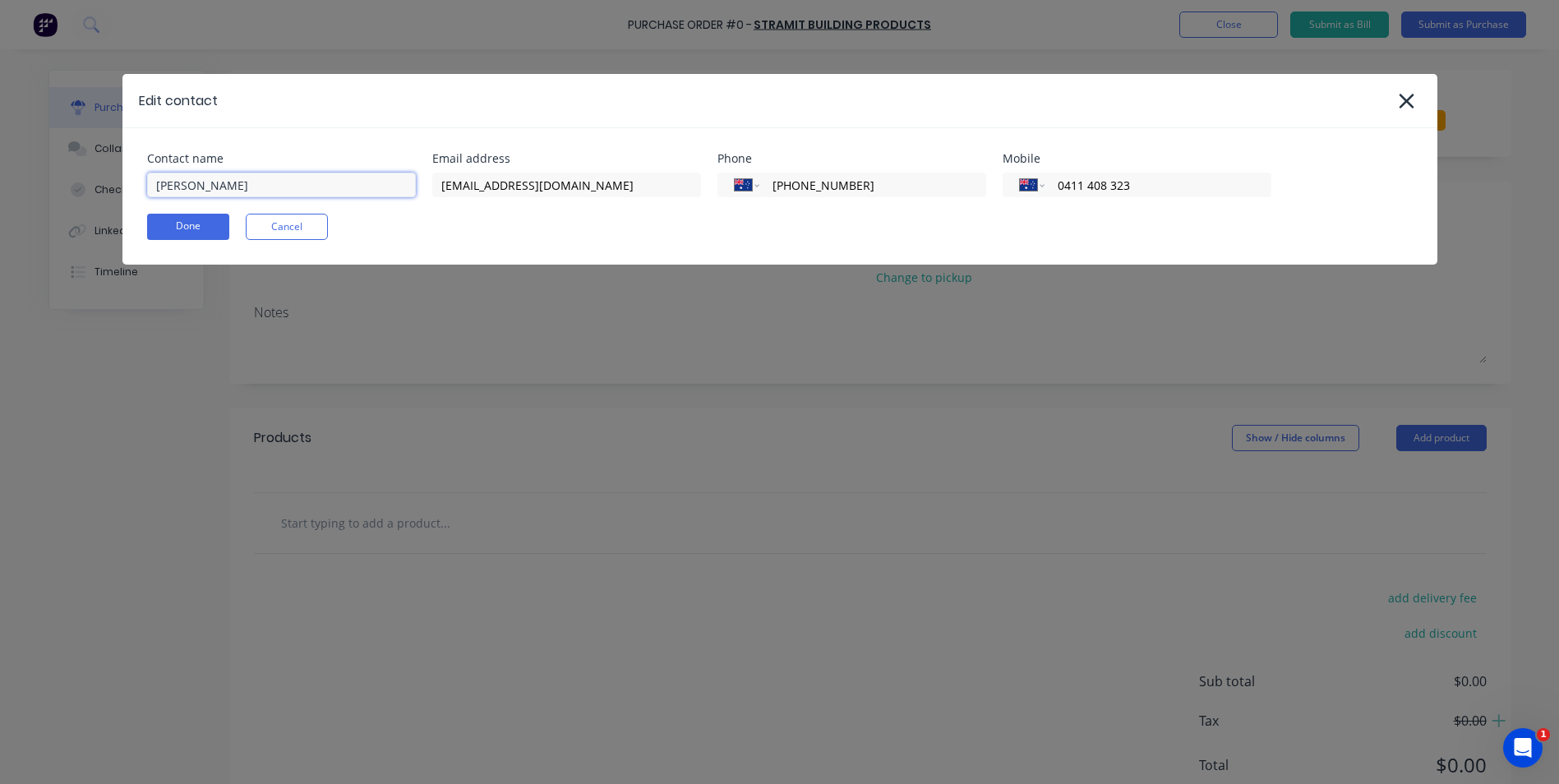
drag, startPoint x: 97, startPoint y: 191, endPoint x: 11, endPoint y: 194, distance: 86.1
click at [12, 195] on div "Edit contact Contact name Krystal Email address Info@scrs.net.au Phone Internat…" at bounding box center [779, 392] width 1559 height 784
type input "[PERSON_NAME]"
click at [170, 226] on button "Done" at bounding box center [188, 227] width 82 height 26
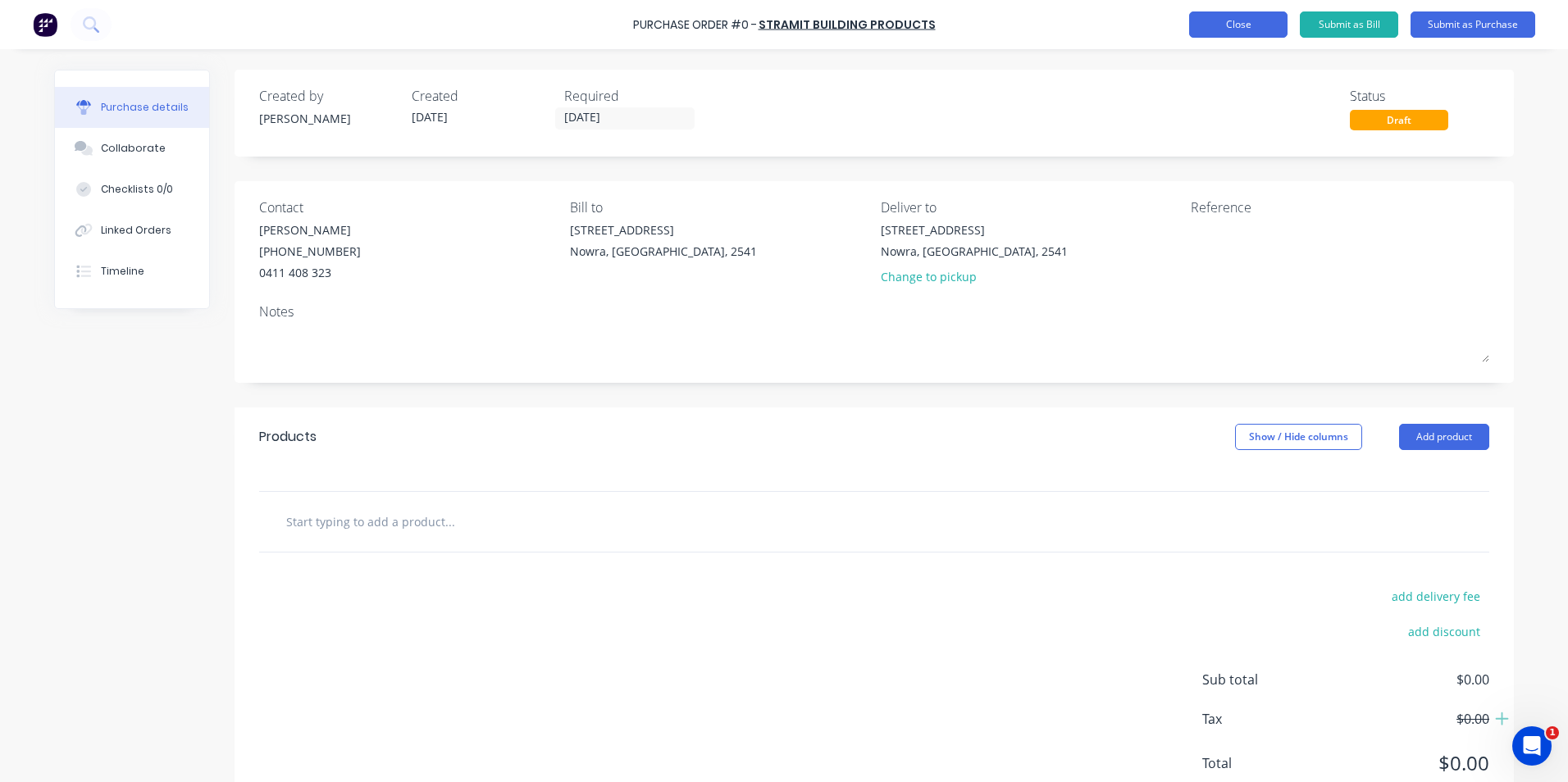
click at [1279, 23] on button "Close" at bounding box center [1239, 25] width 99 height 26
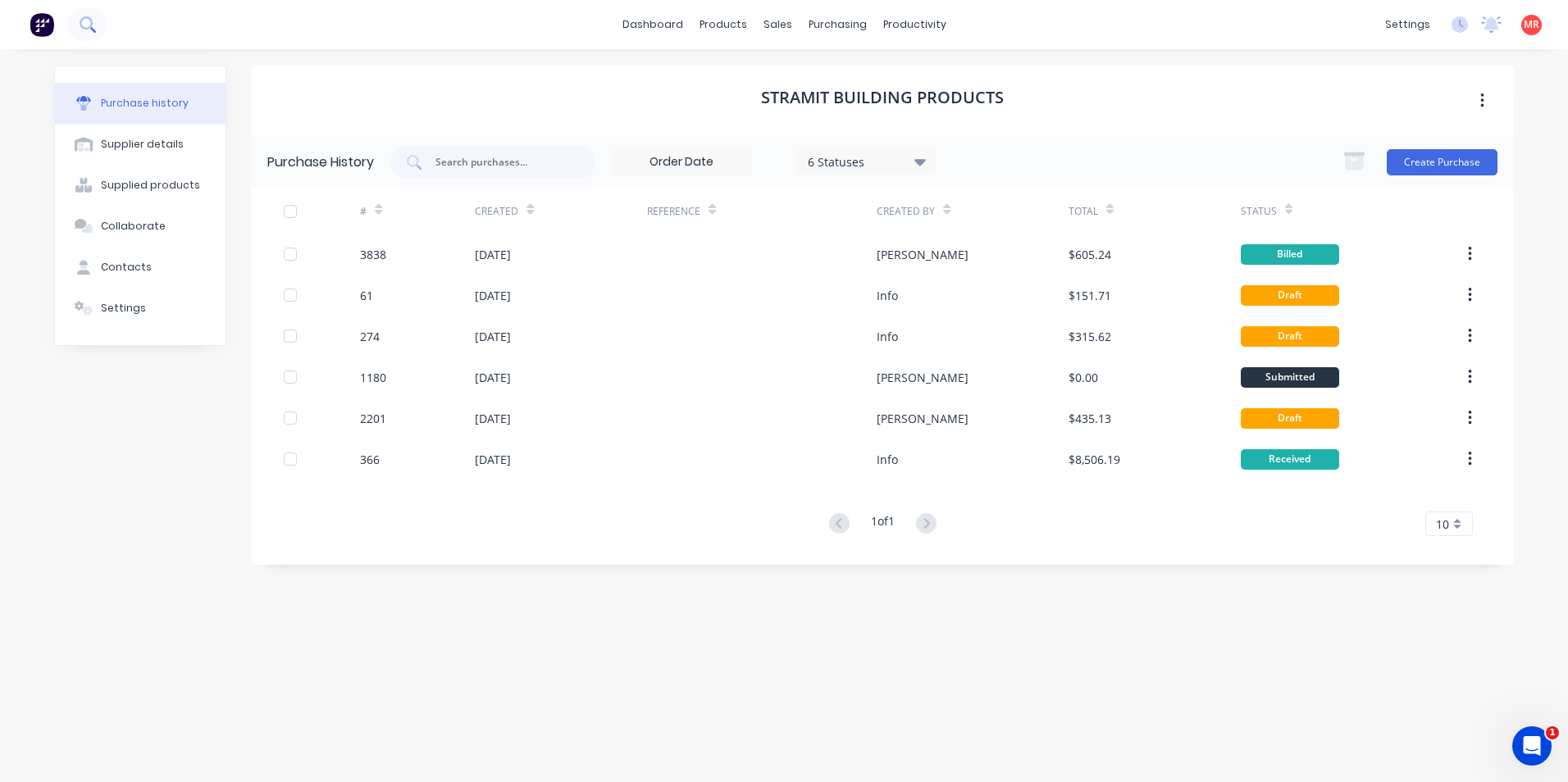
click at [87, 29] on icon at bounding box center [86, 23] width 13 height 13
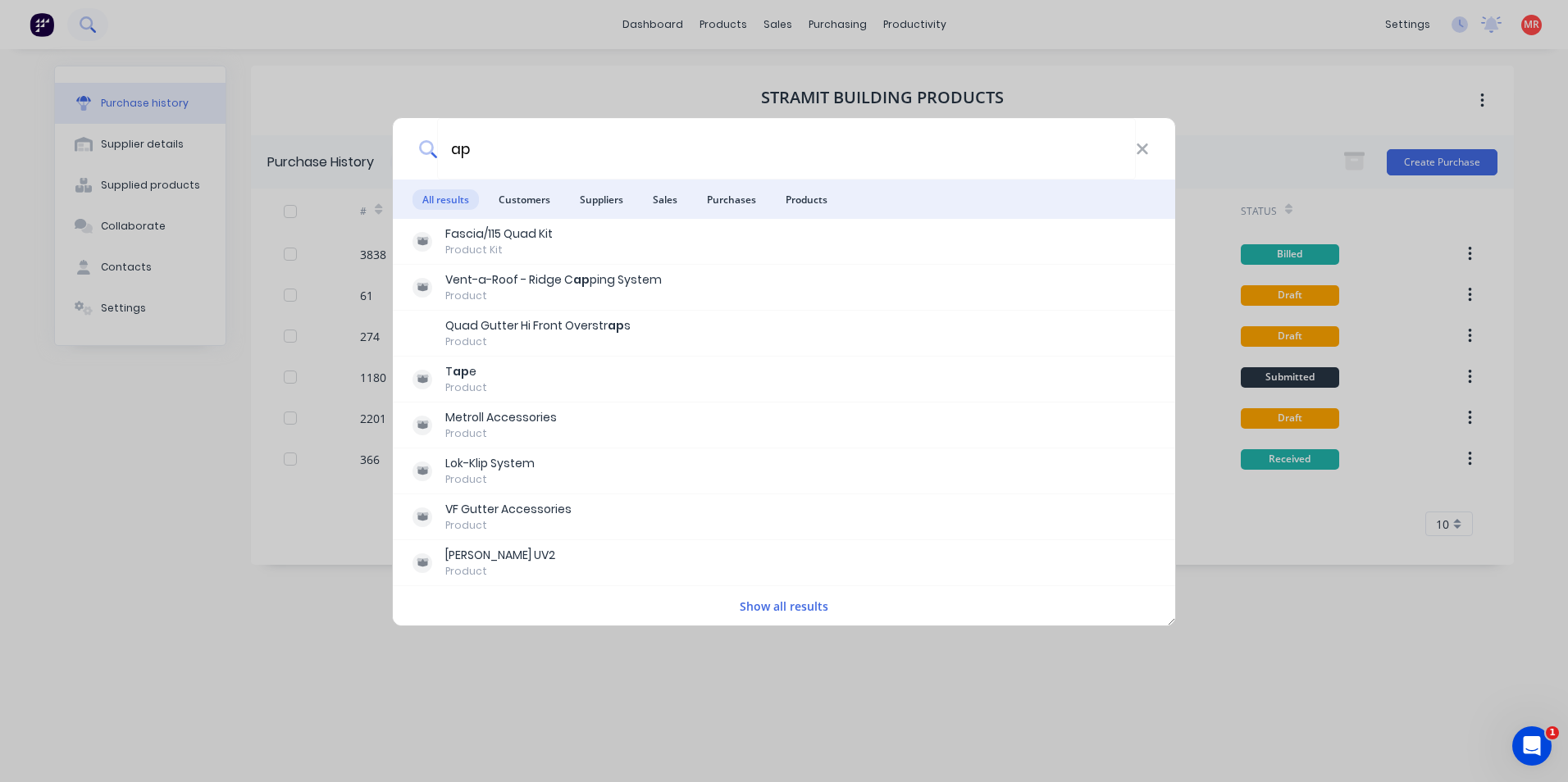
type input "a"
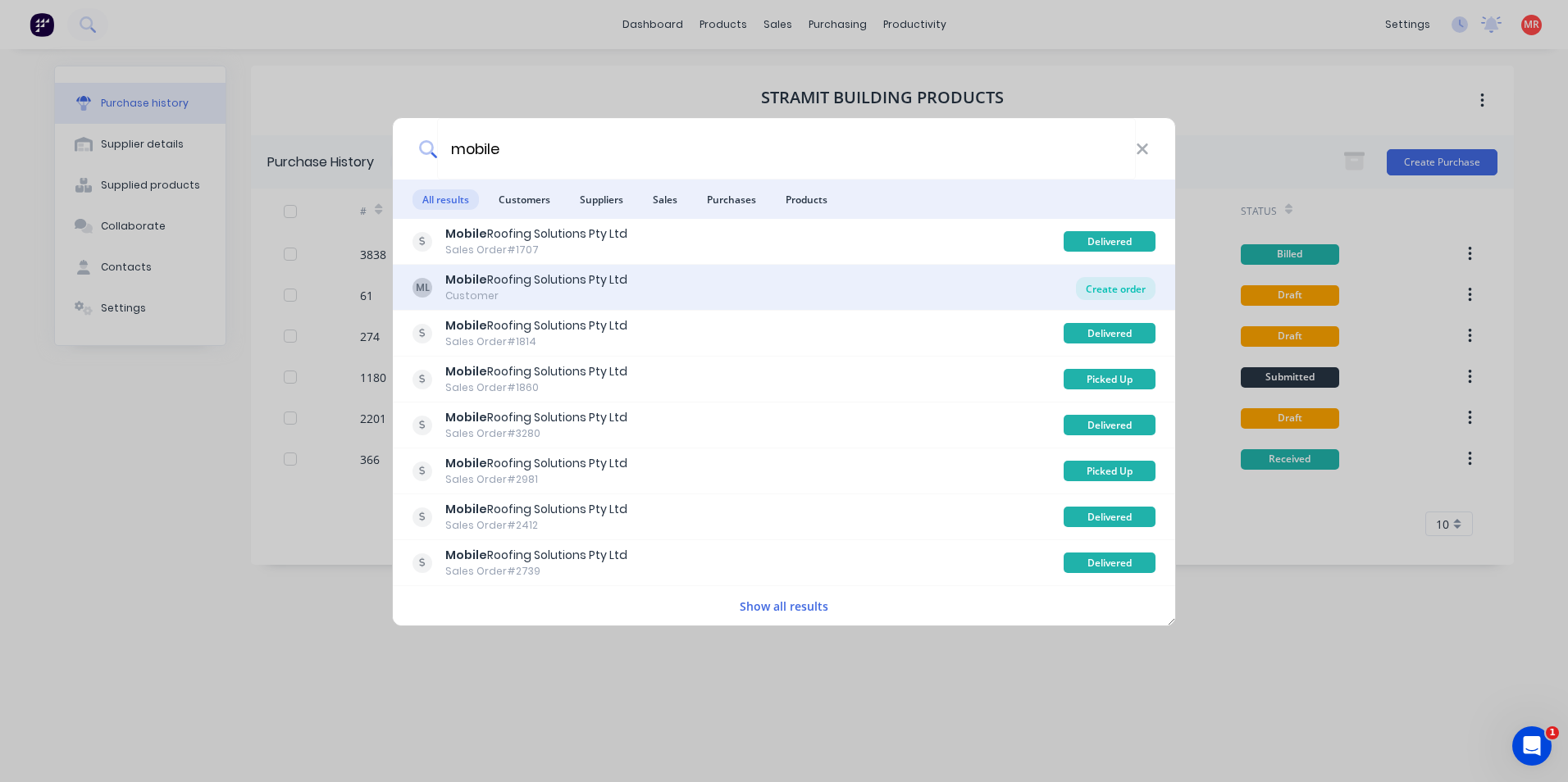
type input "mobile"
click at [1129, 285] on div "Create order" at bounding box center [1116, 289] width 80 height 23
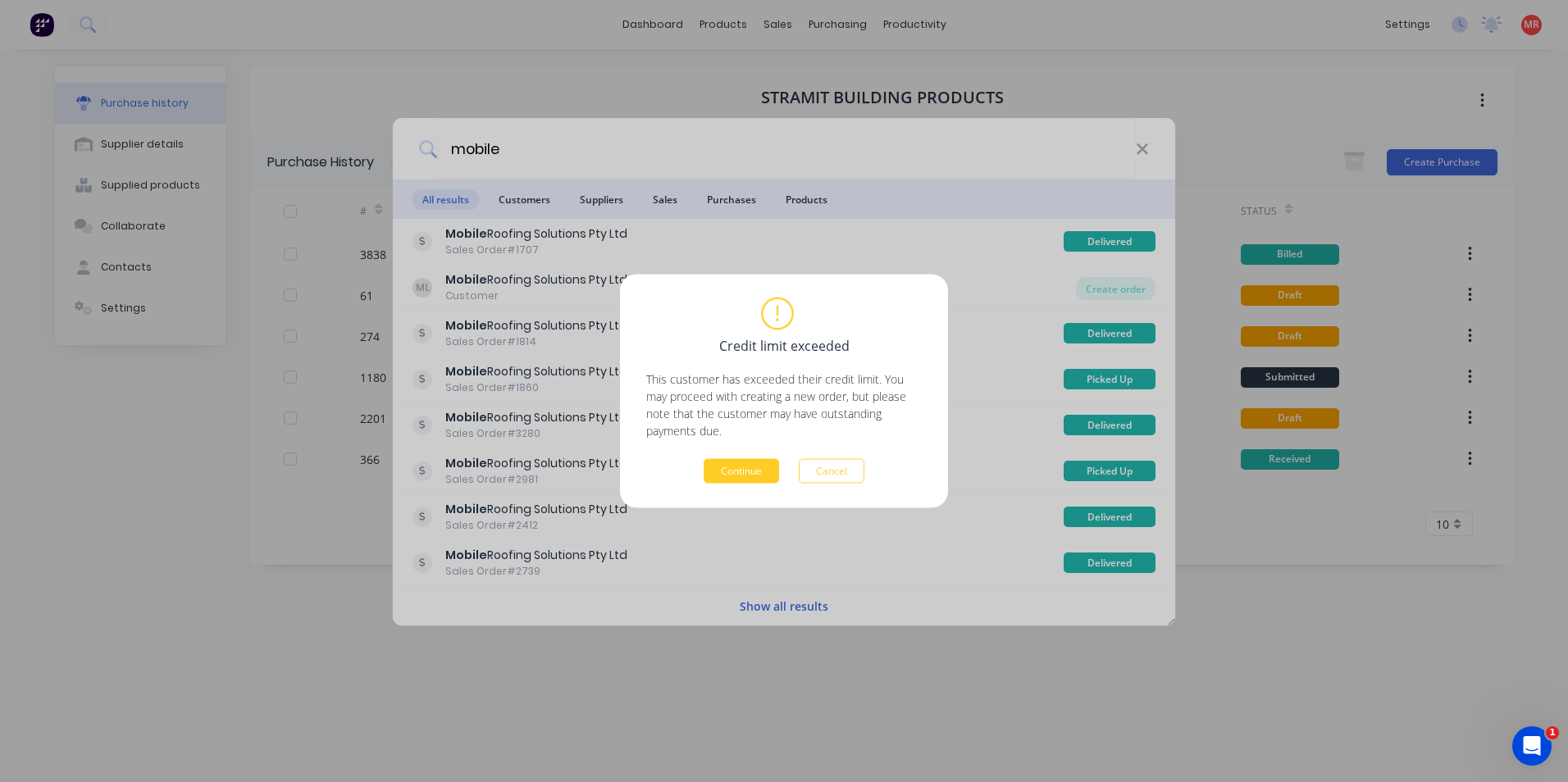
click at [763, 464] on button "Continue" at bounding box center [741, 472] width 76 height 25
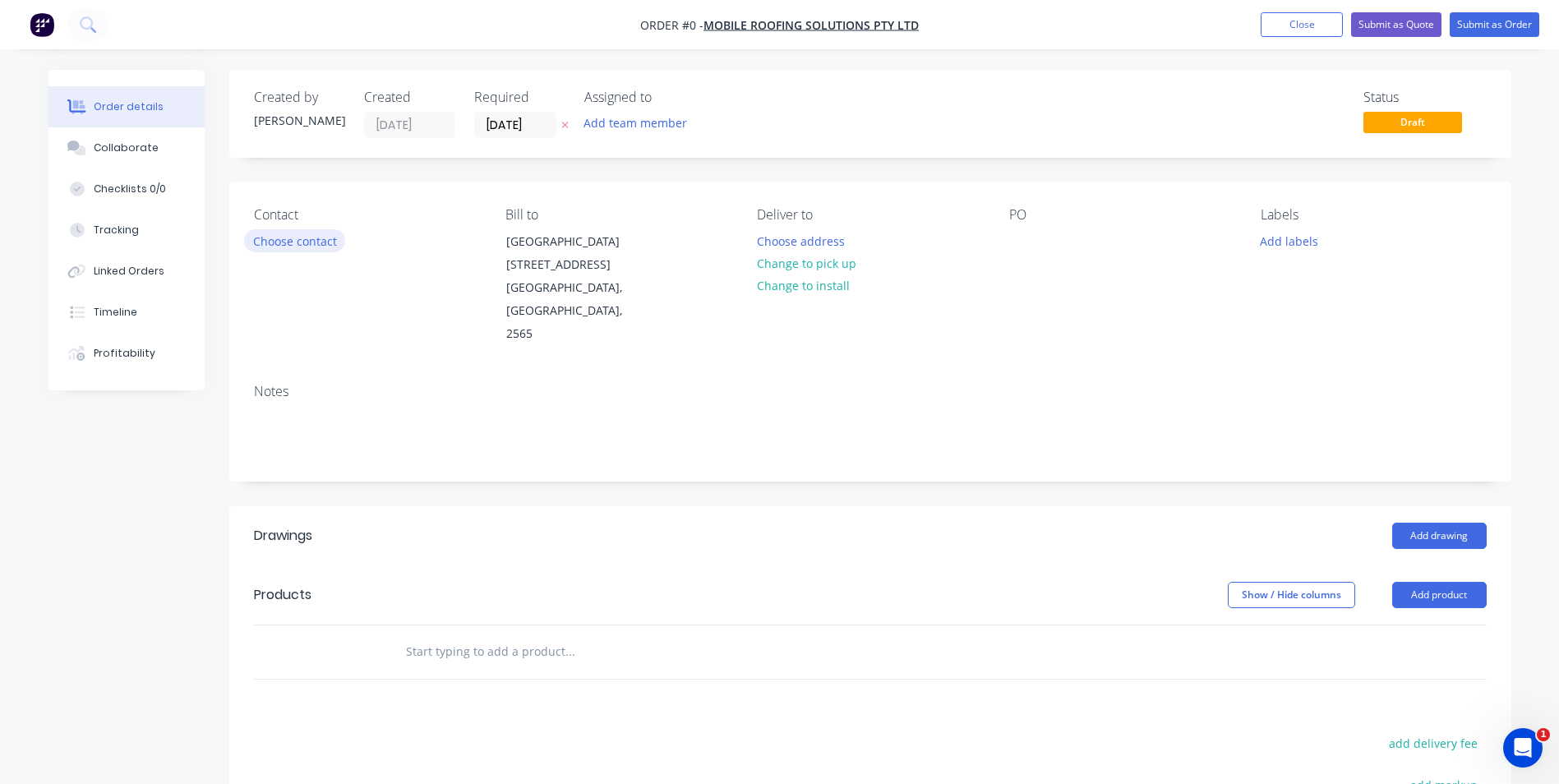
click at [298, 239] on button "Choose contact" at bounding box center [295, 240] width 101 height 22
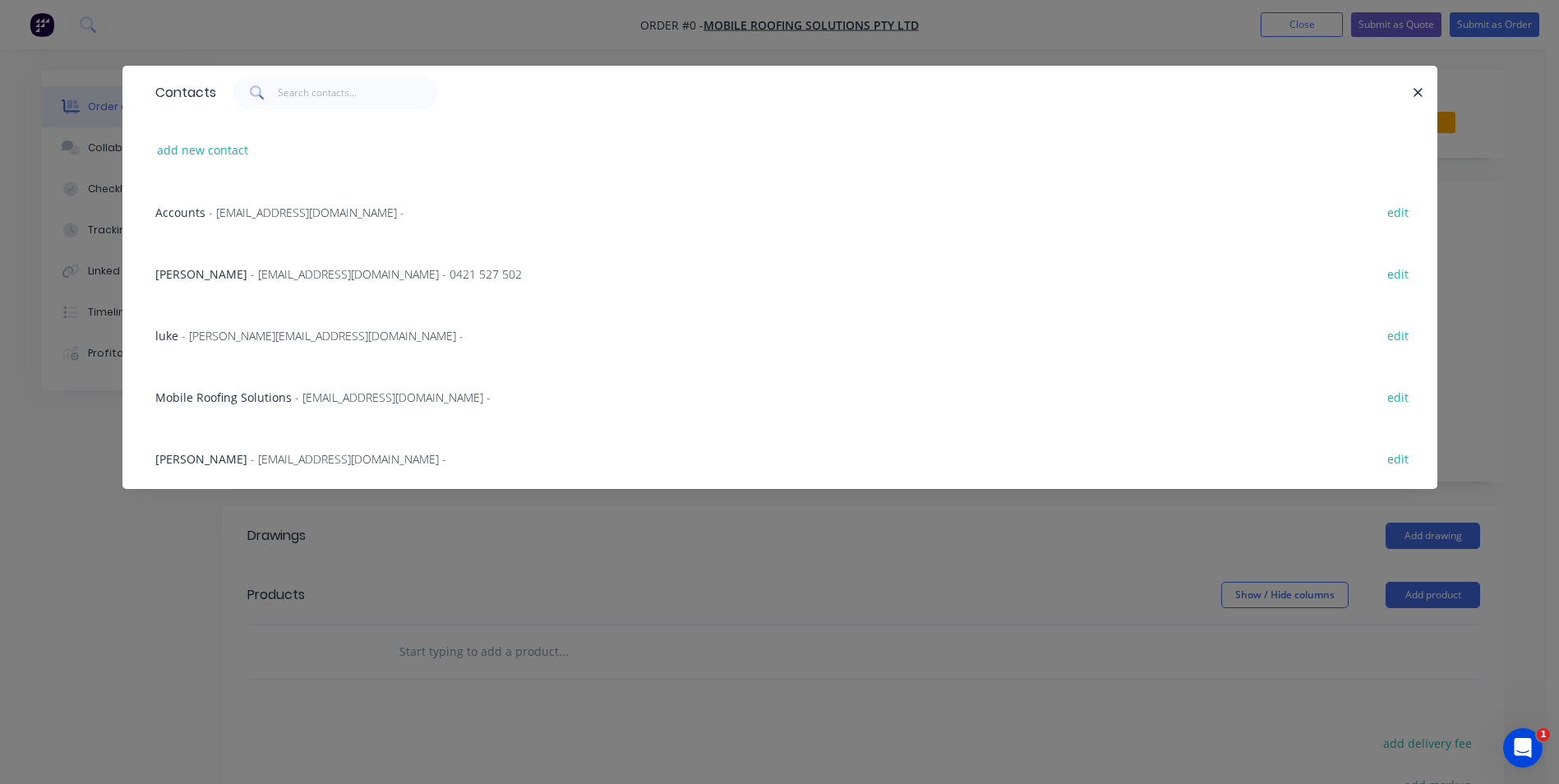
click at [251, 452] on span "- info@scrs.net.au -" at bounding box center [349, 459] width 196 height 16
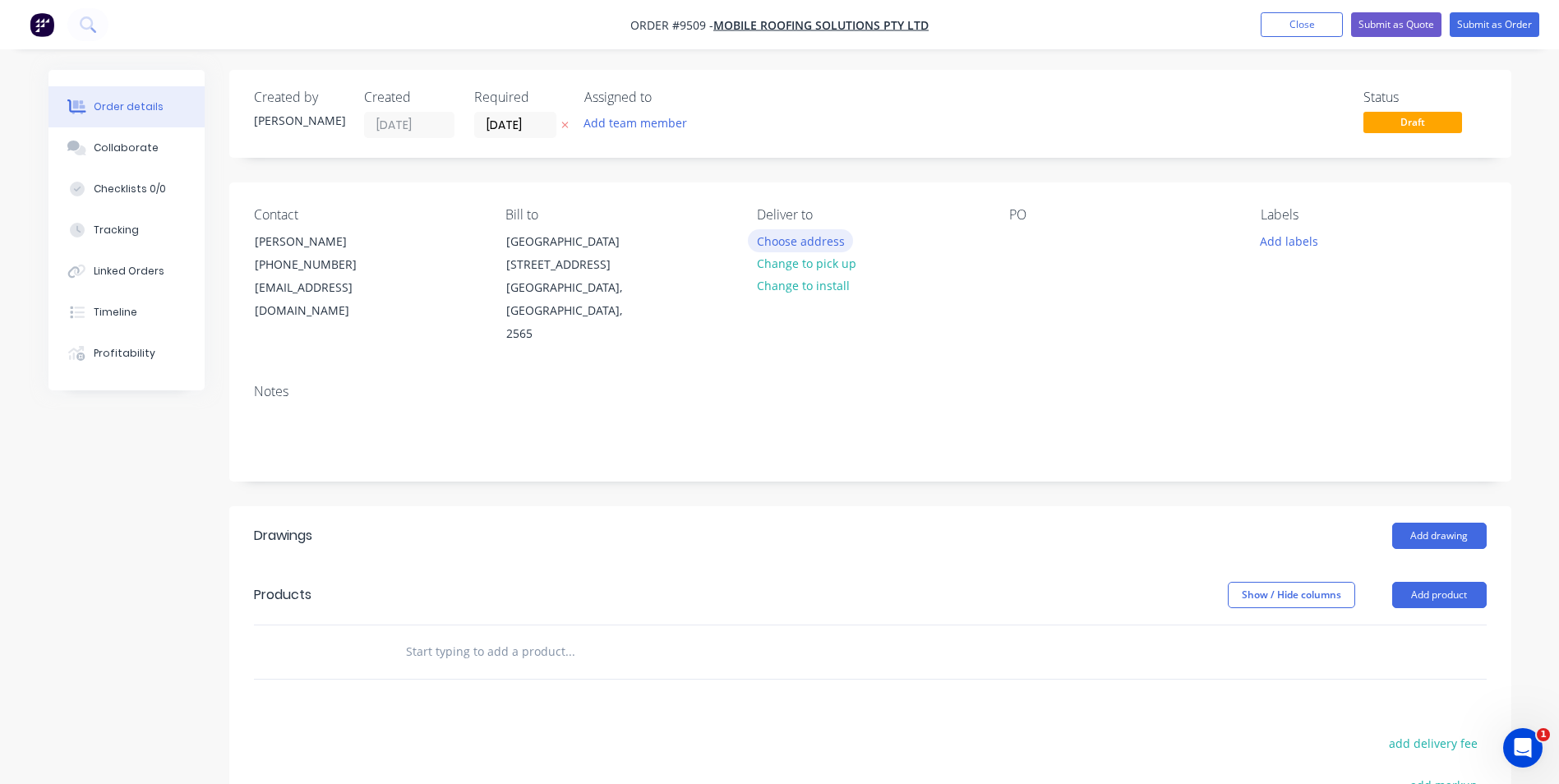
click at [807, 244] on button "Choose address" at bounding box center [800, 240] width 105 height 22
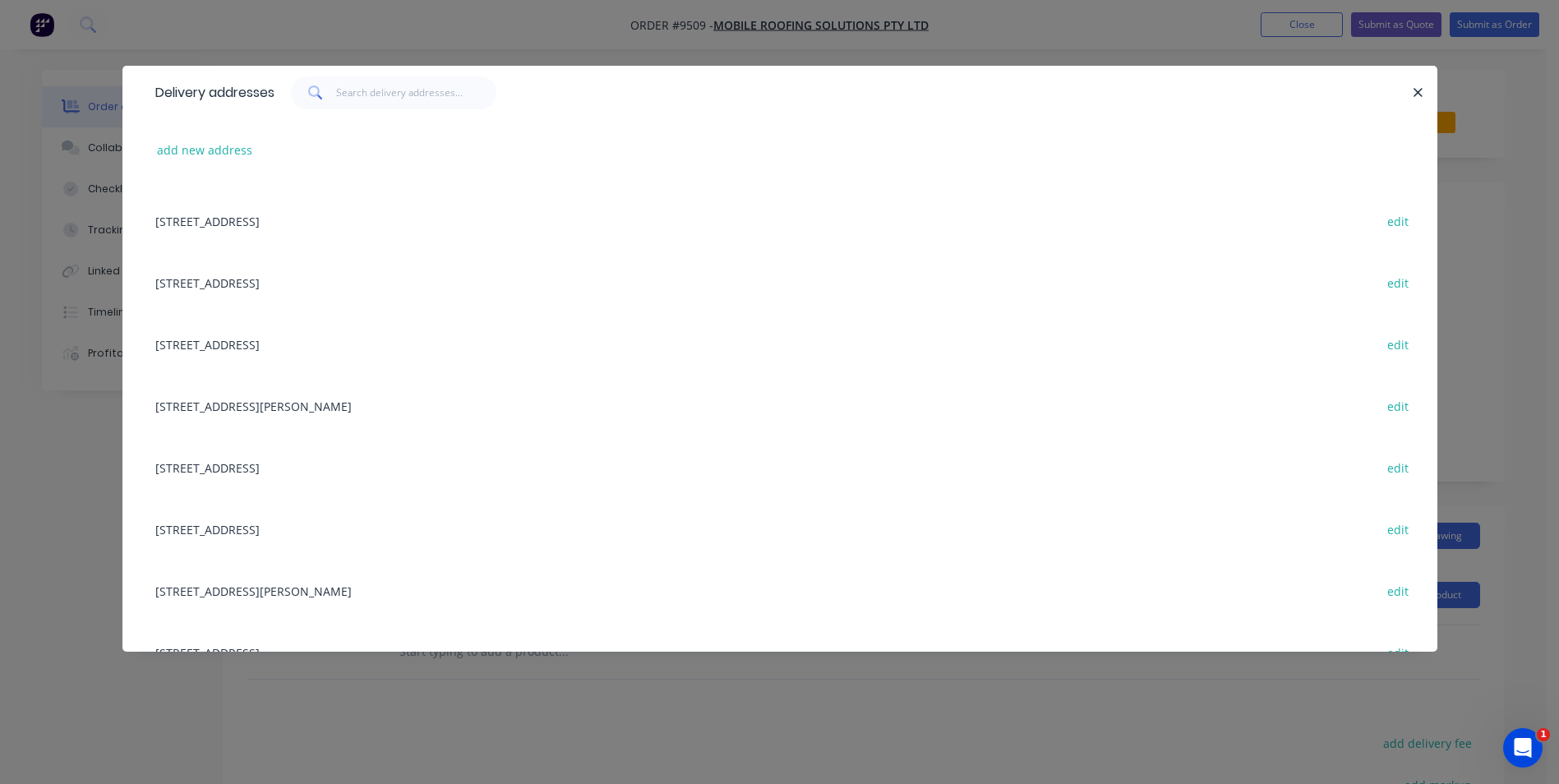
scroll to position [6329, 0]
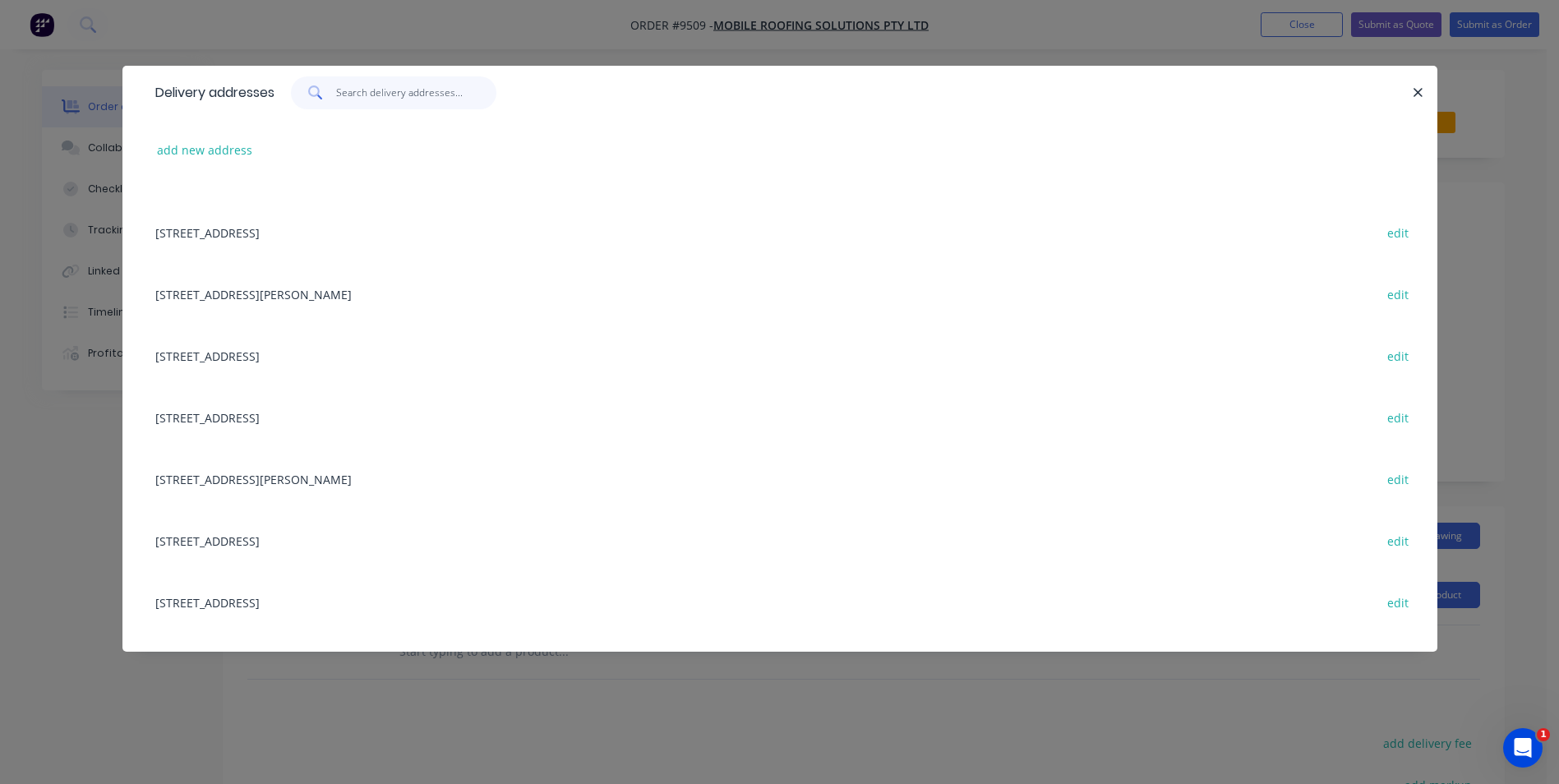
click at [378, 83] on input "text" at bounding box center [416, 93] width 160 height 33
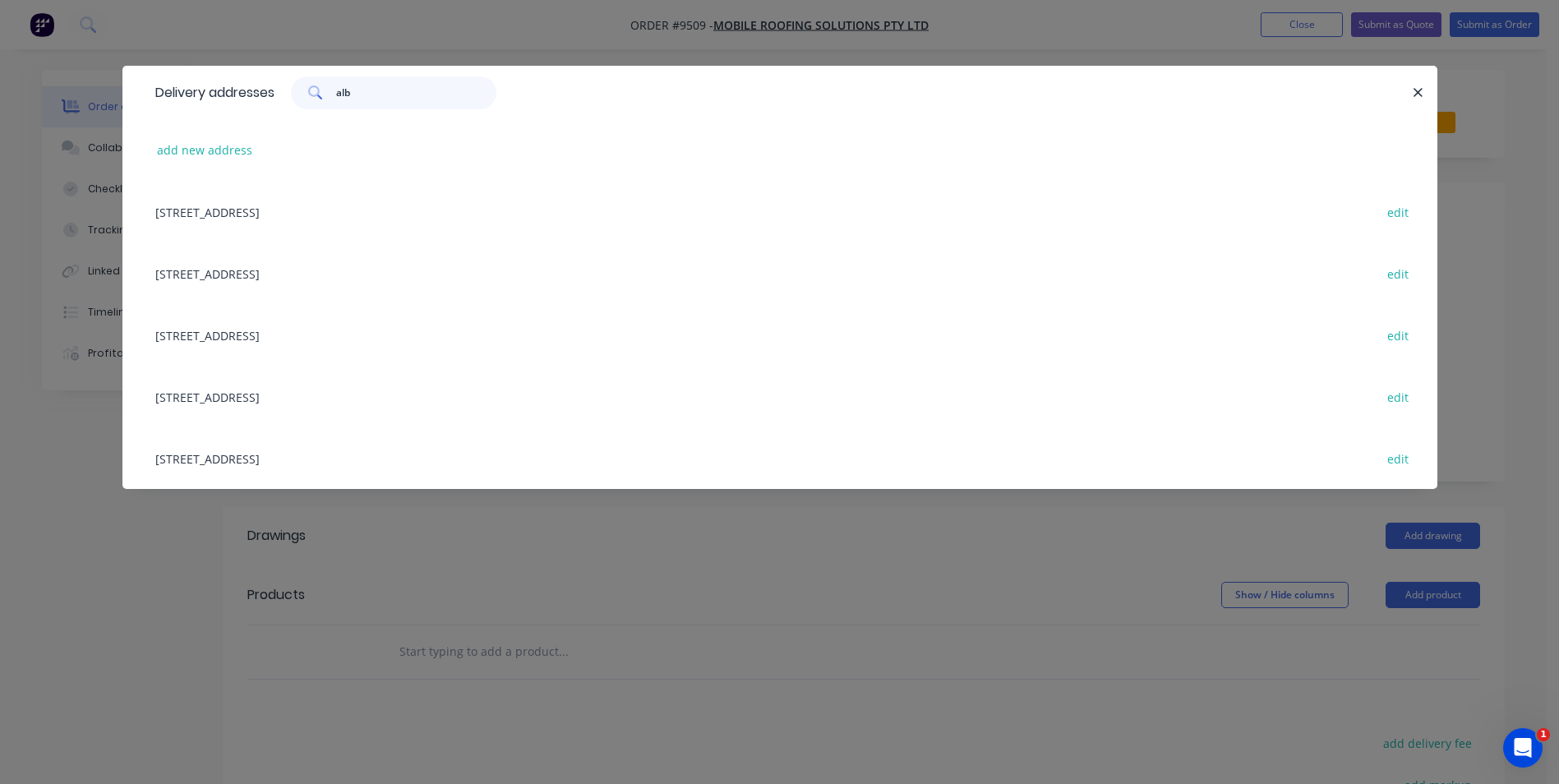
type input "alb"
click at [368, 206] on div "6/53 Albatross Road, Nowra, New South Wales, Australia, 2541 edit" at bounding box center [780, 211] width 1266 height 62
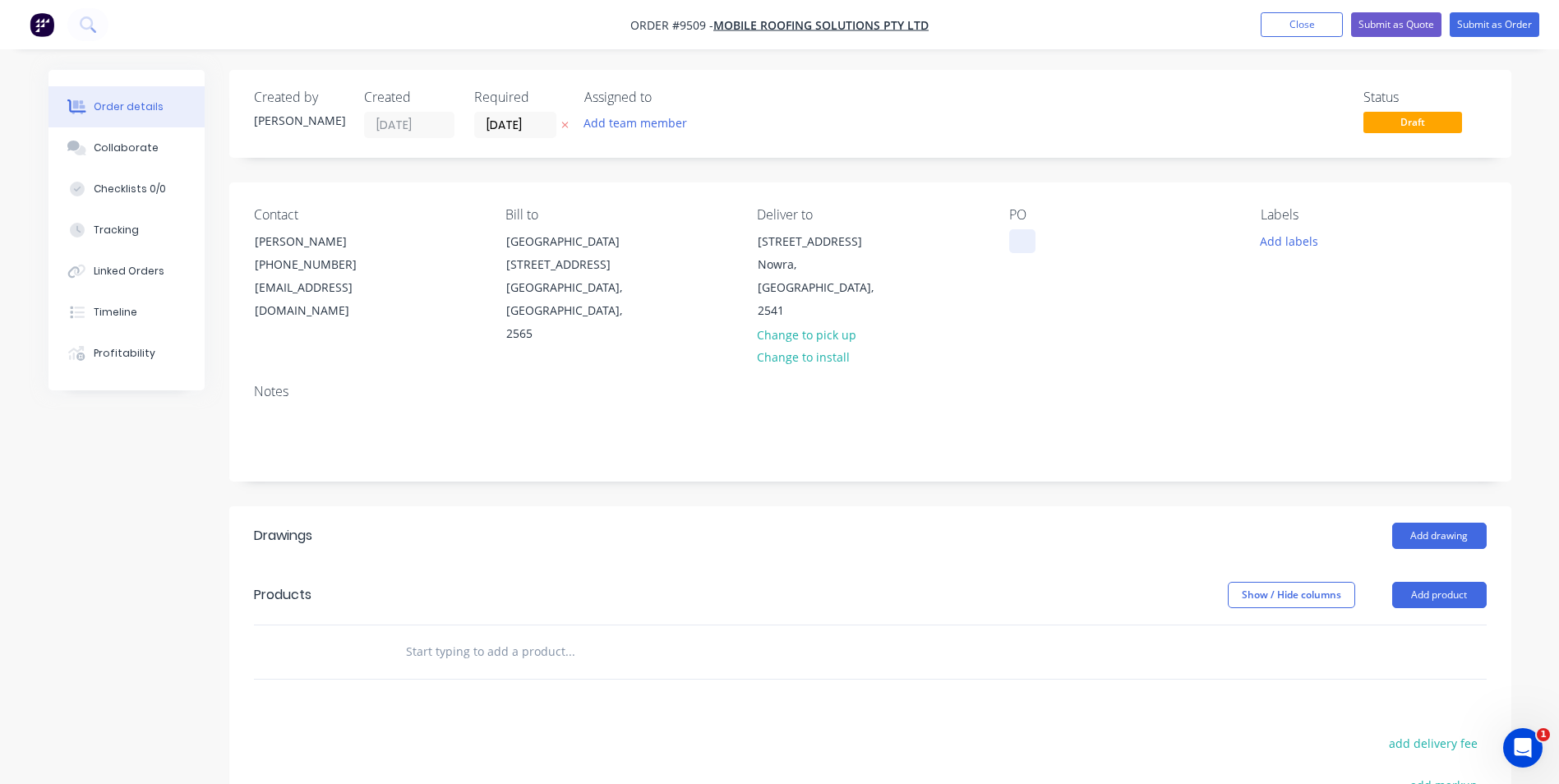
click at [1014, 237] on div at bounding box center [1023, 241] width 26 height 24
click at [463, 635] on input "text" at bounding box center [570, 652] width 329 height 33
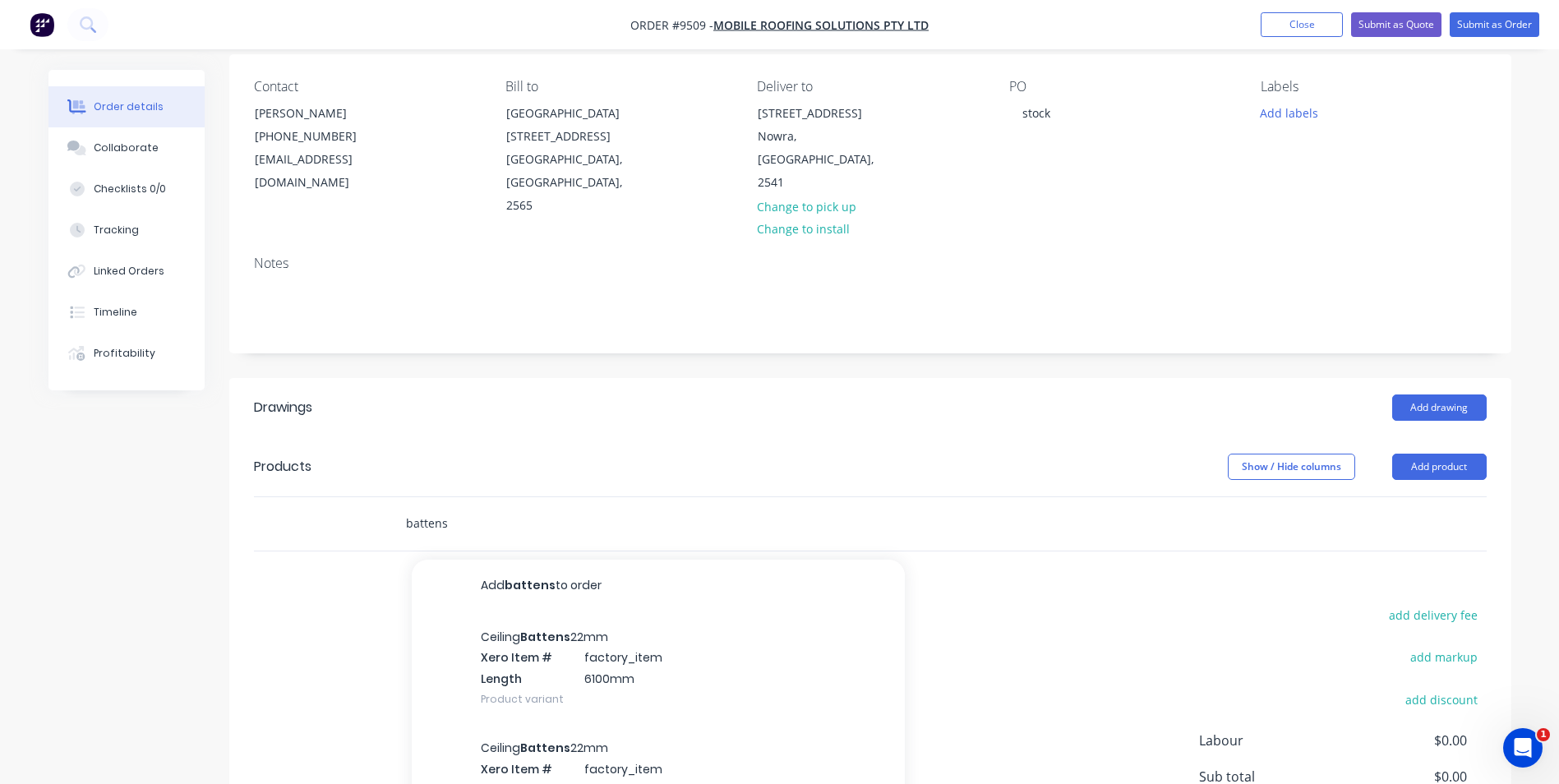
scroll to position [247, 0]
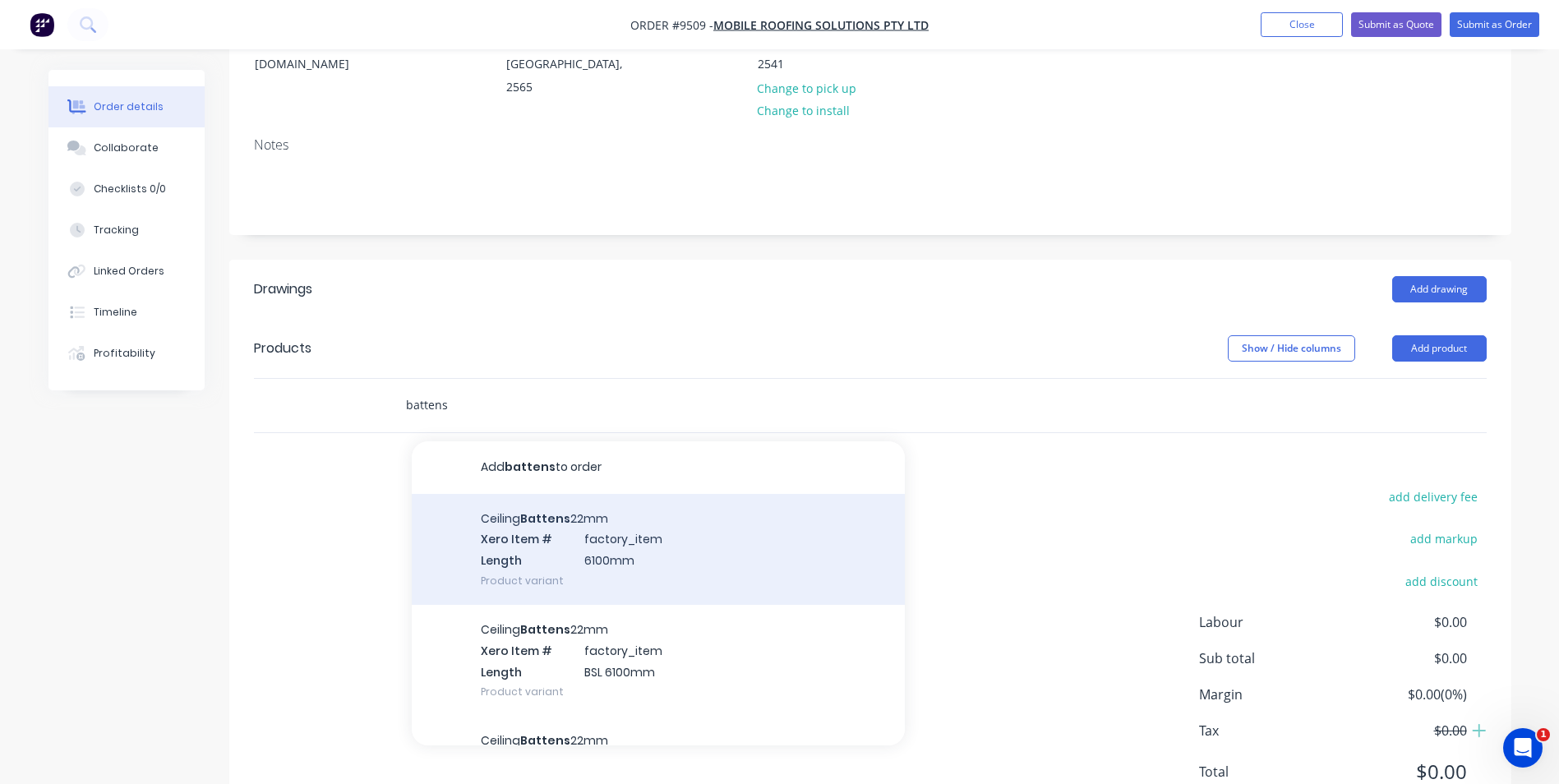
type input "battens"
click at [537, 499] on div "Ceiling Battens 22mm Xero Item # factory_item Length 6100mm Product variant" at bounding box center [658, 549] width 493 height 111
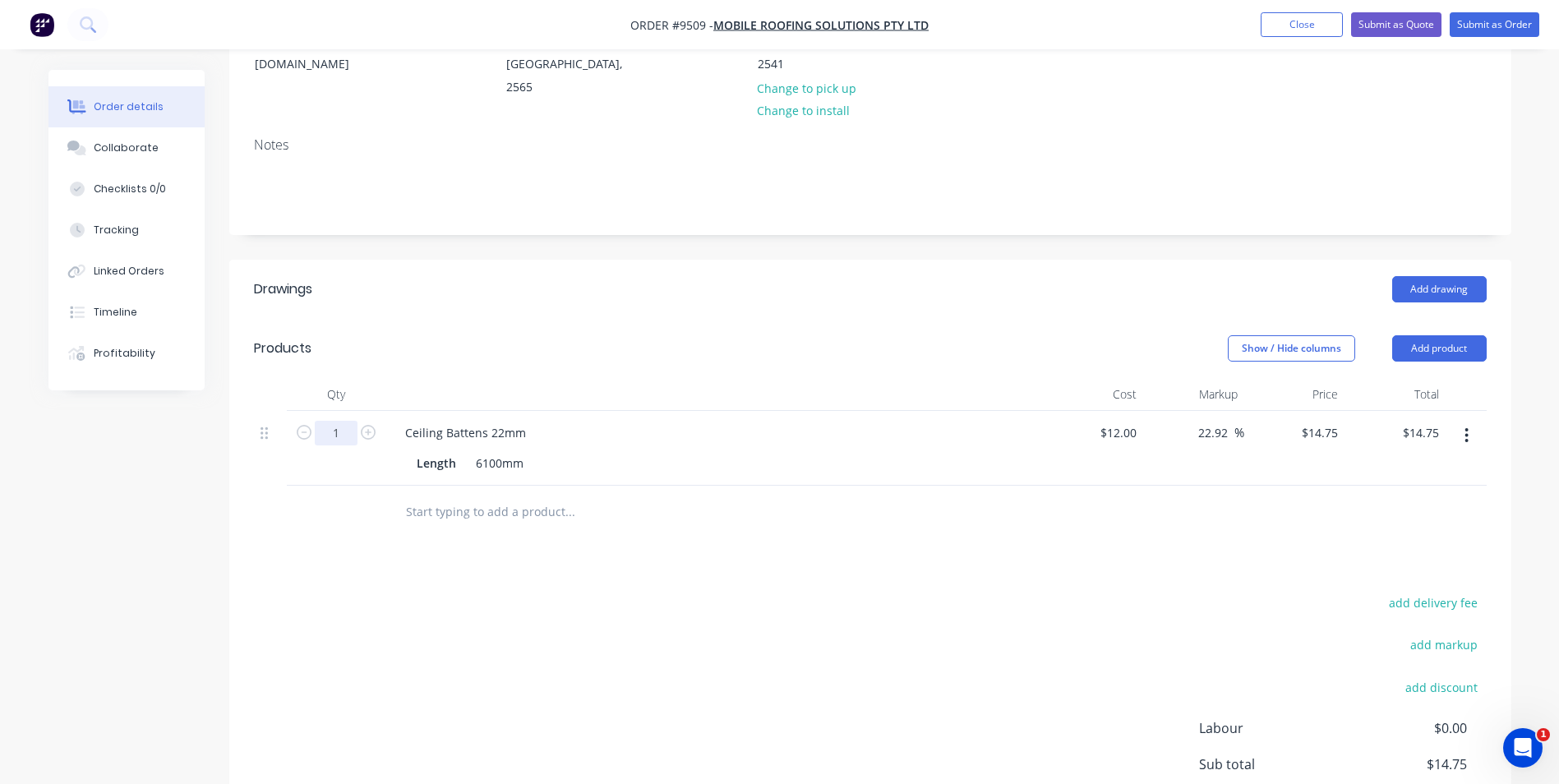
click at [338, 421] on input "1" at bounding box center [336, 434] width 43 height 25
type input "60"
type input "$885.00"
click at [729, 495] on input "text" at bounding box center [570, 512] width 329 height 33
click at [470, 495] on input "text" at bounding box center [570, 512] width 329 height 33
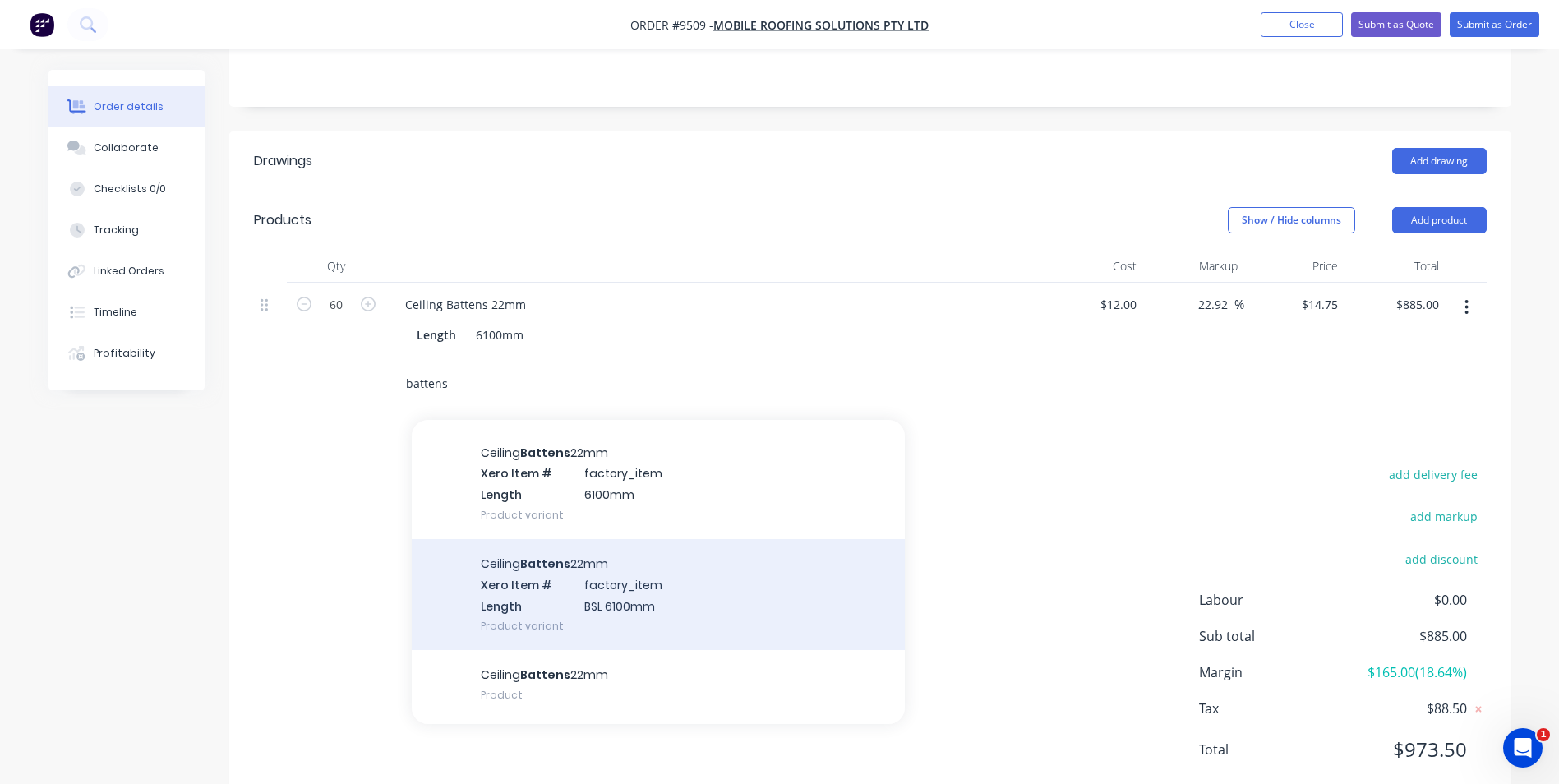
scroll to position [0, 0]
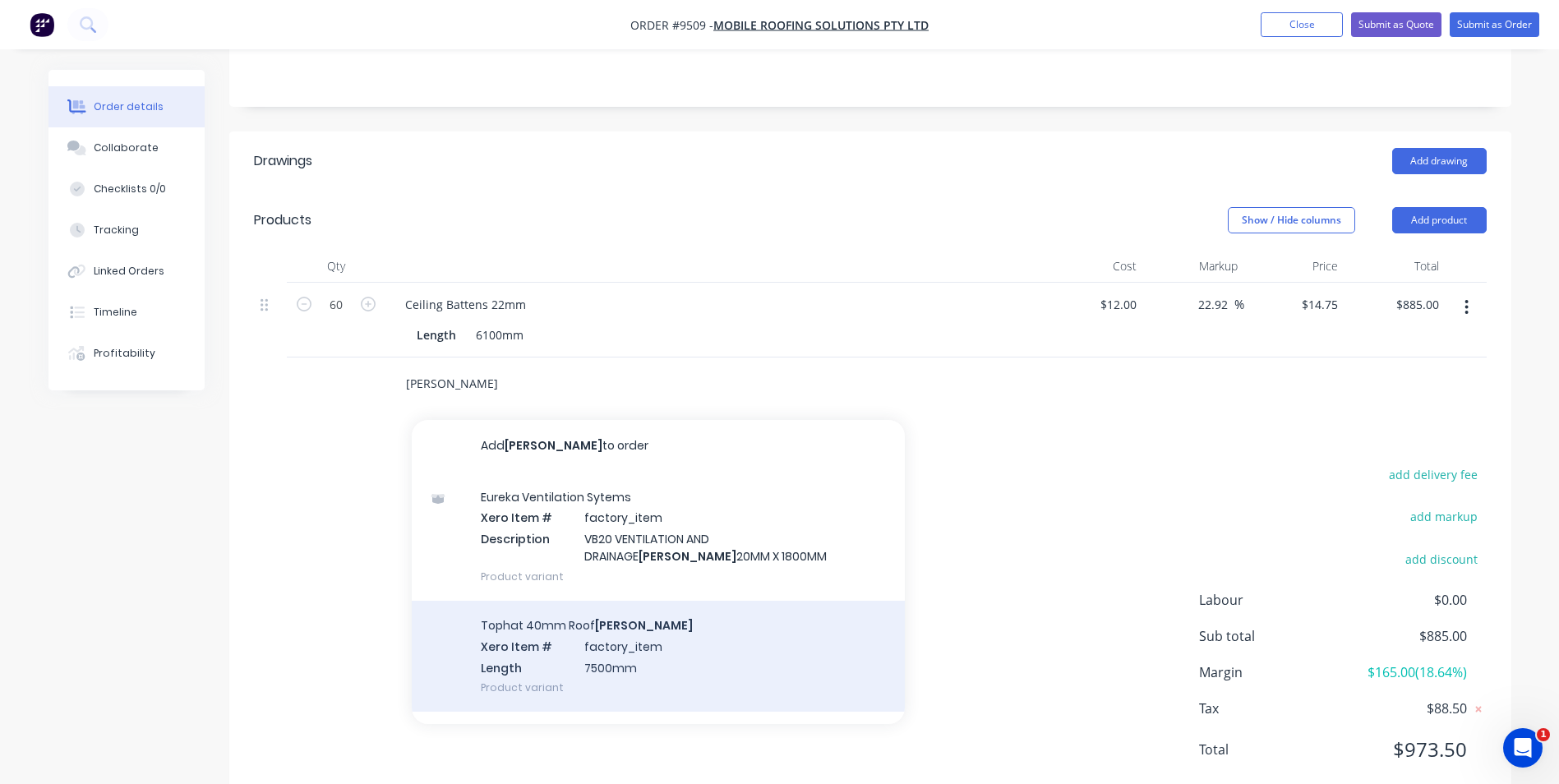
type input "batten"
click at [593, 615] on div "Tophat 40mm Roof Batten Xero Item # factory_item Length 7500mm Product variant" at bounding box center [658, 656] width 493 height 111
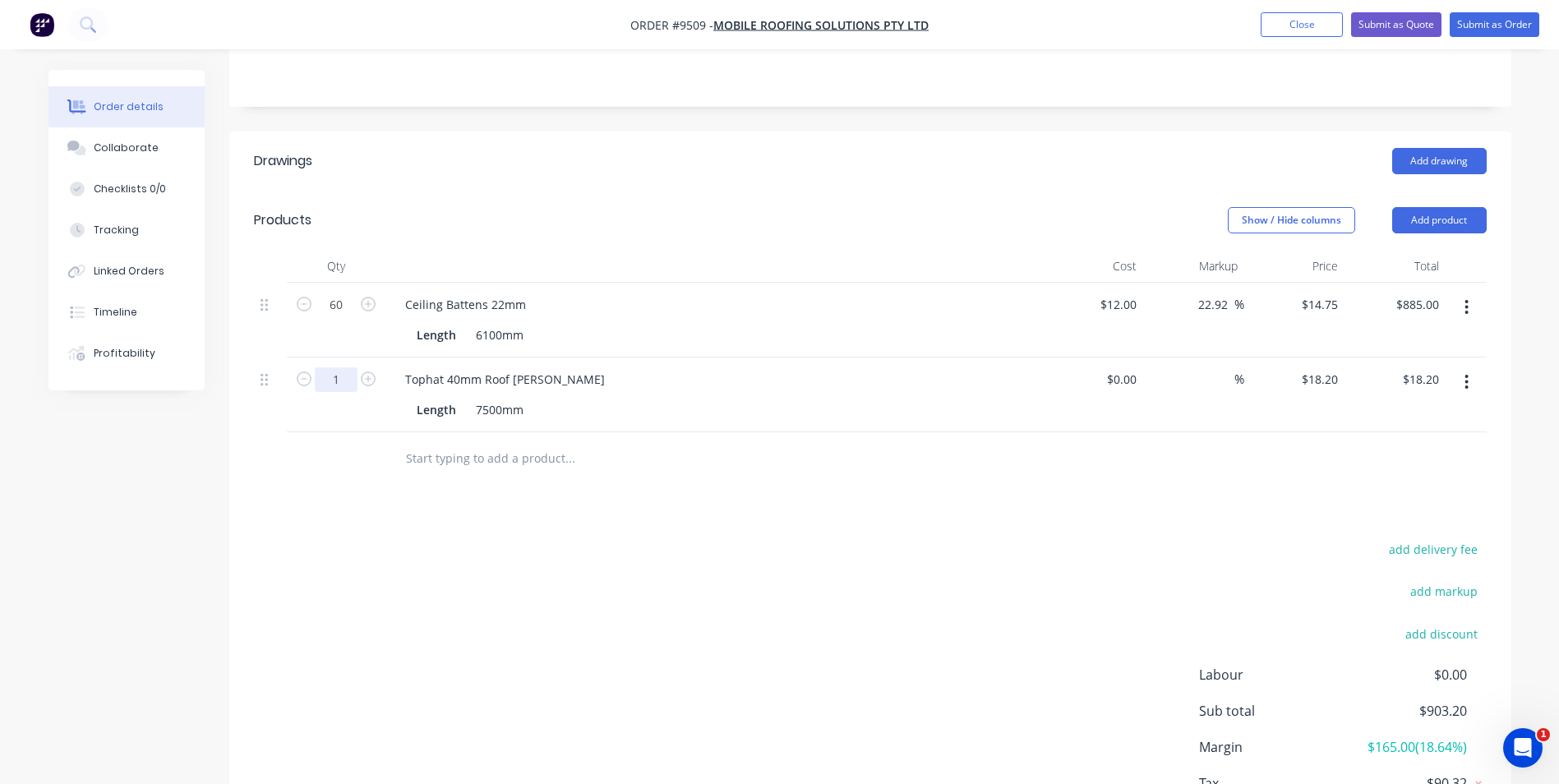
click at [338, 318] on input "1" at bounding box center [336, 305] width 43 height 25
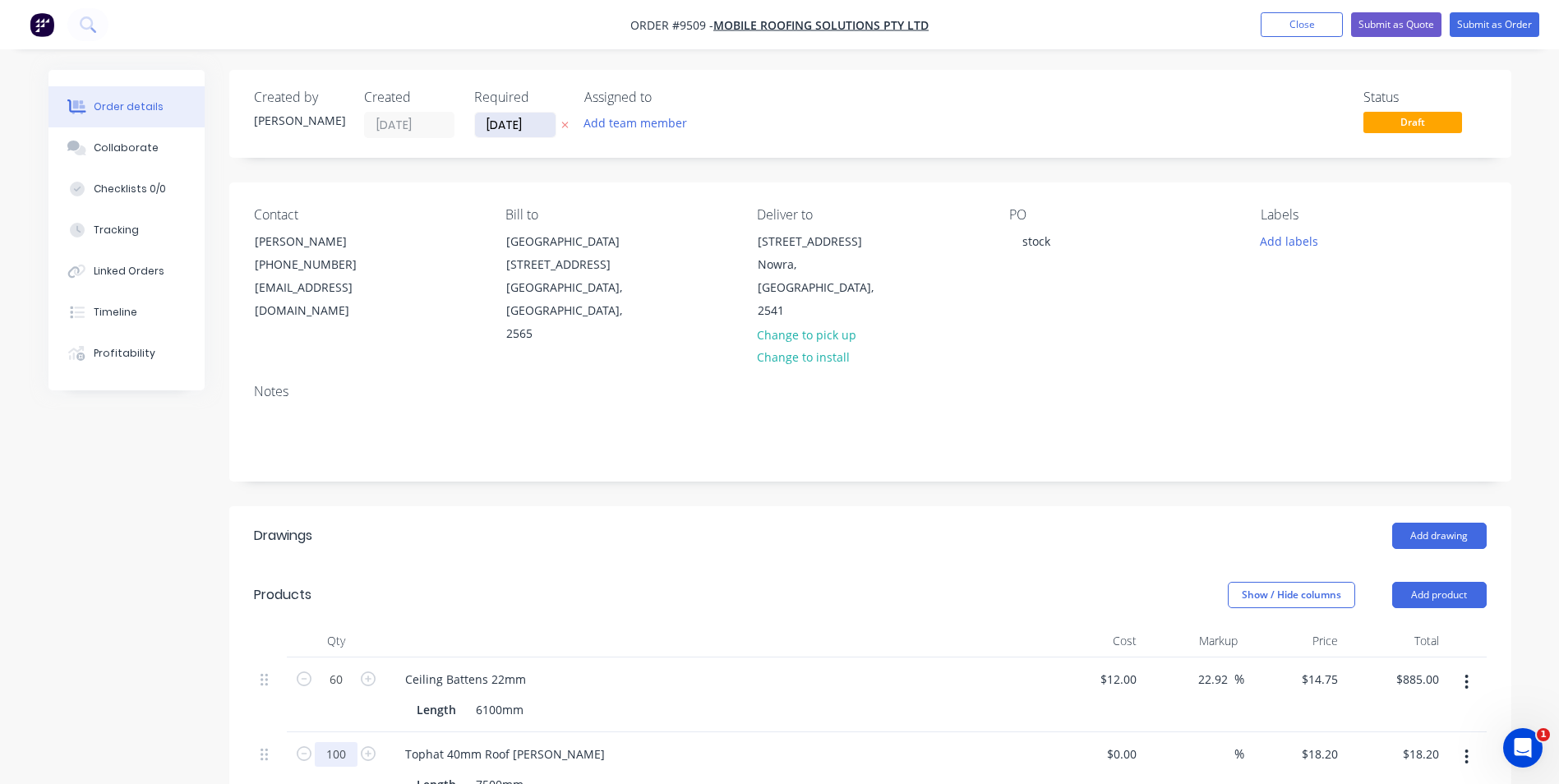
type input "100"
type input "$1,820.00"
click at [510, 122] on input "[DATE]" at bounding box center [515, 125] width 81 height 25
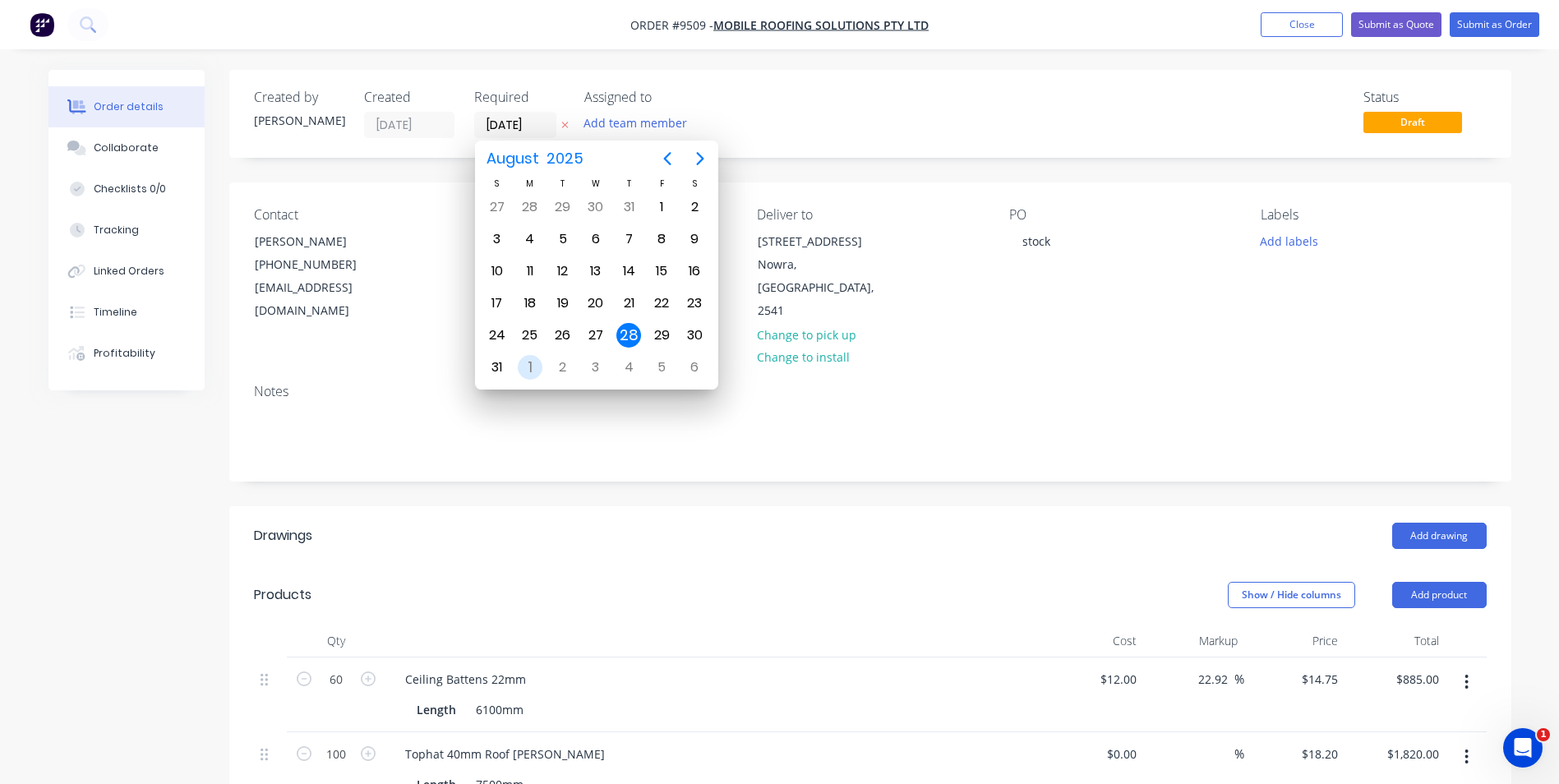
click at [540, 364] on div "1" at bounding box center [530, 368] width 25 height 25
type input "01/09/25"
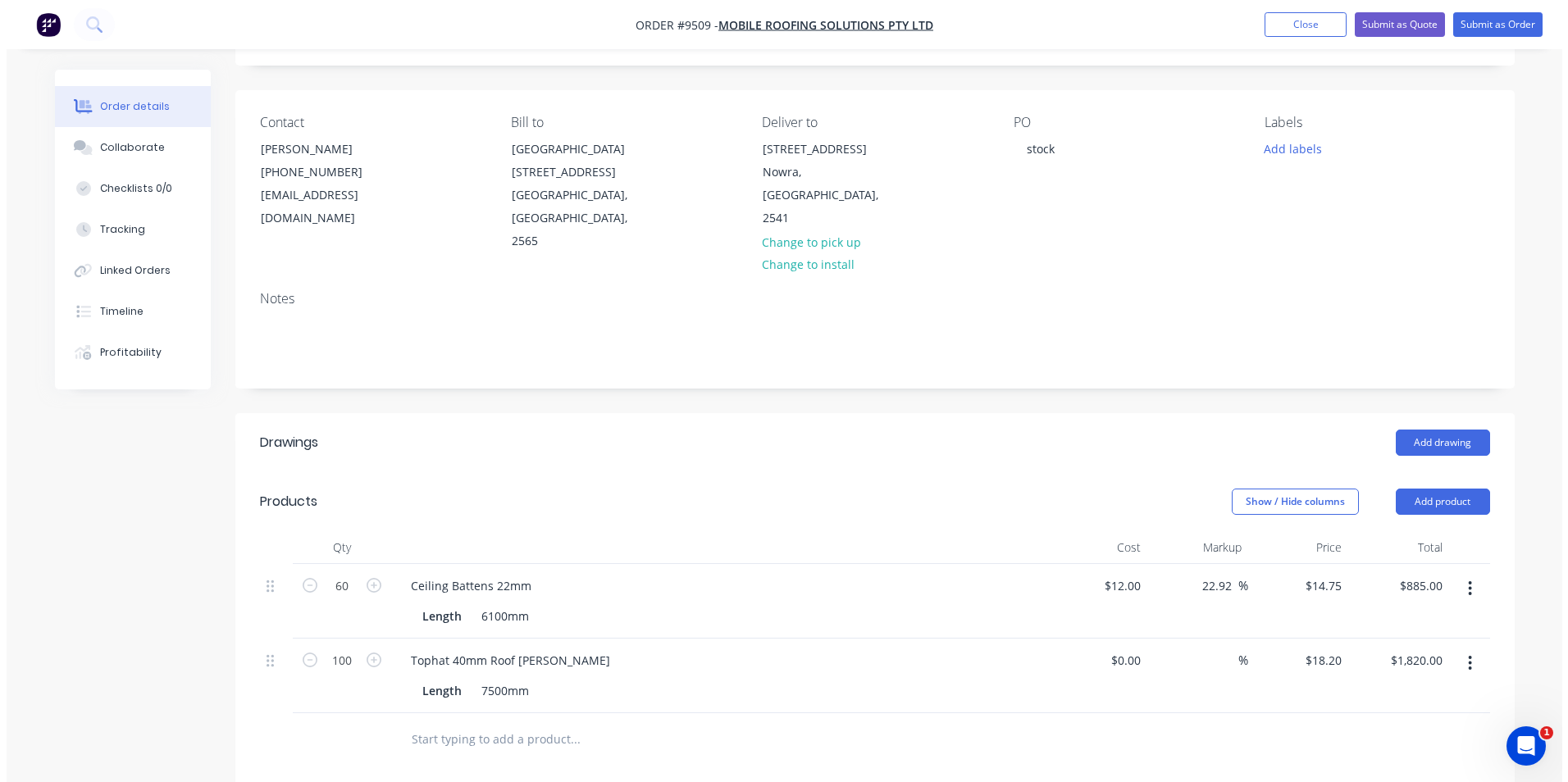
scroll to position [410, 0]
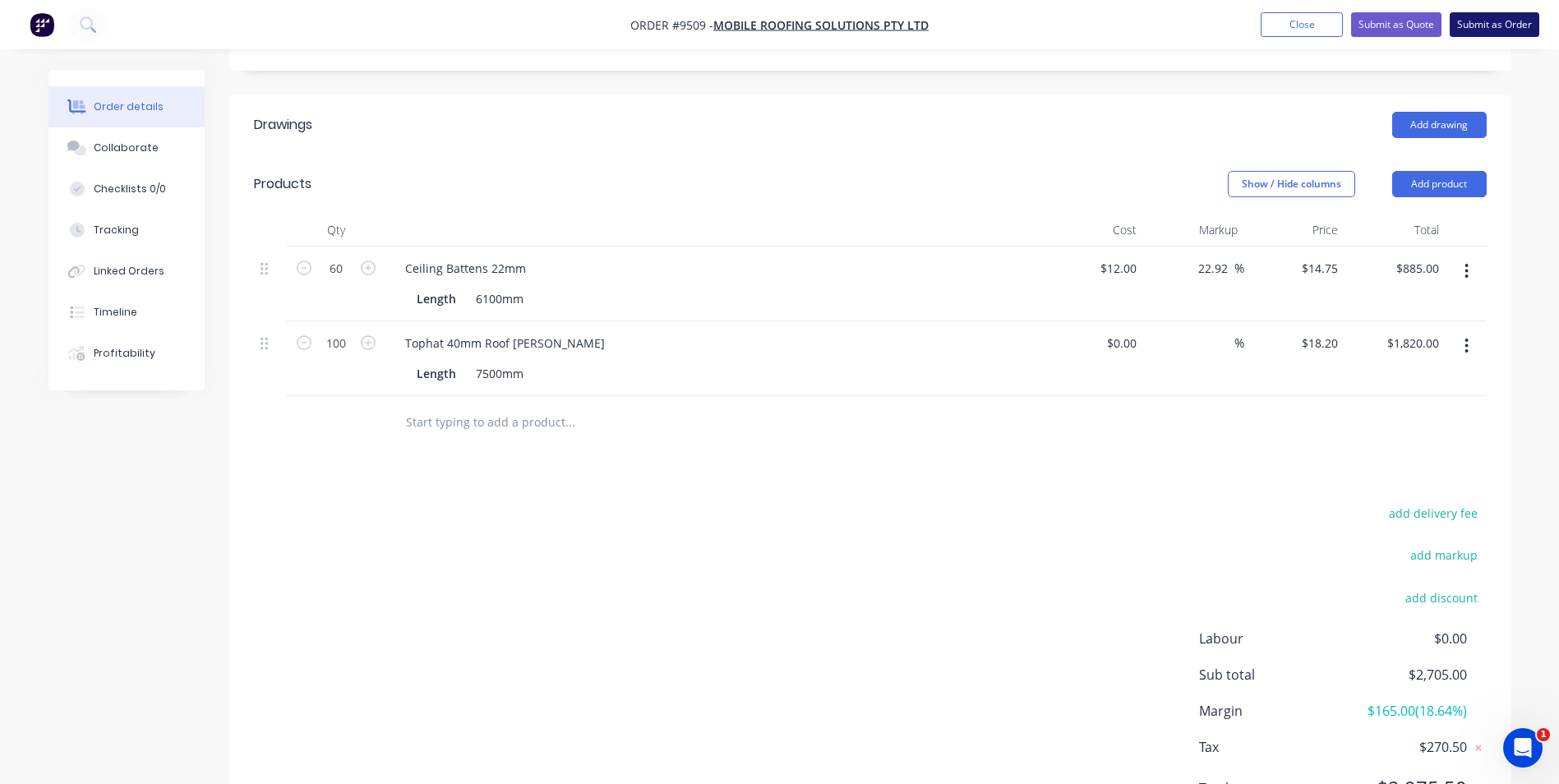
click at [1476, 35] on button "Submit as Order" at bounding box center [1494, 25] width 90 height 25
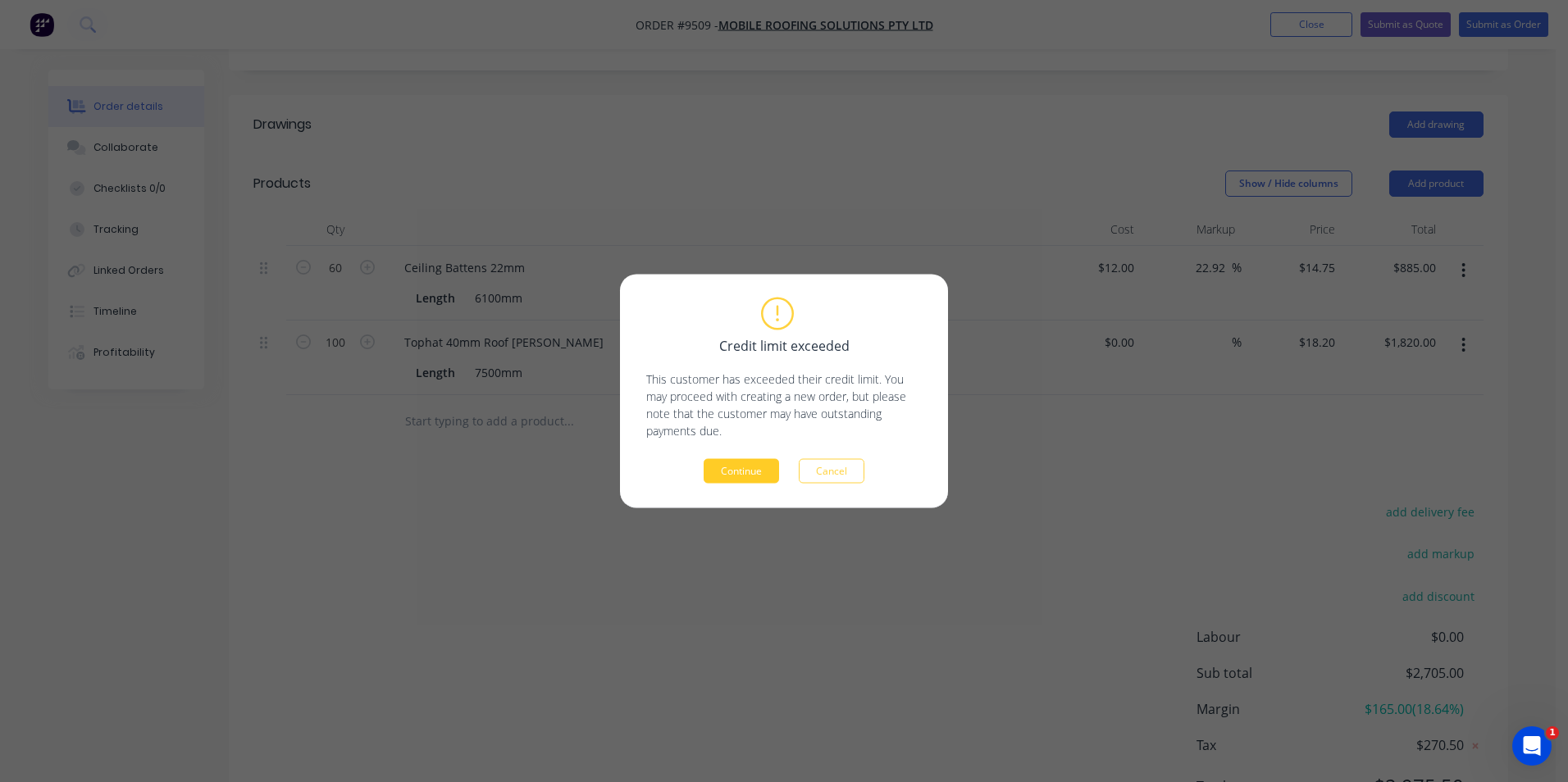
click at [775, 465] on button "Continue" at bounding box center [741, 472] width 76 height 25
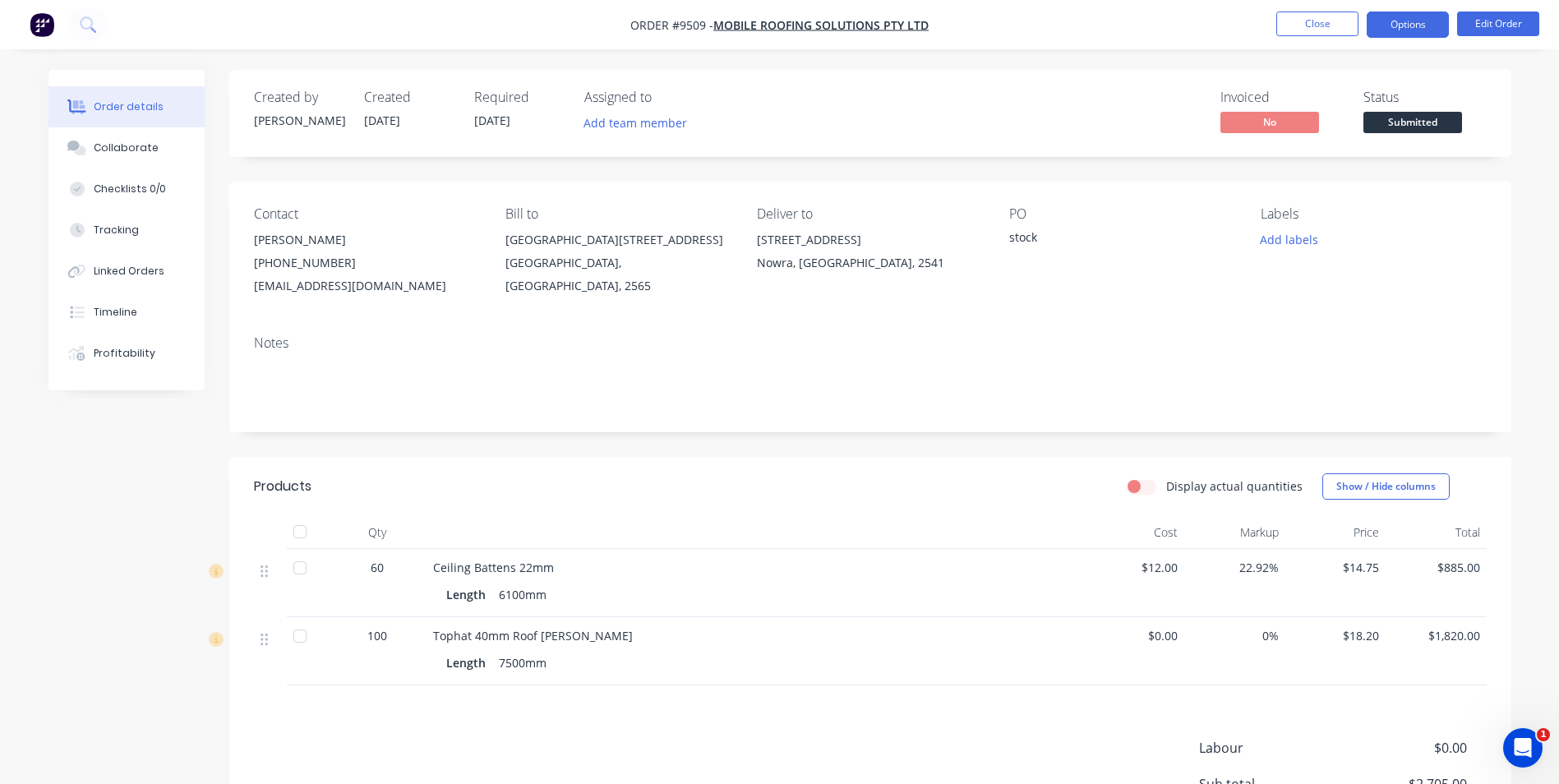
click at [1421, 30] on button "Options" at bounding box center [1408, 25] width 82 height 26
click at [822, 438] on div "Created by Matt Created 28/08/25 Required 01/09/25 Assigned to Add team member …" at bounding box center [870, 512] width 1283 height 884
click at [1400, 26] on button "Options" at bounding box center [1408, 25] width 82 height 26
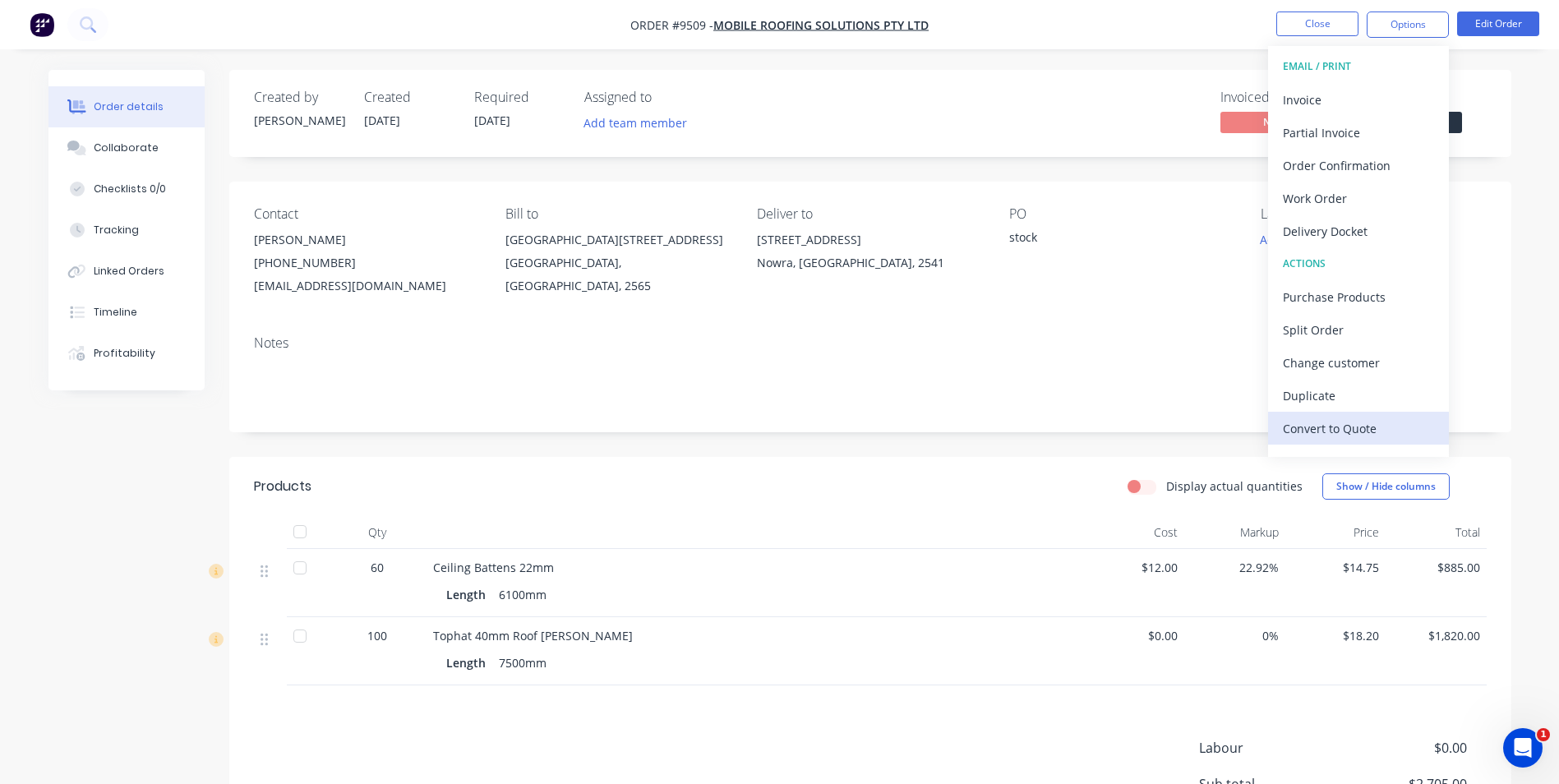
click at [1329, 434] on div "Convert to Quote" at bounding box center [1359, 429] width 151 height 24
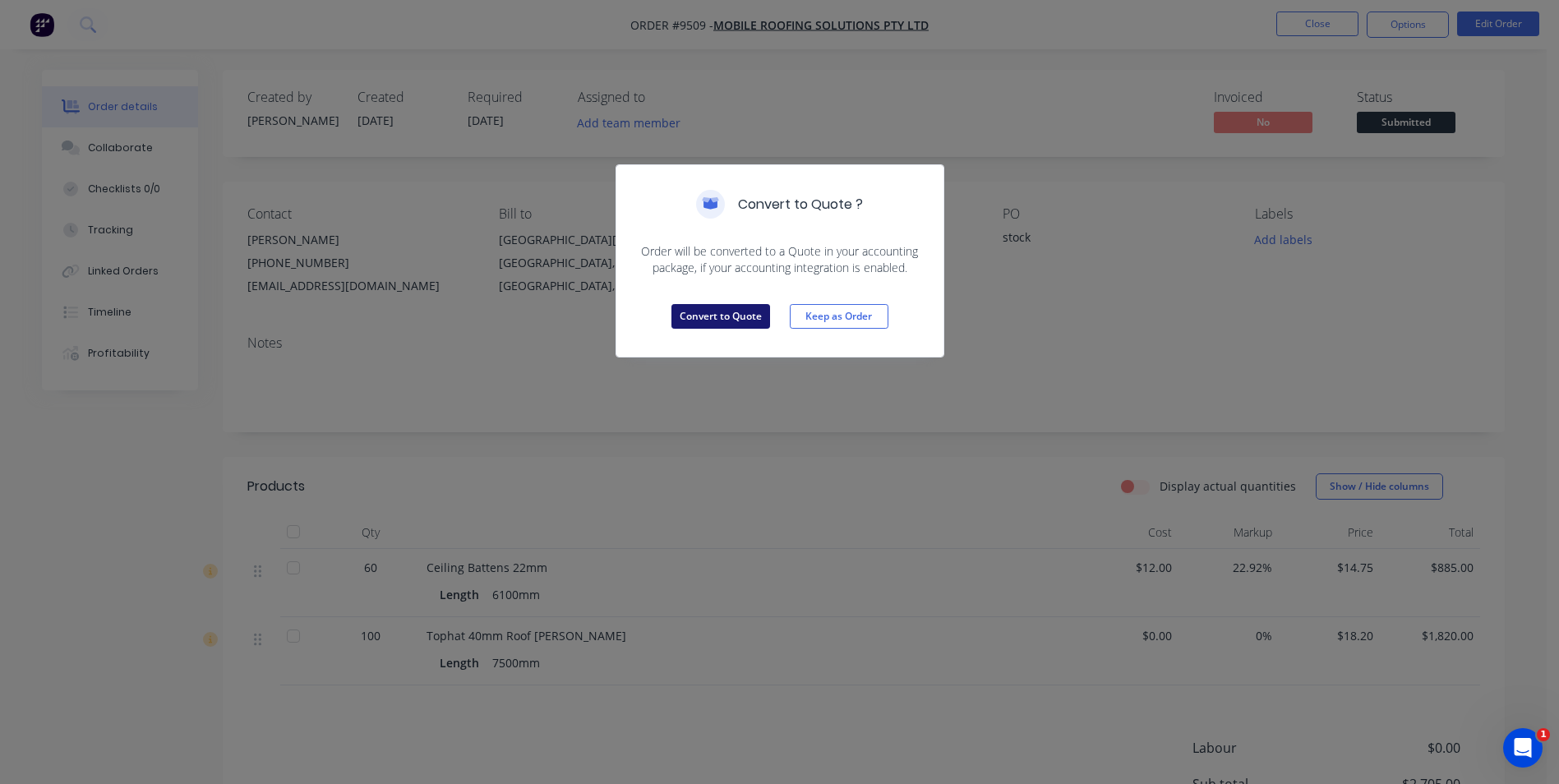
click at [739, 317] on button "Convert to Quote" at bounding box center [721, 317] width 99 height 25
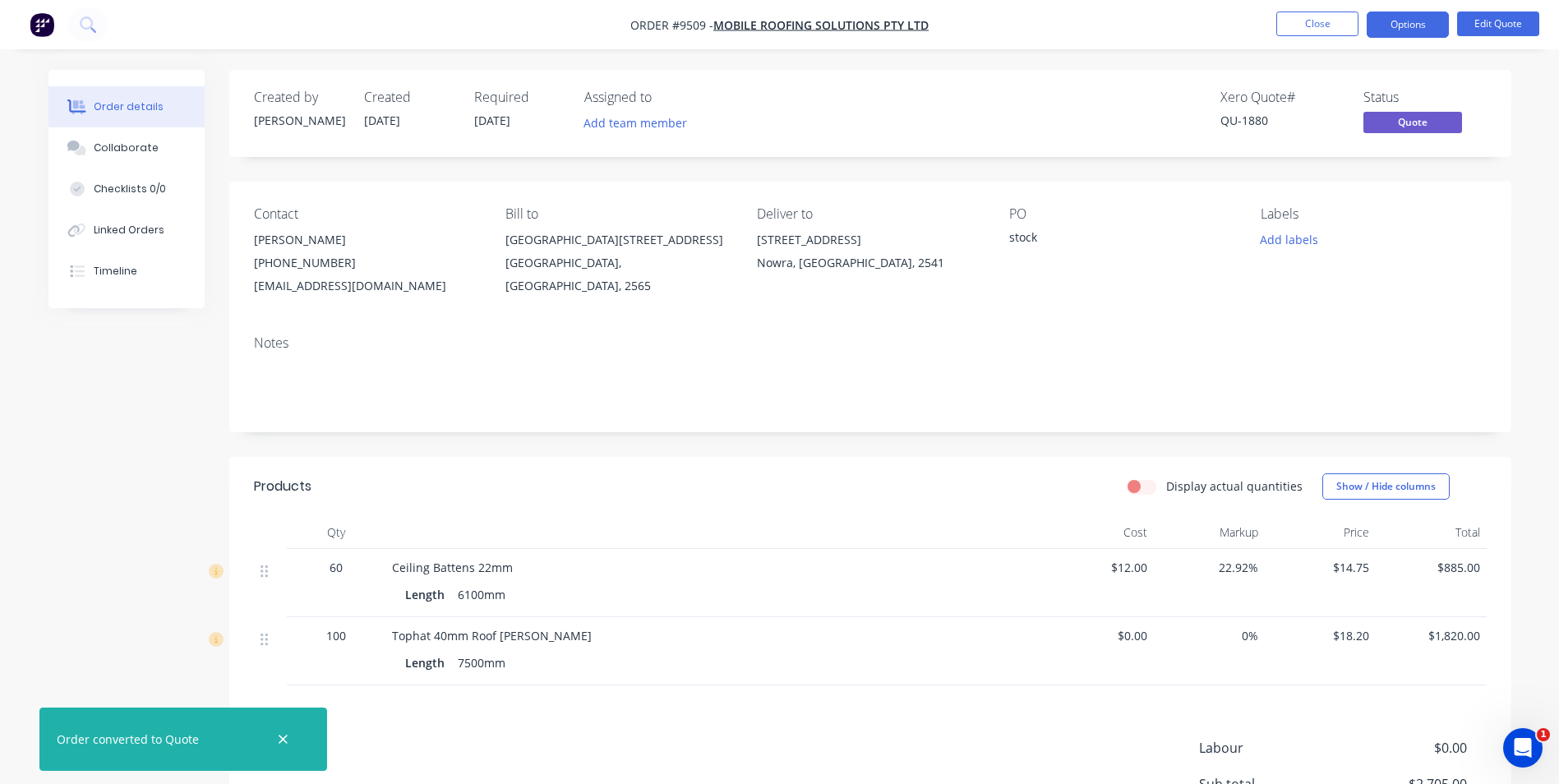
click at [259, 46] on div "Sending to your accounting package... Loading... This may take a few moments. P…" at bounding box center [779, 392] width 1559 height 784
click at [96, 21] on button at bounding box center [88, 25] width 41 height 33
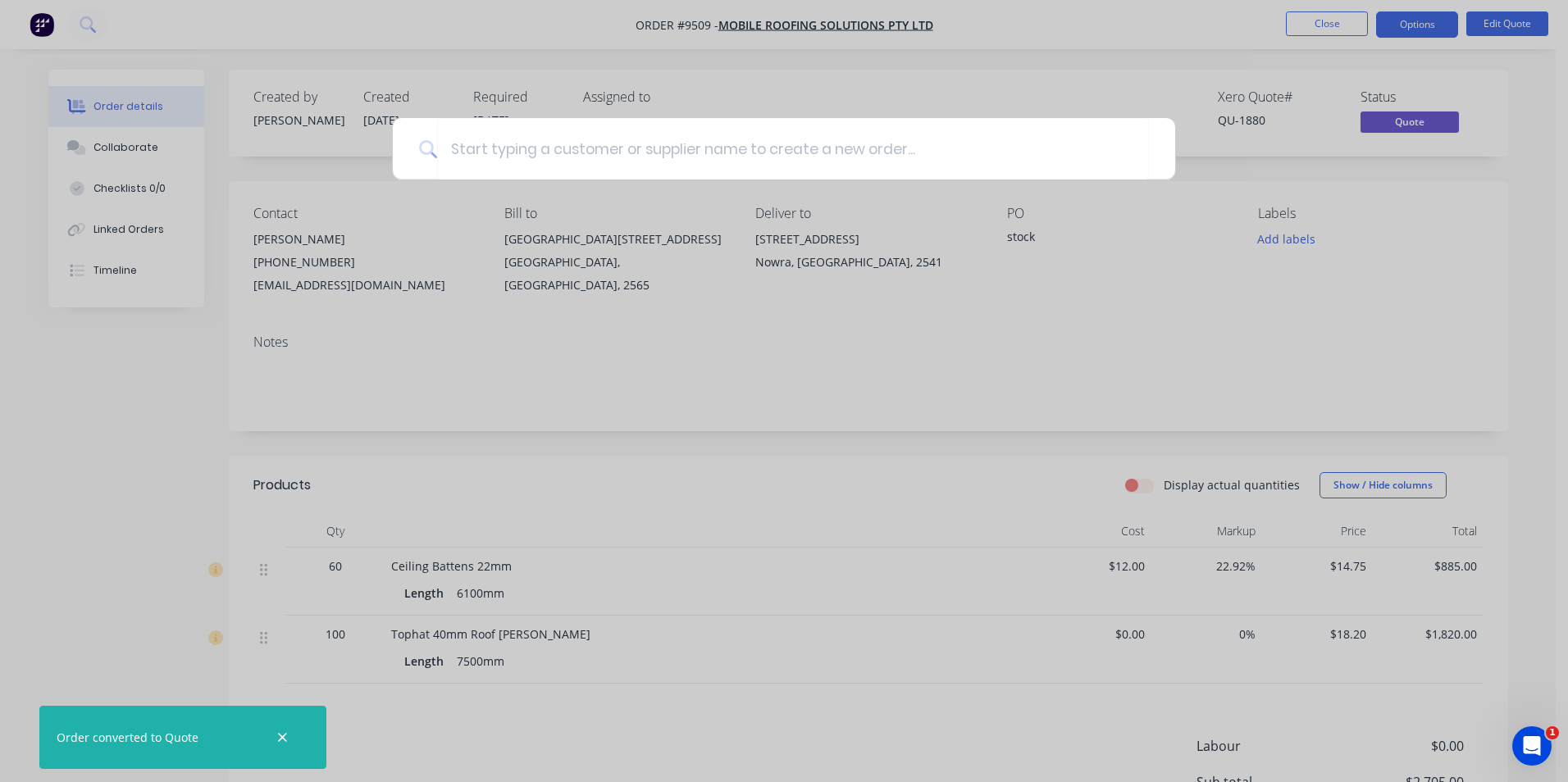
click at [31, 34] on div at bounding box center [784, 391] width 1568 height 782
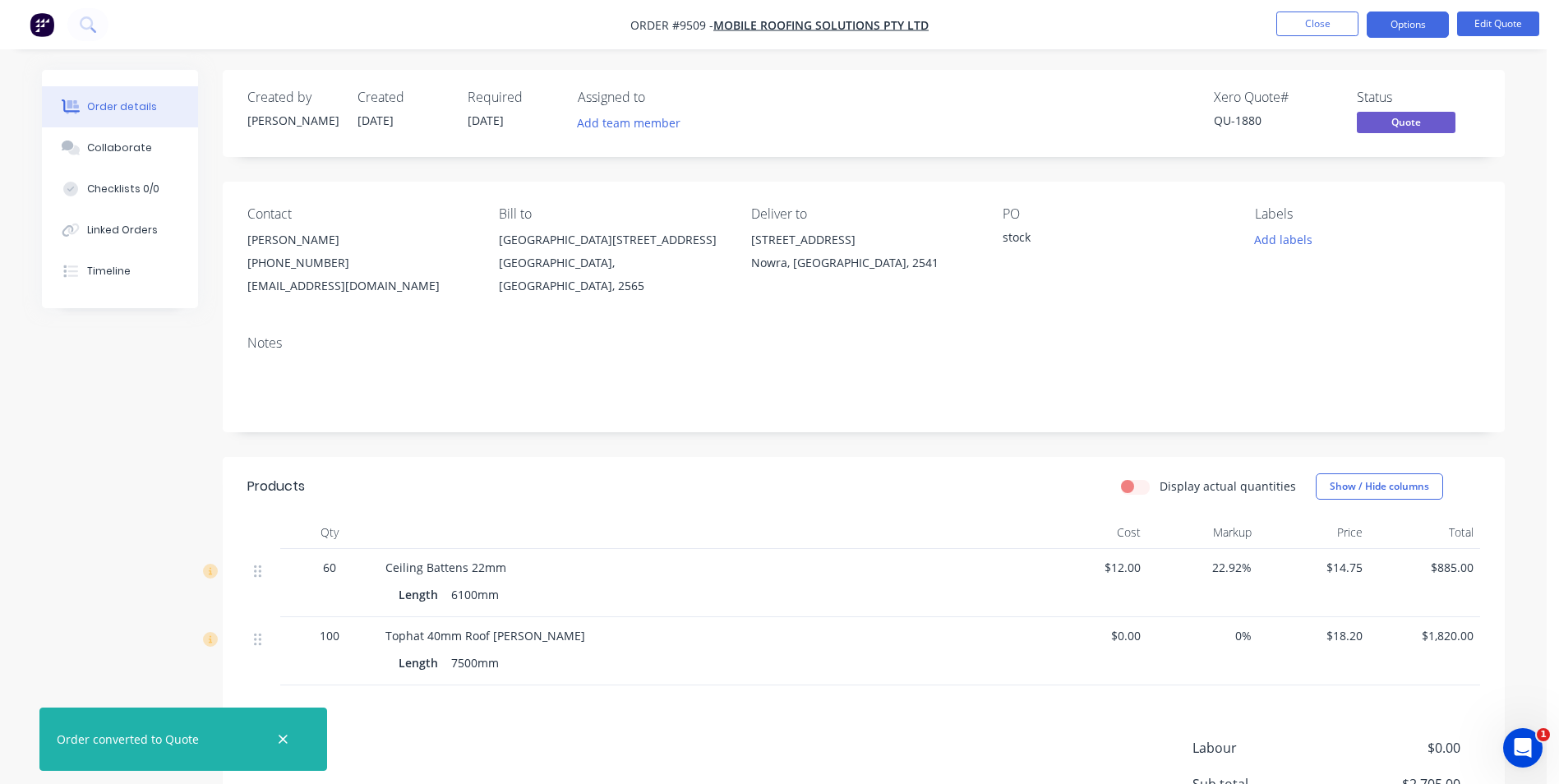
click at [42, 28] on img "button" at bounding box center [42, 25] width 25 height 25
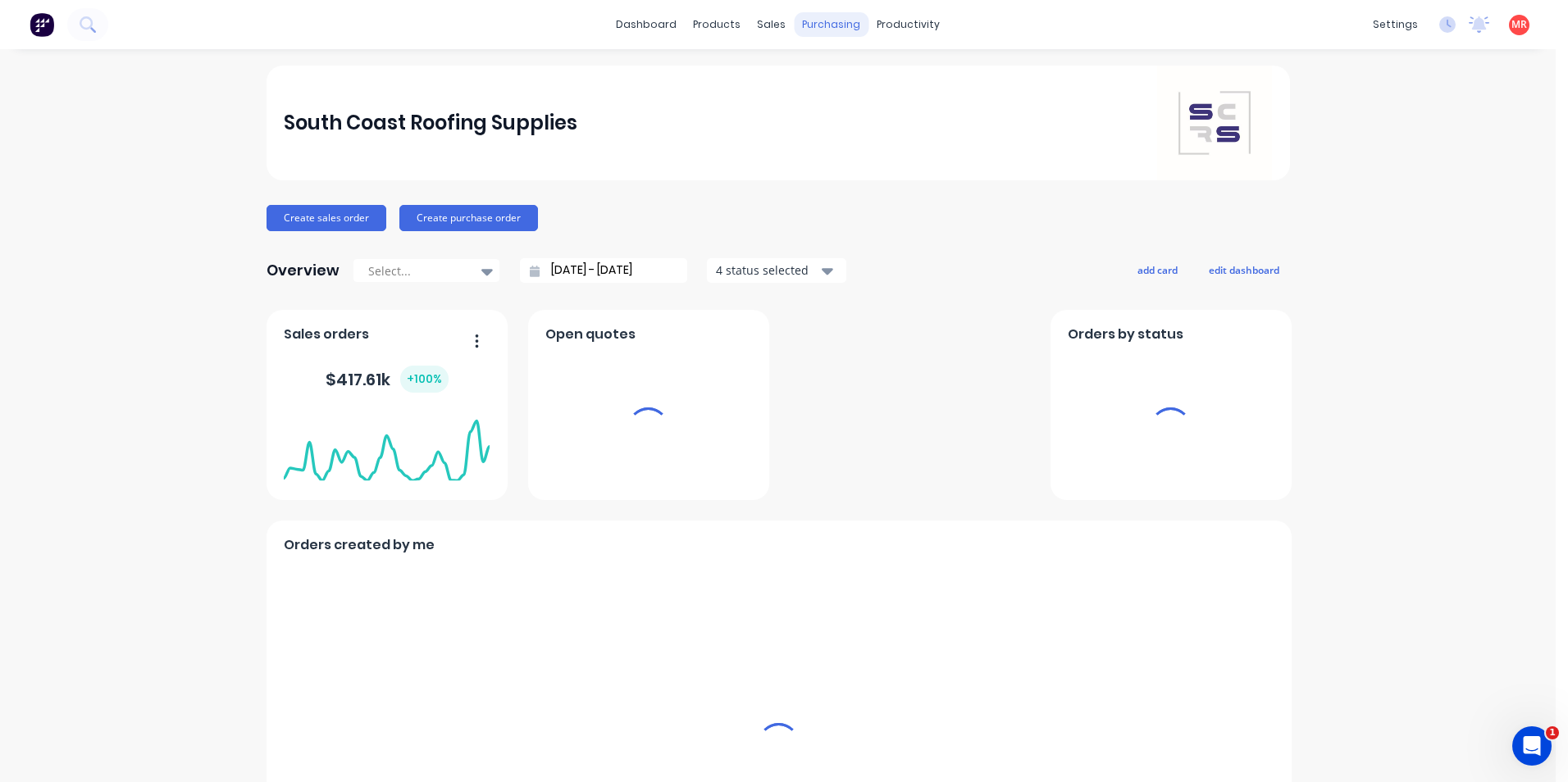
click at [805, 26] on div "purchasing" at bounding box center [831, 25] width 75 height 25
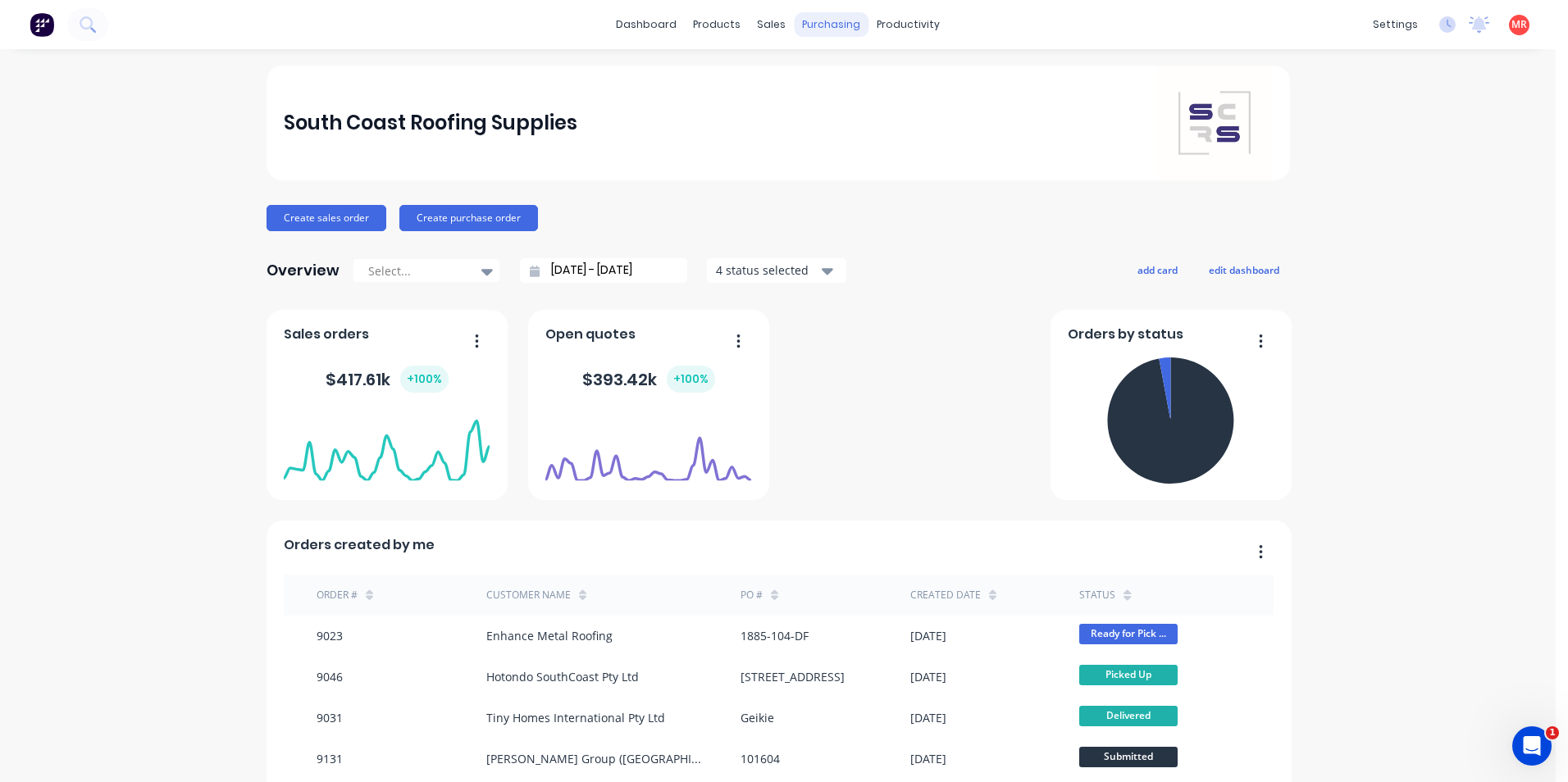
click at [824, 32] on div "purchasing" at bounding box center [831, 25] width 75 height 25
click at [850, 85] on div "Purchase Orders" at bounding box center [878, 79] width 87 height 15
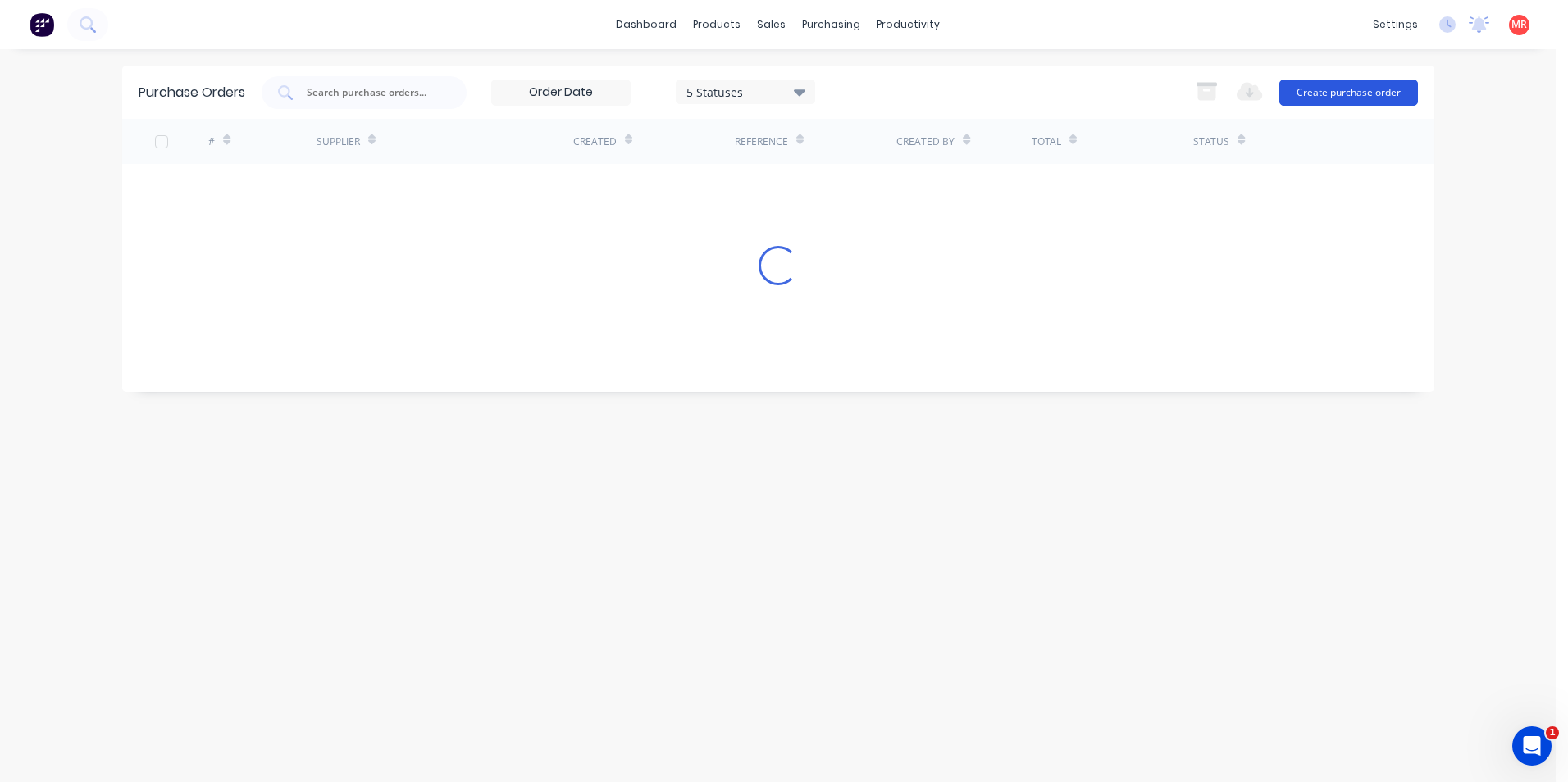
click at [1352, 98] on button "Create purchase order" at bounding box center [1349, 93] width 139 height 26
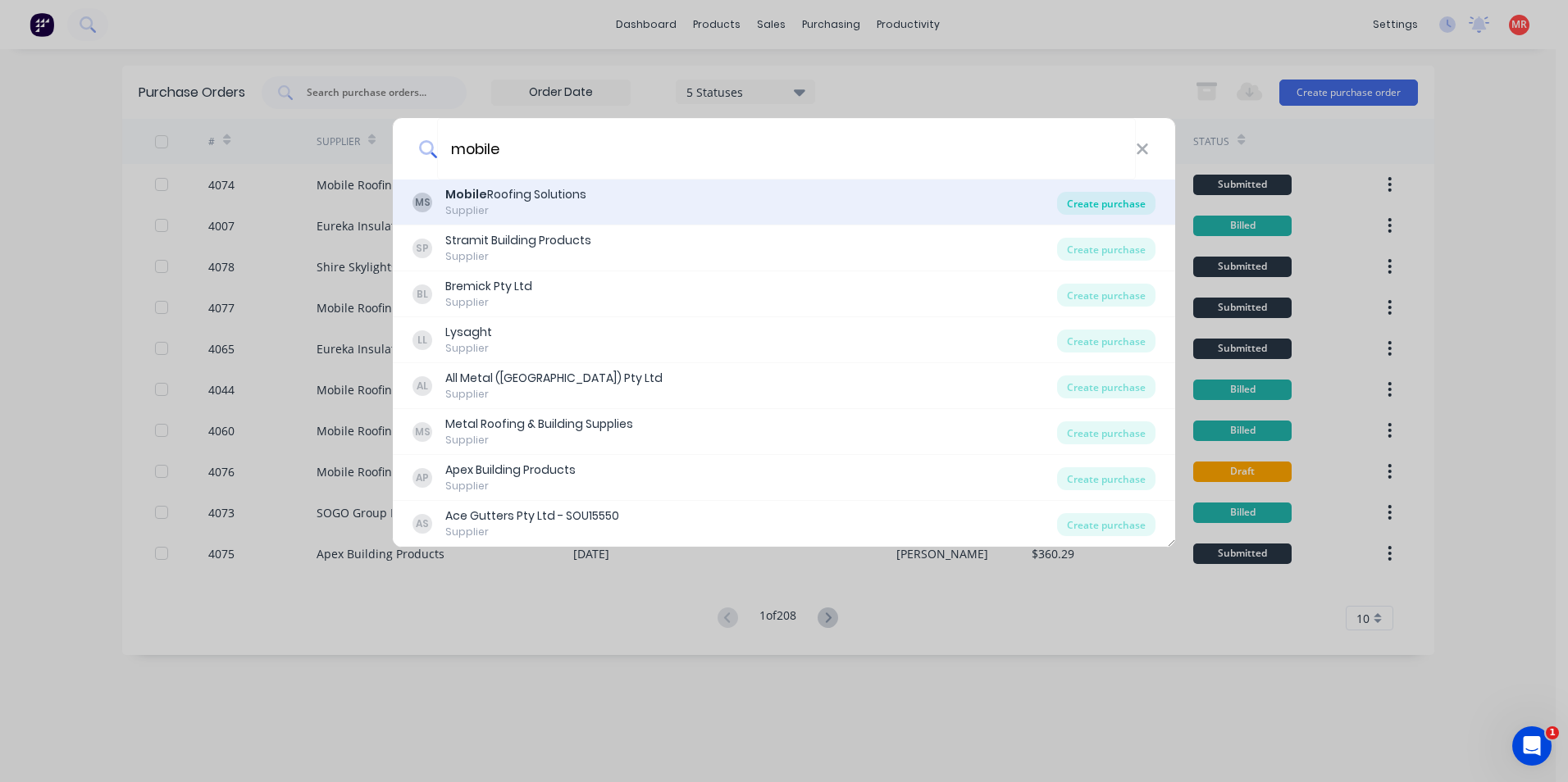
type input "mobile"
click at [1090, 196] on div "Create purchase" at bounding box center [1107, 204] width 99 height 23
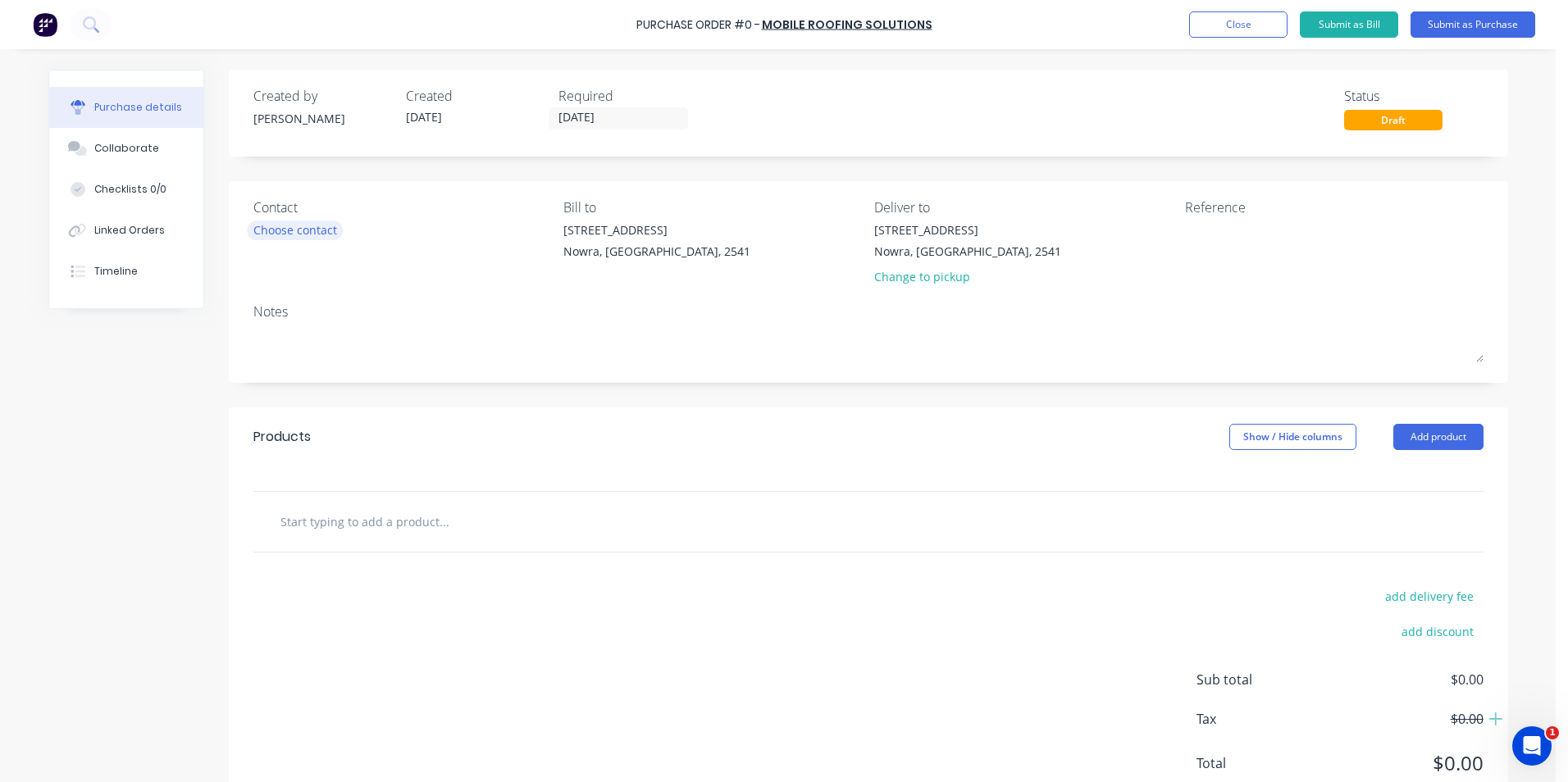
click at [273, 225] on div "Choose contact" at bounding box center [296, 230] width 84 height 17
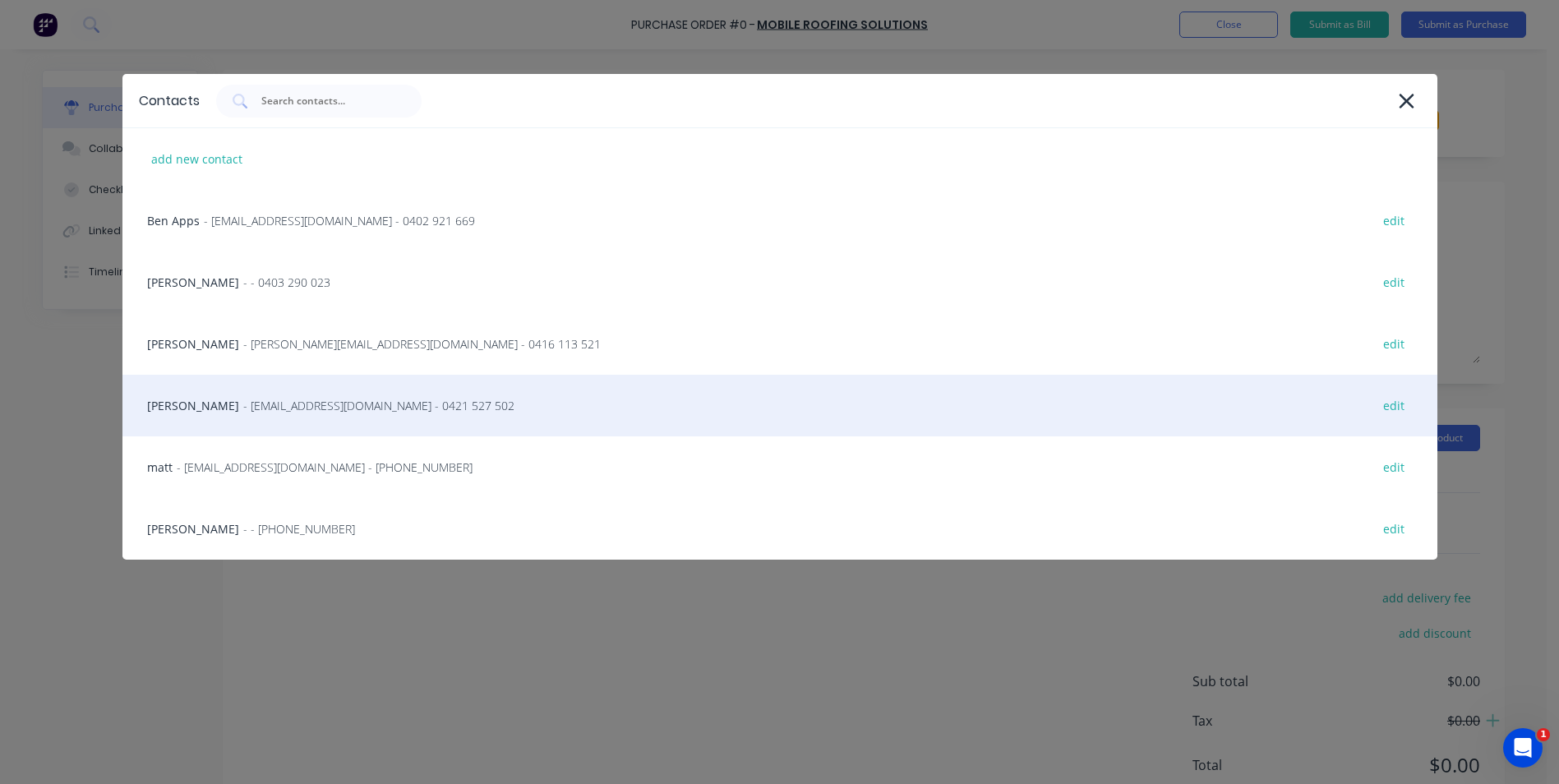
click at [298, 406] on span "- Info@mobileroofingsolutions.com.au - 0421 527 502" at bounding box center [379, 406] width 271 height 17
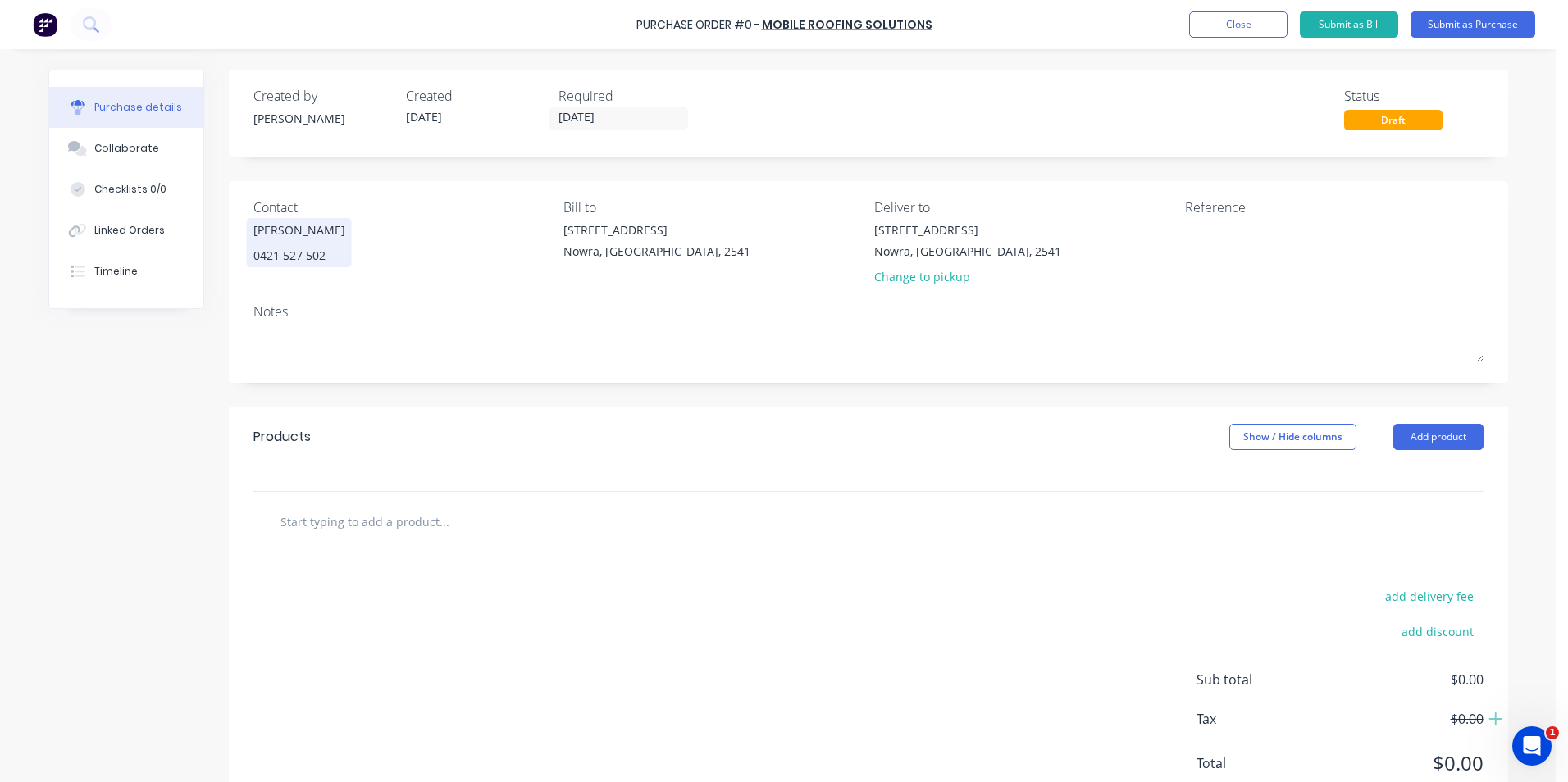
click at [282, 251] on div "0421 527 502" at bounding box center [300, 255] width 92 height 17
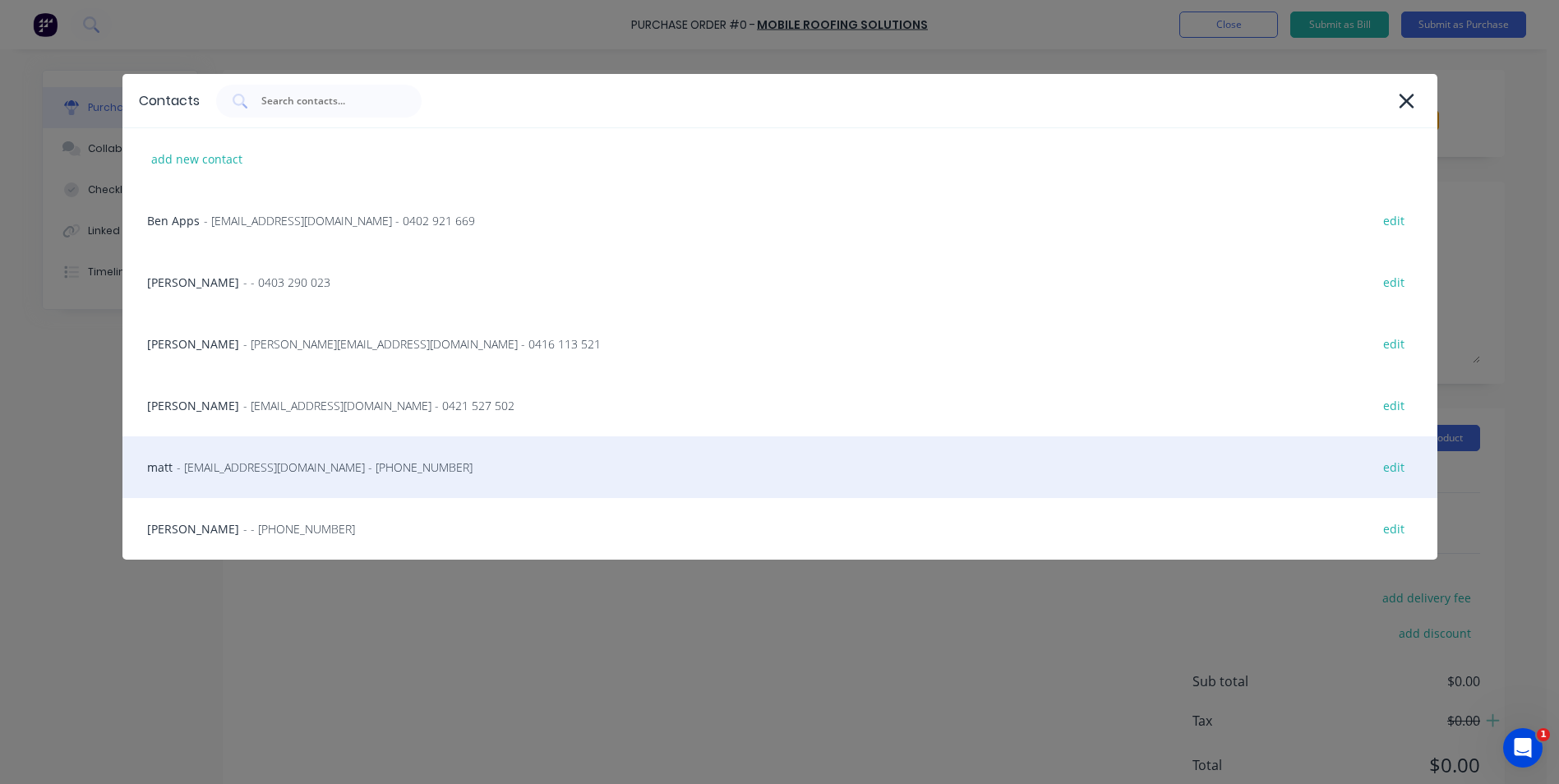
click at [232, 462] on span "- info@scrs.net.au - (02) 4411 1090" at bounding box center [325, 467] width 296 height 17
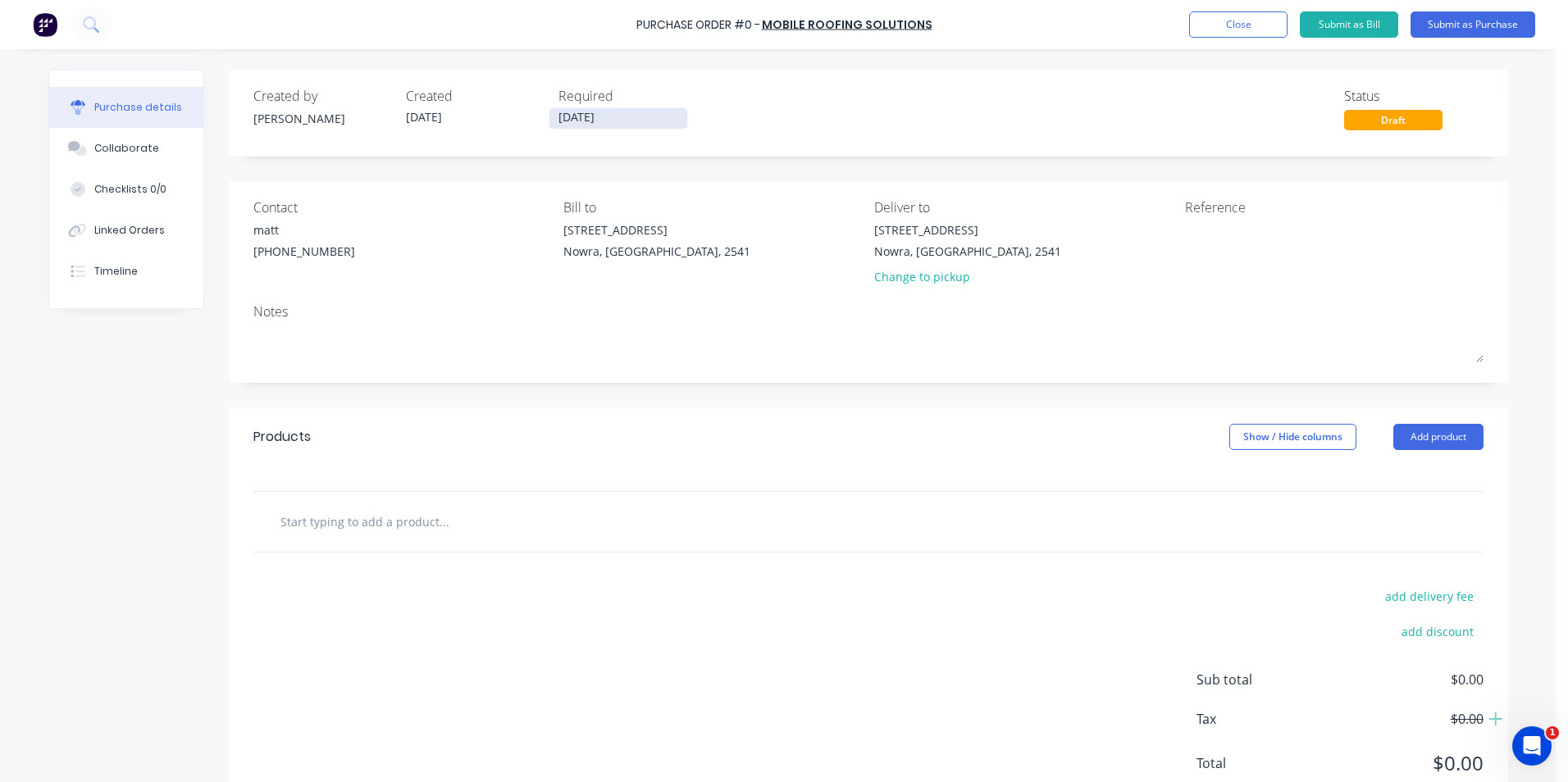
click at [626, 114] on input "[DATE]" at bounding box center [618, 118] width 138 height 21
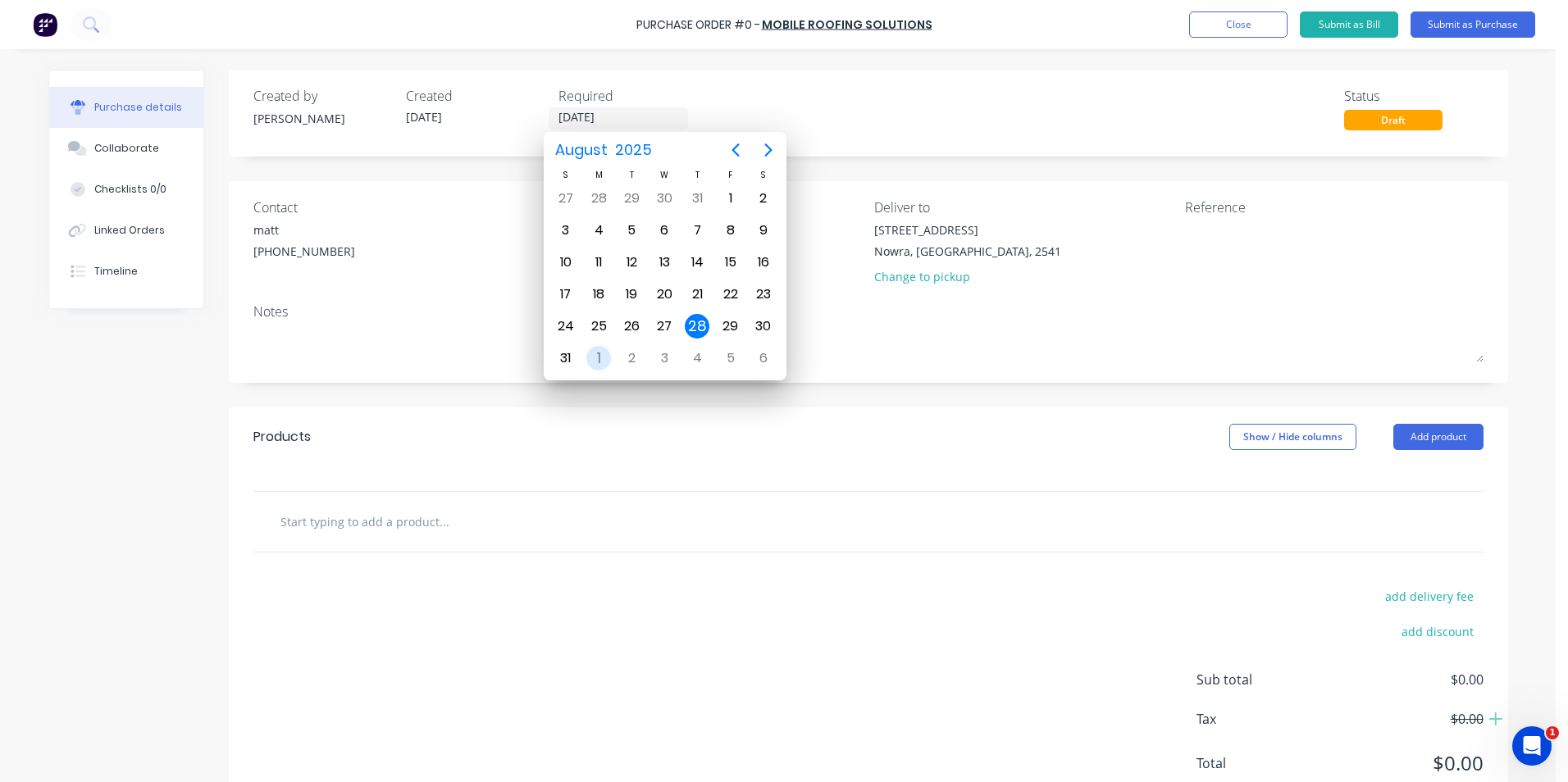
click at [605, 355] on div "1" at bounding box center [598, 359] width 25 height 25
type input "01/09/25"
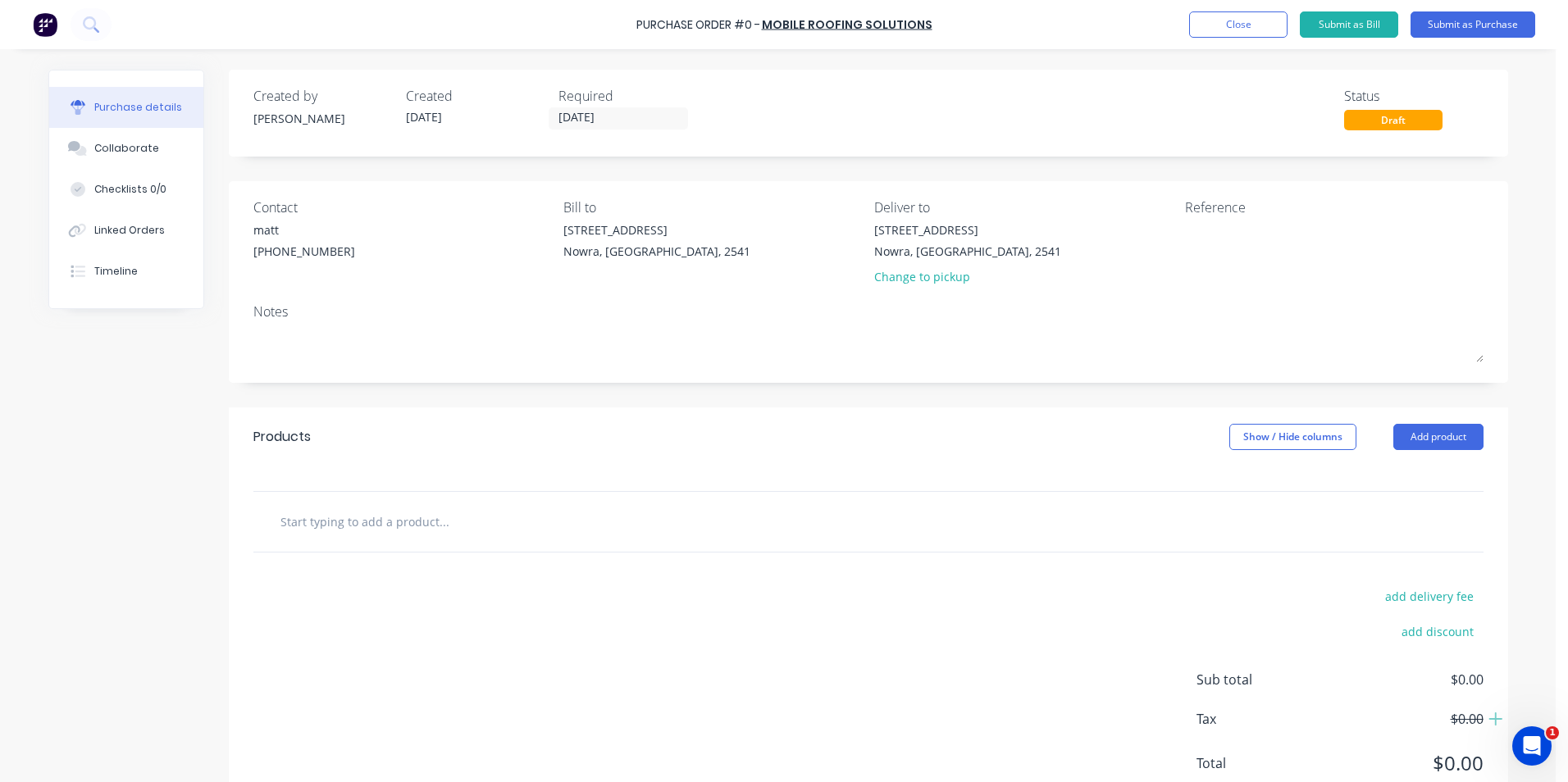
click at [502, 516] on input "text" at bounding box center [444, 521] width 328 height 33
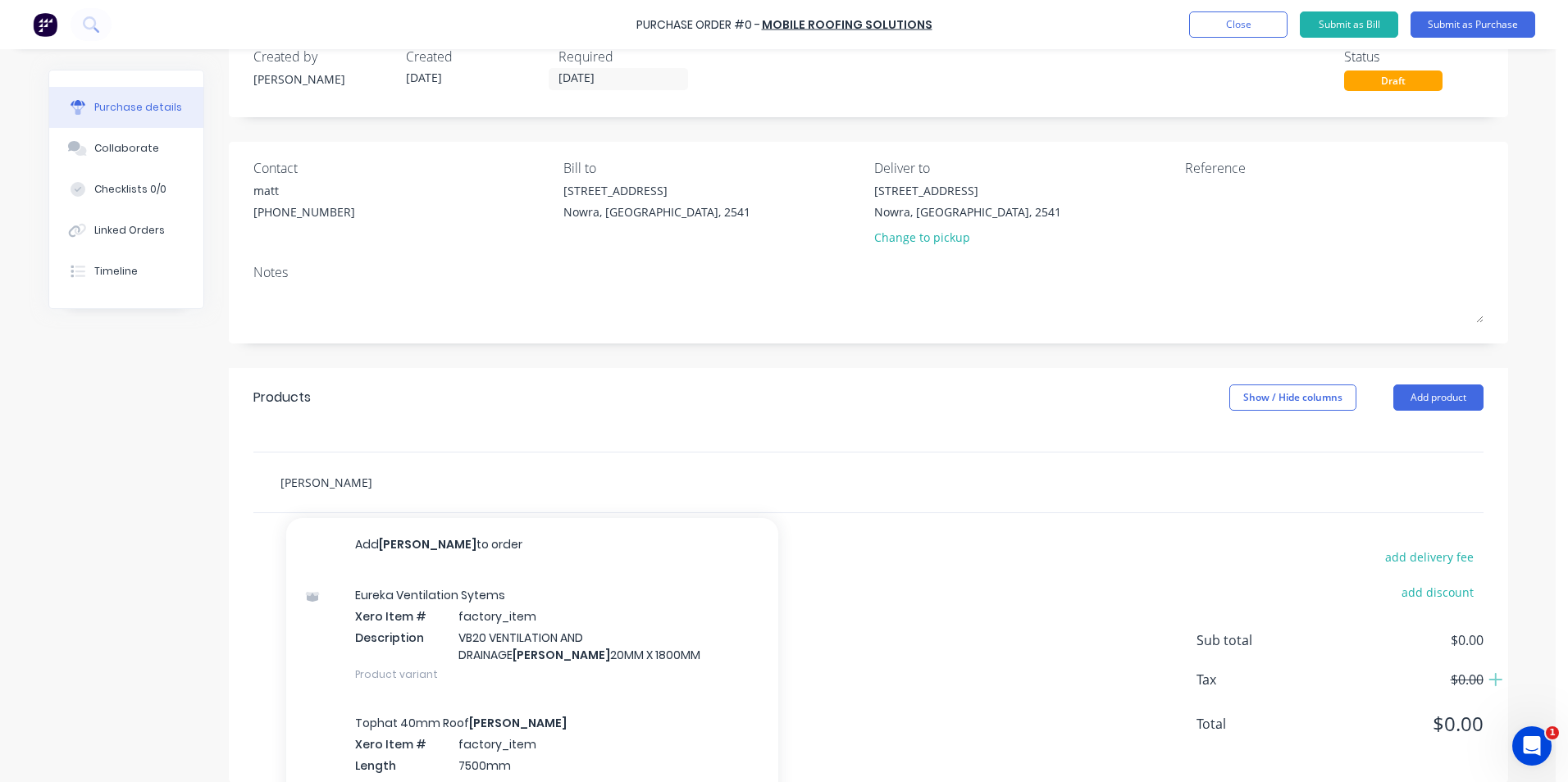
scroll to position [79, 0]
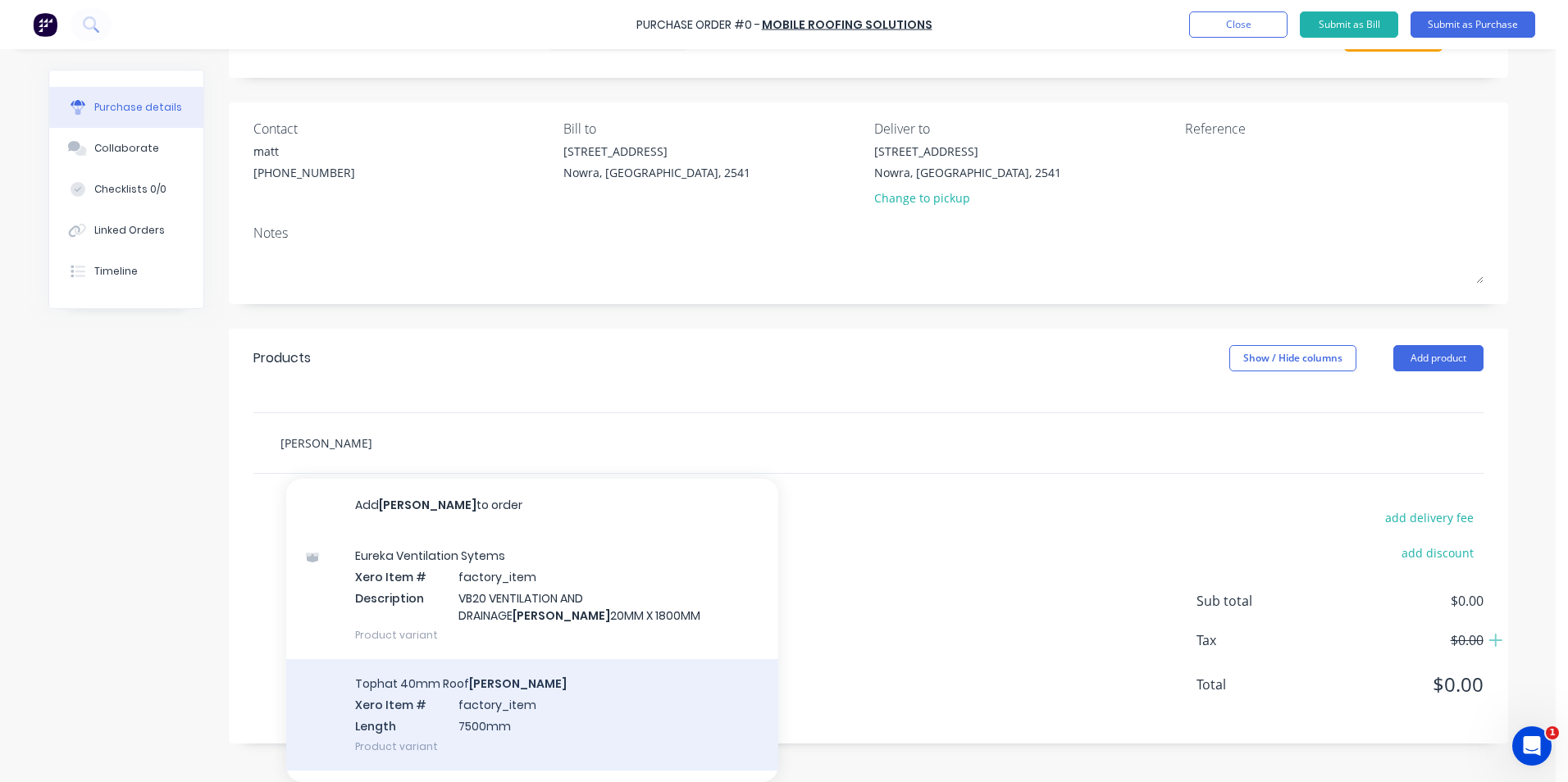
type input "batten"
click at [442, 695] on div "Tophat 40mm Roof Batten Xero Item # factory_item Length 7500mm Product variant" at bounding box center [532, 714] width 492 height 111
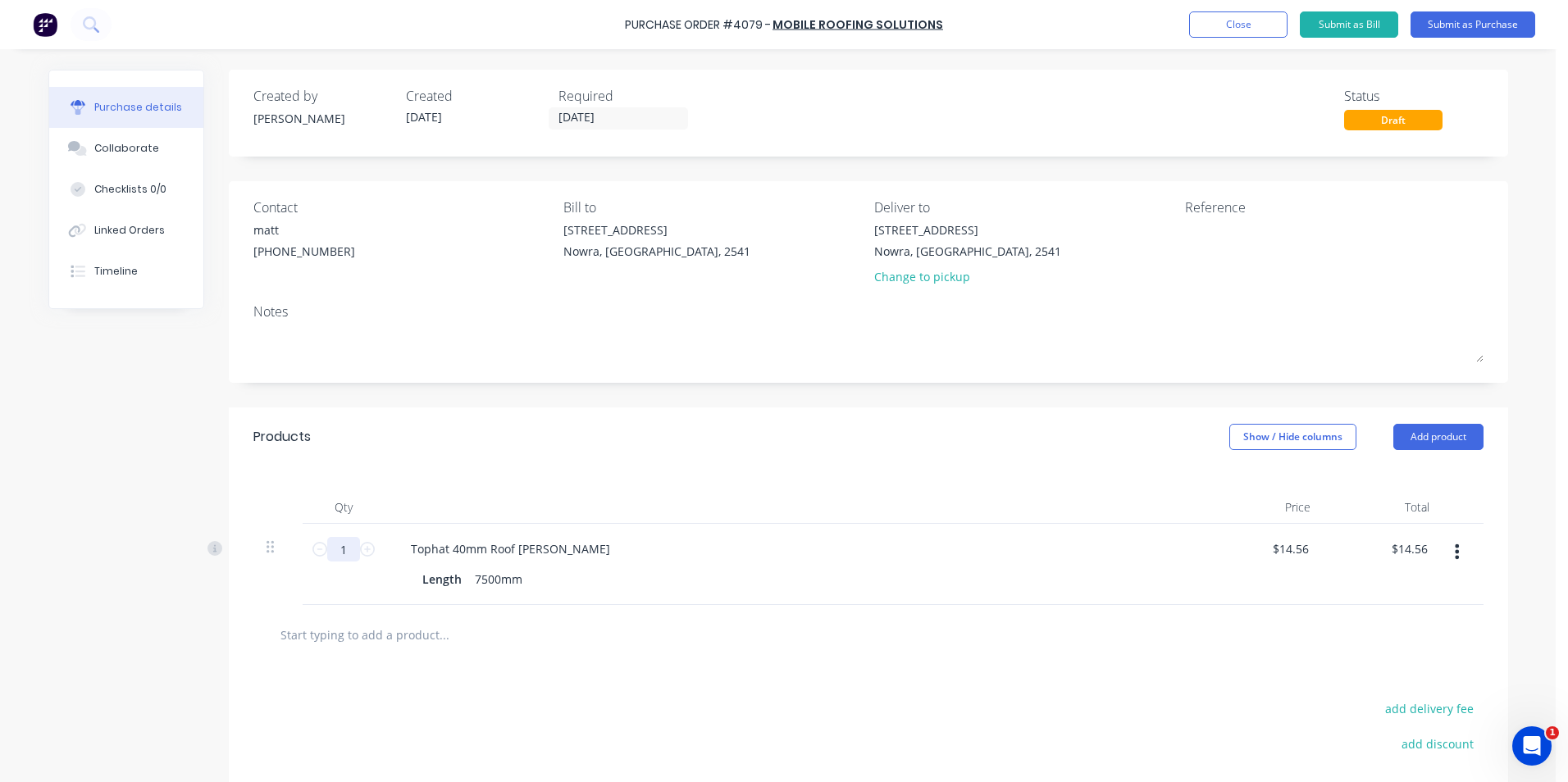
click at [347, 546] on input "1" at bounding box center [344, 549] width 33 height 25
type input "10"
type input "$145.60"
type input "100"
type input "$1,456.00"
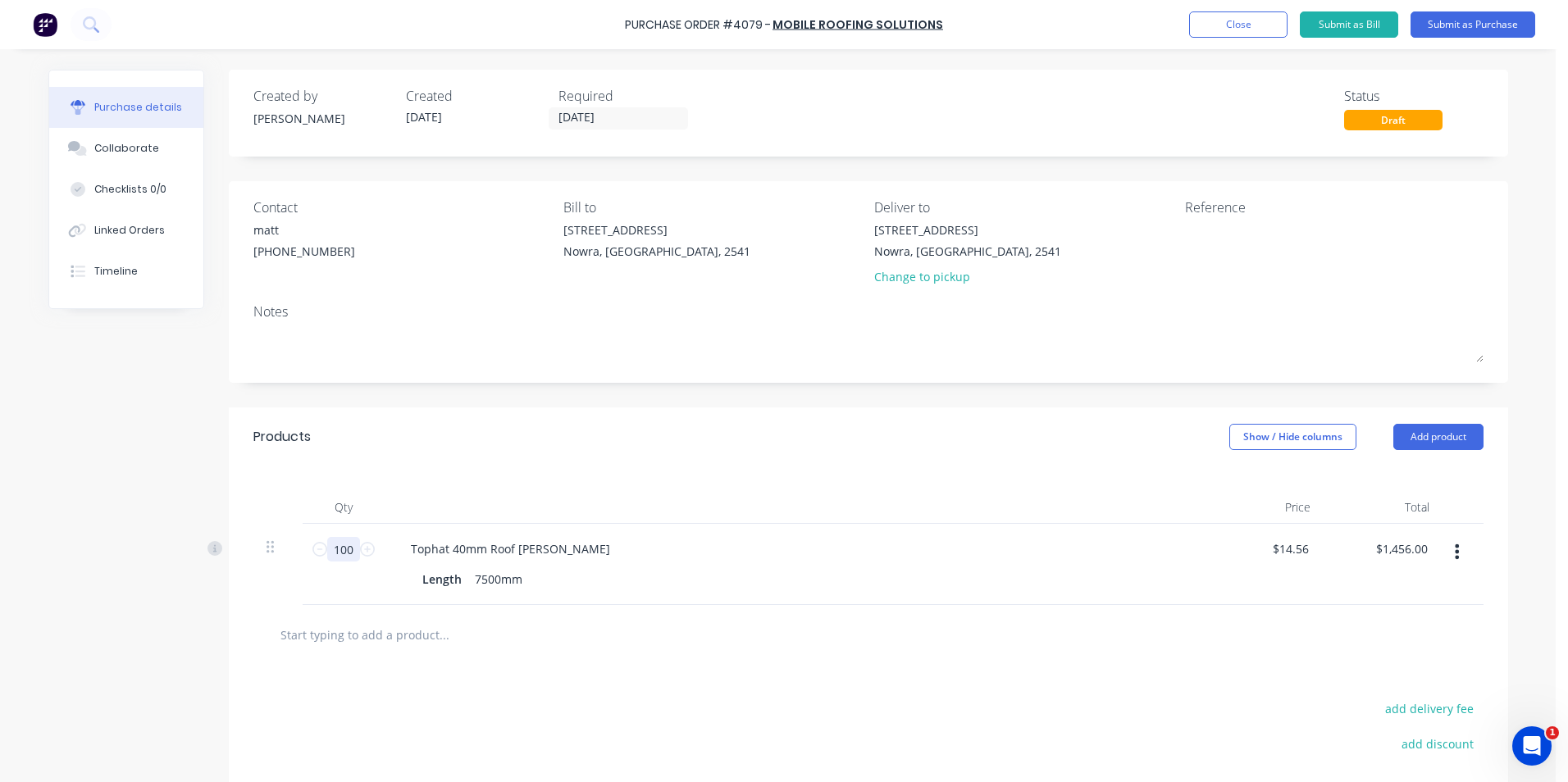
type input "100"
click at [493, 648] on input "text" at bounding box center [444, 634] width 328 height 33
click at [448, 642] on input "text" at bounding box center [444, 634] width 328 height 33
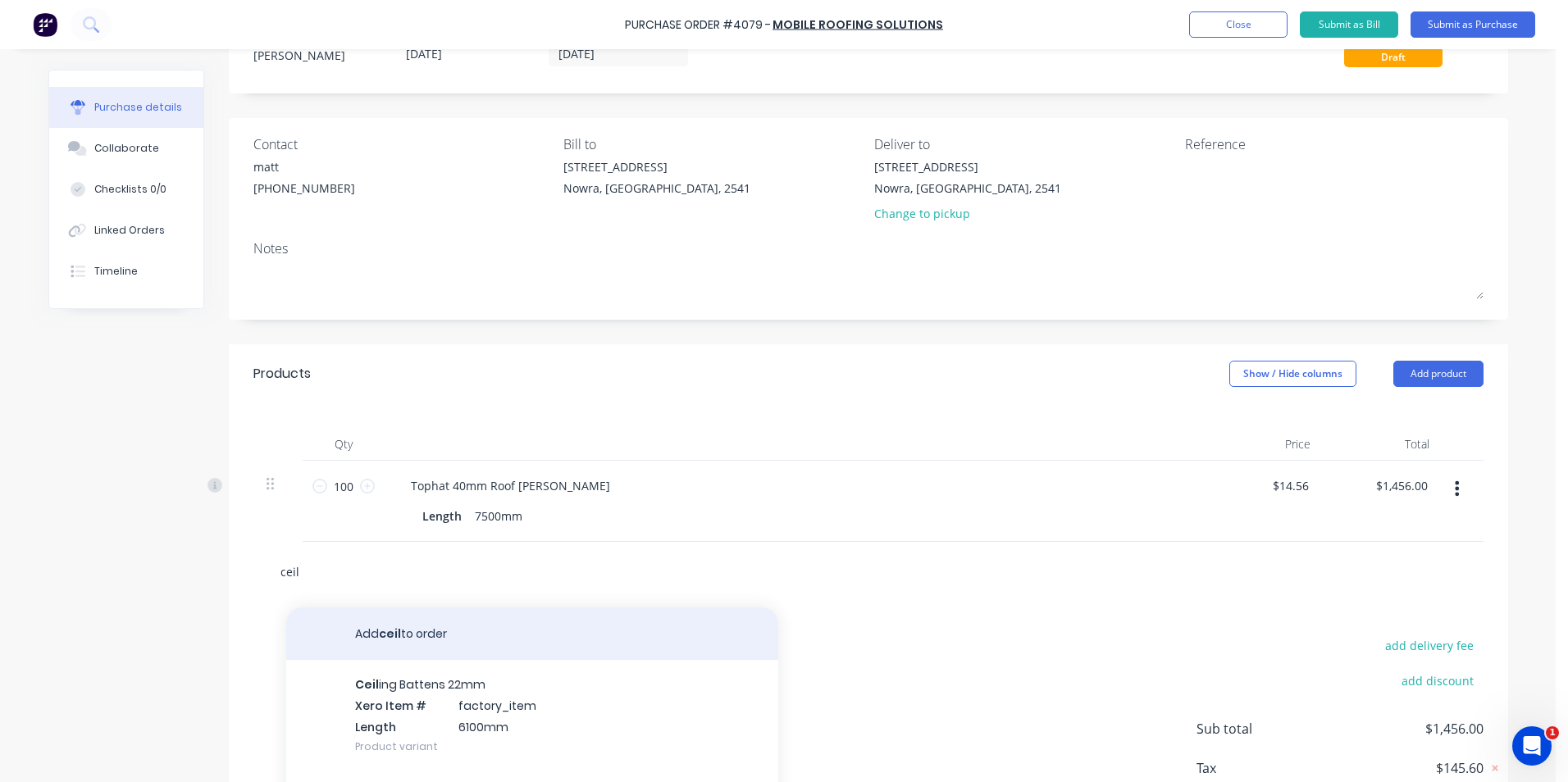
scroll to position [192, 0]
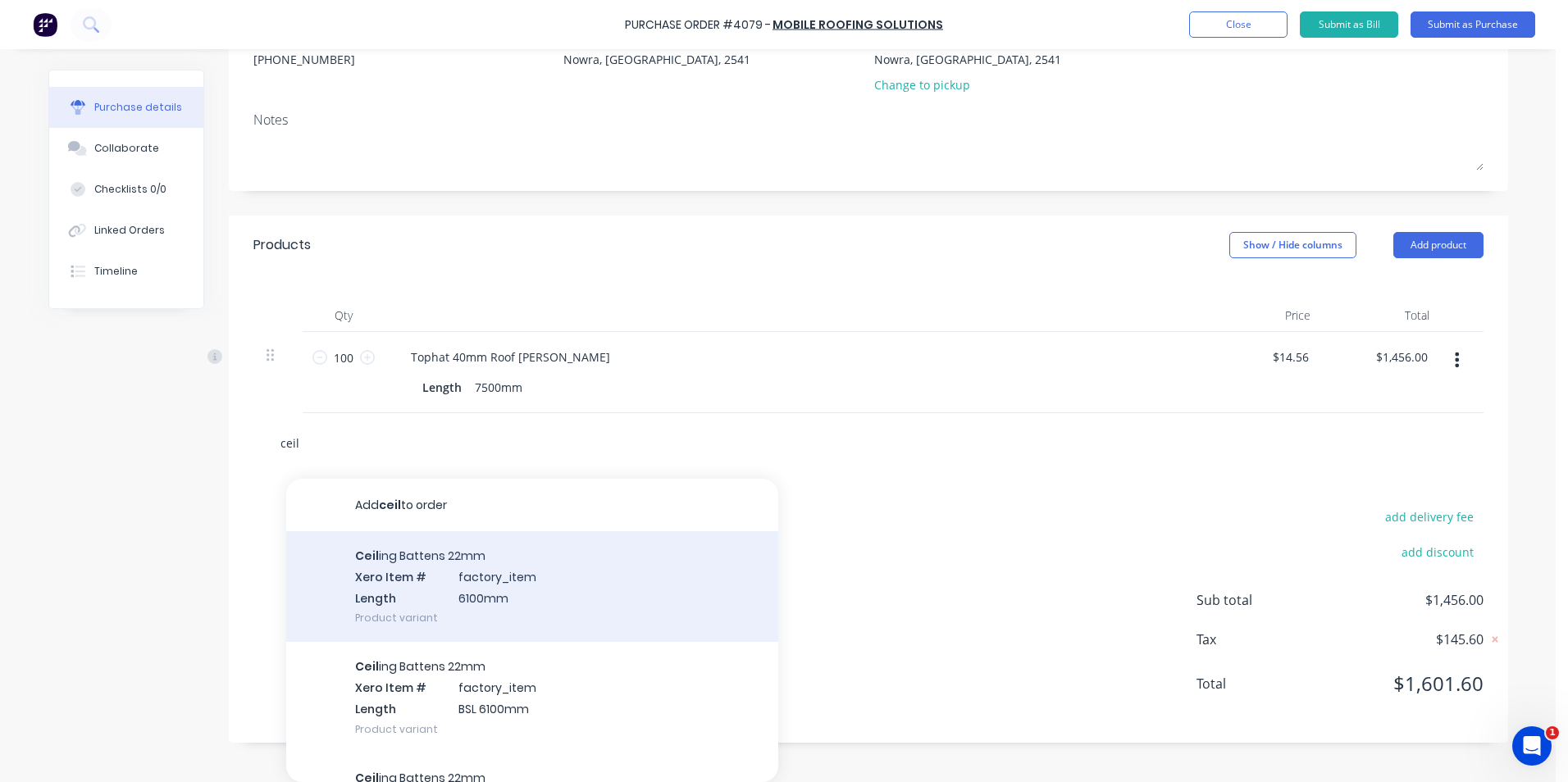
type input "ceil"
click at [453, 601] on div "Ceil ing Battens 22mm Xero Item # factory_item Length 6100mm Product variant" at bounding box center [532, 586] width 492 height 111
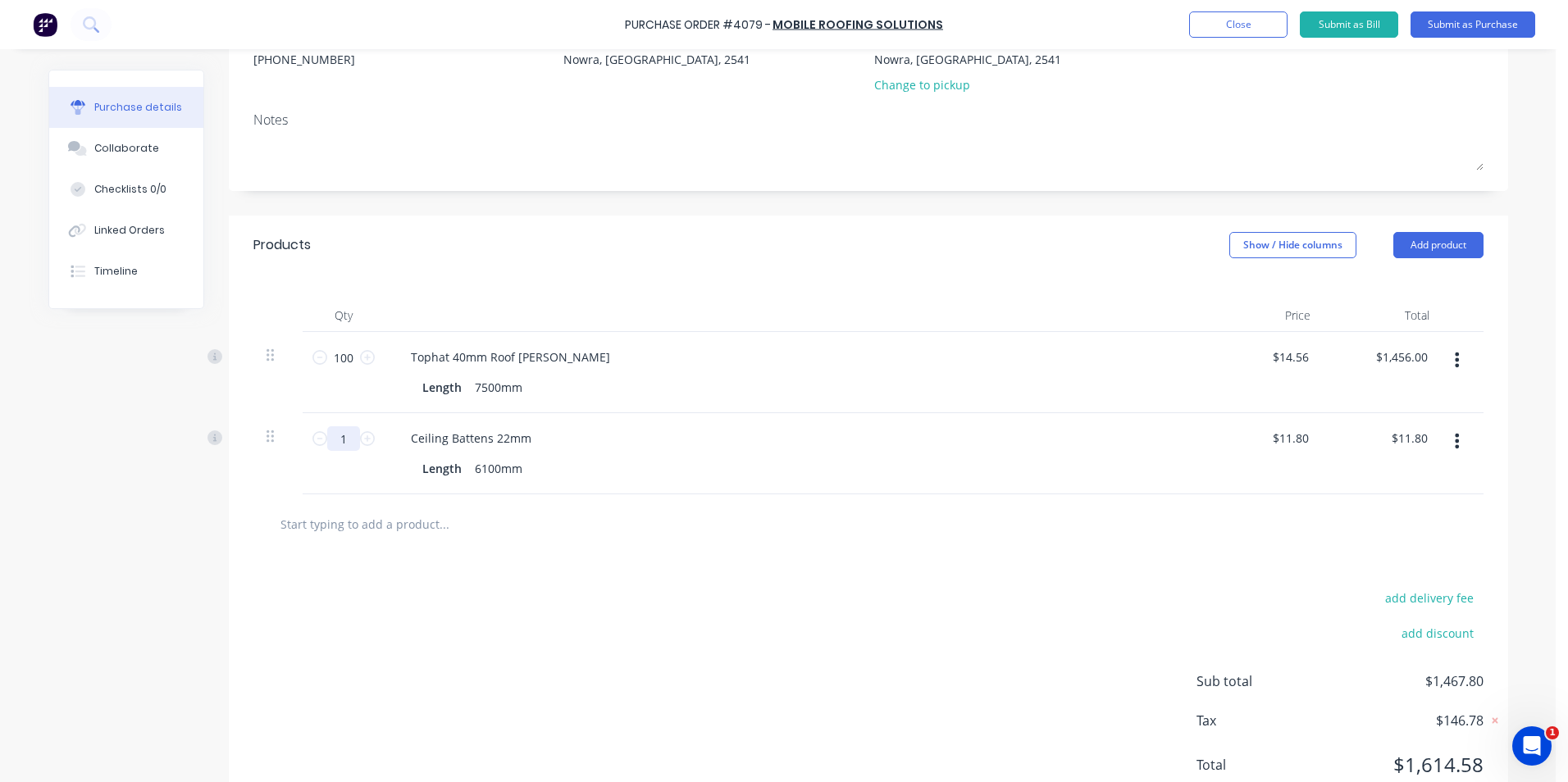
click at [348, 435] on input "1" at bounding box center [344, 439] width 33 height 25
type input "6"
type input "$70.80"
type input "60"
type input "$708.00"
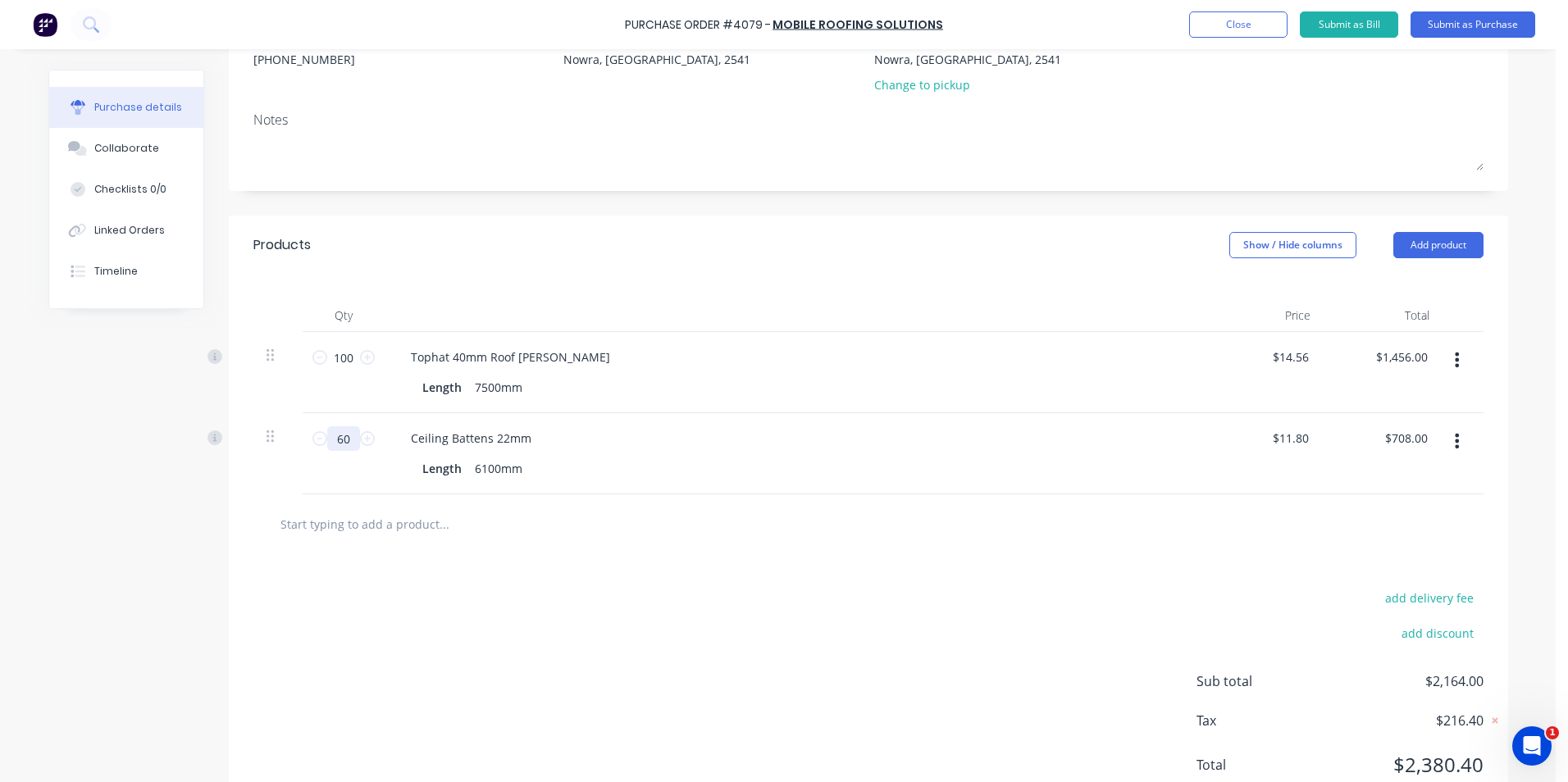
type input "60"
click at [520, 591] on div "add delivery fee add discount Sub total $2,164.00 Tax $216.40 Total $2,380.40" at bounding box center [869, 688] width 1280 height 270
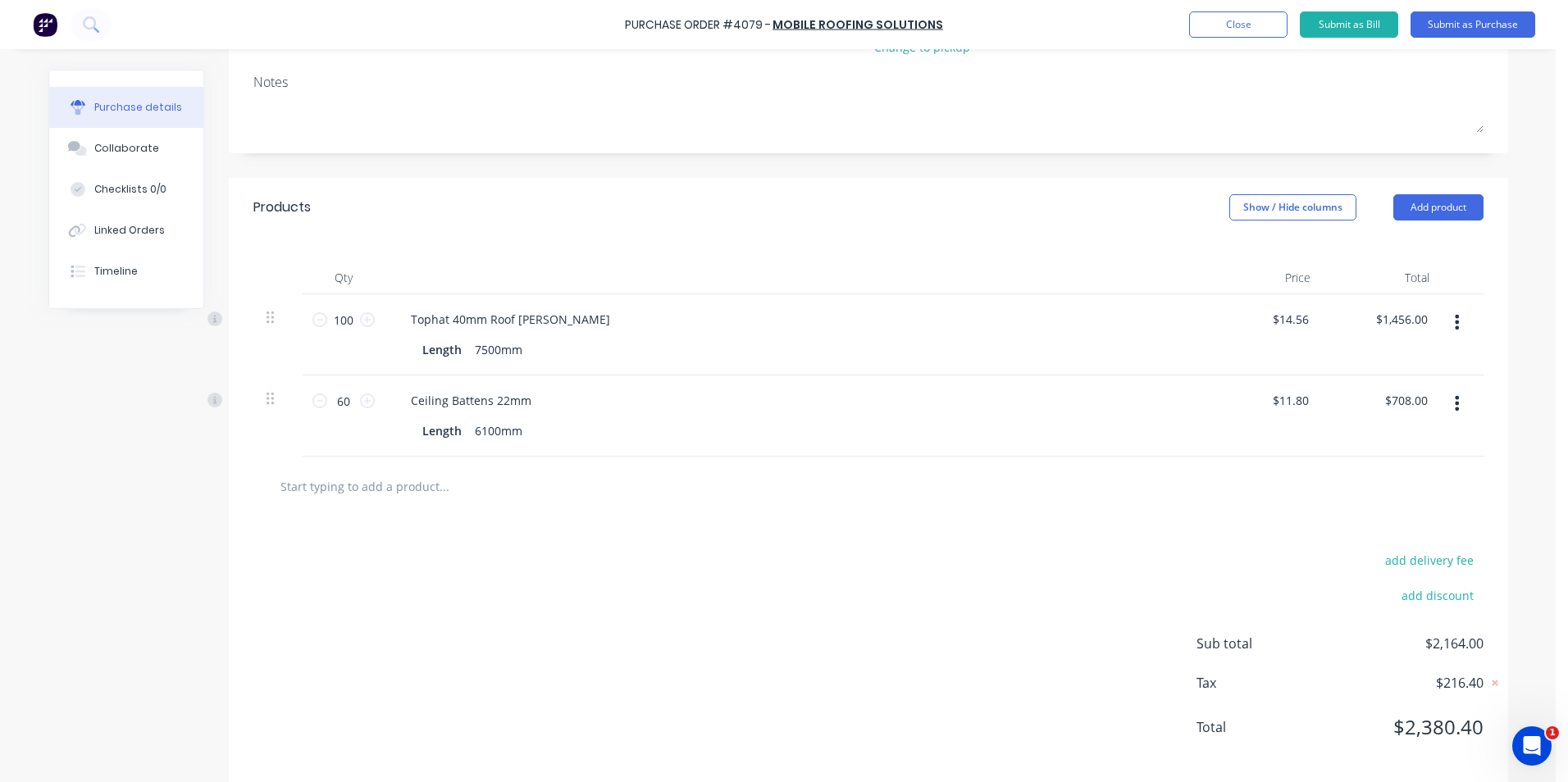
scroll to position [250, 0]
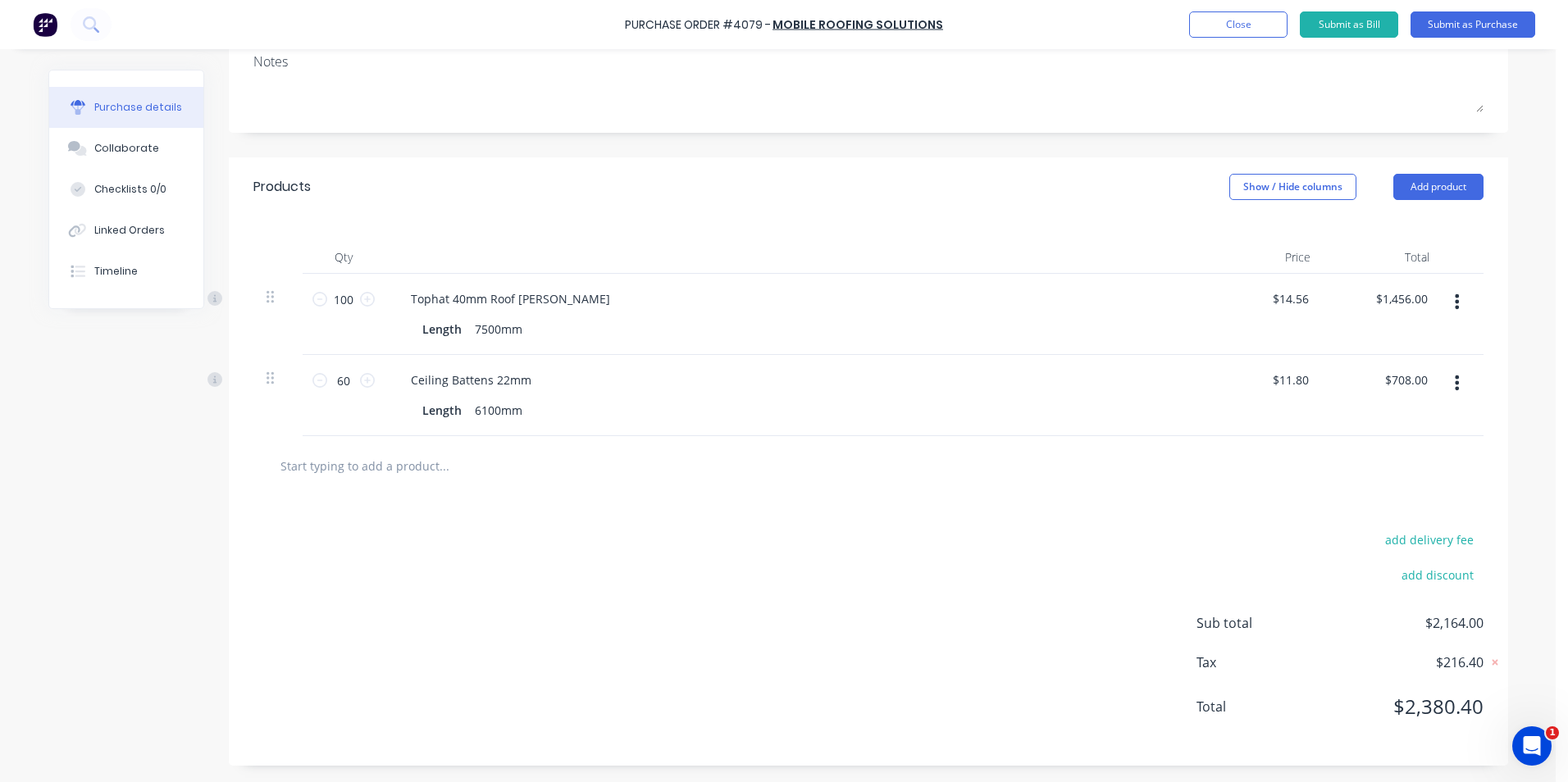
click at [409, 475] on input "text" at bounding box center [444, 466] width 328 height 33
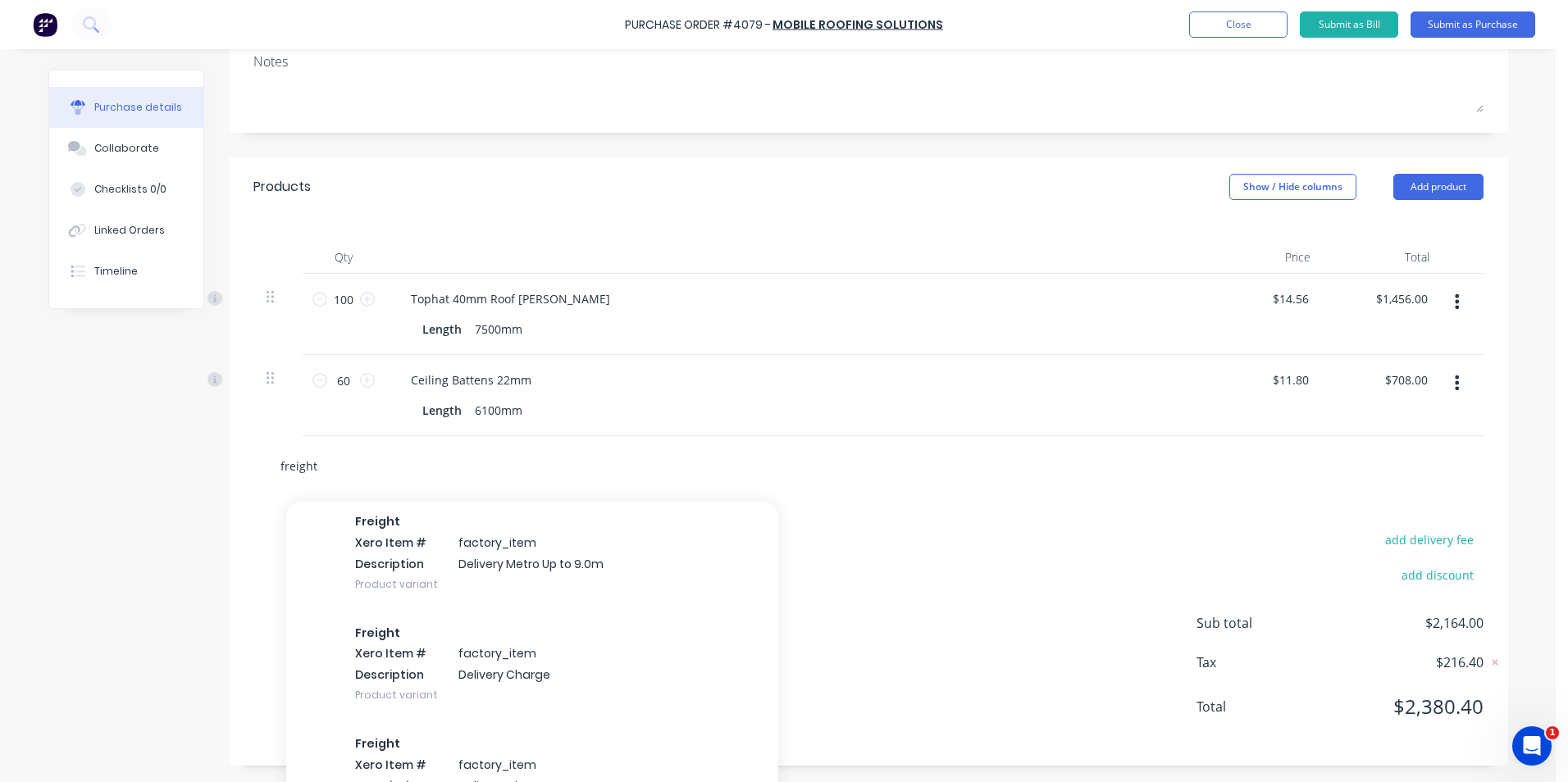
scroll to position [3853, 0]
type input "f"
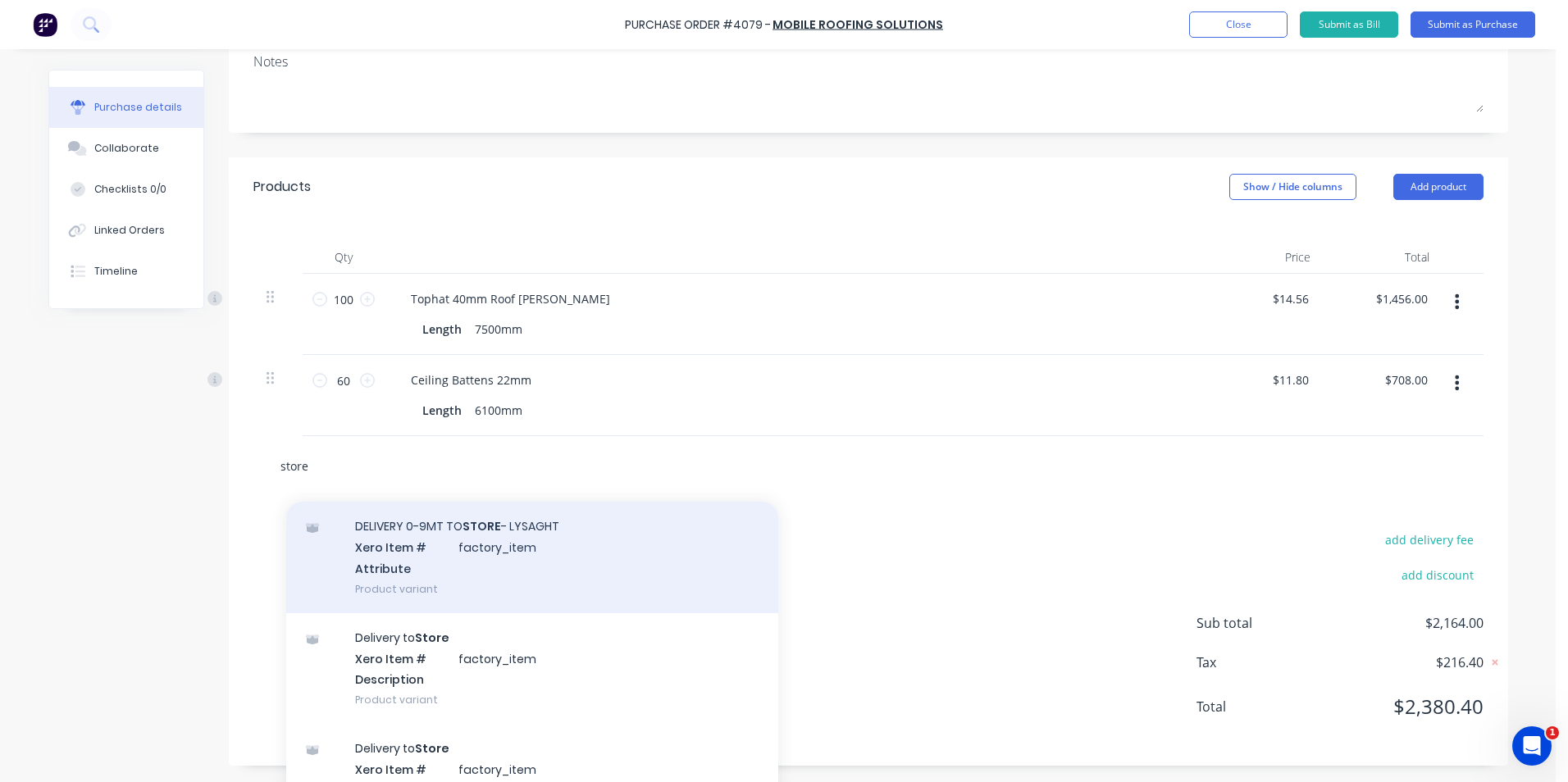
scroll to position [164, 0]
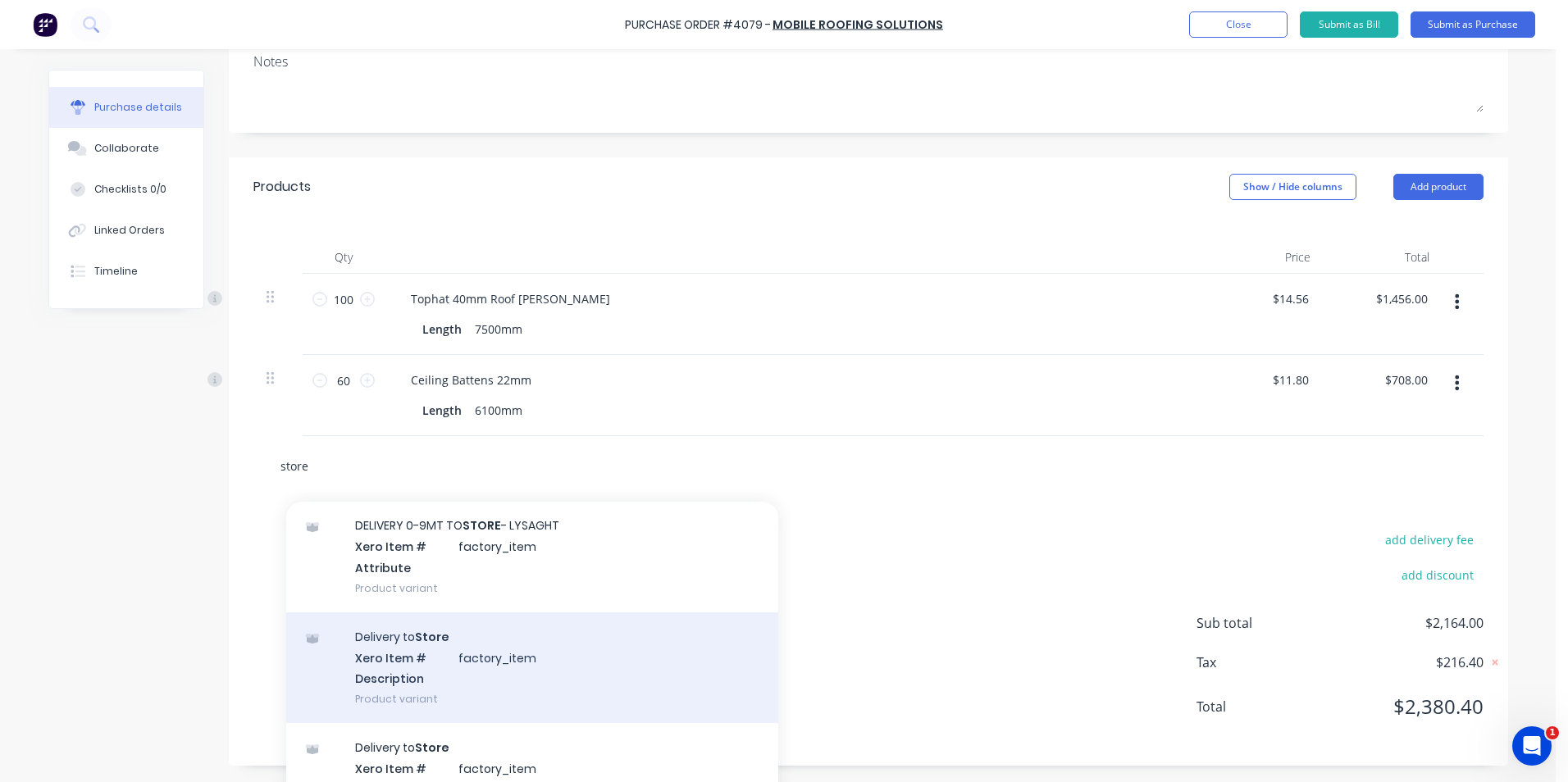
type input "store"
click at [530, 655] on div "Delivery to Store Xero Item # factory_item Description Product variant" at bounding box center [532, 667] width 492 height 111
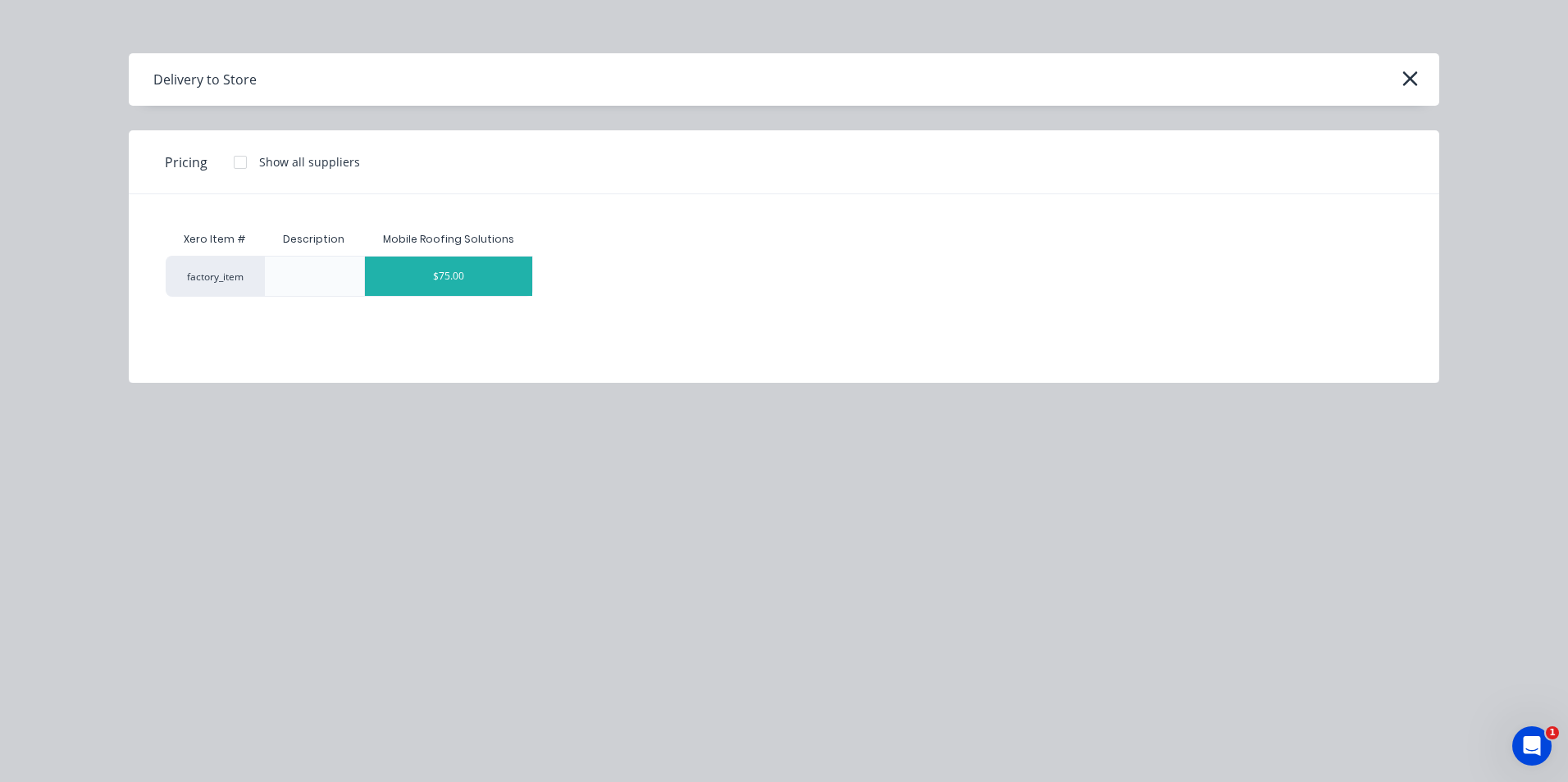
click at [475, 276] on div "$75.00" at bounding box center [449, 277] width 167 height 39
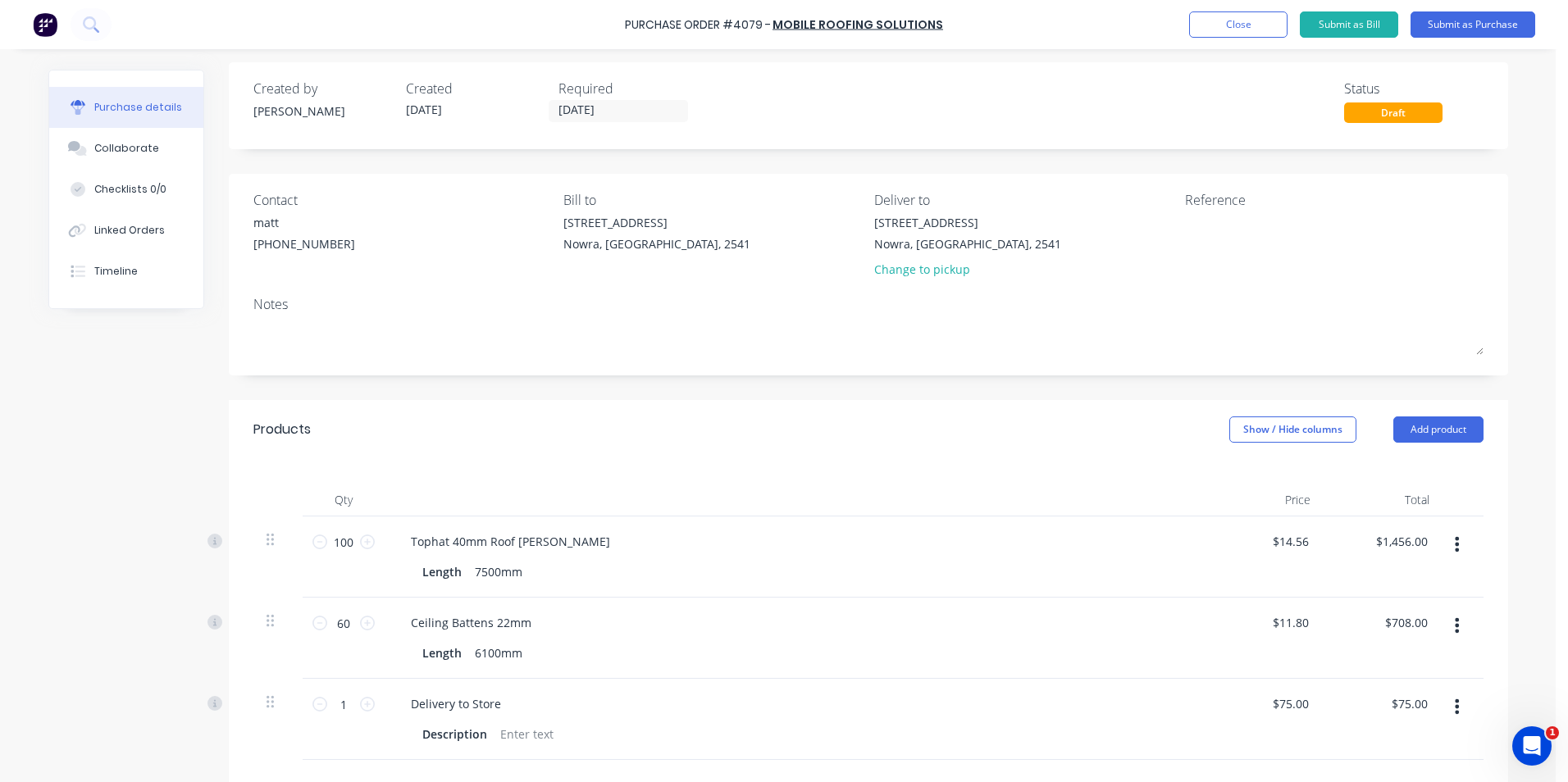
scroll to position [0, 0]
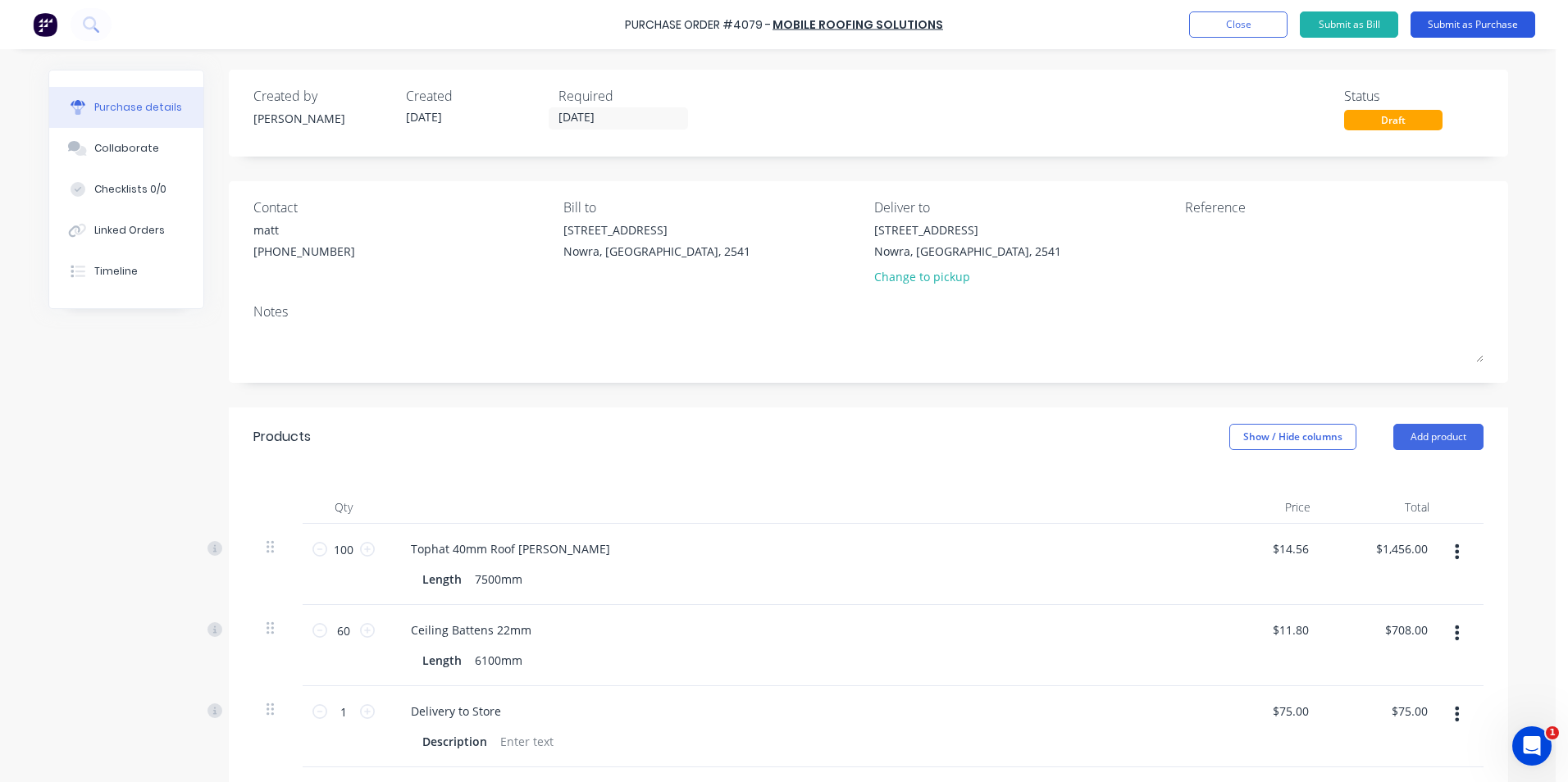
click at [1456, 31] on button "Submit as Purchase" at bounding box center [1473, 25] width 125 height 26
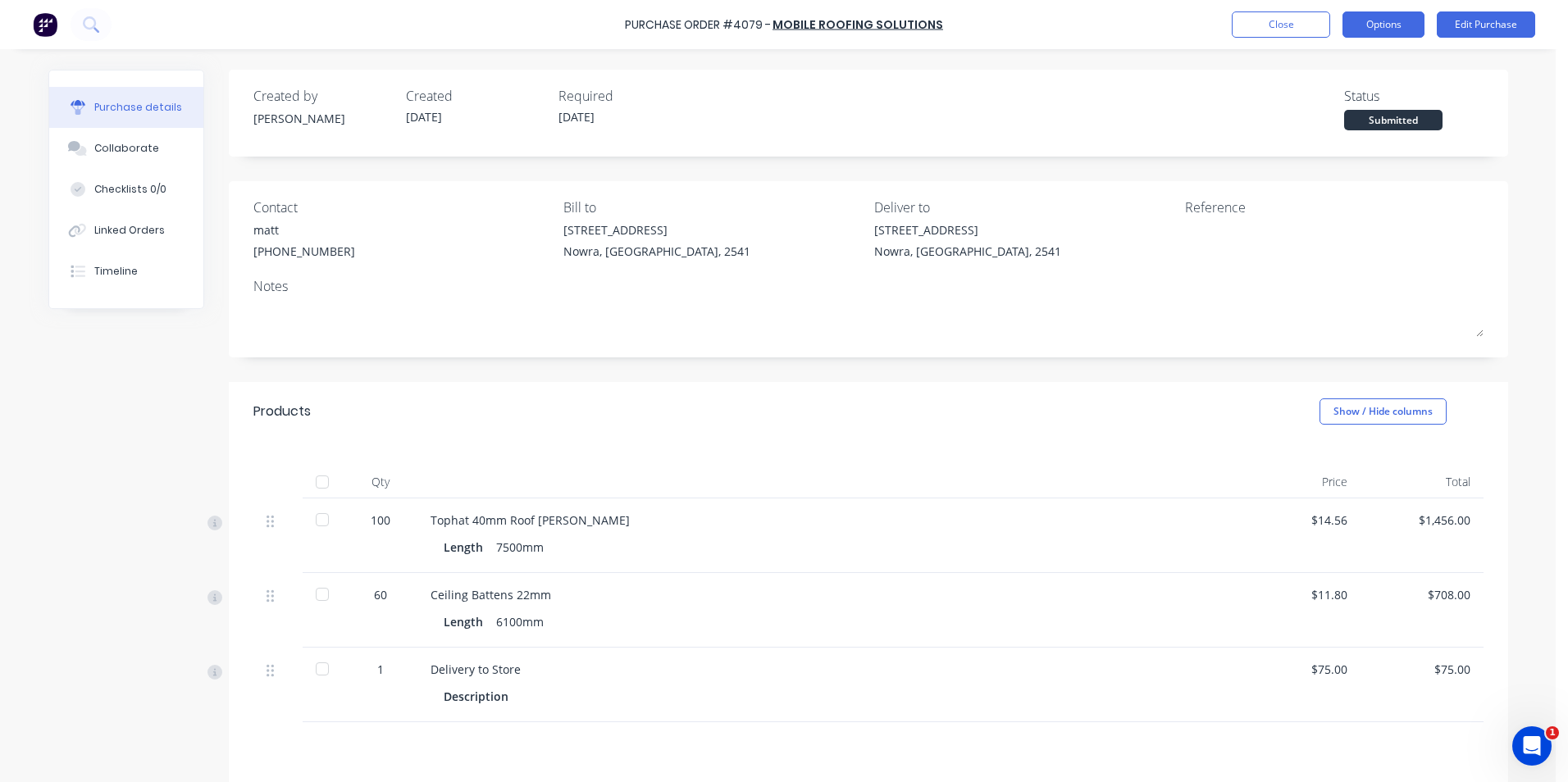
click at [1380, 28] on button "Options" at bounding box center [1384, 25] width 82 height 26
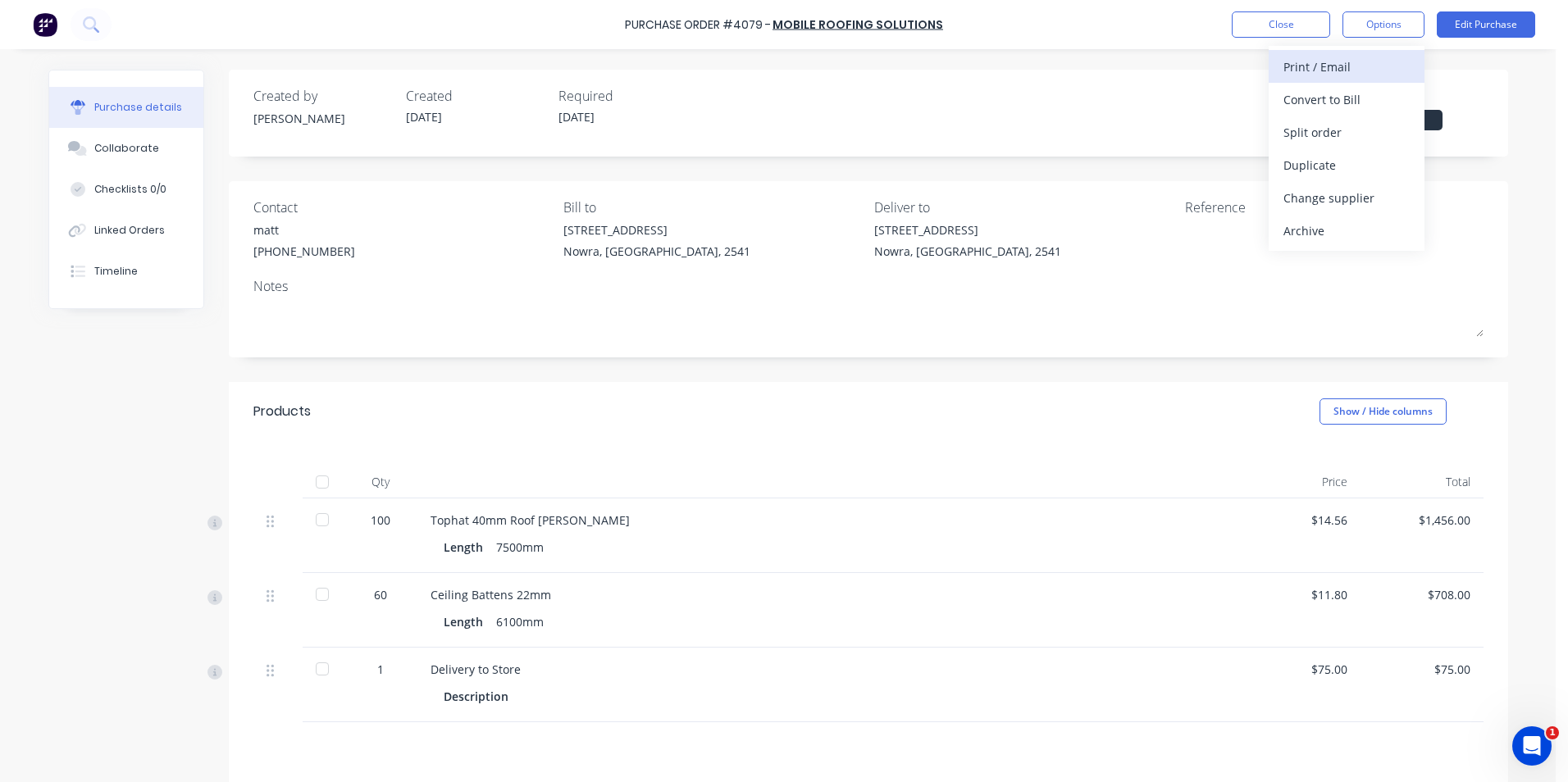
click at [1349, 77] on div "Print / Email" at bounding box center [1347, 66] width 126 height 24
click at [1350, 99] on div "With pricing" at bounding box center [1347, 99] width 126 height 24
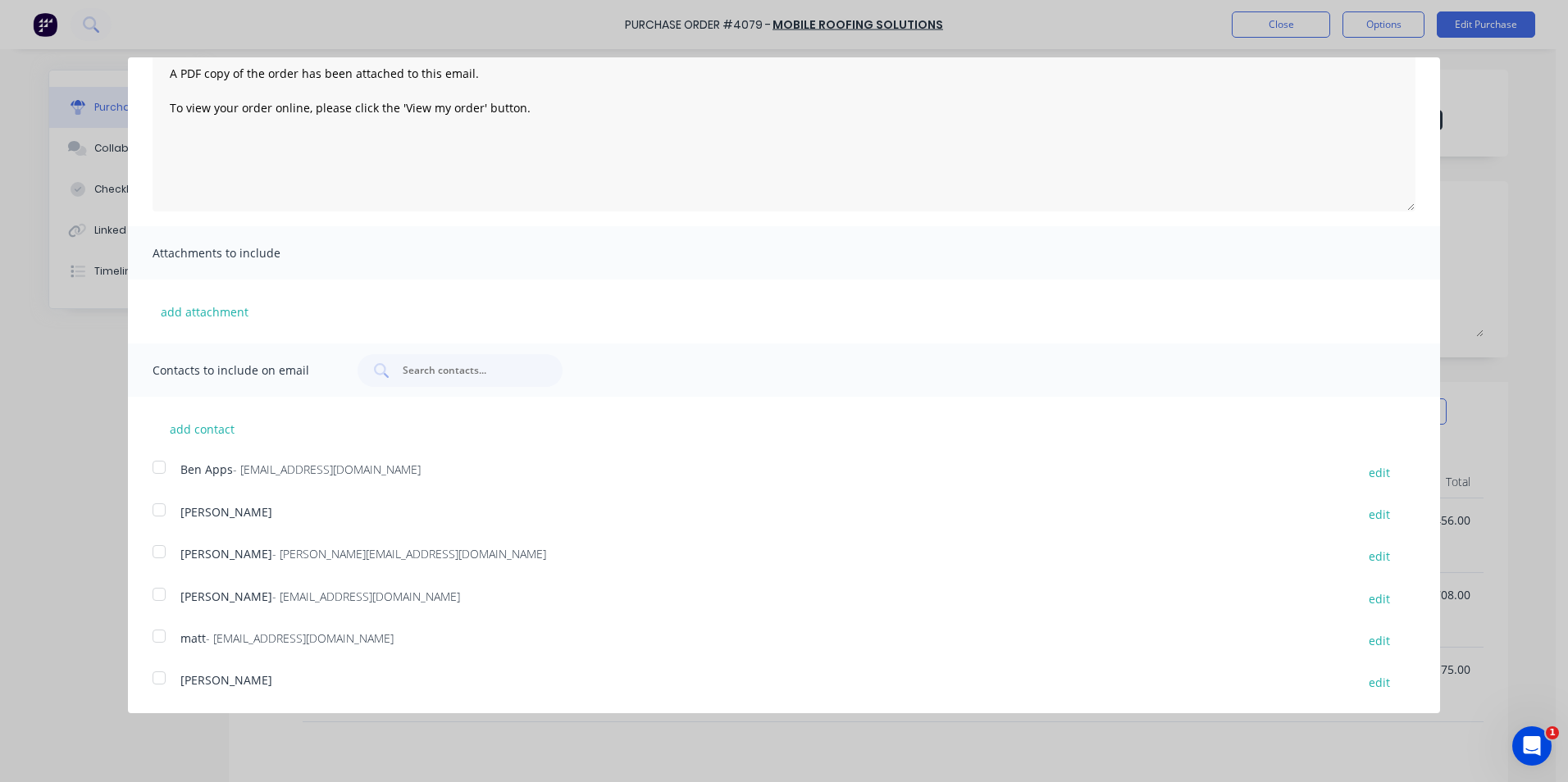
click at [165, 595] on div at bounding box center [159, 594] width 33 height 33
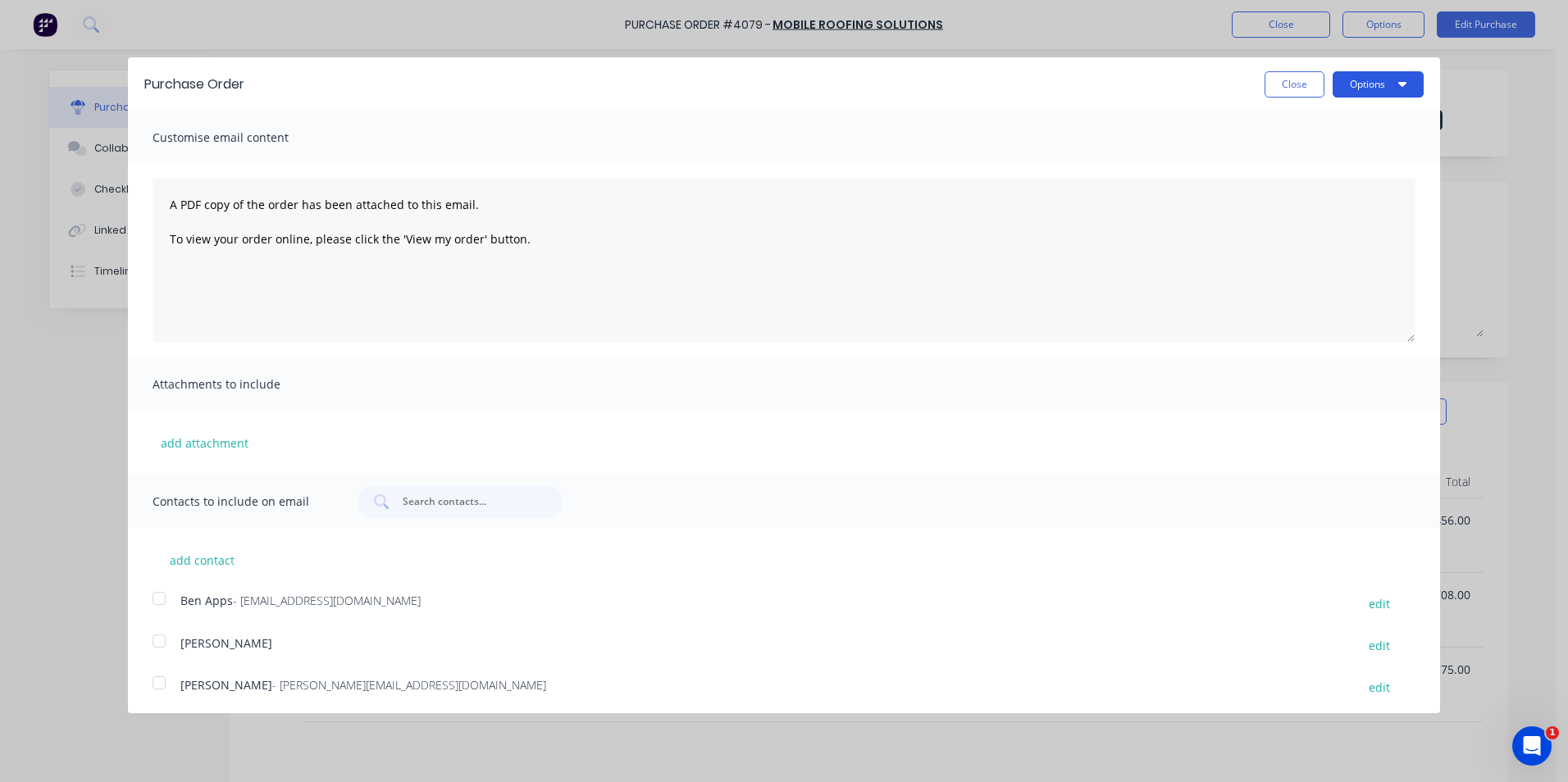
click at [1350, 94] on button "Options" at bounding box center [1378, 85] width 91 height 26
click at [1352, 162] on div "Email" at bounding box center [1346, 158] width 126 height 24
click at [1290, 80] on button "Close" at bounding box center [1295, 85] width 60 height 26
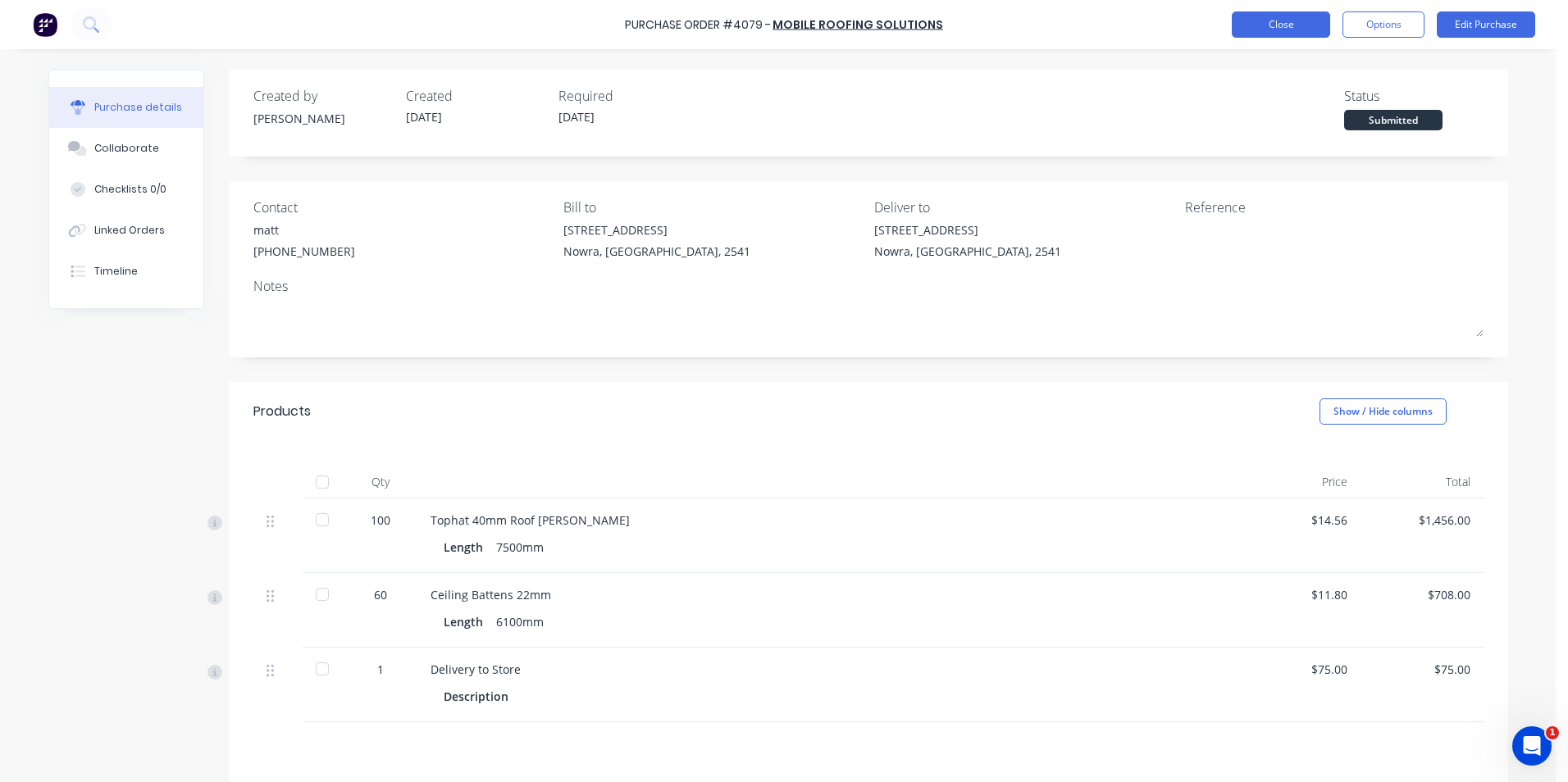
click at [1257, 28] on button "Close" at bounding box center [1281, 25] width 99 height 26
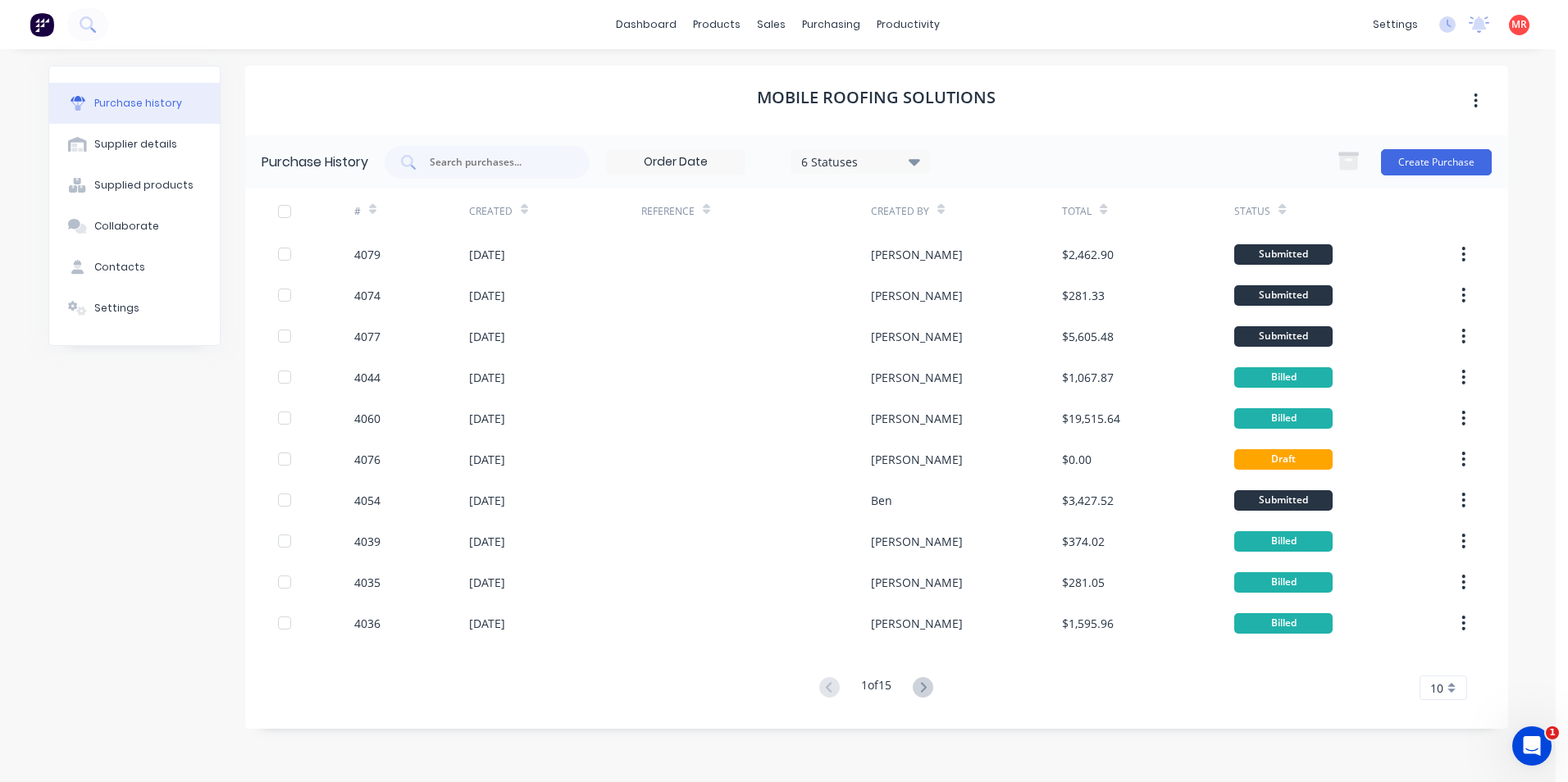
click at [48, 18] on img at bounding box center [42, 25] width 25 height 25
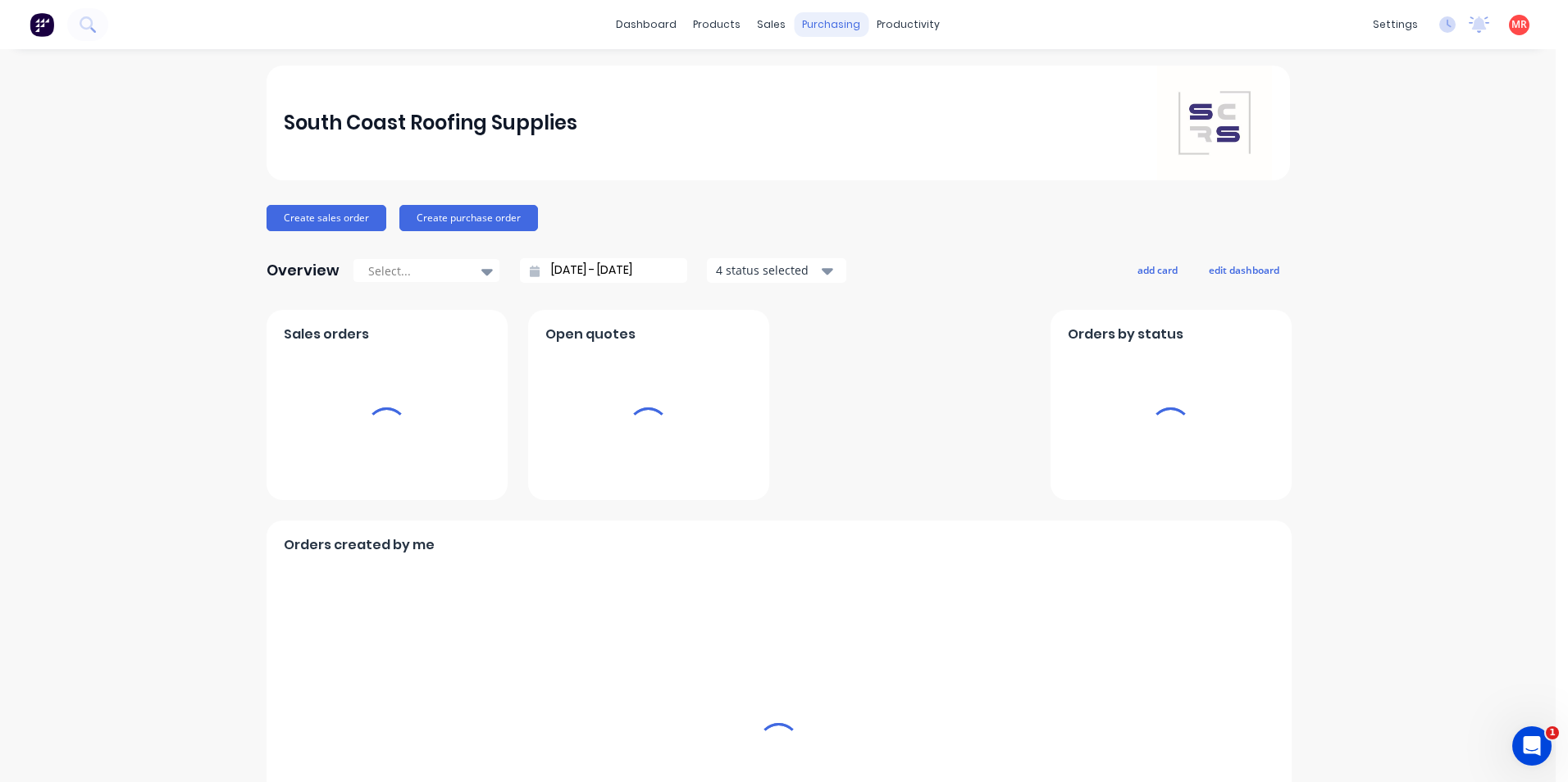
click at [833, 20] on div "purchasing" at bounding box center [831, 25] width 75 height 25
click at [820, 26] on div "purchasing" at bounding box center [831, 25] width 75 height 25
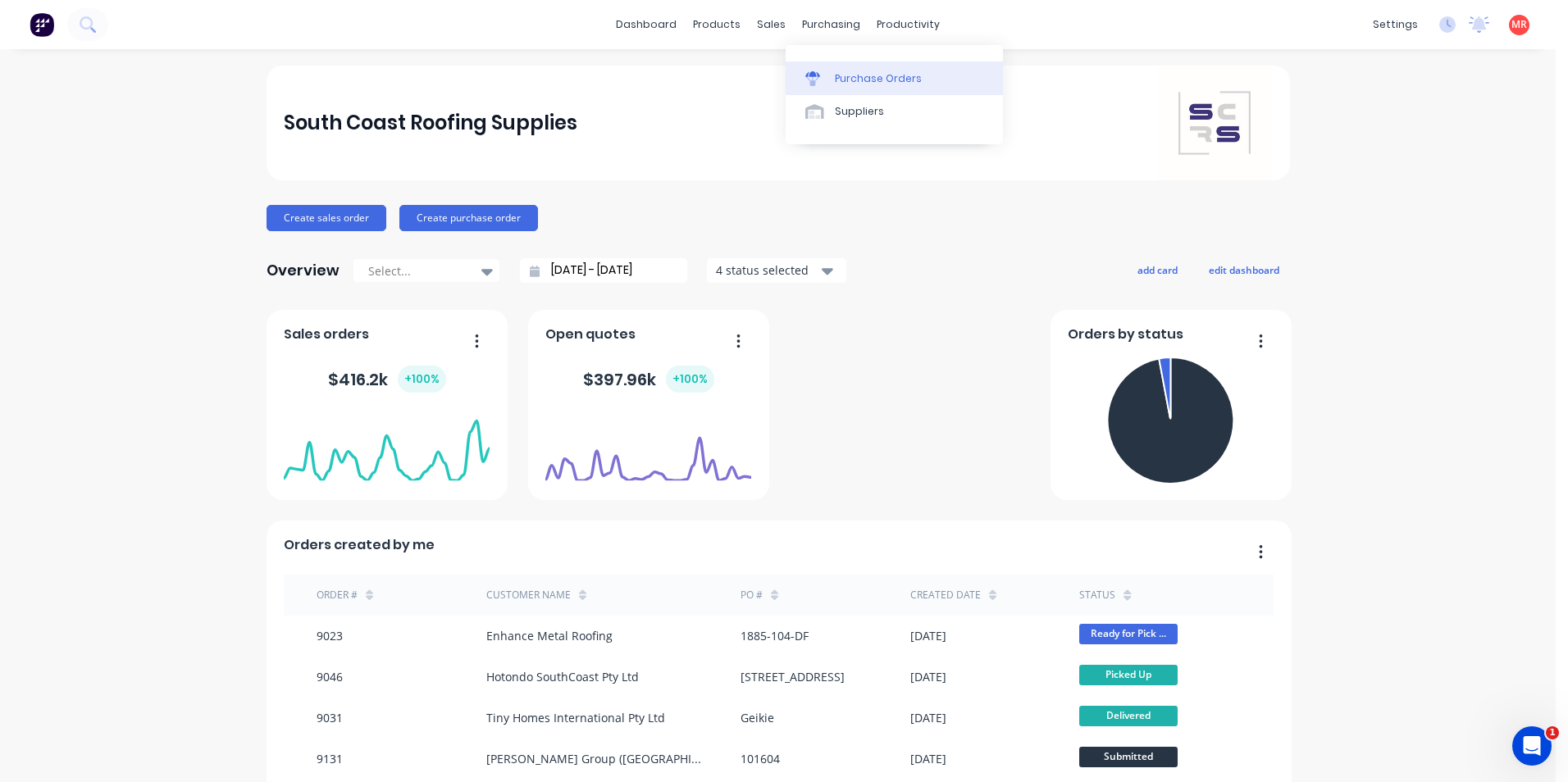
click at [823, 66] on link "Purchase Orders" at bounding box center [894, 78] width 218 height 33
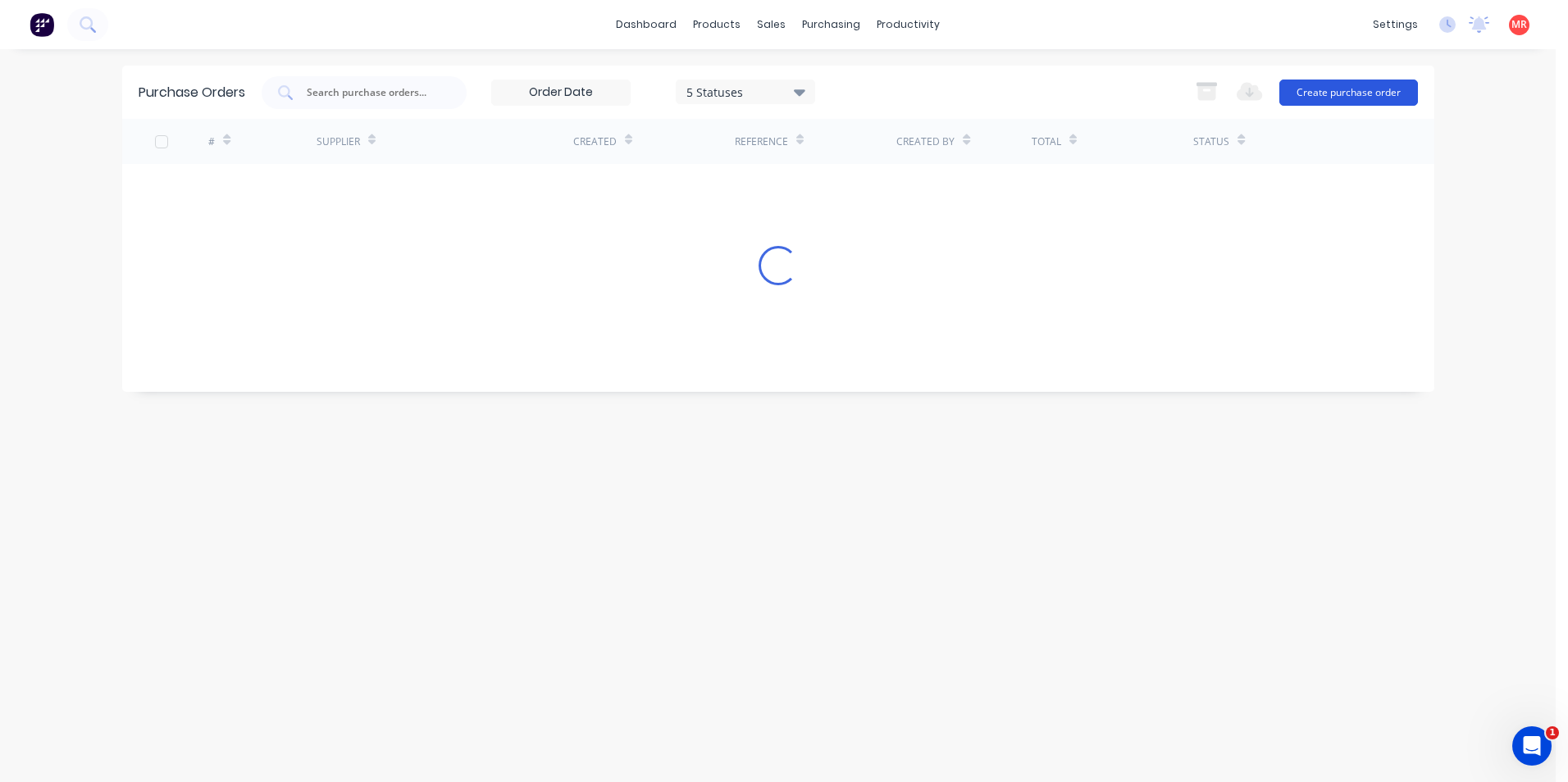
click at [1348, 86] on button "Create purchase order" at bounding box center [1349, 93] width 139 height 26
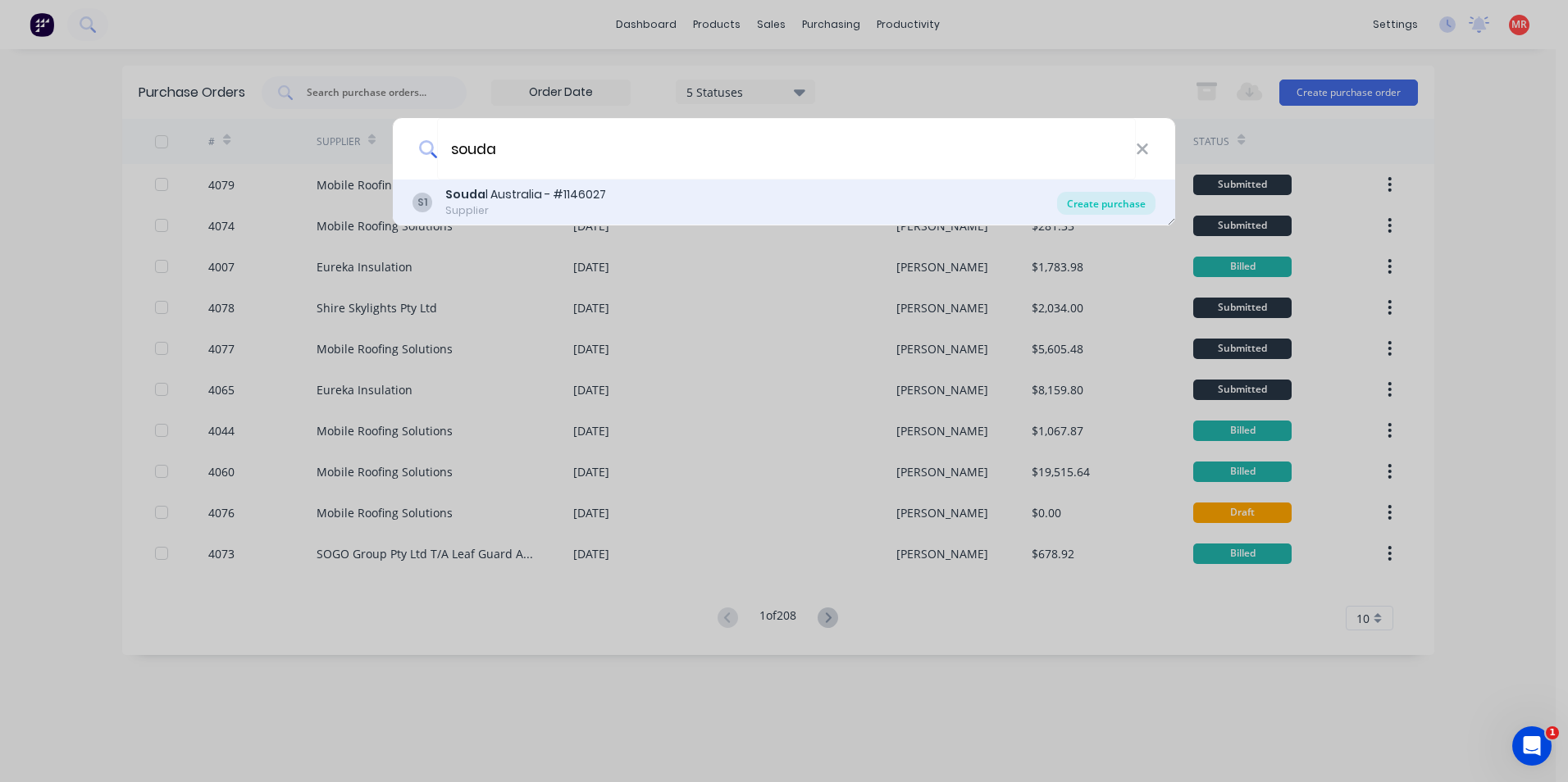
type input "souda"
click at [1116, 211] on div "Create purchase" at bounding box center [1107, 204] width 99 height 23
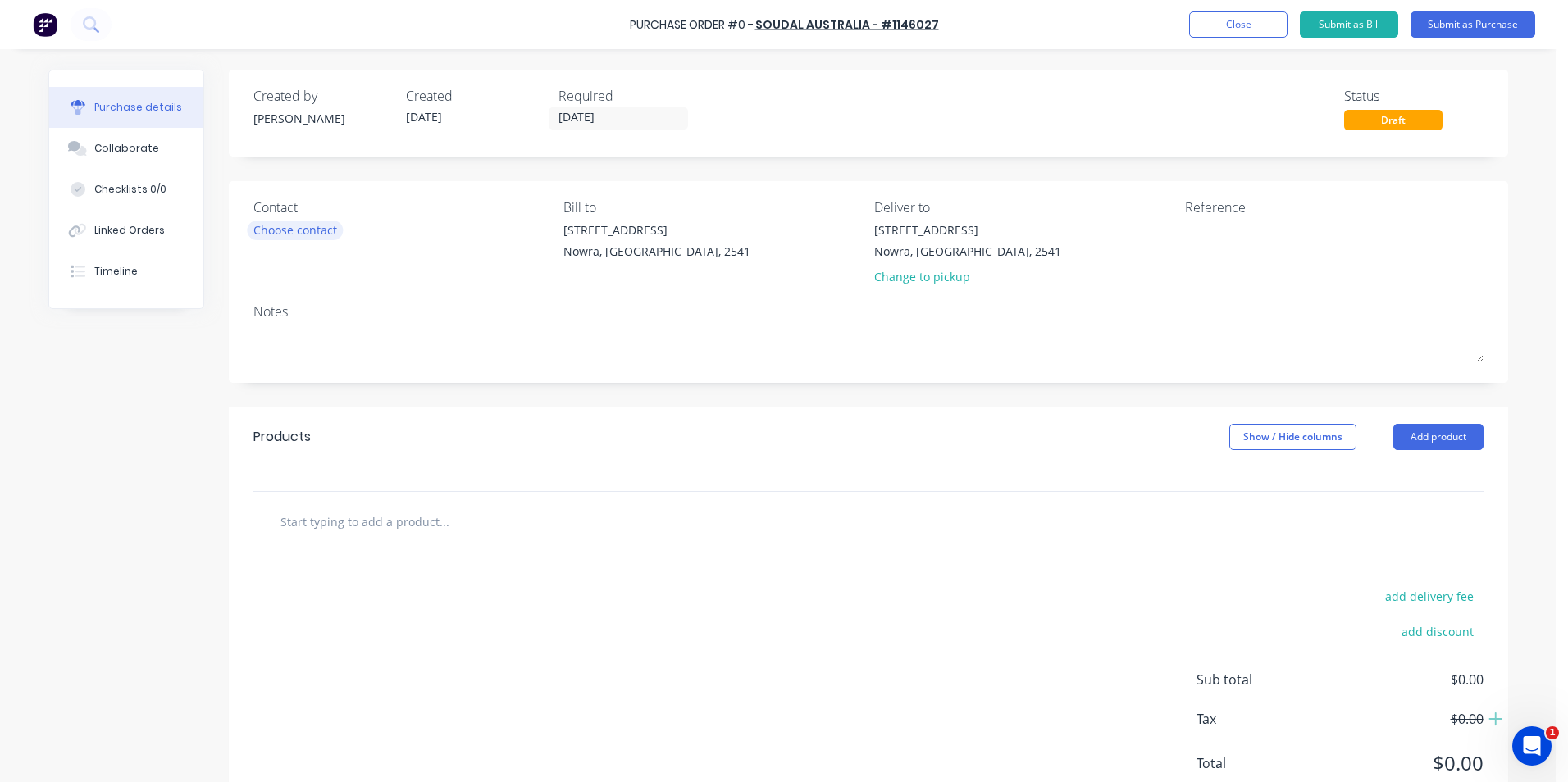
click at [323, 228] on div "Choose contact" at bounding box center [296, 230] width 84 height 17
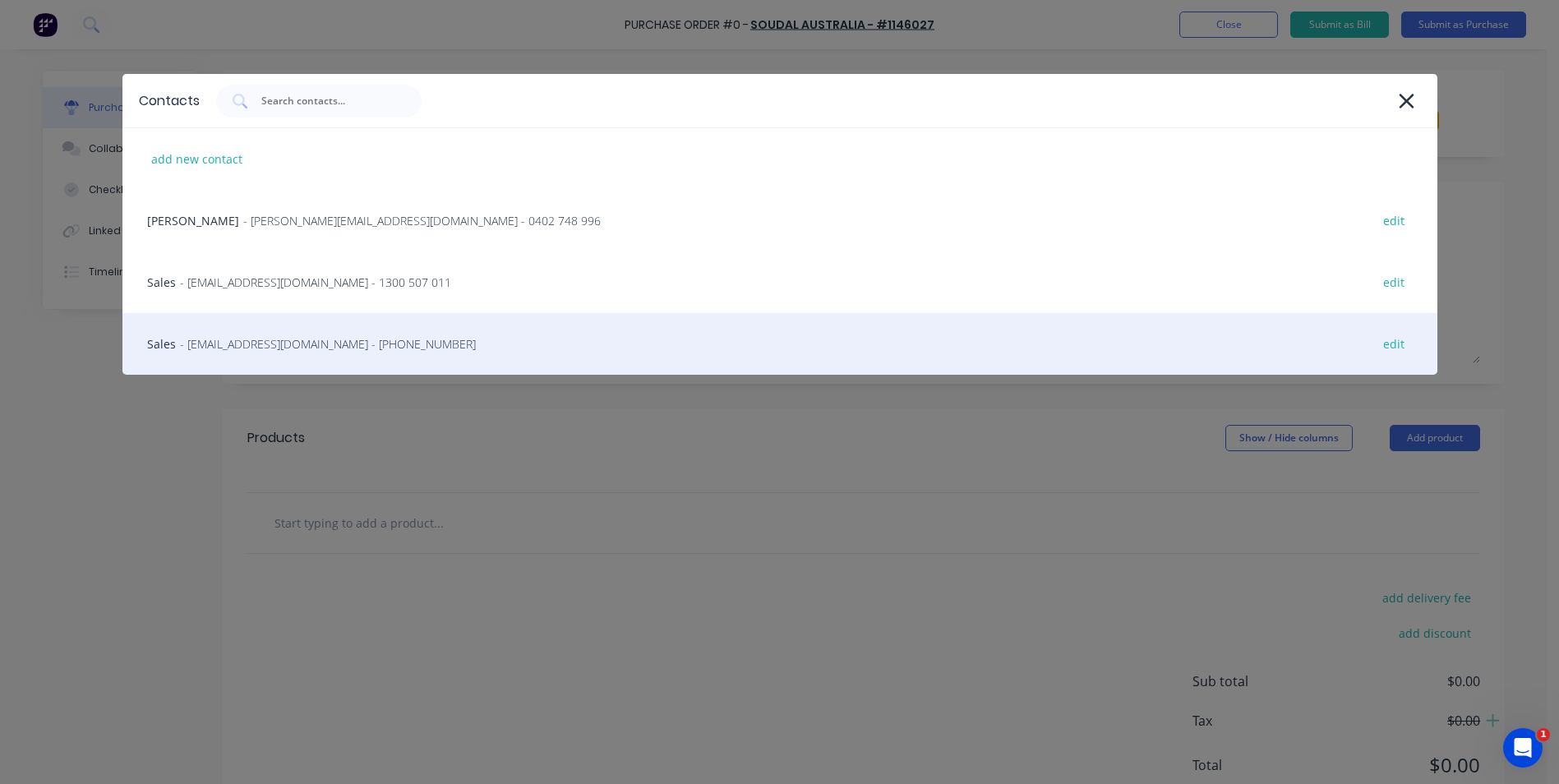
click at [277, 351] on span "- info@SCRS.net.au - (02) 4411 1090" at bounding box center [328, 344] width 296 height 17
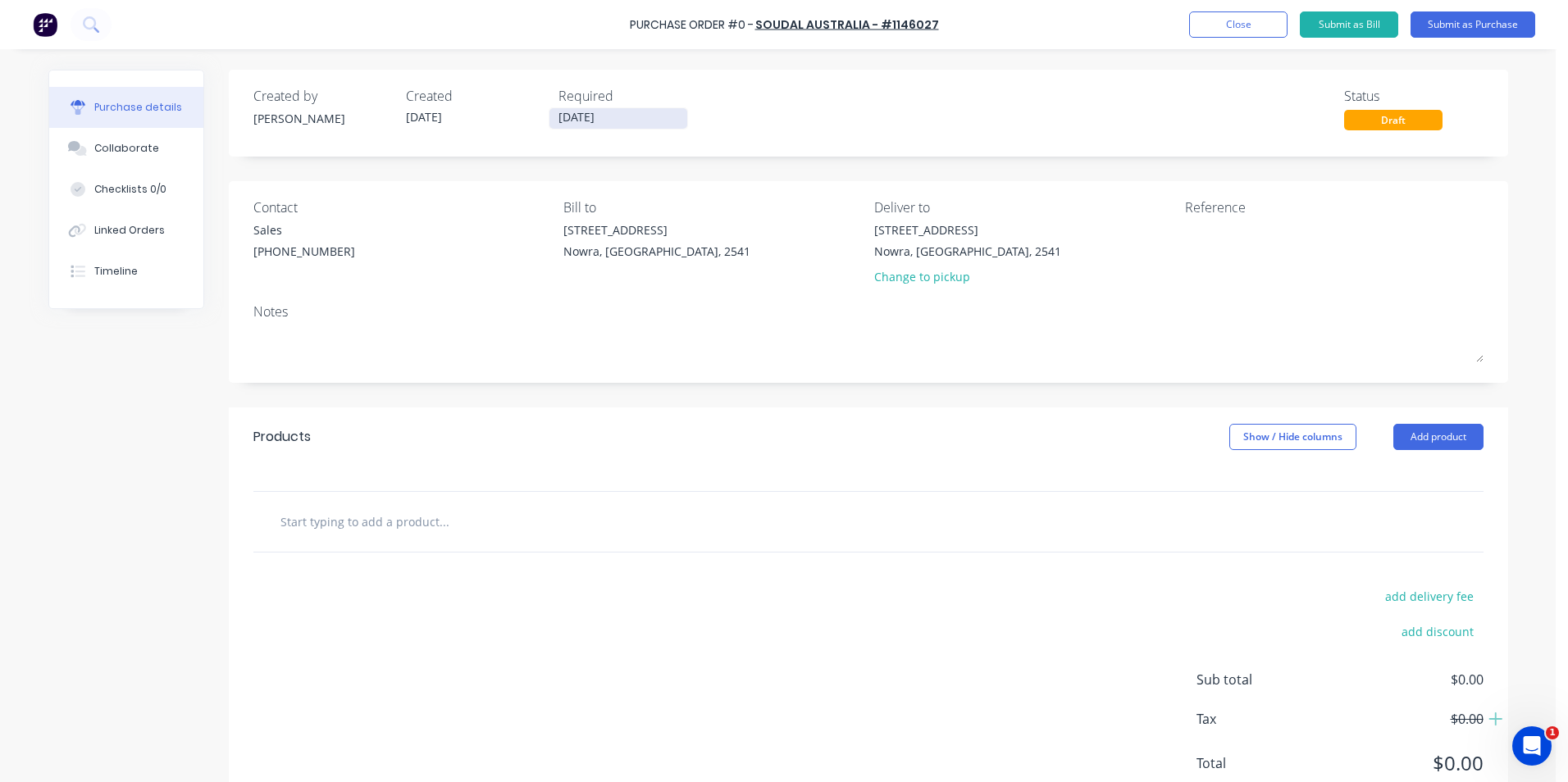
click at [587, 119] on input "[DATE]" at bounding box center [618, 118] width 138 height 21
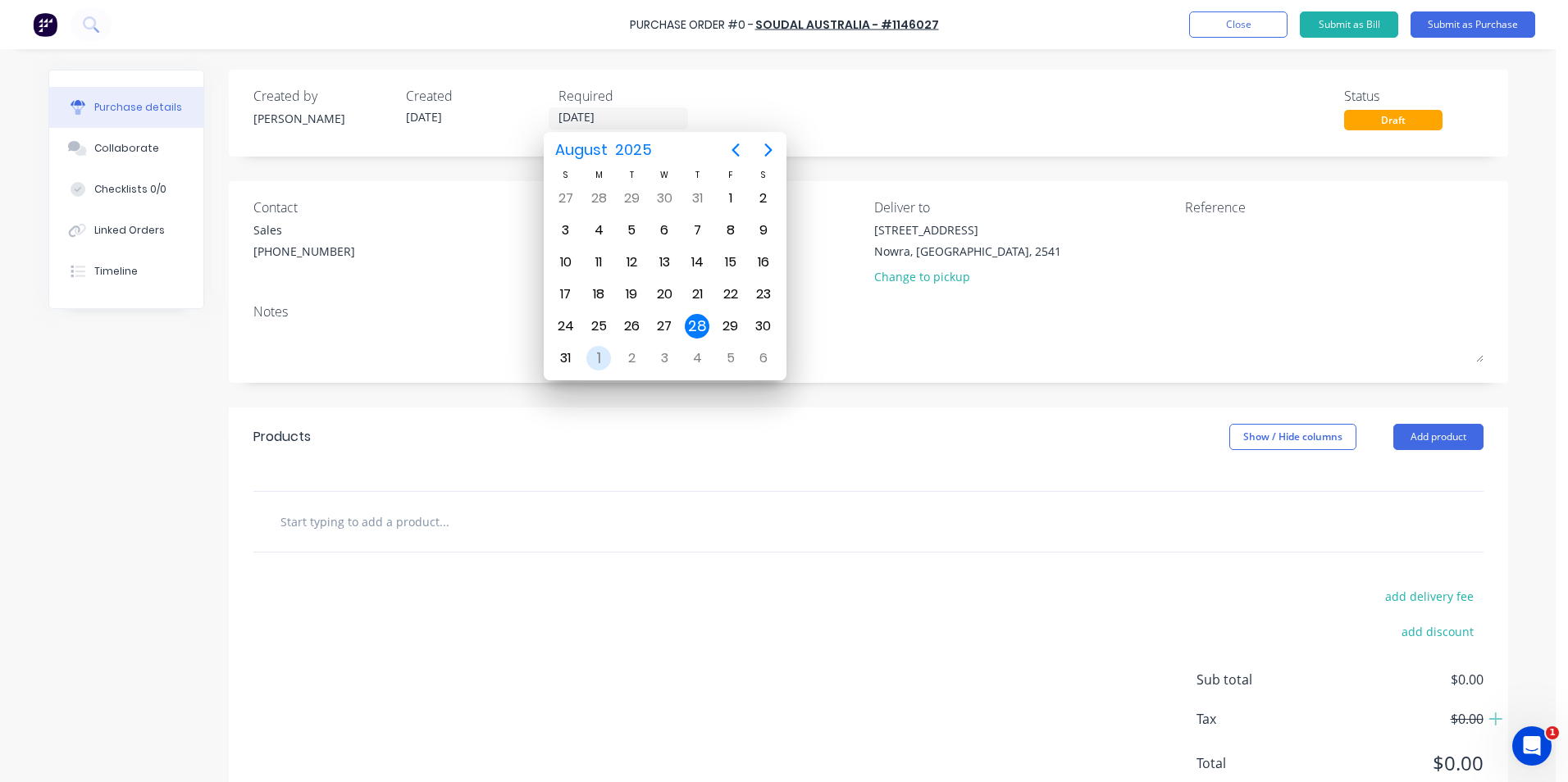
click at [603, 362] on div "1" at bounding box center [598, 359] width 25 height 25
type input "01/09/25"
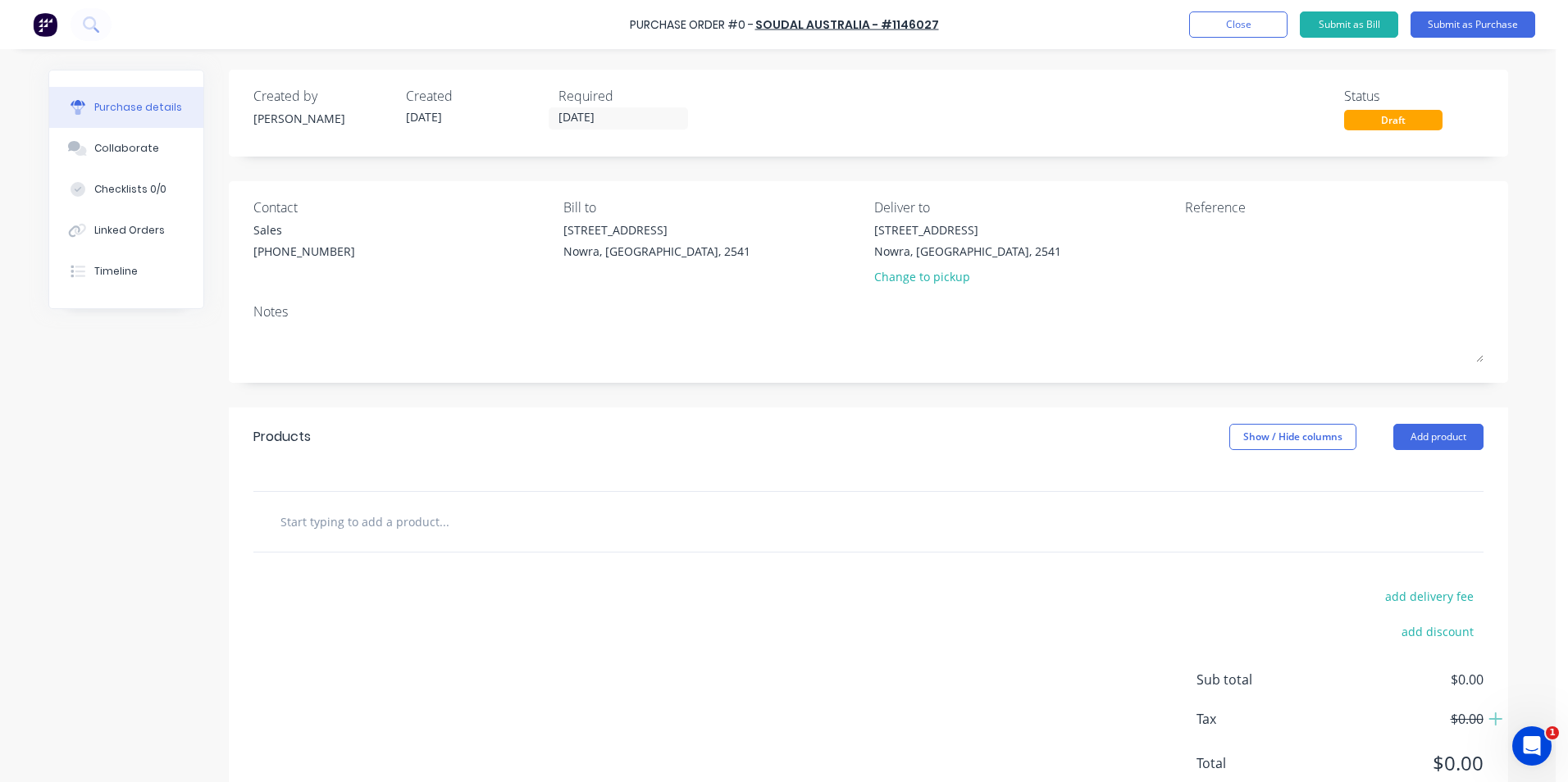
click at [410, 533] on input "text" at bounding box center [444, 521] width 328 height 33
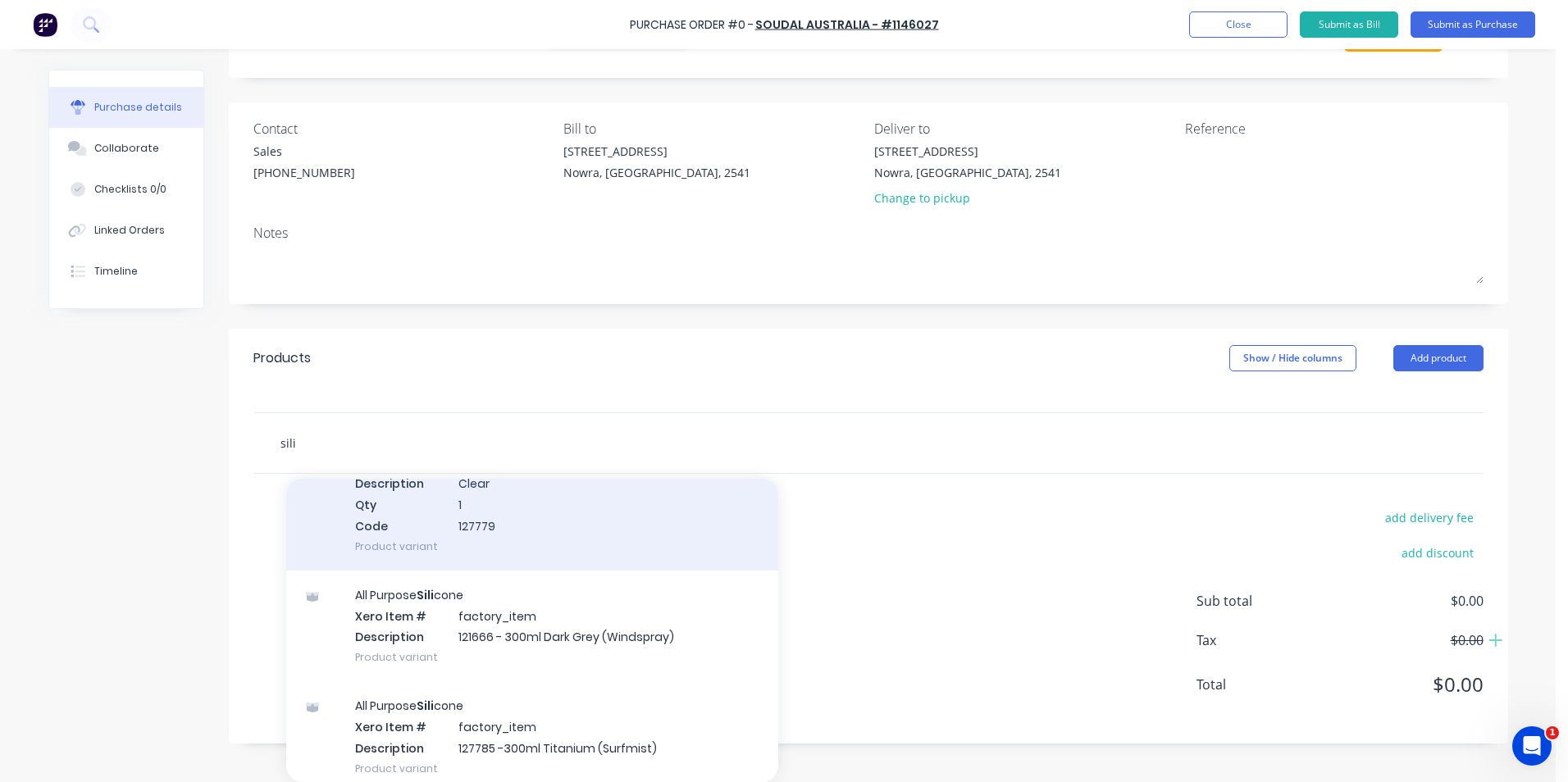
scroll to position [410, 0]
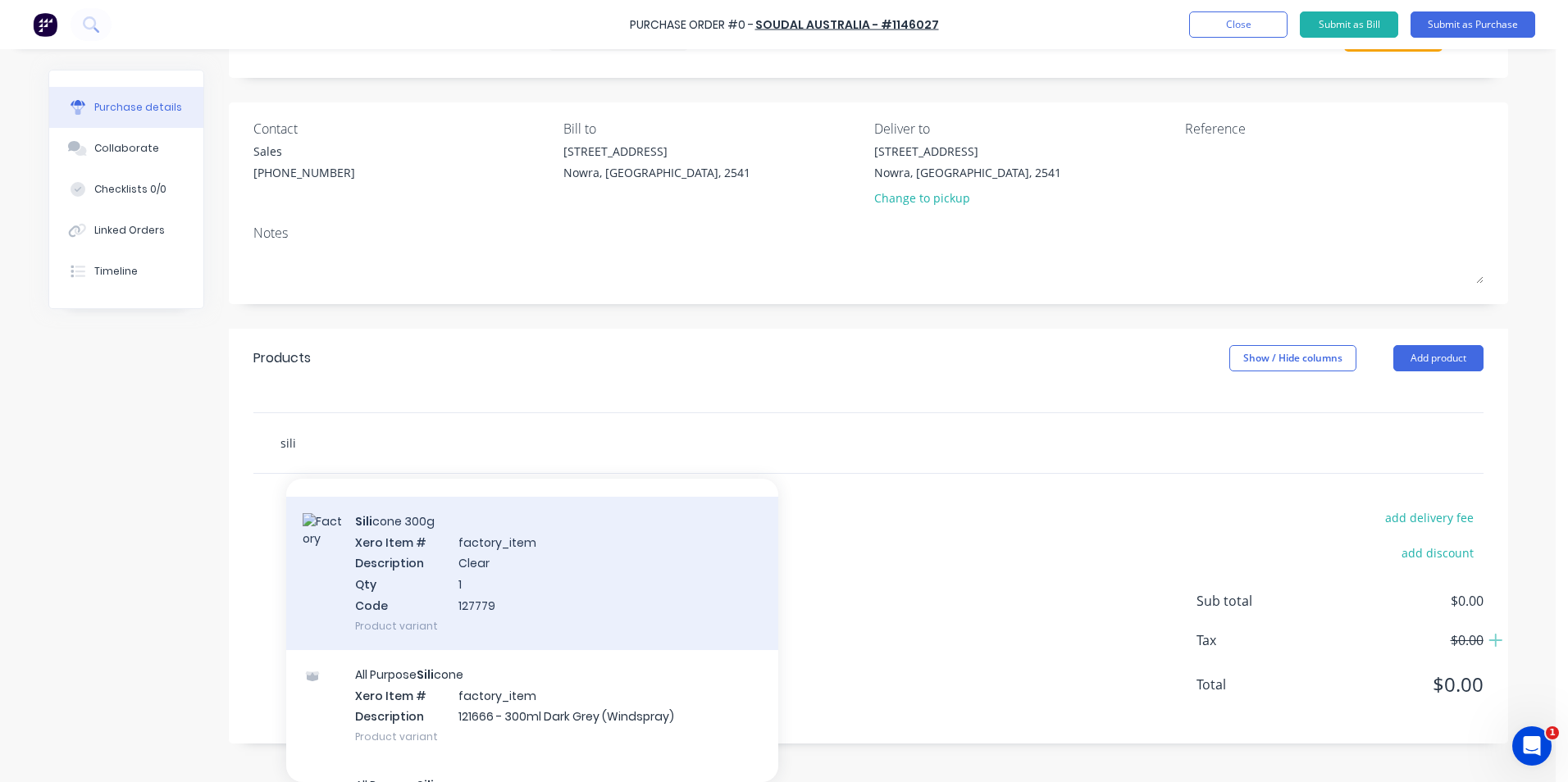
type input "sili"
click at [493, 590] on div "Sili cone 300g Xero Item # factory_item Description Clear Qty 1 Code 127779 Pro…" at bounding box center [532, 573] width 492 height 153
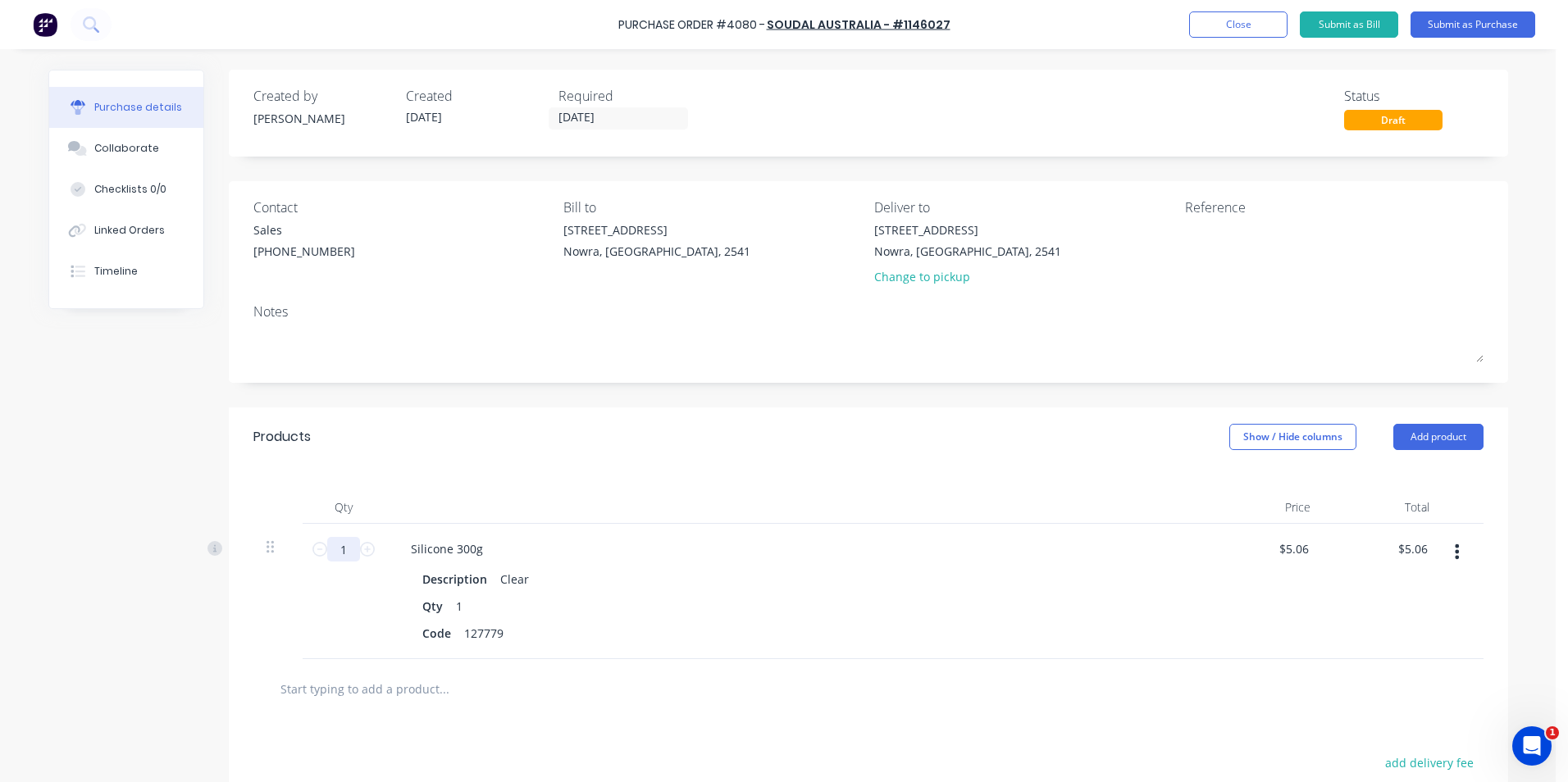
click at [341, 547] on input "1" at bounding box center [344, 549] width 33 height 25
type input "7"
type input "$35.42"
type input "72"
type input "$364.32"
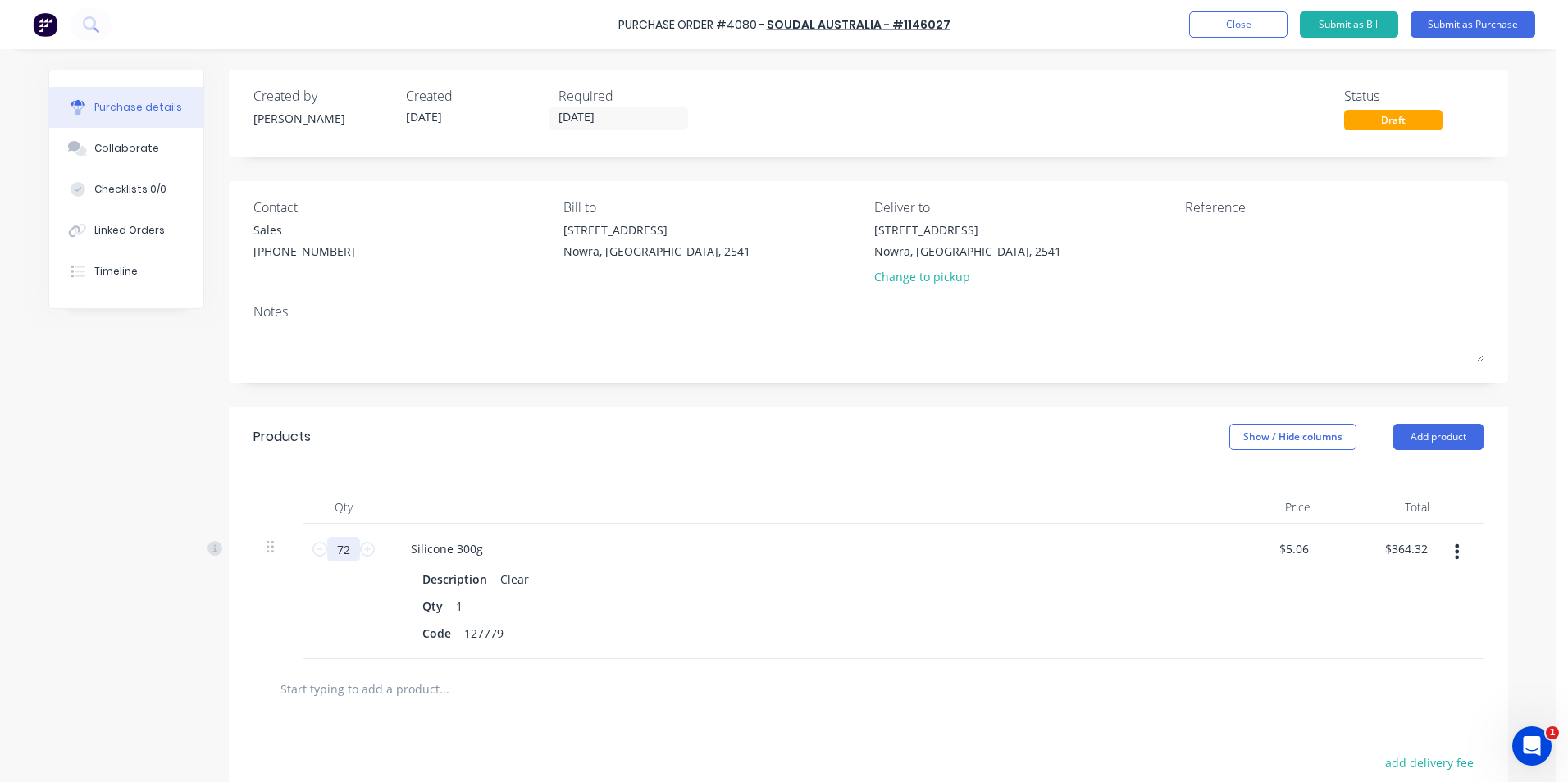
type input "72"
click at [644, 699] on div at bounding box center [512, 688] width 492 height 33
click at [1433, 29] on button "Submit as Purchase" at bounding box center [1473, 25] width 125 height 26
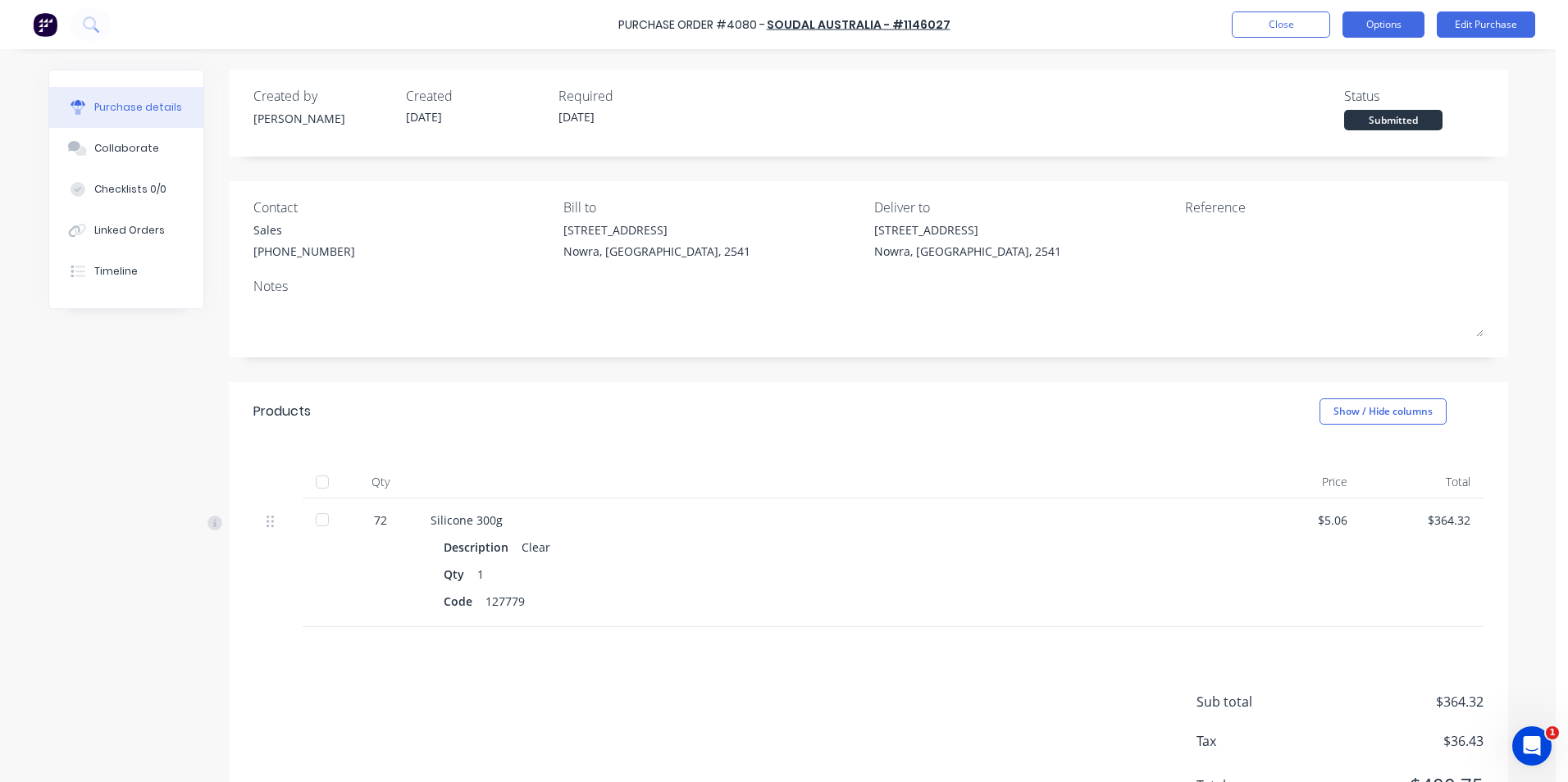
click at [1354, 26] on button "Options" at bounding box center [1384, 25] width 82 height 26
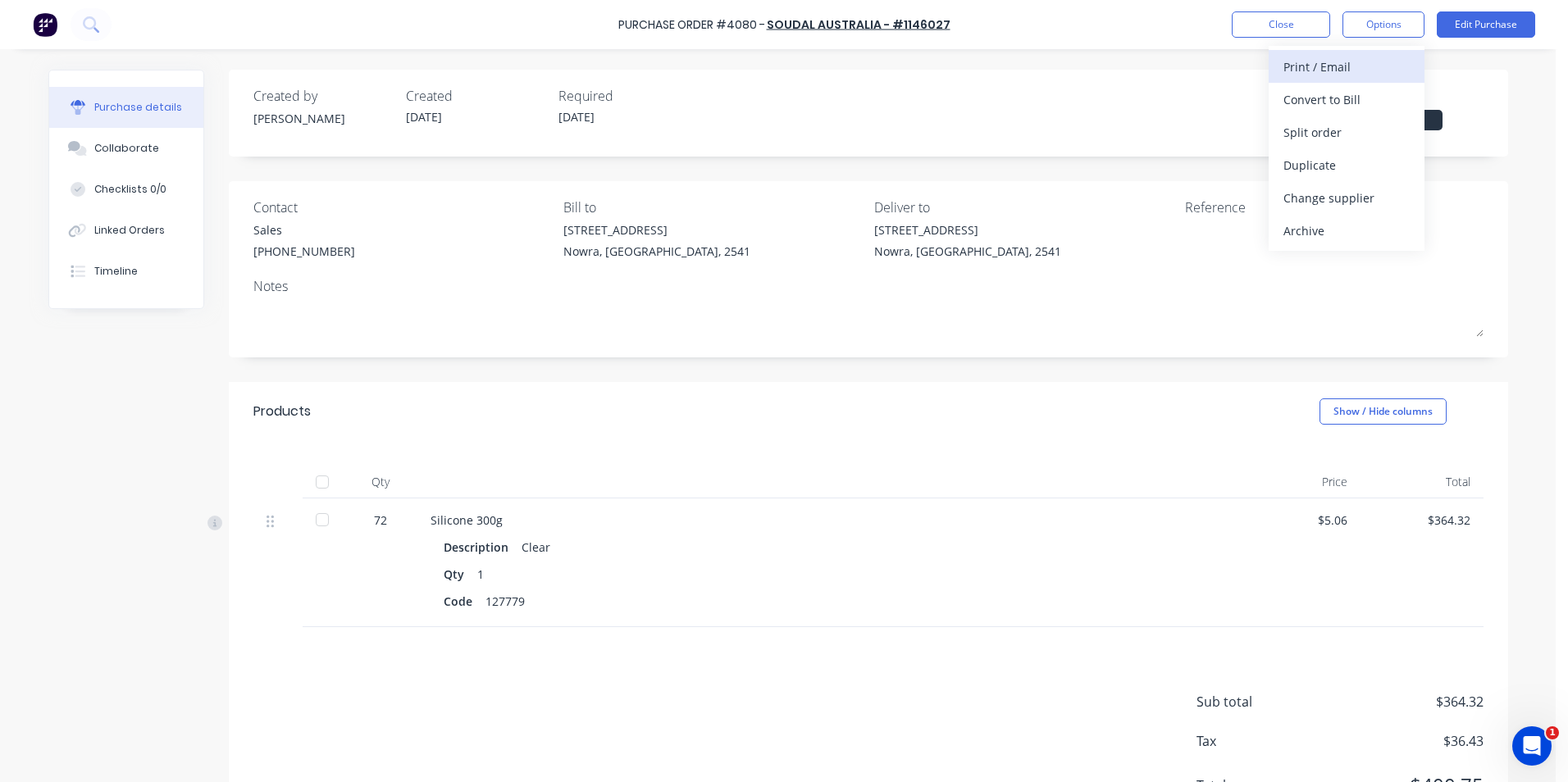
click at [1345, 70] on div "Print / Email" at bounding box center [1347, 66] width 126 height 24
click at [1341, 108] on div "With pricing" at bounding box center [1347, 99] width 126 height 24
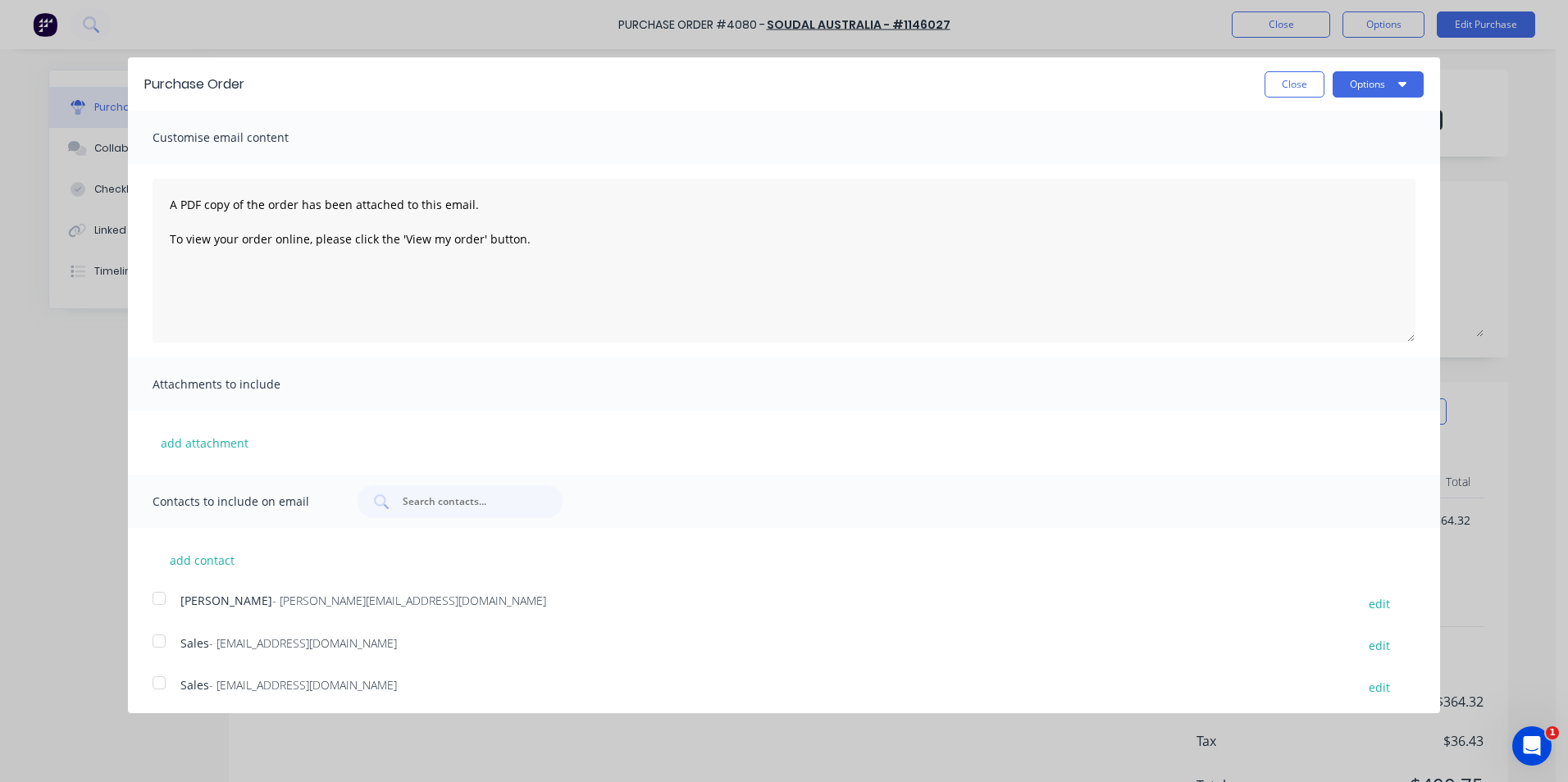
scroll to position [5, 0]
click at [165, 641] on div at bounding box center [159, 636] width 33 height 33
click at [1359, 86] on button "Options" at bounding box center [1378, 85] width 91 height 26
click at [1341, 153] on div "Email" at bounding box center [1346, 158] width 126 height 24
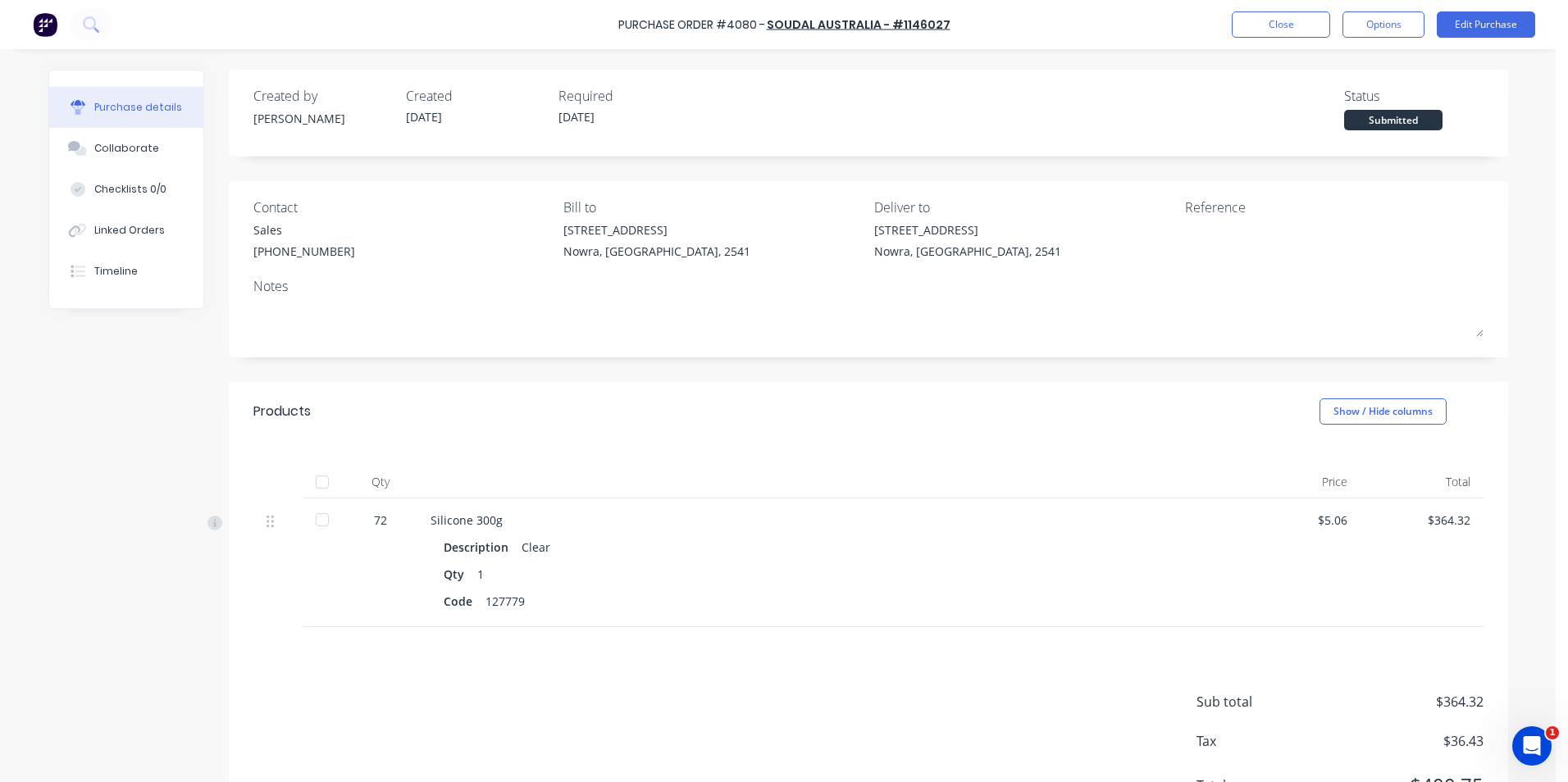
click at [49, 20] on img at bounding box center [45, 25] width 25 height 25
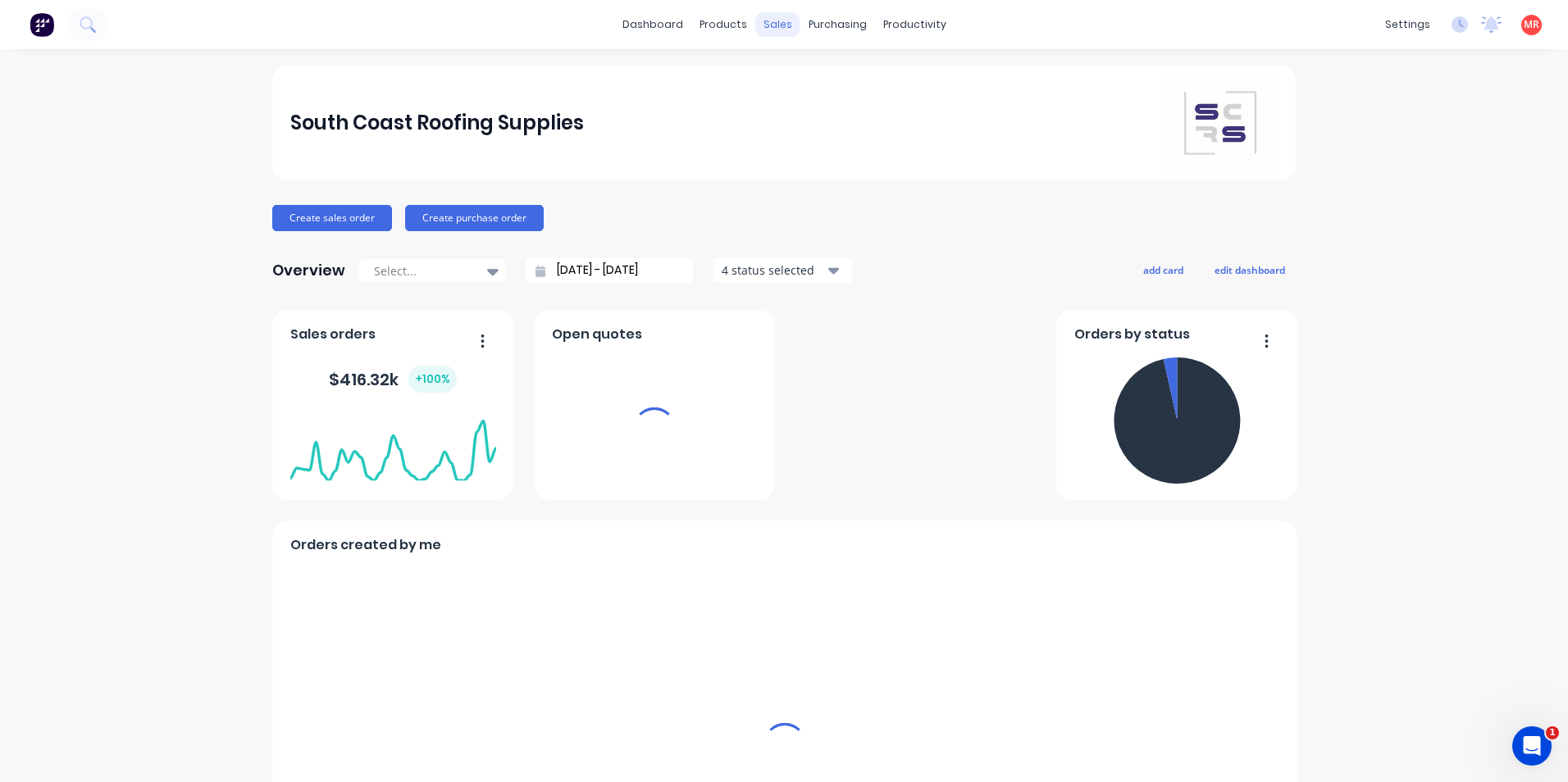
click at [783, 20] on div "sales" at bounding box center [777, 25] width 45 height 25
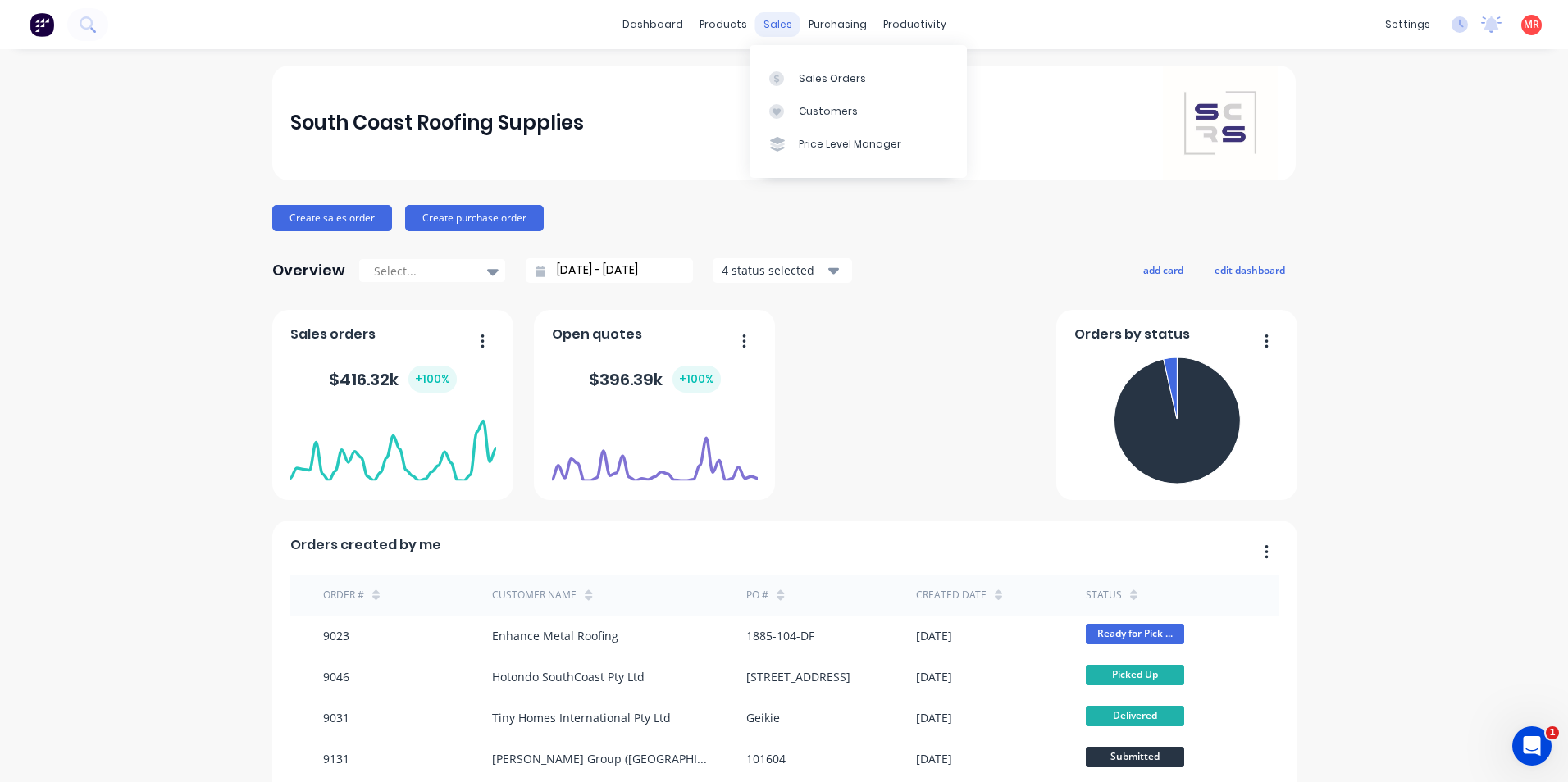
click at [773, 33] on div "sales" at bounding box center [777, 25] width 45 height 25
click at [806, 82] on div "Sales Orders" at bounding box center [832, 79] width 67 height 15
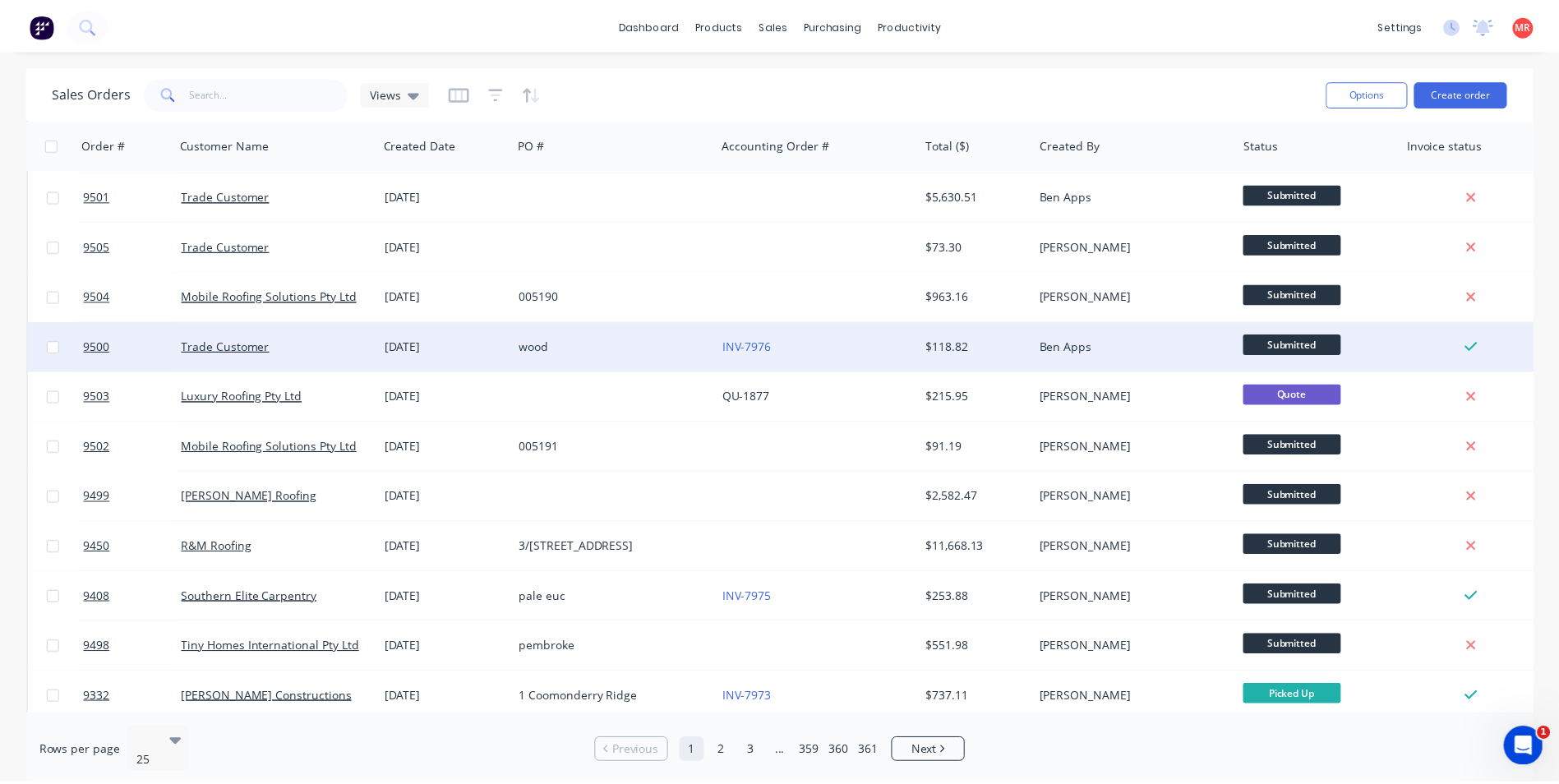
scroll to position [329, 0]
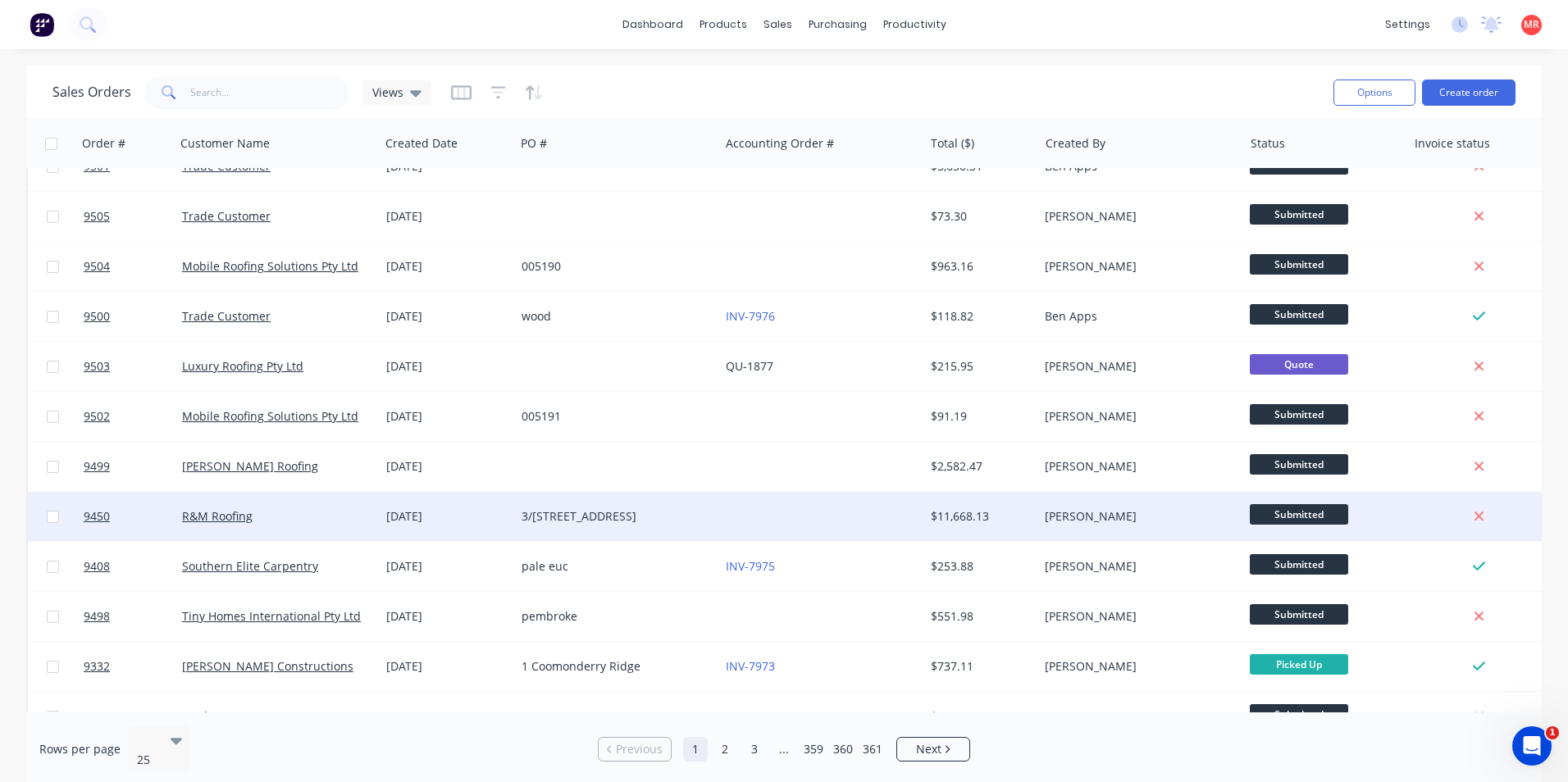
click at [695, 509] on div "3/[STREET_ADDRESS]" at bounding box center [612, 516] width 182 height 16
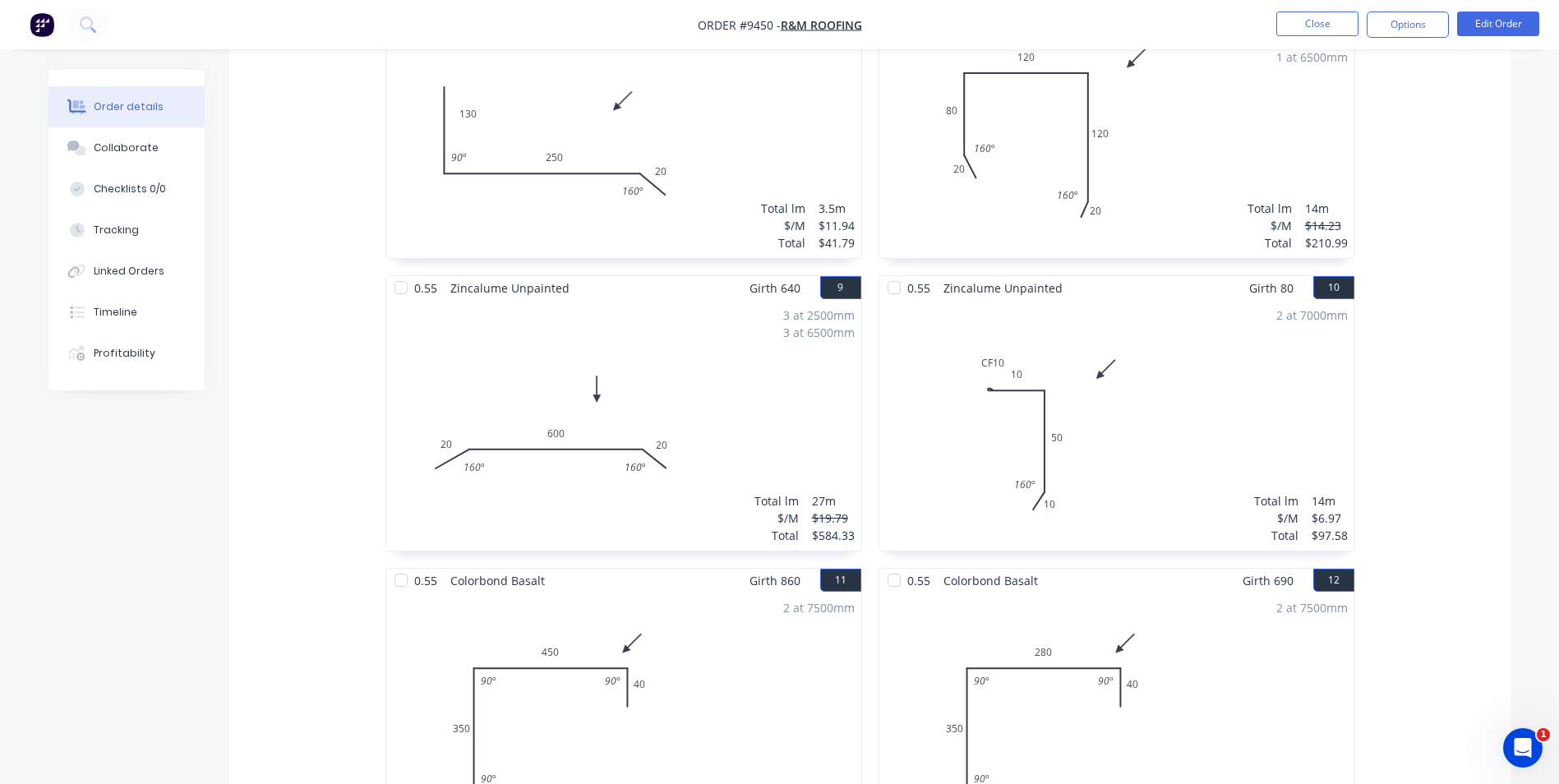
scroll to position [1151, 0]
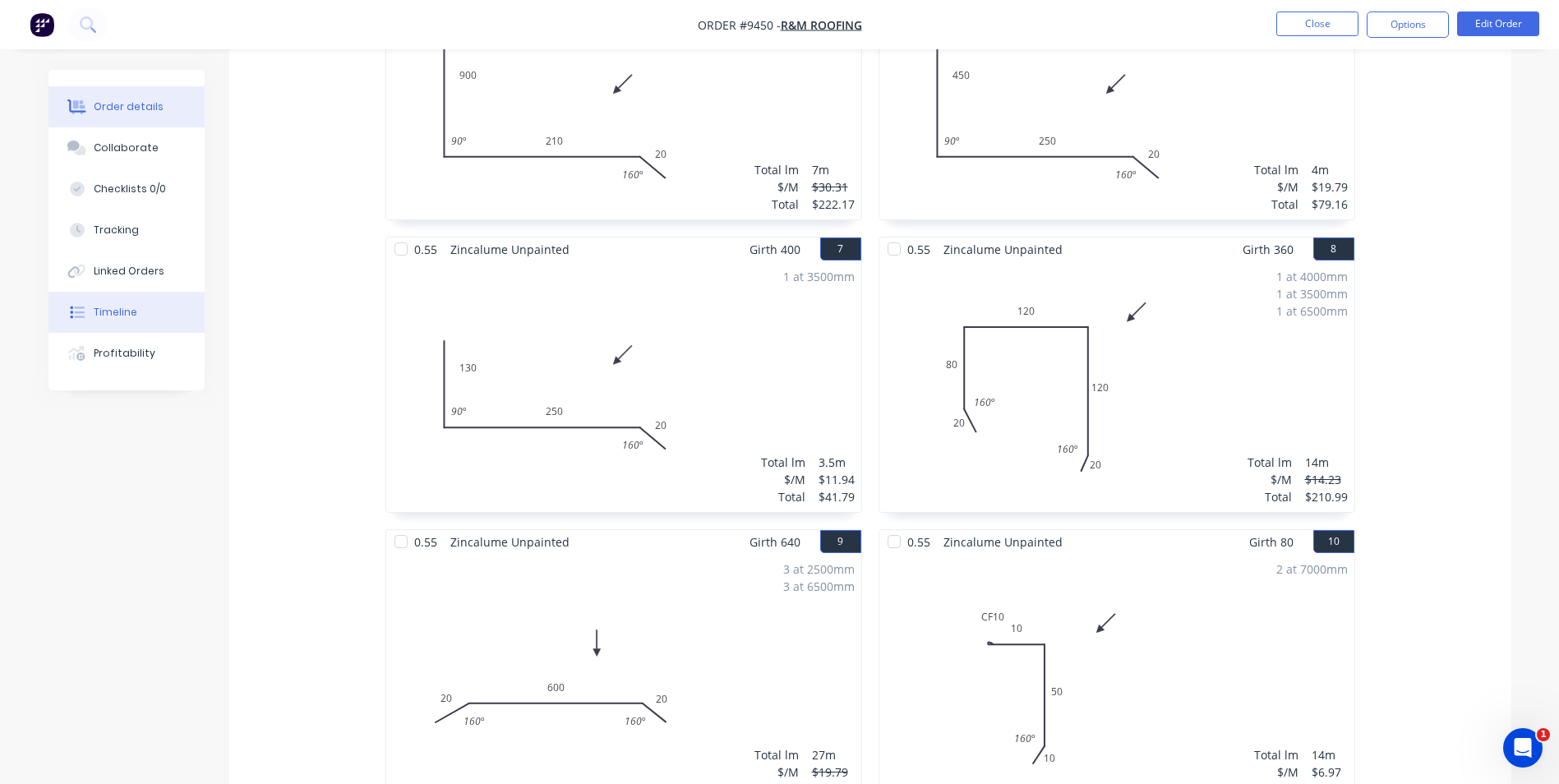
click at [129, 305] on div "Timeline" at bounding box center [115, 313] width 44 height 15
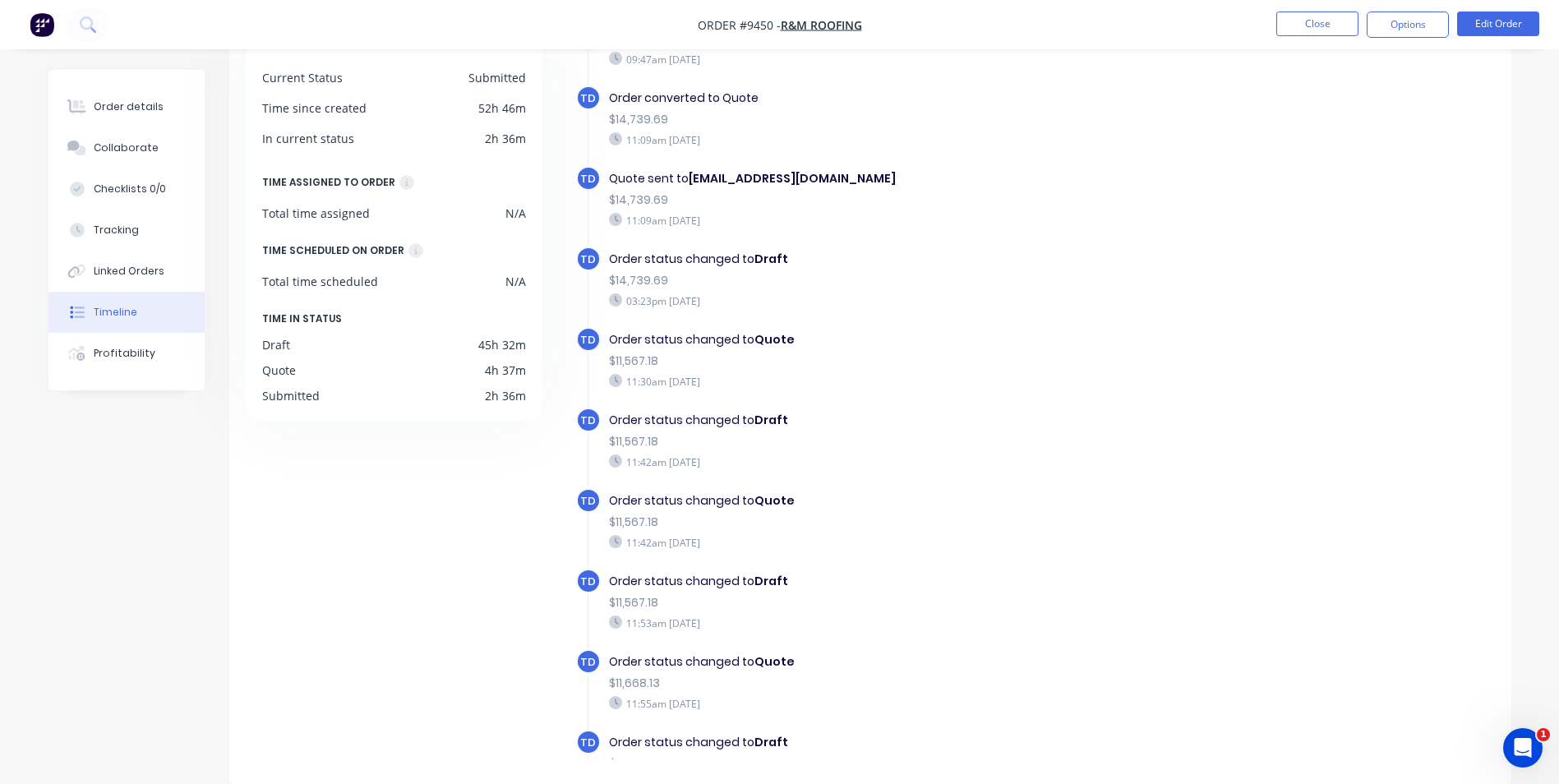
click at [45, 26] on img "button" at bounding box center [42, 25] width 25 height 25
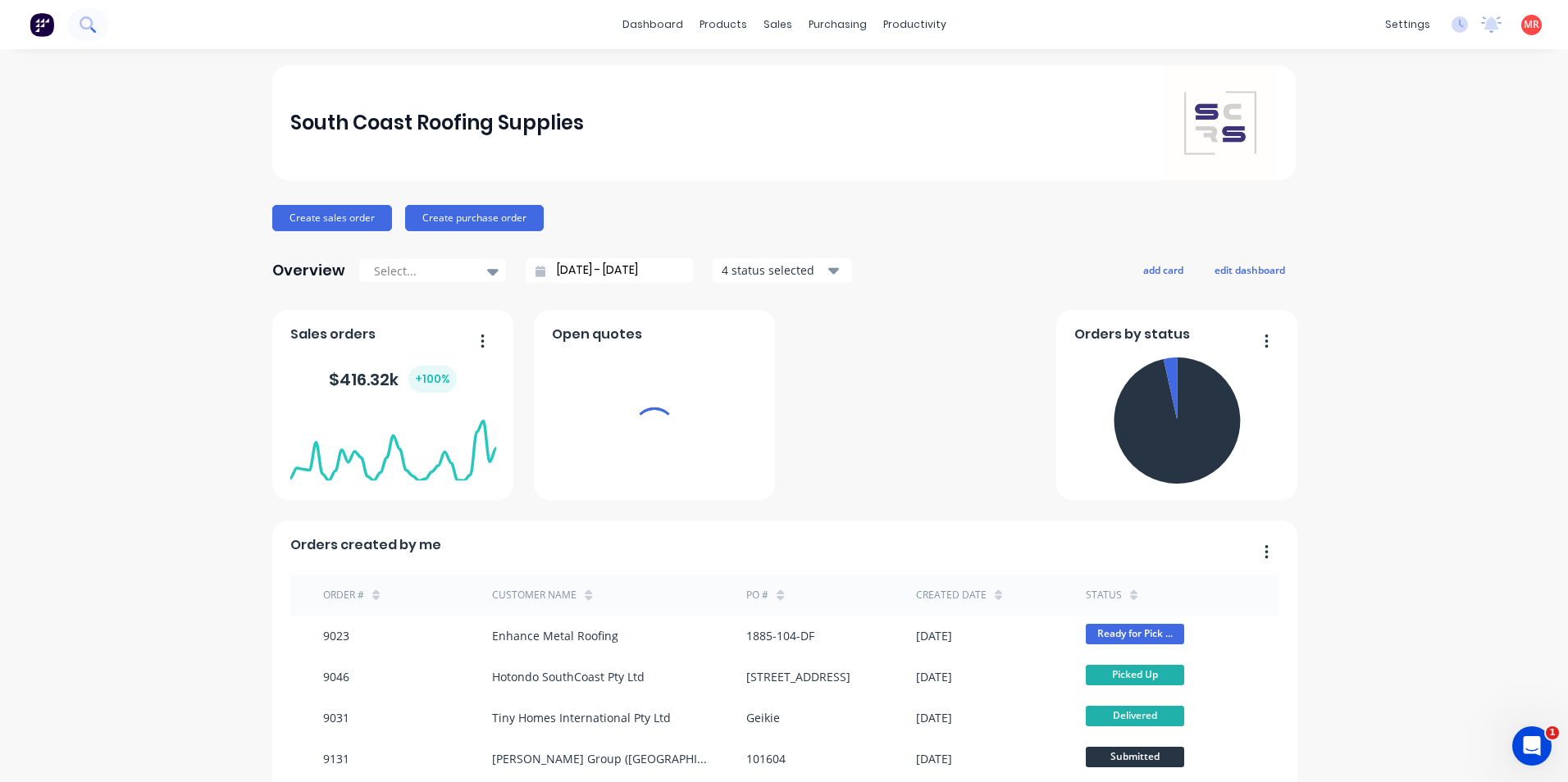
click at [85, 37] on button at bounding box center [88, 25] width 41 height 33
click at [67, 8] on button at bounding box center [88, 25] width 41 height 33
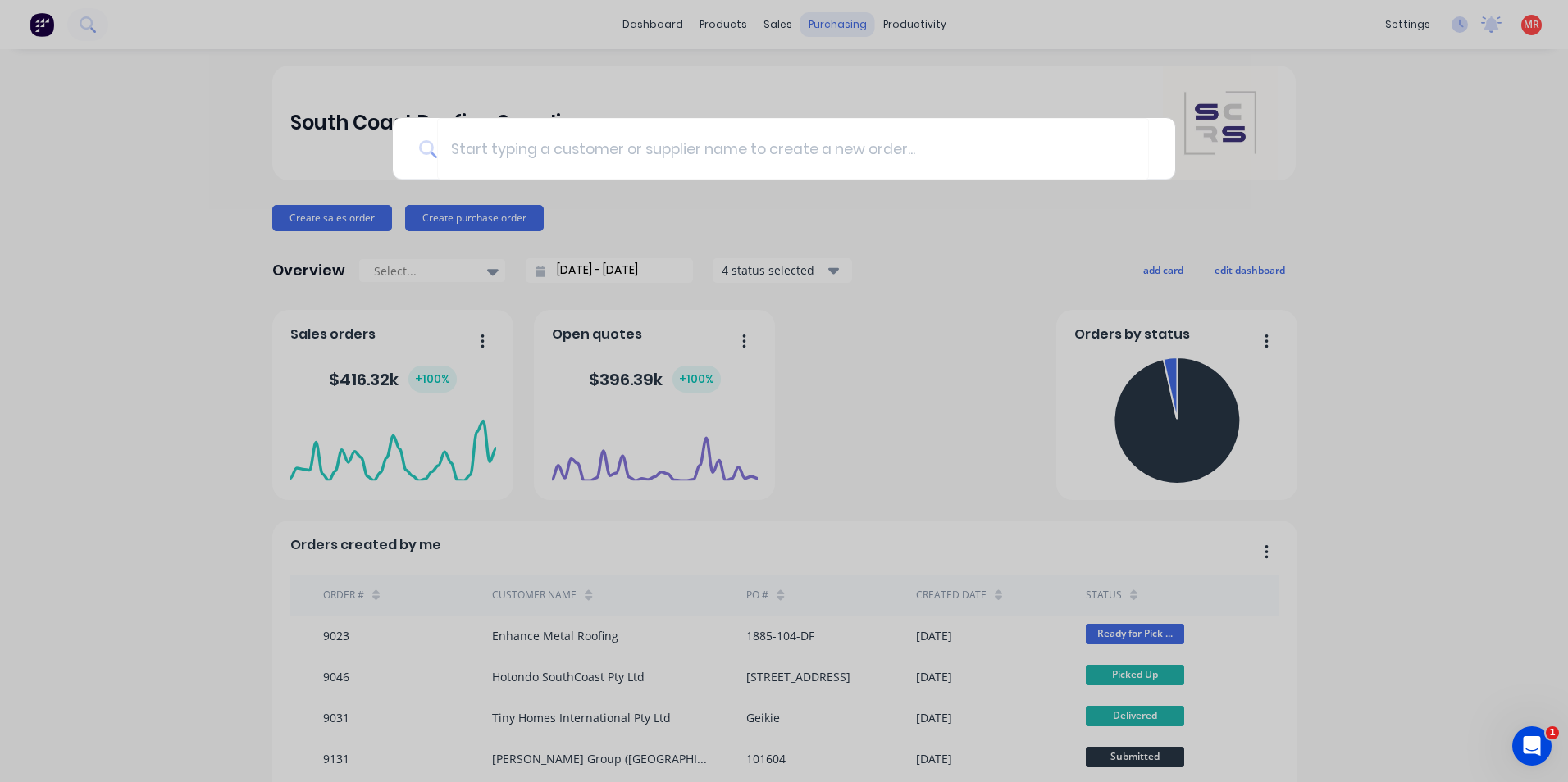
drag, startPoint x: 641, startPoint y: 25, endPoint x: 837, endPoint y: 28, distance: 196.0
click at [641, 25] on div at bounding box center [784, 391] width 1568 height 782
click at [837, 28] on div "purchasing" at bounding box center [837, 25] width 75 height 25
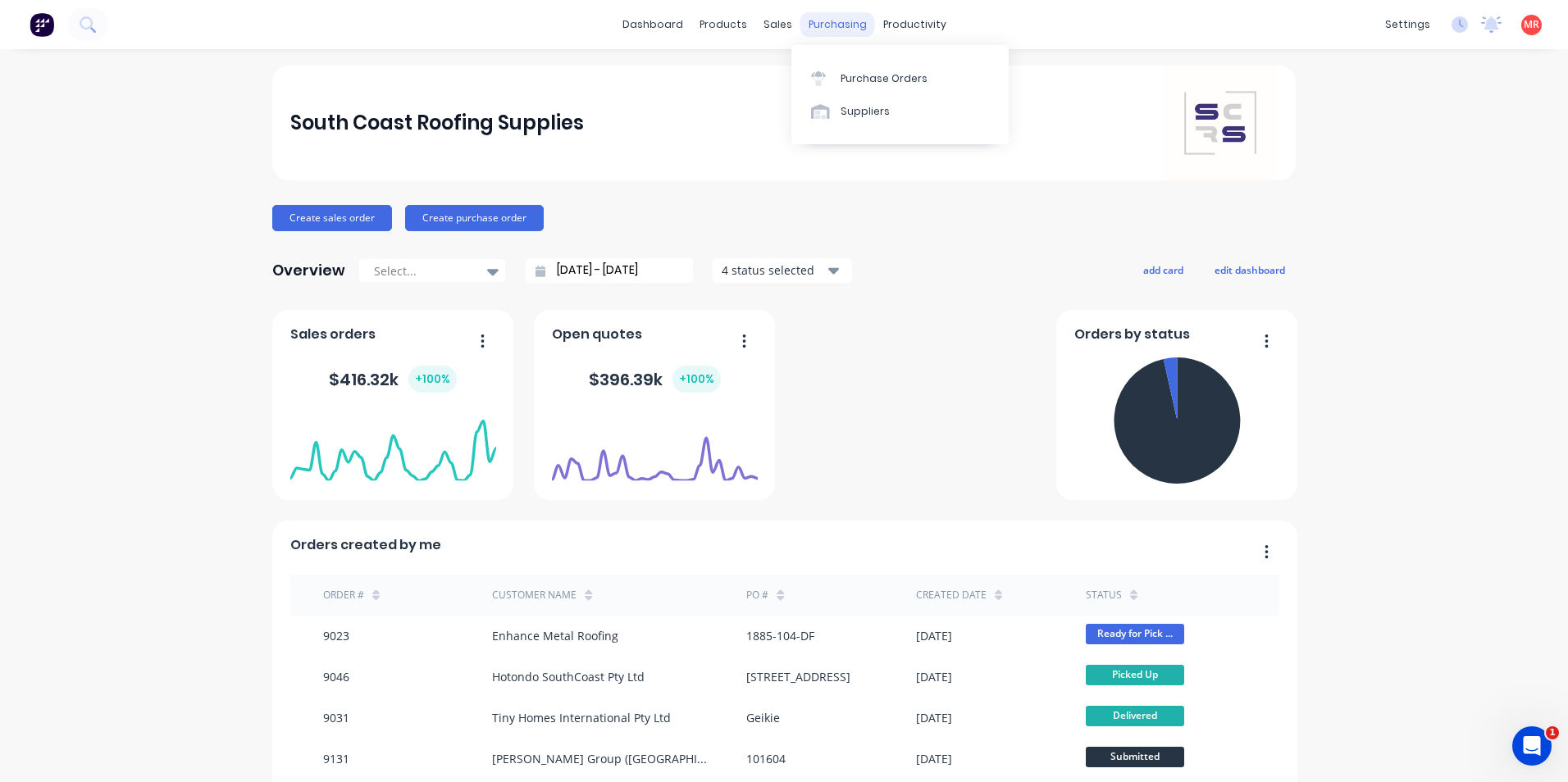
click at [837, 28] on div "purchasing" at bounding box center [837, 25] width 75 height 25
click at [866, 78] on div "Purchase Orders" at bounding box center [884, 79] width 87 height 15
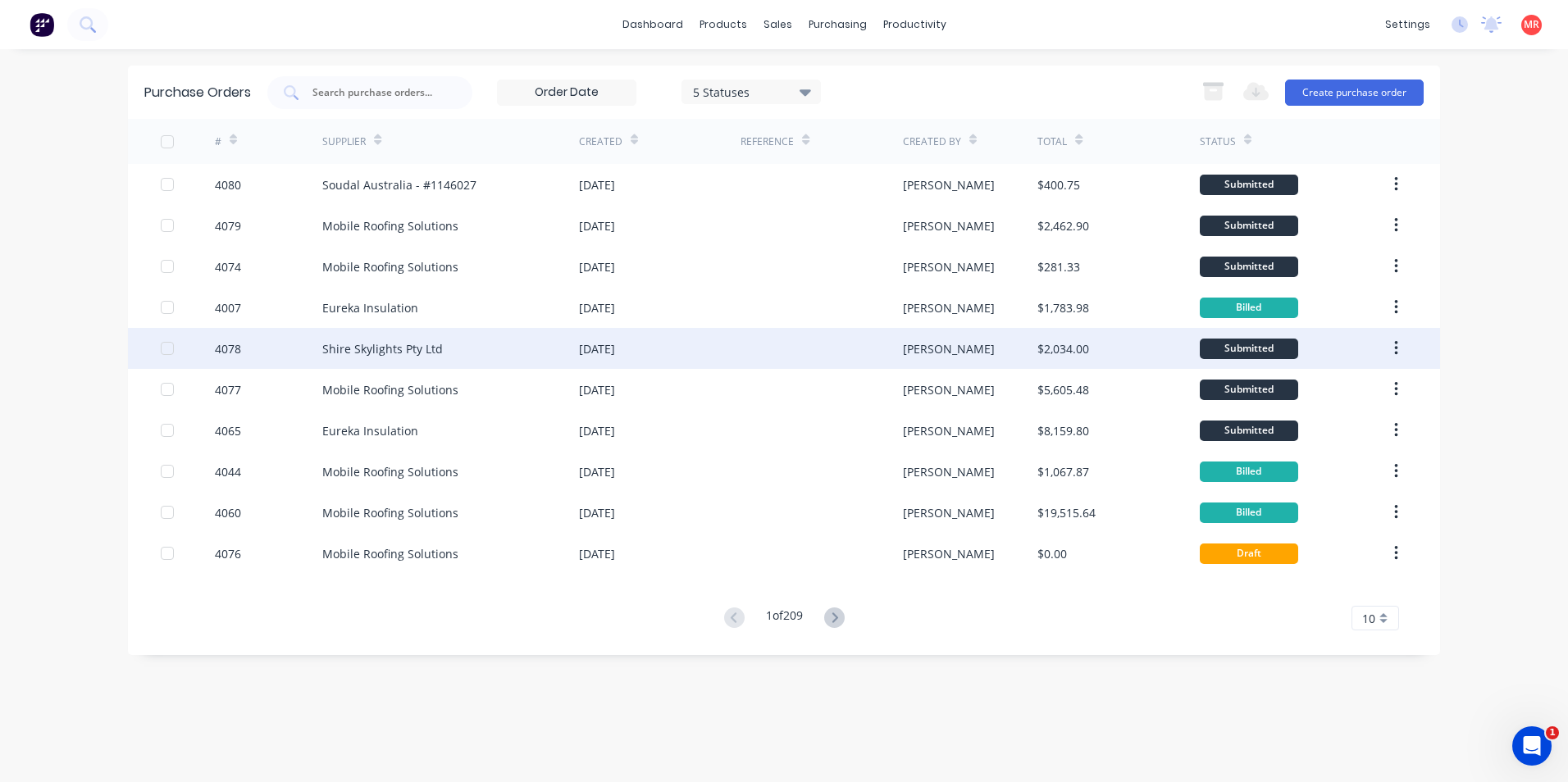
click at [516, 342] on div "Shire Skylights Pty Ltd" at bounding box center [451, 349] width 257 height 41
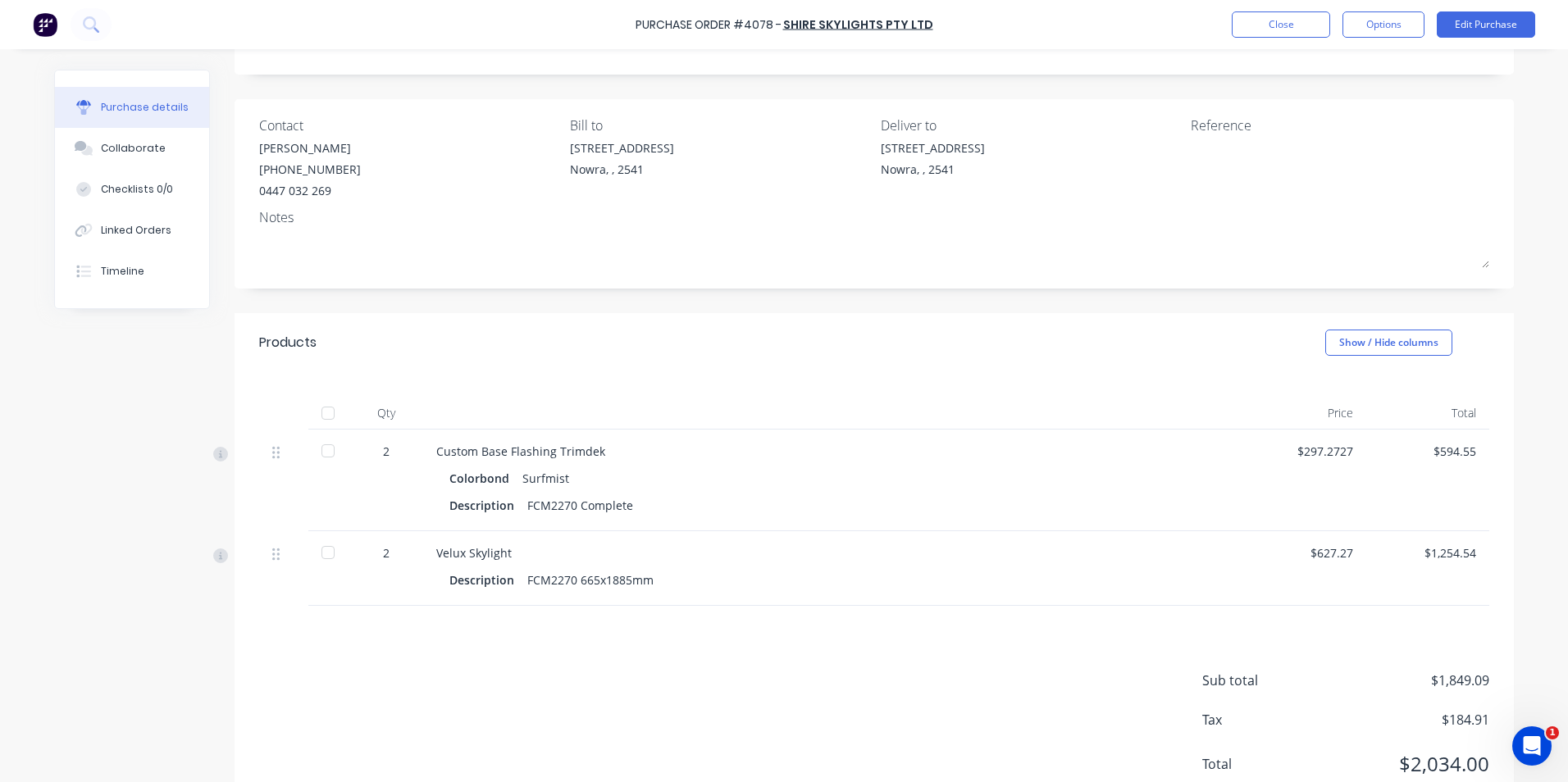
scroll to position [139, 0]
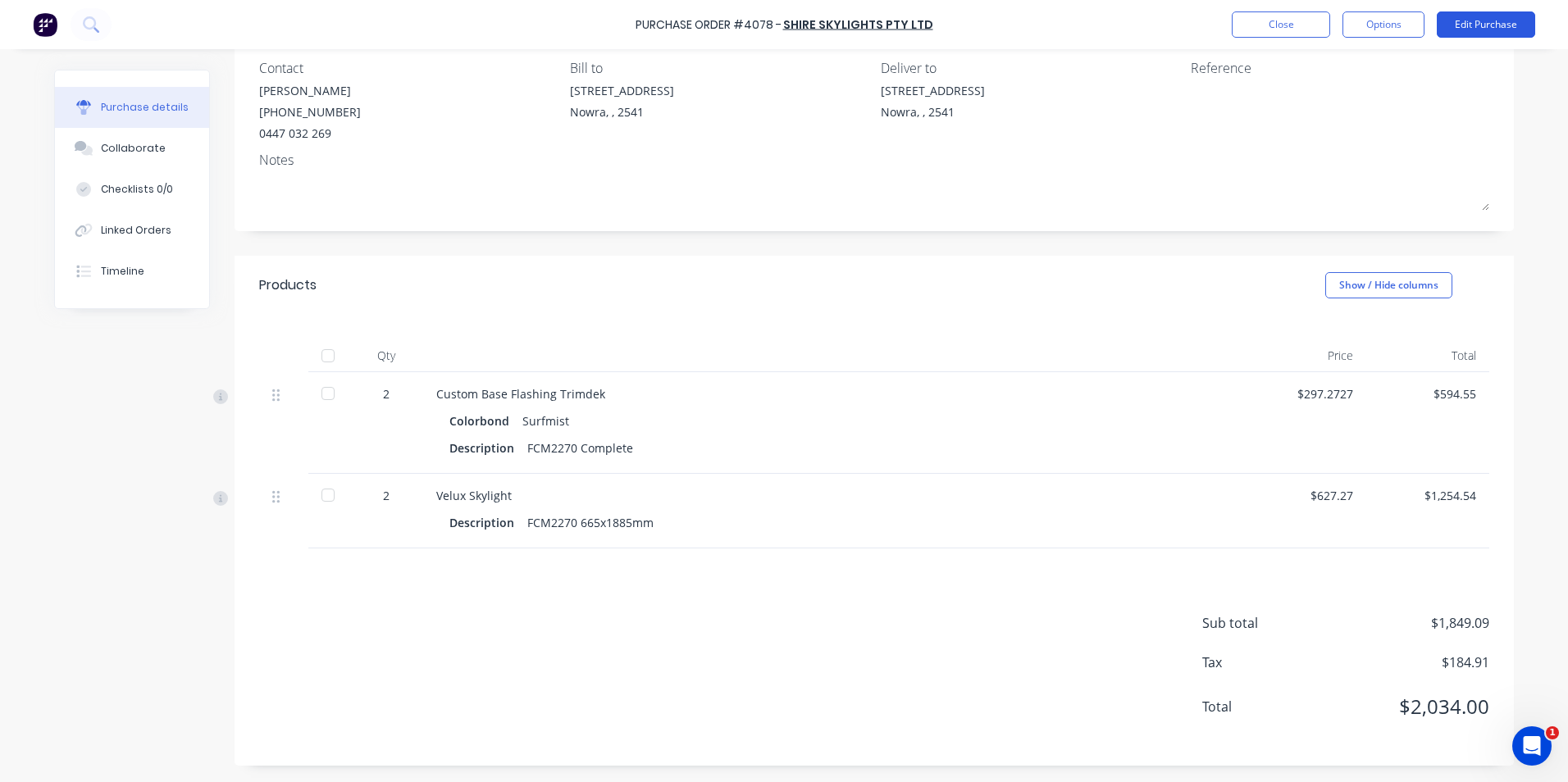
click at [1478, 15] on button "Edit Purchase" at bounding box center [1486, 25] width 99 height 26
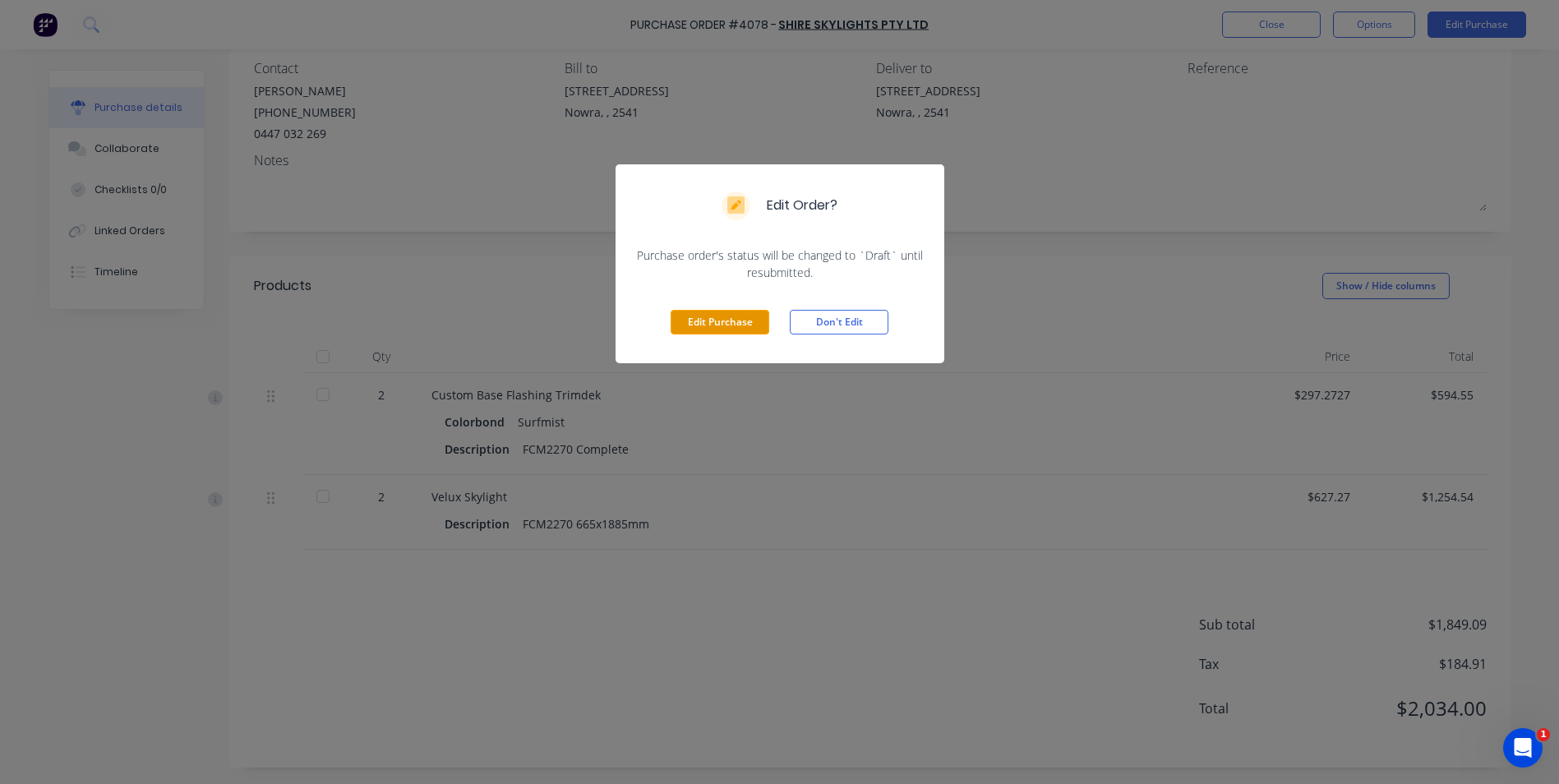
click at [728, 322] on button "Edit Purchase" at bounding box center [720, 322] width 99 height 25
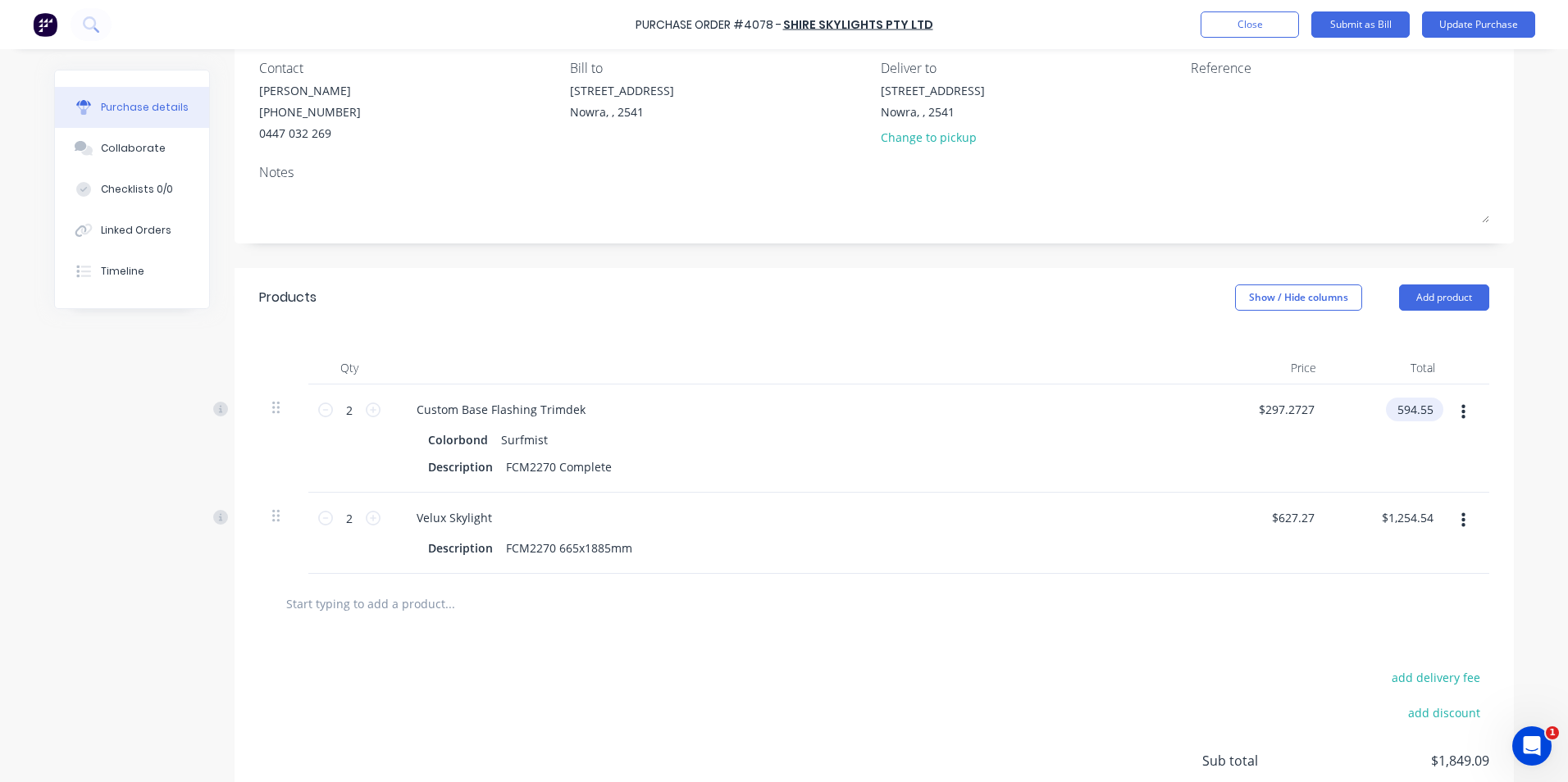
click at [1419, 406] on input "594.55" at bounding box center [1412, 409] width 51 height 24
type input "596.36"
type input "$298.18"
type input "$596.36"
click at [1222, 450] on div "$298.18 $298.18" at bounding box center [1270, 439] width 119 height 108
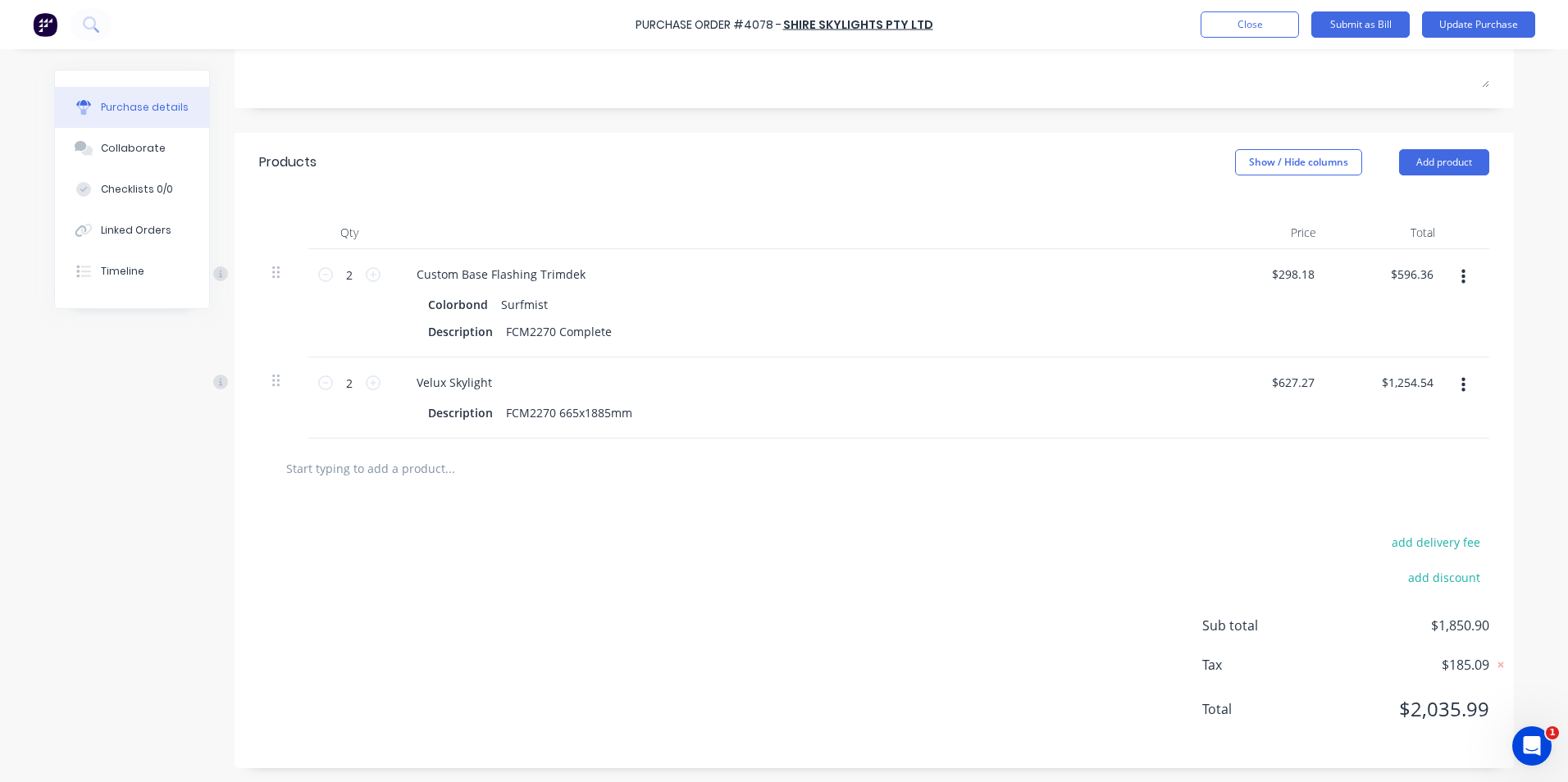
scroll to position [277, 0]
click at [1489, 16] on button "Update Purchase" at bounding box center [1479, 25] width 113 height 26
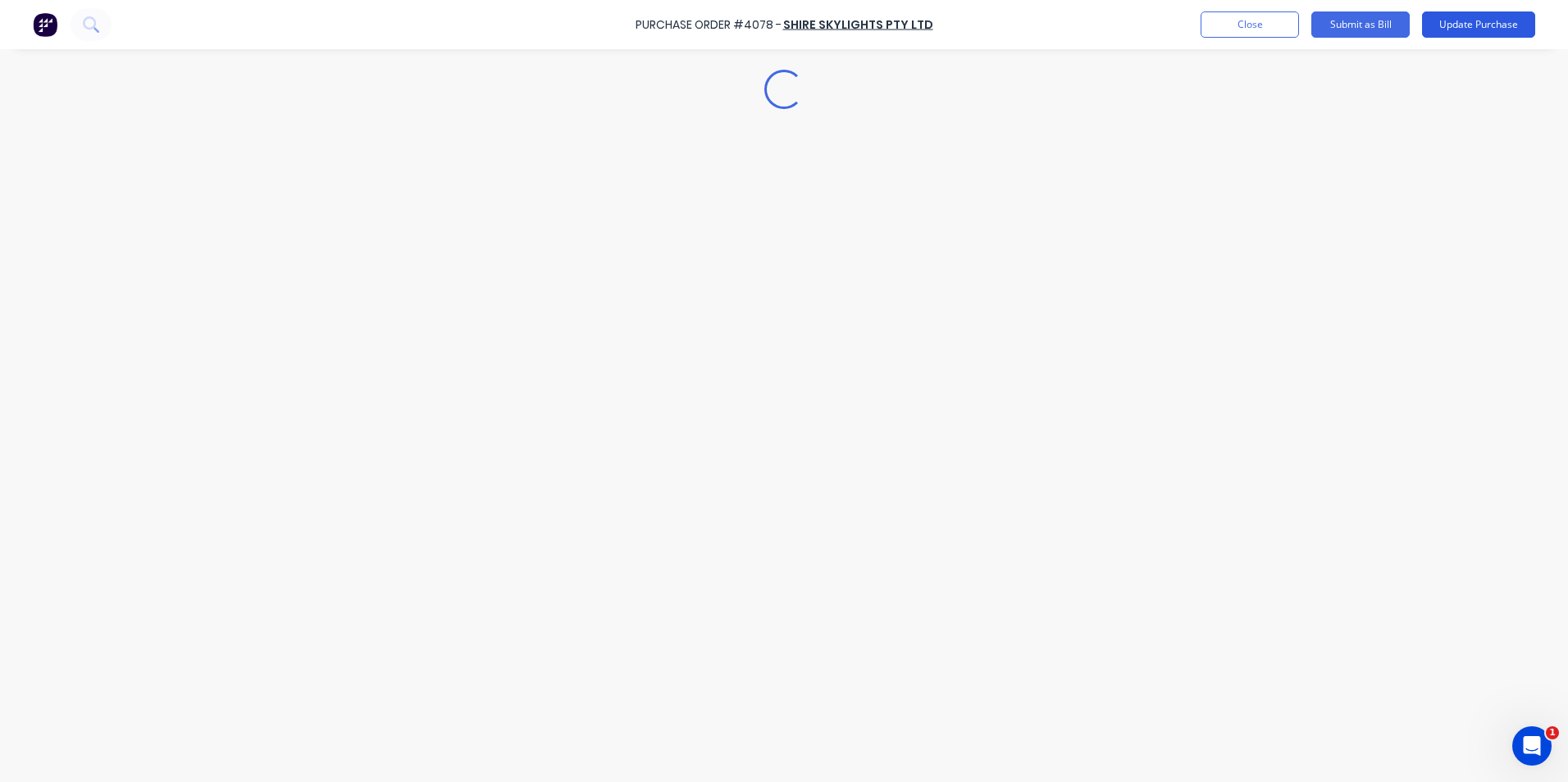
scroll to position [0, 0]
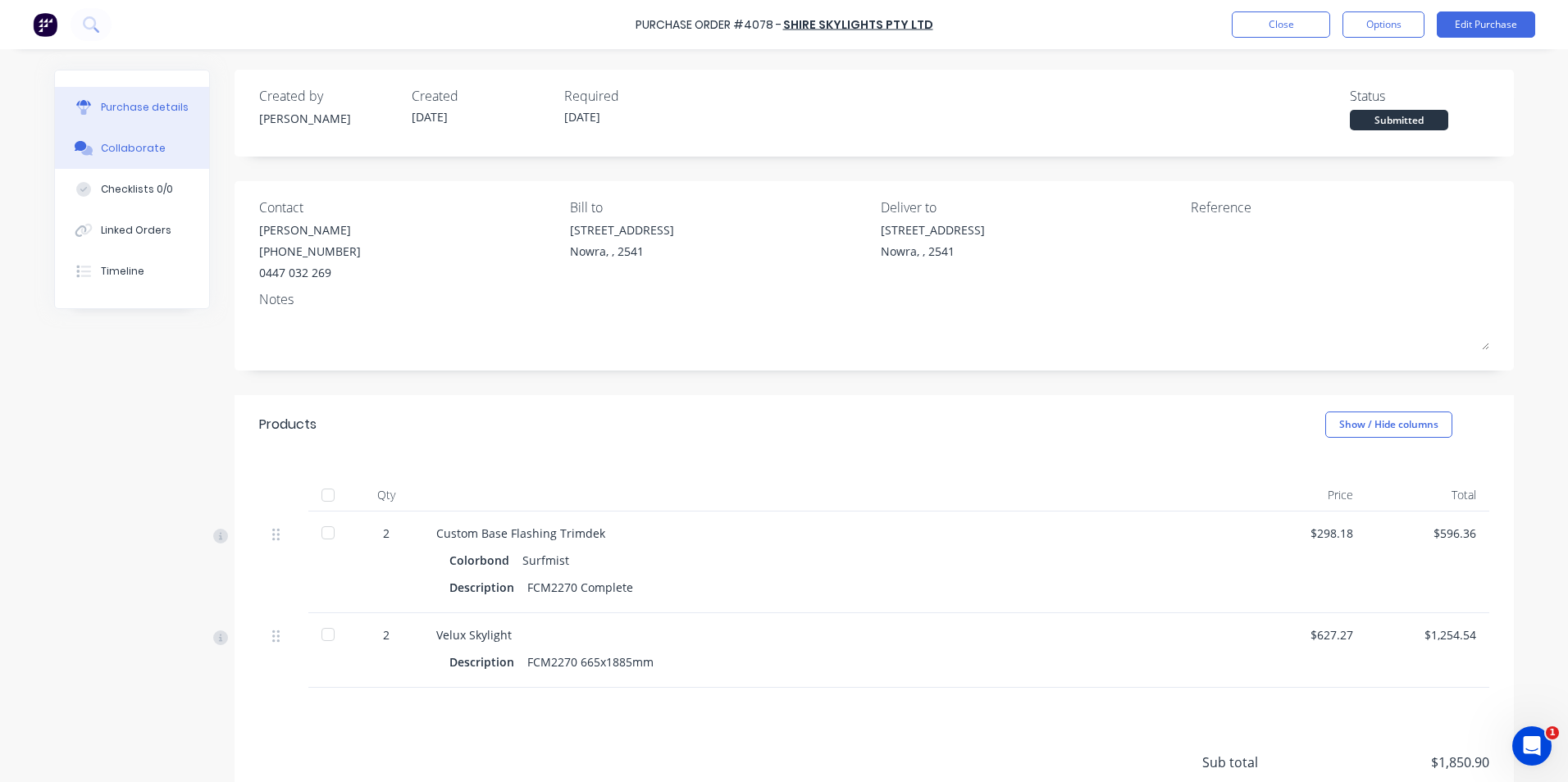
click at [117, 146] on div "Collaborate" at bounding box center [133, 149] width 65 height 15
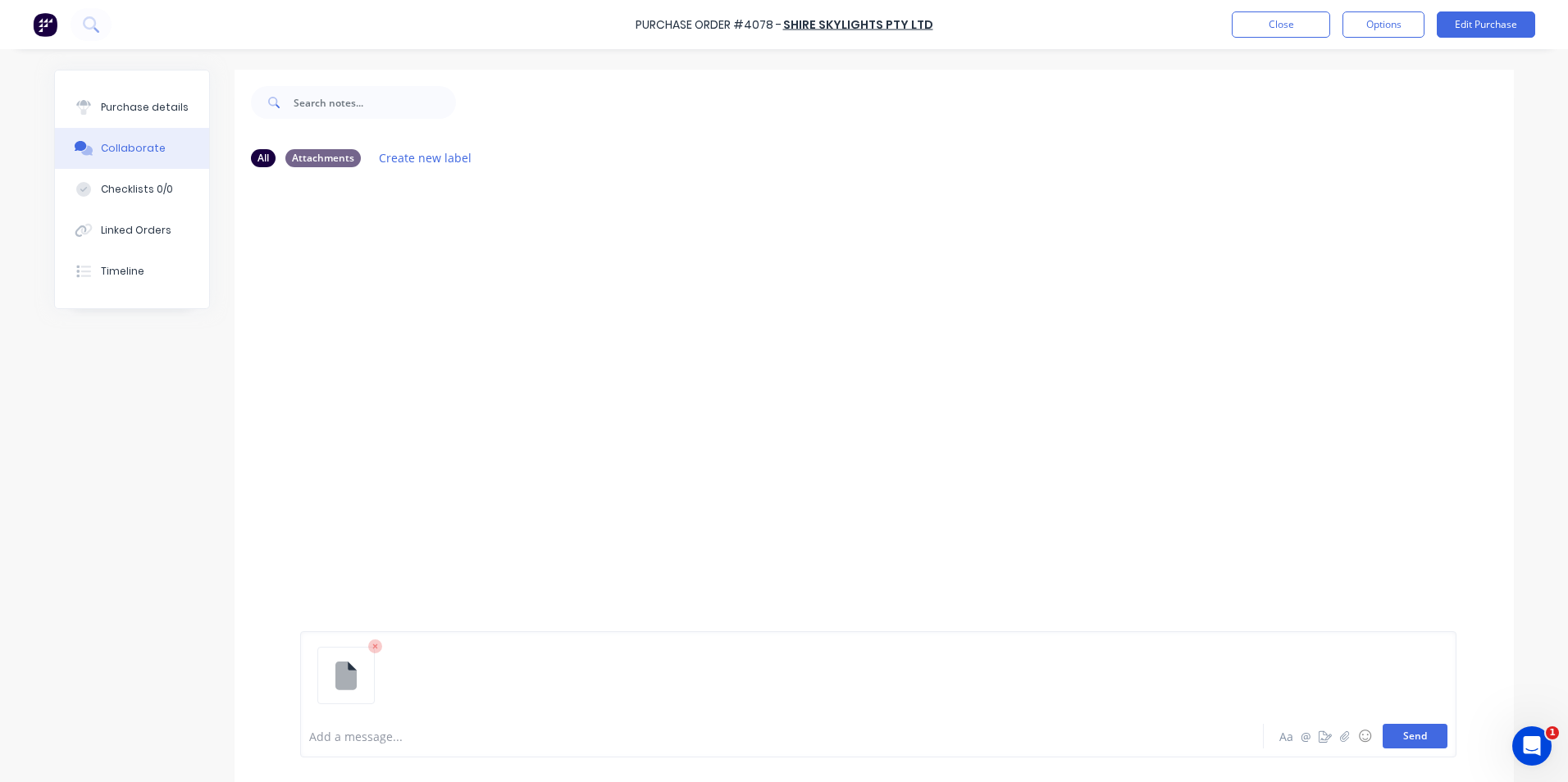
click at [1411, 733] on button "Send" at bounding box center [1415, 736] width 65 height 25
click at [48, 23] on img at bounding box center [45, 25] width 25 height 25
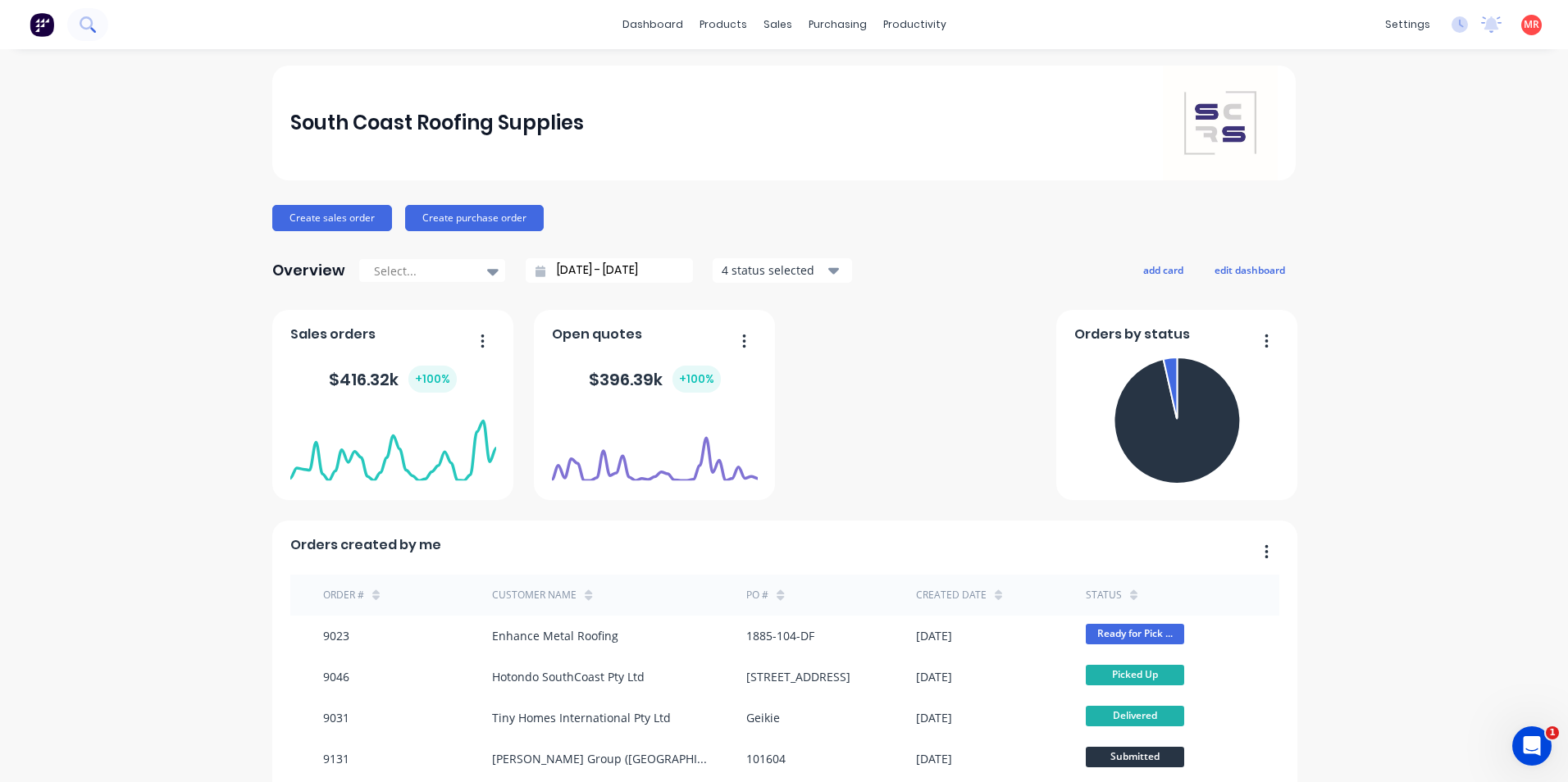
click at [89, 29] on icon at bounding box center [86, 23] width 13 height 13
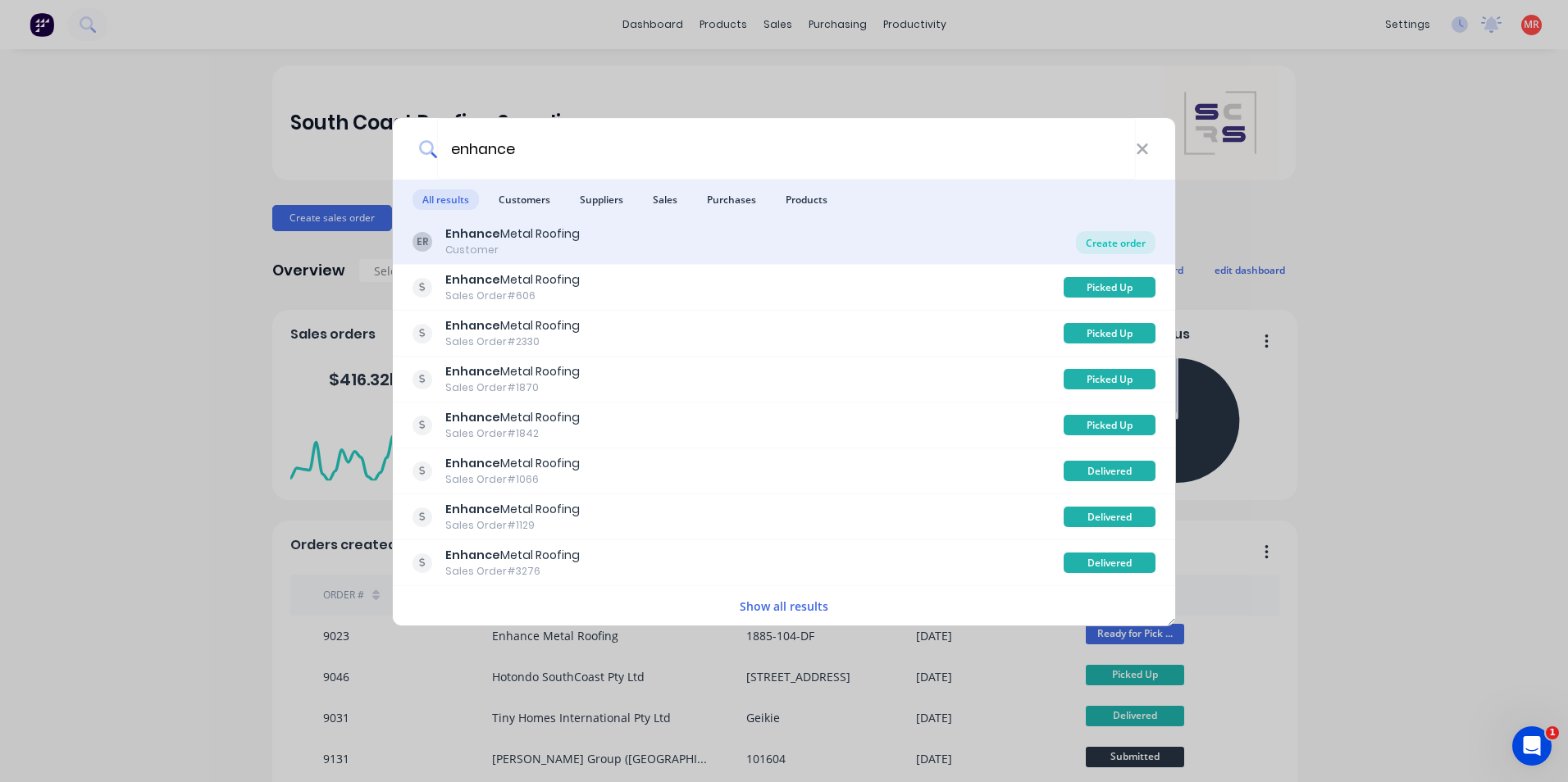
type input "enhance"
click at [1095, 244] on div "Create order" at bounding box center [1116, 243] width 80 height 23
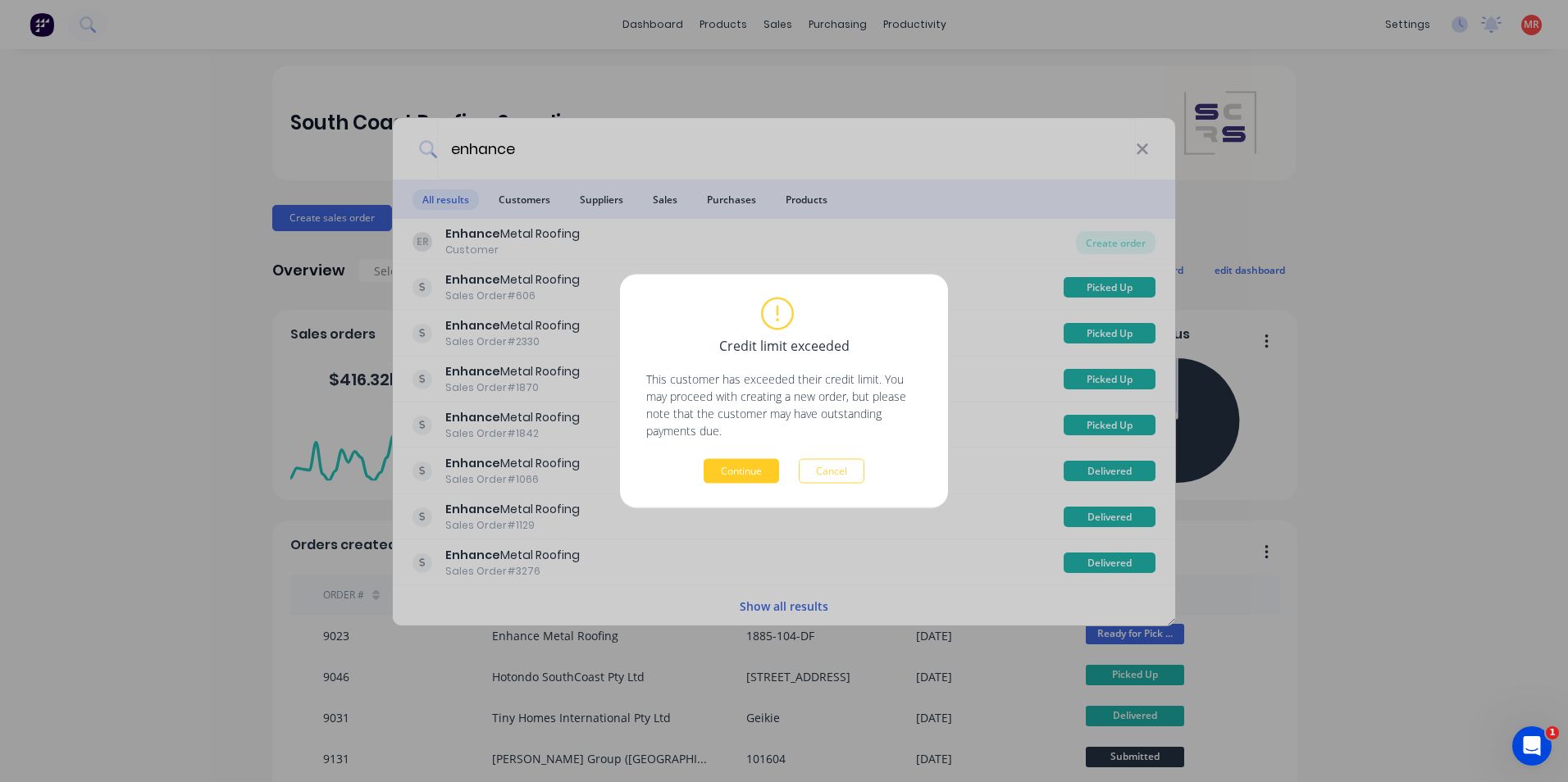
click at [727, 464] on button "Continue" at bounding box center [741, 472] width 76 height 25
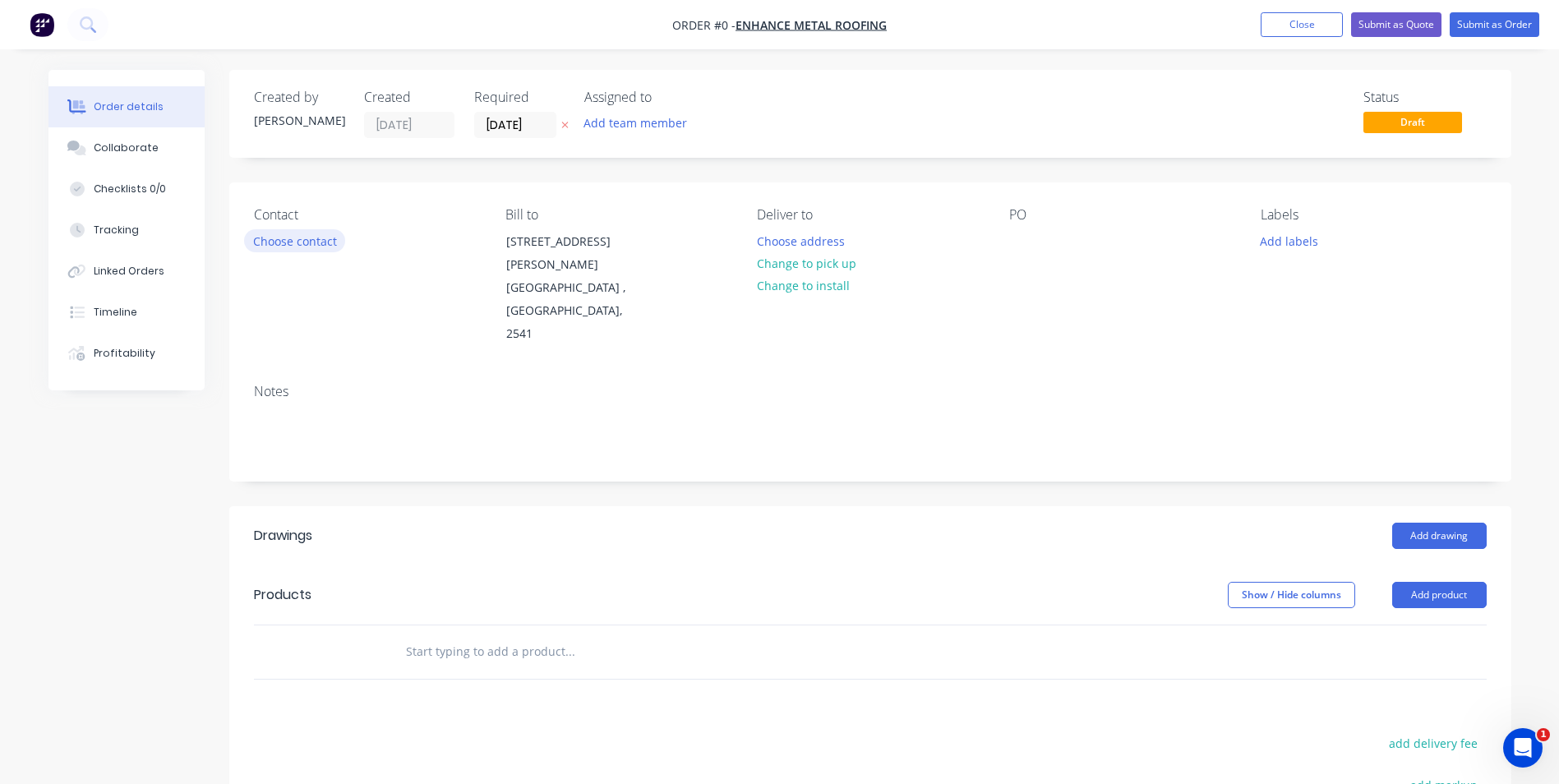
click at [299, 245] on button "Choose contact" at bounding box center [295, 240] width 101 height 22
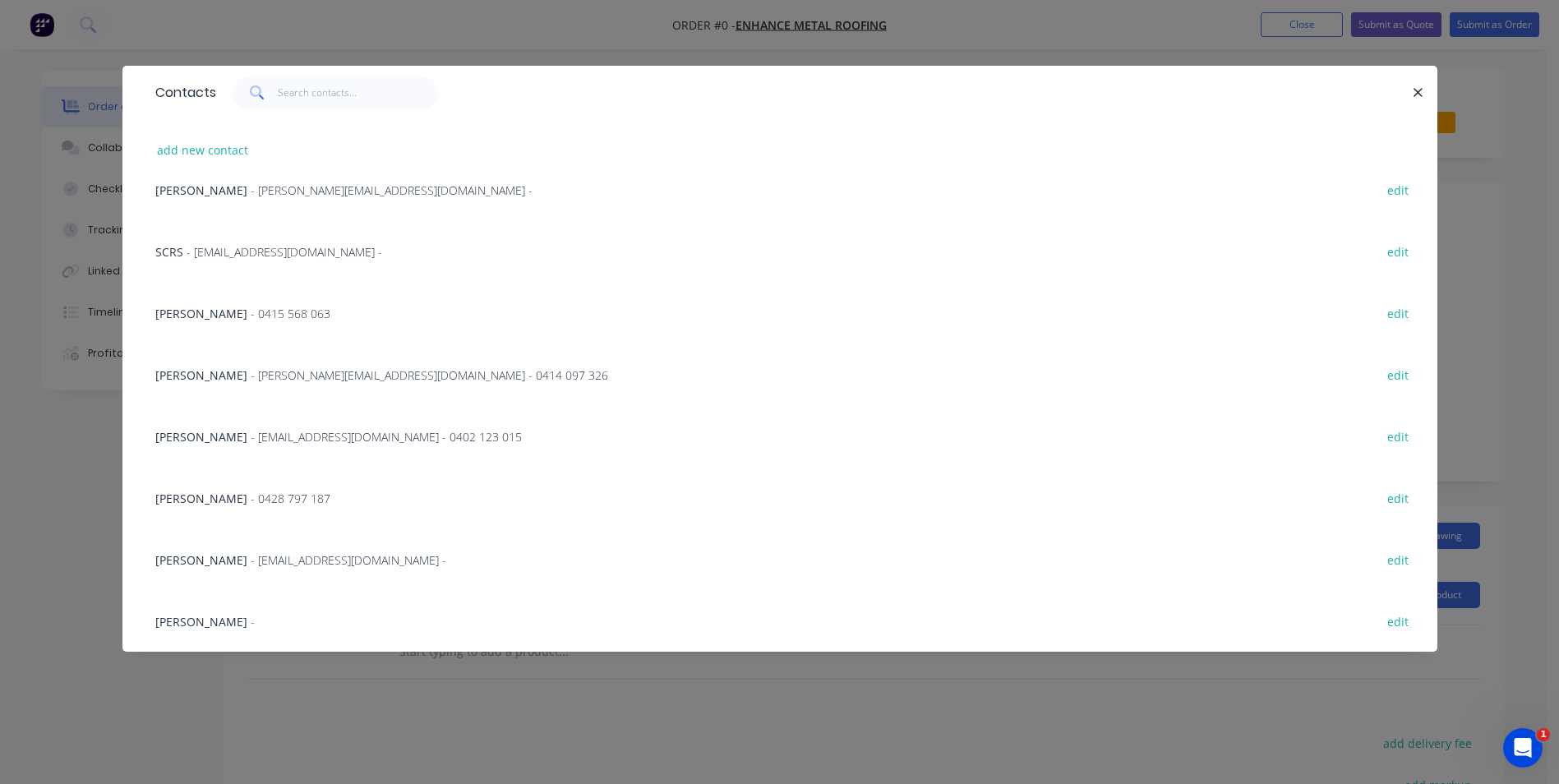
scroll to position [208, 0]
click at [223, 621] on span "Adam Norton" at bounding box center [202, 620] width 92 height 16
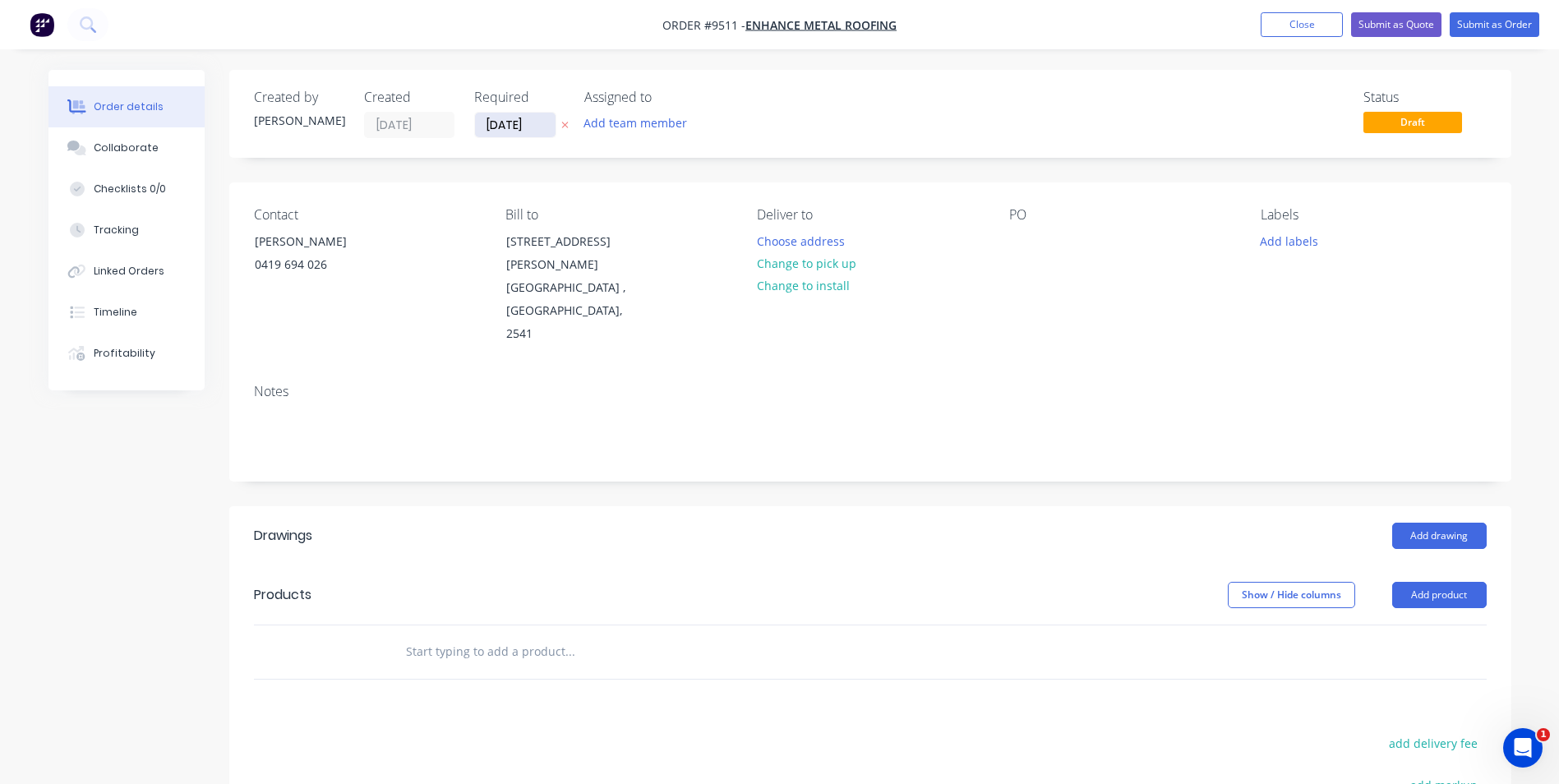
click at [518, 128] on input "[DATE]" at bounding box center [515, 125] width 81 height 25
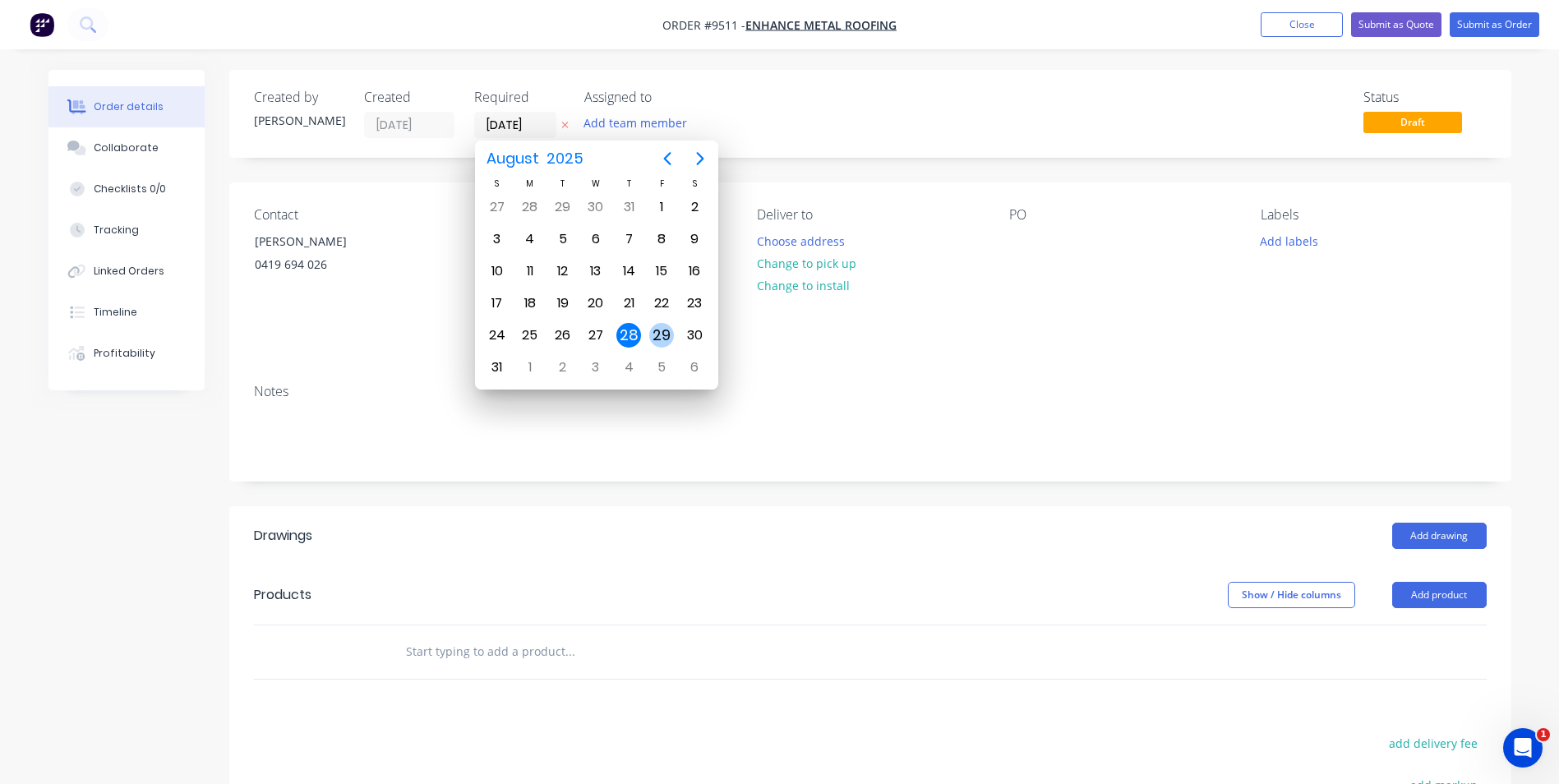
click at [665, 338] on div "29" at bounding box center [661, 336] width 25 height 25
type input "29/08/25"
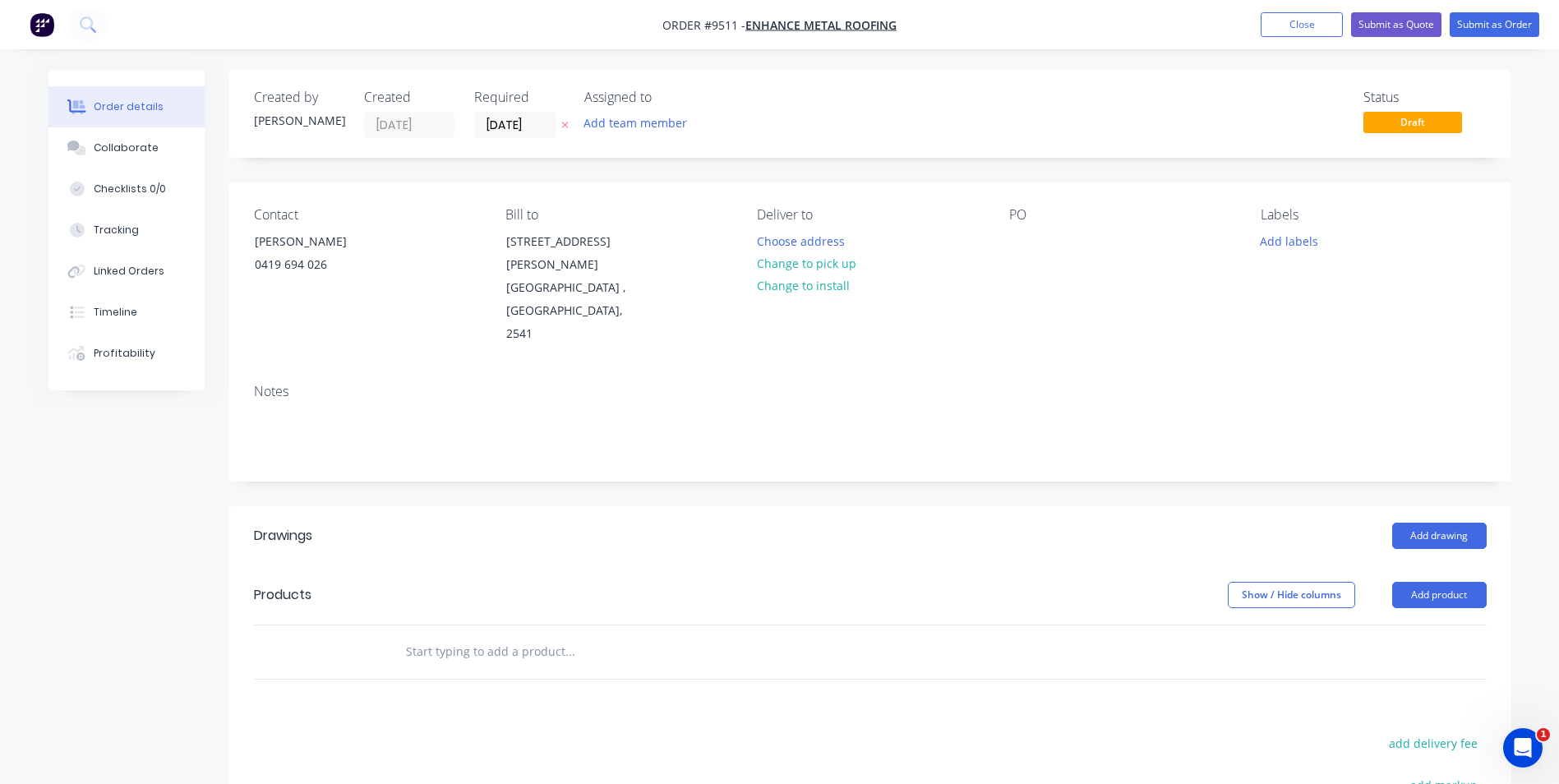
drag, startPoint x: 435, startPoint y: 599, endPoint x: 437, endPoint y: 590, distance: 9.2
click at [435, 635] on input "text" at bounding box center [570, 652] width 329 height 33
click at [1417, 522] on button "Add drawing" at bounding box center [1440, 536] width 95 height 26
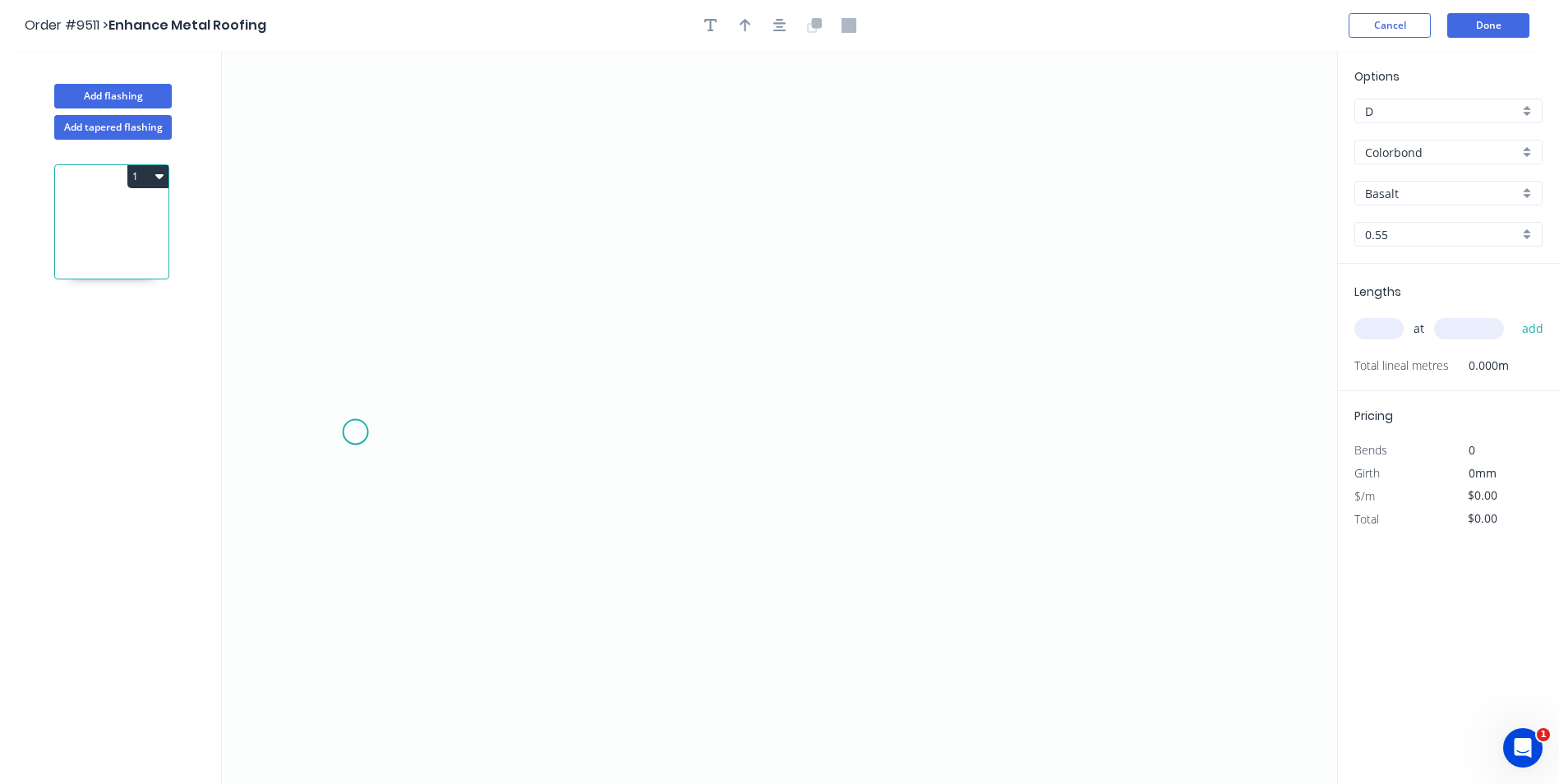
click at [355, 433] on icon "0" at bounding box center [780, 417] width 1116 height 733
click at [372, 406] on icon "0" at bounding box center [780, 417] width 1116 height 733
click at [1207, 401] on icon "0 ?" at bounding box center [780, 417] width 1116 height 733
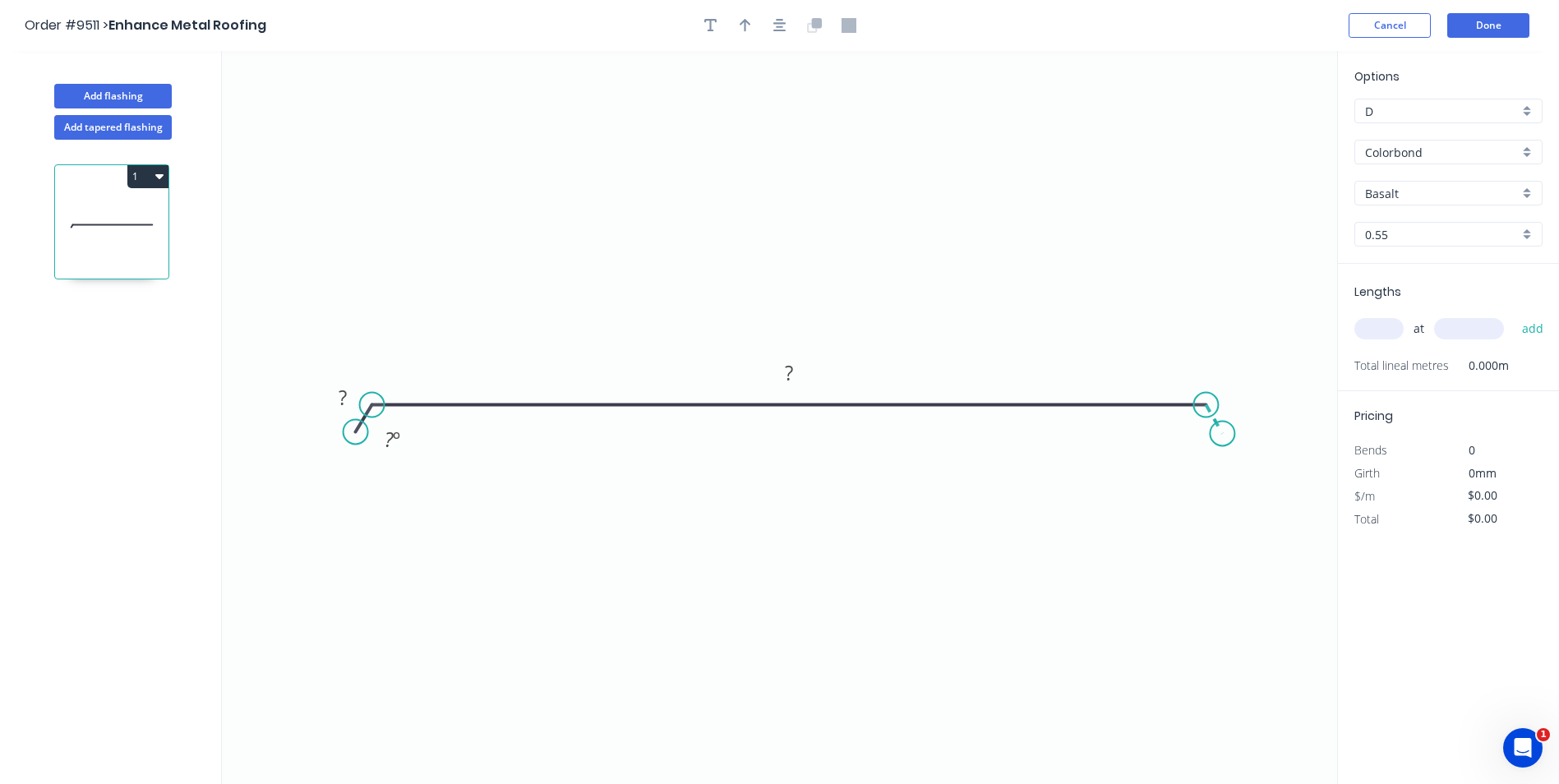
click at [1223, 434] on icon "0 ? ? ? º" at bounding box center [780, 417] width 1116 height 733
click at [346, 397] on tspan "?" at bounding box center [343, 397] width 8 height 27
drag, startPoint x: 596, startPoint y: 162, endPoint x: 628, endPoint y: 95, distance: 74.2
click at [596, 162] on icon "0 15 320 15 160 º 160 º" at bounding box center [780, 417] width 1116 height 733
type input "$10.80"
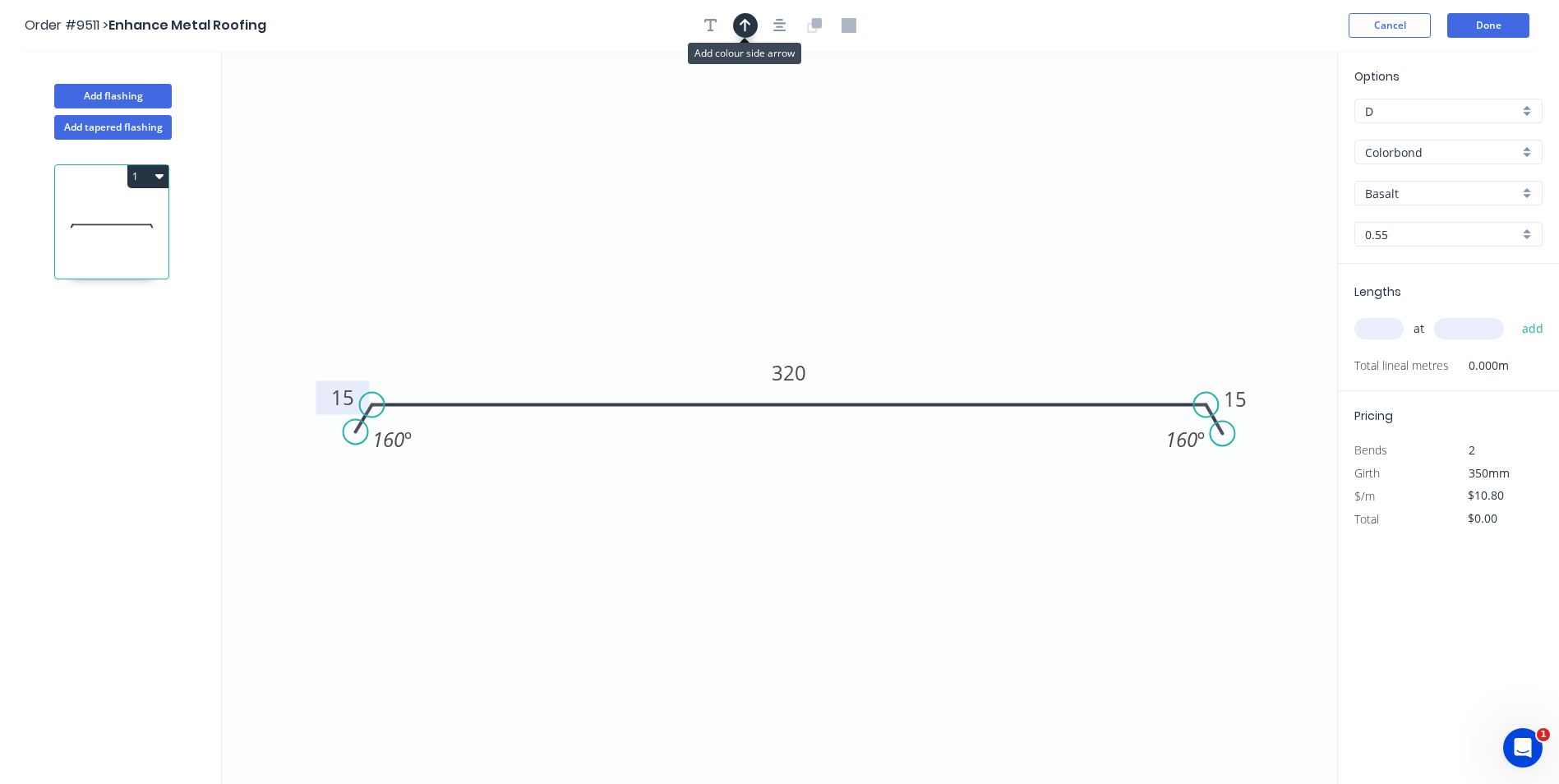
click at [741, 18] on icon "button" at bounding box center [745, 26] width 12 height 15
drag, startPoint x: 1259, startPoint y: 128, endPoint x: 757, endPoint y: 282, distance: 525.1
click at [757, 282] on icon at bounding box center [757, 263] width 15 height 53
click at [1529, 193] on div "Basalt" at bounding box center [1449, 193] width 188 height 25
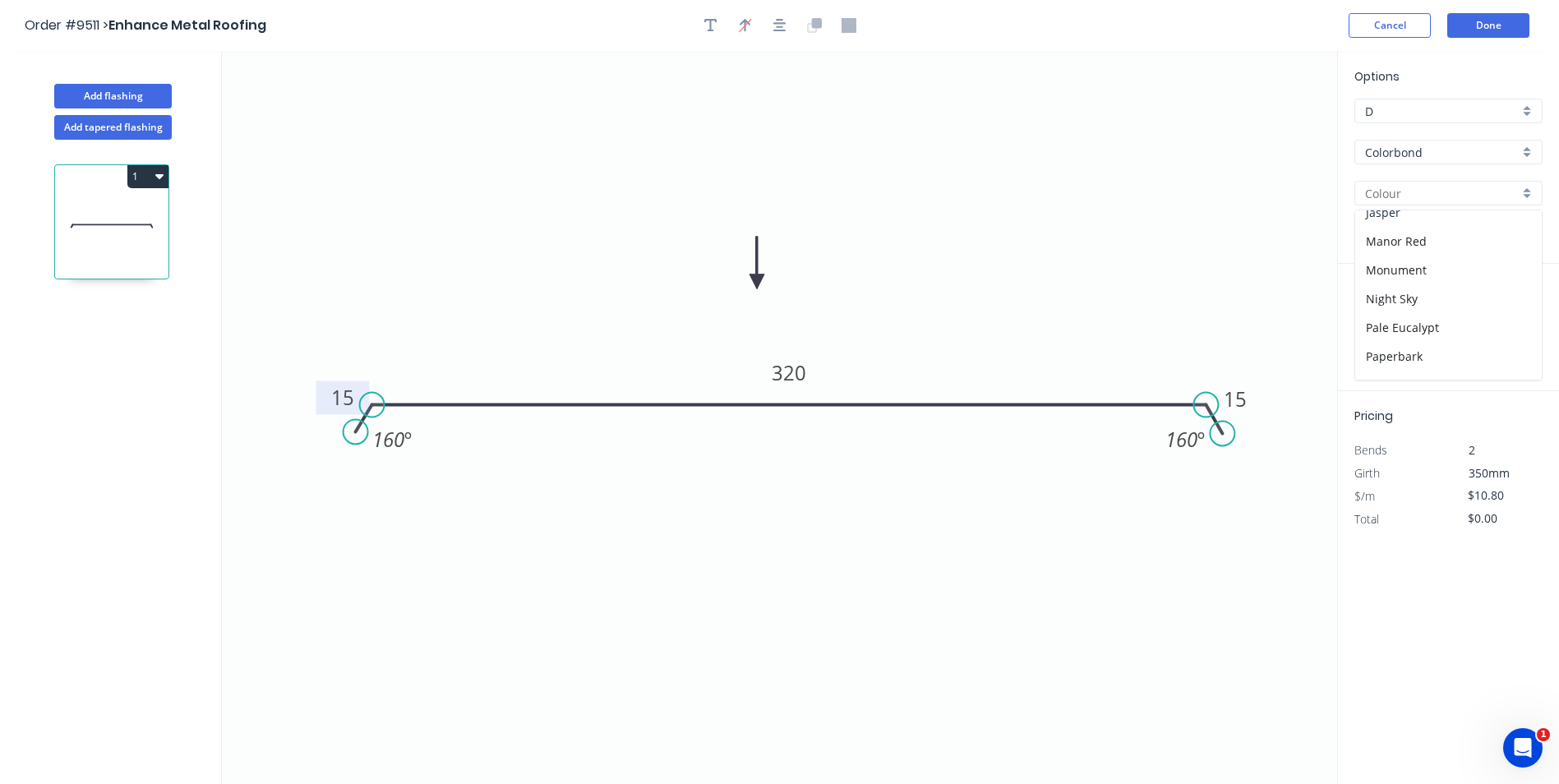
click at [1408, 217] on div "Jasper" at bounding box center [1449, 212] width 187 height 29
type input "Jasper"
click at [1376, 334] on input "text" at bounding box center [1380, 329] width 49 height 21
type input "2"
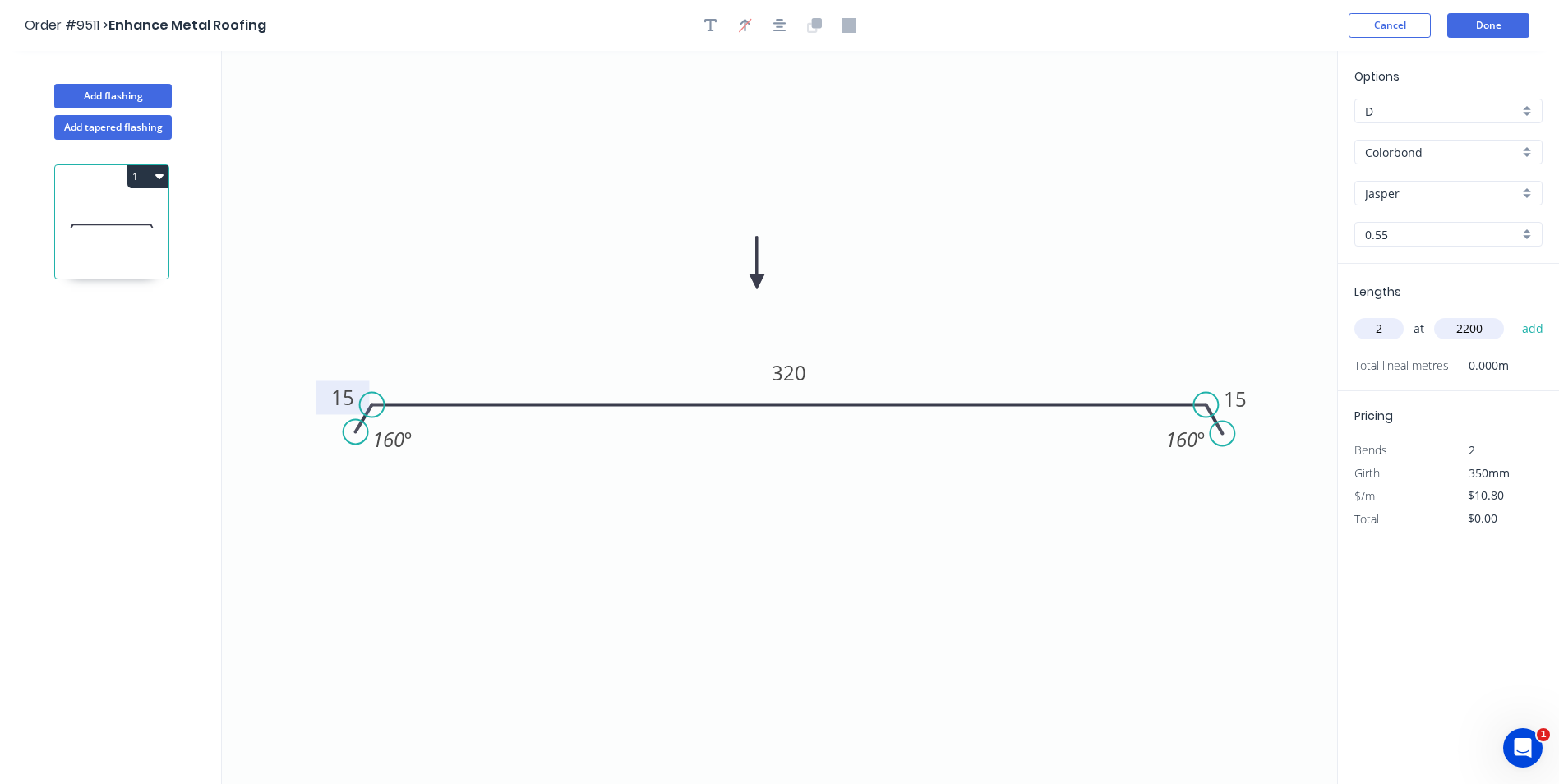
type input "2200"
click at [1514, 315] on button "add" at bounding box center [1533, 329] width 39 height 28
type input "$47.52"
click at [1488, 22] on button "Done" at bounding box center [1488, 26] width 82 height 25
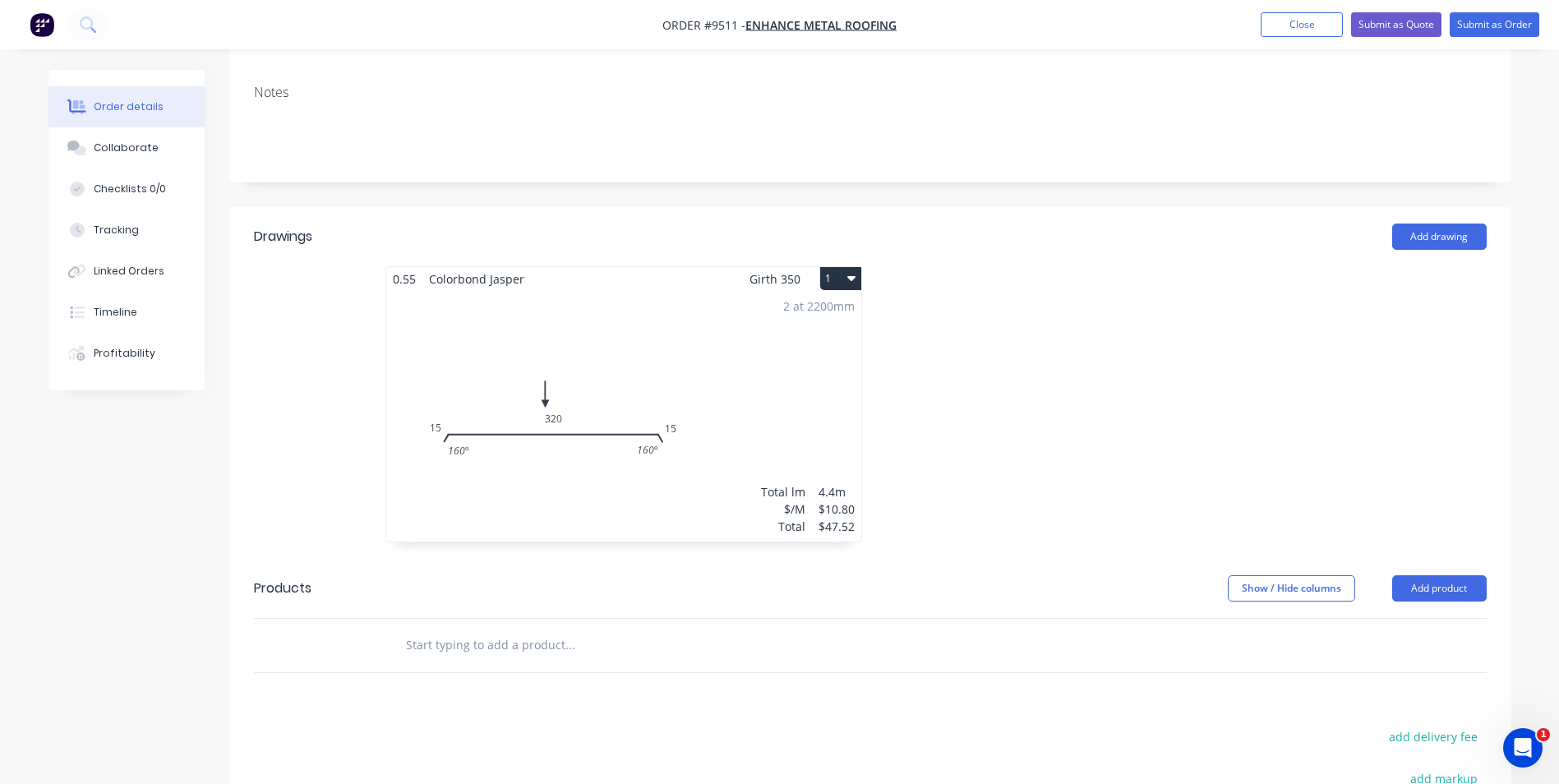
scroll to position [329, 0]
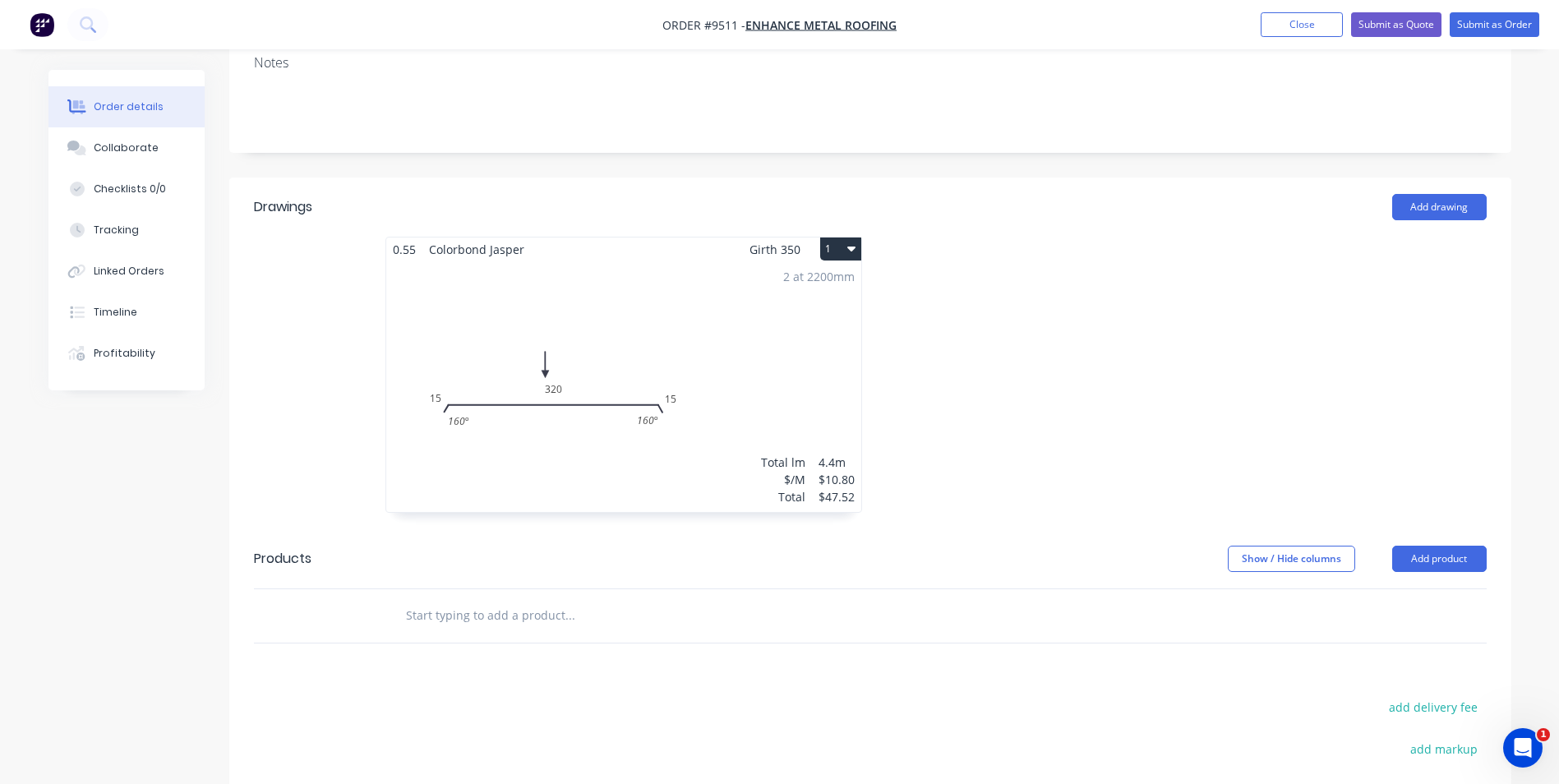
click at [527, 599] on input "text" at bounding box center [570, 615] width 329 height 33
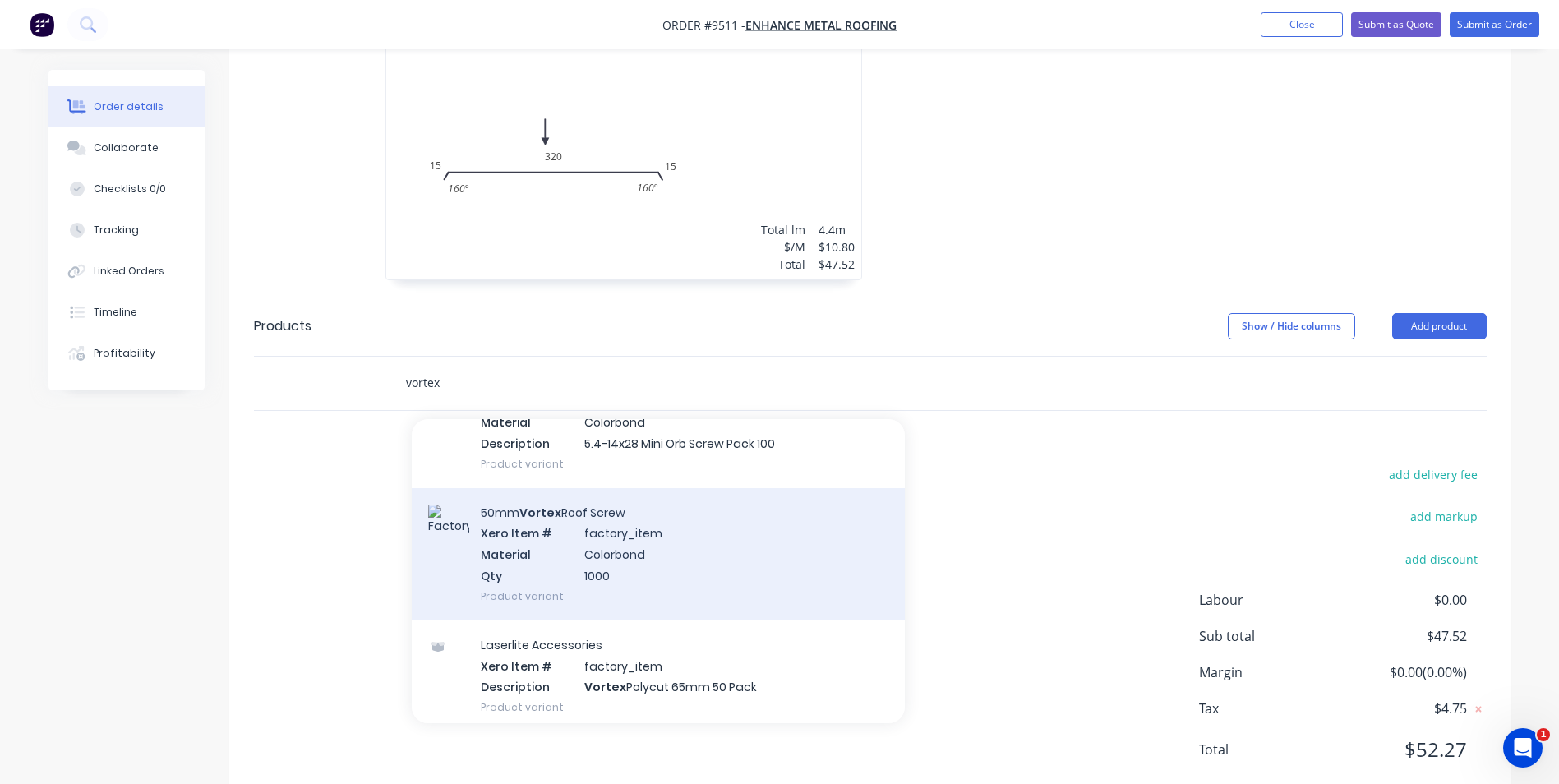
scroll to position [1233, 0]
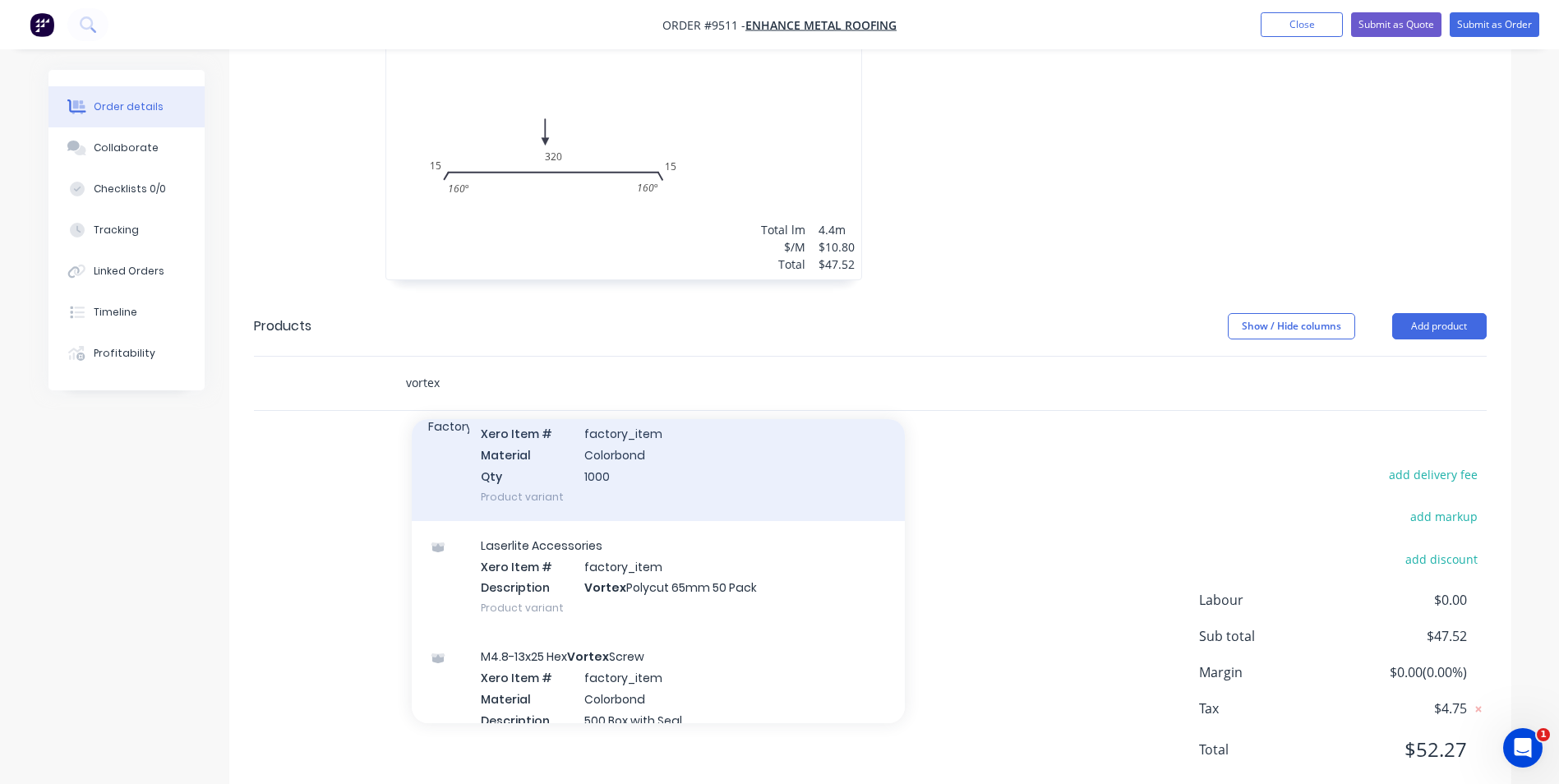
type input "vortex"
click at [644, 409] on div "50mm Vortex Roof Screw Xero Item # factory_item Material Colorbond Qty 1000 Pro…" at bounding box center [658, 455] width 493 height 132
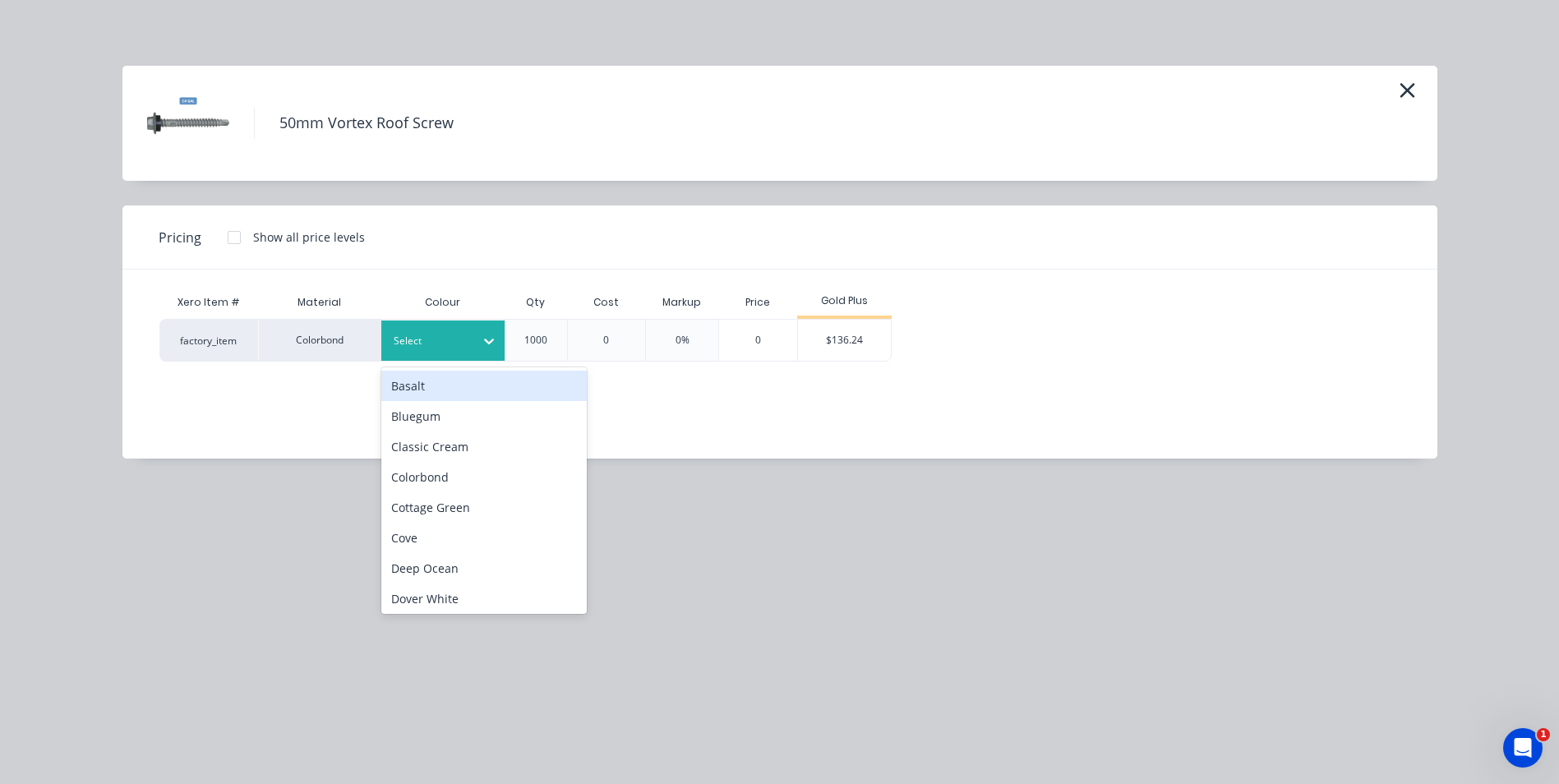
click at [466, 341] on div at bounding box center [431, 341] width 74 height 18
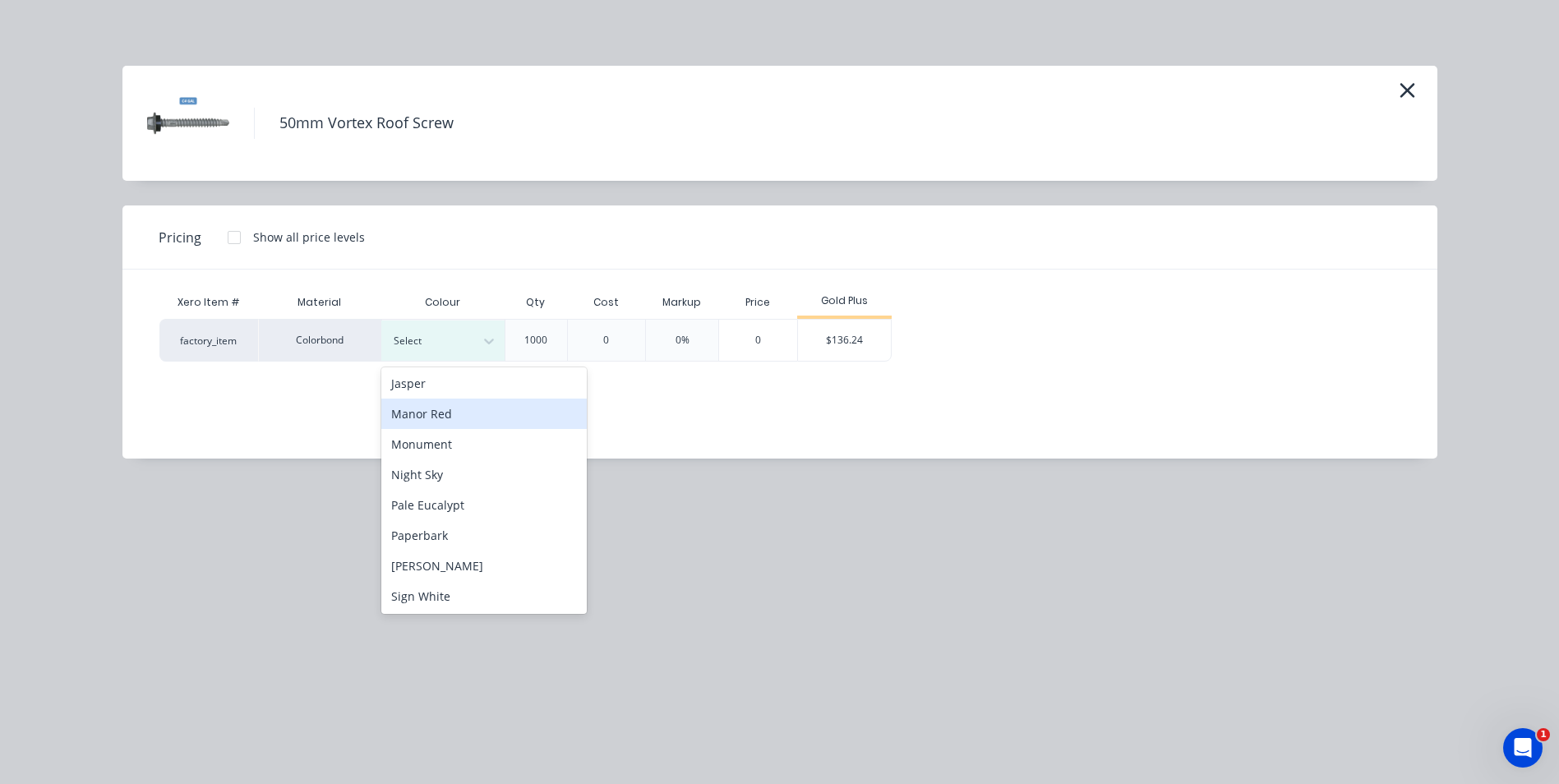
scroll to position [329, 0]
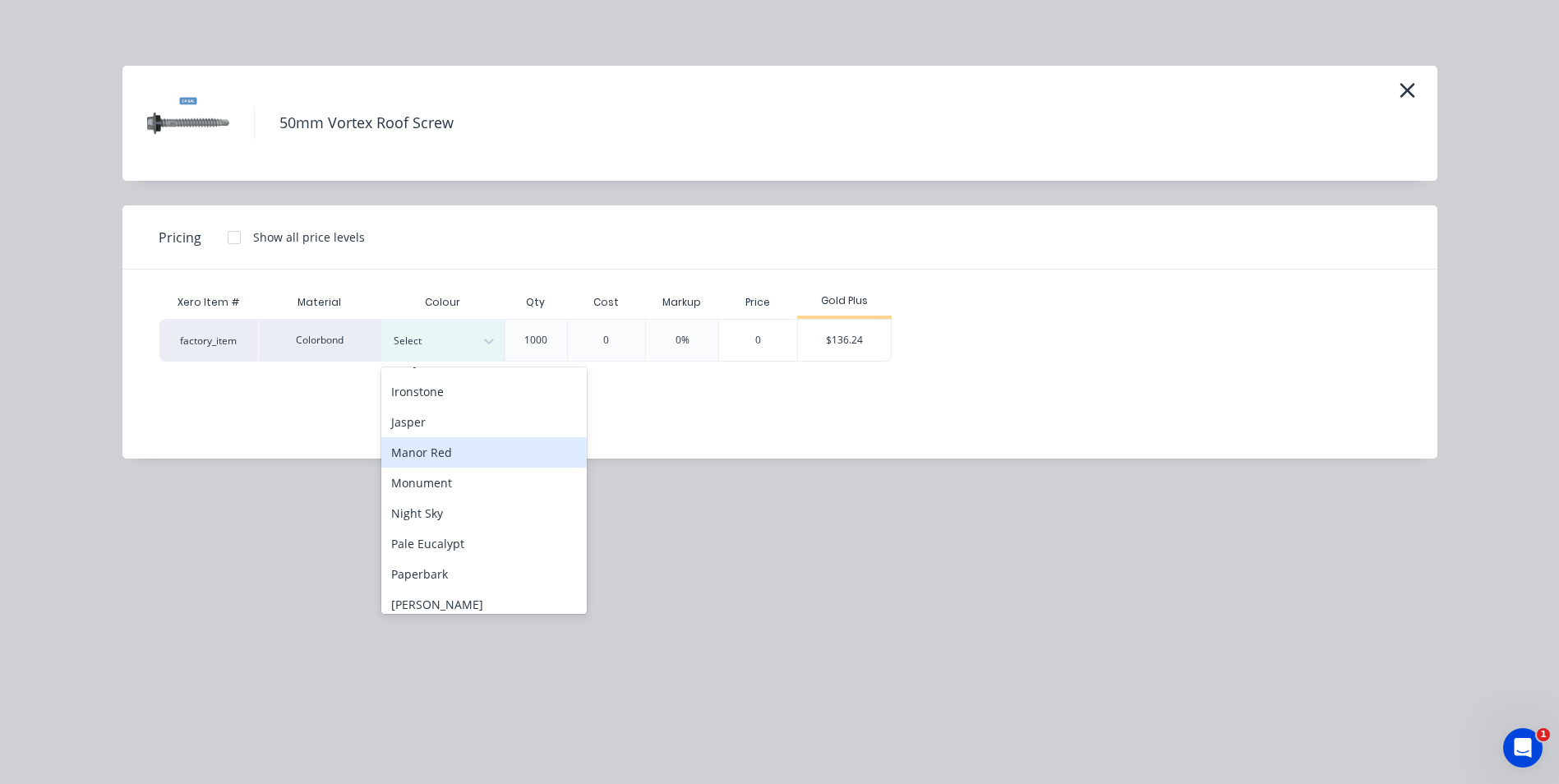
click at [443, 438] on div "Manor Red" at bounding box center [485, 452] width 206 height 30
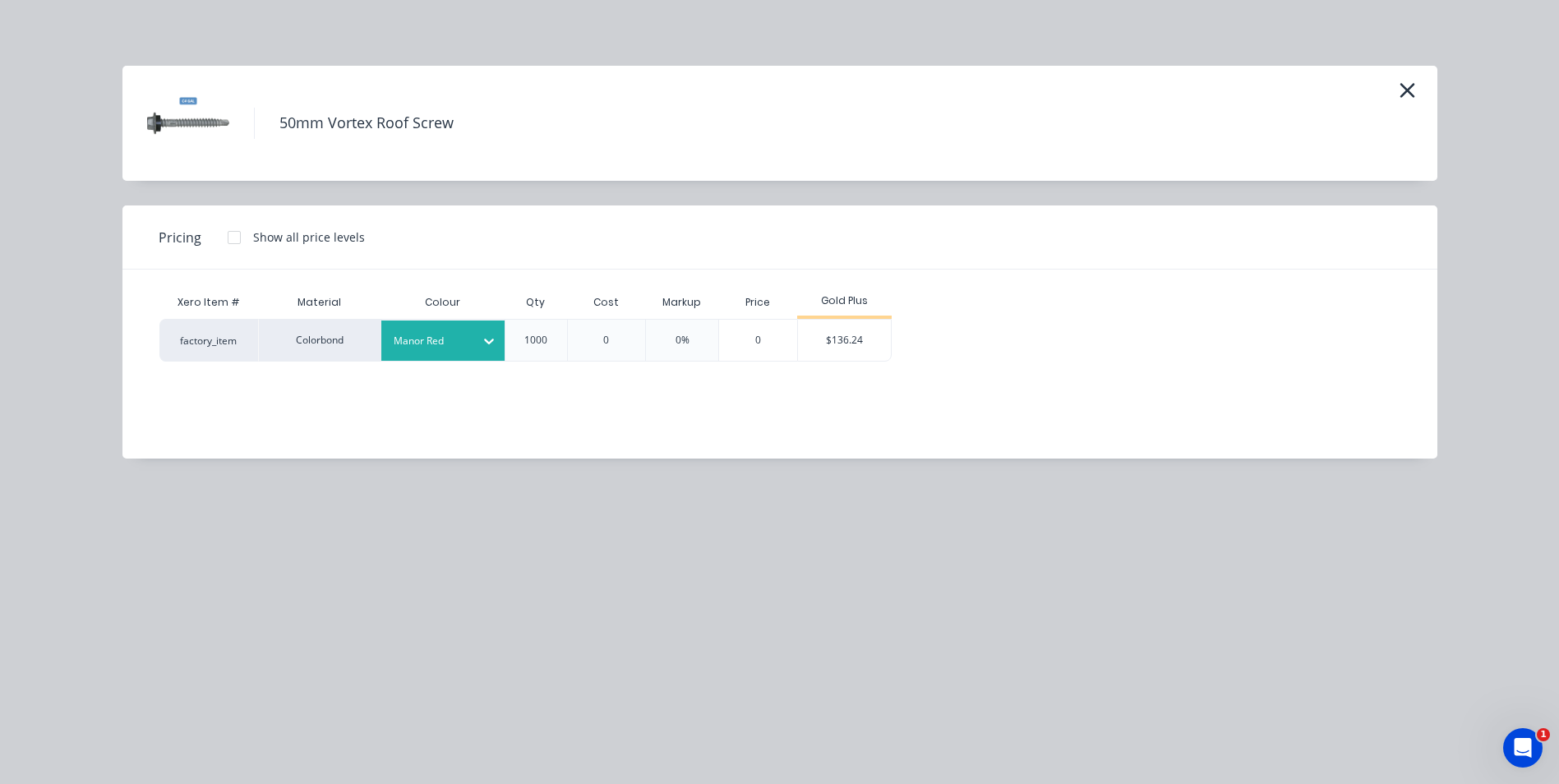
click at [463, 348] on div at bounding box center [431, 341] width 74 height 18
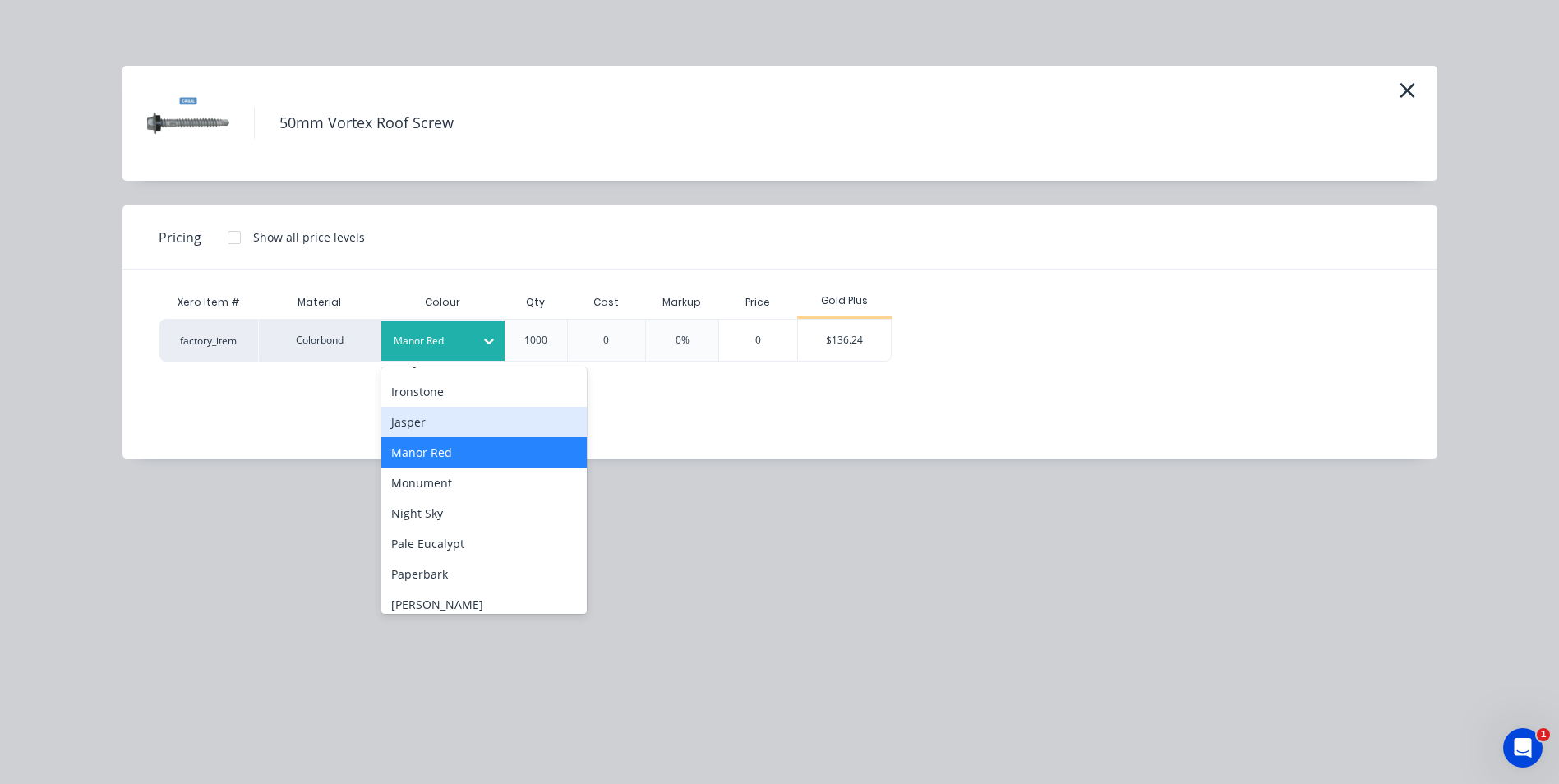
click at [428, 423] on div "Jasper" at bounding box center [485, 422] width 206 height 30
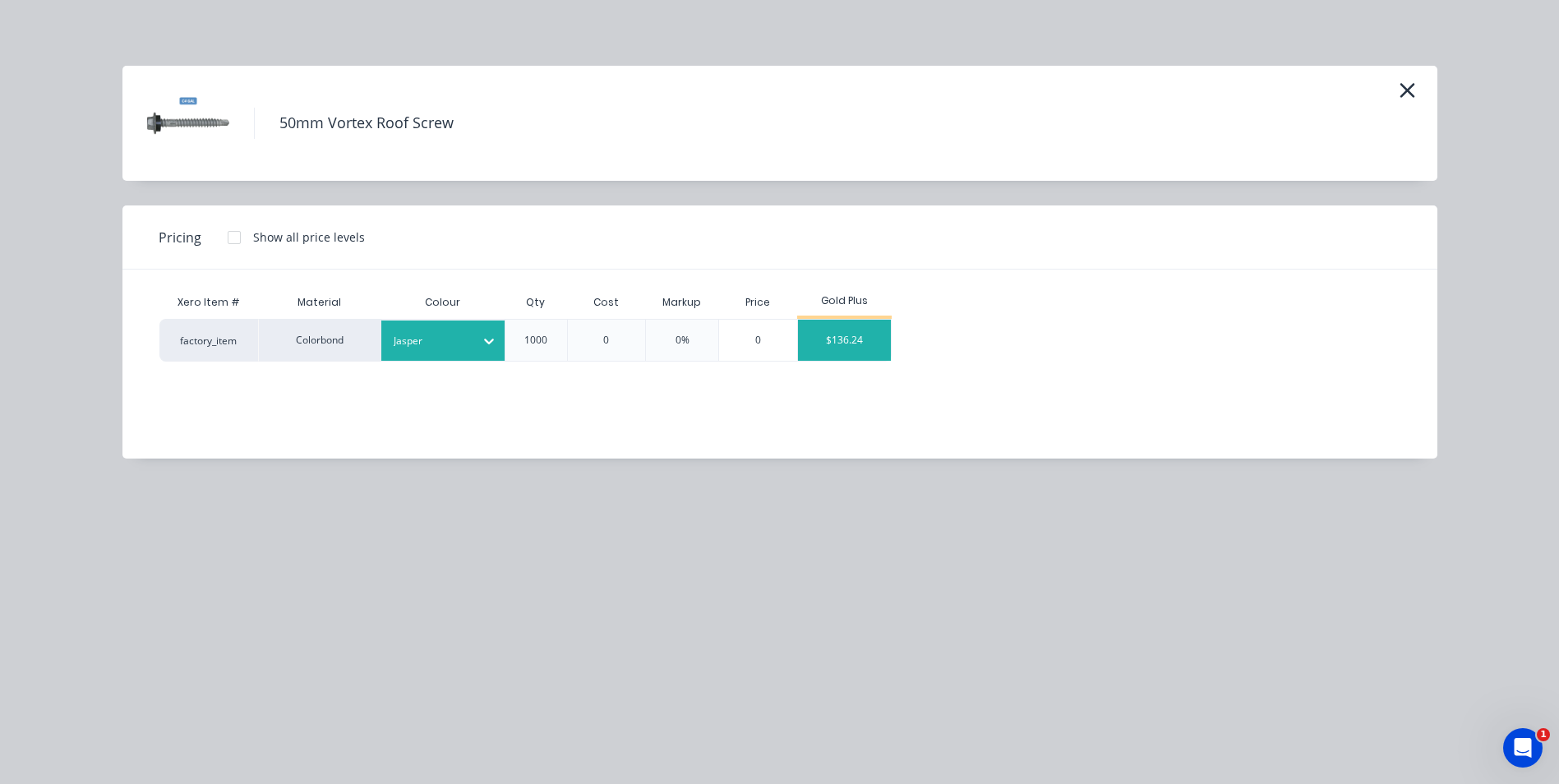
click at [820, 350] on div "$136.24" at bounding box center [844, 341] width 93 height 41
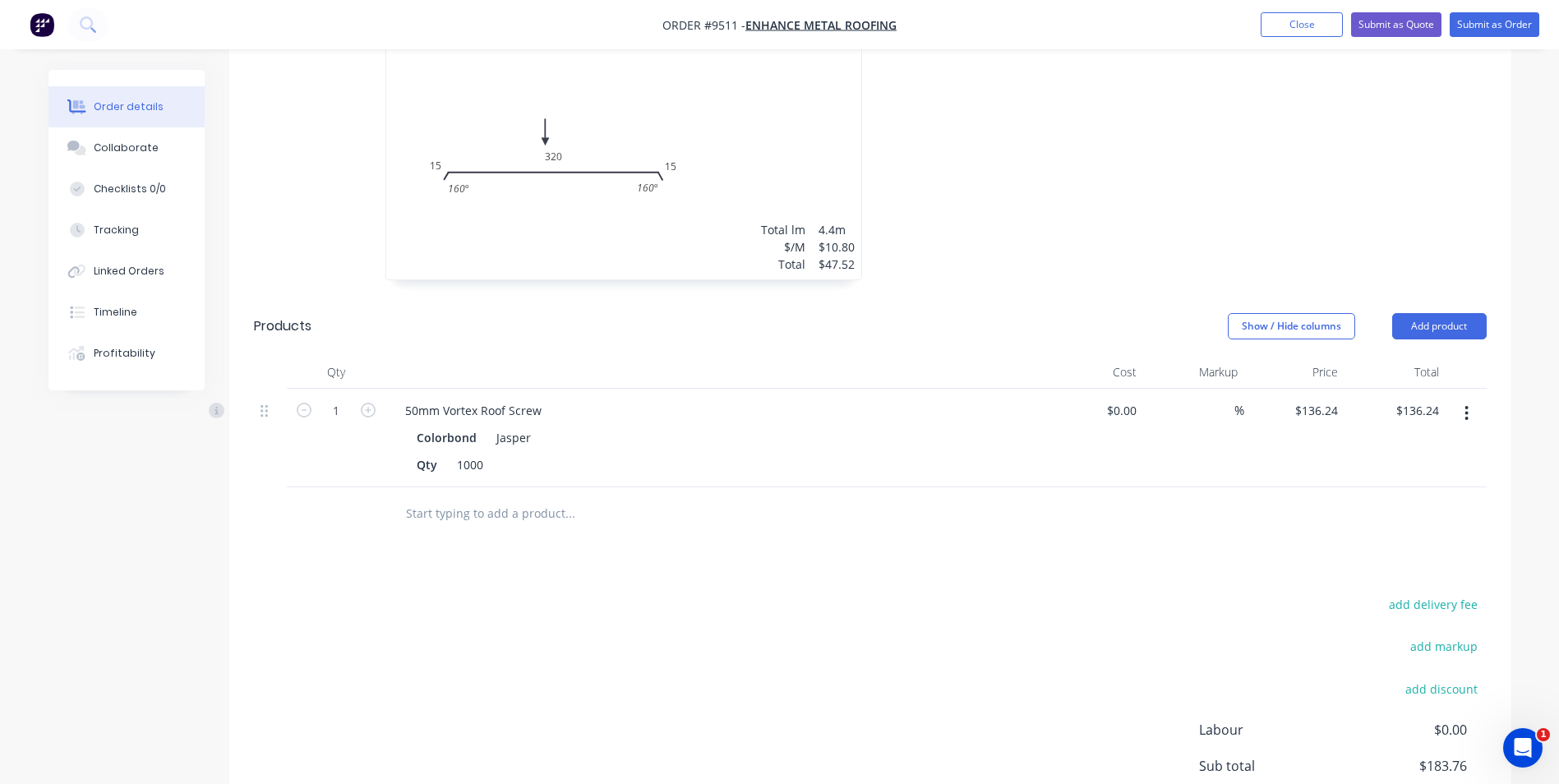
click at [429, 497] on input "text" at bounding box center [570, 513] width 329 height 33
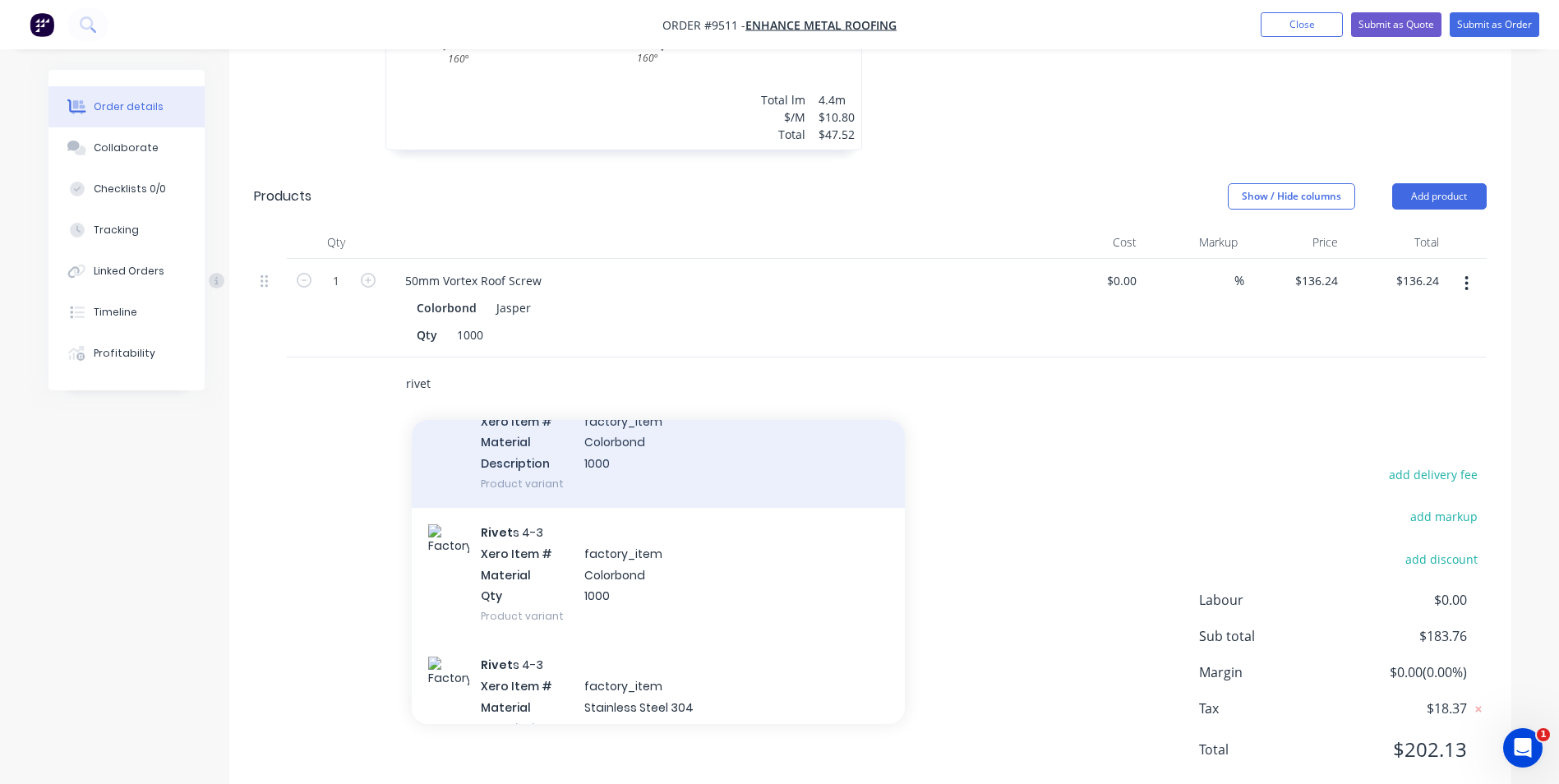
scroll to position [1233, 0]
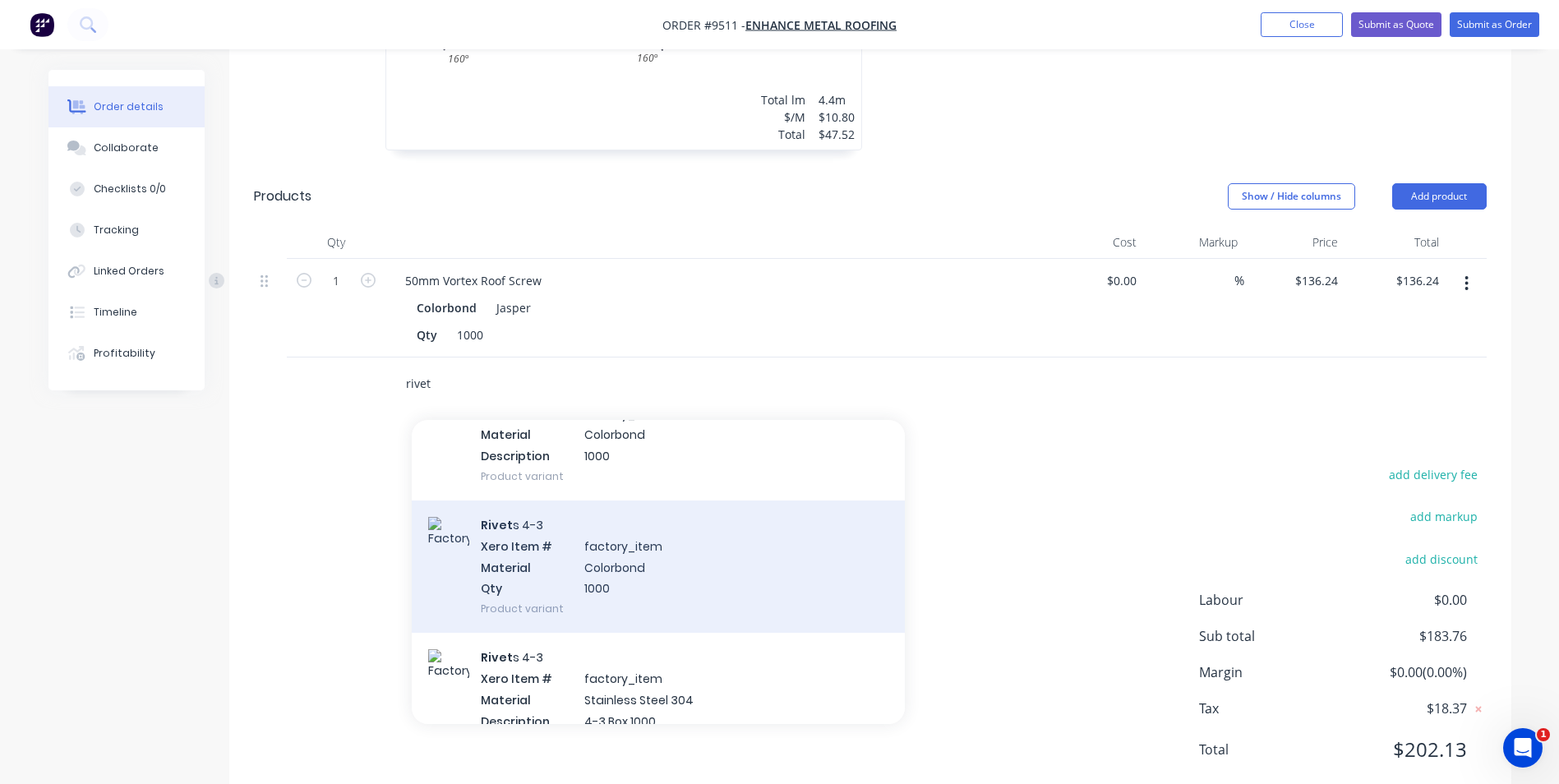
type input "rivet"
click at [589, 552] on div "Rivet s 4-3 Xero Item # factory_item Material Colorbond Qty 1000 Product variant" at bounding box center [658, 566] width 493 height 132
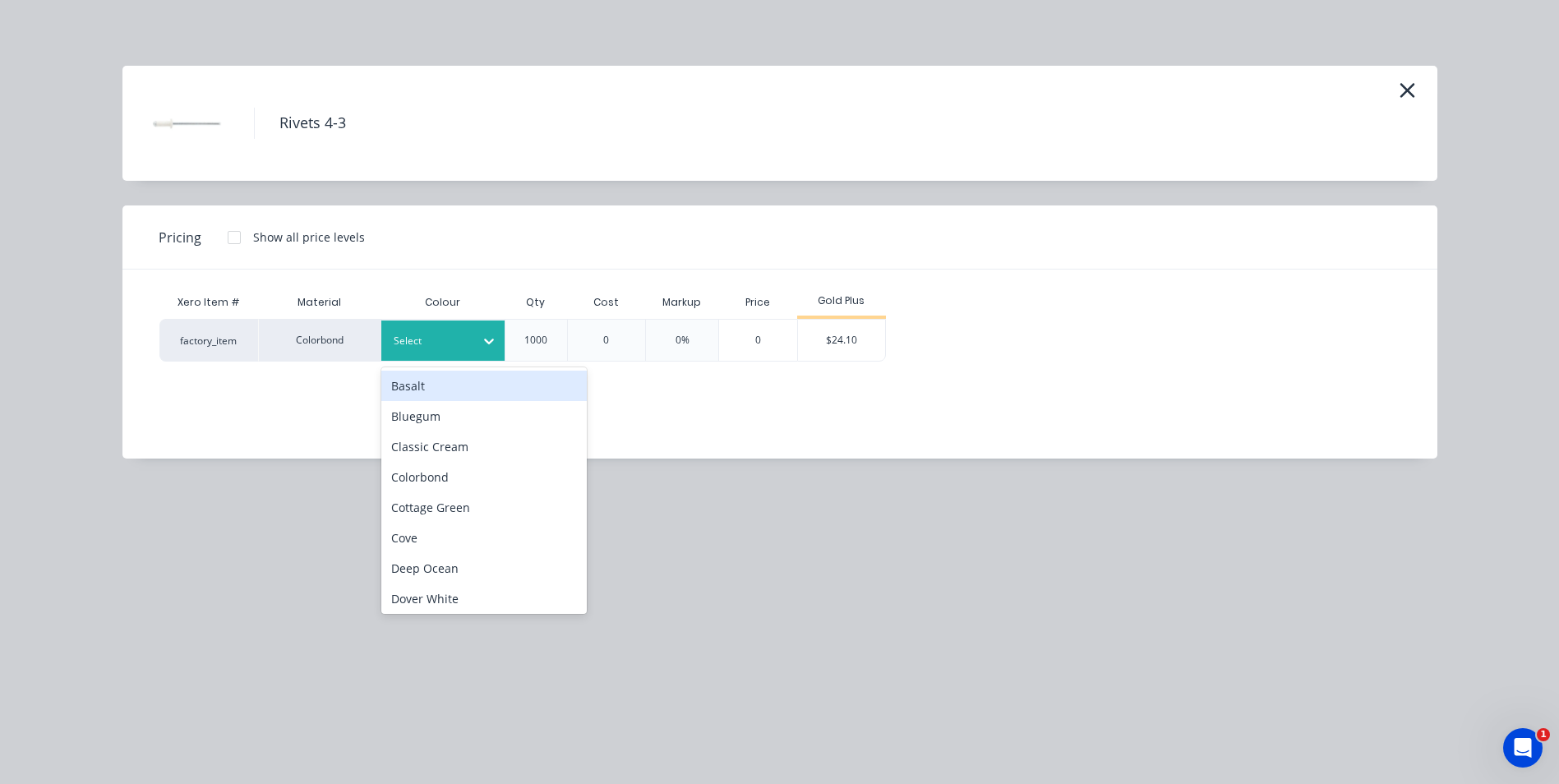
click at [454, 344] on div at bounding box center [431, 341] width 74 height 18
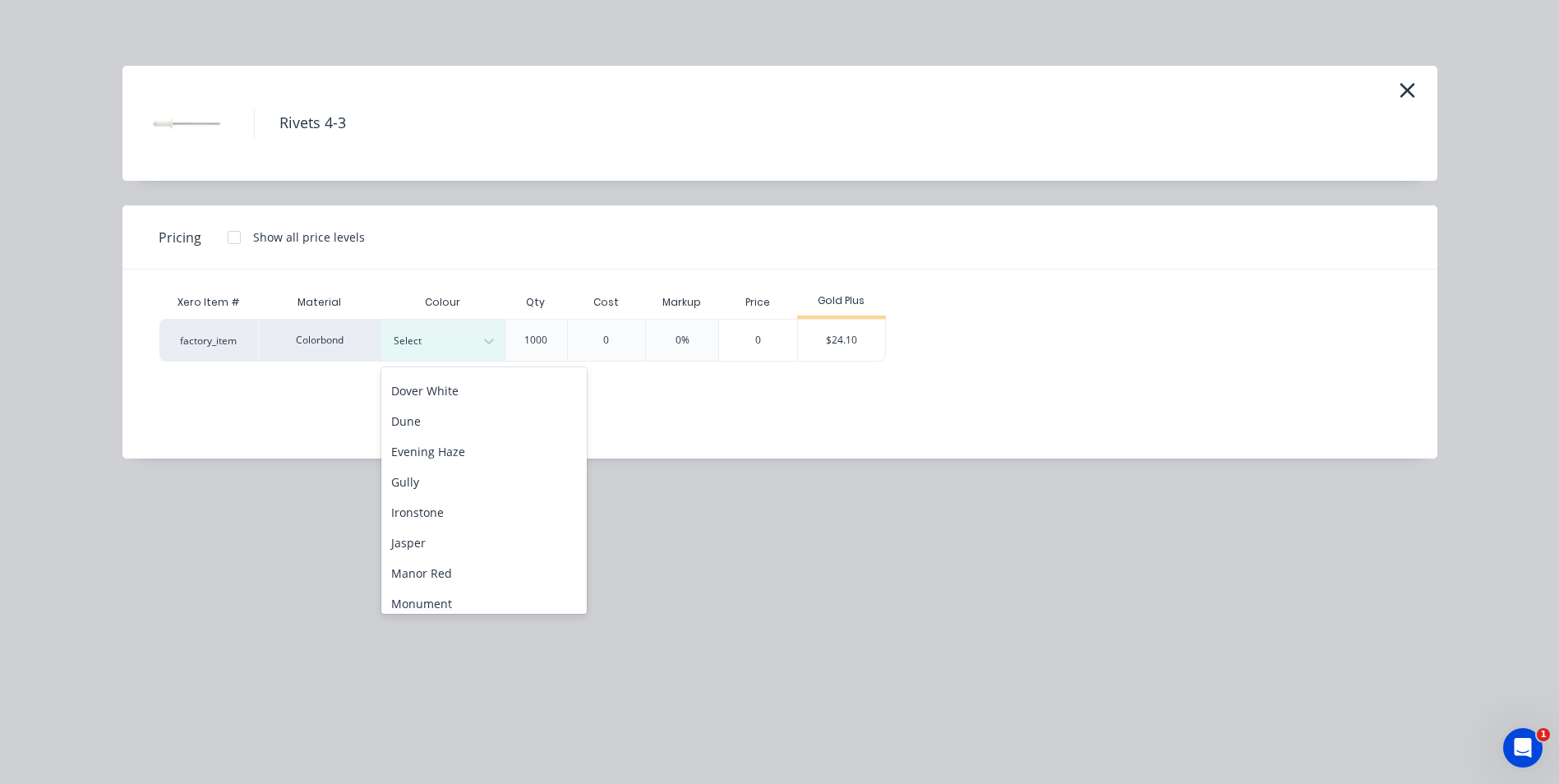
scroll to position [247, 0]
click at [455, 509] on div "Jasper" at bounding box center [485, 503] width 206 height 30
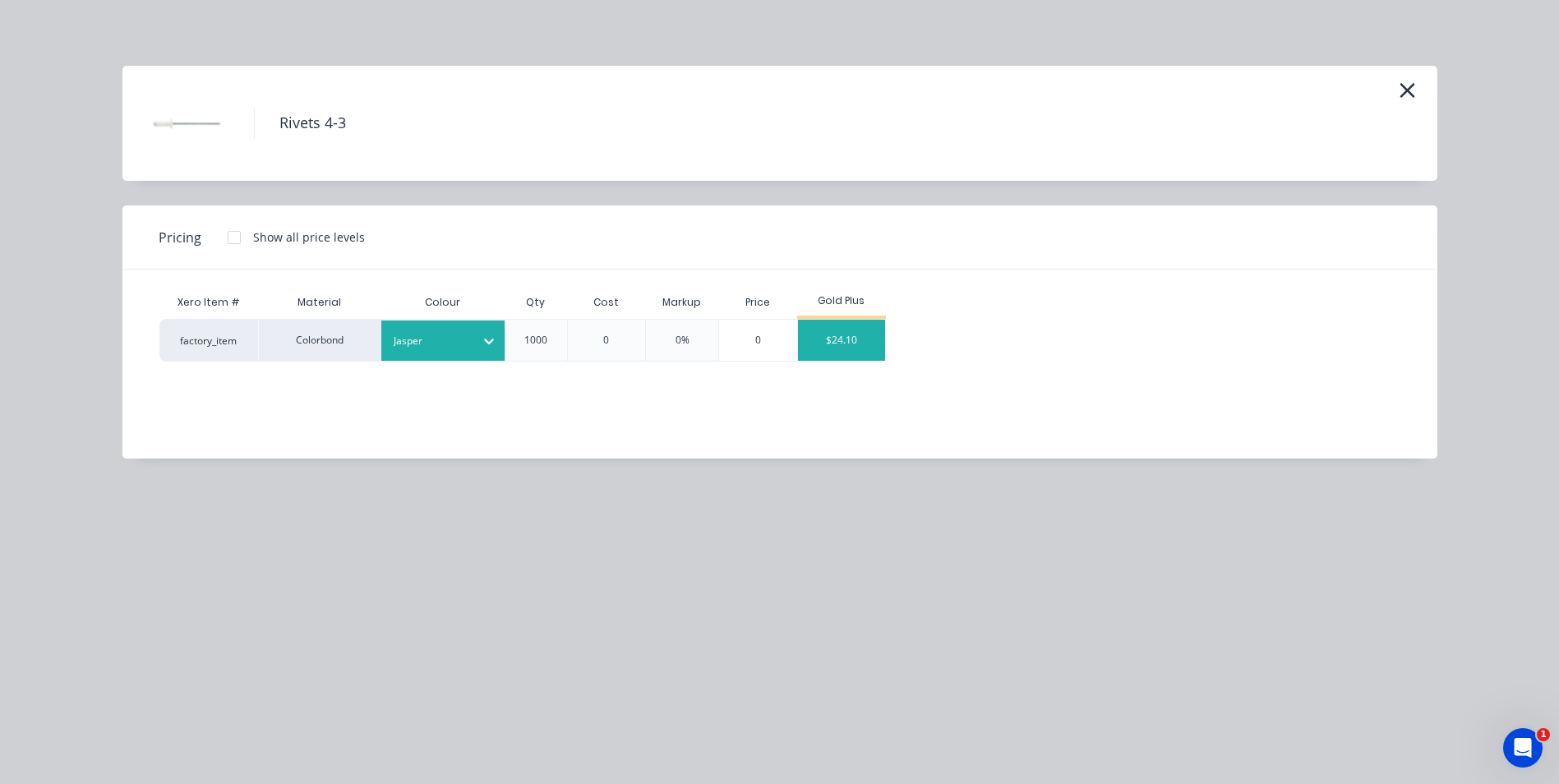
click at [836, 352] on div "$24.10" at bounding box center [842, 341] width 88 height 41
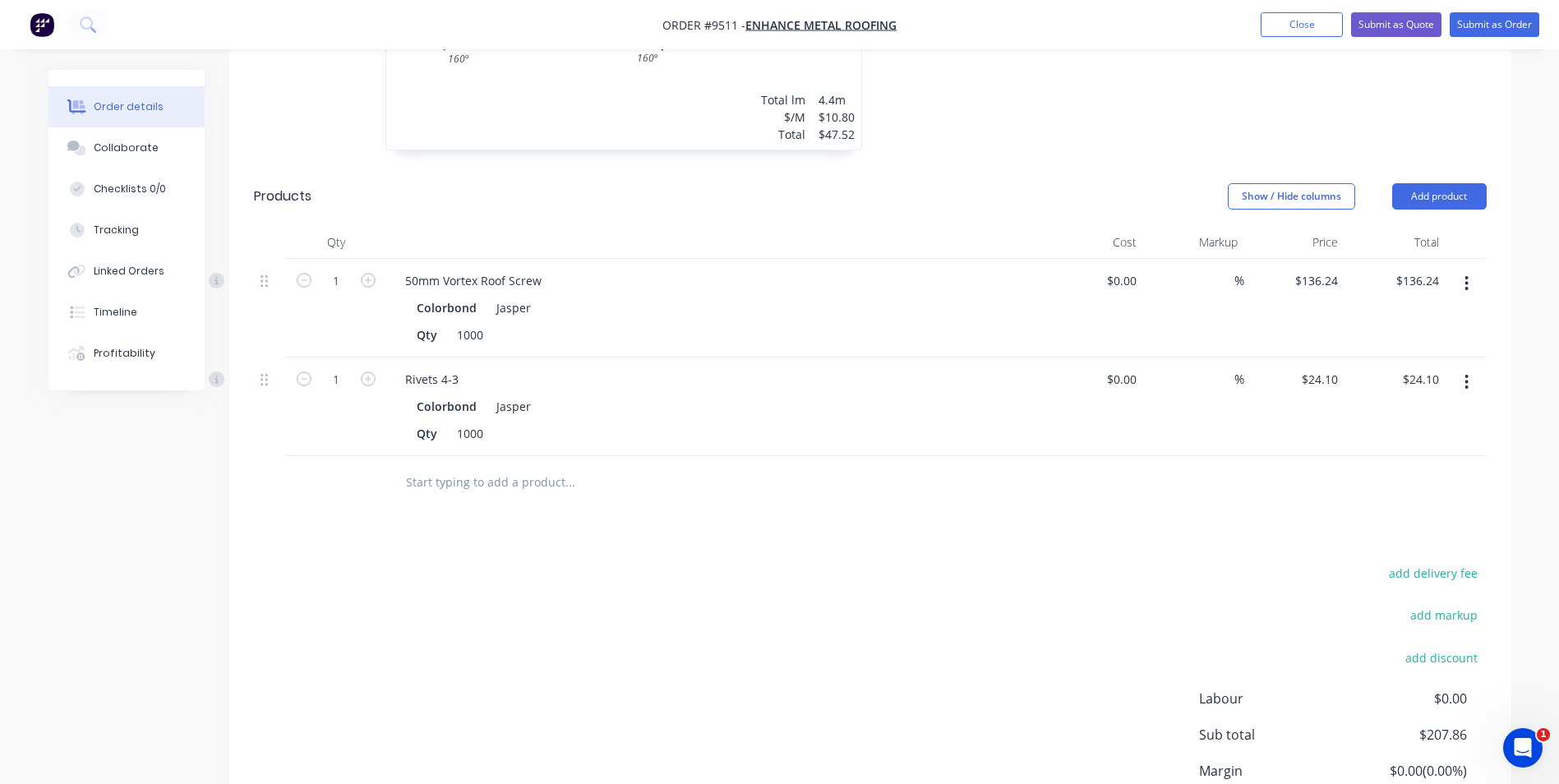
click at [472, 466] on input "text" at bounding box center [570, 482] width 329 height 33
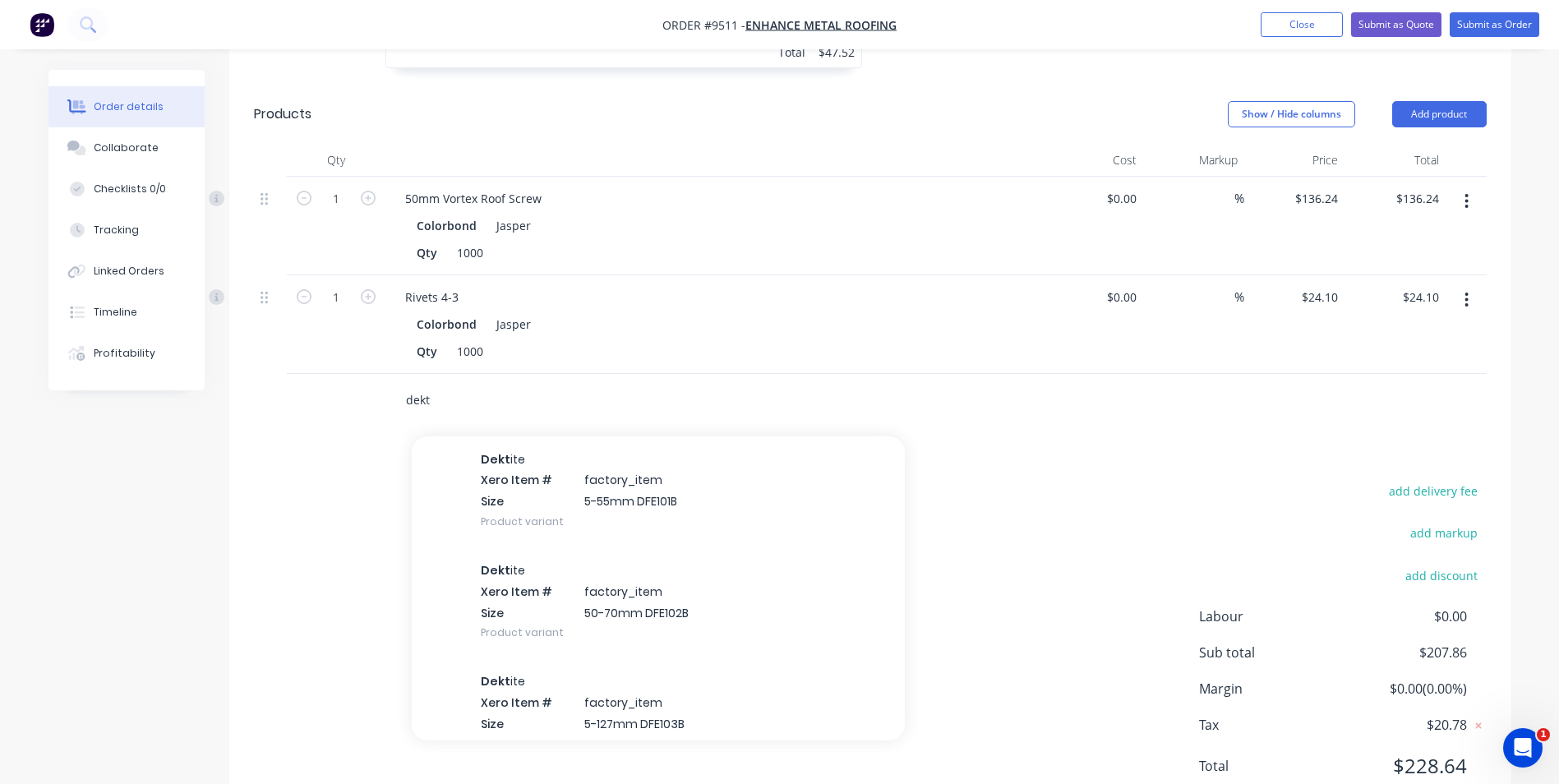
scroll to position [165, 0]
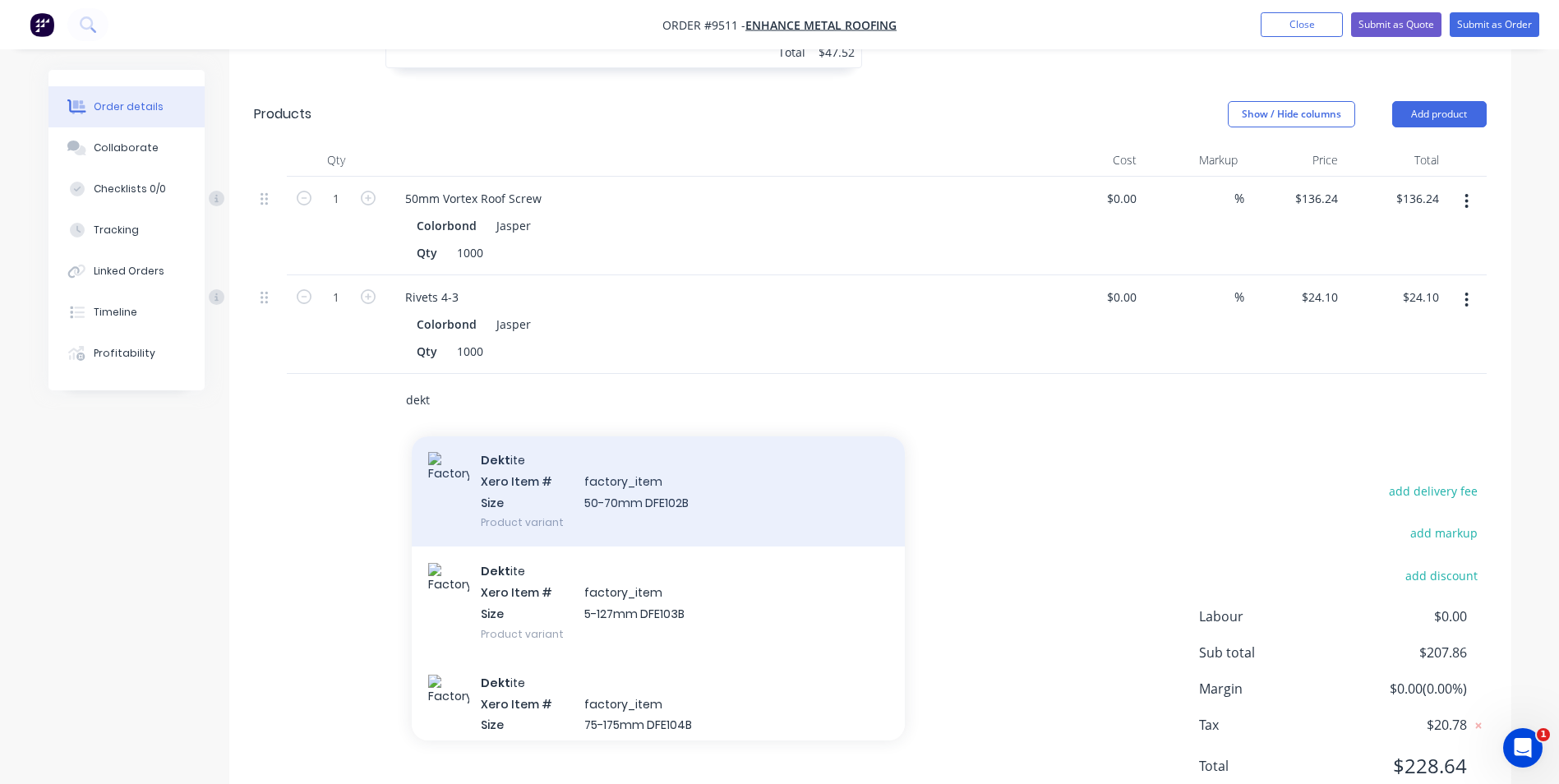
type input "dekt"
click at [624, 474] on div "Dekt ite Xero Item # factory_item Size 50-70mm DFE102B Product variant" at bounding box center [658, 491] width 493 height 111
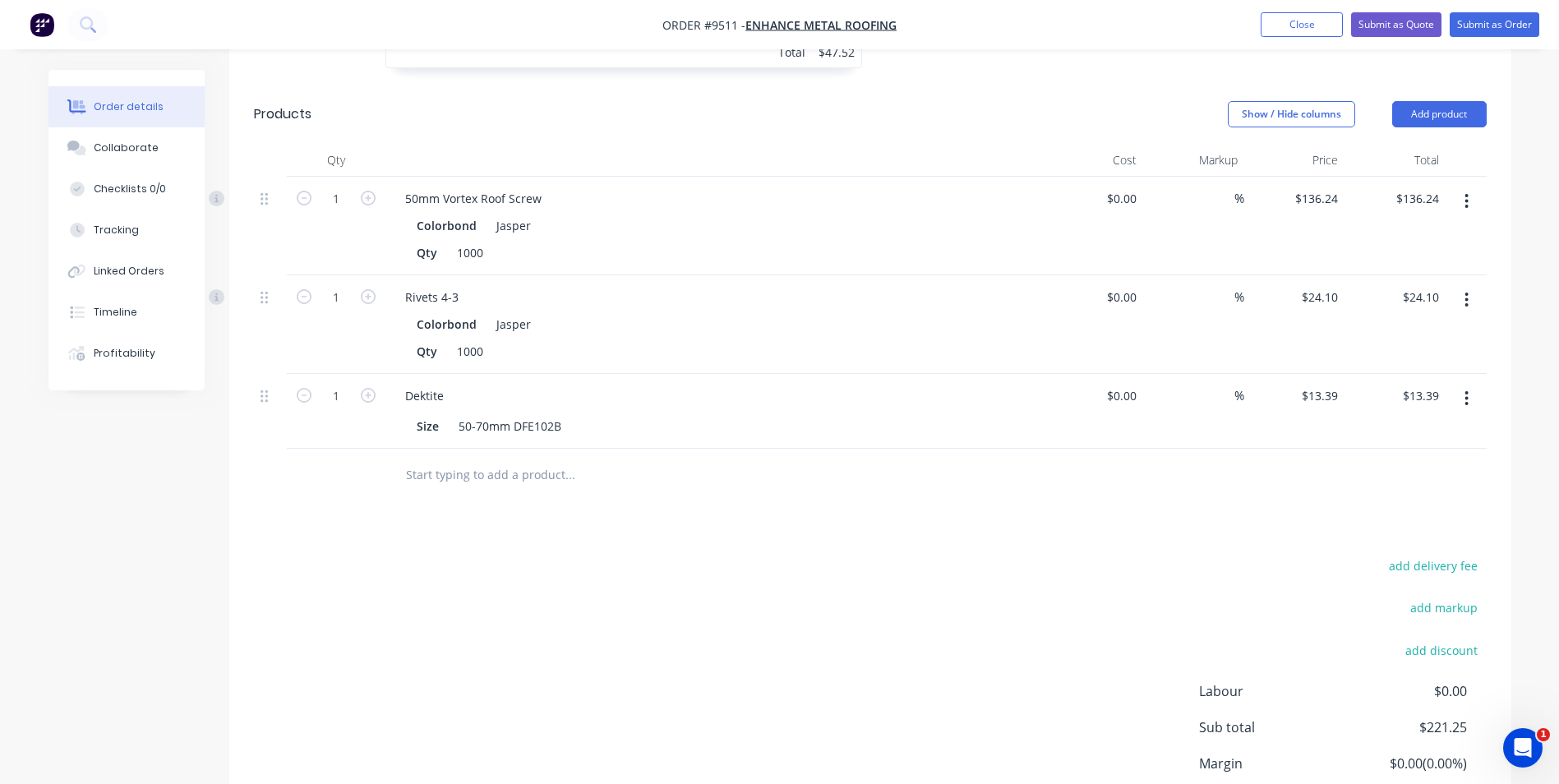
click at [452, 459] on input "text" at bounding box center [570, 476] width 329 height 33
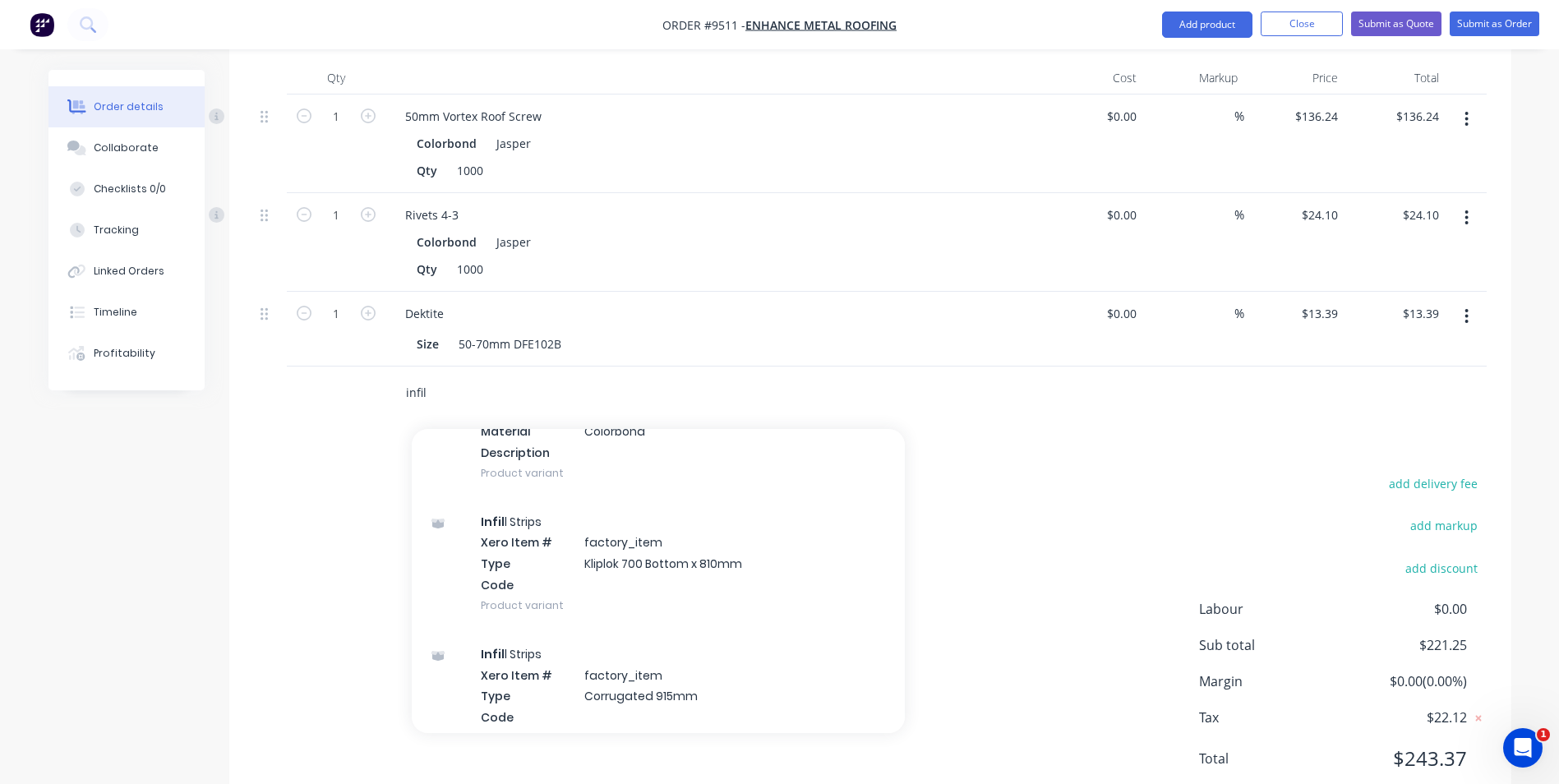
scroll to position [575, 0]
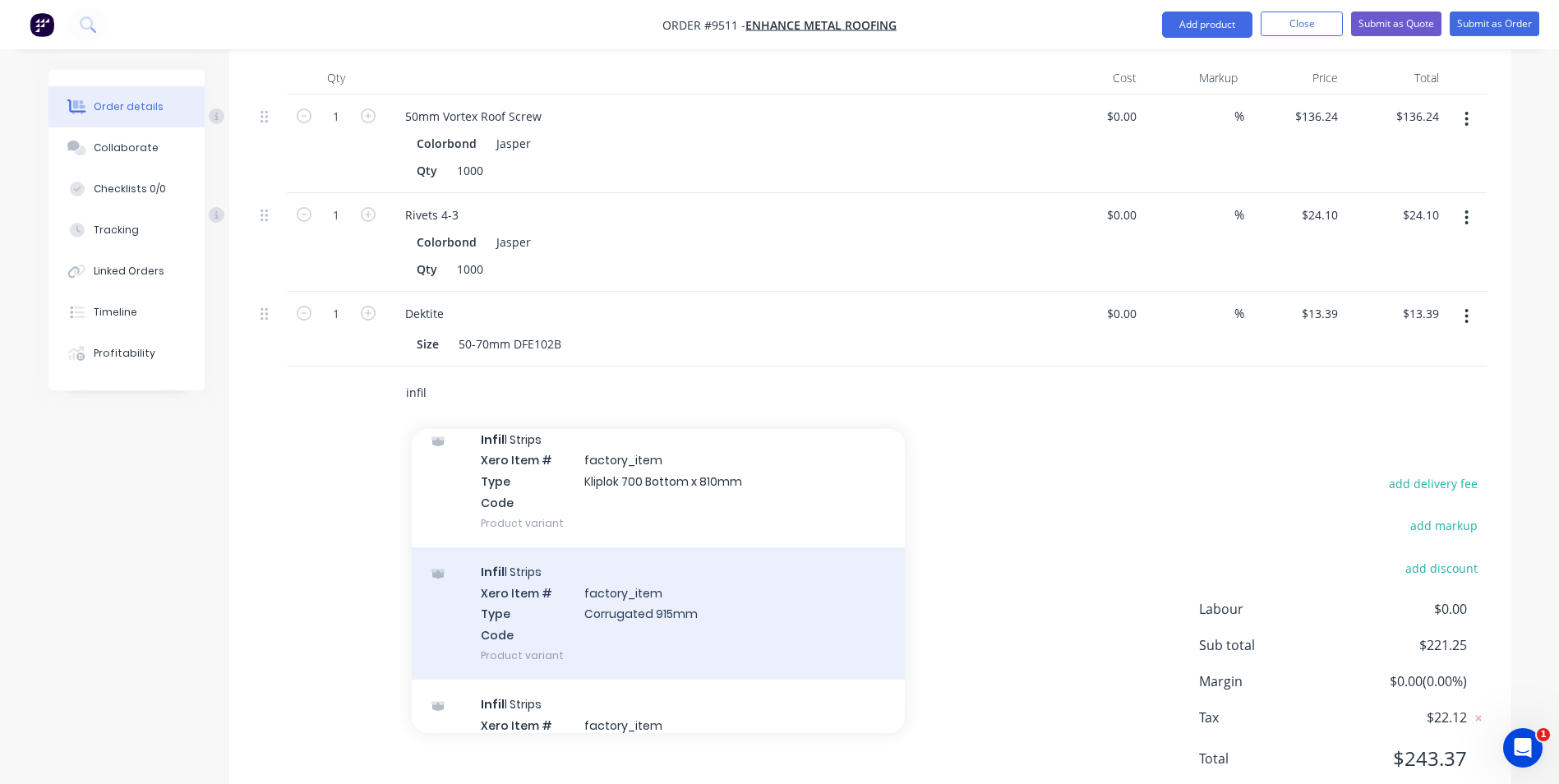
type input "infil"
click at [524, 582] on div "Infil l Strips Xero Item # factory_item Type Corrugated 915mm Code Product vari…" at bounding box center [658, 613] width 493 height 132
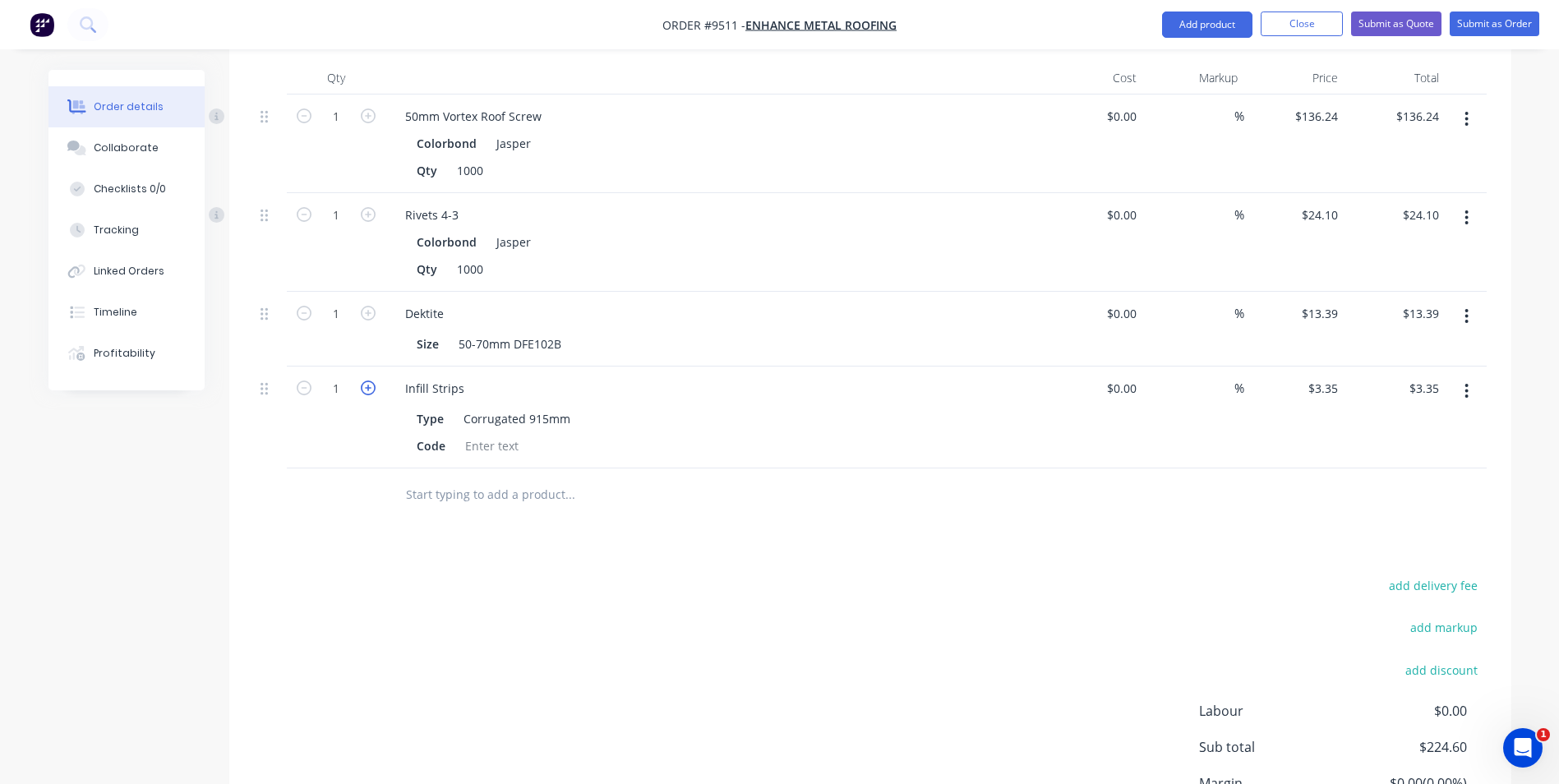
click at [369, 381] on icon "button" at bounding box center [369, 388] width 15 height 15
type input "2"
type input "$6.70"
click at [369, 381] on icon "button" at bounding box center [369, 388] width 15 height 15
type input "3"
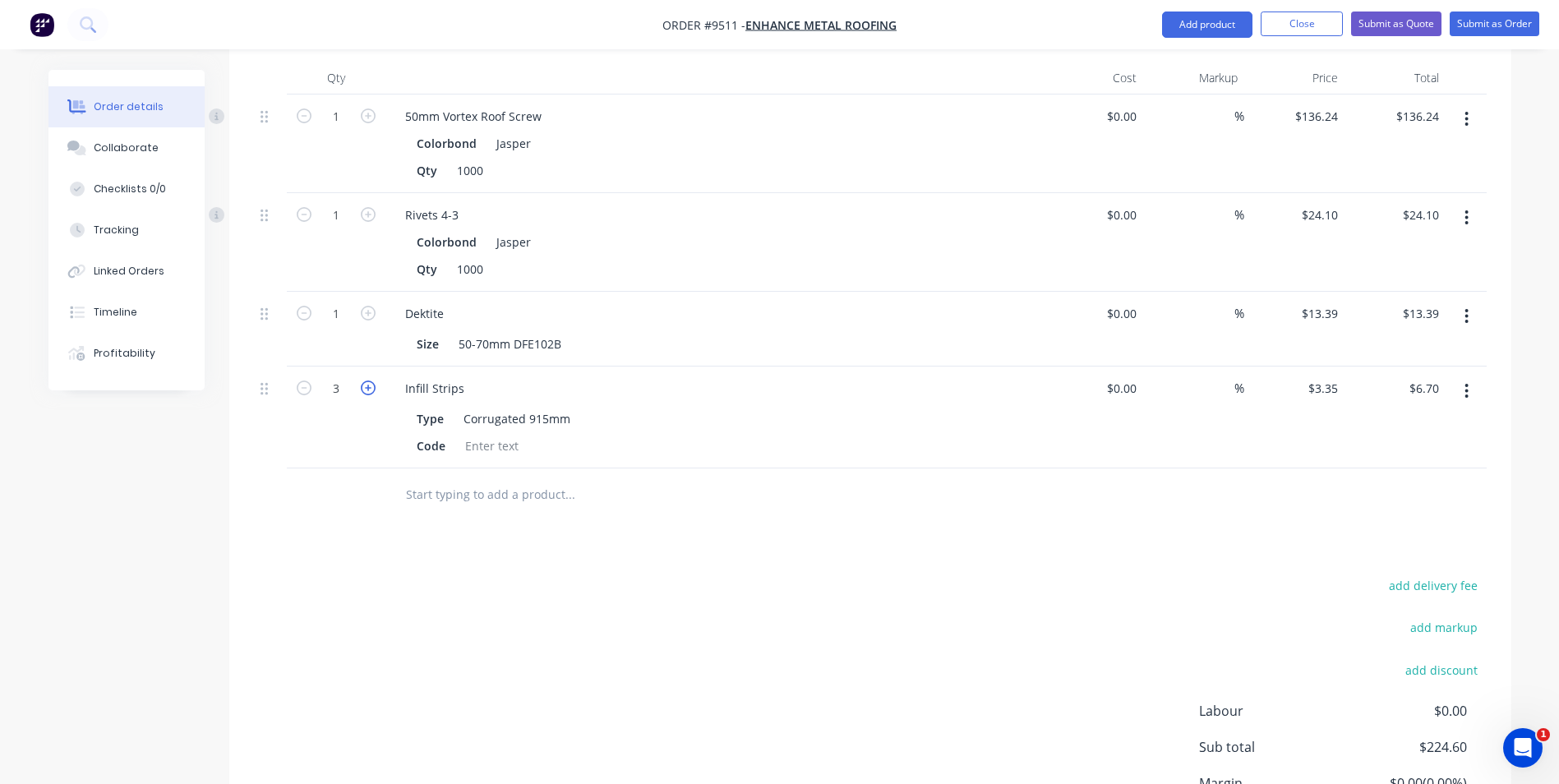
type input "$10.05"
click at [369, 381] on icon "button" at bounding box center [369, 388] width 15 height 15
type input "4"
type input "$13.40"
click at [369, 381] on icon "button" at bounding box center [369, 388] width 15 height 15
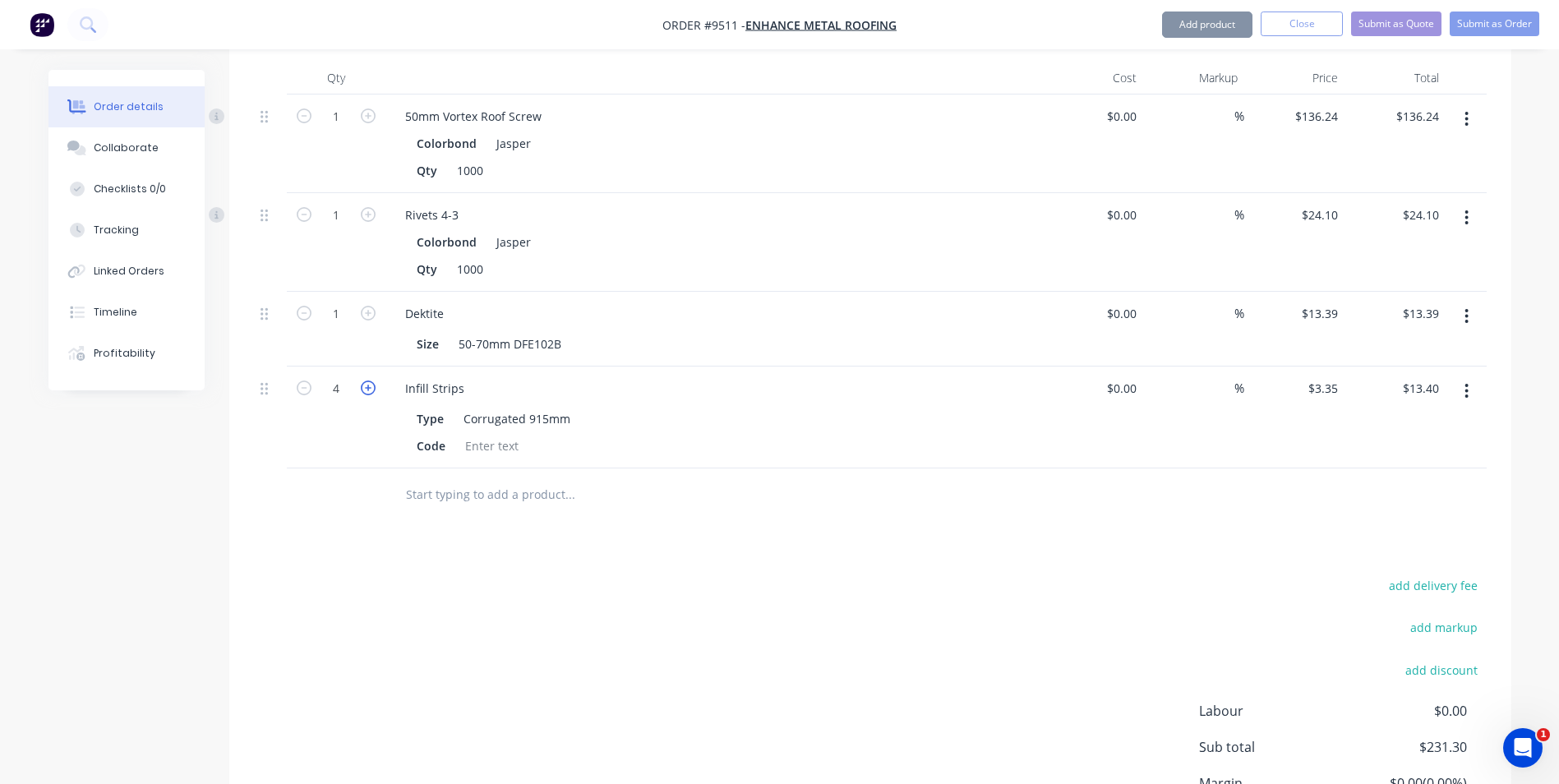
type input "5"
type input "$16.75"
click at [369, 381] on icon "button" at bounding box center [369, 388] width 15 height 15
type input "6"
type input "$20.10"
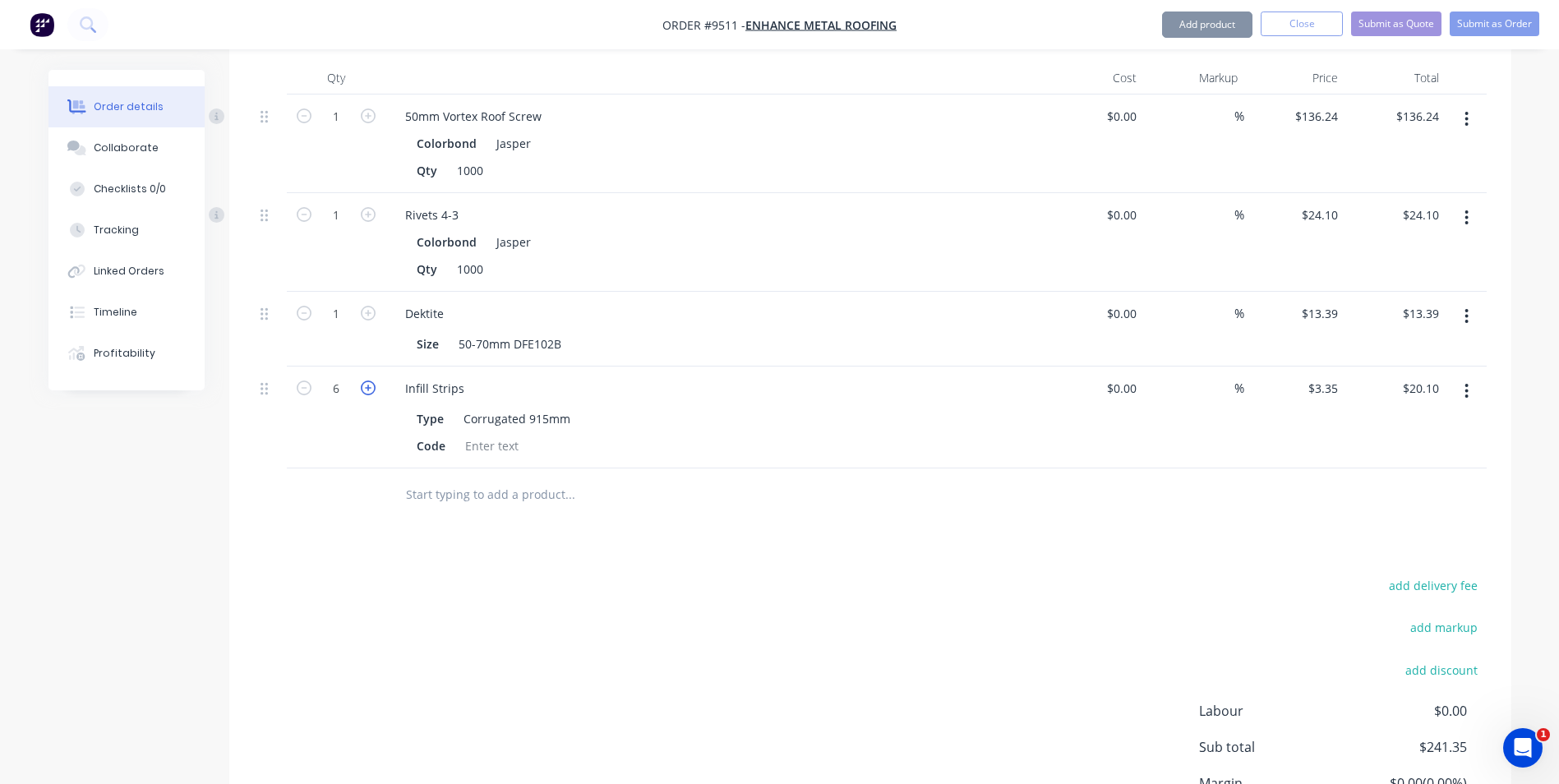
click at [369, 381] on icon "button" at bounding box center [369, 388] width 15 height 15
type input "7"
type input "$23.45"
click at [369, 381] on icon "button" at bounding box center [369, 388] width 15 height 15
type input "8"
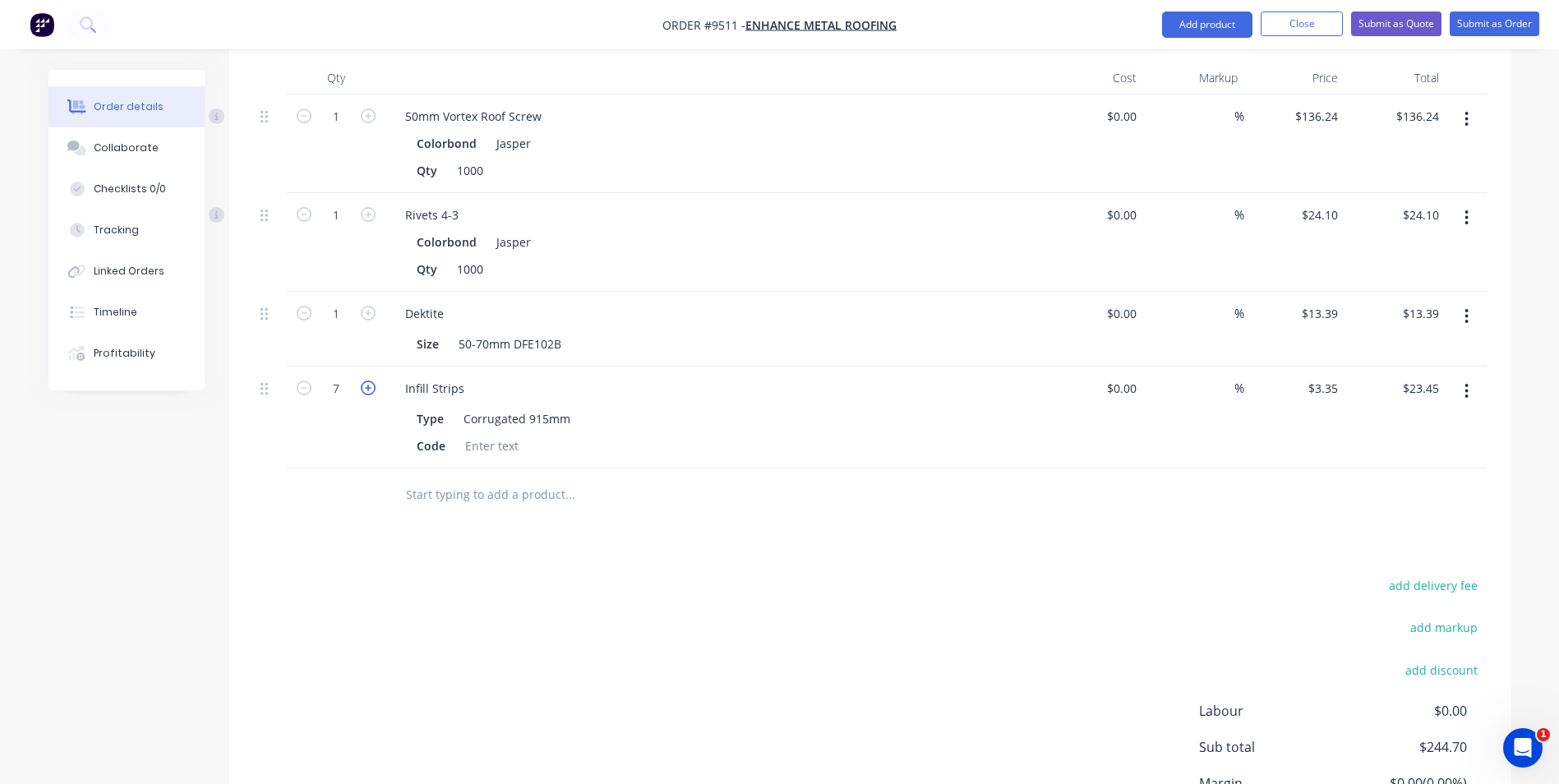
type input "$26.80"
click at [369, 381] on icon "button" at bounding box center [369, 388] width 15 height 15
type input "9"
type input "$30.15"
click at [369, 381] on icon "button" at bounding box center [369, 388] width 15 height 15
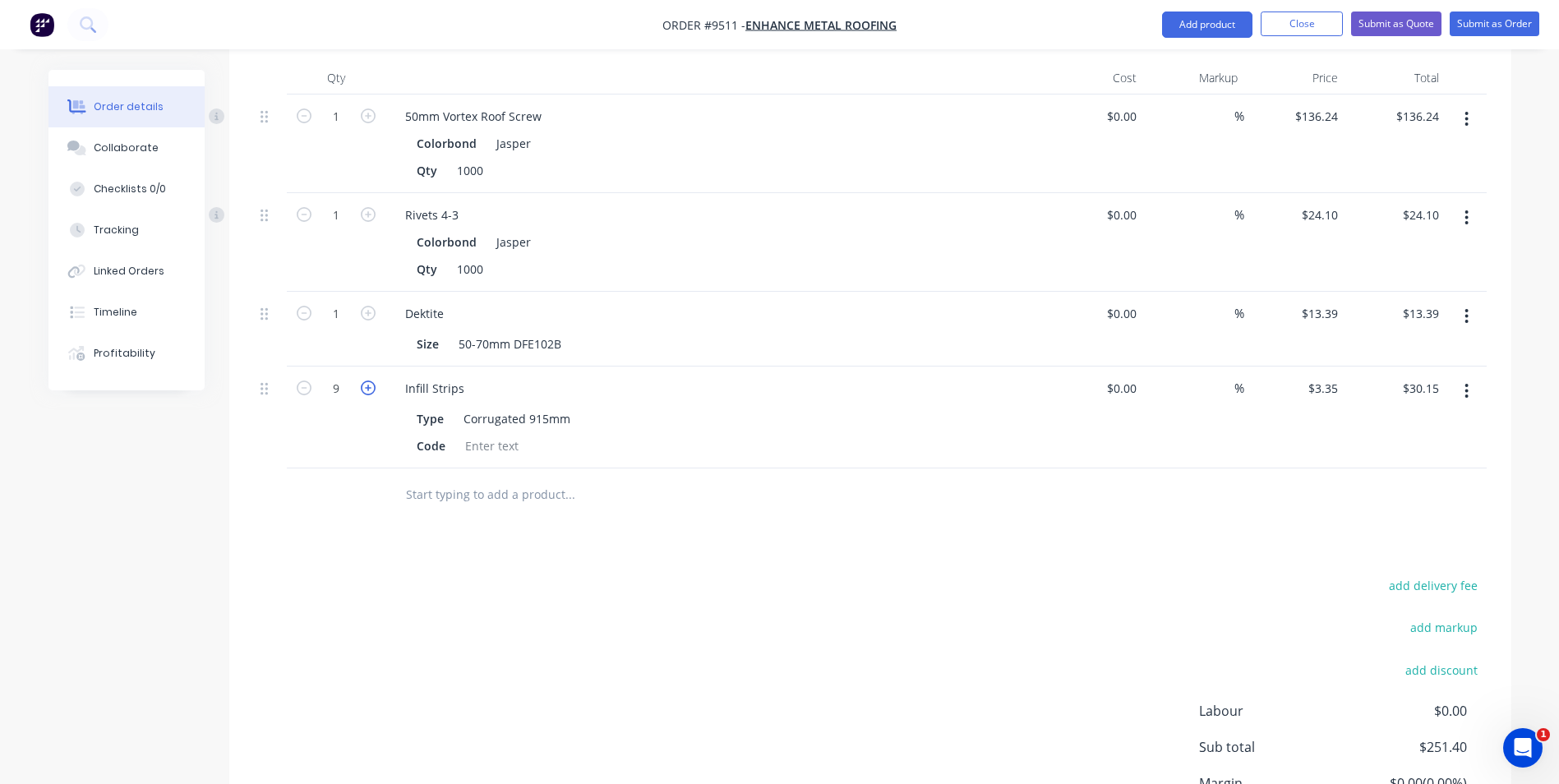
type input "10"
type input "$33.50"
click at [369, 381] on icon "button" at bounding box center [369, 388] width 15 height 15
type input "11"
type input "$36.85"
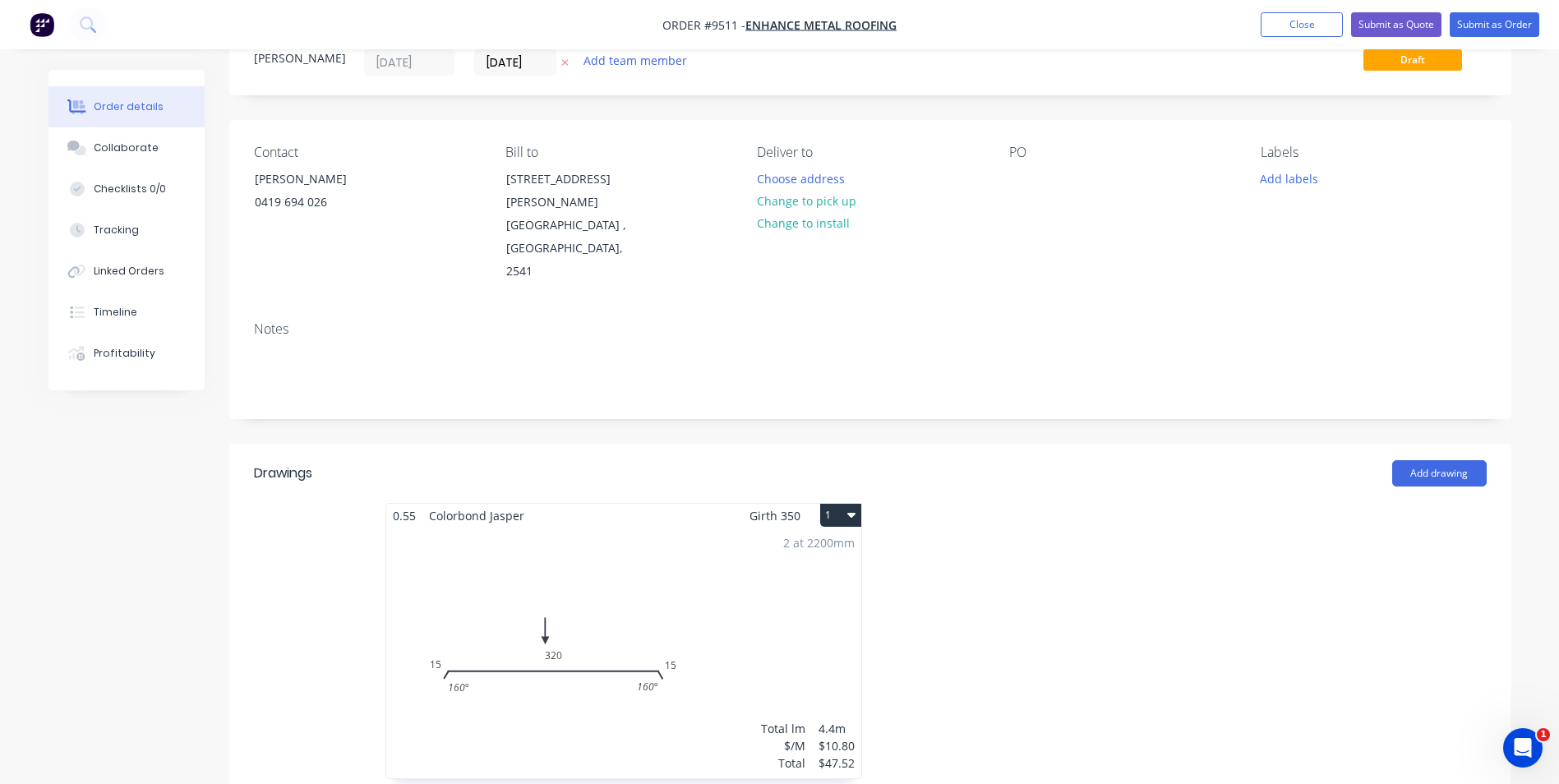
scroll to position [0, 0]
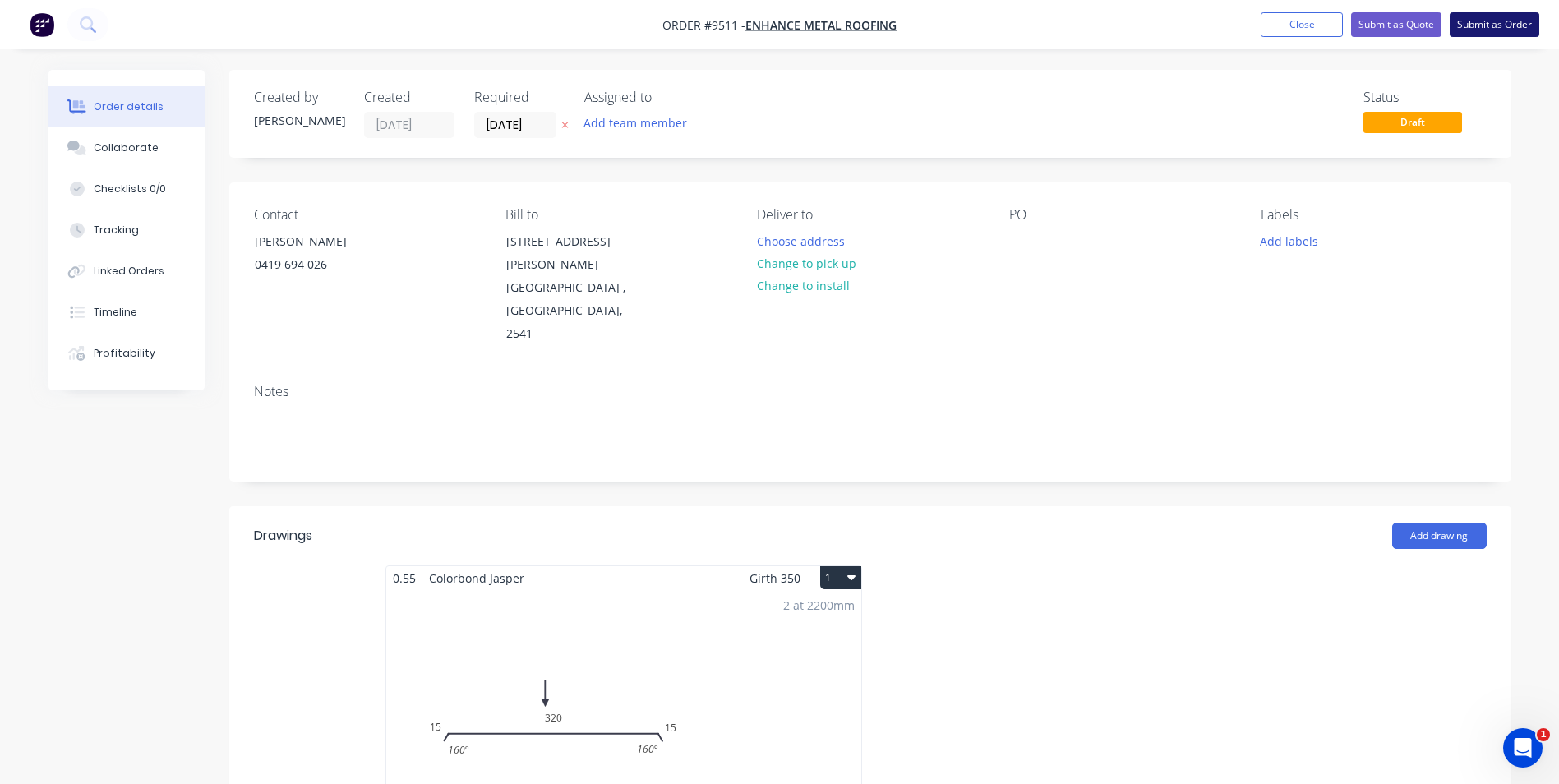
click at [1473, 29] on button "Submit as Order" at bounding box center [1494, 25] width 90 height 25
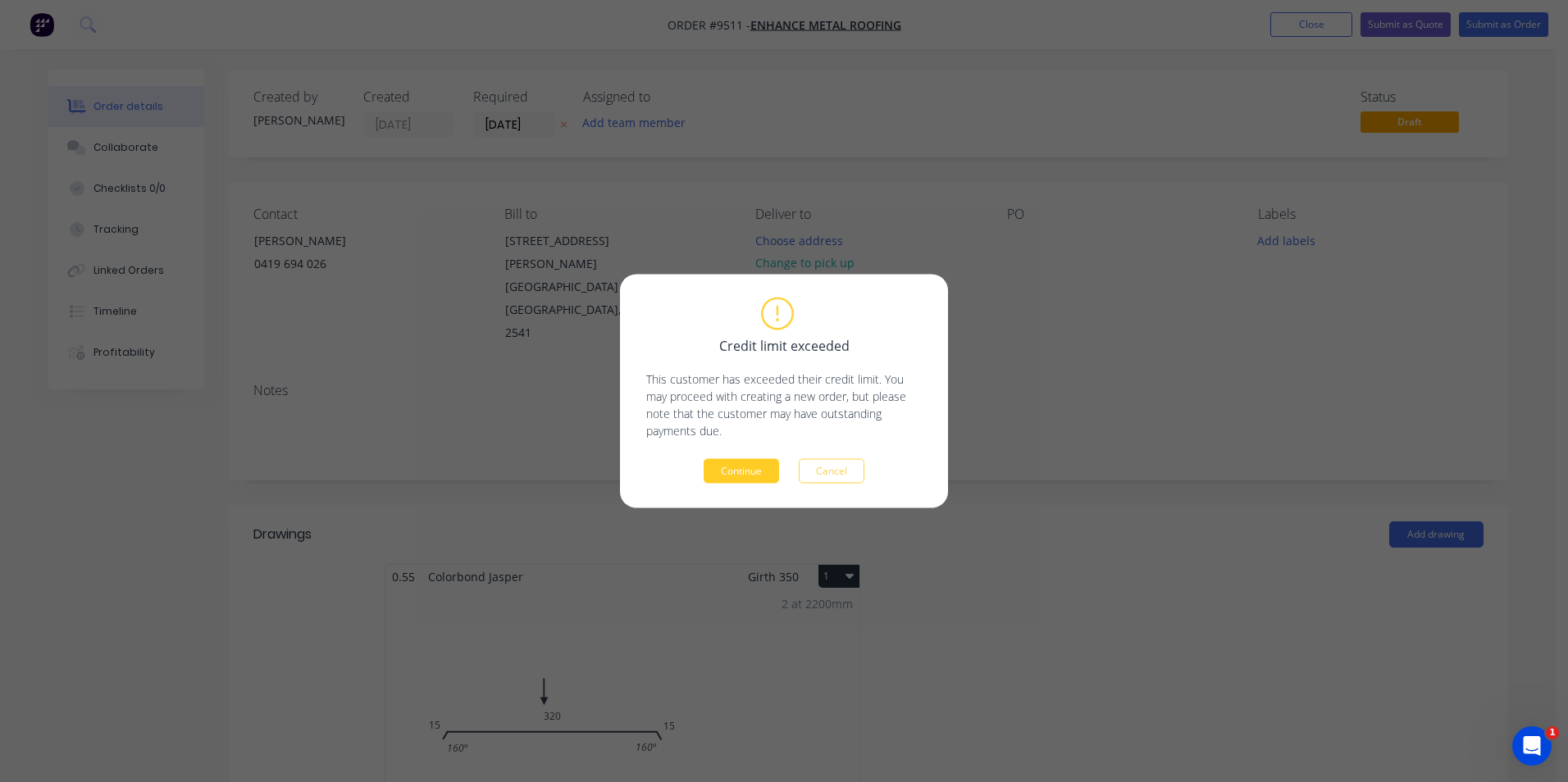
click at [733, 468] on button "Continue" at bounding box center [741, 472] width 76 height 25
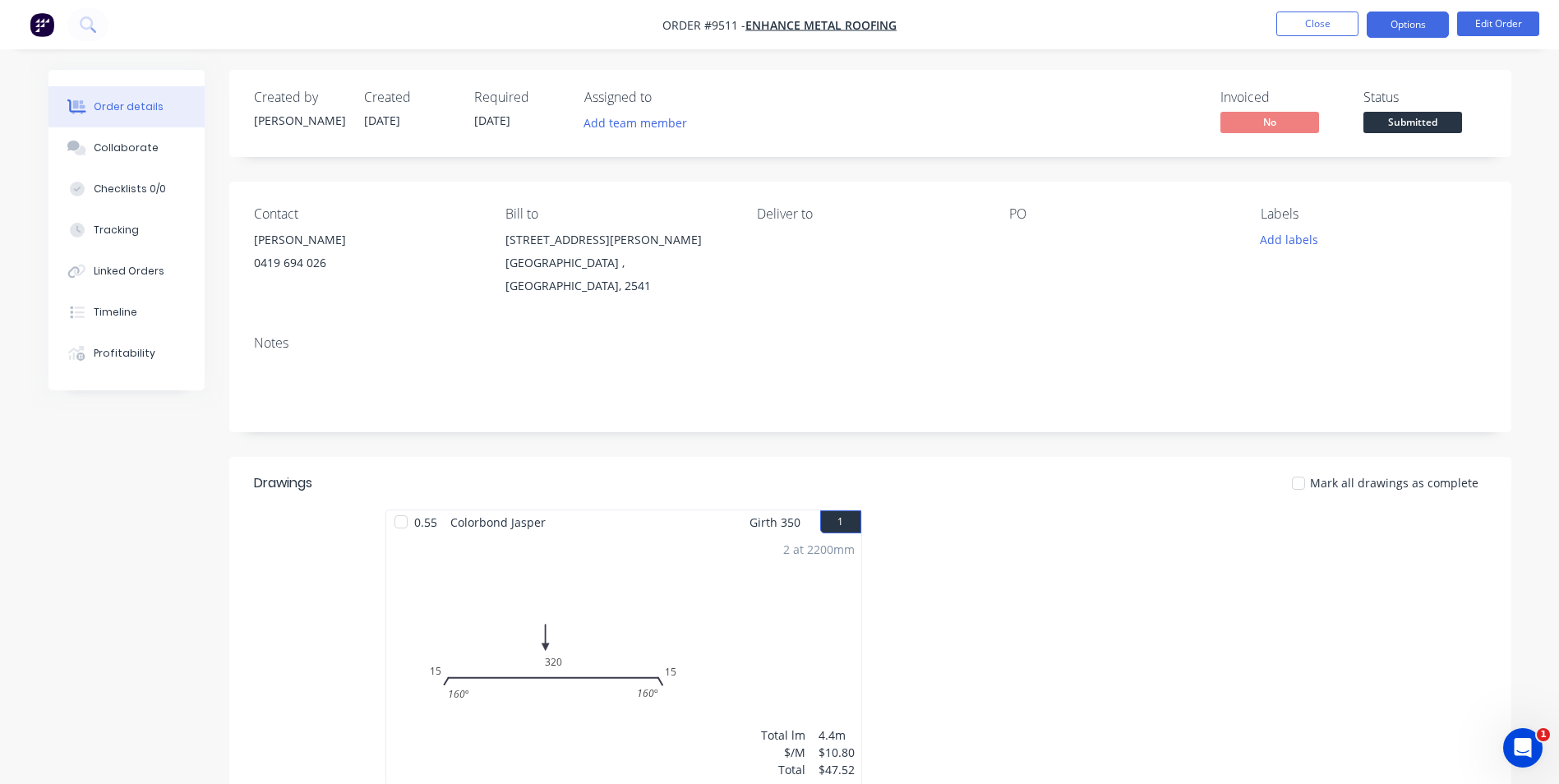
drag, startPoint x: 1390, startPoint y: 24, endPoint x: 1375, endPoint y: 35, distance: 18.6
click at [1388, 24] on button "Options" at bounding box center [1408, 25] width 82 height 26
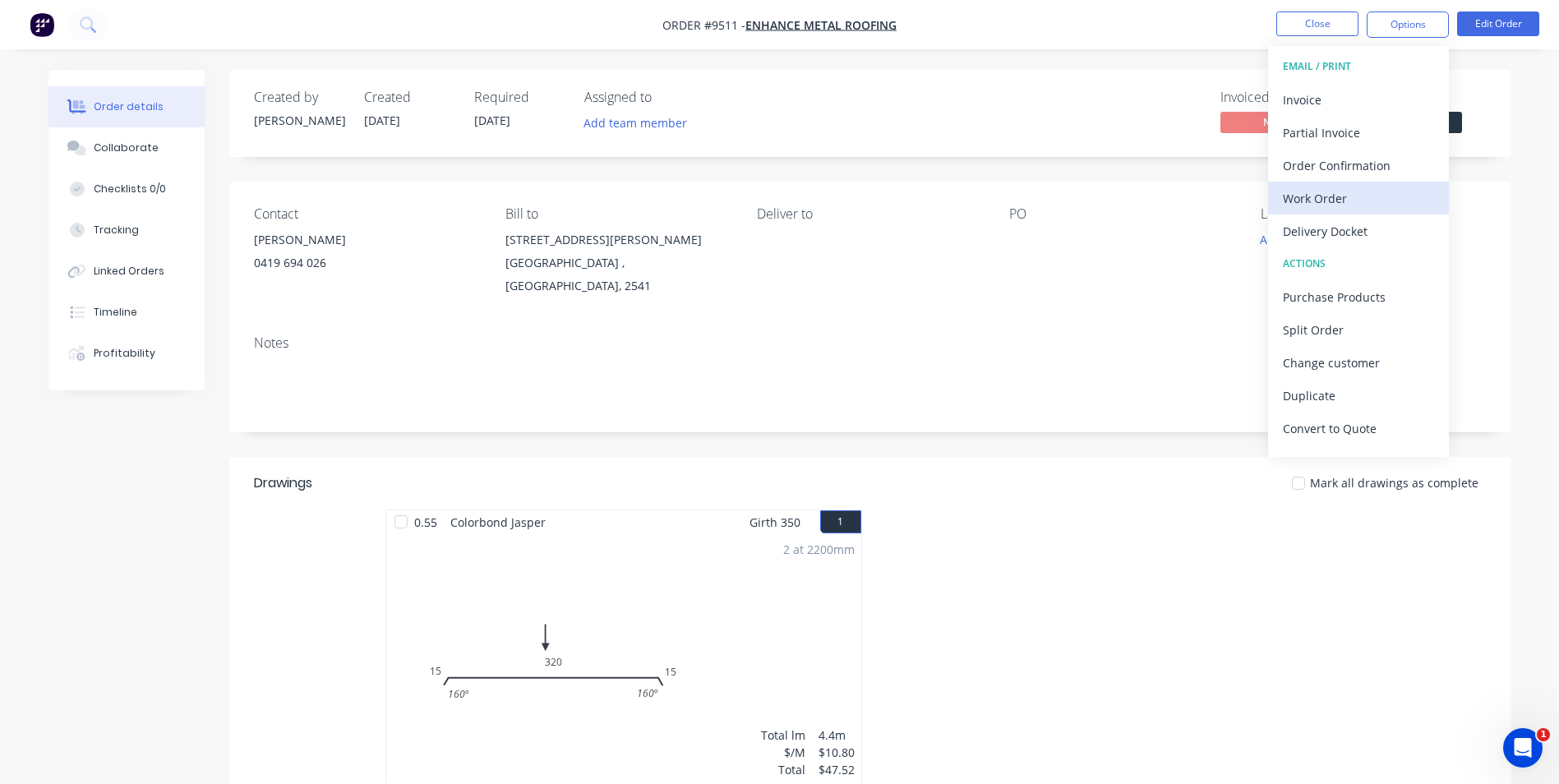
click at [1350, 199] on div "Work Order" at bounding box center [1359, 198] width 151 height 24
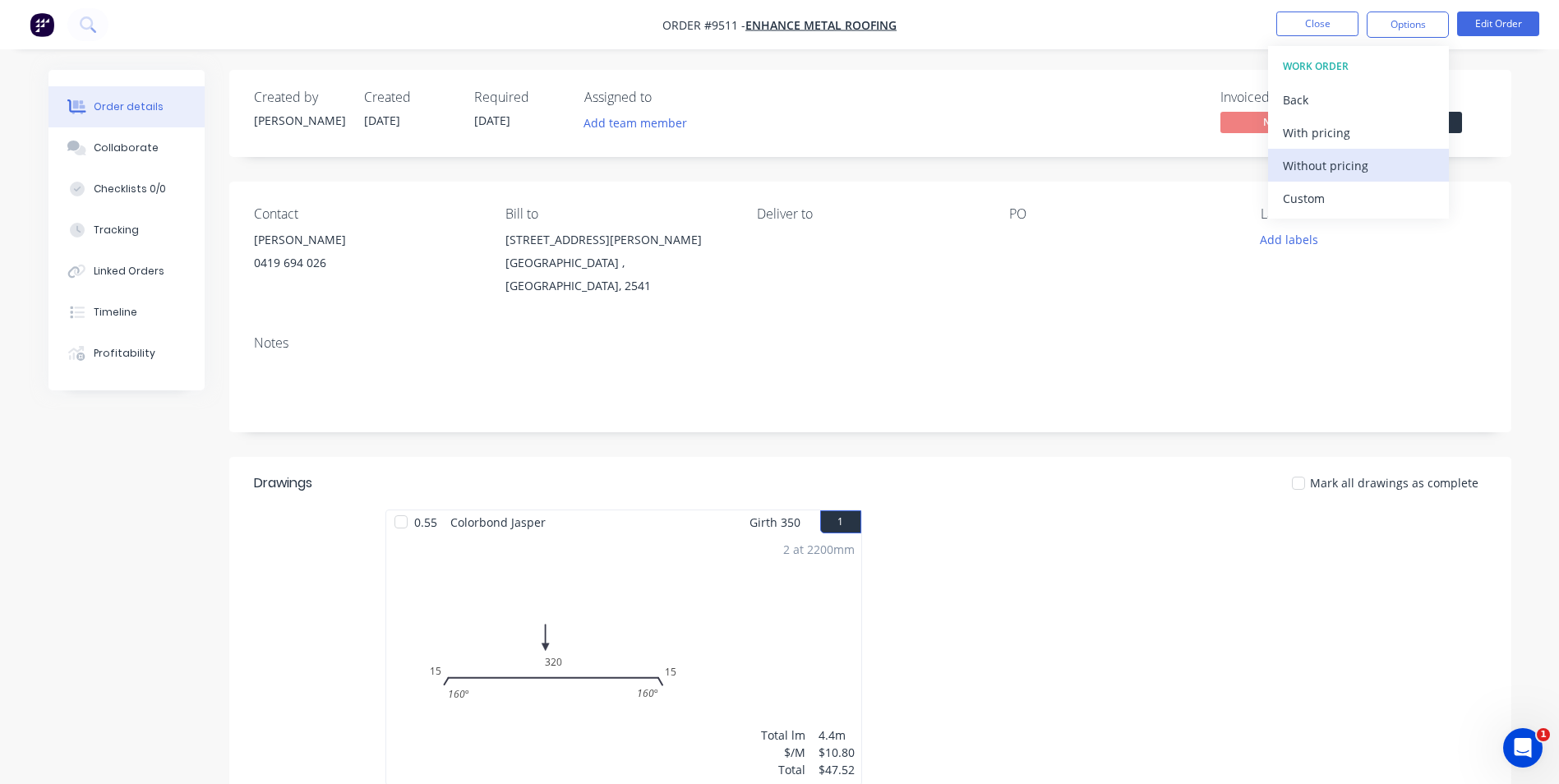
click at [1348, 171] on div "Without pricing" at bounding box center [1359, 165] width 151 height 24
click at [1320, 172] on div "Order Confirmation" at bounding box center [1359, 165] width 151 height 24
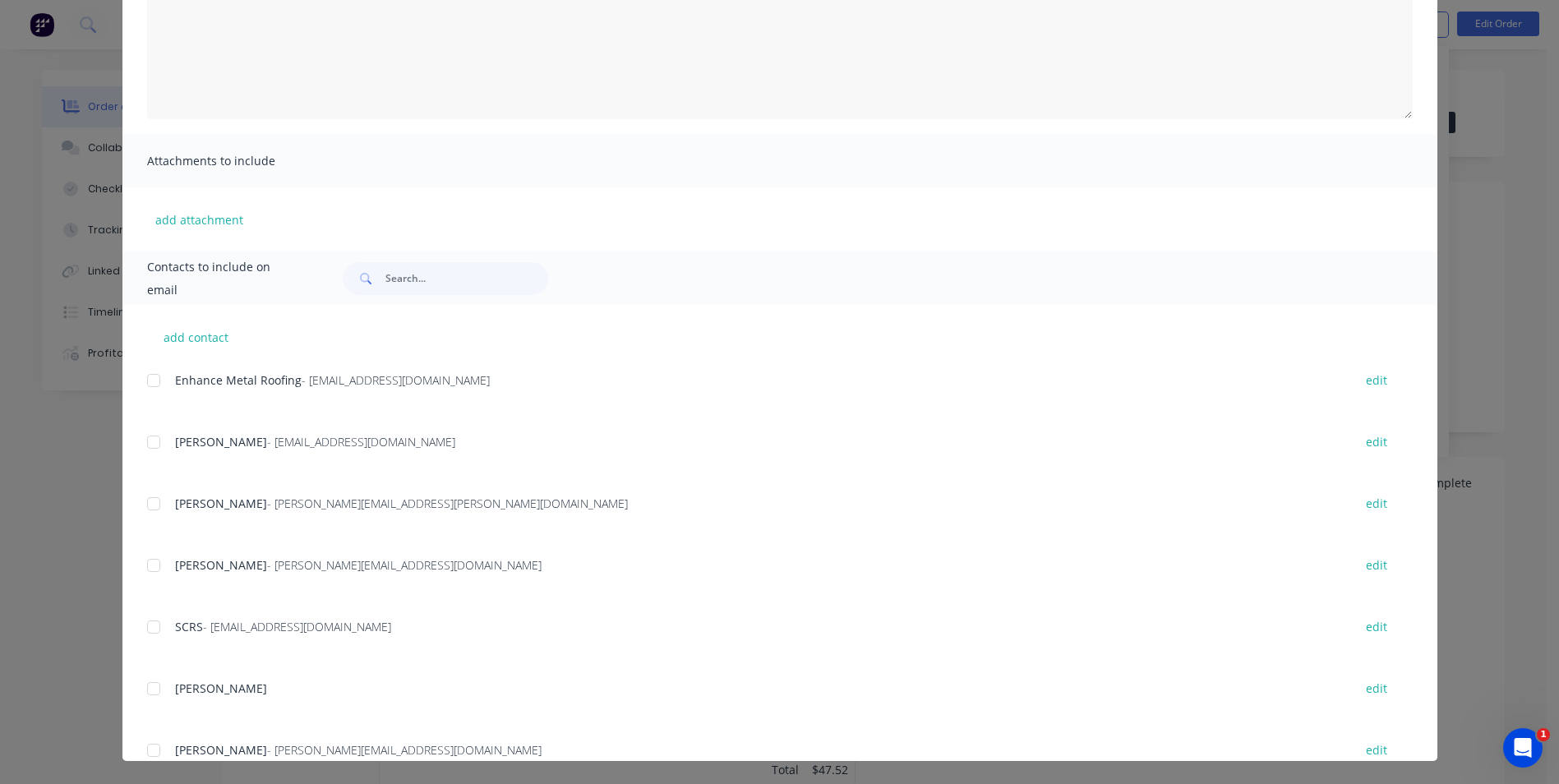
click at [149, 378] on div at bounding box center [154, 381] width 33 height 33
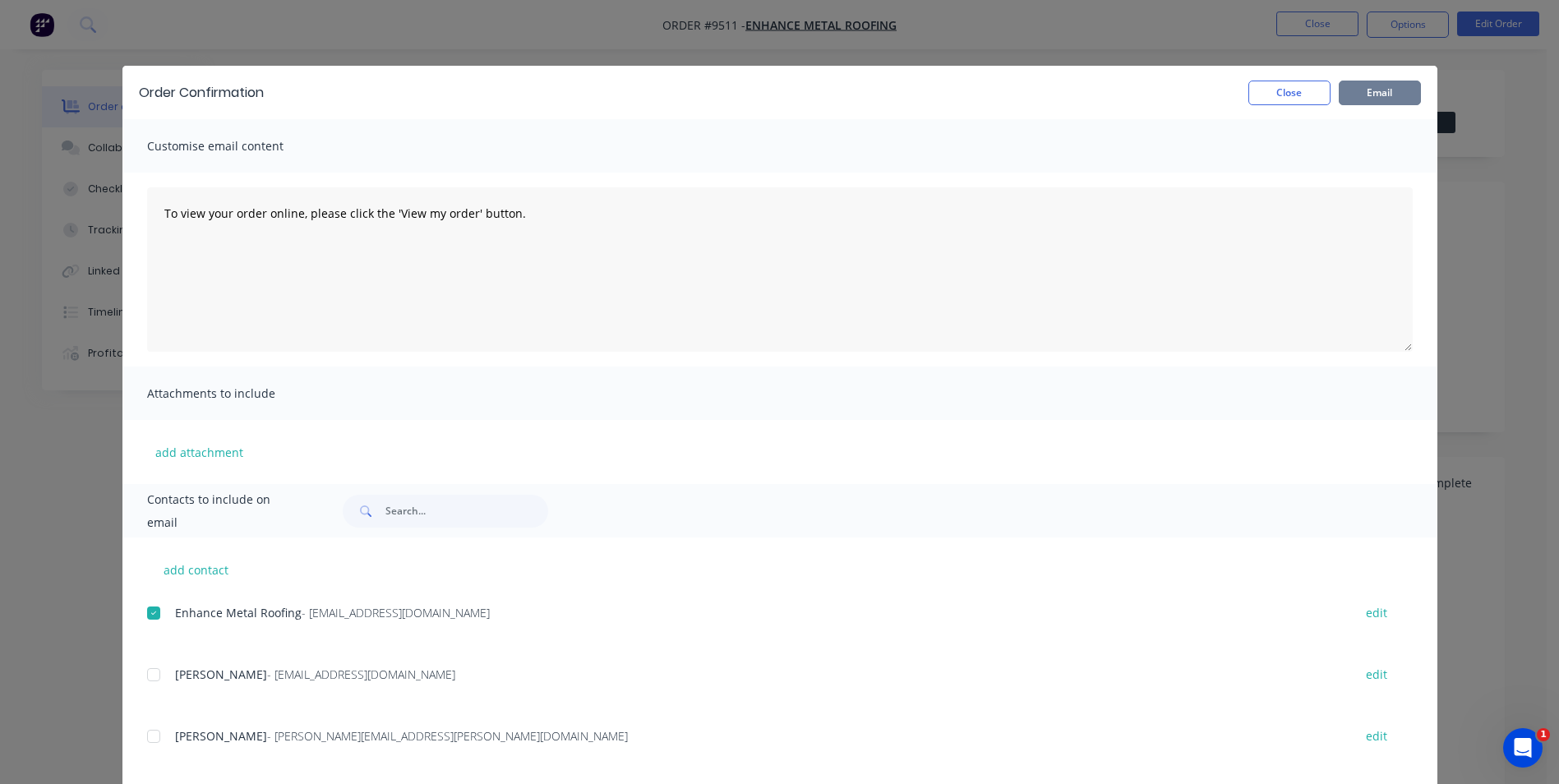
click at [1382, 101] on button "Email" at bounding box center [1380, 93] width 82 height 25
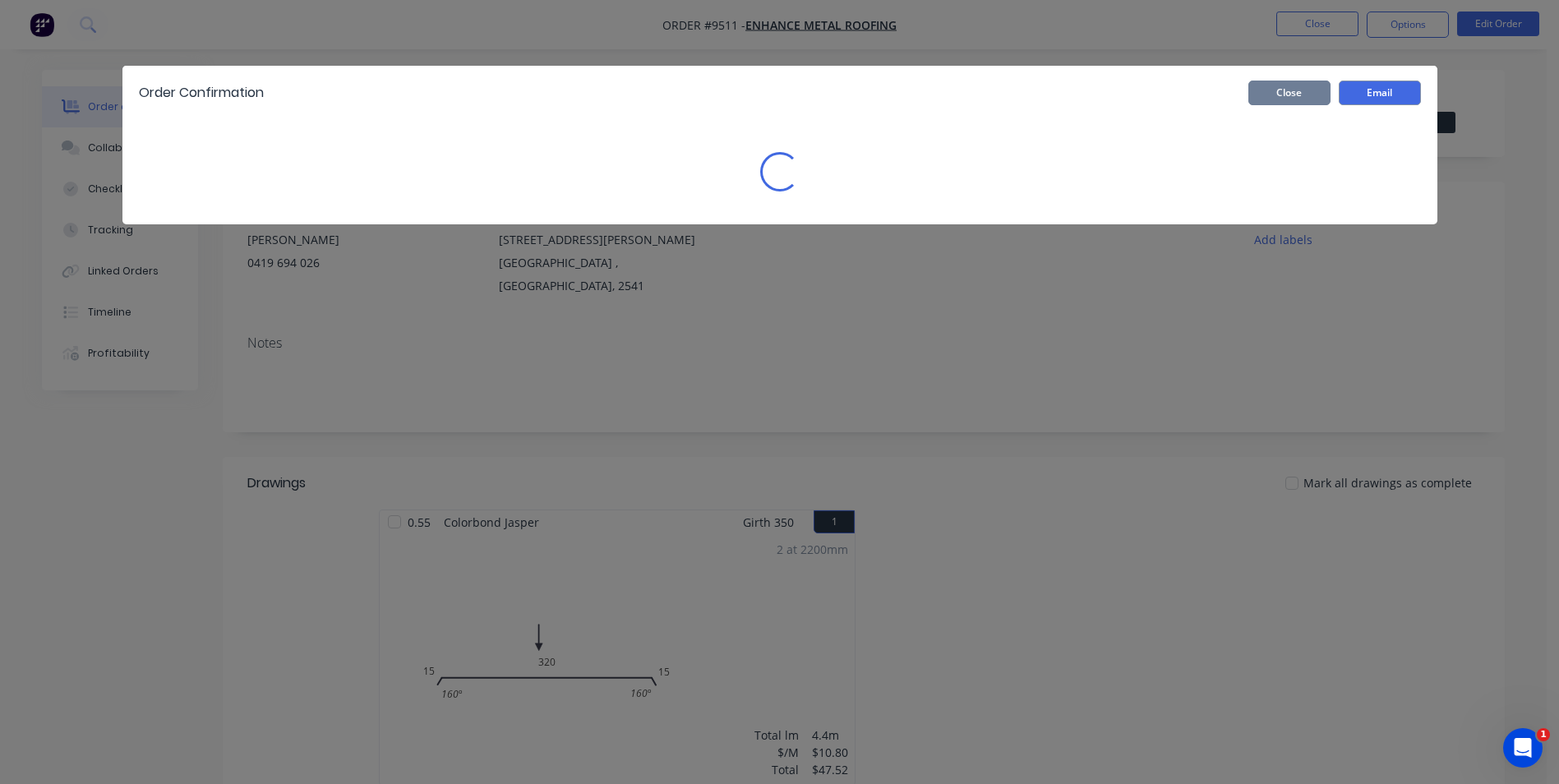
click at [1277, 96] on button "Close" at bounding box center [1290, 93] width 82 height 25
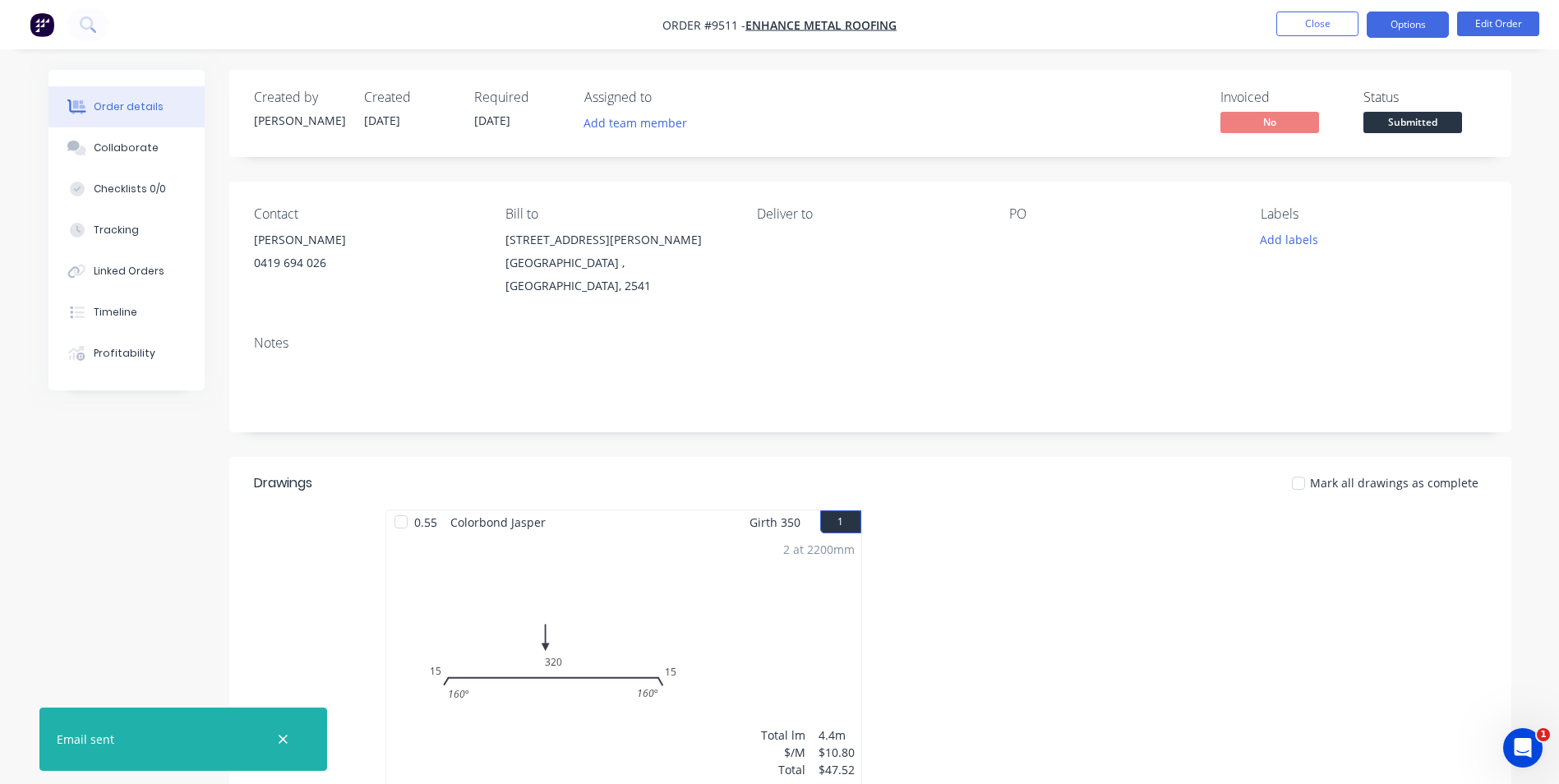
click at [1437, 25] on button "Options" at bounding box center [1408, 25] width 82 height 26
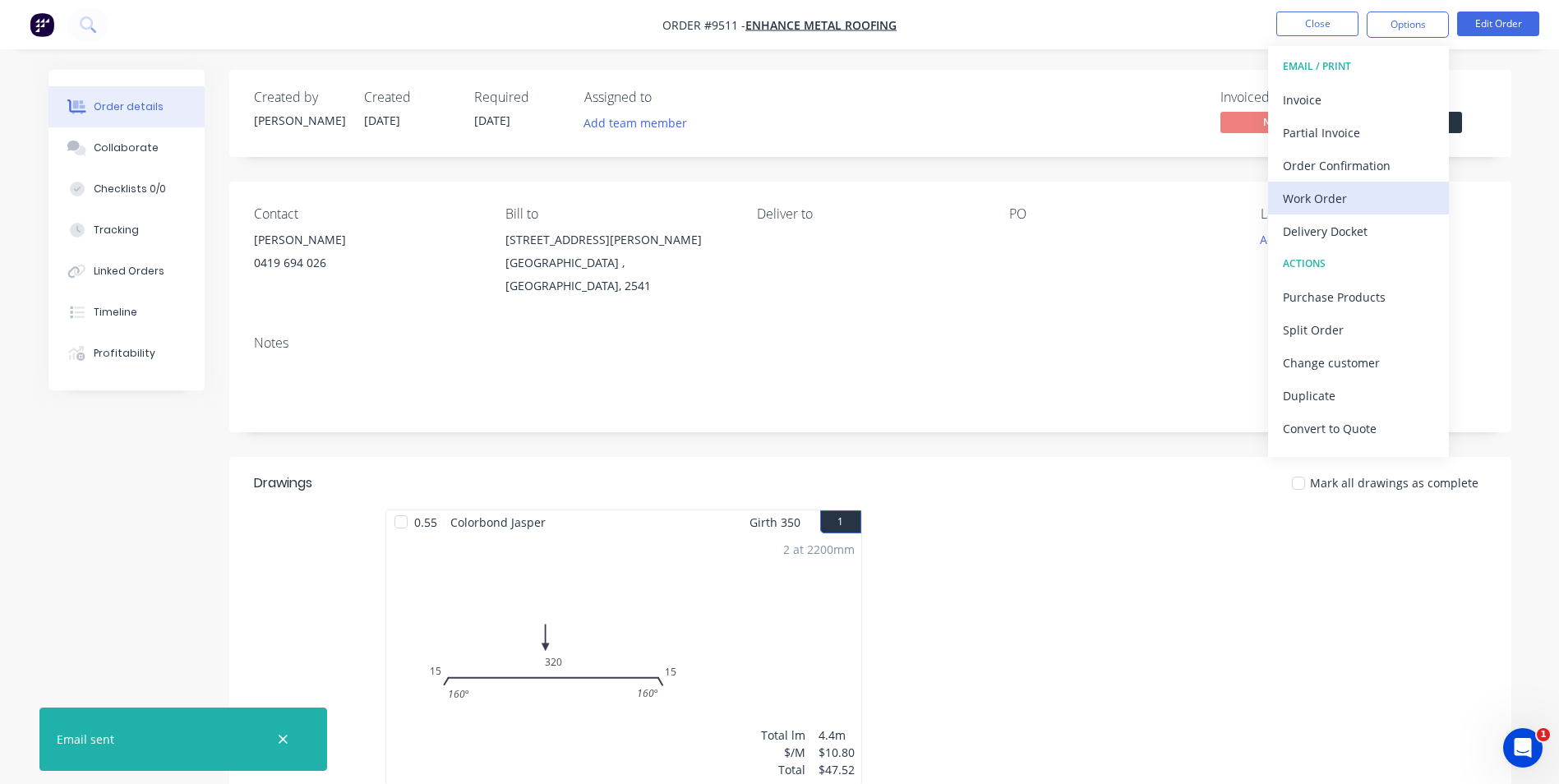
click at [1328, 197] on div "Work Order" at bounding box center [1359, 198] width 151 height 24
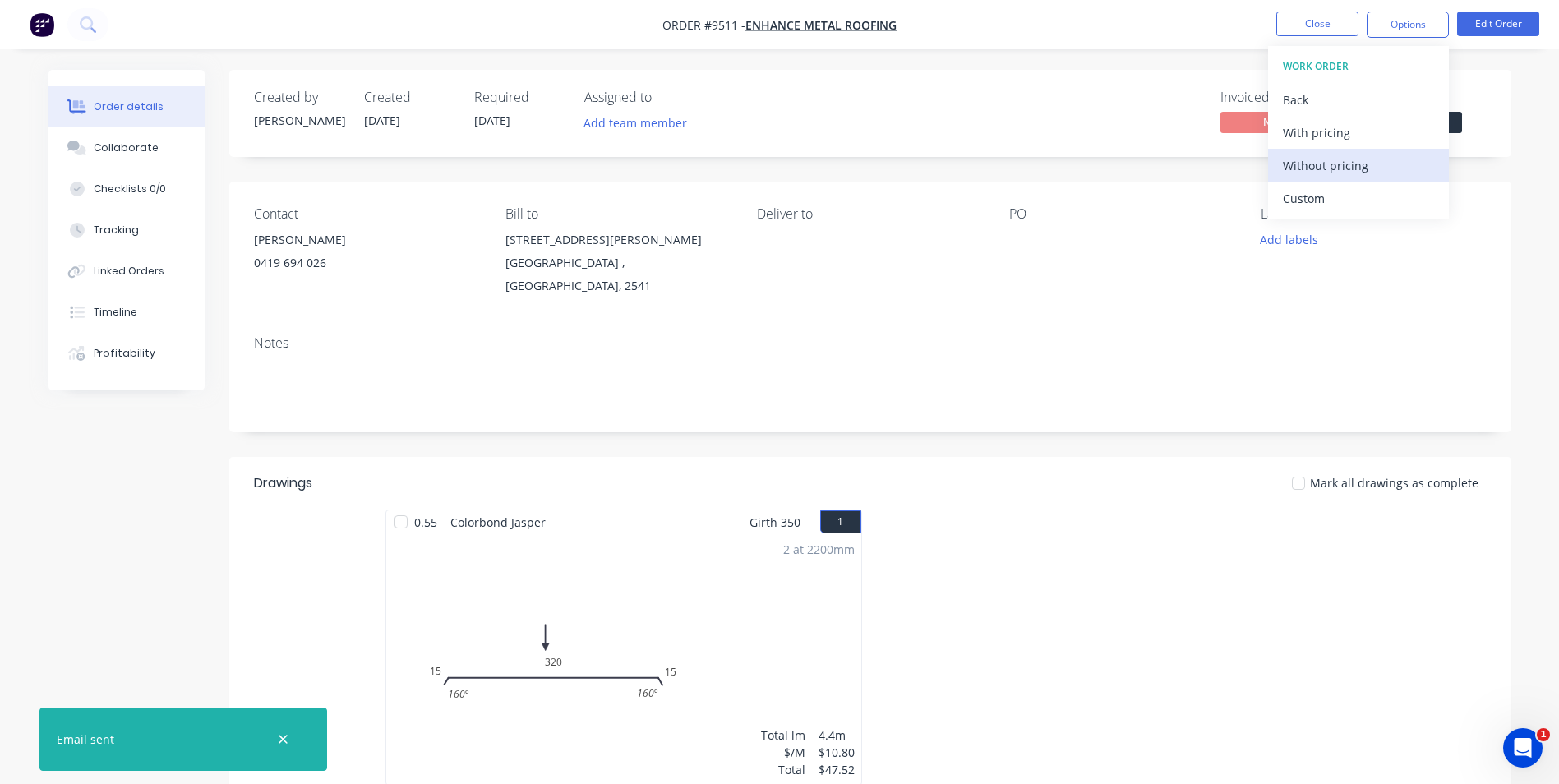
click at [1341, 165] on div "Without pricing" at bounding box center [1359, 165] width 151 height 24
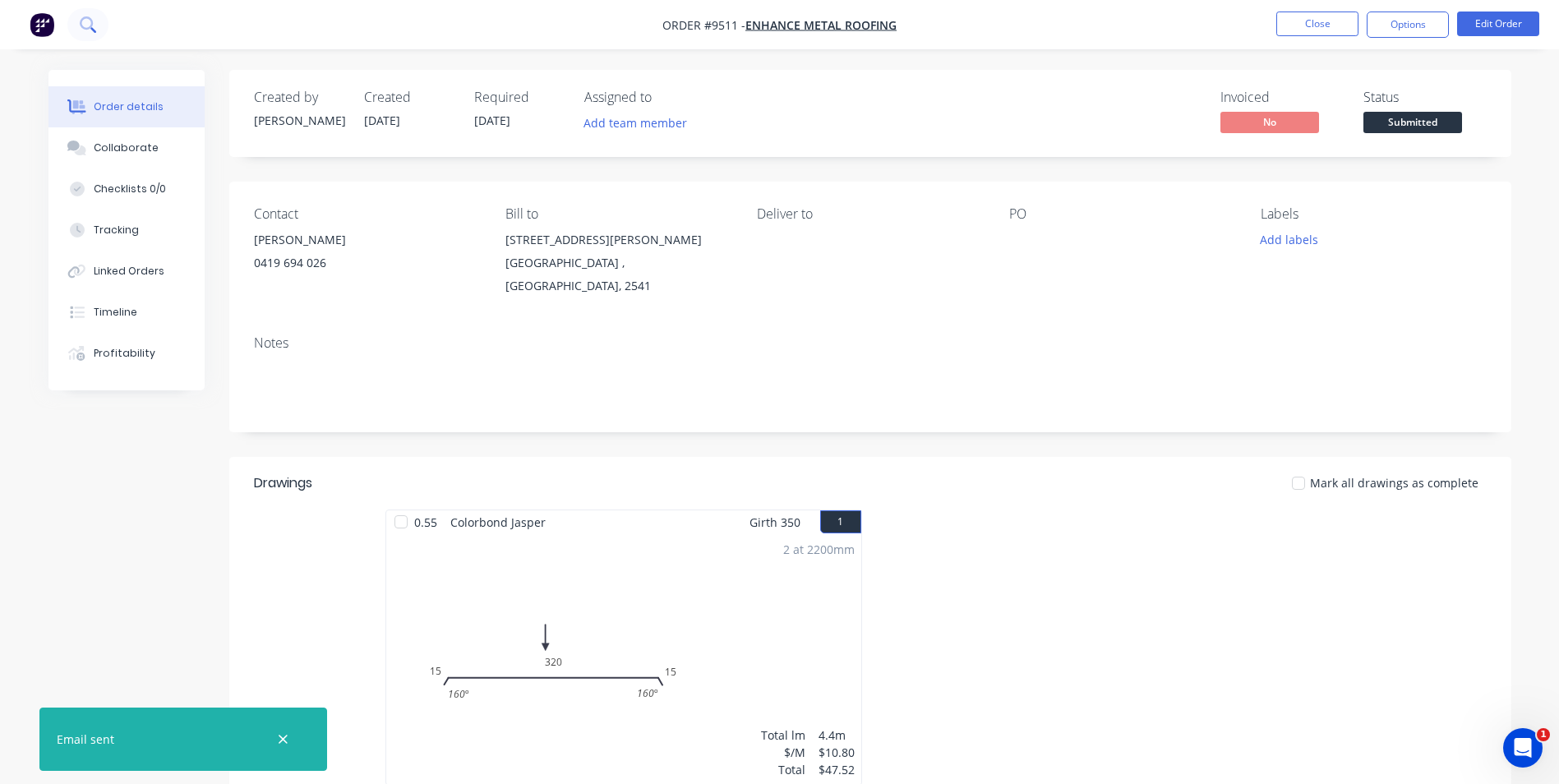
click at [81, 27] on icon at bounding box center [87, 24] width 16 height 16
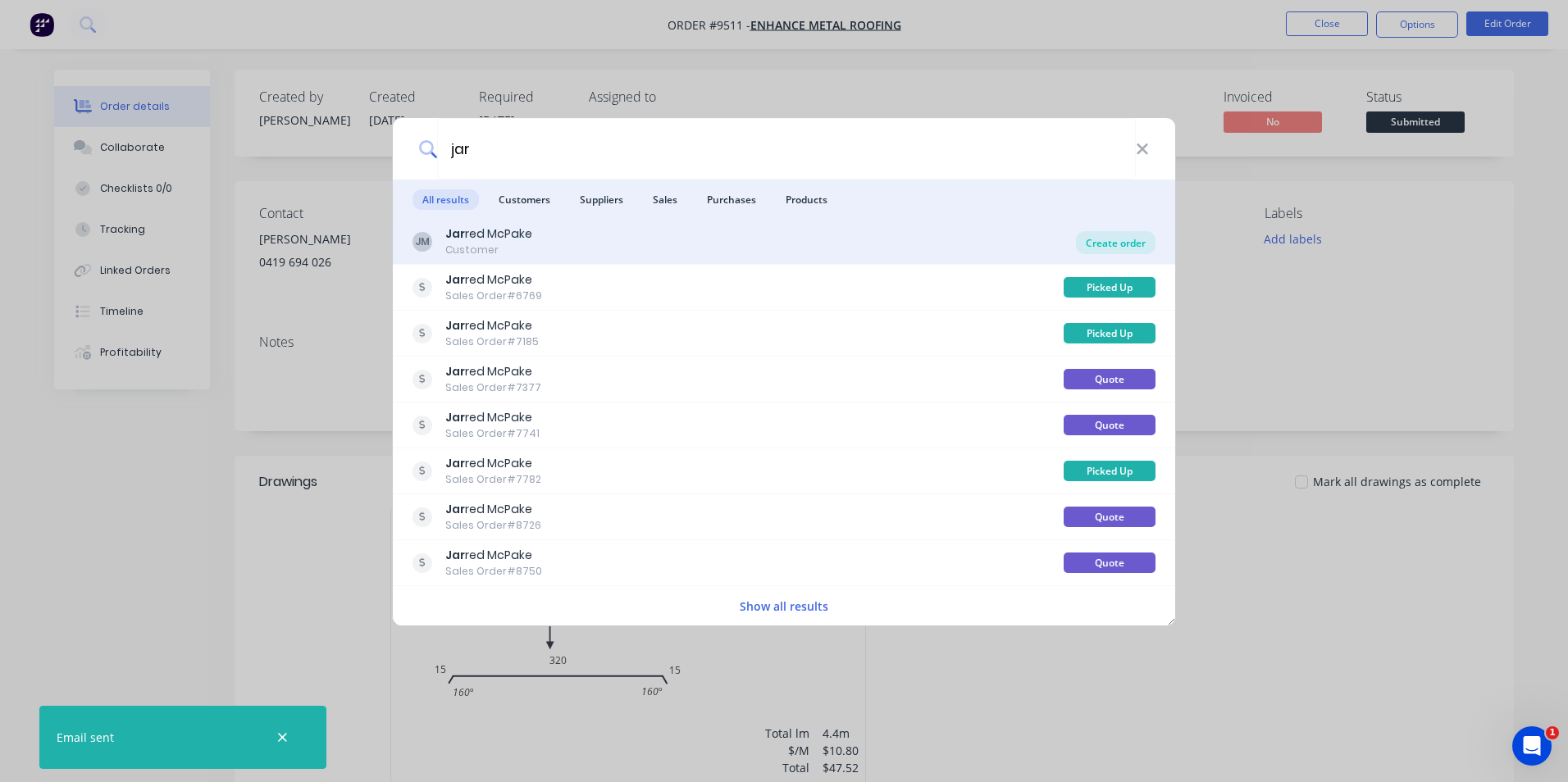
type input "jar"
click at [1121, 241] on div "Create order" at bounding box center [1116, 243] width 80 height 23
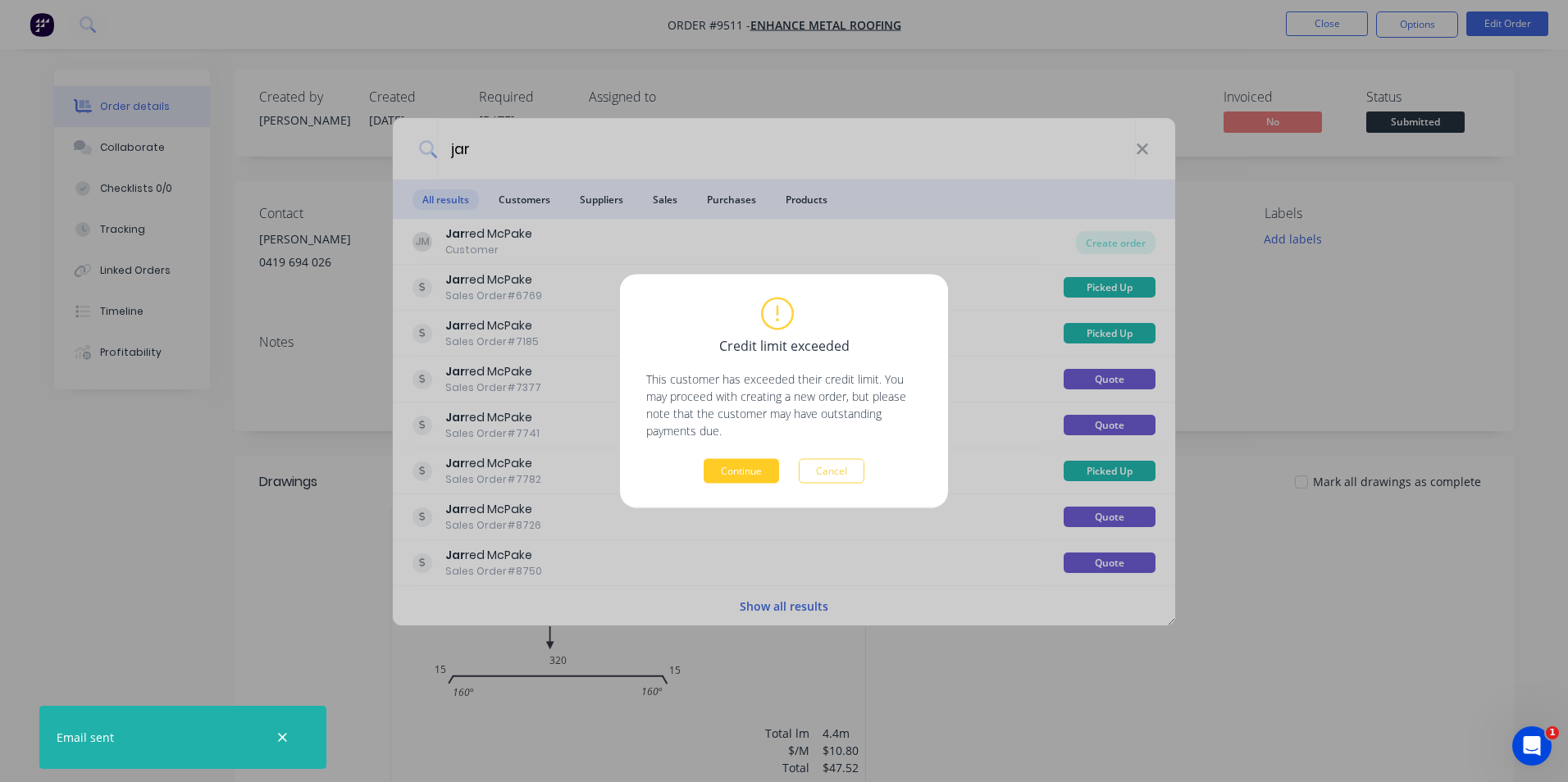
click at [731, 464] on button "Continue" at bounding box center [741, 472] width 76 height 25
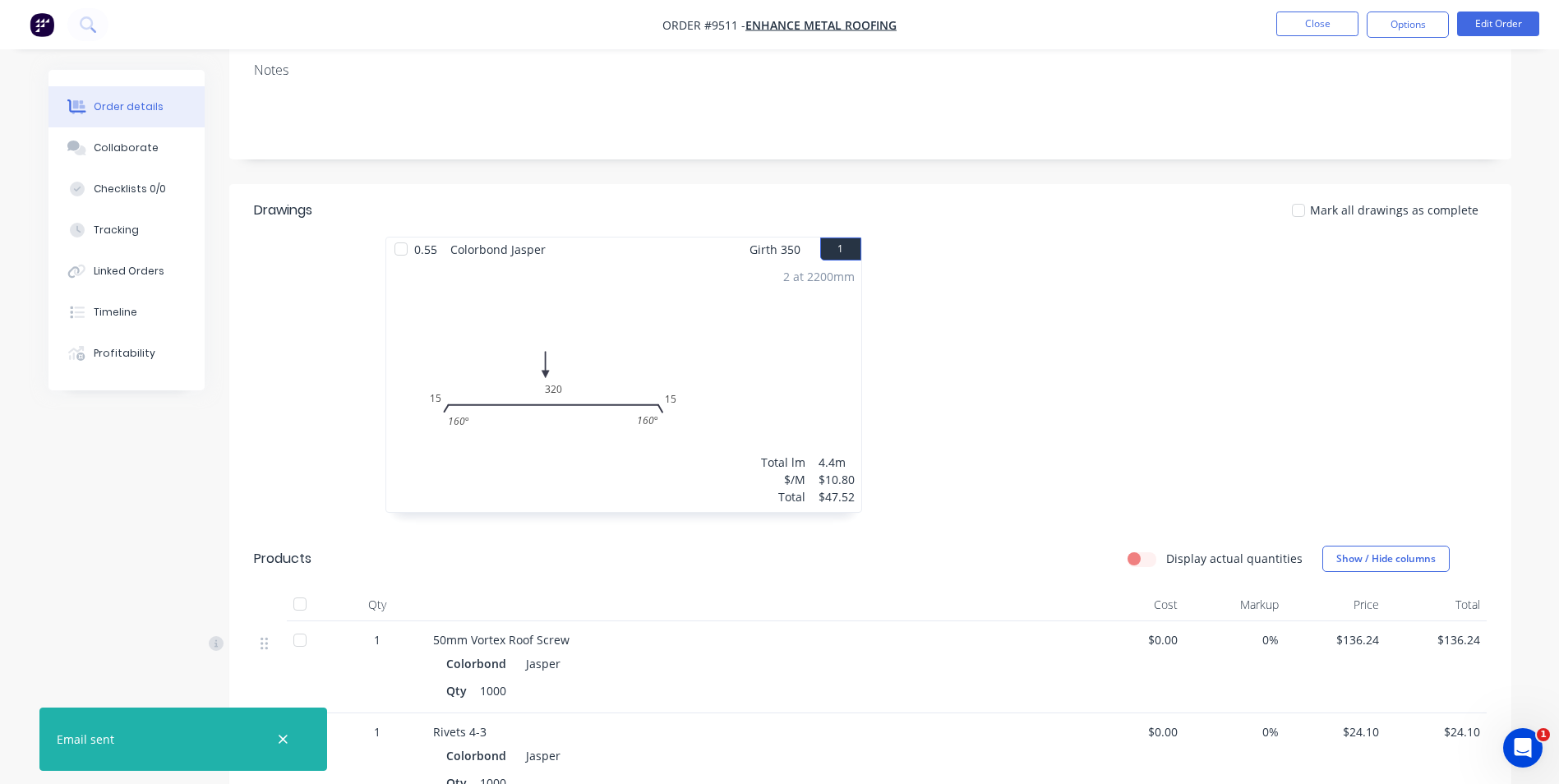
scroll to position [329, 0]
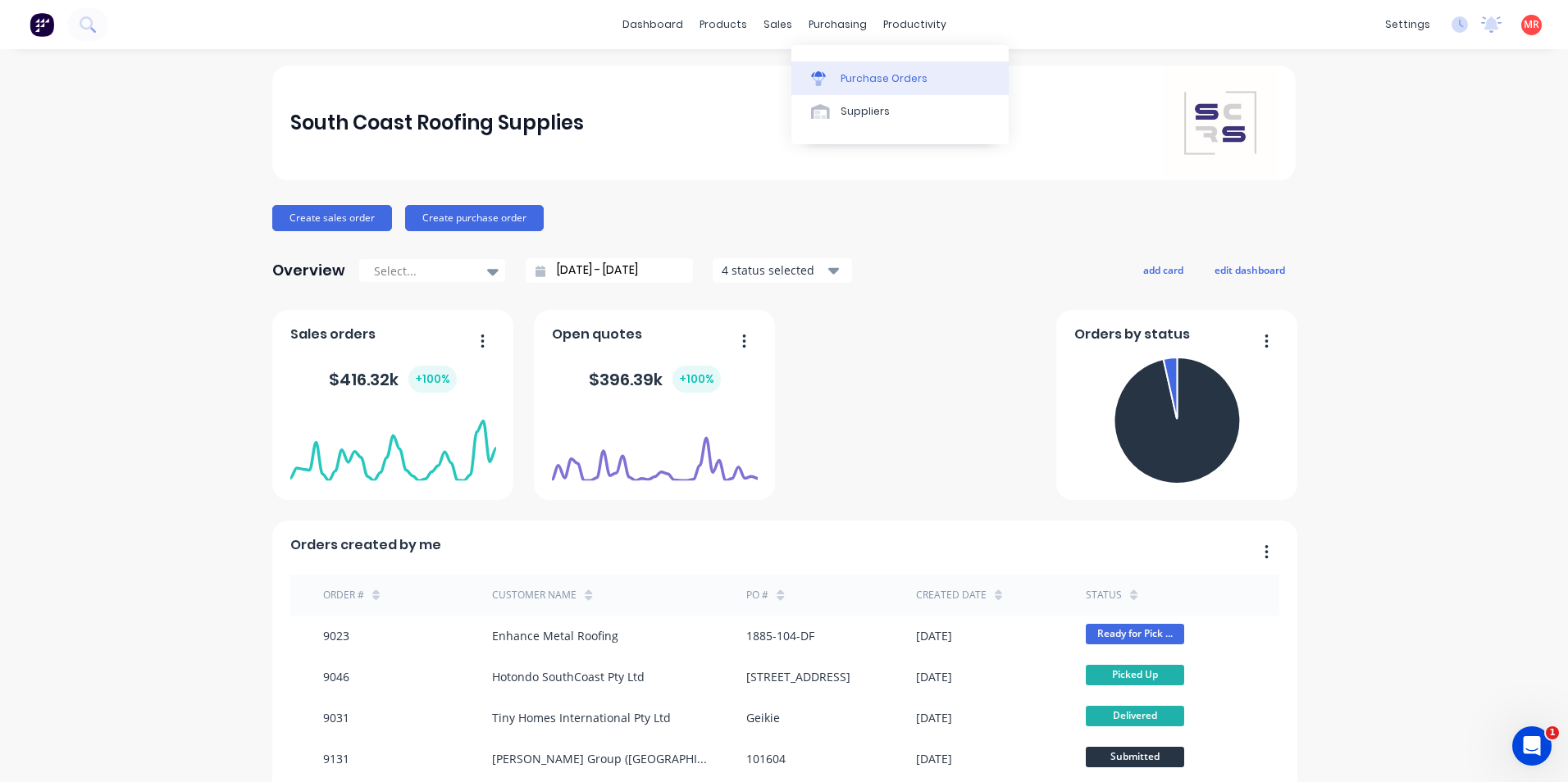
click at [825, 70] on link "Purchase Orders" at bounding box center [900, 78] width 218 height 33
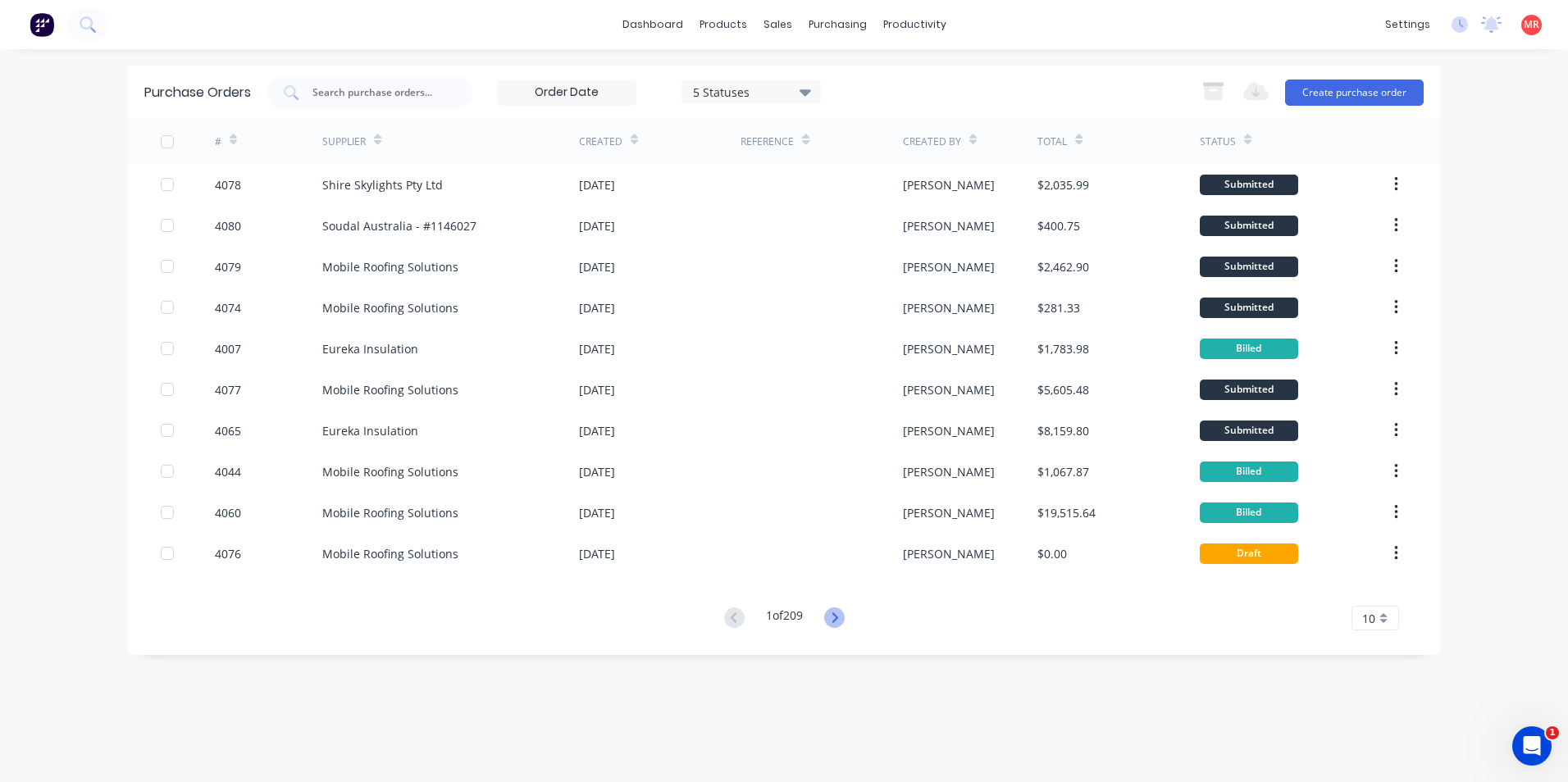
click at [829, 616] on icon at bounding box center [834, 617] width 21 height 21
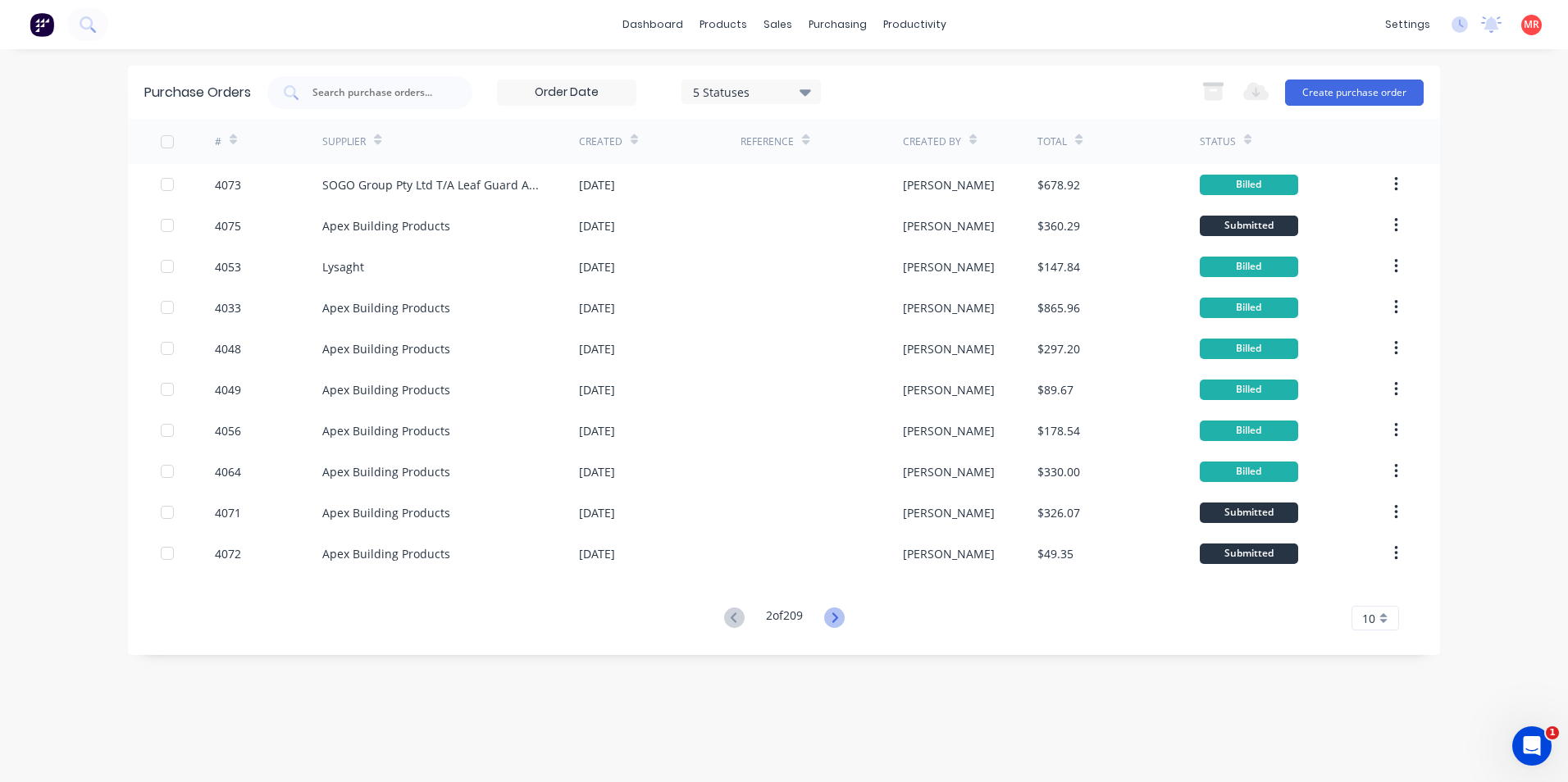
click at [837, 620] on icon at bounding box center [834, 617] width 6 height 10
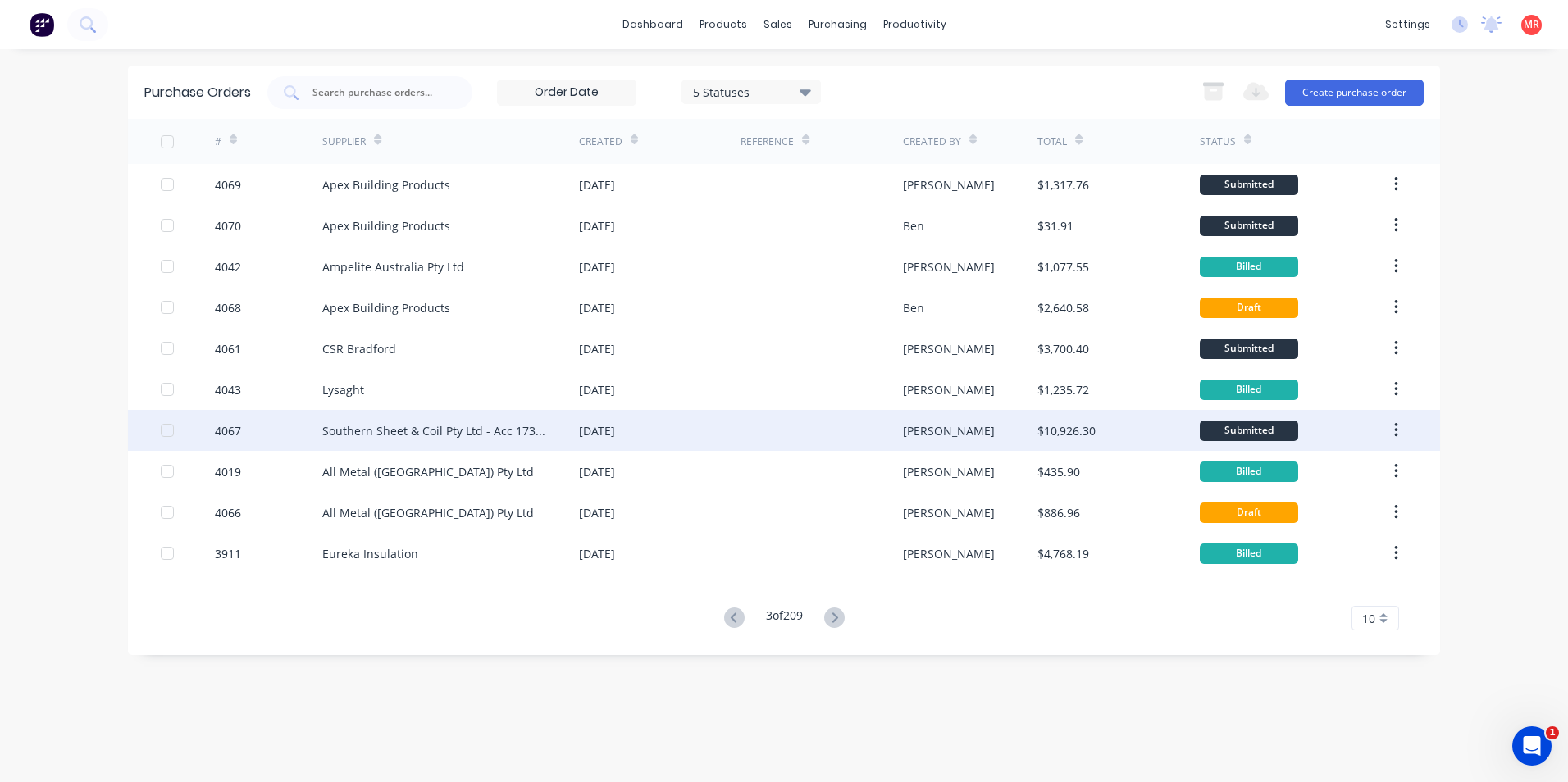
click at [487, 437] on div "Southern Sheet & Coil Pty Ltd - Acc 17373" at bounding box center [434, 431] width 224 height 17
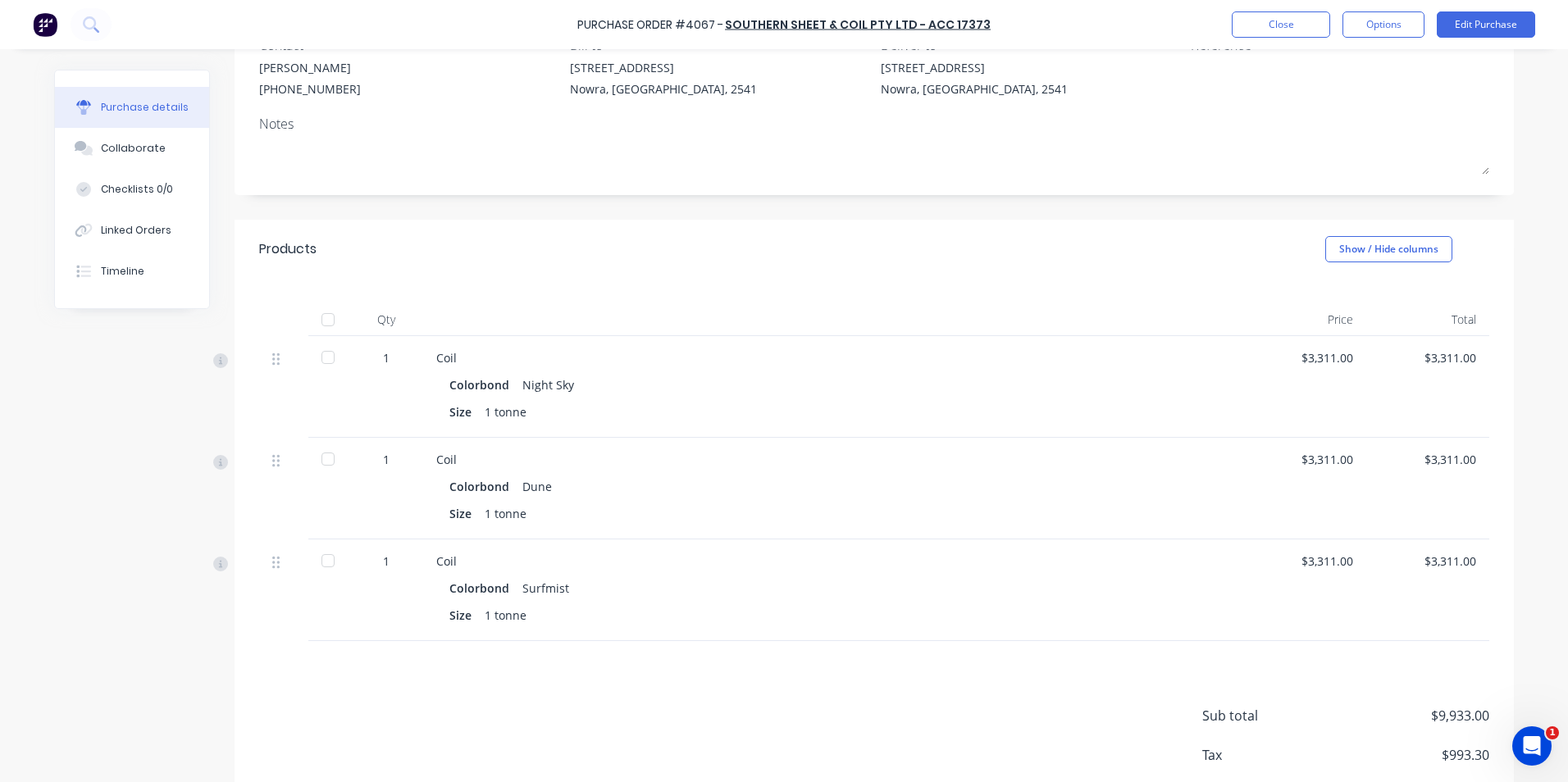
scroll to position [164, 0]
click at [42, 21] on img at bounding box center [45, 25] width 25 height 25
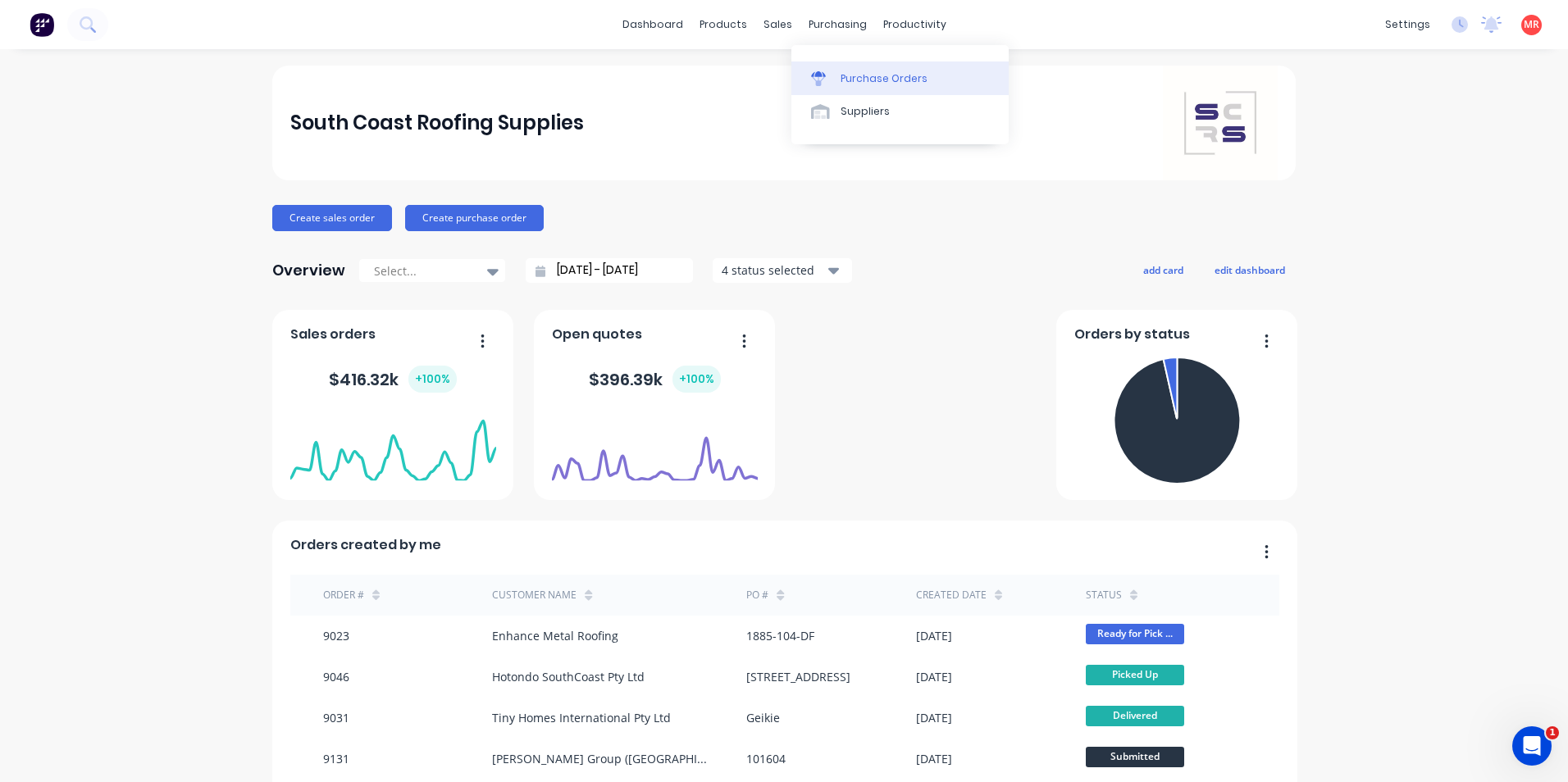
click at [841, 70] on link "Purchase Orders" at bounding box center [900, 78] width 218 height 33
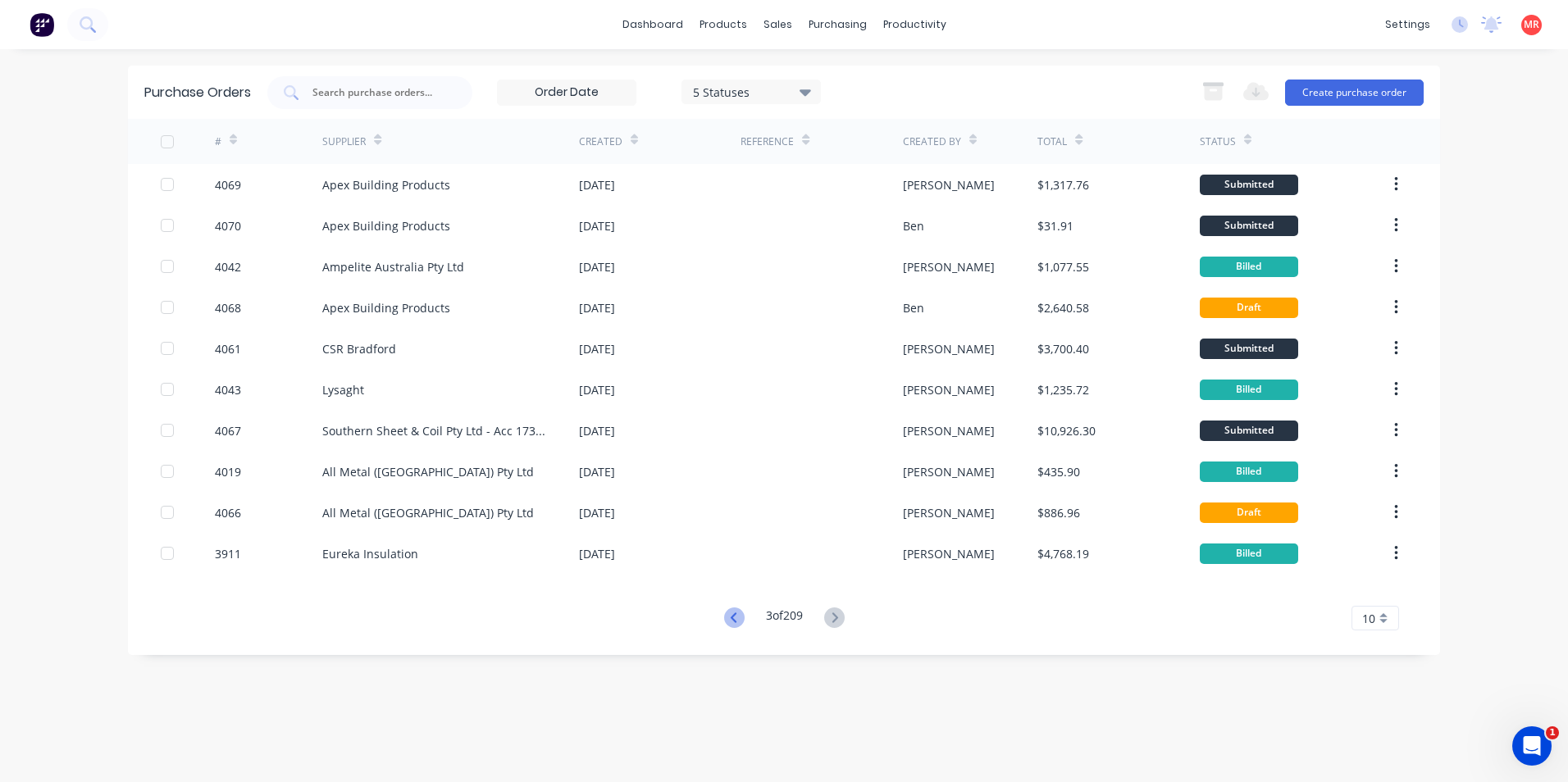
click at [736, 620] on icon at bounding box center [734, 617] width 21 height 21
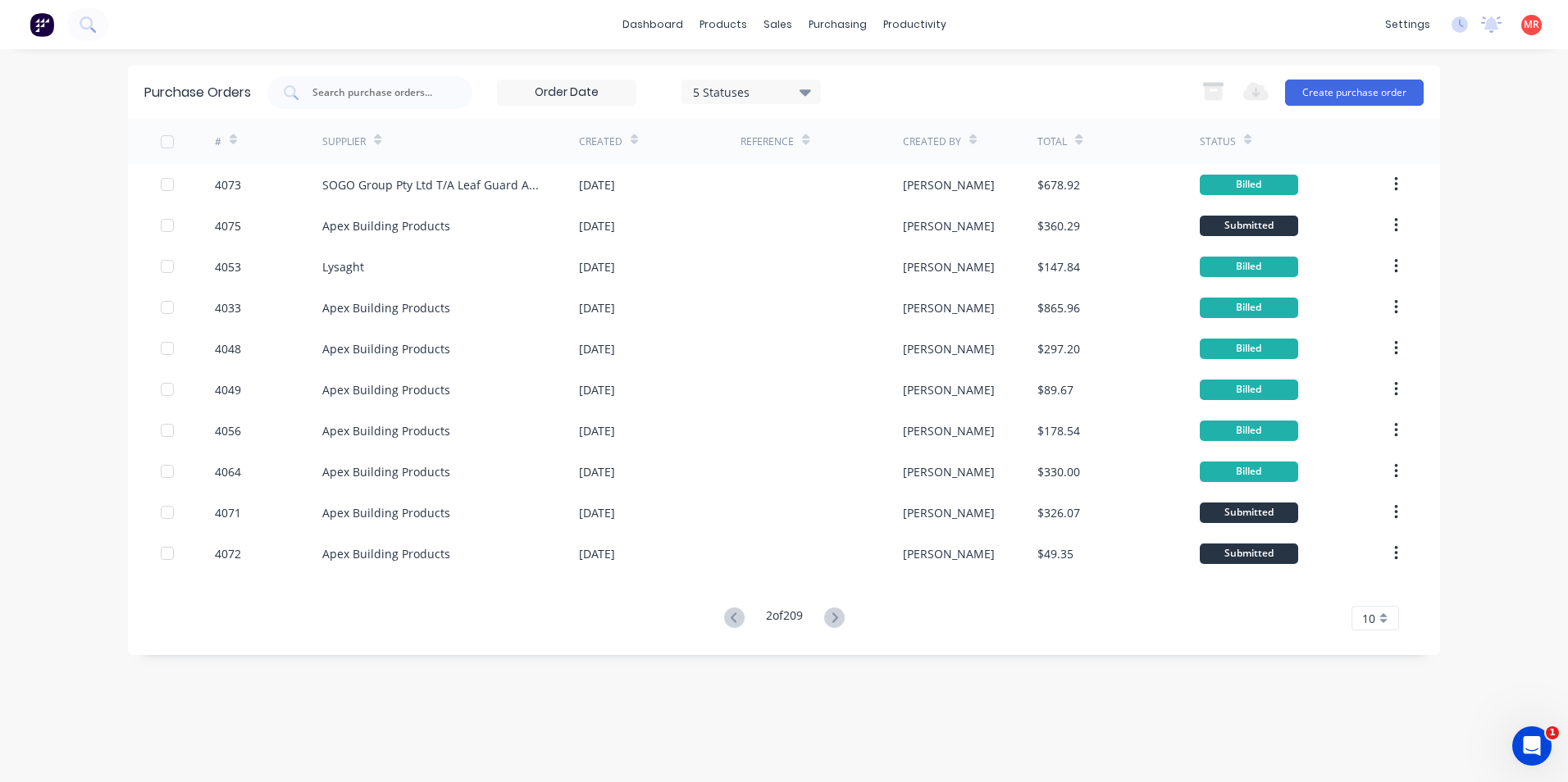
click at [736, 620] on icon at bounding box center [734, 617] width 21 height 21
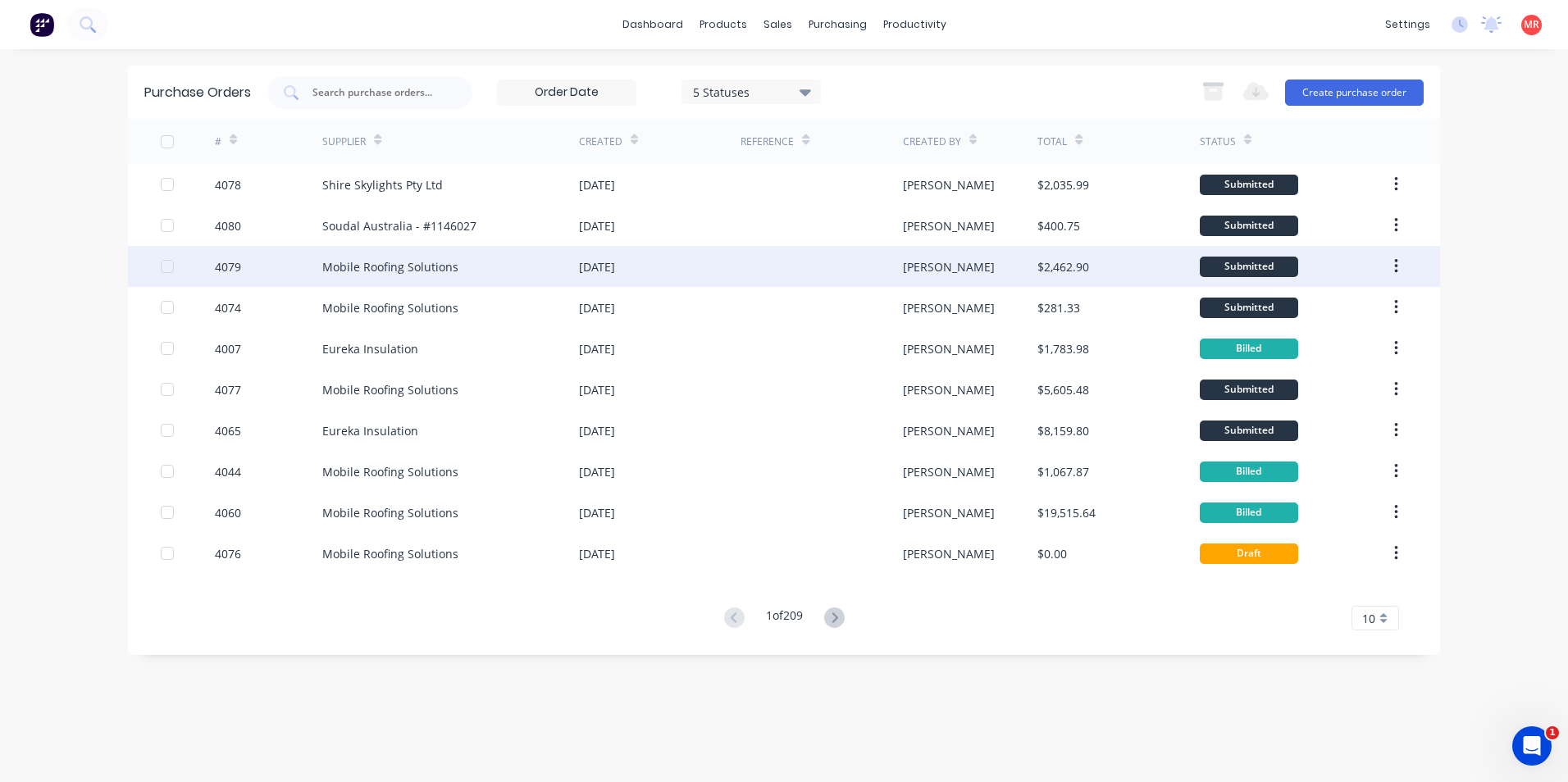
click at [505, 267] on div "Mobile Roofing Solutions" at bounding box center [451, 267] width 257 height 41
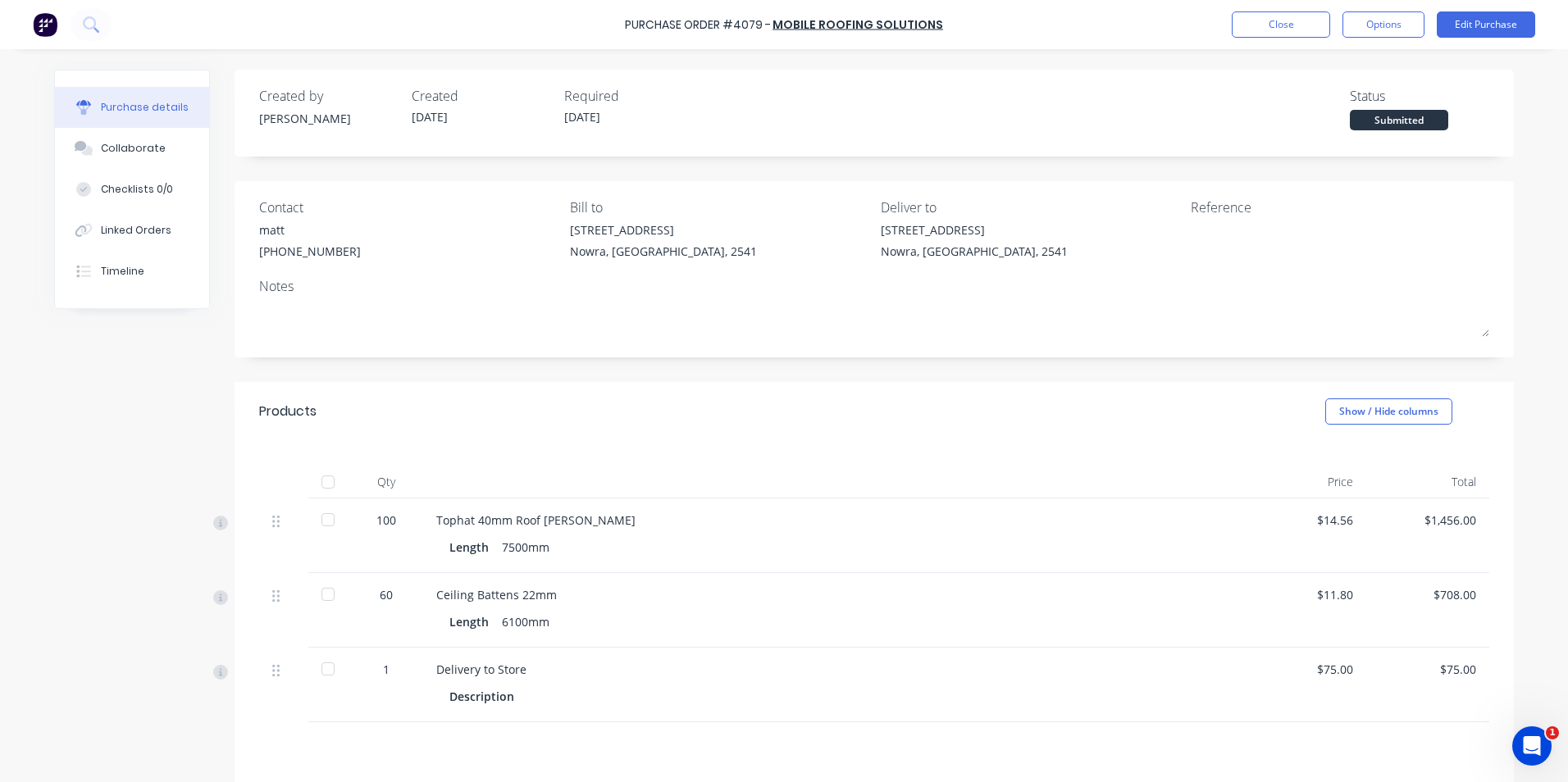
scroll to position [174, 0]
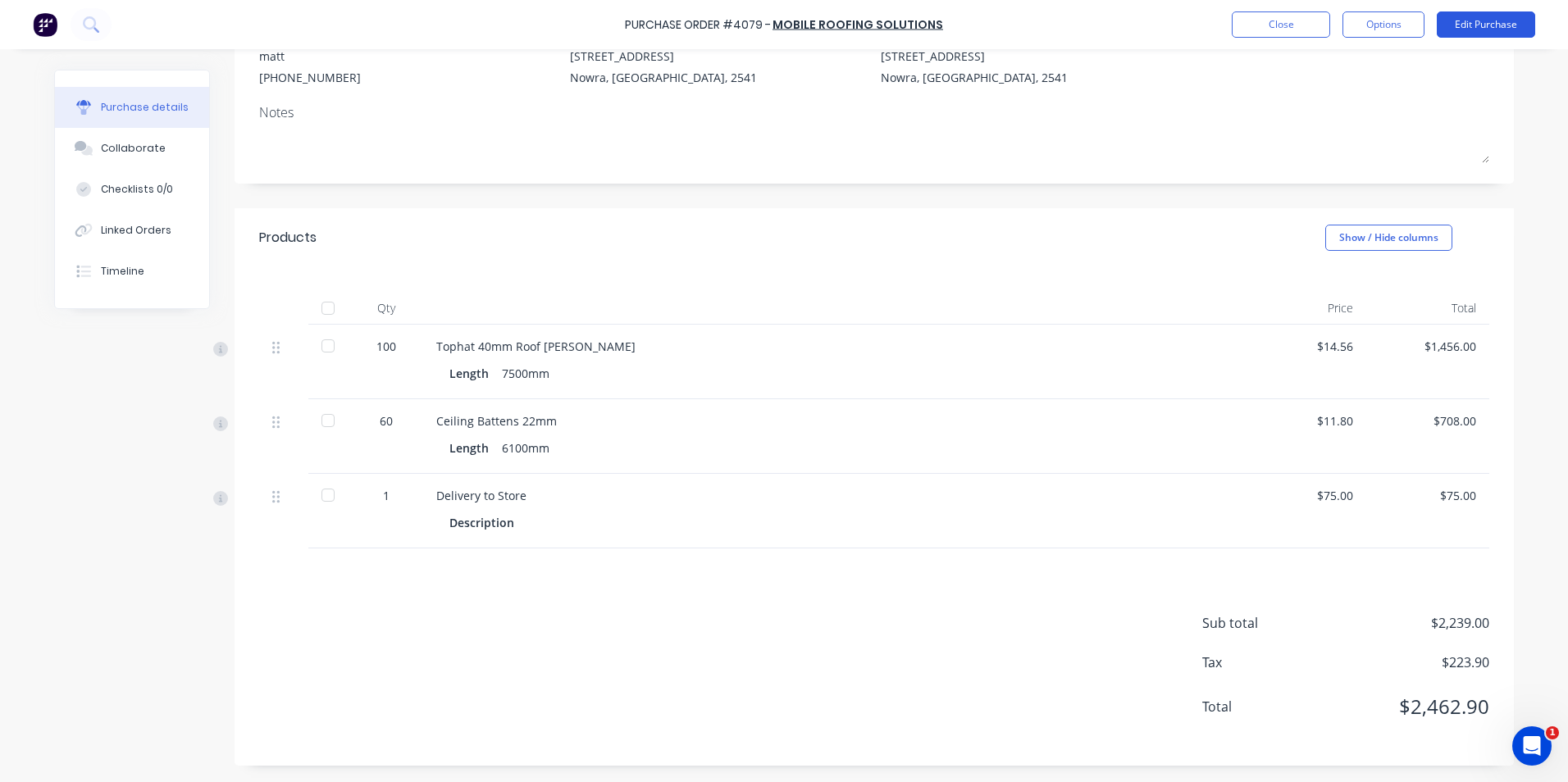
click at [1504, 26] on button "Edit Purchase" at bounding box center [1486, 25] width 99 height 26
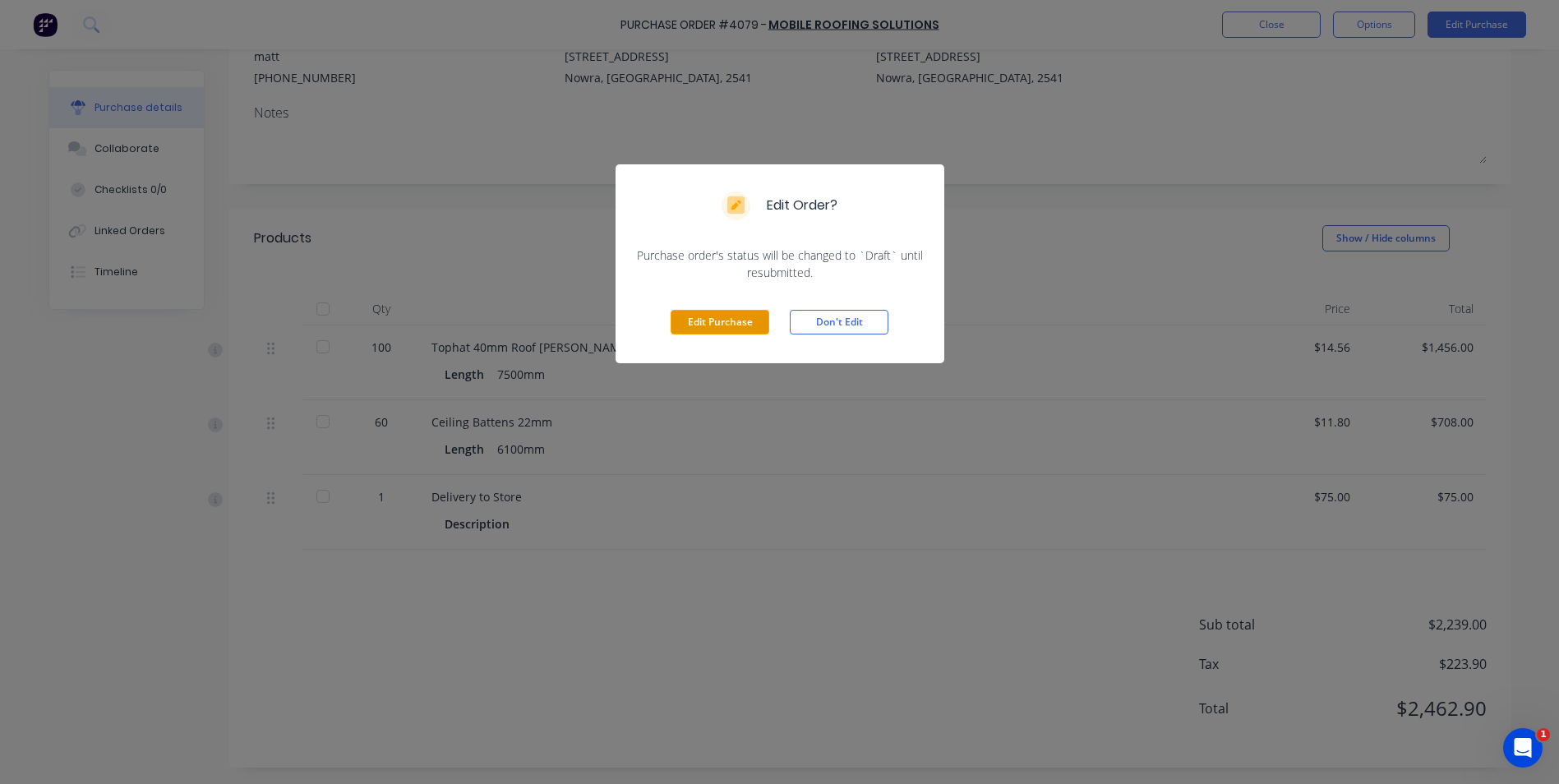
click at [721, 327] on button "Edit Purchase" at bounding box center [720, 322] width 99 height 25
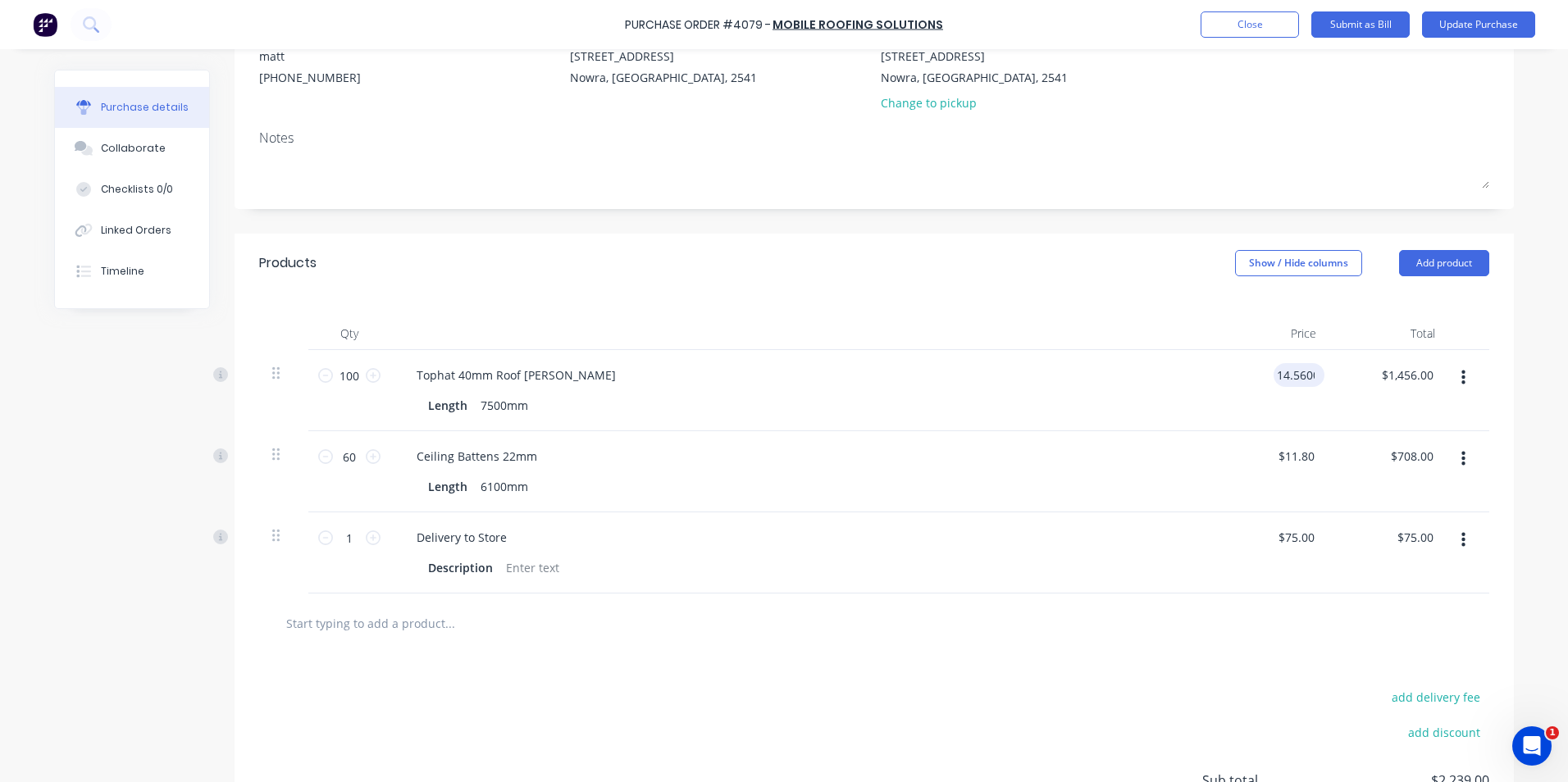
click at [1310, 376] on input "14.5600" at bounding box center [1296, 375] width 44 height 24
type input "1"
type input "$13.95"
type input "$1,395.00"
click at [1296, 501] on div "$11.80 $11.80" at bounding box center [1270, 472] width 119 height 81
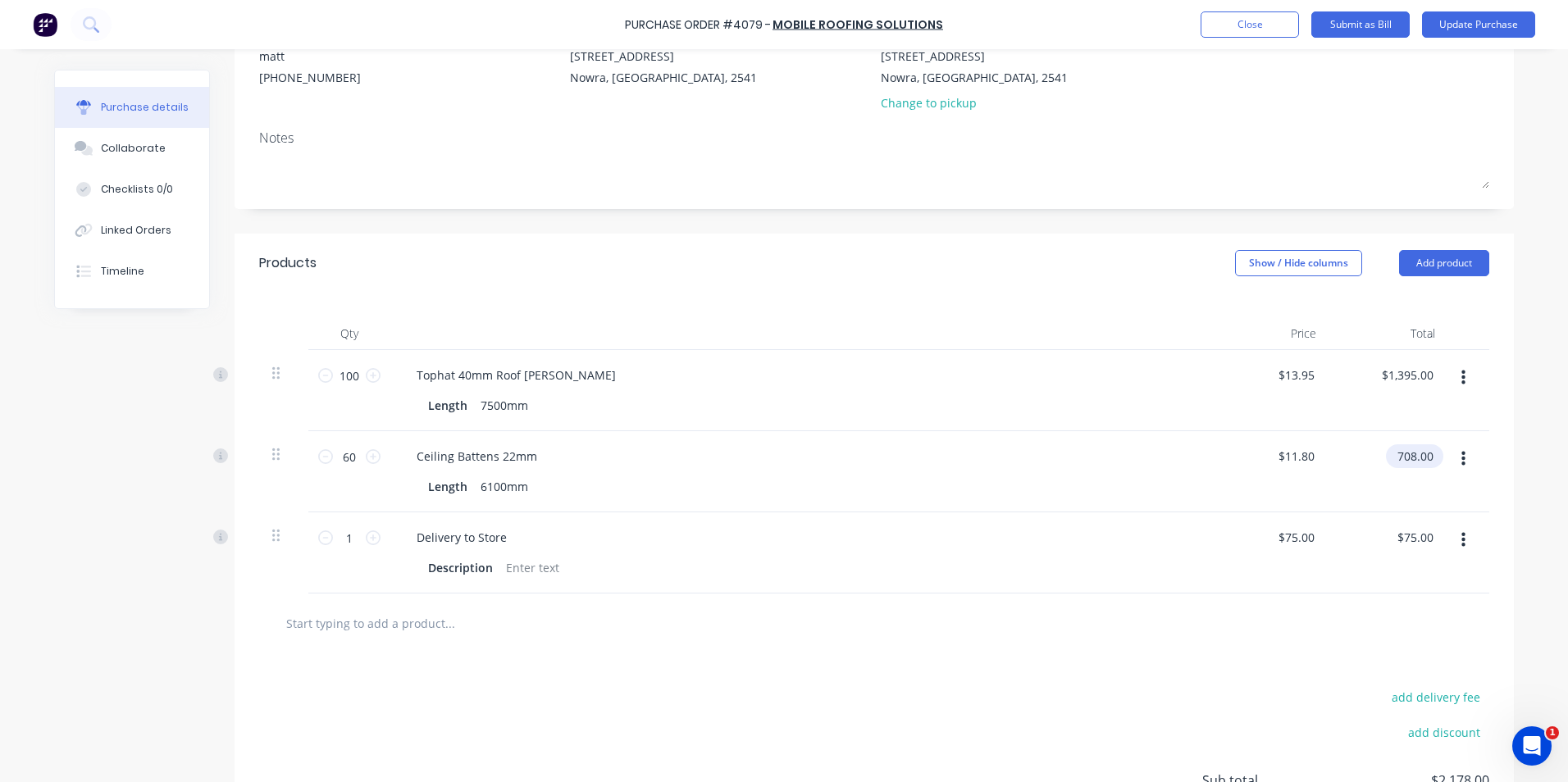
click at [1428, 456] on input "708.00" at bounding box center [1412, 456] width 51 height 24
type input "7"
type input "3.75"
type input "$0.0625"
click at [1138, 607] on div at bounding box center [874, 623] width 1204 height 33
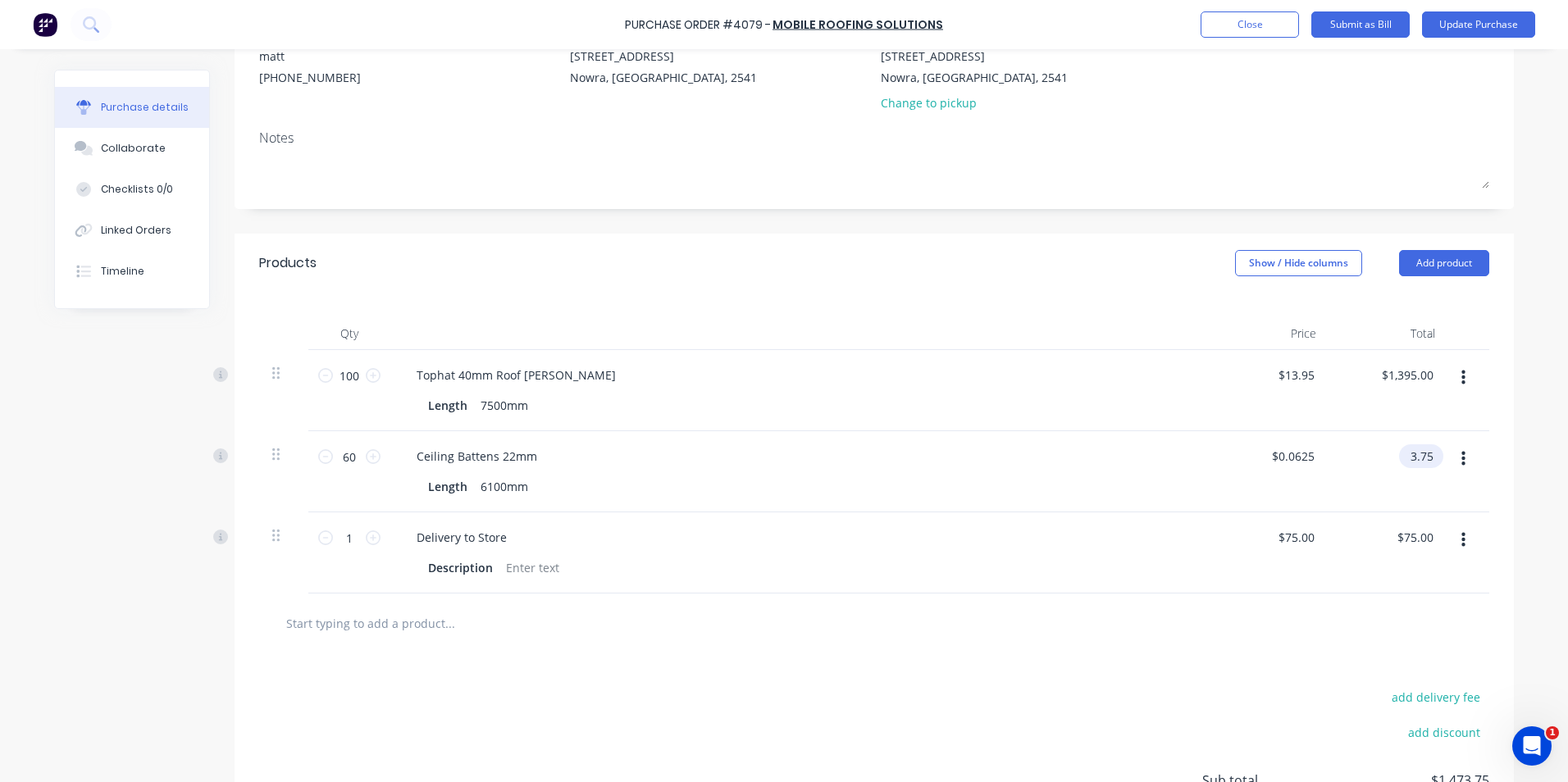
click at [1421, 455] on input "3.75" at bounding box center [1418, 456] width 38 height 24
type input "375"
type input "$6.25"
type input "$375.00"
click at [1107, 685] on div "add delivery fee add discount Sub total $1,473.75 Tax $147.38 Total $1,621.13" at bounding box center [874, 788] width 1280 height 270
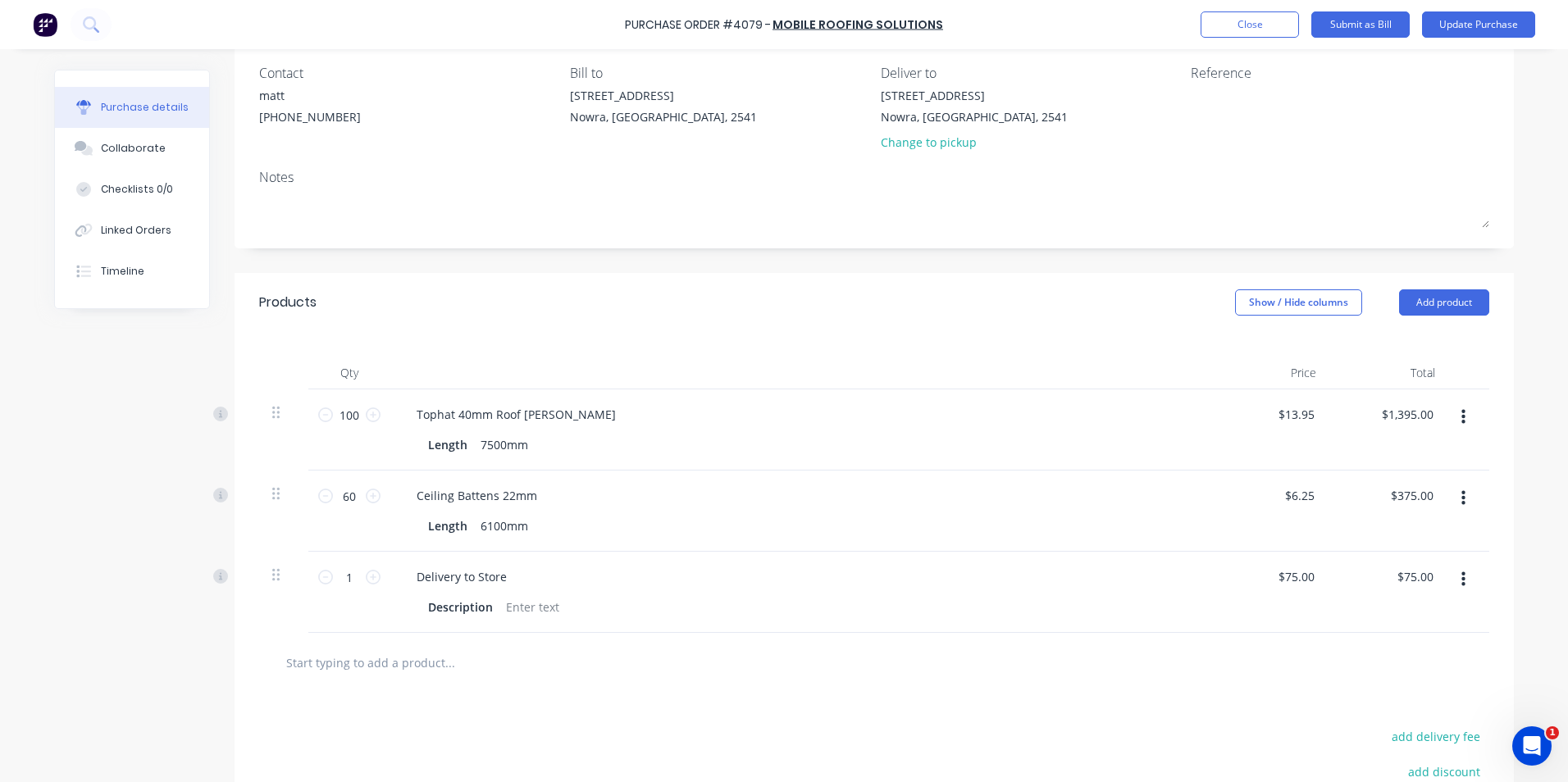
scroll to position [85, 0]
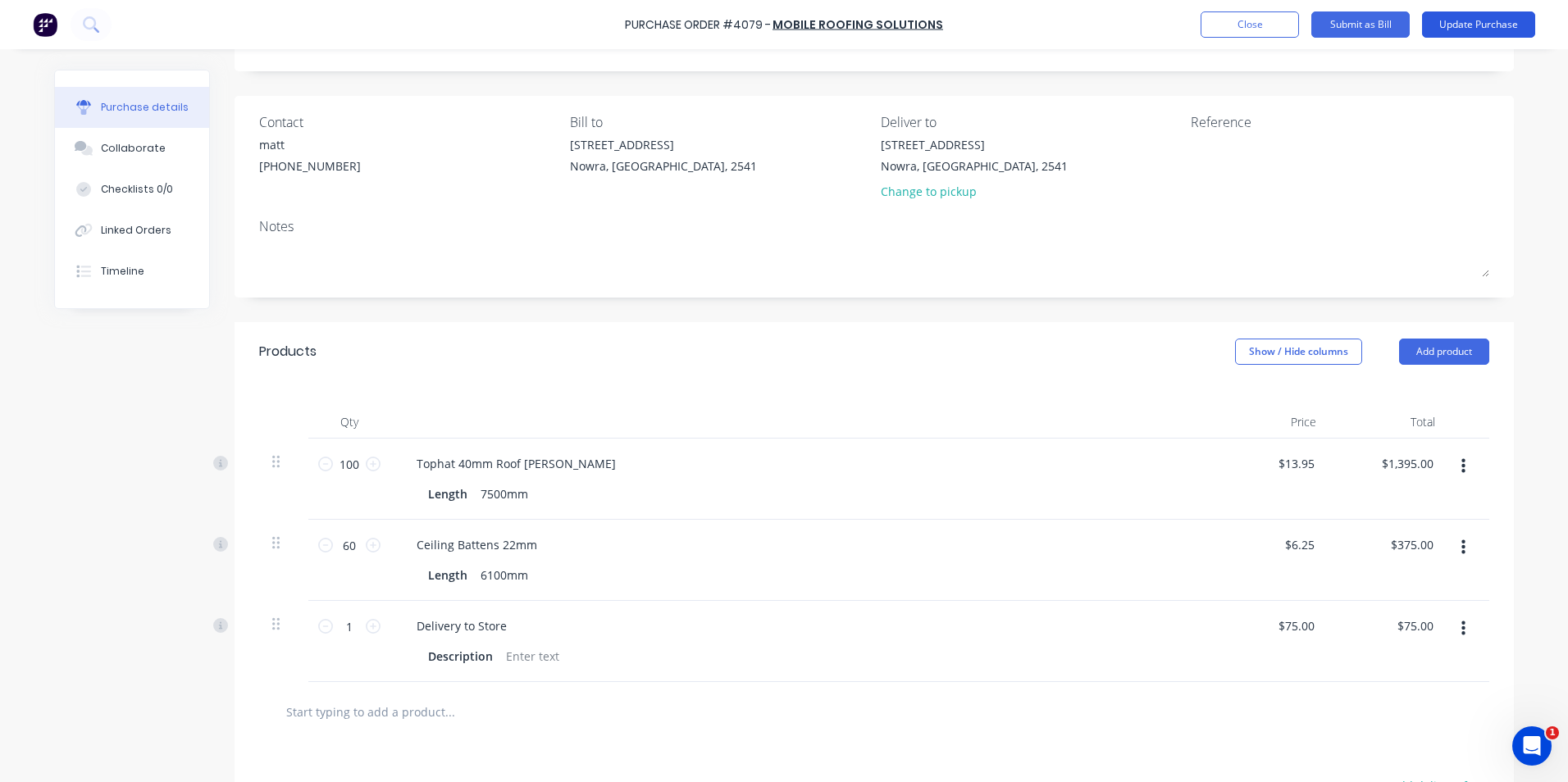
click at [1466, 26] on button "Update Purchase" at bounding box center [1479, 25] width 113 height 26
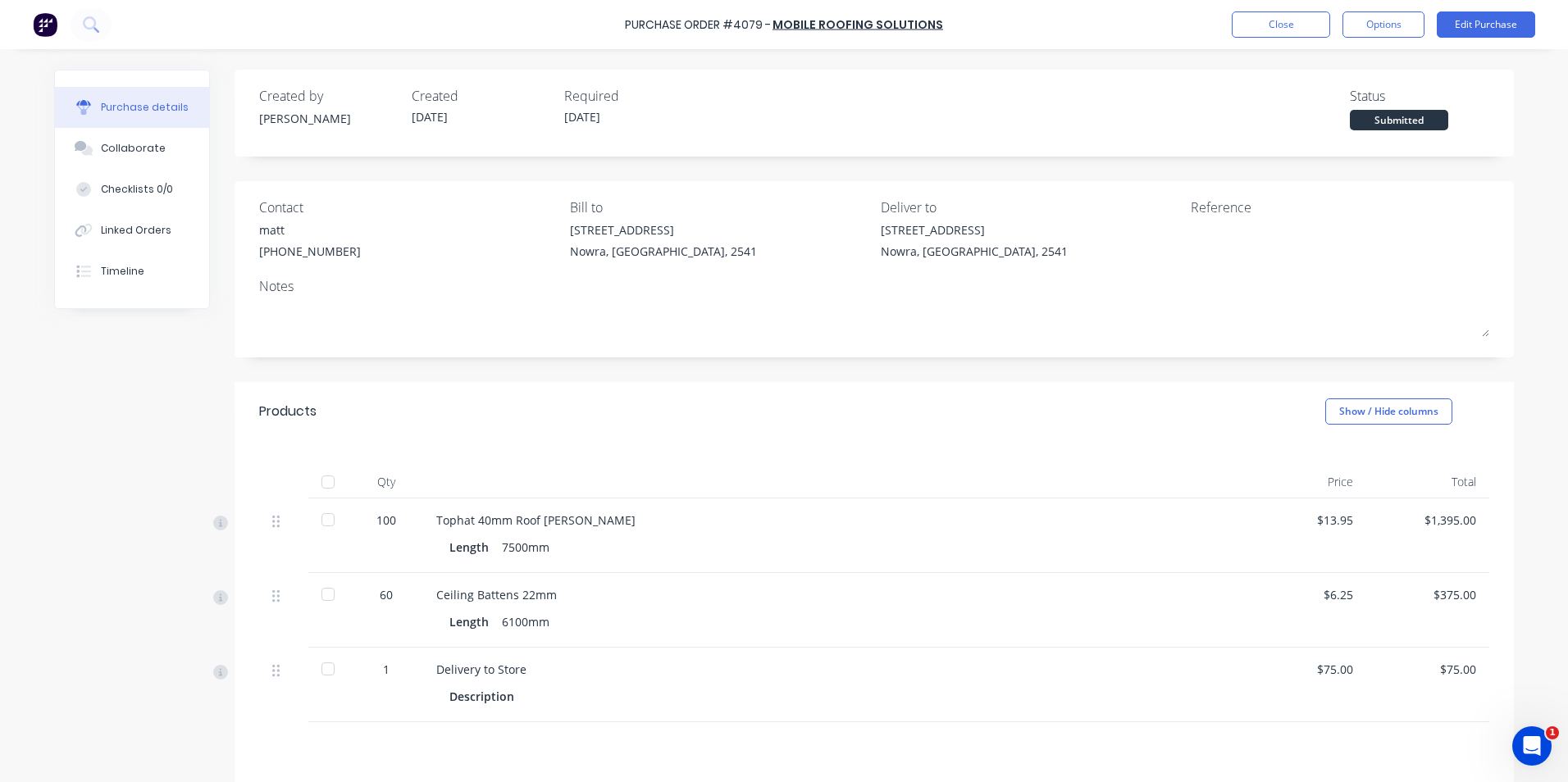
click at [53, 22] on img at bounding box center [45, 25] width 25 height 25
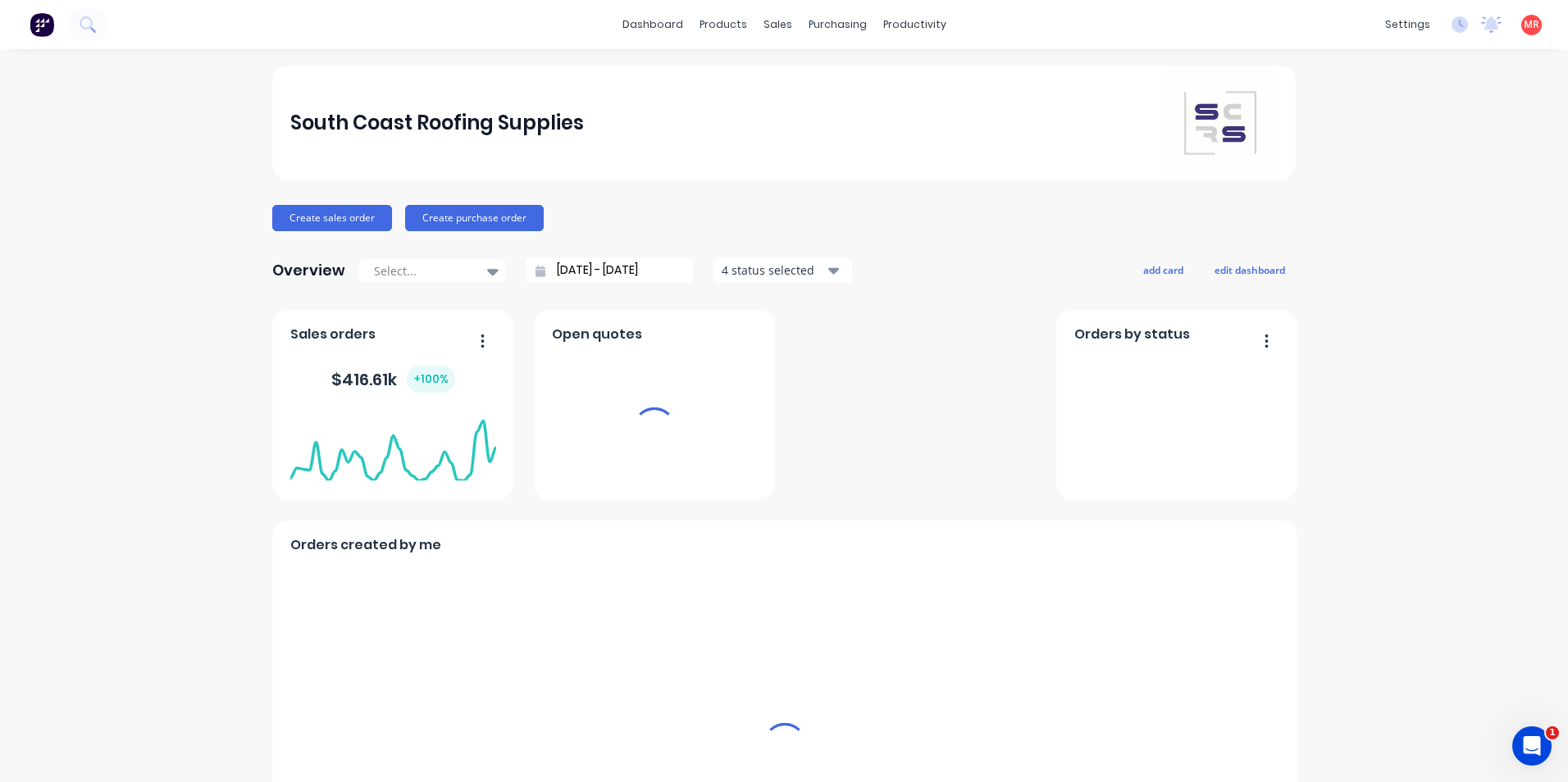
click at [815, 26] on div "purchasing" at bounding box center [837, 25] width 75 height 25
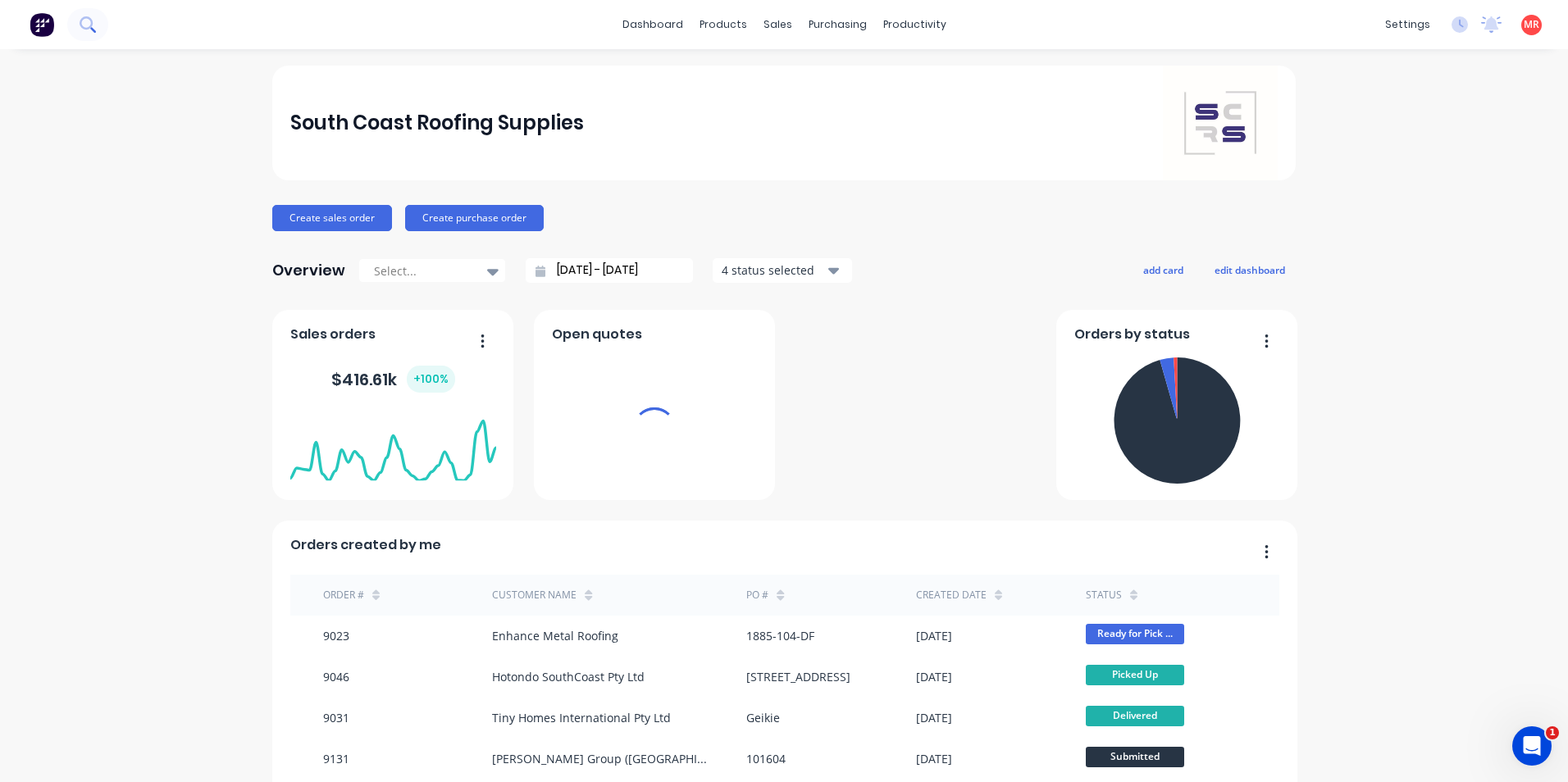
click at [83, 20] on icon at bounding box center [86, 23] width 13 height 13
click at [94, 27] on icon at bounding box center [87, 24] width 16 height 16
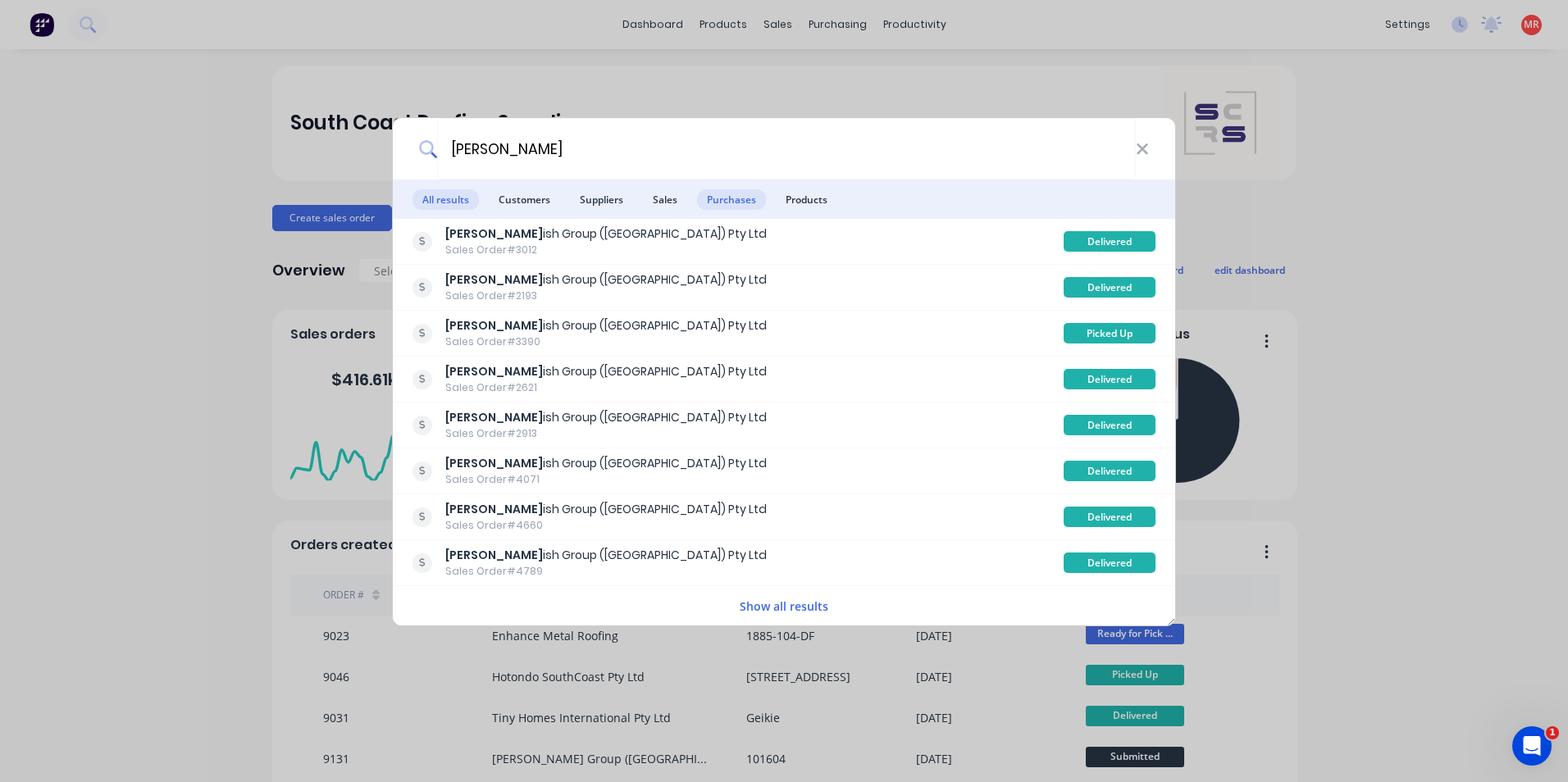
type input "parr"
click at [709, 204] on span "Purchases" at bounding box center [731, 199] width 69 height 21
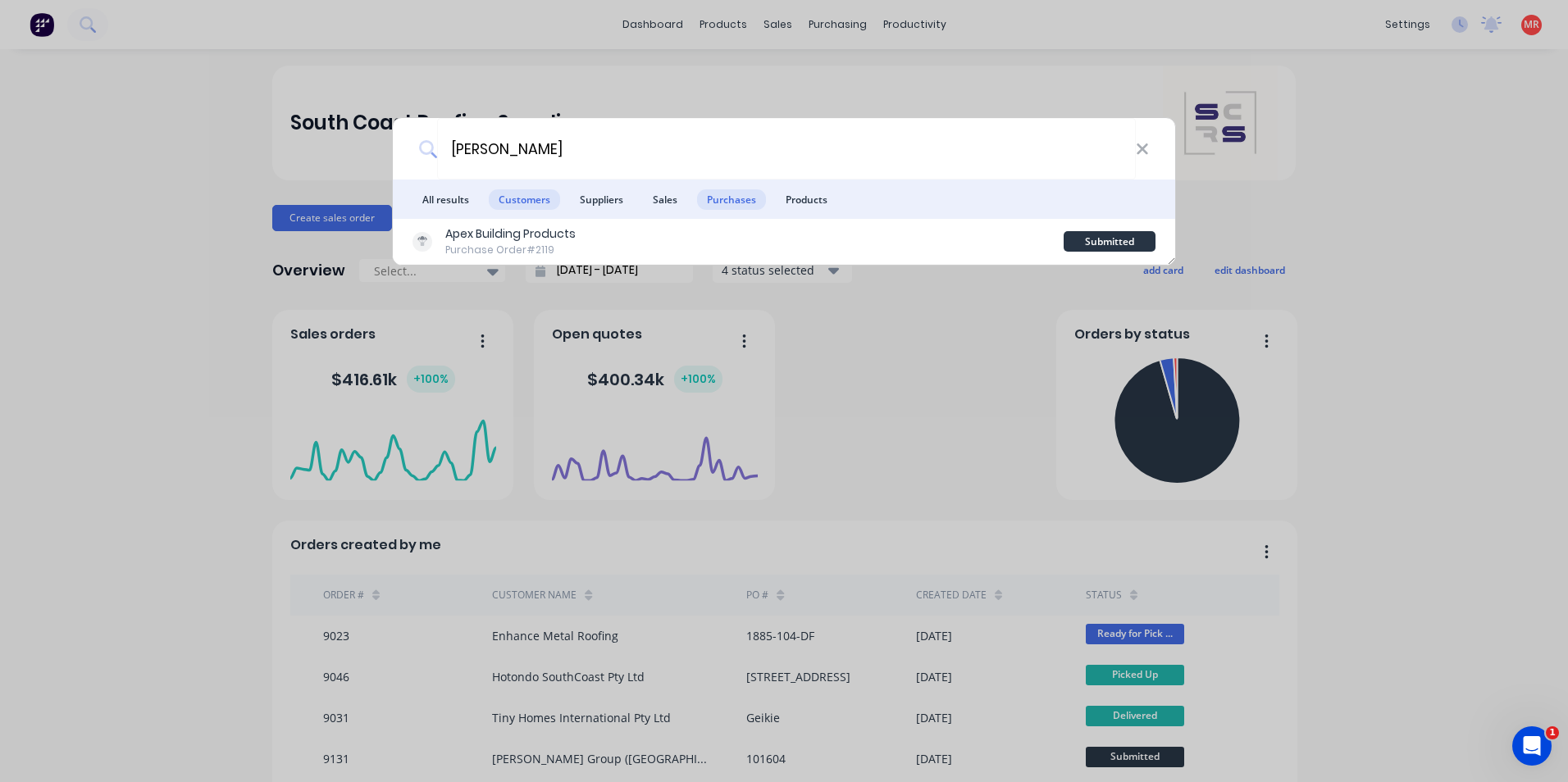
click at [518, 201] on span "Customers" at bounding box center [524, 199] width 71 height 21
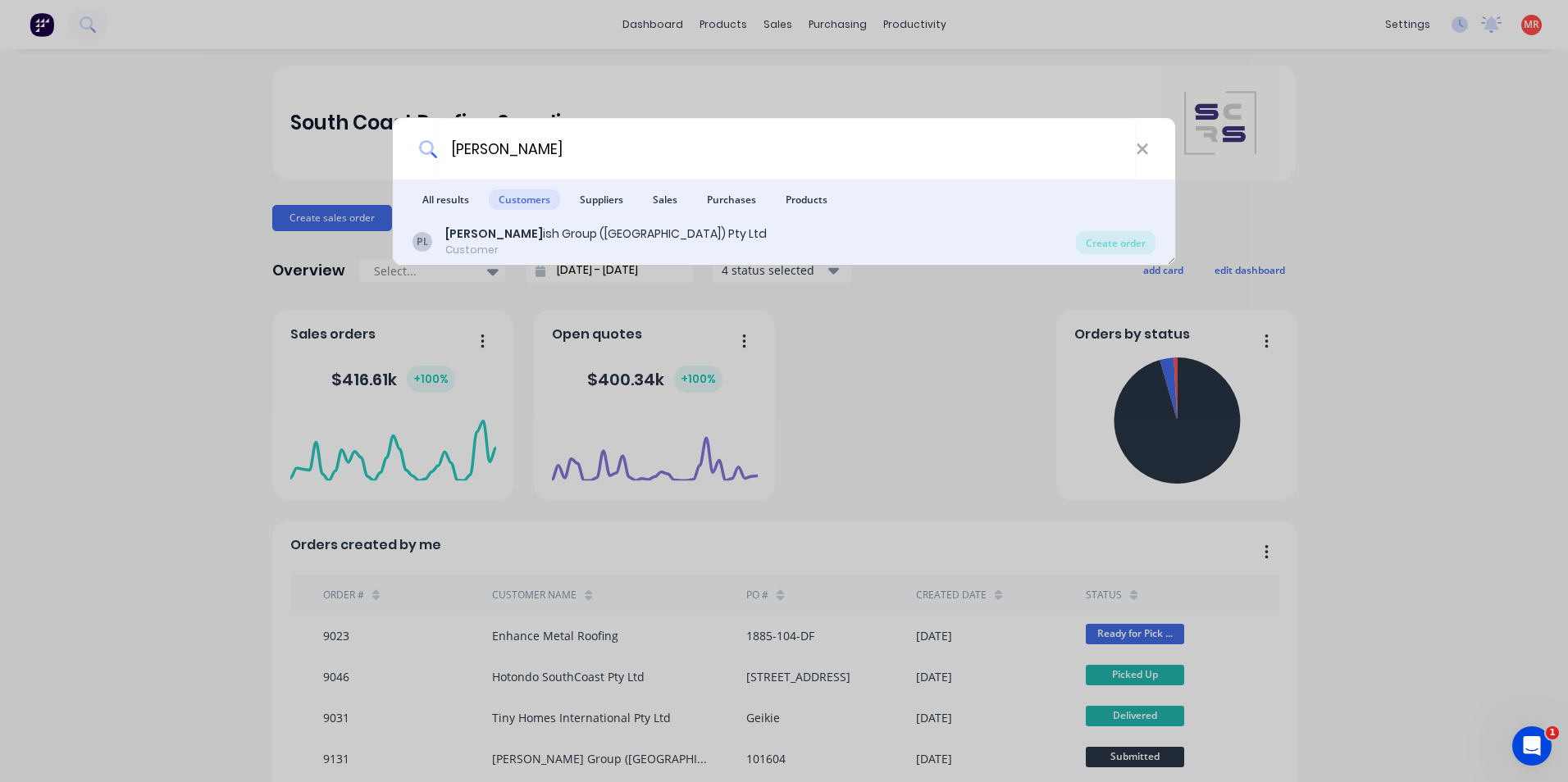
click at [575, 238] on div "Parr ish Group (NSW) Pty Ltd" at bounding box center [607, 234] width 322 height 17
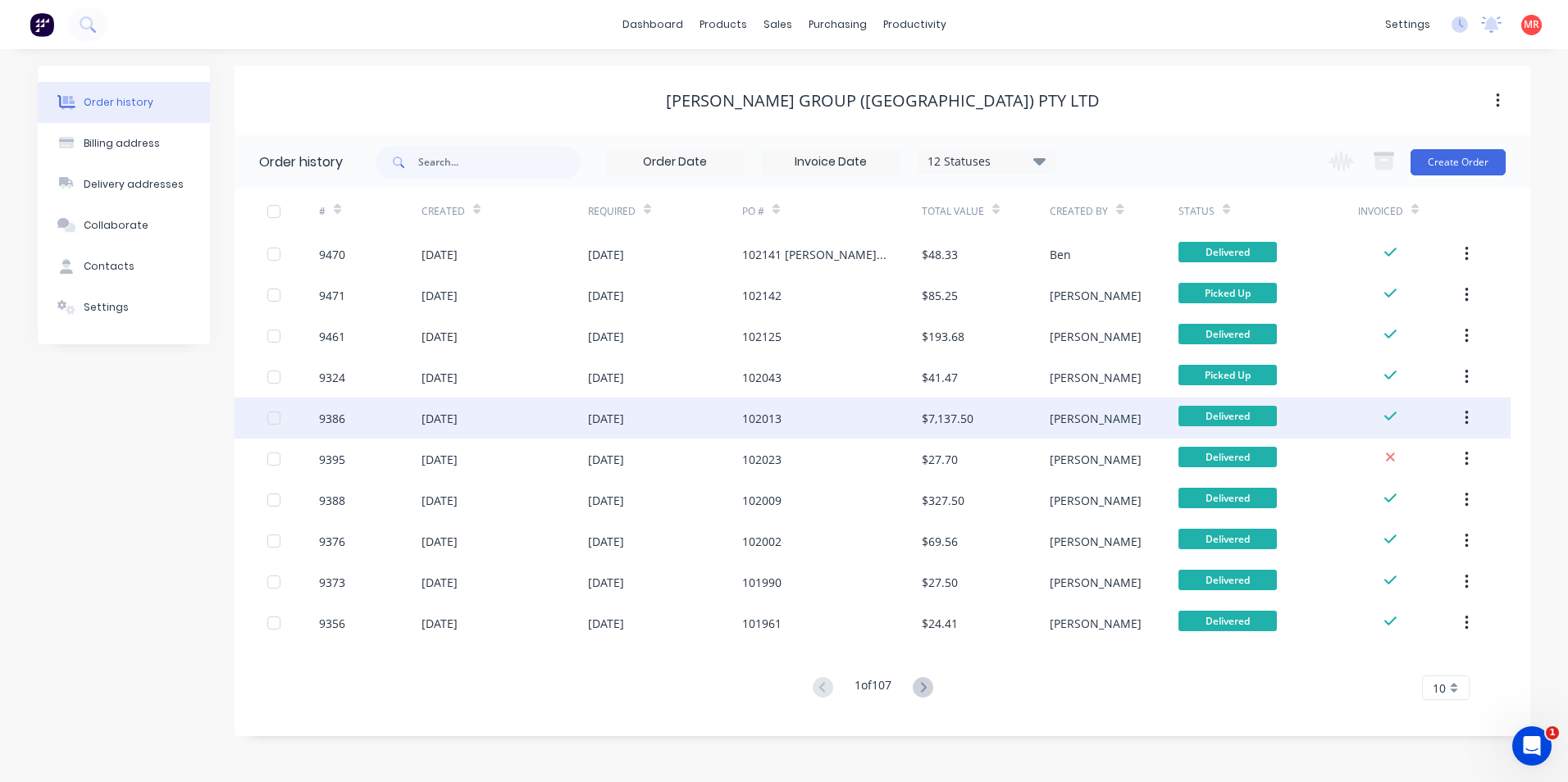
click at [669, 414] on div "25 Aug 2025" at bounding box center [665, 418] width 154 height 41
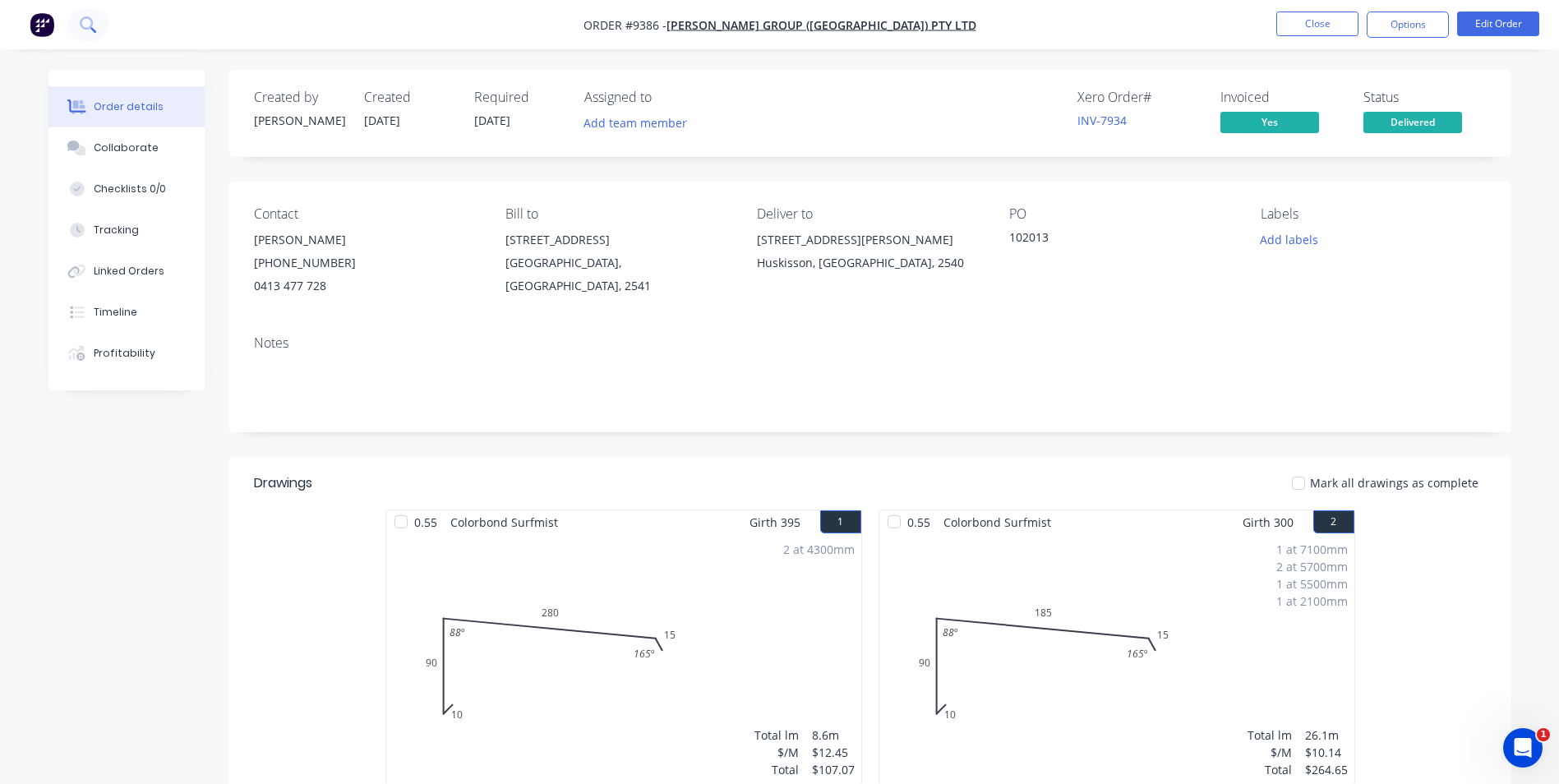
click at [89, 17] on icon at bounding box center [86, 23] width 13 height 13
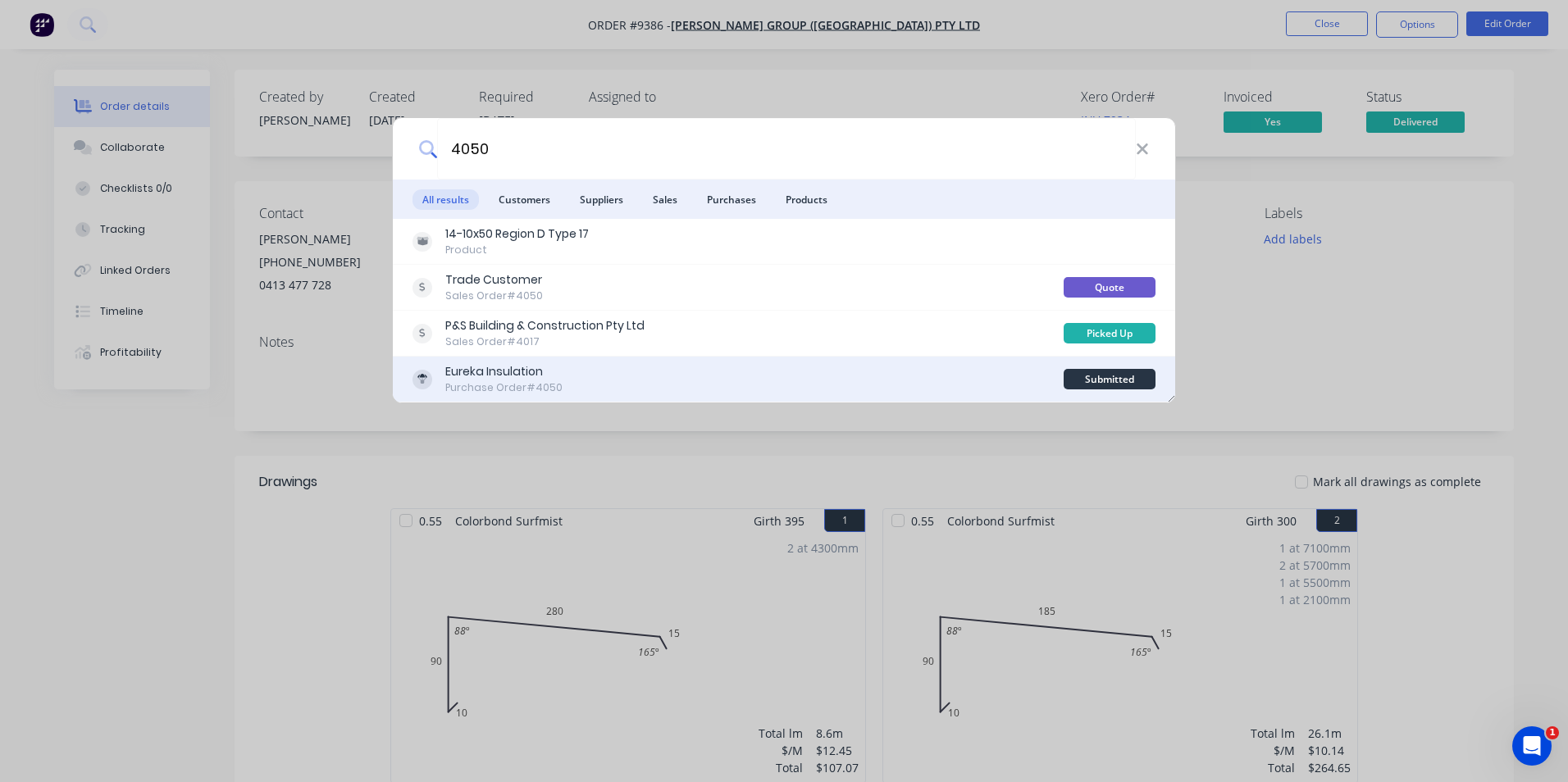
type input "4050"
click at [658, 373] on div "Eureka Insulation Purchase Order #4050" at bounding box center [738, 379] width 651 height 32
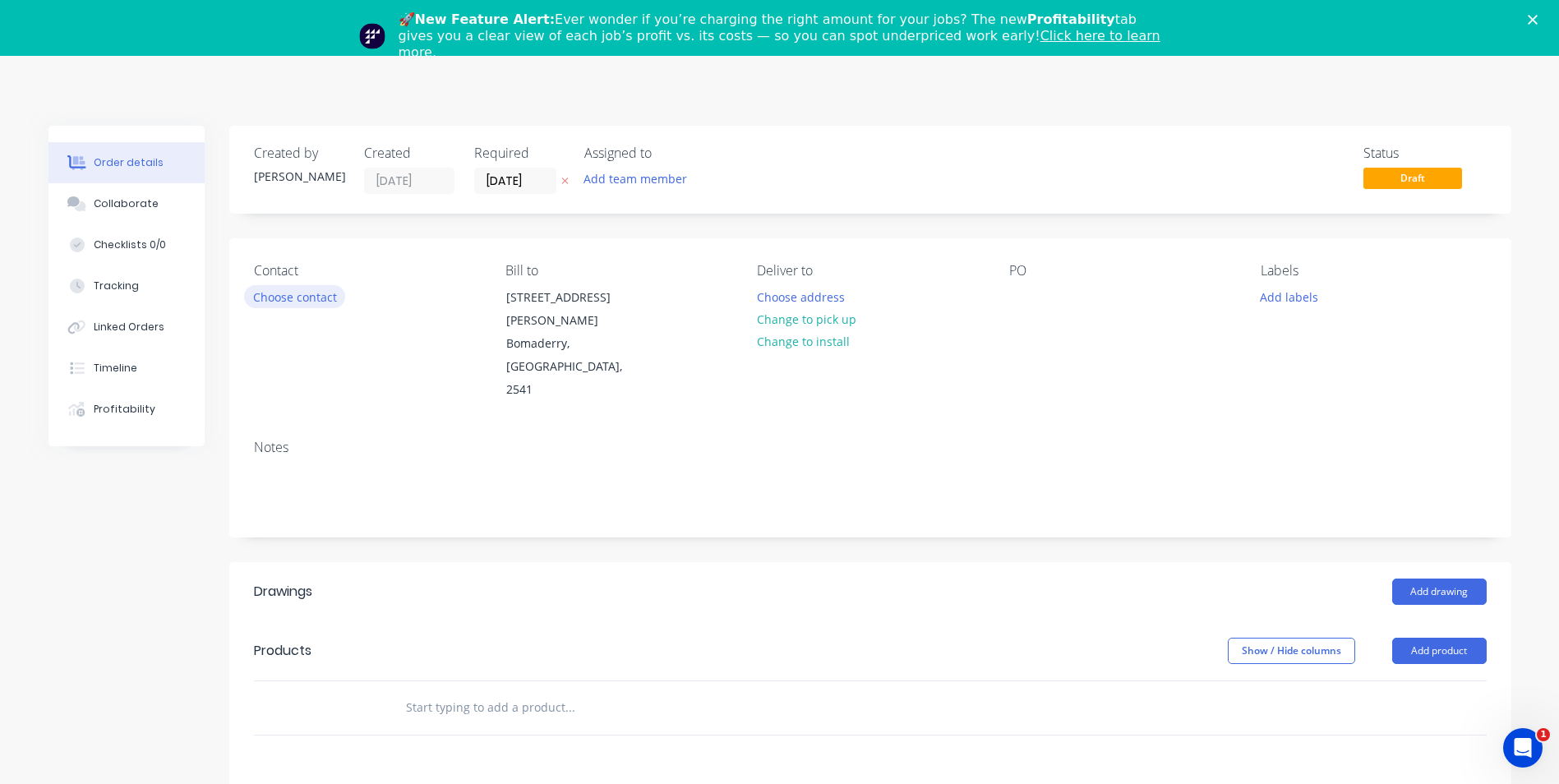
click at [299, 302] on button "Choose contact" at bounding box center [295, 296] width 101 height 22
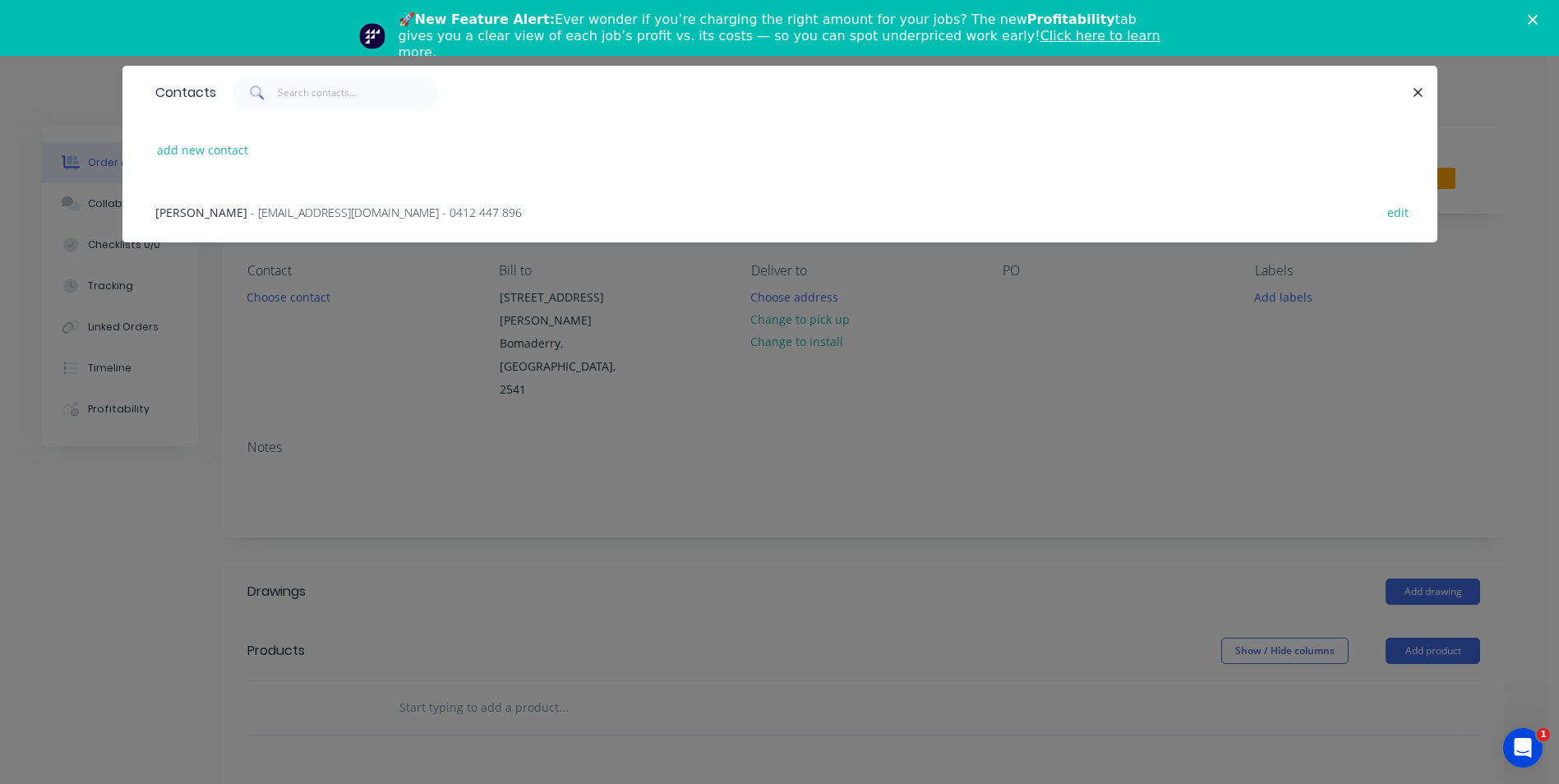
click at [284, 207] on span "- [EMAIL_ADDRESS][DOMAIN_NAME] - 0412 447 896" at bounding box center [387, 212] width 271 height 16
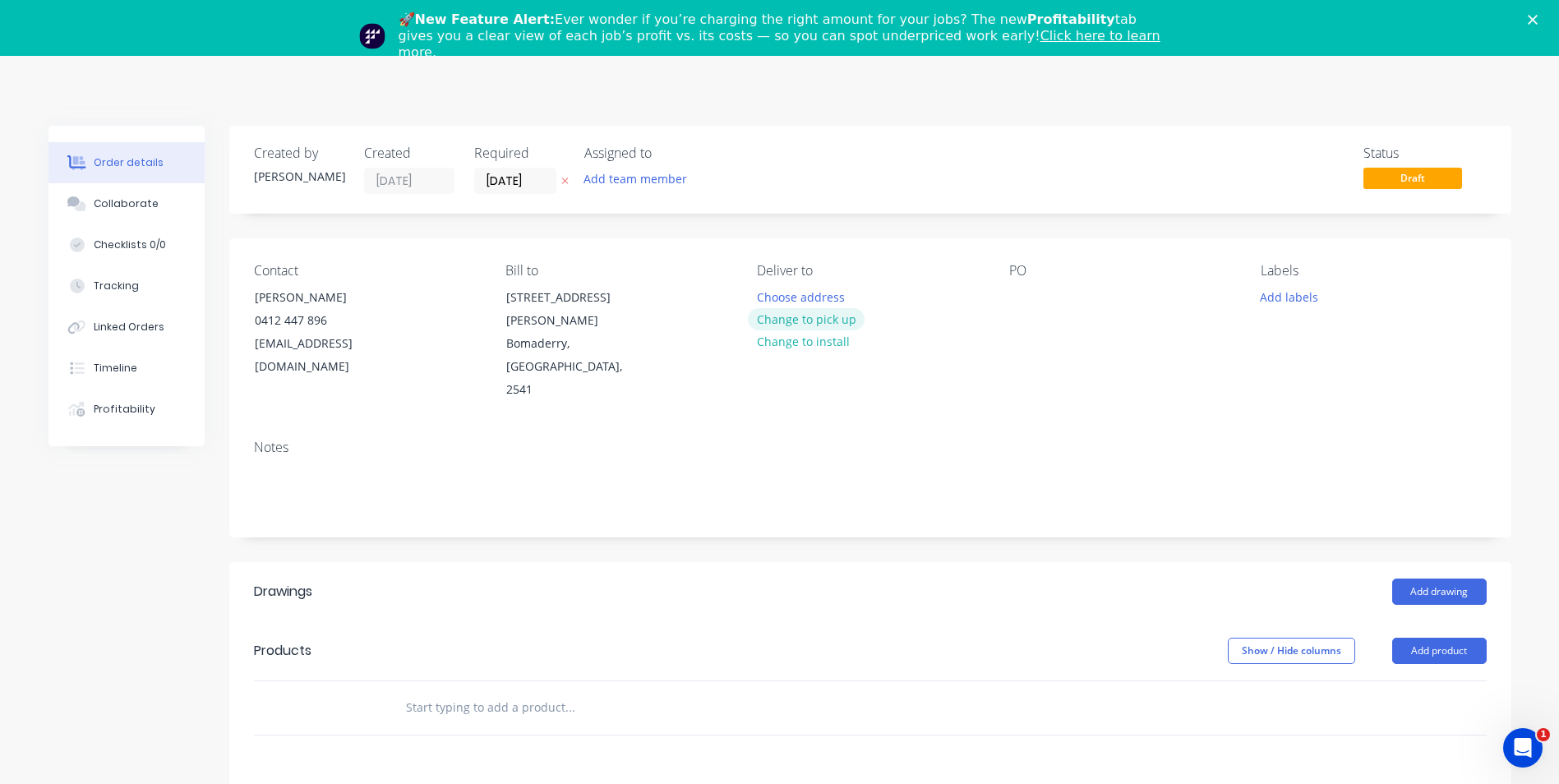
click at [777, 323] on button "Change to pick up" at bounding box center [806, 319] width 117 height 22
click at [541, 691] on input "text" at bounding box center [570, 707] width 329 height 33
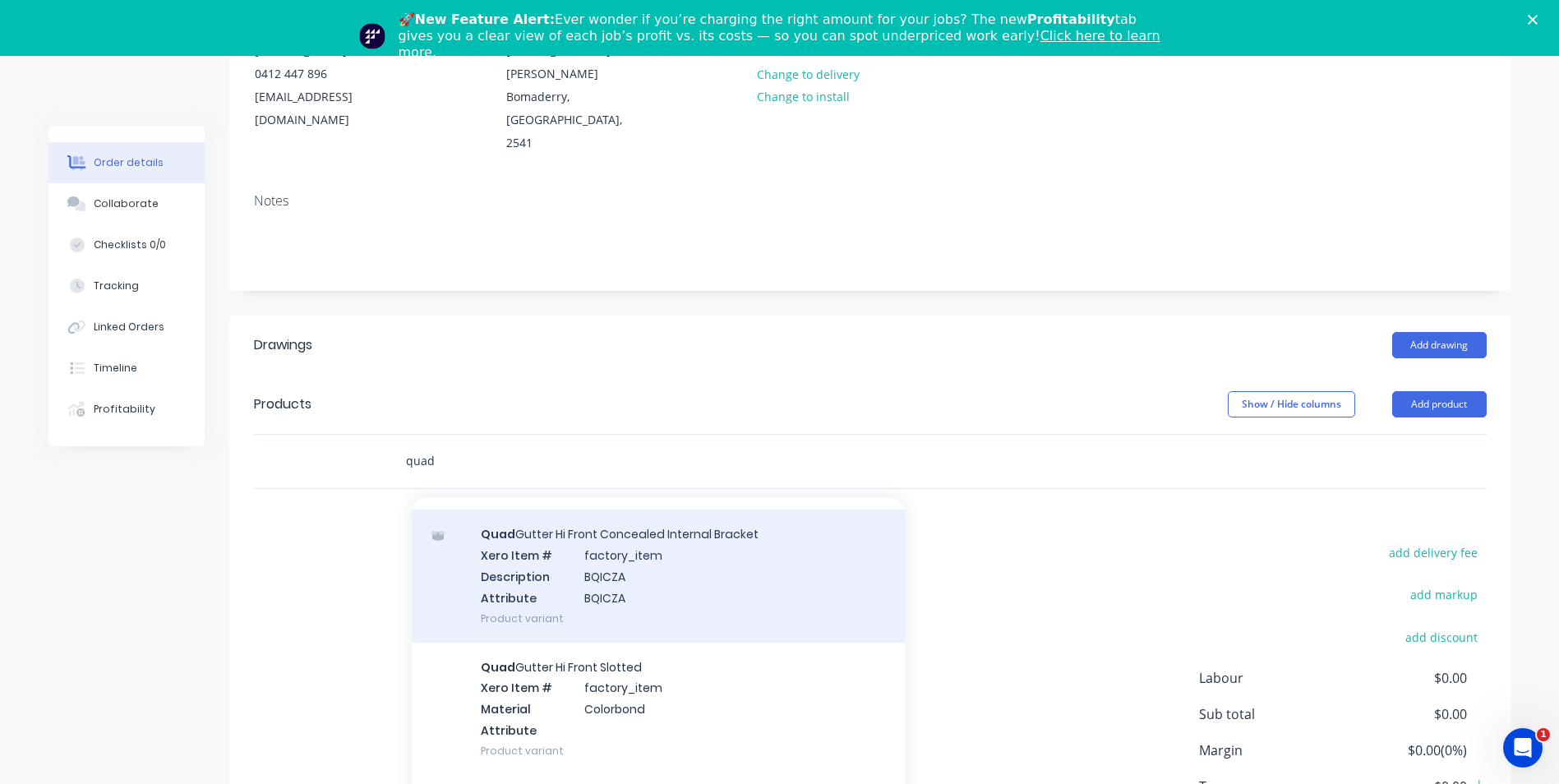
scroll to position [3206, 0]
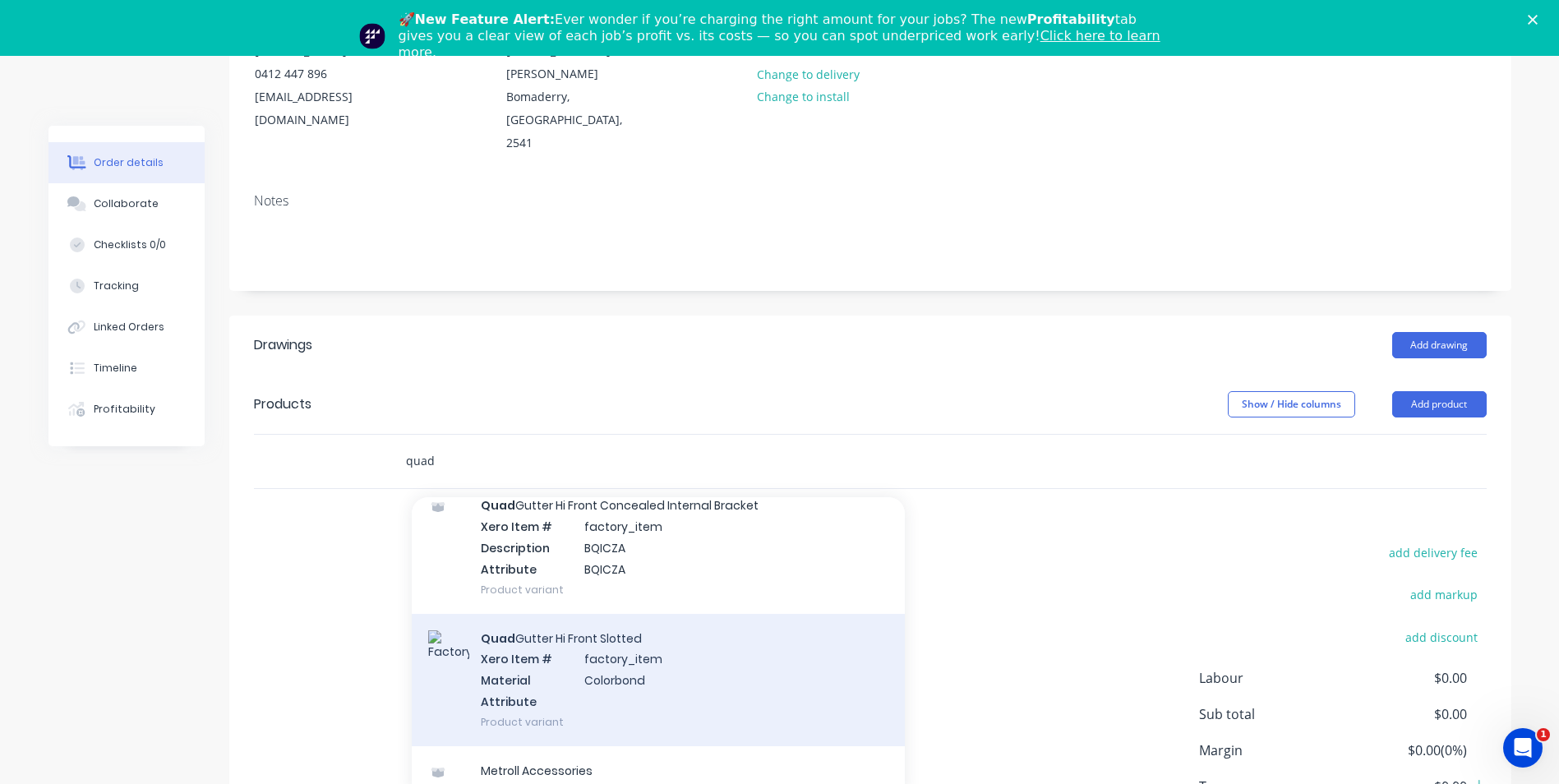
type input "quad"
click at [542, 615] on div "Quad Gutter Hi Front Slotted Xero Item # factory_item Material Colorbond Attrib…" at bounding box center [658, 680] width 493 height 132
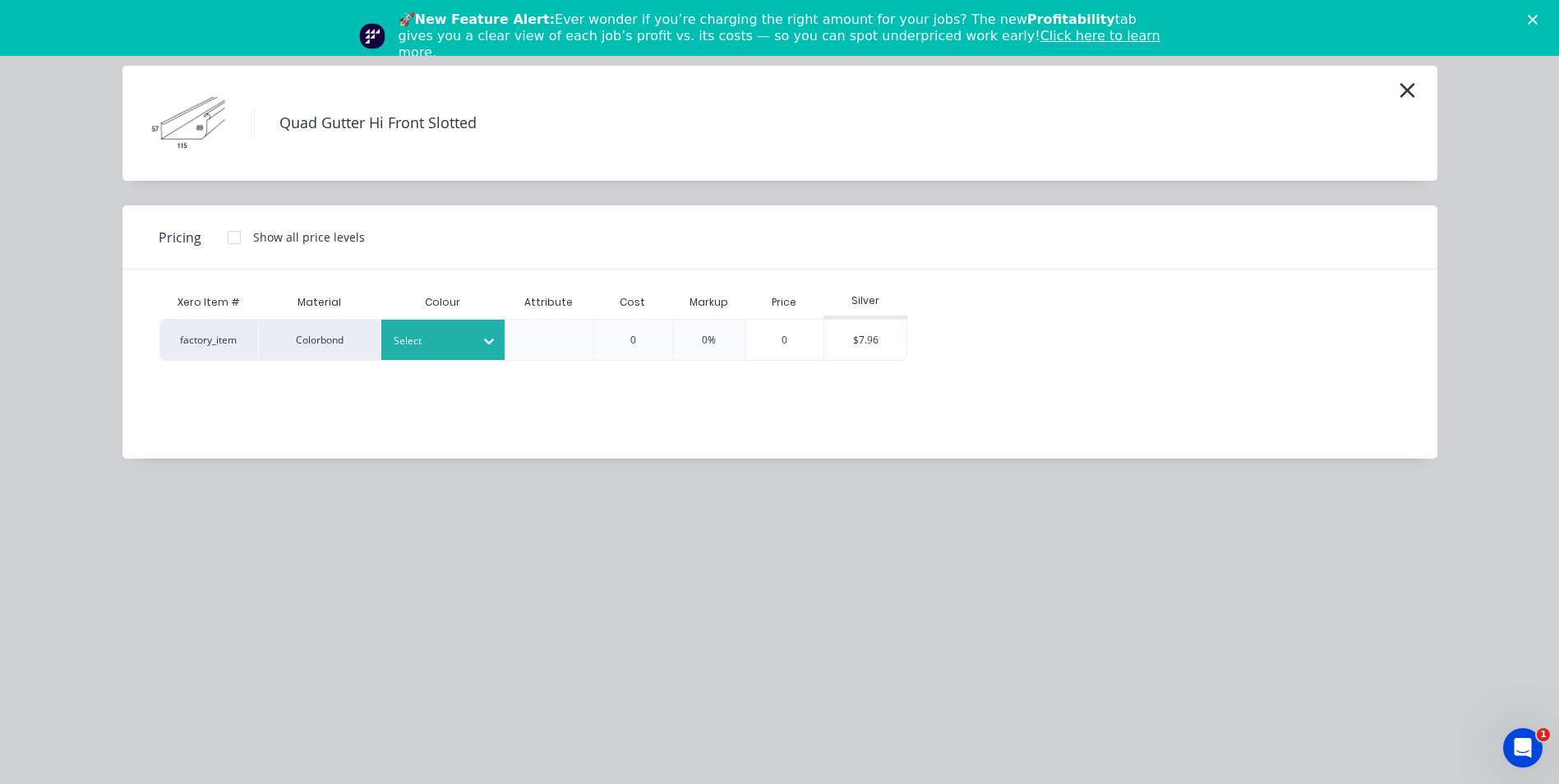
click at [434, 342] on div at bounding box center [431, 341] width 74 height 18
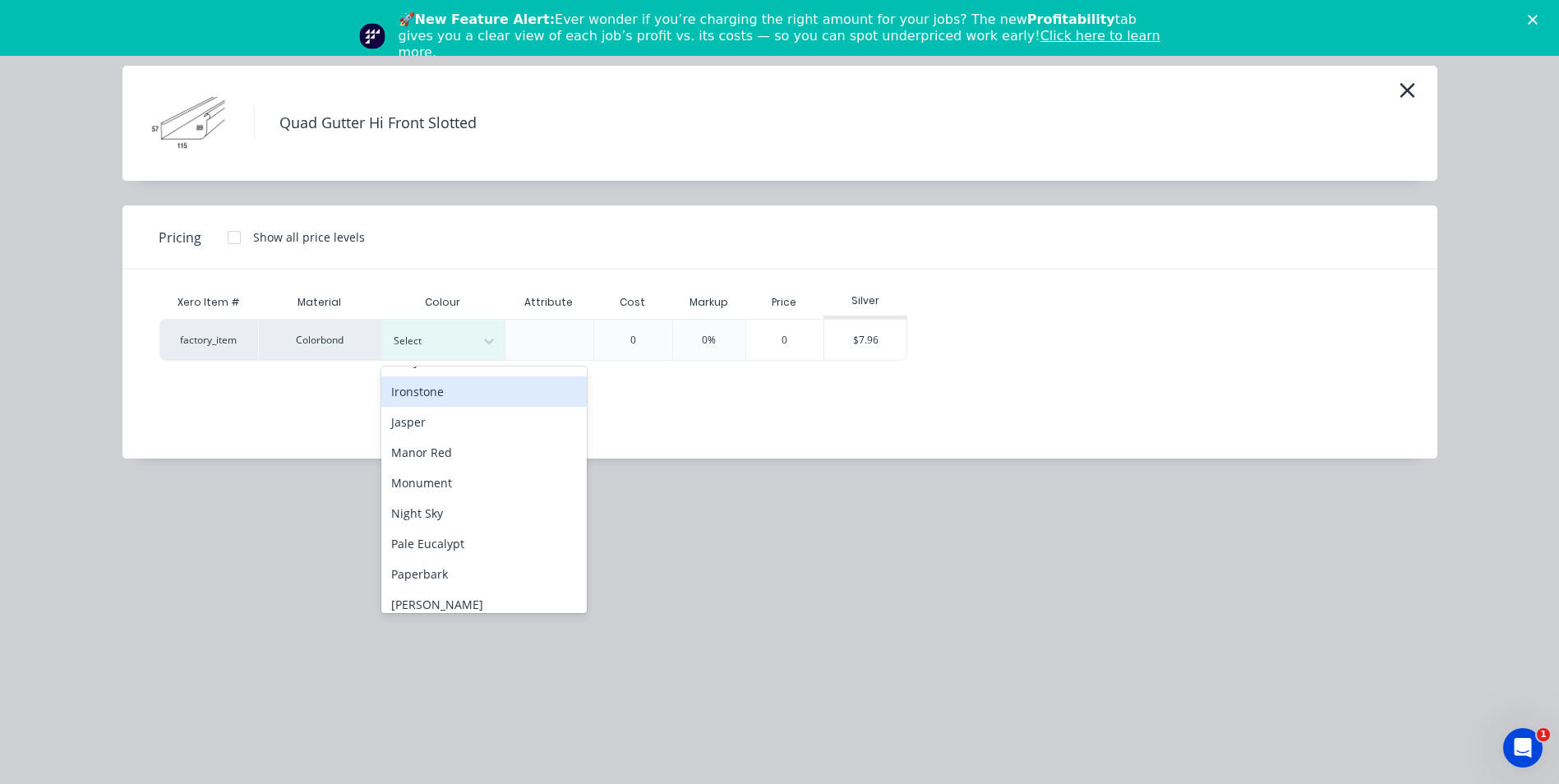
scroll to position [329, 0]
click at [452, 487] on div "Monument" at bounding box center [485, 481] width 206 height 30
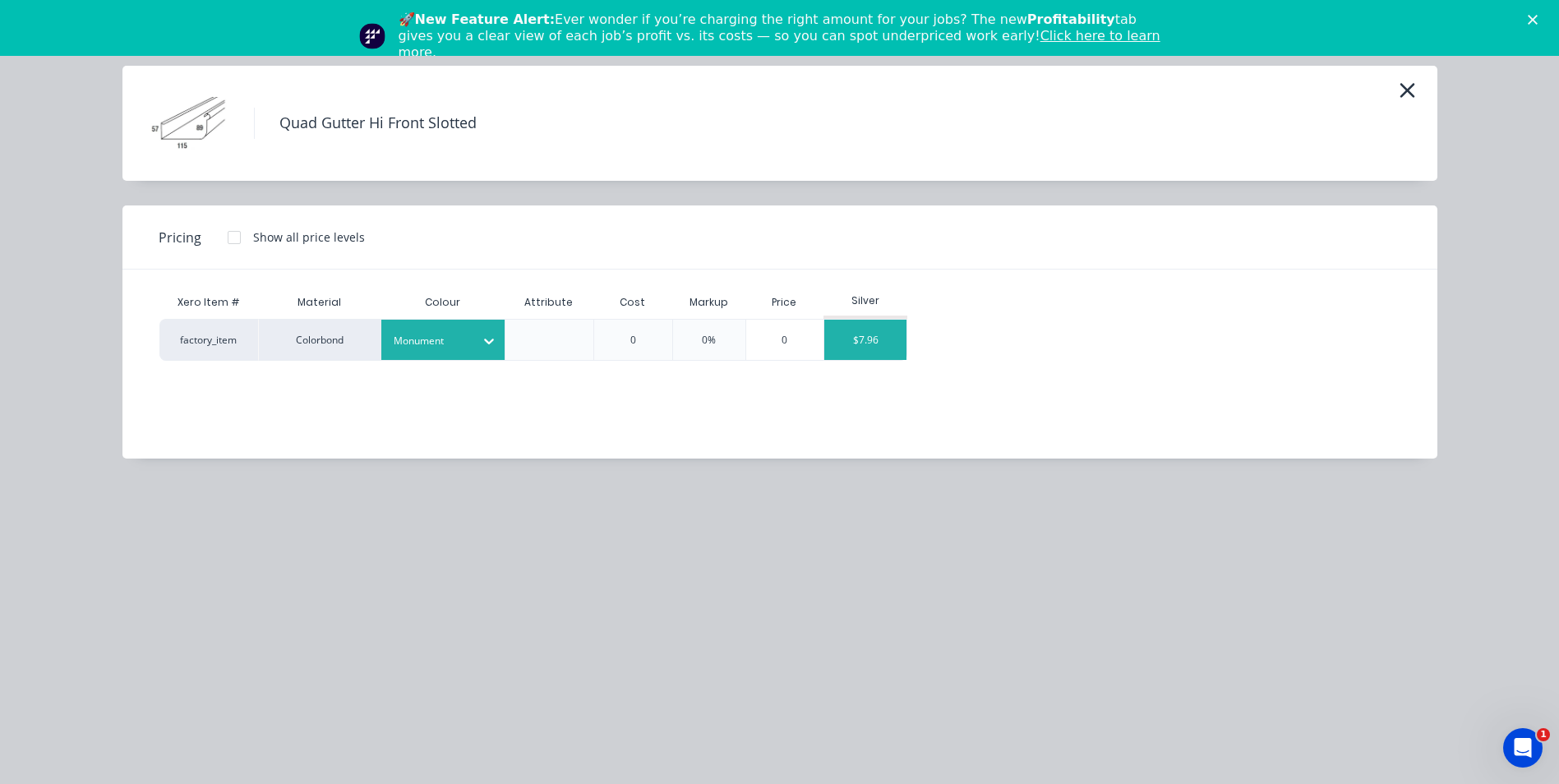
click at [888, 341] on div "$7.96" at bounding box center [865, 340] width 82 height 40
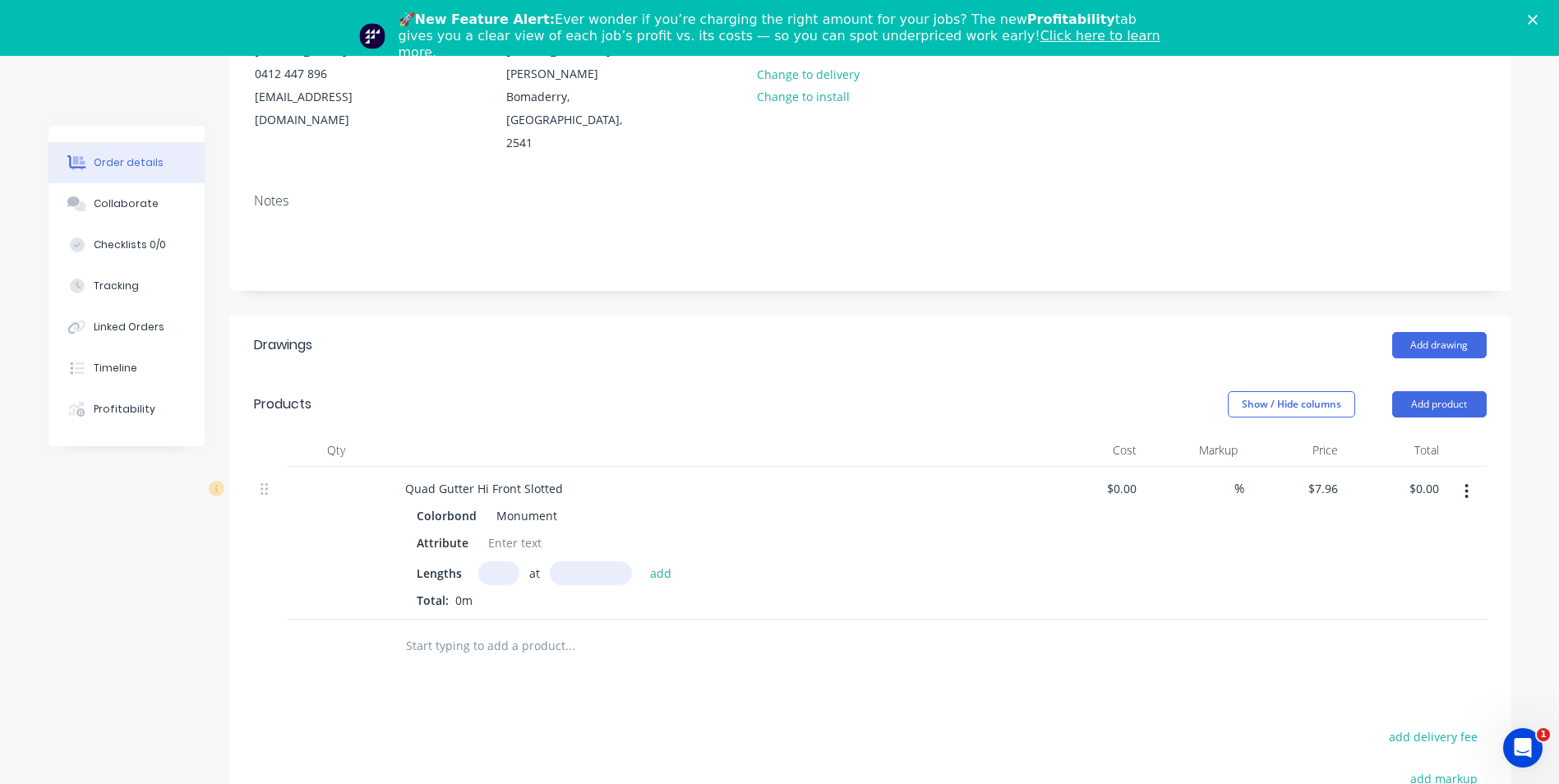
click at [499, 561] on input "text" at bounding box center [499, 573] width 41 height 24
type input "1"
type input "2100"
click at [642, 561] on button "add" at bounding box center [661, 572] width 39 height 22
type input "$16.72"
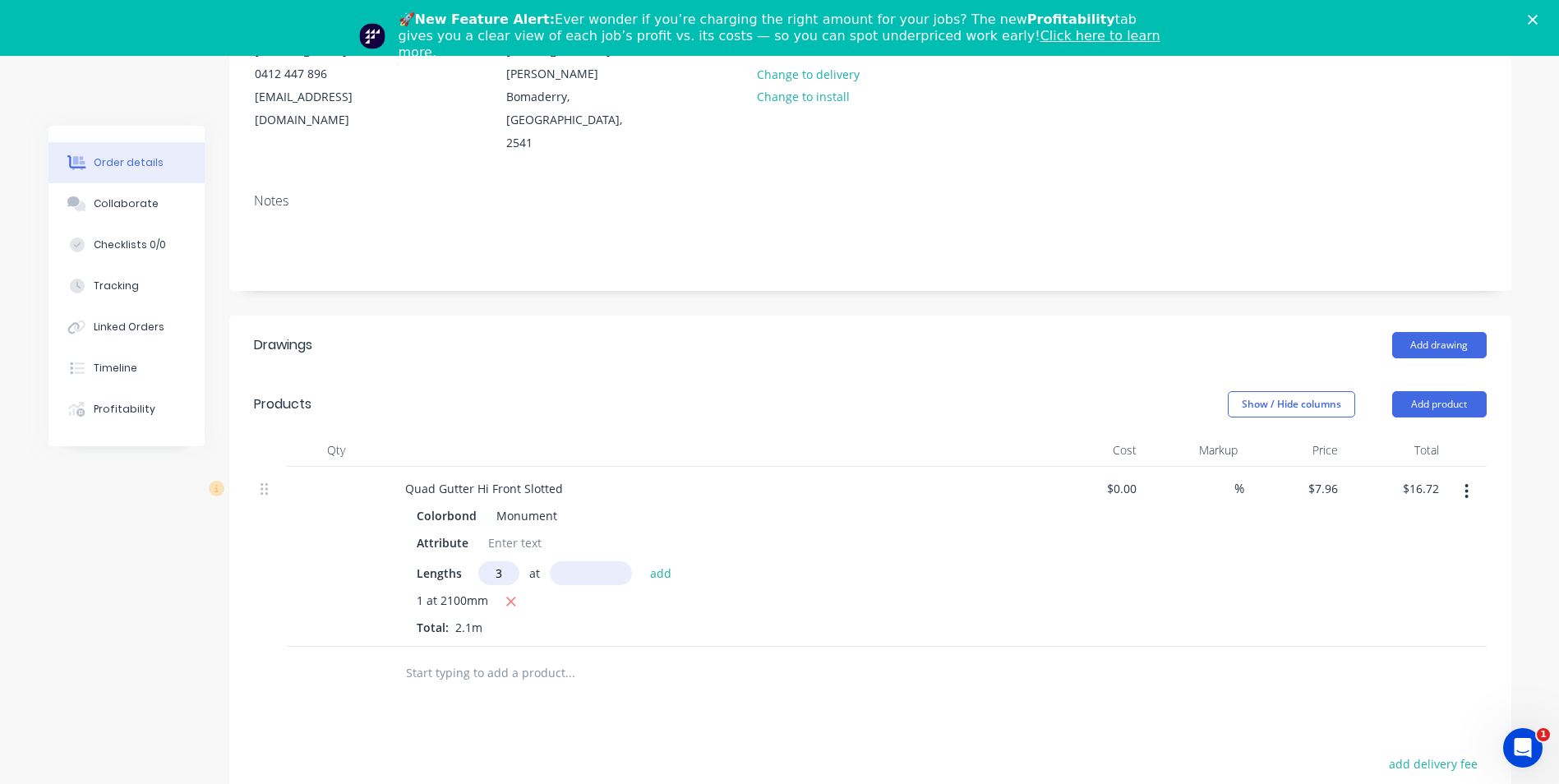
type input "3"
type input "5500"
click at [642, 561] on button "add" at bounding box center [661, 572] width 39 height 22
type input "$148.06"
type input "3"
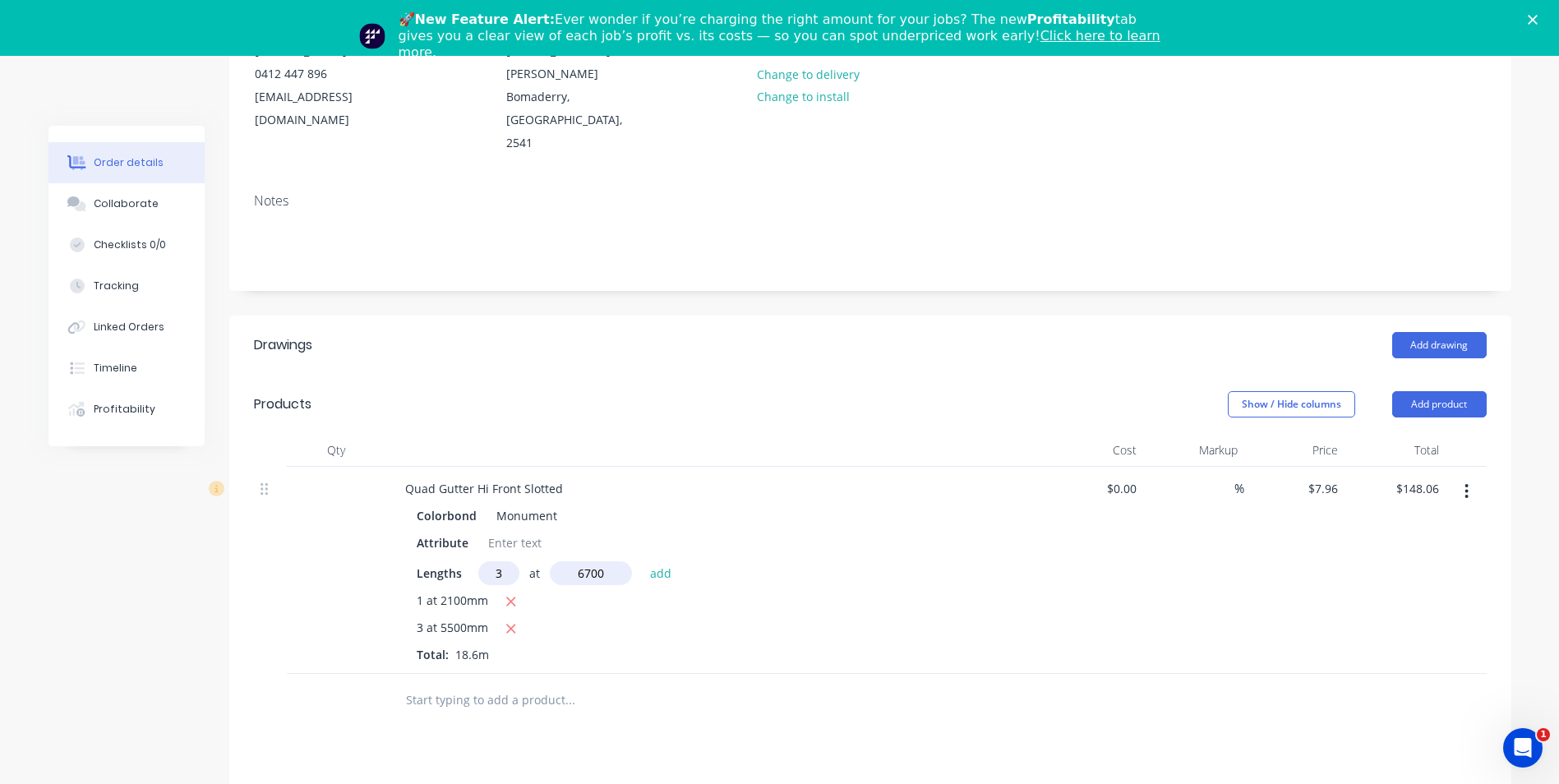
type input "6700"
click at [642, 561] on button "add" at bounding box center [661, 572] width 39 height 22
type input "$308.05"
type input "2"
type input "7100"
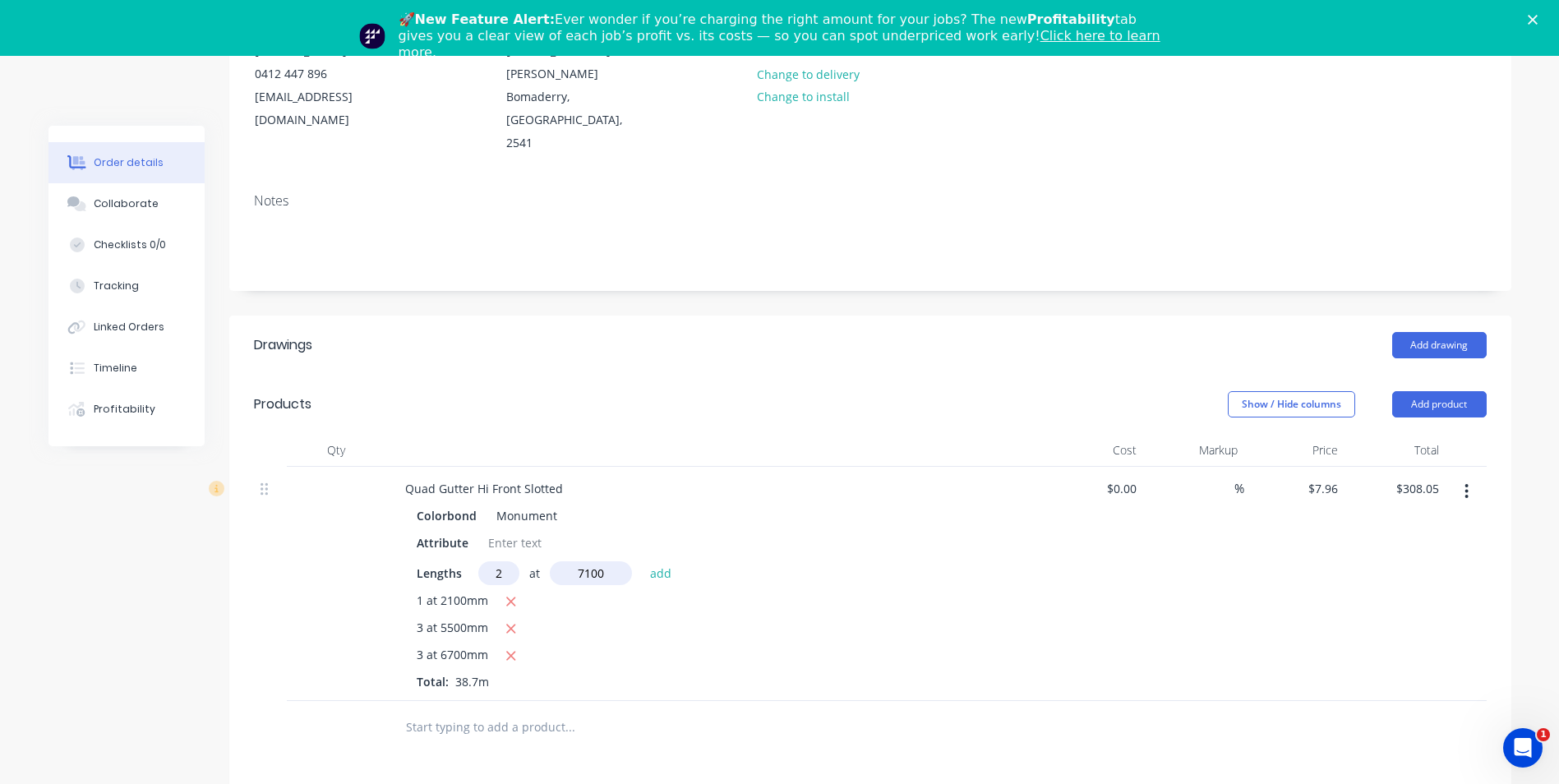
click at [642, 561] on button "add" at bounding box center [661, 572] width 39 height 22
type input "$421.08"
type input "2"
type input "4600"
click at [642, 561] on button "add" at bounding box center [661, 572] width 39 height 22
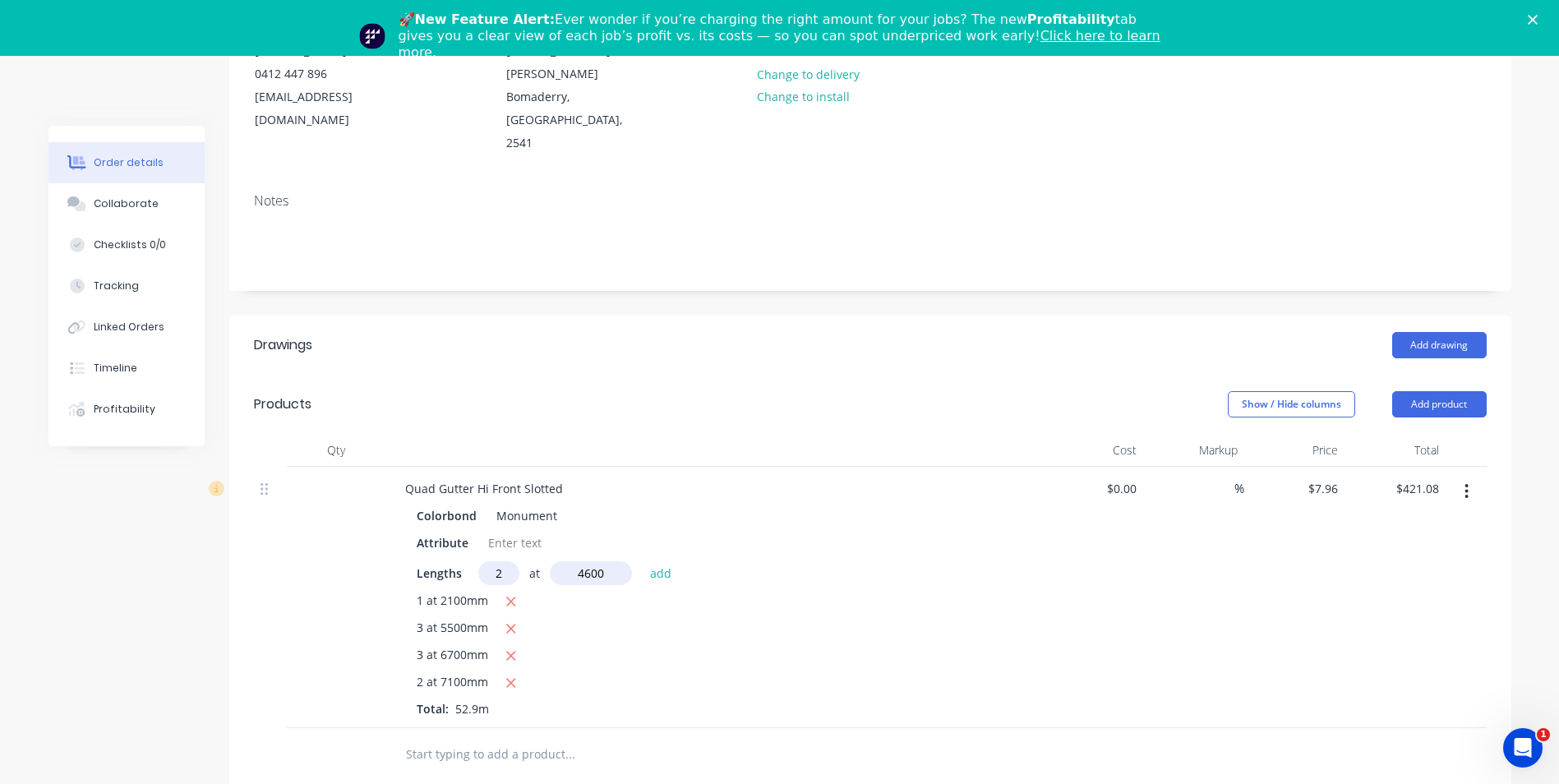
type input "$494.32"
click at [516, 765] on input "text" at bounding box center [570, 782] width 329 height 33
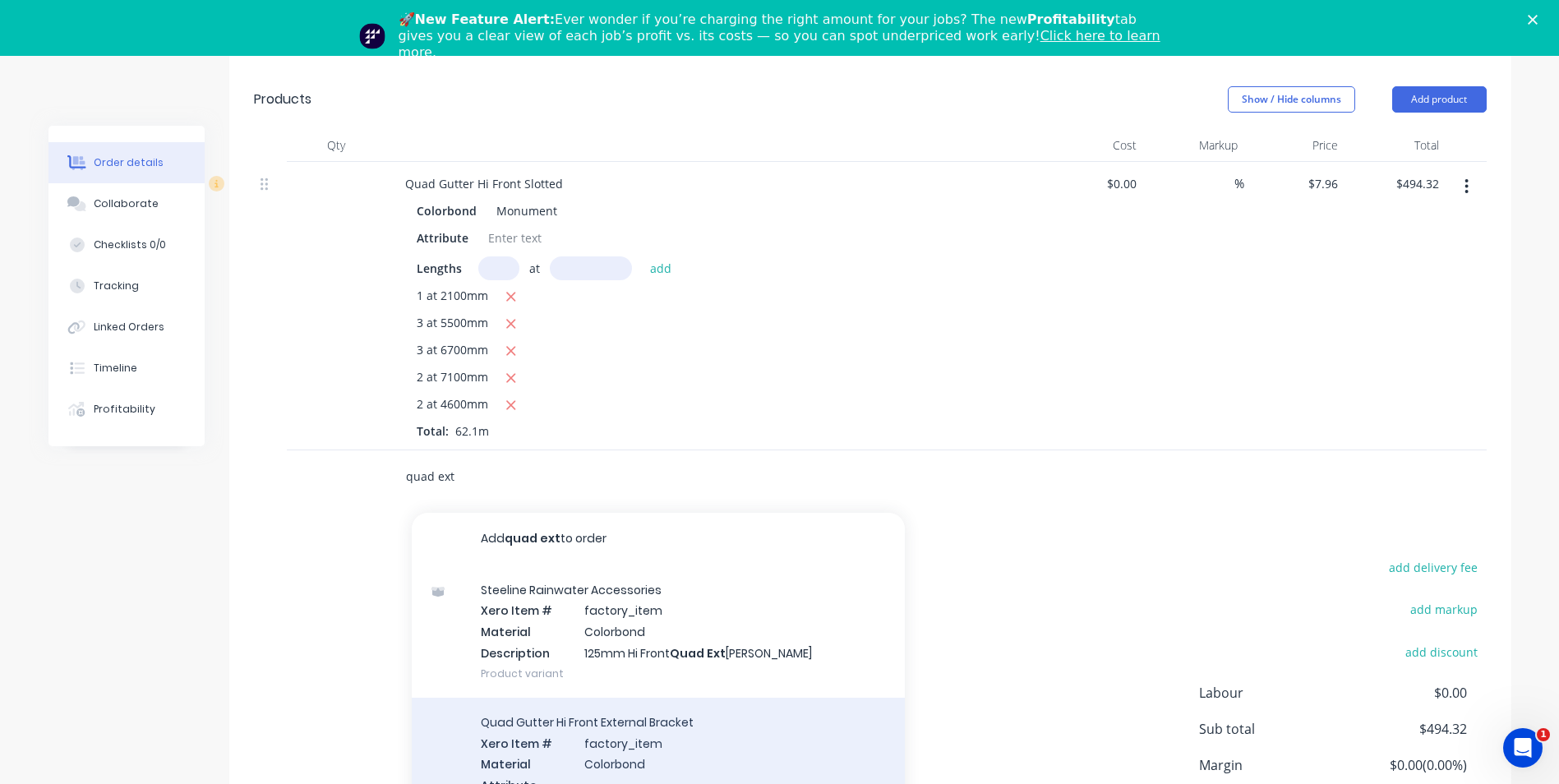
scroll to position [644, 0]
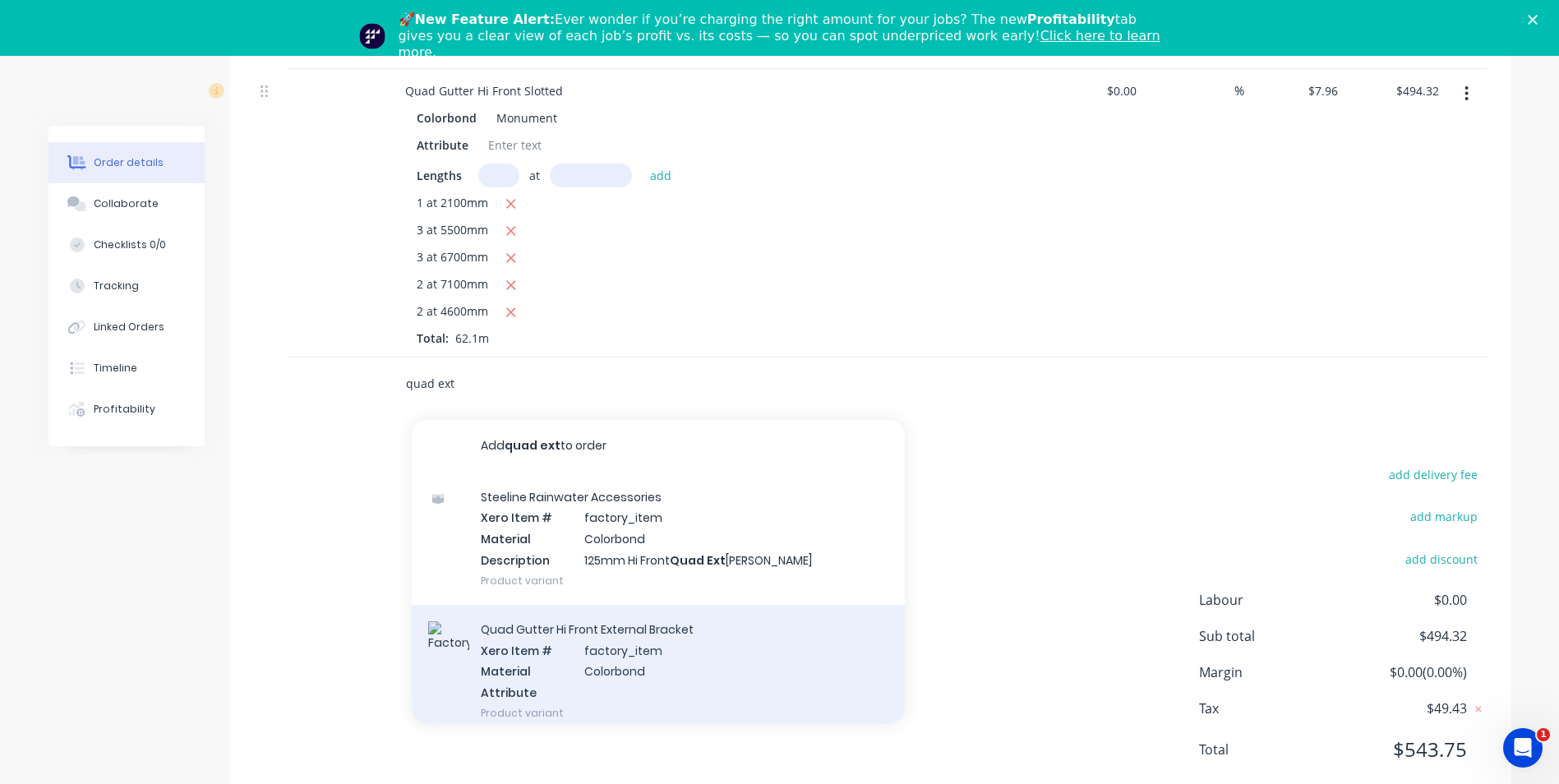
type input "quad ext"
click at [496, 624] on div "Quad Gutter Hi Front External Bracket Xero Item # factory_item Material Colorbo…" at bounding box center [658, 670] width 493 height 132
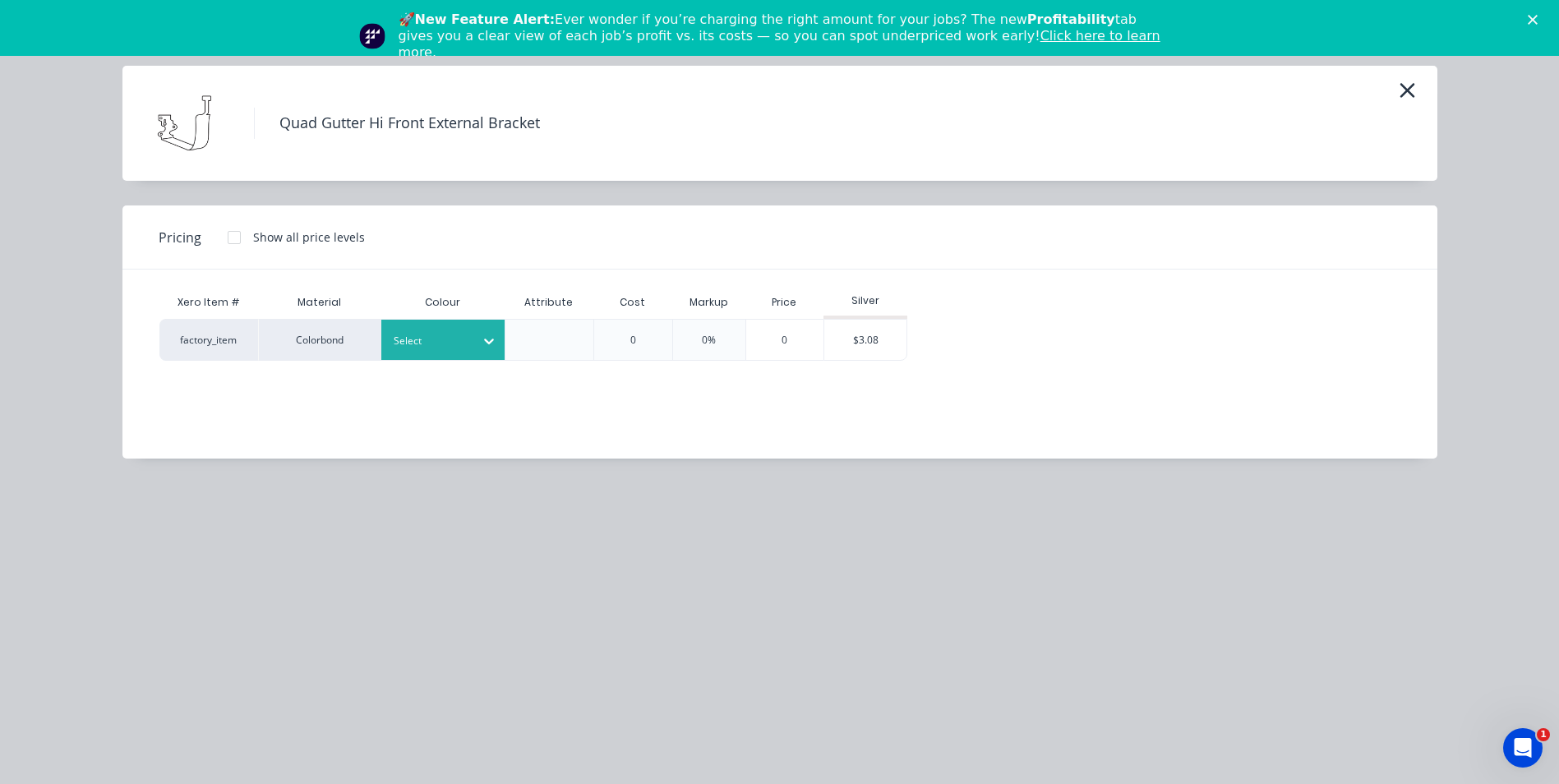
click at [486, 341] on icon at bounding box center [489, 341] width 10 height 6
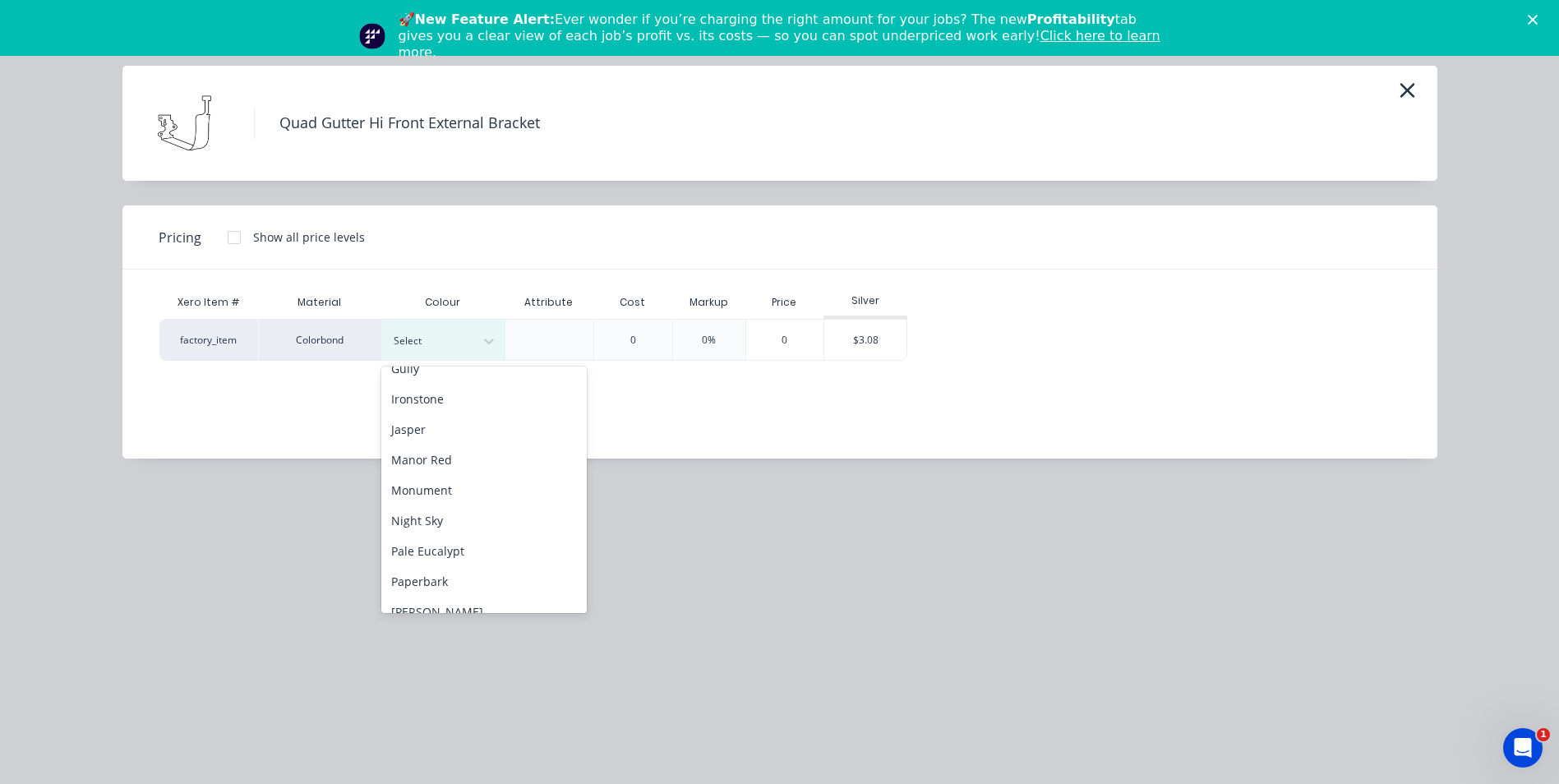
scroll to position [329, 0]
click at [460, 484] on div "Monument" at bounding box center [485, 481] width 206 height 30
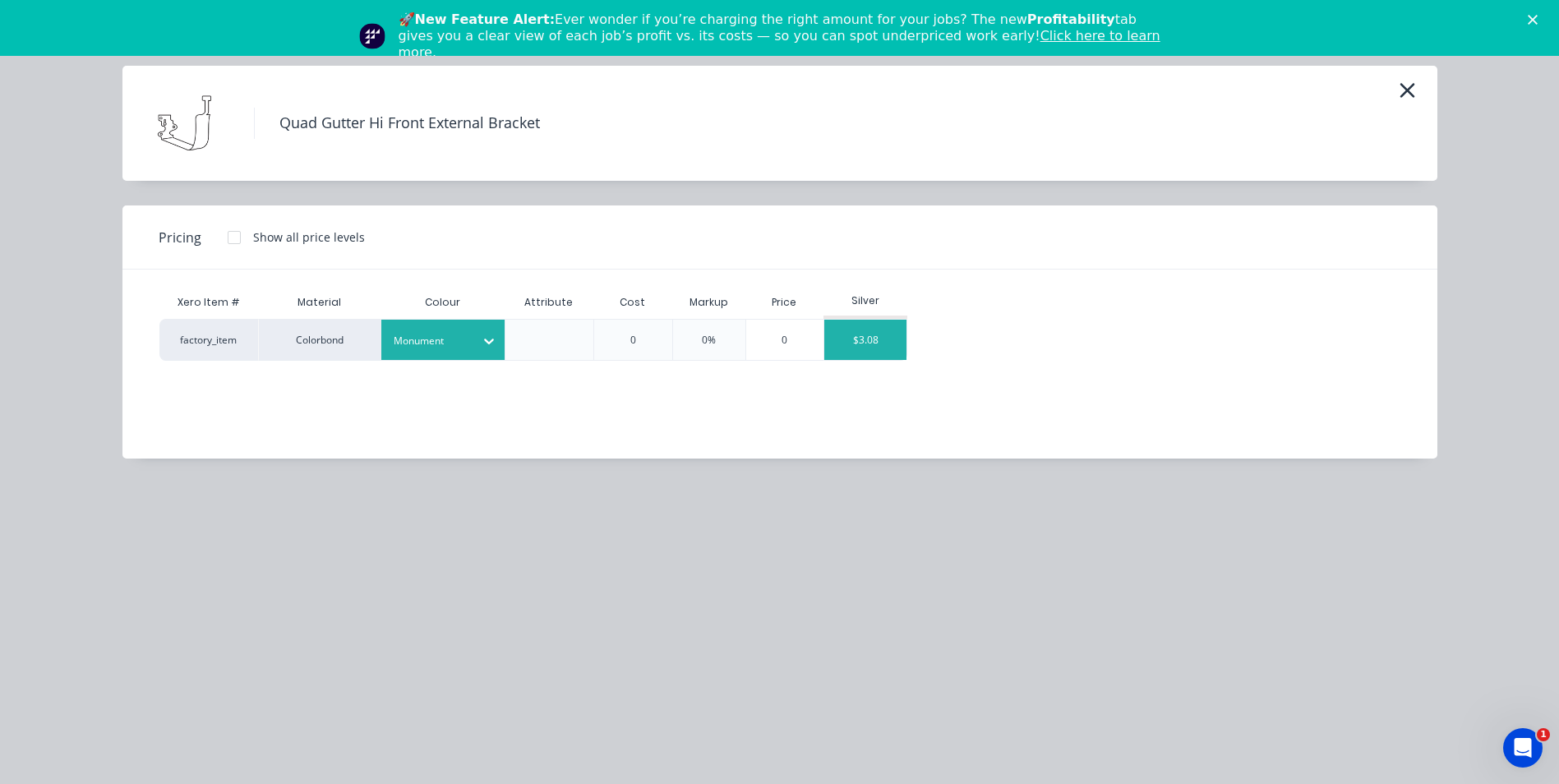
click at [856, 333] on div "$3.08" at bounding box center [865, 340] width 82 height 40
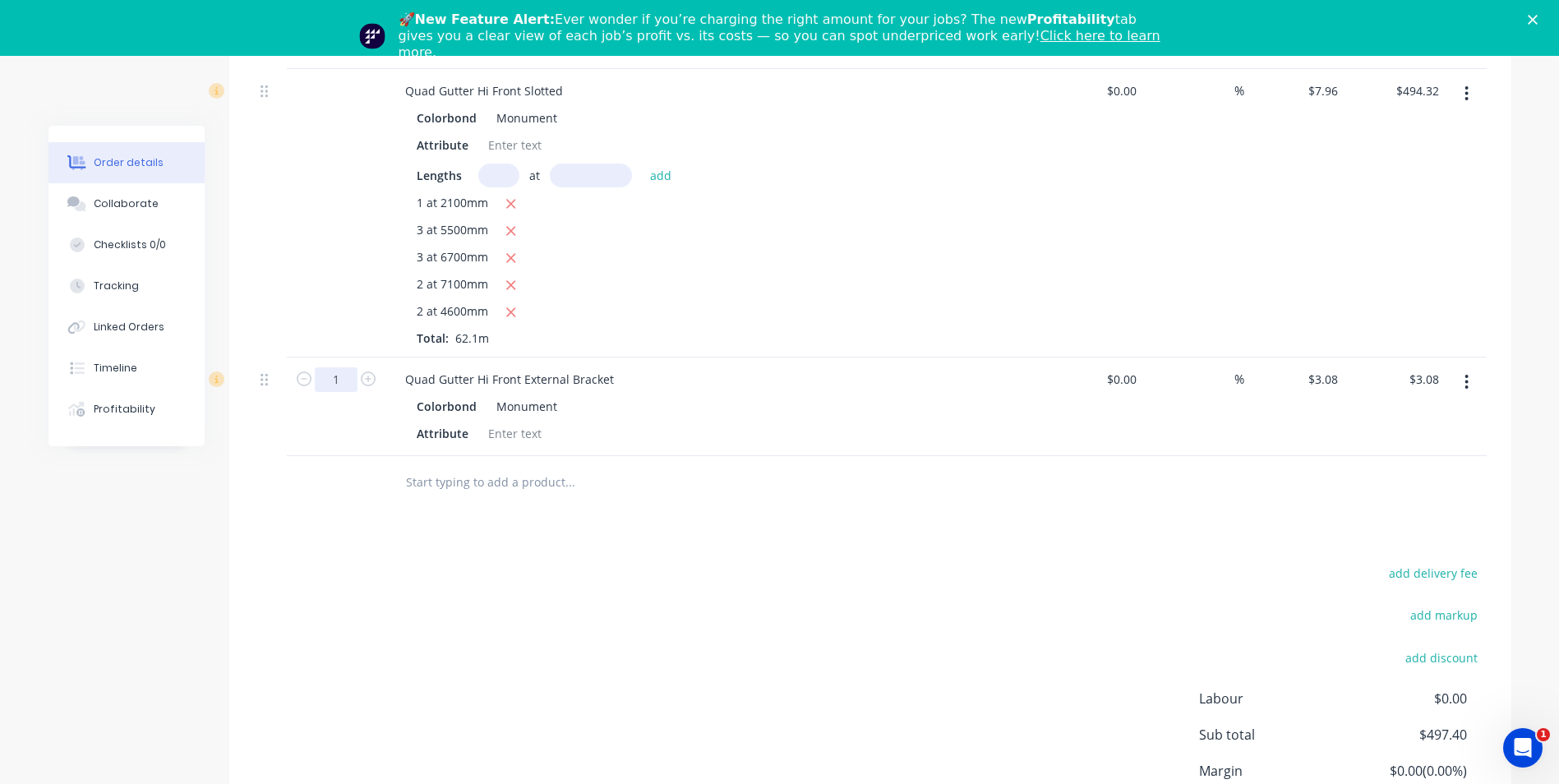
click at [341, 368] on input "1" at bounding box center [336, 380] width 43 height 25
type input "70"
type input "$215.60"
click at [718, 472] on div "Drawings Add drawing Products Show / Hide columns Add product Qty Cost Markup P…" at bounding box center [870, 411] width 1283 height 986
click at [431, 466] on input "text" at bounding box center [570, 482] width 329 height 33
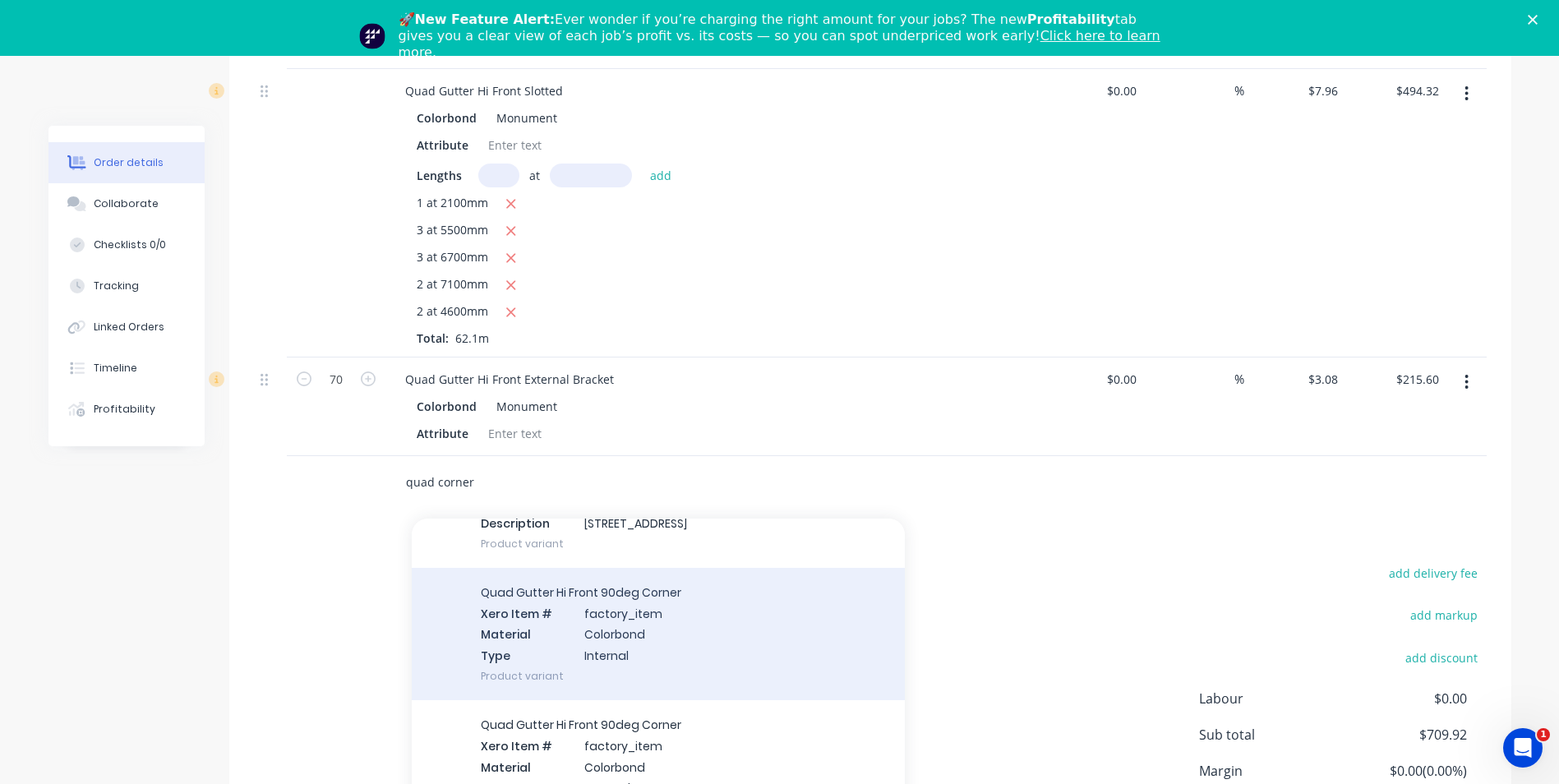
scroll to position [165, 0]
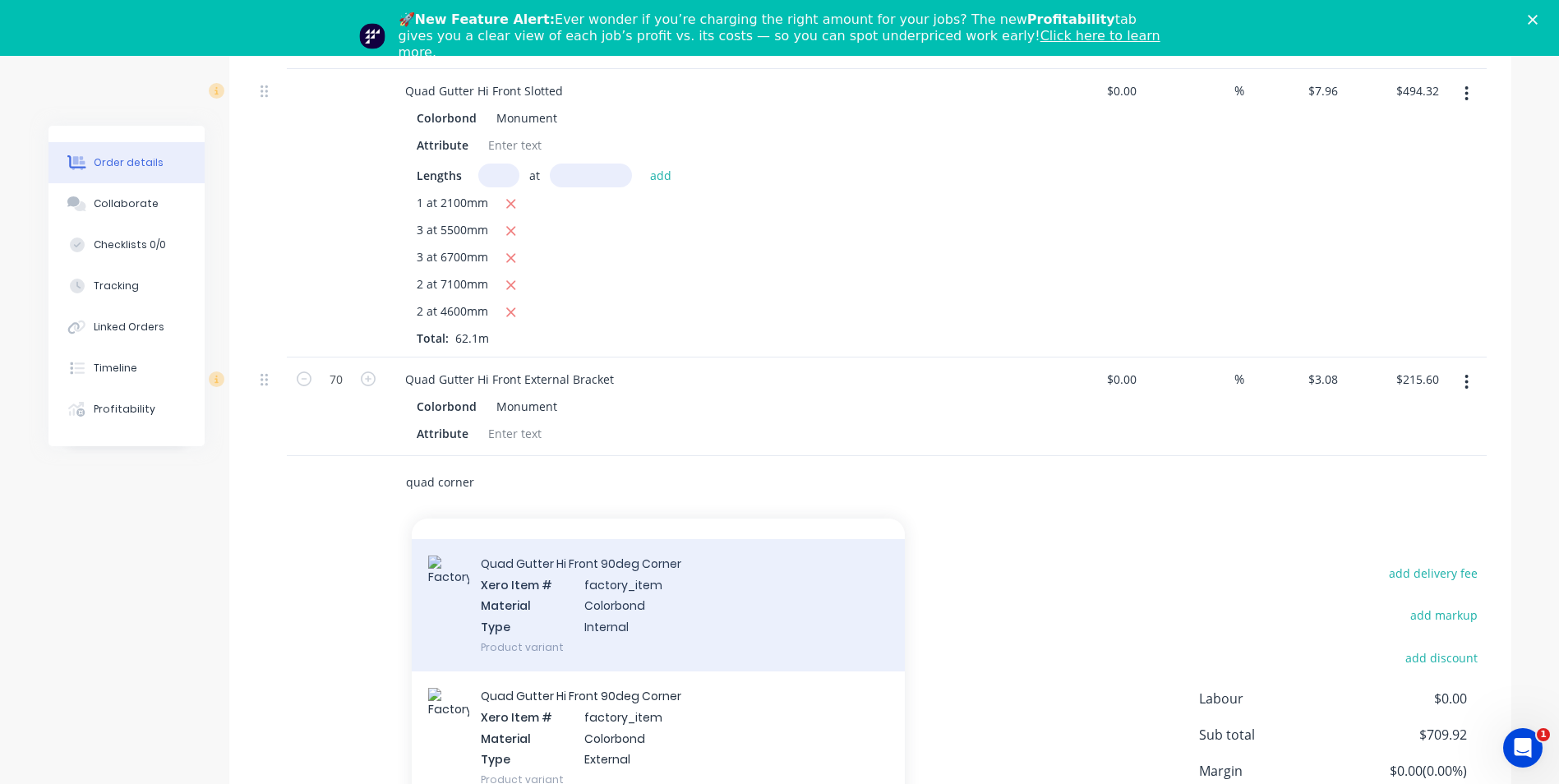
type input "quad corner"
click at [565, 588] on div "Quad Gutter Hi Front 90deg Corner Xero Item # factory_item Material Colorbond T…" at bounding box center [658, 605] width 493 height 132
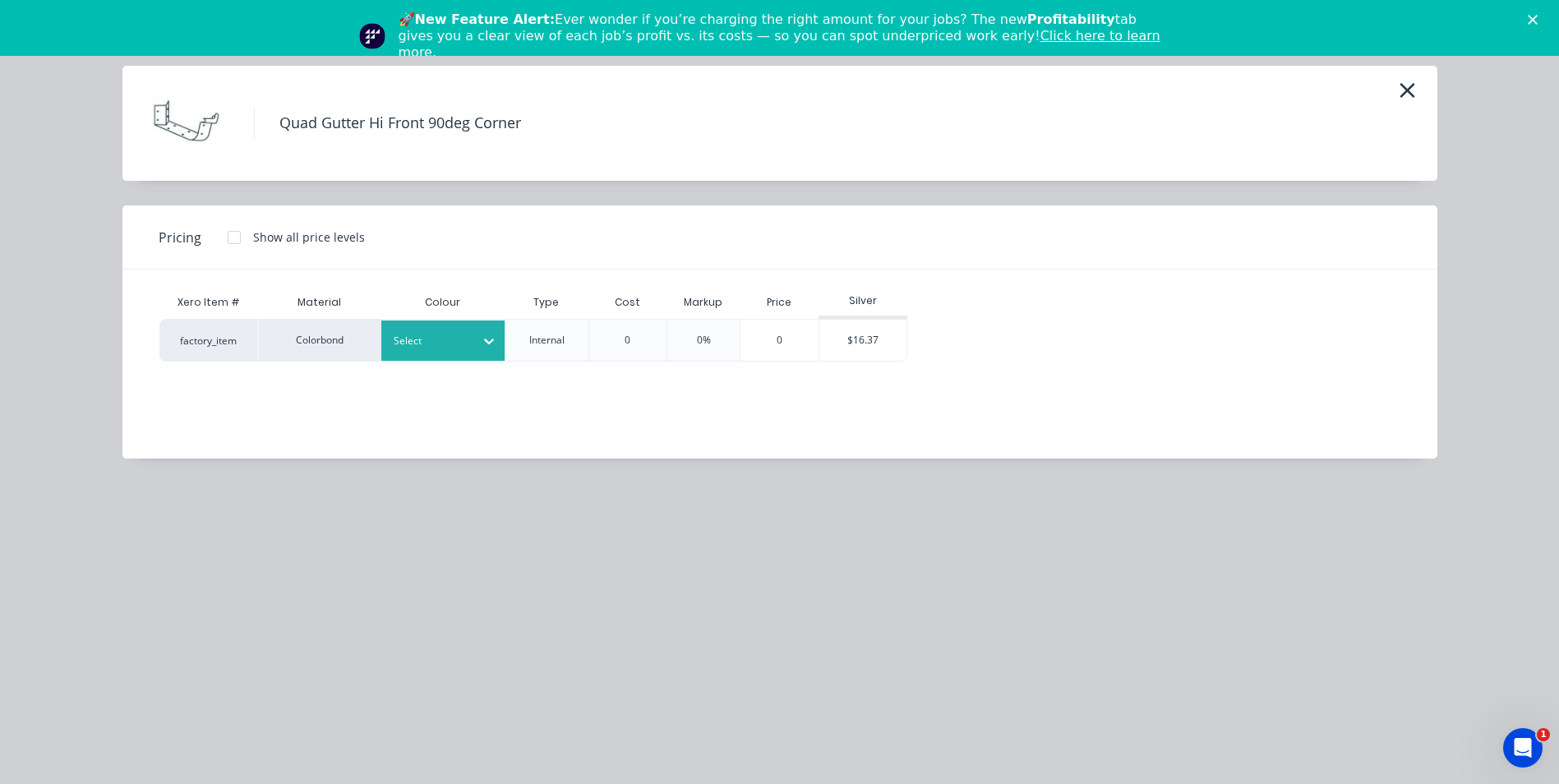
click at [406, 332] on div "Select" at bounding box center [429, 341] width 92 height 21
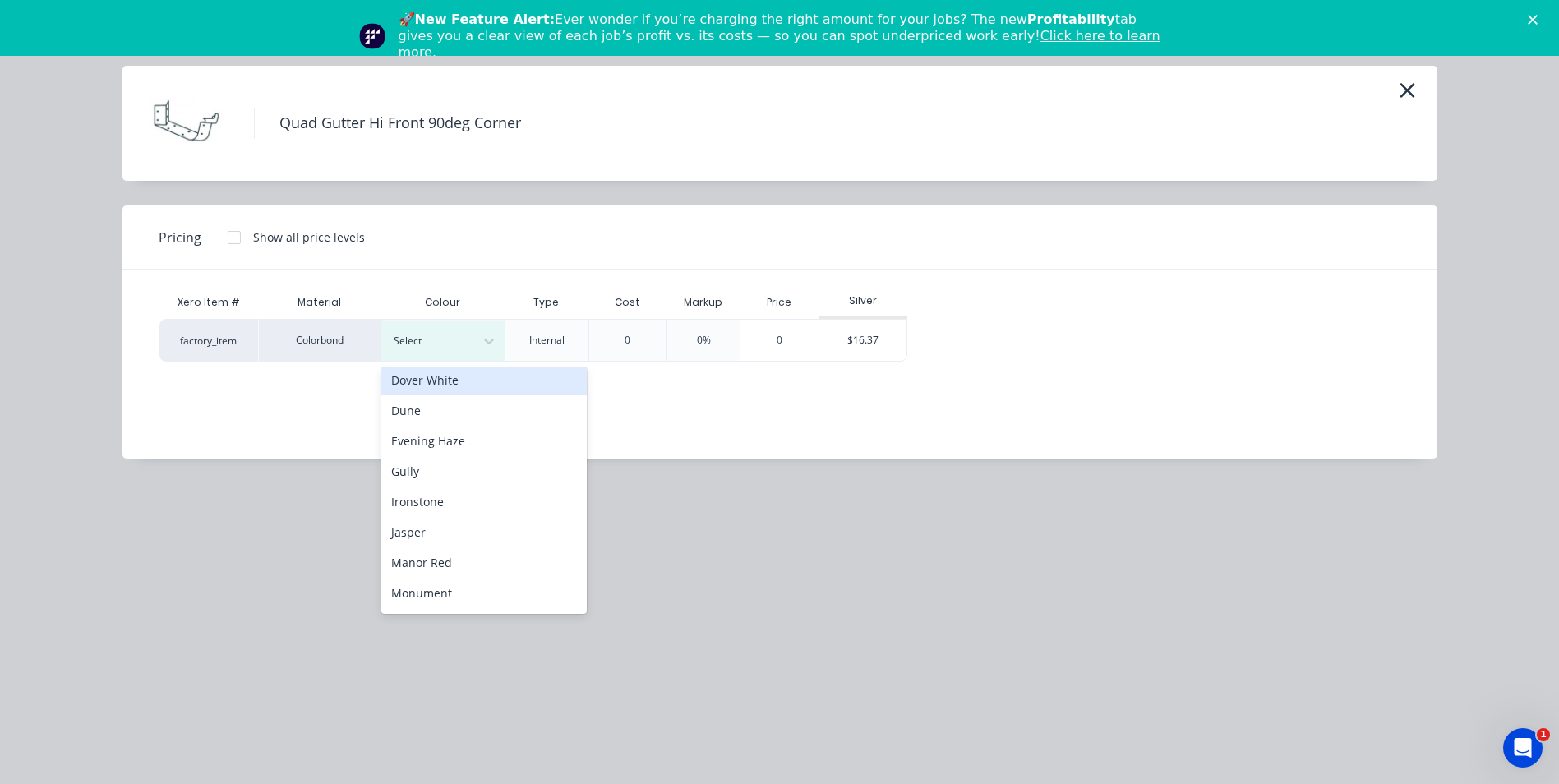
scroll to position [411, 0]
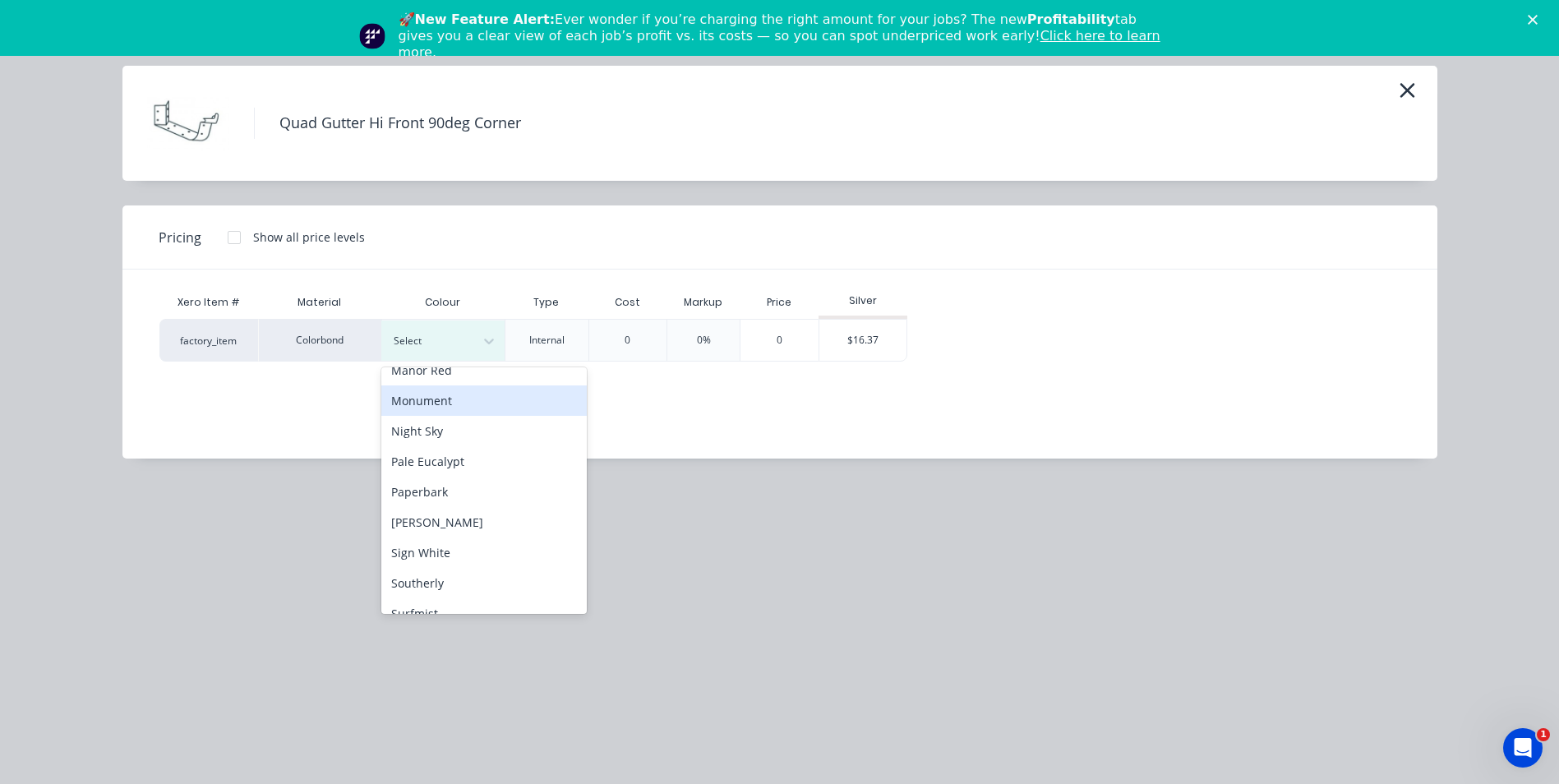
click at [461, 414] on div "Monument" at bounding box center [485, 401] width 206 height 30
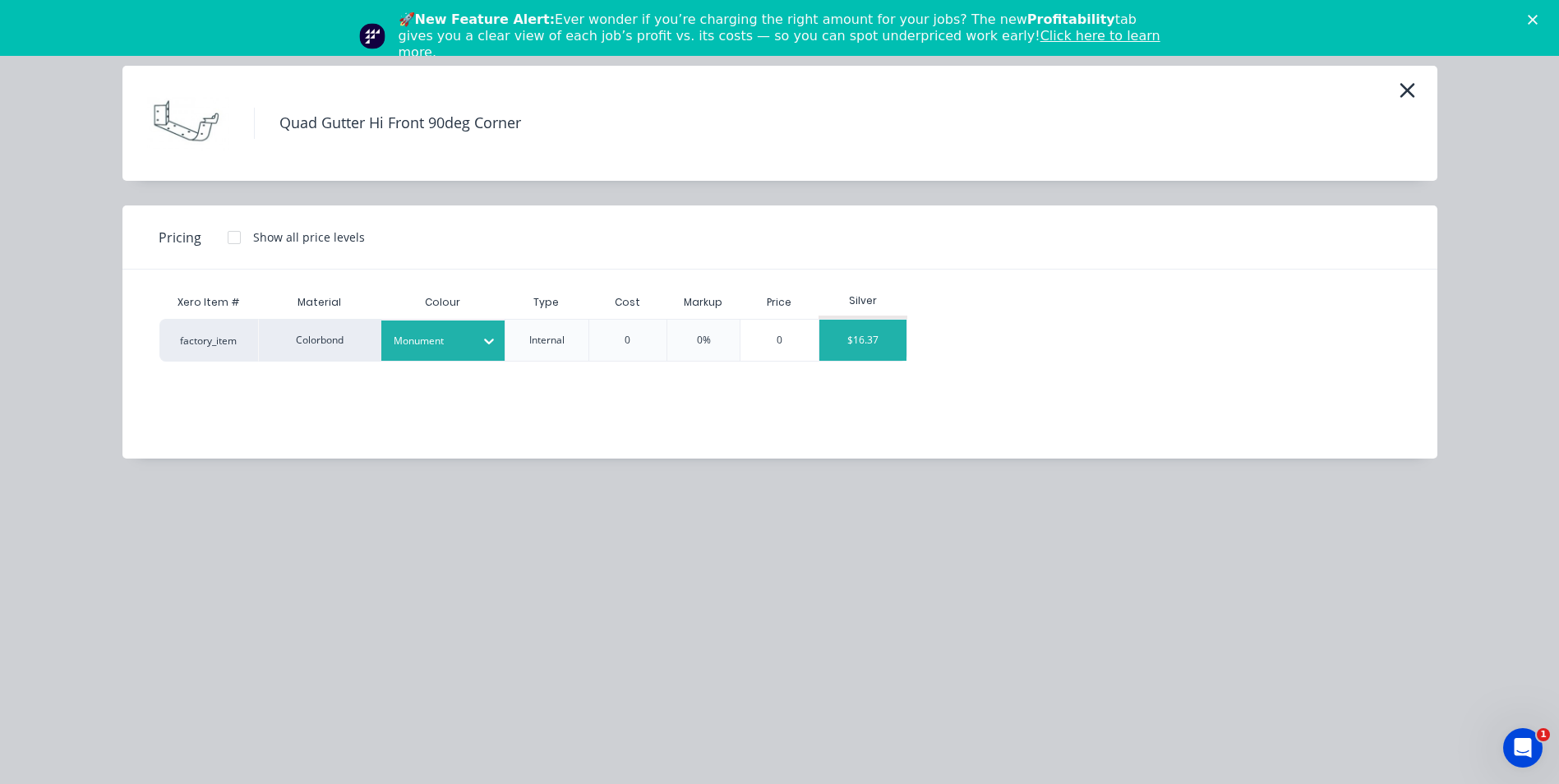
click at [850, 337] on div "$16.37" at bounding box center [863, 341] width 88 height 41
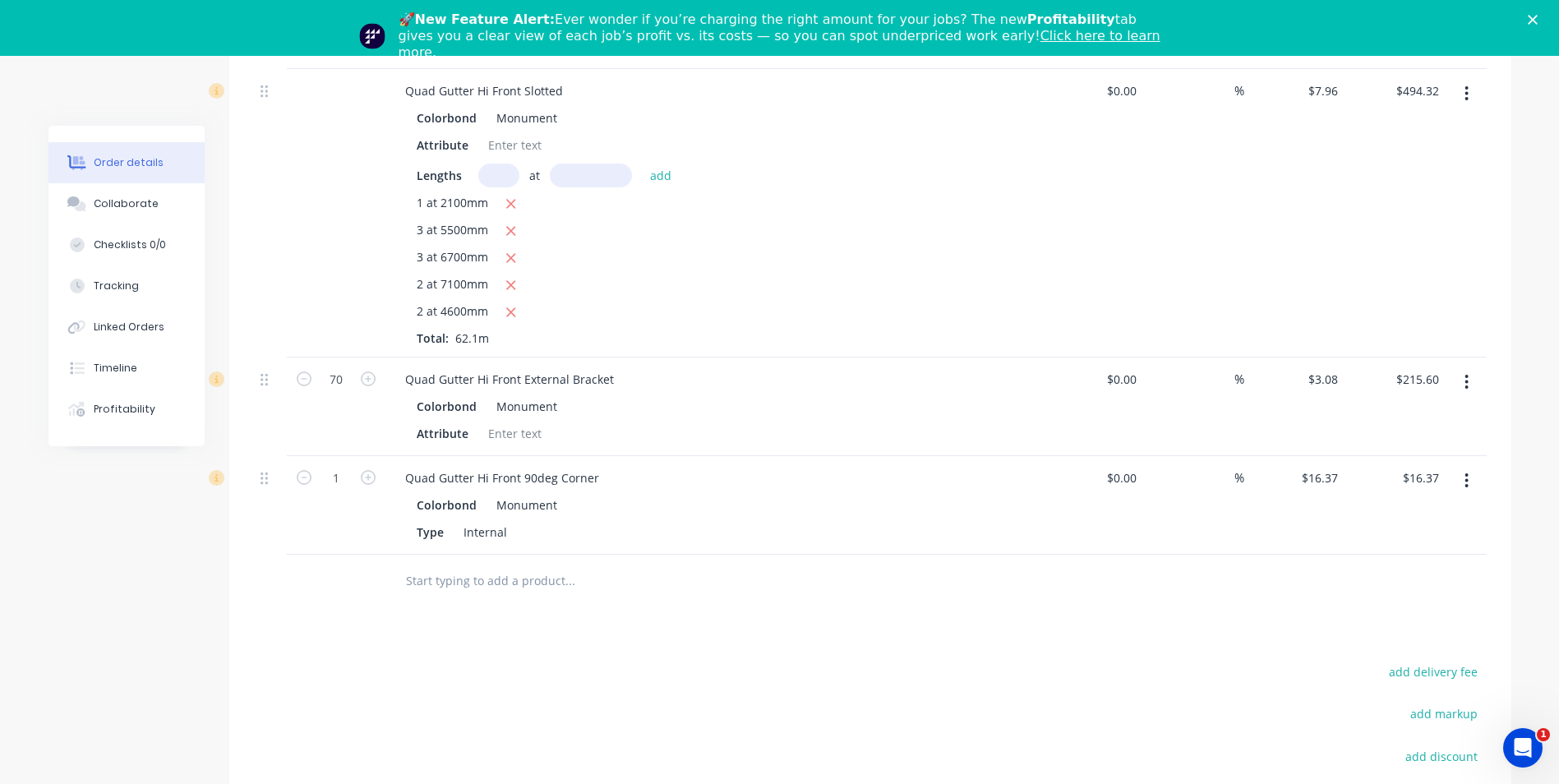
click at [438, 564] on input "text" at bounding box center [570, 581] width 329 height 33
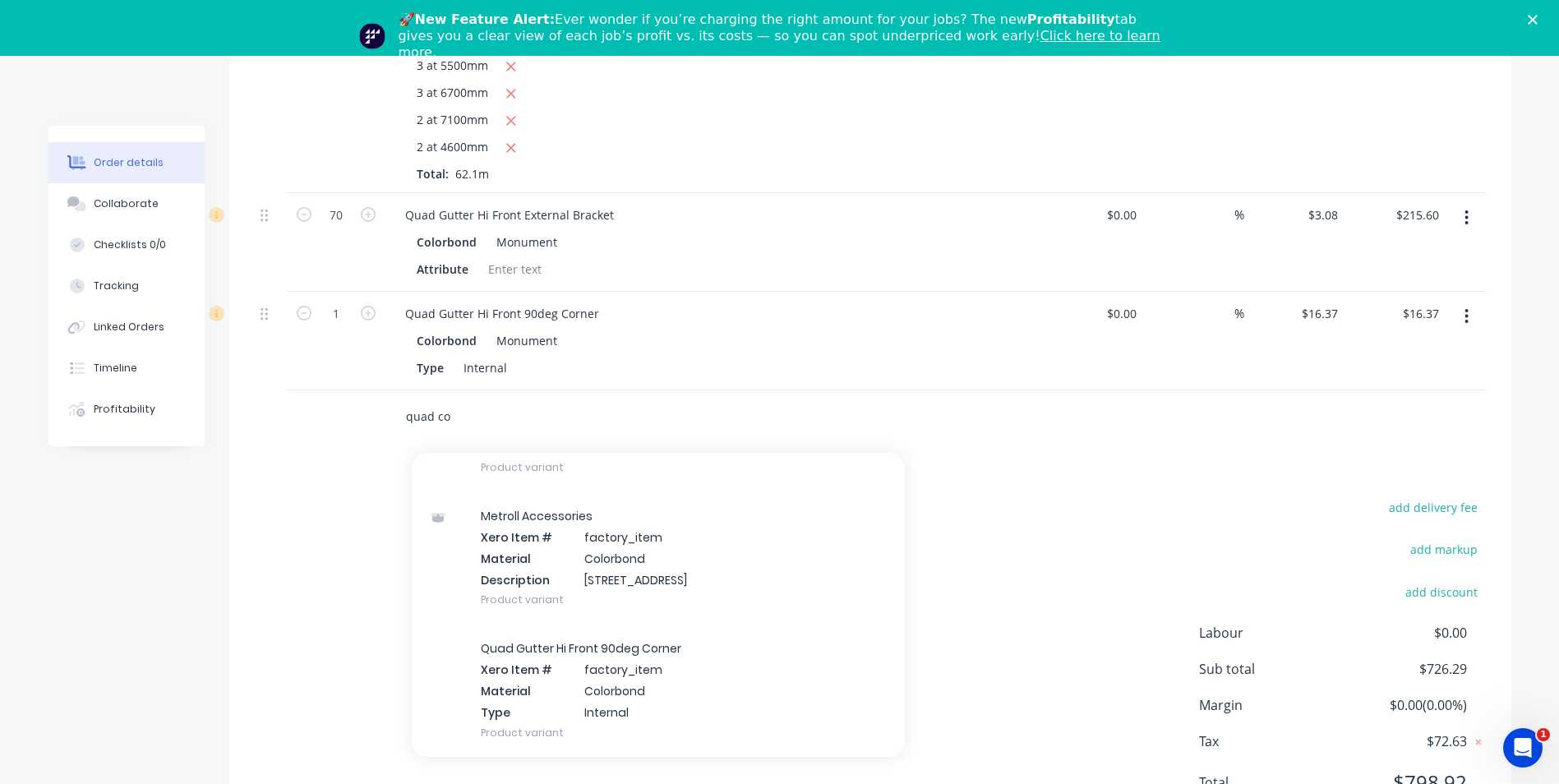
scroll to position [575, 0]
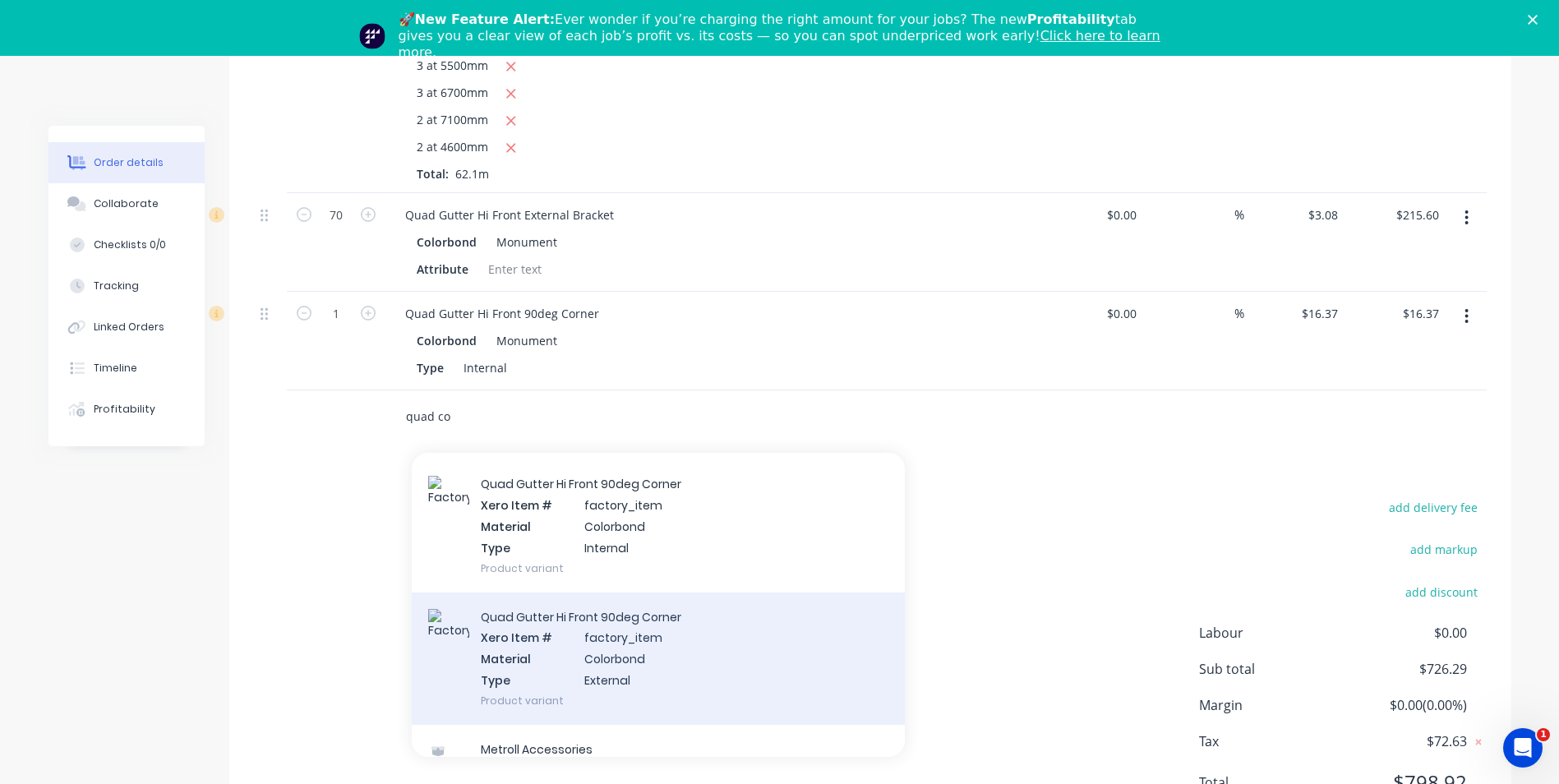
type input "quad co"
click at [555, 592] on div "Quad Gutter Hi Front 90deg Corner Xero Item # factory_item Material Colorbond T…" at bounding box center [658, 658] width 493 height 132
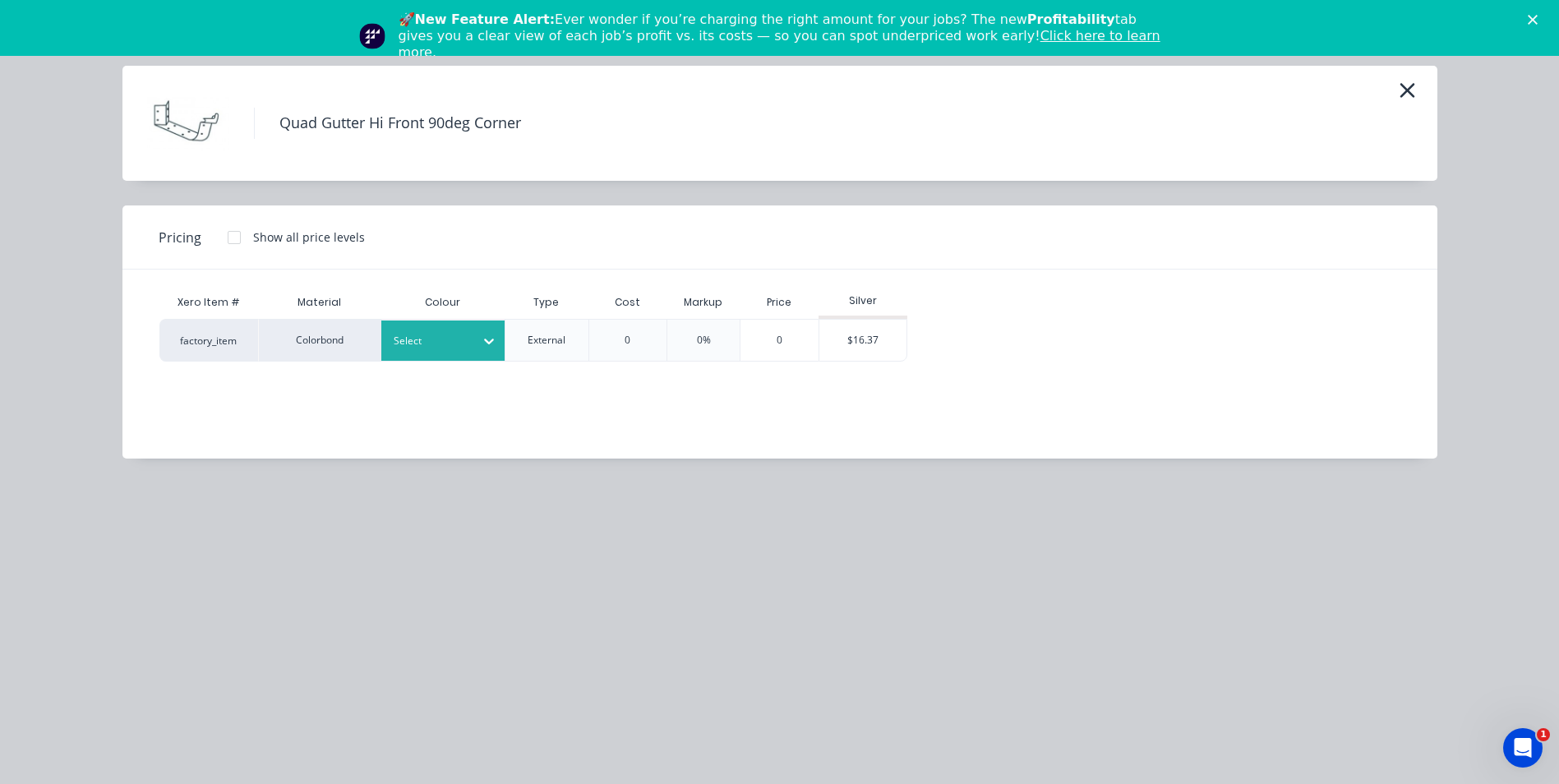
click at [465, 327] on div "Select" at bounding box center [443, 341] width 123 height 40
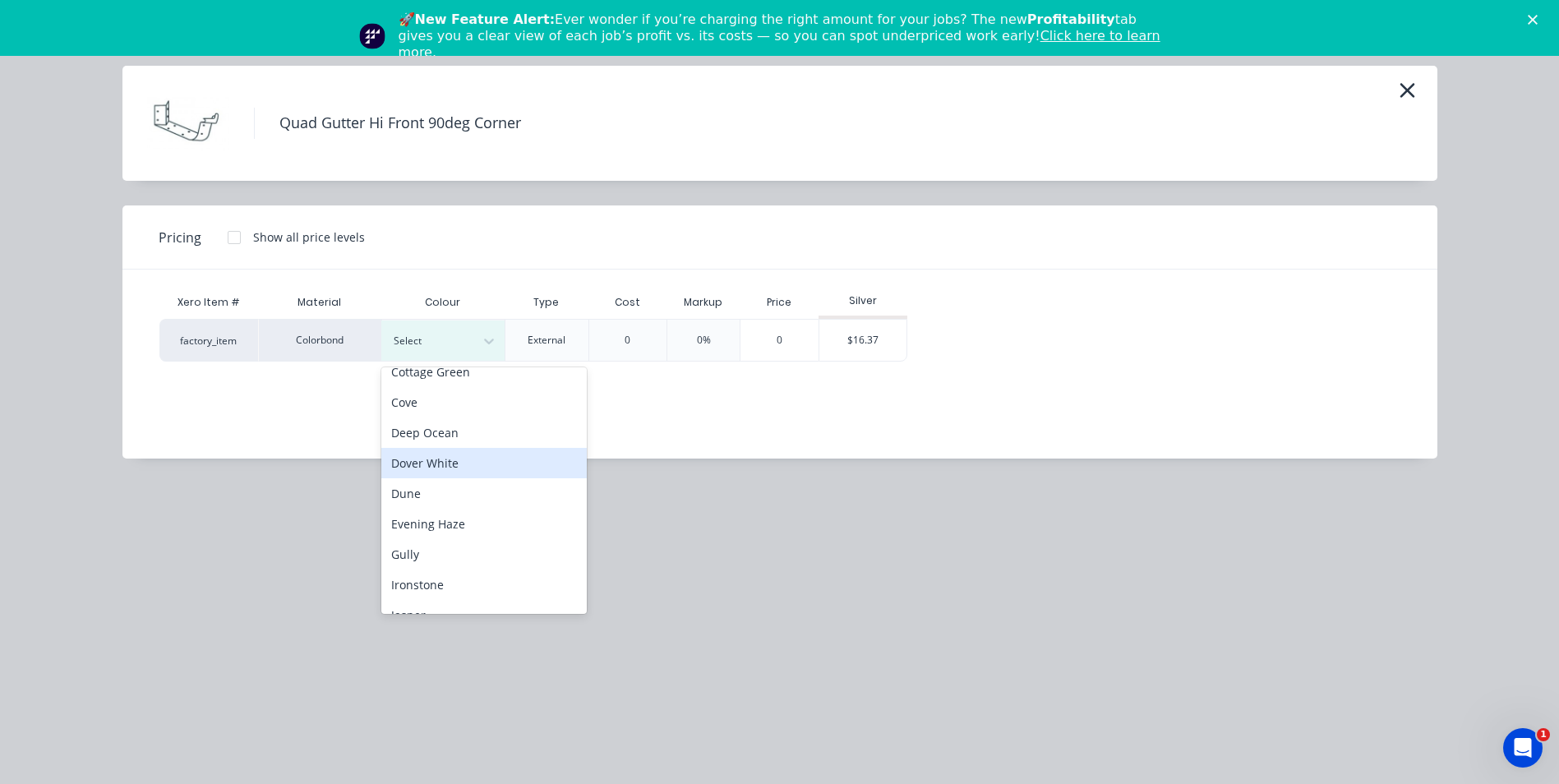
scroll to position [329, 0]
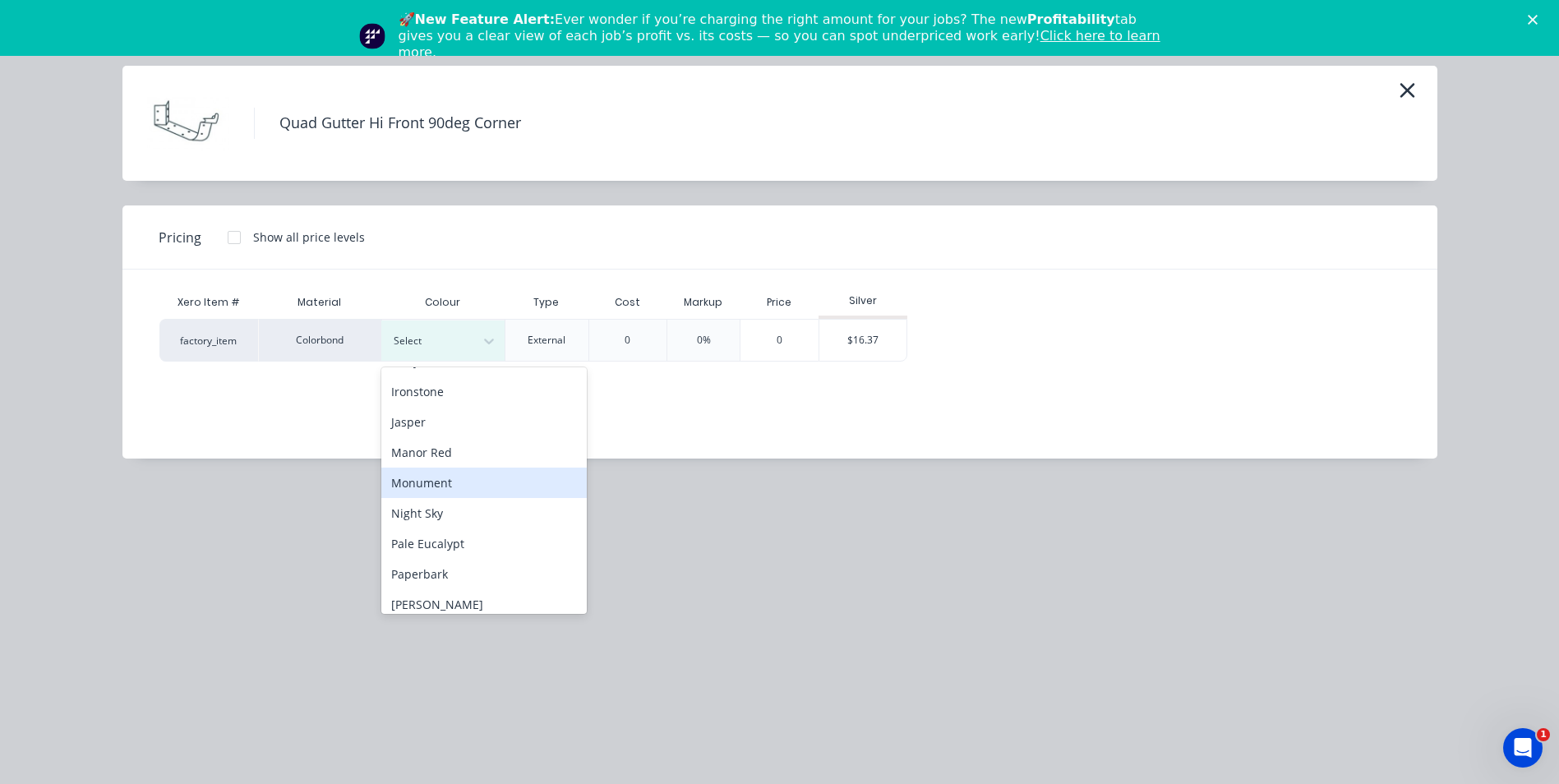
click at [481, 470] on div "Monument" at bounding box center [485, 482] width 206 height 30
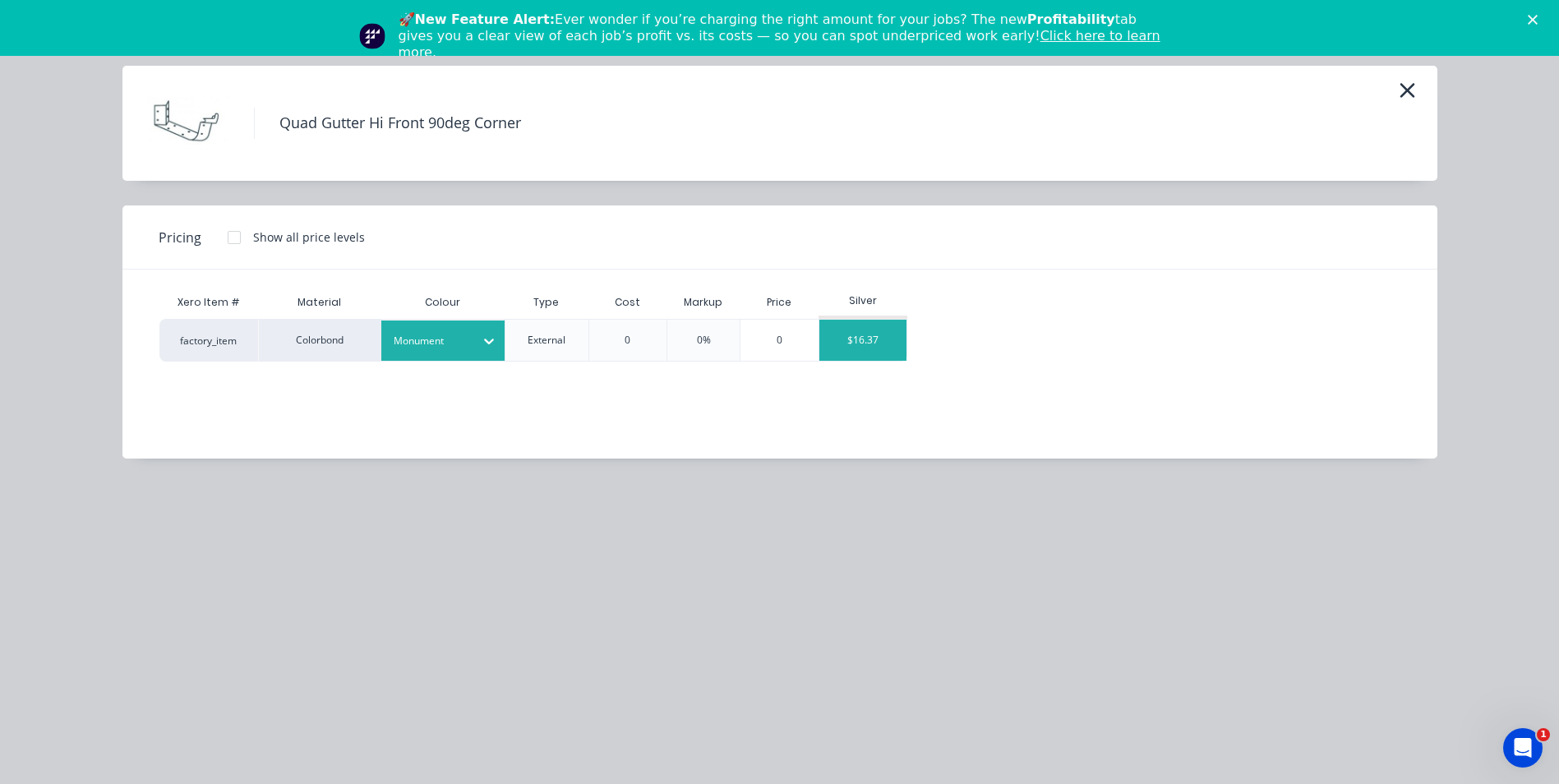
click at [859, 352] on div "$16.37" at bounding box center [863, 341] width 88 height 41
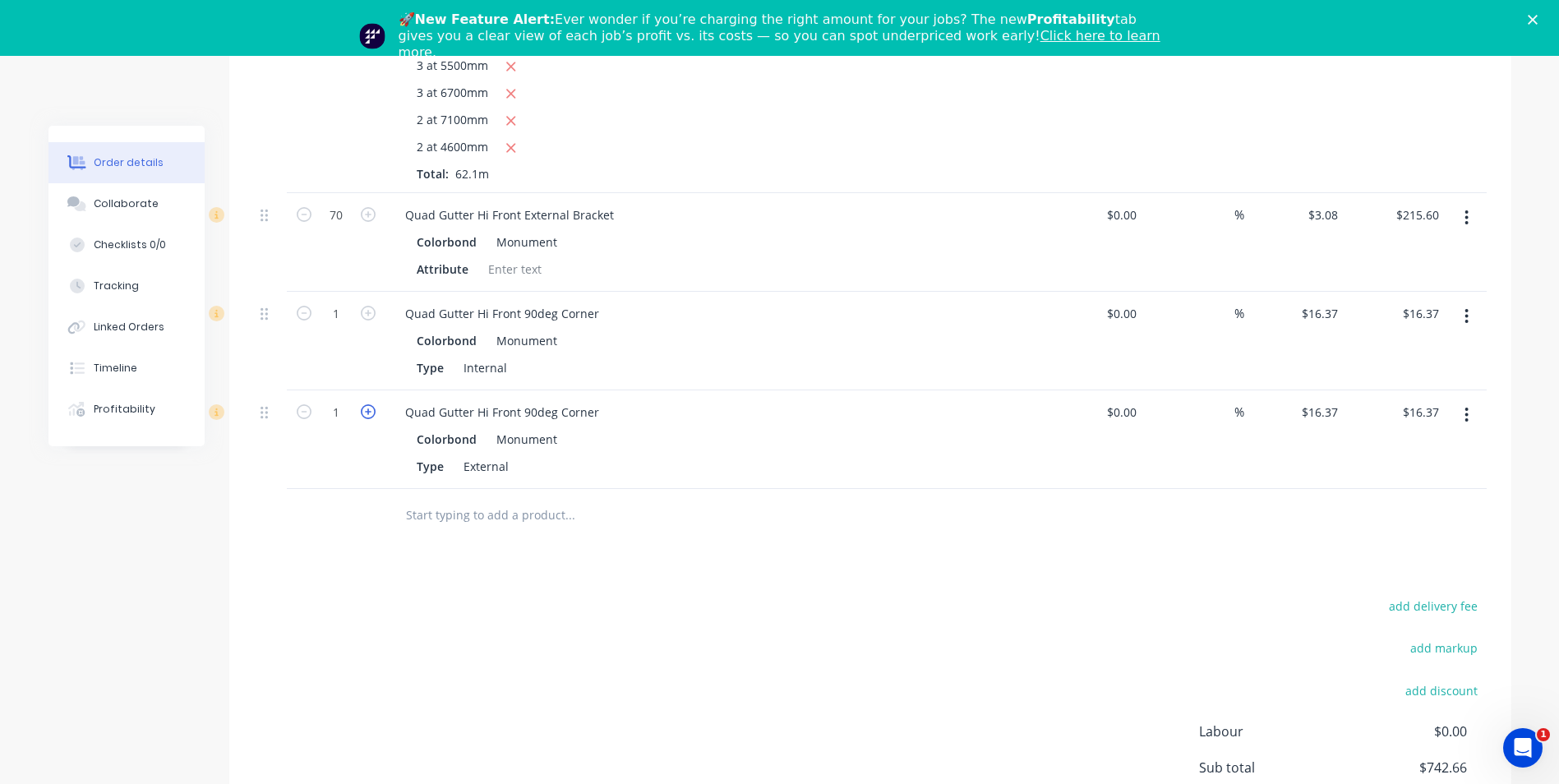
click at [374, 405] on icon "button" at bounding box center [369, 412] width 15 height 15
type input "2"
type input "$32.74"
click at [374, 405] on icon "button" at bounding box center [369, 412] width 15 height 15
type input "3"
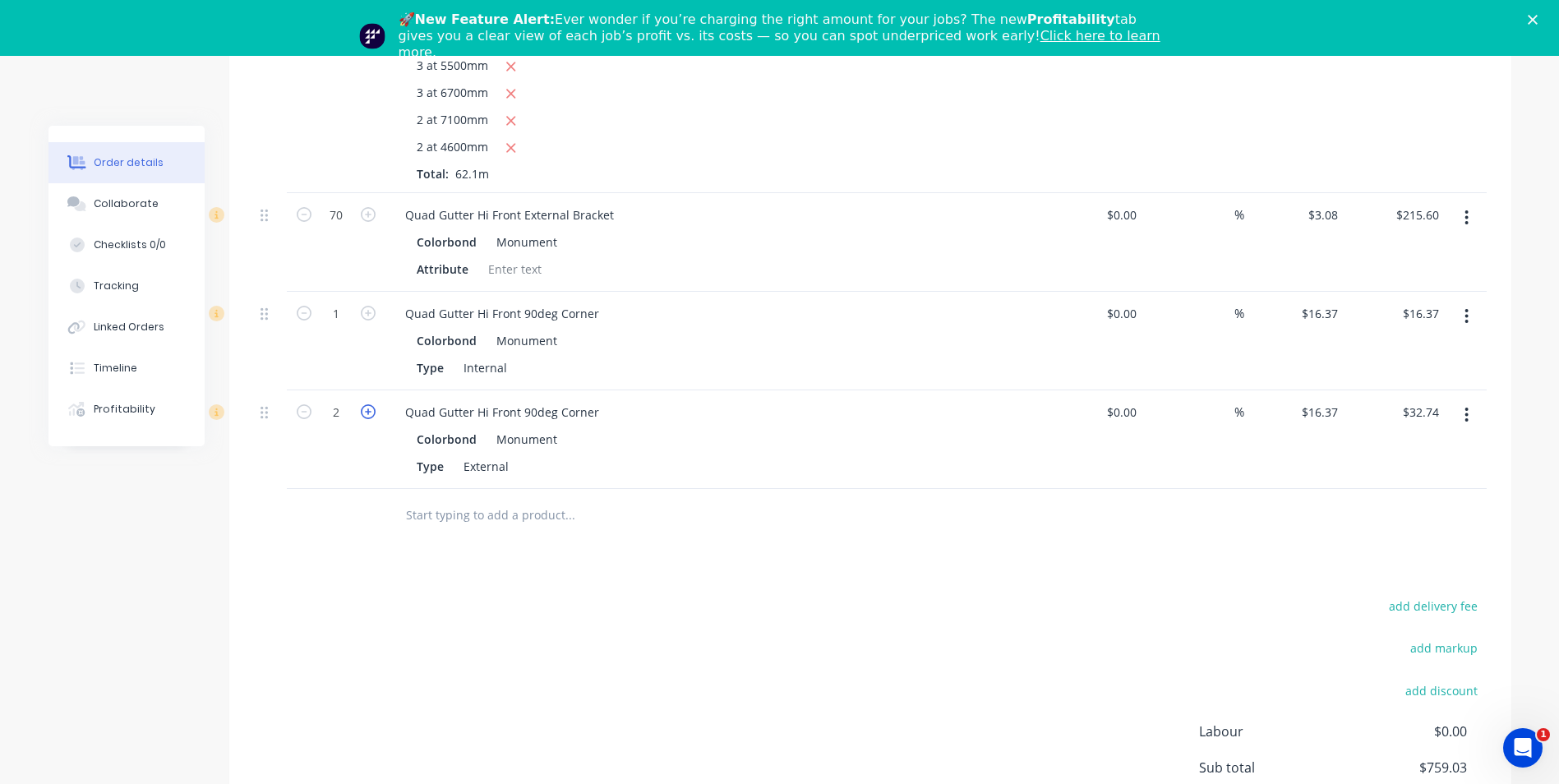
type input "$49.11"
click at [374, 405] on icon "button" at bounding box center [369, 412] width 15 height 15
type input "4"
type input "$65.48"
click at [374, 405] on icon "button" at bounding box center [369, 412] width 15 height 15
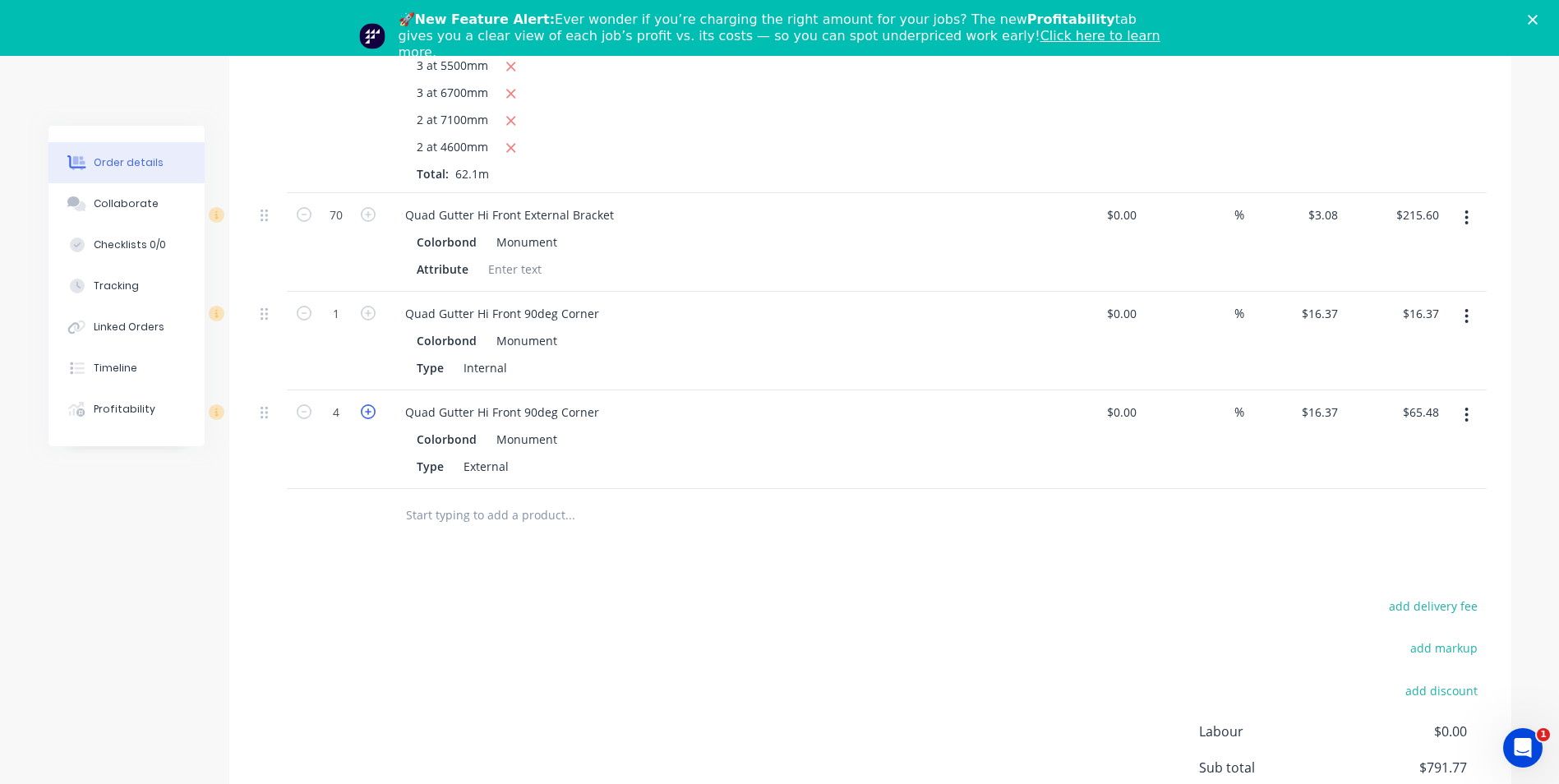
type input "5"
type input "$81.85"
click at [306, 405] on icon "button" at bounding box center [304, 412] width 15 height 15
type input "4"
type input "$65.48"
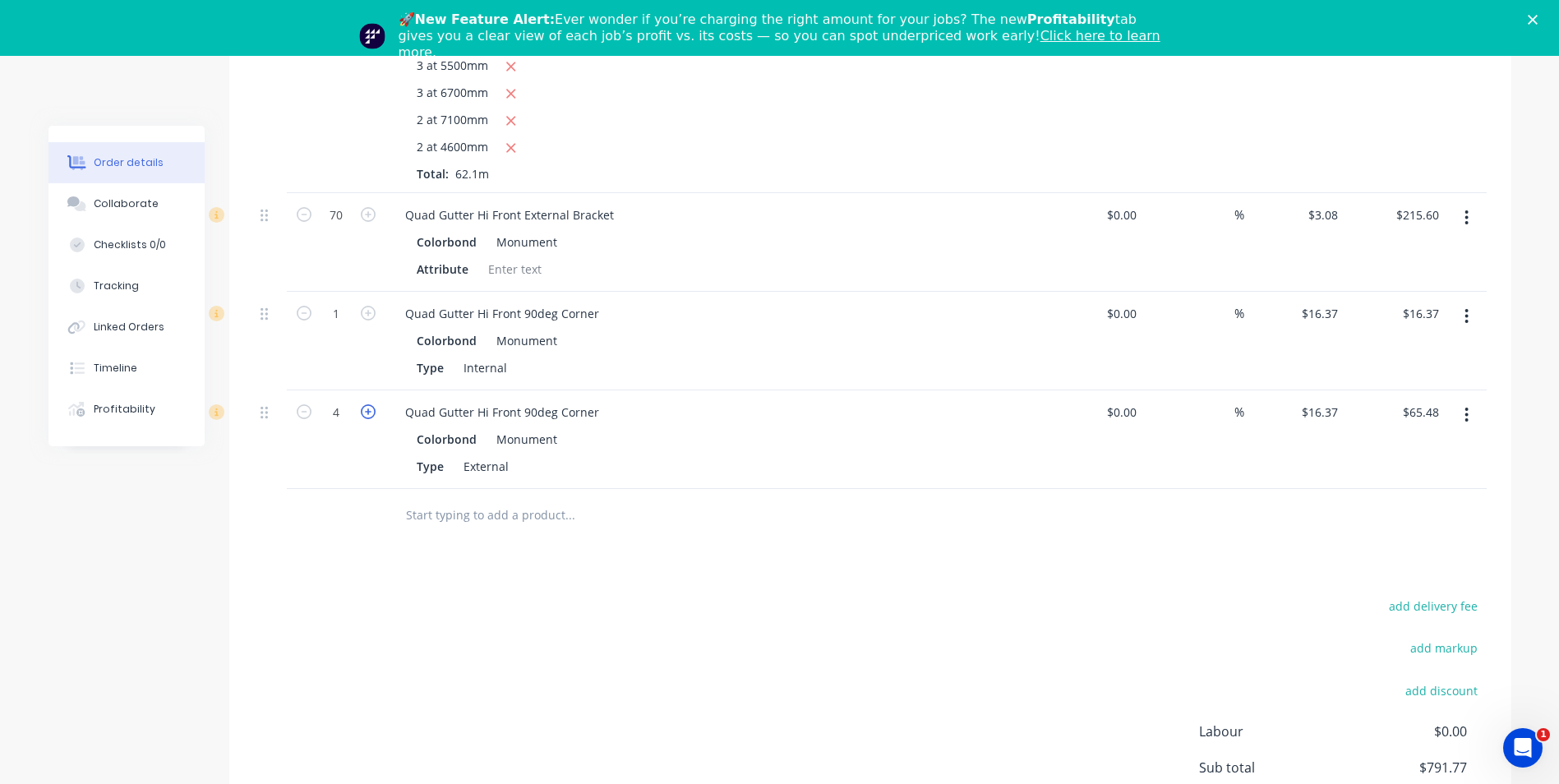
click at [367, 405] on icon "button" at bounding box center [369, 412] width 15 height 15
type input "5"
type input "$81.85"
click at [464, 499] on input "text" at bounding box center [570, 515] width 329 height 33
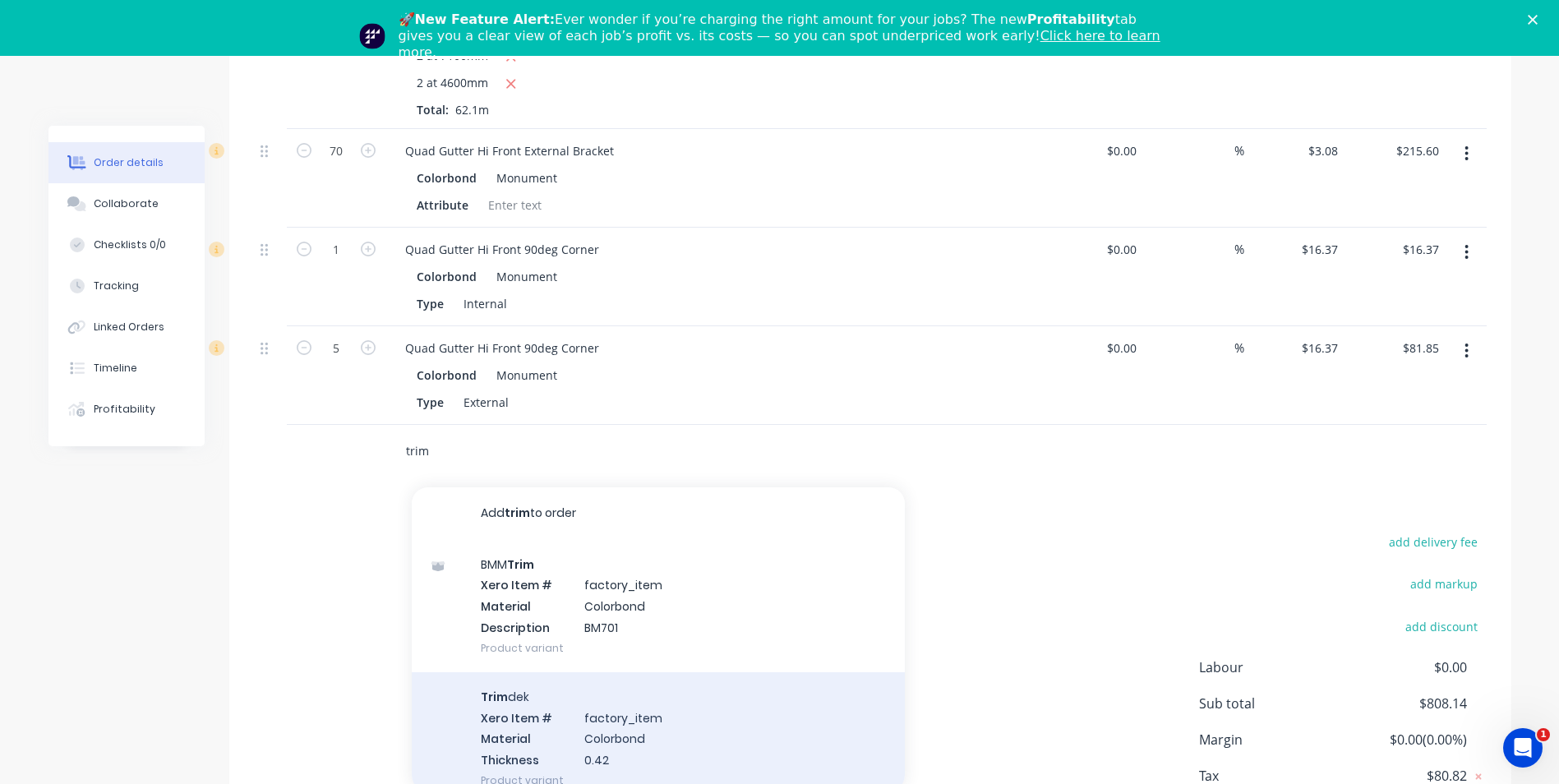
scroll to position [940, 0]
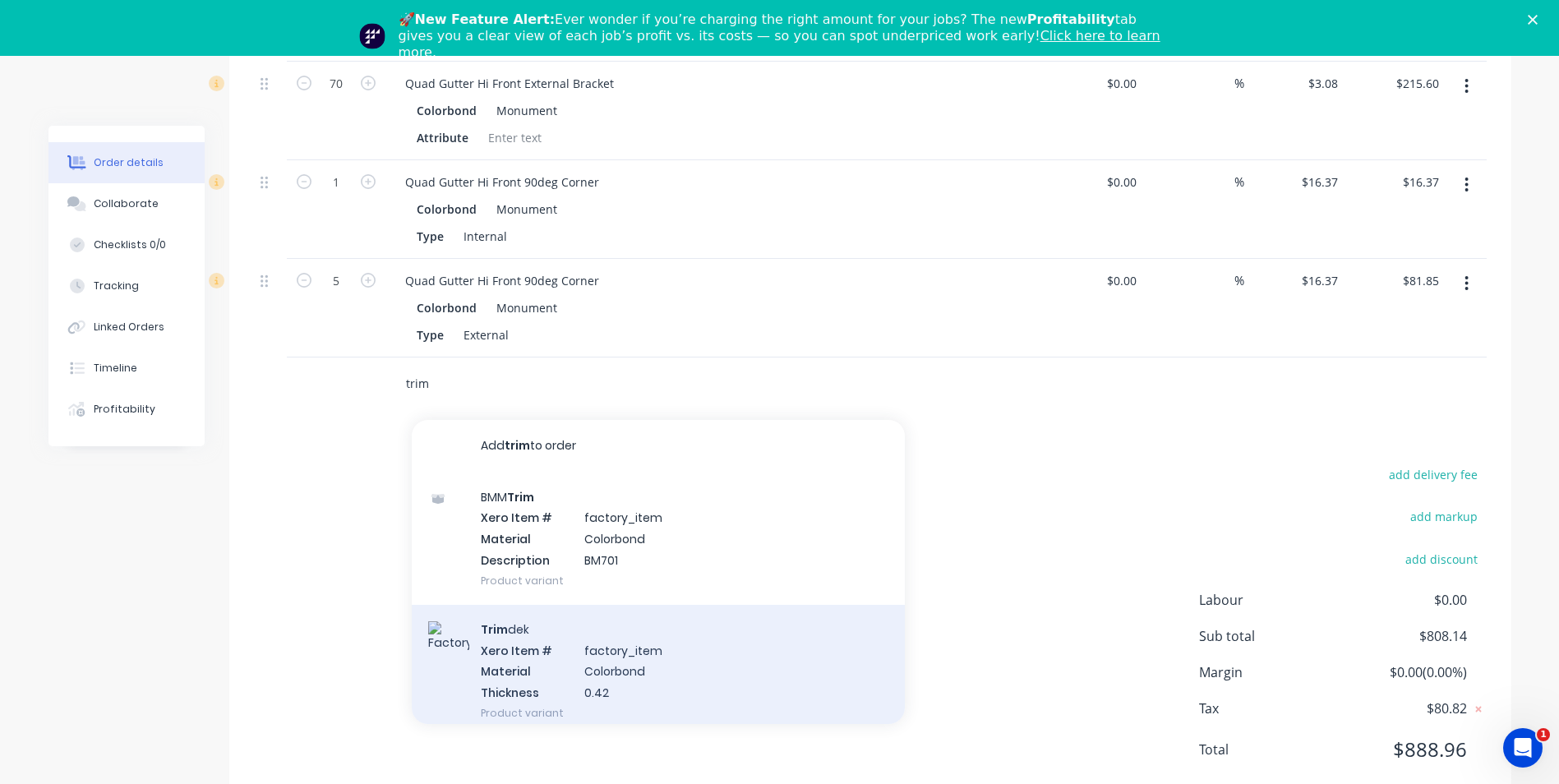
type input "trim"
click at [546, 605] on div "Trim dek Xero Item # factory_item Material Colorbond Thickness 0.42 Product var…" at bounding box center [658, 670] width 493 height 132
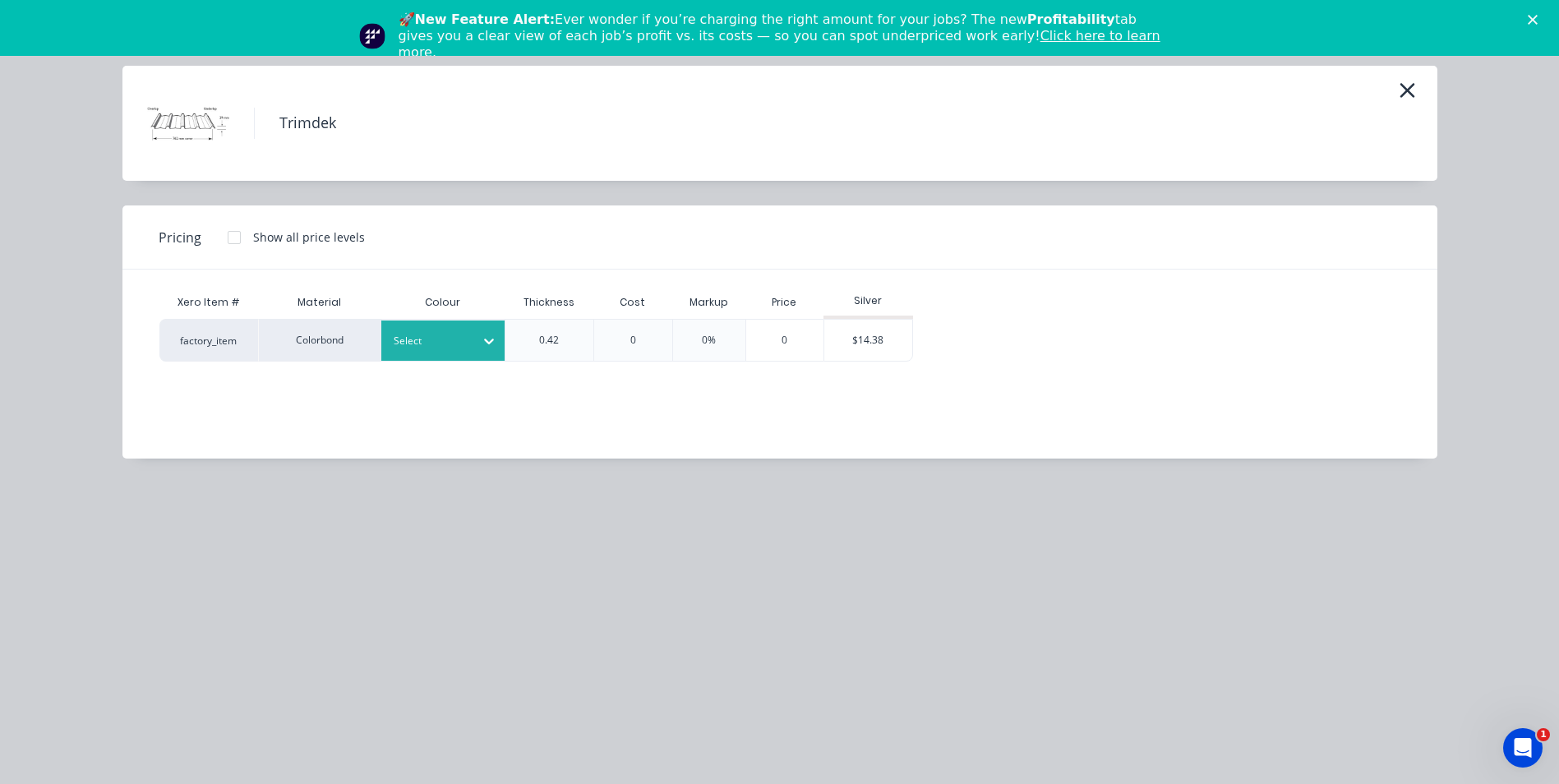
click at [480, 332] on div at bounding box center [489, 341] width 30 height 26
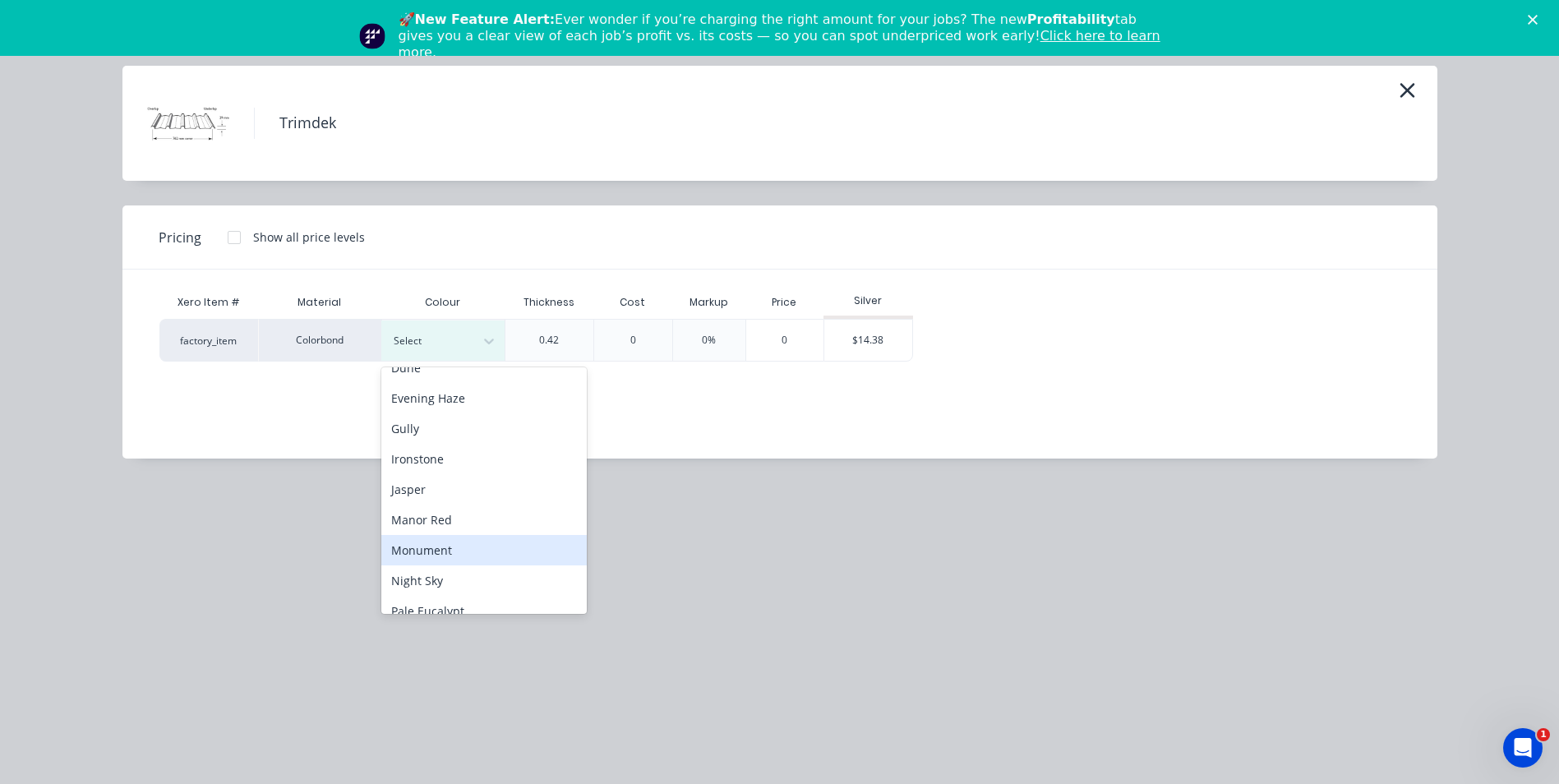
scroll to position [411, 0]
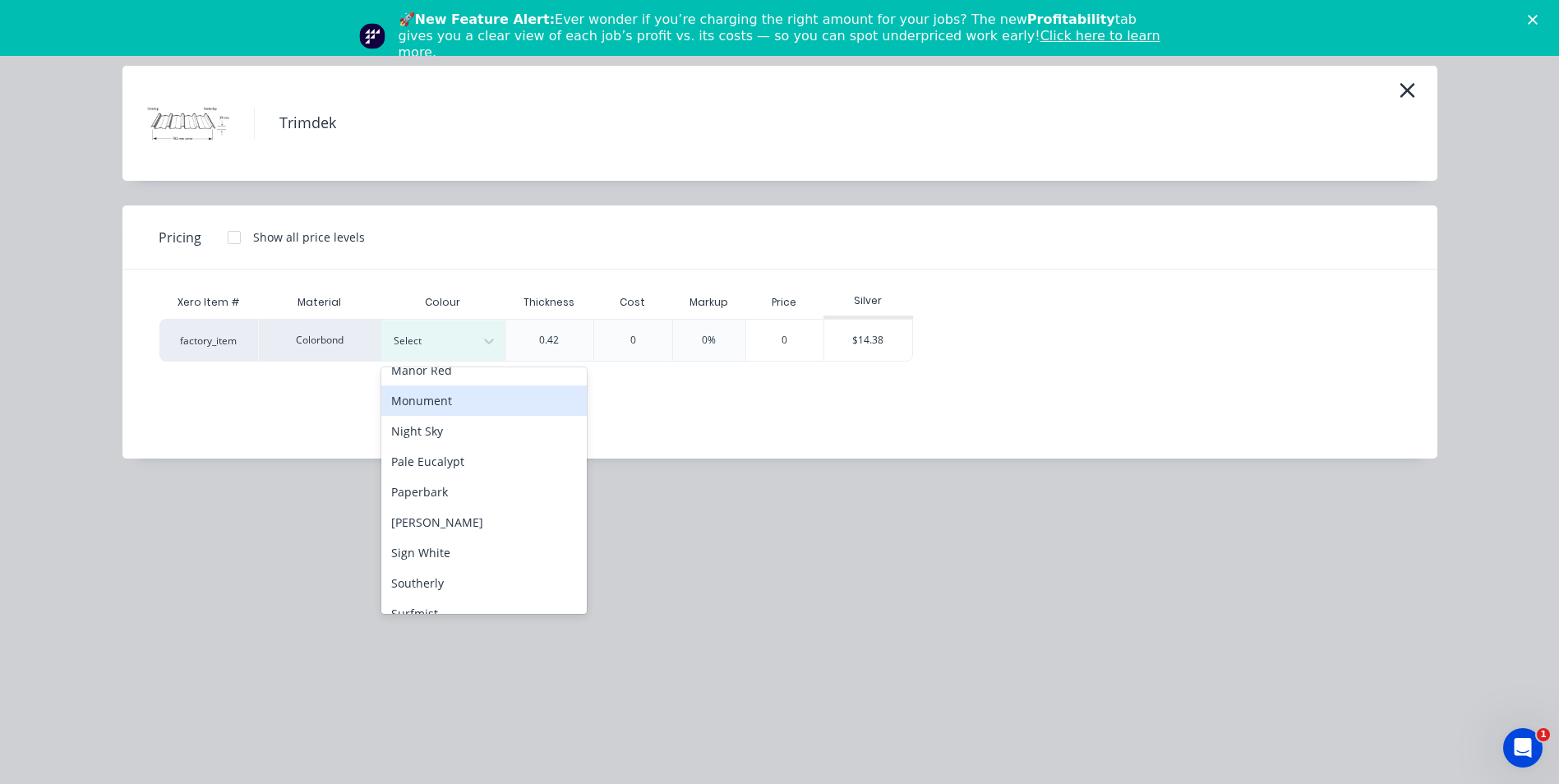
click at [471, 401] on div "Monument" at bounding box center [485, 401] width 206 height 30
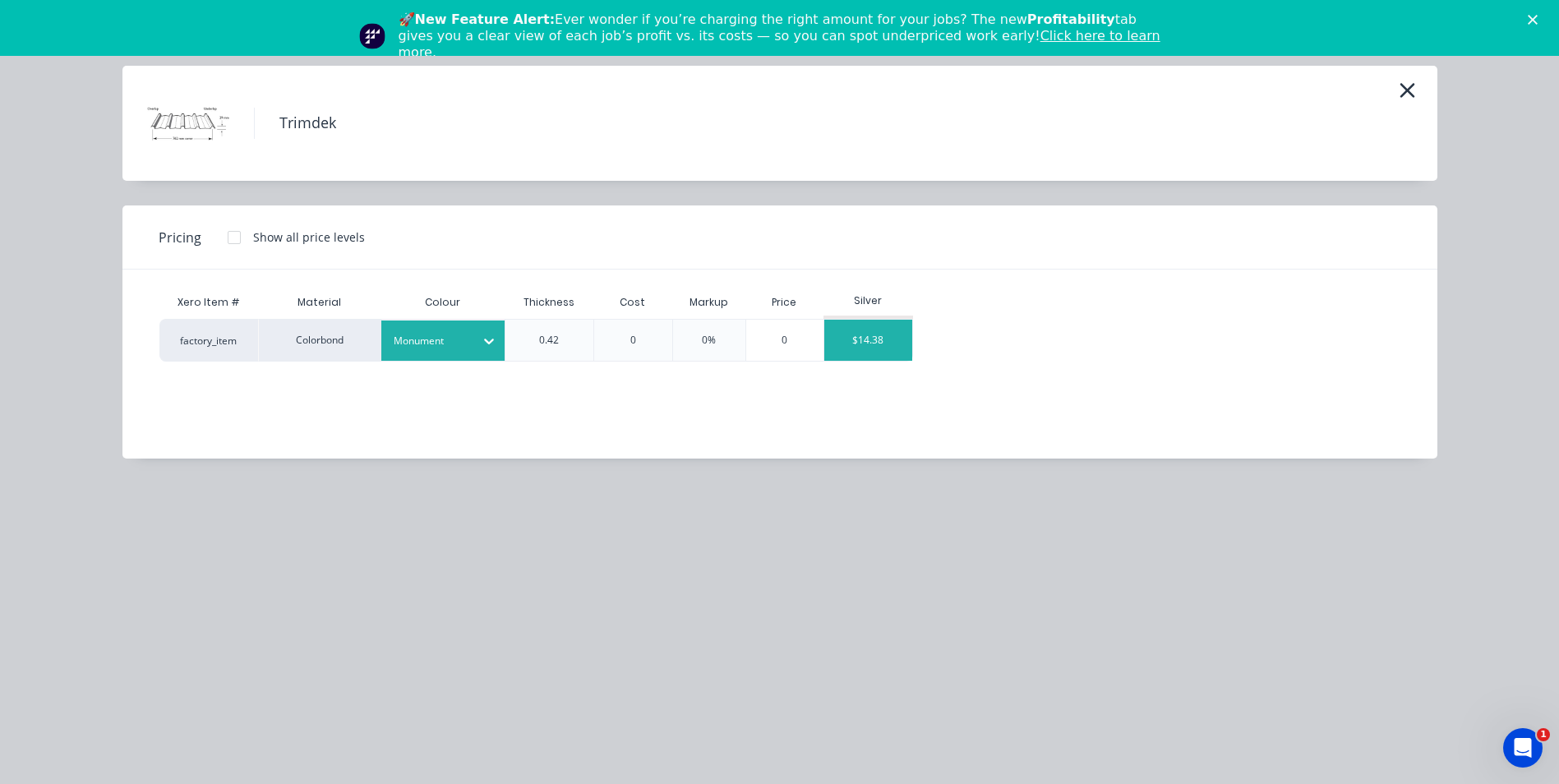
click at [846, 332] on div "$14.38" at bounding box center [868, 341] width 88 height 41
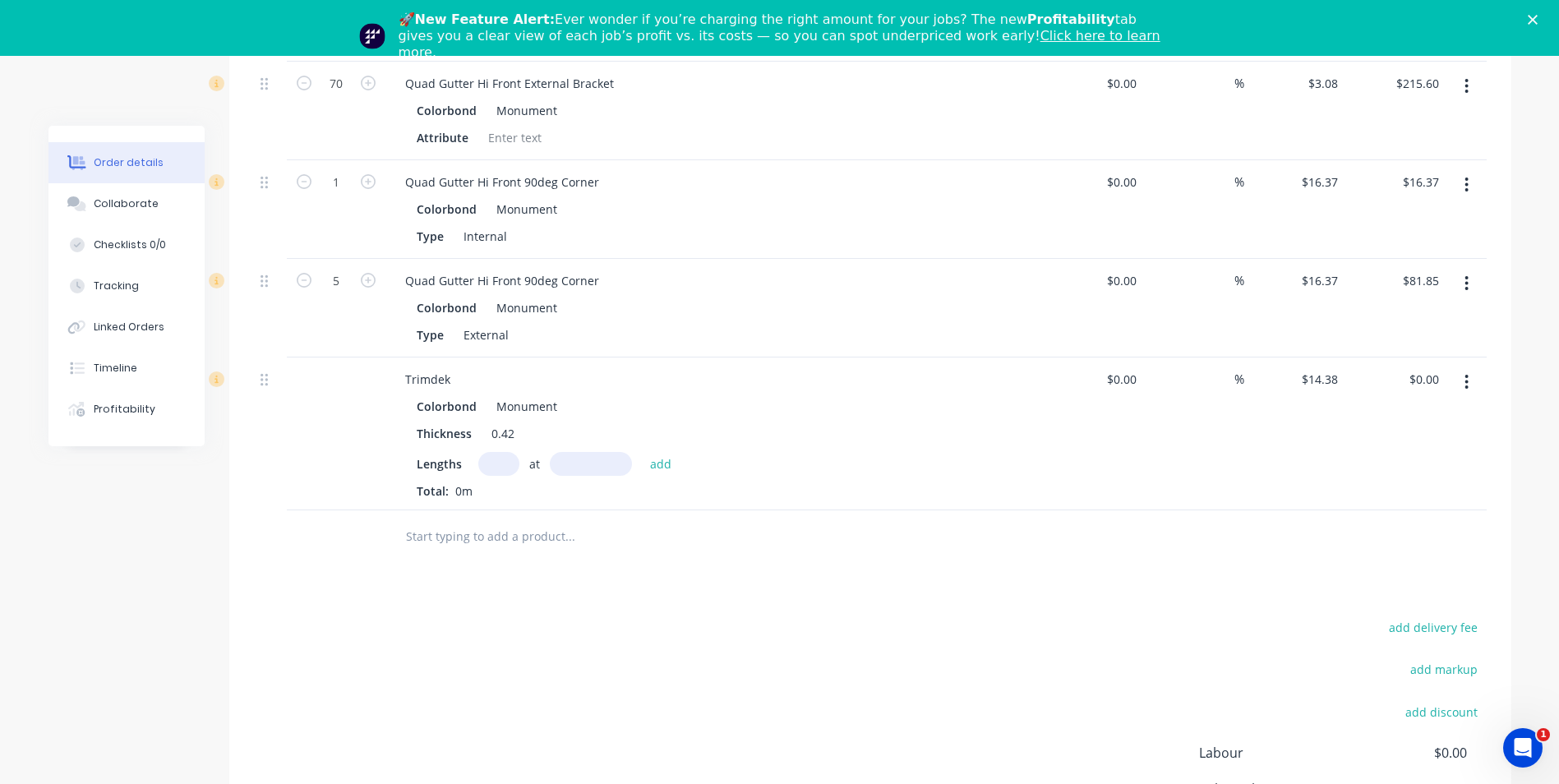
click at [492, 452] on input "text" at bounding box center [499, 464] width 41 height 24
type input "12"
type input "3400"
click at [642, 452] on button "add" at bounding box center [661, 463] width 39 height 22
type input "$586.70"
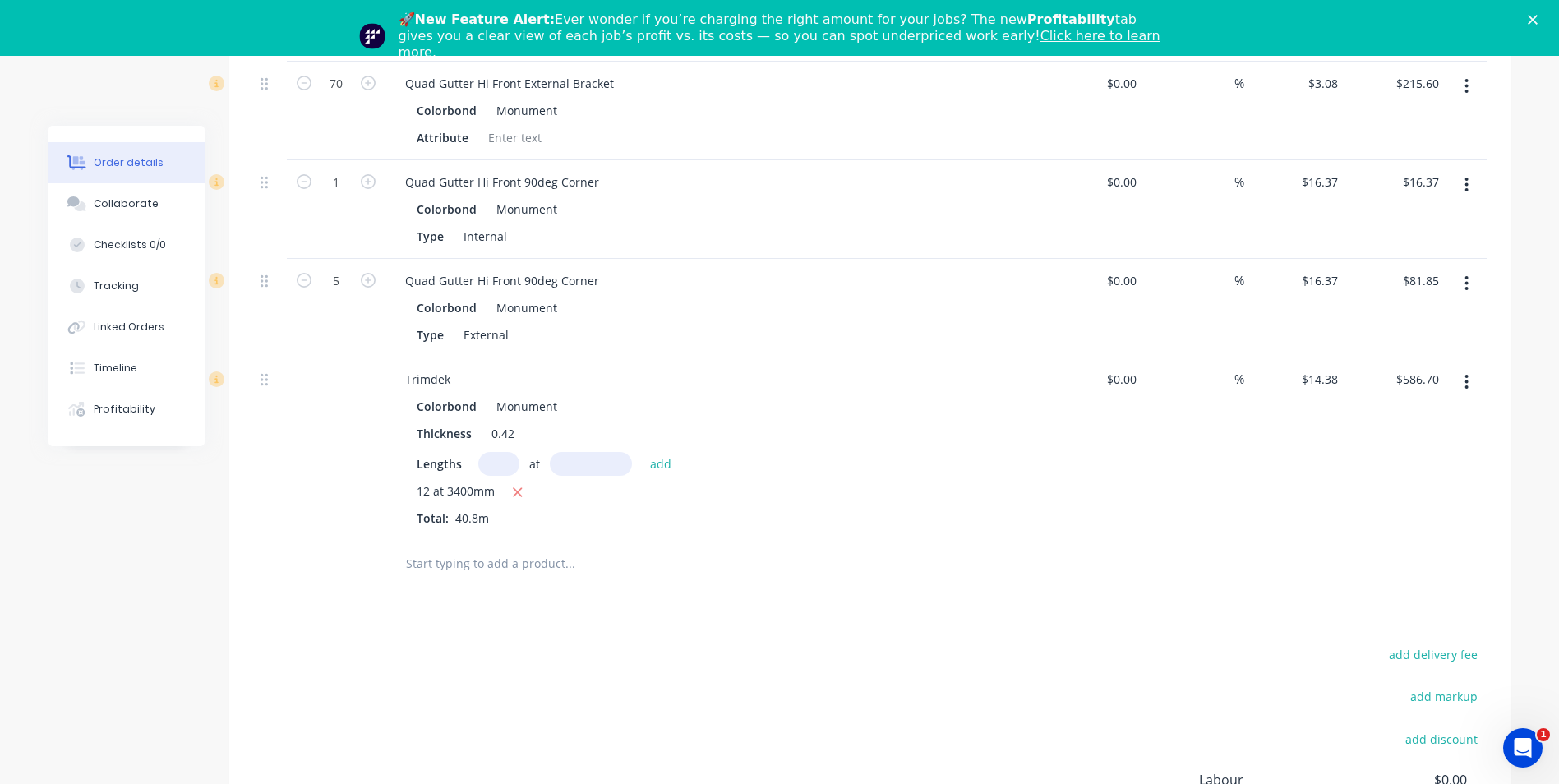
click at [448, 547] on input "text" at bounding box center [570, 564] width 329 height 33
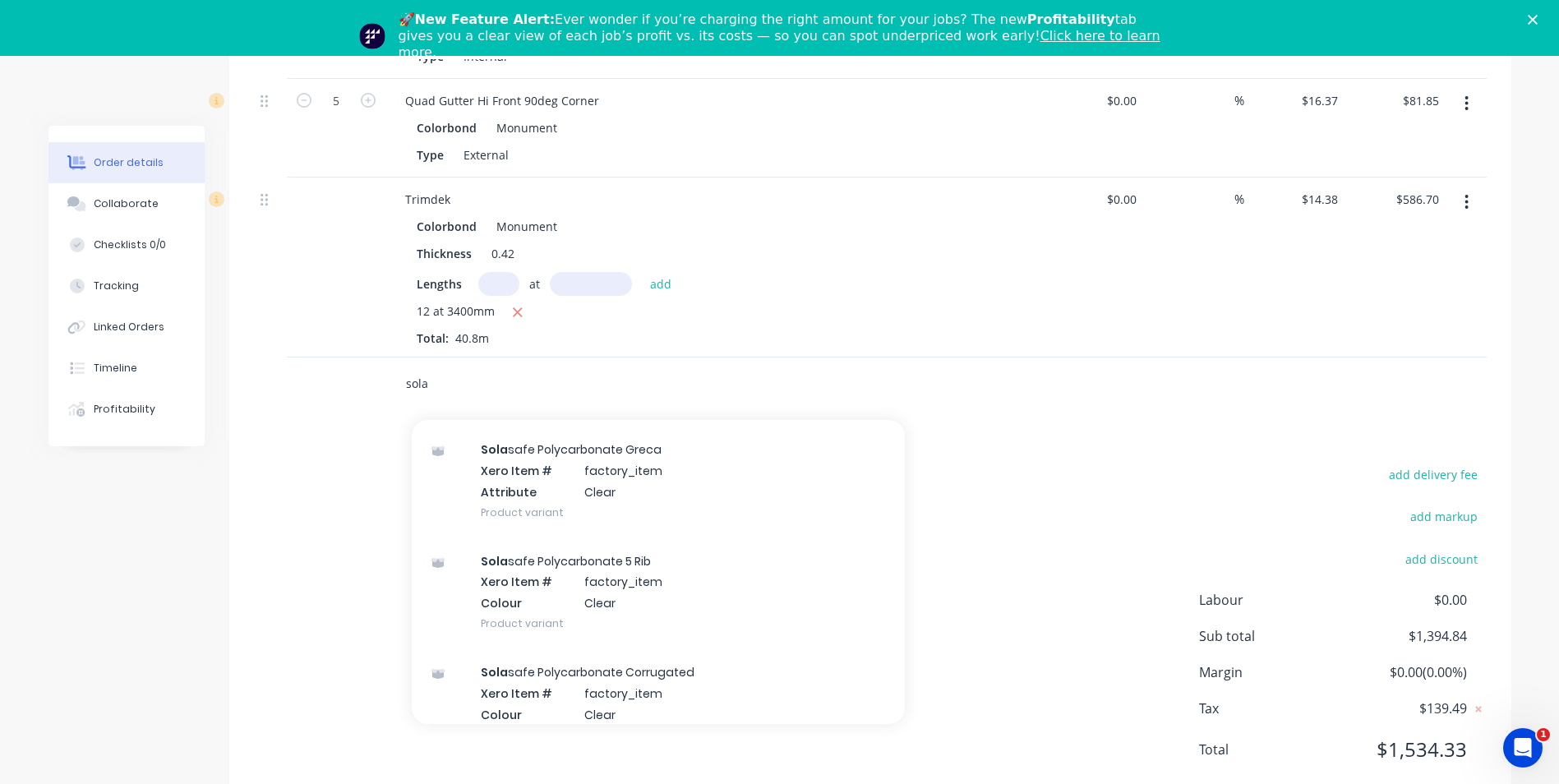
scroll to position [493, 0]
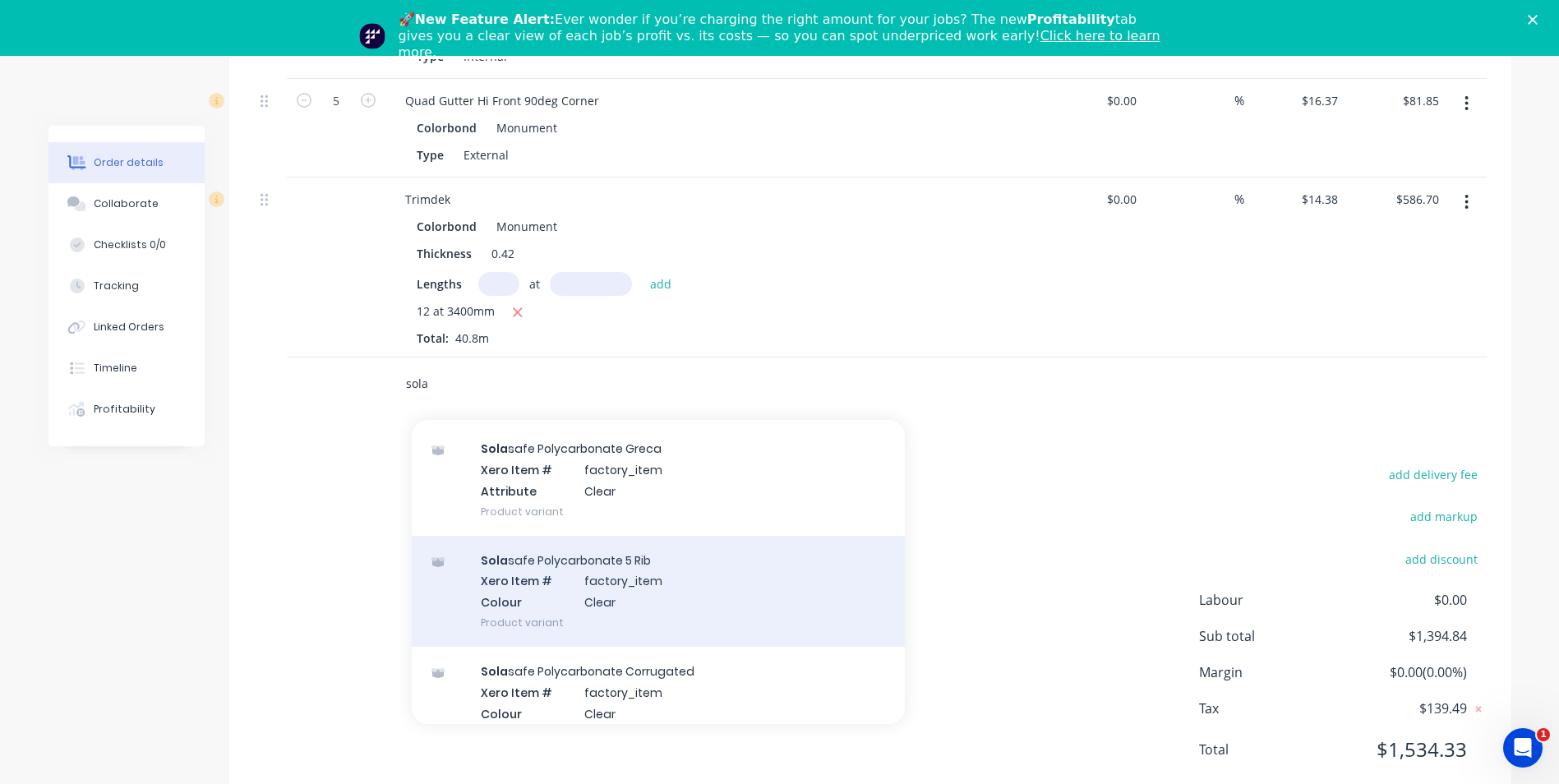
type input "sola"
click at [649, 536] on div "Sola safe Polycarbonate 5 Rib Xero Item # factory_item Colour Clear Product var…" at bounding box center [658, 591] width 493 height 111
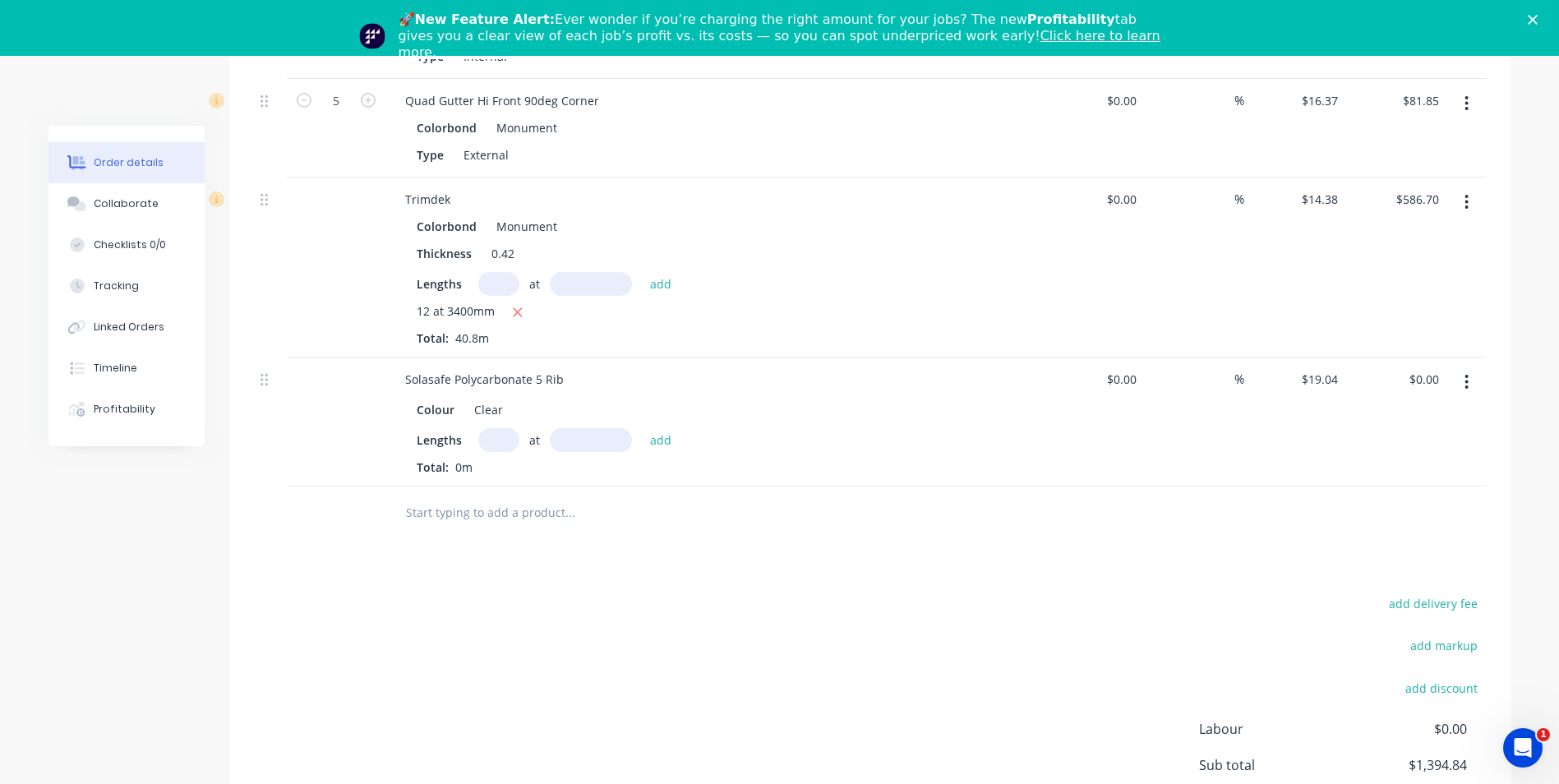
click at [495, 429] on input "text" at bounding box center [499, 440] width 41 height 24
type input "4"
type input "3600"
click at [642, 429] on button "add" at bounding box center [661, 439] width 39 height 22
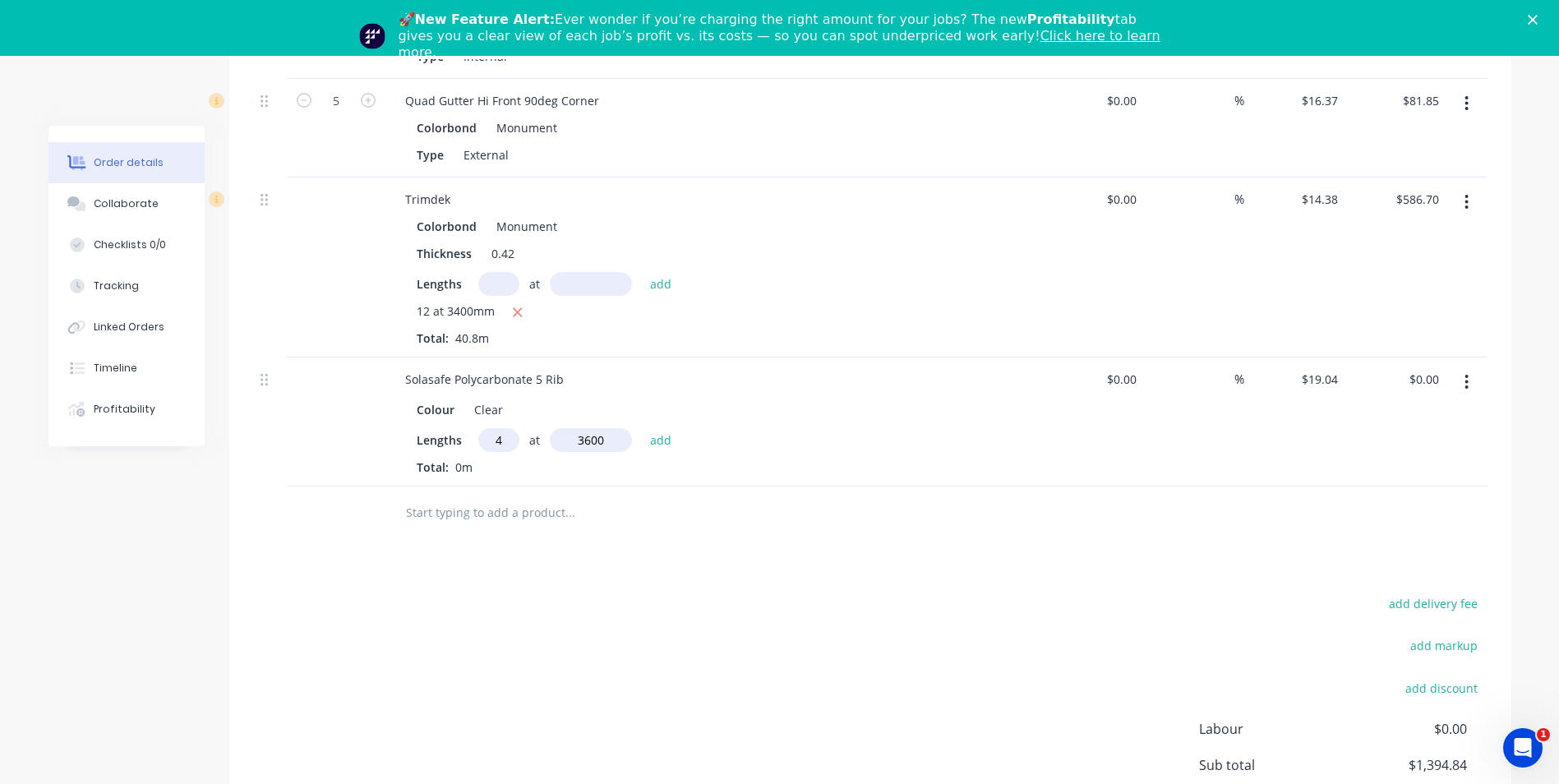
type input "$274.18"
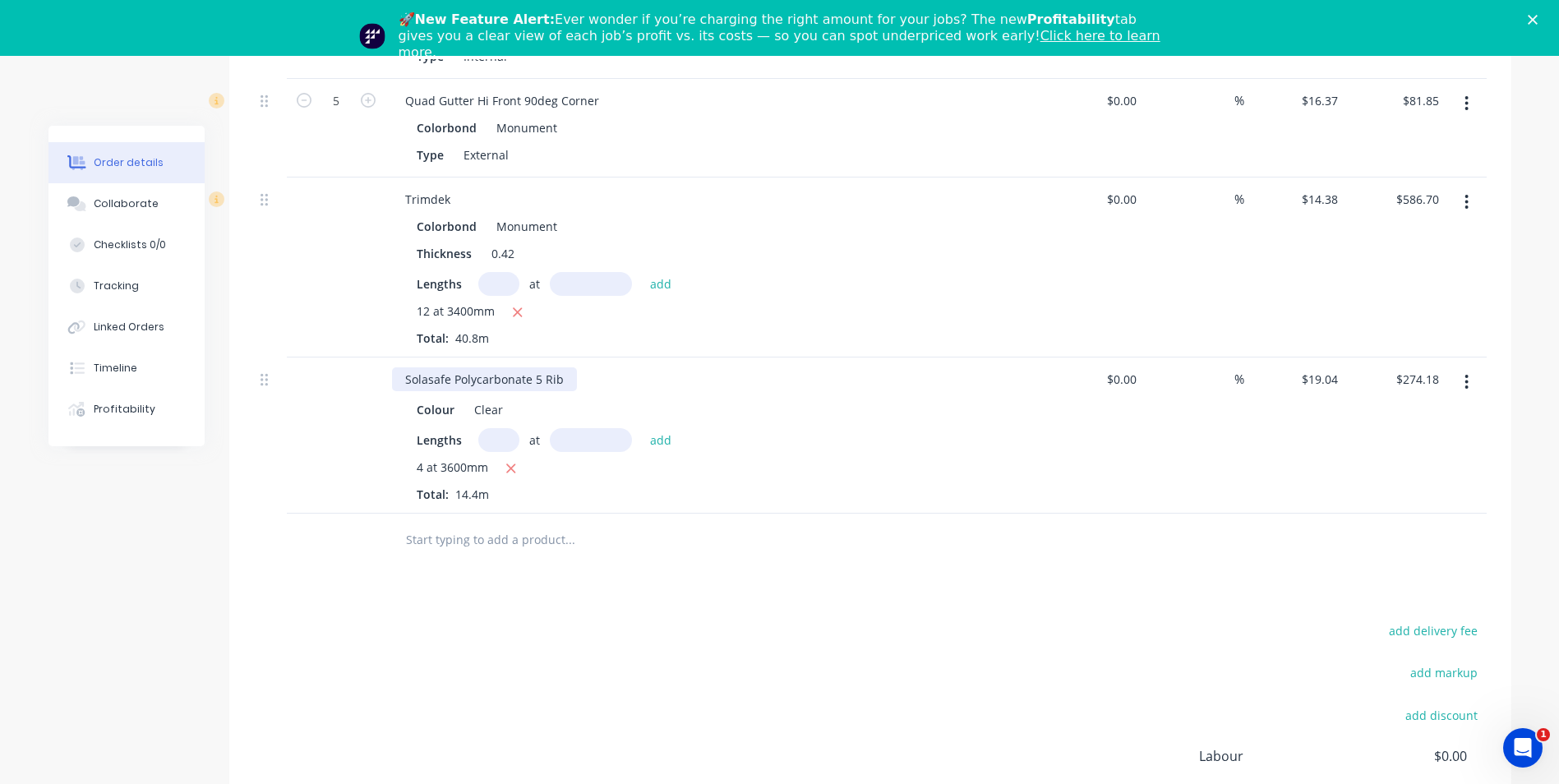
click at [565, 368] on div "Solasafe Polycarbonate 5 Rib" at bounding box center [485, 379] width 185 height 24
click at [493, 523] on input "text" at bounding box center [570, 540] width 329 height 33
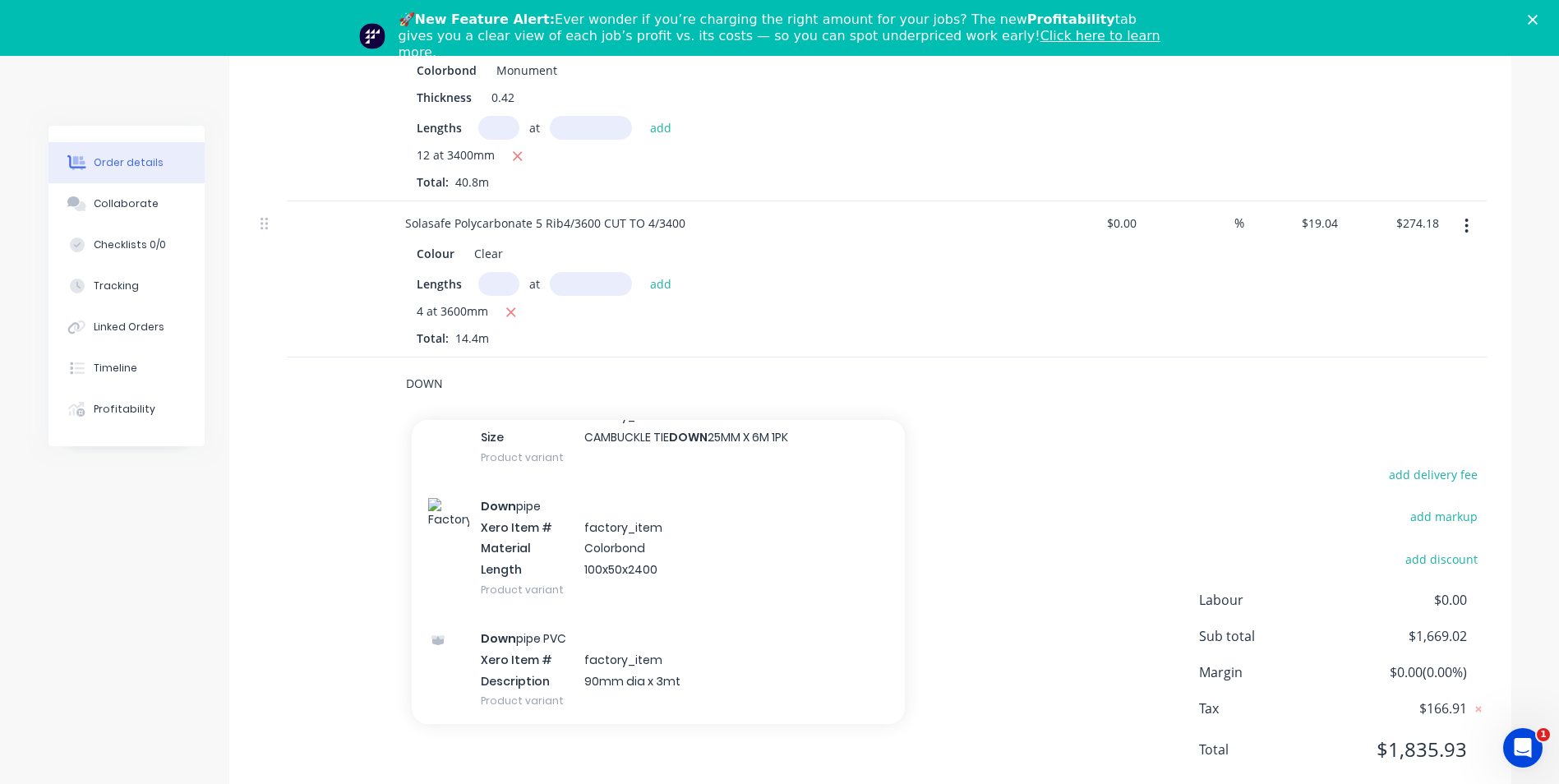
scroll to position [1479, 0]
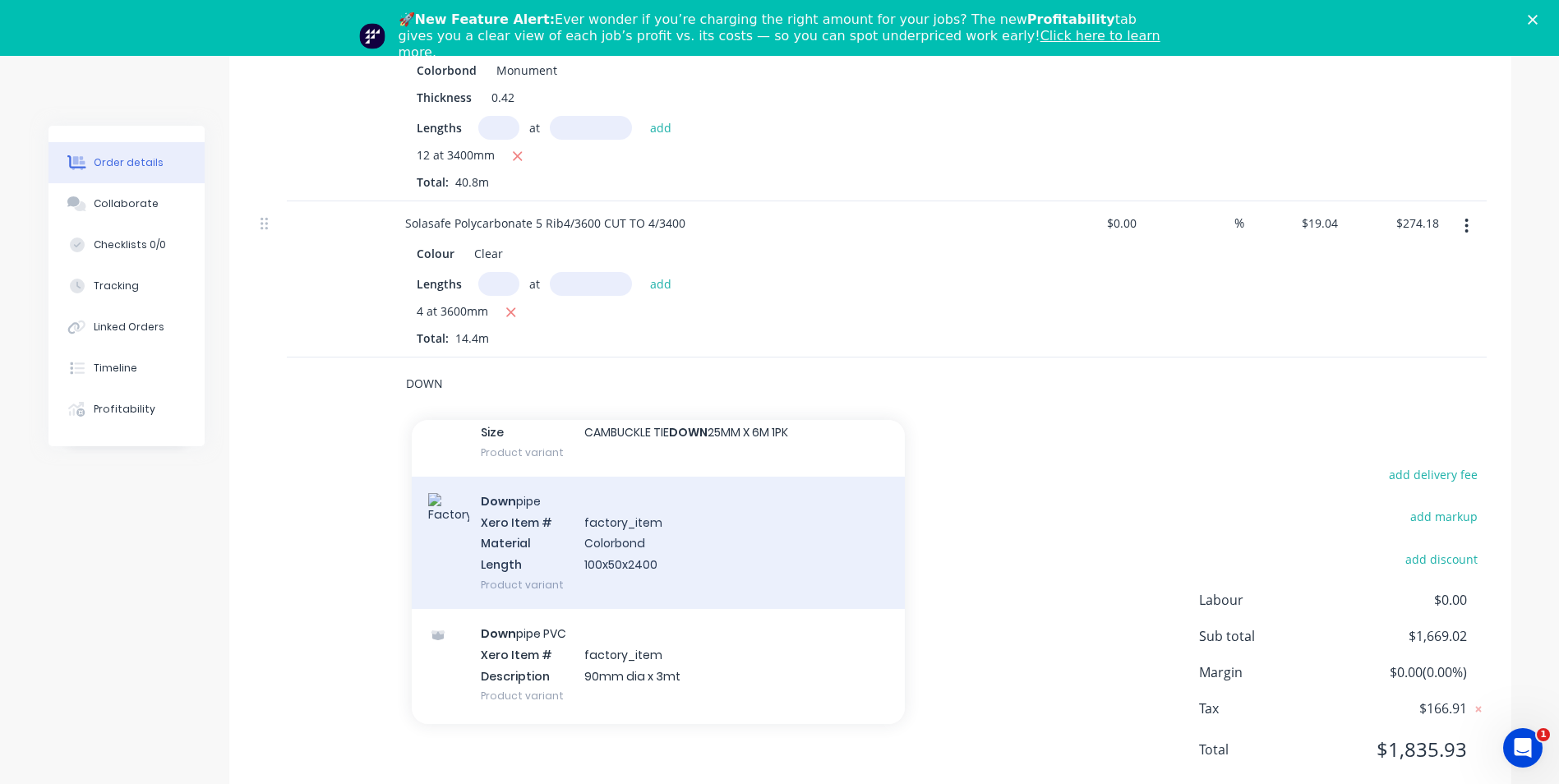
type input "DOWN"
click at [659, 509] on div "Down pipe Xero Item # factory_item Material Colorbond Length 100x50x2400 Produc…" at bounding box center [658, 542] width 493 height 132
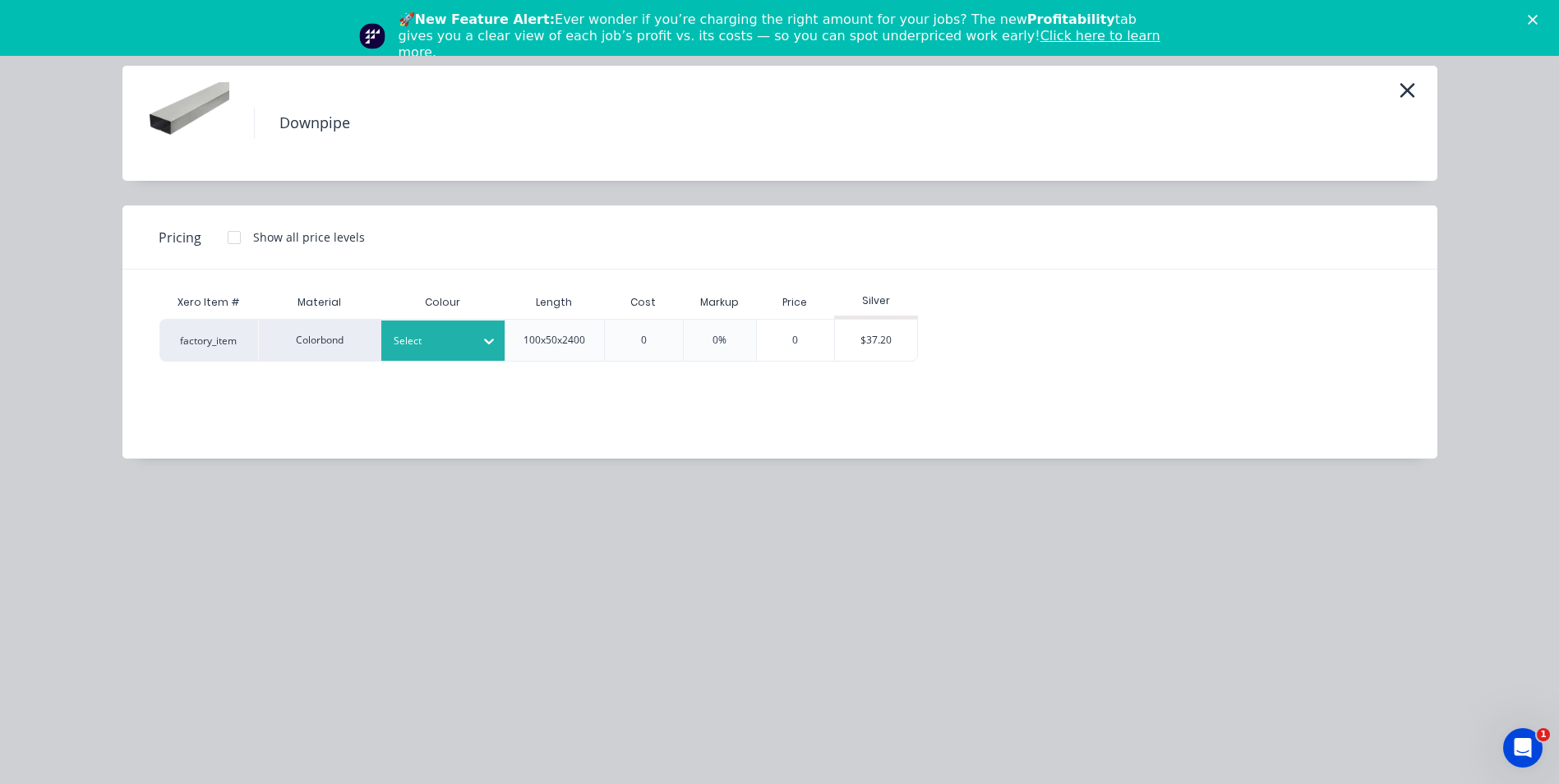
click at [467, 350] on div "Select" at bounding box center [429, 341] width 92 height 21
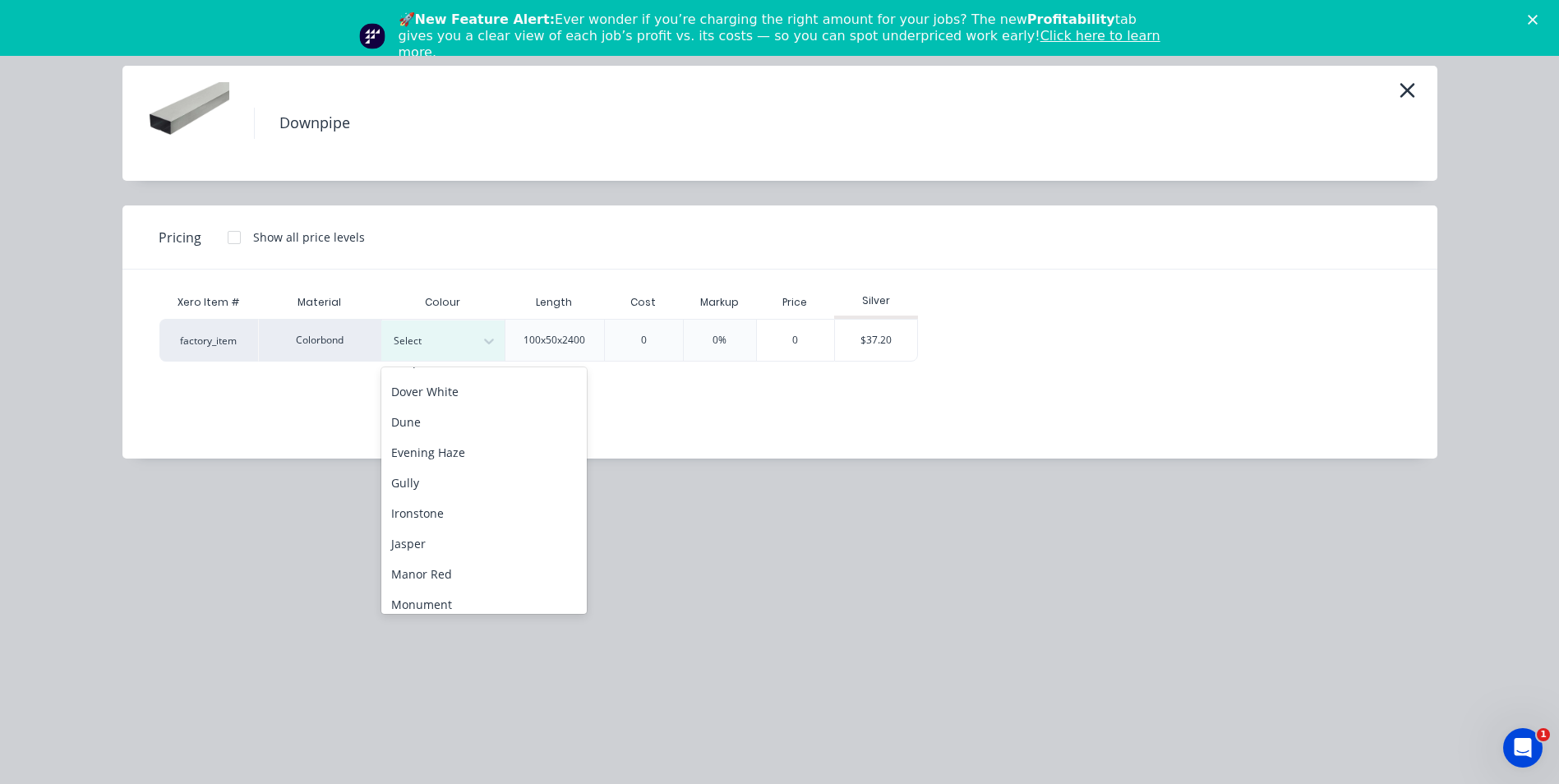
scroll to position [411, 0]
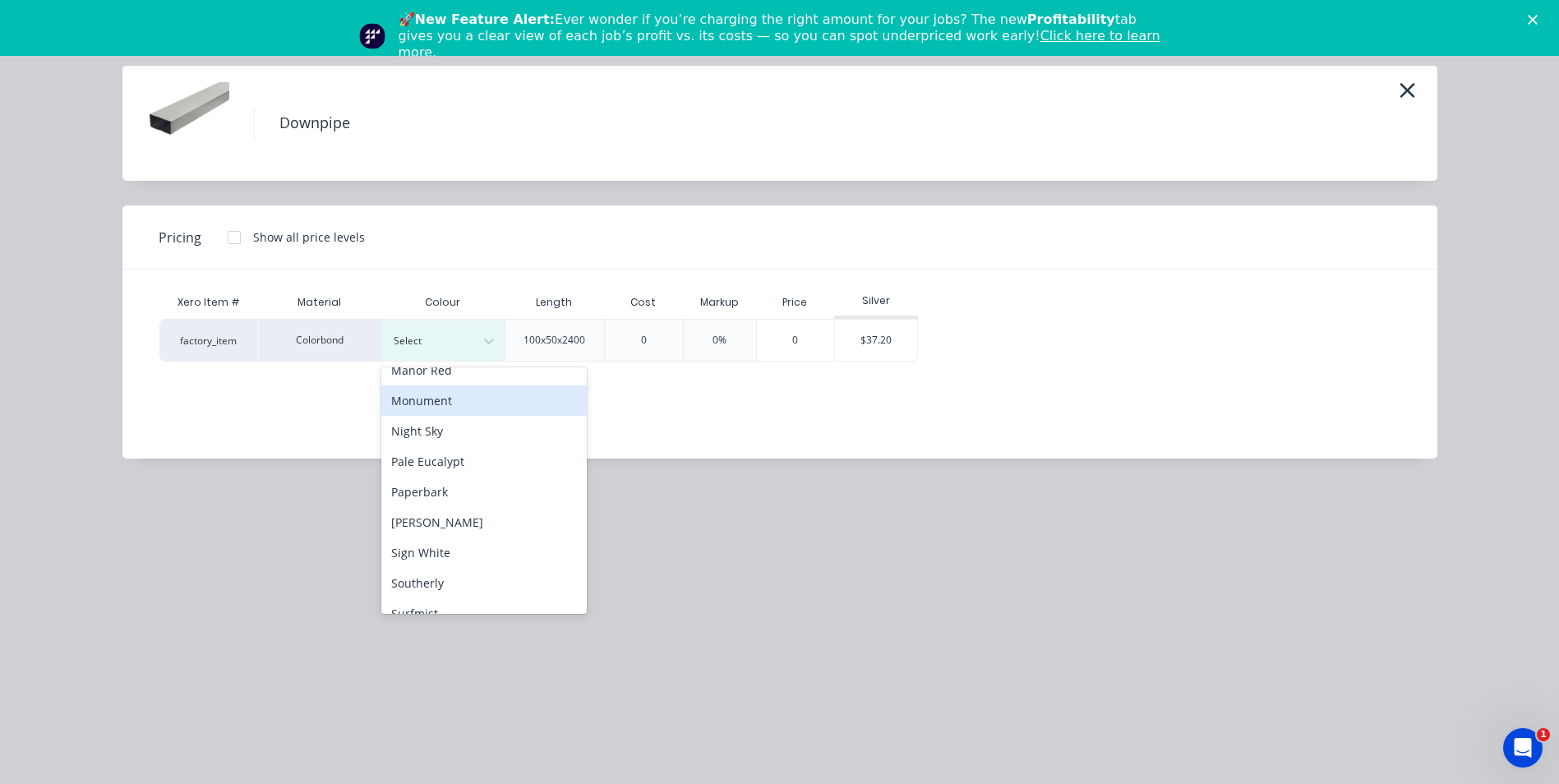
click at [466, 401] on div "Monument" at bounding box center [485, 401] width 206 height 30
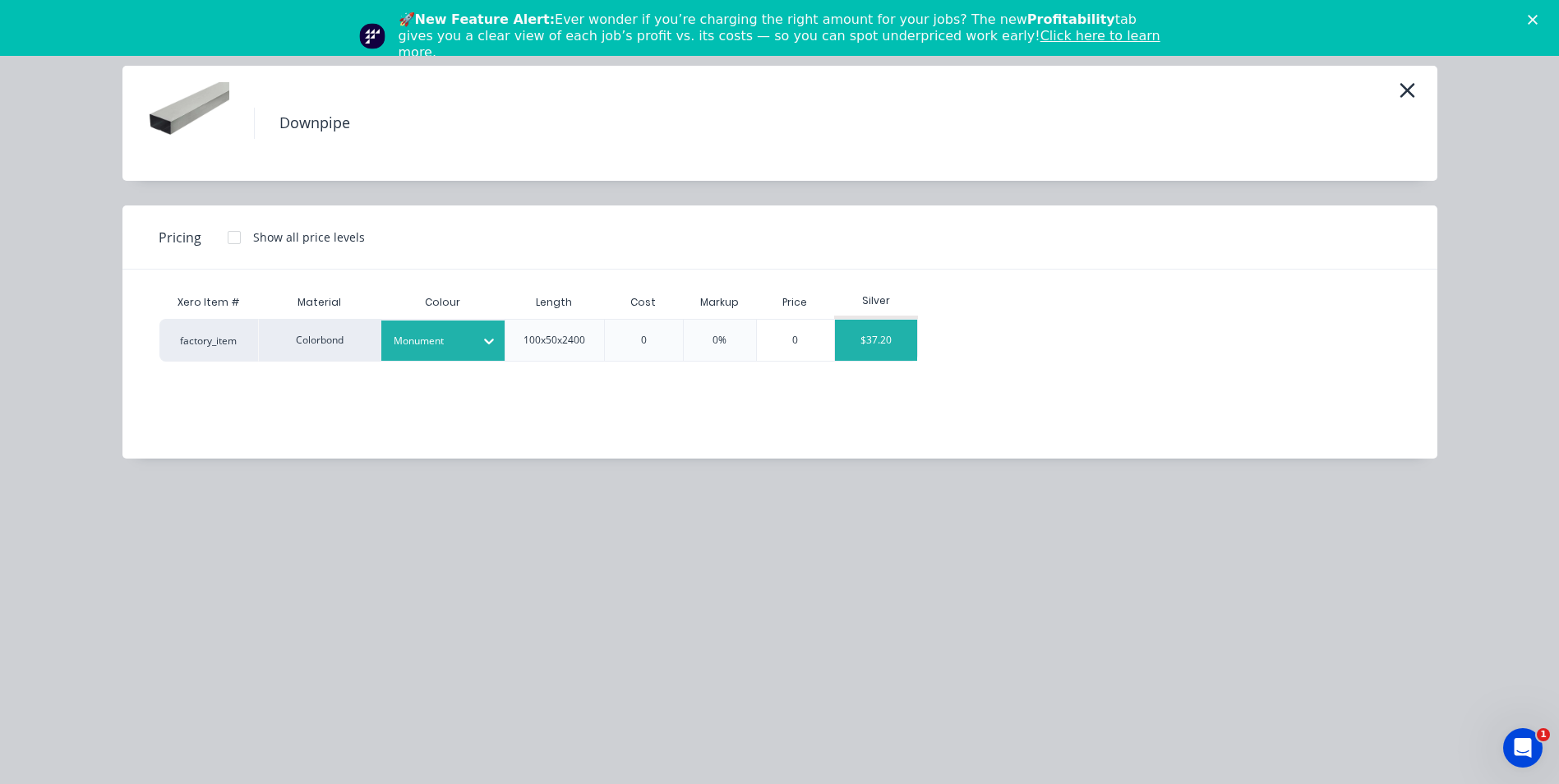
click at [899, 341] on div "$37.20" at bounding box center [876, 341] width 82 height 41
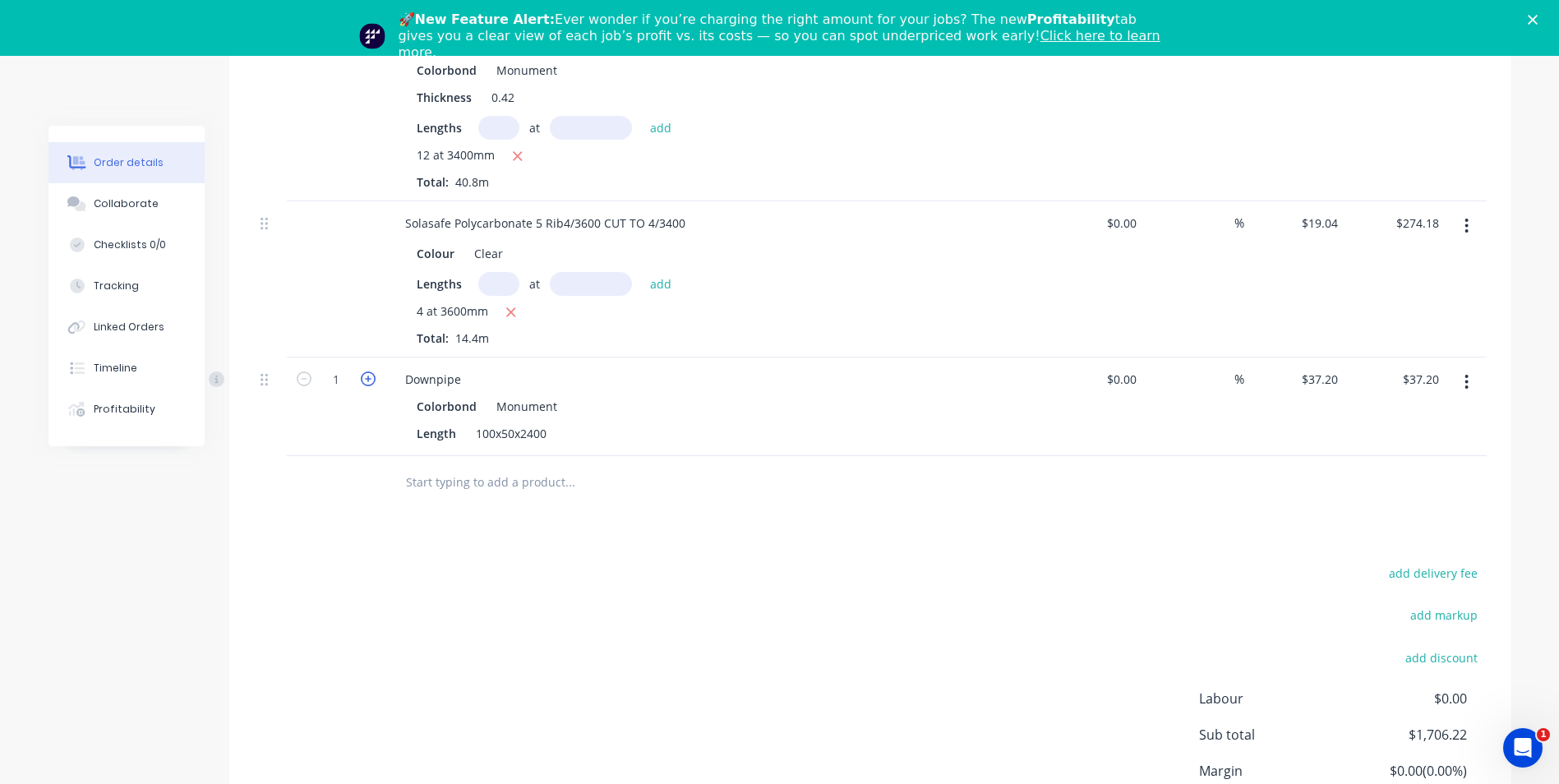
click at [368, 372] on icon "button" at bounding box center [369, 379] width 15 height 15
type input "2"
type input "$74.40"
click at [368, 372] on icon "button" at bounding box center [369, 379] width 15 height 15
type input "3"
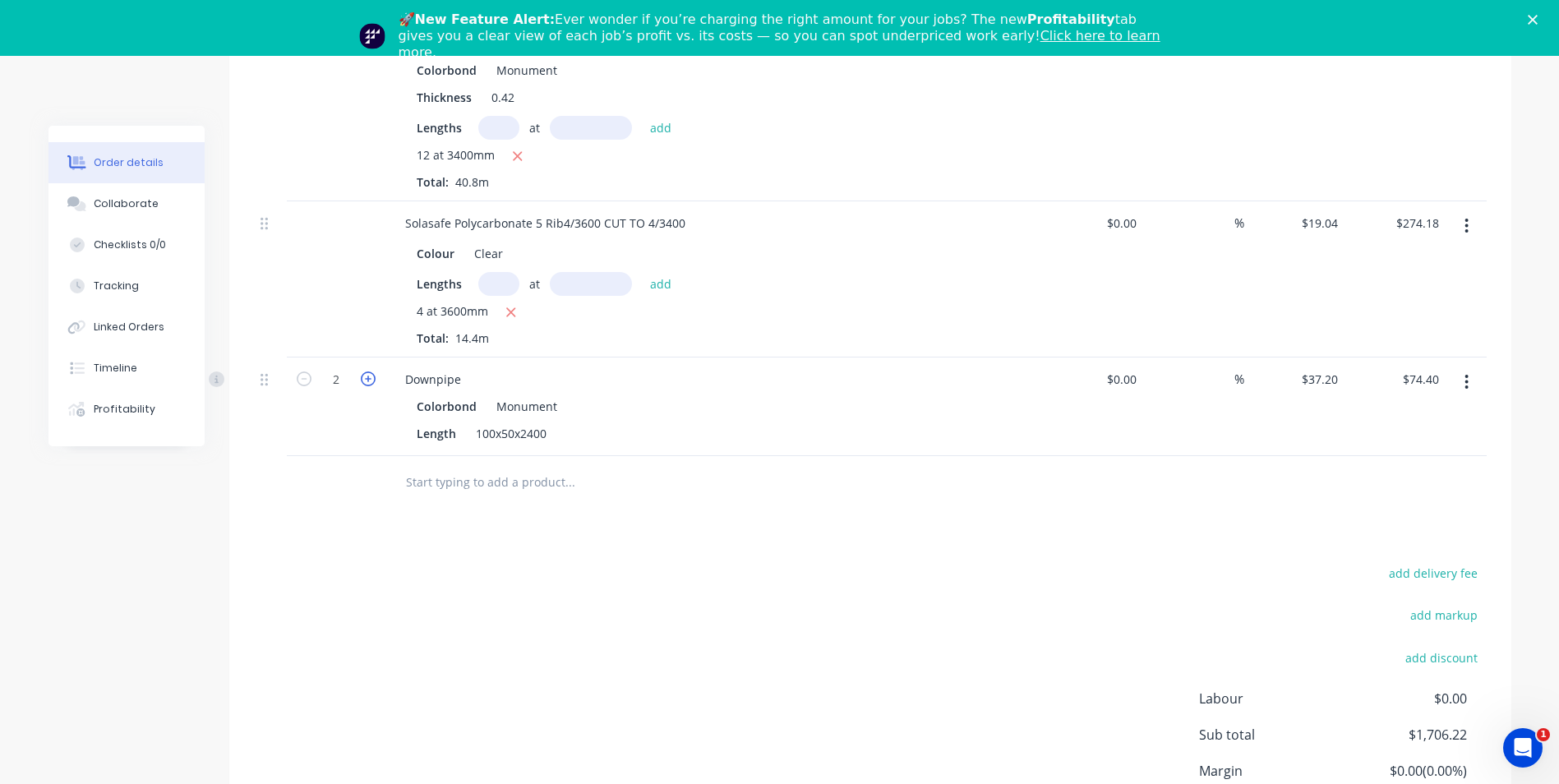
type input "$111.60"
click at [368, 372] on icon "button" at bounding box center [369, 379] width 15 height 15
type input "4"
type input "$148.80"
click at [368, 372] on icon "button" at bounding box center [369, 379] width 15 height 15
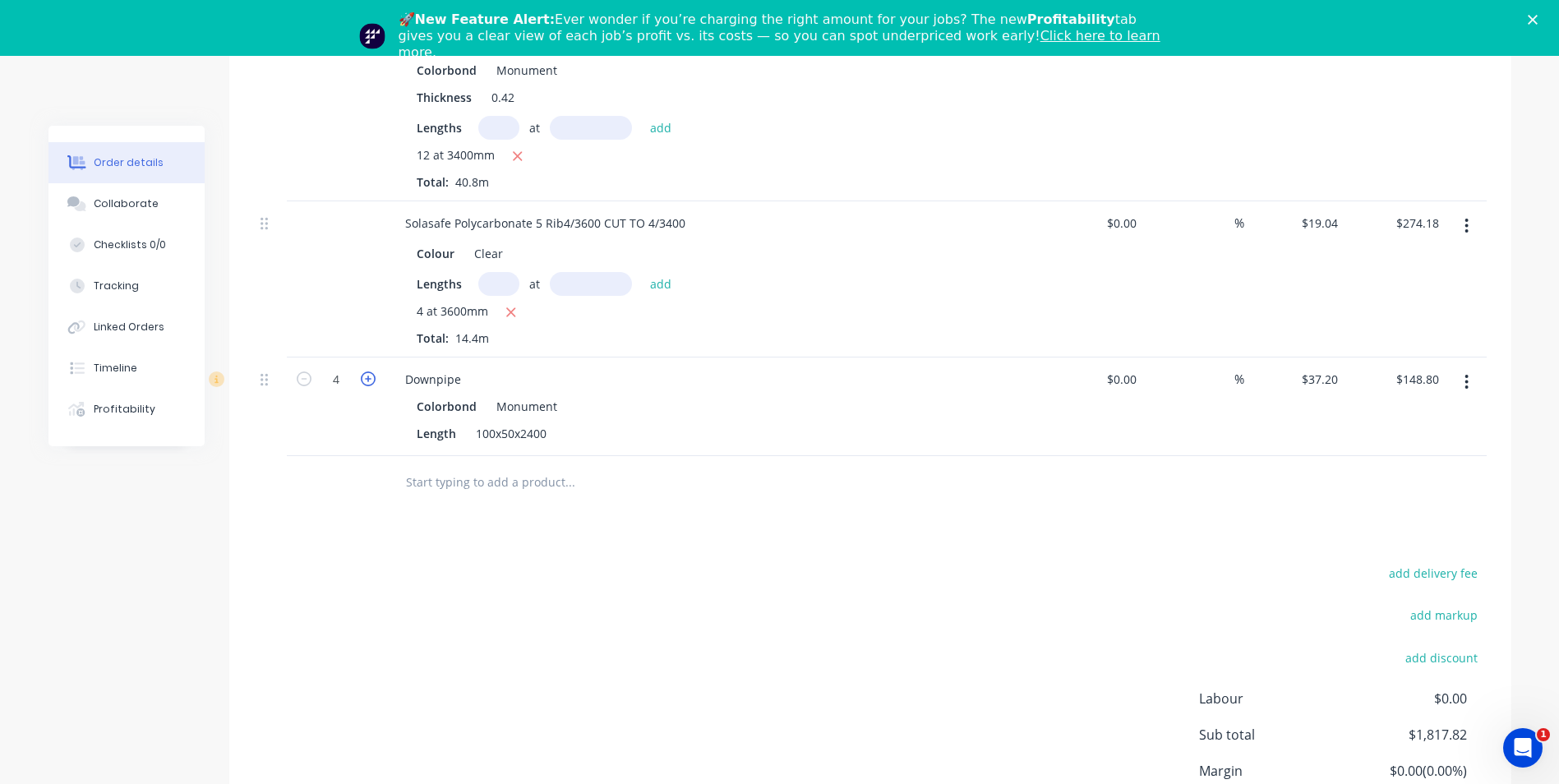
type input "5"
type input "$186.00"
click at [368, 372] on icon "button" at bounding box center [369, 379] width 15 height 15
type input "6"
type input "$223.20"
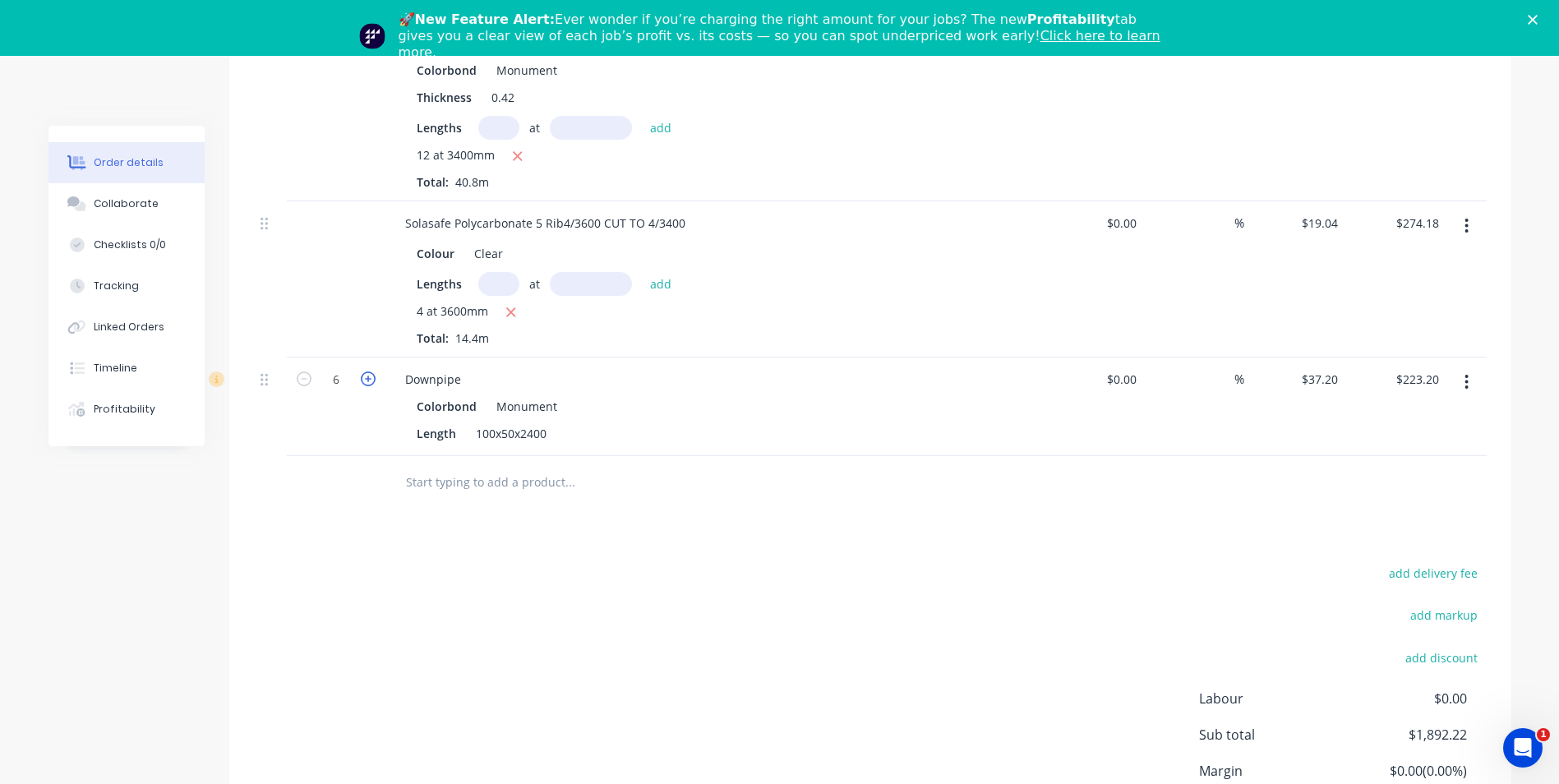
click at [375, 372] on icon "button" at bounding box center [369, 379] width 15 height 15
type input "7"
type input "$260.40"
click at [375, 372] on icon "button" at bounding box center [369, 379] width 15 height 15
type input "8"
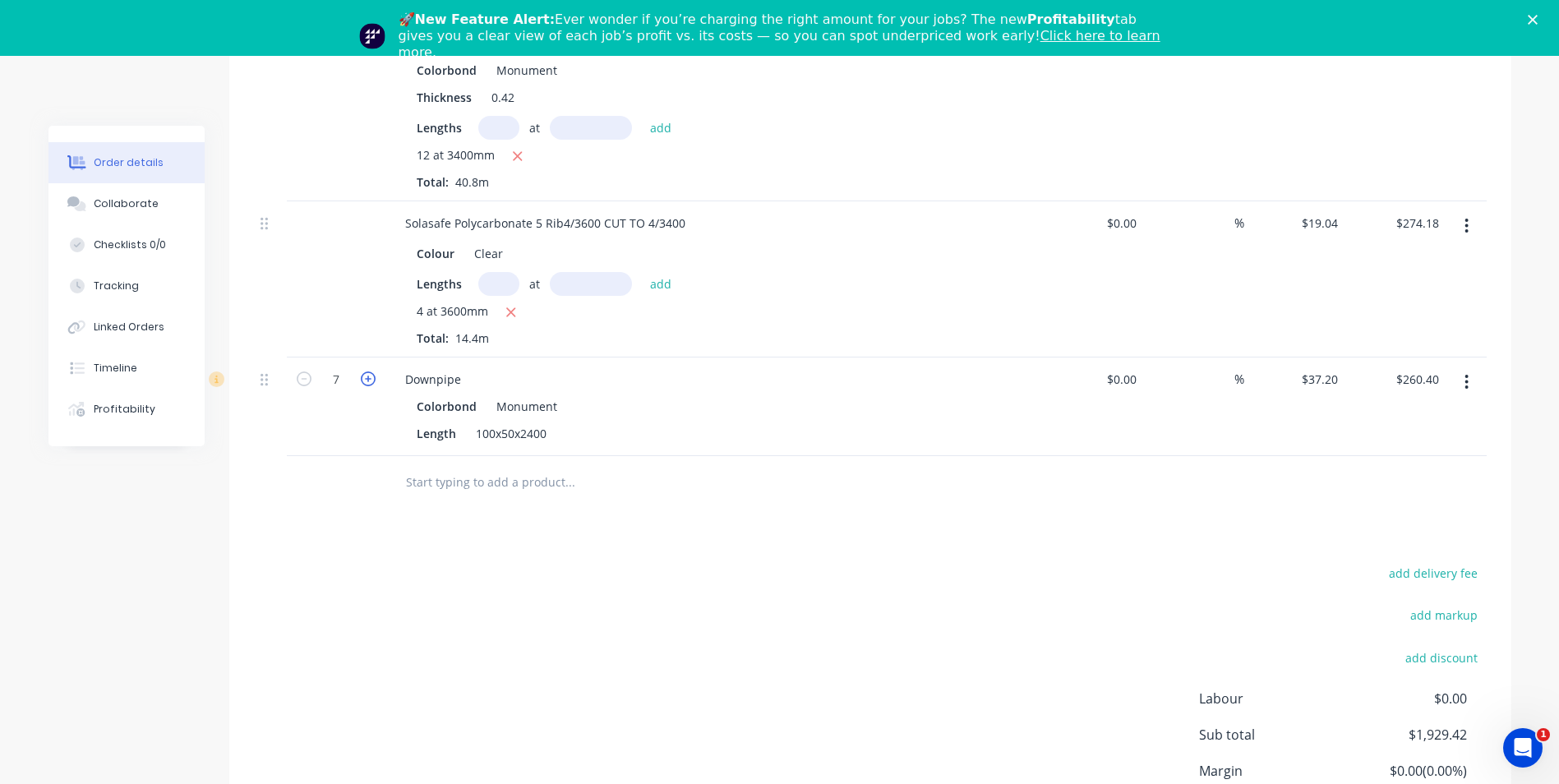
type input "$297.60"
click at [443, 466] on input "text" at bounding box center [570, 482] width 329 height 33
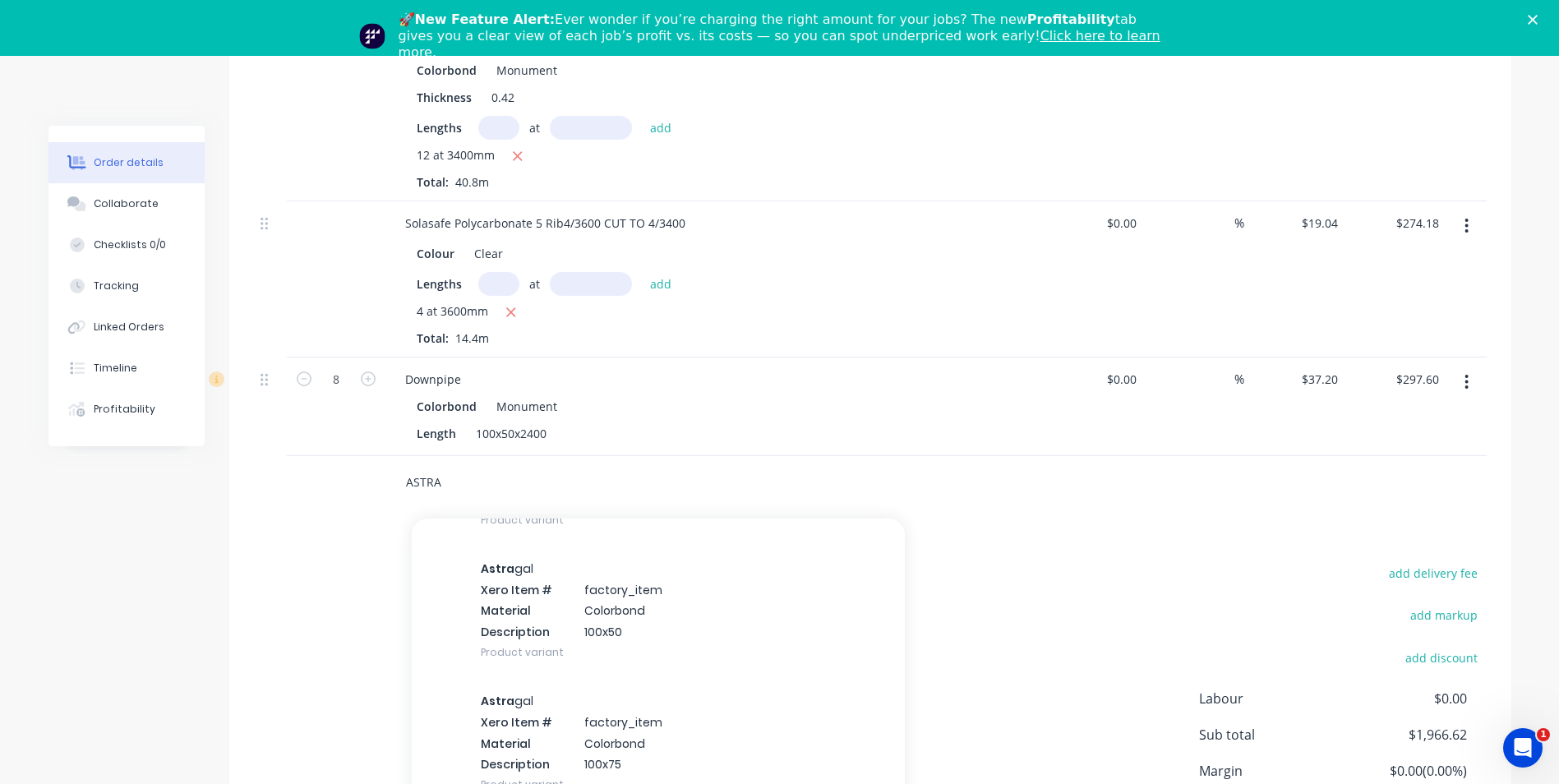
scroll to position [165, 0]
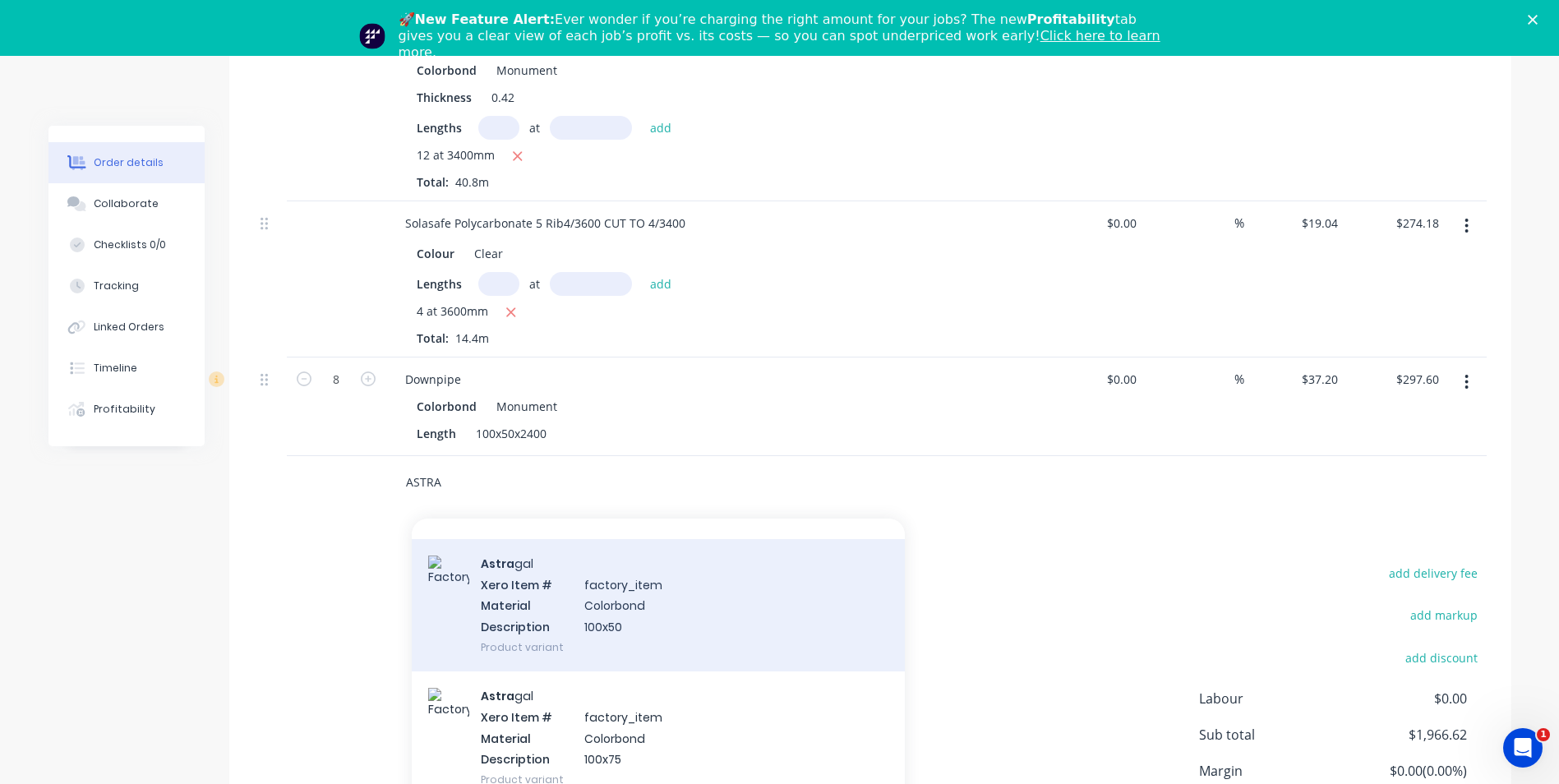
type input "ASTRA"
click at [571, 563] on div "Astra gal Xero Item # factory_item Material Colorbond Description 100x50 Produc…" at bounding box center [658, 605] width 493 height 132
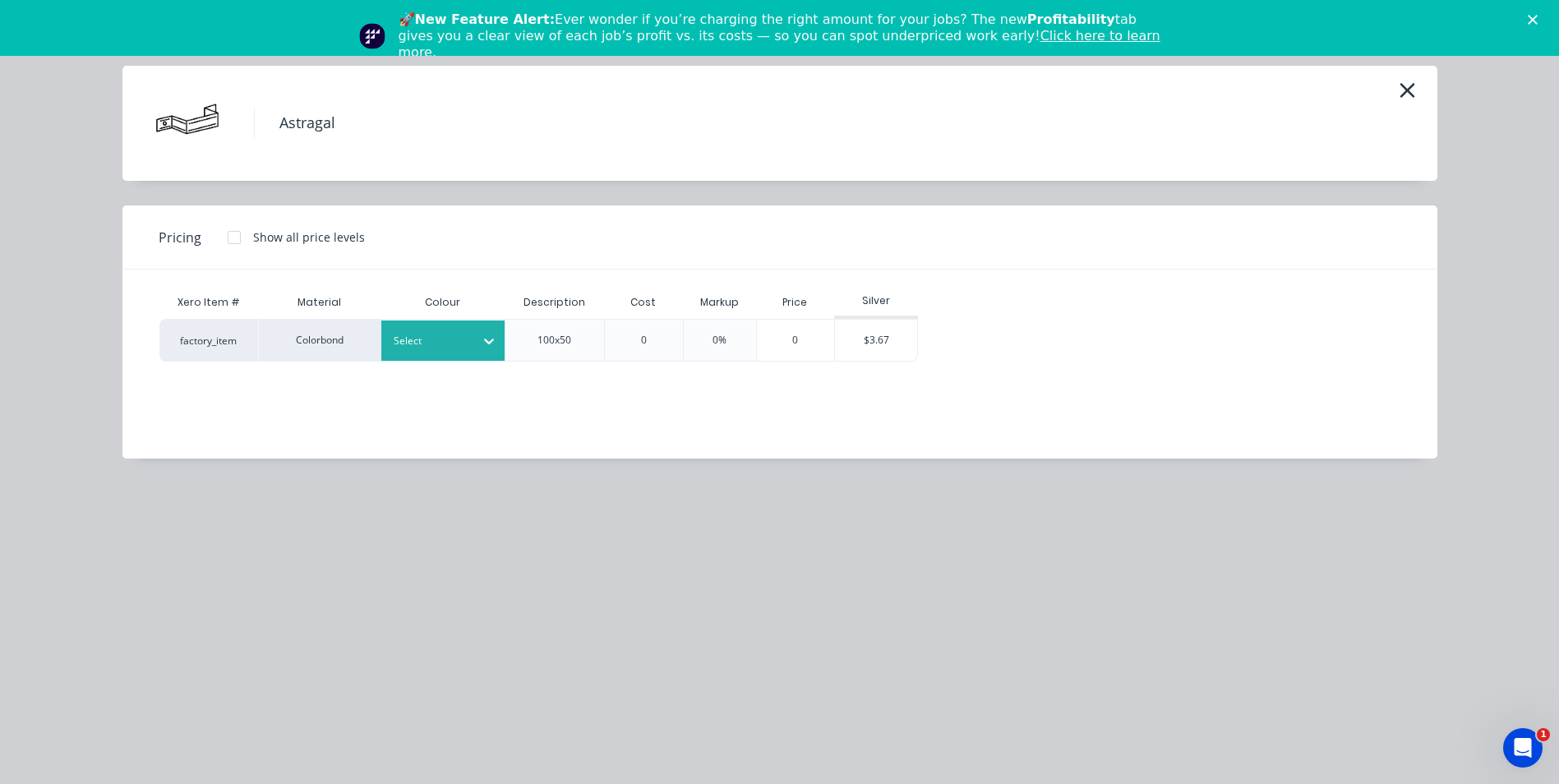
click at [422, 340] on div at bounding box center [431, 341] width 74 height 18
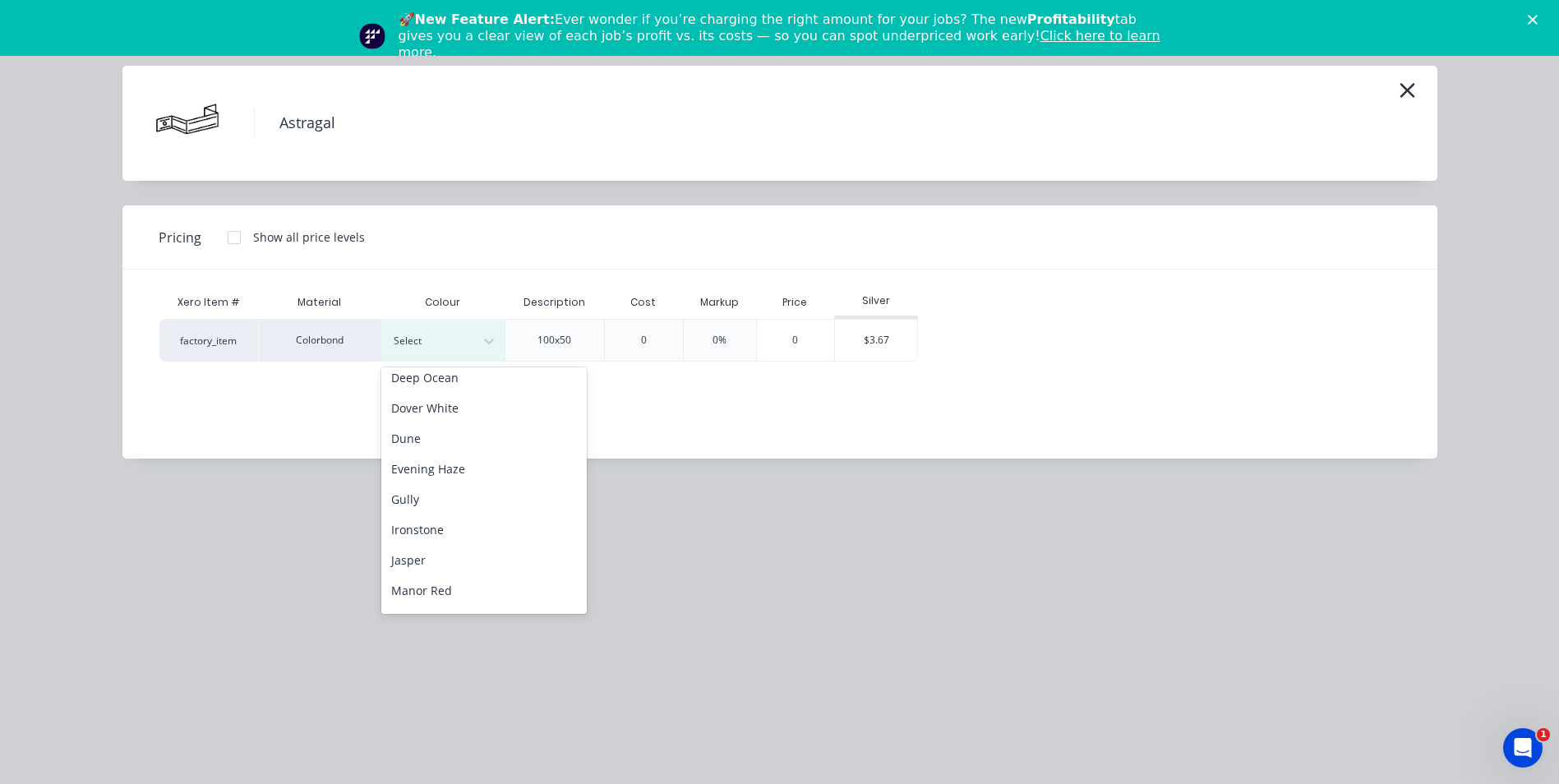
scroll to position [329, 0]
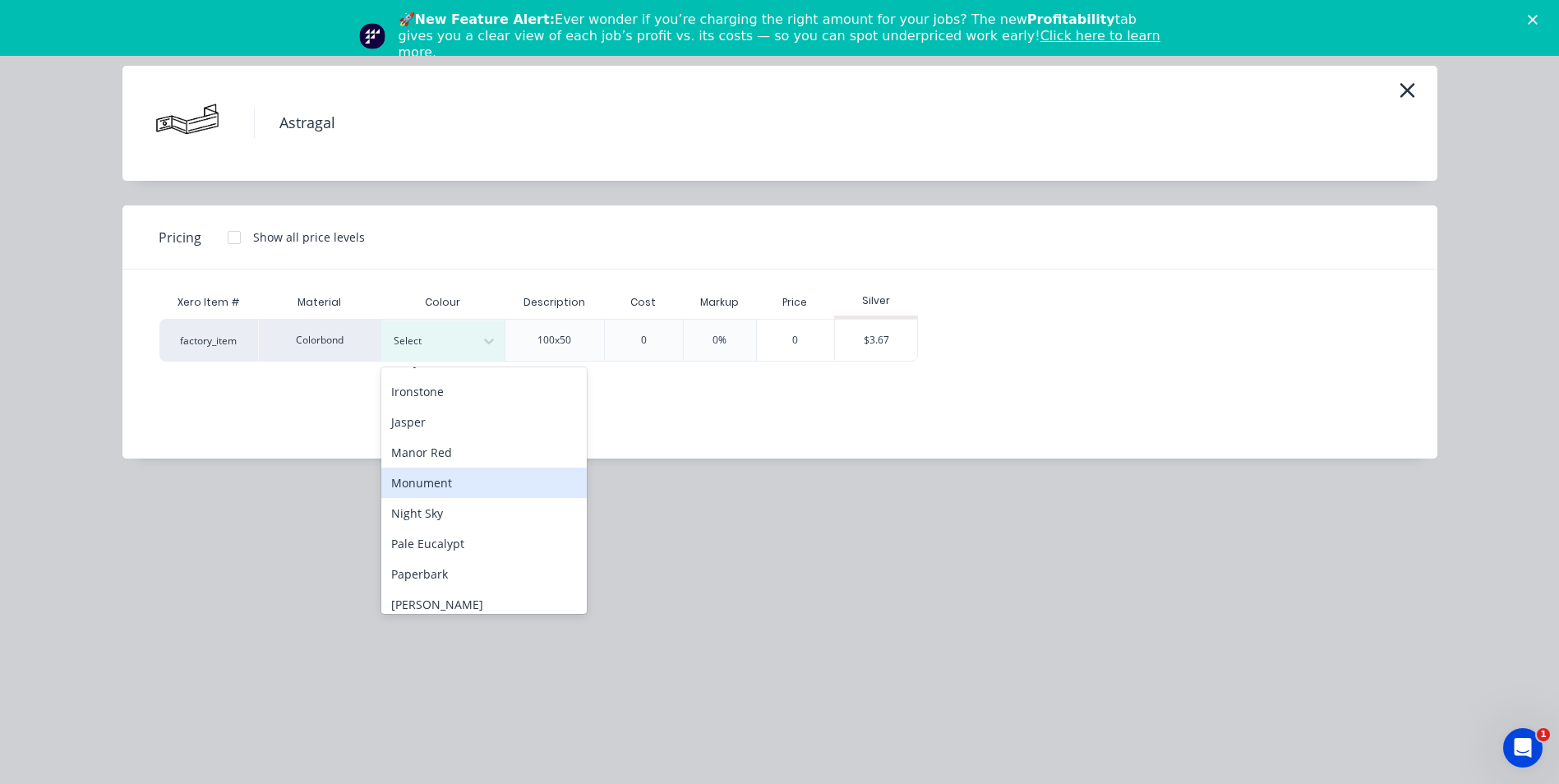
click at [450, 476] on div "Monument" at bounding box center [485, 482] width 206 height 30
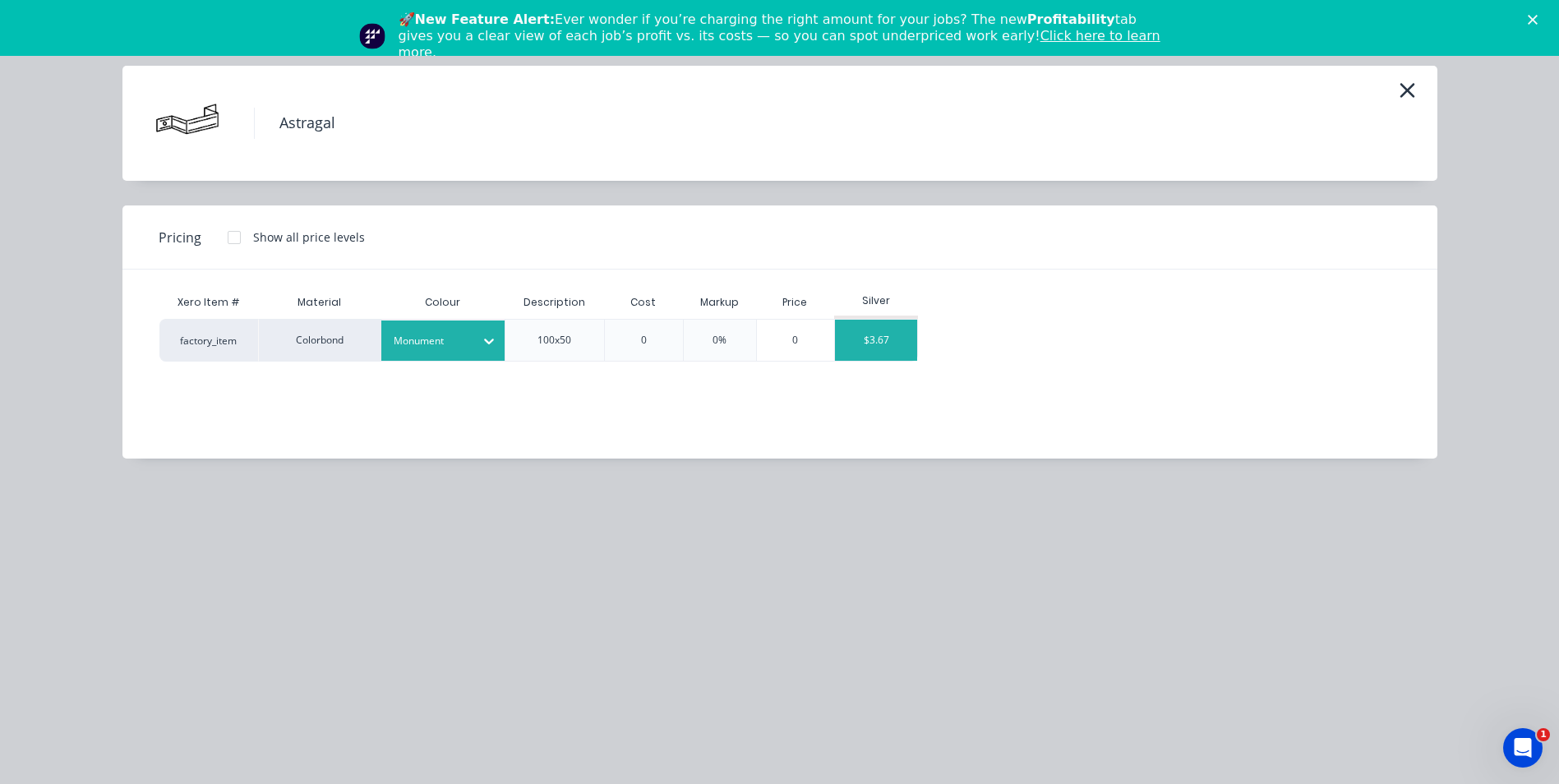
click at [894, 350] on div "$3.67" at bounding box center [876, 341] width 82 height 41
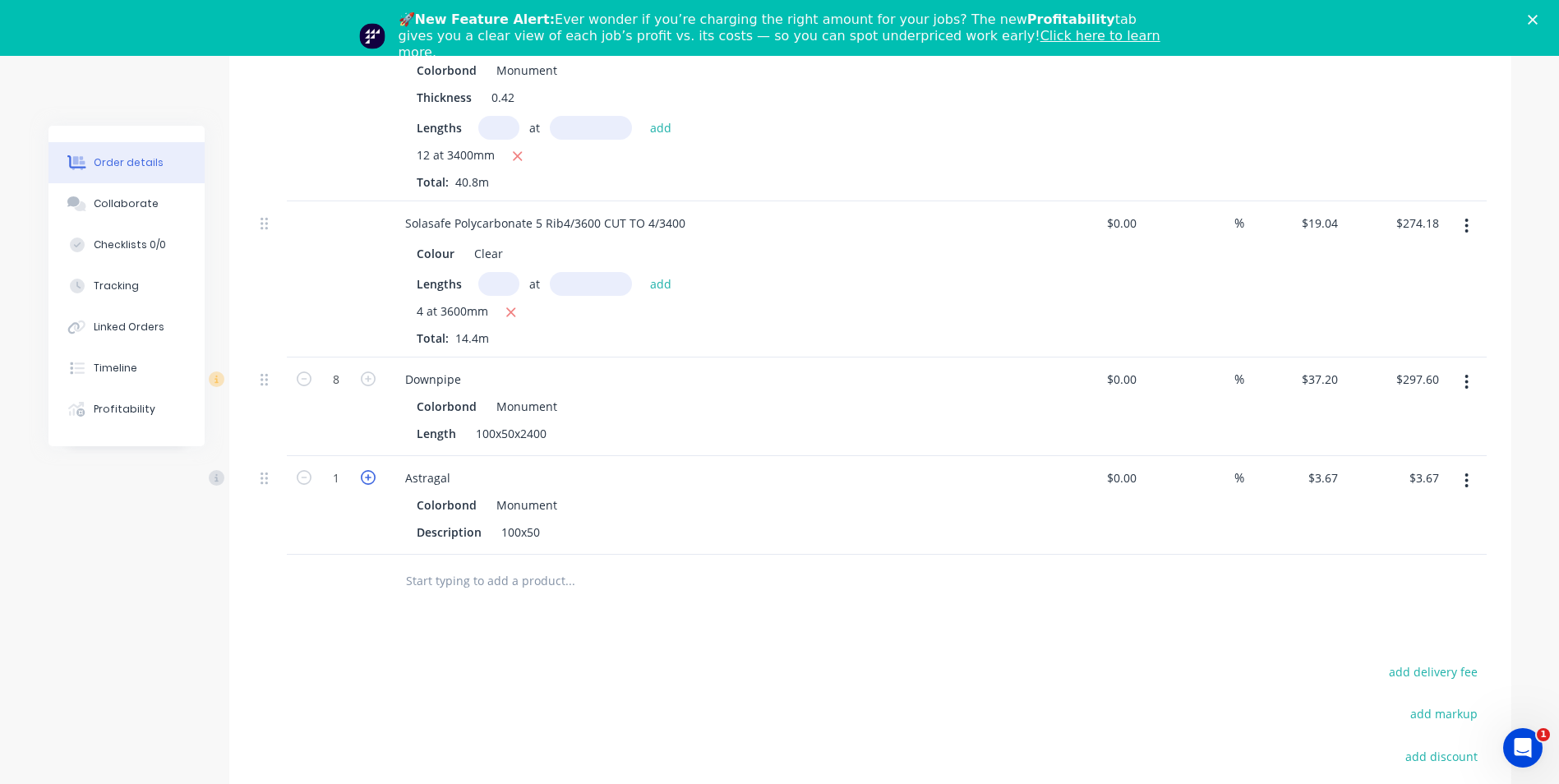
click at [369, 470] on icon "button" at bounding box center [369, 477] width 15 height 15
type input "2"
type input "$7.34"
click at [369, 470] on icon "button" at bounding box center [369, 477] width 15 height 15
type input "3"
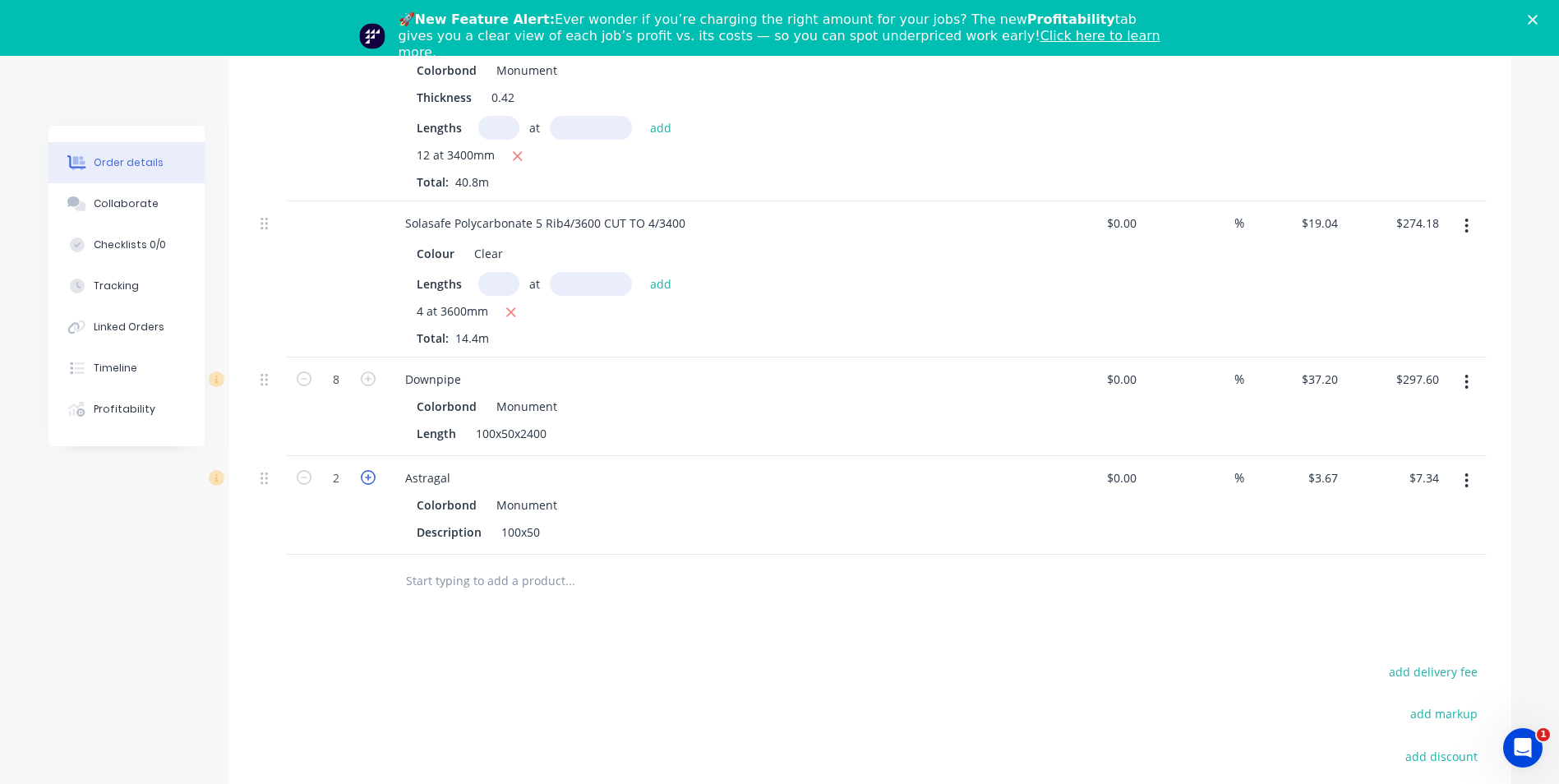
type input "$11.01"
click at [369, 470] on icon "button" at bounding box center [369, 477] width 15 height 15
type input "4"
type input "$14.68"
click at [368, 470] on icon "button" at bounding box center [369, 477] width 15 height 15
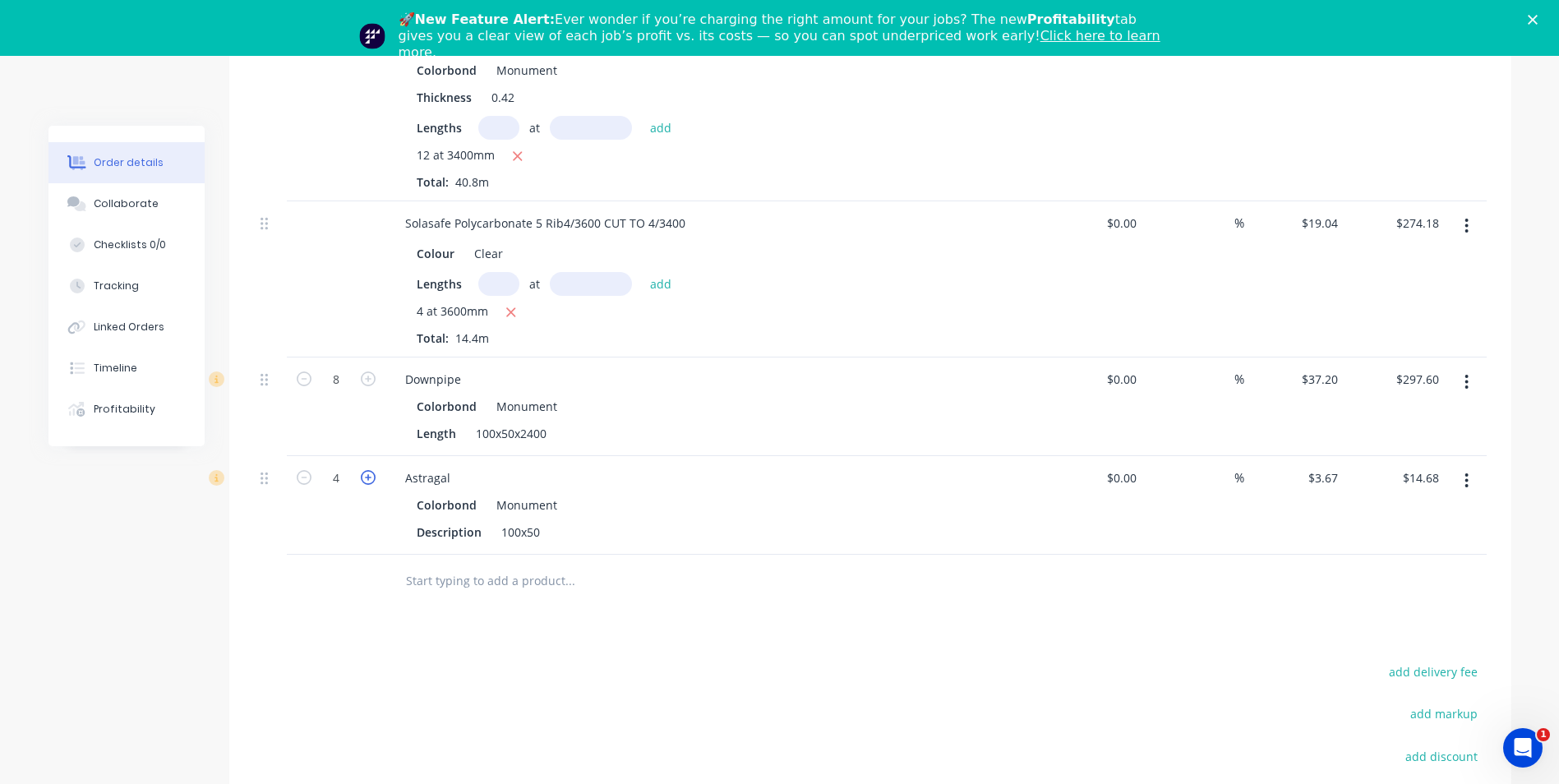
type input "5"
type input "$18.35"
click at [368, 470] on icon "button" at bounding box center [369, 477] width 15 height 15
type input "6"
type input "$22.02"
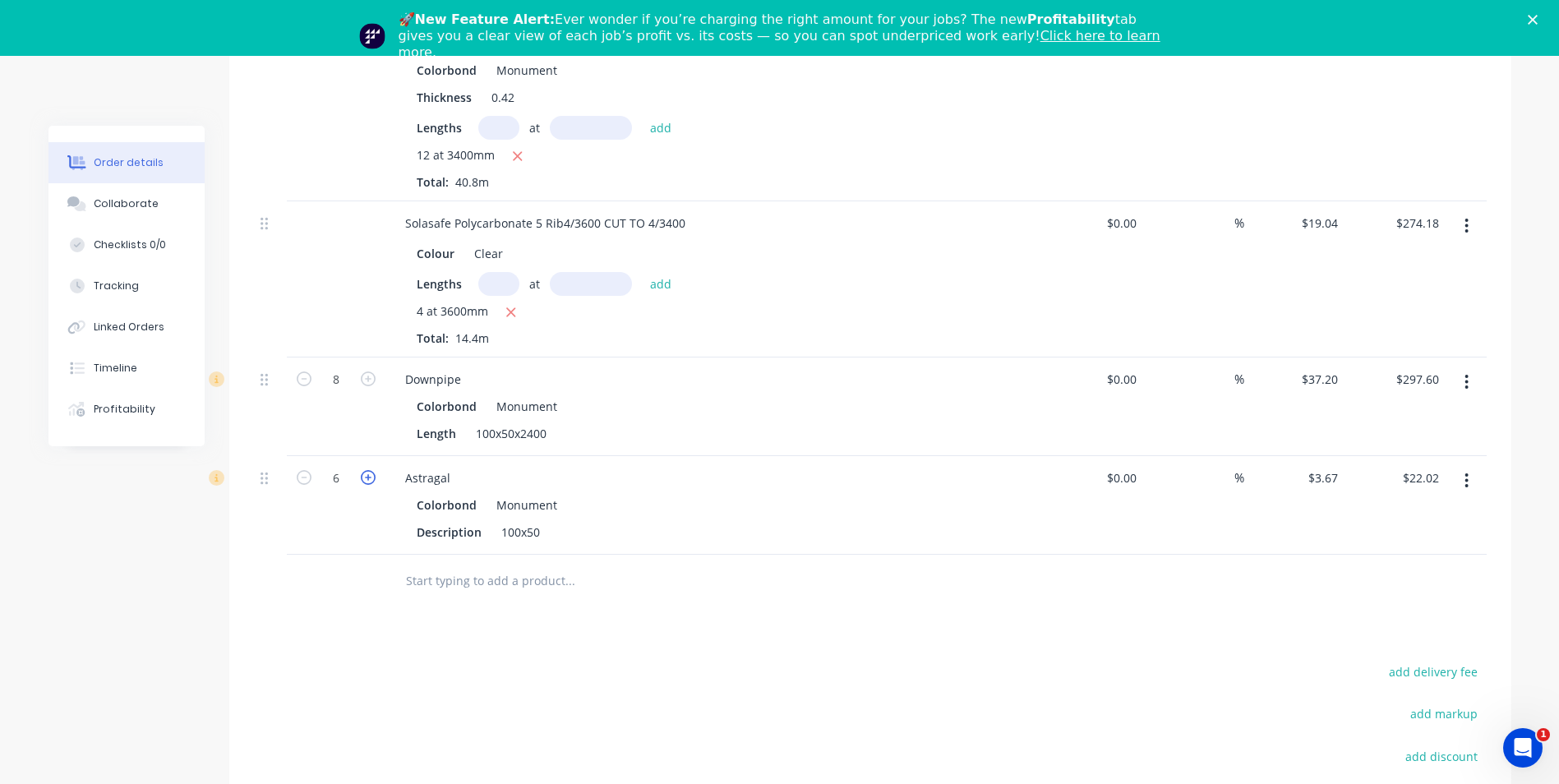
click at [368, 470] on icon "button" at bounding box center [369, 477] width 15 height 15
type input "7"
type input "$25.69"
click at [368, 470] on icon "button" at bounding box center [369, 477] width 15 height 15
type input "8"
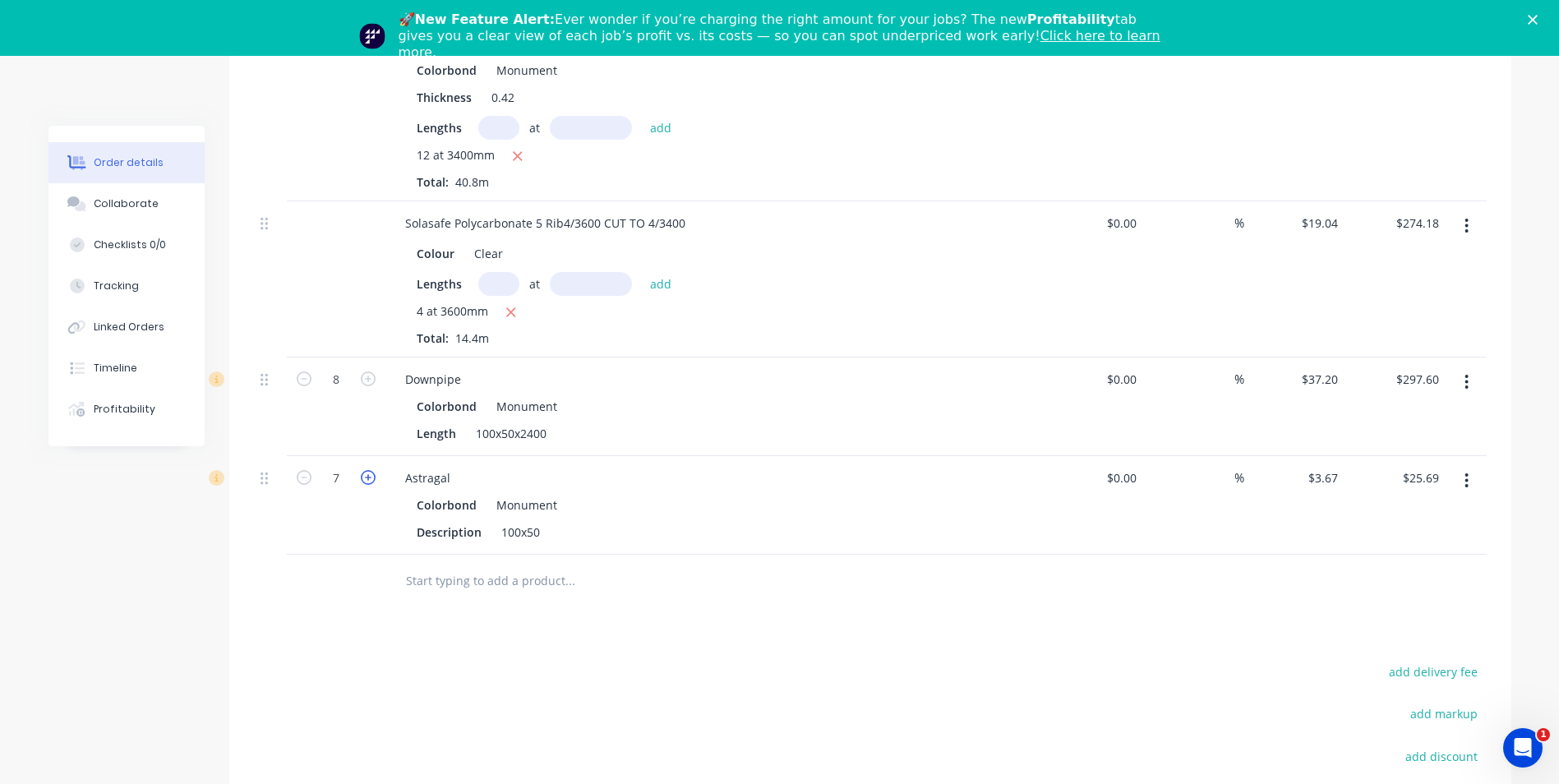
type input "$29.36"
click at [368, 470] on icon "button" at bounding box center [369, 477] width 15 height 15
type input "9"
type input "$33.03"
click at [368, 470] on icon "button" at bounding box center [369, 477] width 15 height 15
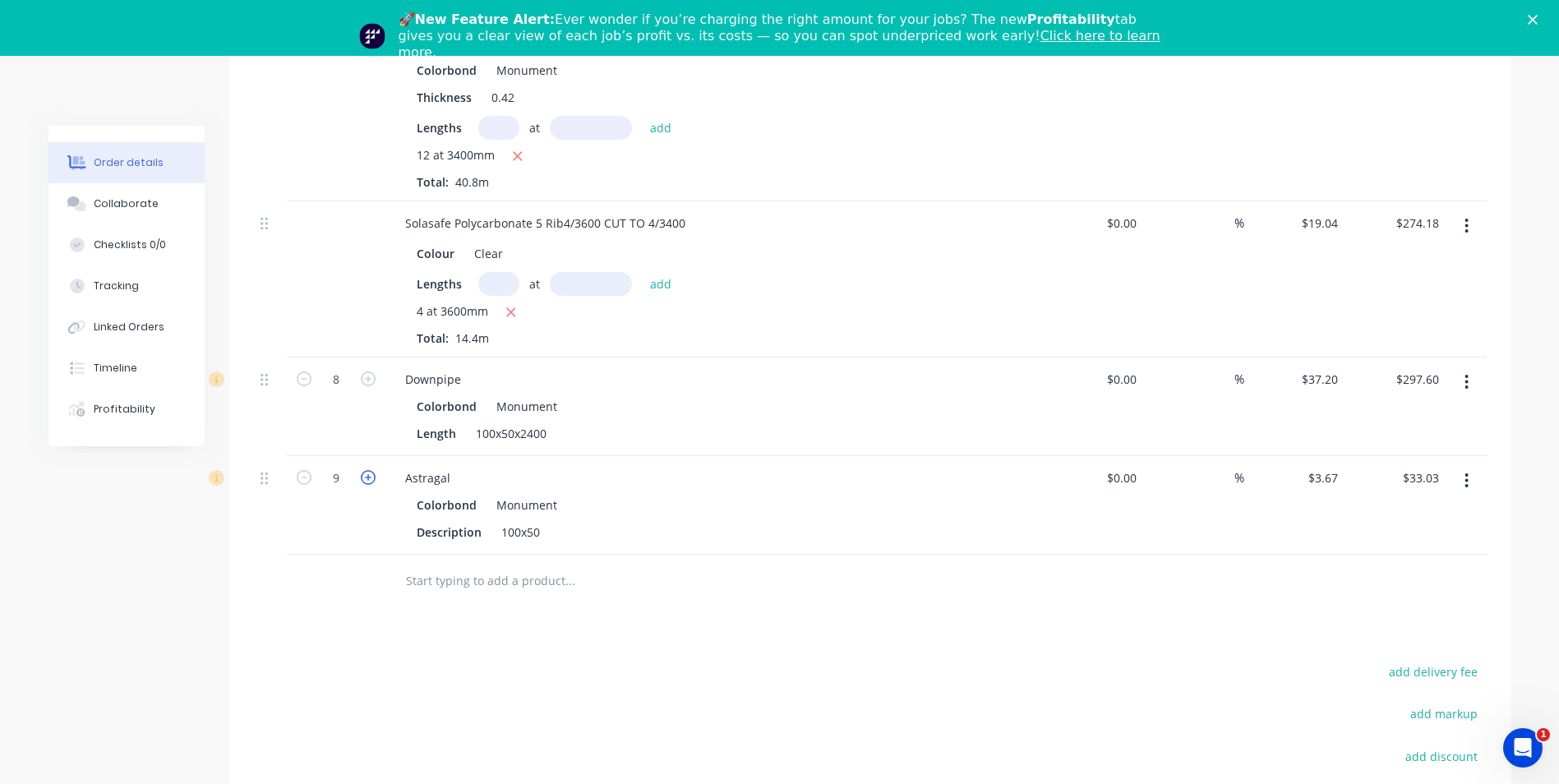
type input "10"
type input "$36.70"
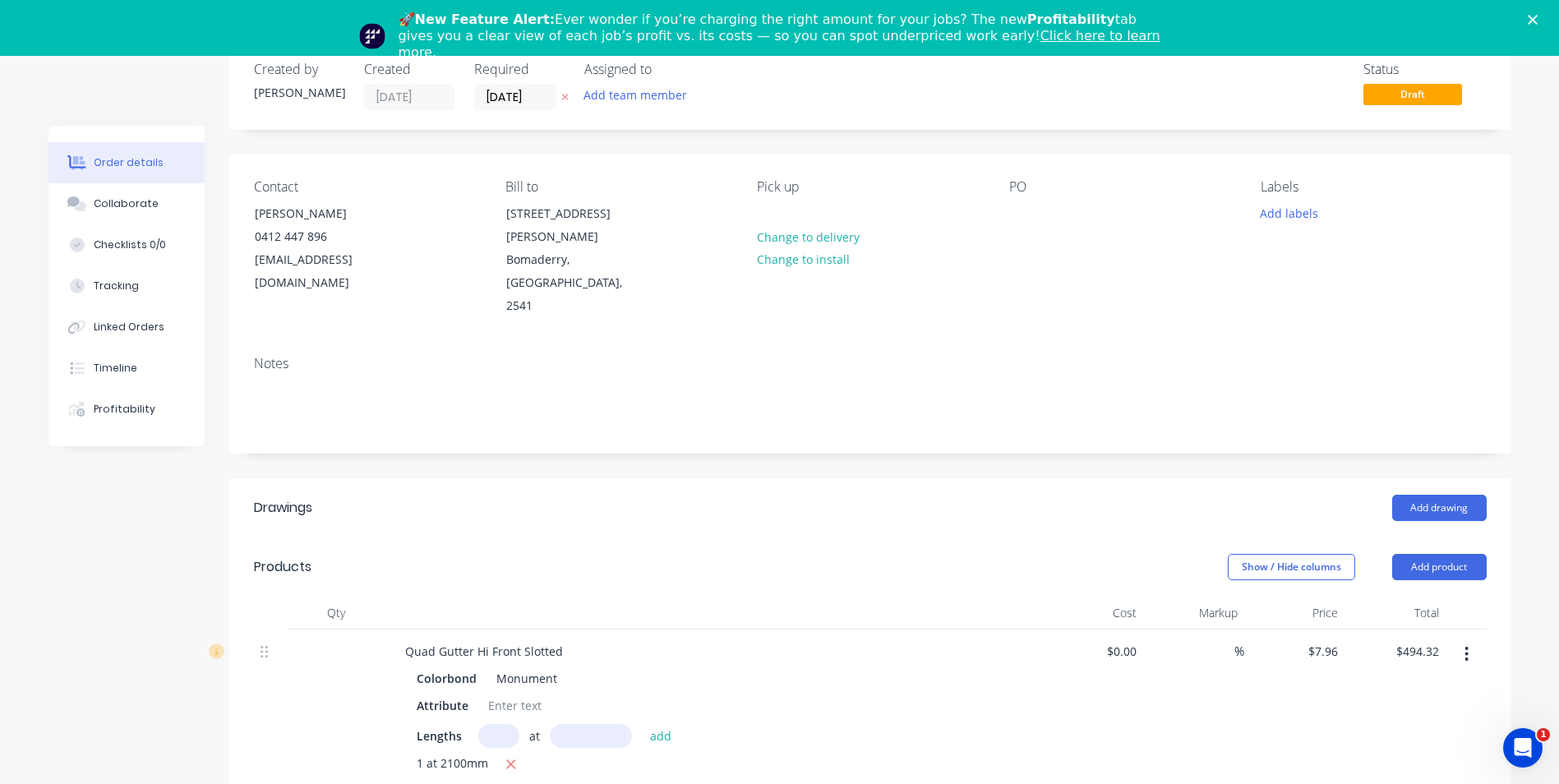
scroll to position [0, 0]
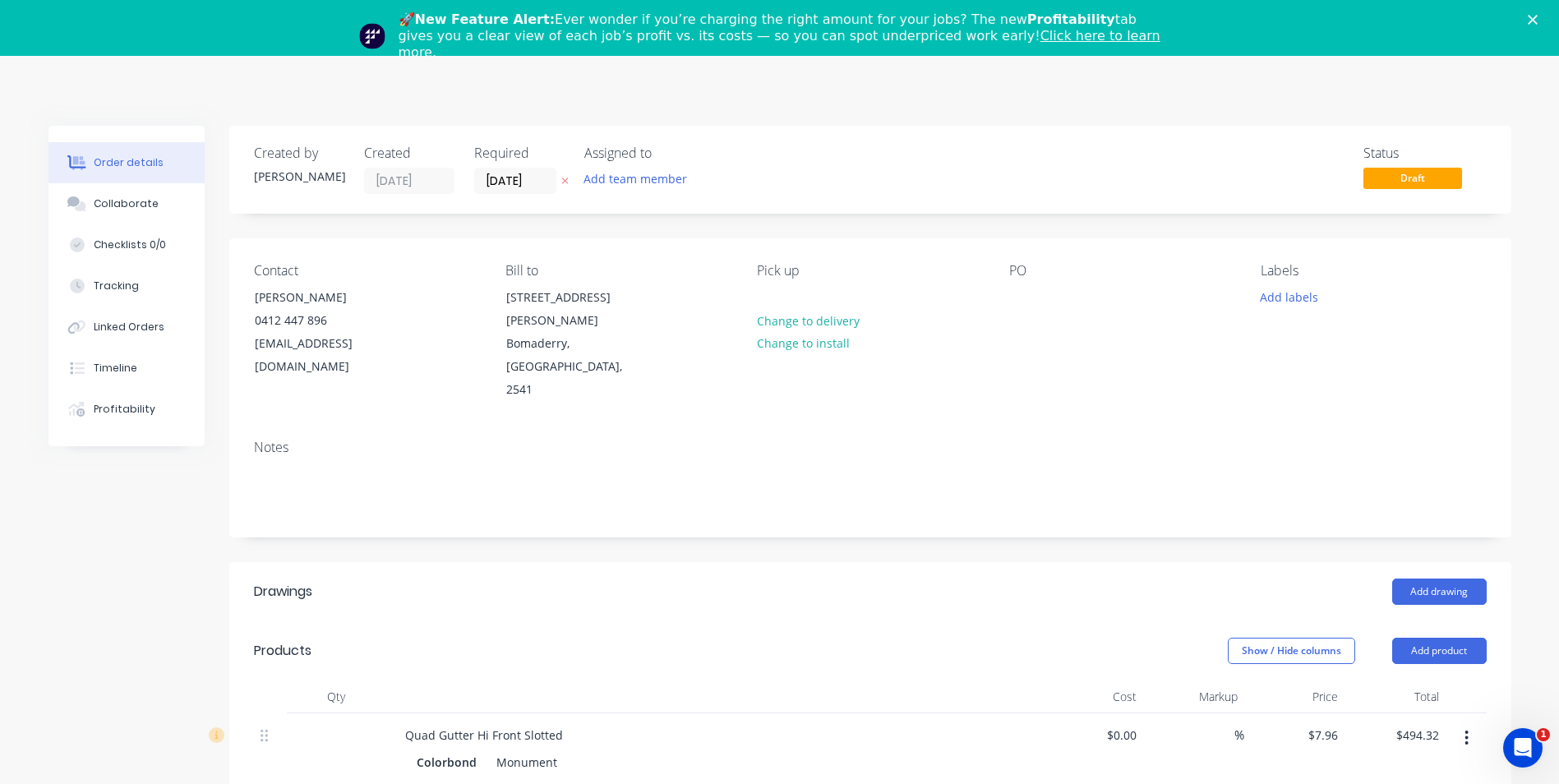
click at [1538, 20] on icon "Close" at bounding box center [1533, 20] width 10 height 10
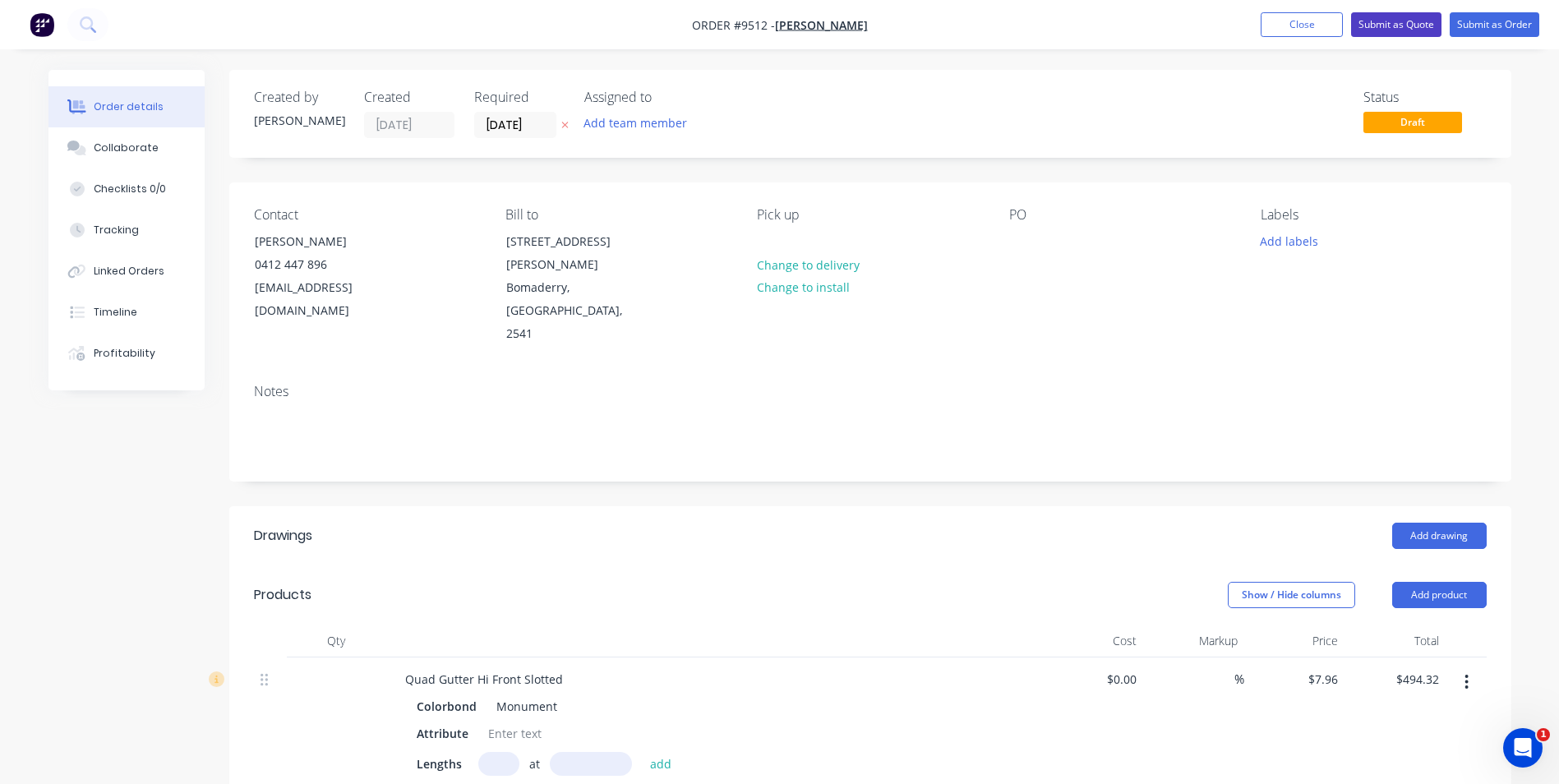
click at [1427, 30] on button "Submit as Quote" at bounding box center [1397, 25] width 90 height 25
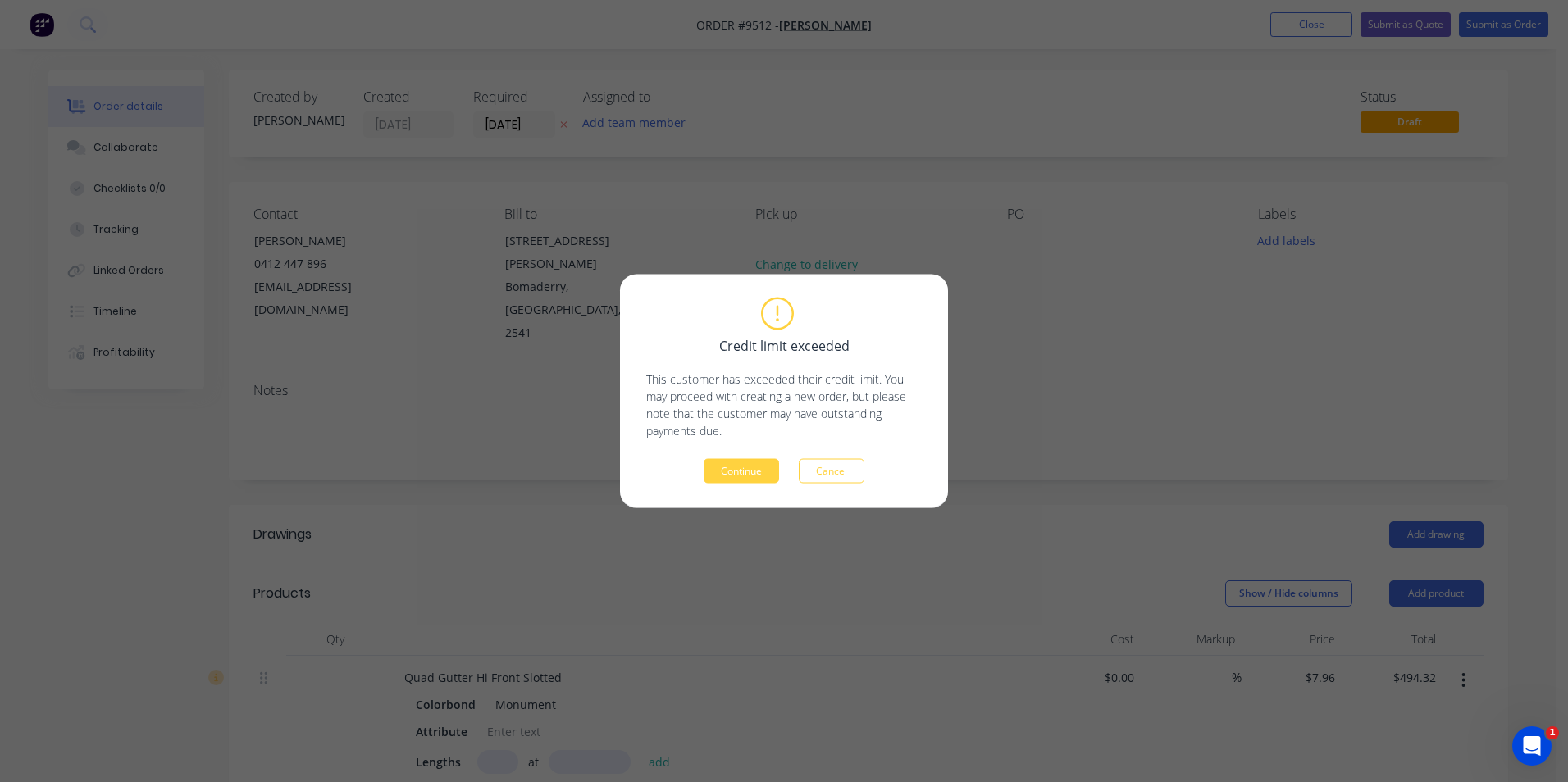
click at [730, 488] on div "Credit limit exceeded This customer has exceeded their credit limit. You may pr…" at bounding box center [784, 391] width 328 height 234
click at [732, 475] on button "Continue" at bounding box center [741, 472] width 76 height 25
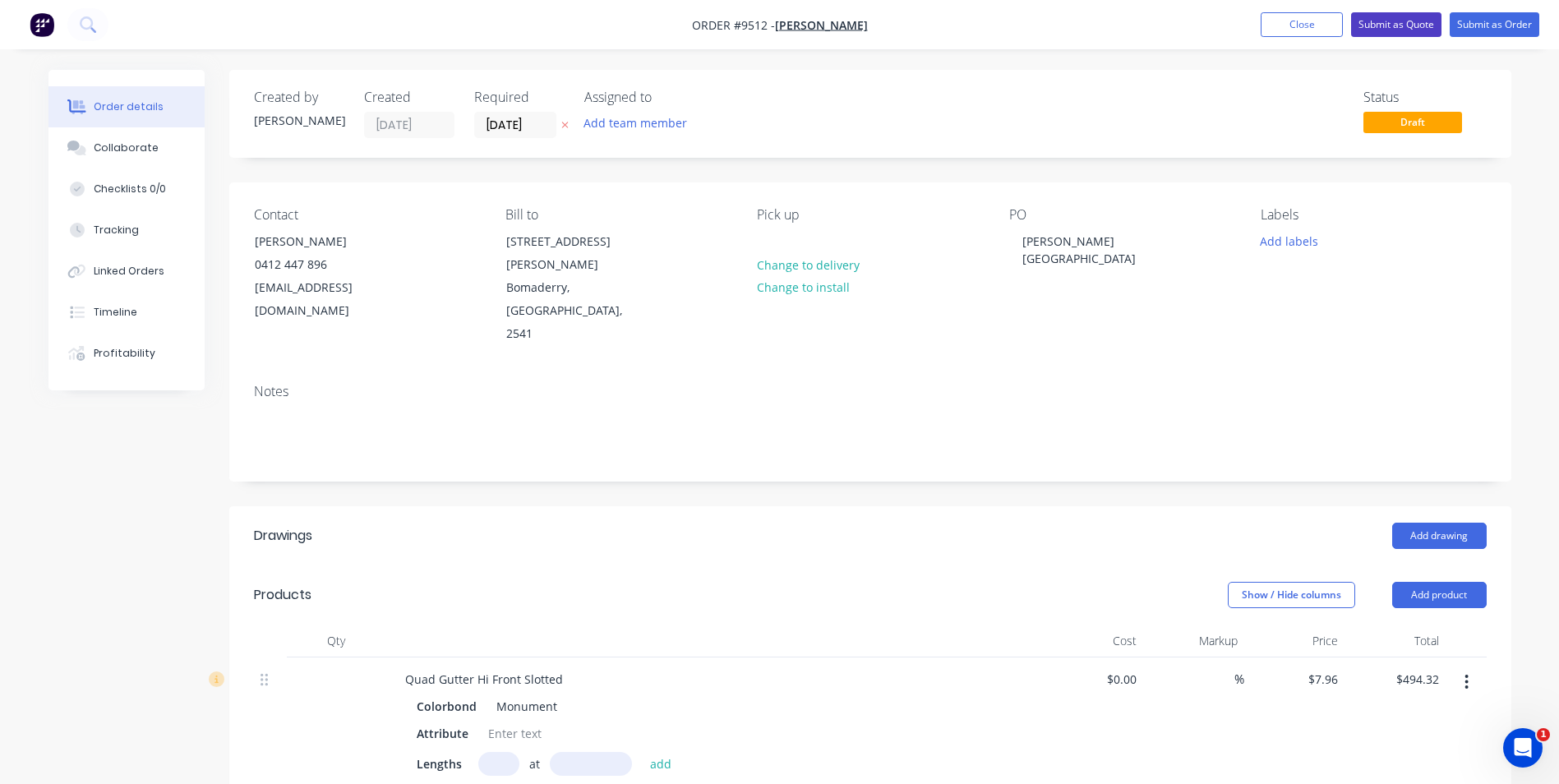
click at [1416, 28] on button "Submit as Quote" at bounding box center [1397, 25] width 90 height 25
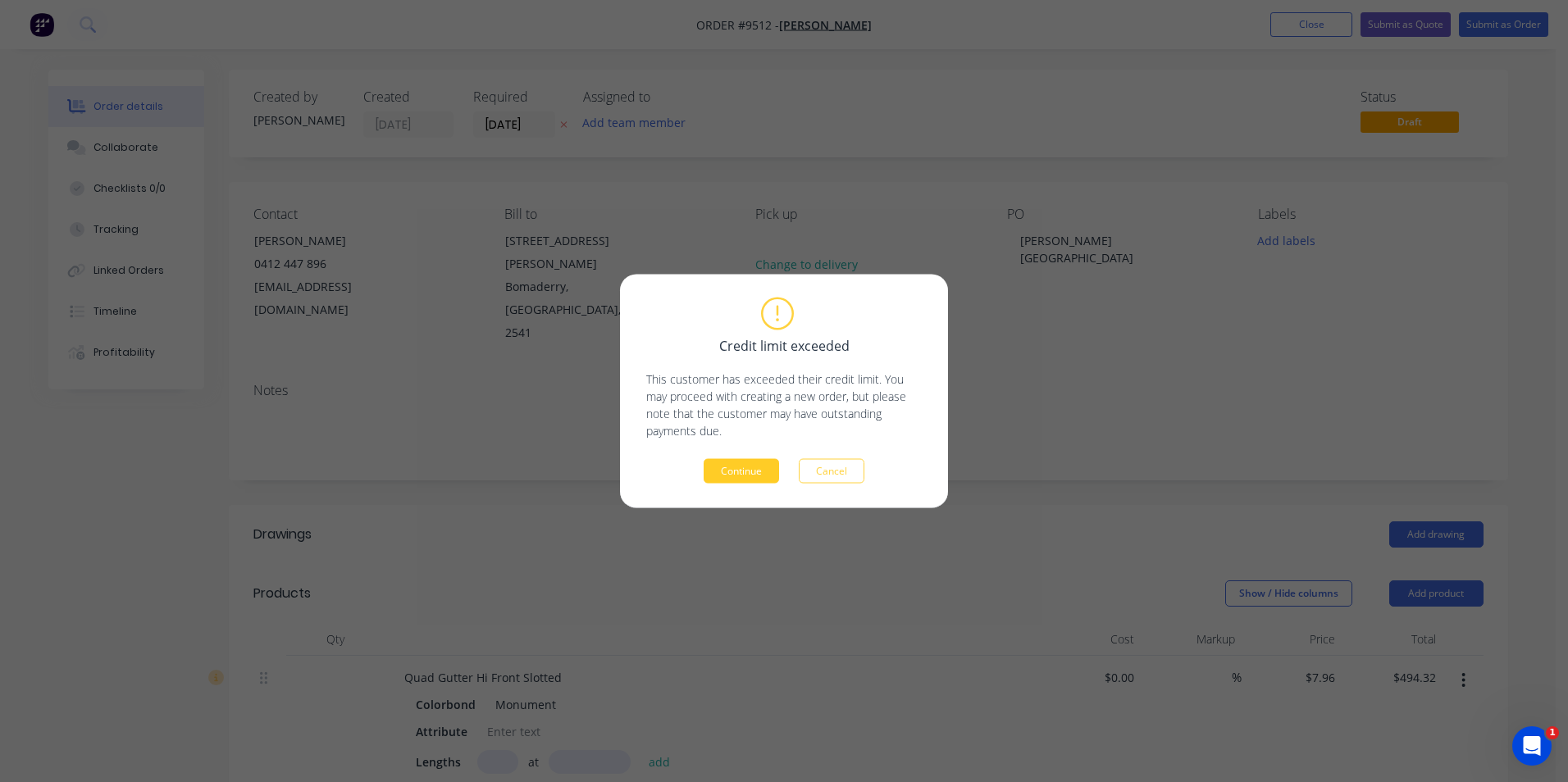
click at [748, 463] on button "Continue" at bounding box center [741, 472] width 76 height 25
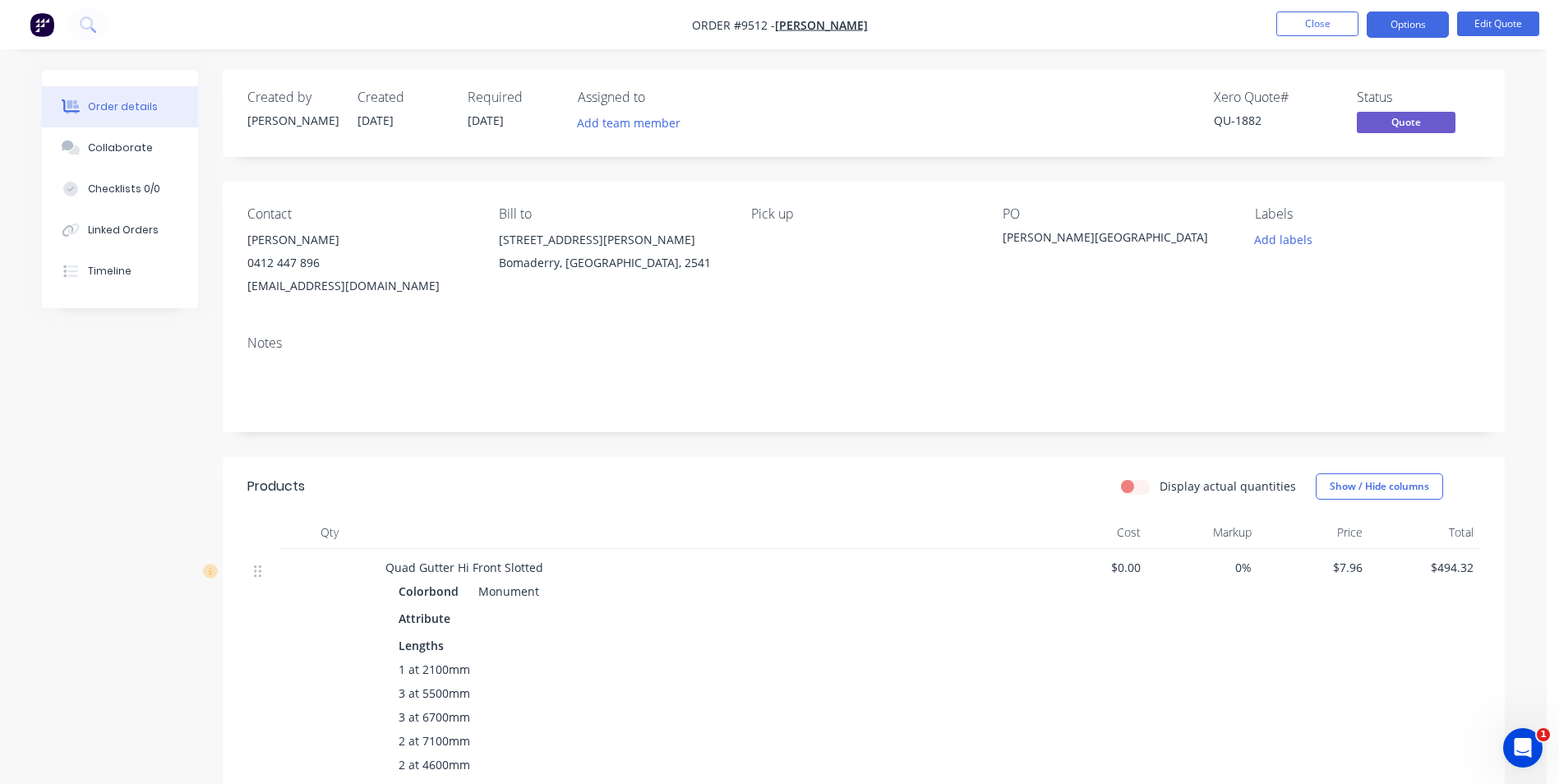
click at [1403, 38] on nav "Order #9512 - [PERSON_NAME] Close Options Edit Quote" at bounding box center [779, 25] width 1559 height 49
click at [1403, 35] on button "Options" at bounding box center [1408, 25] width 82 height 26
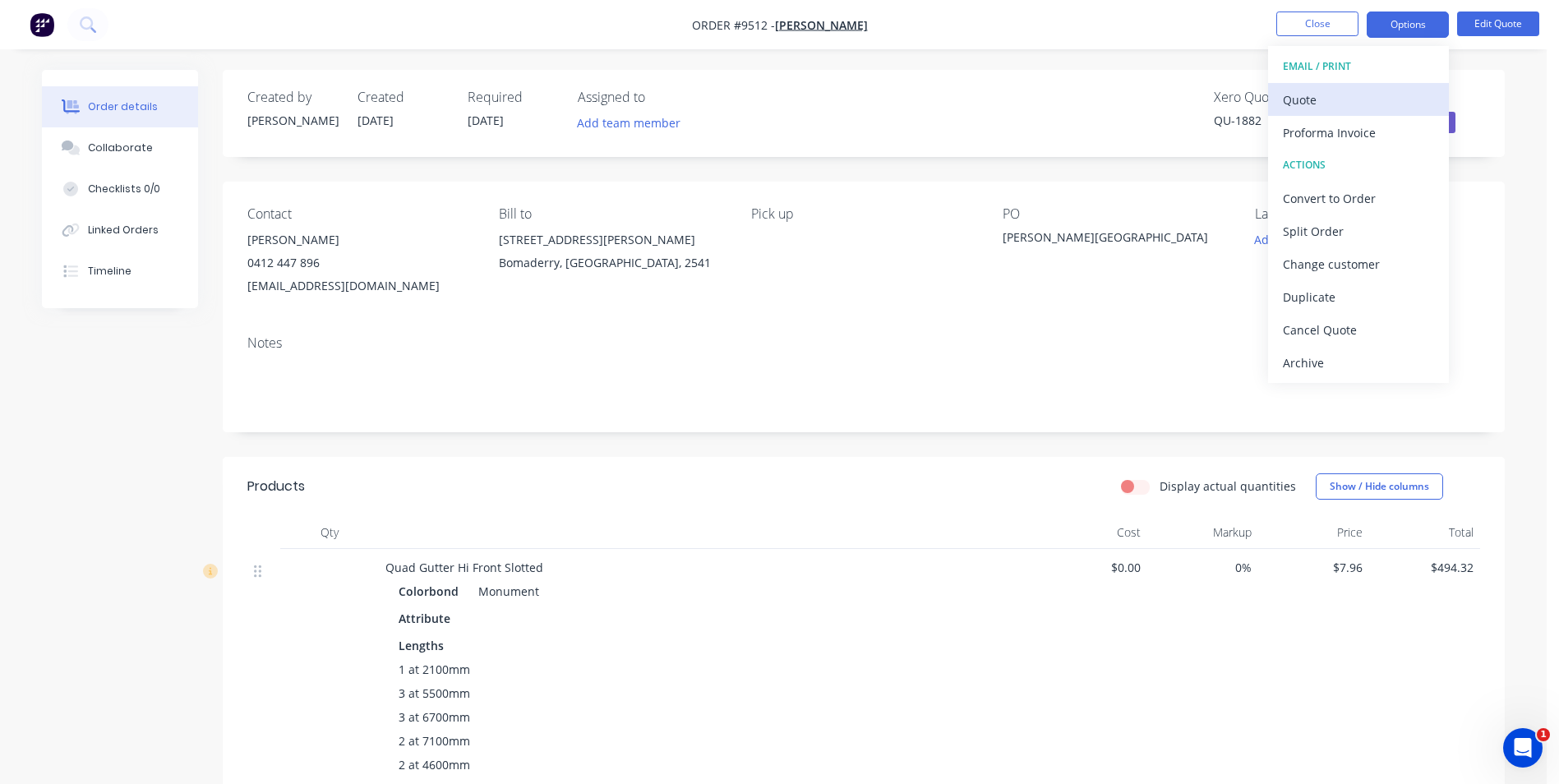
click at [1359, 95] on div "Quote" at bounding box center [1359, 100] width 151 height 24
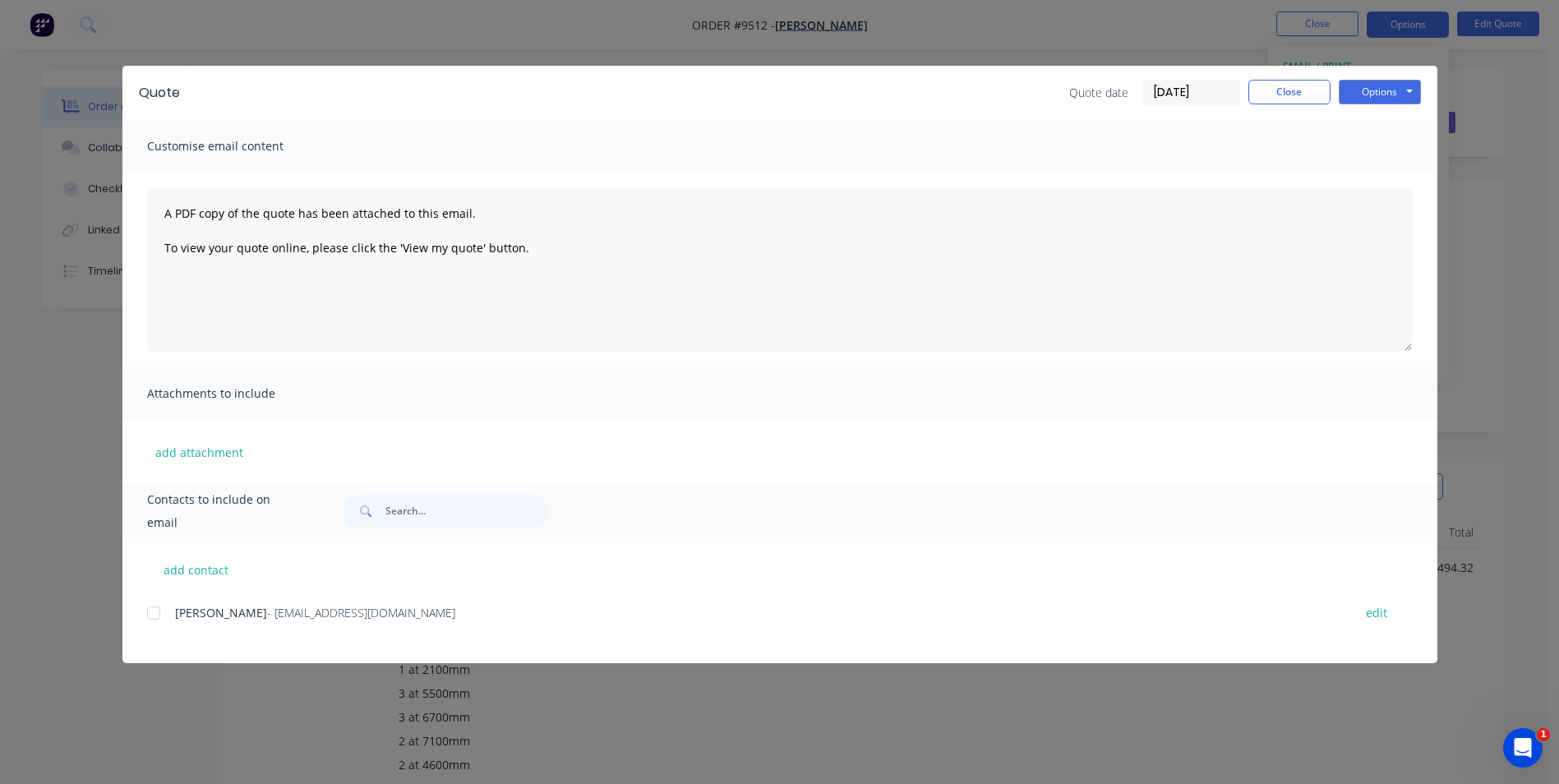
click at [156, 618] on div at bounding box center [154, 613] width 33 height 33
click at [1377, 91] on button "Options" at bounding box center [1380, 92] width 82 height 25
click at [1368, 173] on button "Email" at bounding box center [1392, 175] width 105 height 27
click at [1292, 86] on div "Sending to your accounting package... Loading... This may take a few moments. P…" at bounding box center [779, 392] width 1559 height 784
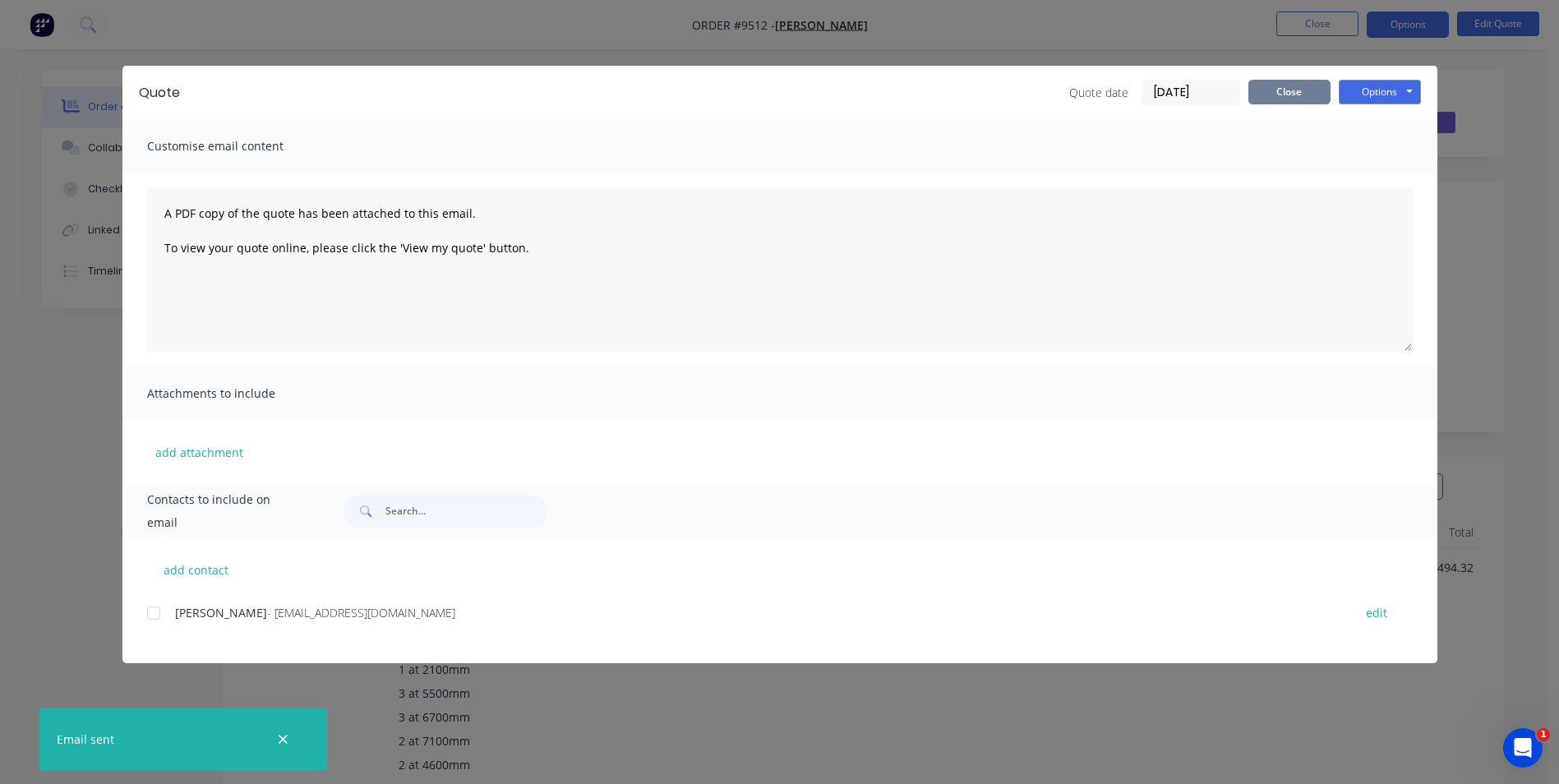
click at [1269, 86] on button "Close" at bounding box center [1290, 92] width 82 height 25
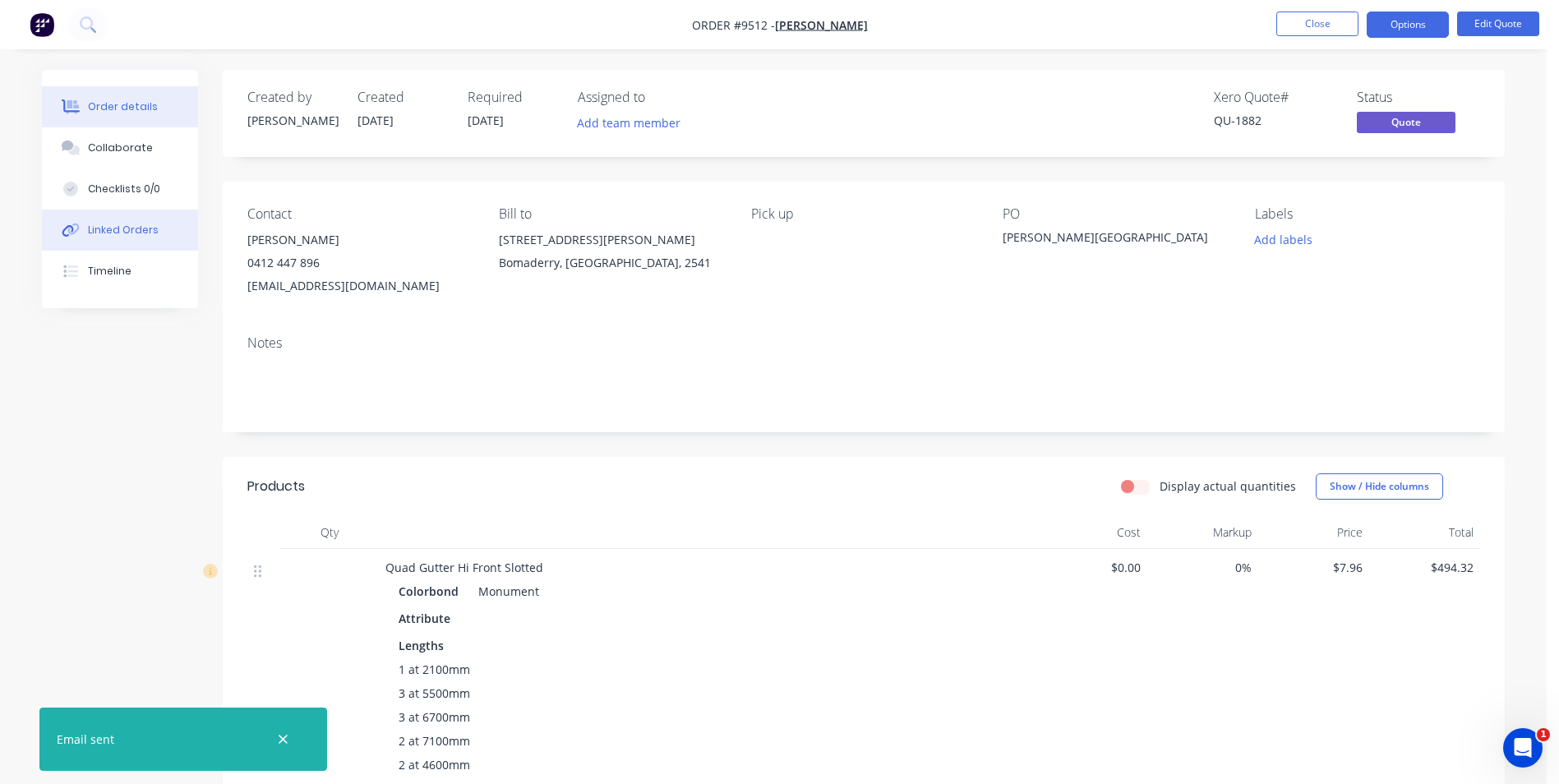
click at [125, 227] on div "Linked Orders" at bounding box center [123, 230] width 71 height 15
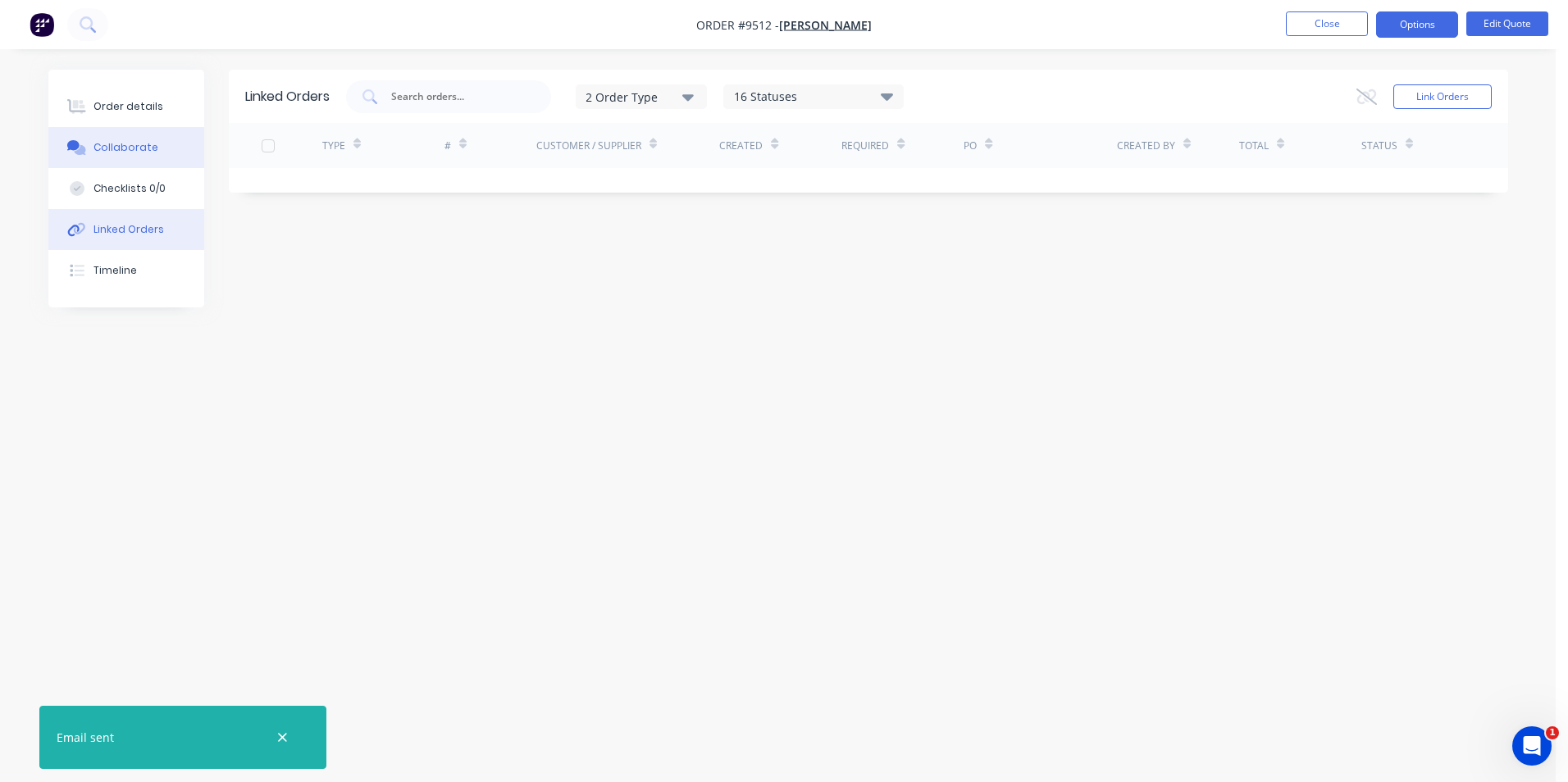
click at [157, 148] on button "Collaborate" at bounding box center [126, 148] width 156 height 41
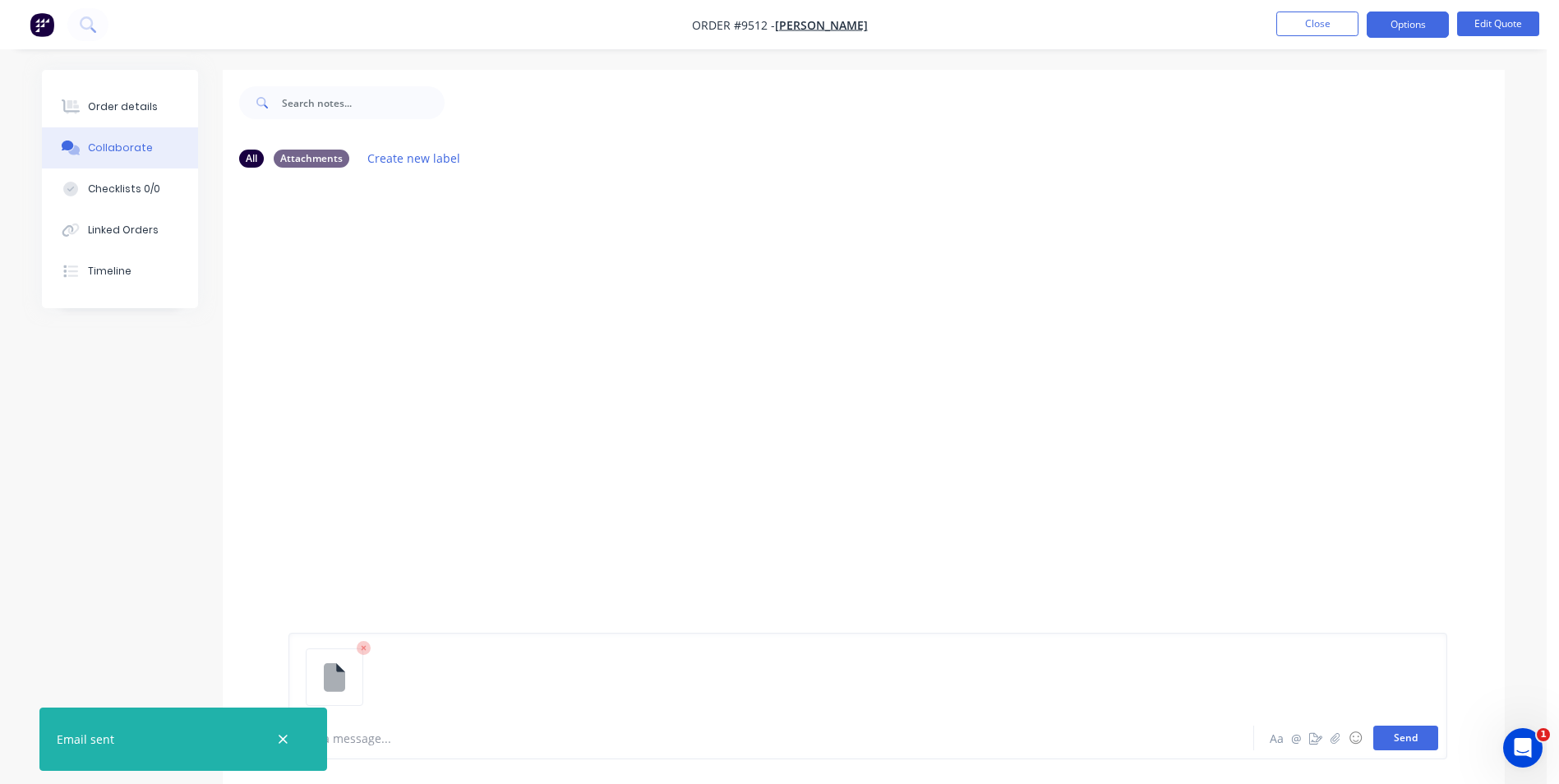
click at [1408, 741] on button "Send" at bounding box center [1406, 738] width 65 height 25
click at [51, 26] on img "button" at bounding box center [42, 25] width 25 height 25
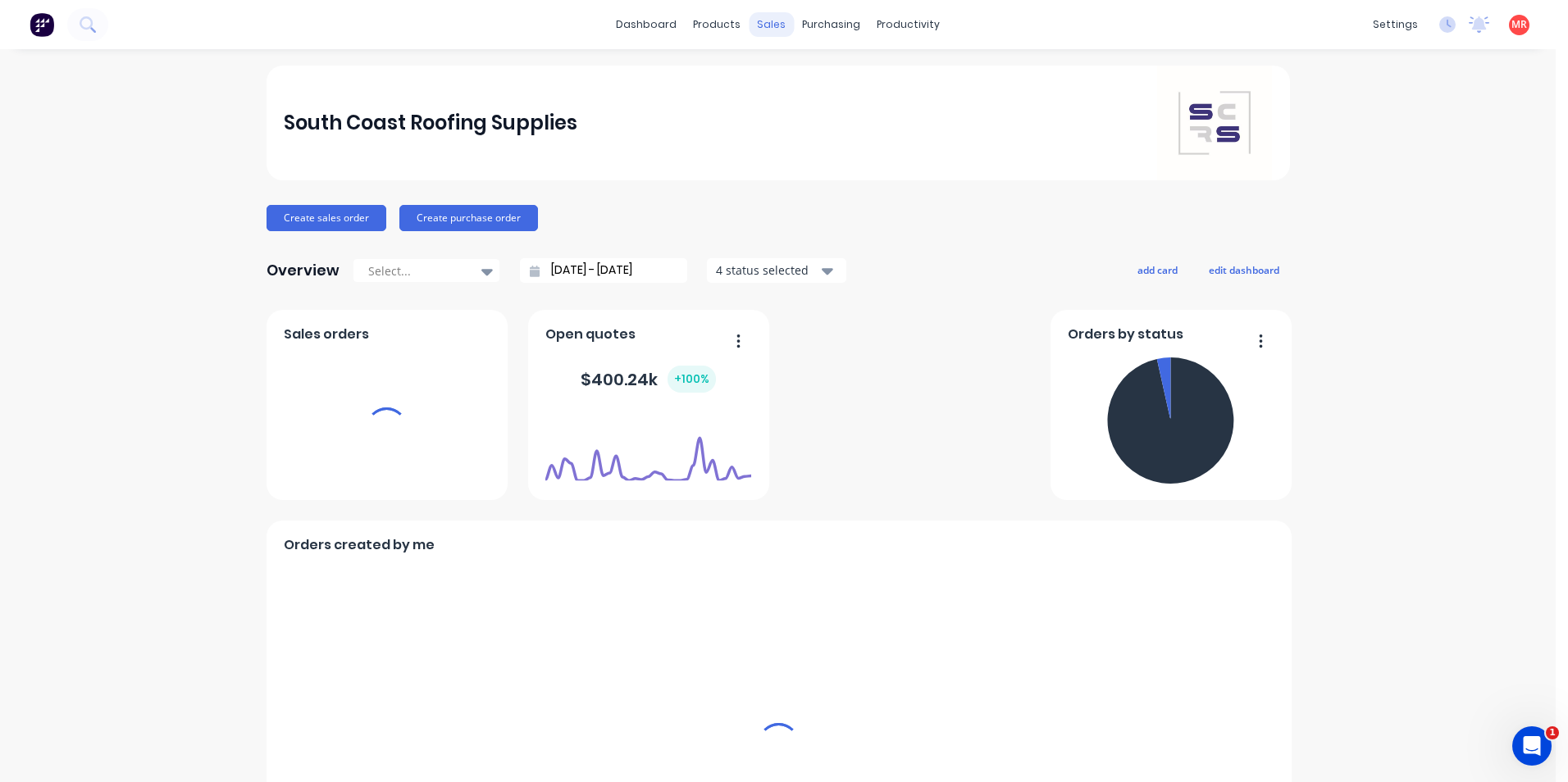
click at [777, 27] on div "sales" at bounding box center [771, 25] width 45 height 25
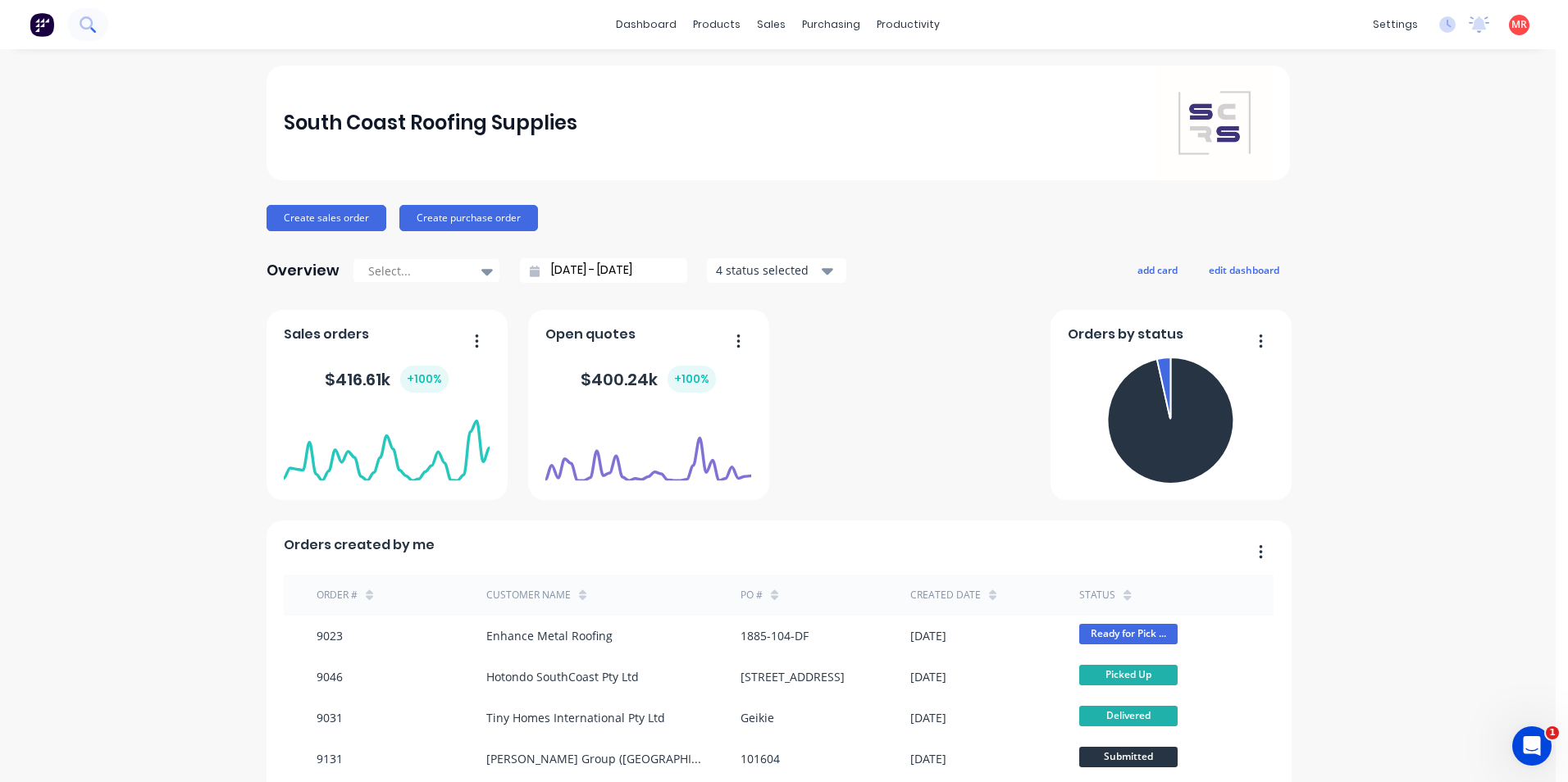
click at [85, 24] on icon at bounding box center [87, 24] width 16 height 16
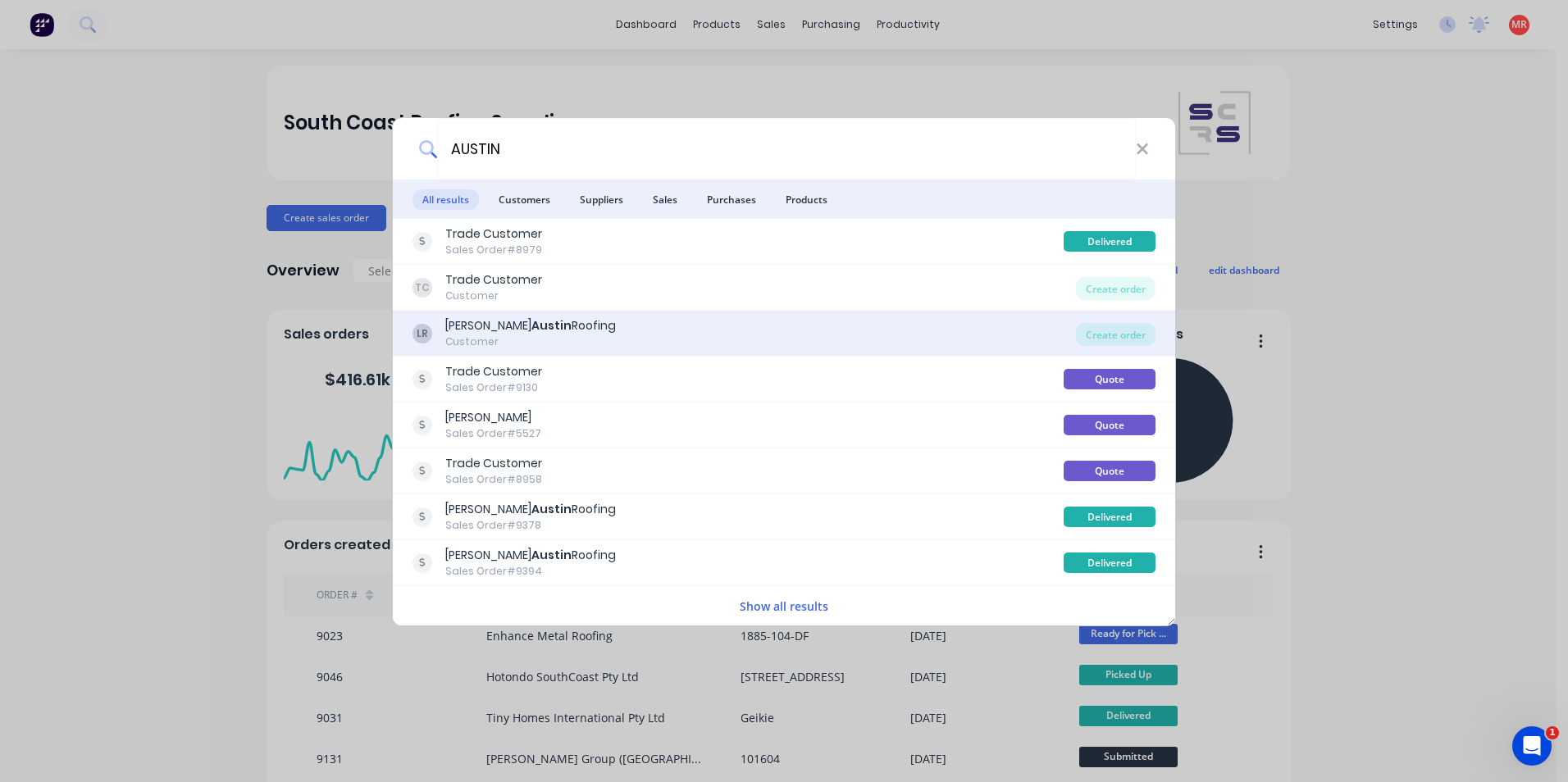
type input "AUSTIN"
click at [634, 325] on div "LR [PERSON_NAME] Roofing Customer" at bounding box center [745, 333] width 663 height 32
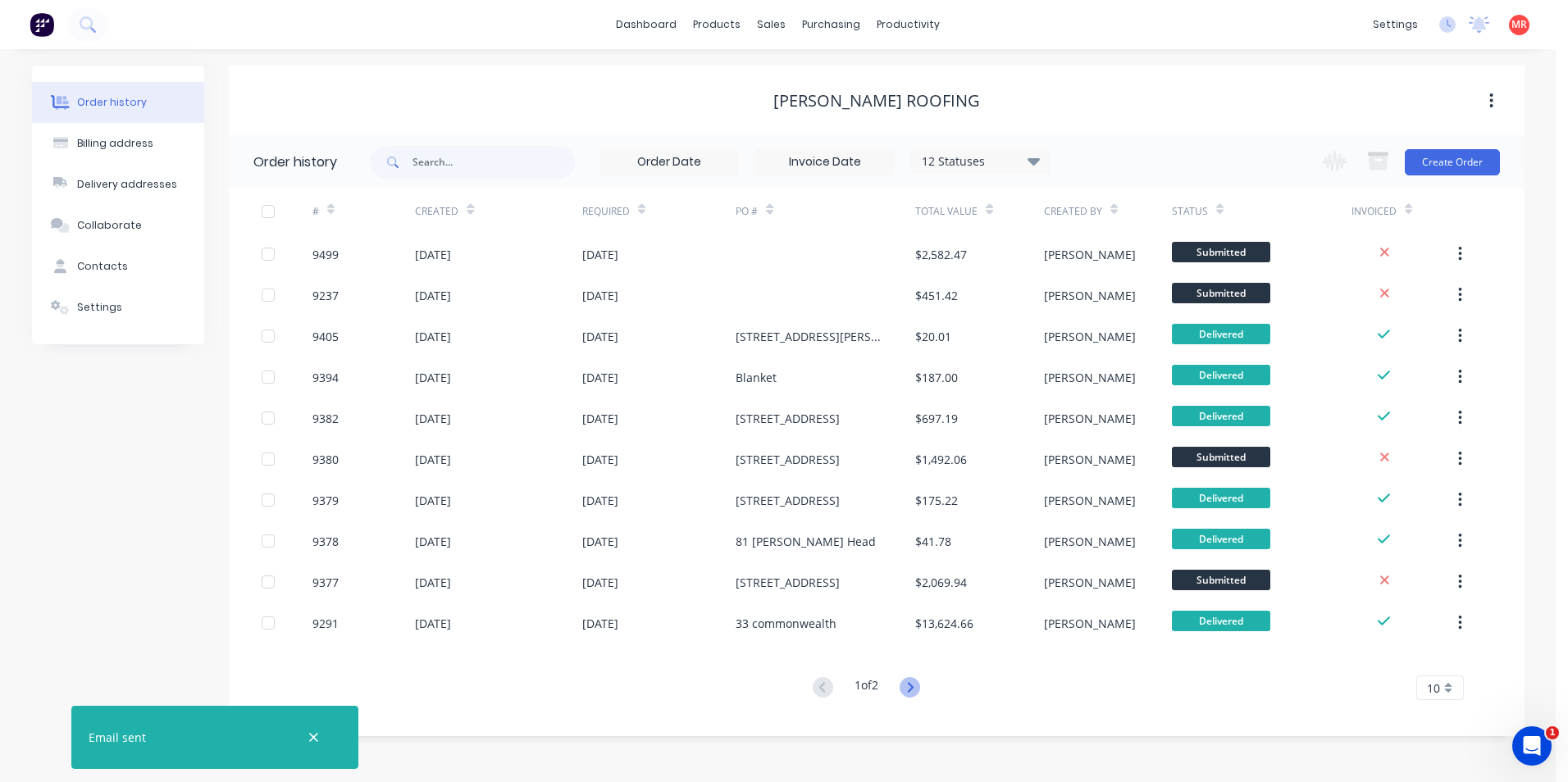
click at [919, 685] on icon at bounding box center [910, 687] width 21 height 21
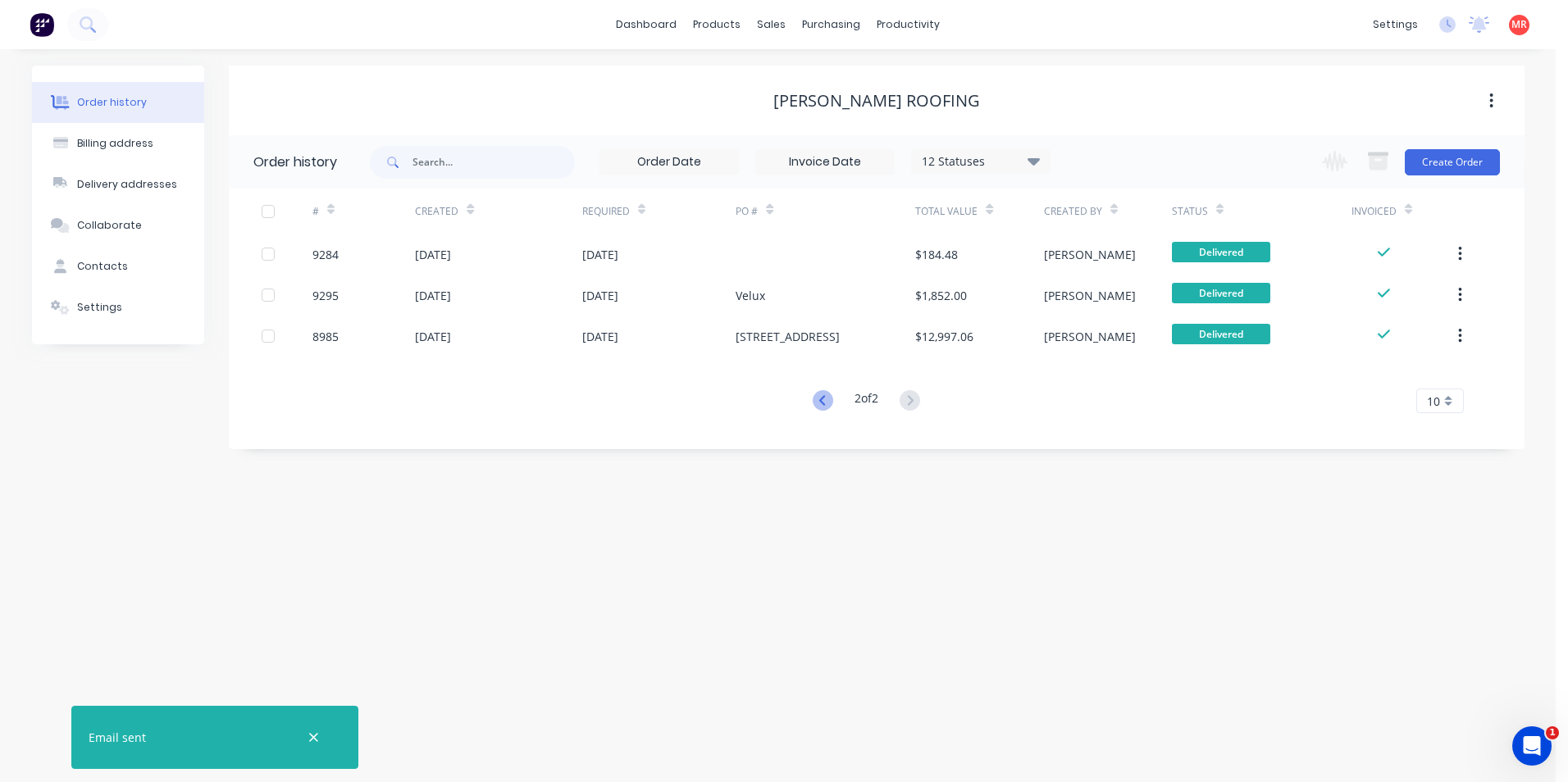
click at [820, 396] on icon at bounding box center [823, 400] width 21 height 21
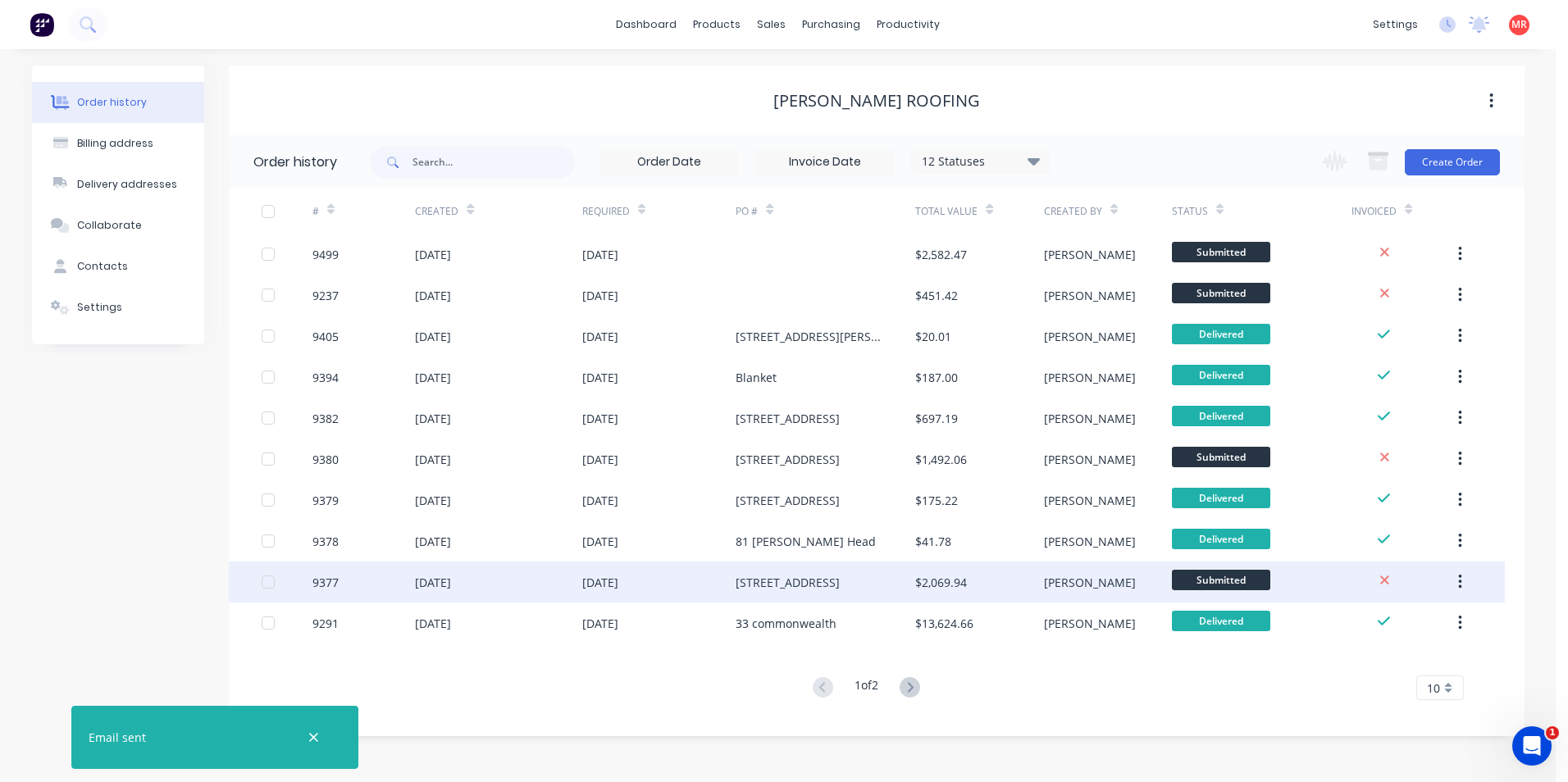
click at [1124, 584] on div "[PERSON_NAME]" at bounding box center [1108, 582] width 128 height 41
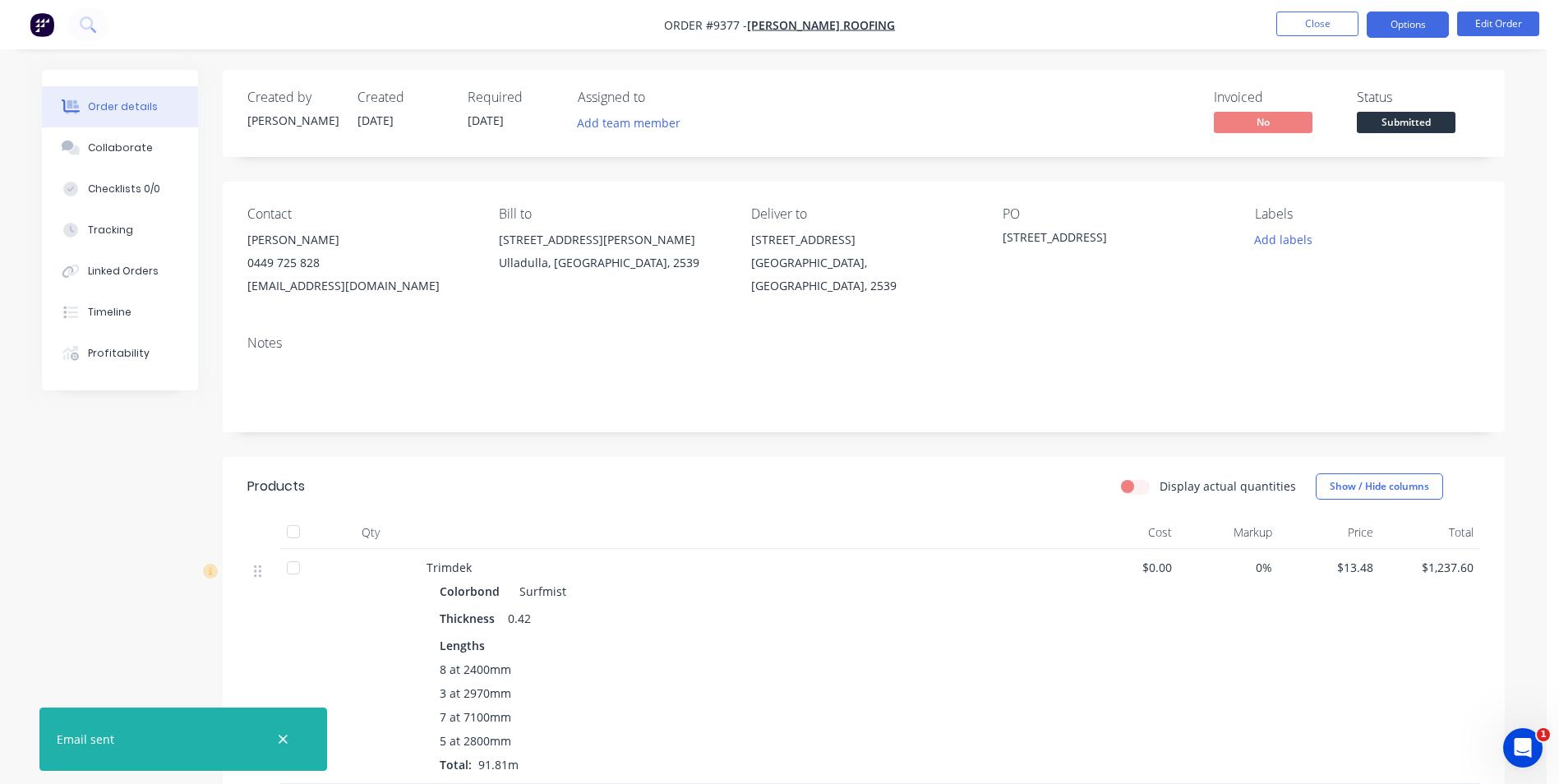
click at [1432, 28] on button "Options" at bounding box center [1408, 25] width 82 height 26
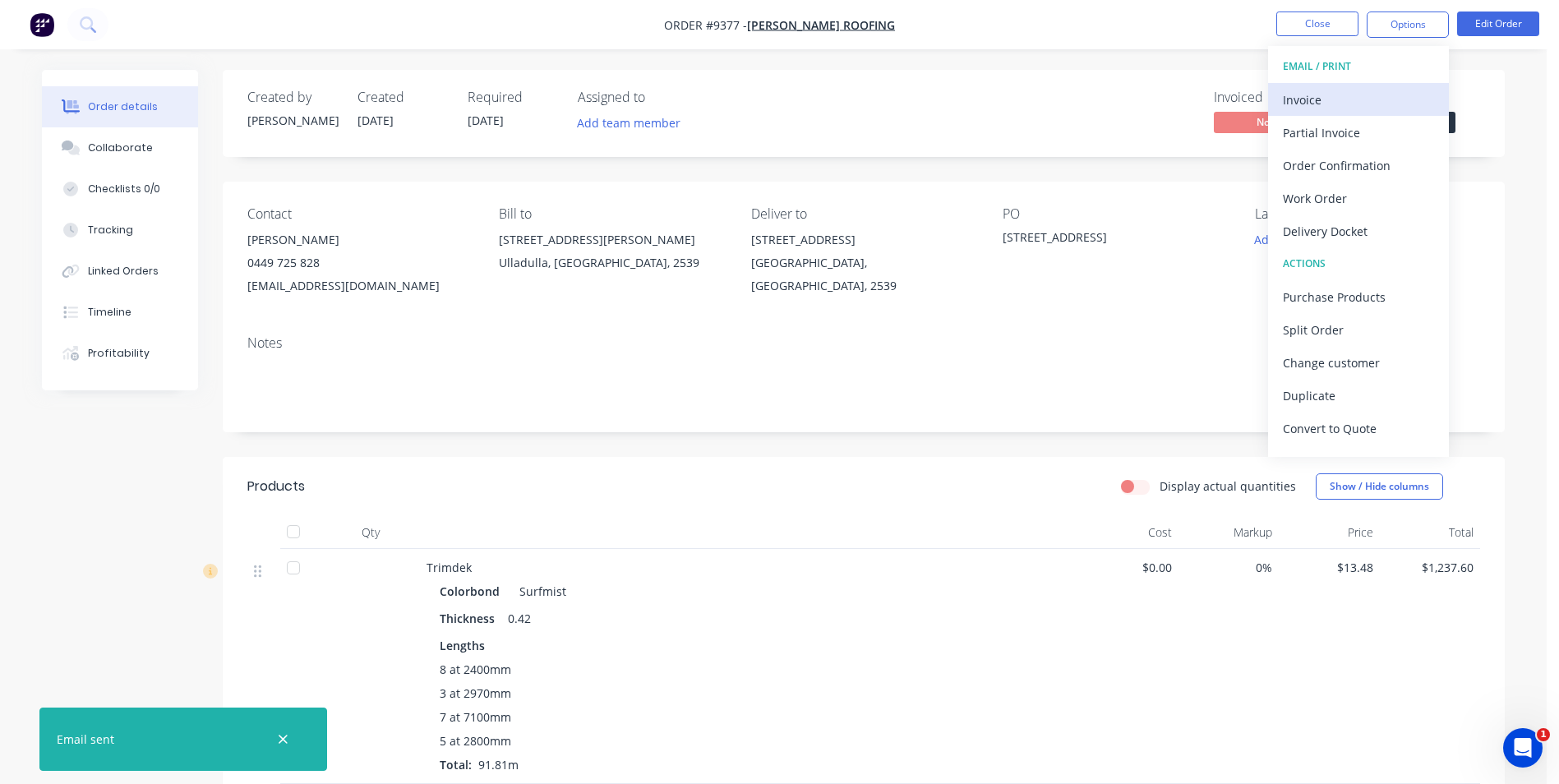
click at [1371, 97] on div "Invoice" at bounding box center [1359, 100] width 151 height 24
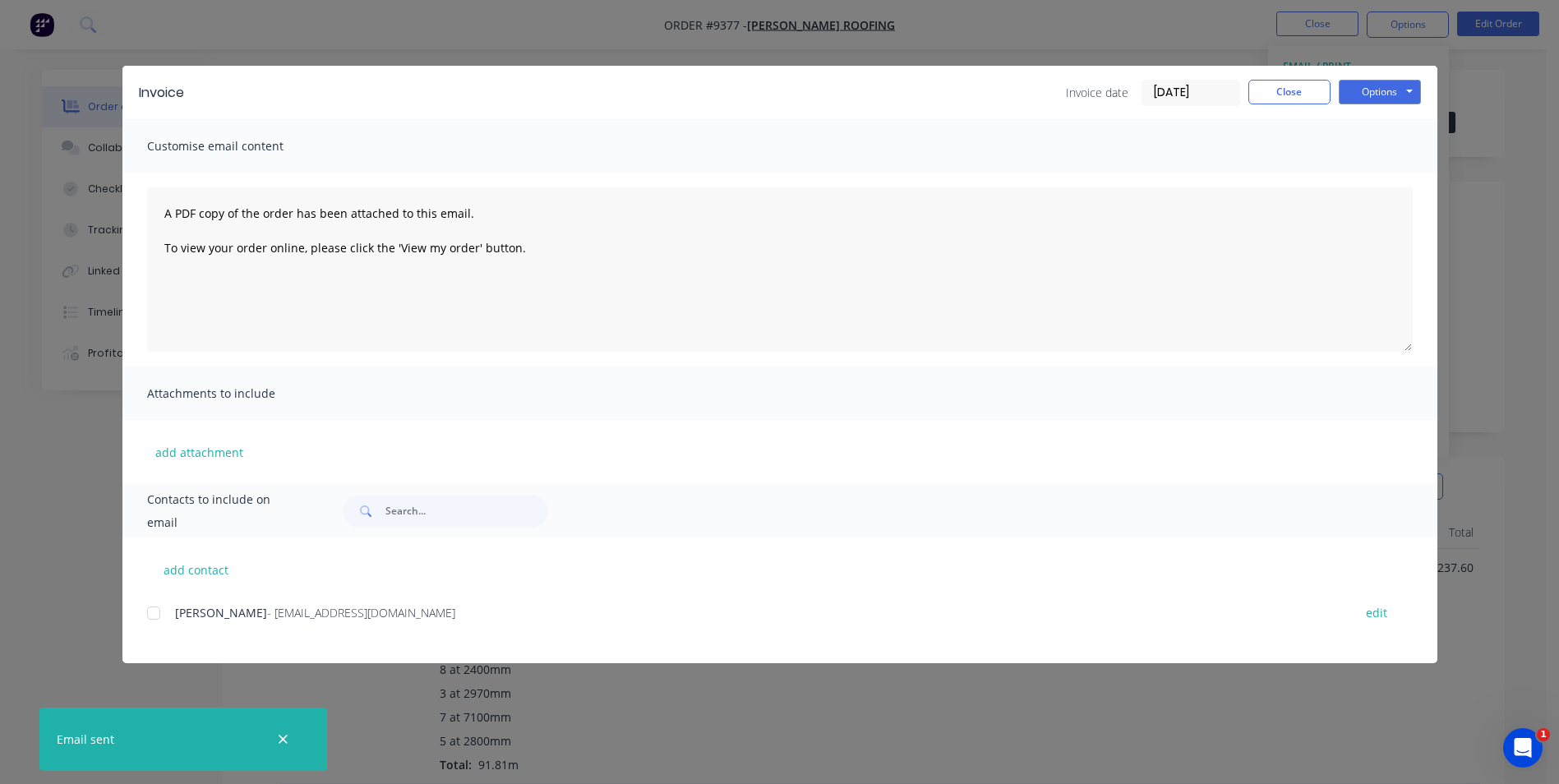
click at [159, 613] on div at bounding box center [154, 613] width 33 height 33
click at [1372, 100] on button "Options" at bounding box center [1380, 92] width 82 height 25
click at [1363, 170] on button "Email" at bounding box center [1392, 175] width 105 height 27
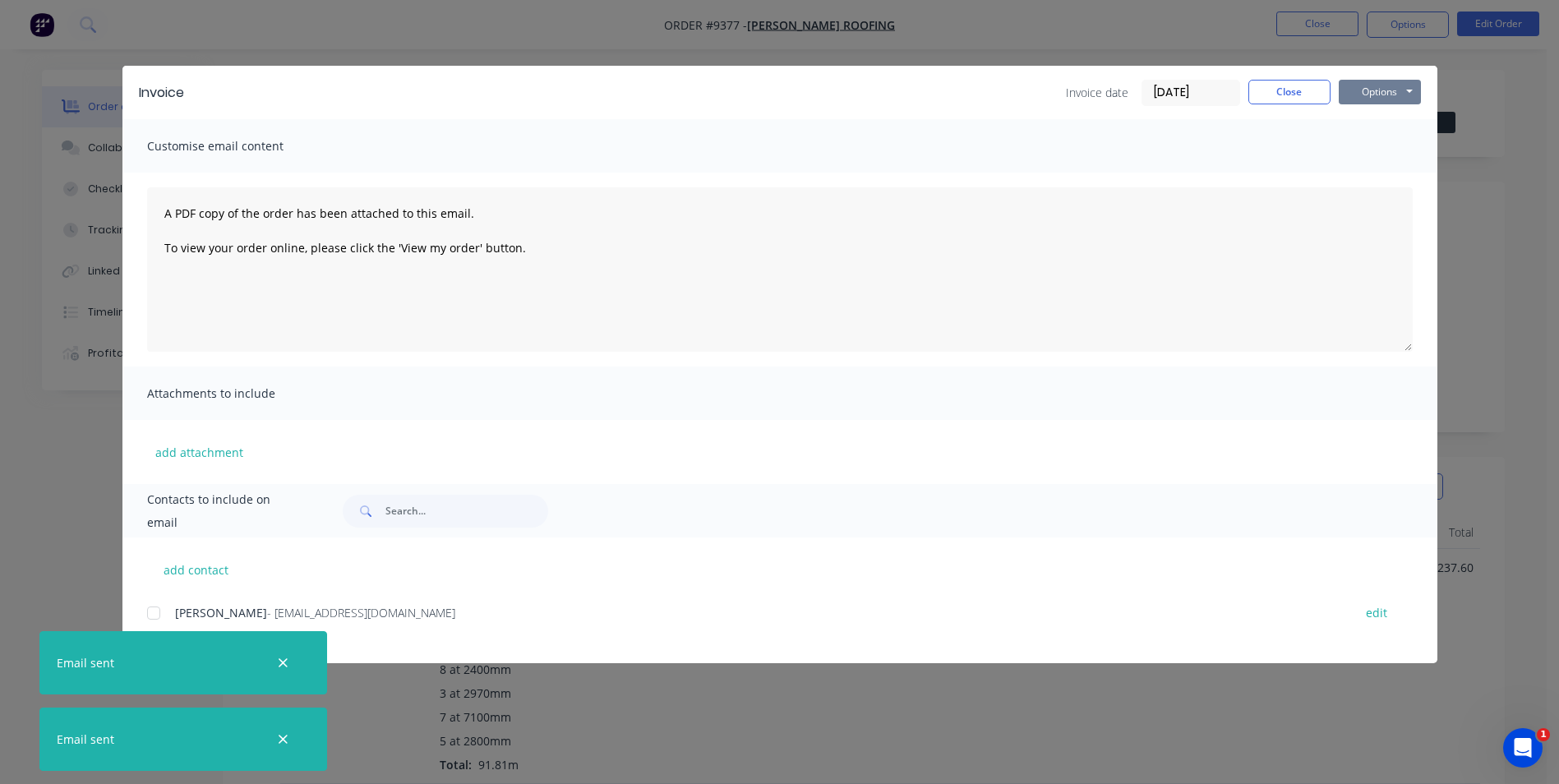
click at [1361, 89] on button "Options" at bounding box center [1380, 92] width 82 height 25
click at [1353, 155] on button "Print" at bounding box center [1392, 148] width 105 height 27
click at [1306, 90] on button "Close" at bounding box center [1290, 92] width 82 height 25
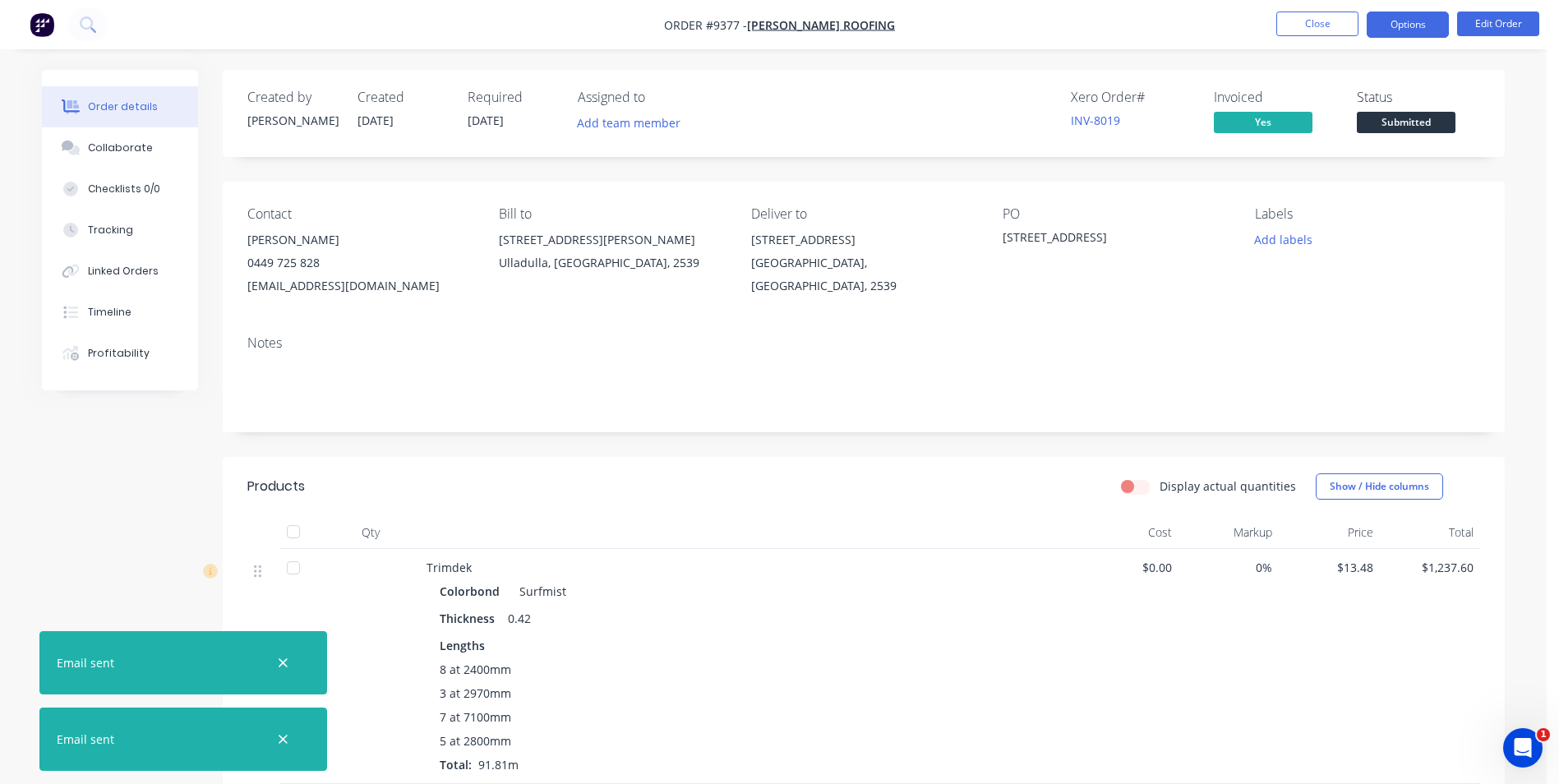
click at [1386, 26] on button "Options" at bounding box center [1408, 25] width 82 height 26
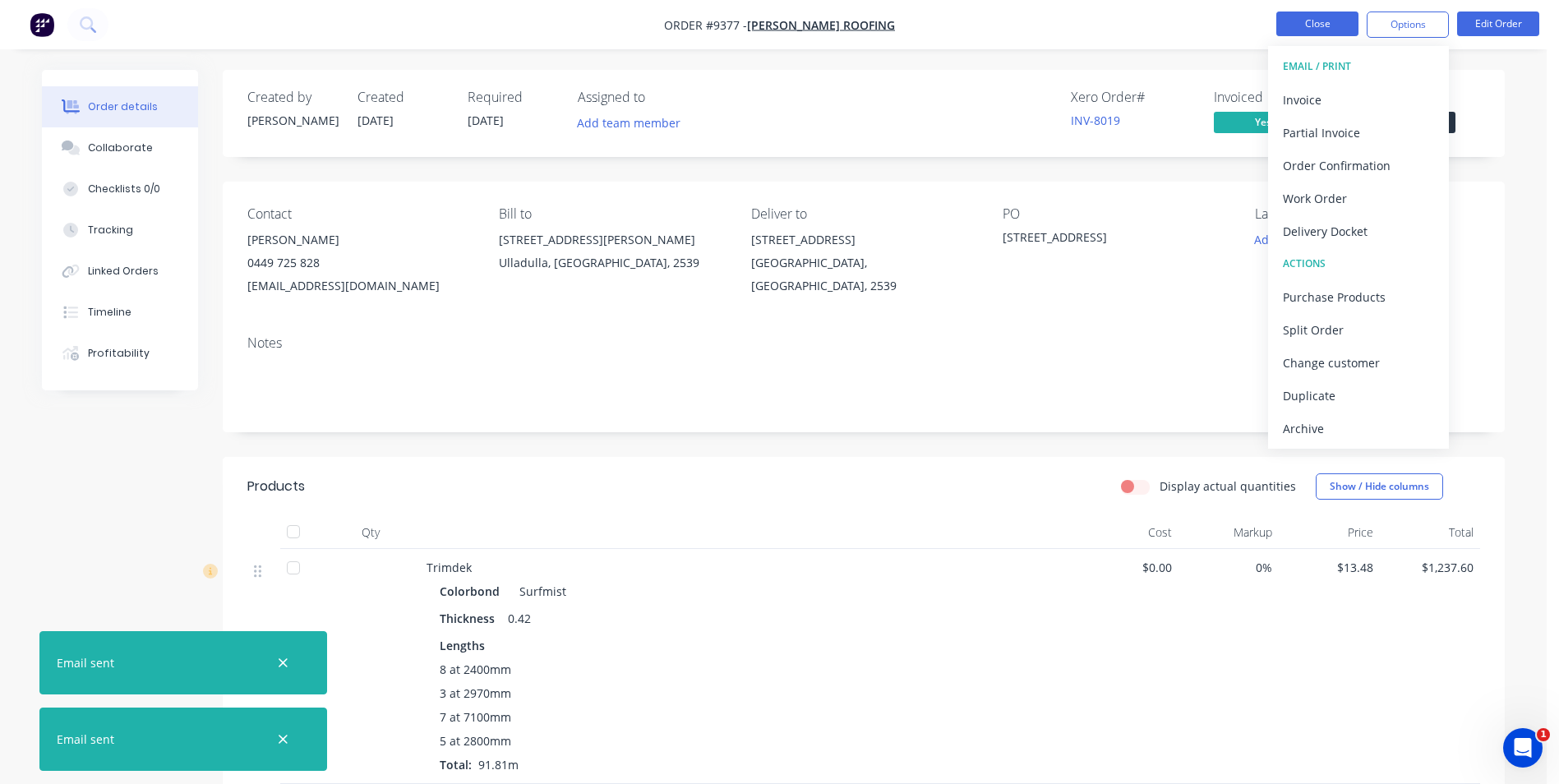
click at [1325, 33] on button "Close" at bounding box center [1318, 24] width 82 height 25
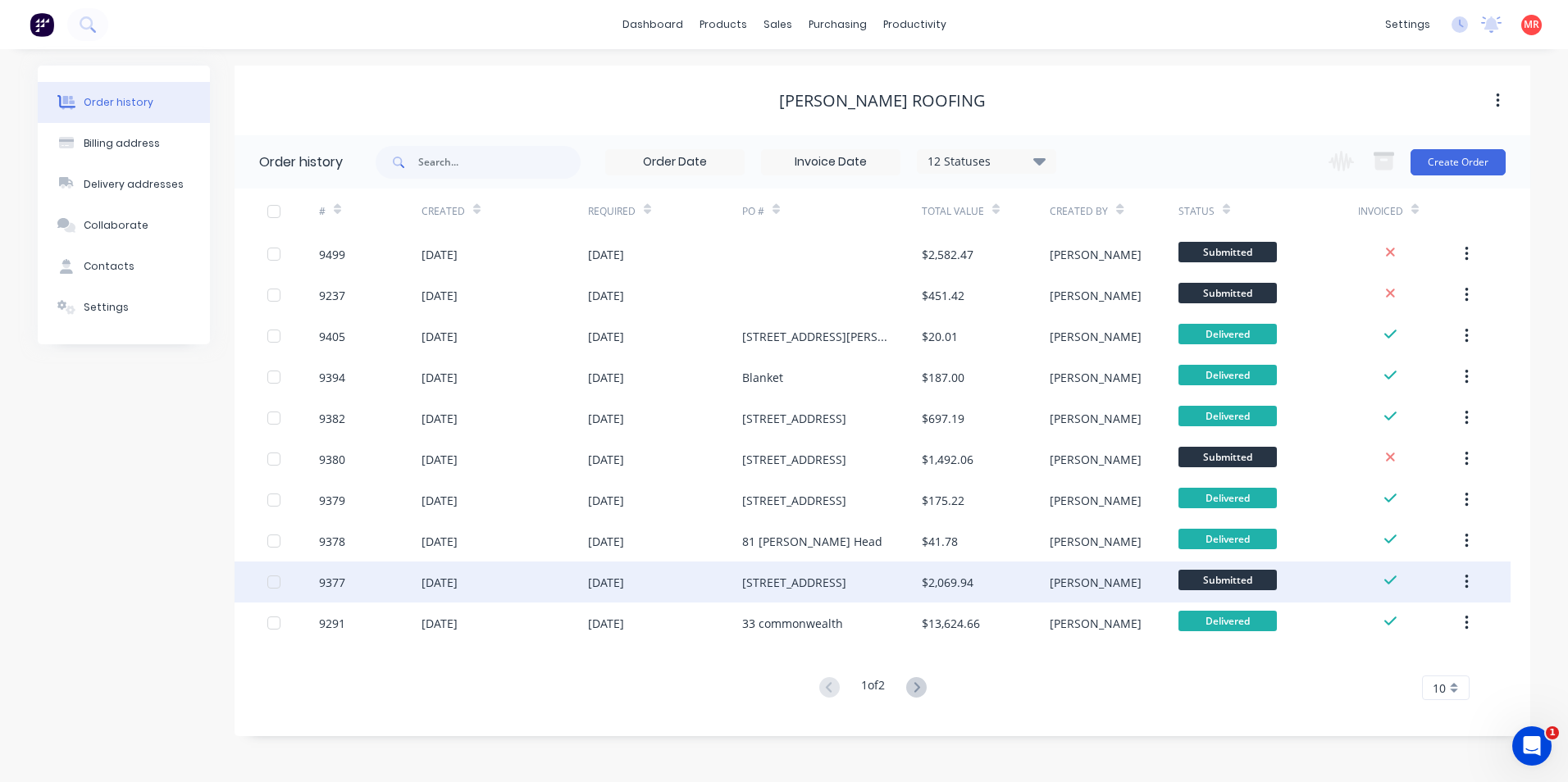
click at [820, 574] on div "[STREET_ADDRESS]" at bounding box center [832, 582] width 180 height 41
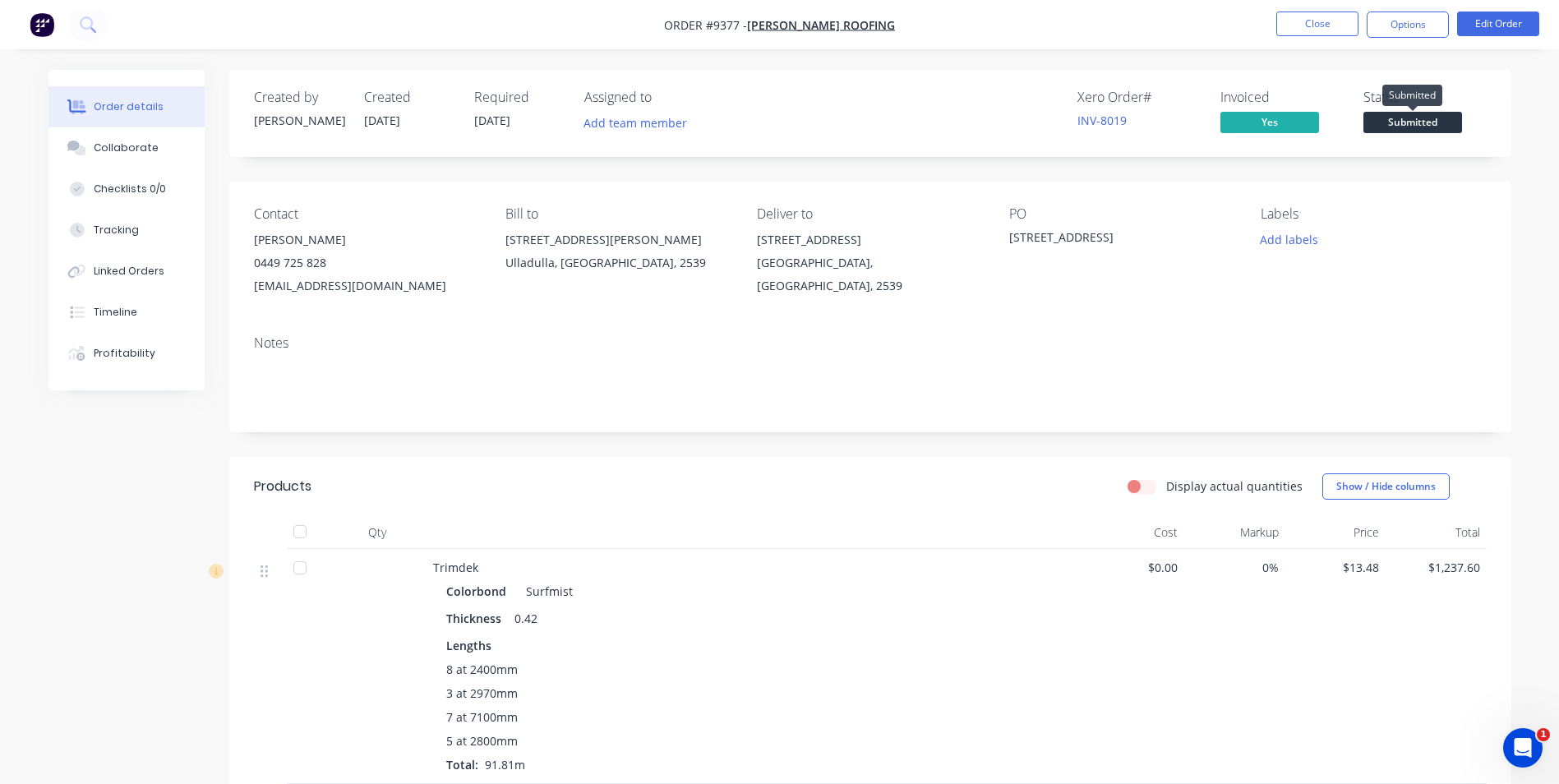
click at [1399, 118] on span "Submitted" at bounding box center [1413, 122] width 99 height 21
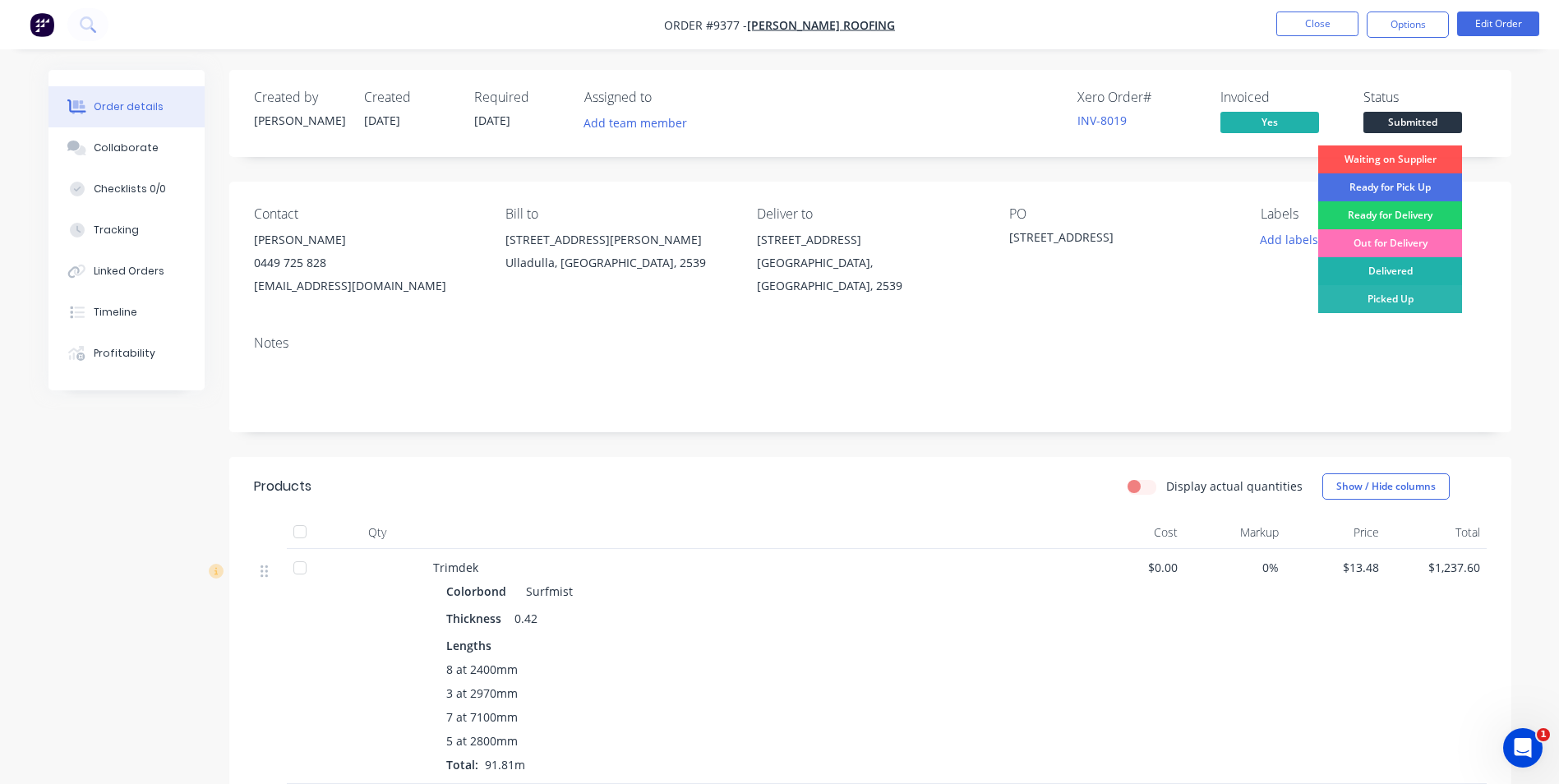
click at [1375, 271] on div "Delivered" at bounding box center [1390, 271] width 144 height 28
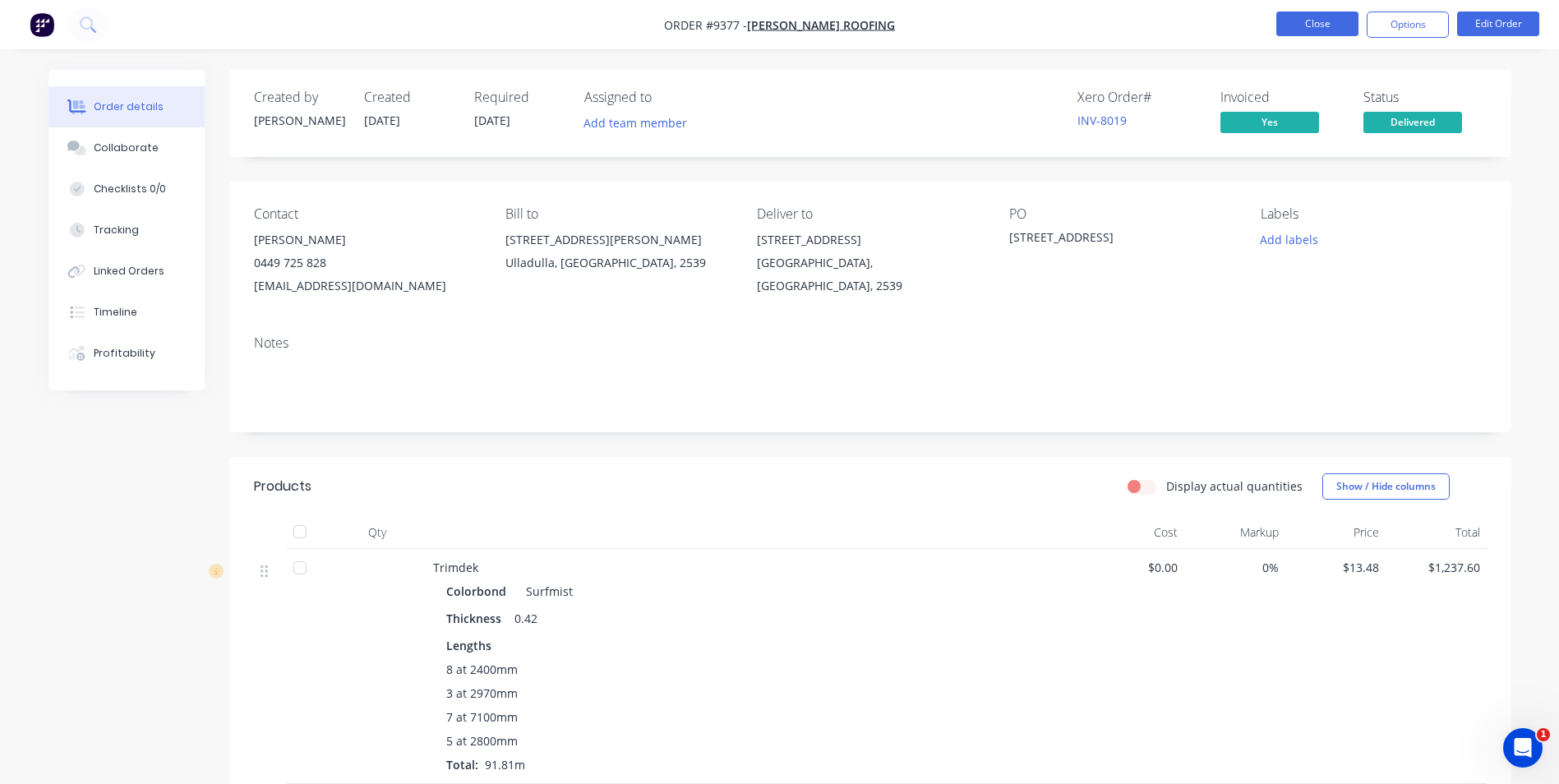
click at [1328, 27] on button "Close" at bounding box center [1318, 24] width 82 height 25
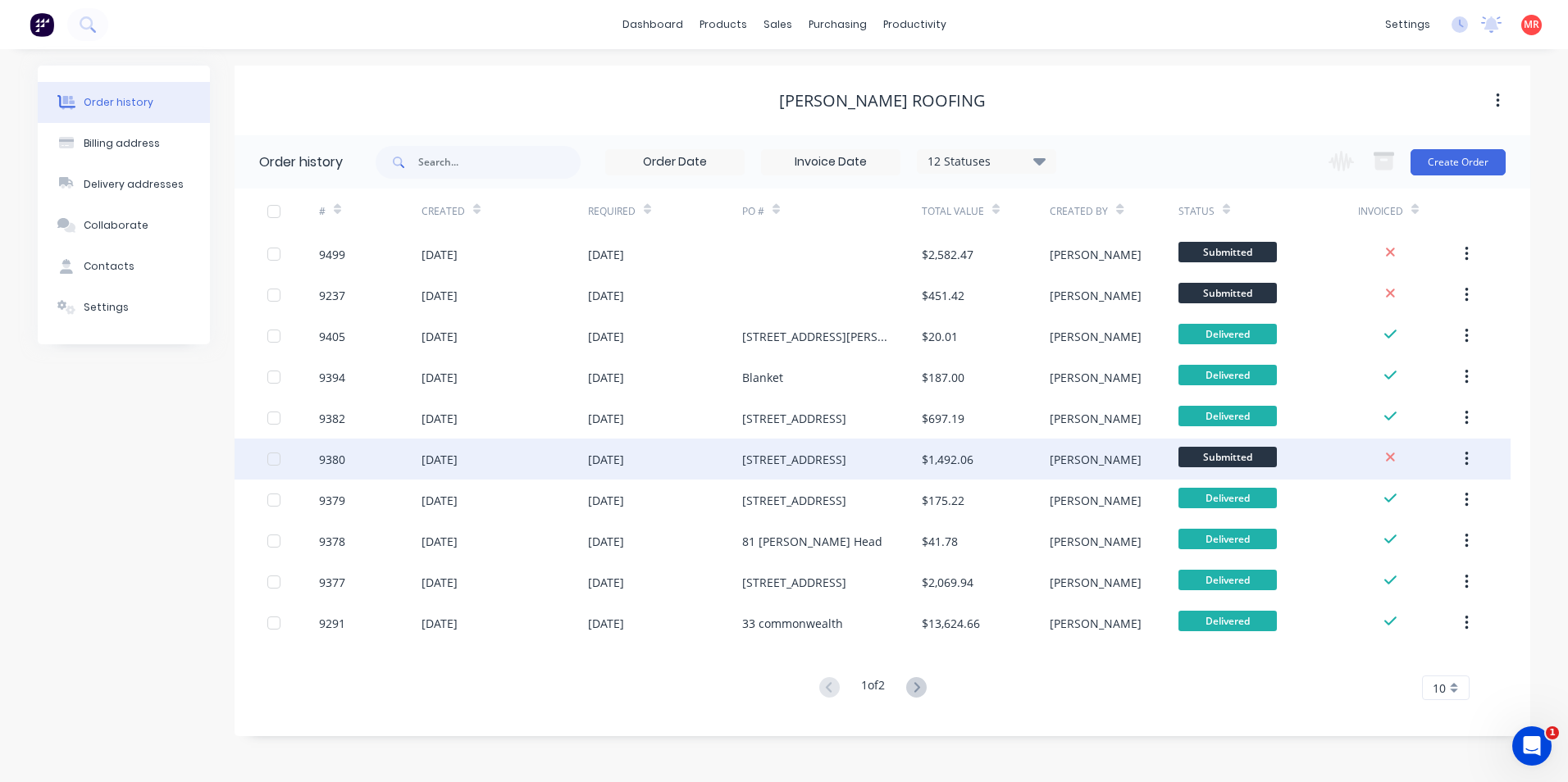
click at [992, 455] on div "$1,492.06" at bounding box center [986, 460] width 128 height 41
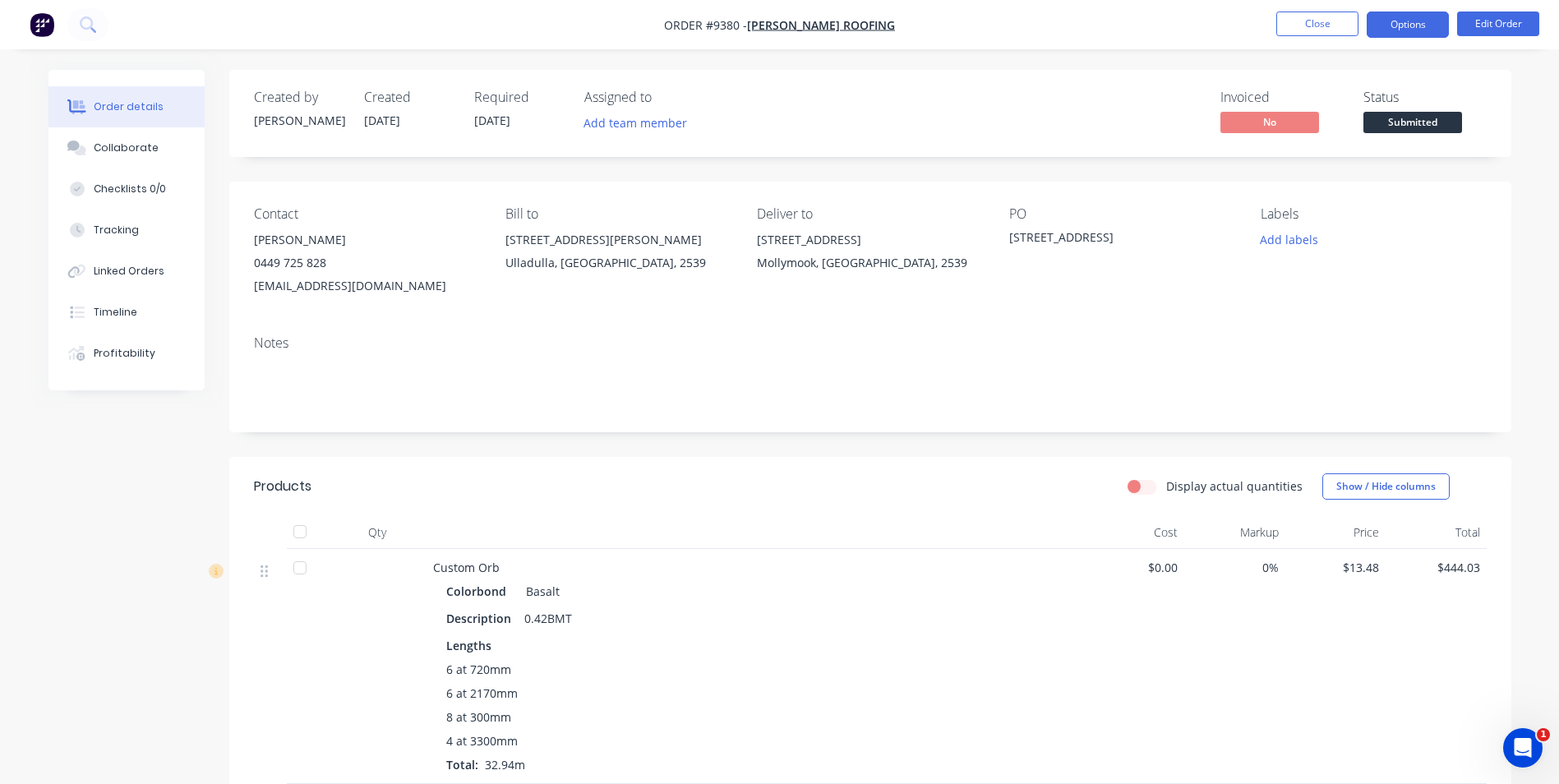
click at [1402, 21] on button "Options" at bounding box center [1408, 25] width 82 height 26
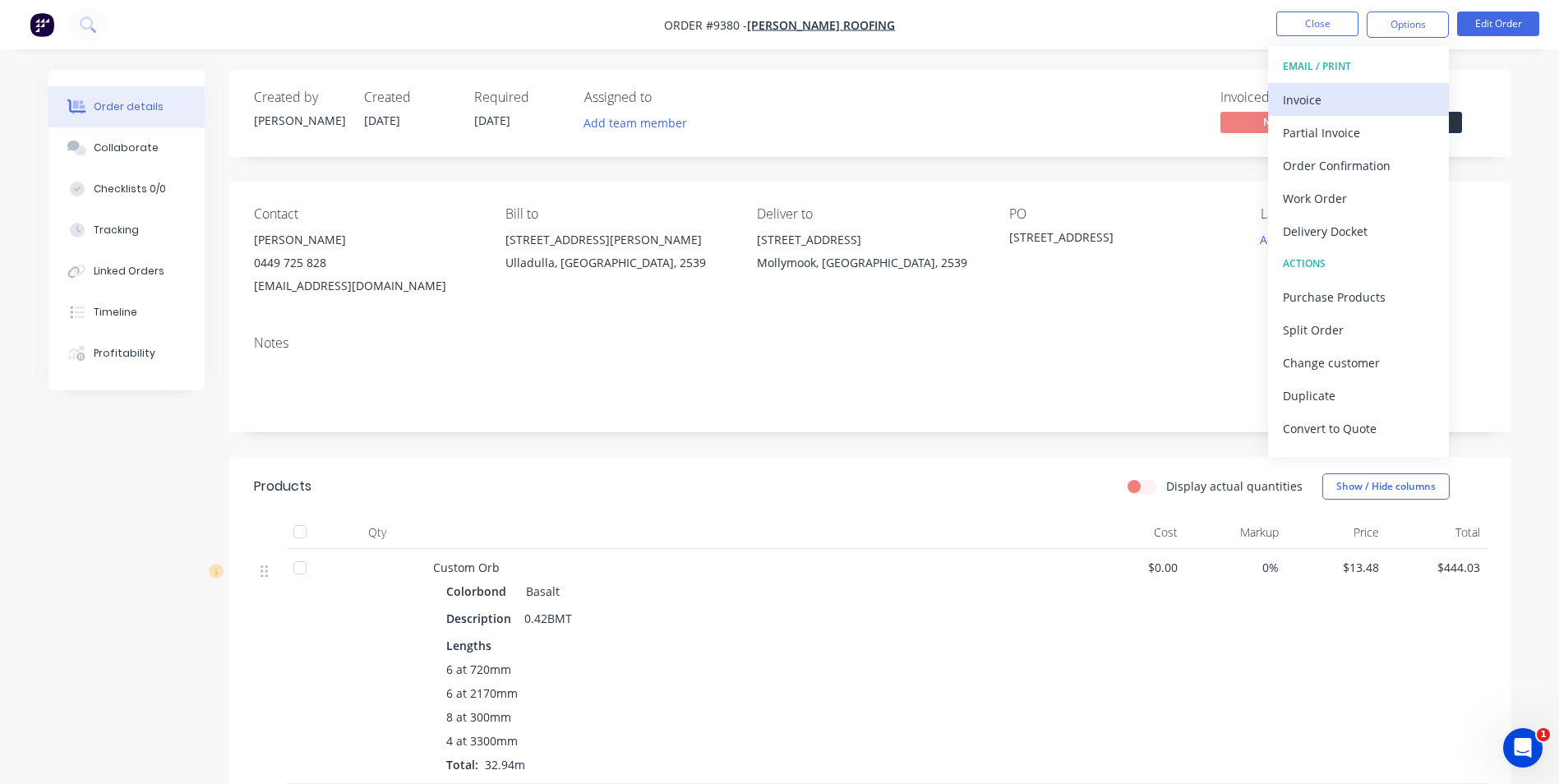
click at [1346, 108] on div "Invoice" at bounding box center [1359, 100] width 151 height 24
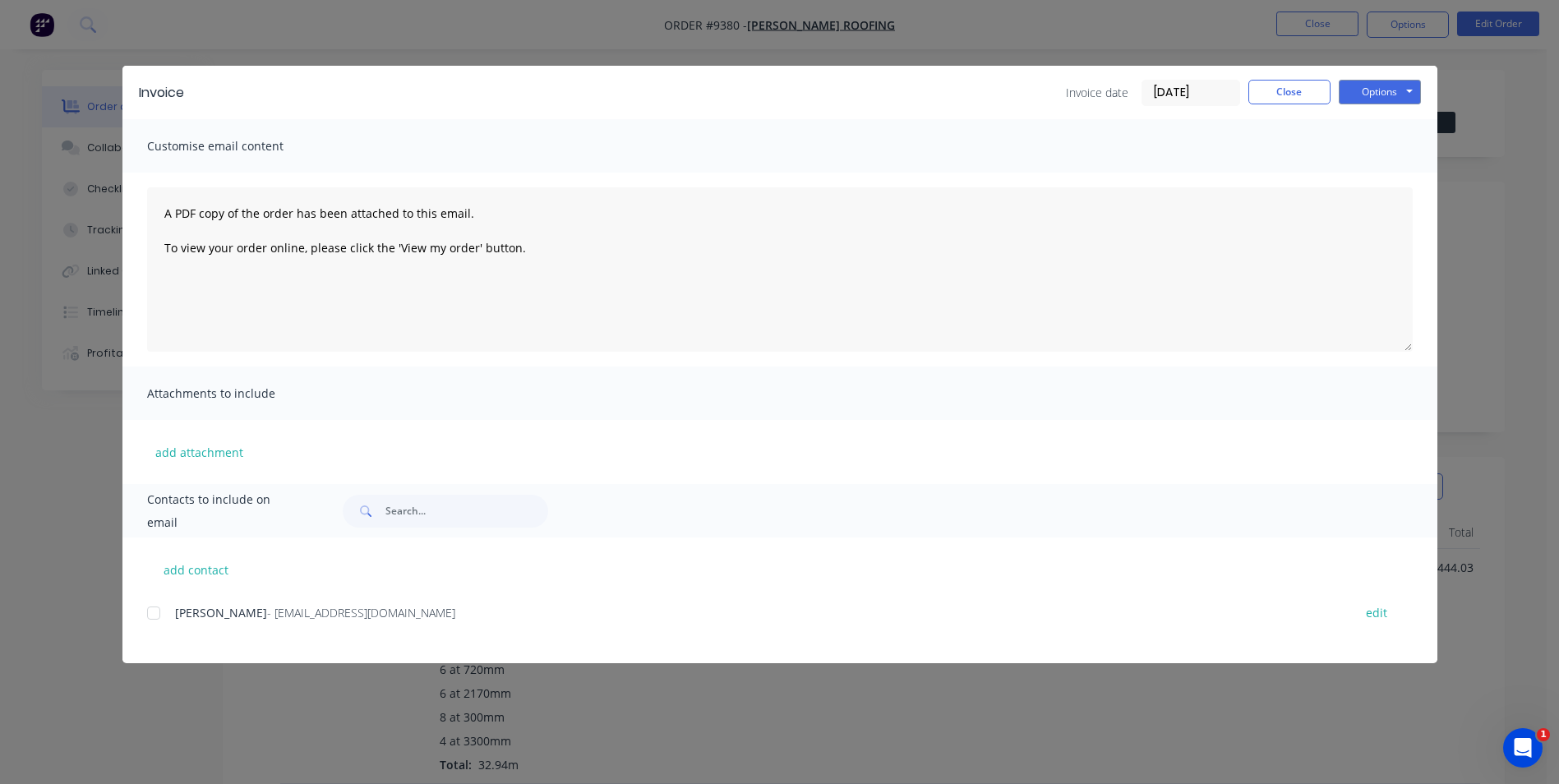
click at [150, 615] on div at bounding box center [154, 613] width 33 height 33
click at [1367, 95] on button "Options" at bounding box center [1380, 92] width 82 height 25
click at [1347, 172] on button "Email" at bounding box center [1392, 175] width 105 height 27
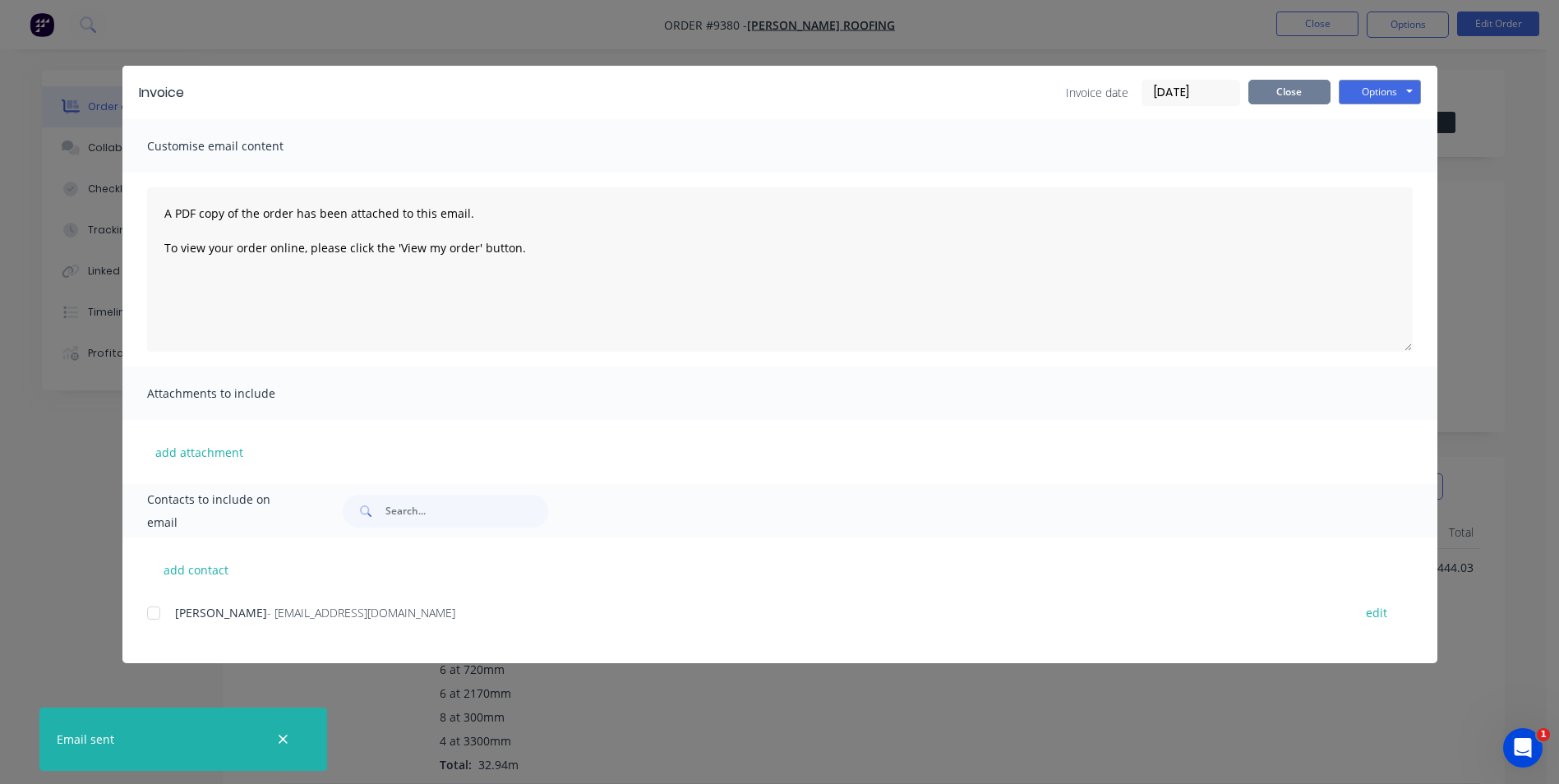
click at [1310, 93] on button "Close" at bounding box center [1290, 92] width 82 height 25
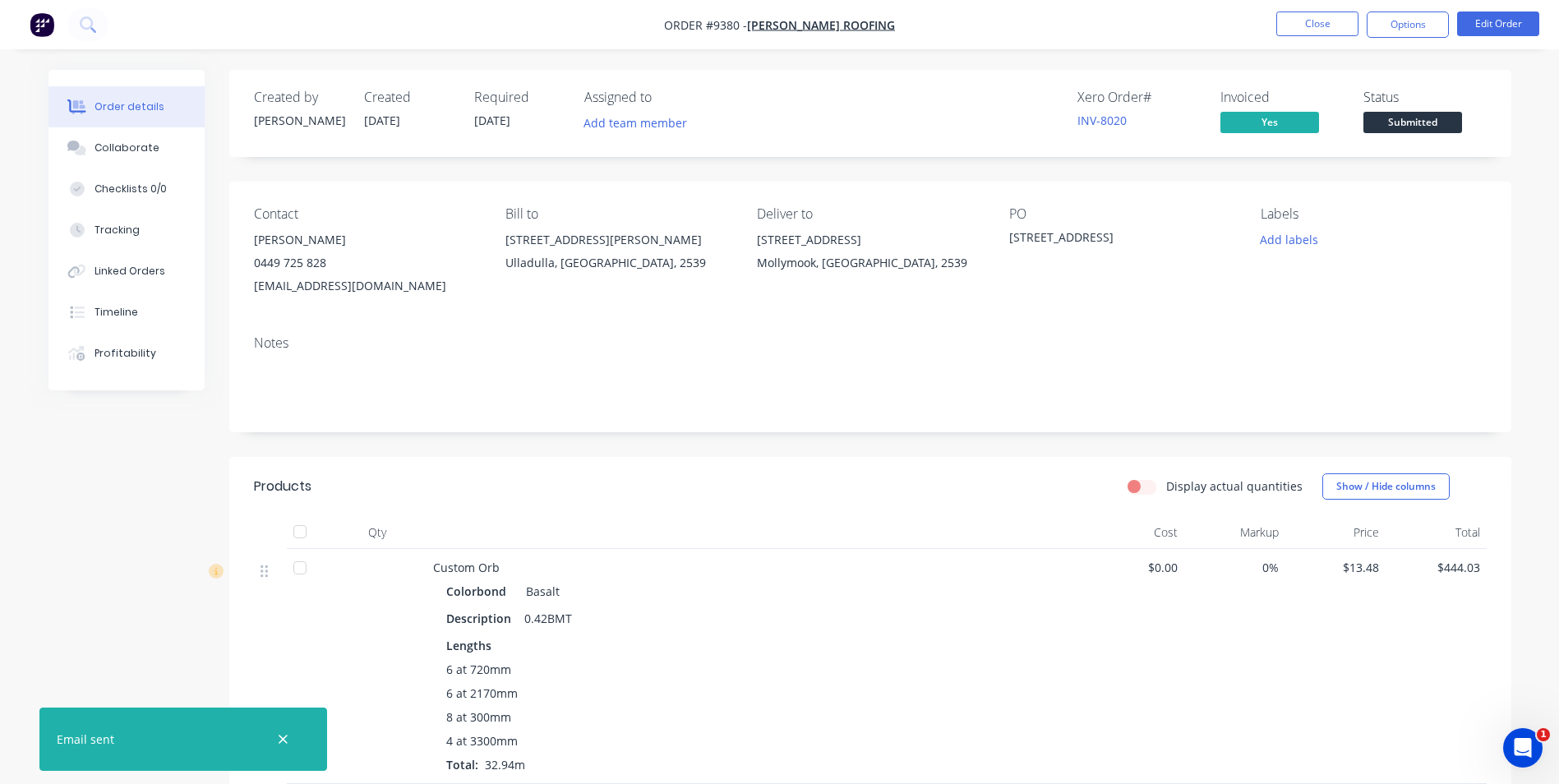
click at [1395, 123] on span "Submitted" at bounding box center [1413, 122] width 99 height 21
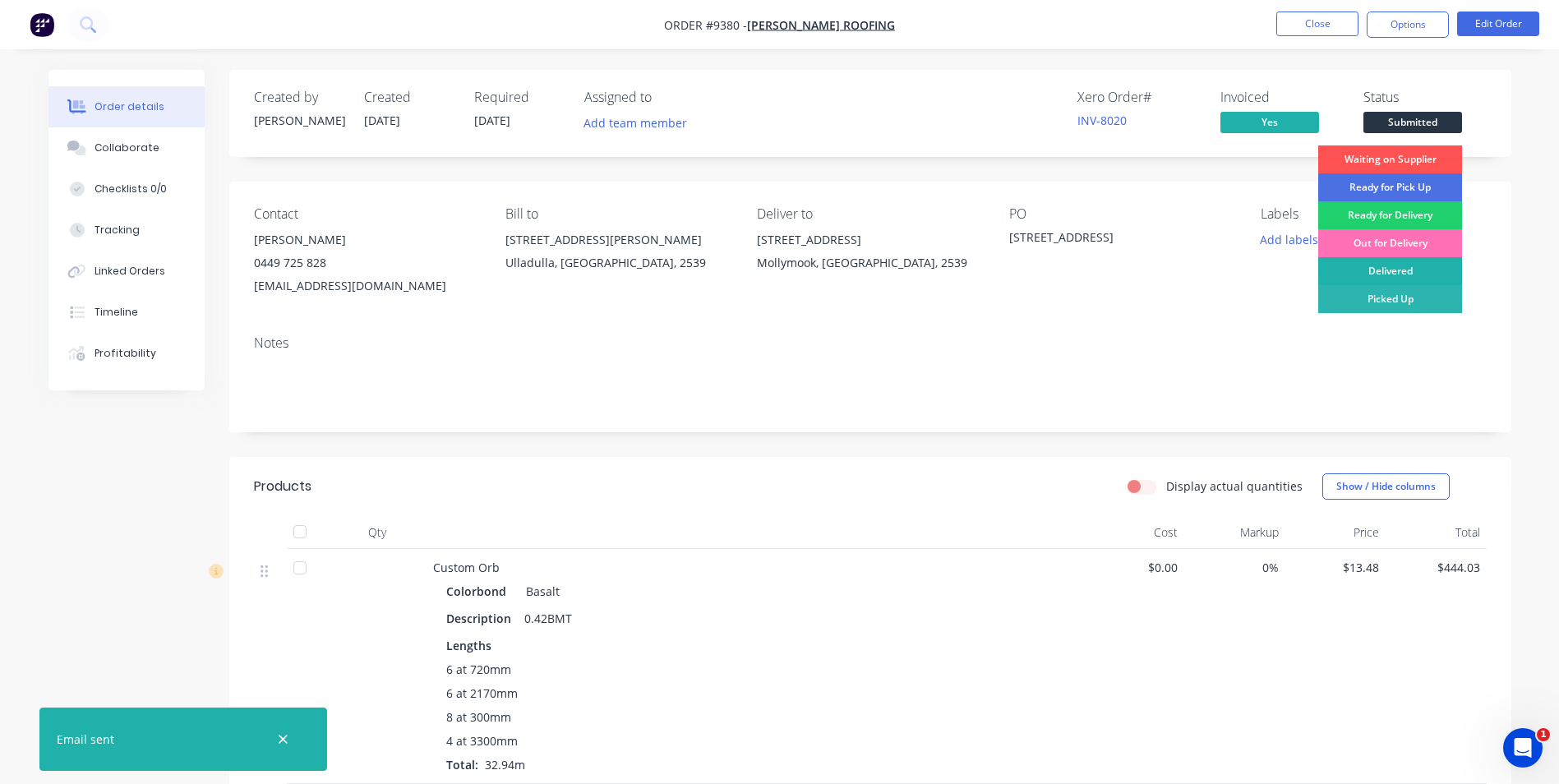
click at [1393, 266] on div "Delivered" at bounding box center [1390, 271] width 144 height 28
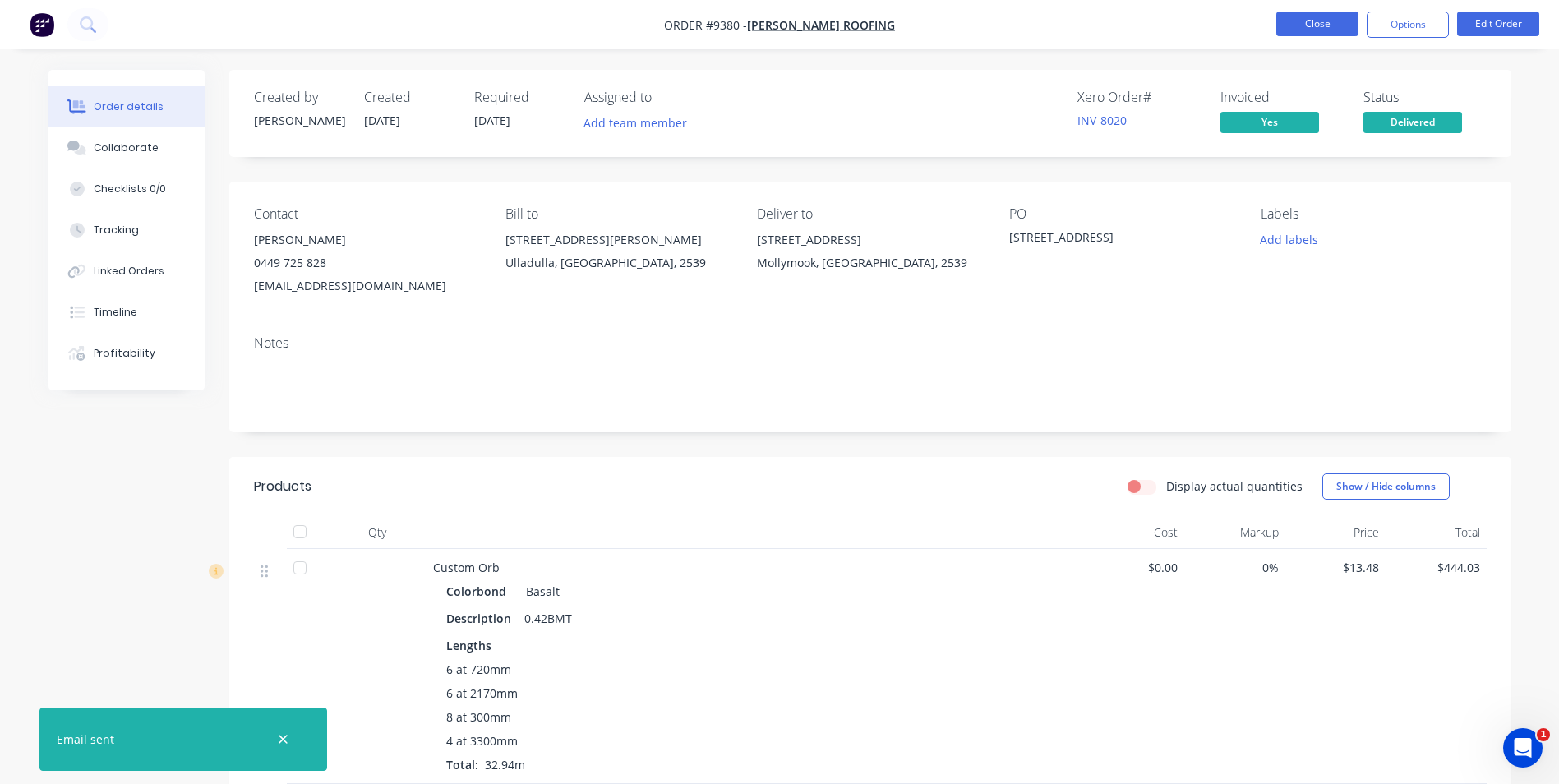
click at [1332, 25] on button "Close" at bounding box center [1318, 24] width 82 height 25
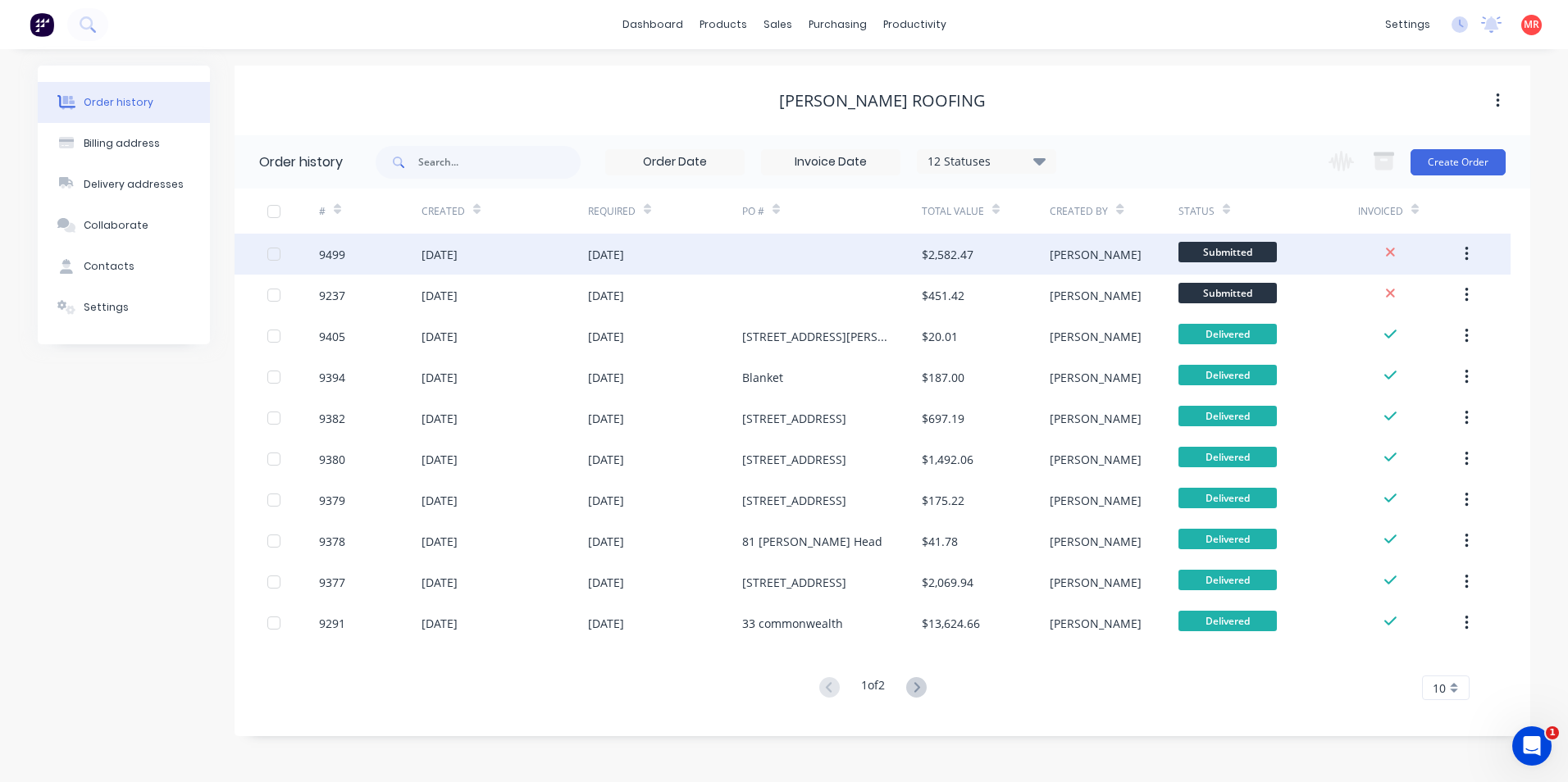
click at [1008, 260] on div "$2,582.47" at bounding box center [986, 254] width 128 height 41
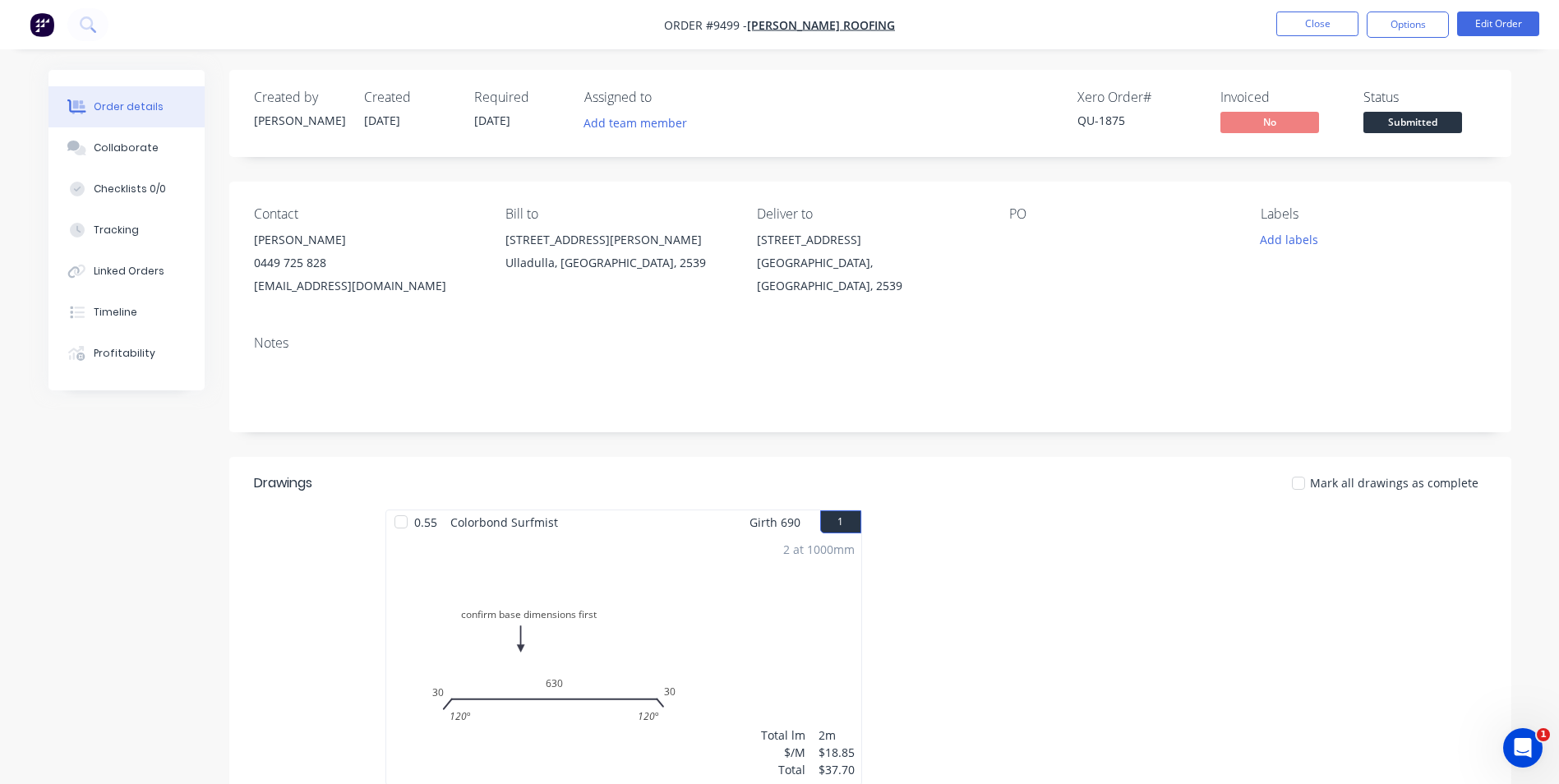
click at [1395, 114] on span "Submitted" at bounding box center [1413, 122] width 99 height 21
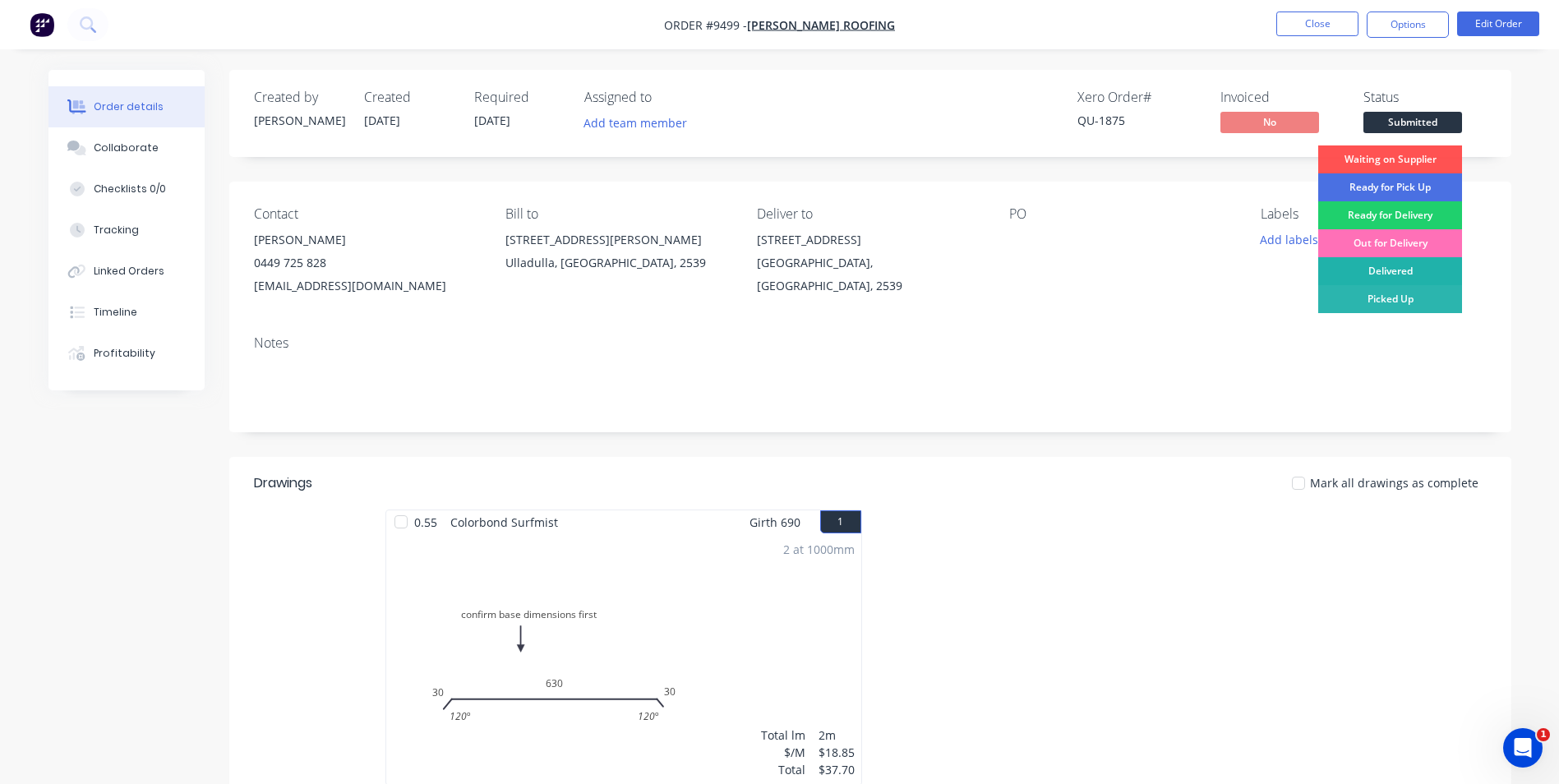
click at [1391, 278] on div "Delivered" at bounding box center [1390, 271] width 144 height 28
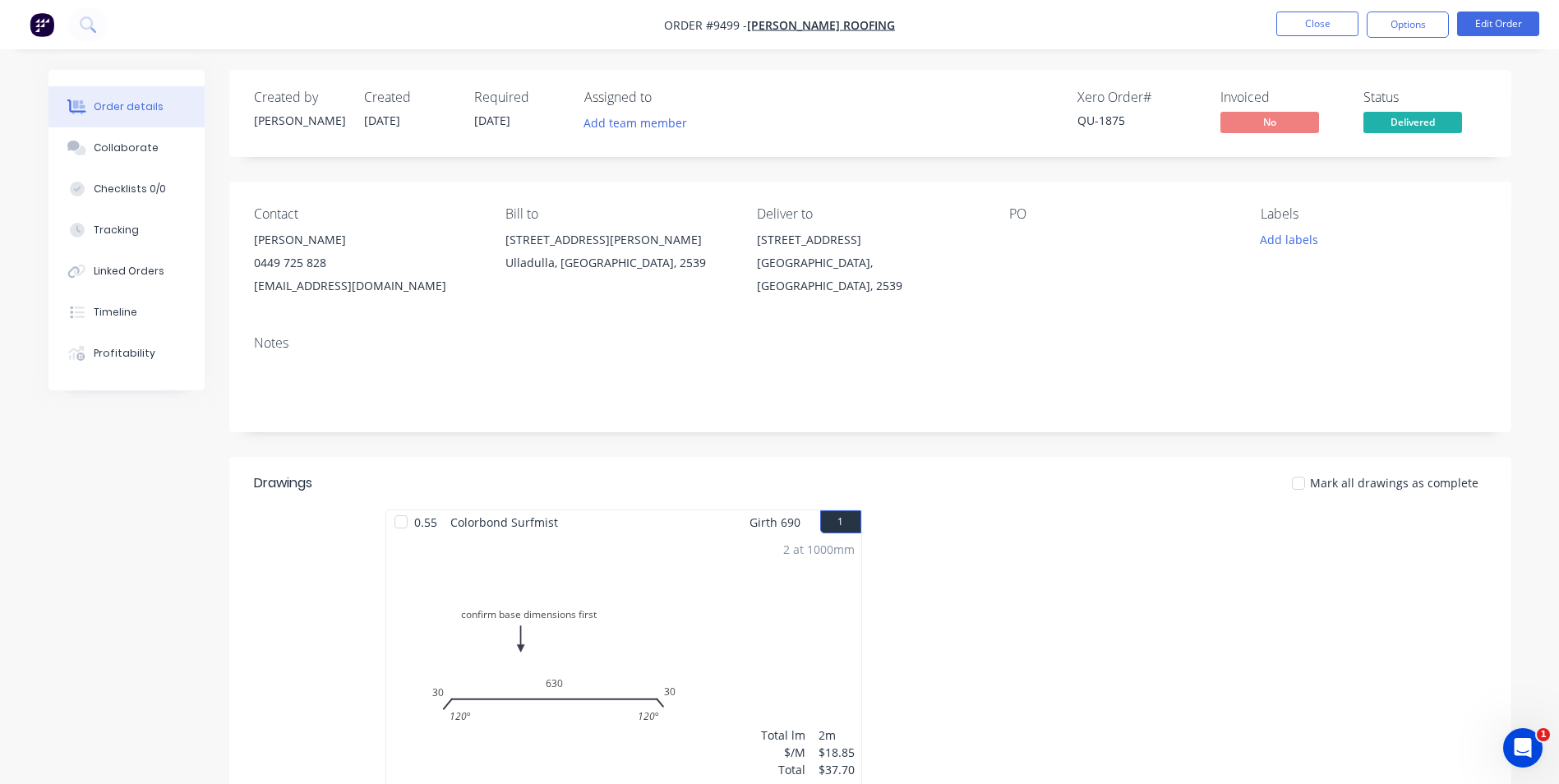
click at [1406, 112] on span "Delivered" at bounding box center [1413, 122] width 99 height 21
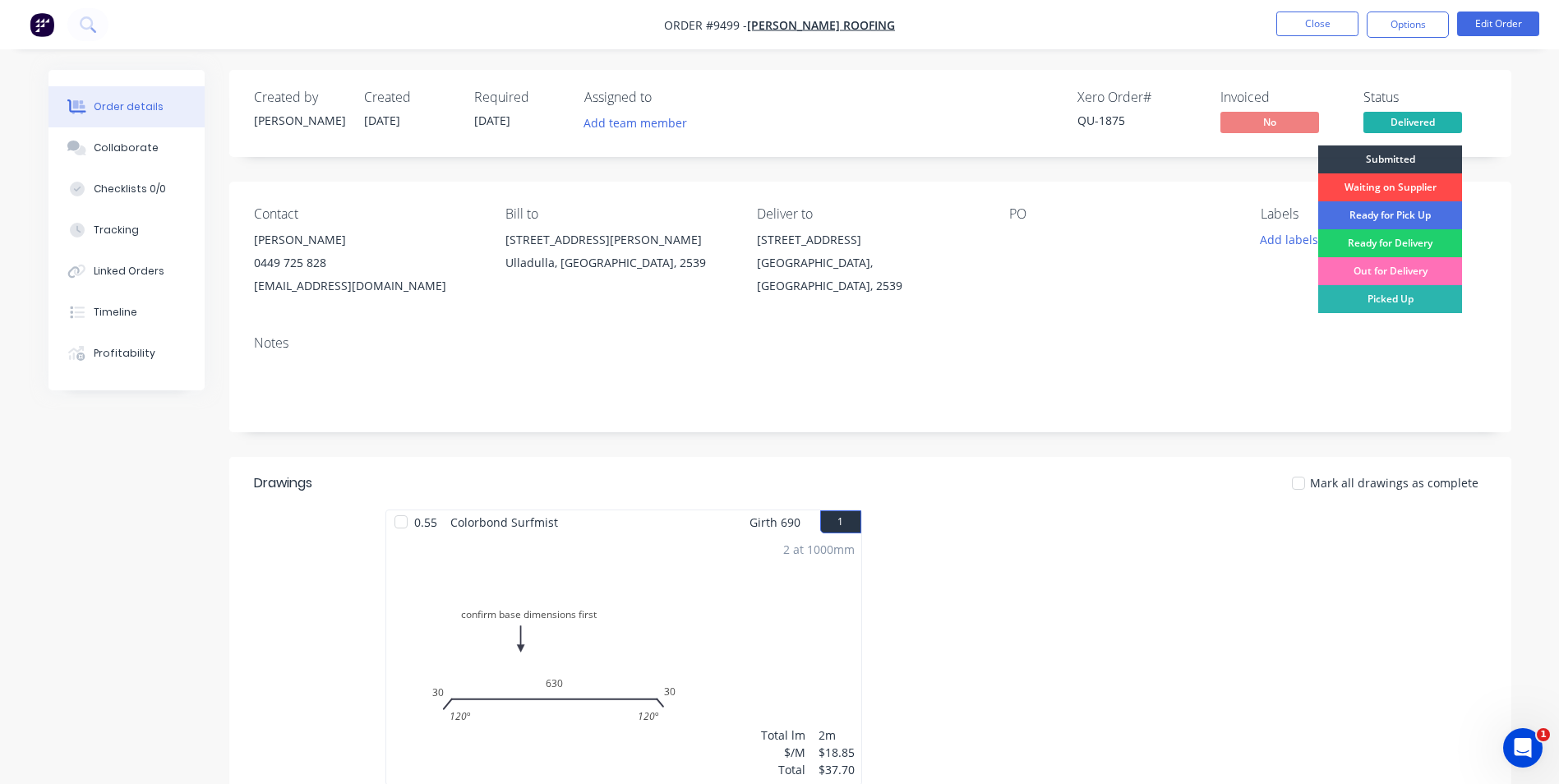
click at [1403, 183] on div "Waiting on Supplier" at bounding box center [1390, 188] width 144 height 28
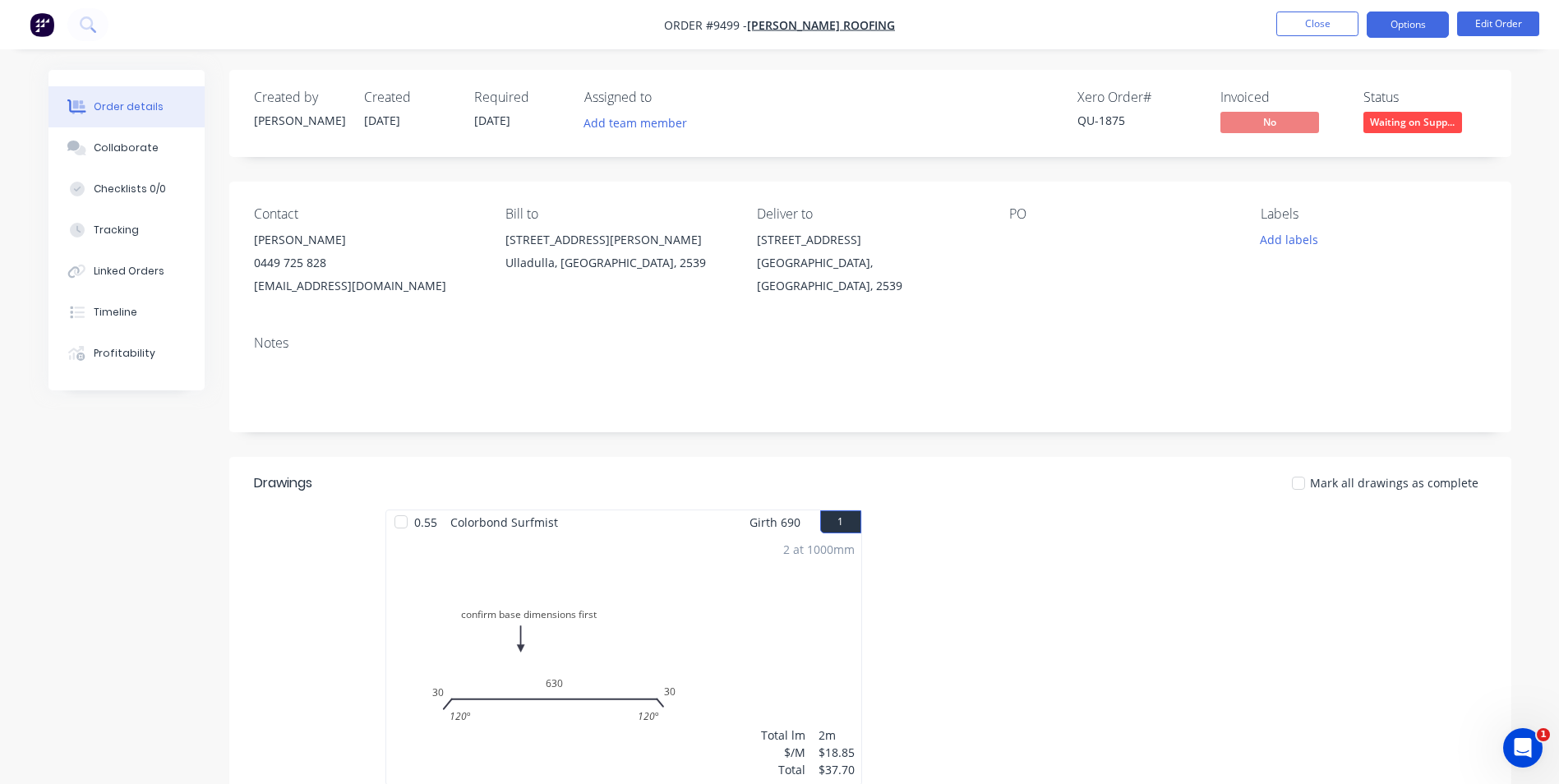
click at [1405, 22] on button "Options" at bounding box center [1408, 25] width 82 height 26
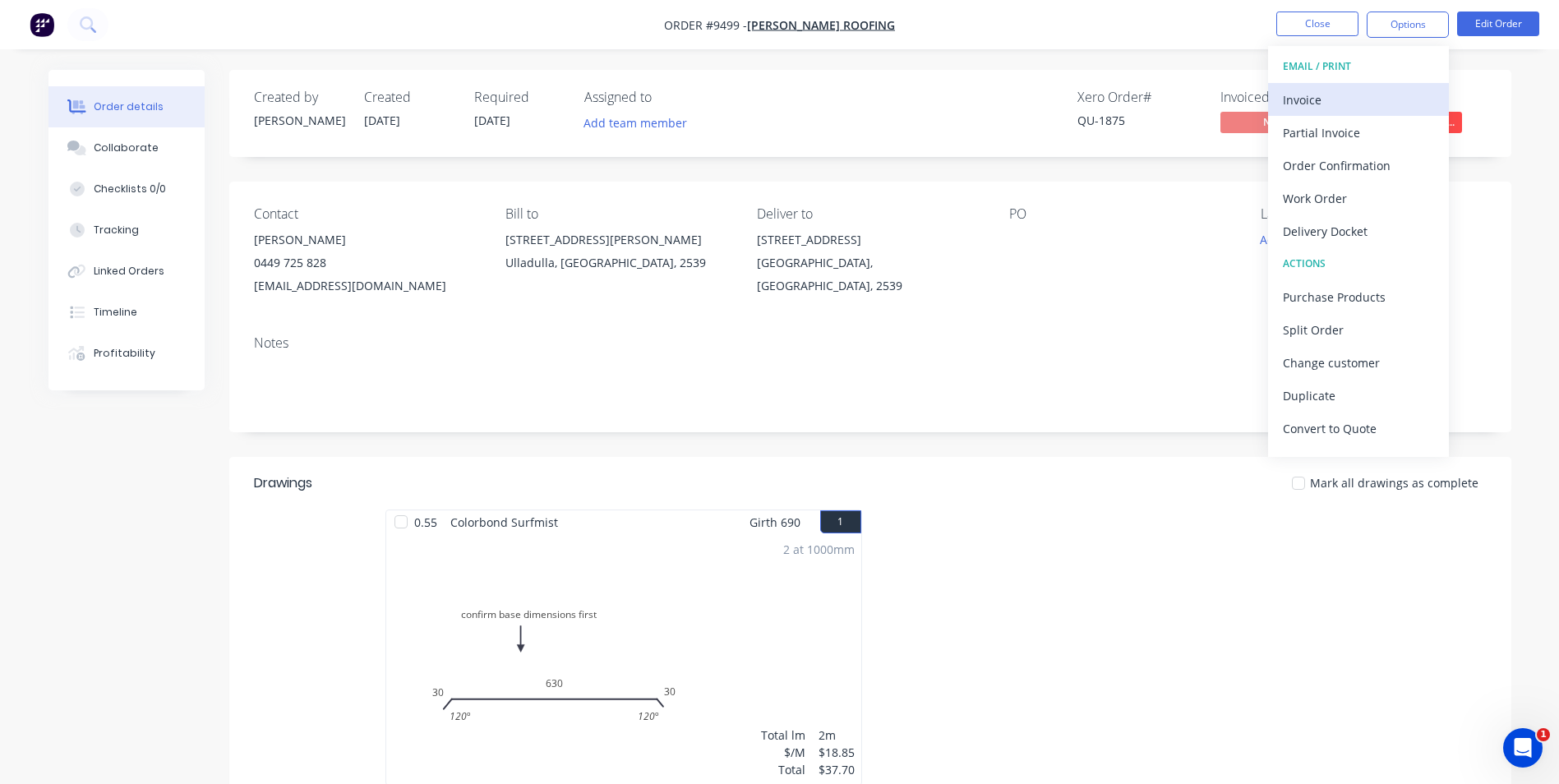
click at [1348, 99] on div "Invoice" at bounding box center [1359, 100] width 151 height 24
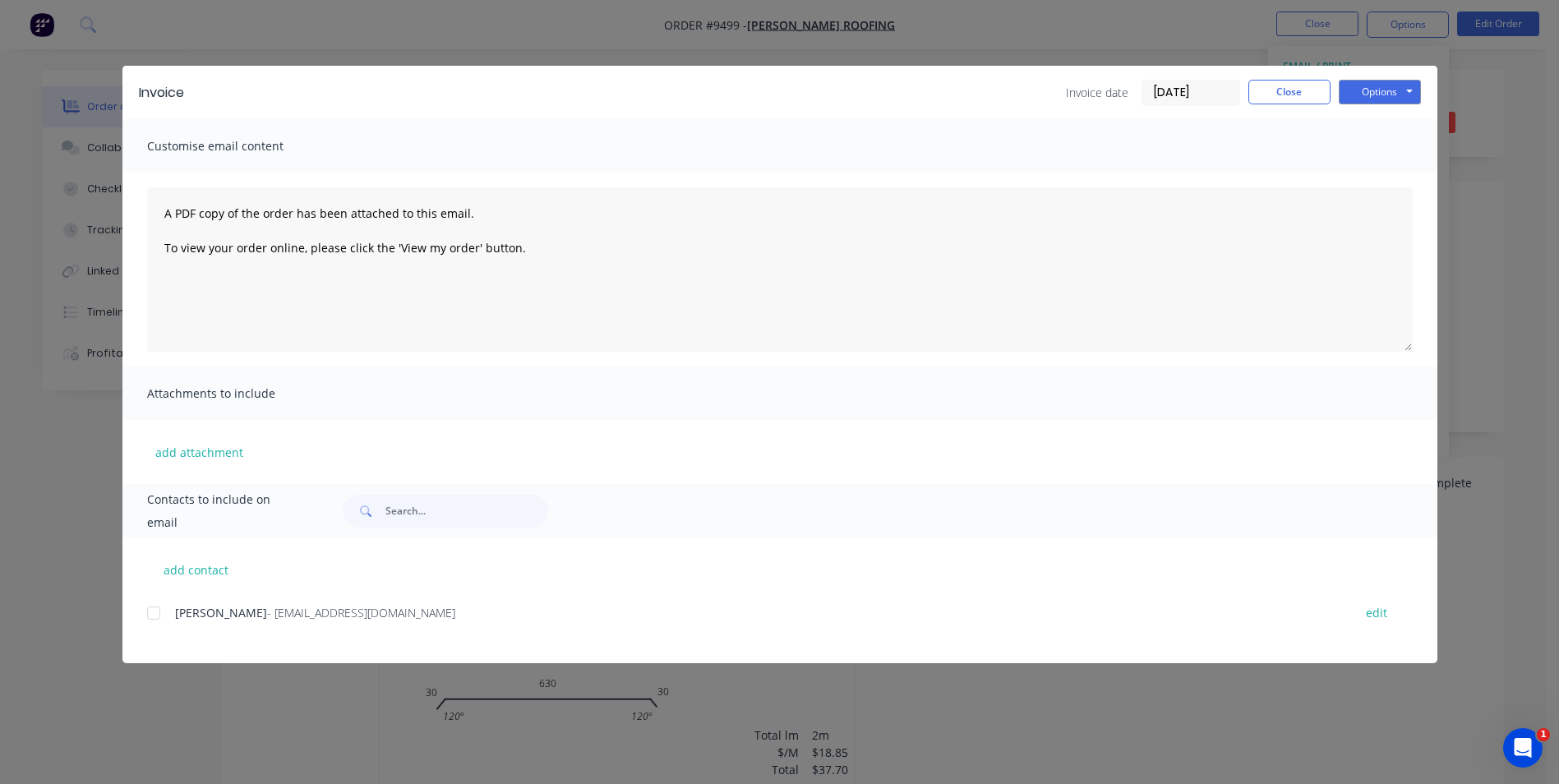
click at [149, 619] on div at bounding box center [154, 613] width 33 height 33
click at [1360, 96] on button "Options" at bounding box center [1380, 92] width 82 height 25
click at [1357, 167] on button "Email" at bounding box center [1392, 175] width 105 height 27
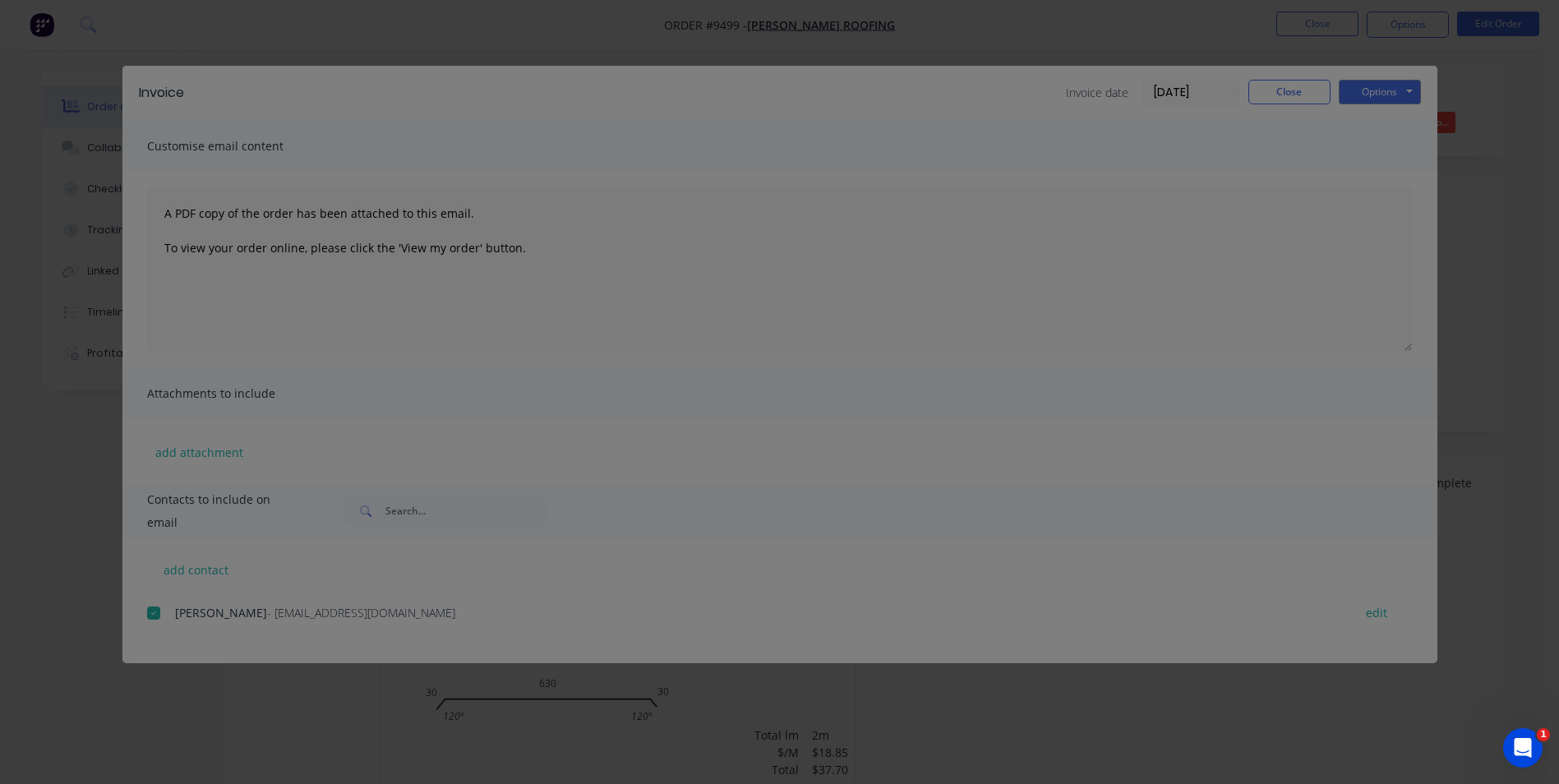
click at [1315, 90] on div "Sending to your accounting package... Loading... This may take a few moments. P…" at bounding box center [779, 392] width 1559 height 784
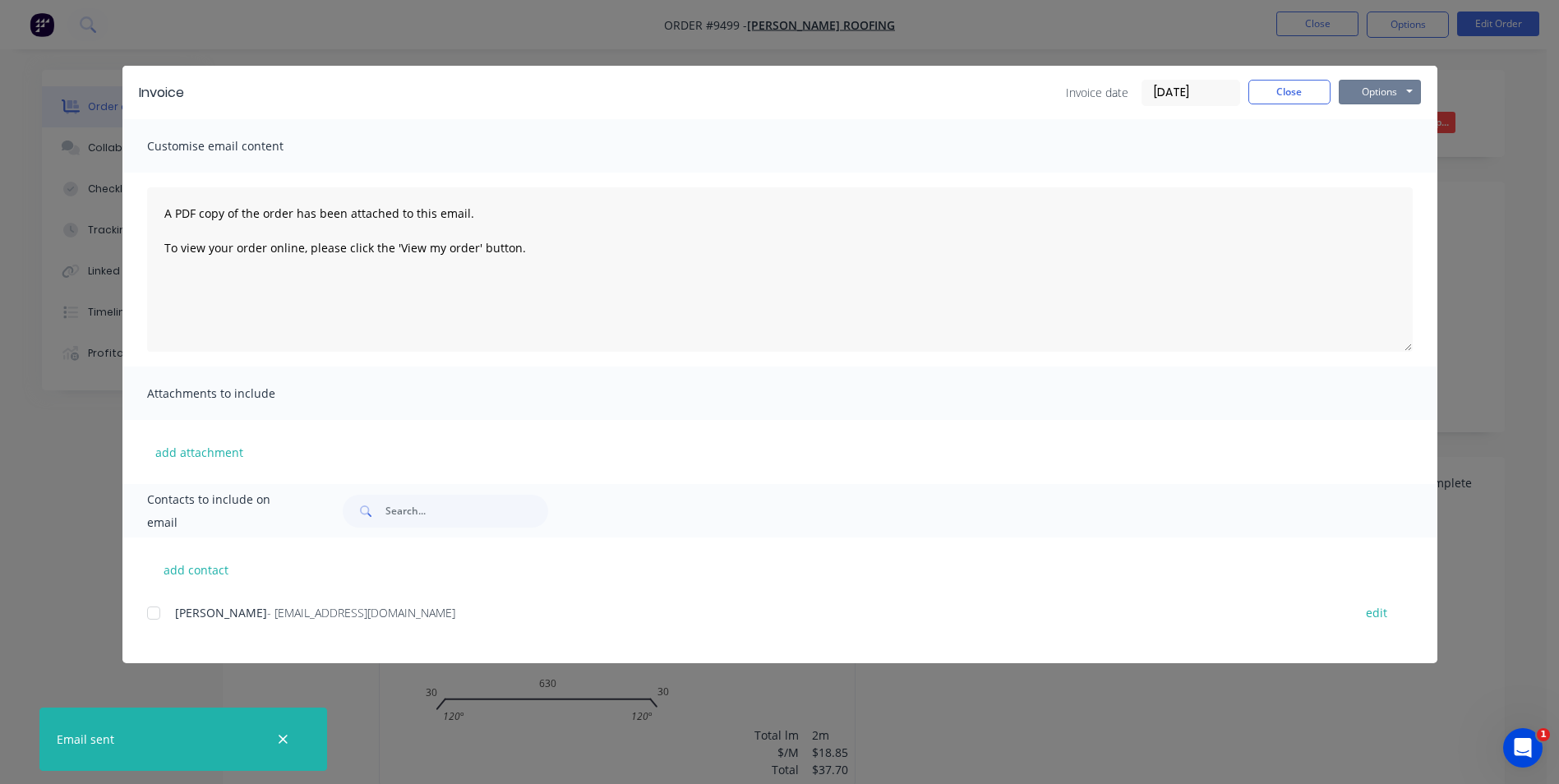
click at [1403, 91] on button "Options" at bounding box center [1380, 92] width 82 height 25
click at [1394, 149] on button "Print" at bounding box center [1392, 148] width 105 height 27
click at [1283, 92] on button "Close" at bounding box center [1290, 92] width 82 height 25
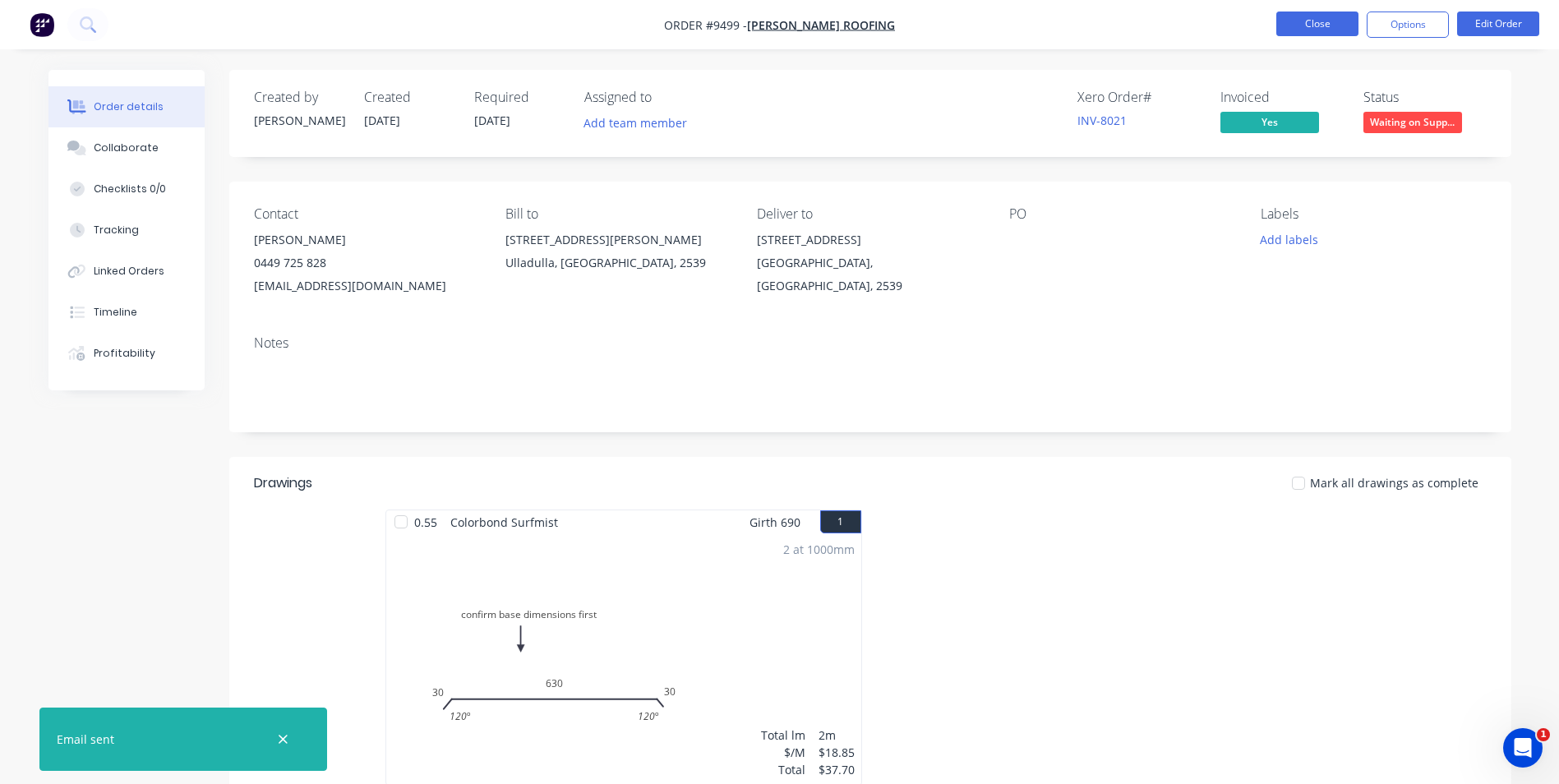
click at [1320, 27] on button "Close" at bounding box center [1318, 24] width 82 height 25
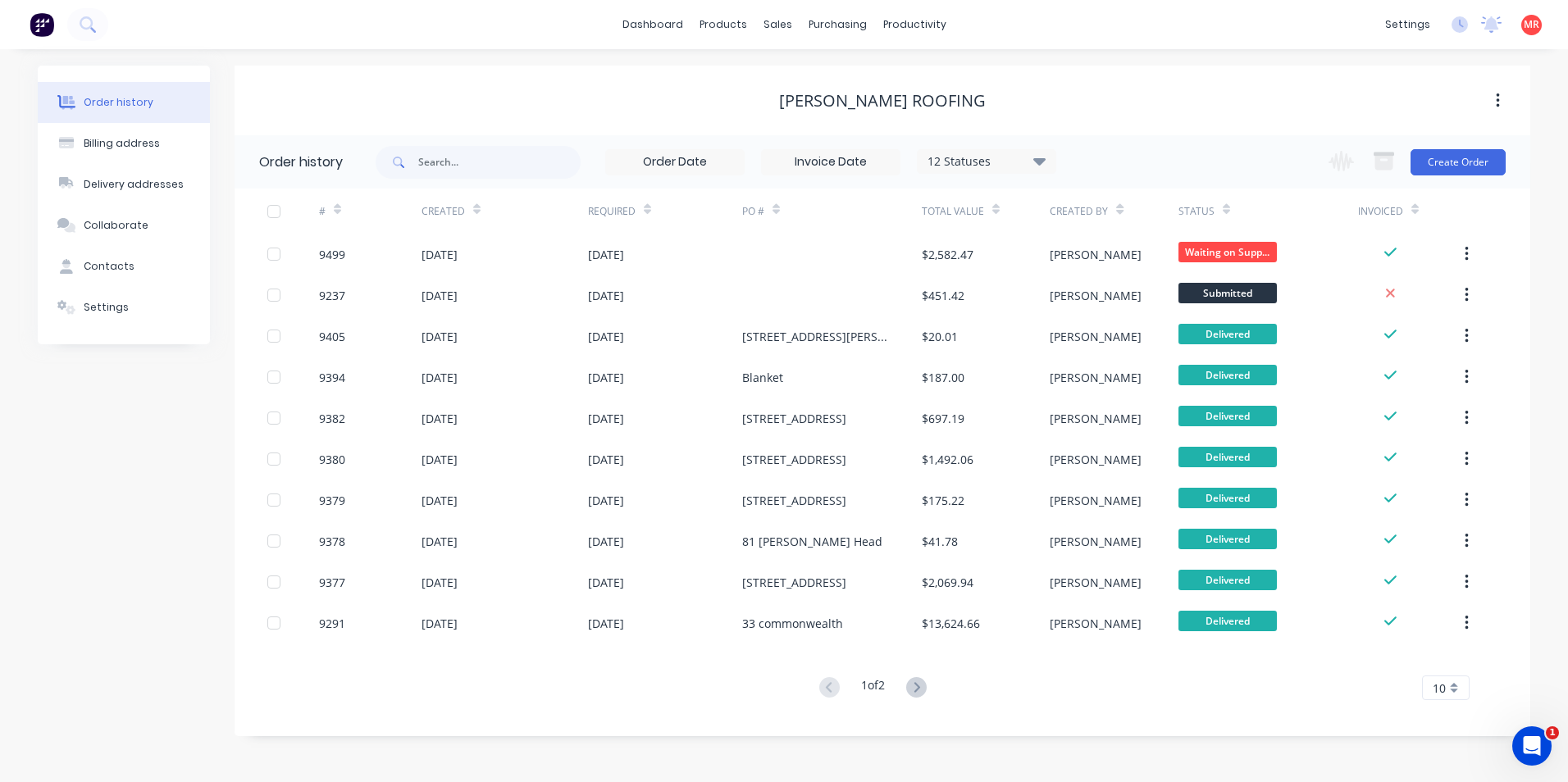
click at [915, 697] on button at bounding box center [916, 688] width 30 height 24
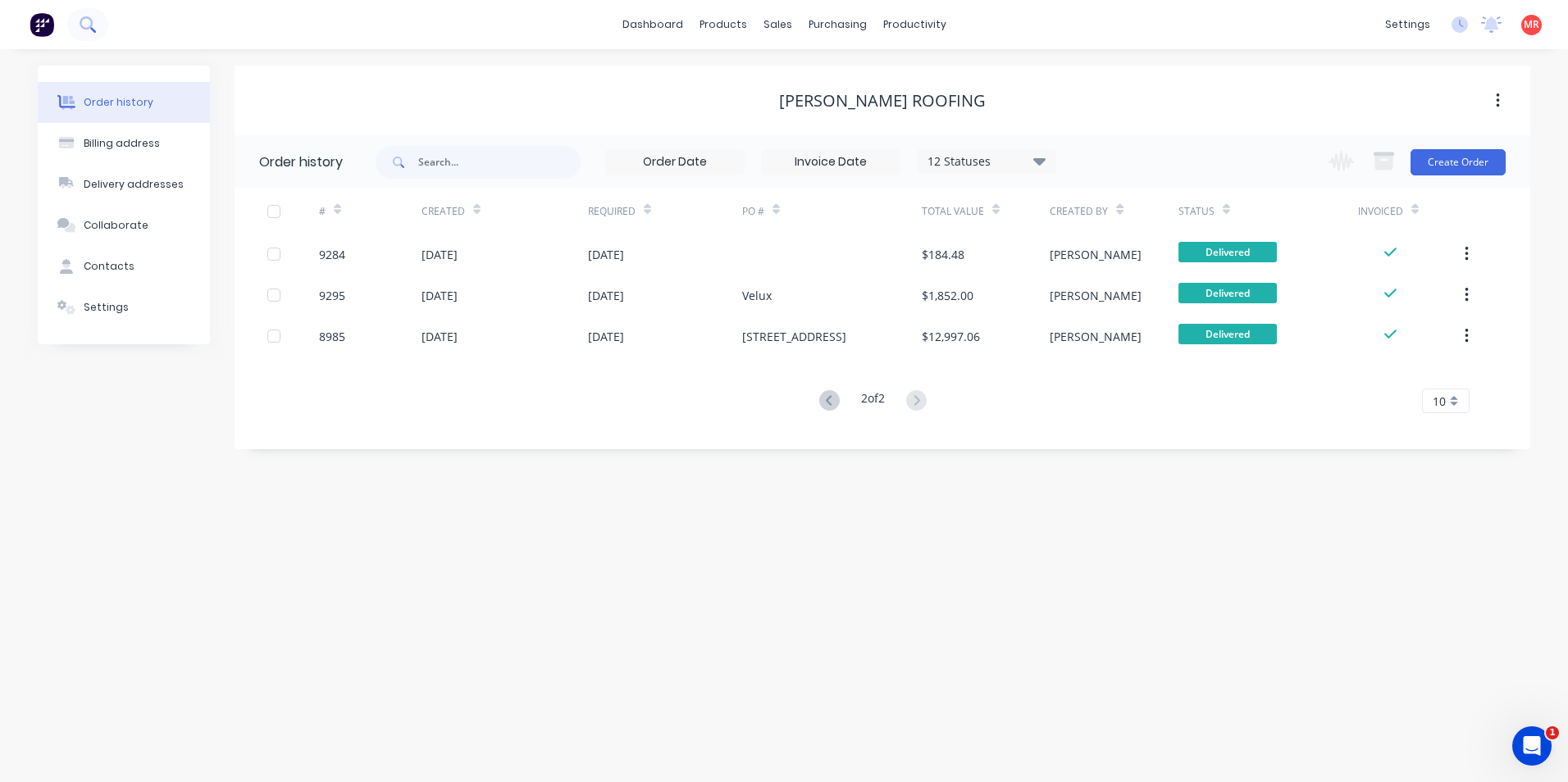
click at [88, 24] on icon at bounding box center [87, 24] width 16 height 16
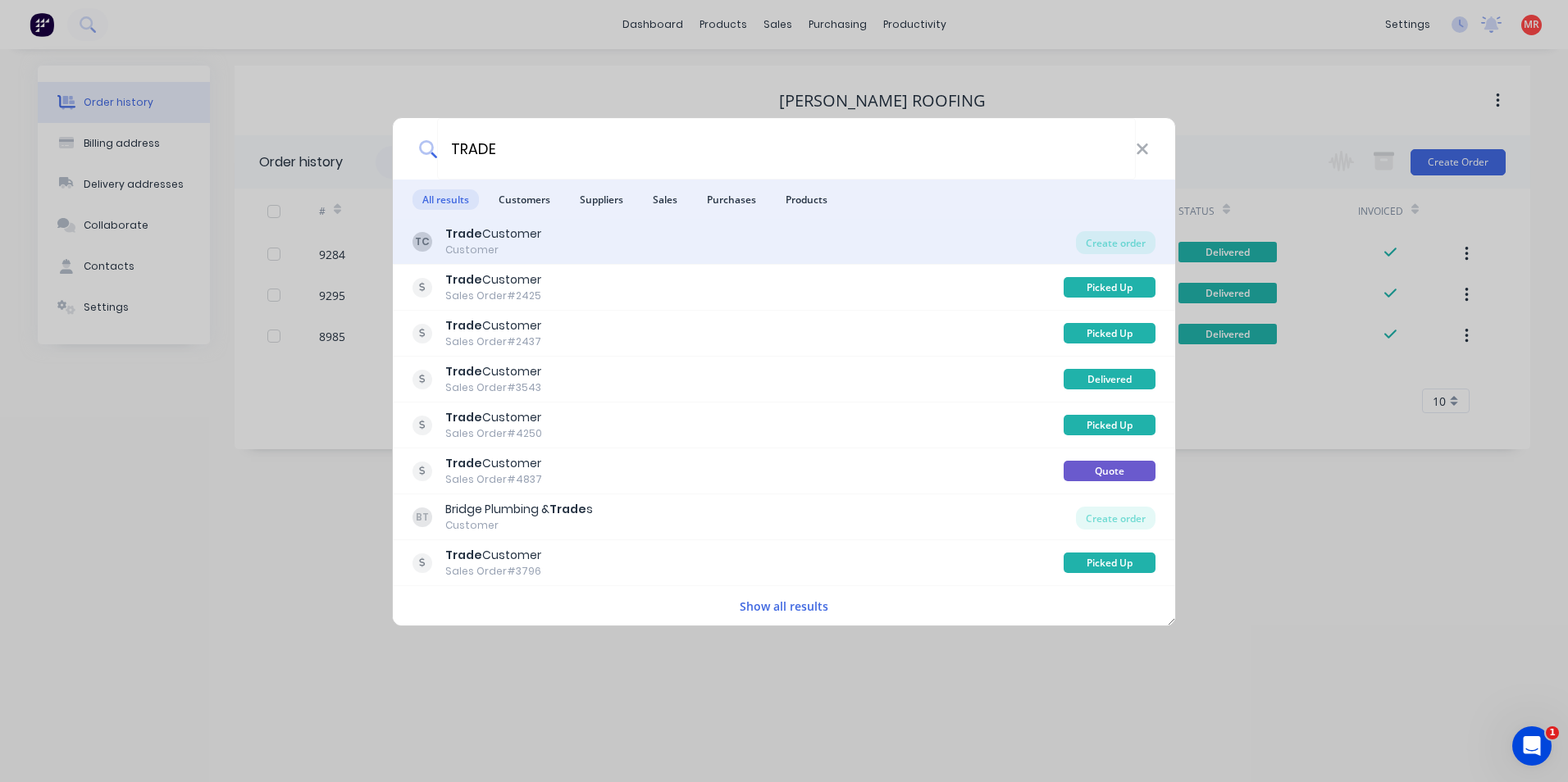
type input "TRADE"
click at [659, 250] on div "TC Trade Customer Customer" at bounding box center [745, 241] width 663 height 32
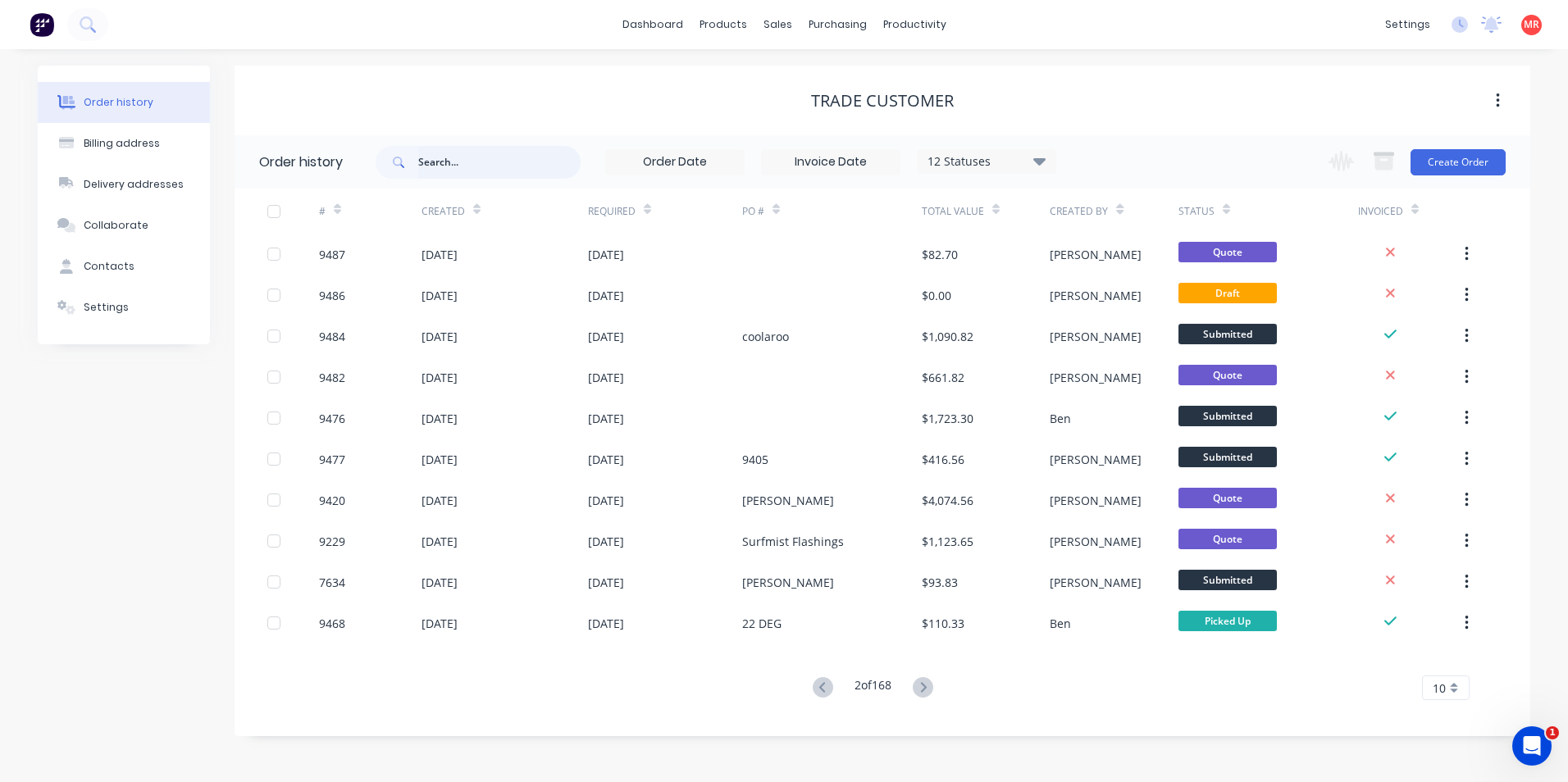
click at [502, 160] on input "text" at bounding box center [500, 162] width 163 height 33
type input "AUSTIN"
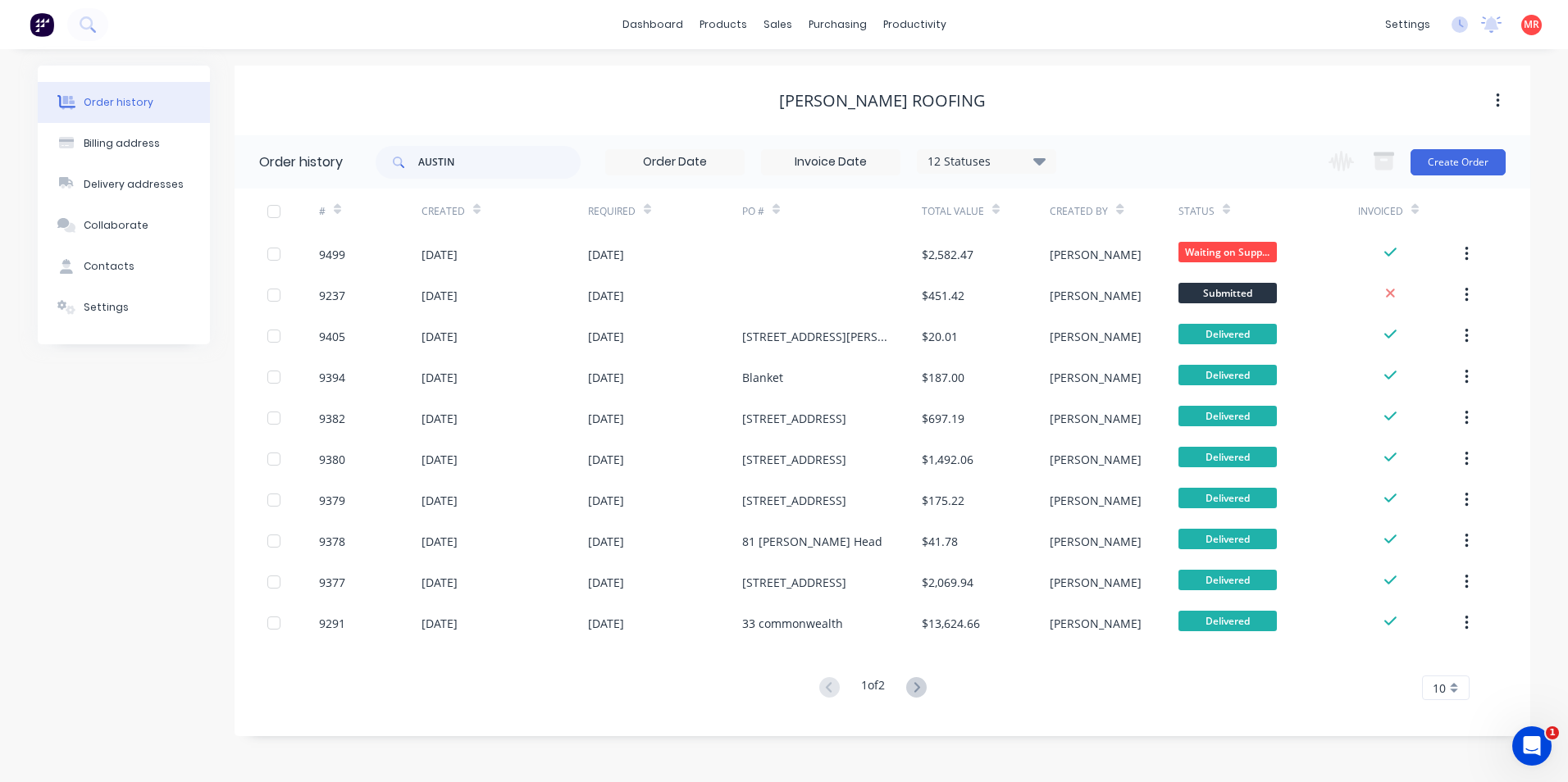
click at [39, 29] on img at bounding box center [42, 25] width 25 height 25
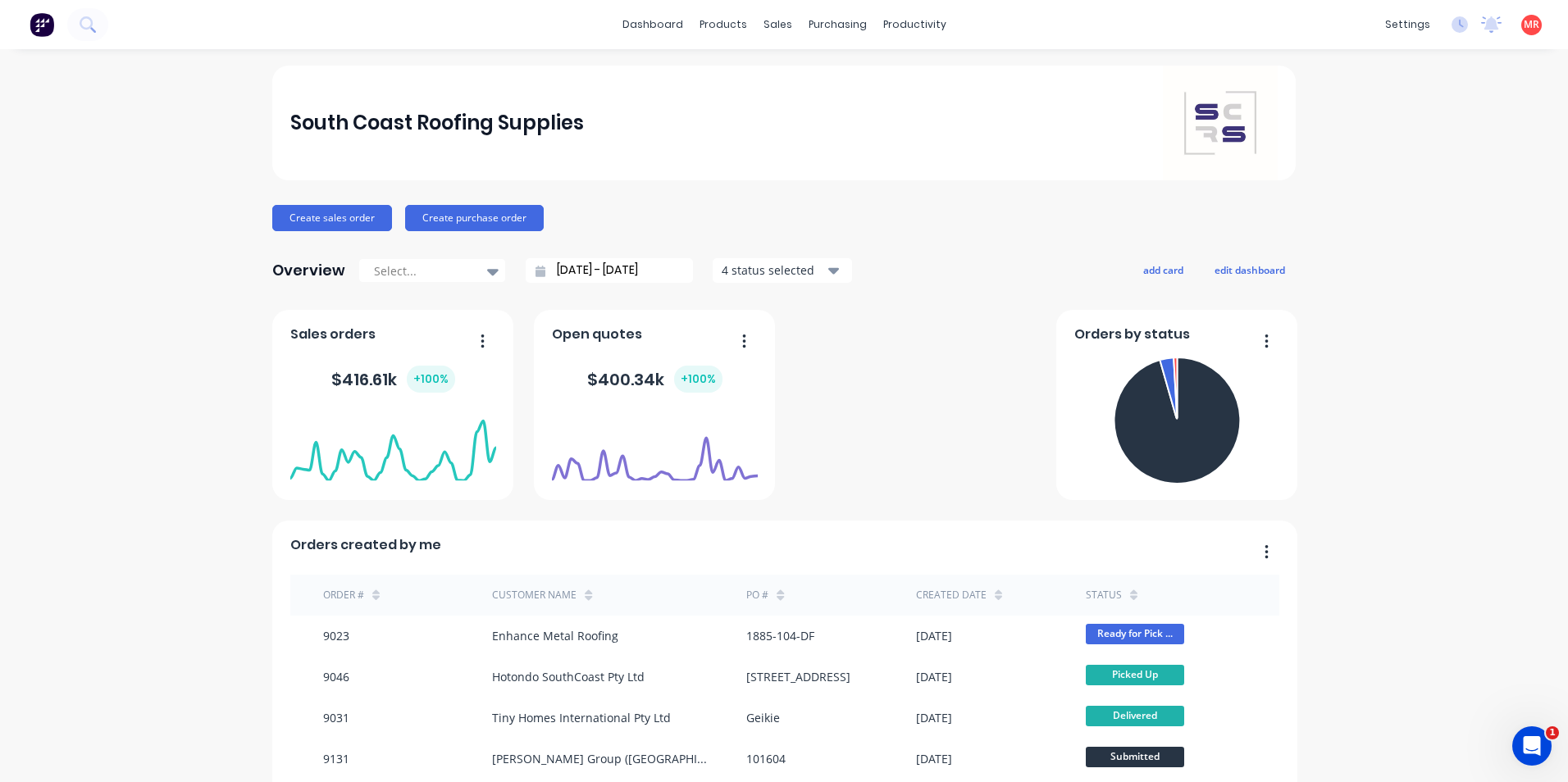
click at [673, 270] on input "28/07/25 - 28/08/25" at bounding box center [616, 271] width 141 height 25
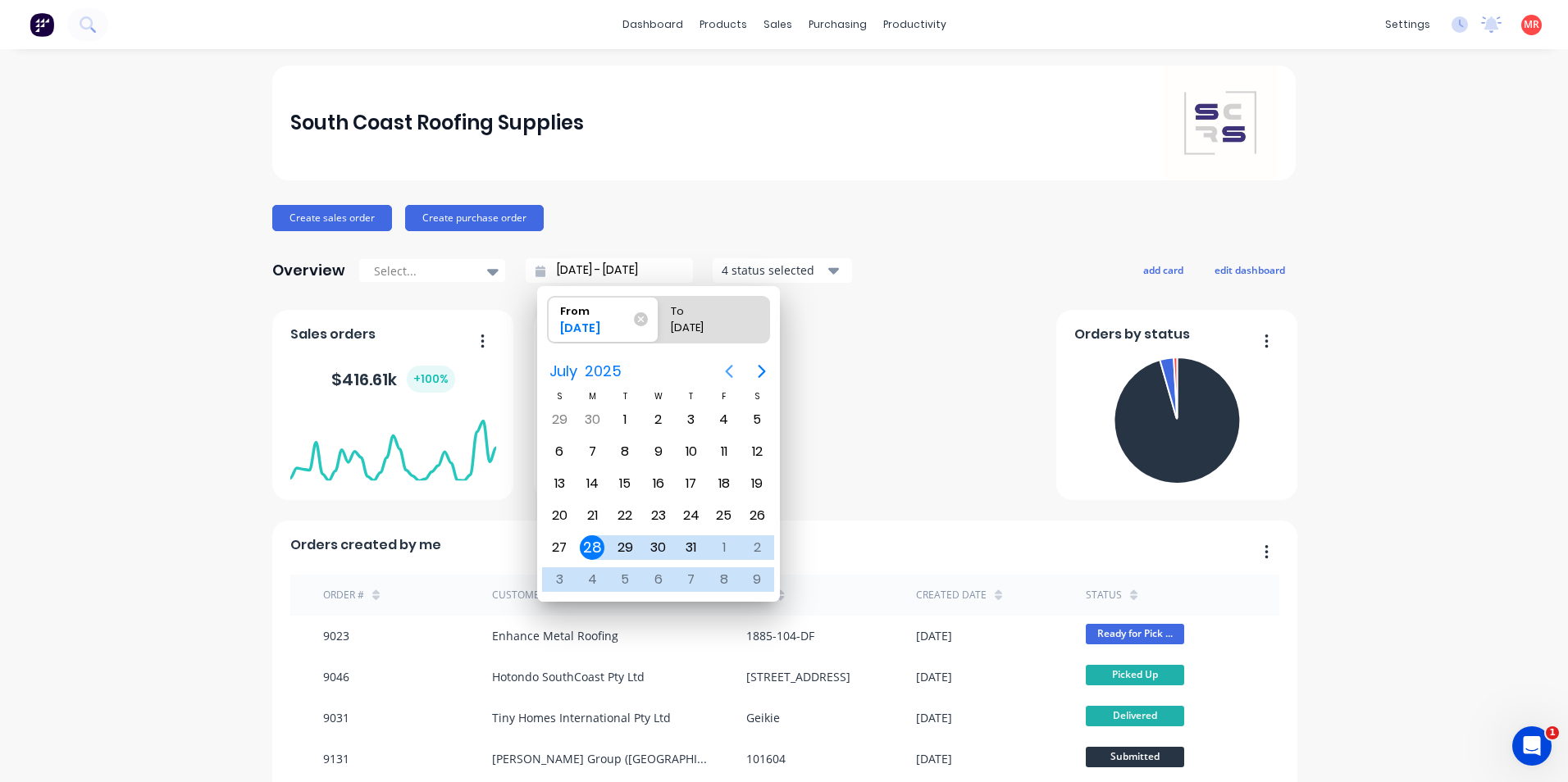
click at [730, 374] on icon "Previous page" at bounding box center [729, 372] width 7 height 13
click at [770, 370] on icon "Next page" at bounding box center [762, 372] width 20 height 20
click at [762, 377] on icon "Next page" at bounding box center [762, 372] width 20 height 20
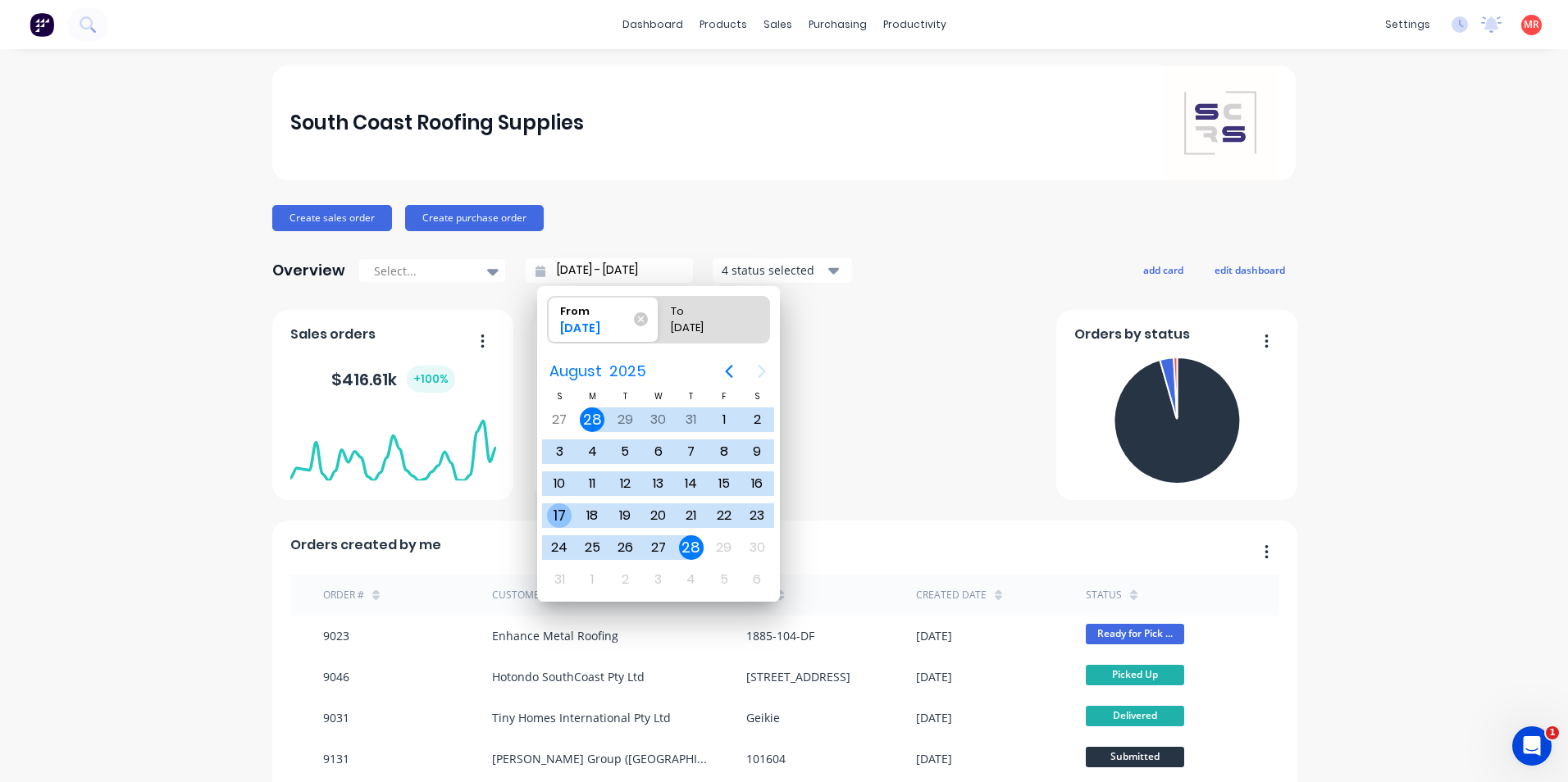
click at [562, 516] on div "17" at bounding box center [559, 515] width 25 height 25
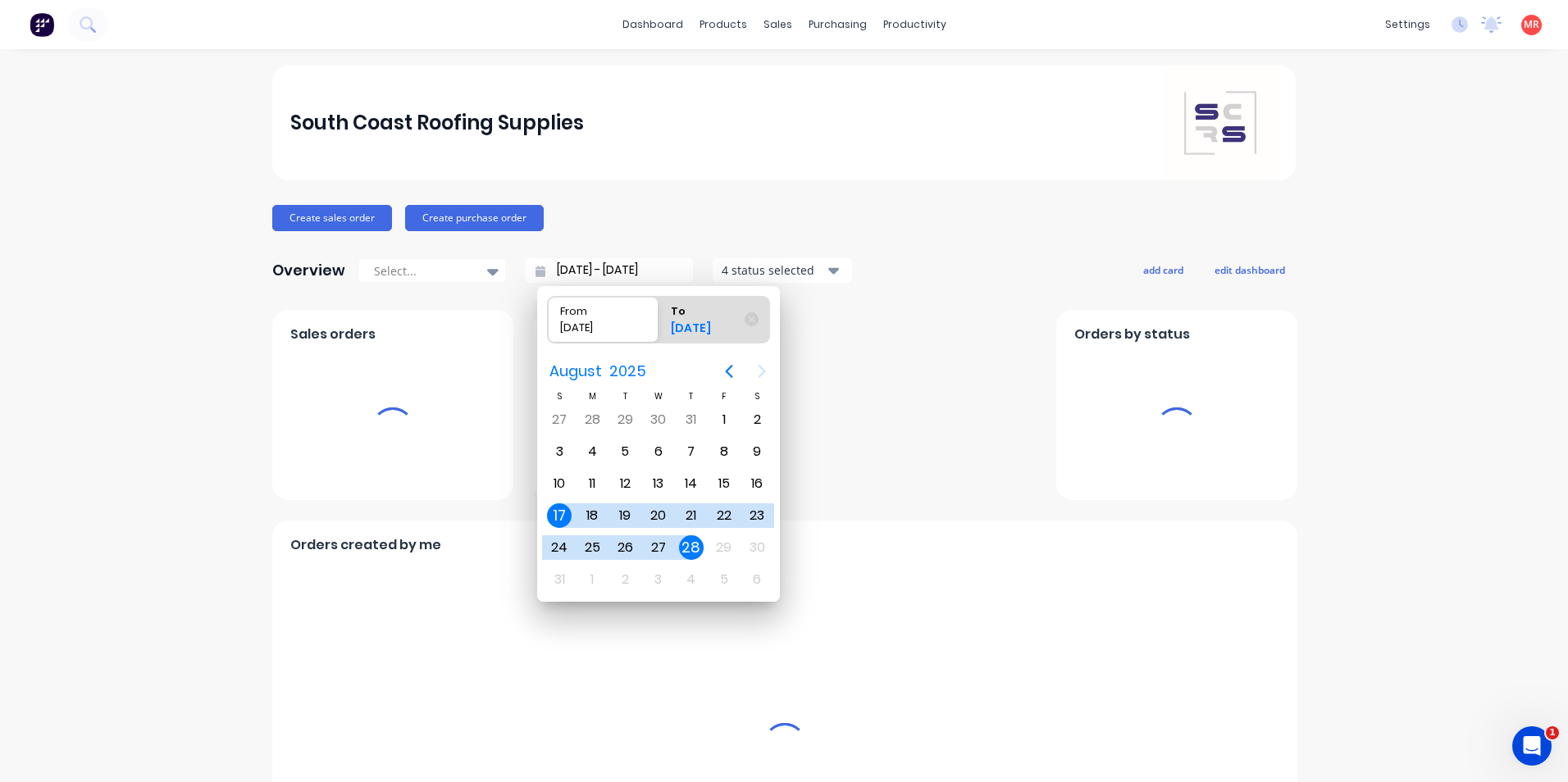
type input "17/08/25 - 28/08/25"
radio input "false"
radio input "true"
click at [560, 545] on div "24" at bounding box center [559, 547] width 25 height 25
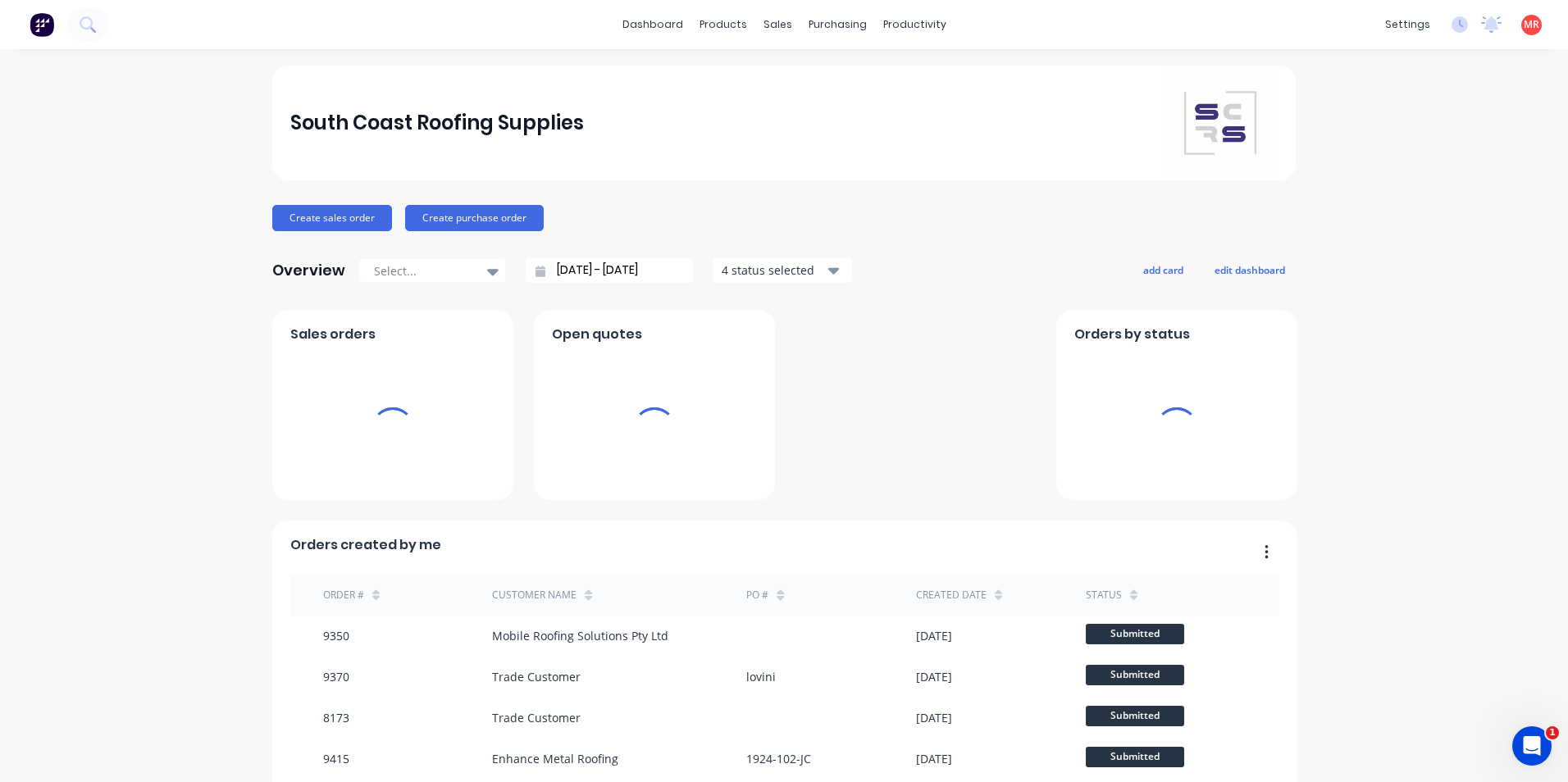
type input "17/08/25 - 24/08/25"
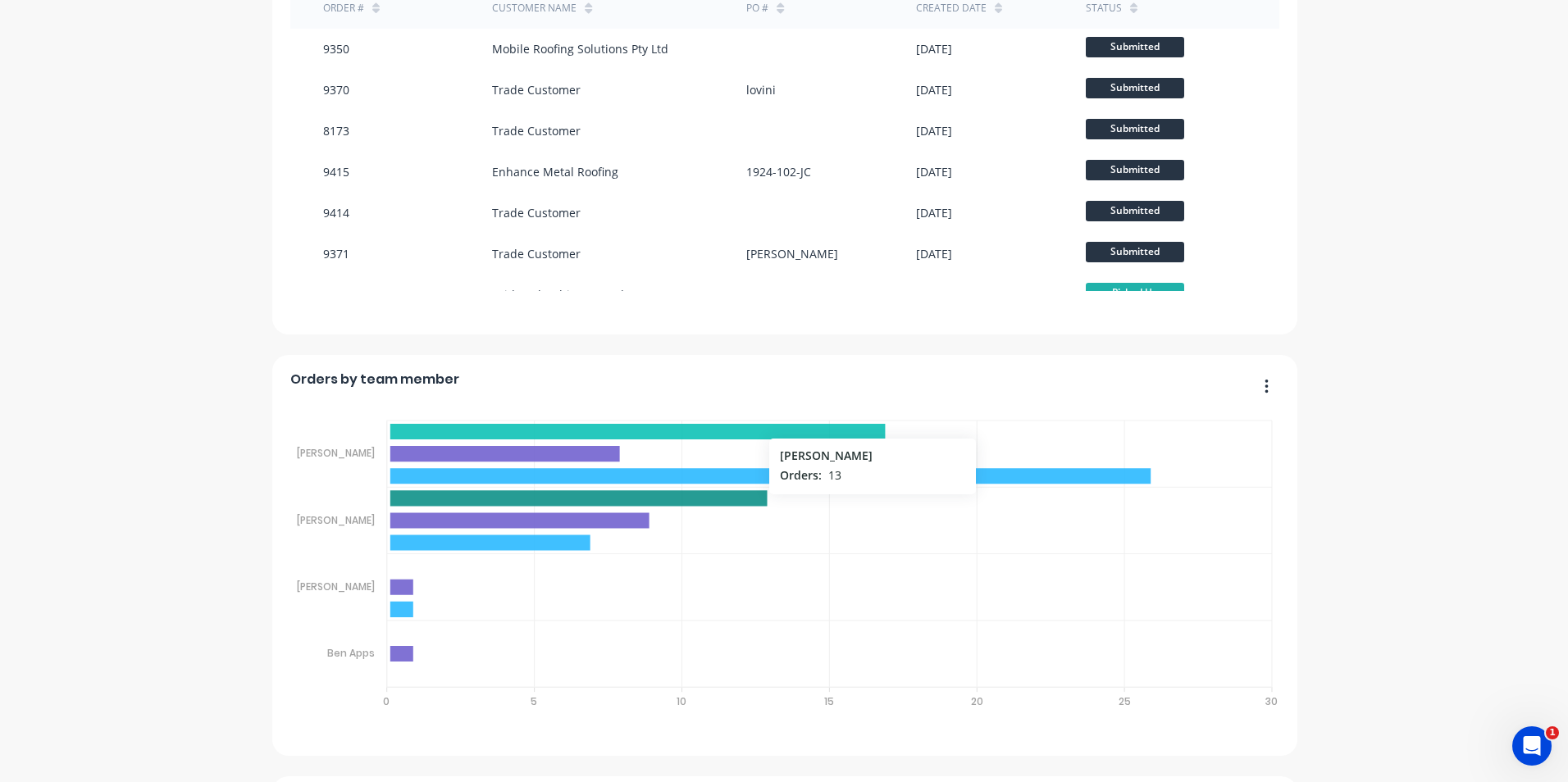
scroll to position [3525, 0]
